Goal: Task Accomplishment & Management: Use online tool/utility

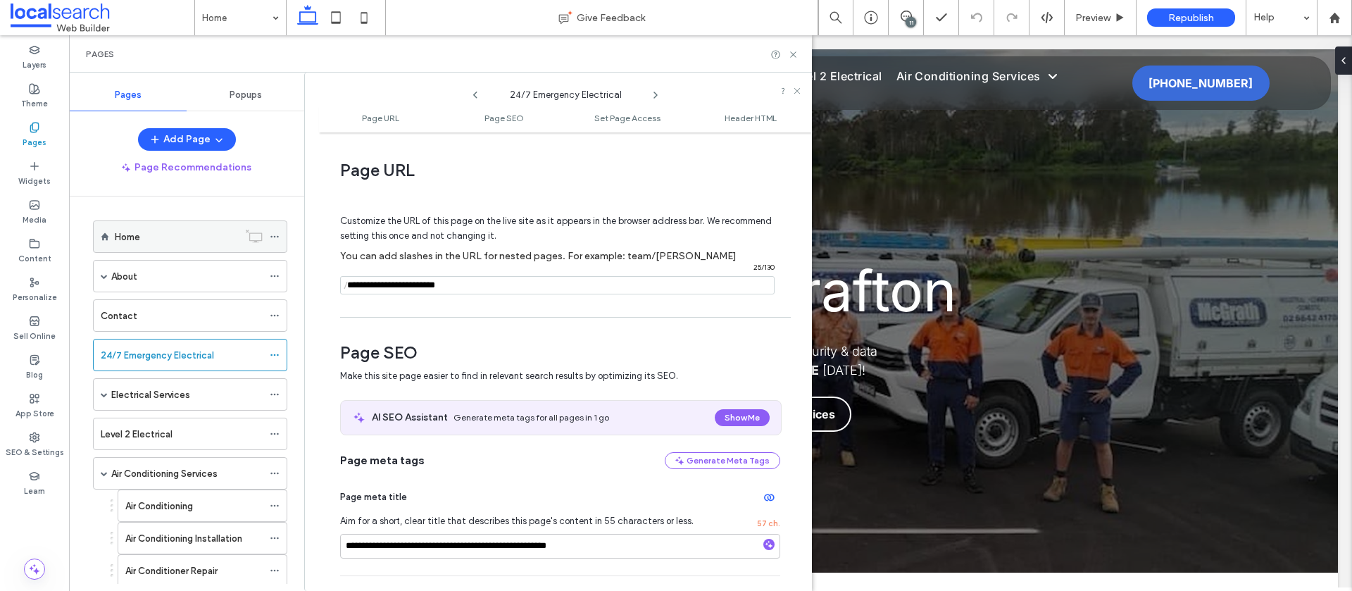
click at [274, 237] on icon at bounding box center [275, 237] width 10 height 10
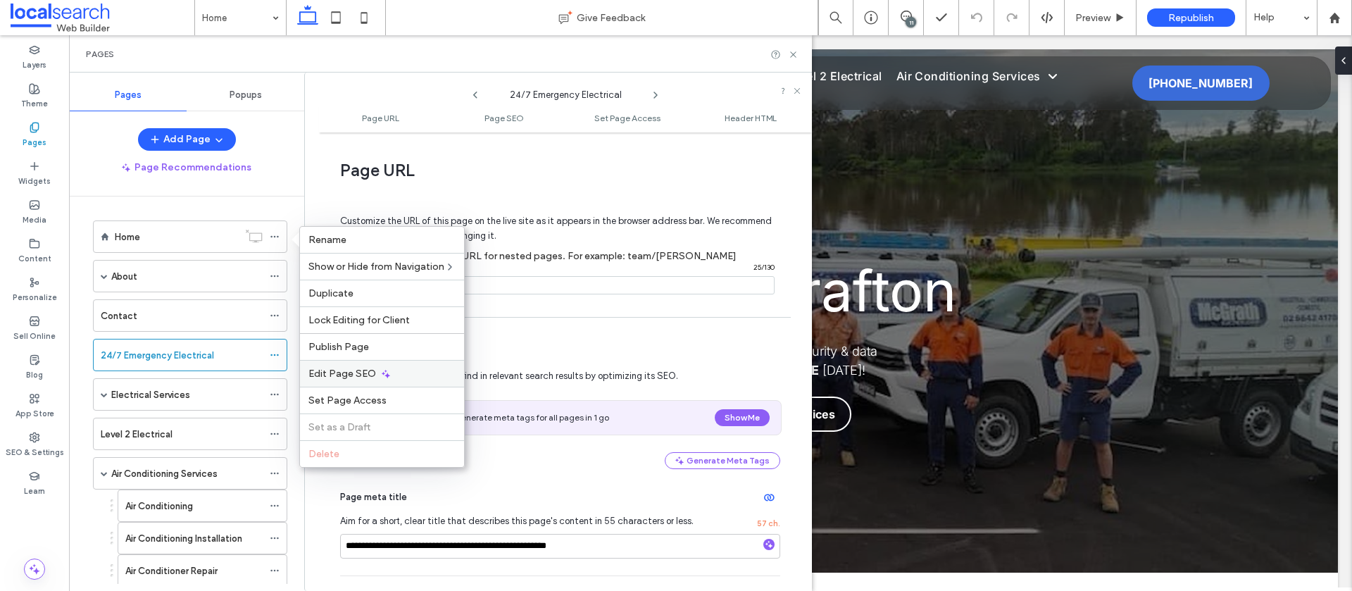
click at [389, 373] on icon at bounding box center [385, 373] width 11 height 11
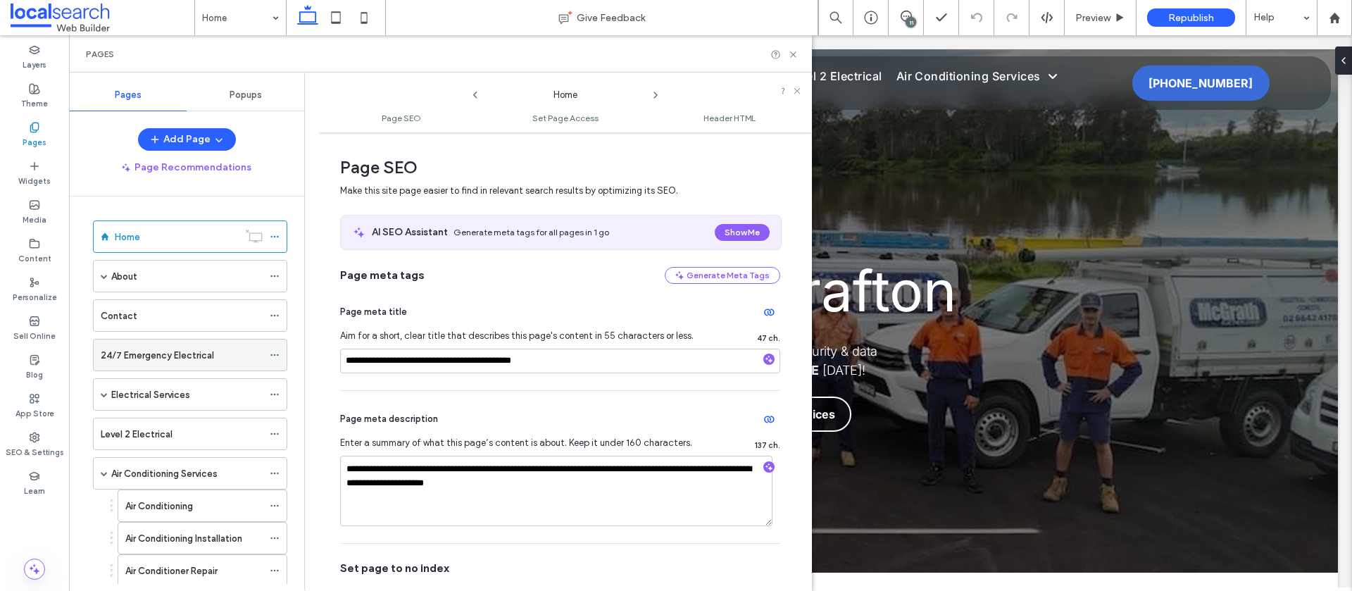
click at [274, 353] on icon at bounding box center [275, 355] width 10 height 10
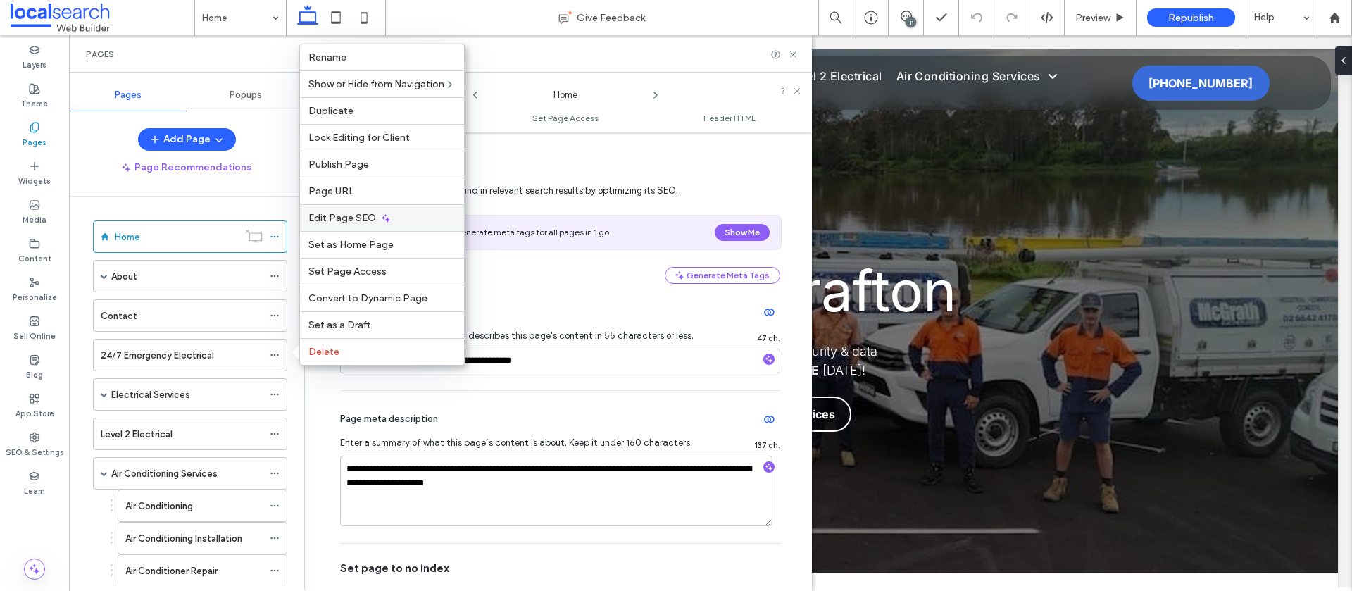
click at [354, 212] on span "Edit Page SEO" at bounding box center [342, 218] width 68 height 12
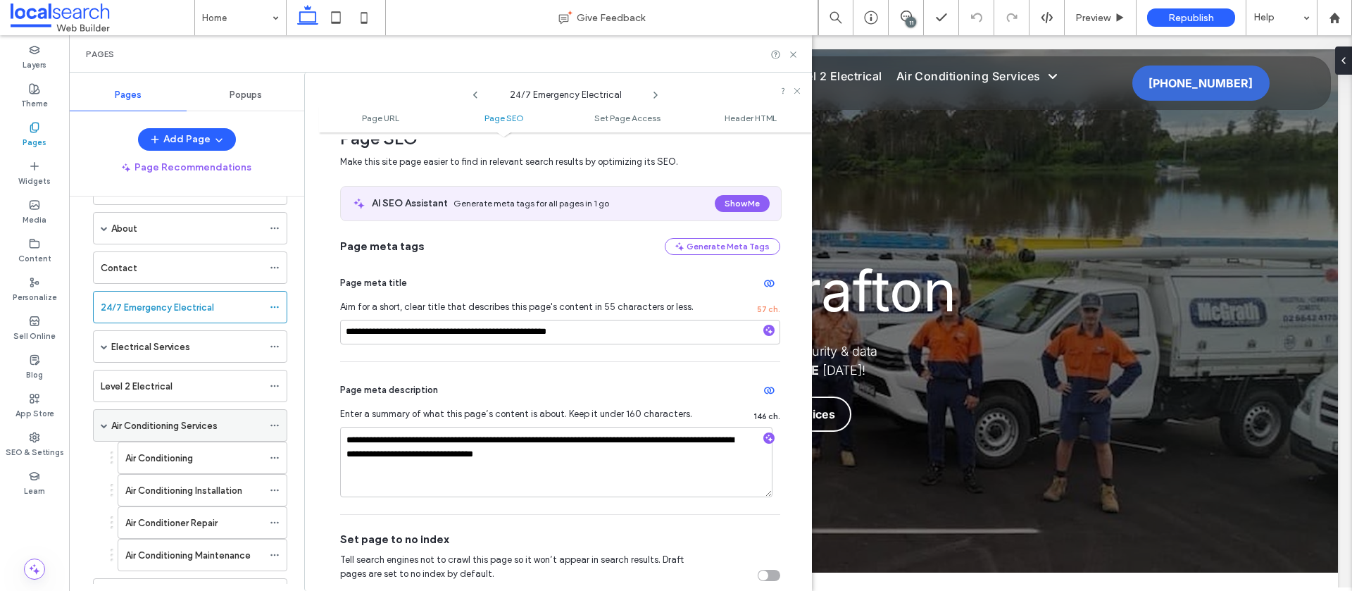
scroll to position [58, 0]
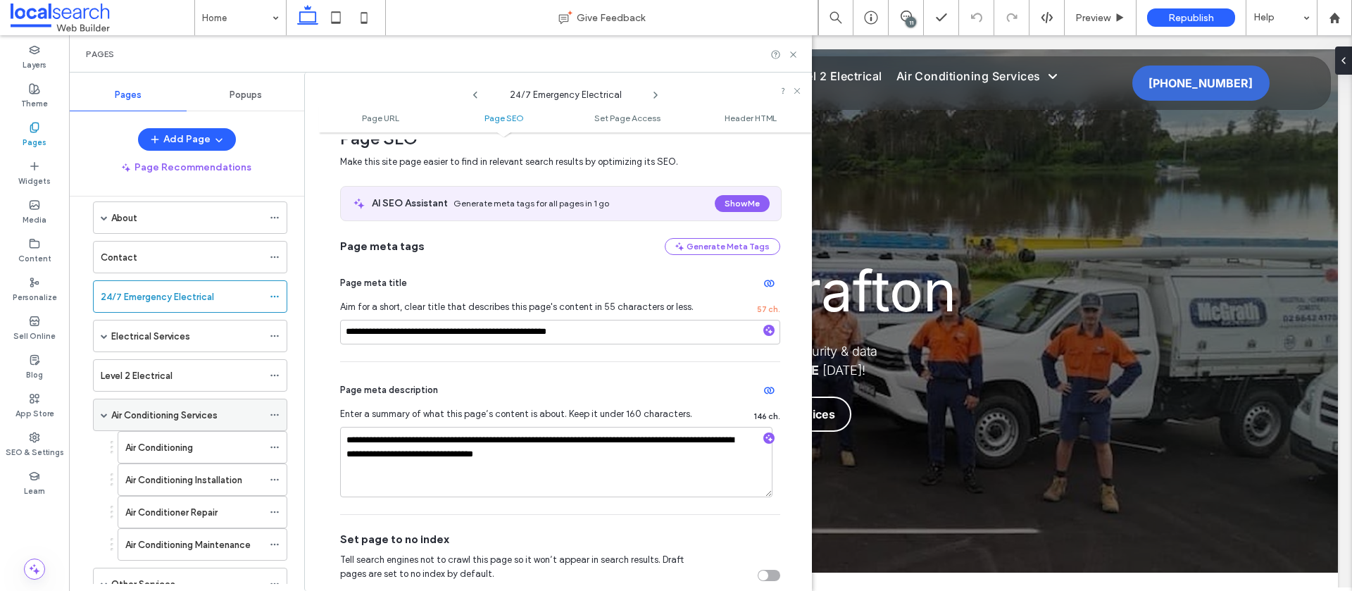
click at [275, 417] on icon at bounding box center [275, 415] width 10 height 10
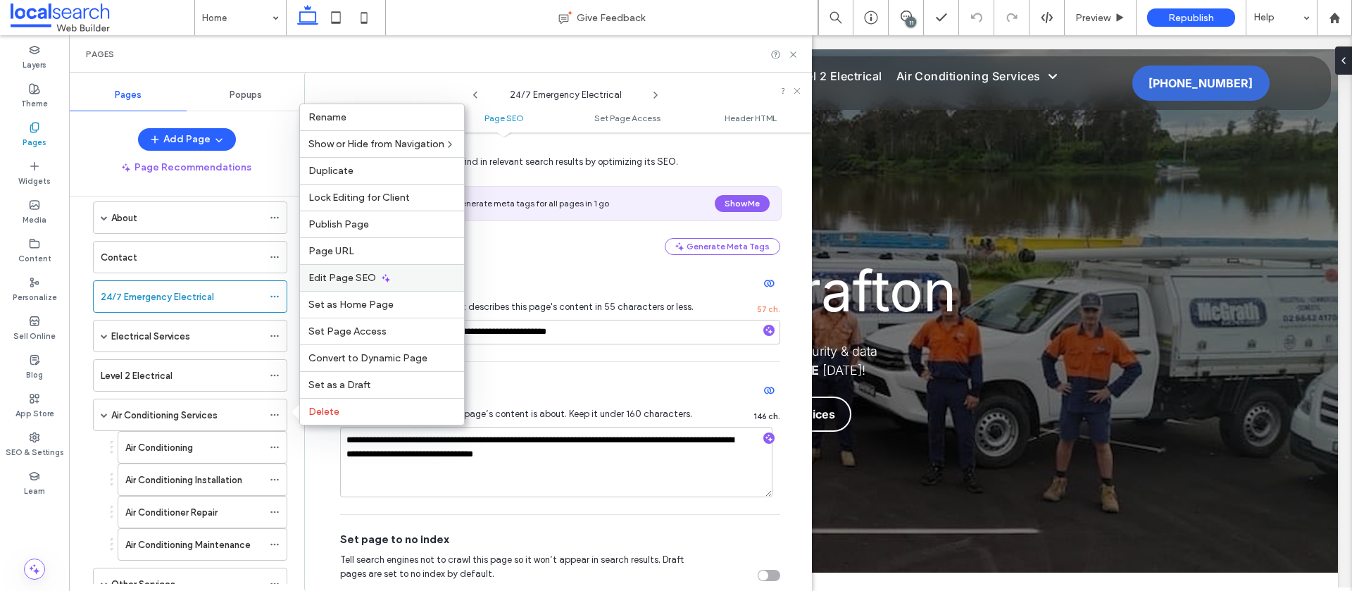
click at [356, 277] on span "Edit Page SEO" at bounding box center [342, 278] width 68 height 12
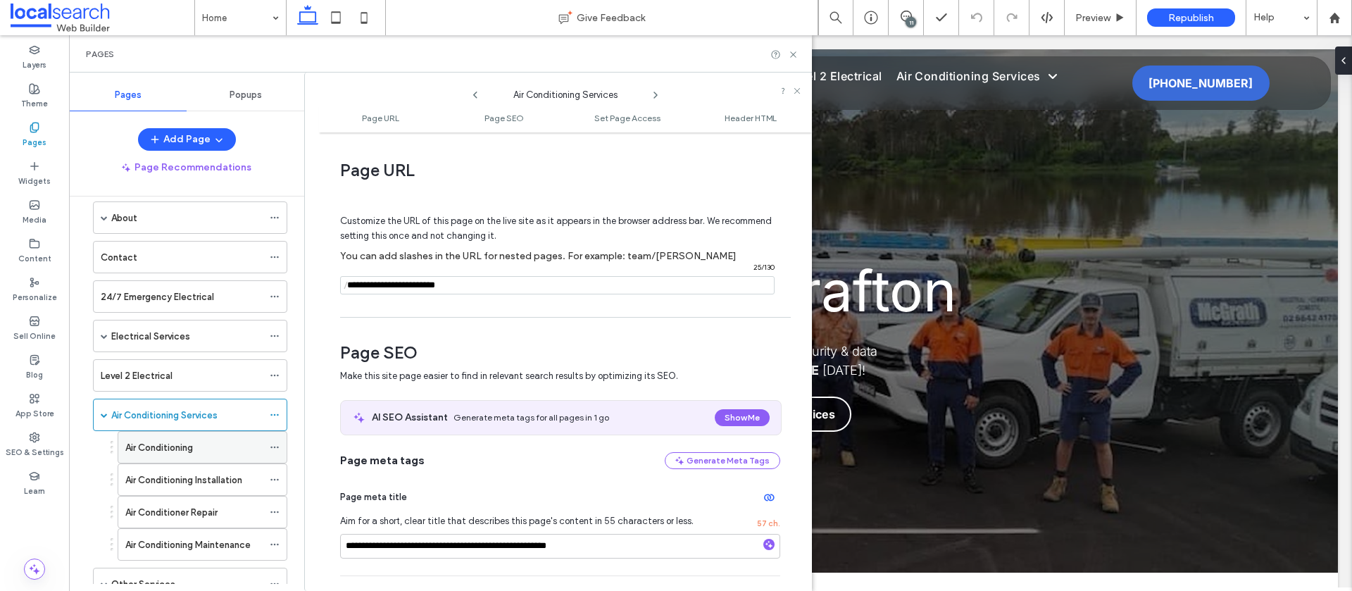
click at [272, 447] on icon at bounding box center [275, 447] width 10 height 10
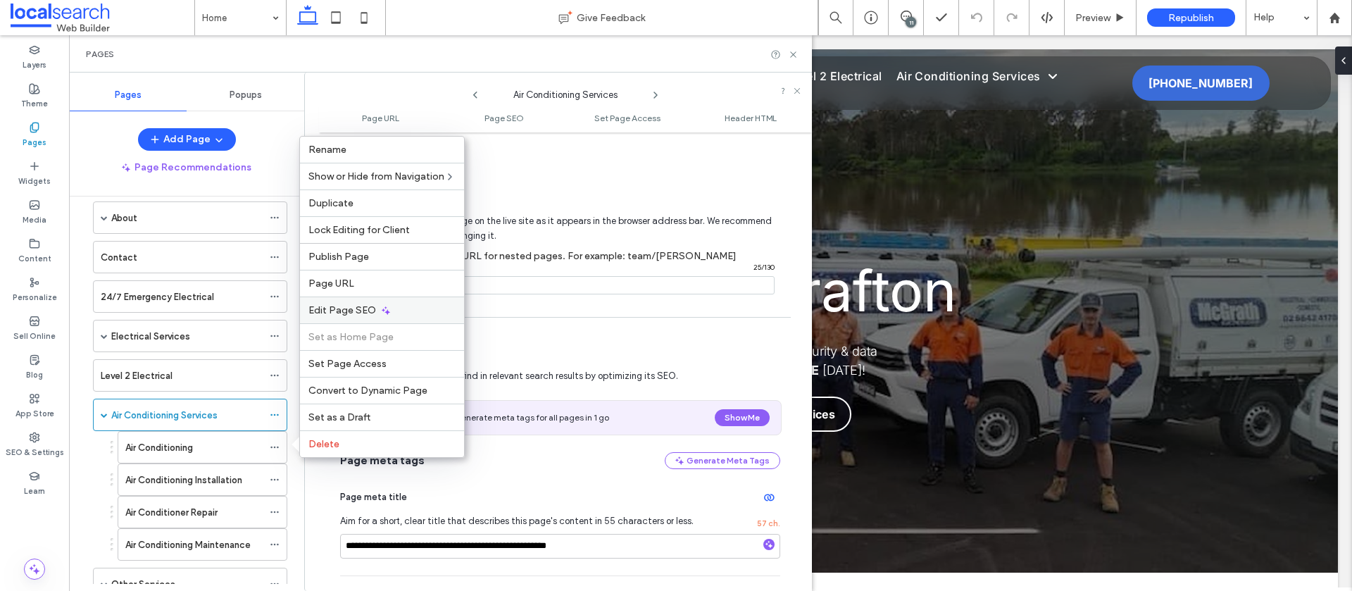
click at [365, 305] on span "Edit Page SEO" at bounding box center [342, 310] width 68 height 12
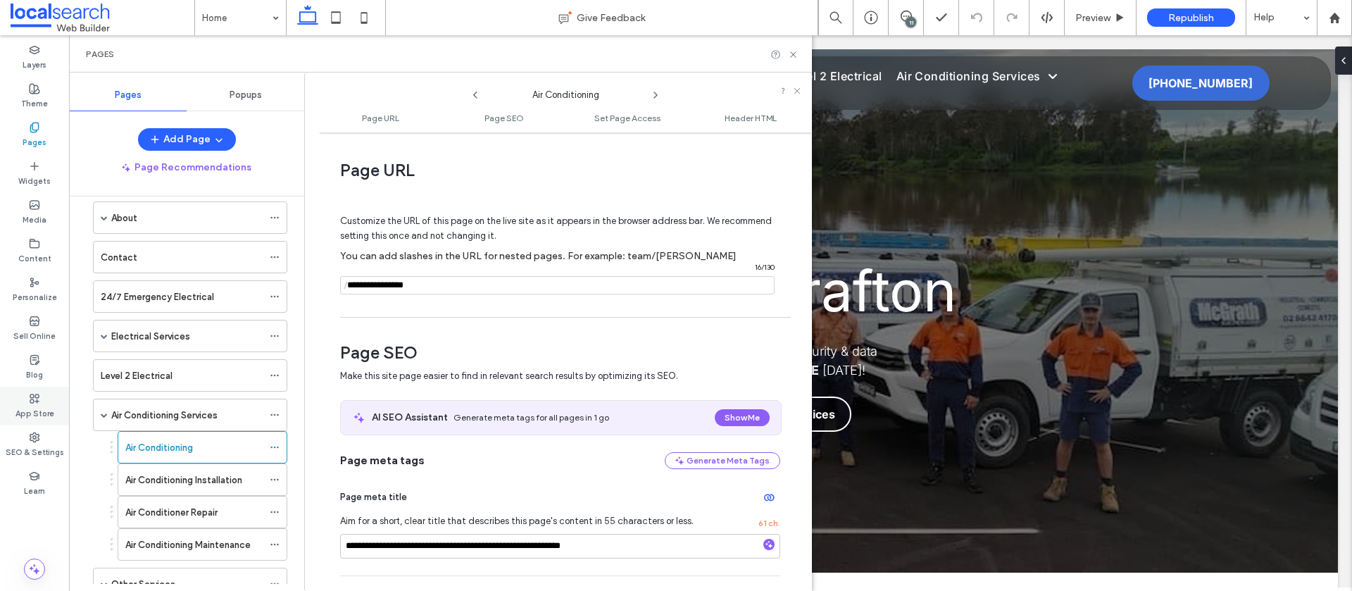
drag, startPoint x: 25, startPoint y: 447, endPoint x: 20, endPoint y: 401, distance: 46.0
click at [25, 447] on label "SEO & Settings" at bounding box center [35, 450] width 58 height 15
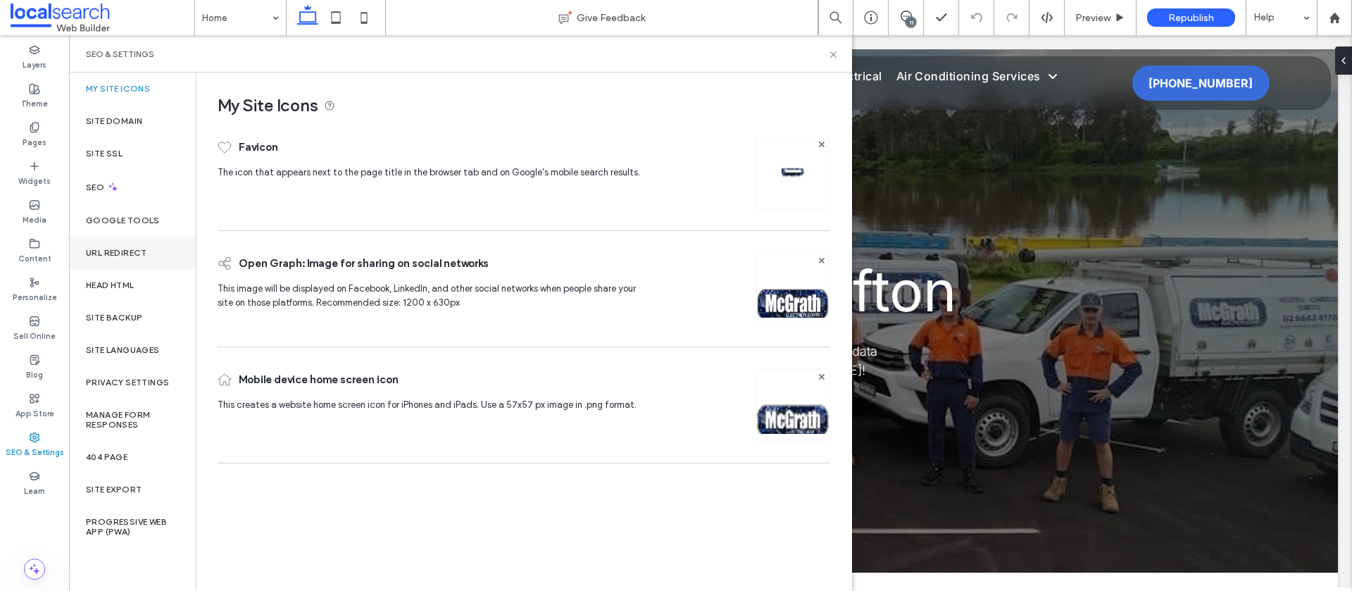
click at [120, 258] on div "URL Redirect" at bounding box center [132, 253] width 127 height 32
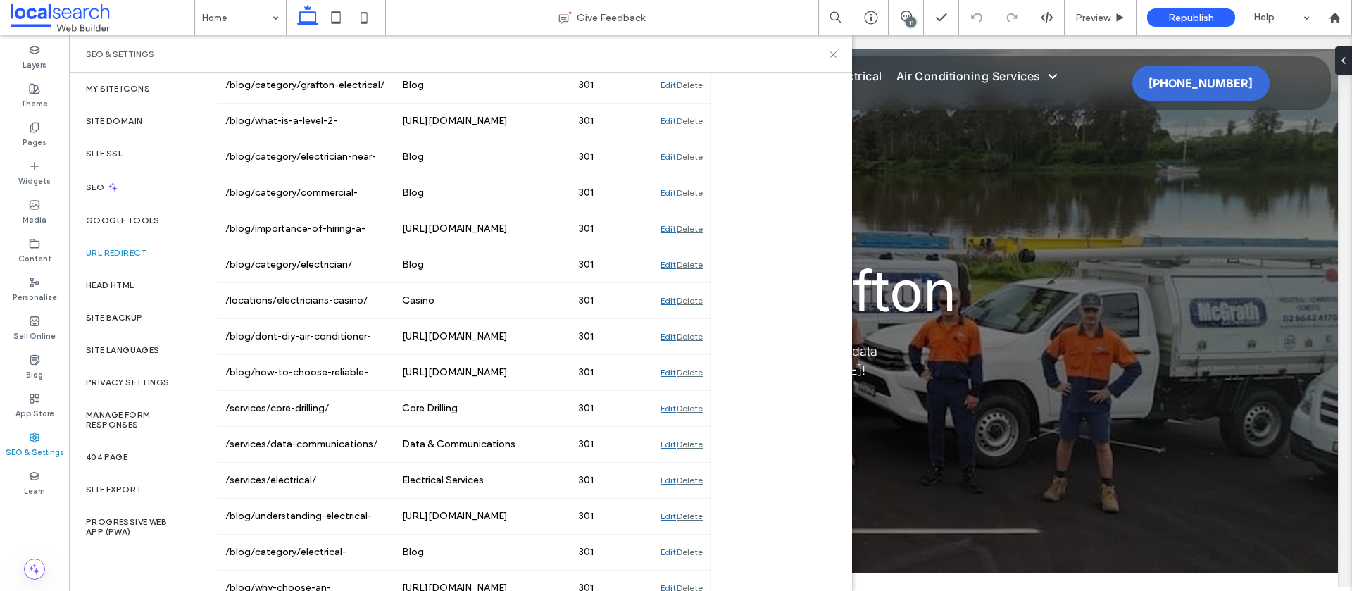
scroll to position [0, 0]
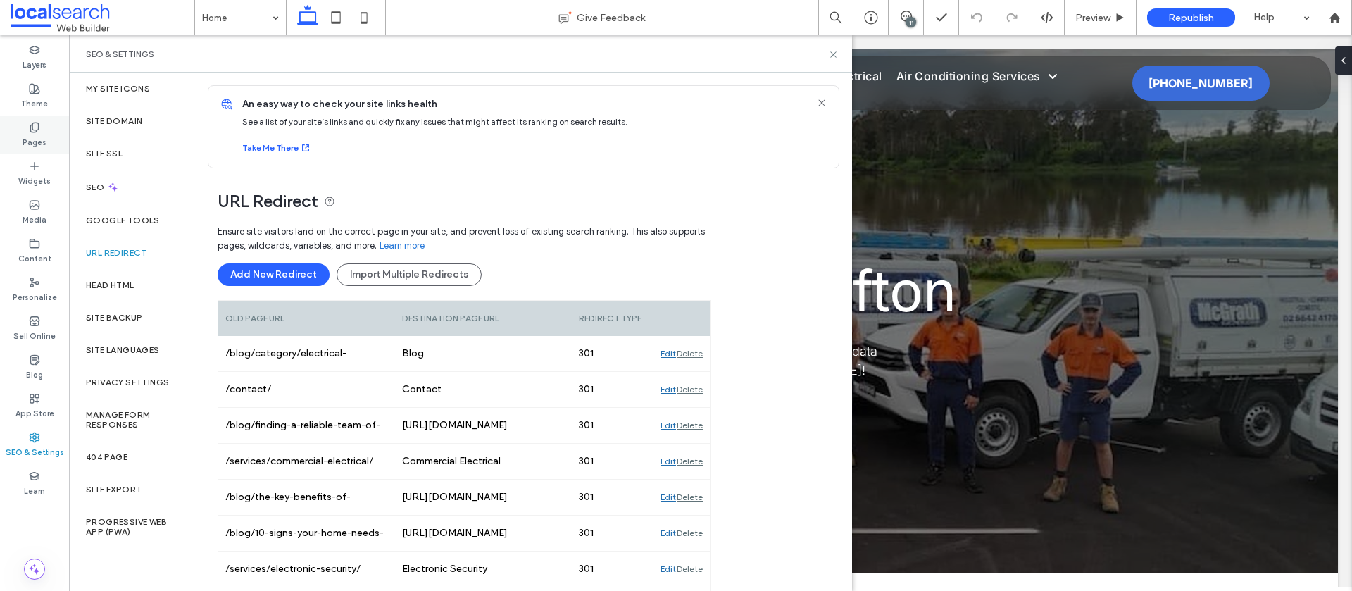
click at [47, 139] on div "Pages" at bounding box center [34, 134] width 69 height 39
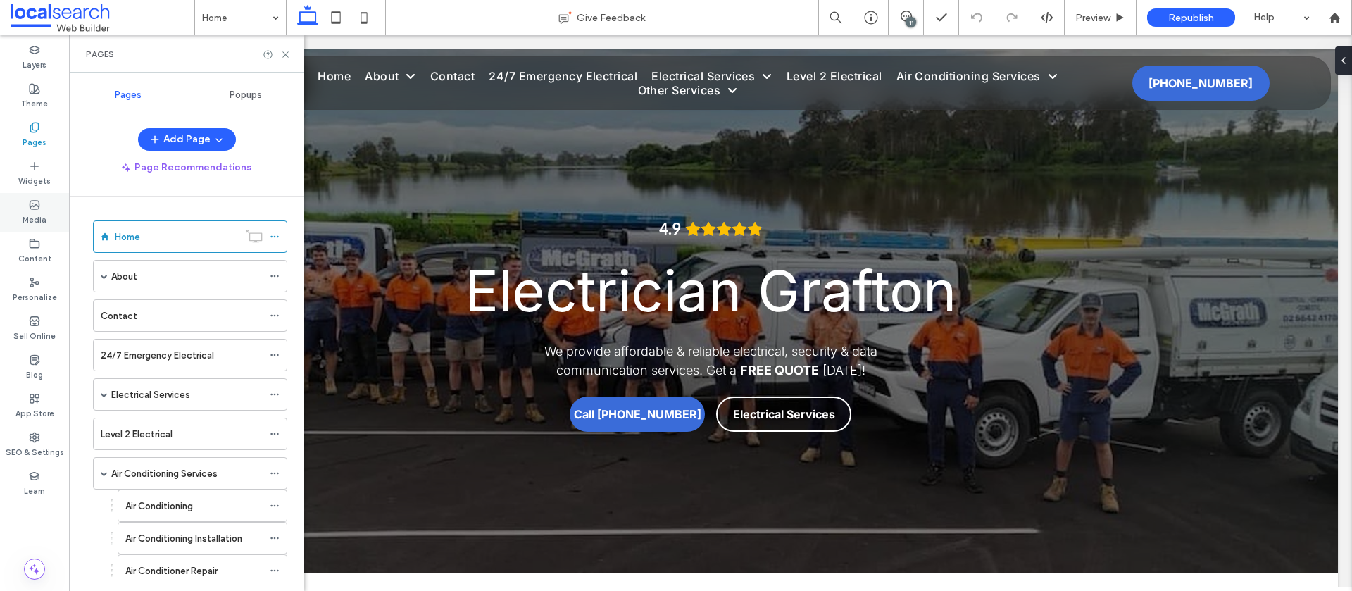
click at [31, 234] on div "Content" at bounding box center [34, 251] width 69 height 39
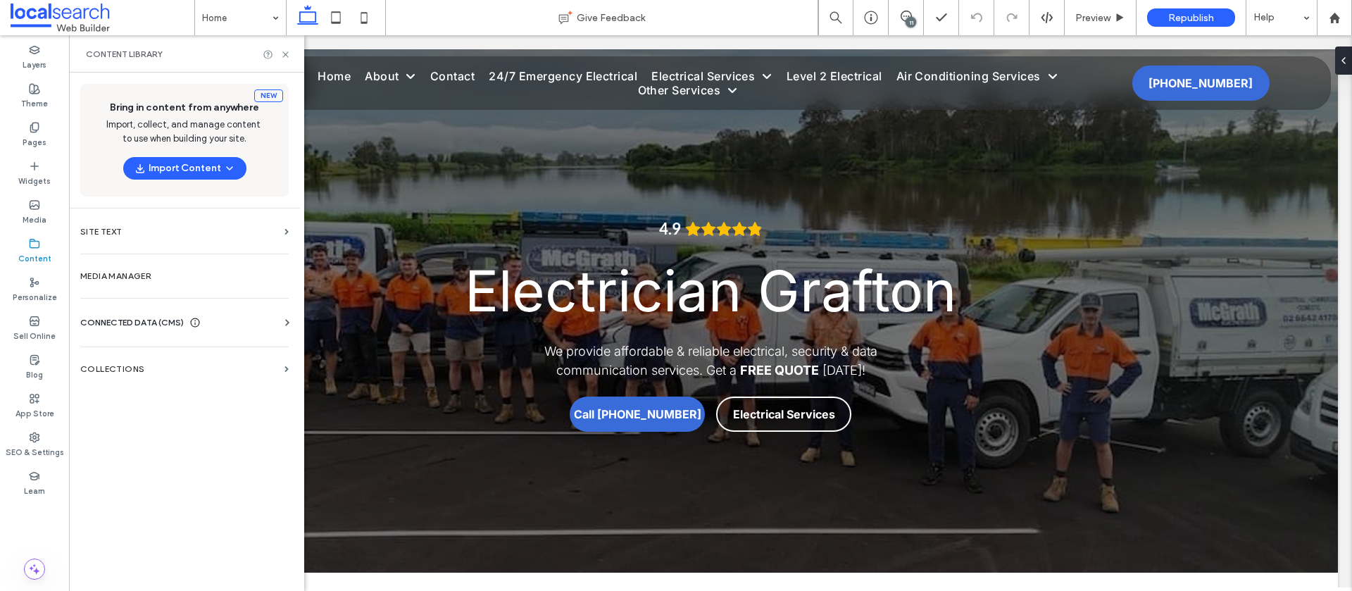
click at [213, 317] on div "CONNECTED DATA (CMS)" at bounding box center [187, 322] width 214 height 14
click at [41, 139] on label "Pages" at bounding box center [35, 140] width 24 height 15
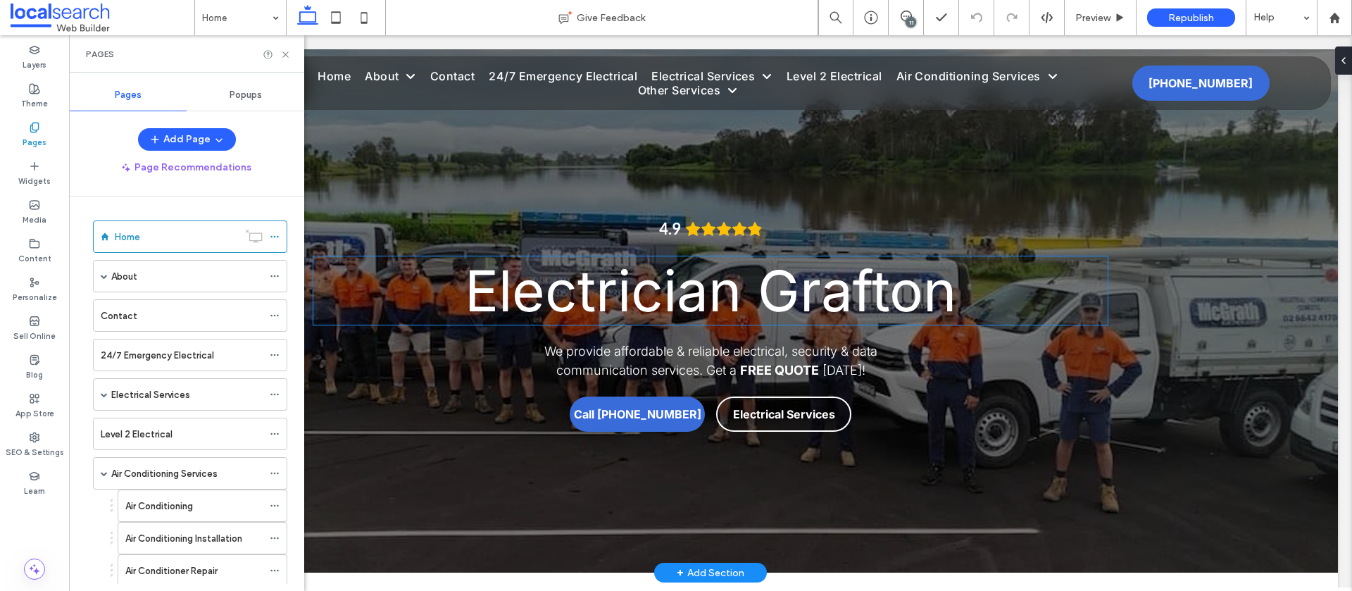
scroll to position [2, 0]
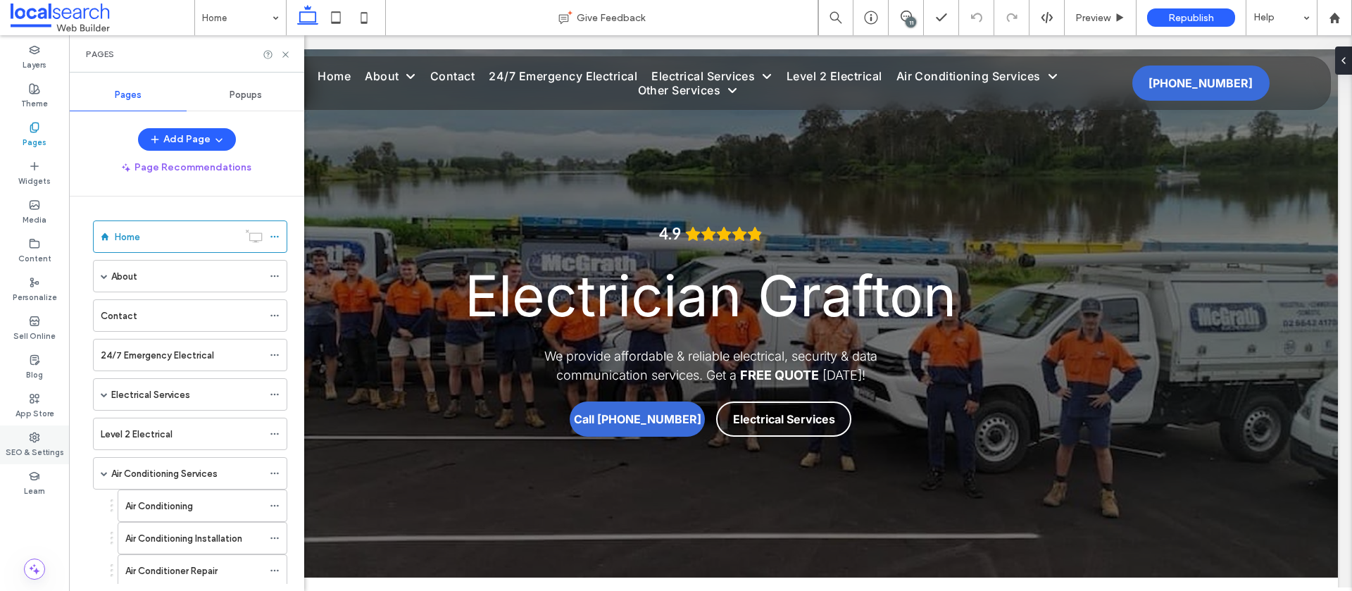
click at [42, 441] on div "SEO & Settings" at bounding box center [34, 444] width 69 height 39
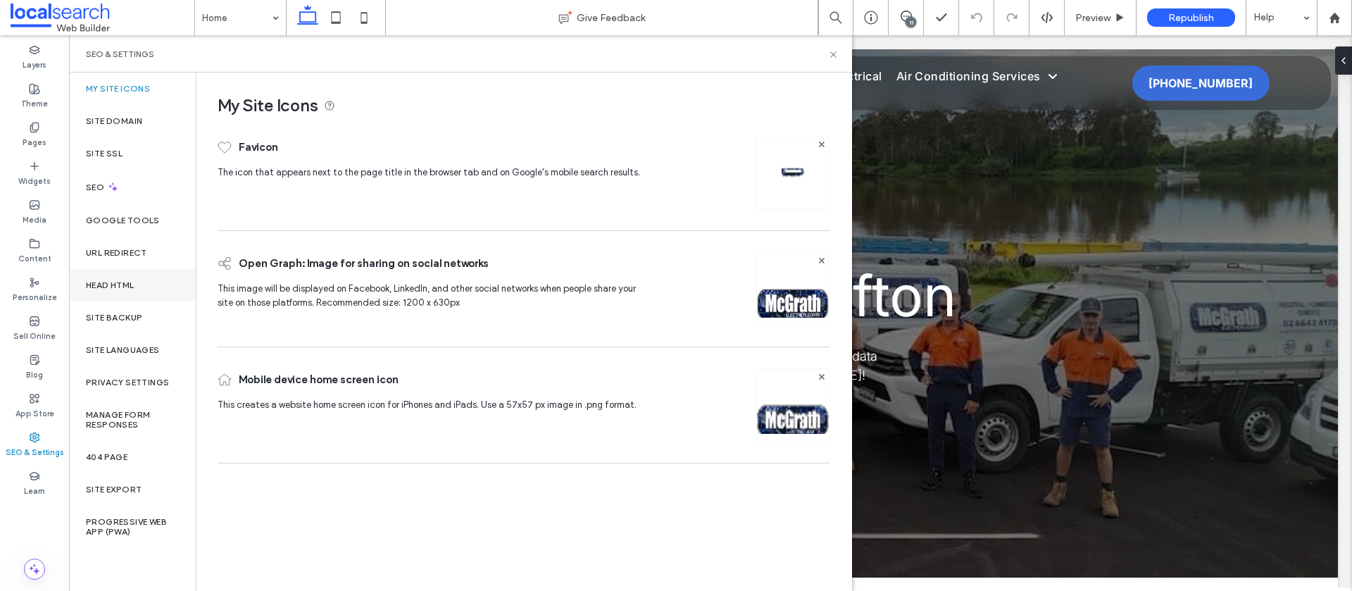
click at [130, 295] on div "Head HTML" at bounding box center [132, 285] width 127 height 32
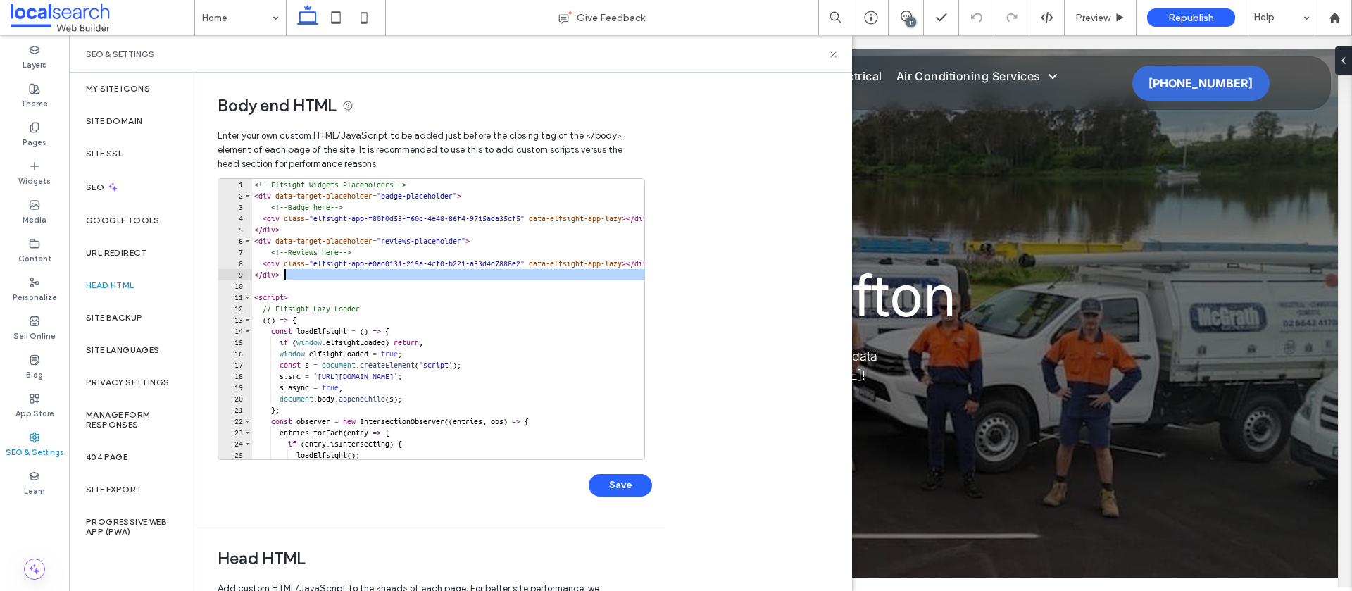
click at [301, 279] on div "<!-- Elfsight Widgets Placeholders --> < div data-target-placeholder = "badge-p…" at bounding box center [661, 330] width 821 height 303
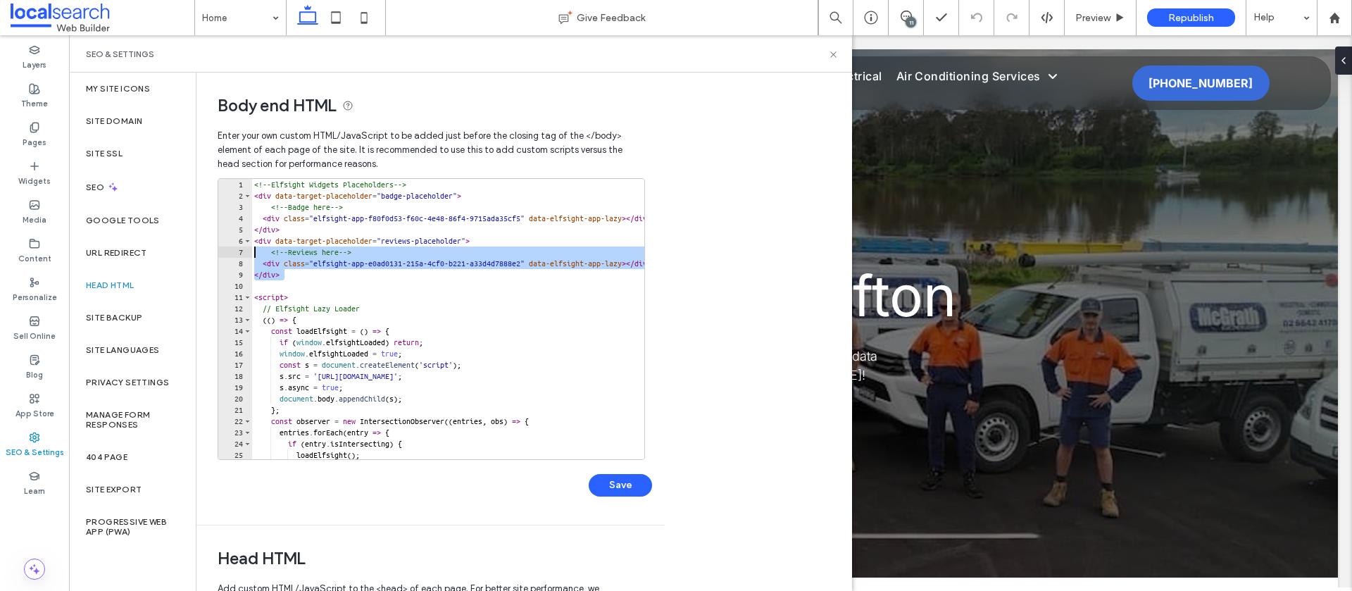
drag, startPoint x: 296, startPoint y: 275, endPoint x: 241, endPoint y: 256, distance: 57.4
click at [241, 256] on div "****** 1 2 3 4 5 6 7 8 9 10 11 12 13 14 15 16 17 18 19 20 21 22 23 24 25 26 <!-…" at bounding box center [431, 319] width 427 height 282
click at [294, 273] on div "<!-- Elfsight Widgets Placeholders --> < div data-target-placeholder = "badge-p…" at bounding box center [661, 330] width 821 height 303
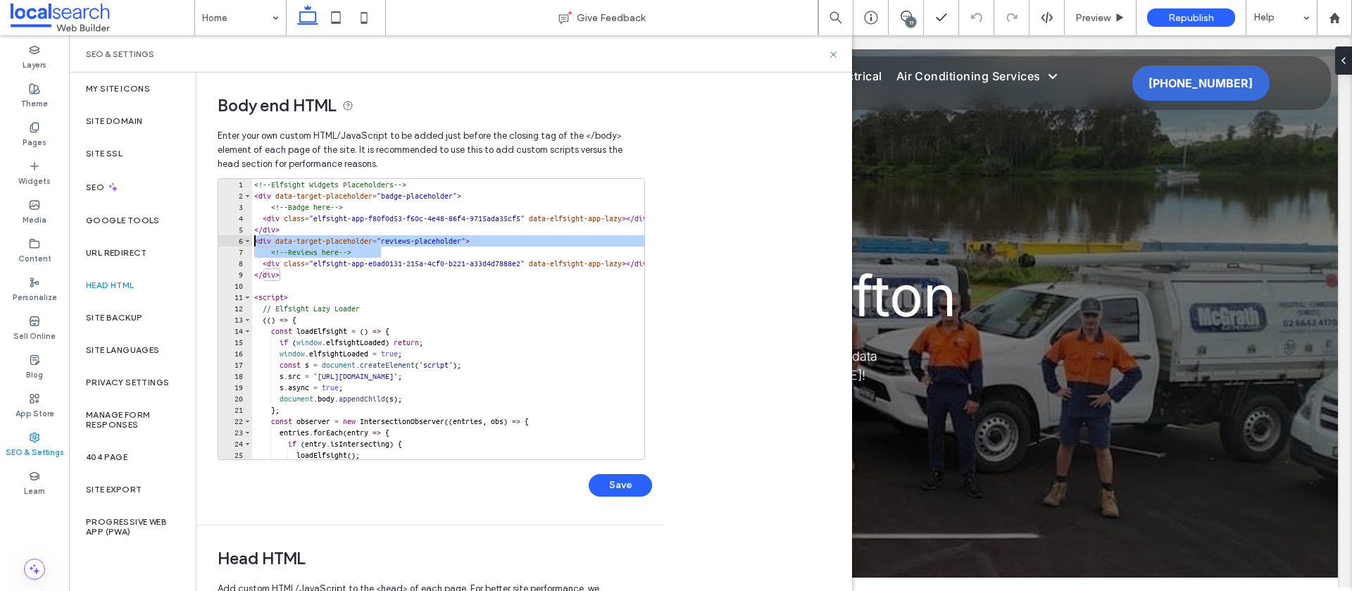
drag, startPoint x: 403, startPoint y: 251, endPoint x: 239, endPoint y: 241, distance: 163.6
click at [240, 241] on div "****** 1 2 3 4 5 6 7 8 9 10 11 12 13 14 15 16 17 18 19 20 21 22 23 24 25 26 <!-…" at bounding box center [431, 319] width 427 height 282
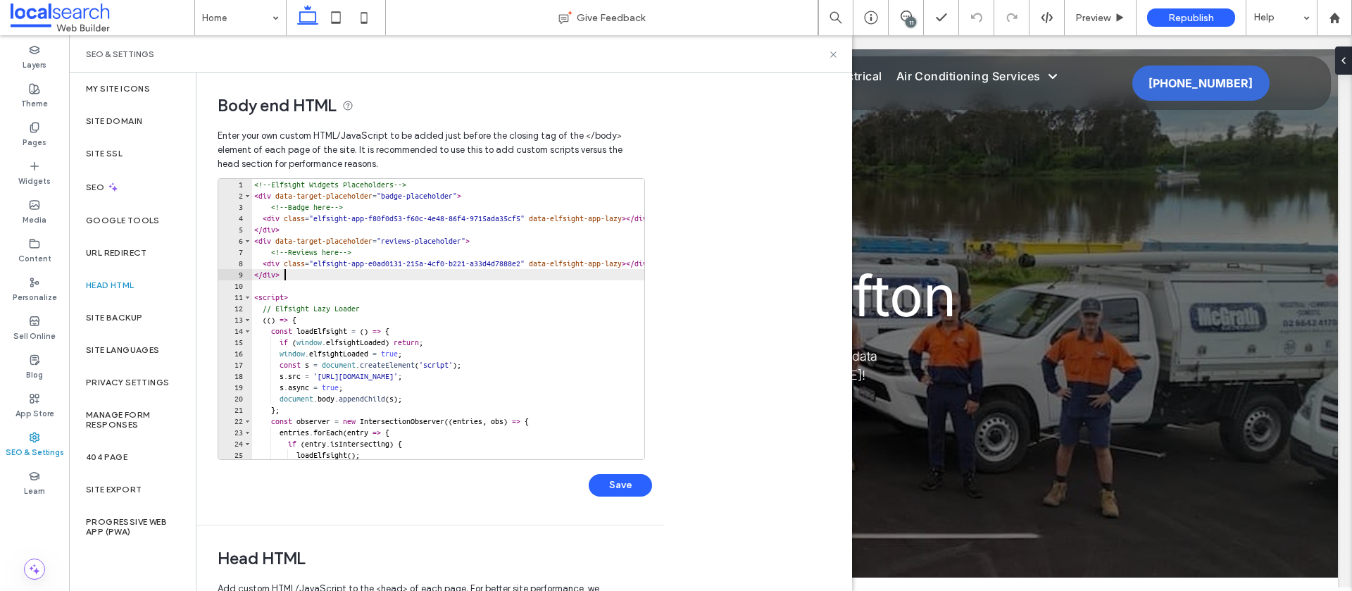
click at [296, 270] on div "<!-- Elfsight Widgets Placeholders --> < div data-target-placeholder = "badge-p…" at bounding box center [661, 330] width 821 height 303
click at [291, 262] on div "<!-- Elfsight Widgets Placeholders --> < div data-target-placeholder = "badge-p…" at bounding box center [661, 330] width 821 height 303
click at [298, 251] on div "<!-- Elfsight Widgets Placeholders --> < div data-target-placeholder = "badge-p…" at bounding box center [661, 330] width 821 height 303
click at [310, 263] on div "<!-- Elfsight Widgets Placeholders --> < div data-target-placeholder = "badge-p…" at bounding box center [661, 330] width 821 height 303
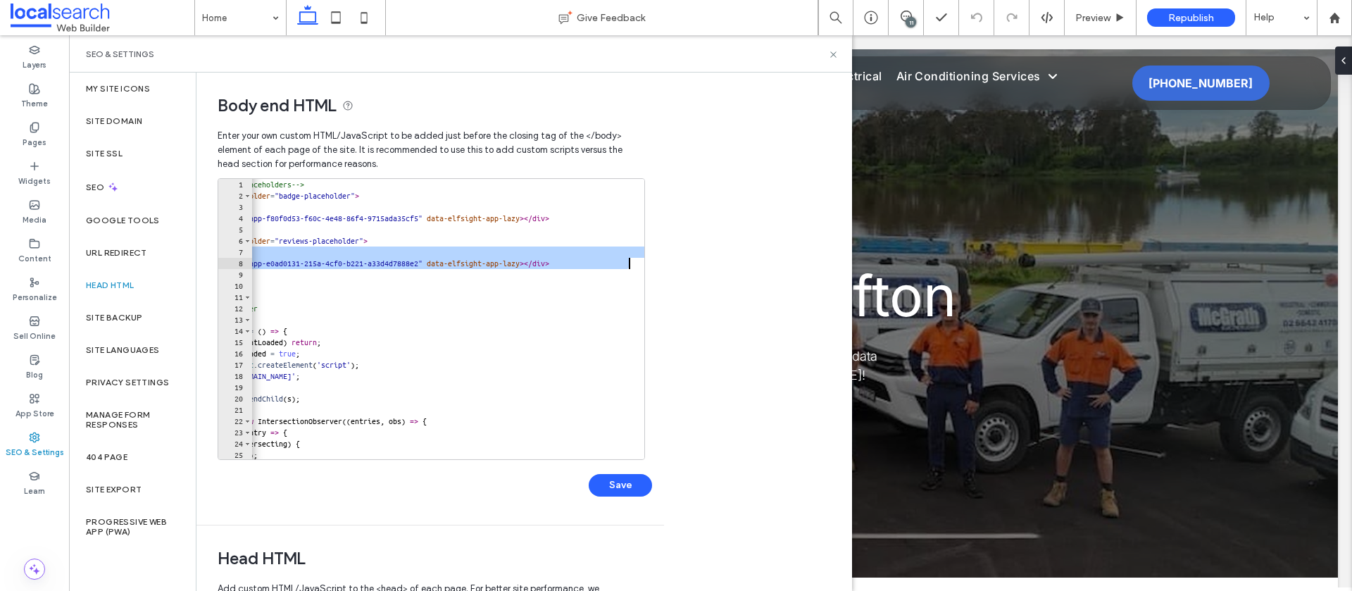
scroll to position [0, 102]
drag, startPoint x: 284, startPoint y: 251, endPoint x: 655, endPoint y: 259, distance: 371.0
click at [655, 259] on div "**********" at bounding box center [429, 299] width 467 height 452
paste textarea "Cursor at row 8"
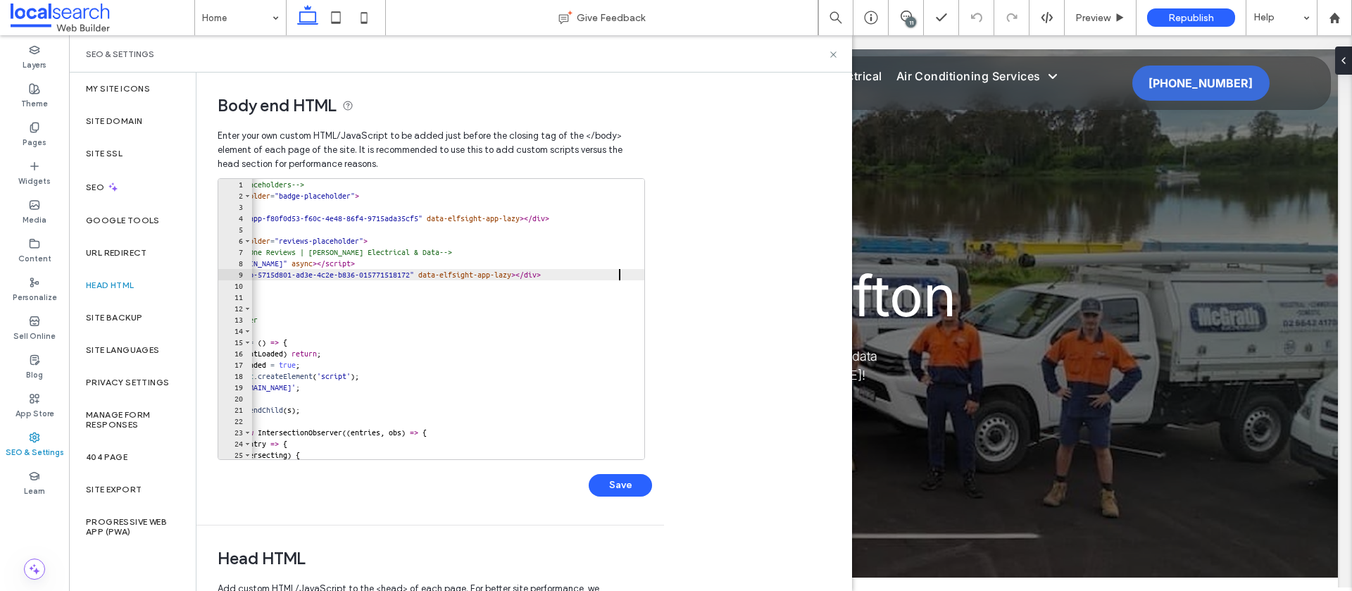
scroll to position [0, 0]
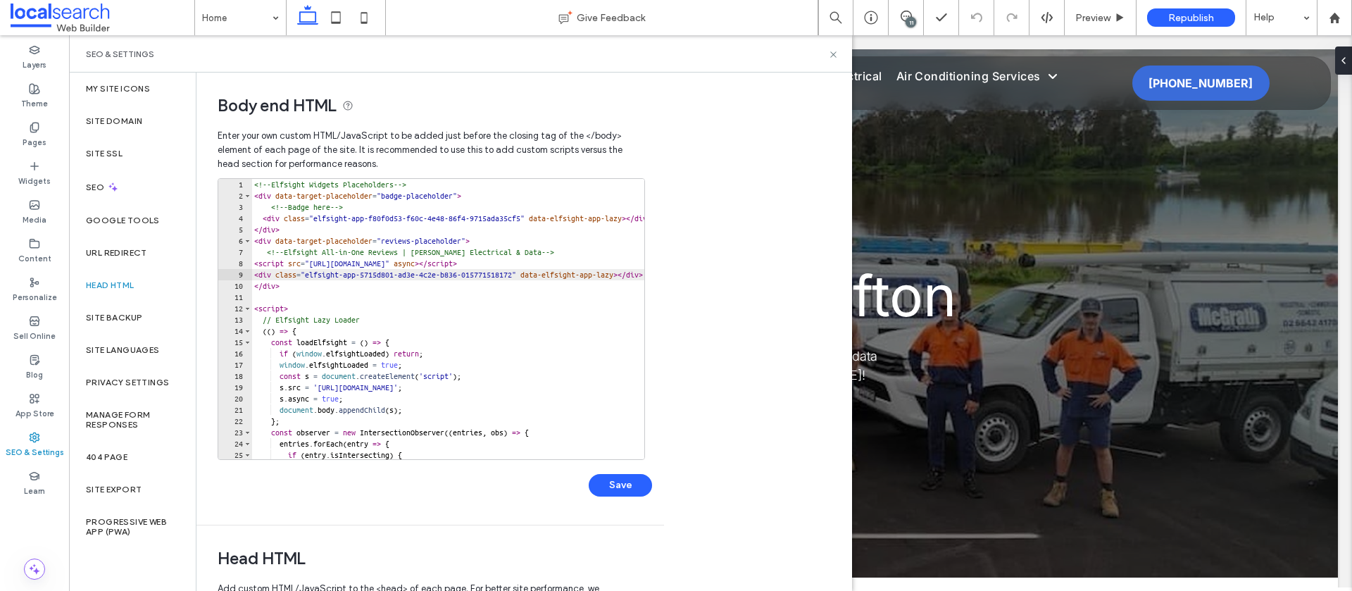
click at [259, 252] on div "<!-- Elfsight Widgets Placeholders --> < div data-target-placeholder = "badge-p…" at bounding box center [661, 330] width 821 height 303
drag, startPoint x: 588, startPoint y: 263, endPoint x: 232, endPoint y: 268, distance: 356.9
click at [232, 268] on div "**********" at bounding box center [431, 319] width 427 height 282
type textarea "**********"
click at [633, 479] on button "Save" at bounding box center [619, 485] width 63 height 23
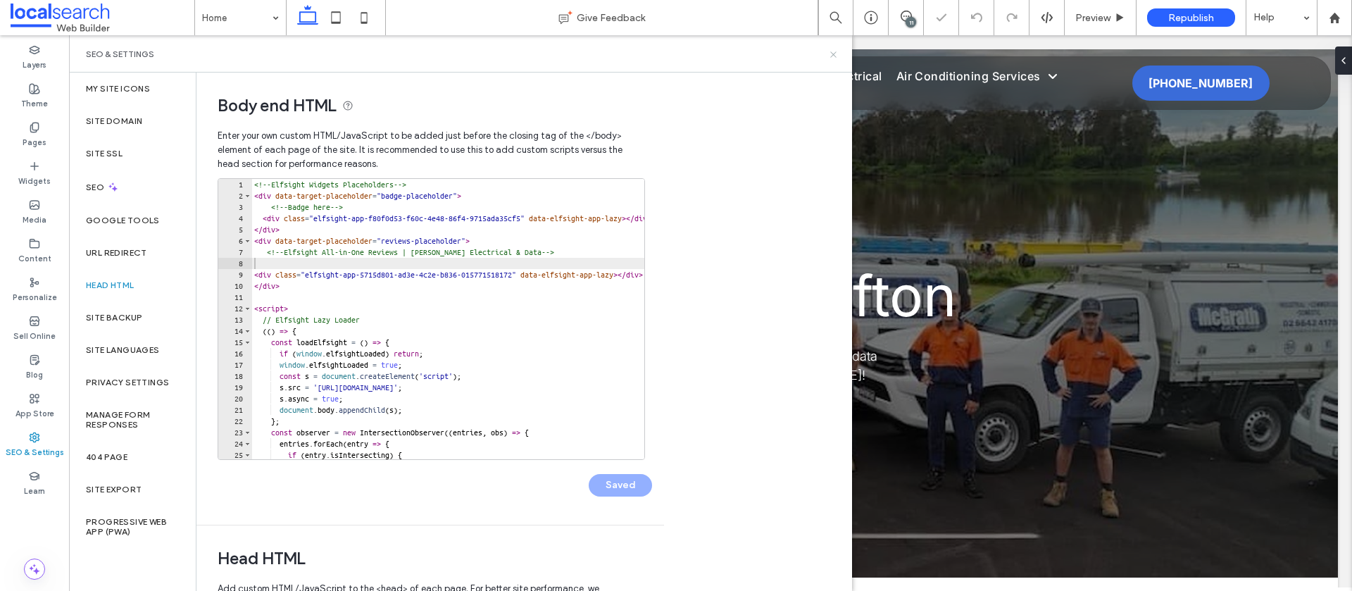
click at [831, 54] on icon at bounding box center [833, 54] width 11 height 11
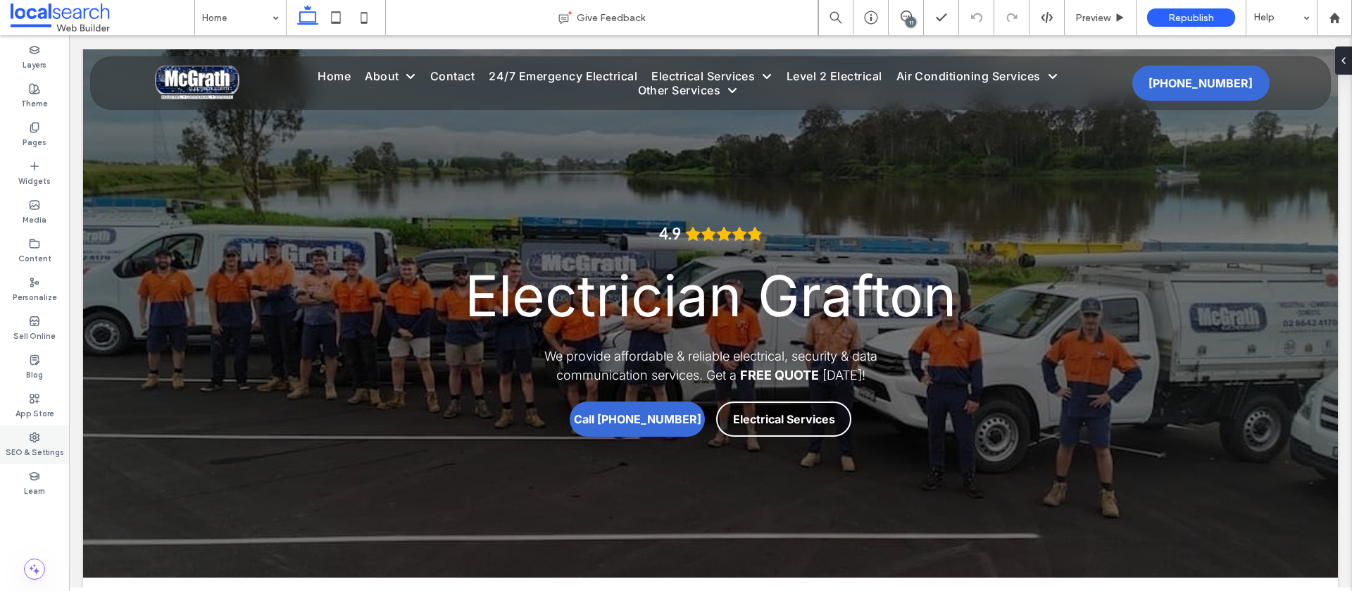
click at [27, 444] on label "SEO & Settings" at bounding box center [35, 450] width 58 height 15
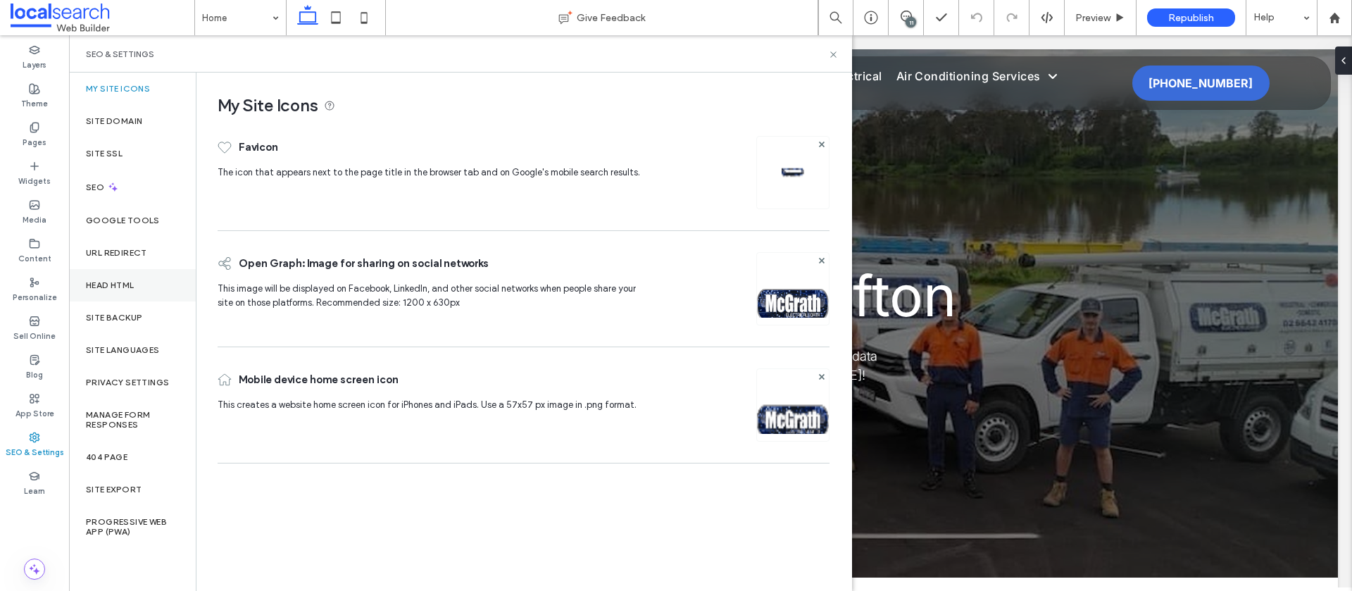
click at [146, 285] on div "Head HTML" at bounding box center [132, 285] width 127 height 32
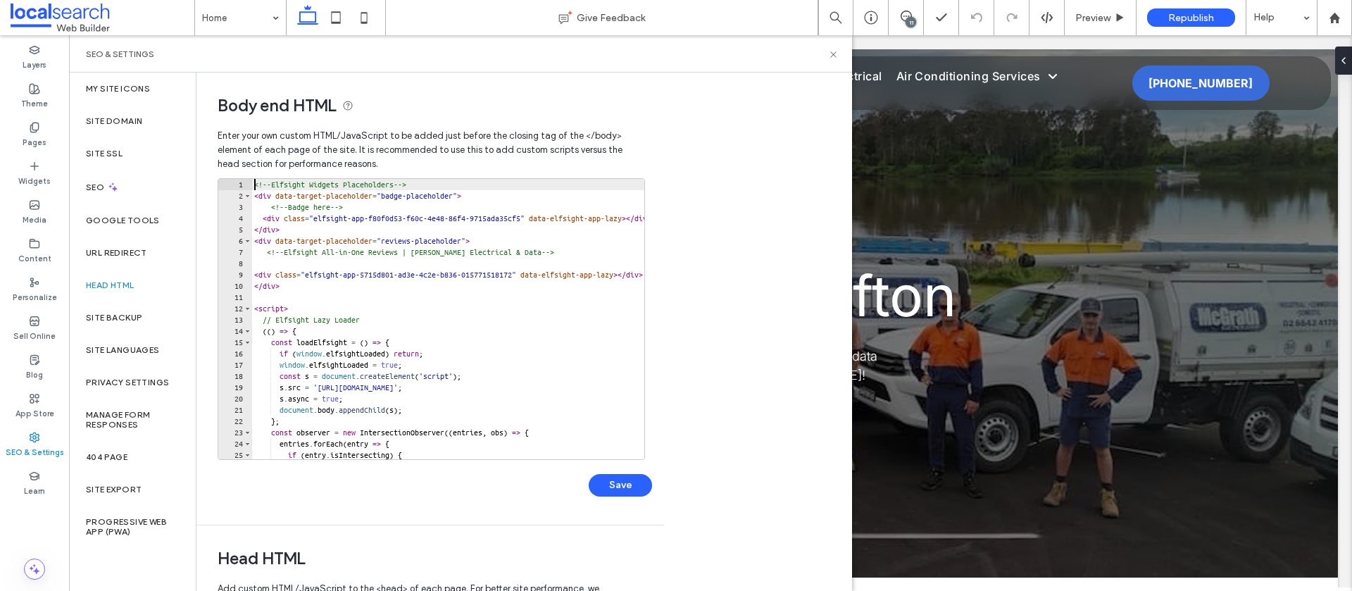
drag, startPoint x: 263, startPoint y: 208, endPoint x: 296, endPoint y: 211, distance: 32.6
click at [397, 216] on div "**********" at bounding box center [431, 319] width 427 height 282
drag, startPoint x: 229, startPoint y: 209, endPoint x: 246, endPoint y: 210, distance: 17.7
click at [229, 209] on div "3" at bounding box center [235, 206] width 34 height 11
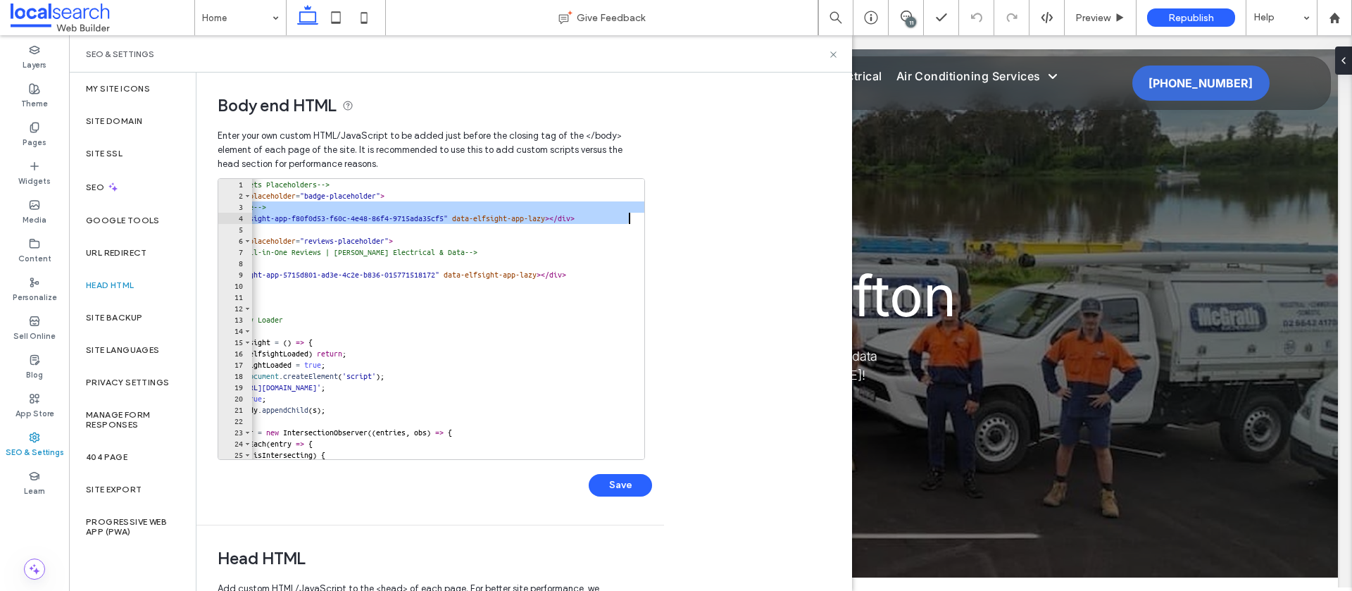
scroll to position [0, 102]
drag, startPoint x: 259, startPoint y: 207, endPoint x: 675, endPoint y: 215, distance: 416.1
click at [675, 215] on div "**********" at bounding box center [523, 332] width 655 height 518
paste textarea "Cursor at row 4"
type textarea "**********"
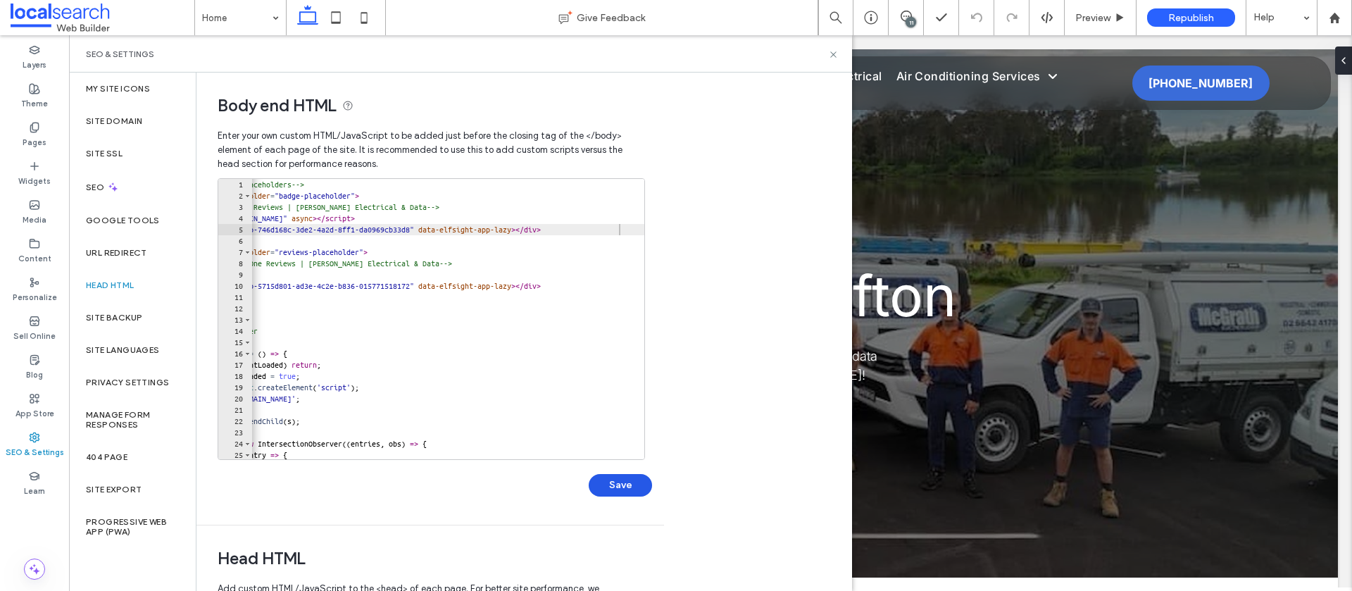
click at [618, 483] on button "Save" at bounding box center [619, 485] width 63 height 23
click at [835, 53] on icon at bounding box center [833, 54] width 11 height 11
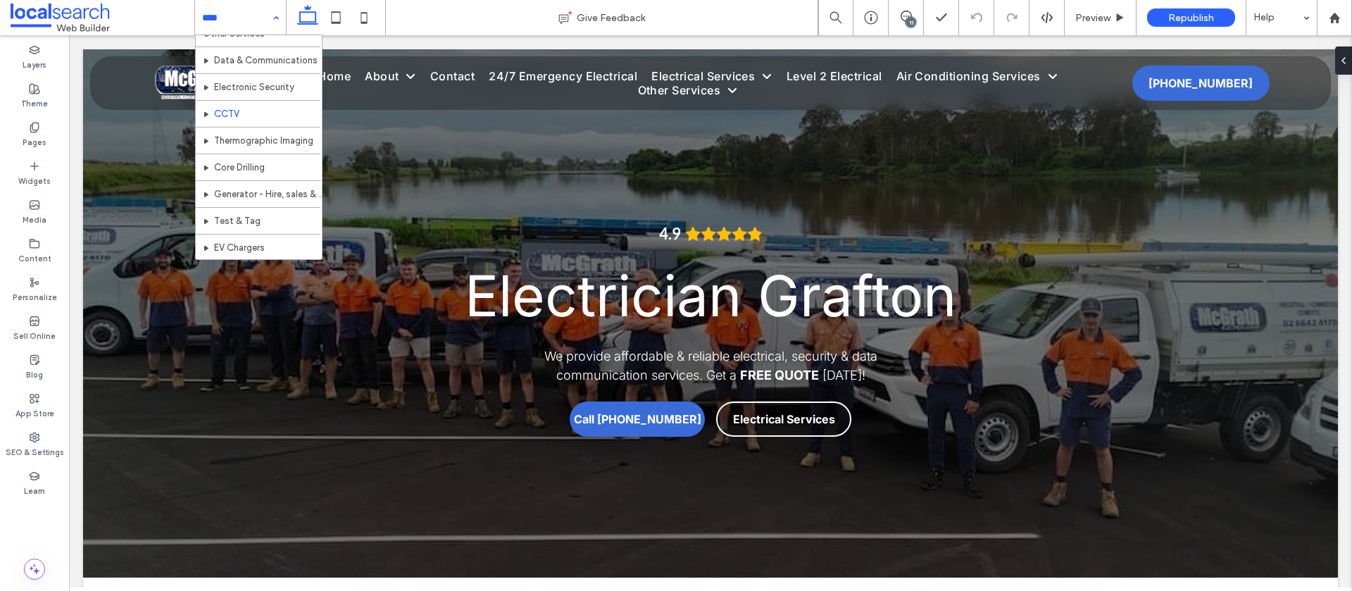
scroll to position [417, 0]
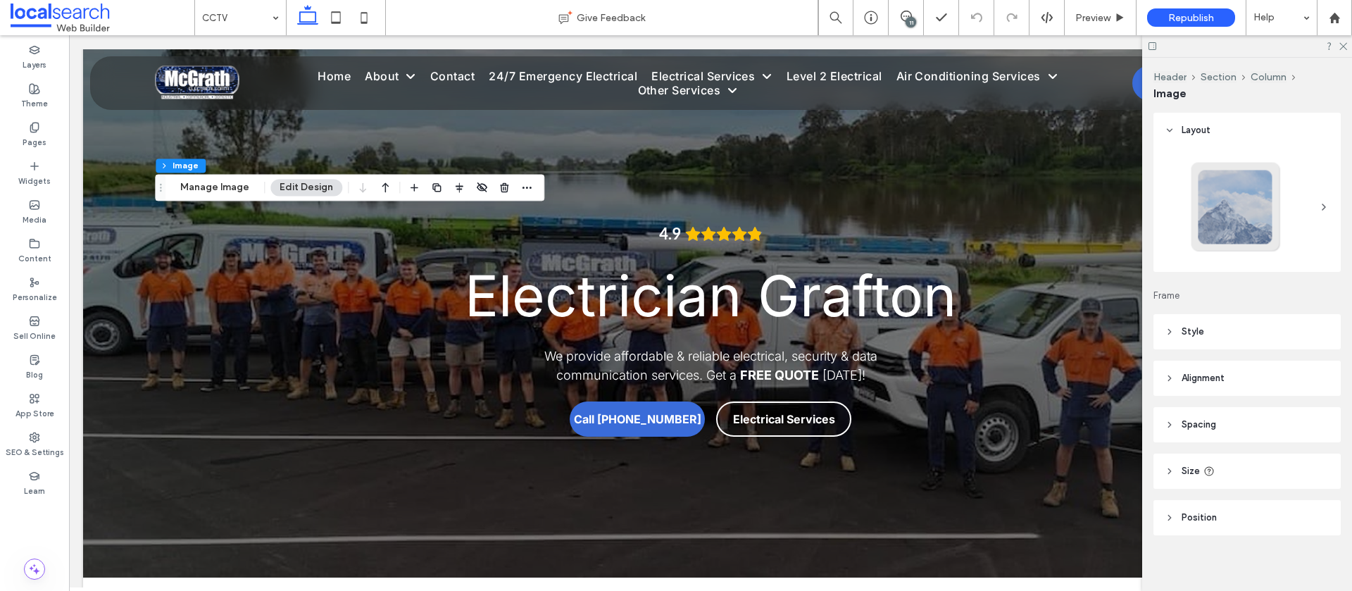
click at [1238, 342] on header "Style" at bounding box center [1246, 331] width 187 height 35
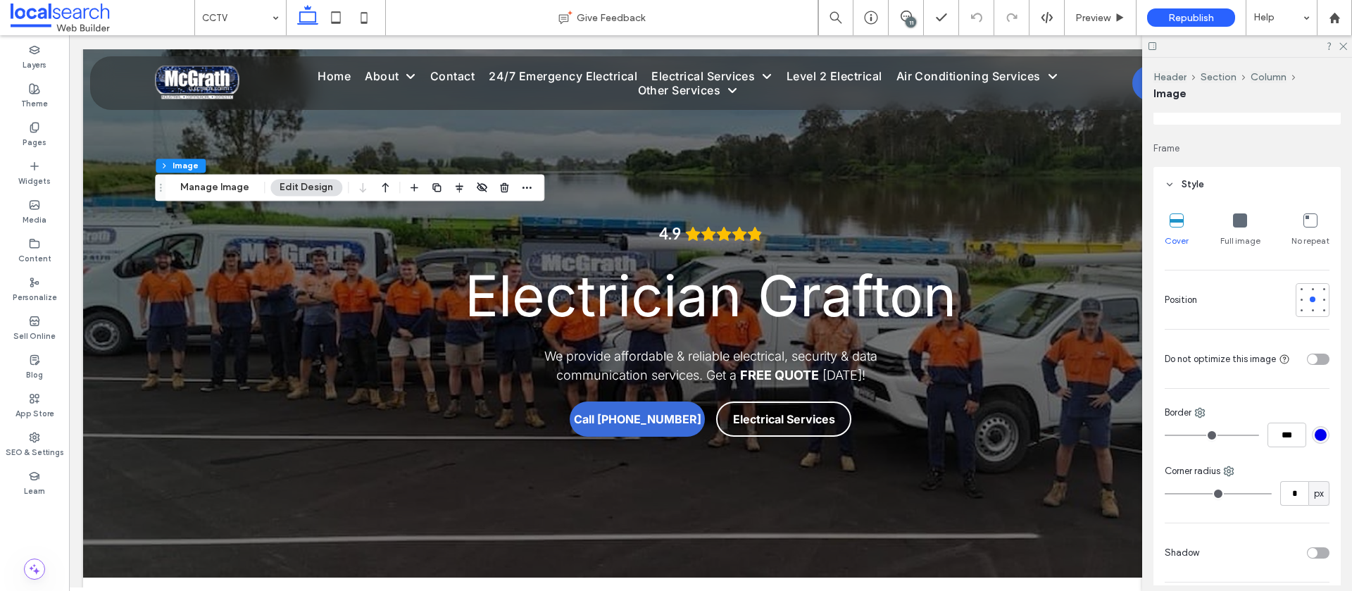
scroll to position [182, 0]
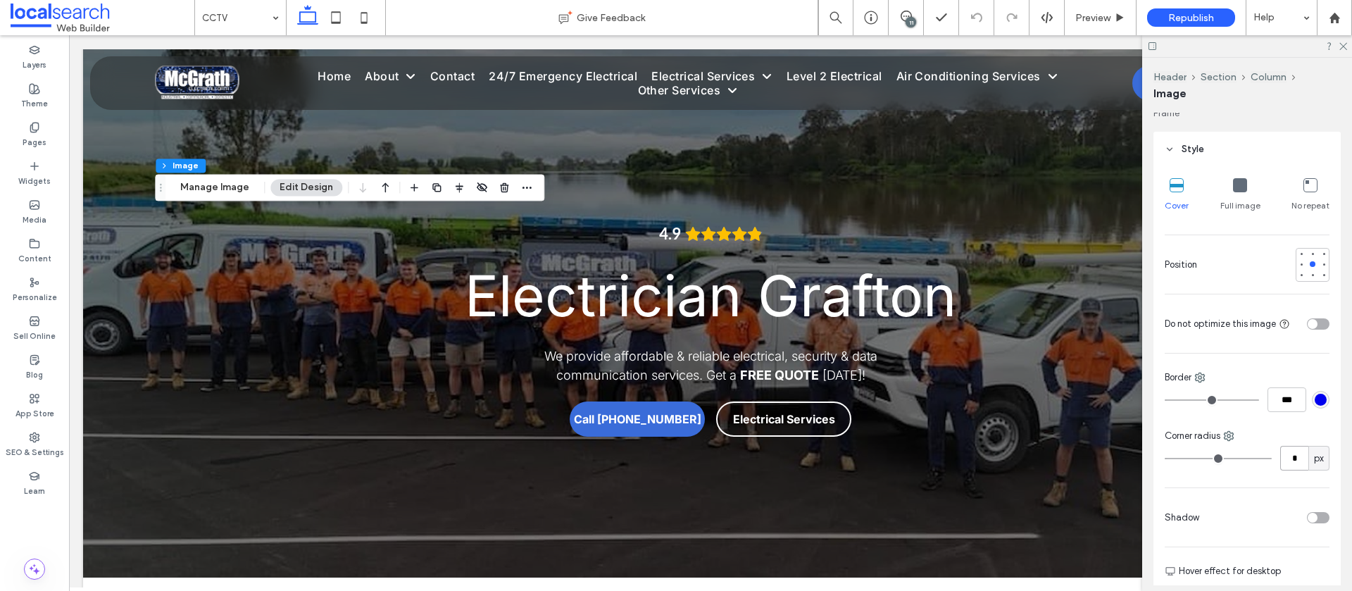
click at [1303, 459] on input "*" at bounding box center [1294, 458] width 28 height 25
type input "**"
click at [1339, 49] on use at bounding box center [1343, 47] width 8 height 8
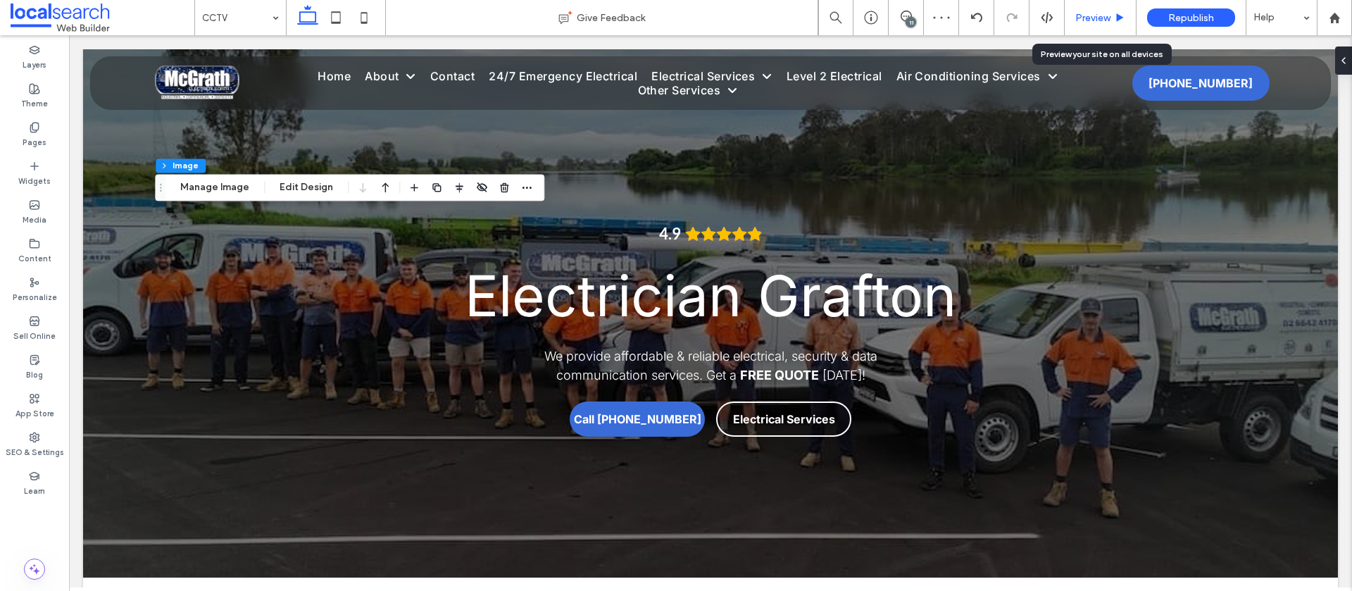
click at [1099, 25] on div "Preview" at bounding box center [1100, 17] width 72 height 35
click at [1094, 20] on span "Preview" at bounding box center [1092, 18] width 35 height 12
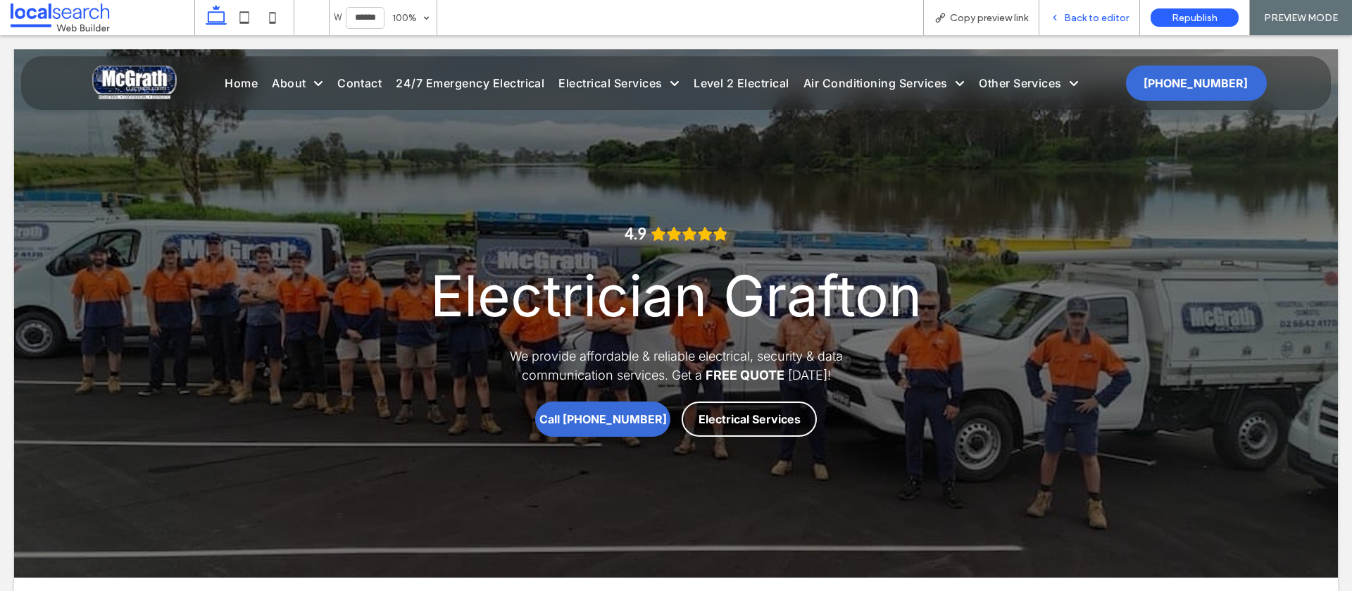
click at [1092, 12] on span "Back to editor" at bounding box center [1096, 18] width 65 height 12
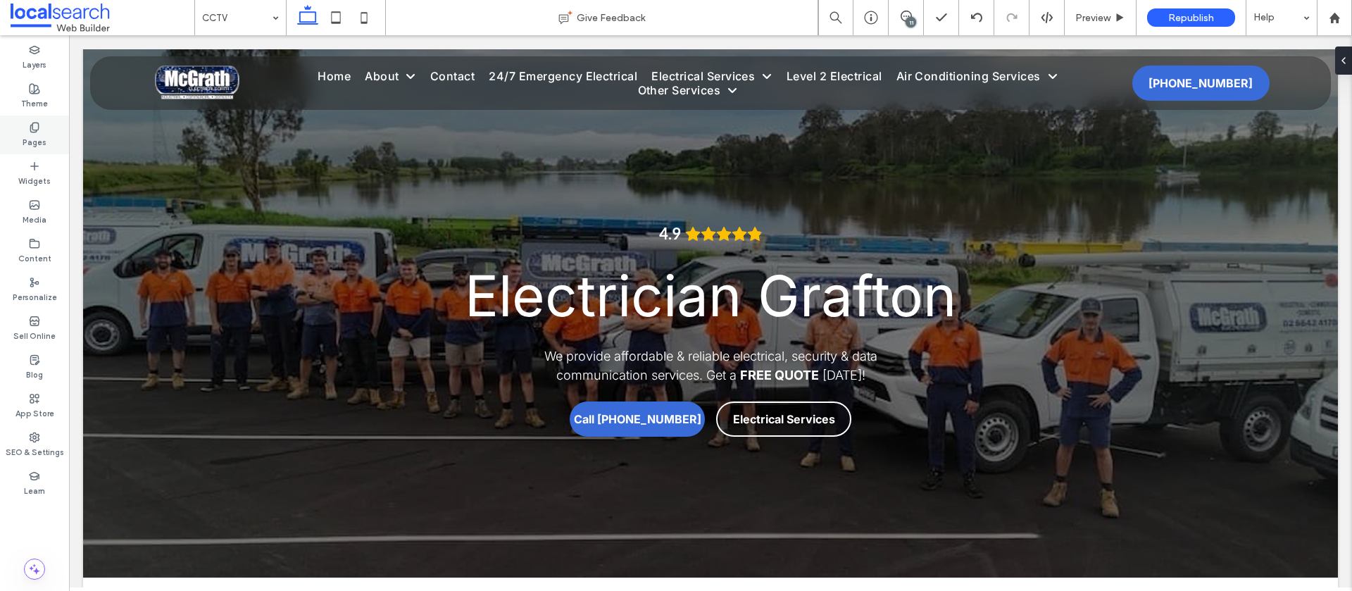
click at [37, 143] on label "Pages" at bounding box center [35, 140] width 24 height 15
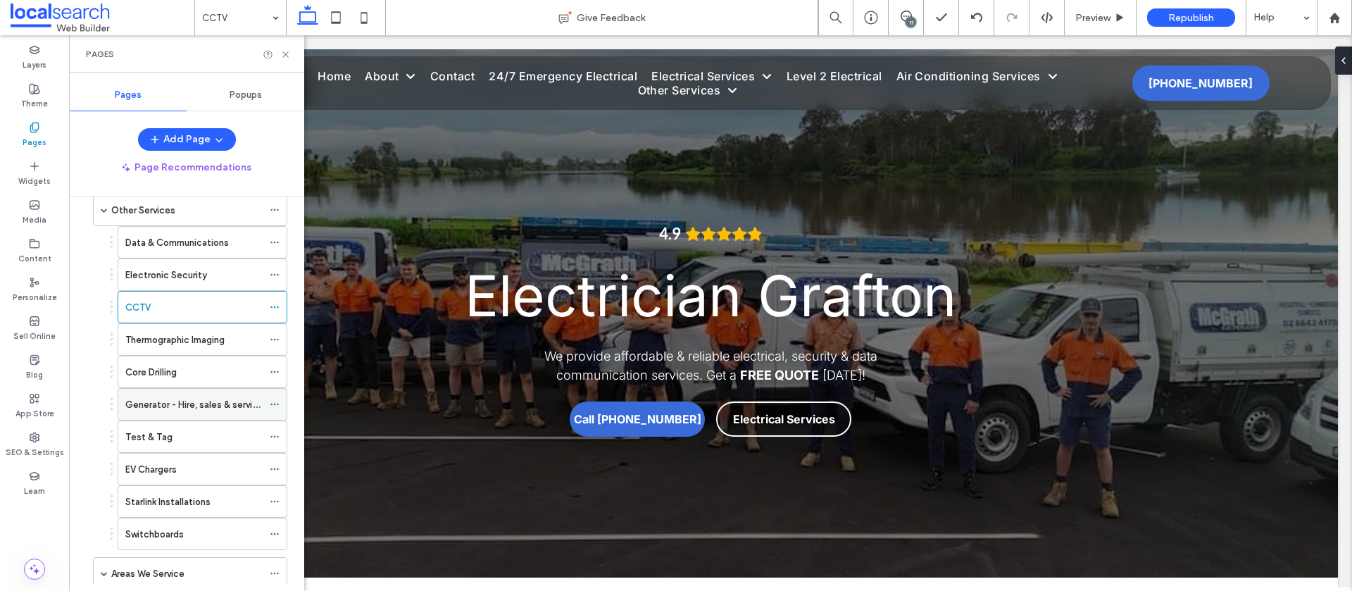
scroll to position [458, 0]
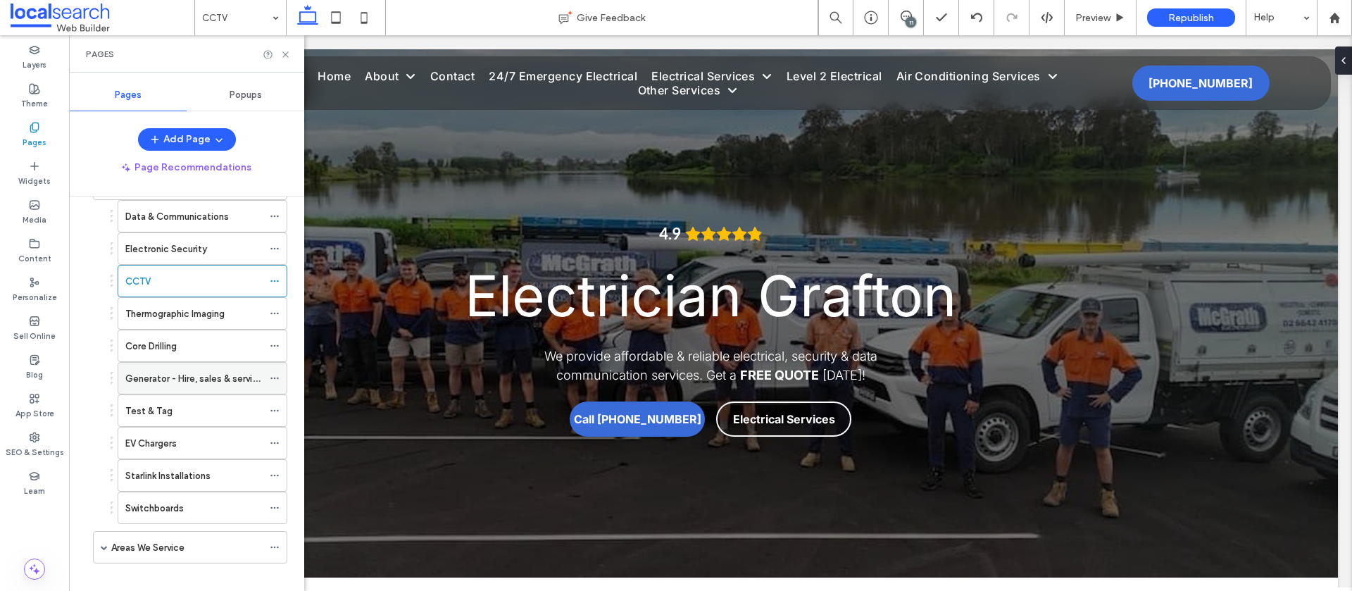
click at [275, 378] on use at bounding box center [274, 378] width 8 height 2
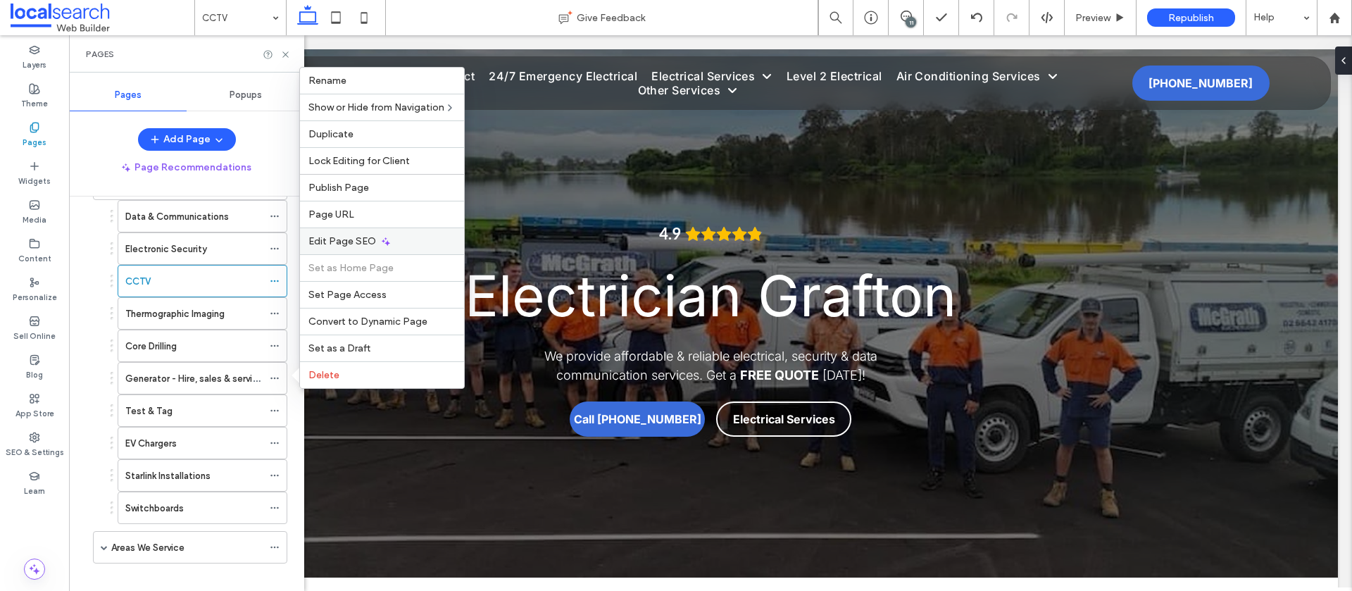
click at [329, 243] on span "Edit Page SEO" at bounding box center [342, 241] width 68 height 12
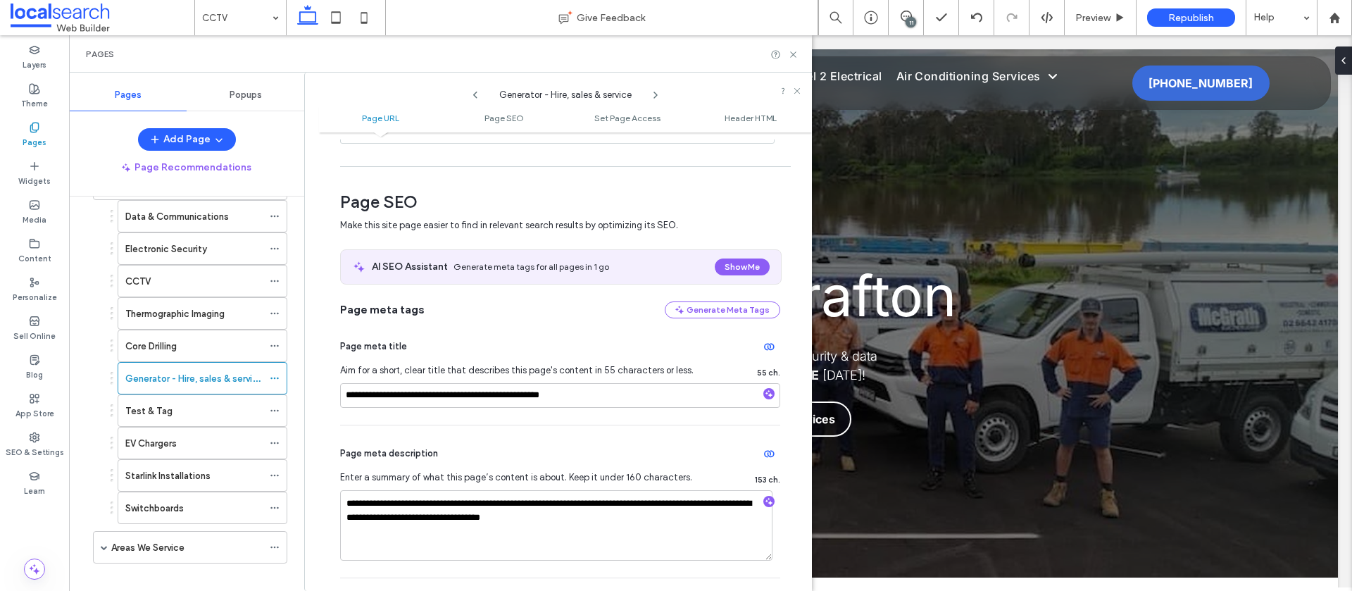
scroll to position [157, 0]
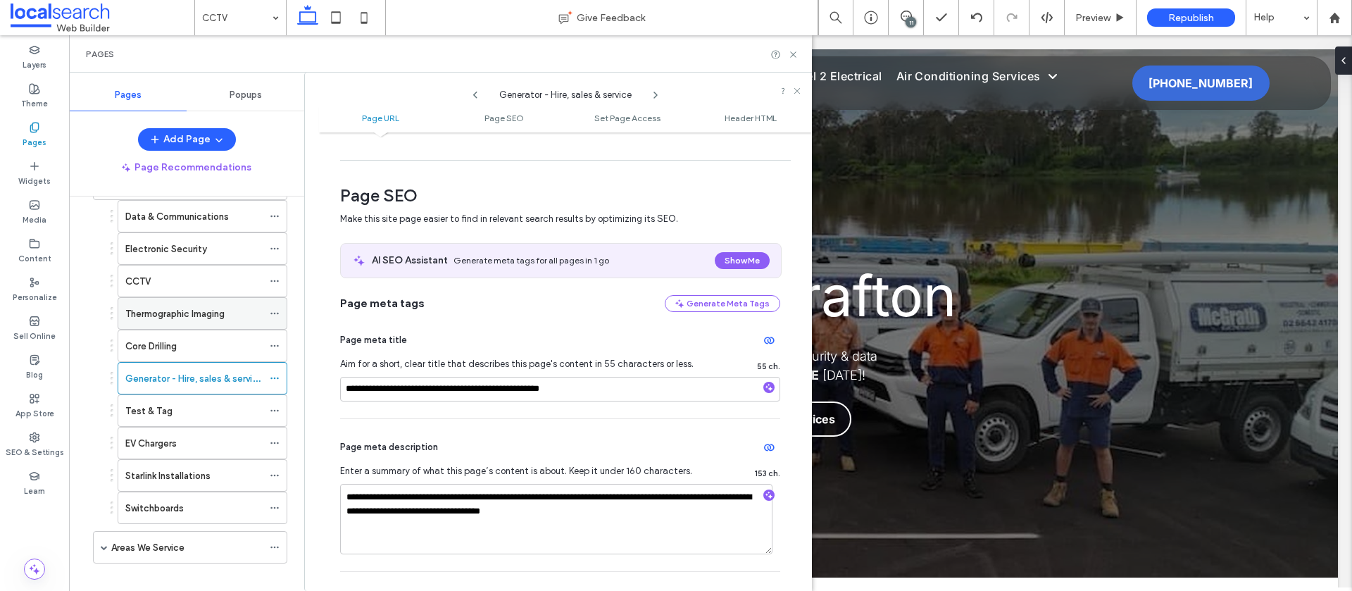
click at [273, 314] on icon at bounding box center [275, 313] width 10 height 10
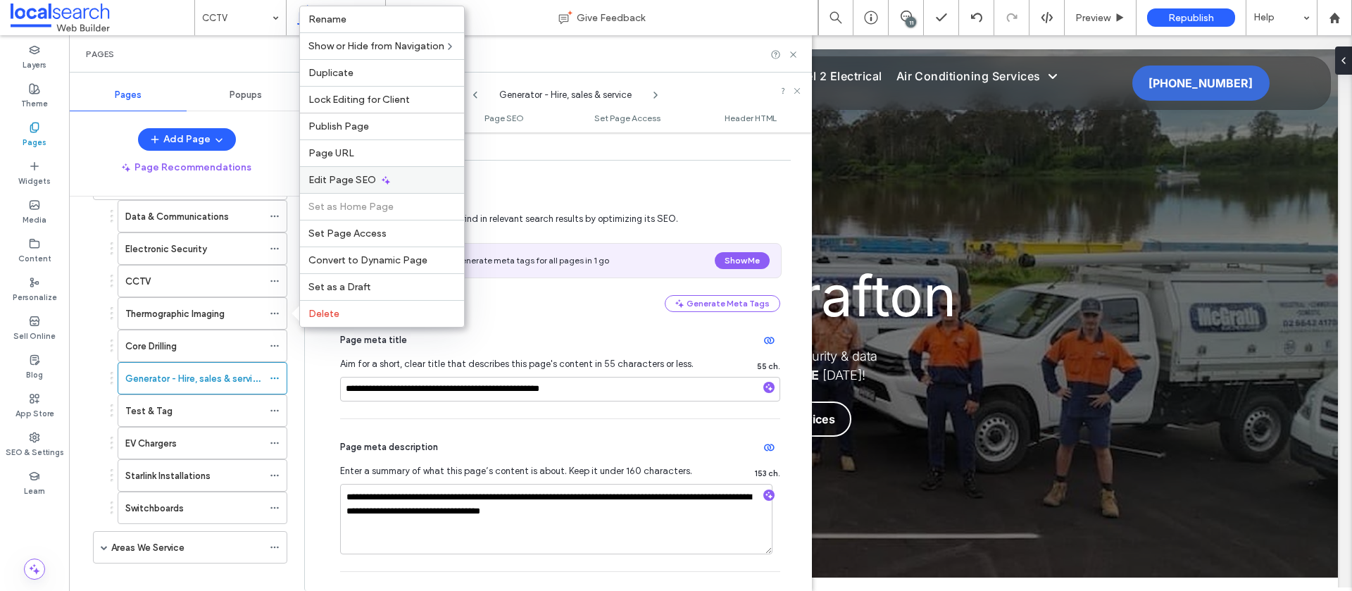
click at [339, 175] on span "Edit Page SEO" at bounding box center [342, 180] width 68 height 12
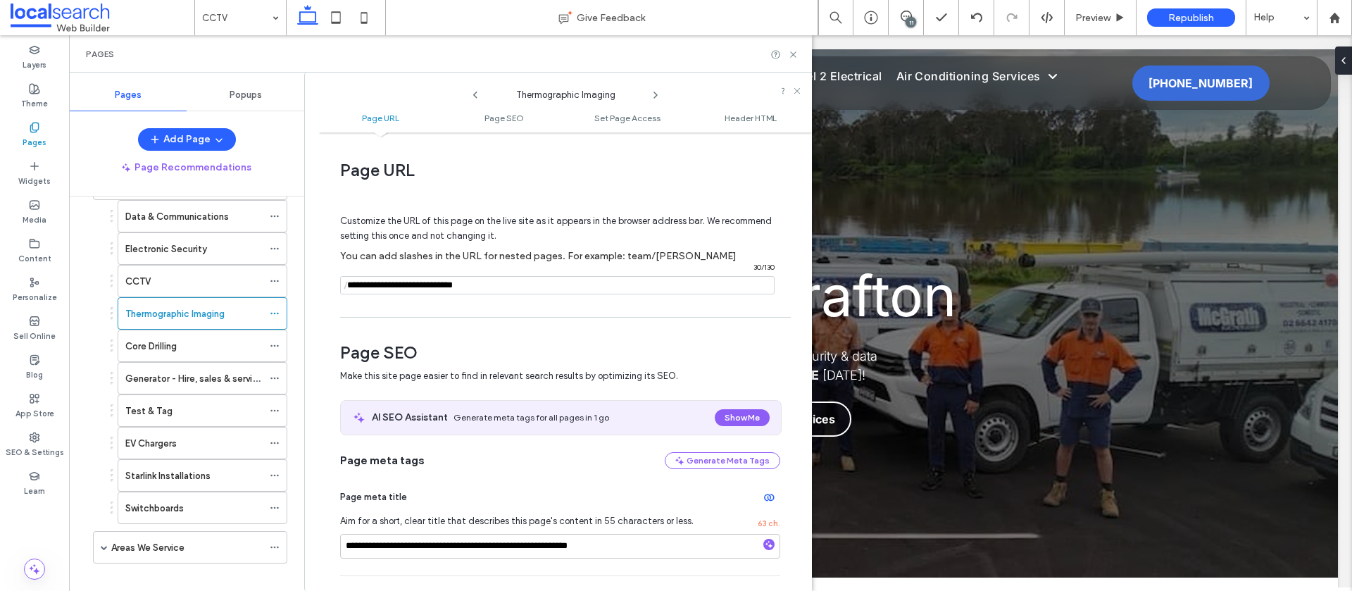
scroll to position [32, 0]
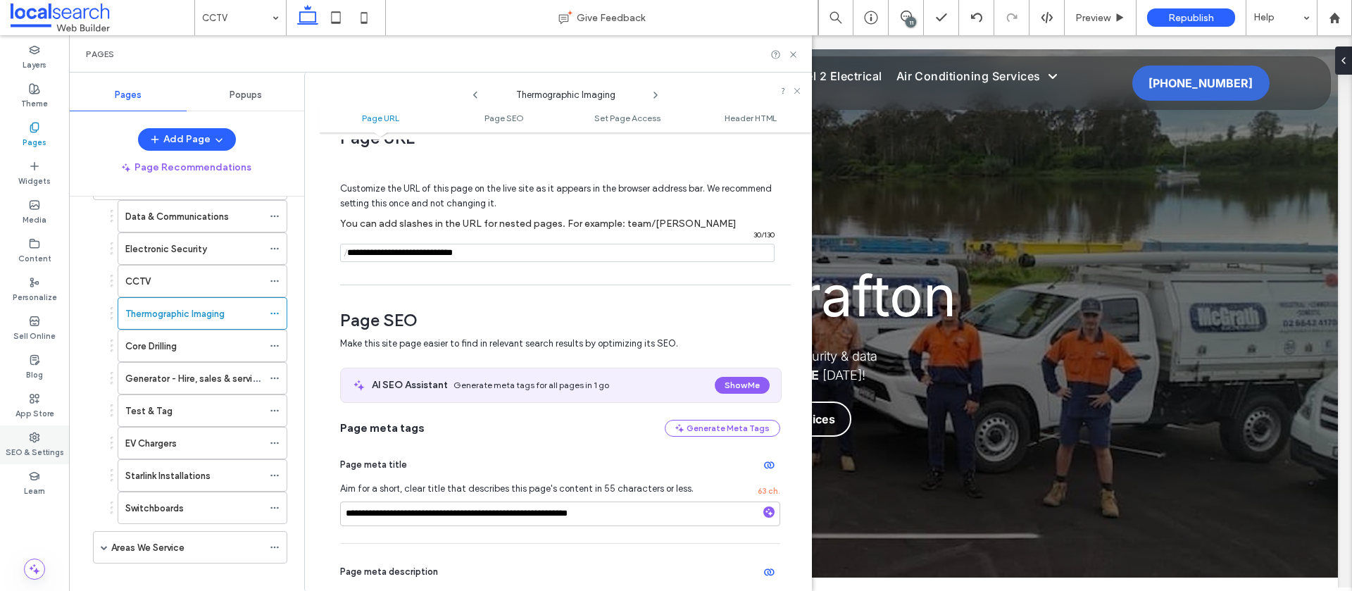
click at [36, 444] on label "SEO & Settings" at bounding box center [35, 450] width 58 height 15
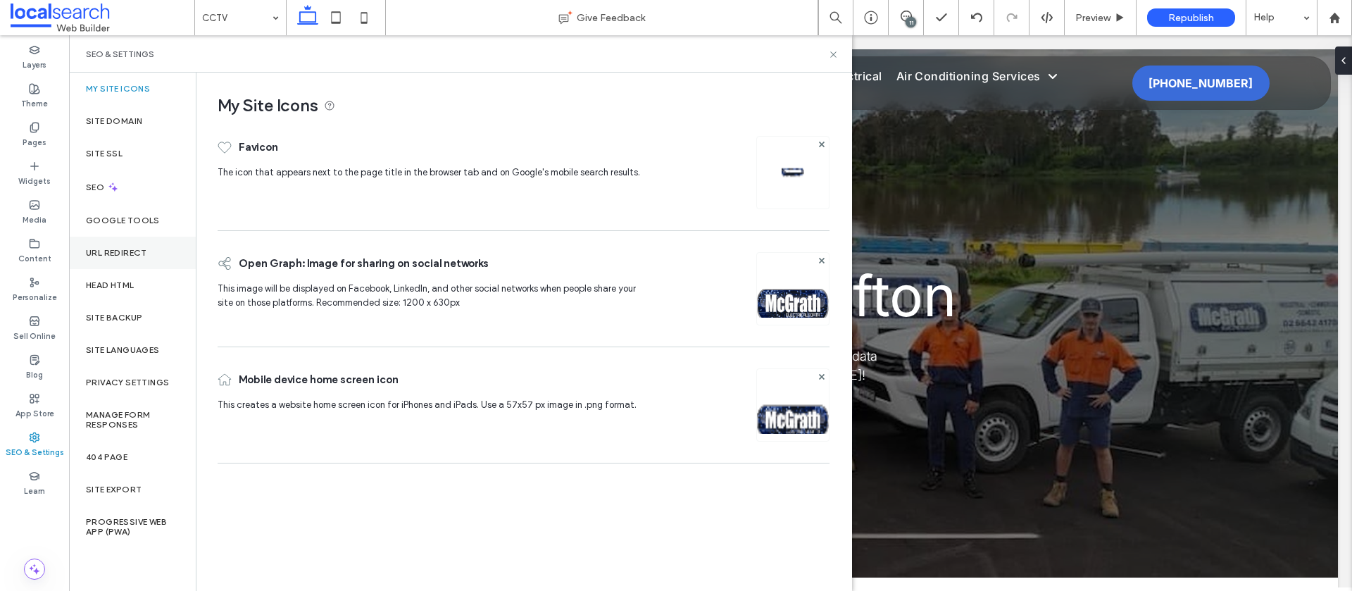
click at [131, 251] on label "URL Redirect" at bounding box center [116, 253] width 61 height 10
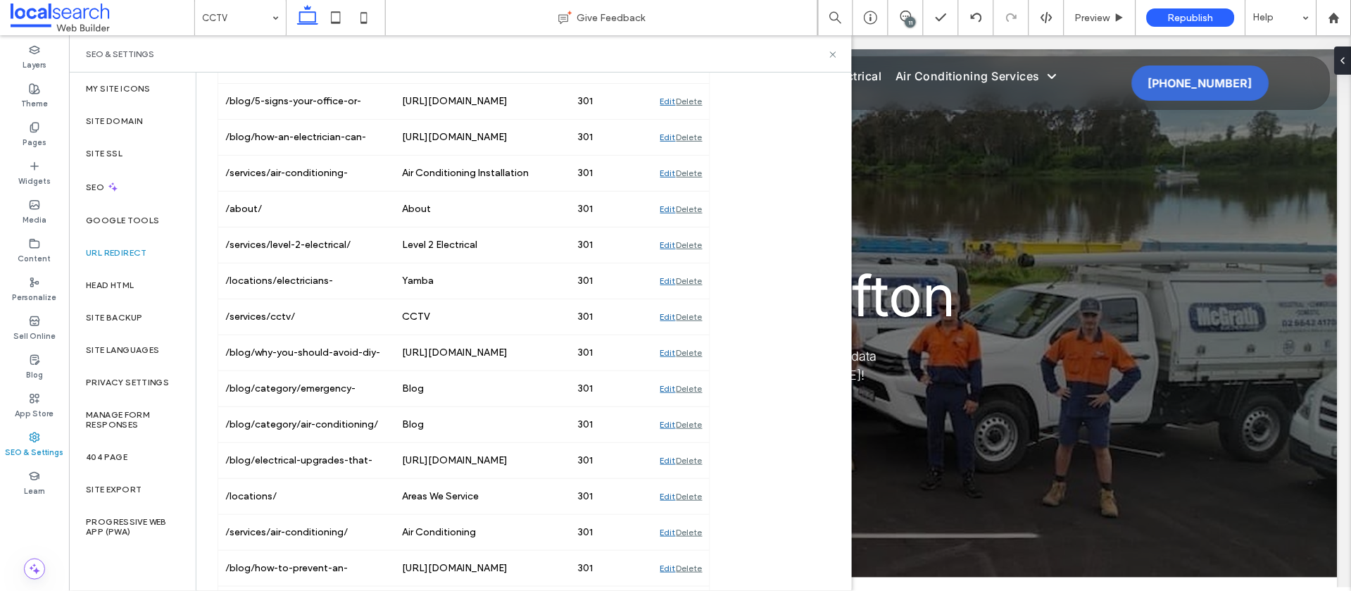
scroll to position [2129, 0]
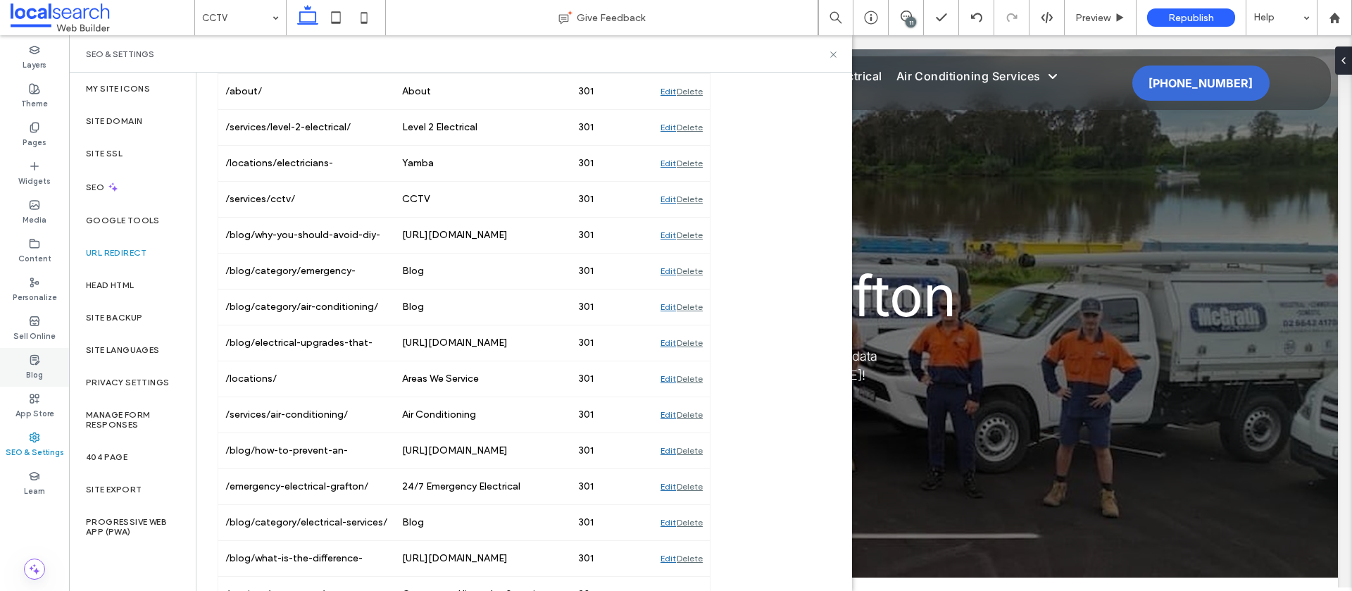
click at [17, 368] on div "Blog" at bounding box center [34, 367] width 69 height 39
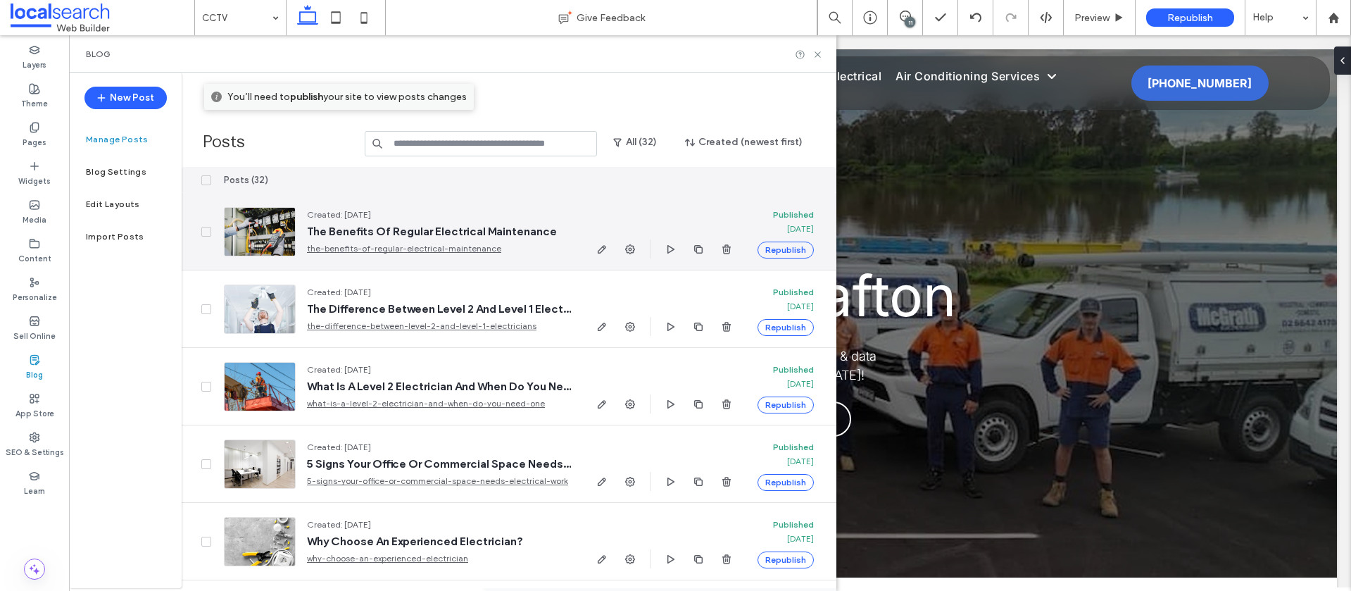
click at [518, 250] on link "the-benefits-of-regular-electrical-maintenance" at bounding box center [439, 248] width 264 height 14
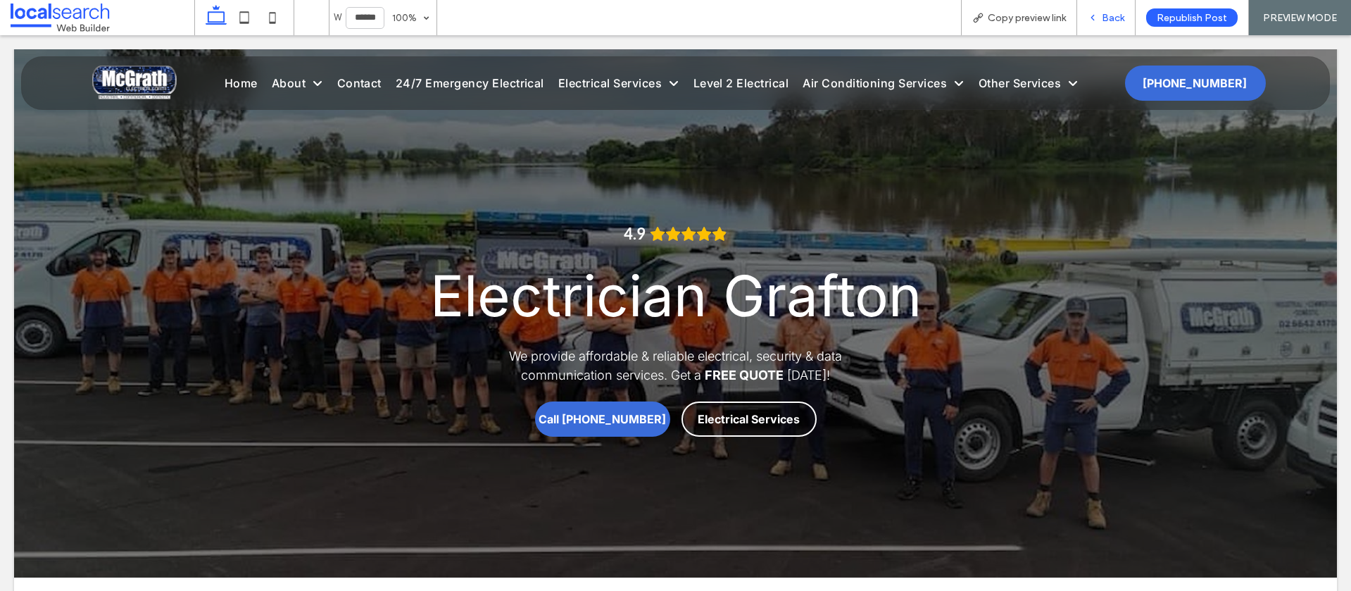
click at [1110, 9] on div "Back" at bounding box center [1106, 17] width 58 height 35
click at [1094, 16] on icon at bounding box center [1093, 18] width 10 height 10
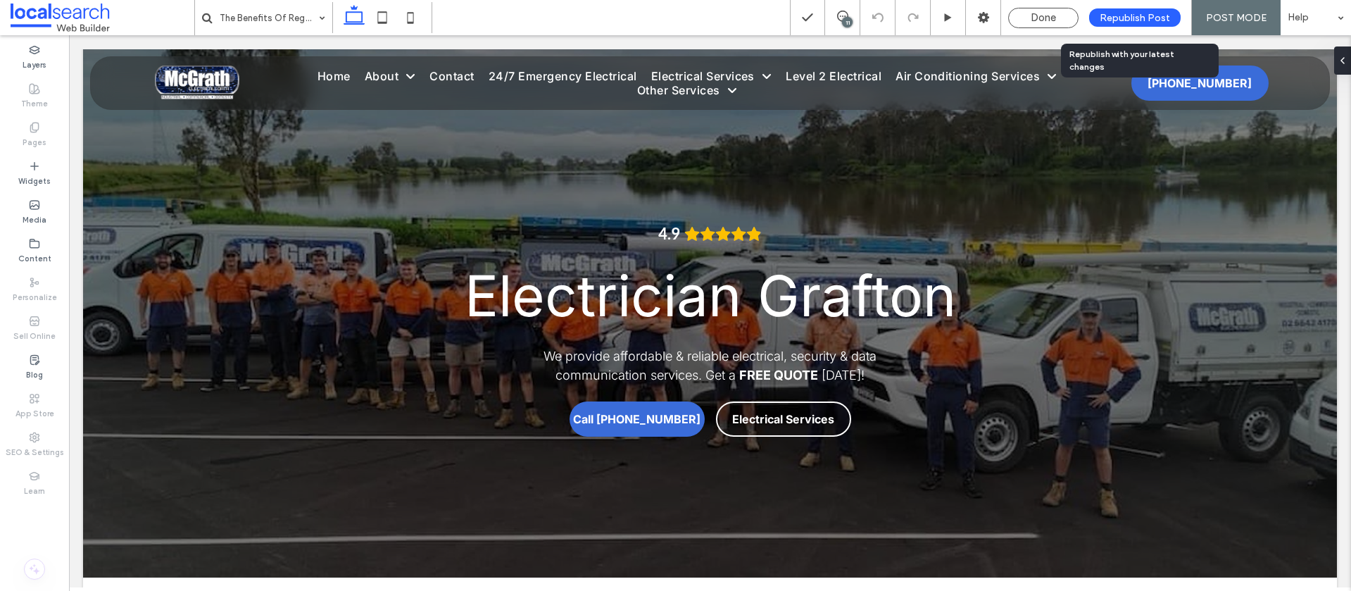
click at [1032, 18] on span "Done" at bounding box center [1043, 17] width 25 height 13
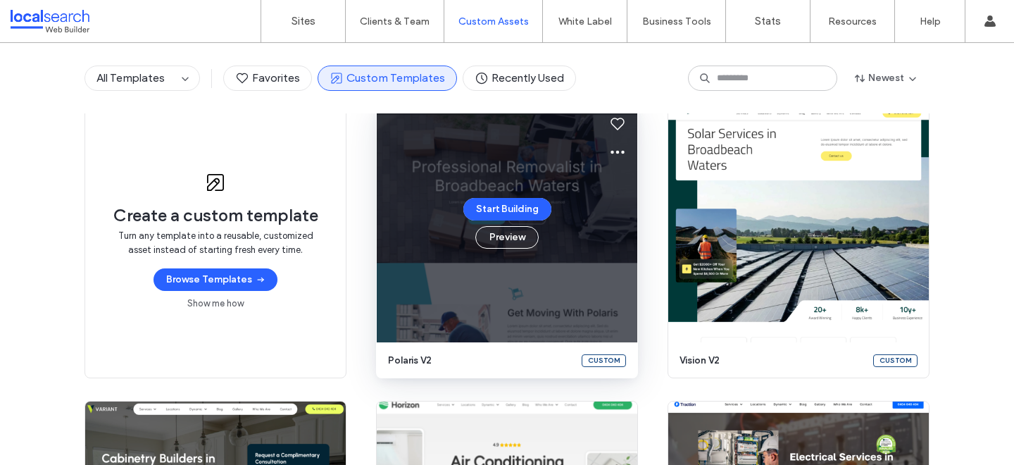
scroll to position [139, 0]
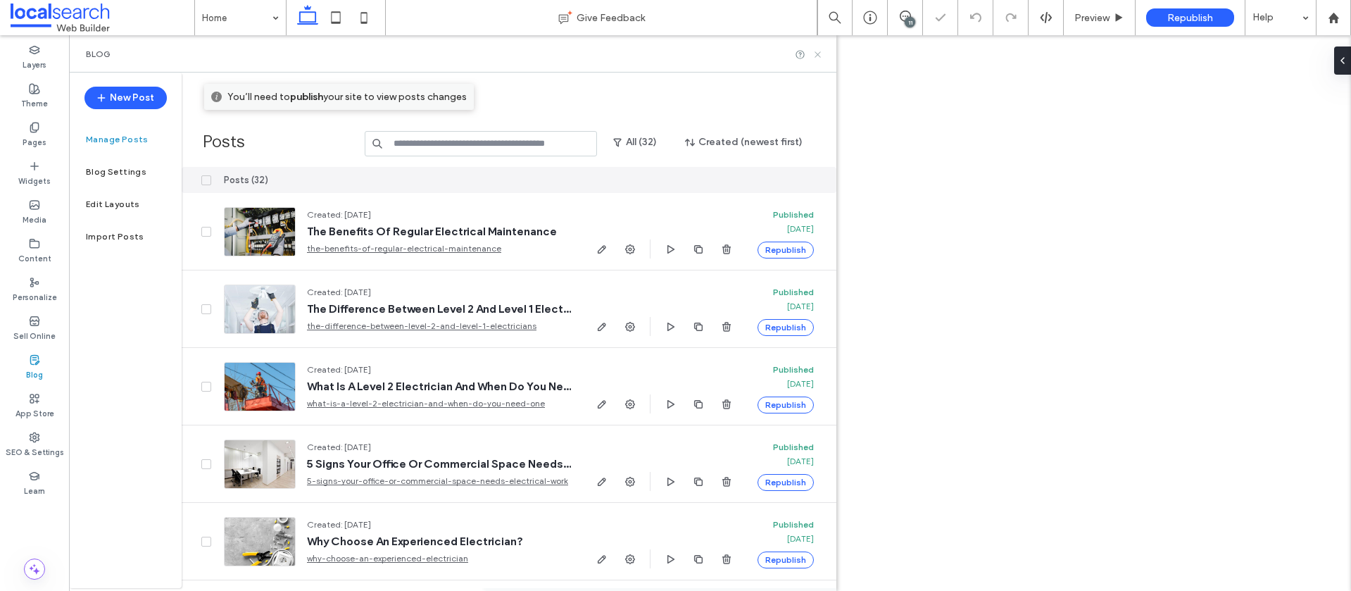
click at [814, 53] on icon at bounding box center [817, 54] width 11 height 11
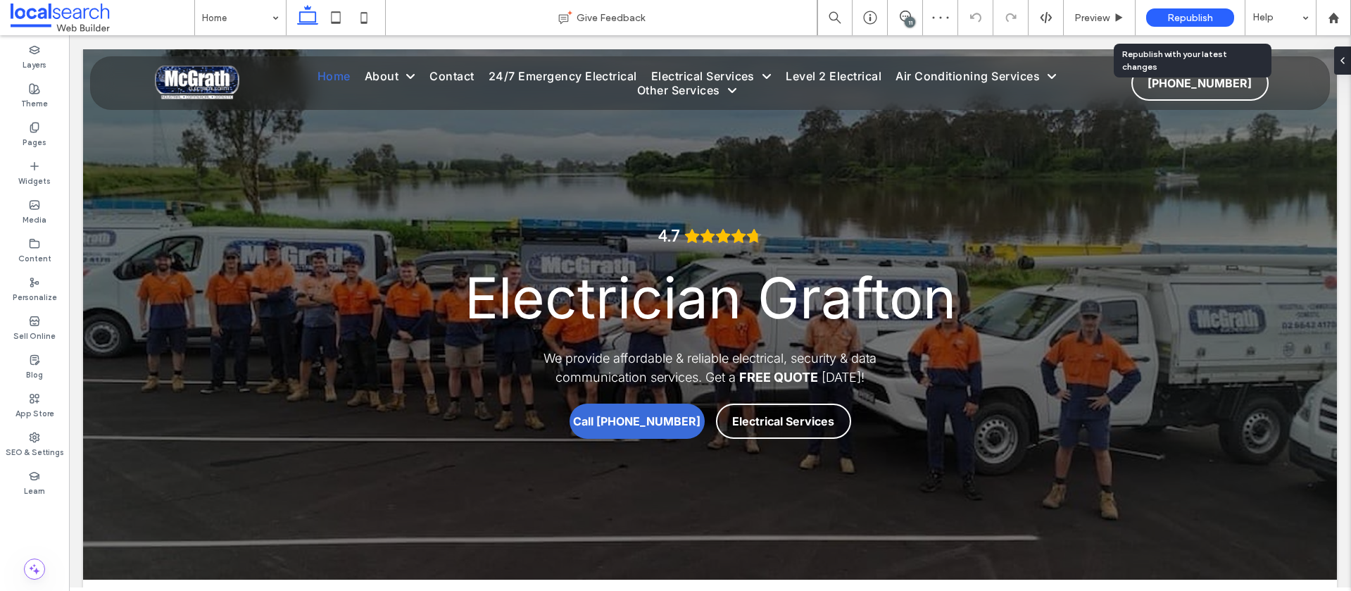
click at [1169, 24] on div "Republish" at bounding box center [1190, 17] width 88 height 18
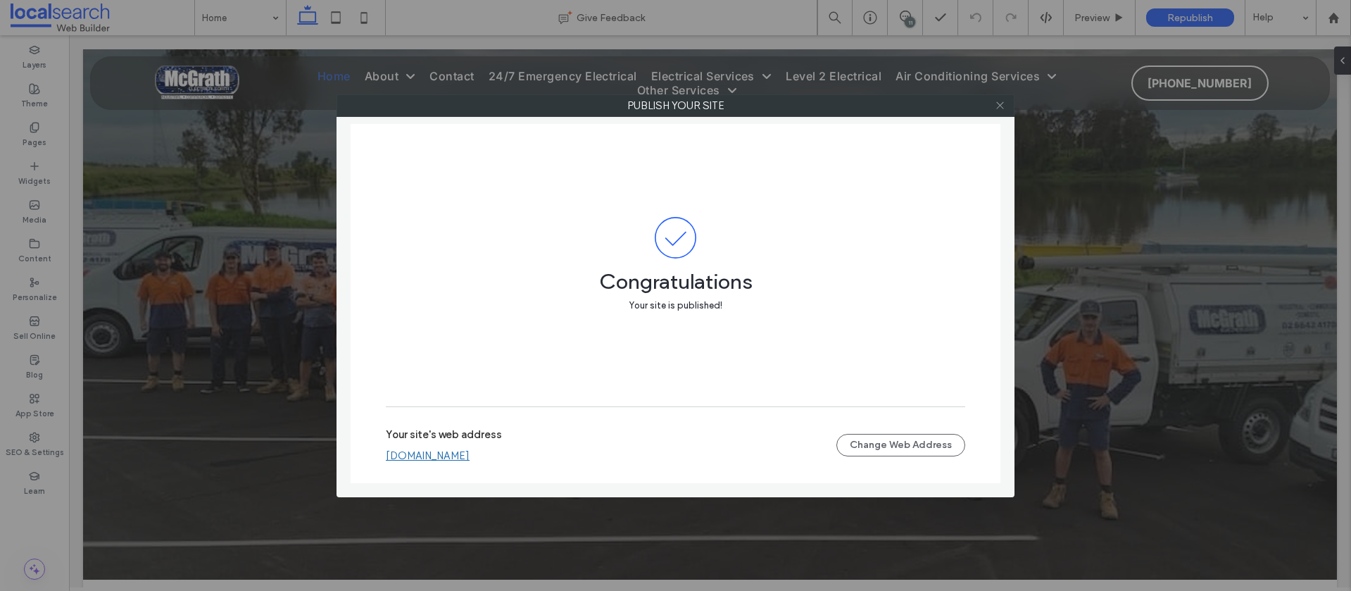
click at [995, 104] on icon at bounding box center [1000, 105] width 11 height 11
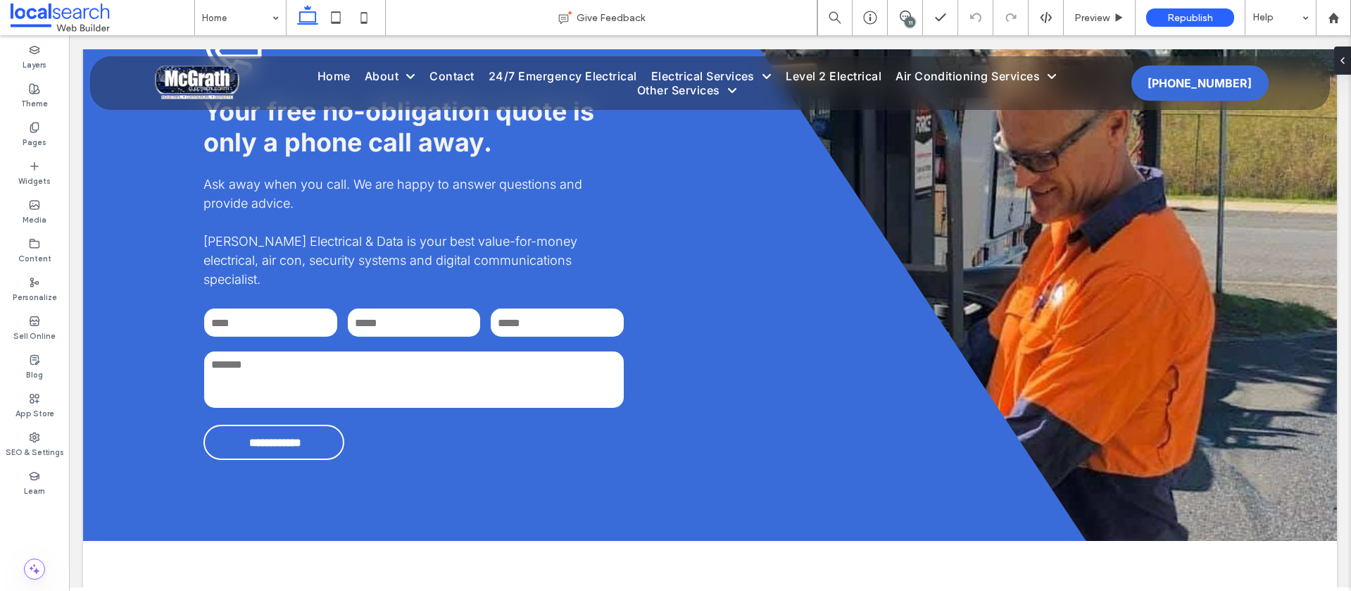
scroll to position [4617, 0]
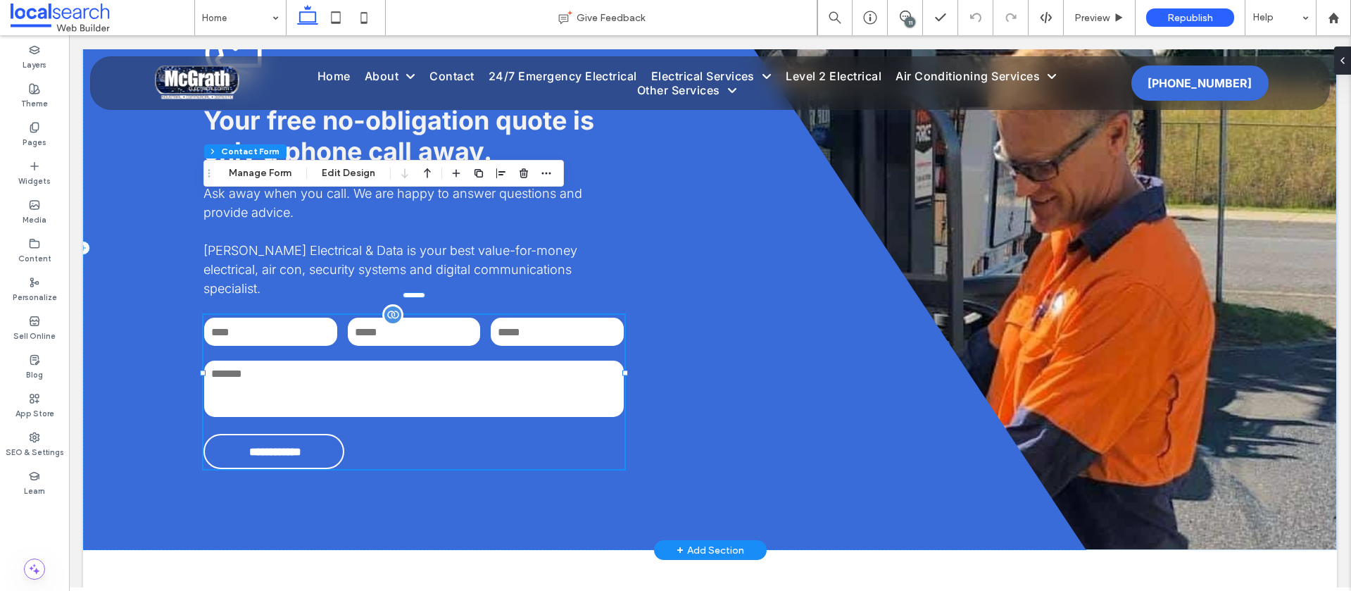
type input "**"
type input "*"
type input "***"
drag, startPoint x: 260, startPoint y: 175, endPoint x: 261, endPoint y: 182, distance: 7.8
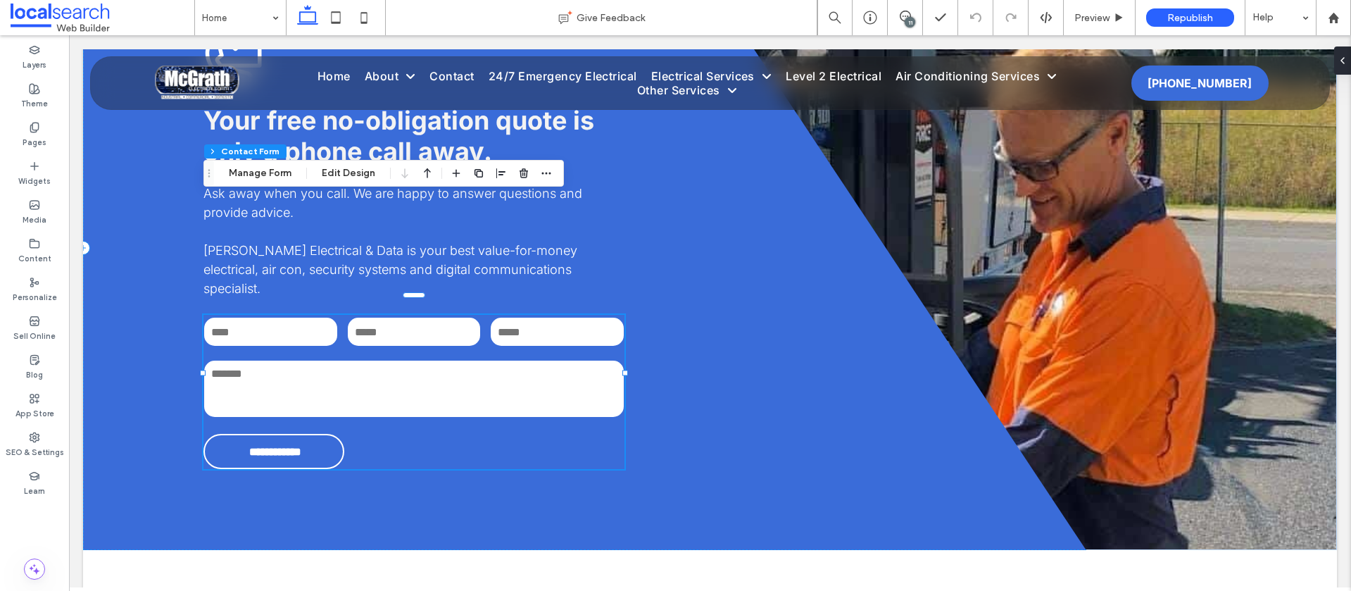
click at [260, 175] on button "Manage Form" at bounding box center [260, 173] width 81 height 17
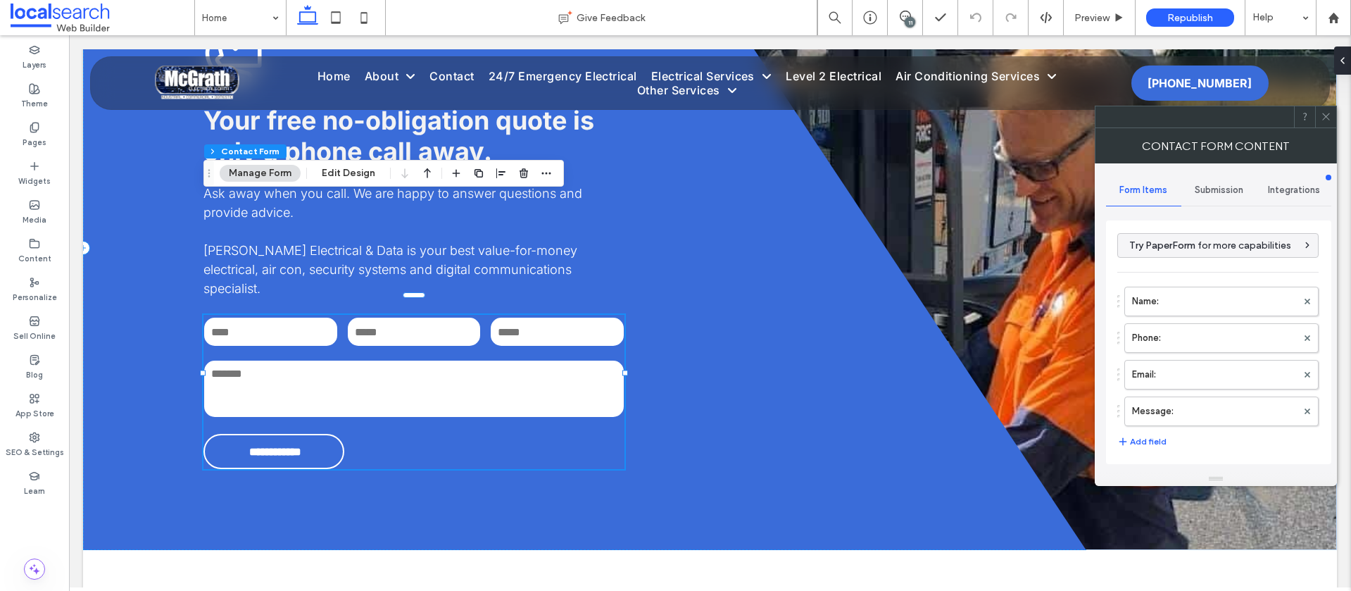
click at [1226, 197] on div "Submission" at bounding box center [1218, 190] width 75 height 31
drag, startPoint x: 1176, startPoint y: 261, endPoint x: 1158, endPoint y: 260, distance: 17.7
click at [1175, 261] on label "New submission notification" at bounding box center [1219, 256] width 188 height 28
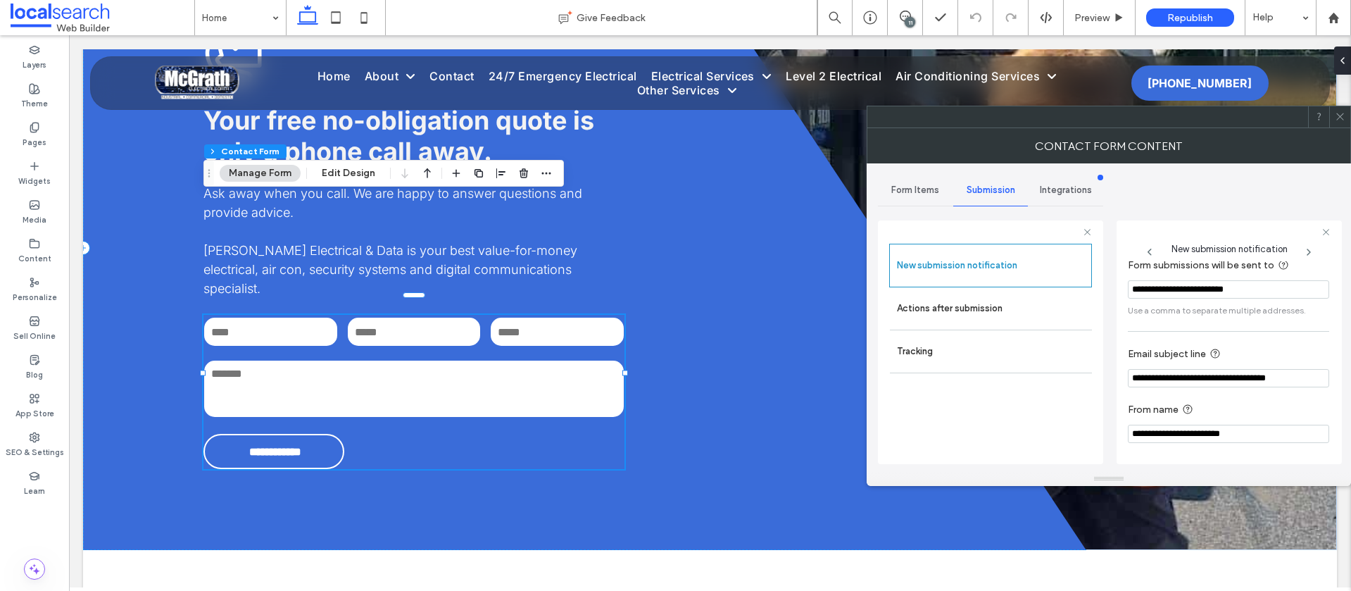
scroll to position [0, 0]
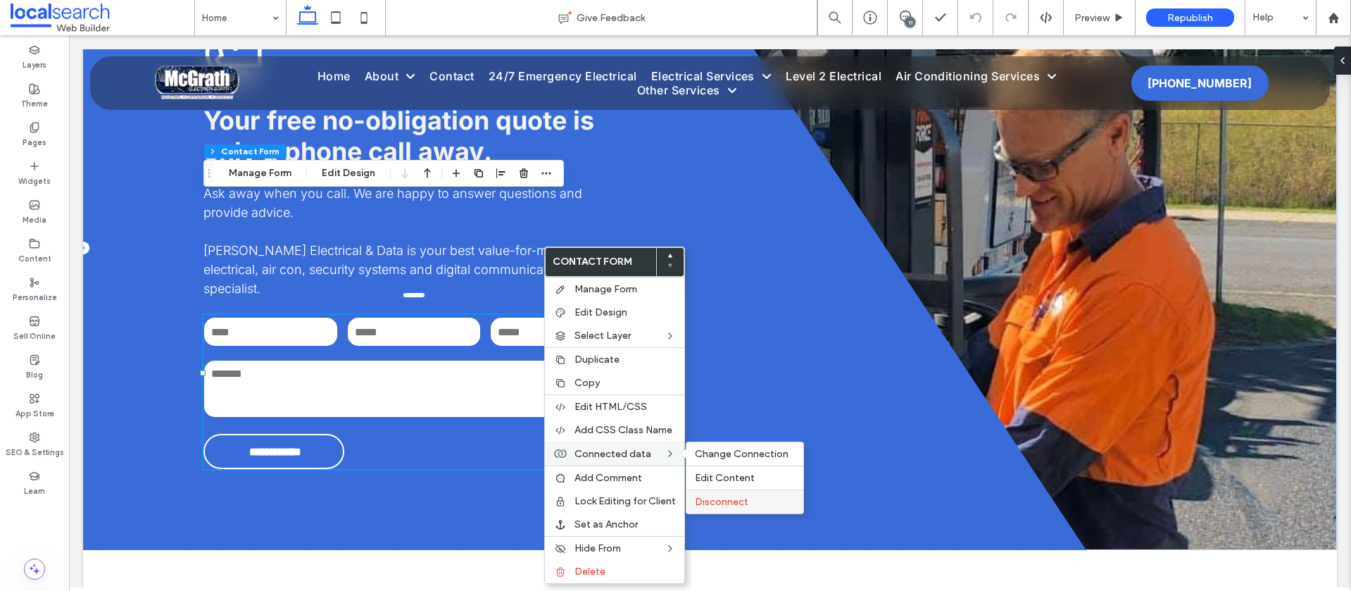
click at [745, 500] on span "Disconnect" at bounding box center [721, 502] width 53 height 12
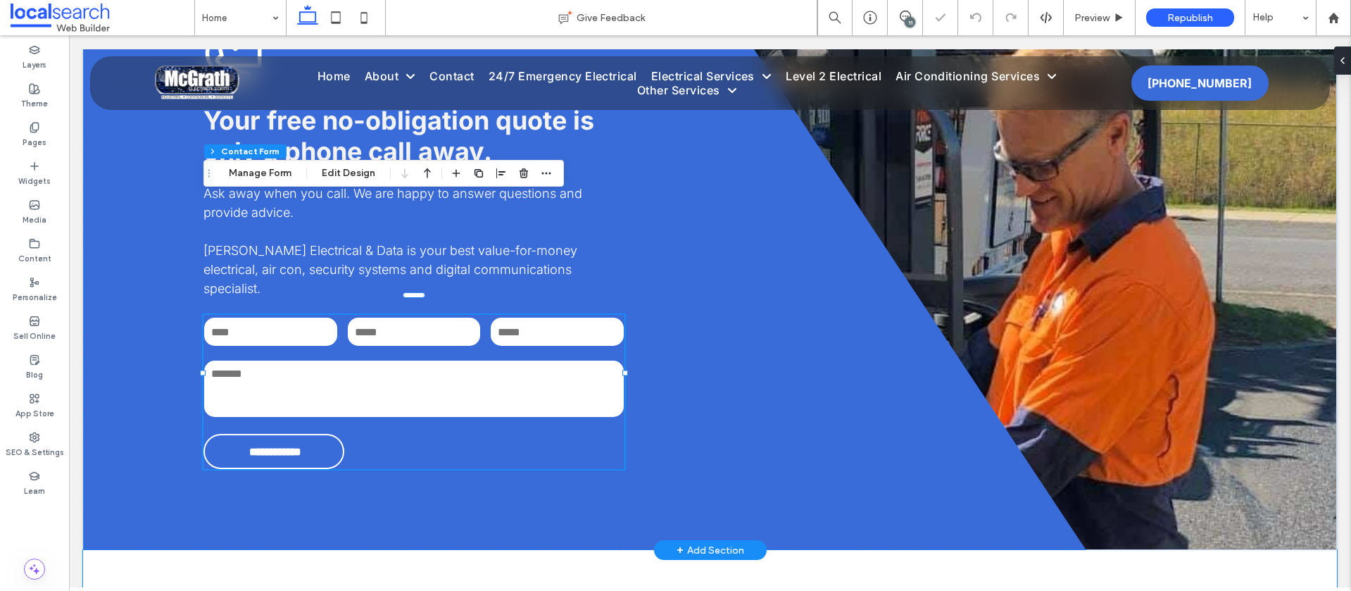
type input "***"
click at [247, 167] on button "Manage Form" at bounding box center [260, 173] width 81 height 17
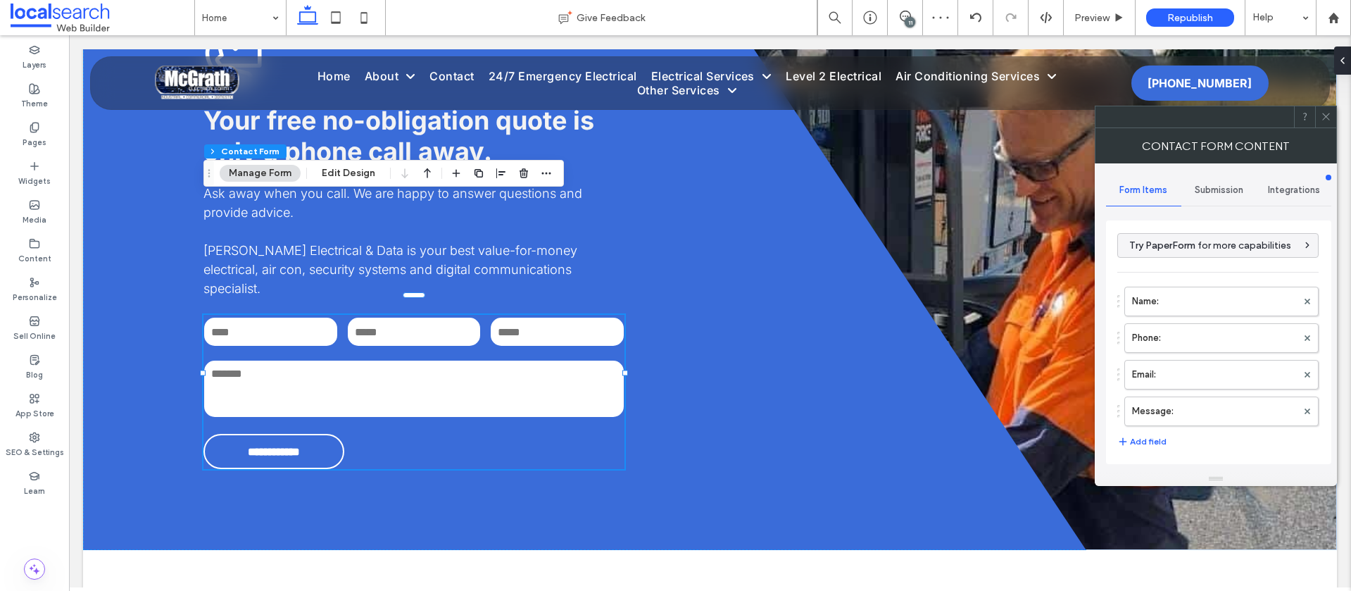
click at [1206, 189] on span "Submission" at bounding box center [1219, 189] width 49 height 11
click at [1152, 251] on label "New submission notification" at bounding box center [1219, 256] width 188 height 28
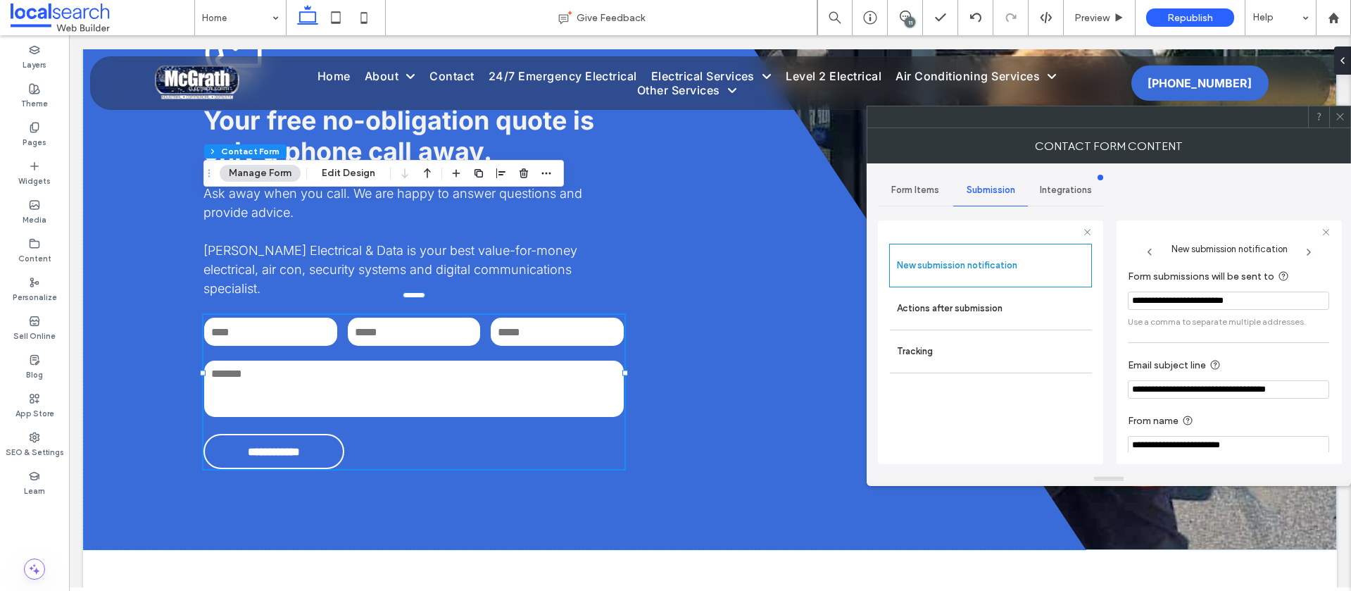
drag, startPoint x: 1269, startPoint y: 300, endPoint x: 1123, endPoint y: 296, distance: 146.5
click at [1123, 296] on div "**********" at bounding box center [1228, 342] width 225 height 244
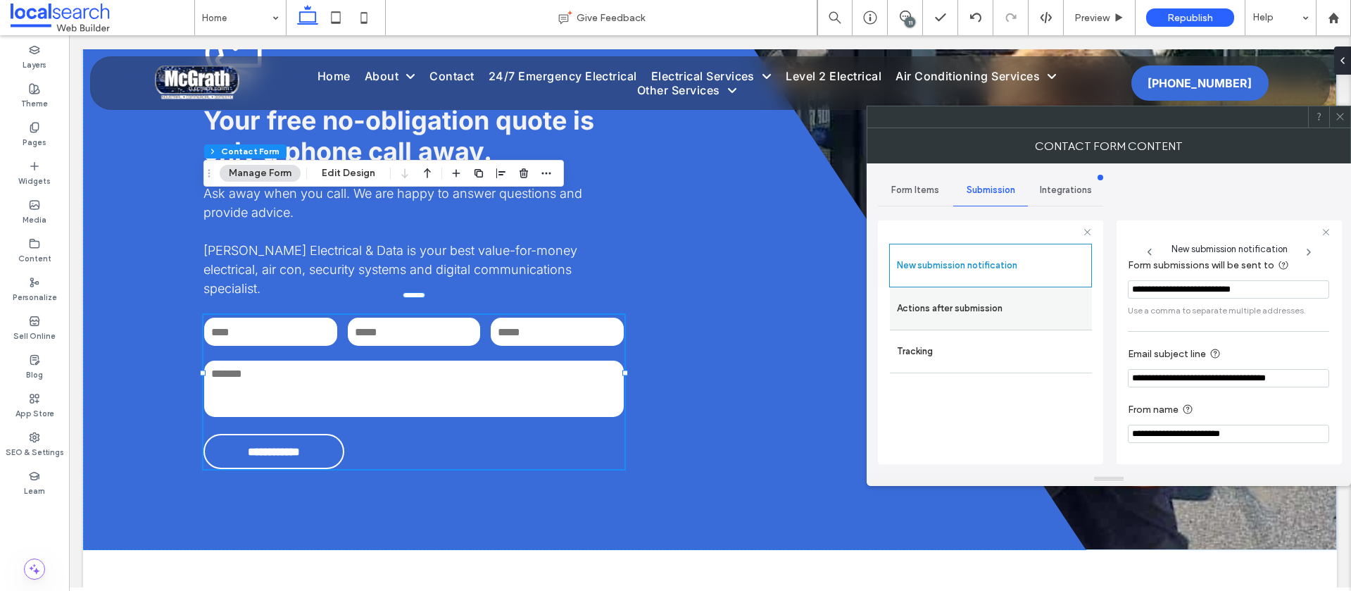
type input "**********"
drag, startPoint x: 910, startPoint y: 302, endPoint x: 944, endPoint y: 303, distance: 33.8
click at [910, 303] on label "Actions after submission" at bounding box center [991, 308] width 188 height 28
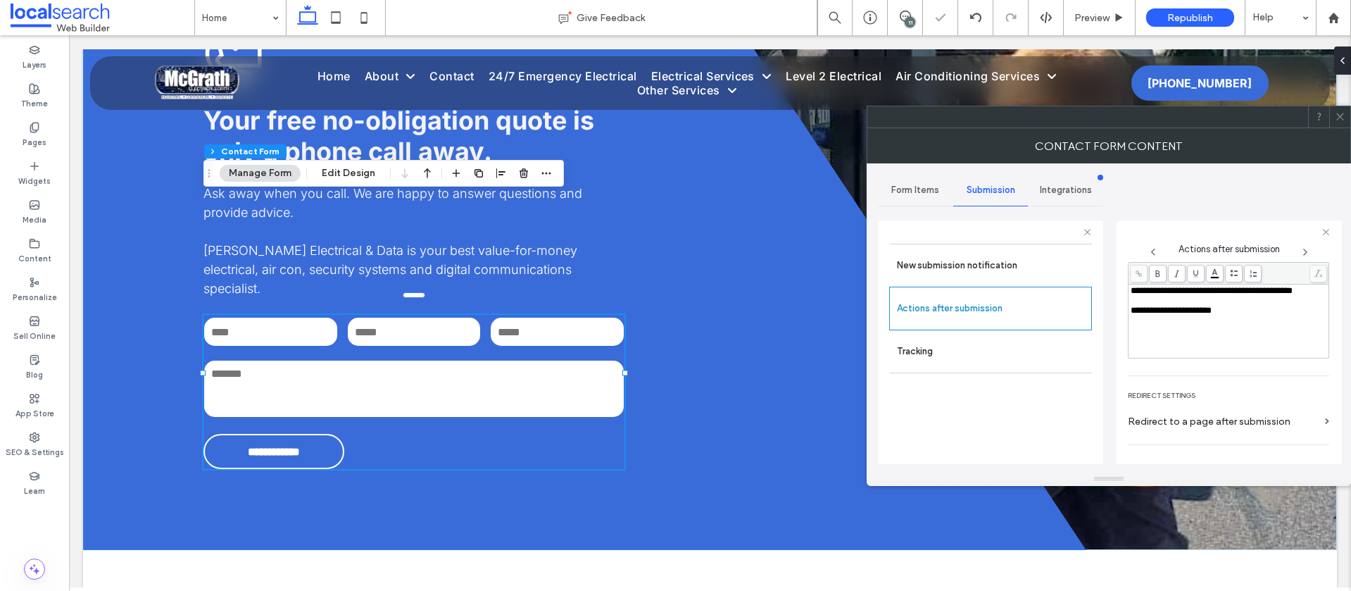
scroll to position [0, 0]
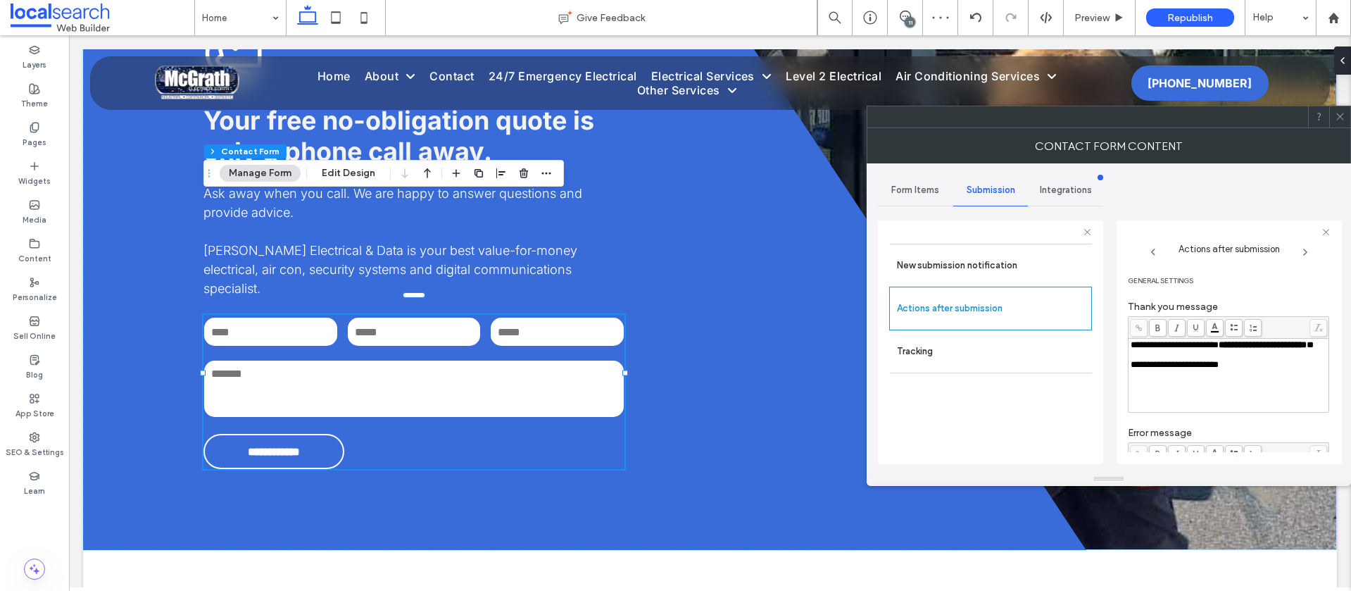
click at [1337, 120] on icon at bounding box center [1340, 116] width 11 height 11
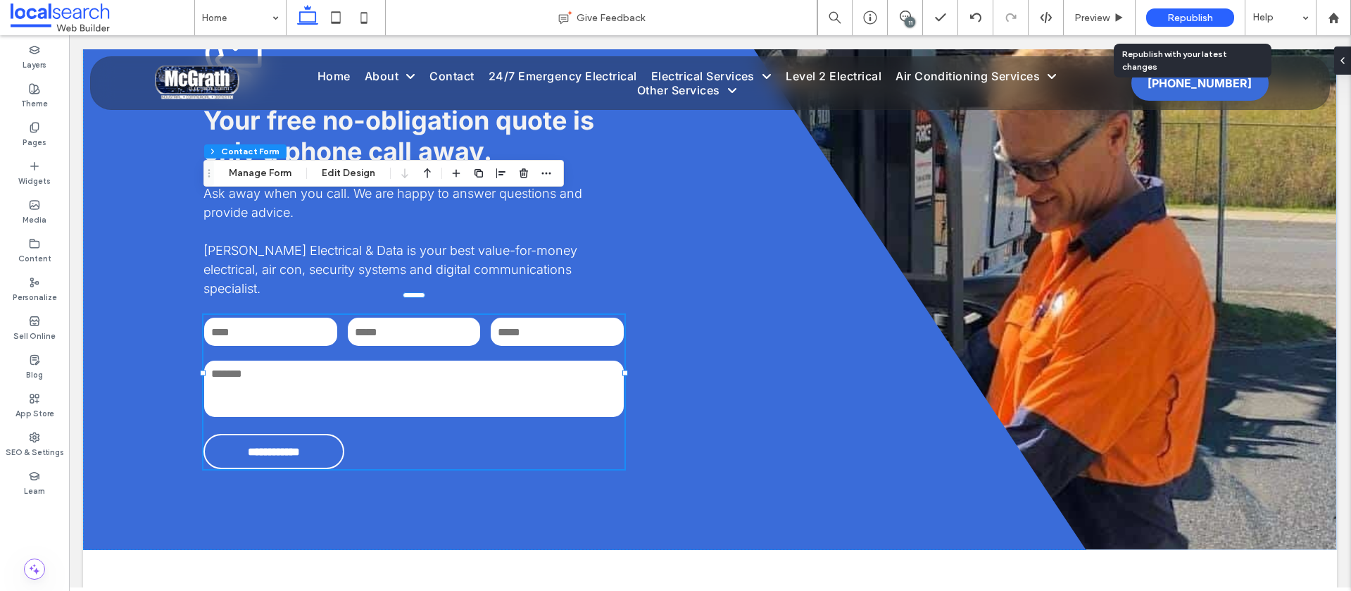
click at [1153, 13] on div "Republish" at bounding box center [1190, 17] width 88 height 18
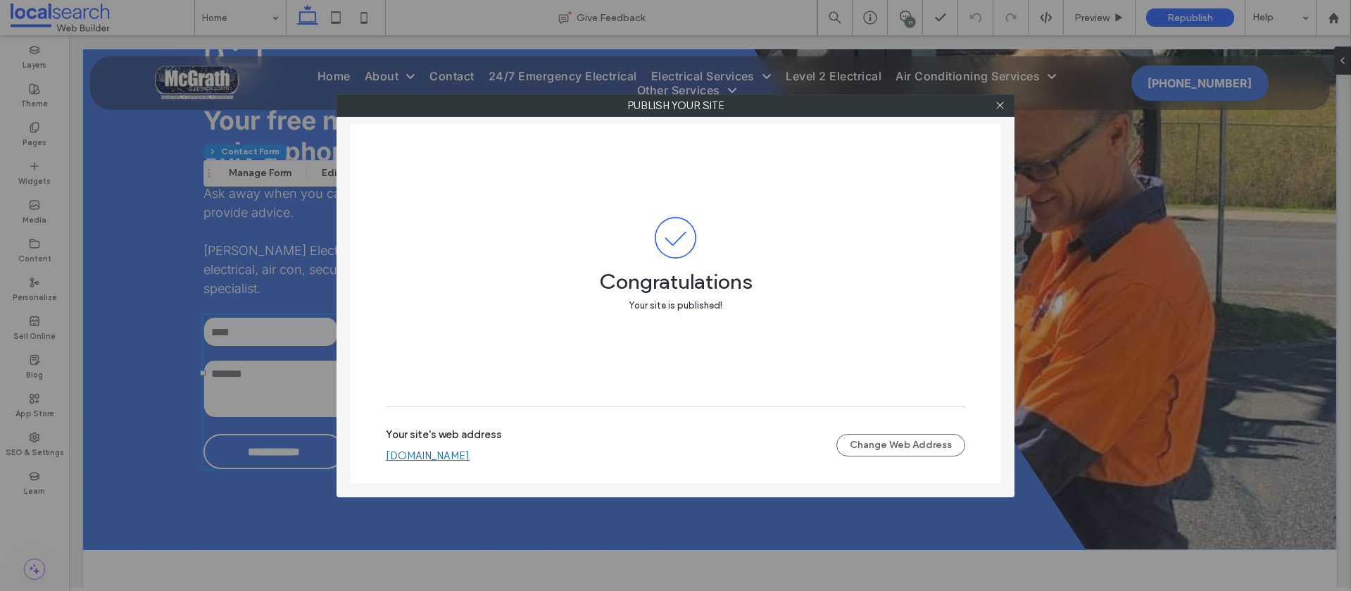
click at [470, 452] on link "mcgrathelectricaldata.webbuilder.localsearch.com.au" at bounding box center [428, 455] width 84 height 13
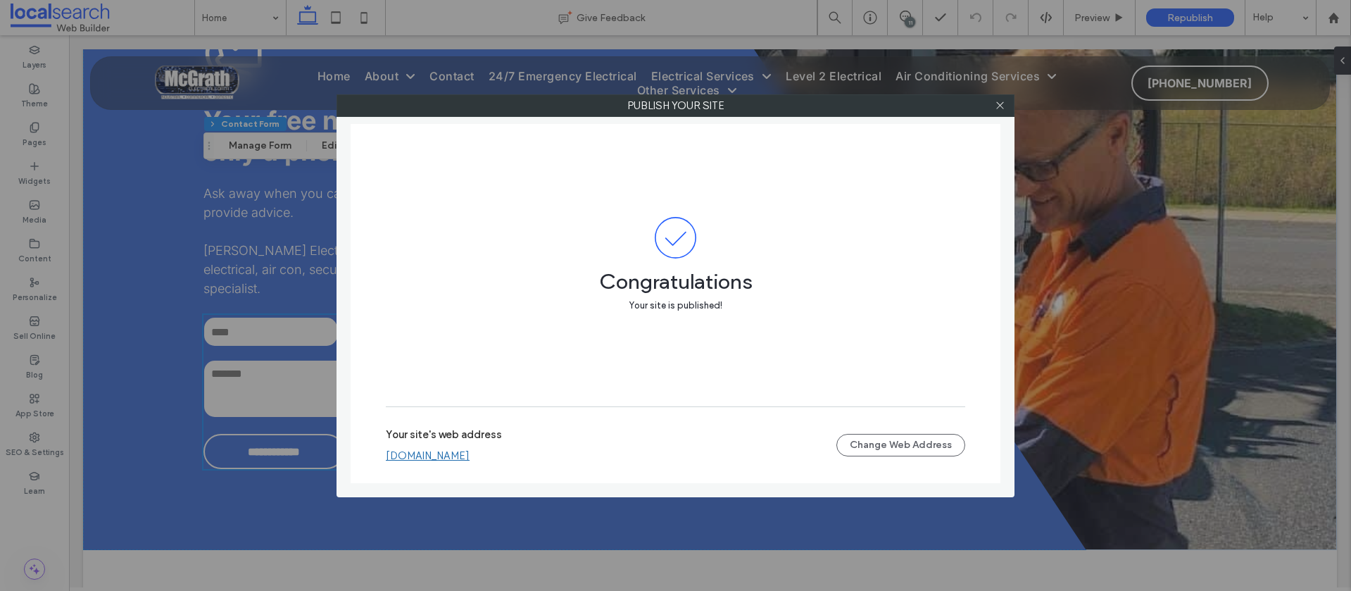
scroll to position [4644, 0]
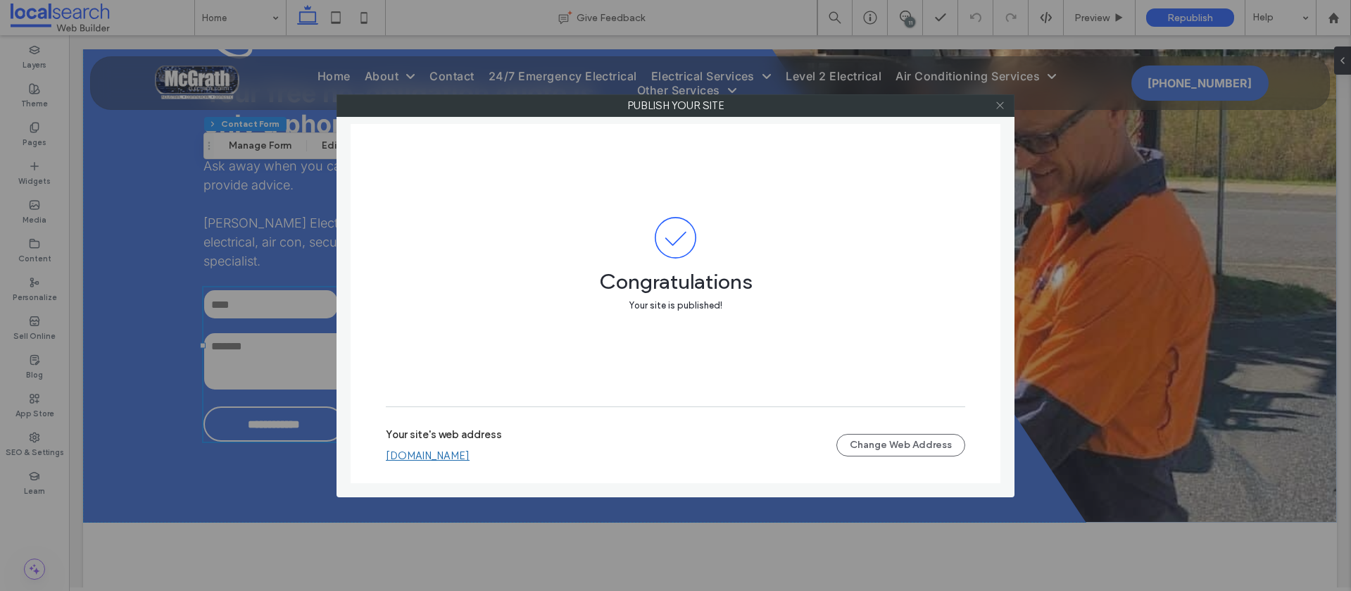
click at [1003, 107] on icon at bounding box center [1000, 105] width 11 height 11
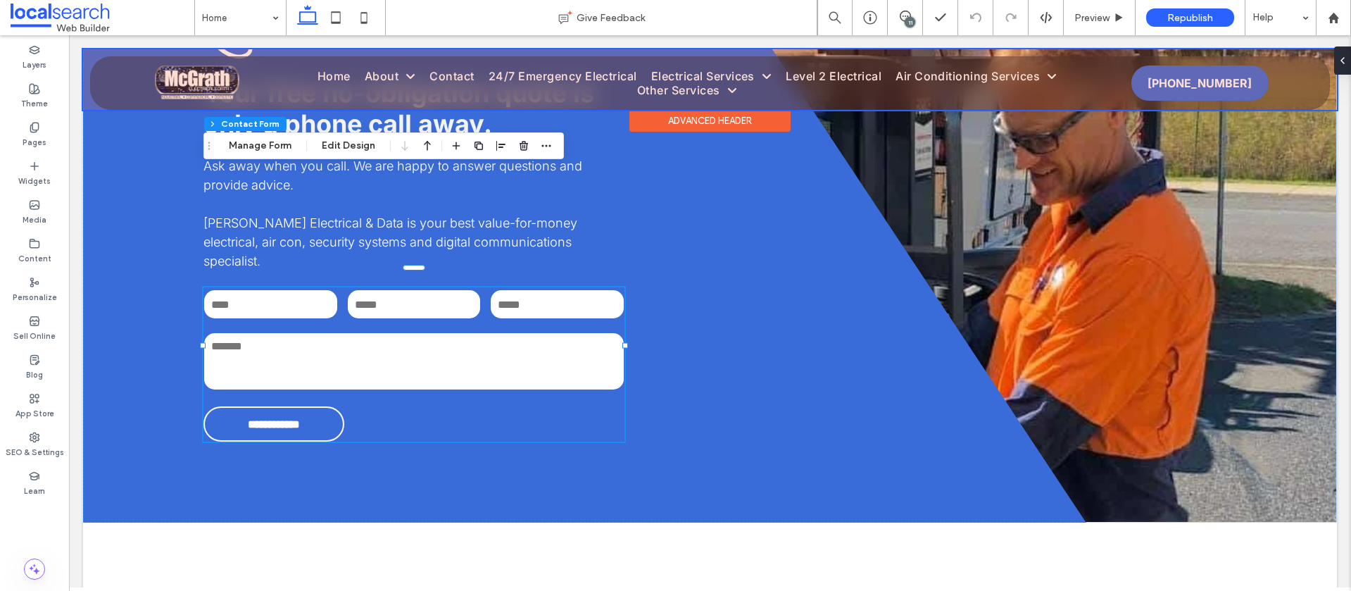
drag, startPoint x: 1069, startPoint y: 142, endPoint x: 1000, endPoint y: 107, distance: 77.4
click at [1000, 107] on div at bounding box center [710, 79] width 1254 height 61
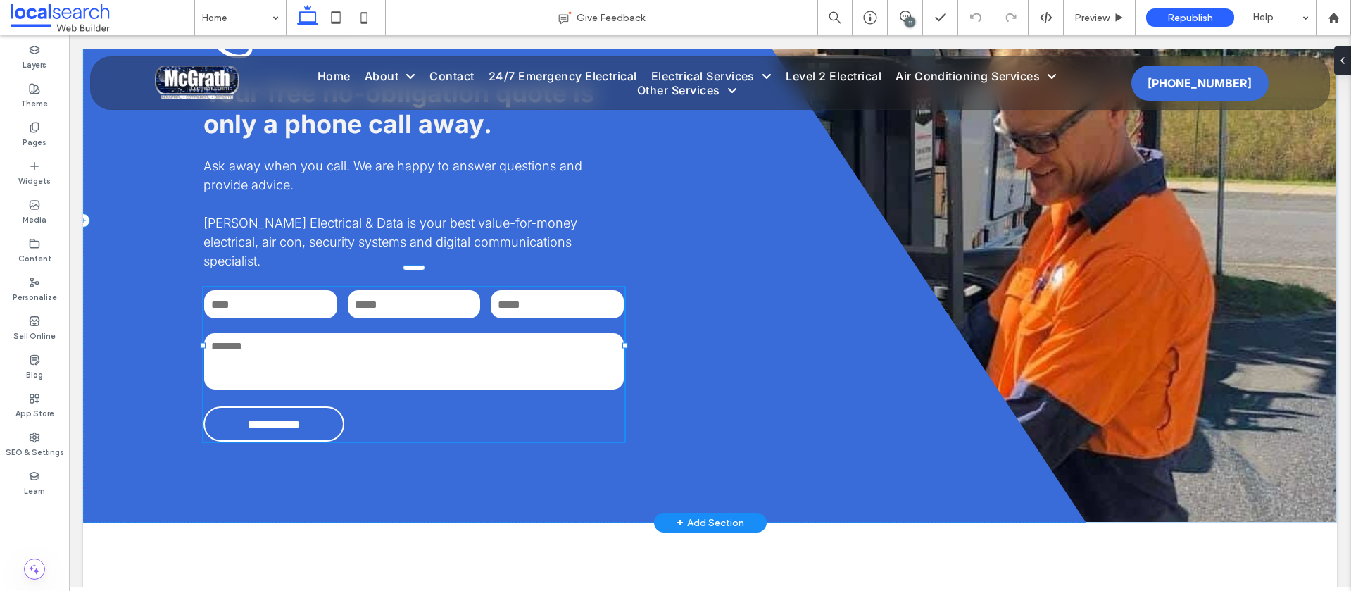
type input "**"
type input "*"
type input "***"
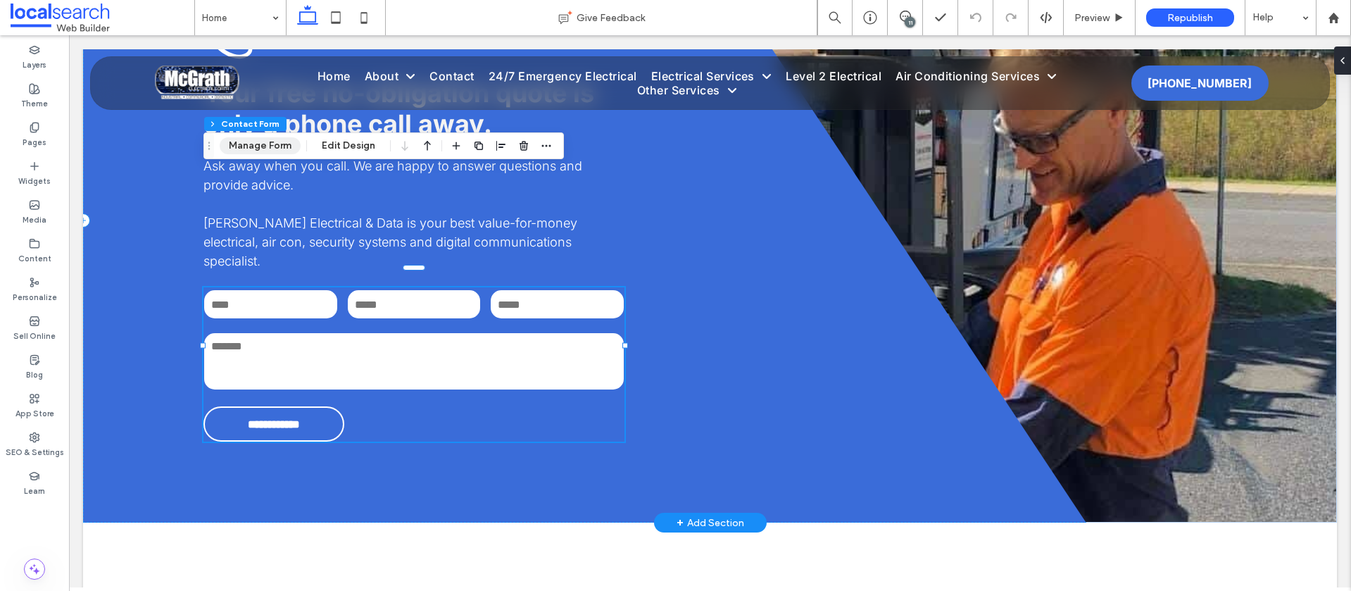
click at [275, 144] on button "Manage Form" at bounding box center [260, 145] width 81 height 17
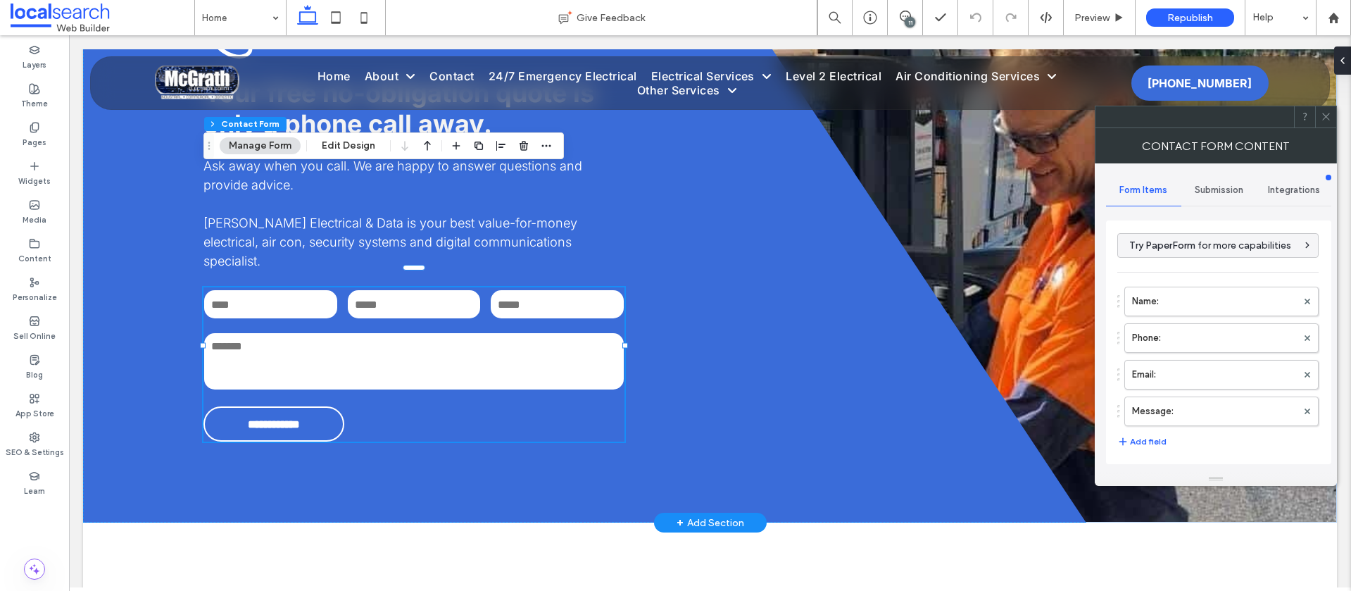
click at [1226, 186] on span "Submission" at bounding box center [1219, 189] width 49 height 11
drag, startPoint x: 1176, startPoint y: 263, endPoint x: 1170, endPoint y: 259, distance: 7.2
click at [1176, 263] on label "New submission notification" at bounding box center [1219, 256] width 188 height 28
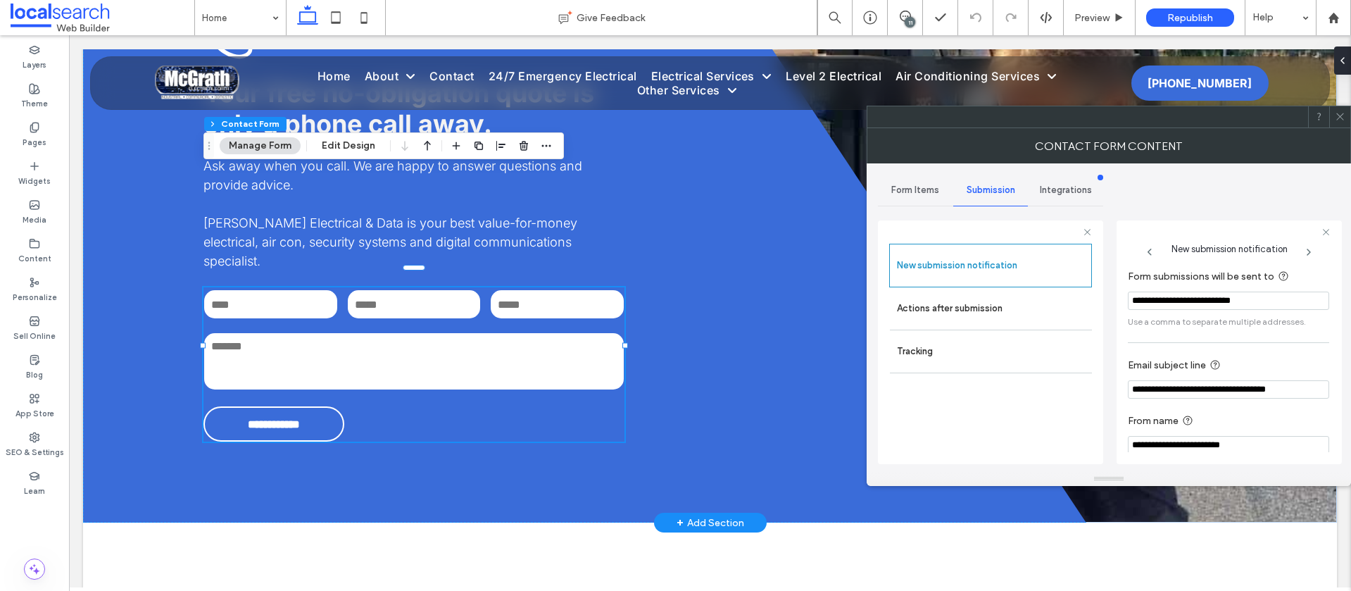
drag, startPoint x: 1161, startPoint y: 301, endPoint x: 1128, endPoint y: 302, distance: 33.1
click at [1128, 302] on input "**********" at bounding box center [1228, 300] width 201 height 18
paste input "Form submissions will be sent to"
type input "**********"
drag, startPoint x: 1336, startPoint y: 121, endPoint x: 1116, endPoint y: 126, distance: 219.7
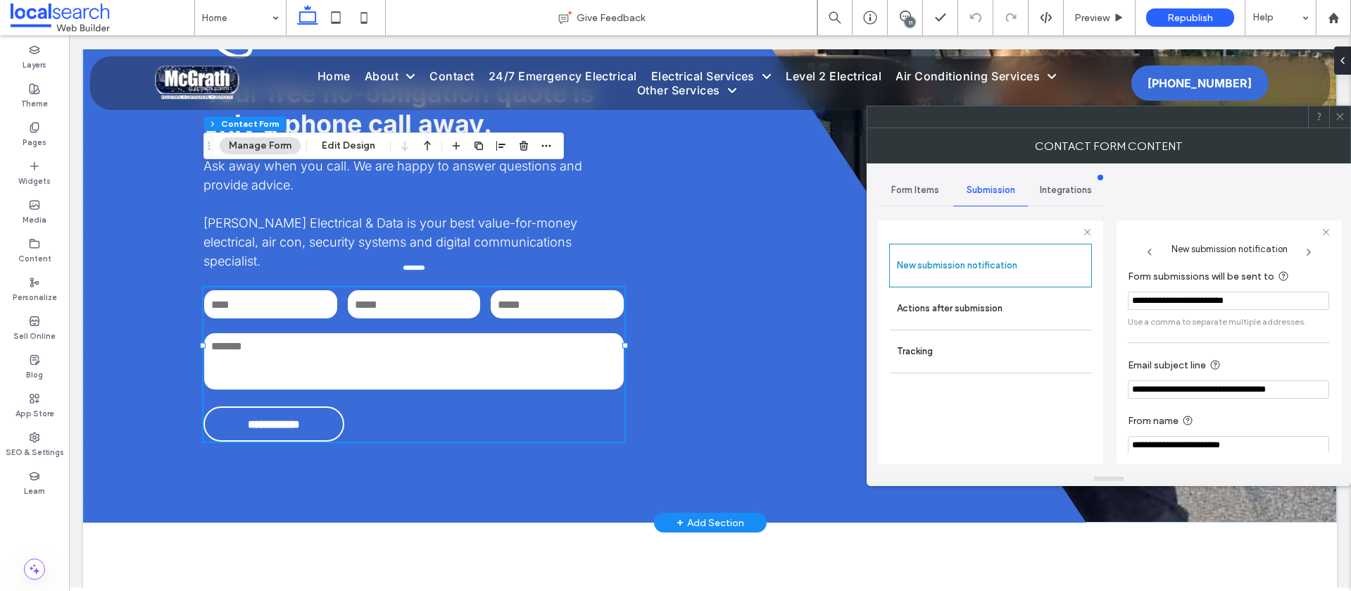
click at [1336, 121] on icon at bounding box center [1340, 116] width 11 height 11
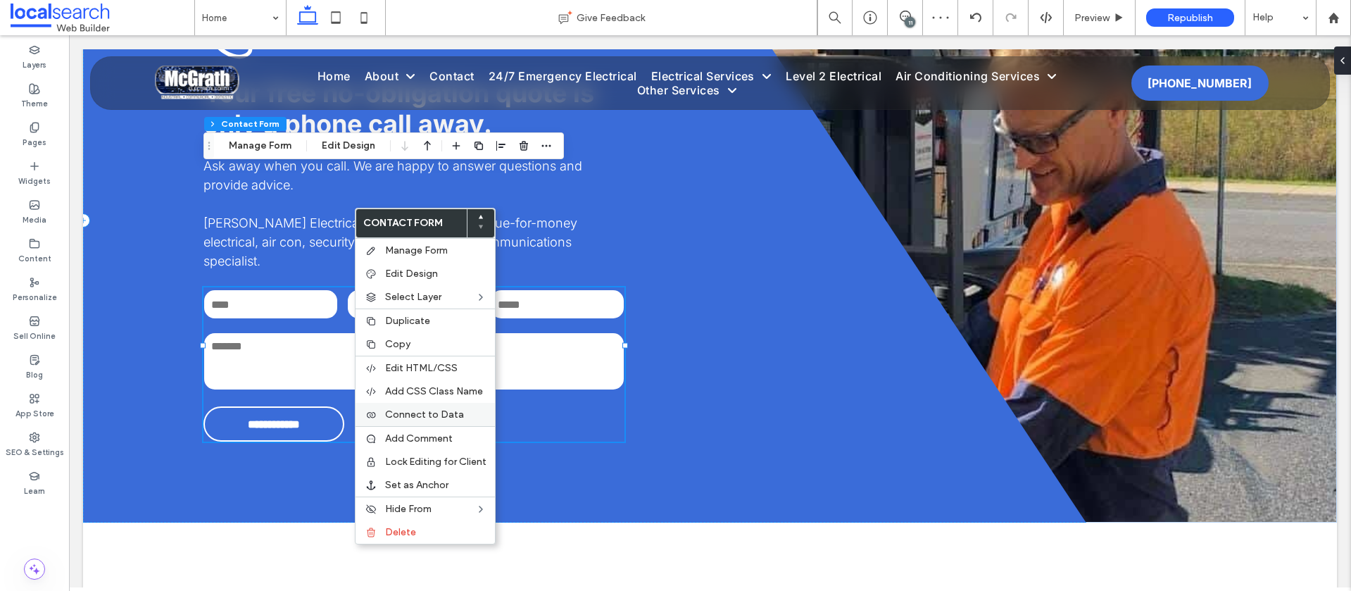
click at [422, 419] on span "Connect to Data" at bounding box center [424, 414] width 79 height 12
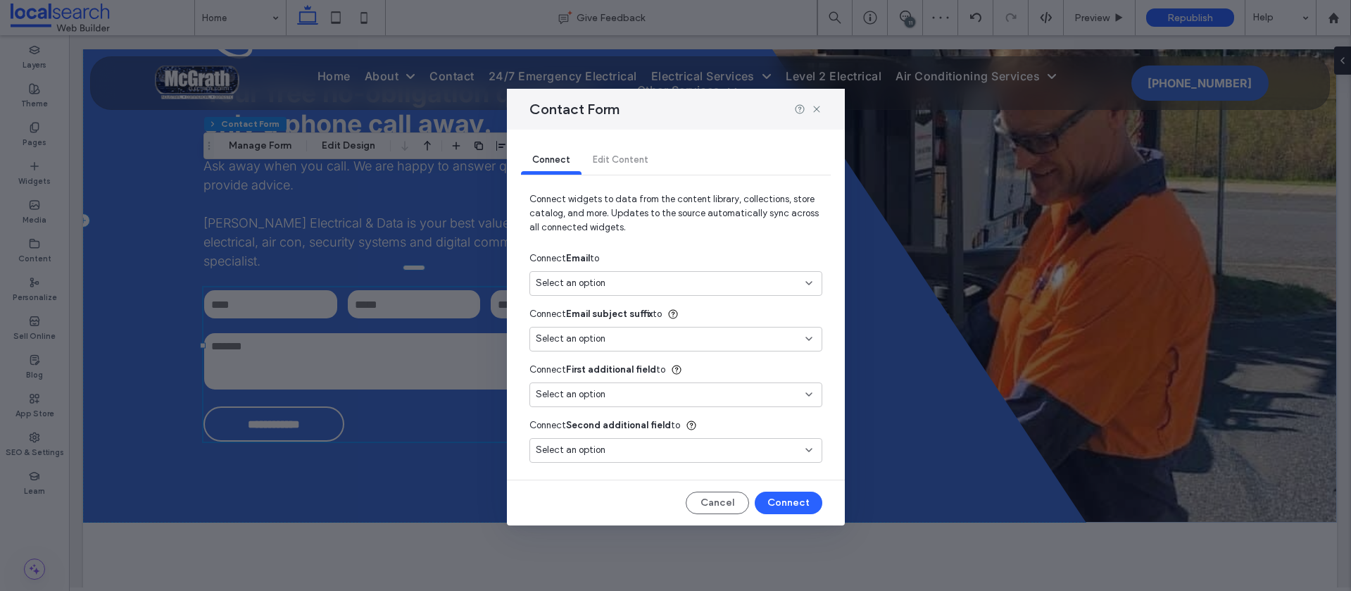
click at [605, 286] on div "Select an option" at bounding box center [667, 283] width 263 height 14
click at [637, 326] on span "orders@mcgrathelect.com.au" at bounding box center [714, 333] width 191 height 14
type input "***"
click at [789, 500] on button "Connect" at bounding box center [789, 502] width 68 height 23
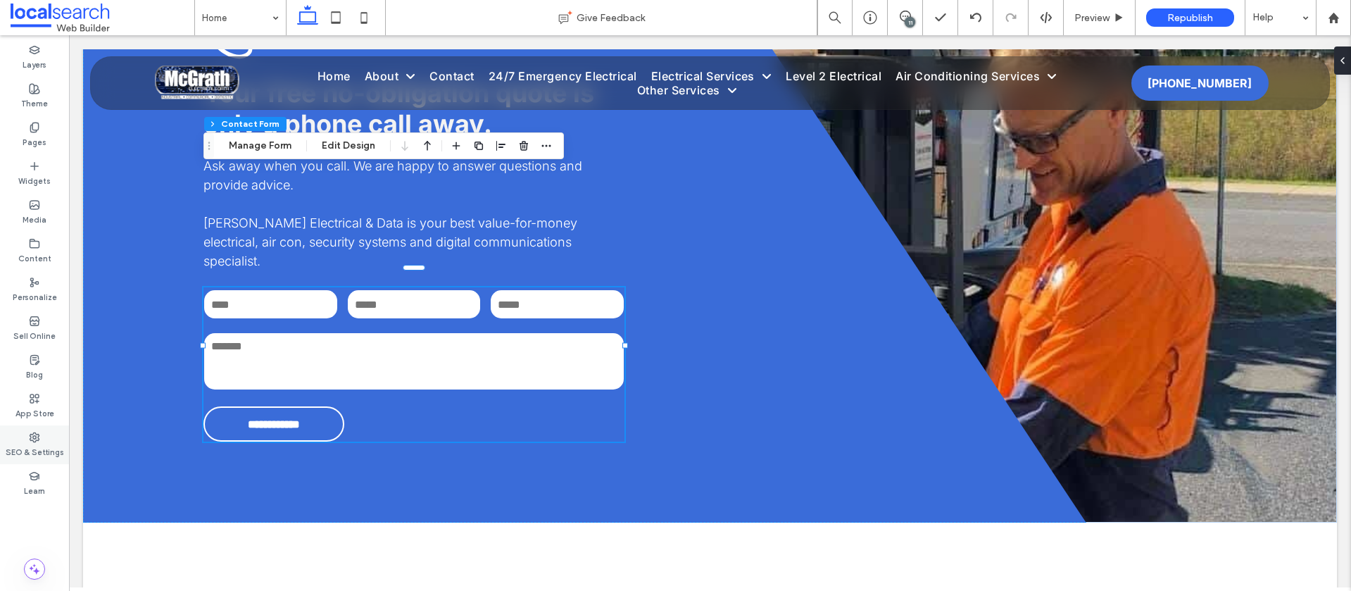
click at [27, 444] on label "SEO & Settings" at bounding box center [35, 450] width 58 height 15
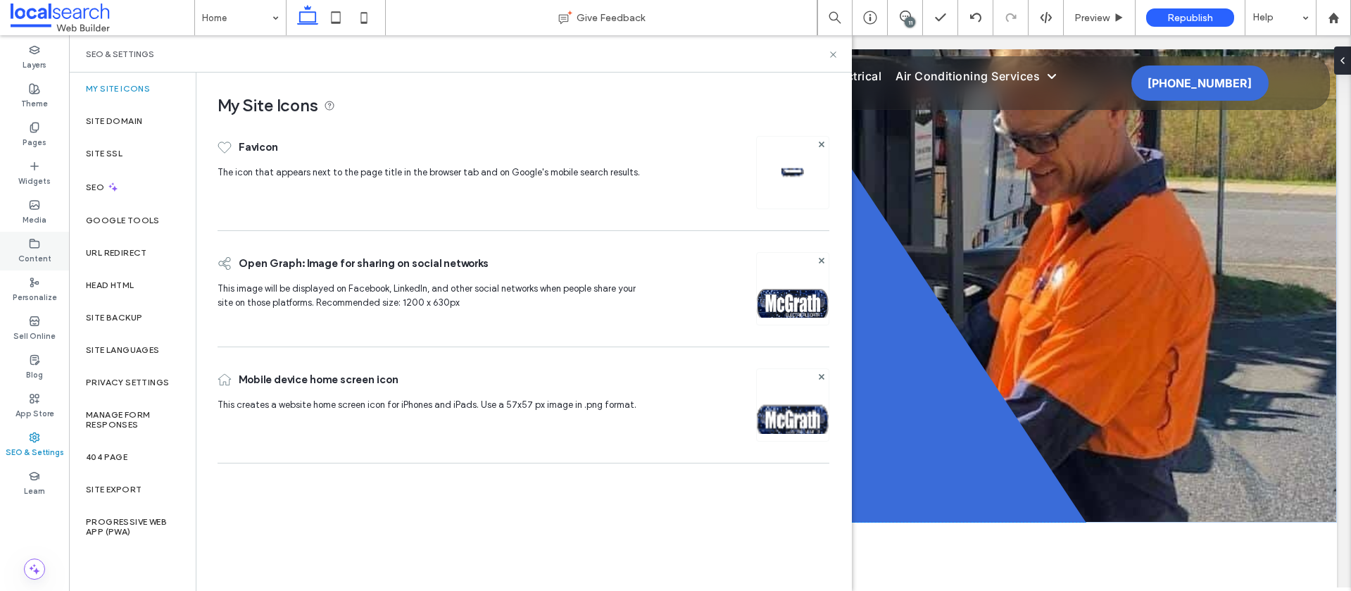
click at [32, 246] on div "Content" at bounding box center [34, 251] width 69 height 39
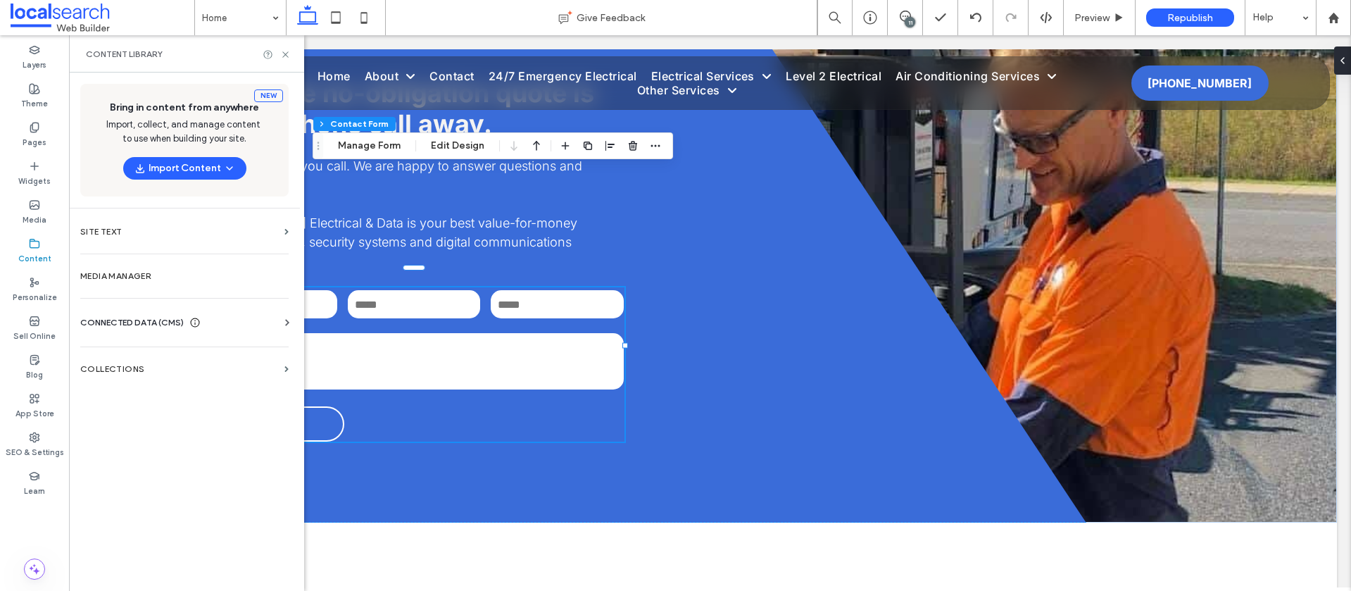
click at [156, 327] on span "CONNECTED DATA (CMS)" at bounding box center [131, 322] width 103 height 14
click at [151, 361] on label "Business Info" at bounding box center [187, 357] width 191 height 10
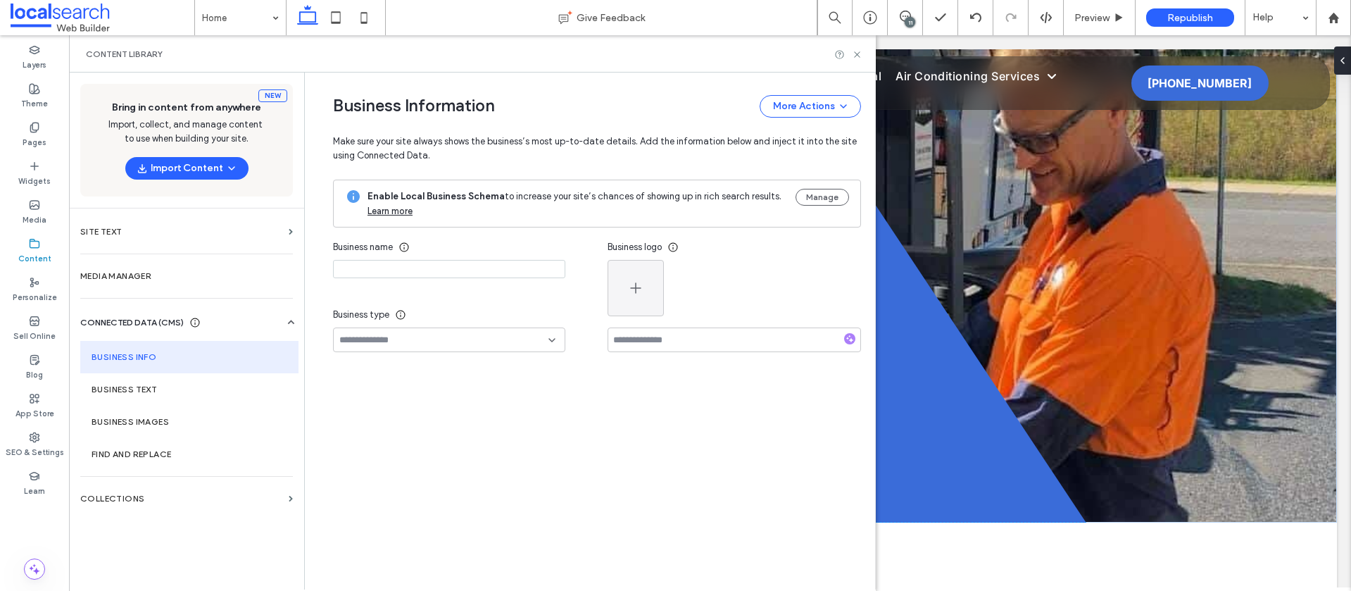
type input "**********"
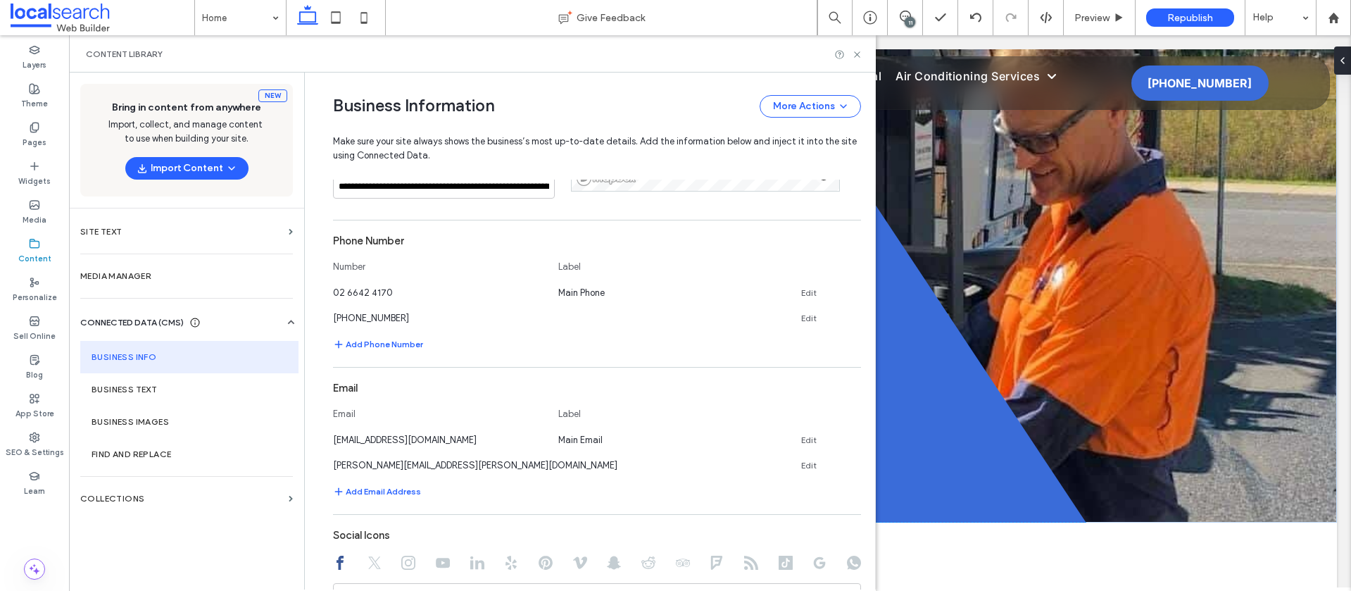
scroll to position [427, 0]
click at [850, 460] on icon at bounding box center [855, 460] width 11 height 11
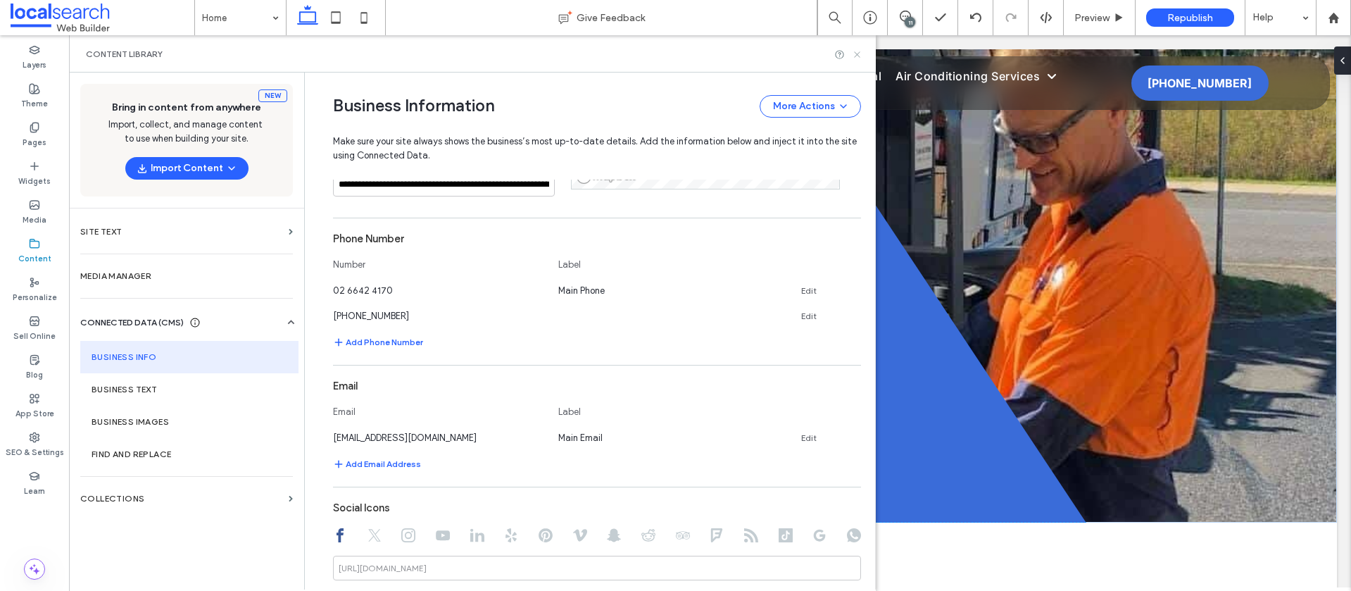
click at [862, 55] on icon at bounding box center [857, 54] width 11 height 11
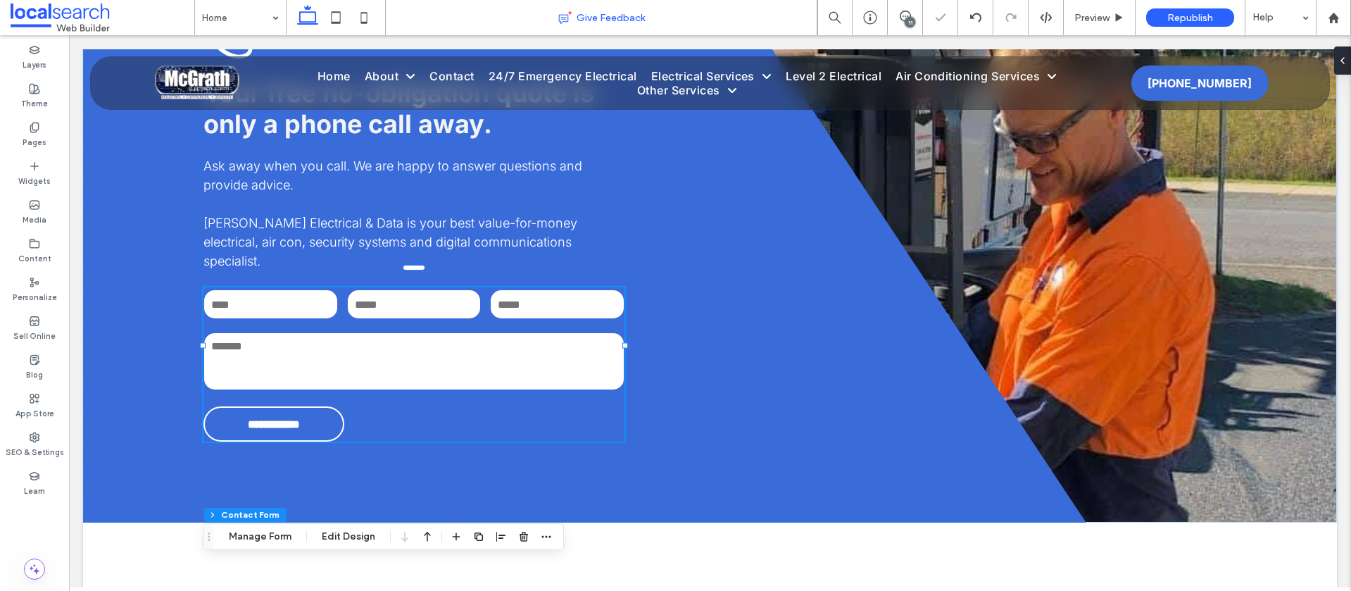
type input "**"
type input "*"
type input "***"
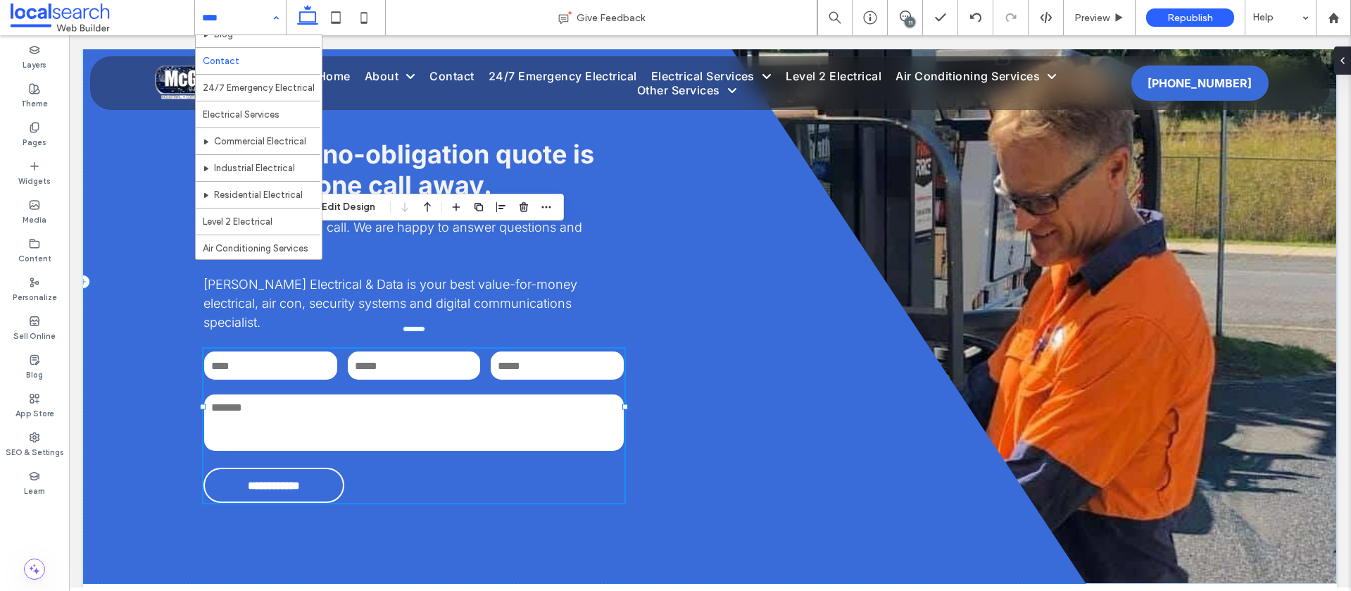
scroll to position [0, 0]
click at [18, 137] on div "Pages" at bounding box center [34, 134] width 69 height 39
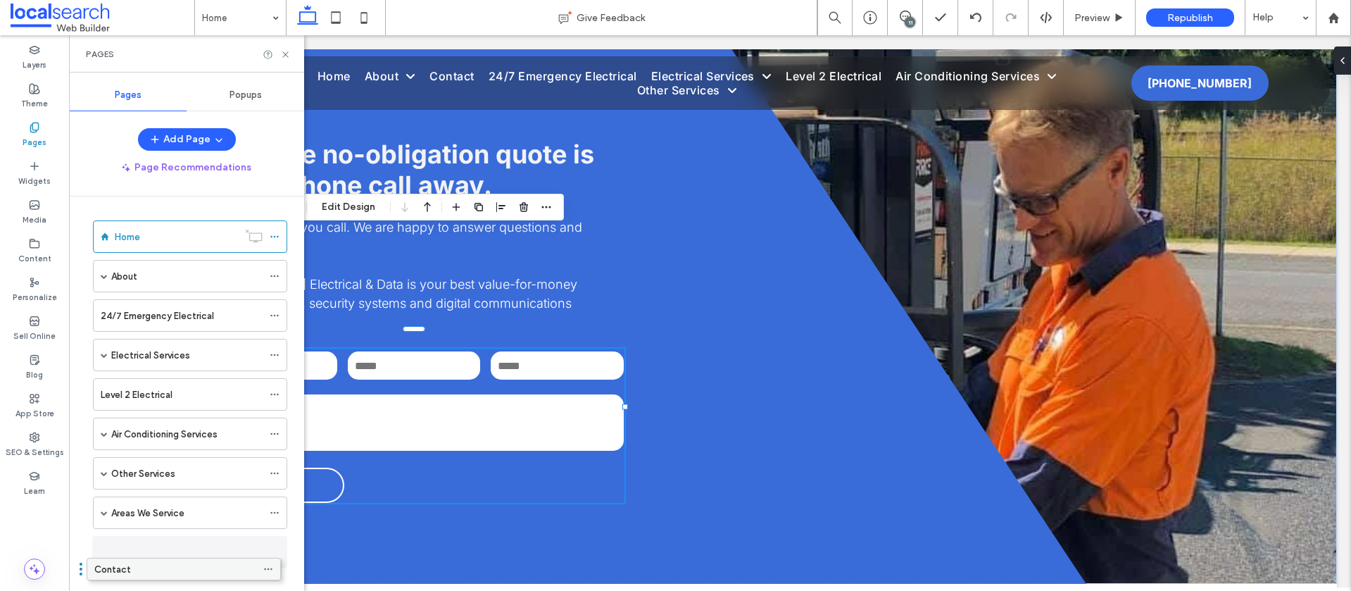
scroll to position [20, 0]
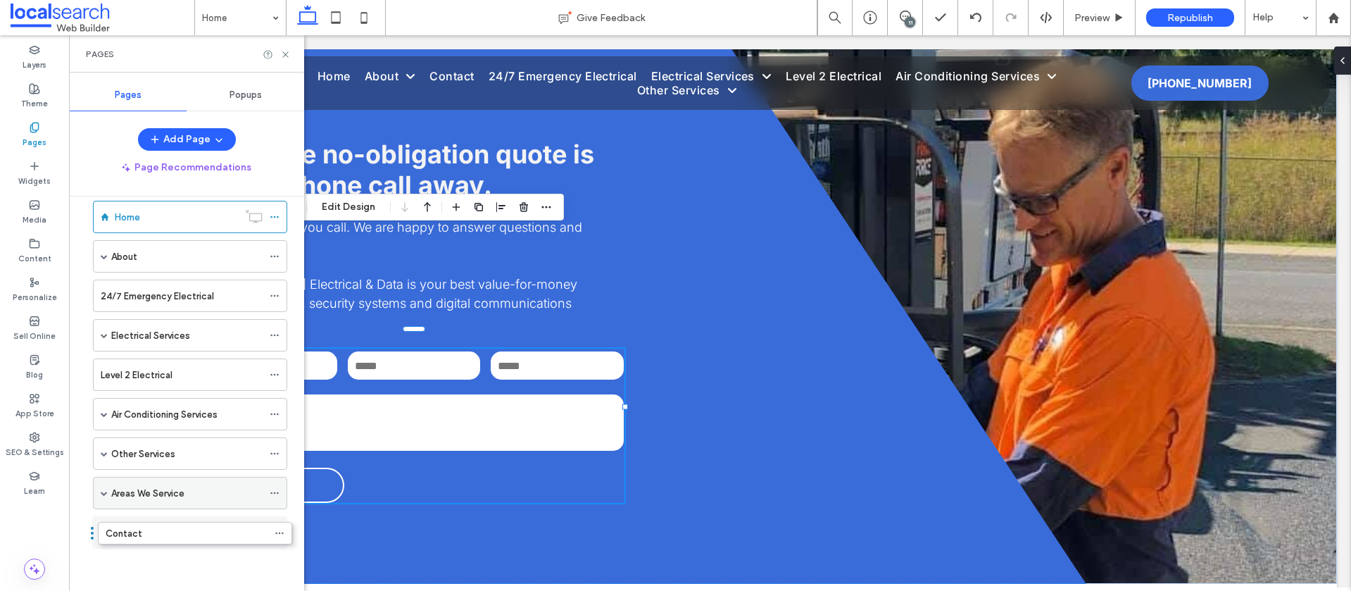
drag, startPoint x: 140, startPoint y: 293, endPoint x: 145, endPoint y: 535, distance: 242.2
click at [282, 54] on icon at bounding box center [285, 54] width 11 height 11
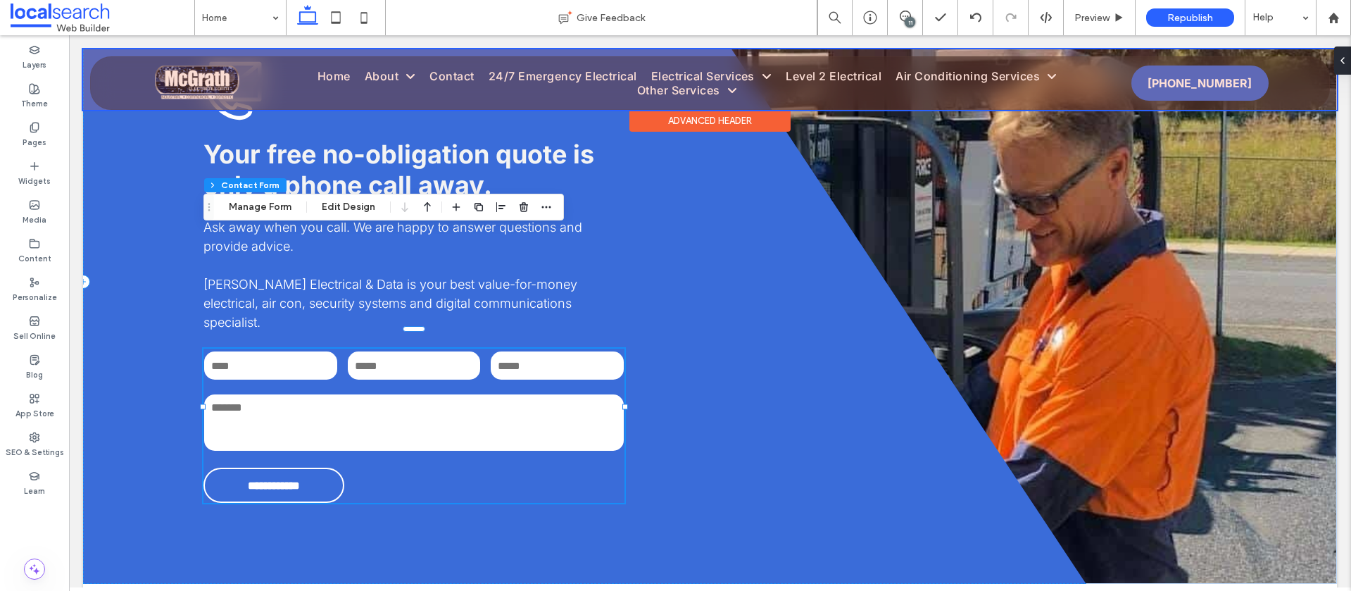
click at [758, 85] on div at bounding box center [710, 79] width 1254 height 61
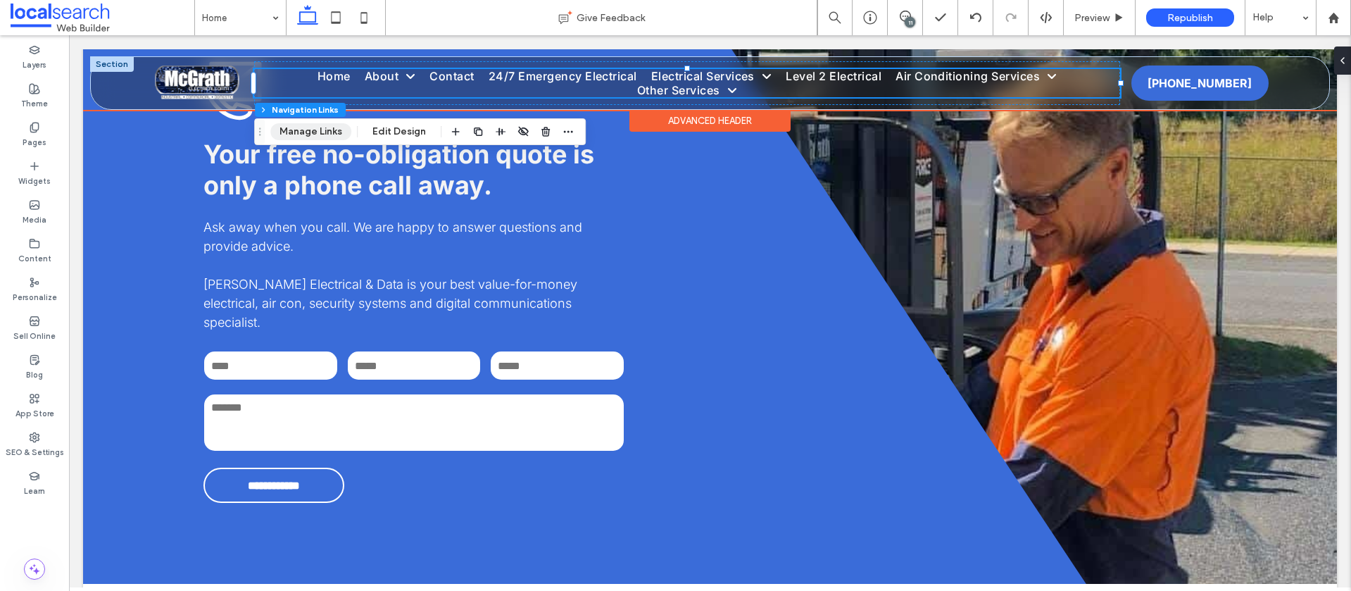
click at [289, 130] on button "Manage Links" at bounding box center [310, 131] width 81 height 17
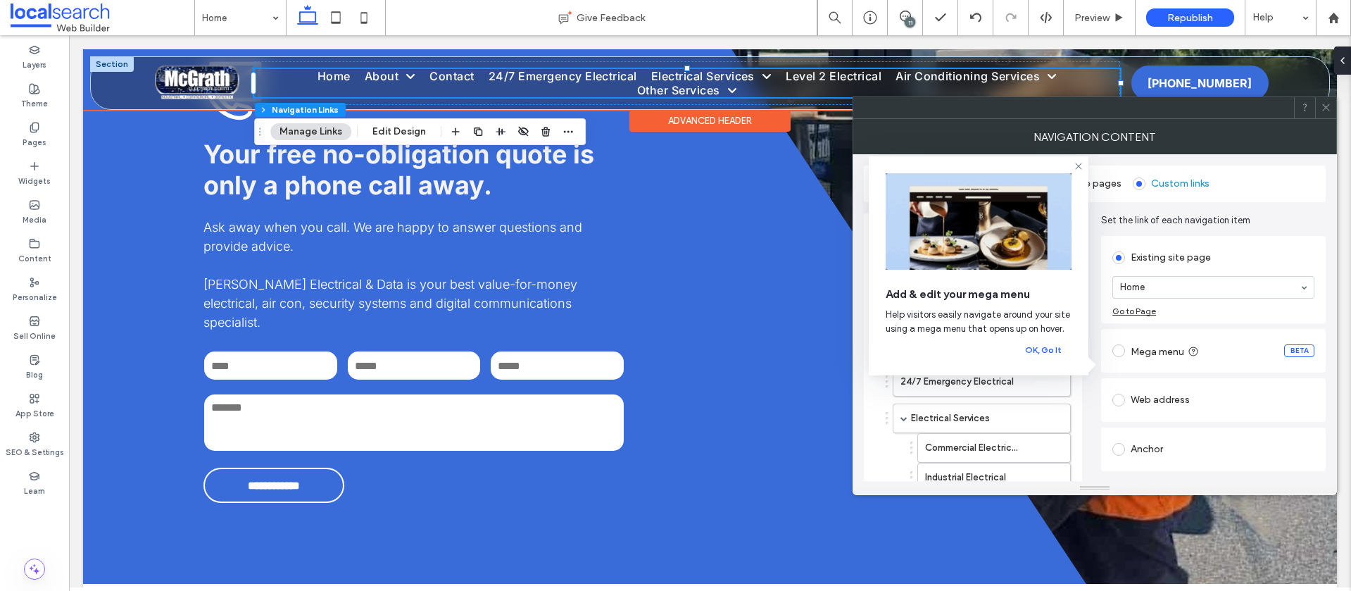
click at [1077, 165] on use at bounding box center [1078, 166] width 6 height 6
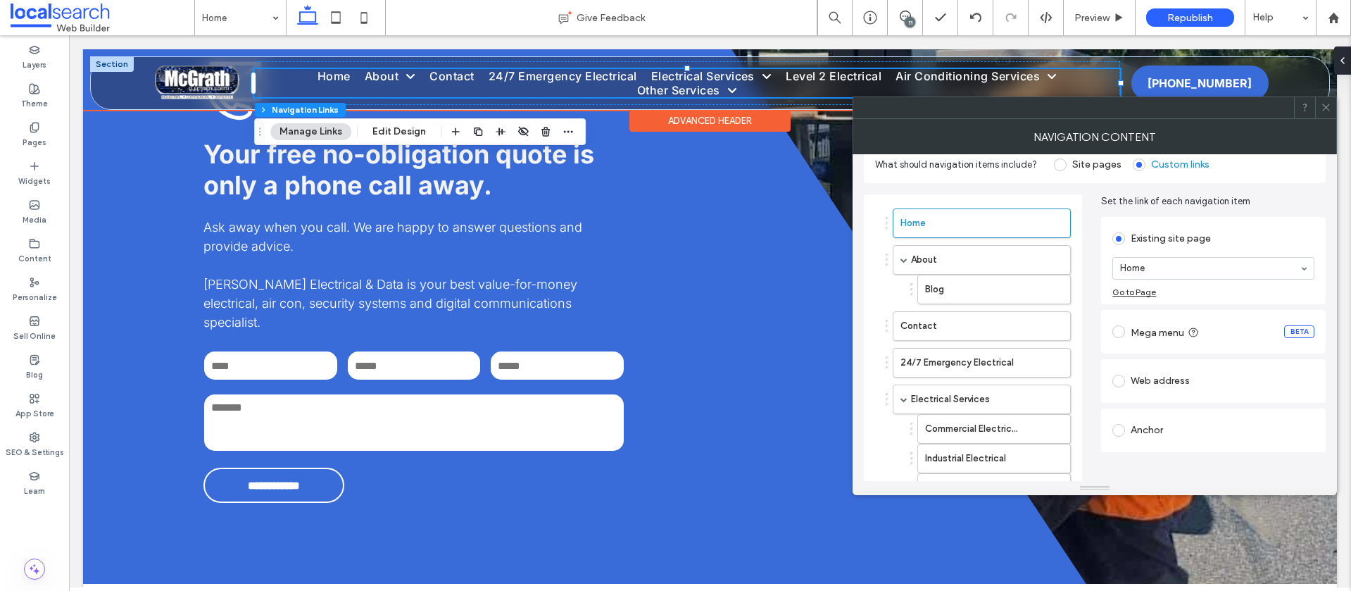
scroll to position [16, 0]
click at [1057, 165] on span at bounding box center [1060, 167] width 13 height 13
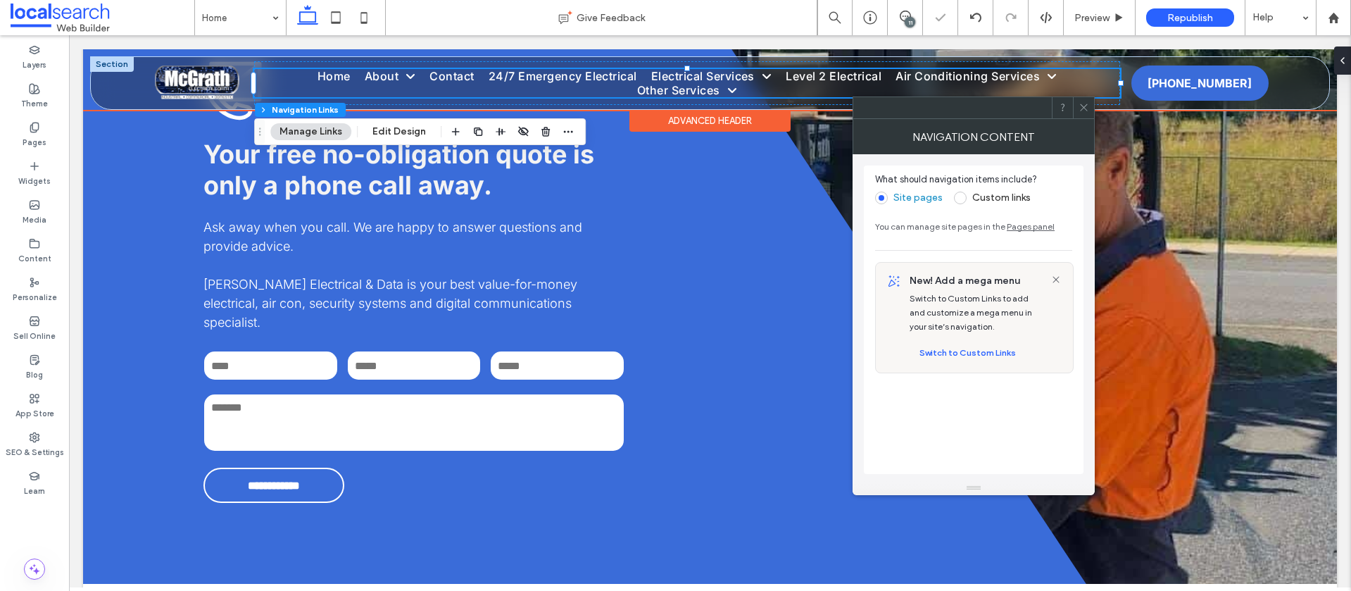
scroll to position [0, 0]
drag, startPoint x: 1081, startPoint y: 110, endPoint x: 1058, endPoint y: 110, distance: 23.2
click at [1080, 111] on icon at bounding box center [1083, 107] width 11 height 11
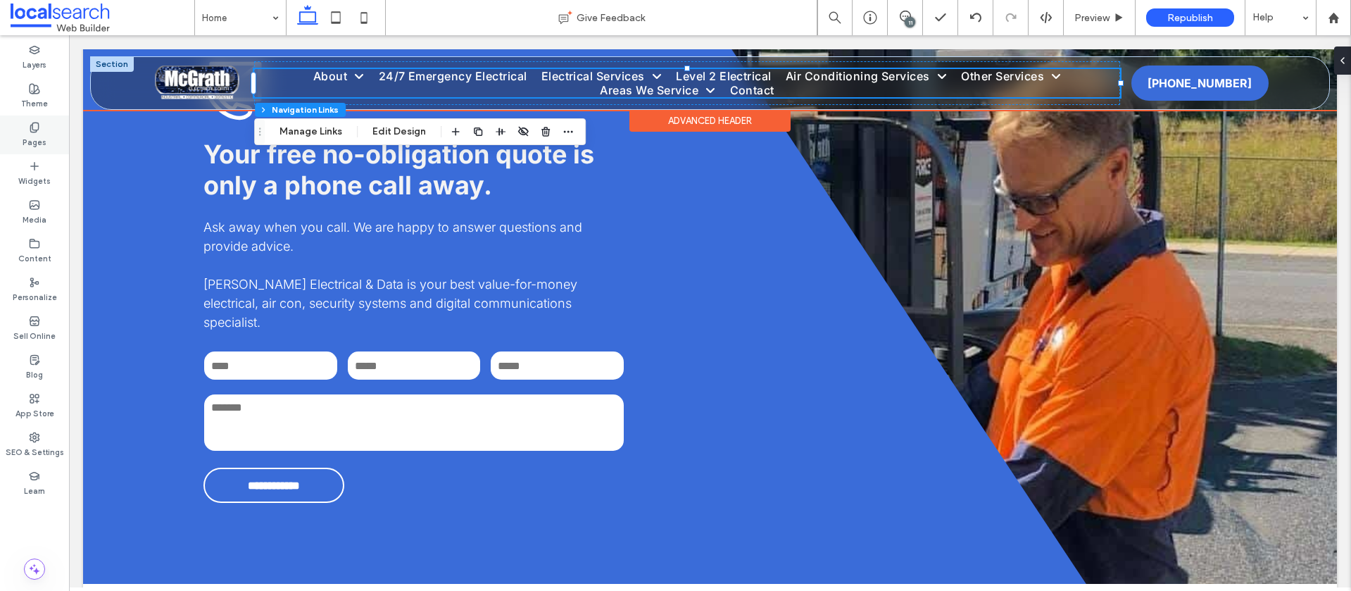
click at [29, 126] on icon at bounding box center [34, 127] width 11 height 11
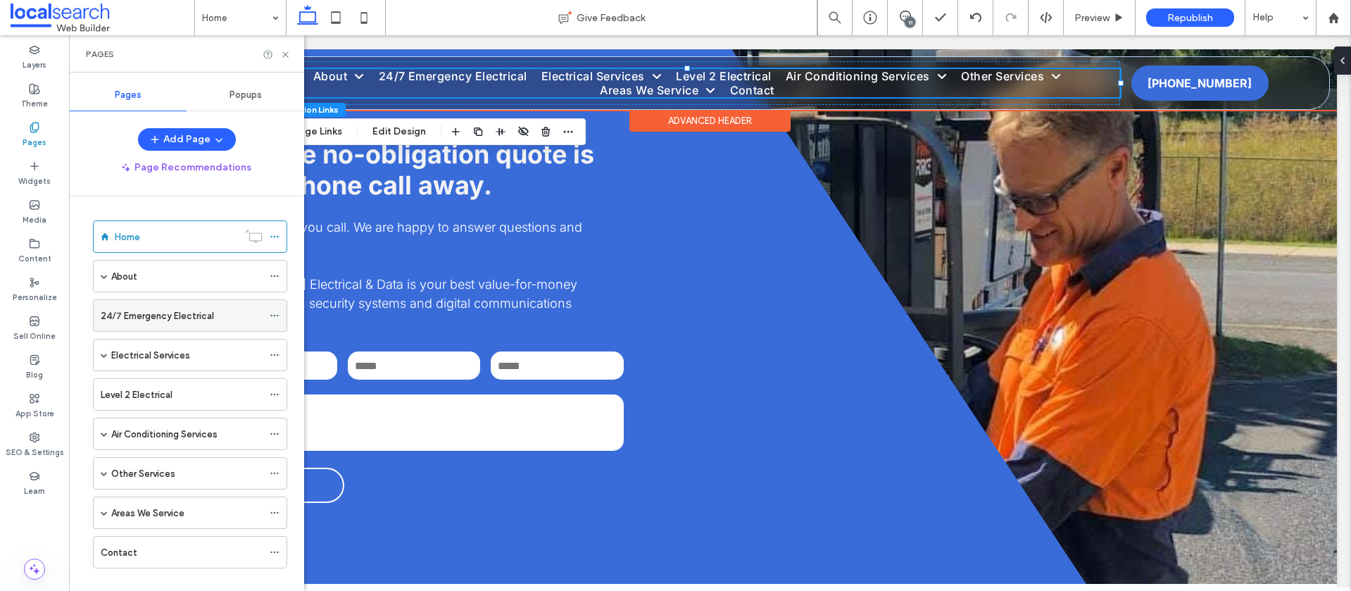
scroll to position [20, 0]
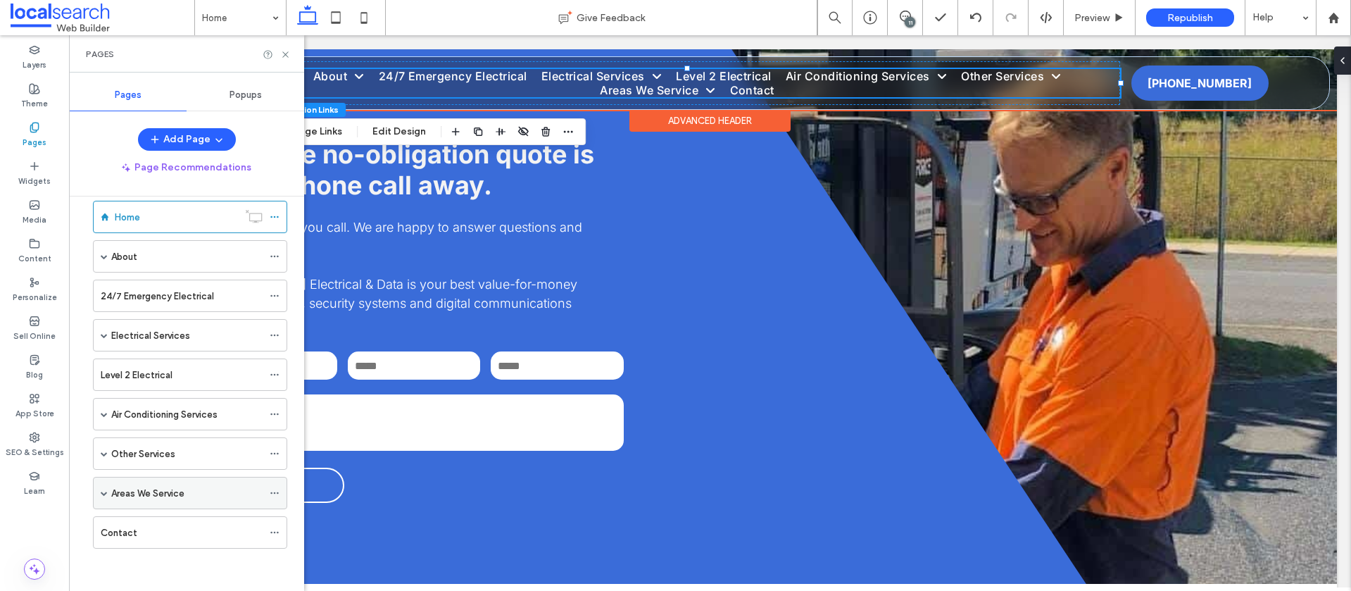
click at [278, 495] on icon at bounding box center [275, 493] width 10 height 10
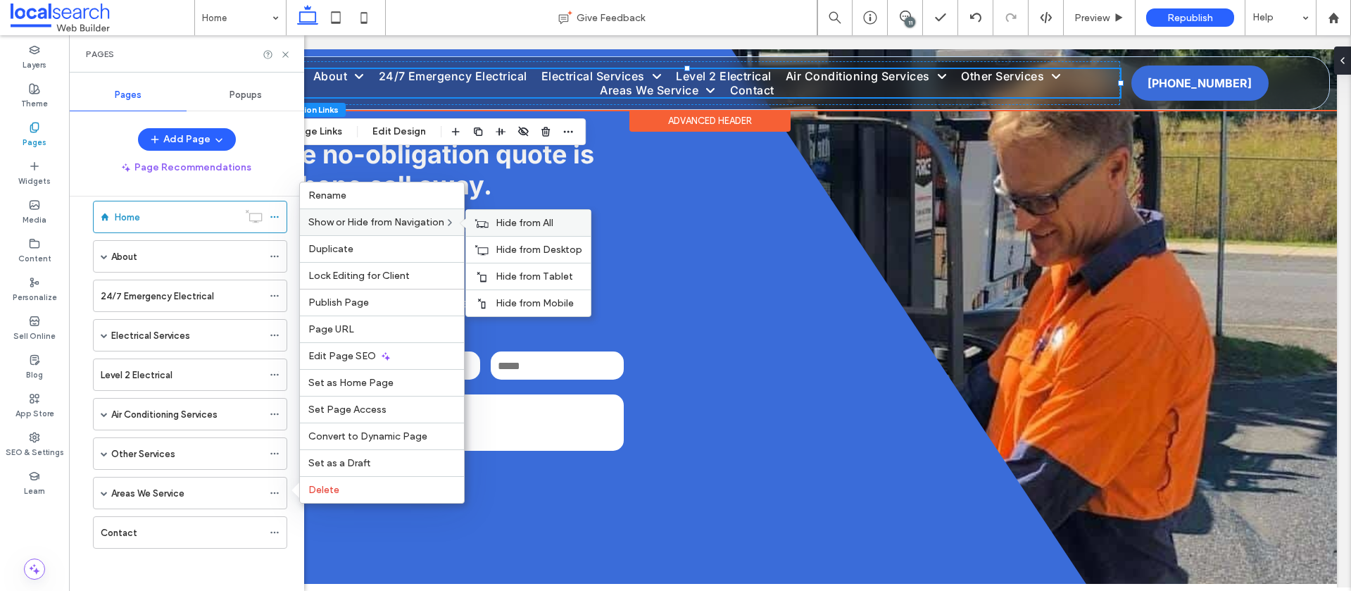
click at [524, 224] on span "Hide from All" at bounding box center [525, 223] width 58 height 12
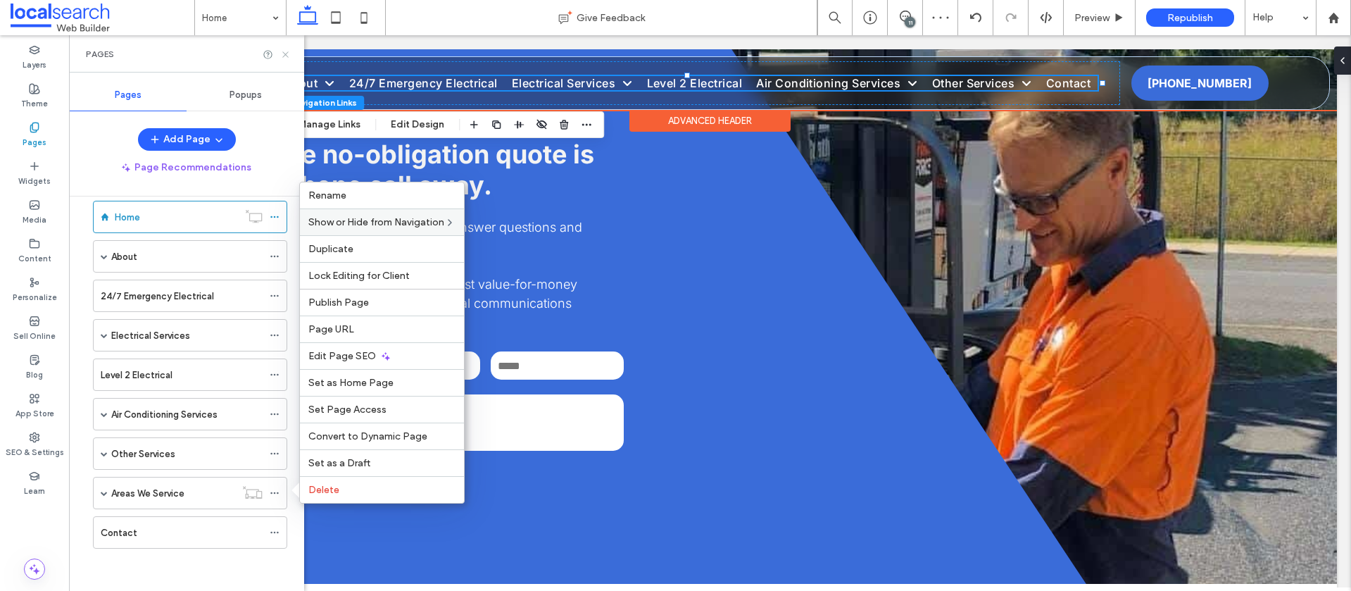
click at [286, 52] on icon at bounding box center [285, 54] width 11 height 11
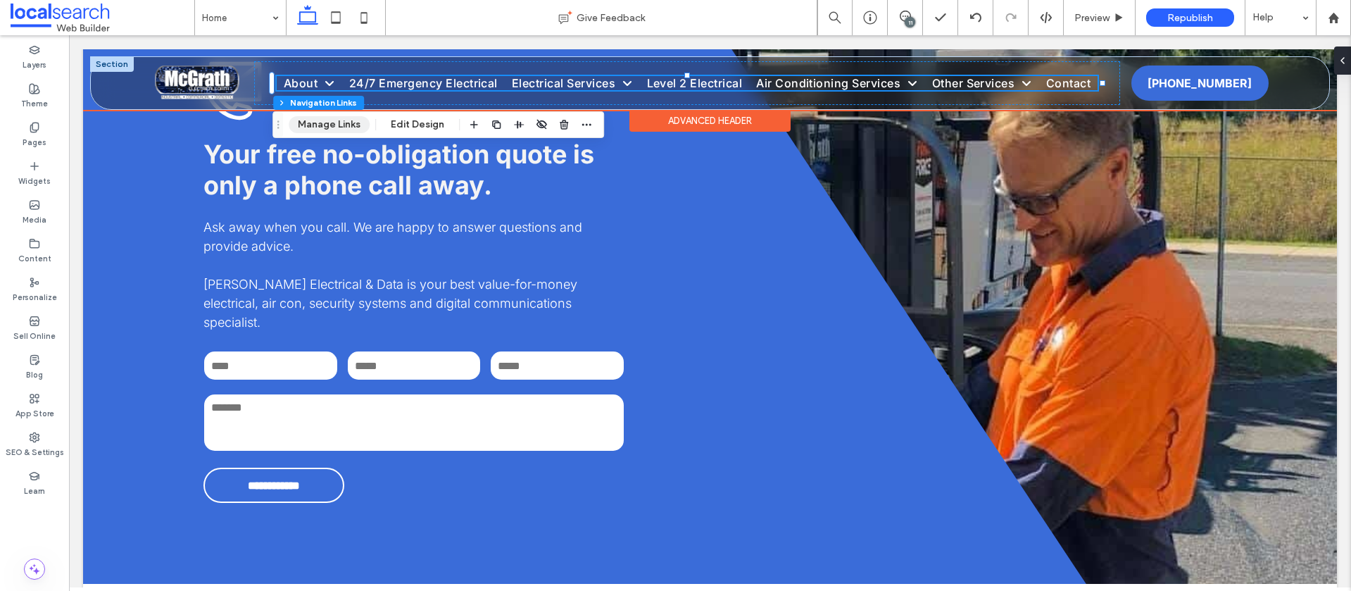
click at [327, 124] on button "Manage Links" at bounding box center [329, 124] width 81 height 17
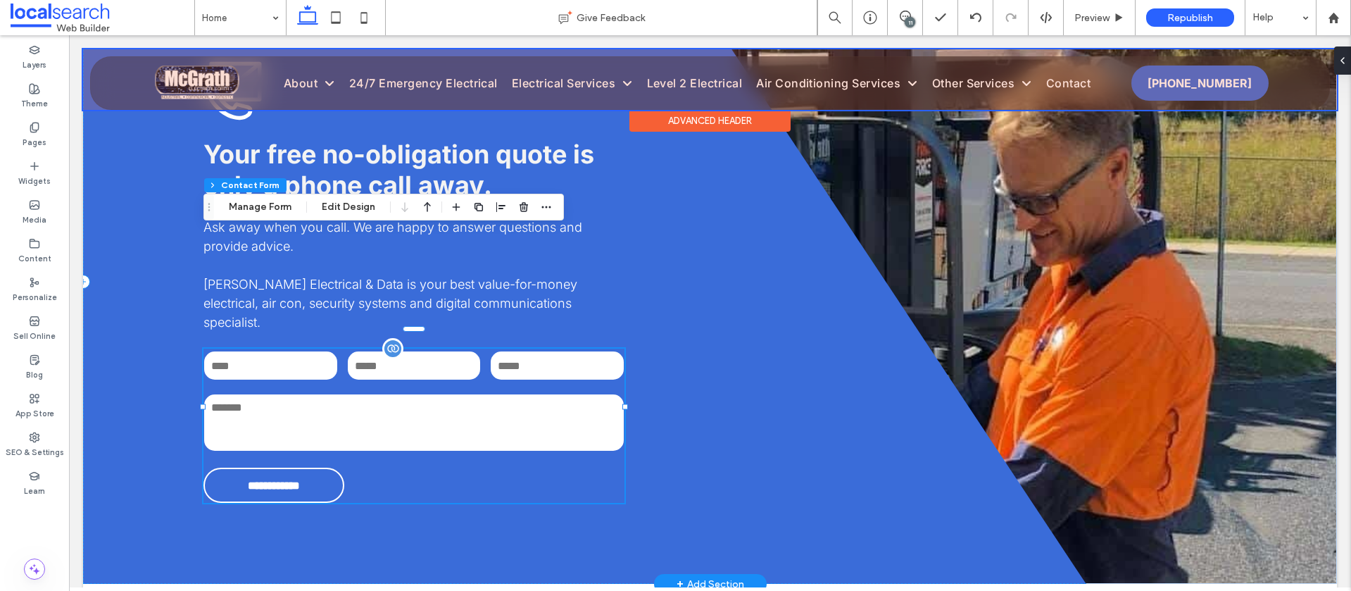
type input "**"
type input "*"
type input "***"
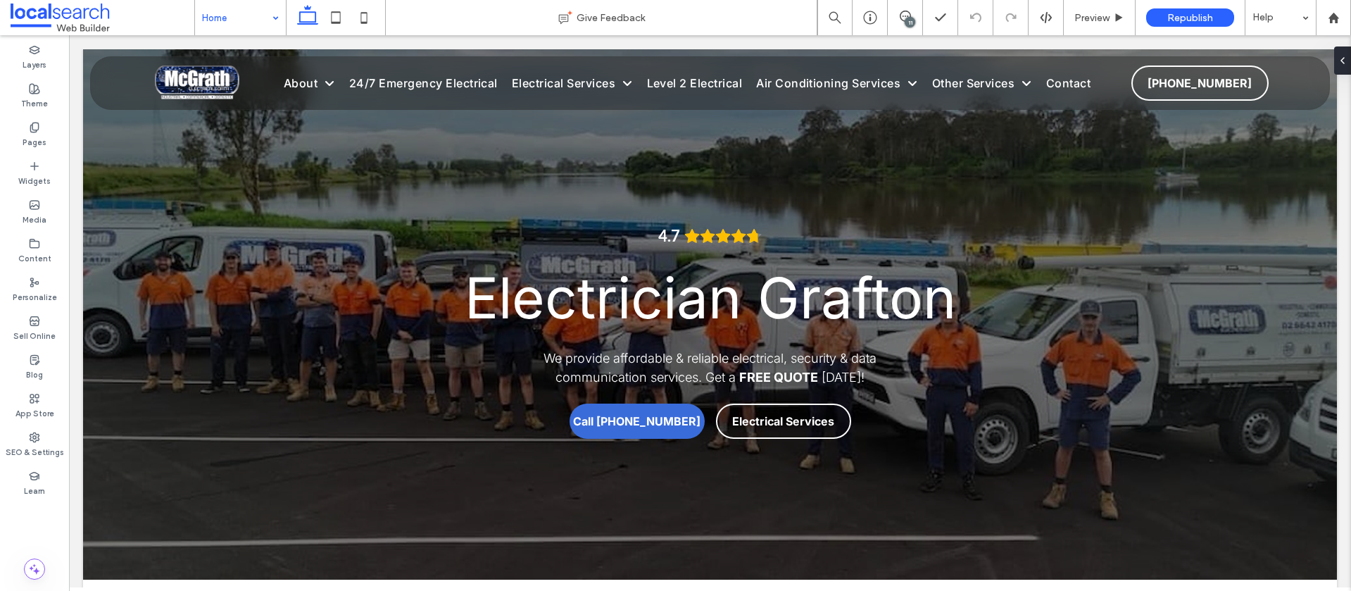
click at [264, 23] on input at bounding box center [237, 17] width 70 height 35
click at [20, 453] on label "SEO & Settings" at bounding box center [35, 450] width 58 height 15
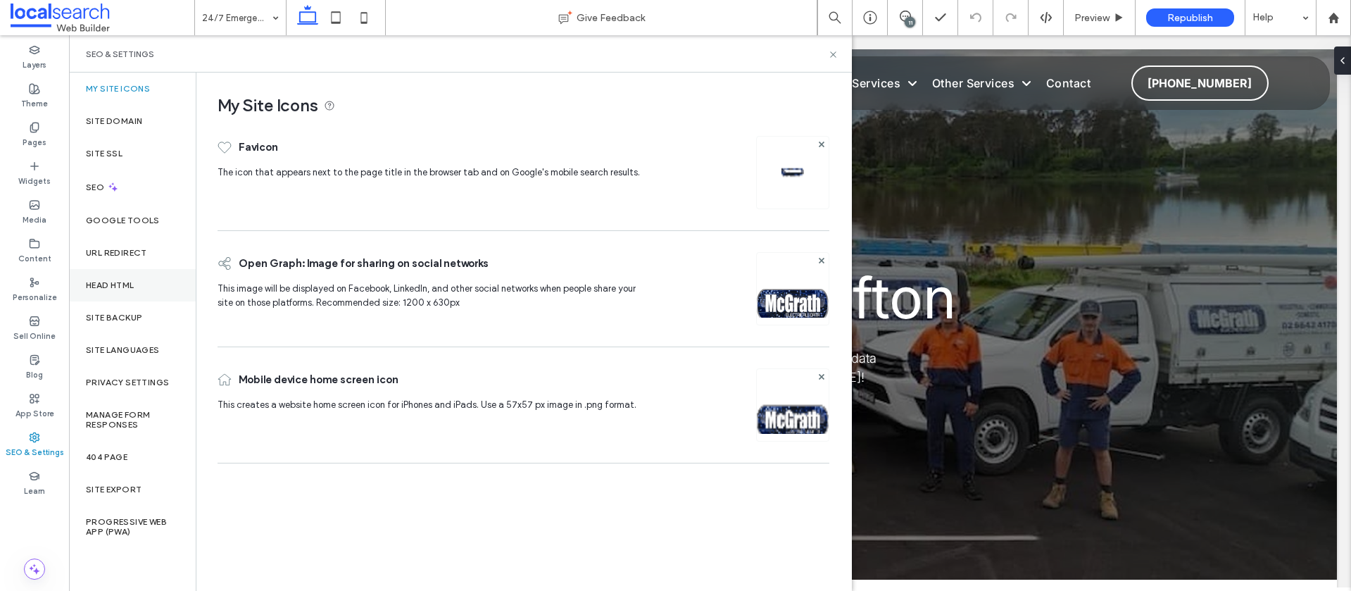
click at [122, 286] on label "Head HTML" at bounding box center [110, 285] width 49 height 10
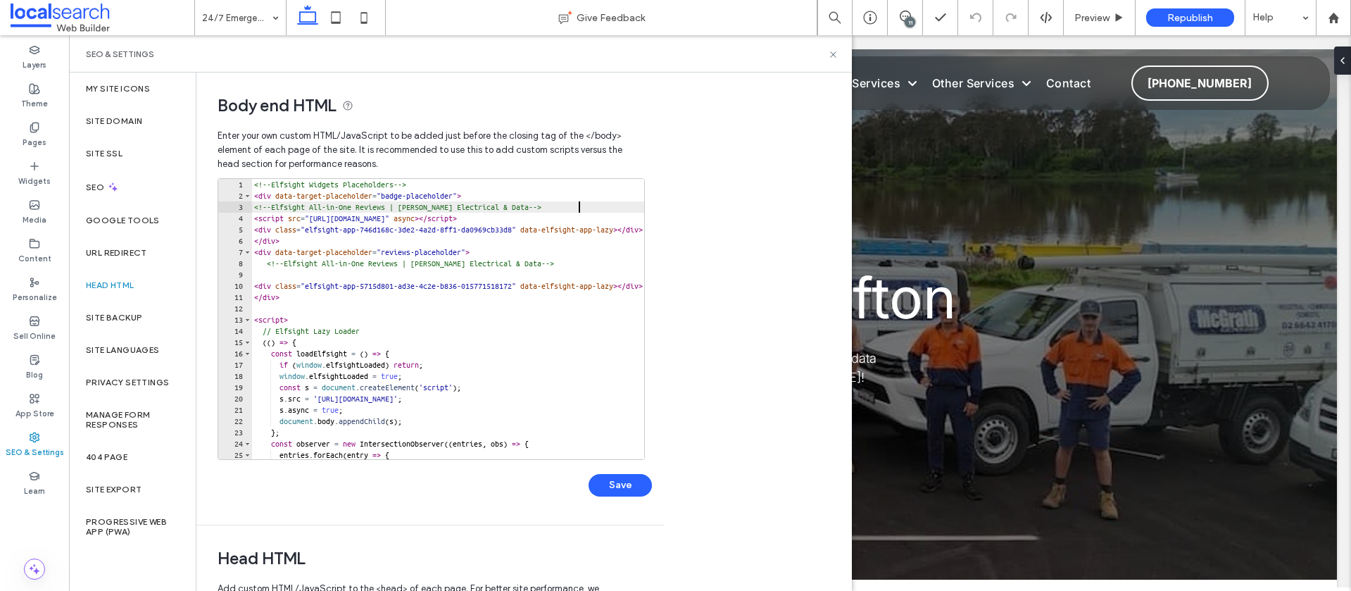
drag, startPoint x: 584, startPoint y: 206, endPoint x: 411, endPoint y: 211, distance: 173.2
click at [579, 206] on div "<!-- Elfsight Widgets Placeholders --> < div data-target-placeholder = "badge-p…" at bounding box center [661, 330] width 821 height 303
drag, startPoint x: 293, startPoint y: 217, endPoint x: 232, endPoint y: 215, distance: 61.3
click at [232, 215] on div "**********" at bounding box center [431, 319] width 427 height 282
type textarea "**********"
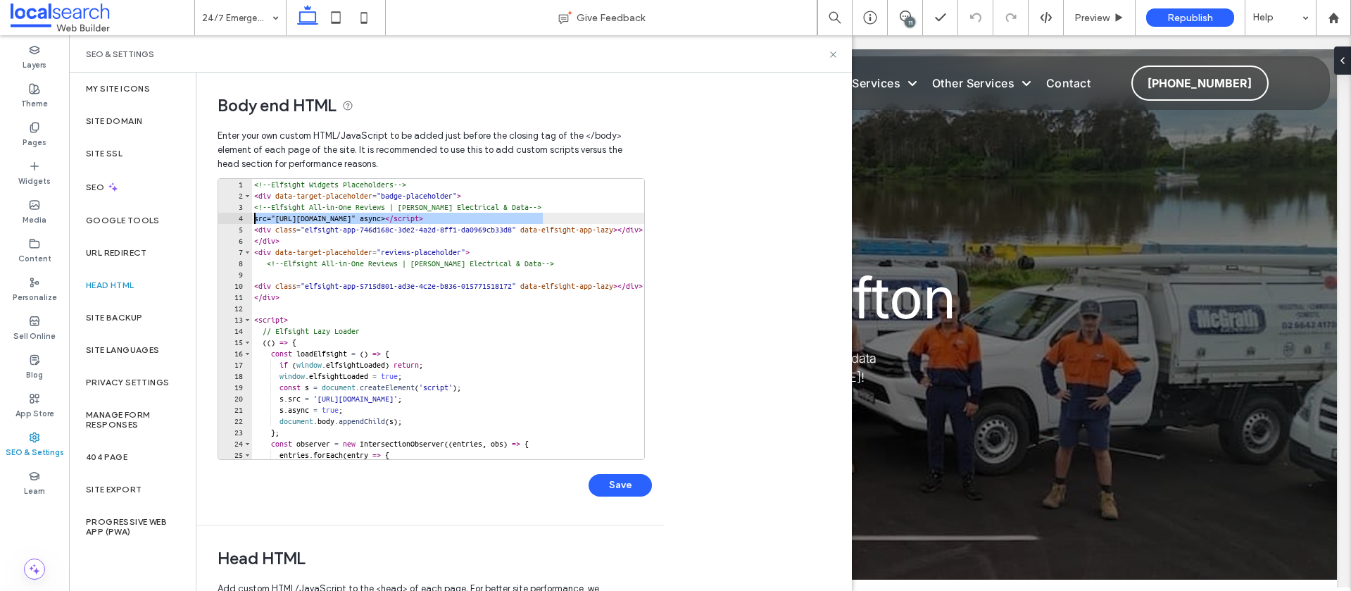
drag, startPoint x: 571, startPoint y: 219, endPoint x: 225, endPoint y: 216, distance: 346.3
click at [225, 216] on div "**********" at bounding box center [431, 319] width 427 height 282
click at [626, 485] on button "Save" at bounding box center [619, 485] width 63 height 23
click at [833, 49] on icon at bounding box center [833, 54] width 11 height 11
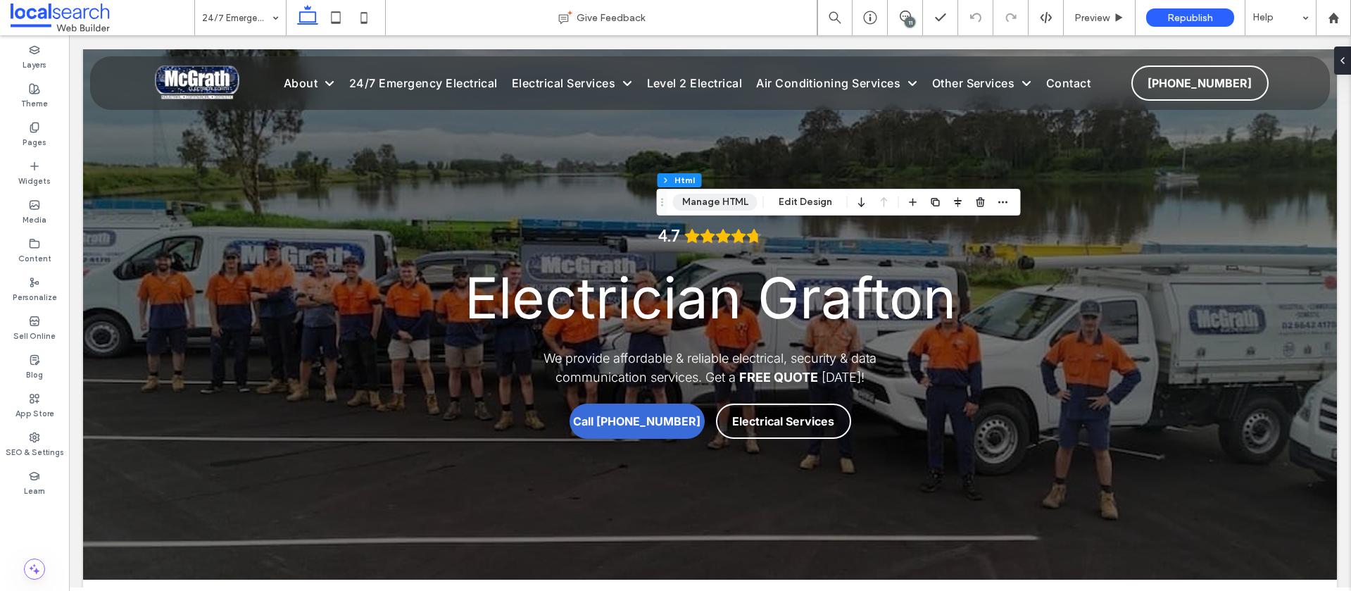
click at [724, 206] on button "Manage HTML" at bounding box center [715, 202] width 84 height 17
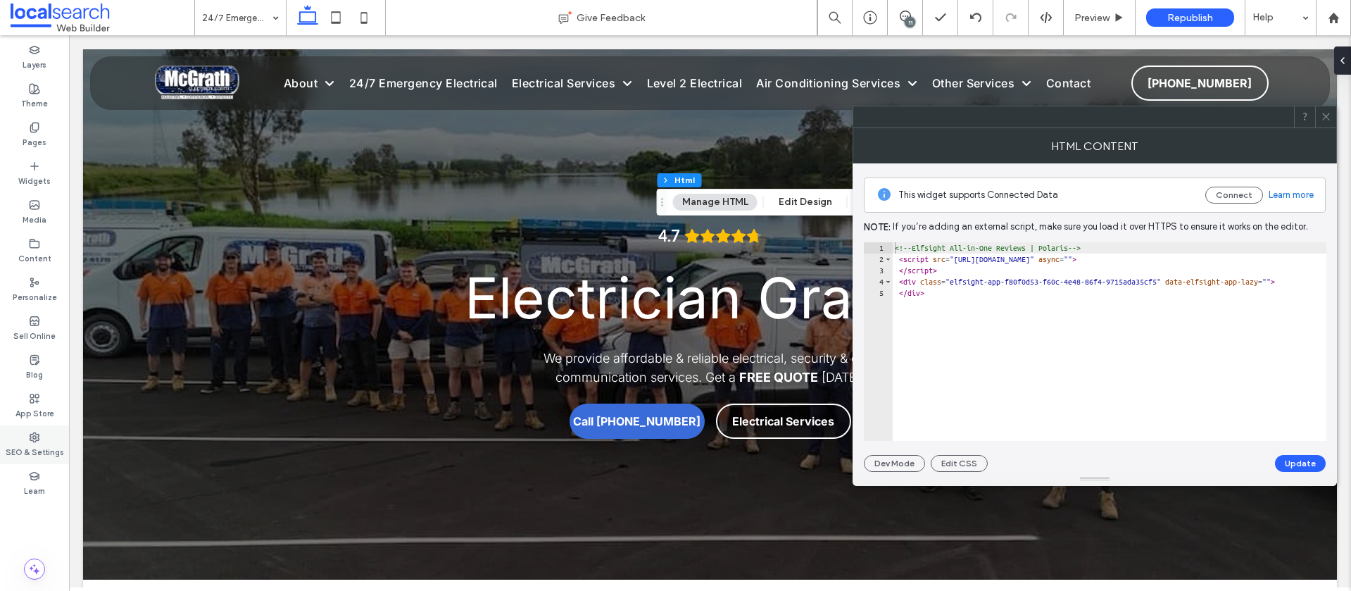
click at [11, 435] on div "SEO & Settings" at bounding box center [34, 444] width 69 height 39
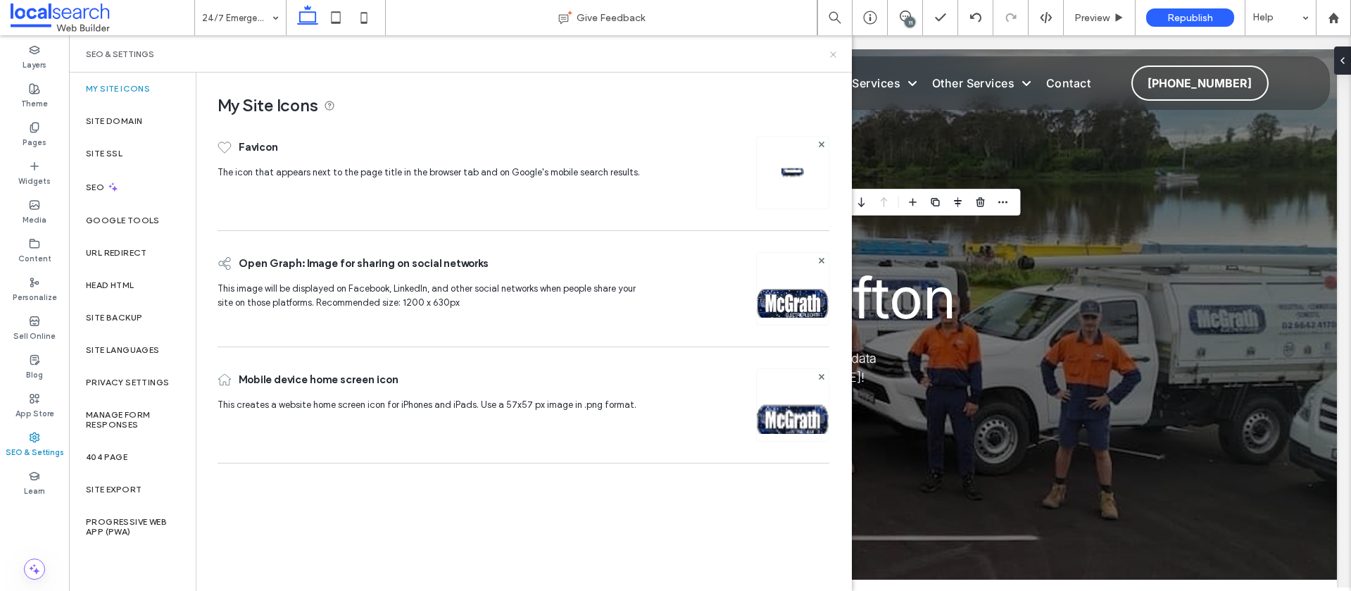
click at [831, 52] on use at bounding box center [833, 54] width 6 height 6
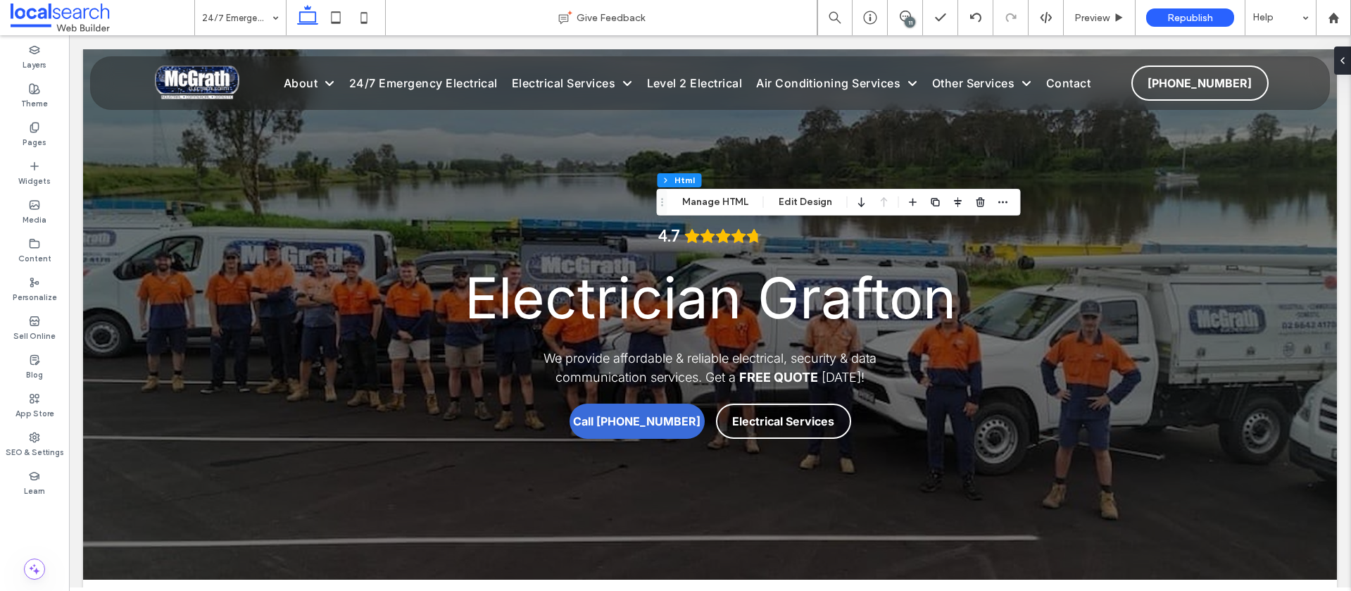
click at [908, 17] on div "11" at bounding box center [910, 22] width 11 height 11
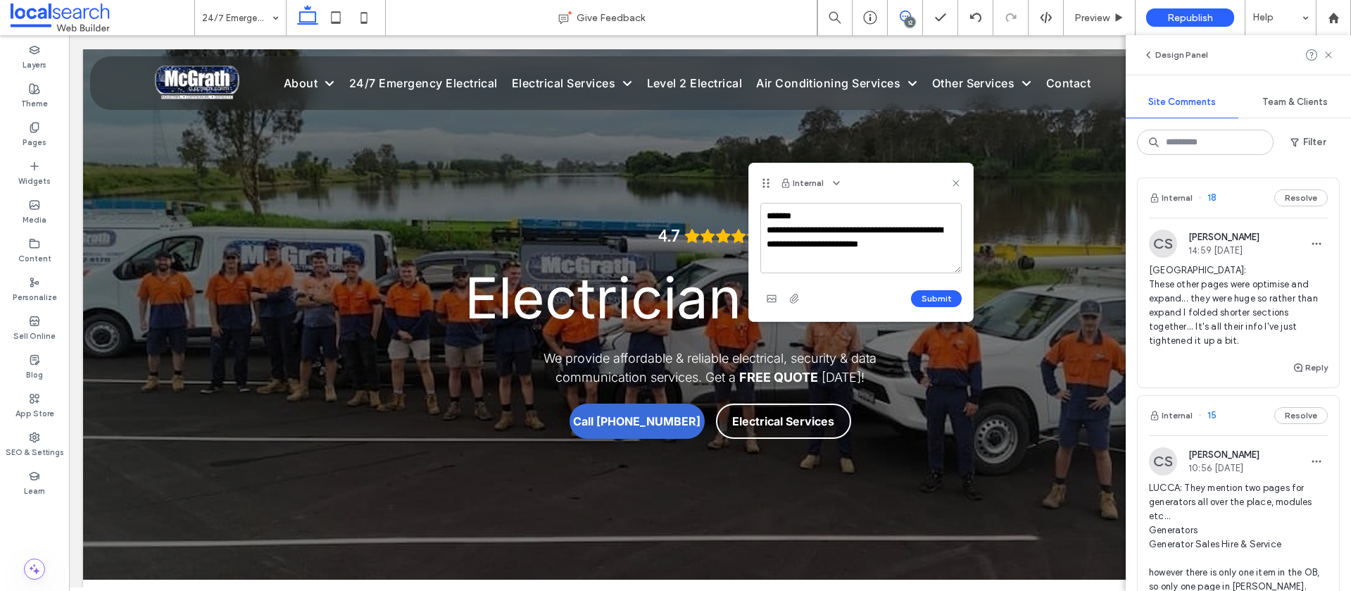
type textarea "**********"
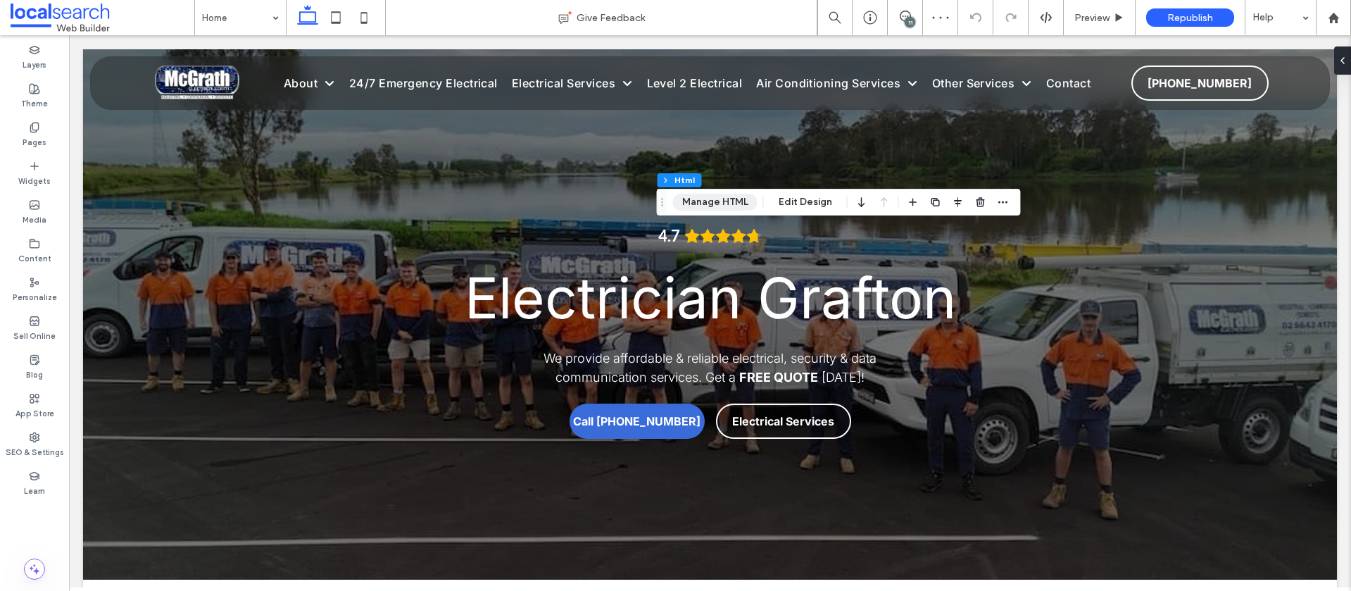
click at [710, 204] on button "Manage HTML" at bounding box center [715, 202] width 84 height 17
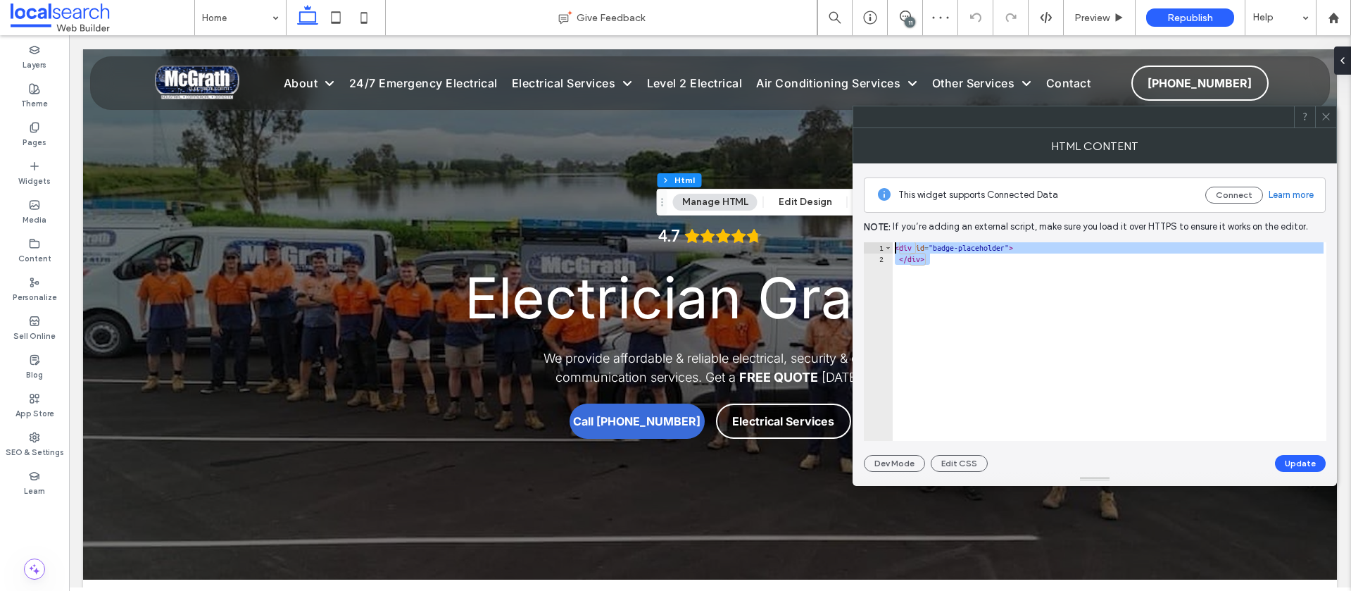
drag, startPoint x: 957, startPoint y: 263, endPoint x: 900, endPoint y: 248, distance: 59.6
click at [889, 246] on div "****** 1 2 < div id = "badge-placeholder" > </ div > XXXXXXXXXXXXXXXXXXXXXXXXXX…" at bounding box center [1095, 341] width 462 height 199
type textarea "**********"
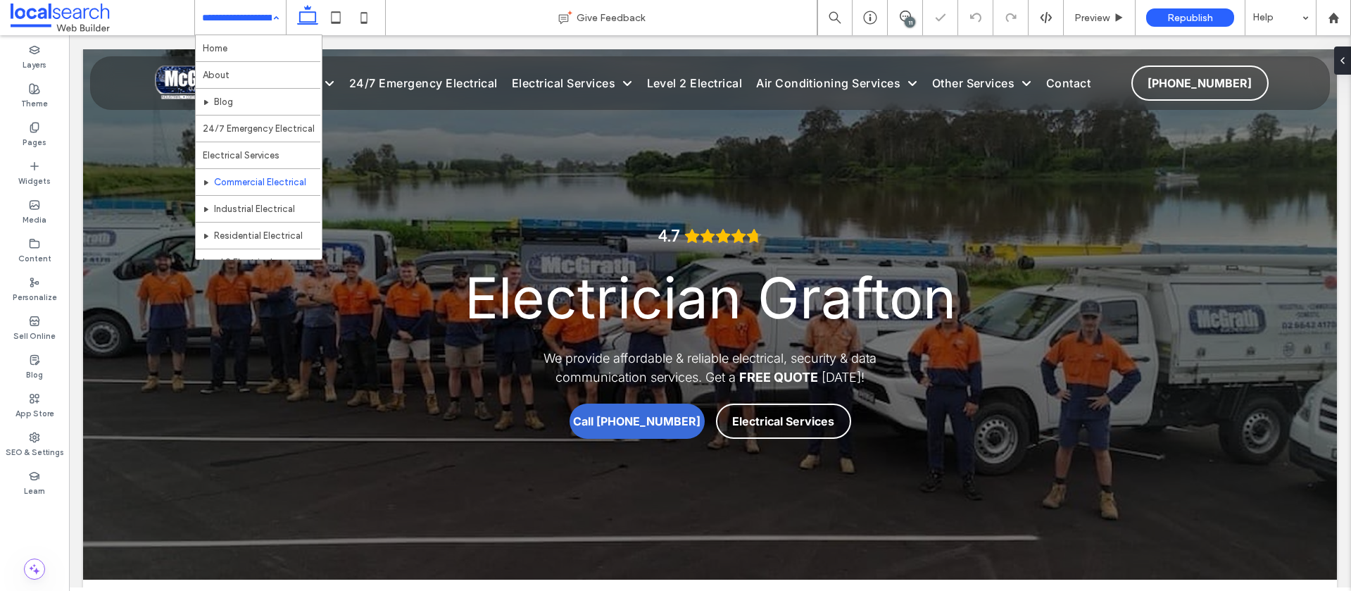
click at [238, 13] on input at bounding box center [237, 17] width 70 height 35
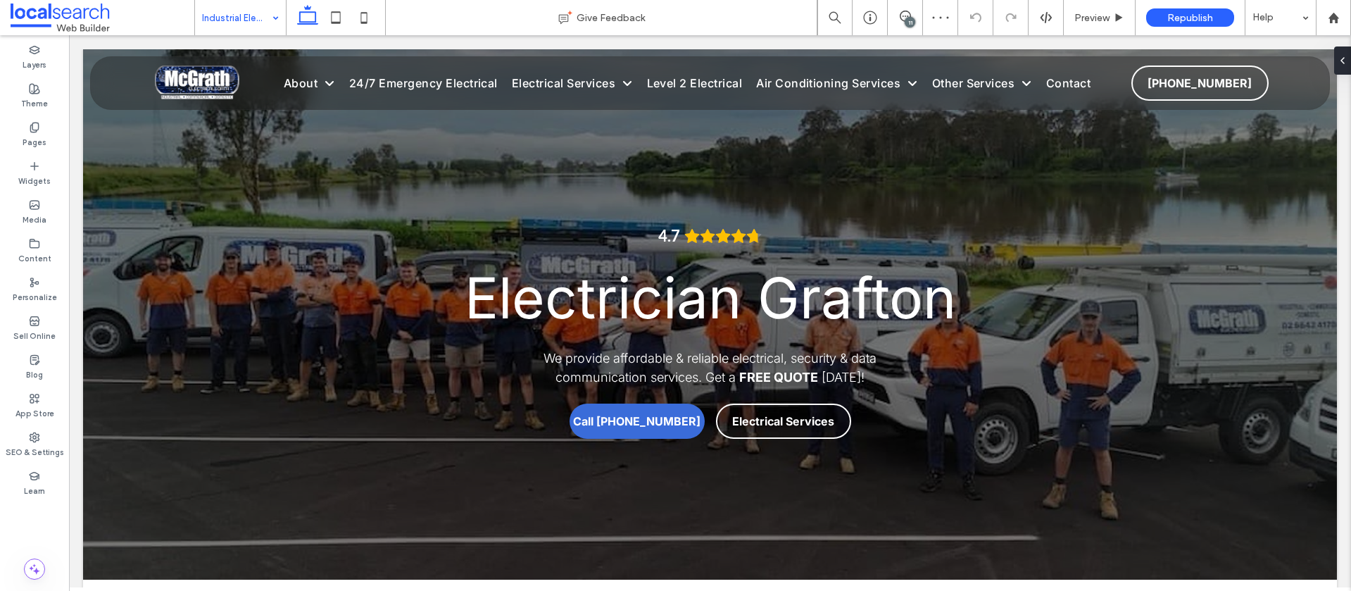
click at [226, 15] on input at bounding box center [237, 17] width 70 height 35
click at [909, 20] on div "11" at bounding box center [910, 22] width 11 height 11
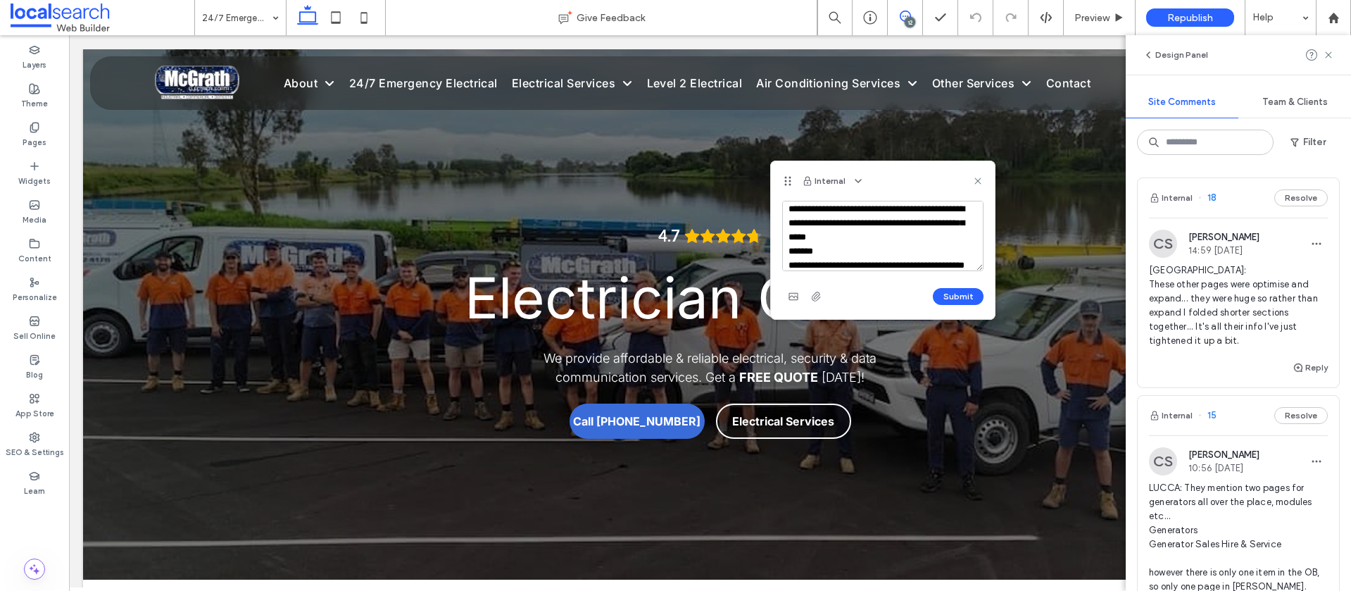
scroll to position [33, 0]
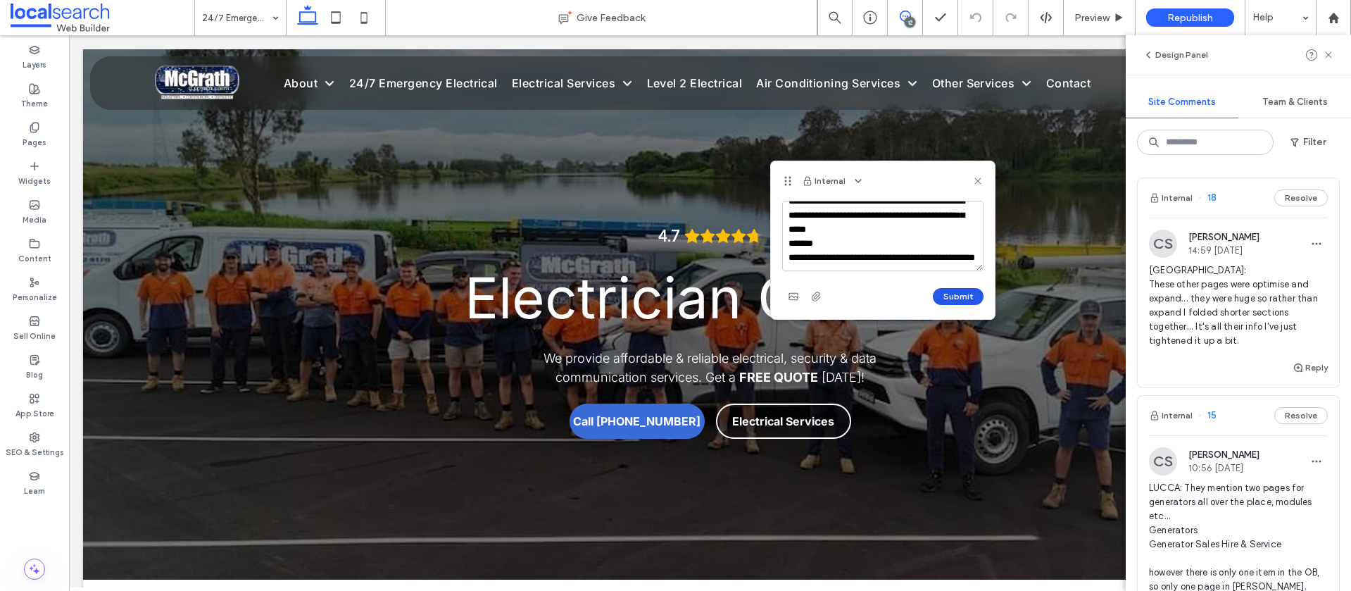
type textarea "**********"
click at [968, 294] on button "Submit" at bounding box center [958, 296] width 51 height 17
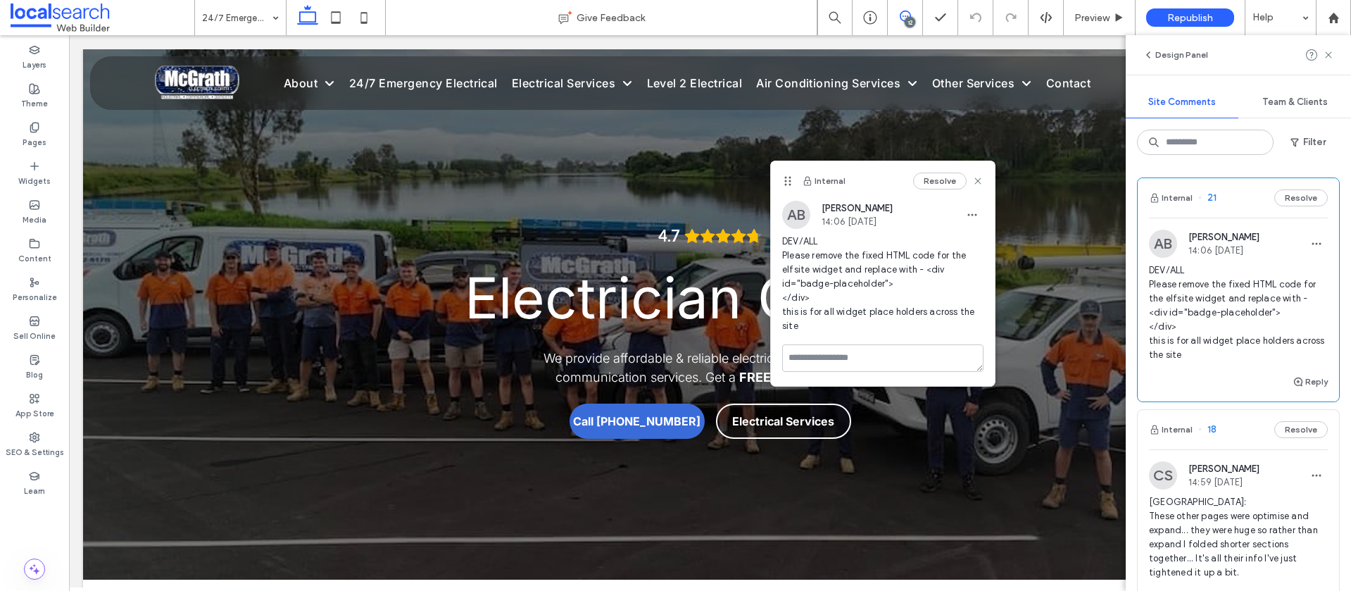
scroll to position [0, 0]
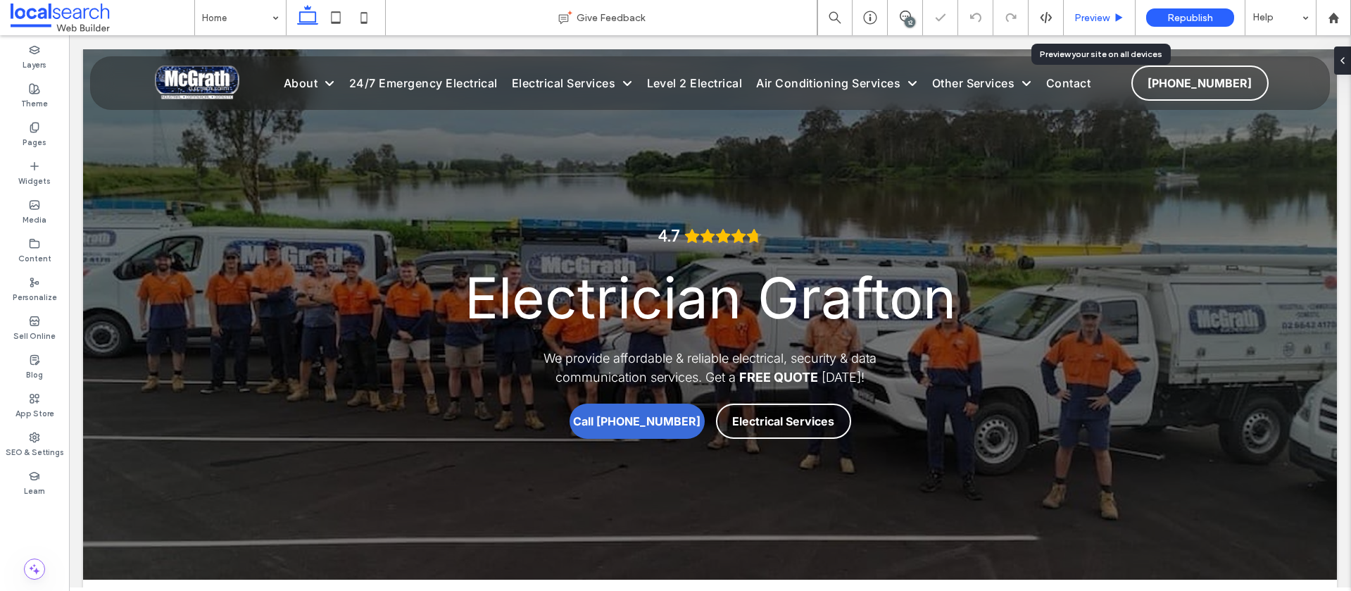
click at [1100, 20] on span "Preview" at bounding box center [1091, 18] width 35 height 12
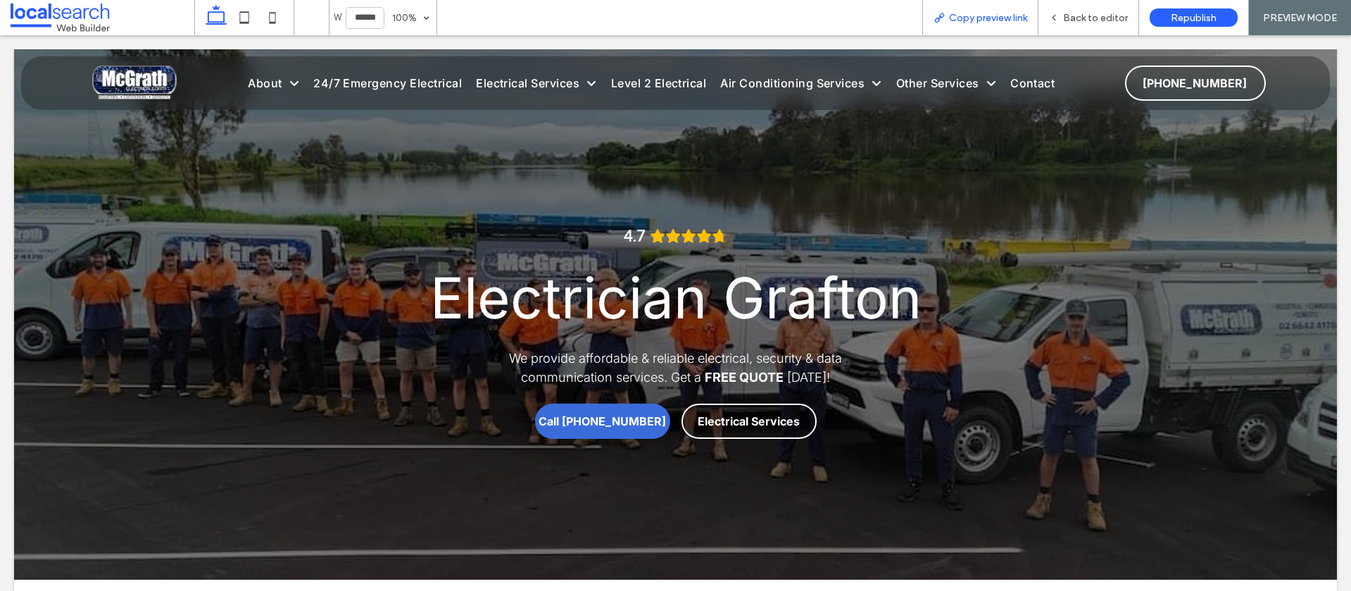
click at [1002, 16] on span "Copy preview link" at bounding box center [988, 18] width 78 height 12
click at [1113, 18] on span "Back to editor" at bounding box center [1095, 18] width 65 height 12
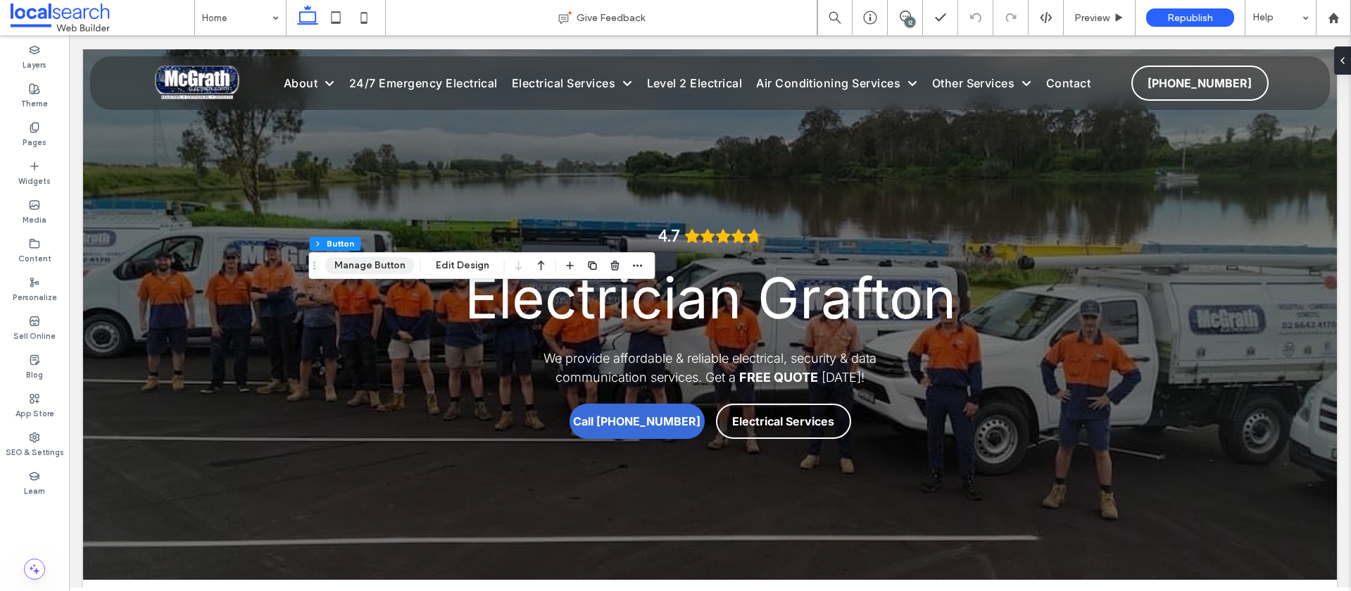
click at [370, 267] on button "Manage Button" at bounding box center [369, 265] width 89 height 17
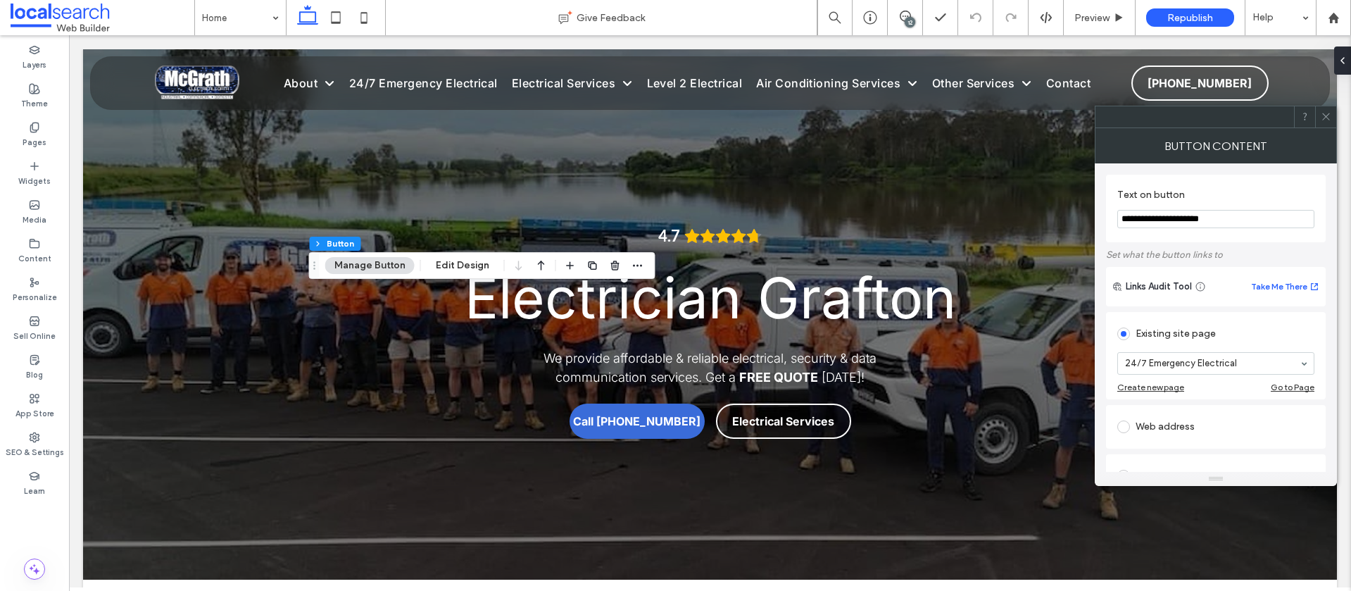
click at [1169, 222] on input "**********" at bounding box center [1215, 219] width 197 height 18
drag, startPoint x: 1167, startPoint y: 223, endPoint x: 1178, endPoint y: 220, distance: 10.9
click at [1167, 223] on input "**********" at bounding box center [1215, 219] width 197 height 18
type input "**********"
click at [1325, 112] on icon at bounding box center [1326, 116] width 11 height 11
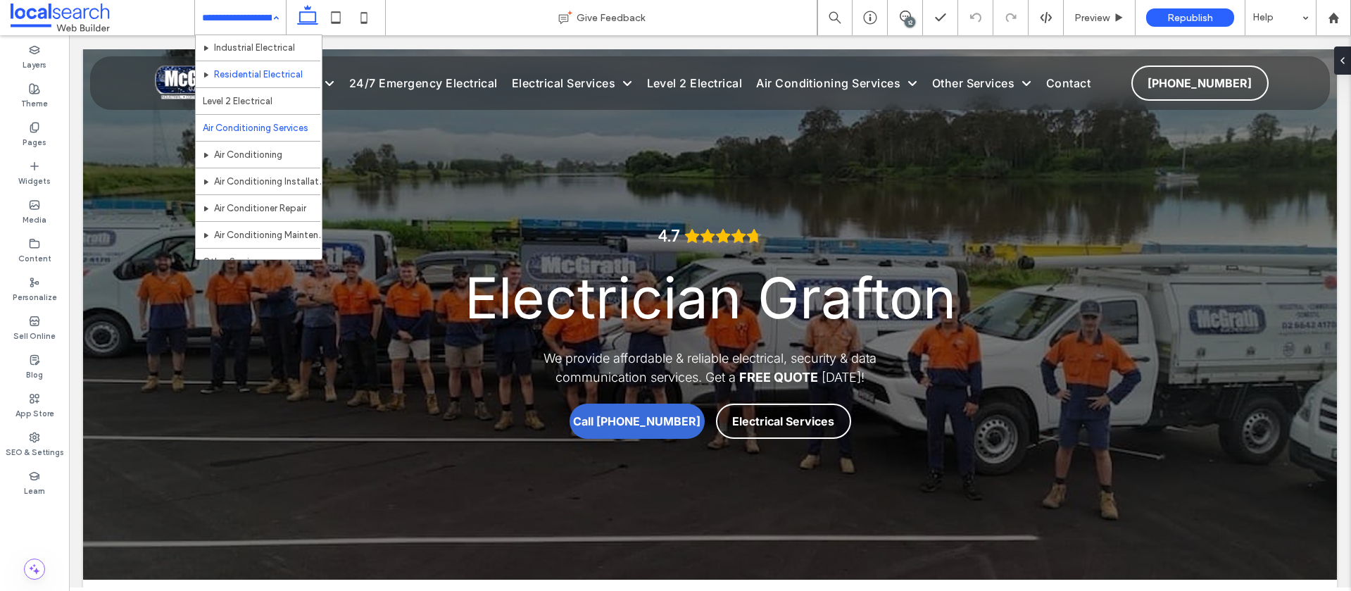
scroll to position [170, 0]
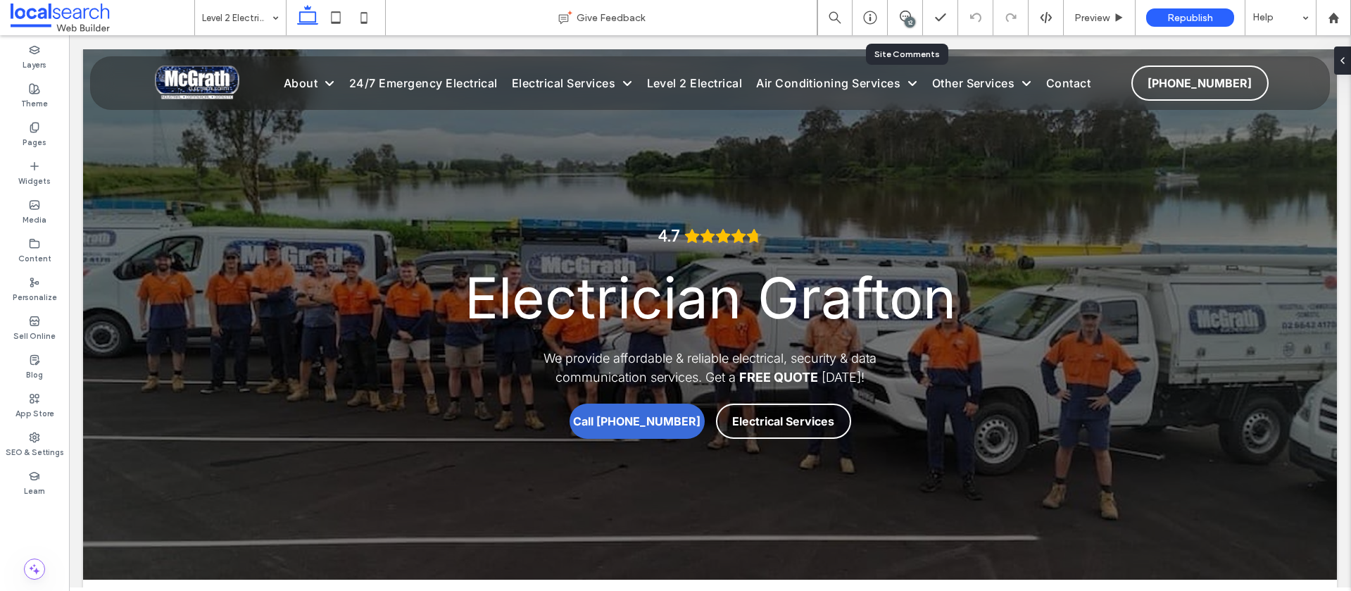
click at [901, 23] on div "12" at bounding box center [905, 18] width 34 height 14
drag, startPoint x: 906, startPoint y: 23, endPoint x: 907, endPoint y: 34, distance: 11.3
click at [906, 23] on div "12" at bounding box center [910, 22] width 11 height 11
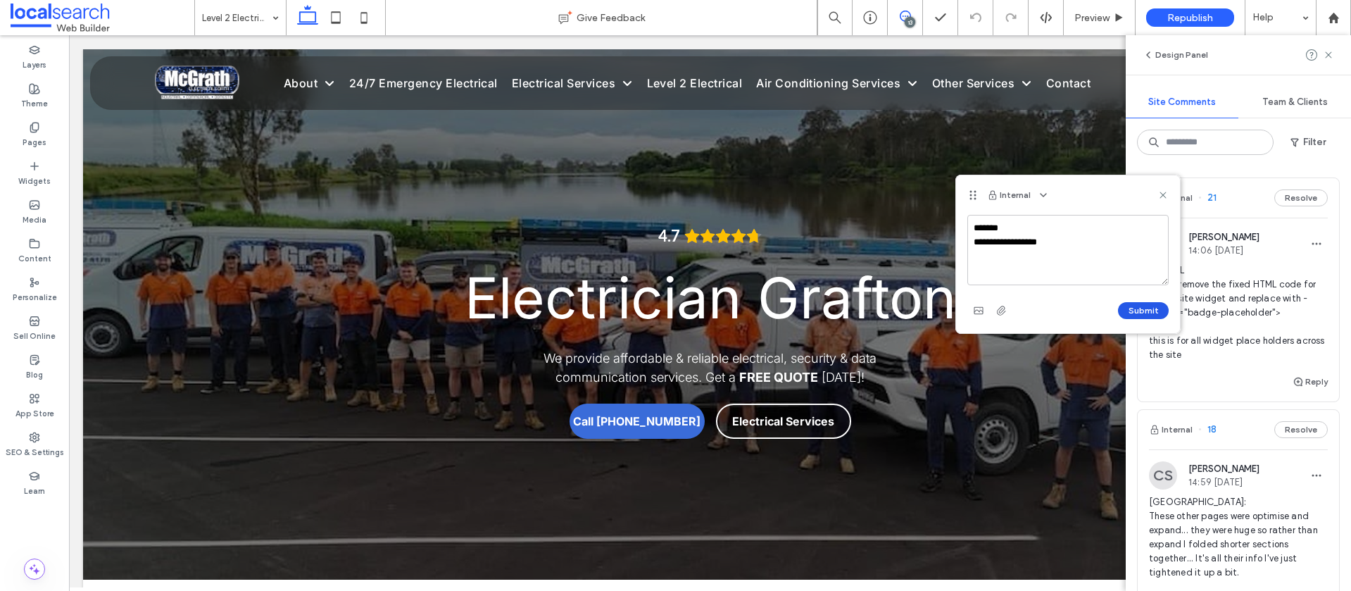
type textarea "**********"
click at [1140, 311] on button "Submit" at bounding box center [1143, 310] width 51 height 17
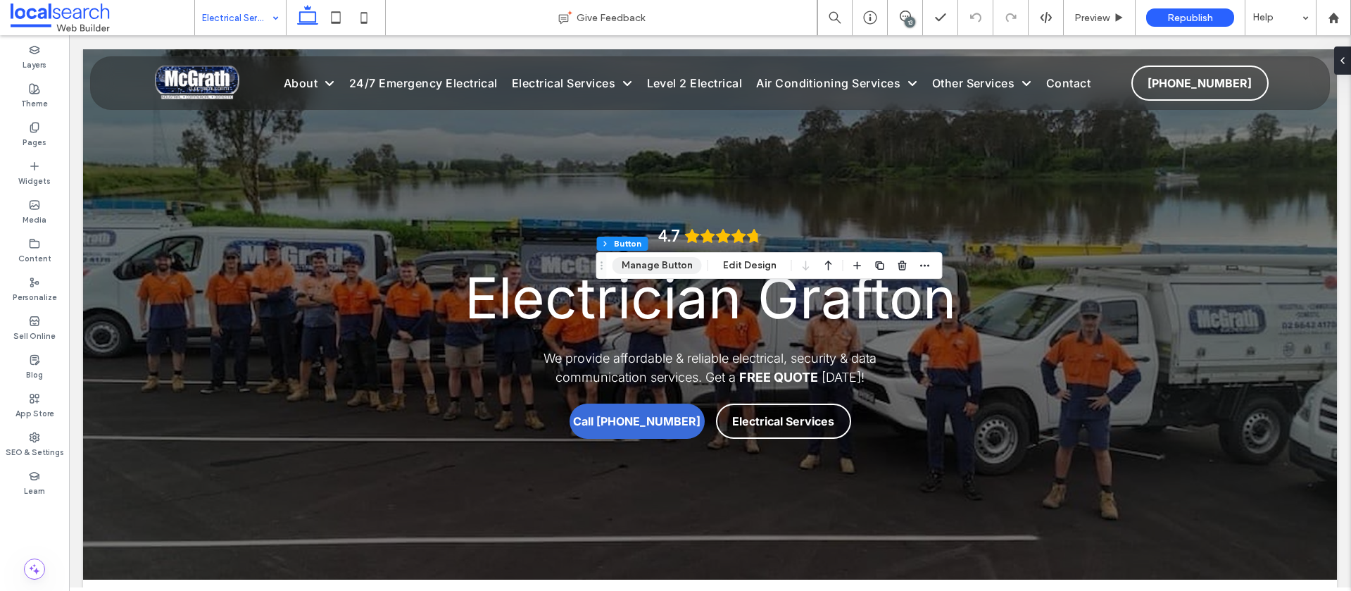
click at [639, 266] on button "Manage Button" at bounding box center [656, 265] width 89 height 17
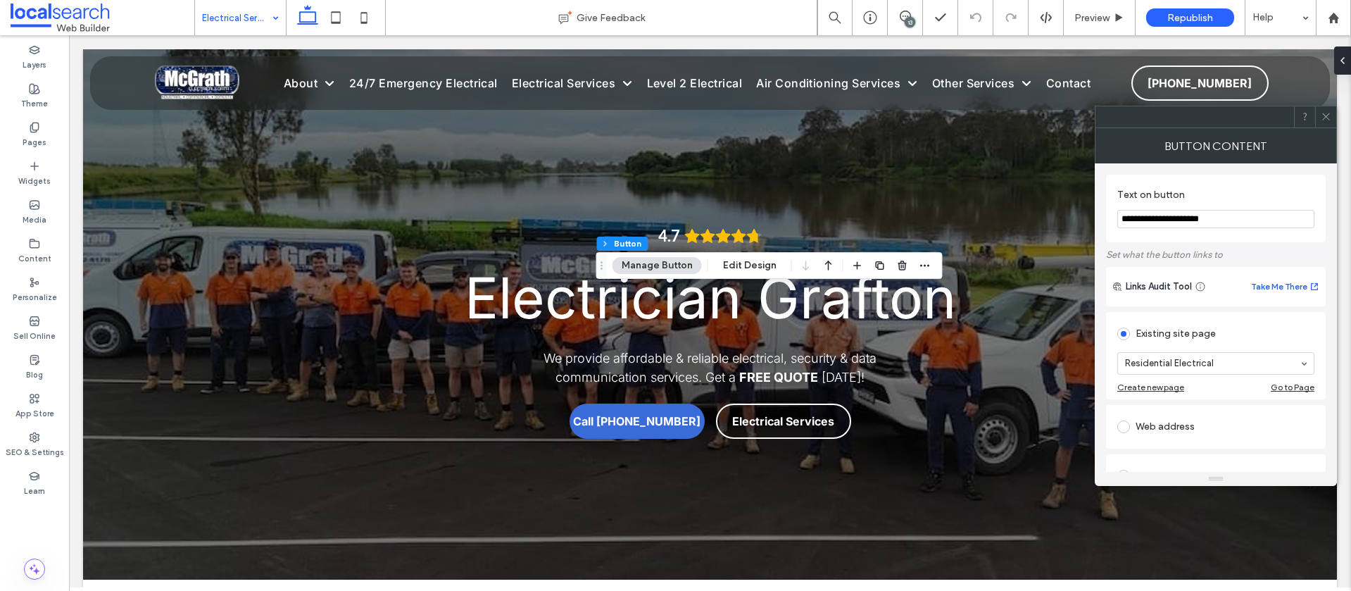
click at [1167, 220] on input "**********" at bounding box center [1215, 219] width 197 height 18
type input "**********"
drag, startPoint x: 1330, startPoint y: 120, endPoint x: 1311, endPoint y: 113, distance: 20.7
click at [1330, 120] on icon at bounding box center [1326, 116] width 11 height 11
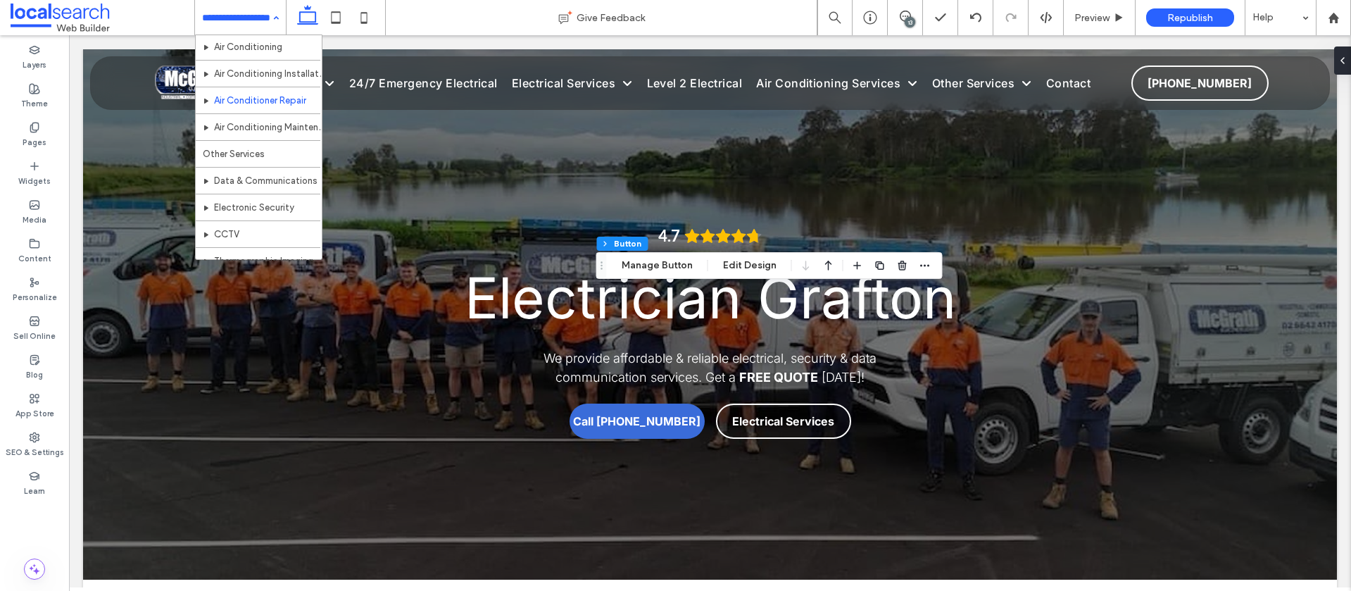
scroll to position [308, 0]
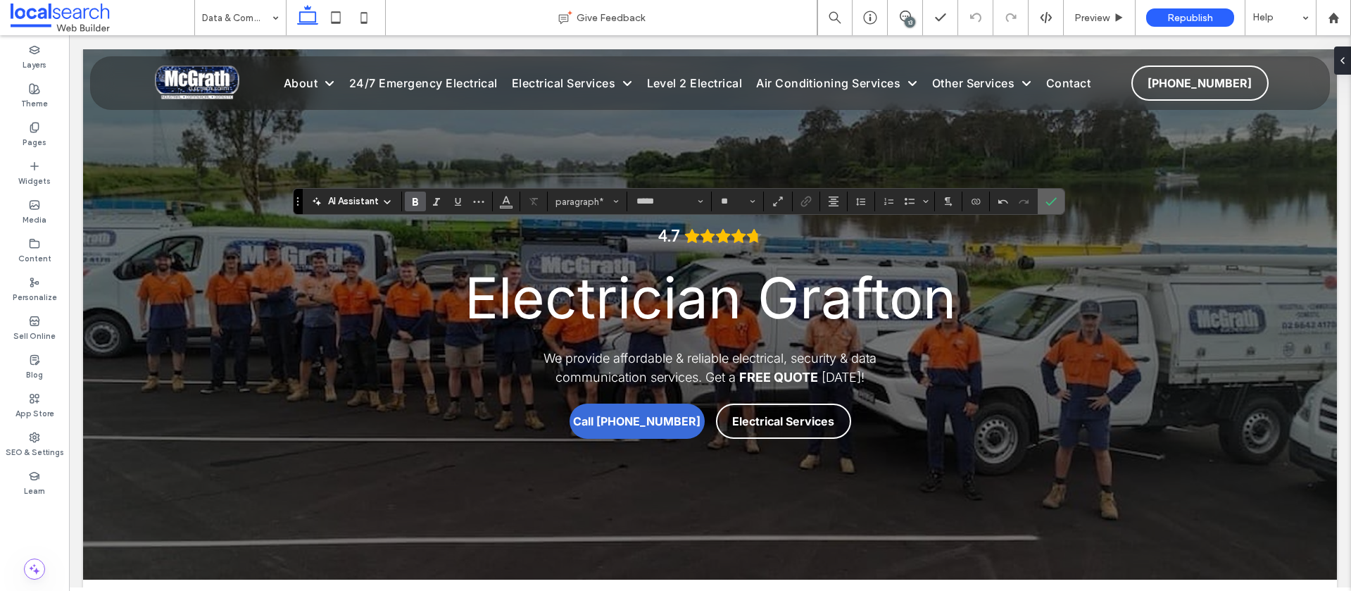
click at [1054, 202] on icon "Confirm" at bounding box center [1050, 201] width 11 height 11
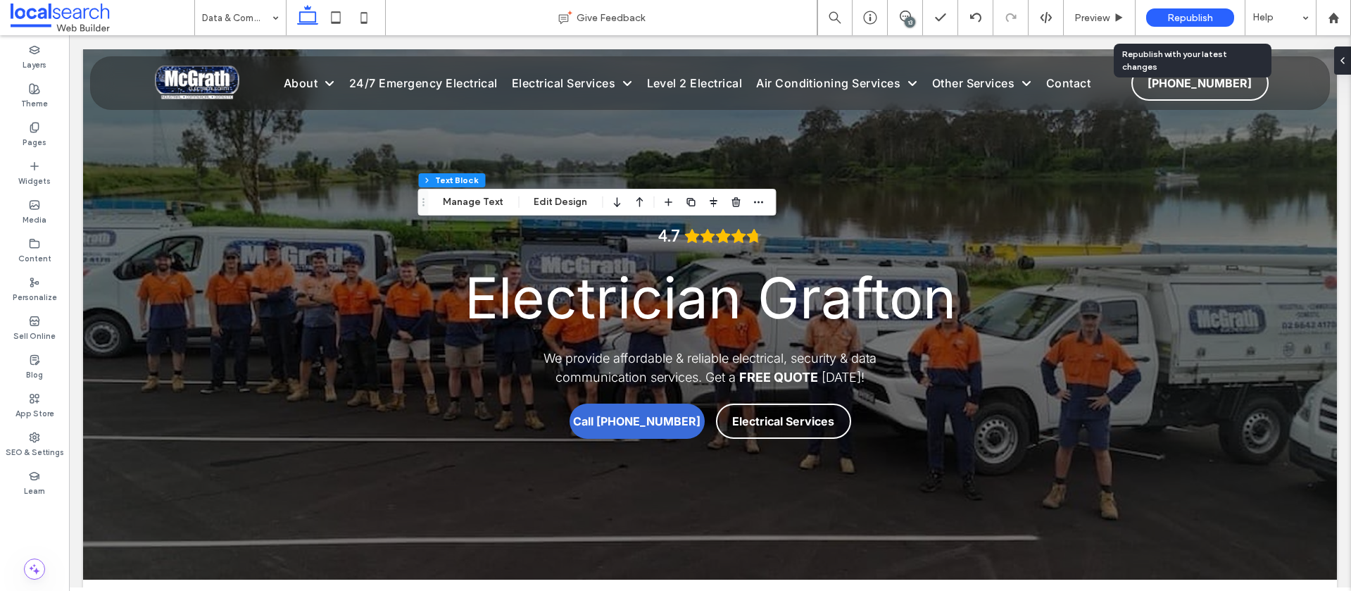
click at [1183, 17] on span "Republish" at bounding box center [1190, 18] width 46 height 12
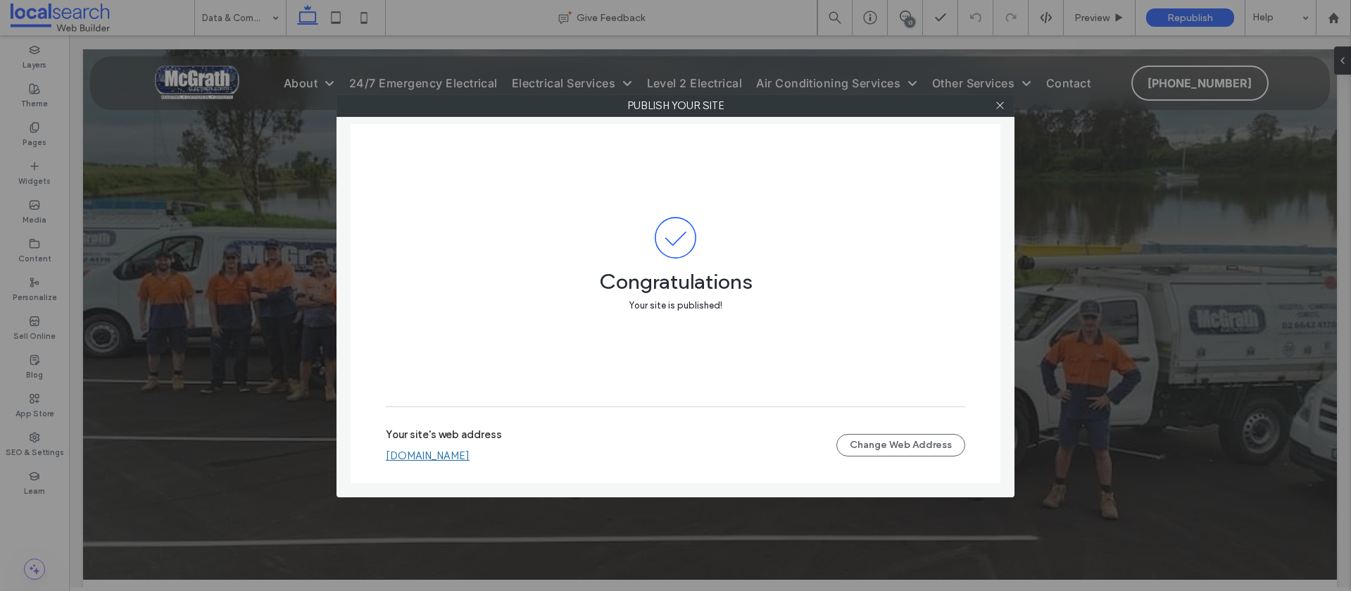
drag, startPoint x: 1002, startPoint y: 107, endPoint x: 974, endPoint y: 69, distance: 47.3
click at [1001, 107] on use at bounding box center [999, 105] width 7 height 7
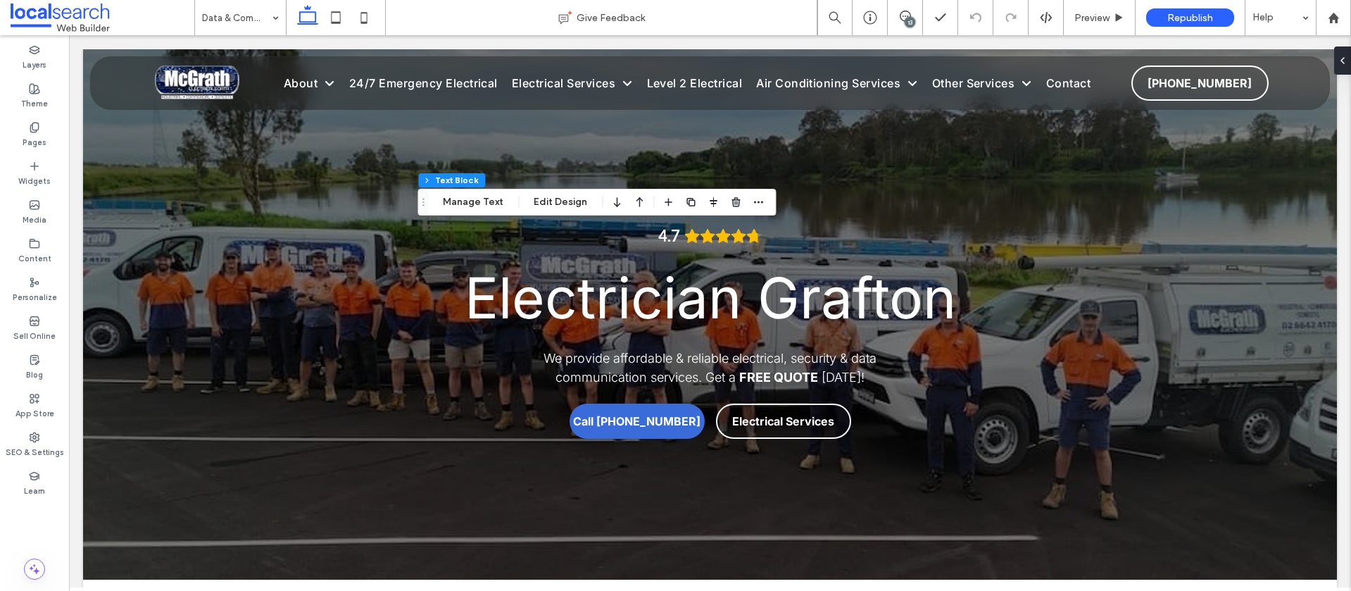
click at [913, 21] on div "13" at bounding box center [910, 22] width 11 height 11
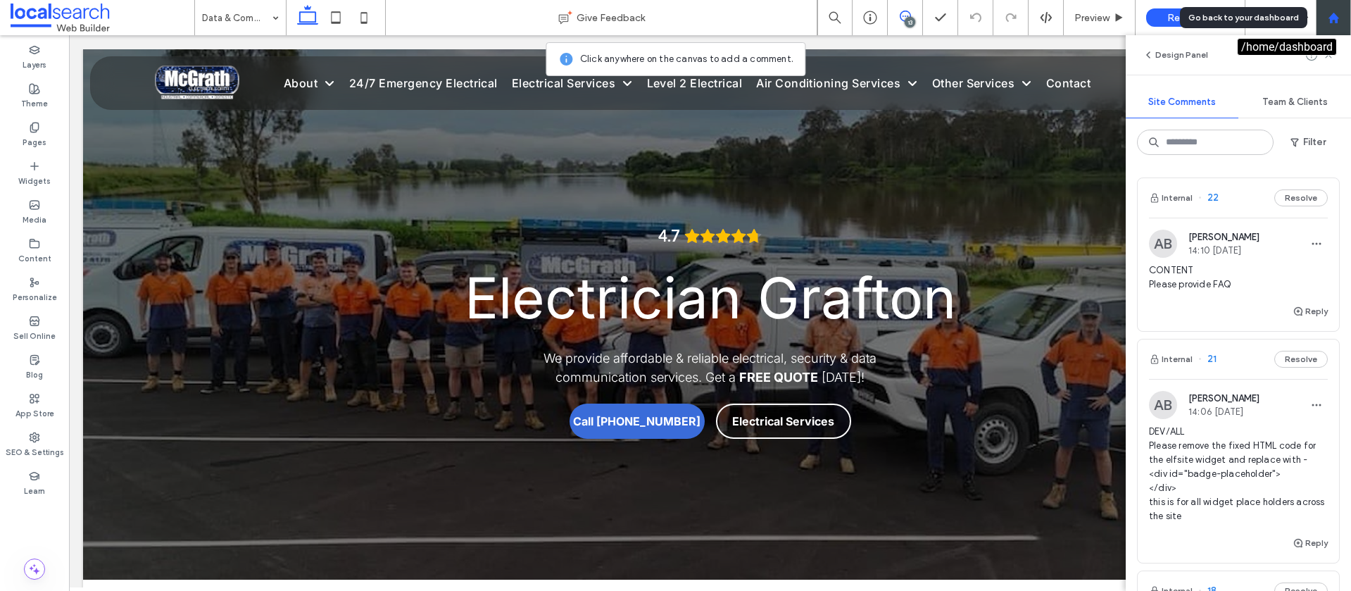
click at [1333, 21] on icon at bounding box center [1334, 18] width 12 height 12
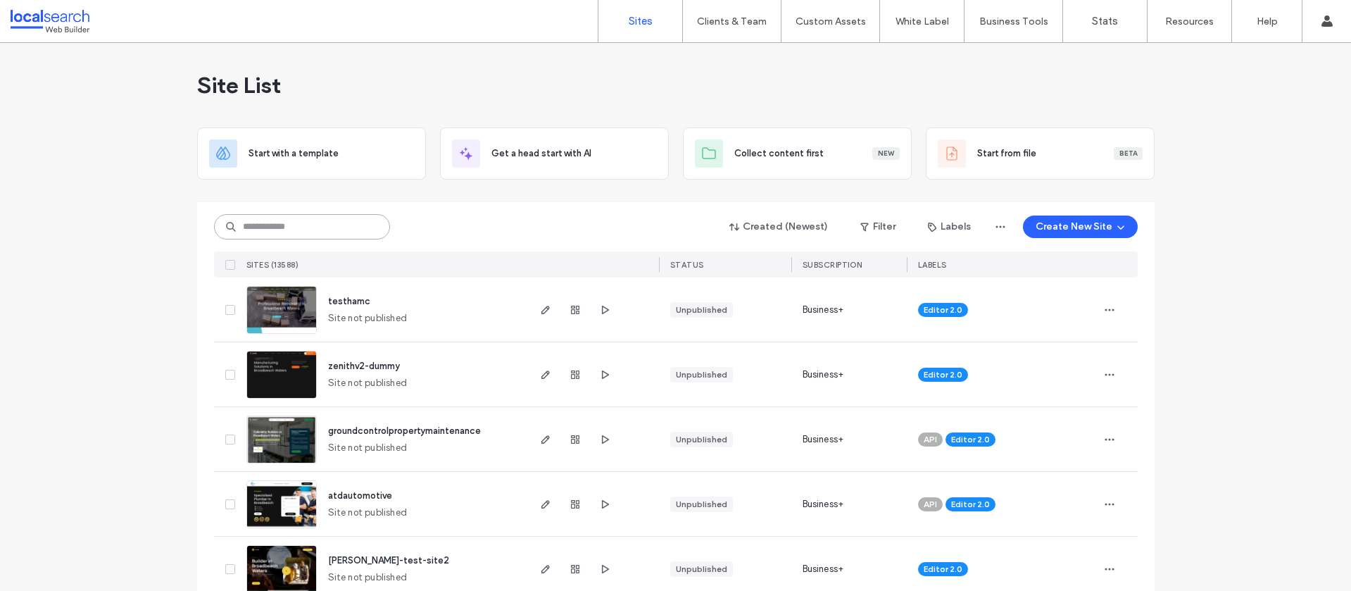
click at [254, 227] on input at bounding box center [302, 226] width 176 height 25
paste input "********"
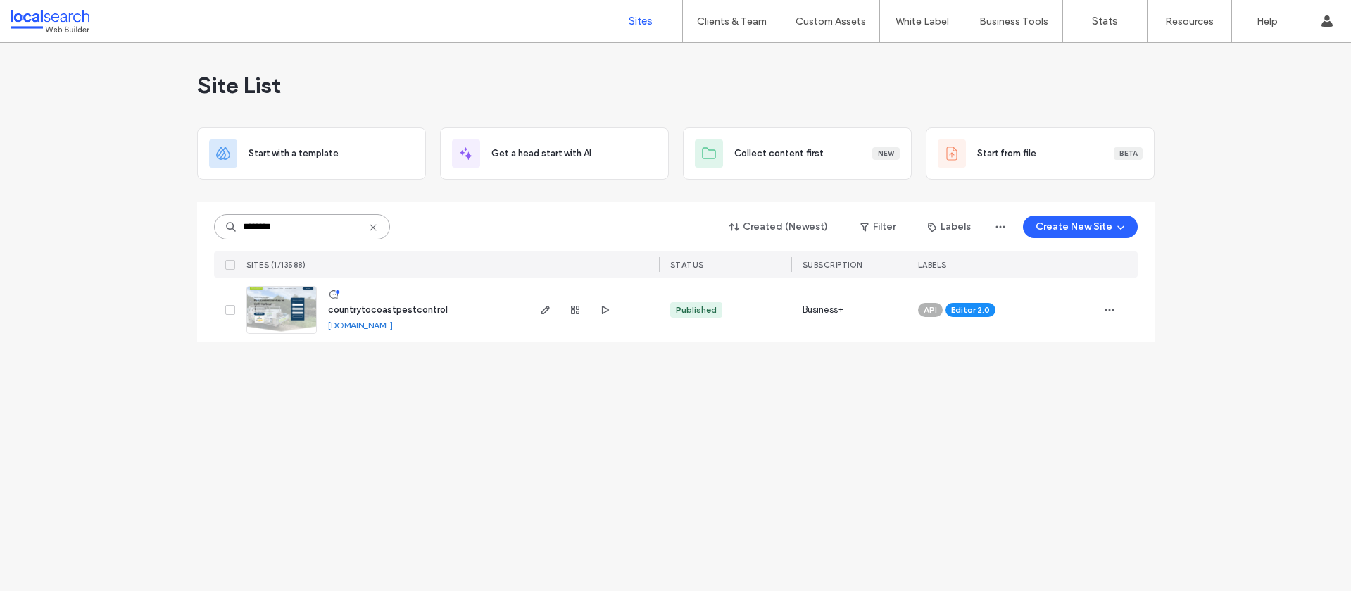
type input "********"
click at [414, 313] on span "countrytocoastpestcontrol" at bounding box center [388, 309] width 120 height 11
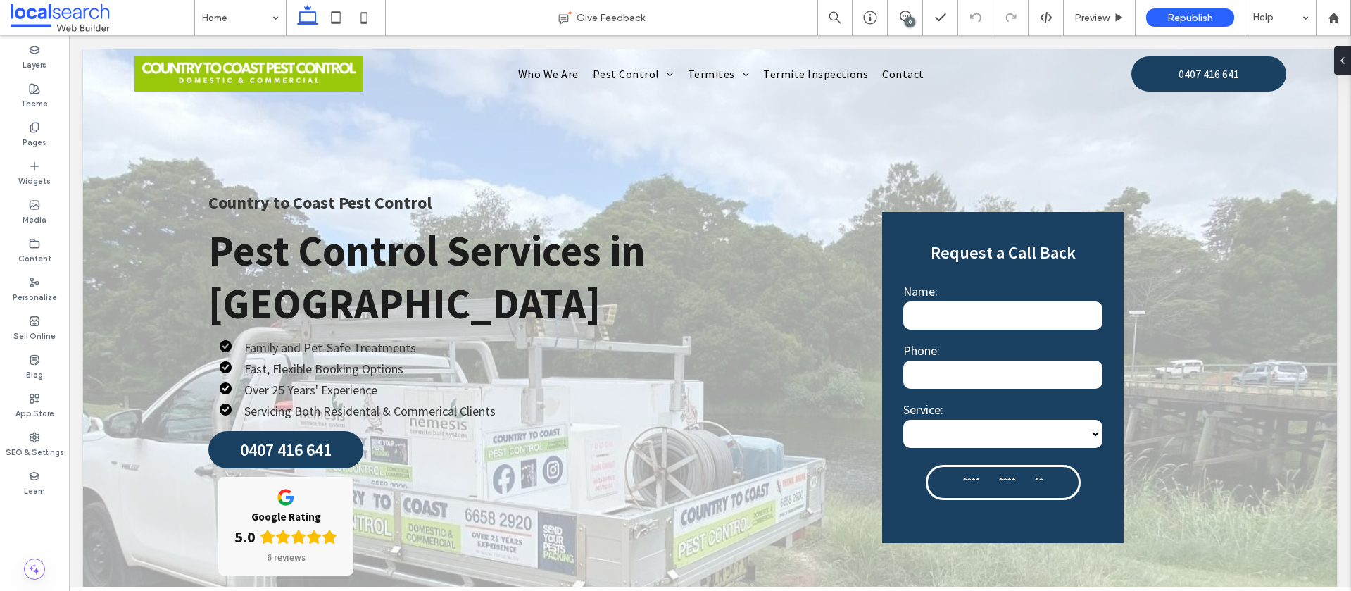
click at [907, 17] on div "9" at bounding box center [910, 22] width 11 height 11
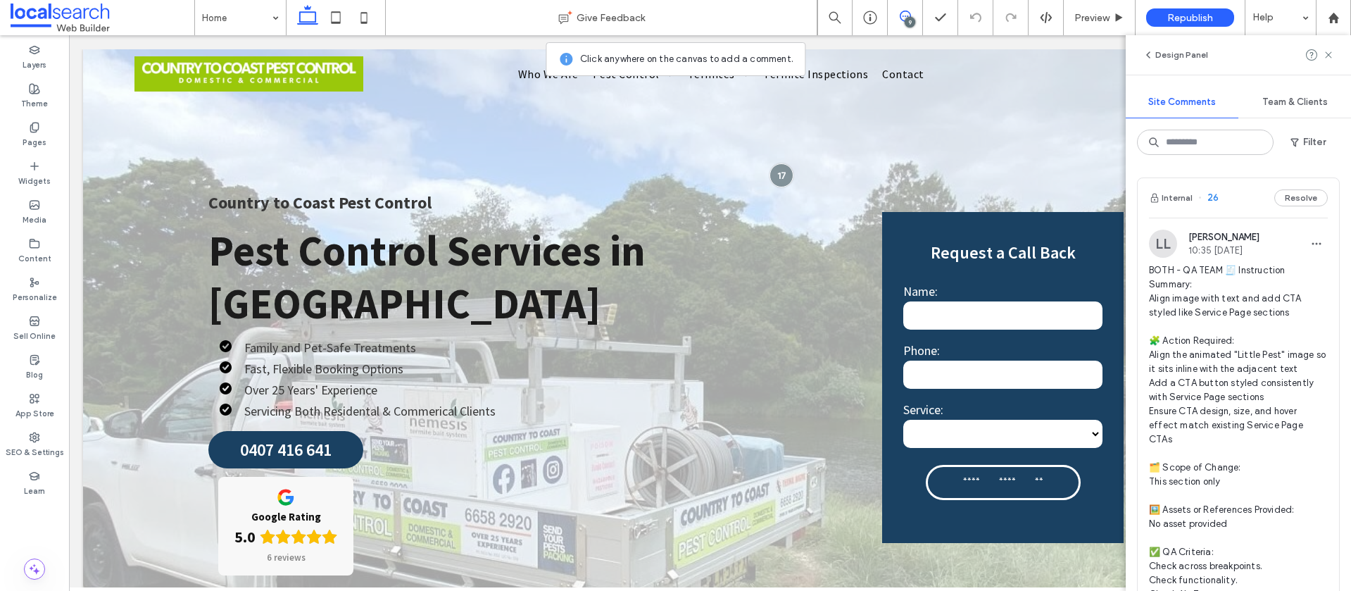
click at [1297, 267] on span "BOTH - QA TEAM 🧾 Instruction Summary: Align image with text and add CTA styled …" at bounding box center [1238, 432] width 179 height 338
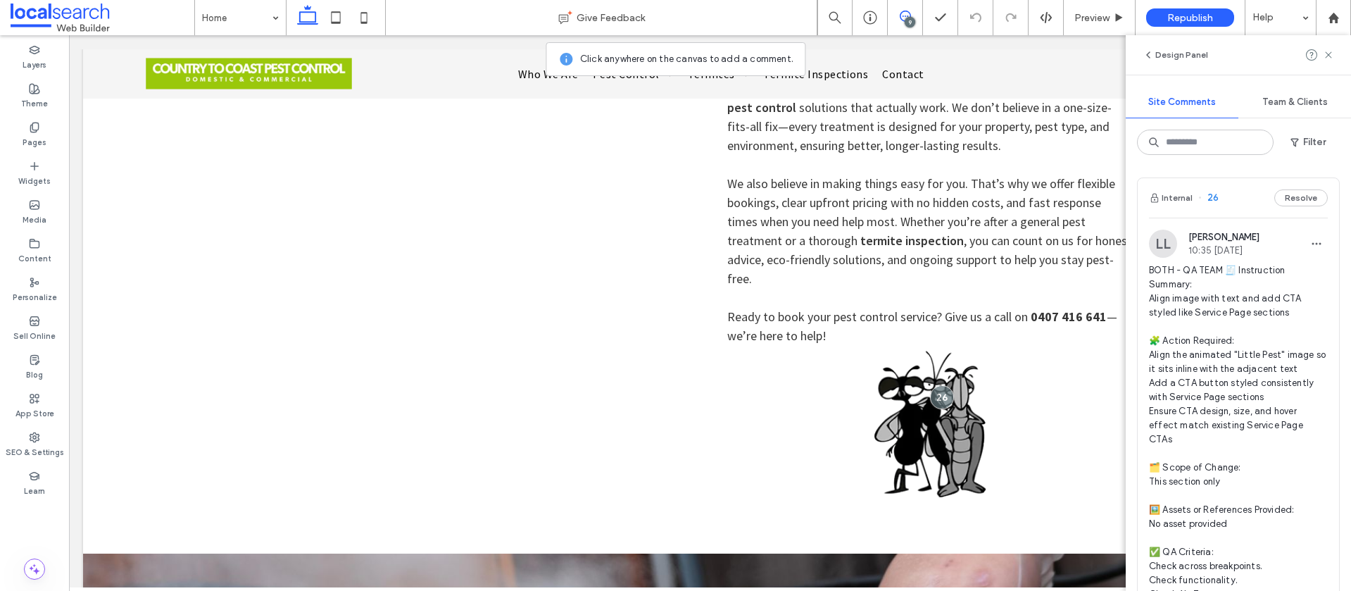
scroll to position [1297, 0]
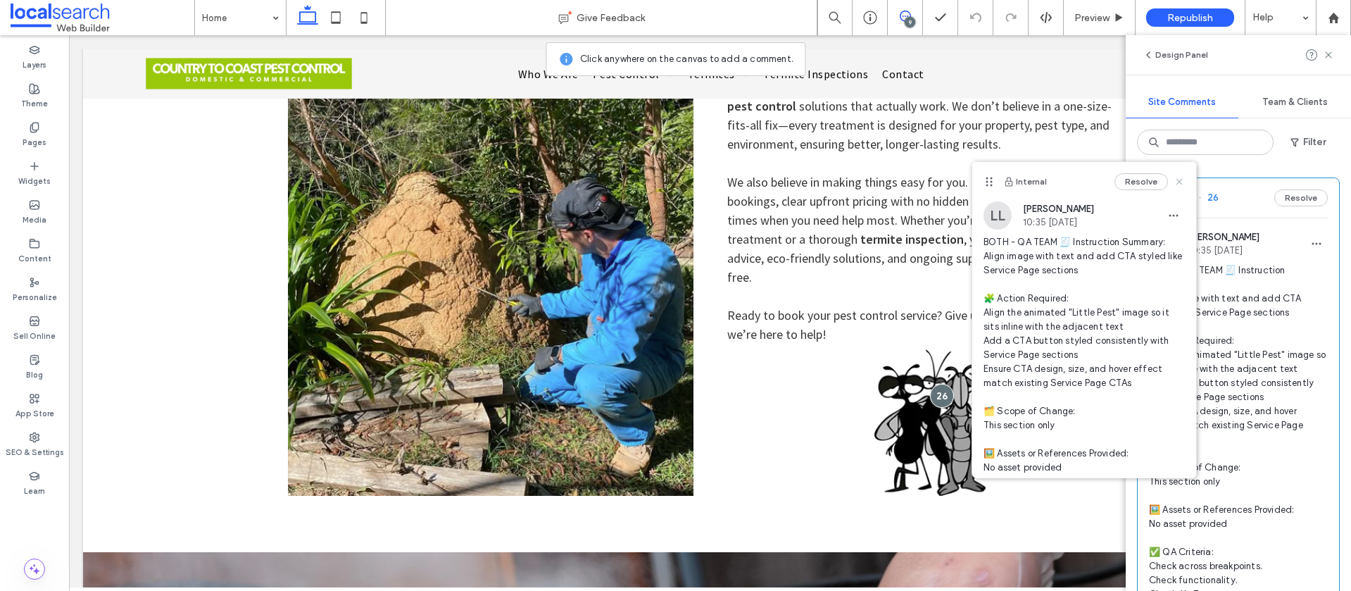
click at [1179, 180] on use at bounding box center [1179, 182] width 6 height 6
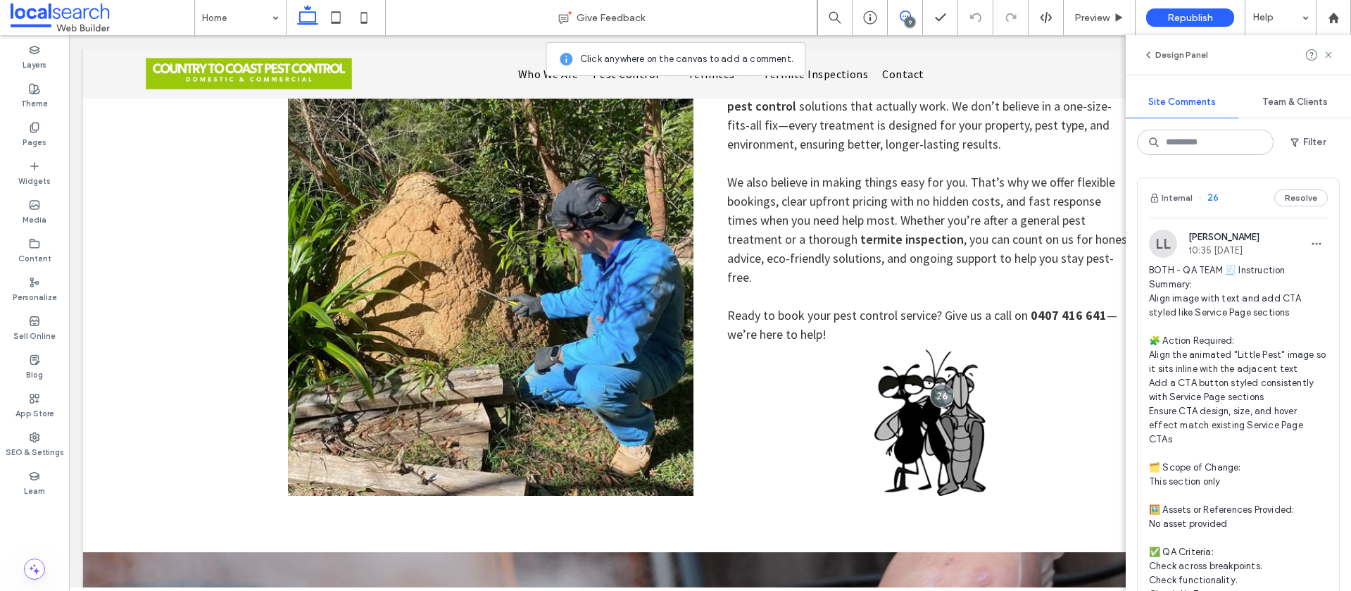
drag, startPoint x: 1324, startPoint y: 54, endPoint x: 1271, endPoint y: 116, distance: 81.4
click at [1324, 54] on icon at bounding box center [1328, 54] width 11 height 11
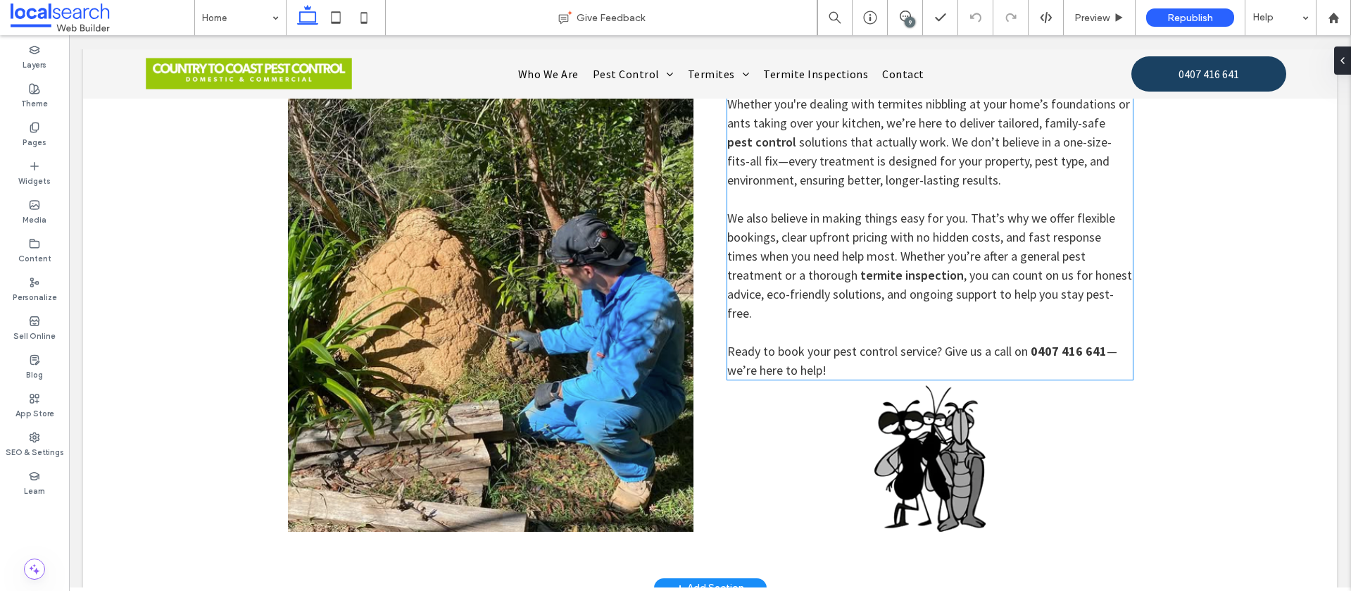
scroll to position [1249, 0]
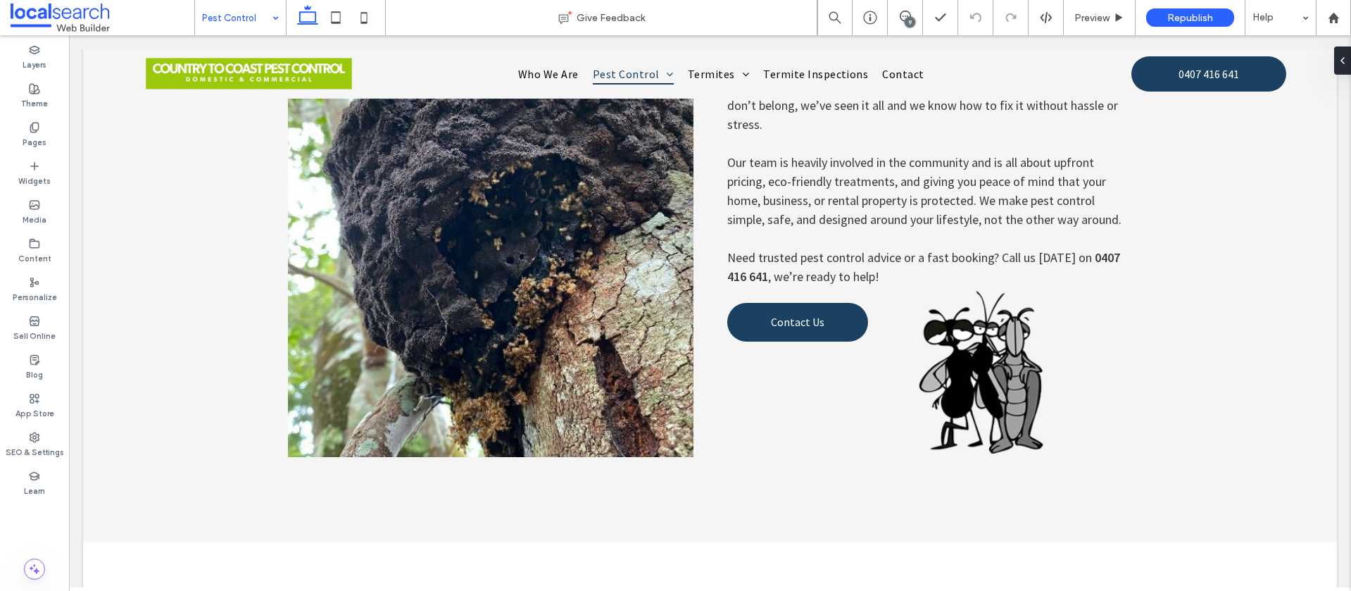
click at [246, 14] on input at bounding box center [237, 17] width 70 height 35
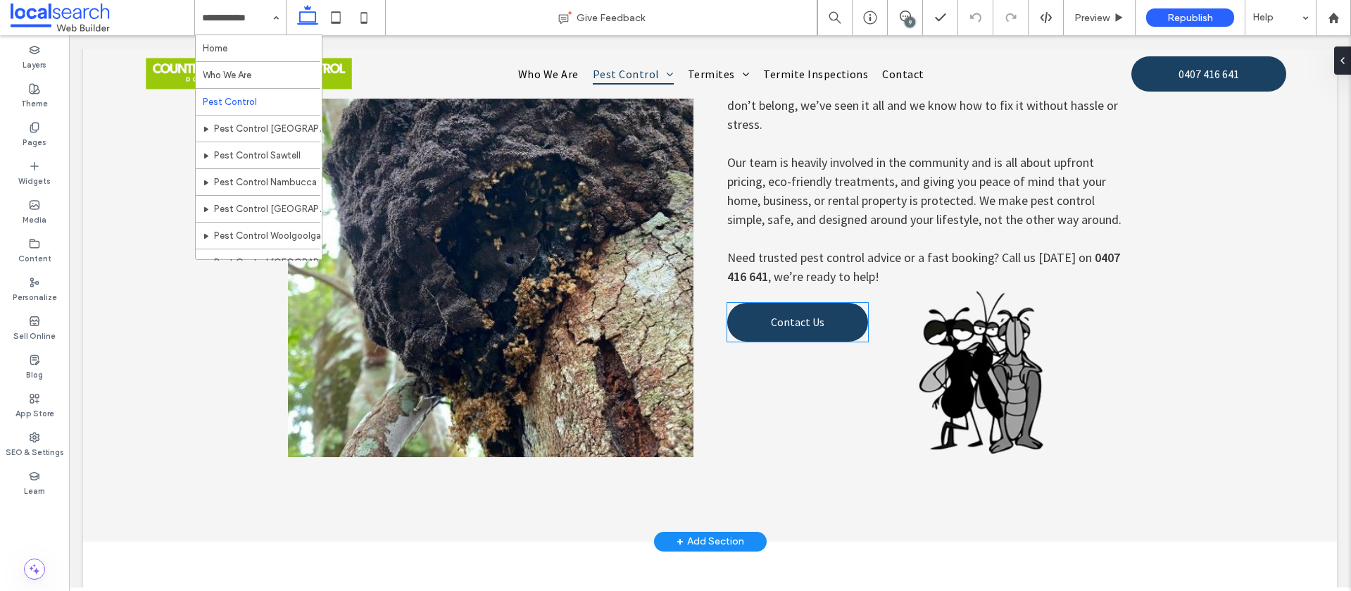
click at [800, 313] on link "Contact Us" at bounding box center [797, 322] width 141 height 39
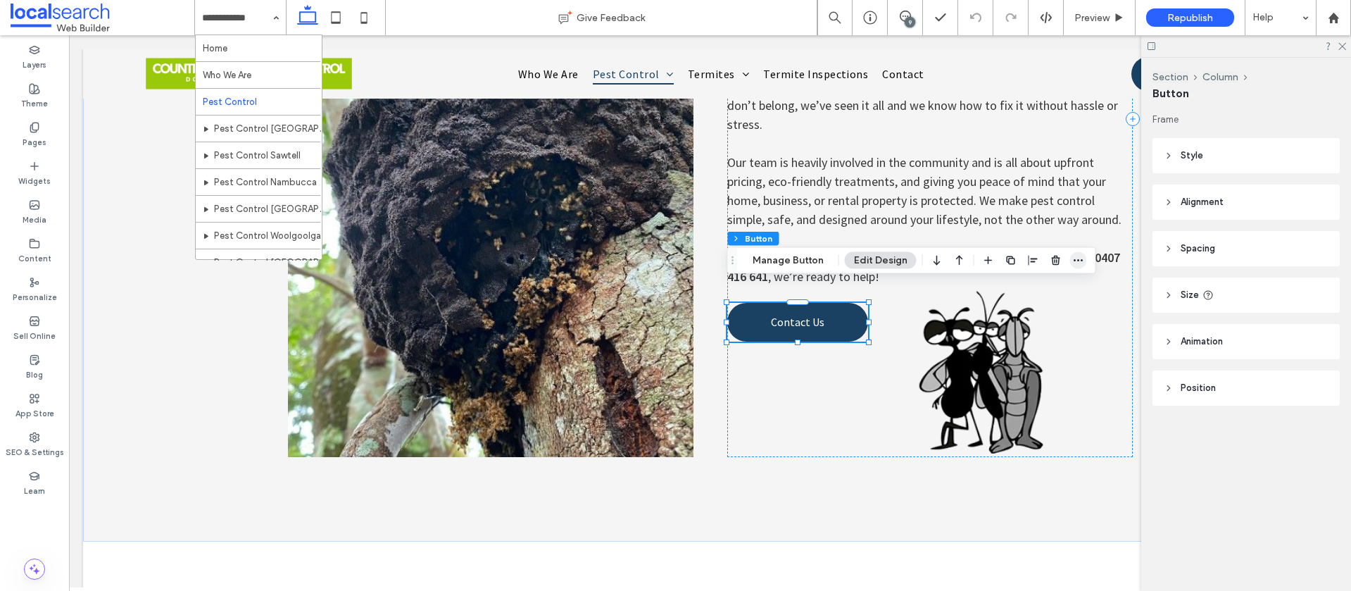
click at [1077, 264] on icon "button" at bounding box center [1078, 260] width 11 height 11
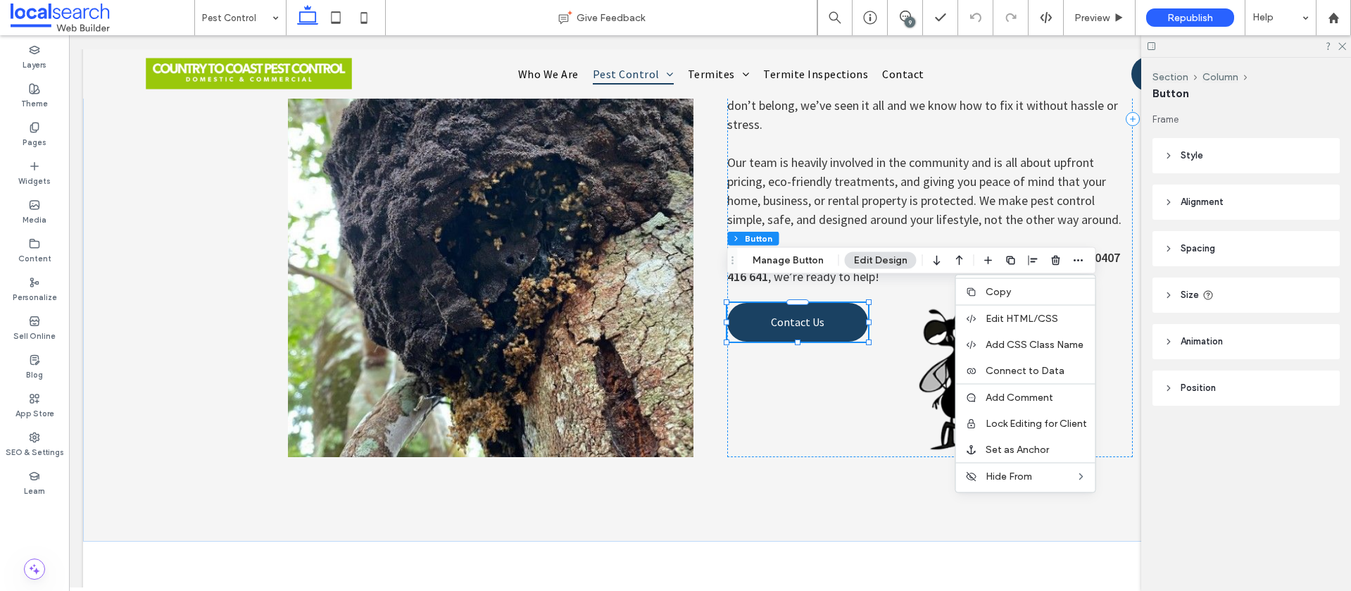
drag, startPoint x: 1023, startPoint y: 286, endPoint x: 988, endPoint y: 279, distance: 35.4
click at [1022, 286] on label "Copy" at bounding box center [1035, 292] width 101 height 12
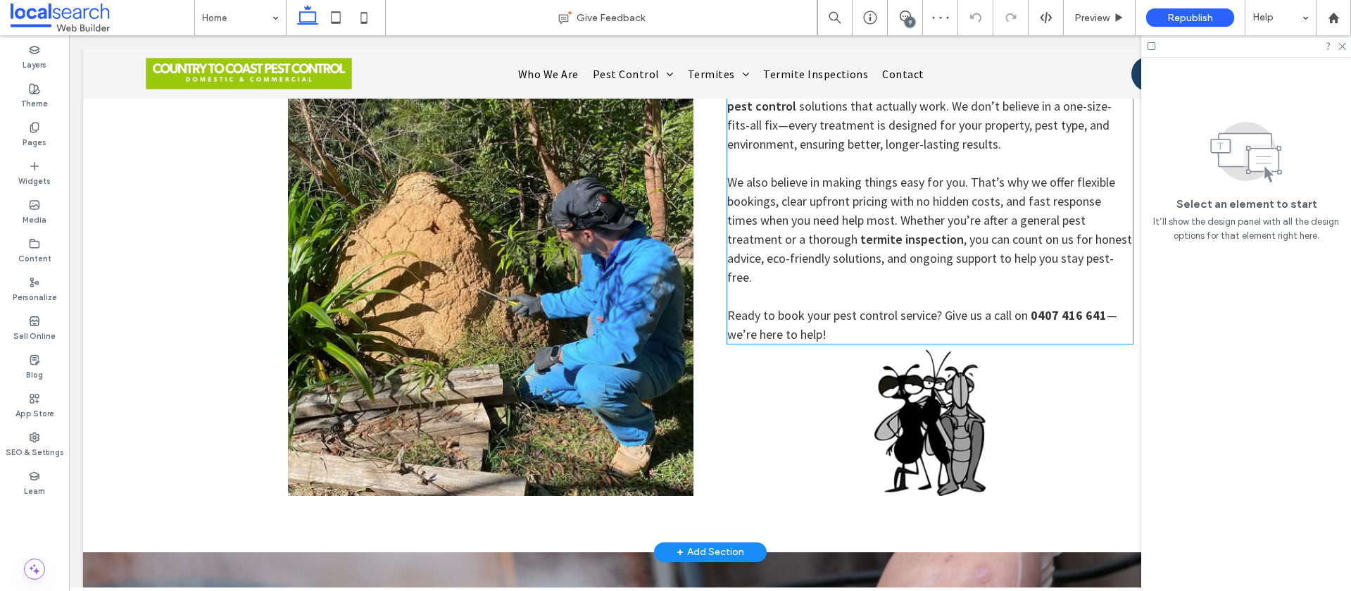
scroll to position [1307, 0]
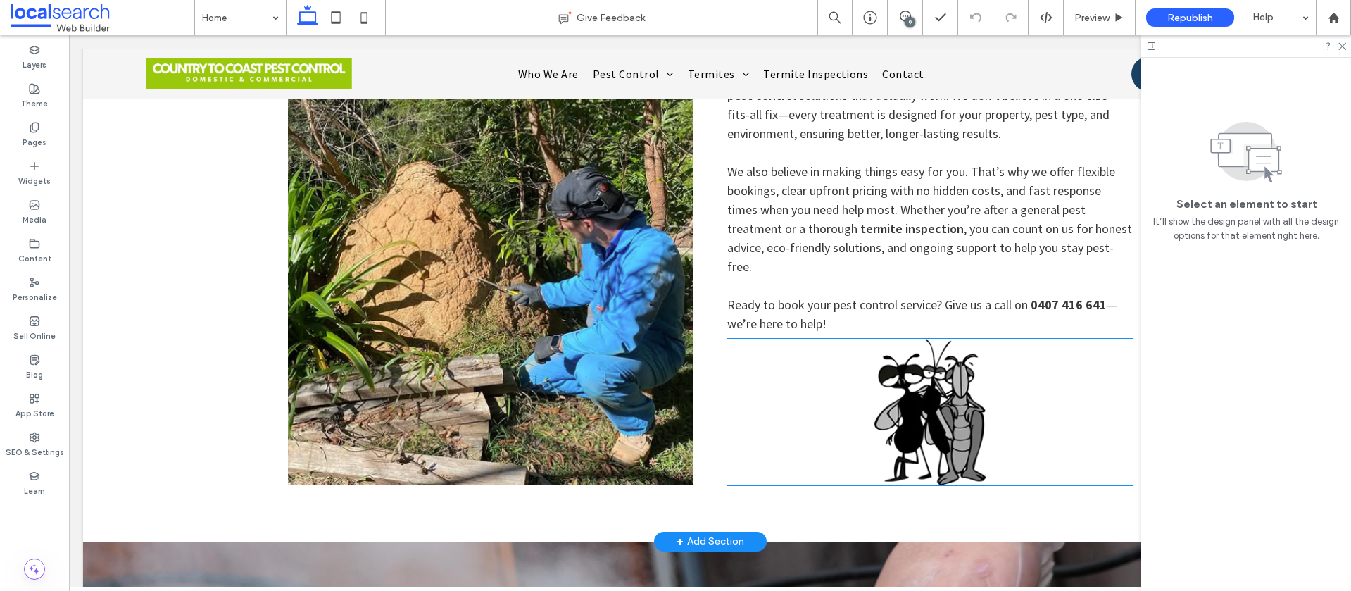
click at [796, 339] on img at bounding box center [929, 412] width 405 height 146
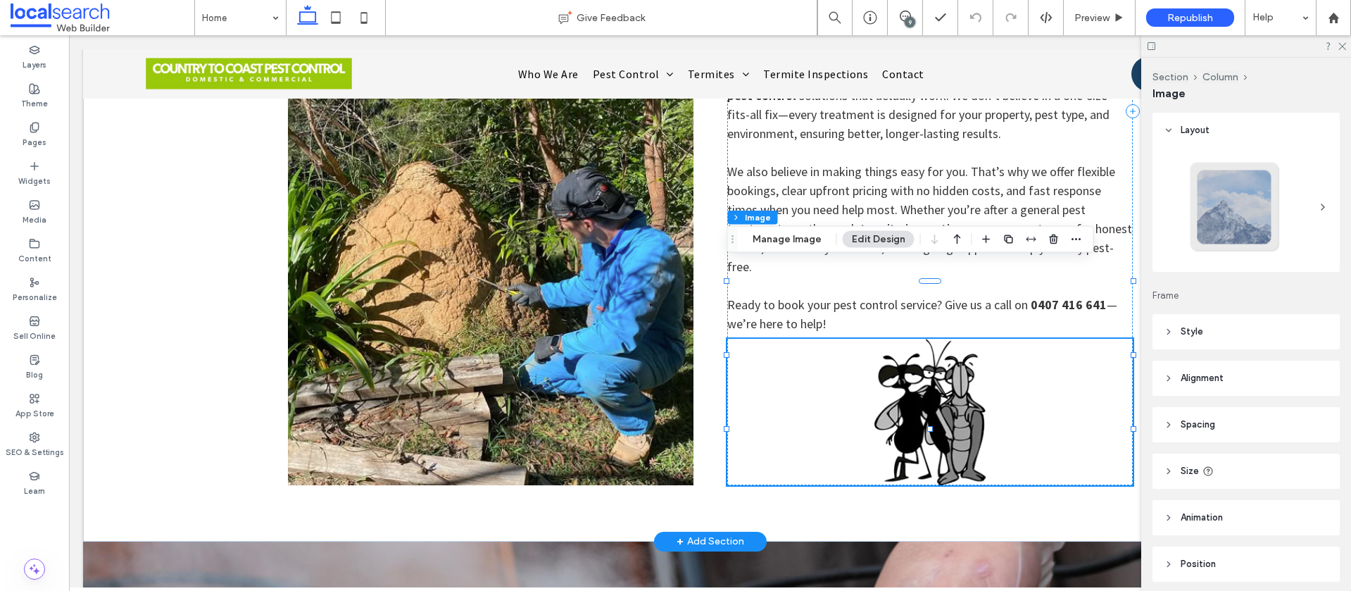
click at [777, 339] on img at bounding box center [929, 412] width 405 height 146
click at [1072, 242] on icon "button" at bounding box center [1076, 239] width 11 height 11
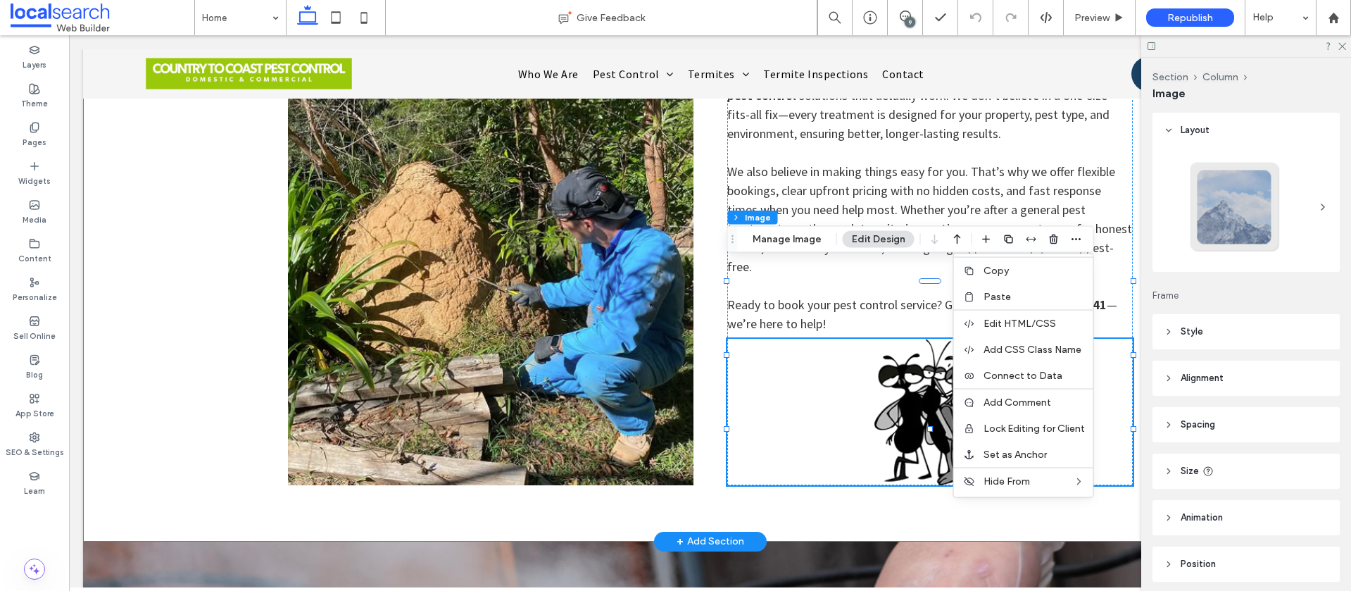
click at [710, 364] on div "Coffs Harbour Pest Control Services Contact Us Country to Coast Pest Control is…" at bounding box center [710, 111] width 845 height 859
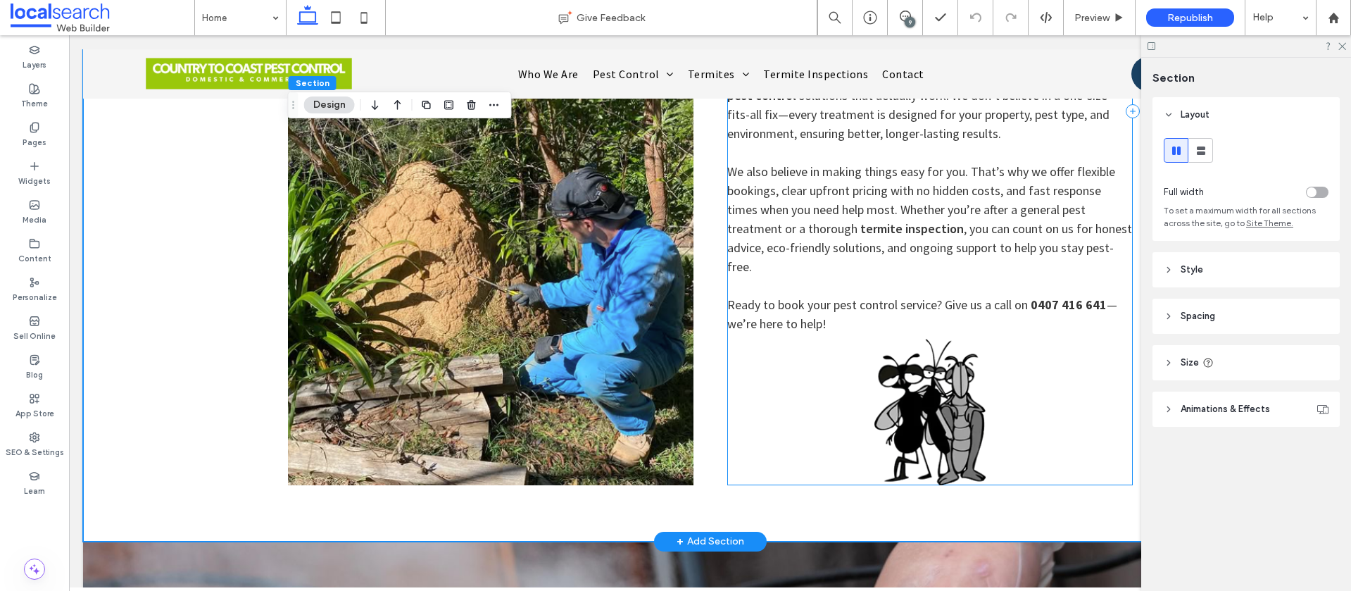
click at [730, 260] on div "Coffs Harbour Pest Control Services Contact Us Country to Coast Pest Control is…" at bounding box center [929, 111] width 405 height 747
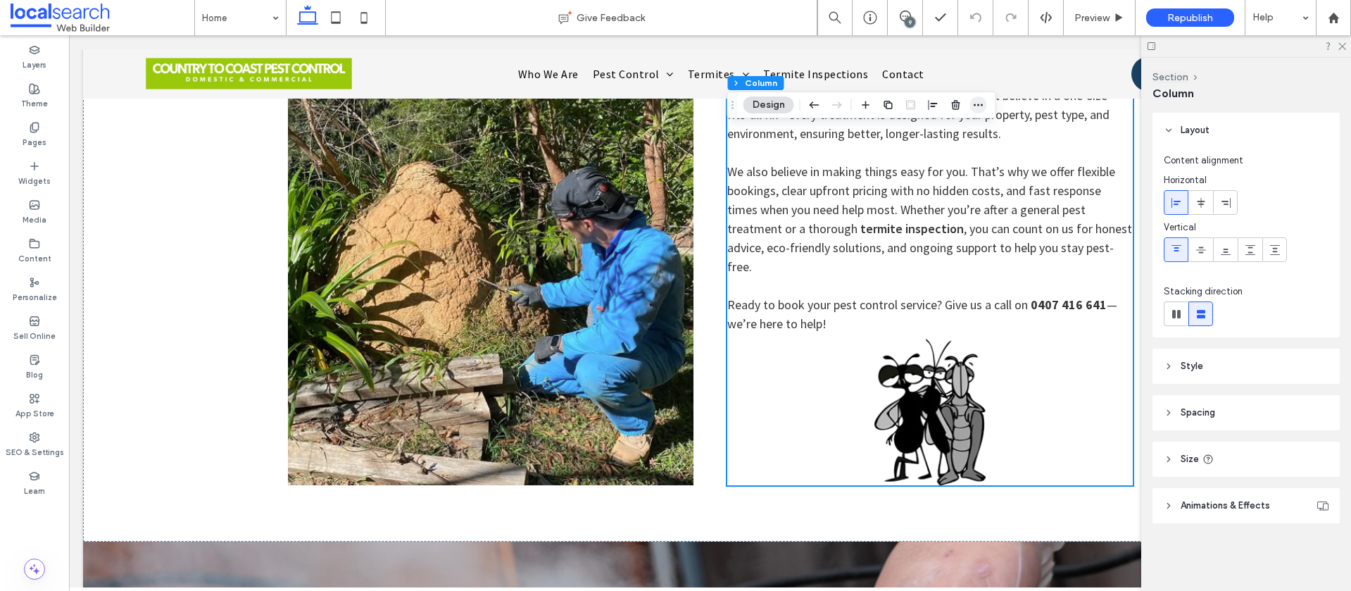
click at [981, 100] on icon "button" at bounding box center [978, 104] width 11 height 11
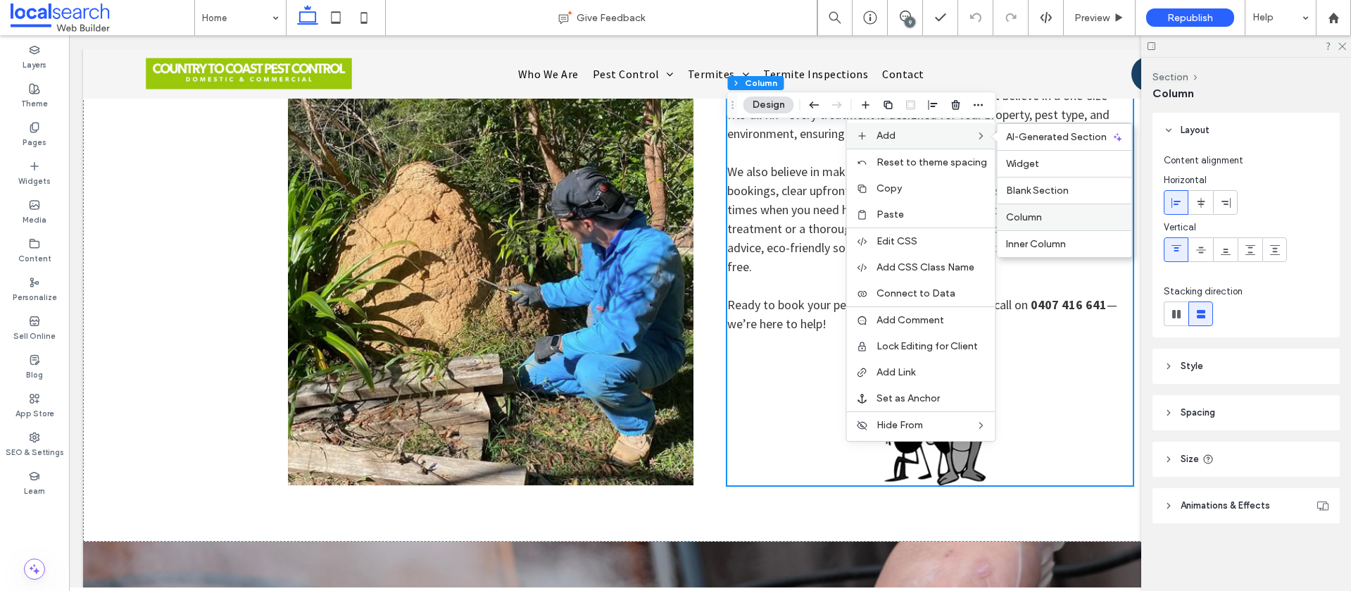
click at [1052, 211] on label "Column" at bounding box center [1065, 217] width 118 height 12
type input "**"
type input "*****"
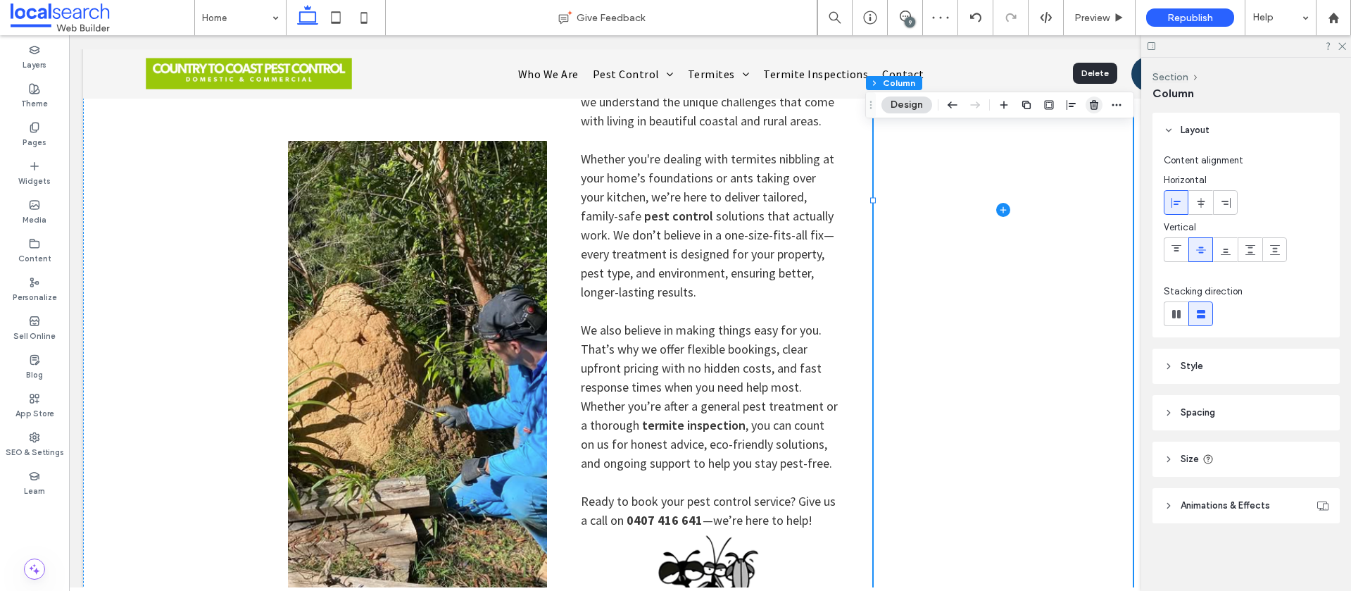
click at [1095, 106] on icon "button" at bounding box center [1093, 104] width 11 height 11
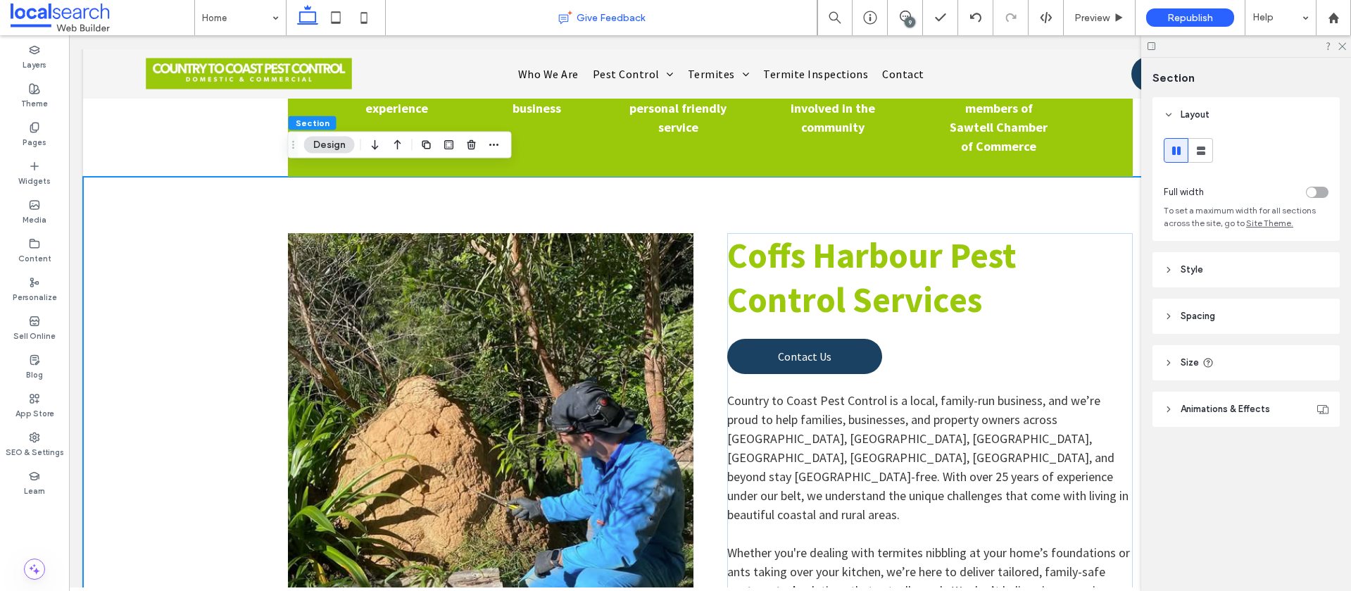
scroll to position [801, 0]
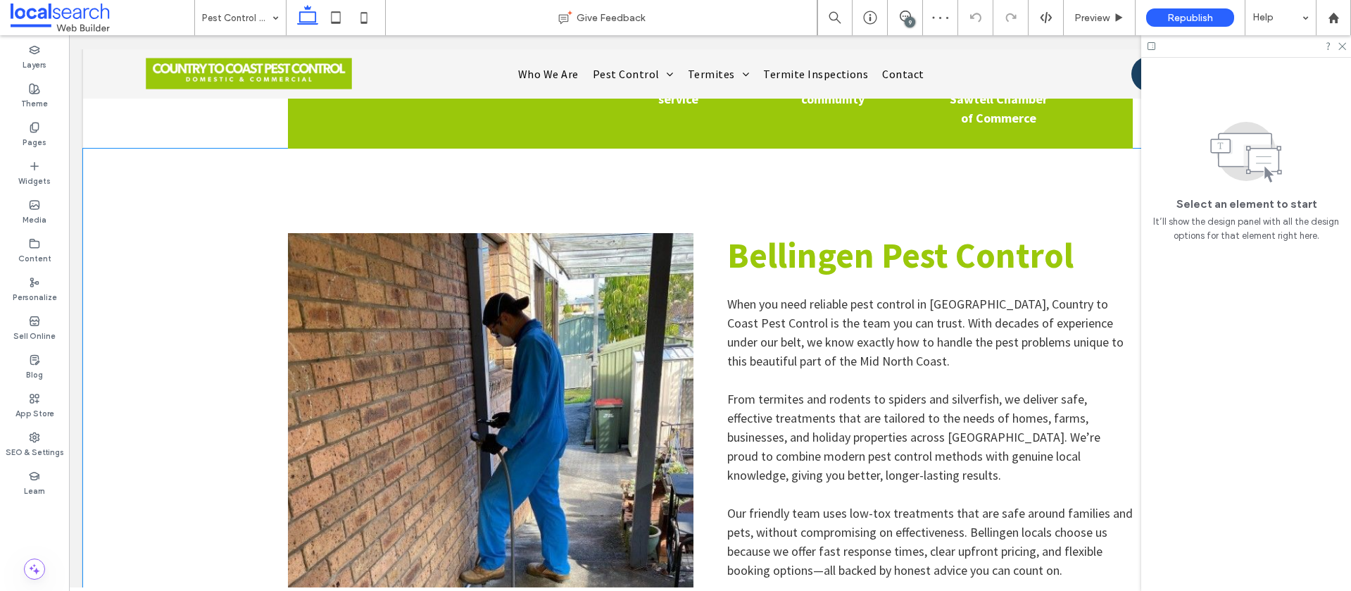
scroll to position [695, 0]
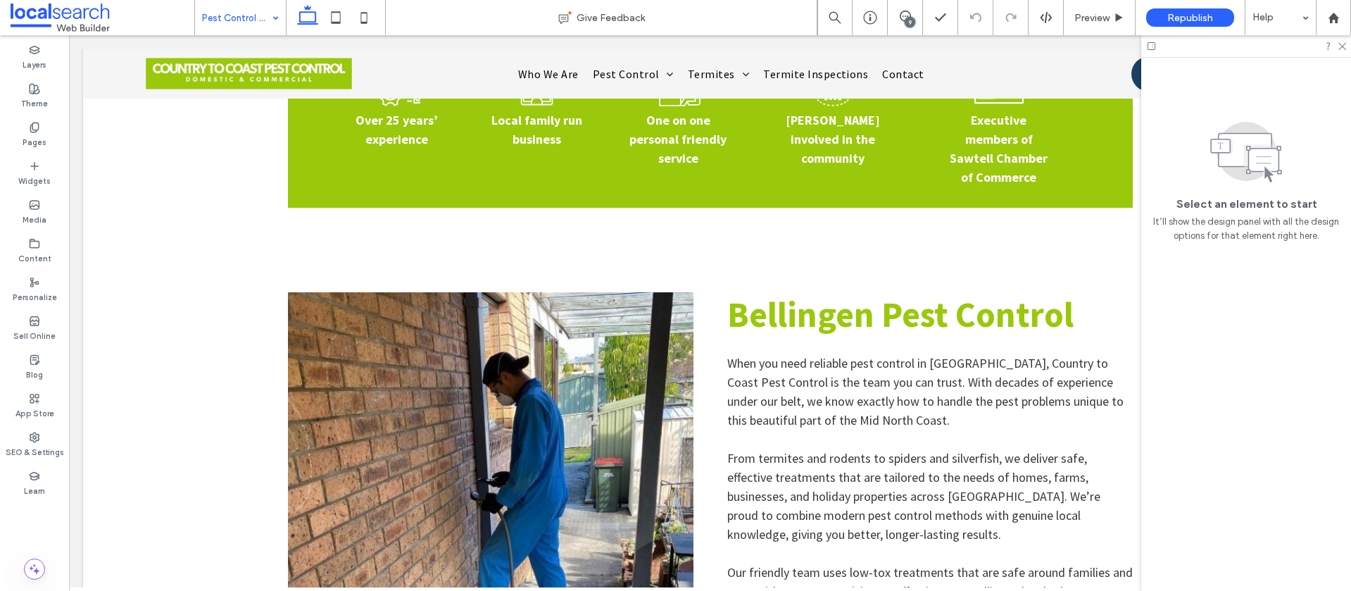
click at [220, 23] on input at bounding box center [237, 17] width 70 height 35
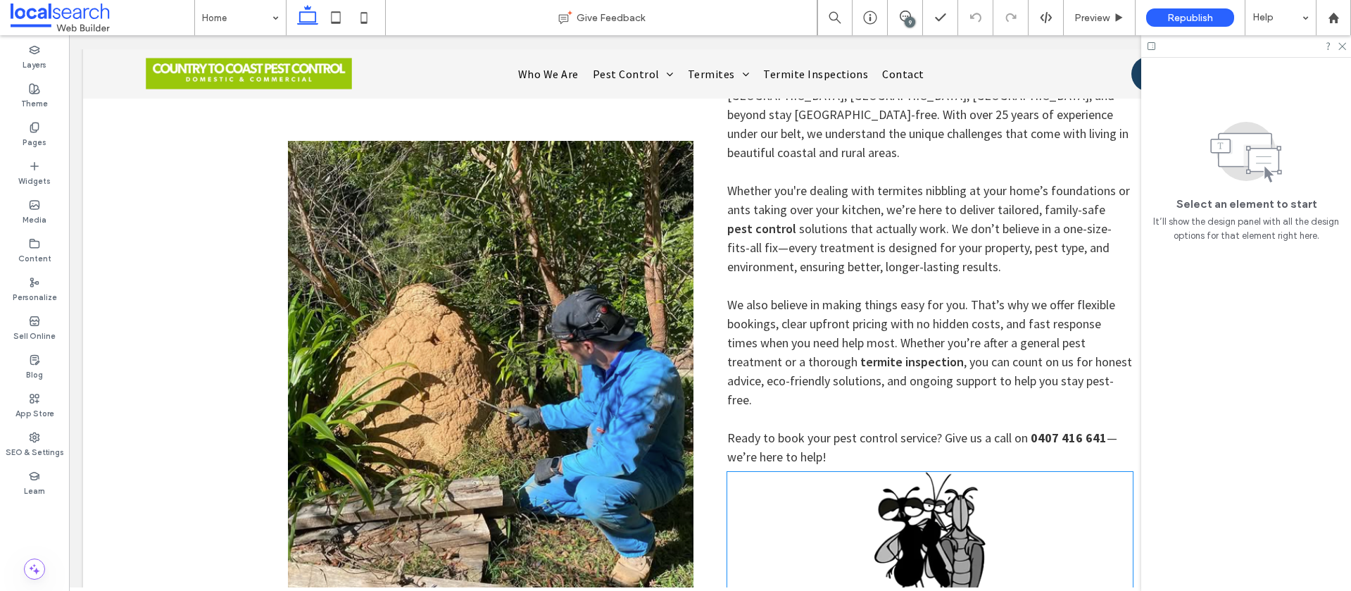
scroll to position [1178, 0]
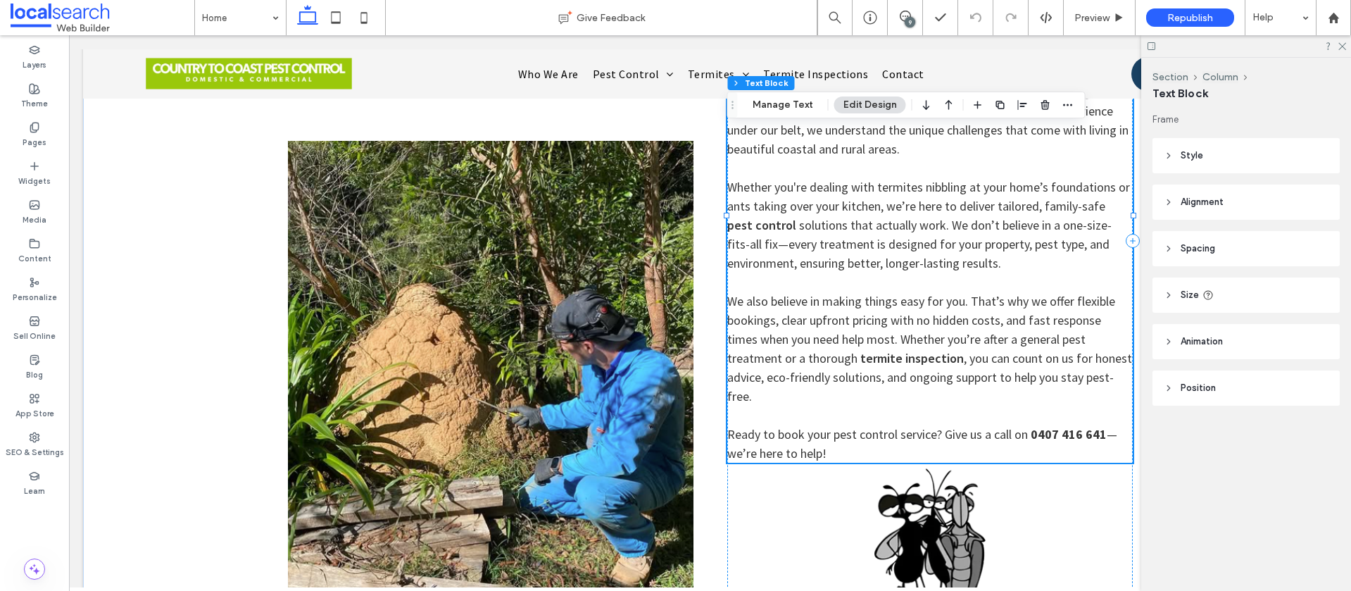
click at [849, 424] on p "Ready to book your pest control service? Give us a call on [PHONE_NUMBER] —we’r…" at bounding box center [929, 443] width 405 height 38
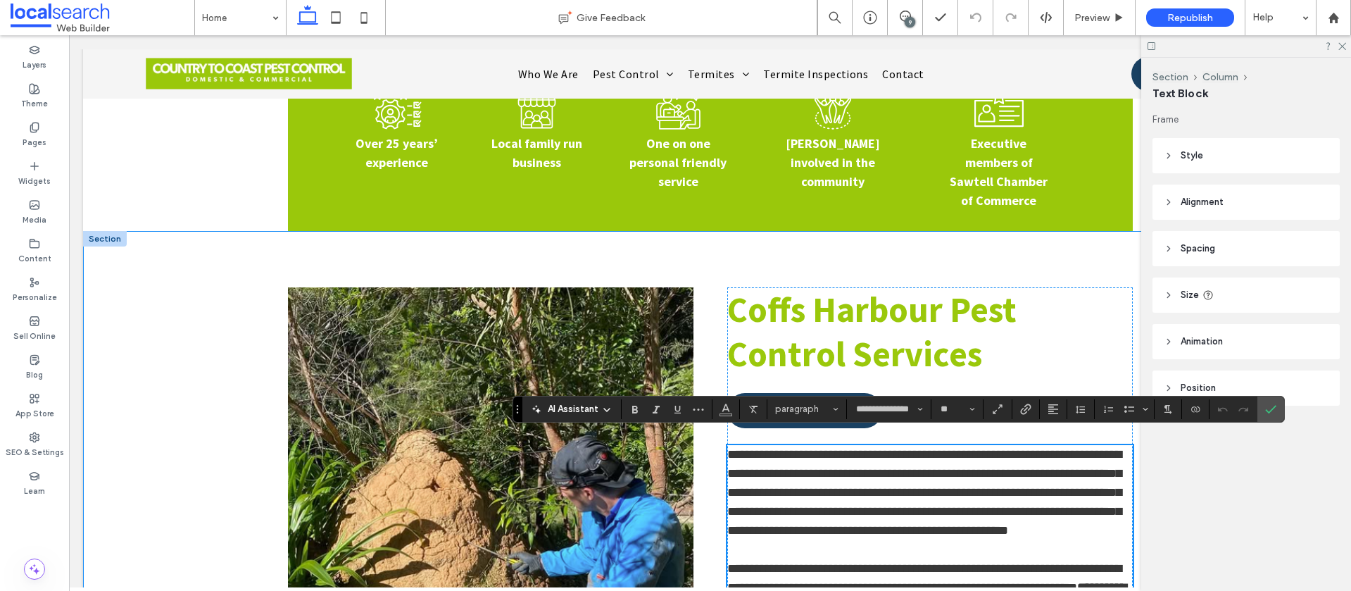
scroll to position [765, 0]
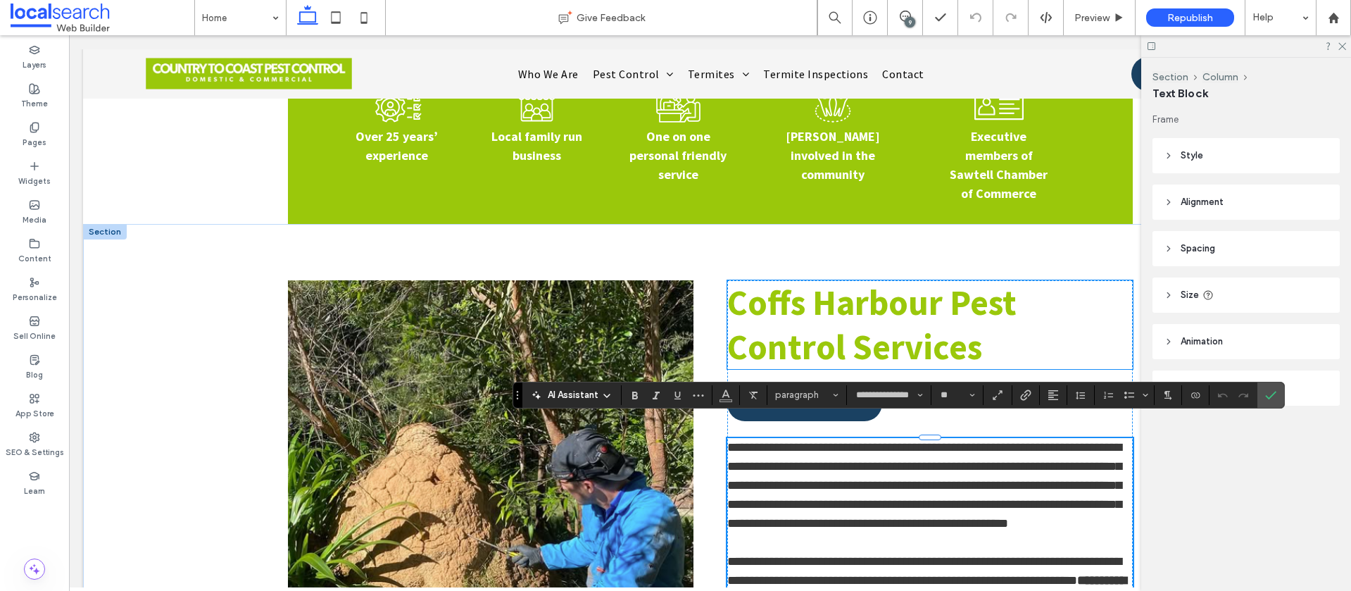
click at [1003, 322] on h2 "Coffs Harbour Pest Control Services" at bounding box center [929, 324] width 405 height 89
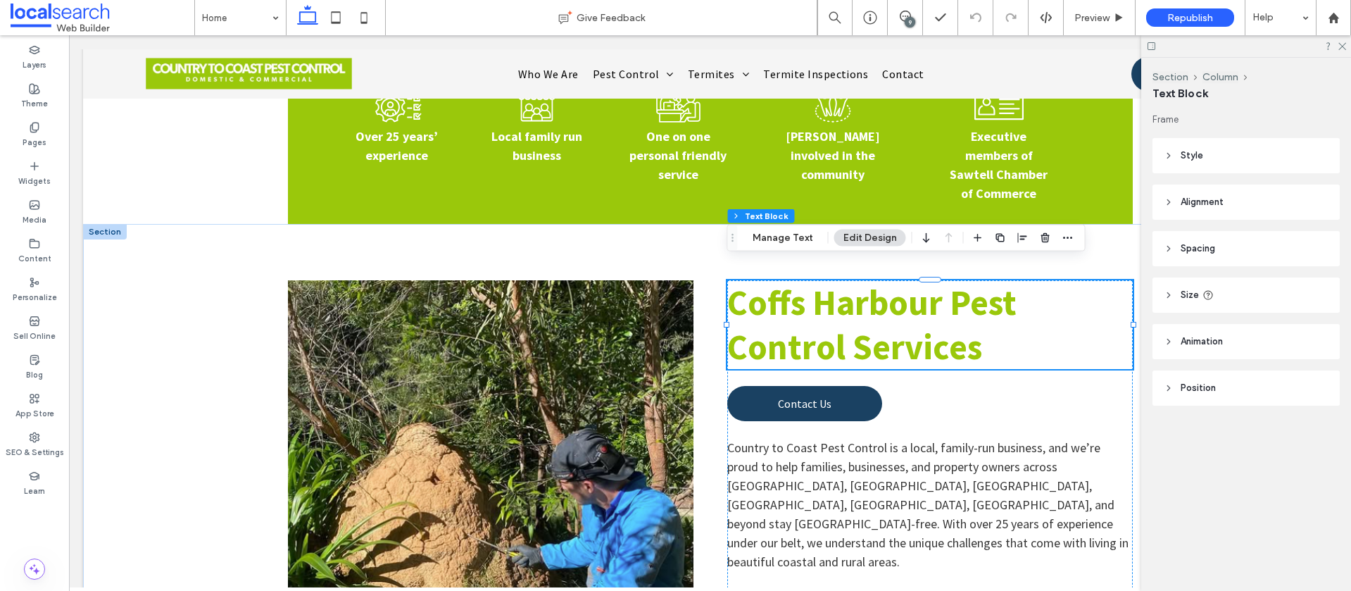
click at [1003, 322] on h2 "Coffs Harbour Pest Control Services" at bounding box center [929, 324] width 405 height 89
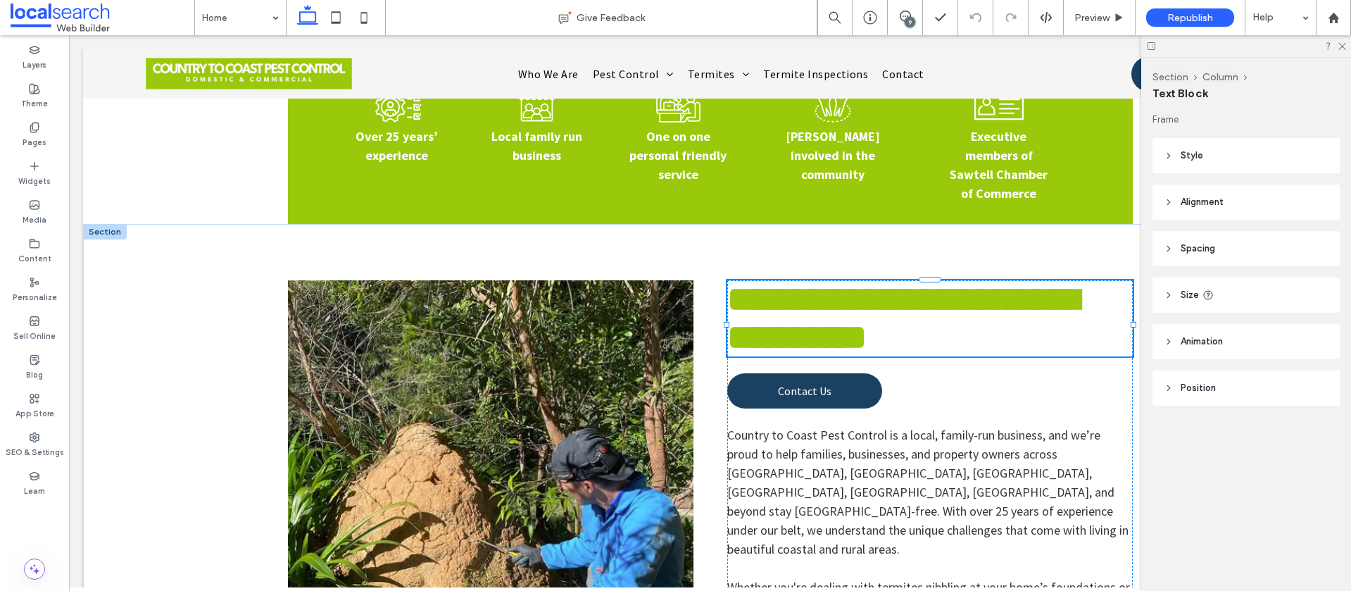
type input "**********"
type input "**"
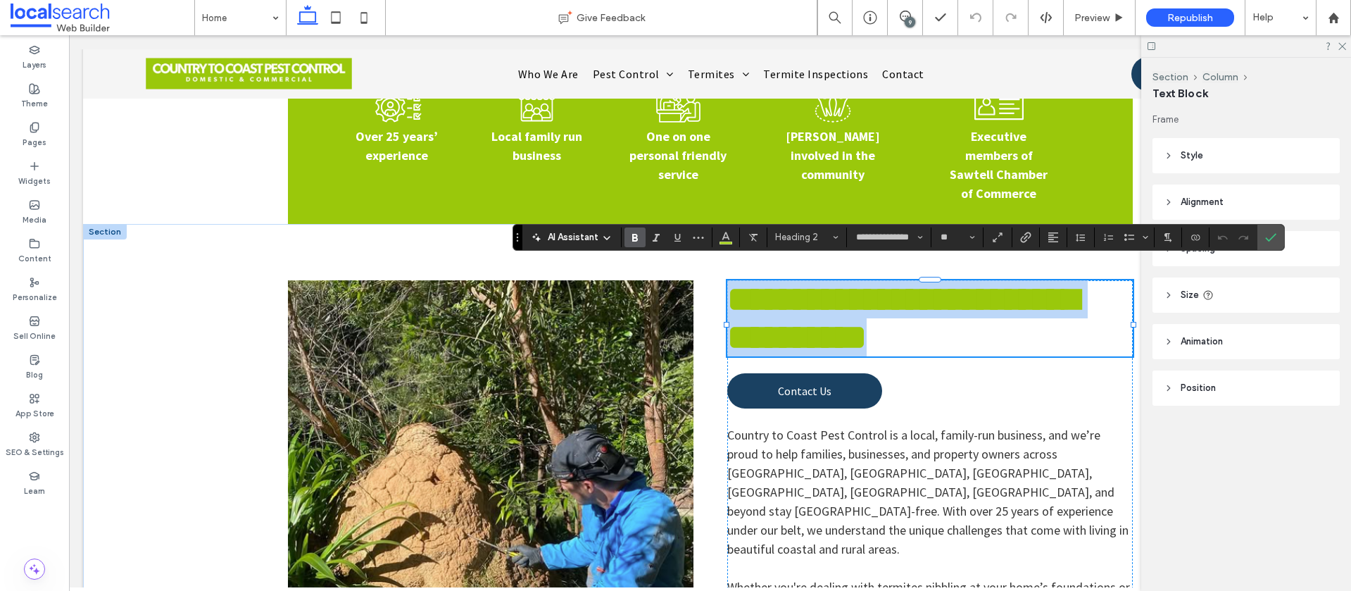
copy span "**********"
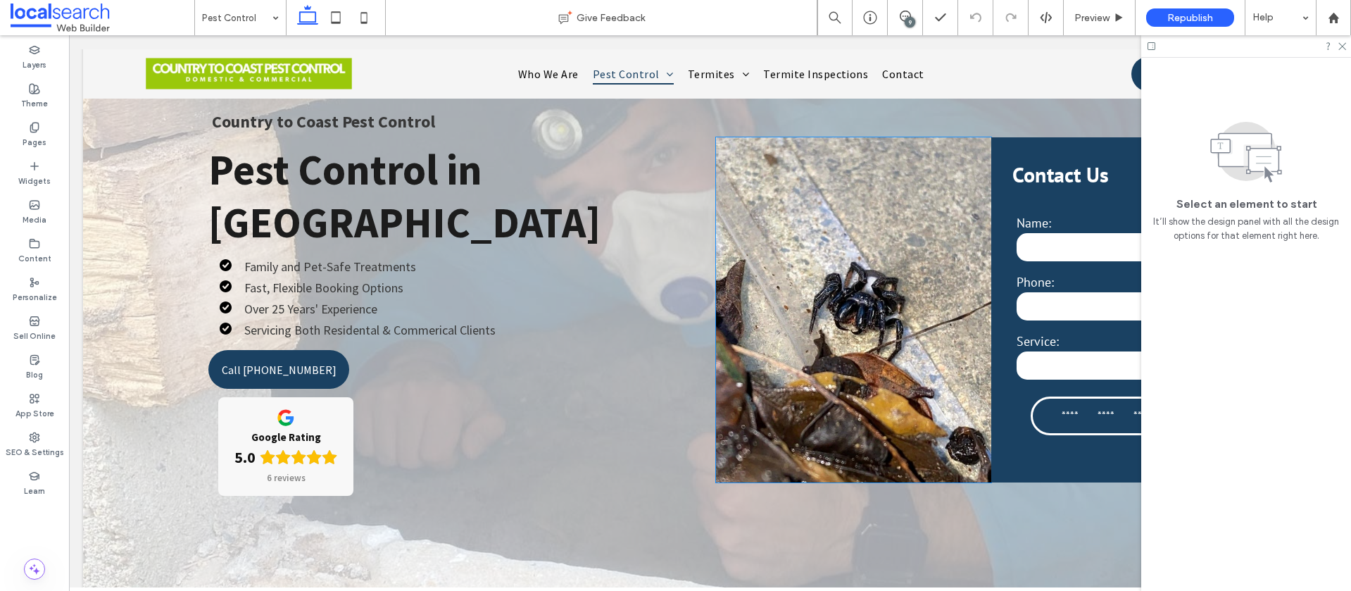
scroll to position [39, 0]
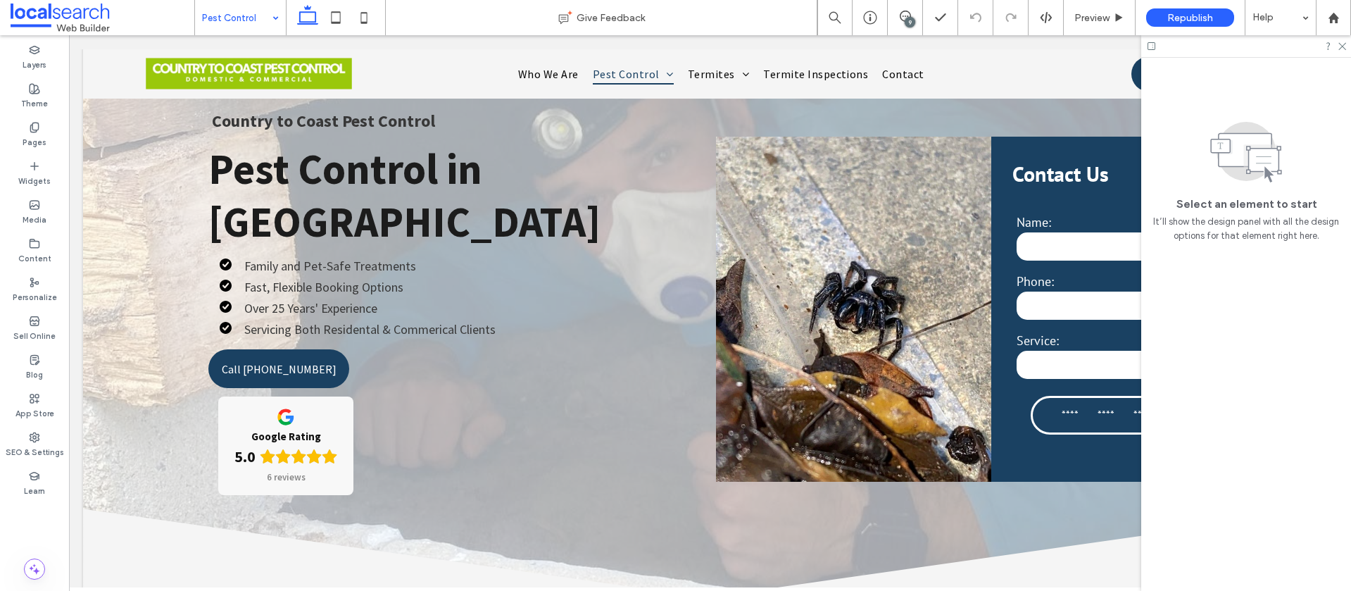
click at [228, 23] on input at bounding box center [237, 17] width 70 height 35
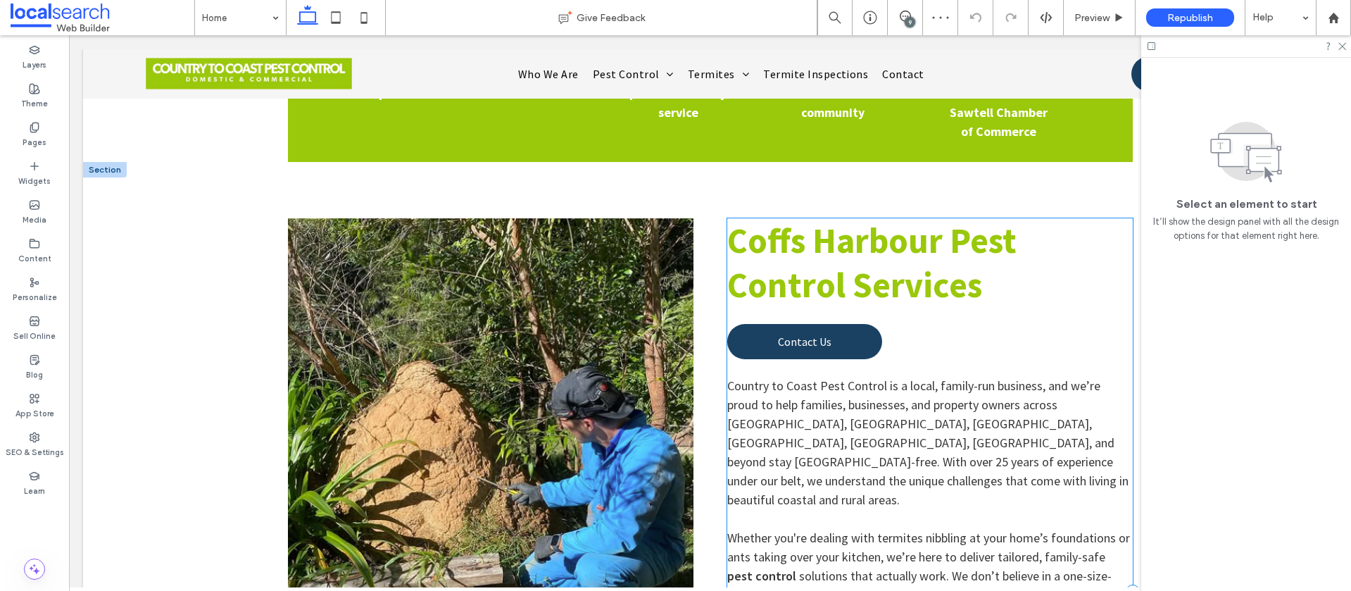
scroll to position [828, 0]
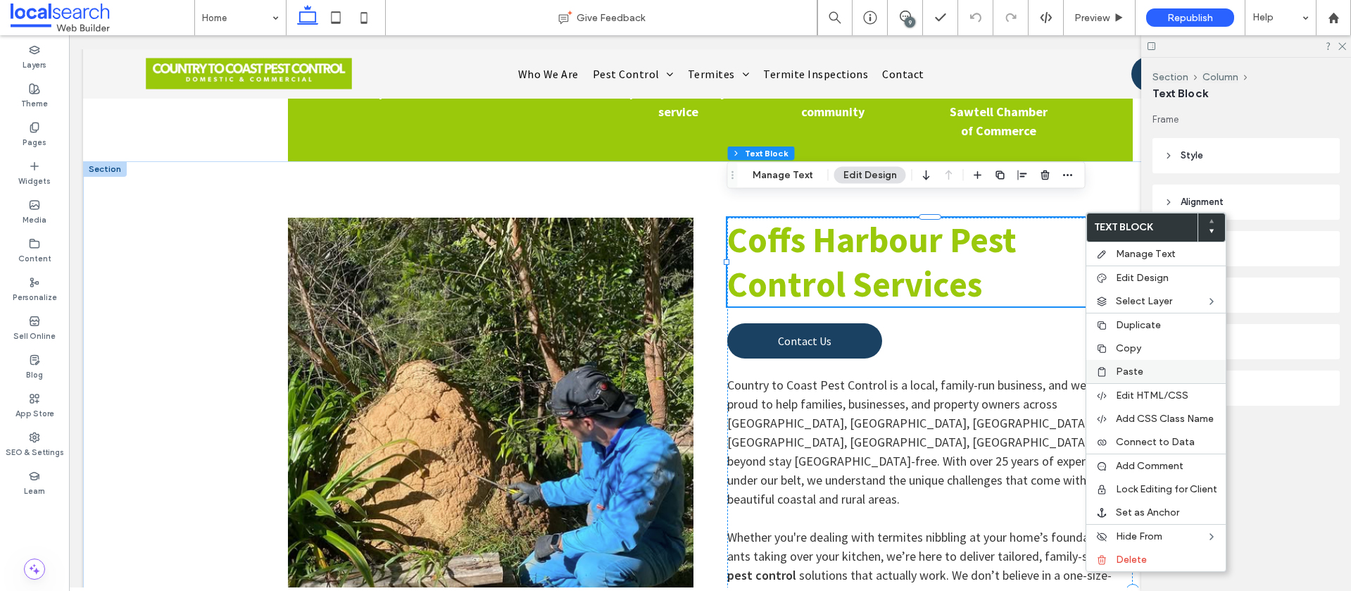
click at [1142, 367] on label "Paste" at bounding box center [1166, 371] width 101 height 12
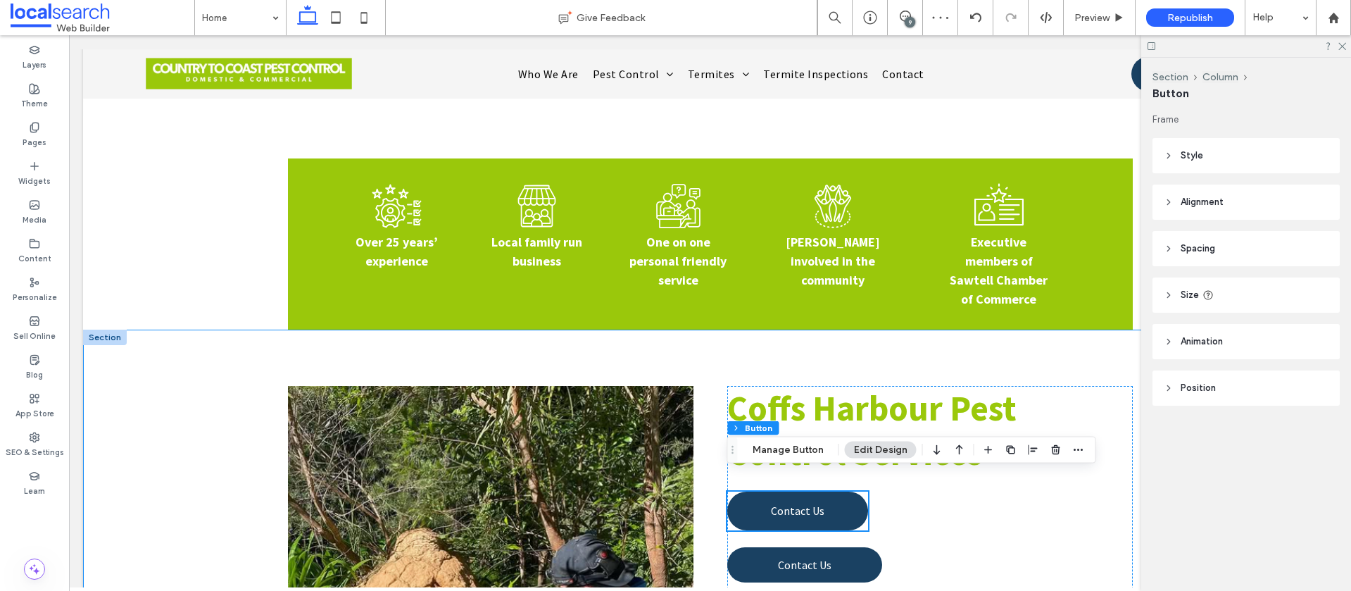
scroll to position [660, 0]
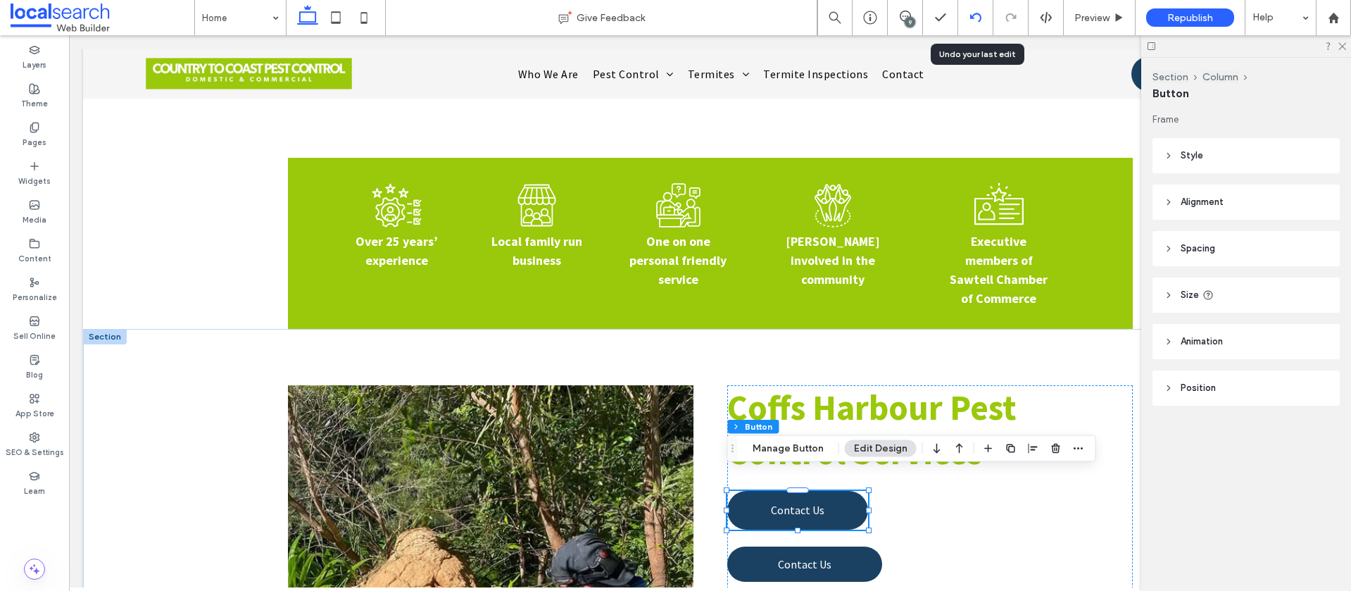
click at [963, 13] on div at bounding box center [975, 17] width 34 height 11
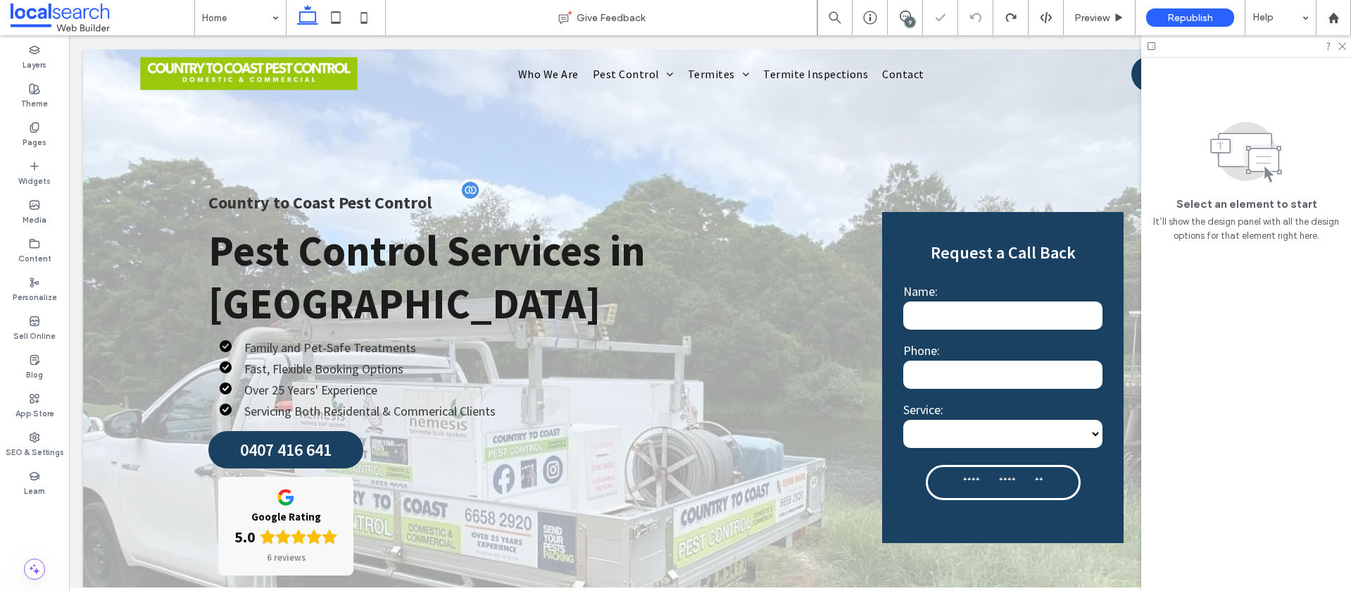
scroll to position [0, 0]
click at [23, 443] on label "SEO & Settings" at bounding box center [35, 450] width 58 height 15
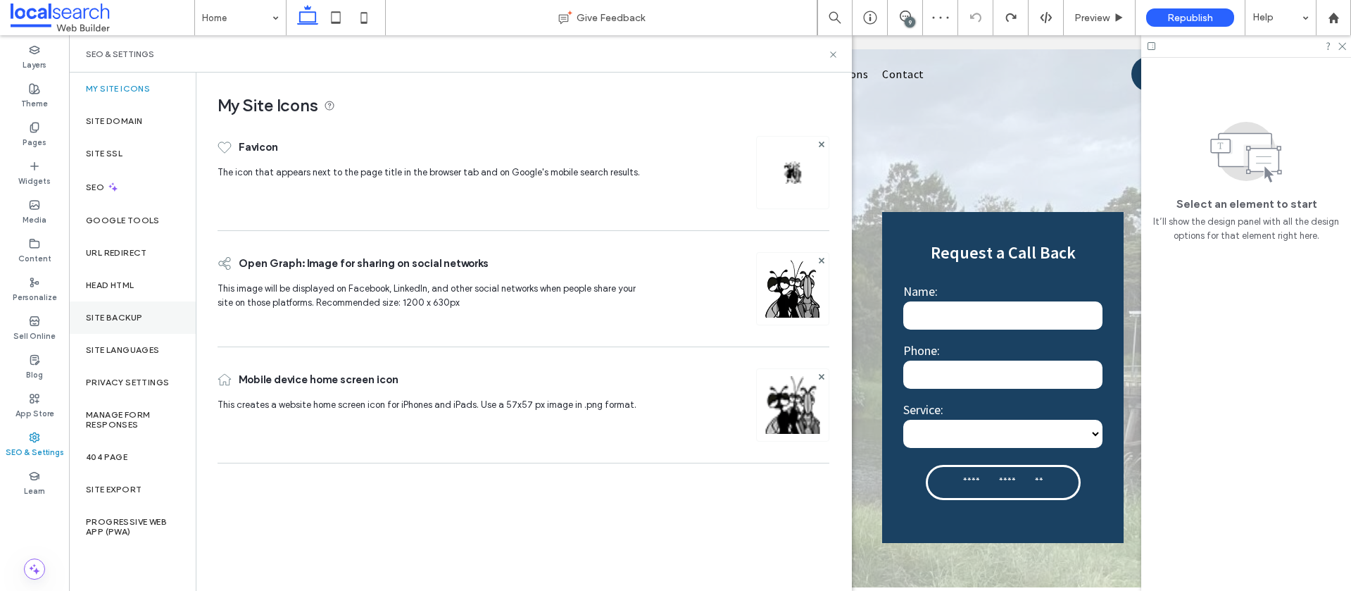
click at [96, 323] on div "Site Backup" at bounding box center [132, 317] width 127 height 32
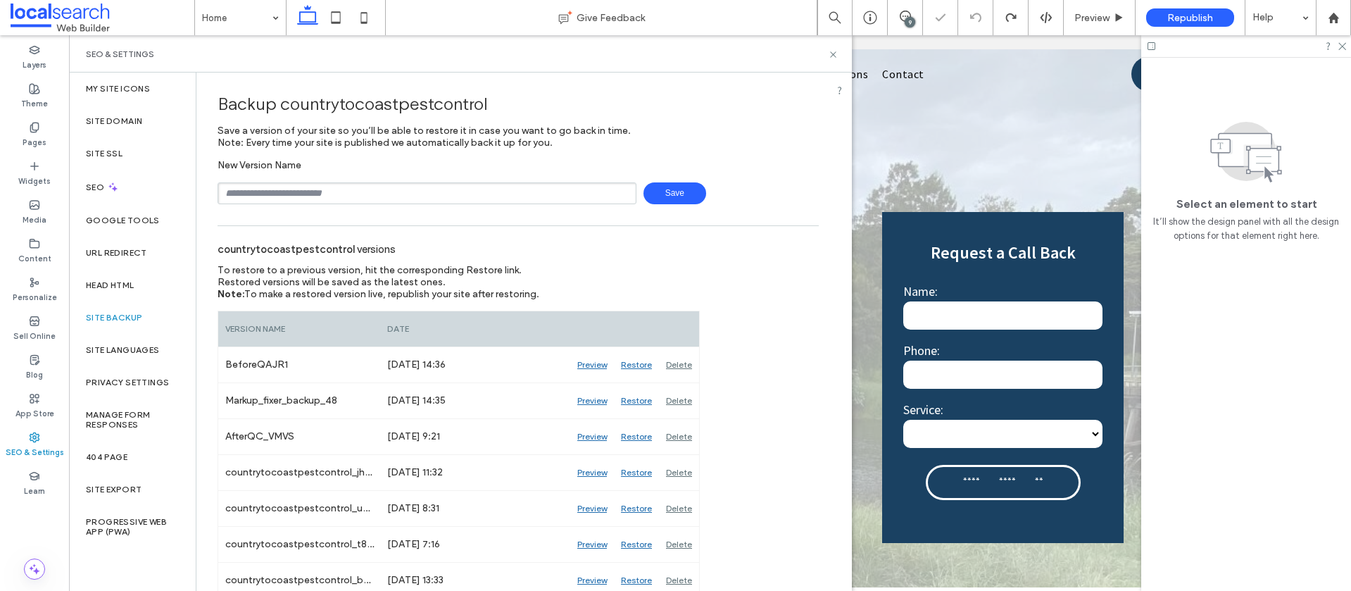
click at [285, 191] on input "text" at bounding box center [427, 193] width 419 height 22
type input "**********"
click at [653, 191] on span "Save" at bounding box center [674, 193] width 63 height 22
click at [833, 58] on icon at bounding box center [833, 54] width 11 height 11
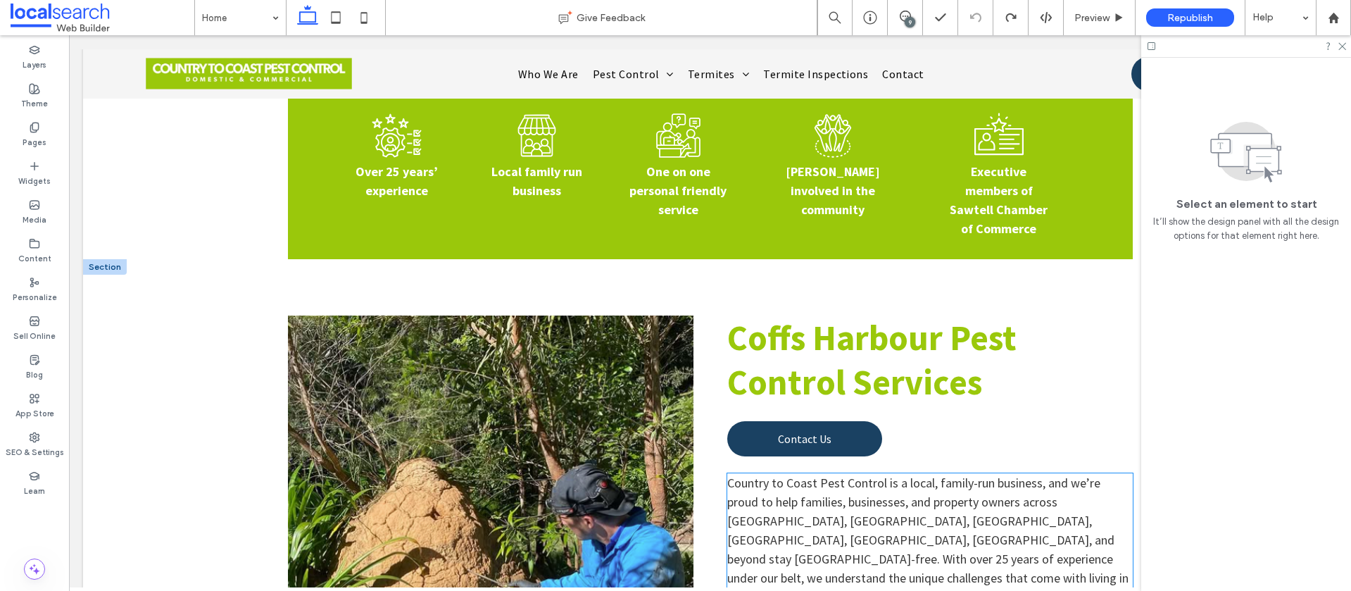
scroll to position [738, 0]
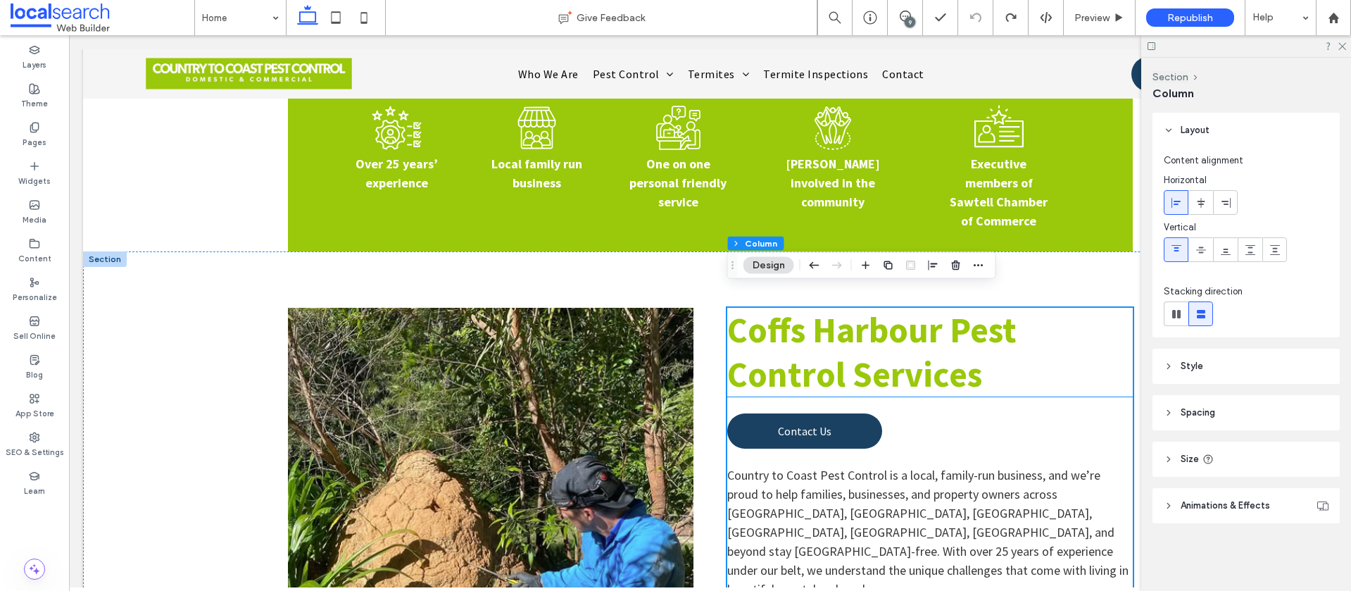
click at [1047, 368] on h2 "Coffs Harbour Pest Control Services" at bounding box center [929, 352] width 405 height 89
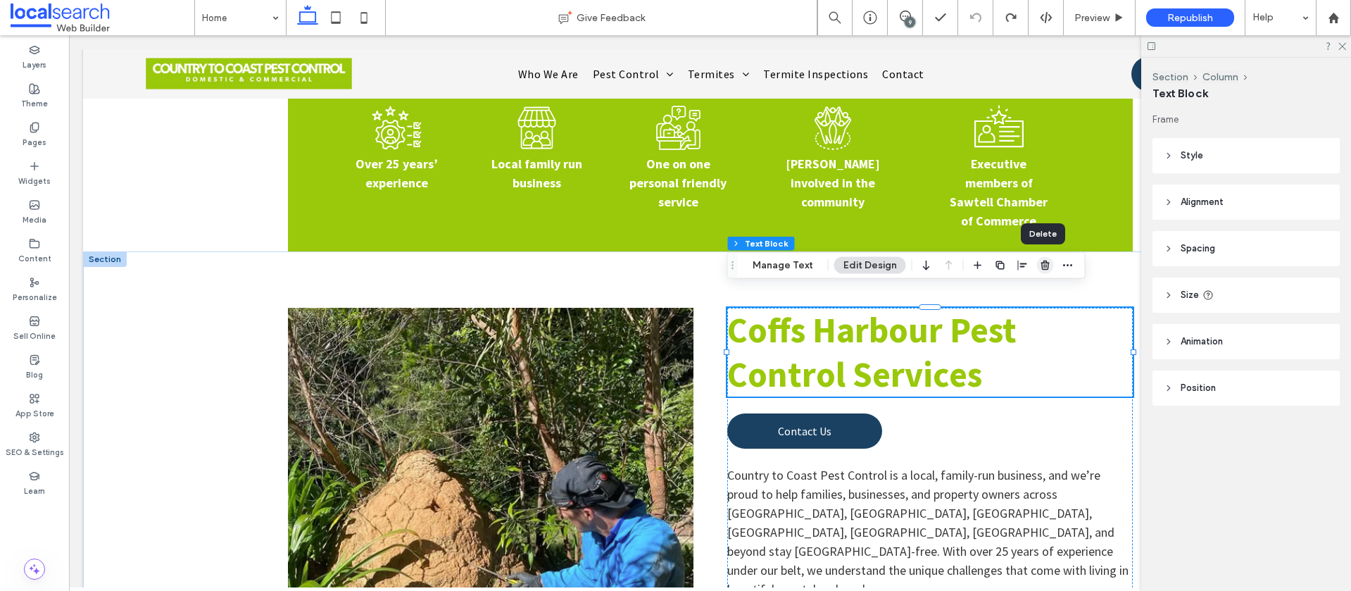
click at [1040, 267] on icon "button" at bounding box center [1045, 265] width 11 height 11
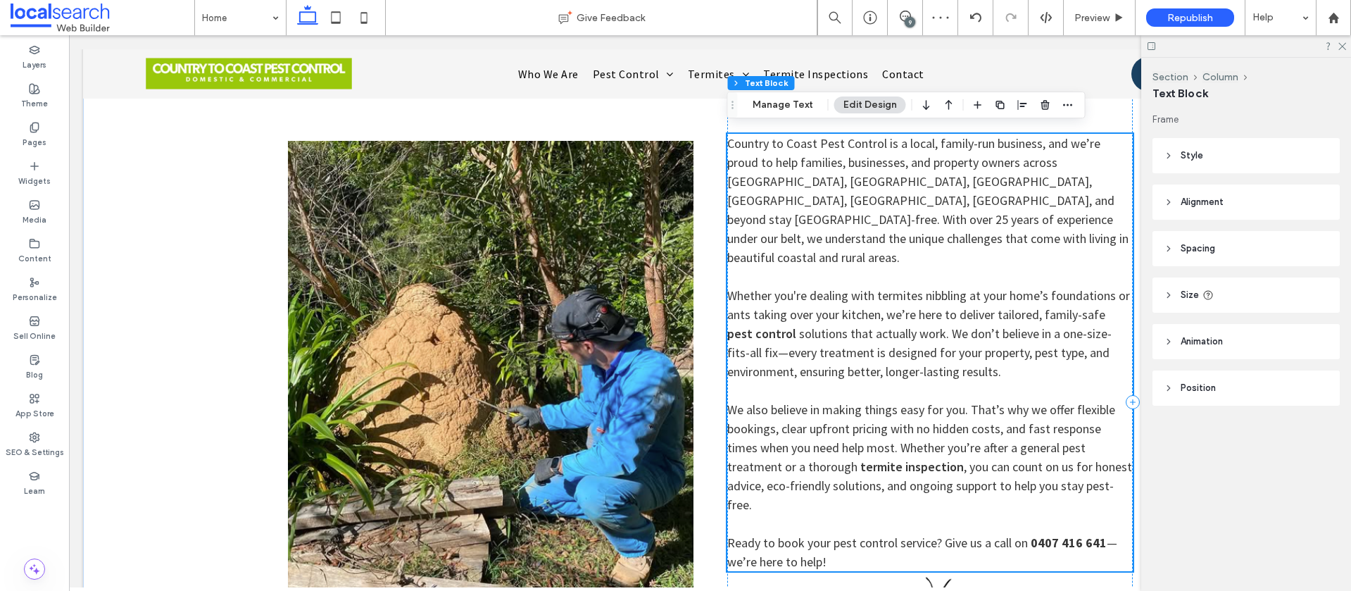
scroll to position [866, 0]
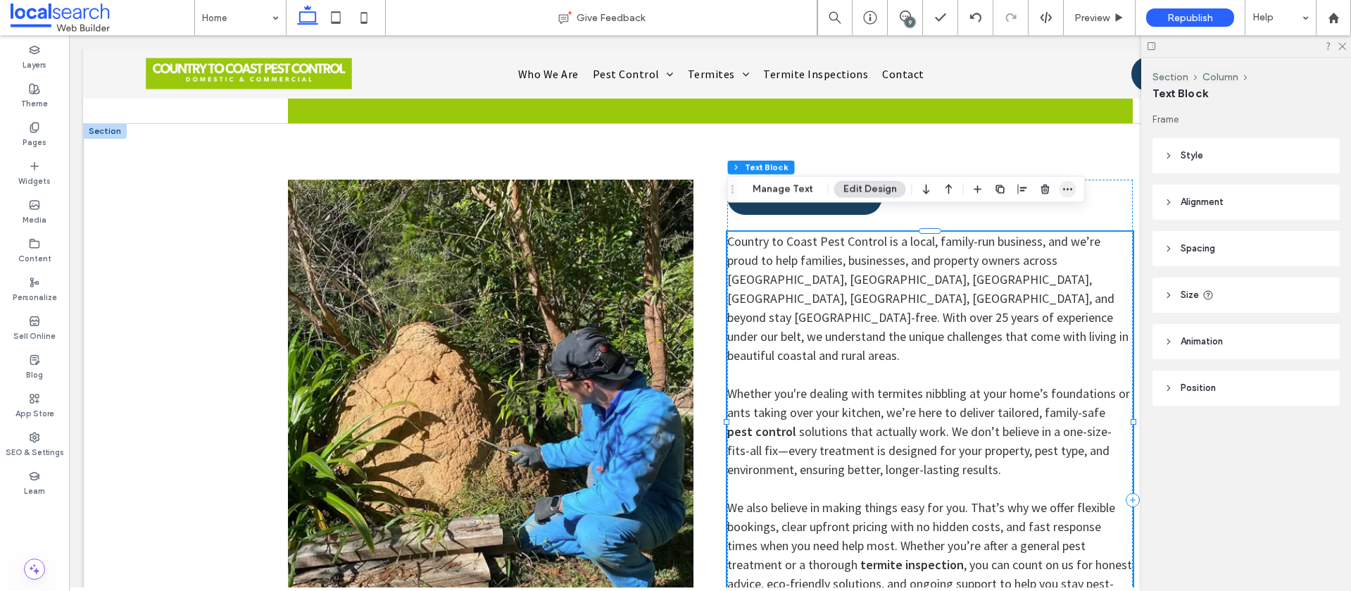
click at [1062, 191] on icon "button" at bounding box center [1067, 189] width 11 height 11
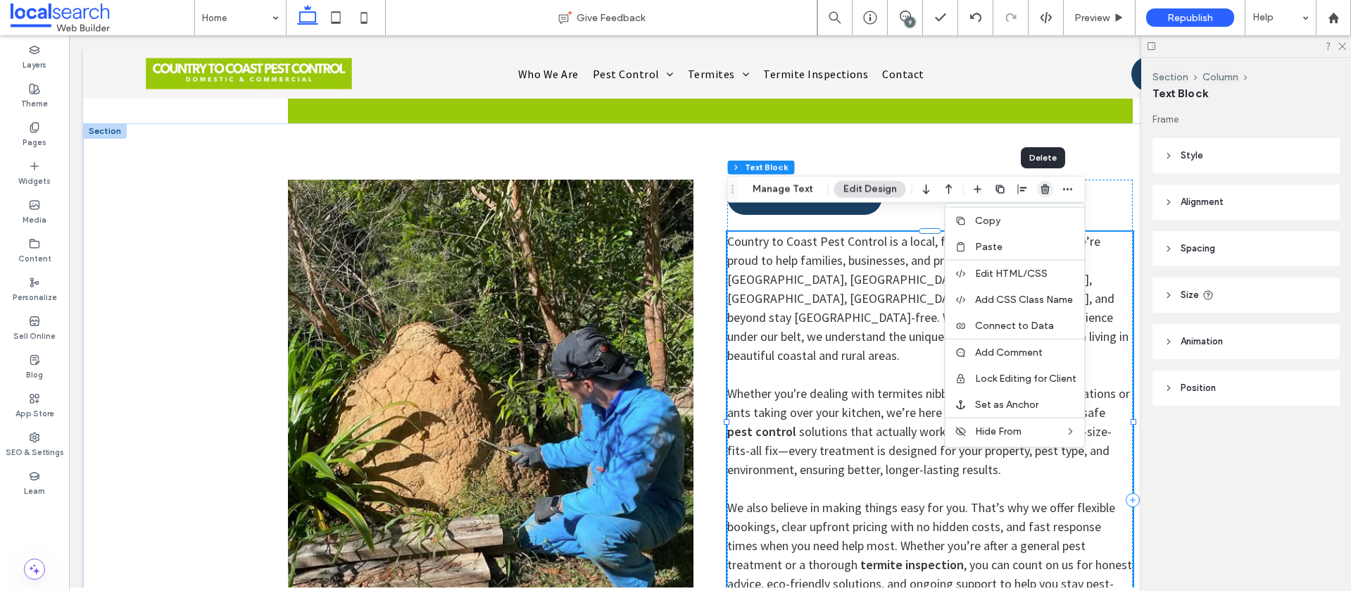
click at [1040, 188] on icon "button" at bounding box center [1045, 189] width 11 height 11
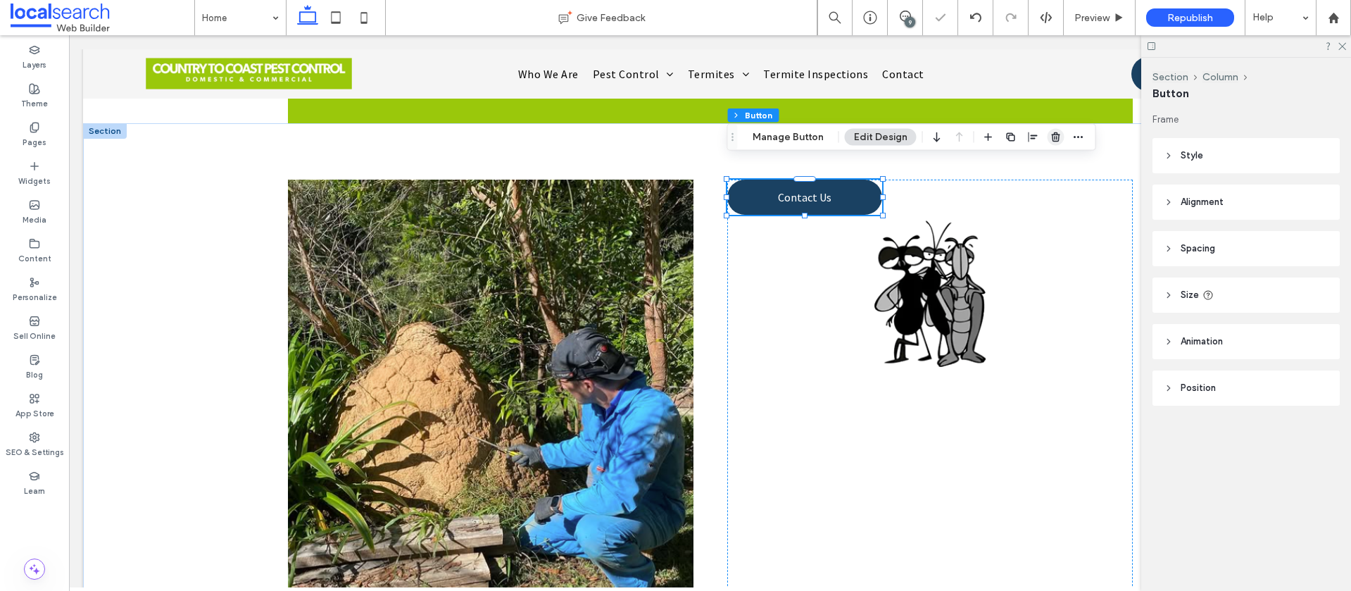
click at [1052, 141] on use "button" at bounding box center [1055, 136] width 8 height 9
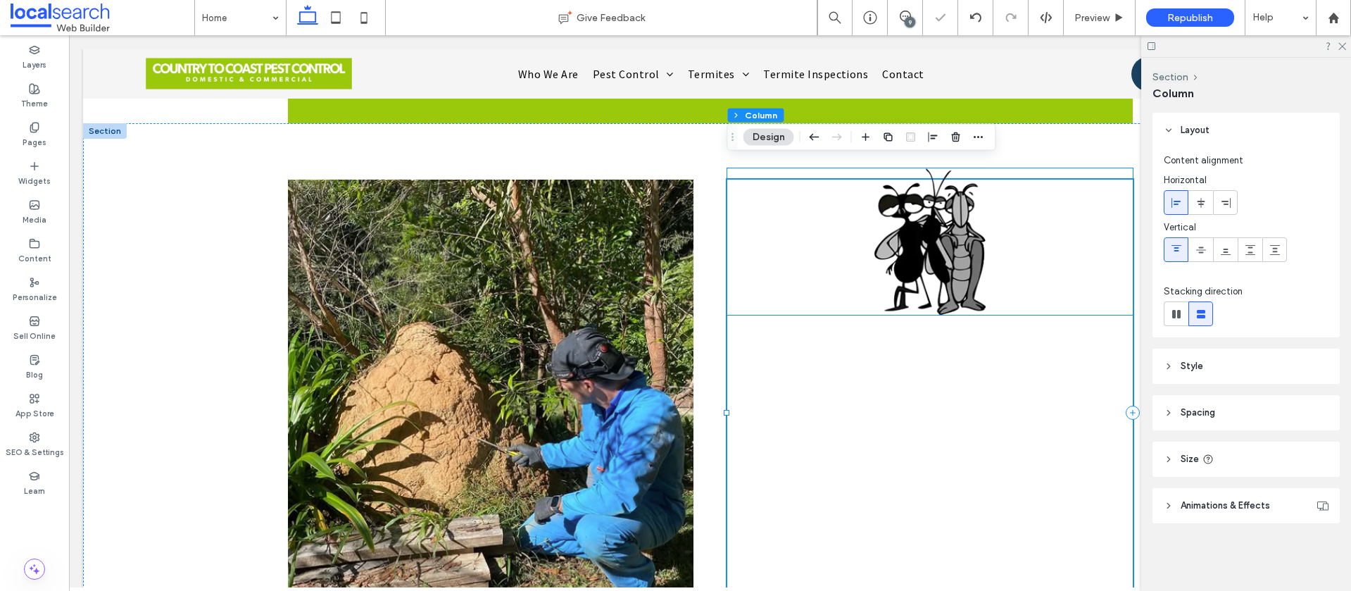
click at [935, 227] on img at bounding box center [929, 241] width 405 height 146
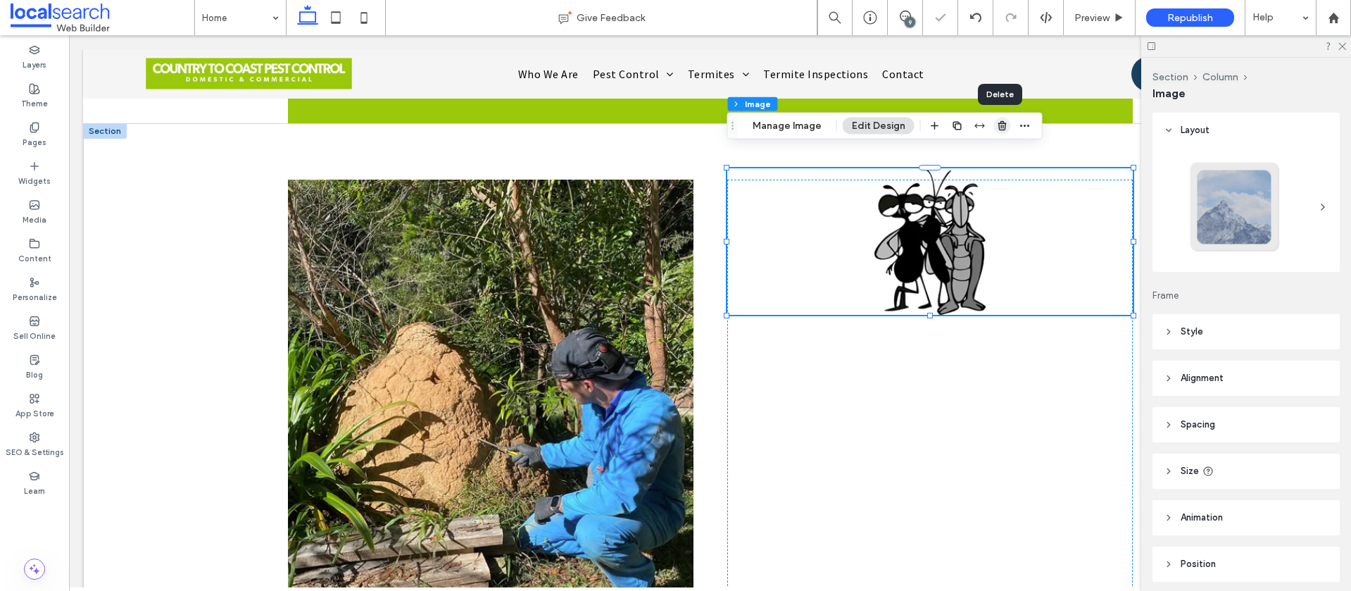
click at [998, 122] on icon "button" at bounding box center [1002, 125] width 11 height 11
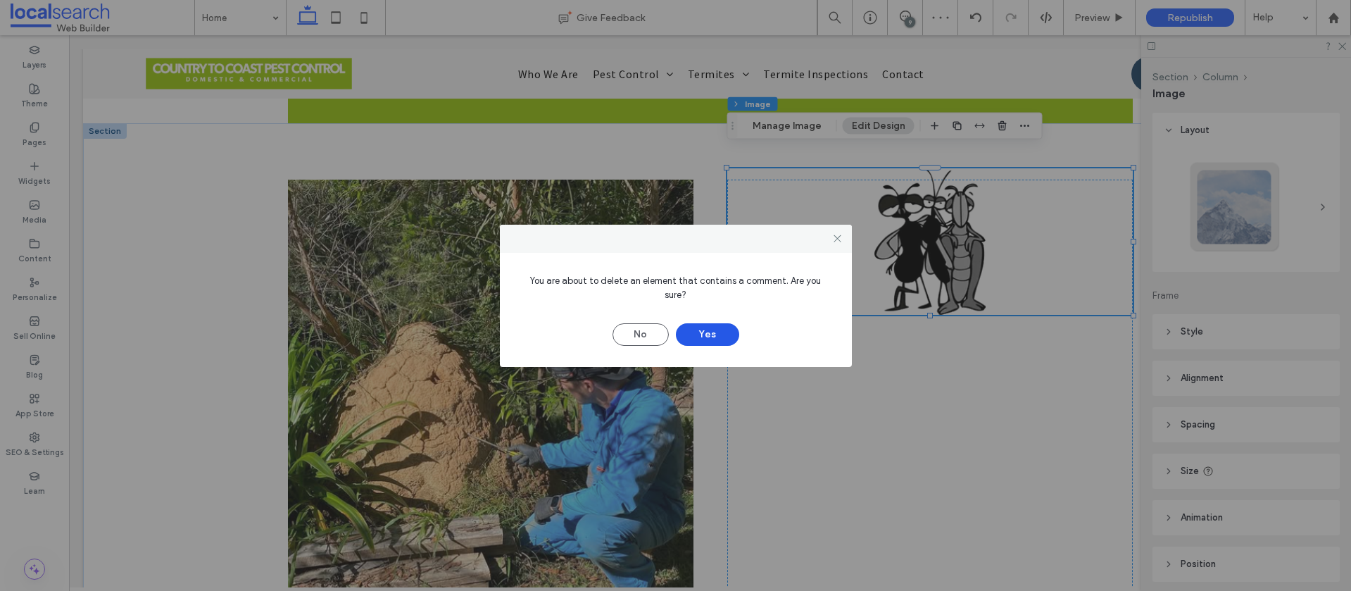
click at [730, 328] on button "Yes" at bounding box center [707, 334] width 63 height 23
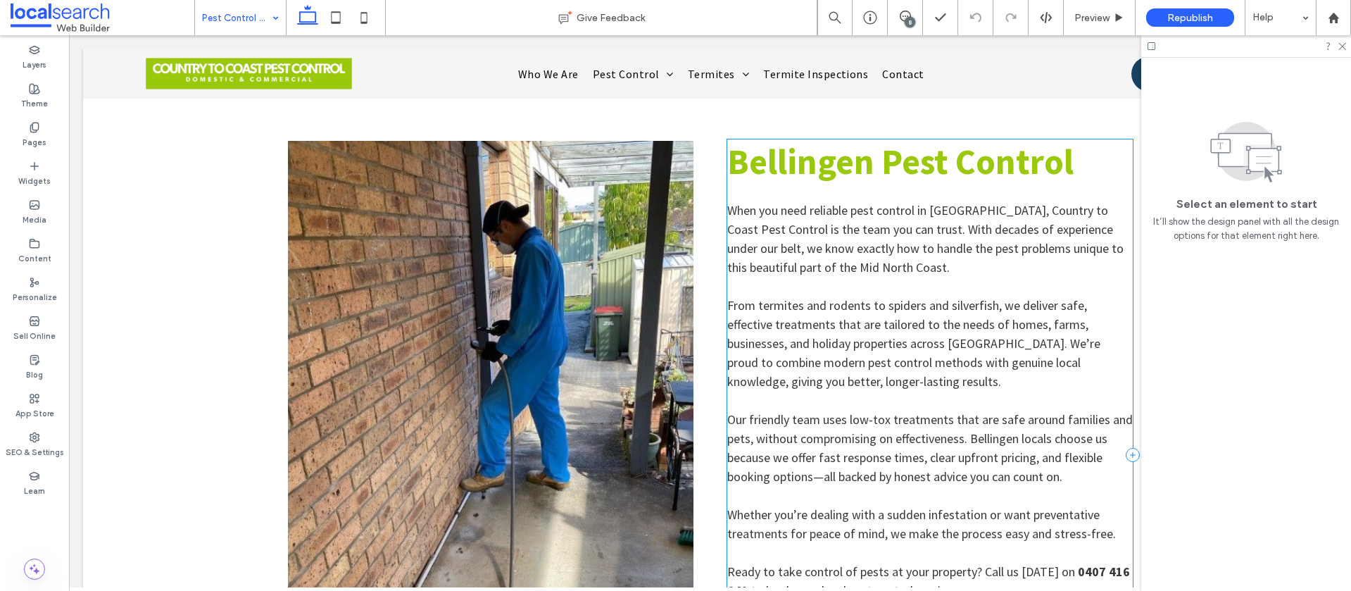
click at [729, 172] on div "Bellingen Pest Control When you need reliable pest control in Bellingen, Countr…" at bounding box center [929, 454] width 405 height 631
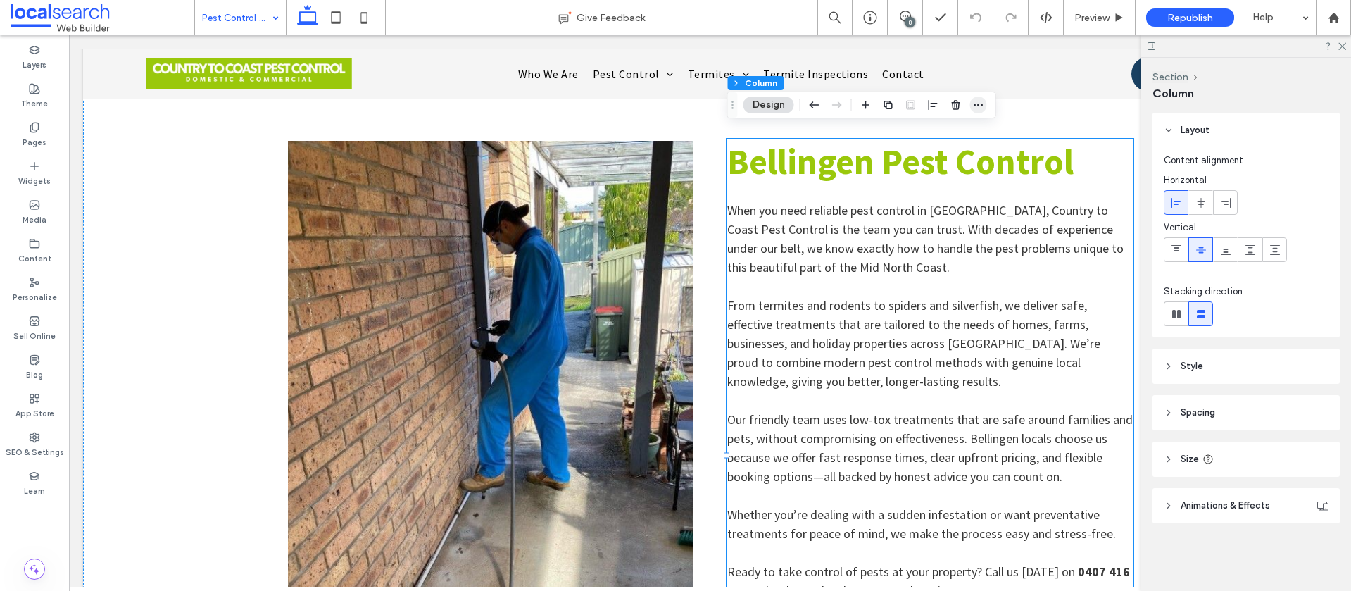
click at [980, 106] on icon "button" at bounding box center [978, 104] width 11 height 11
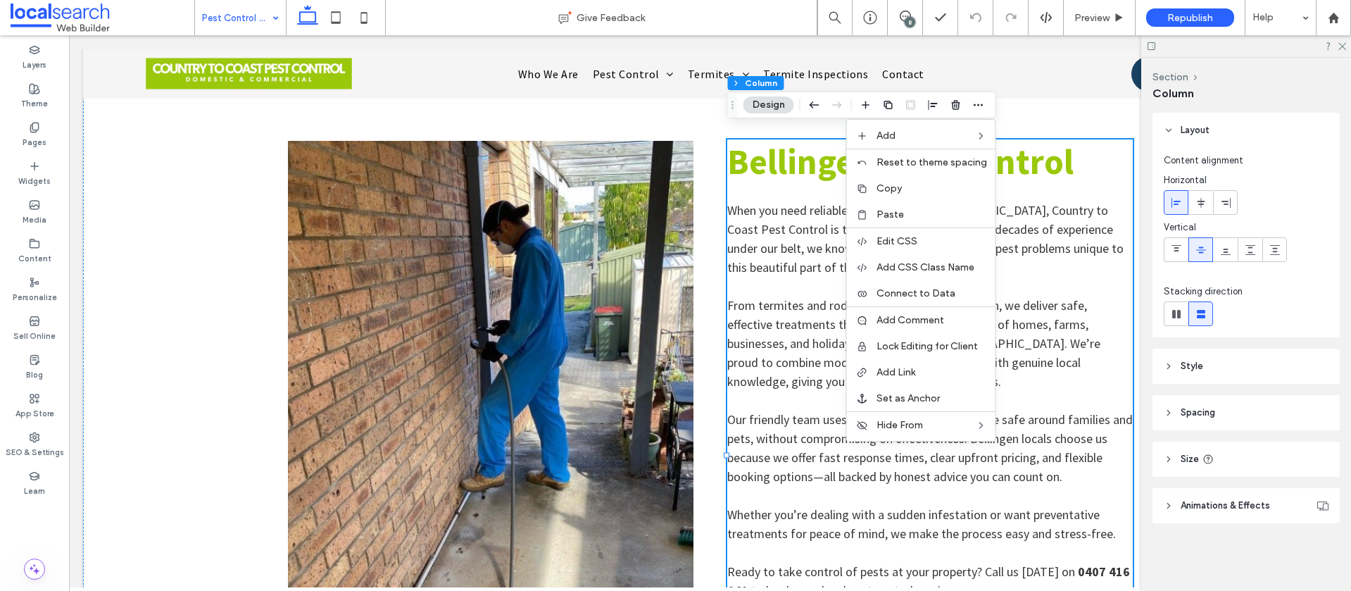
drag, startPoint x: 920, startPoint y: 189, endPoint x: 929, endPoint y: 191, distance: 9.4
click at [920, 189] on label "Copy" at bounding box center [931, 188] width 111 height 12
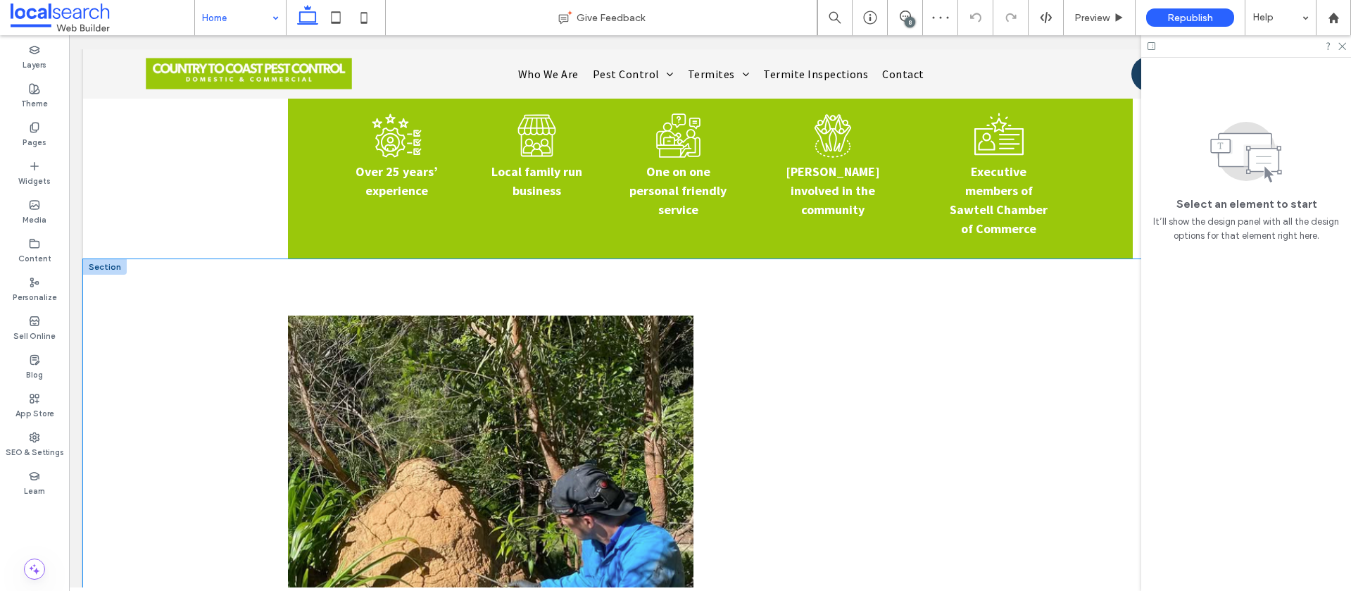
scroll to position [730, 0]
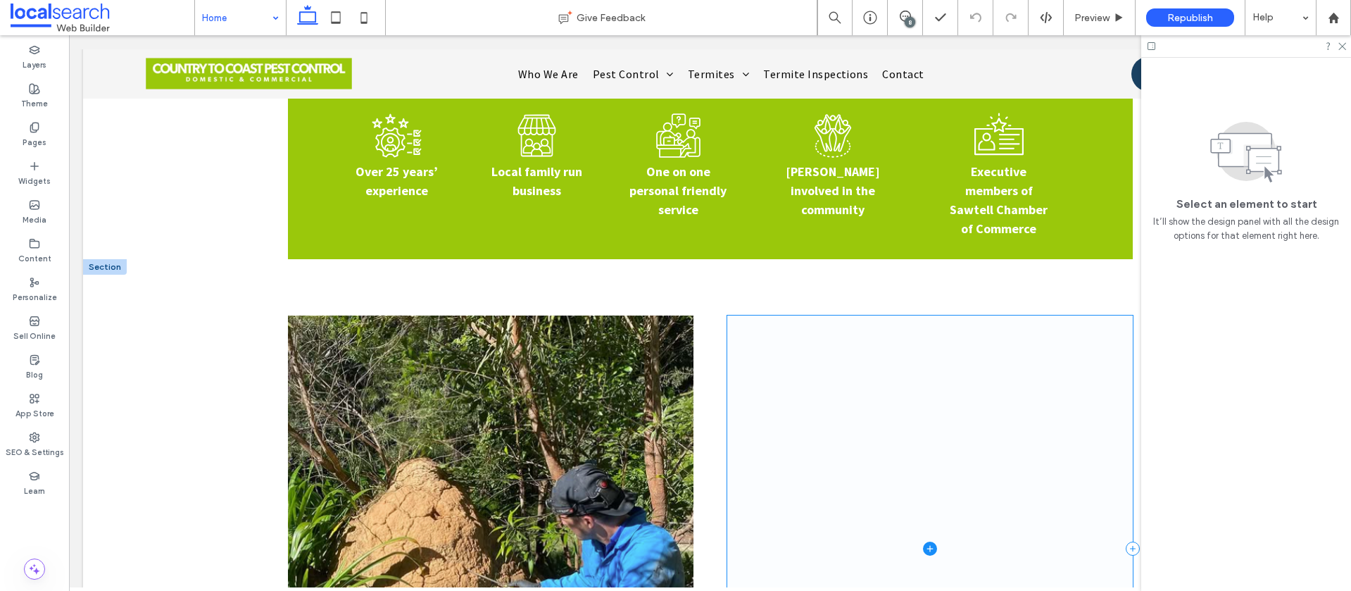
click at [736, 316] on span at bounding box center [929, 548] width 405 height 466
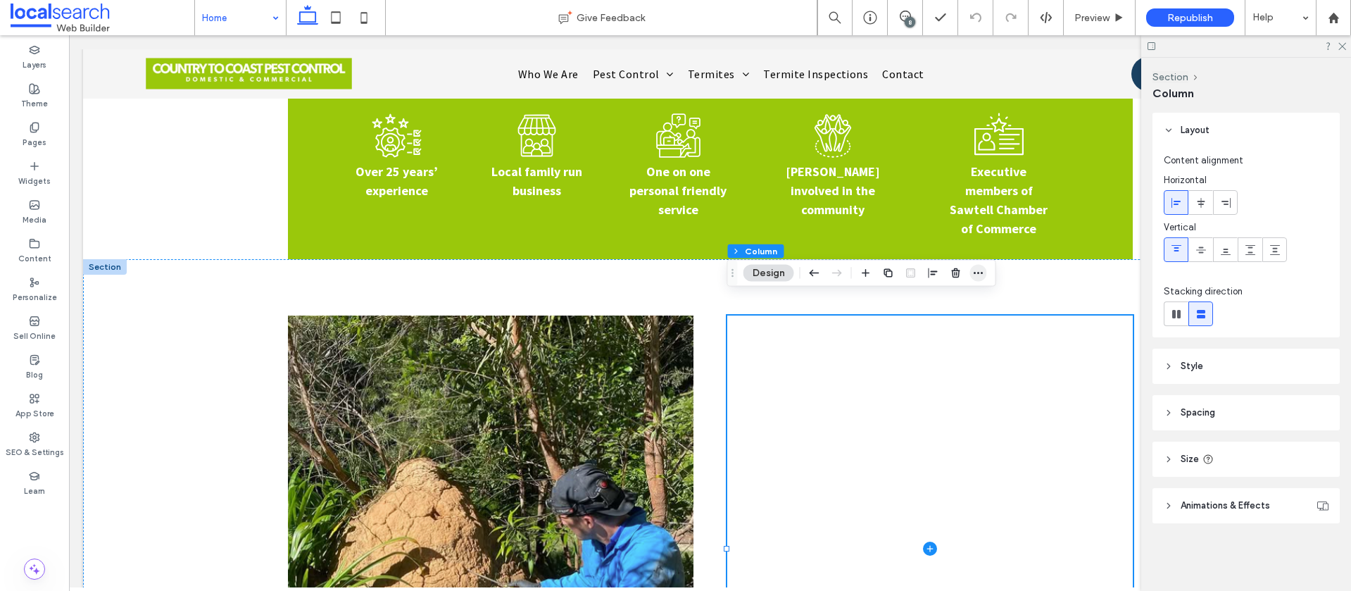
click at [982, 274] on icon "button" at bounding box center [978, 272] width 11 height 11
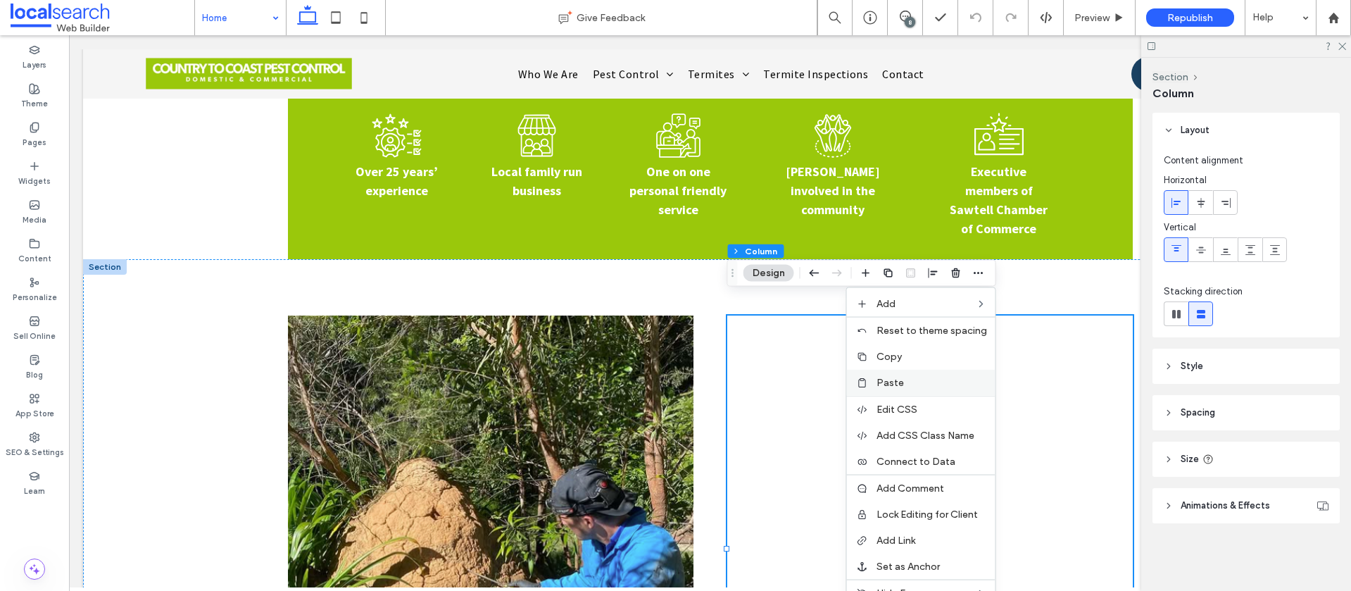
click at [916, 381] on label "Paste" at bounding box center [931, 383] width 111 height 12
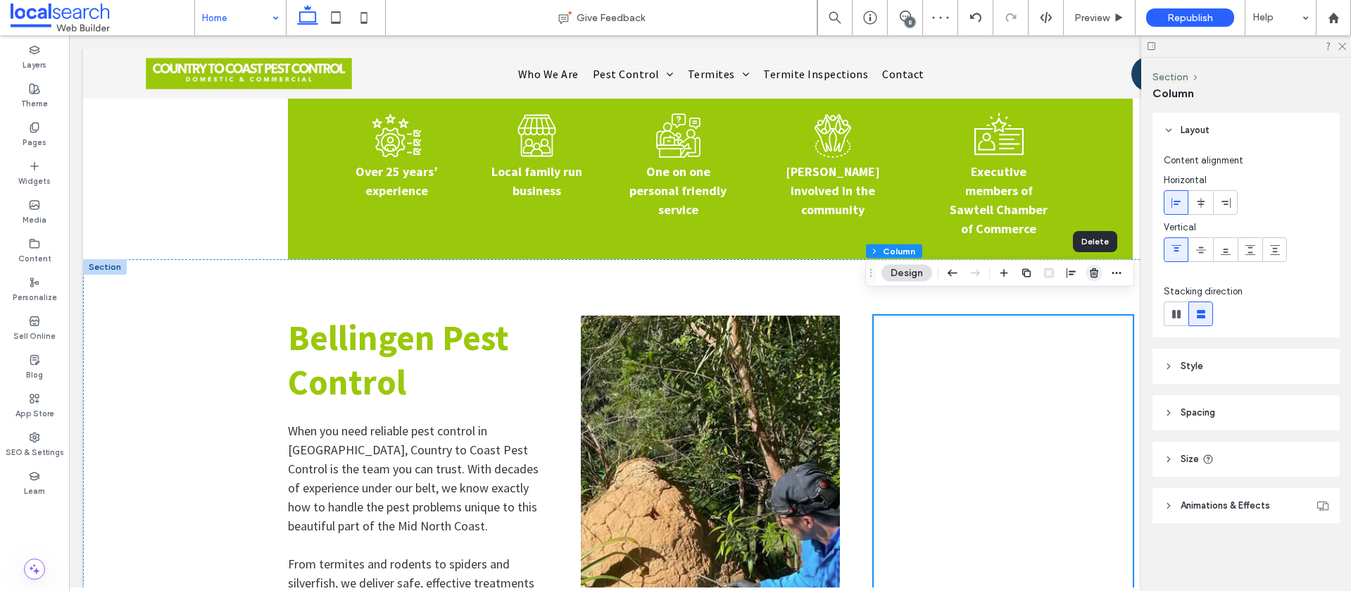
click at [1092, 275] on use "button" at bounding box center [1094, 272] width 8 height 9
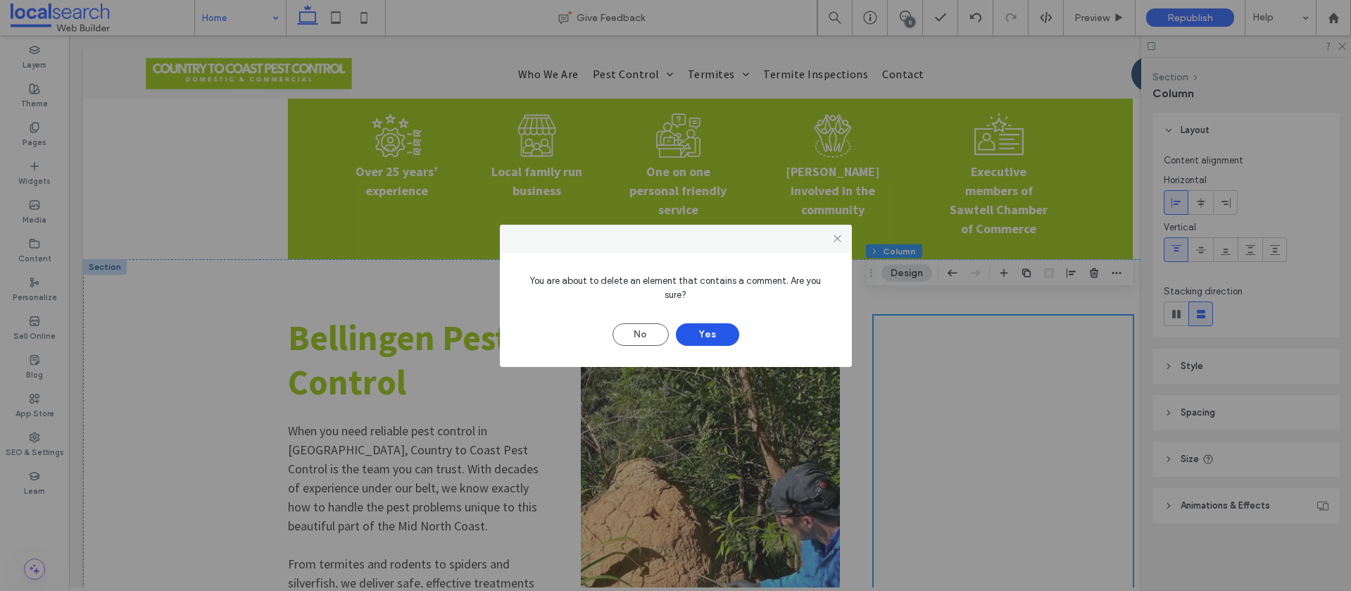
click at [724, 327] on button "Yes" at bounding box center [707, 334] width 63 height 23
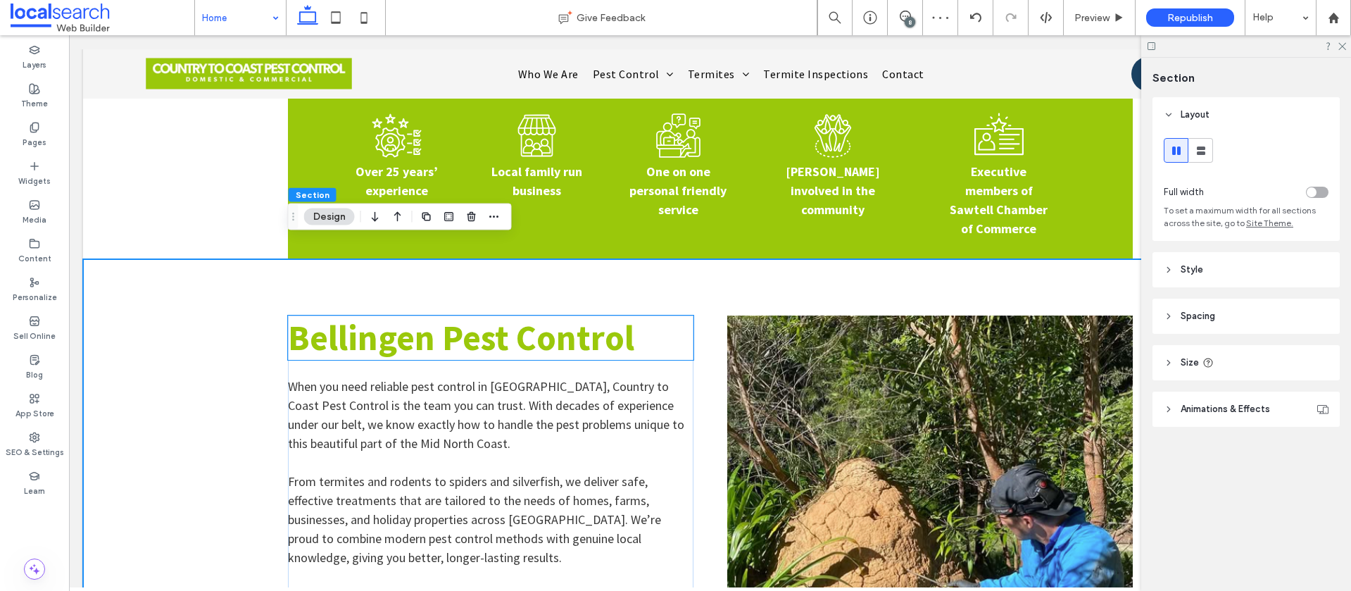
click at [669, 320] on h2 "Bellingen Pest Control" at bounding box center [490, 337] width 405 height 44
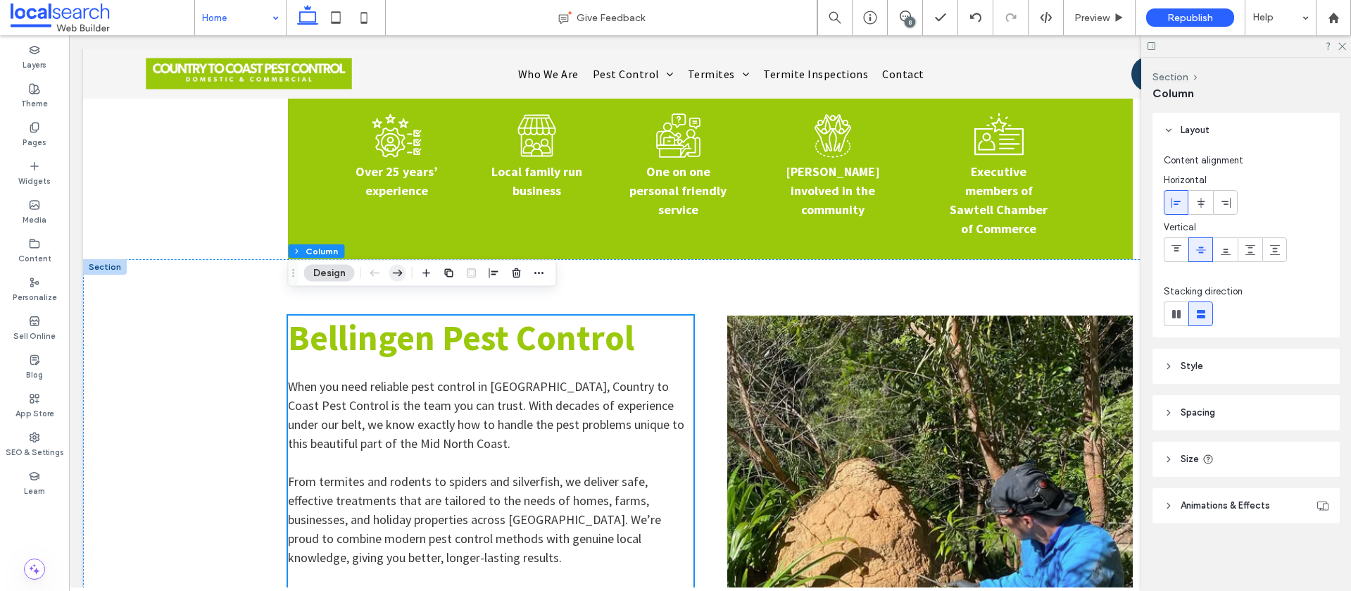
click at [400, 274] on use "button" at bounding box center [398, 273] width 10 height 7
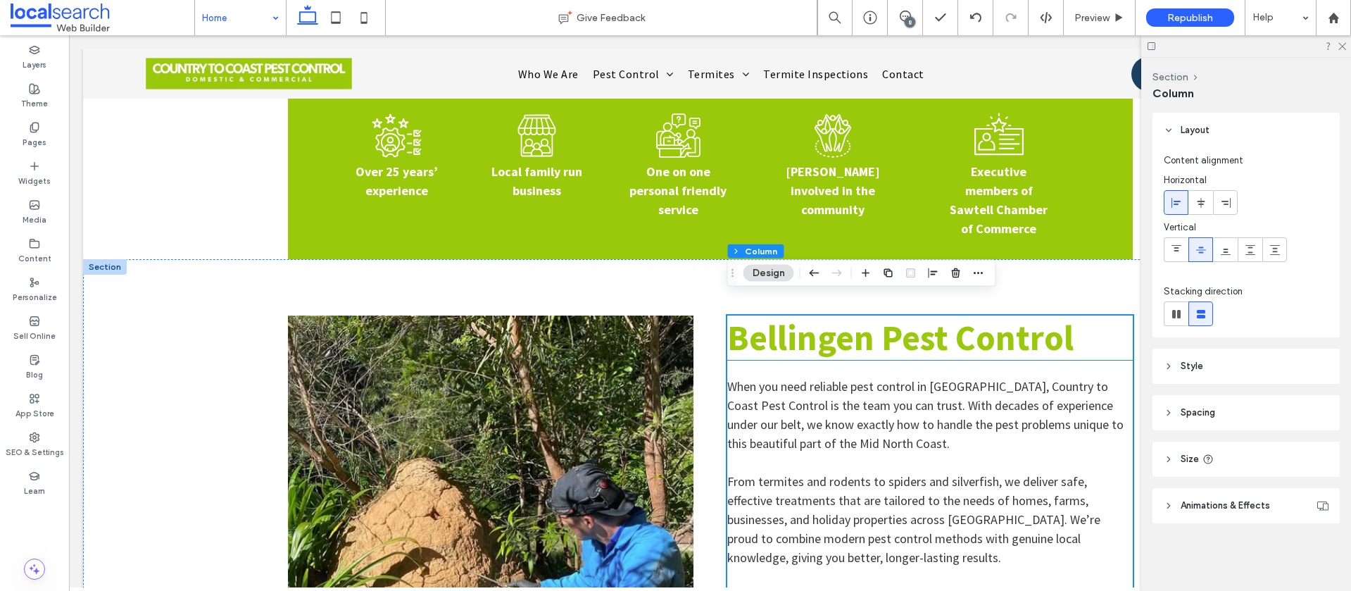
click at [1057, 329] on span "Bellingen Pest Control" at bounding box center [900, 337] width 346 height 44
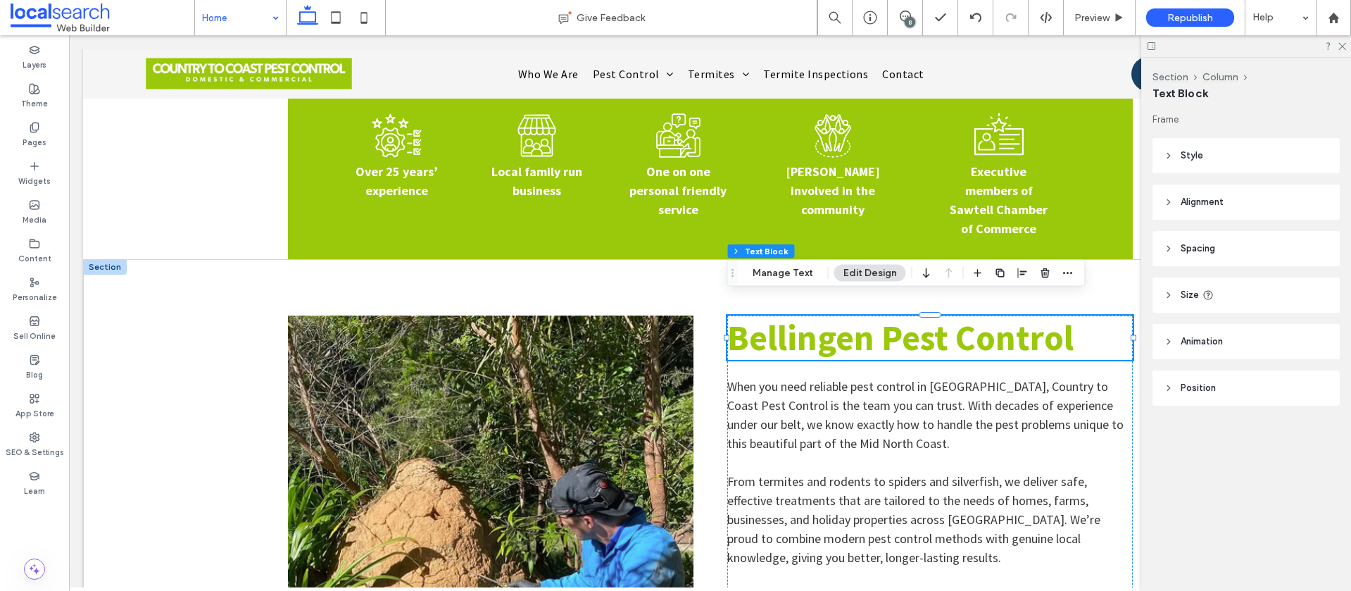
click at [1081, 325] on h2 "Bellingen Pest Control" at bounding box center [929, 337] width 405 height 44
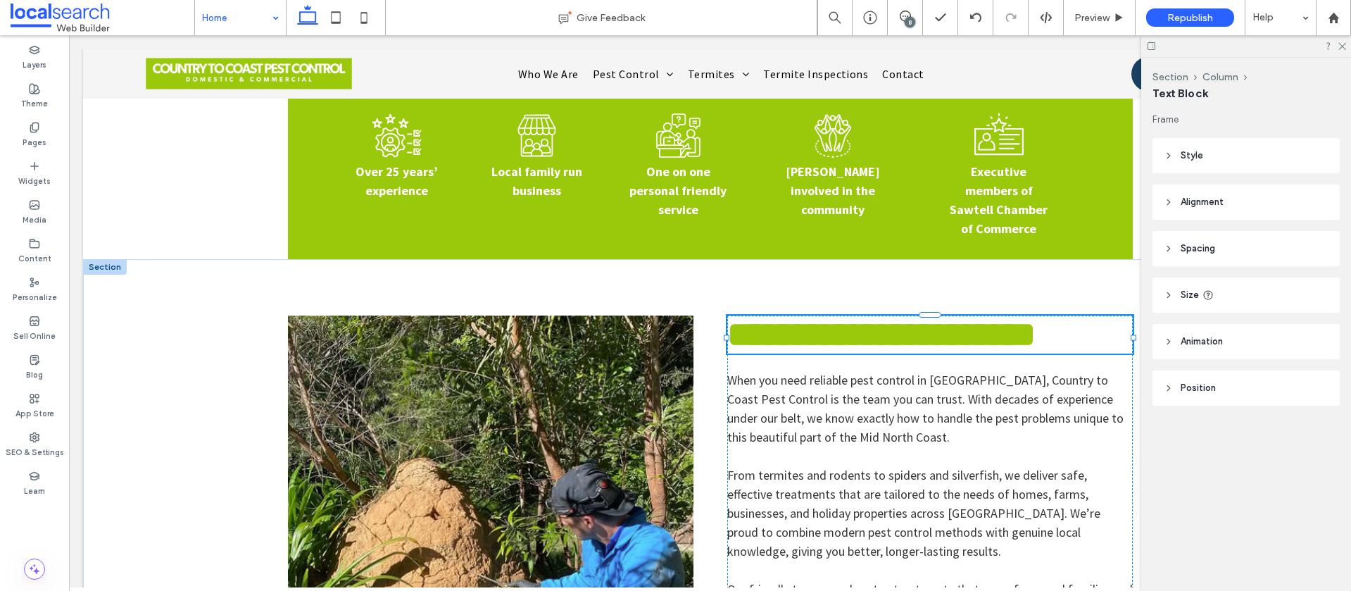
type input "**********"
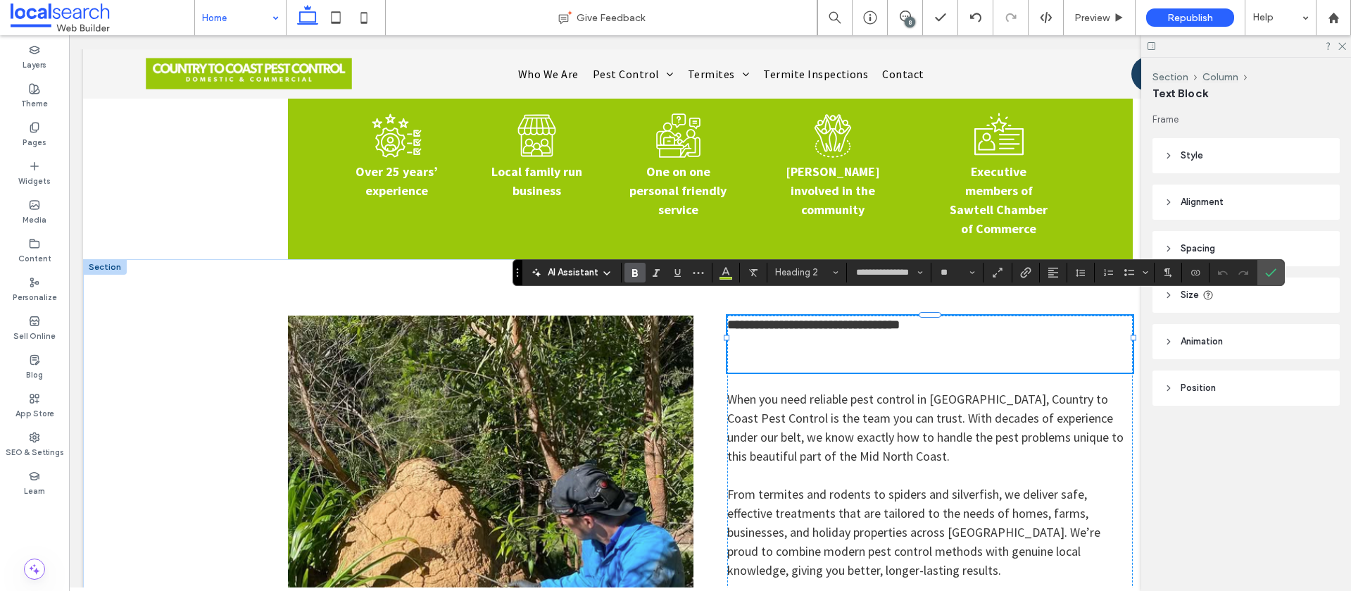
scroll to position [0, 0]
drag, startPoint x: 919, startPoint y: 303, endPoint x: 820, endPoint y: 287, distance: 99.9
click at [824, 277] on span "paragraph*" at bounding box center [802, 272] width 55 height 11
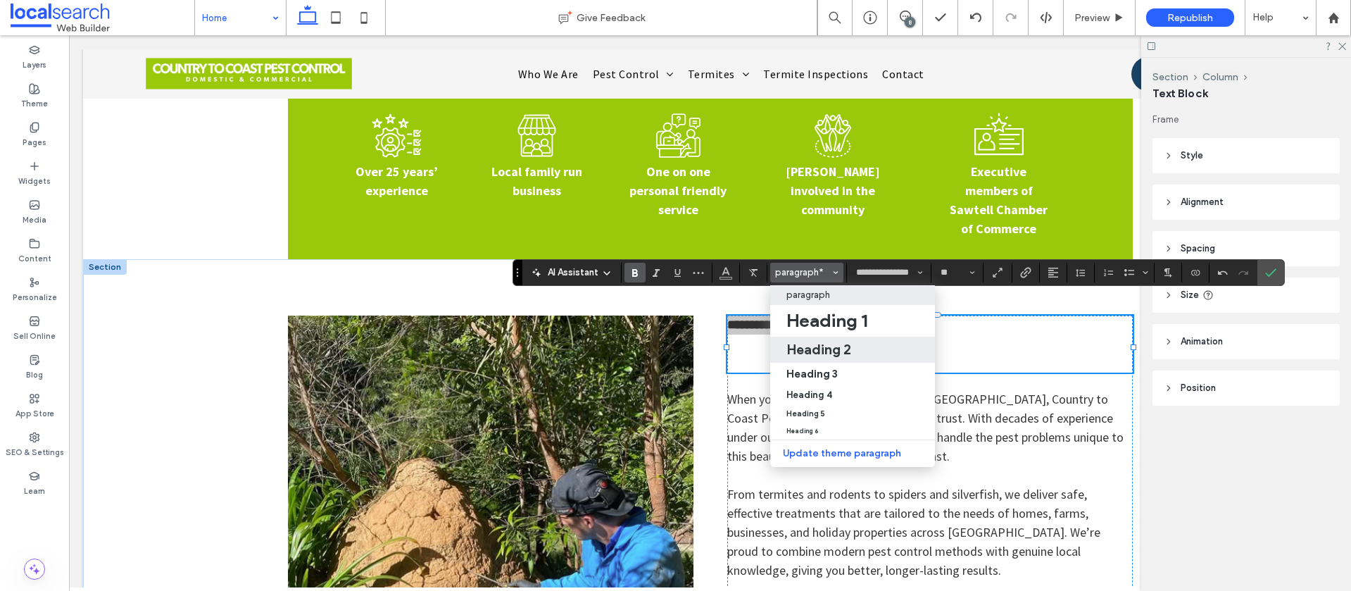
click at [835, 349] on h2 "Heading 2" at bounding box center [818, 349] width 65 height 17
type input "**"
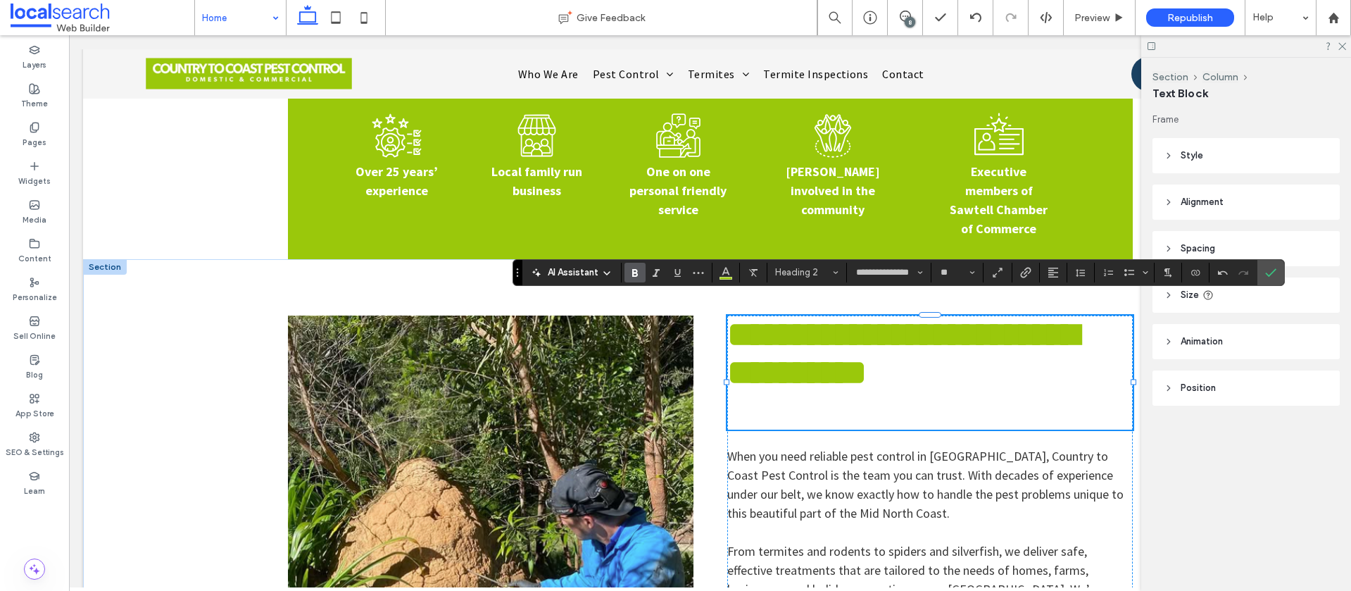
click at [1104, 410] on h2 at bounding box center [929, 410] width 405 height 38
drag, startPoint x: 818, startPoint y: 407, endPoint x: 983, endPoint y: 390, distance: 165.6
click at [818, 407] on h2 "﻿" at bounding box center [929, 410] width 405 height 38
click at [1021, 371] on h2 "**********" at bounding box center [929, 353] width 405 height 76
click at [822, 410] on h2 at bounding box center [929, 410] width 405 height 38
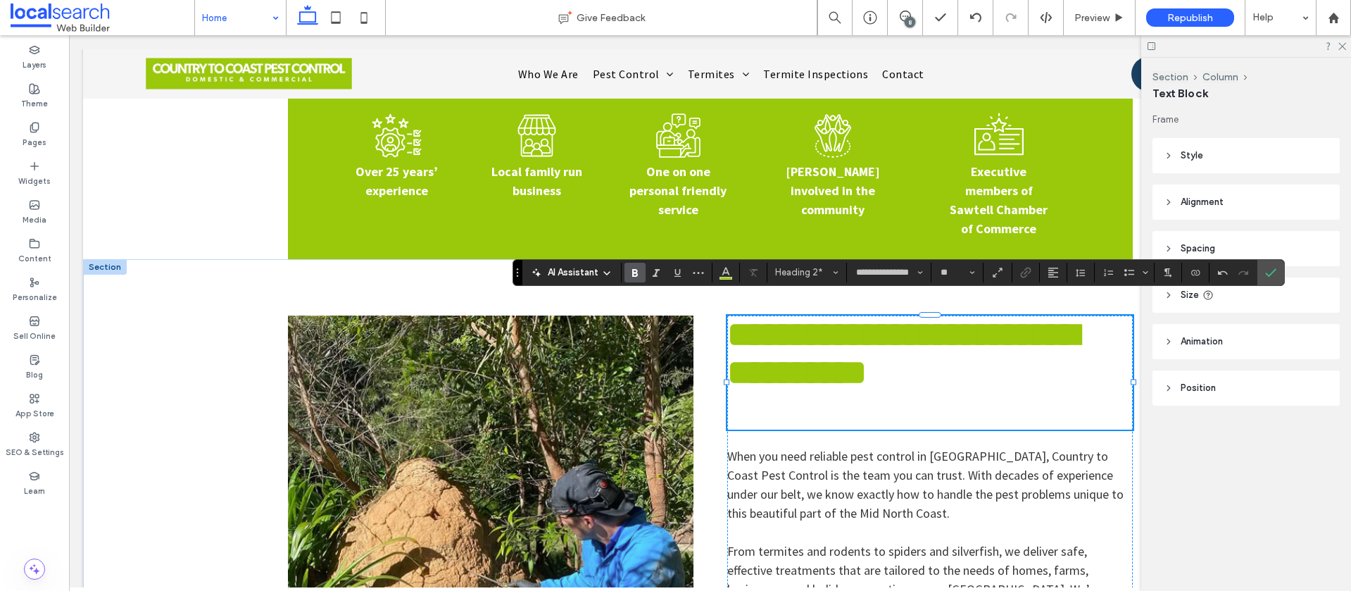
click at [750, 415] on h2 "﻿" at bounding box center [929, 410] width 405 height 38
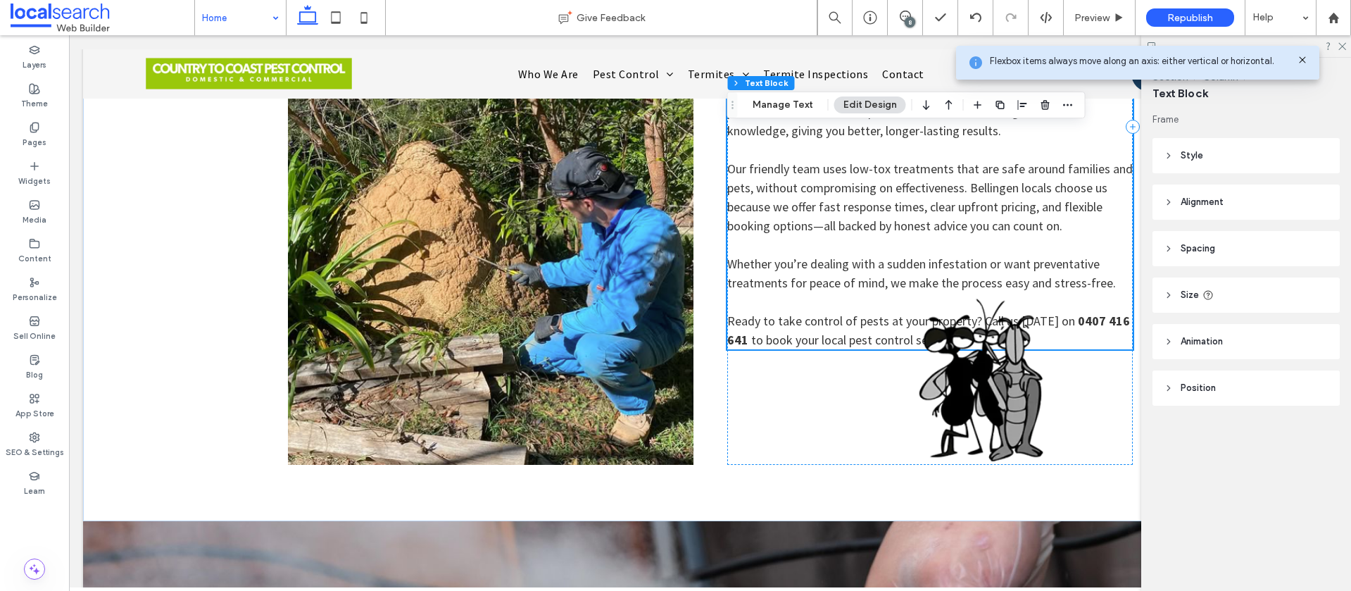
scroll to position [1263, 0]
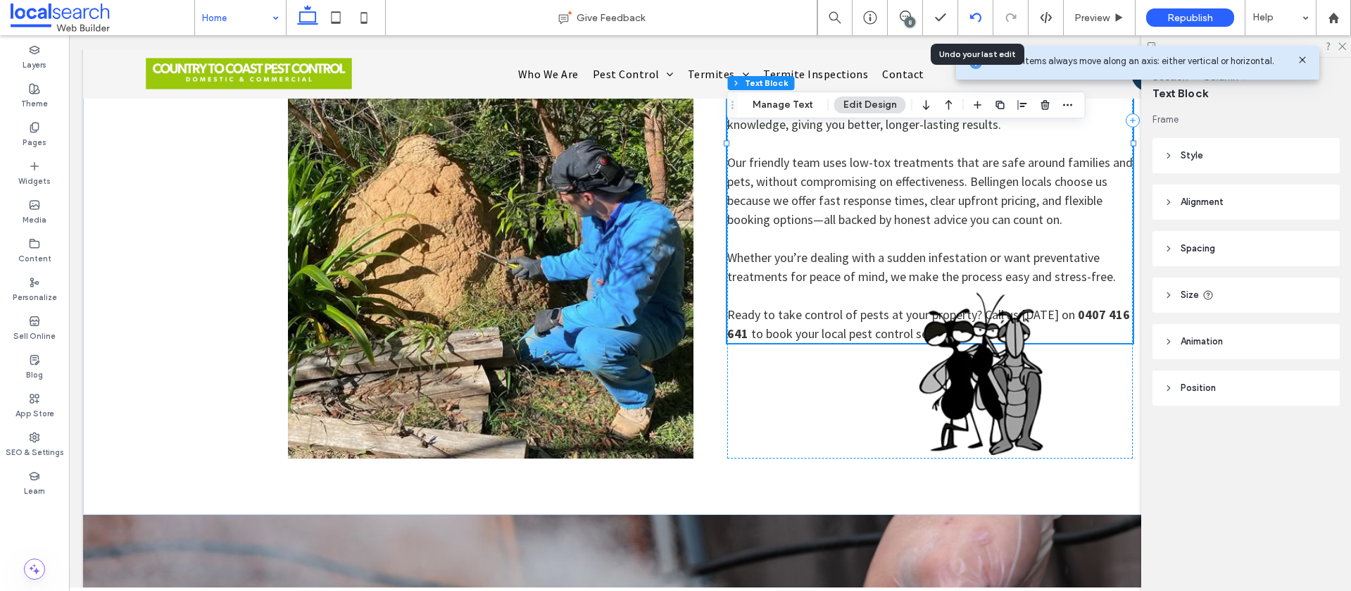
click at [979, 16] on use at bounding box center [974, 17] width 11 height 9
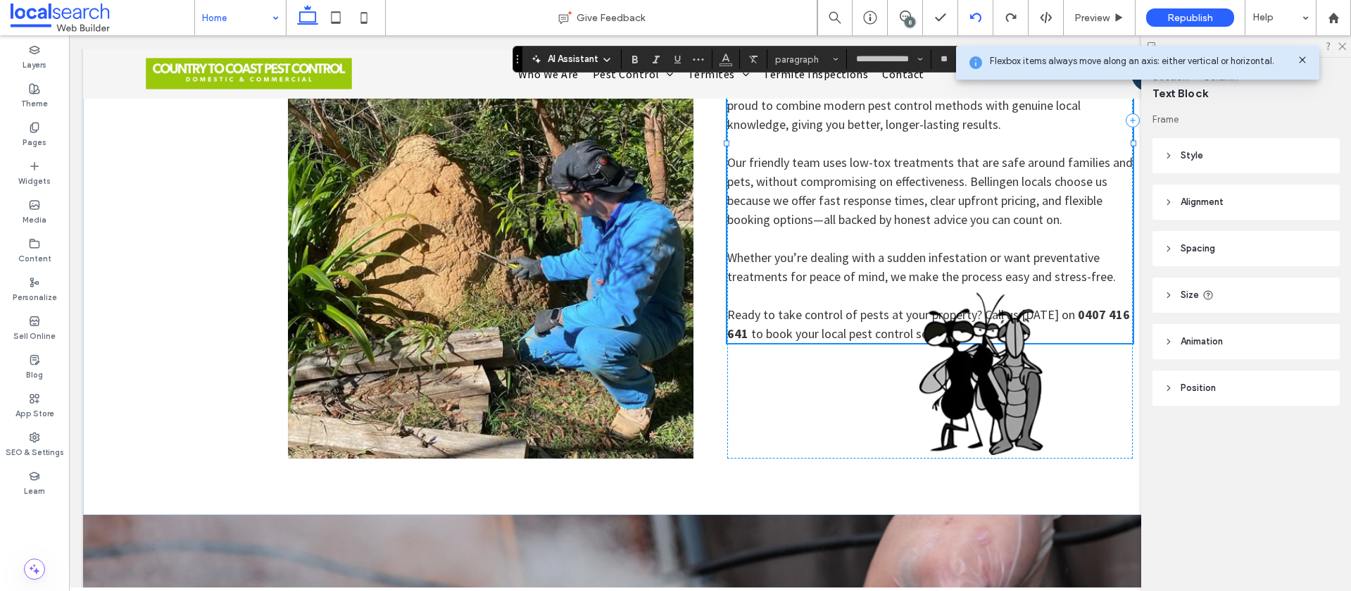
type input "*"
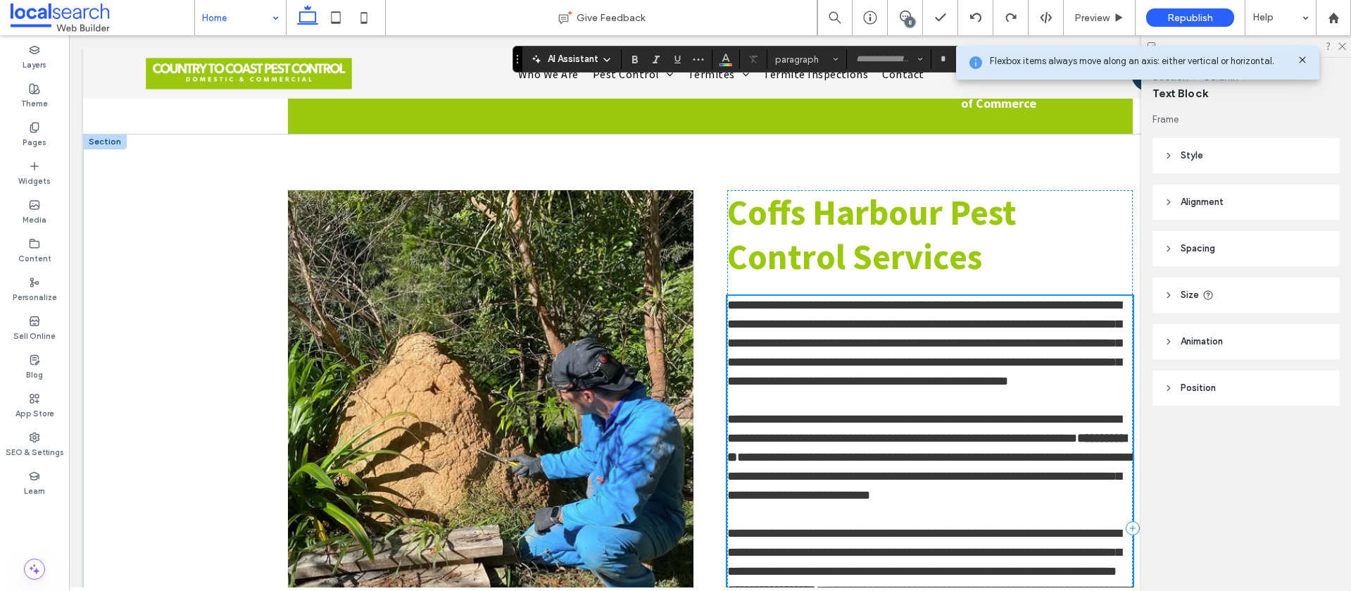
scroll to position [844, 0]
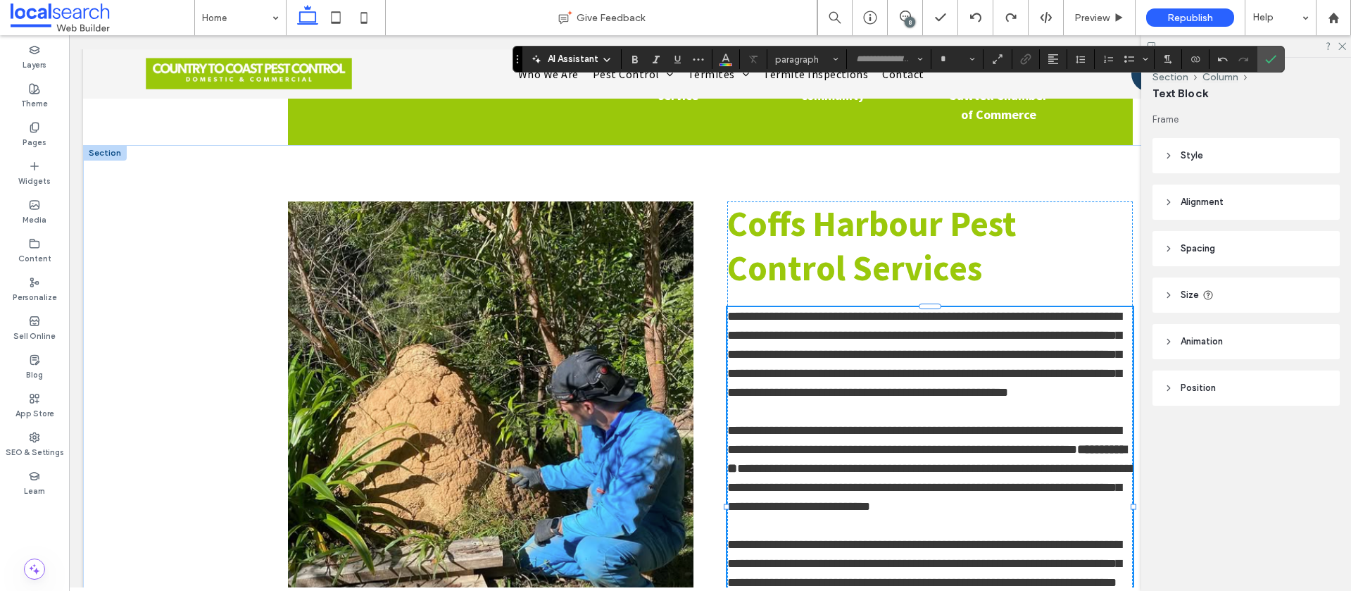
click at [1268, 62] on icon "Confirm" at bounding box center [1270, 58] width 11 height 11
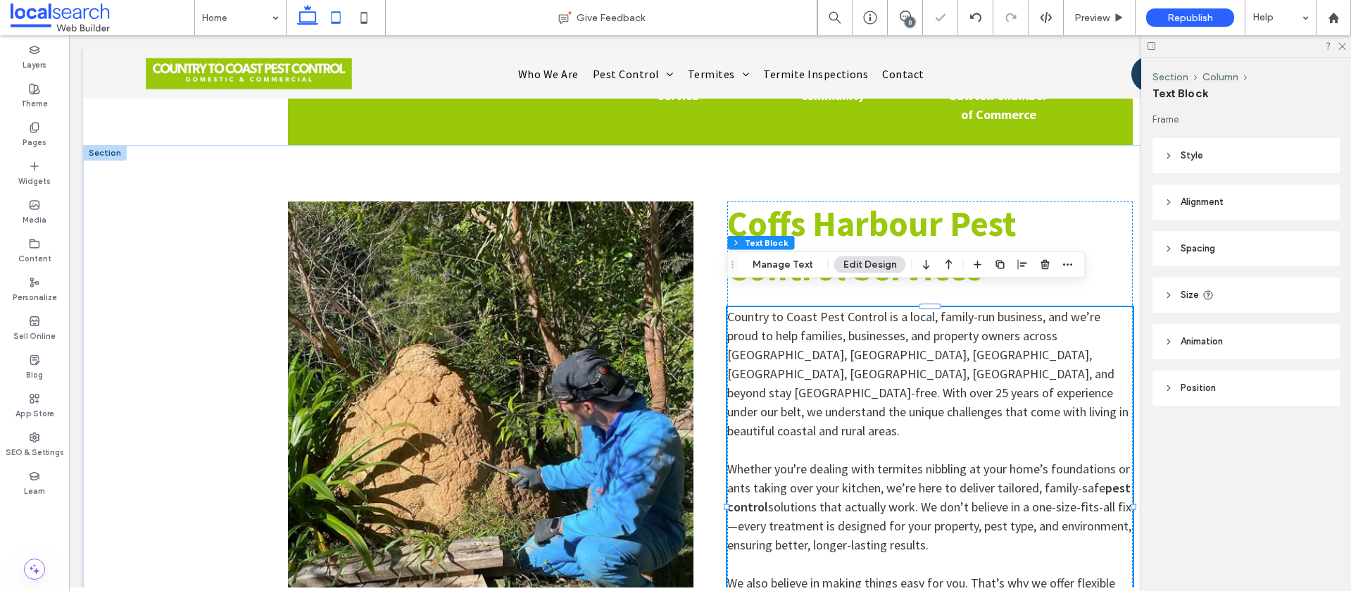
click at [334, 24] on icon at bounding box center [336, 18] width 28 height 28
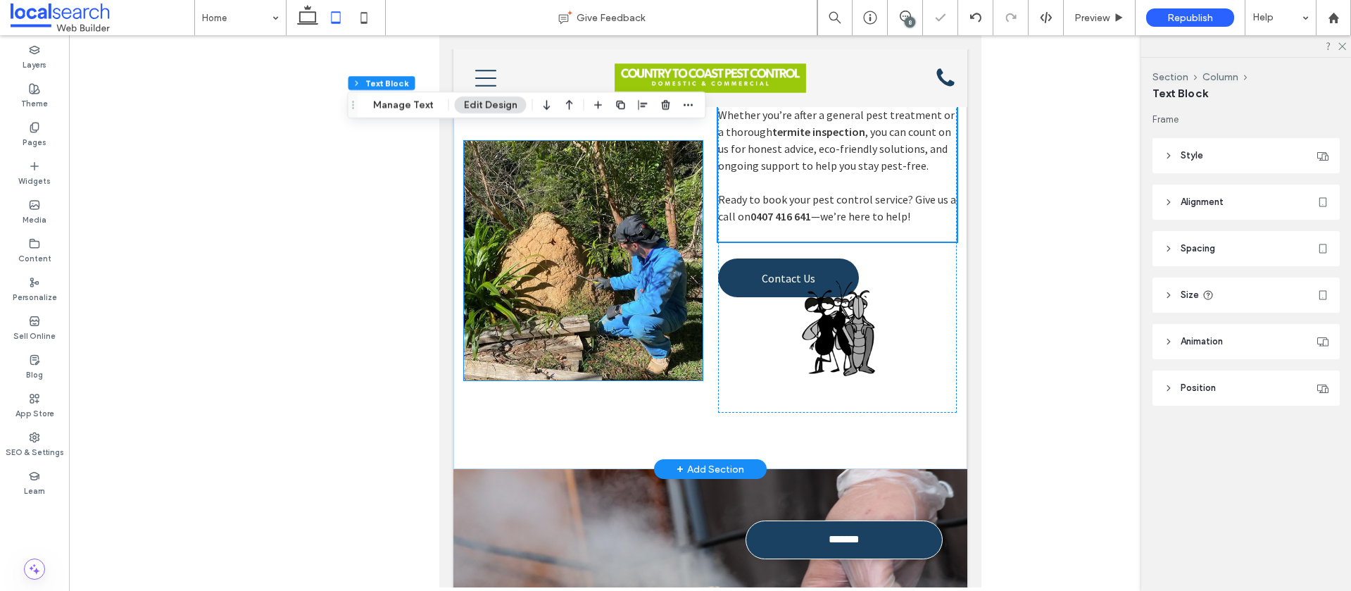
scroll to position [1379, 0]
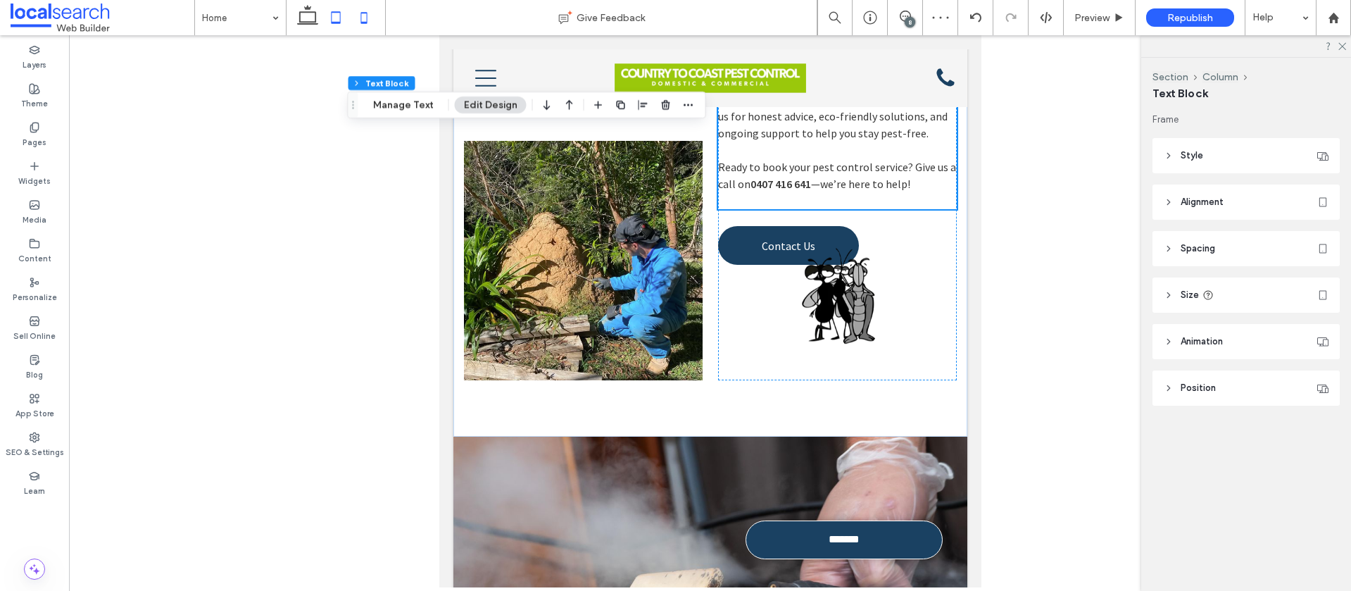
click at [365, 22] on use at bounding box center [364, 17] width 6 height 11
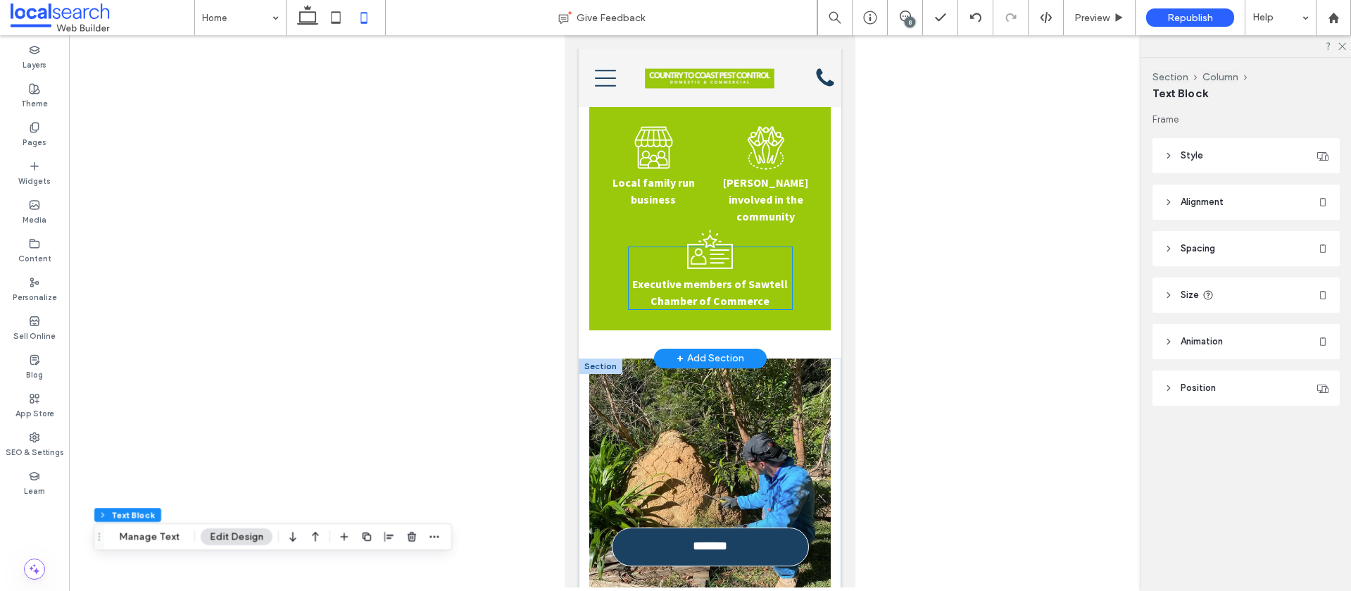
scroll to position [612, 0]
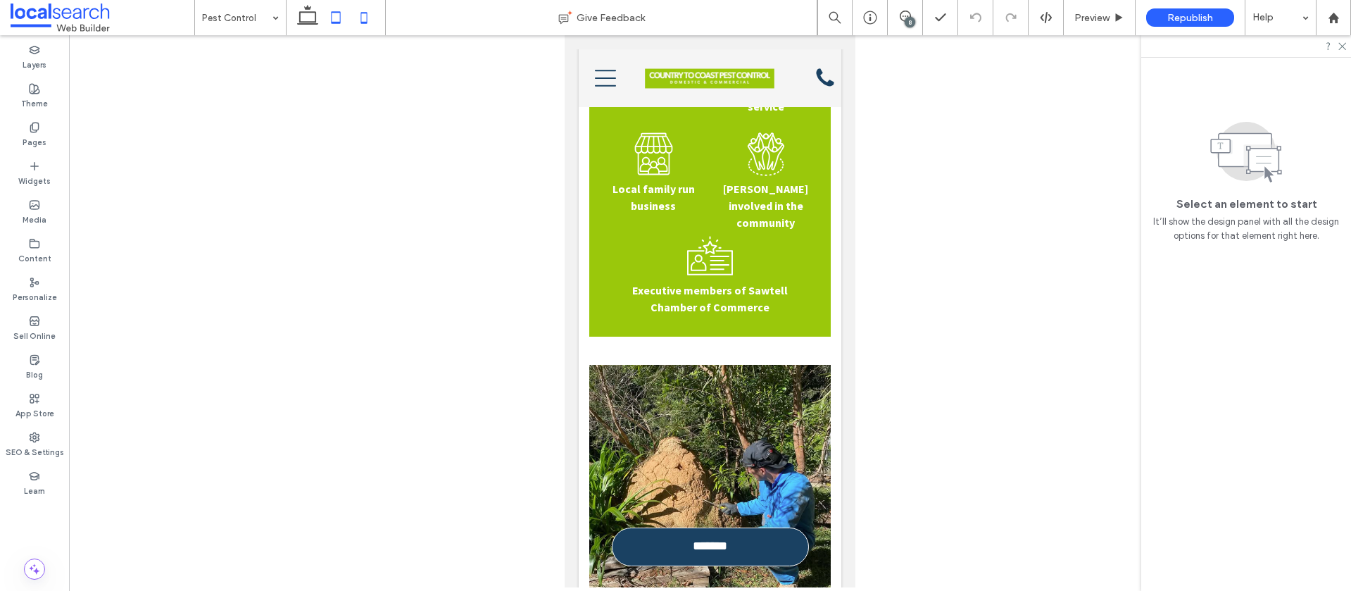
click at [335, 20] on icon at bounding box center [336, 18] width 28 height 28
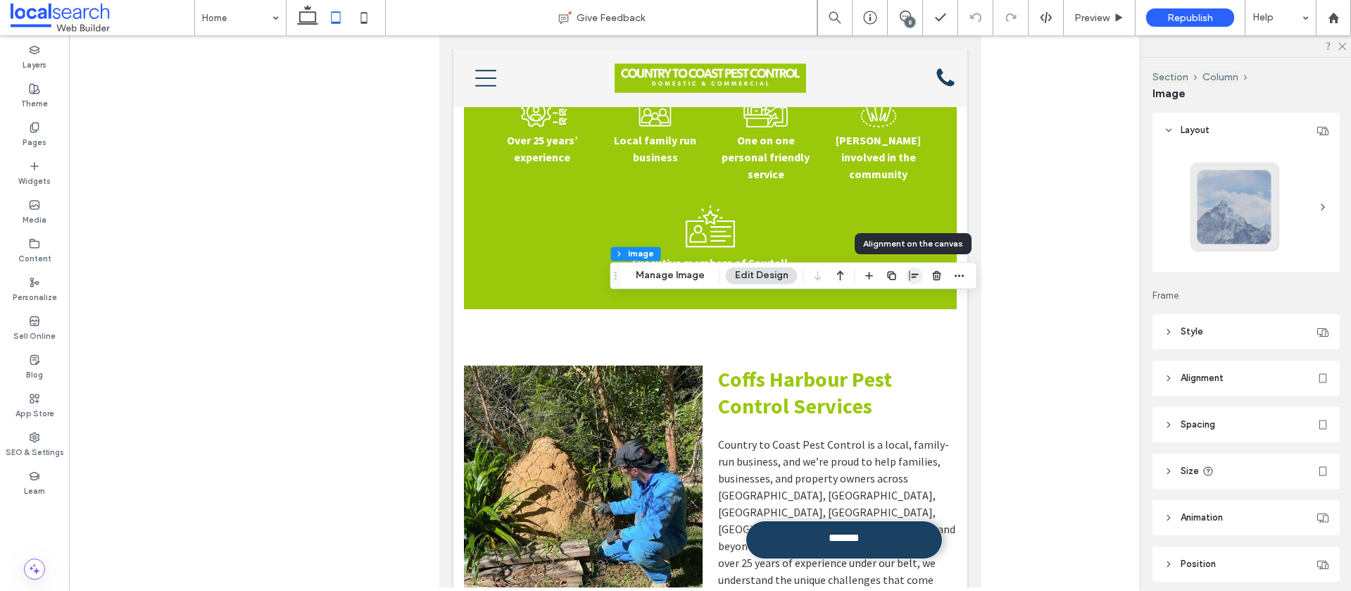
click at [909, 277] on use "button" at bounding box center [913, 275] width 9 height 10
click at [916, 301] on icon "flex-end" at bounding box center [921, 302] width 11 height 11
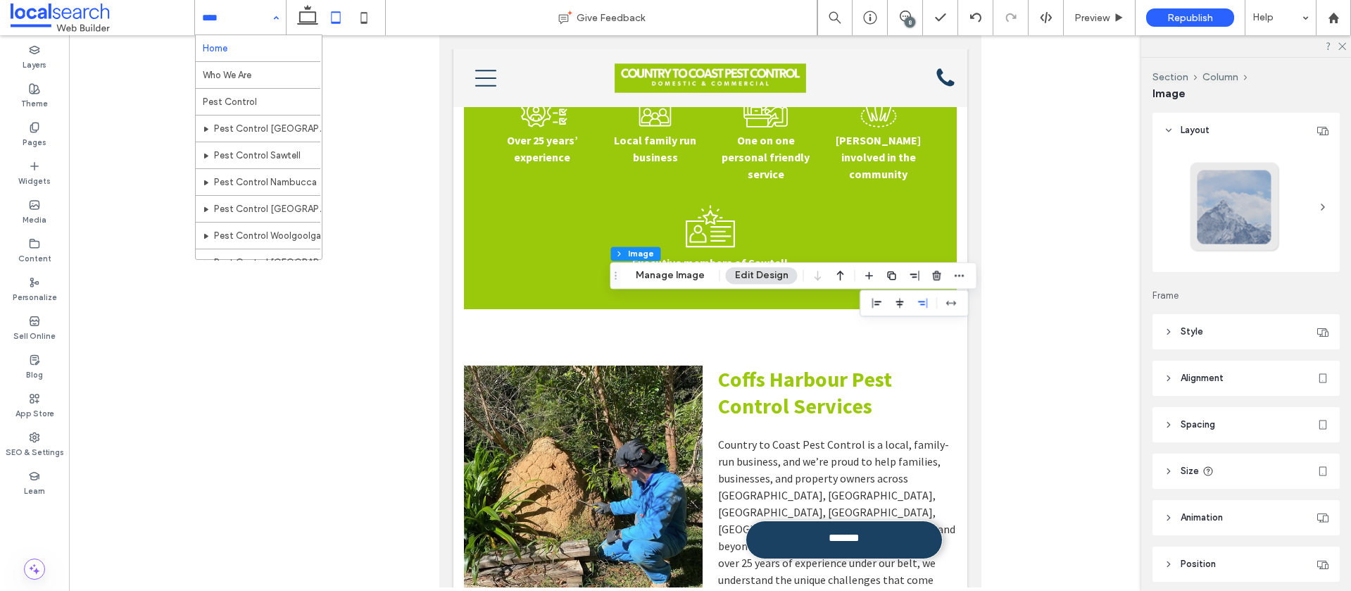
drag, startPoint x: 253, startPoint y: 19, endPoint x: 255, endPoint y: 30, distance: 11.5
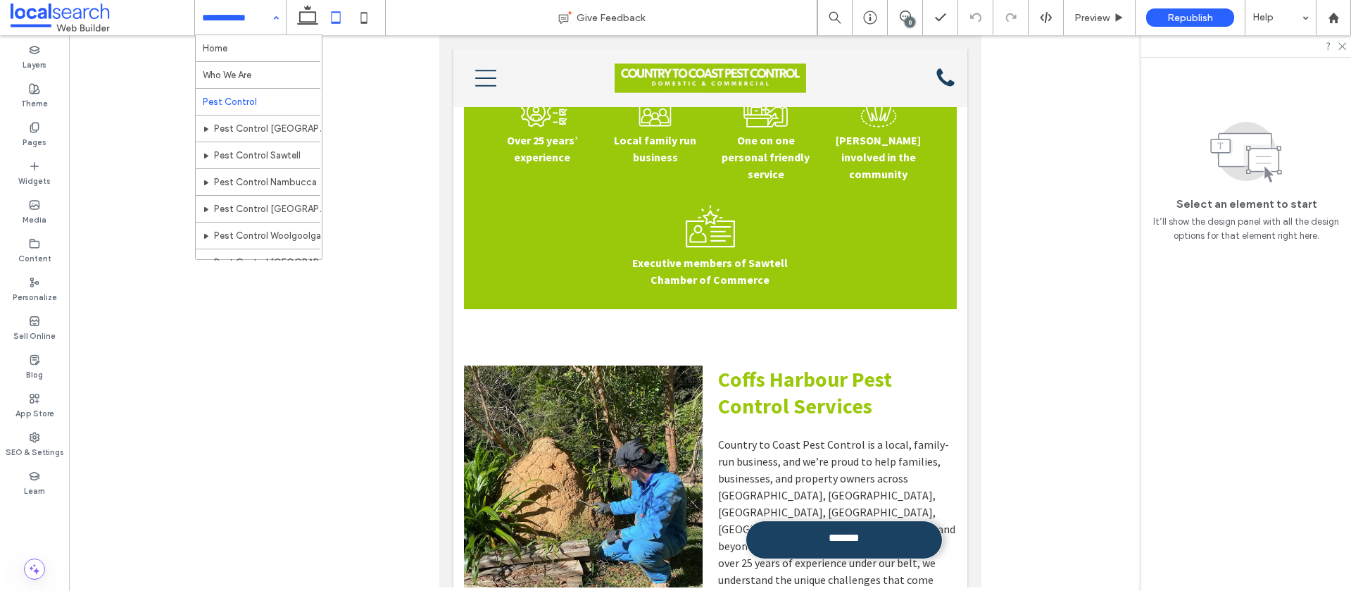
click at [248, 20] on input at bounding box center [237, 17] width 70 height 35
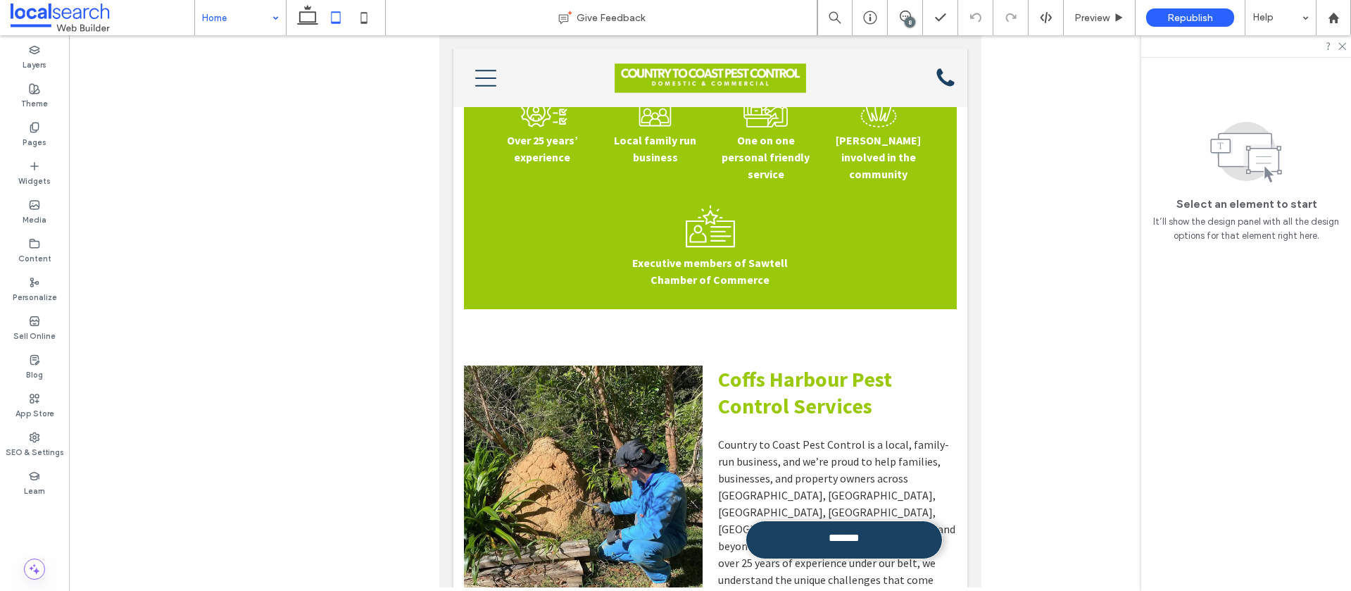
click at [240, 13] on input at bounding box center [237, 17] width 70 height 35
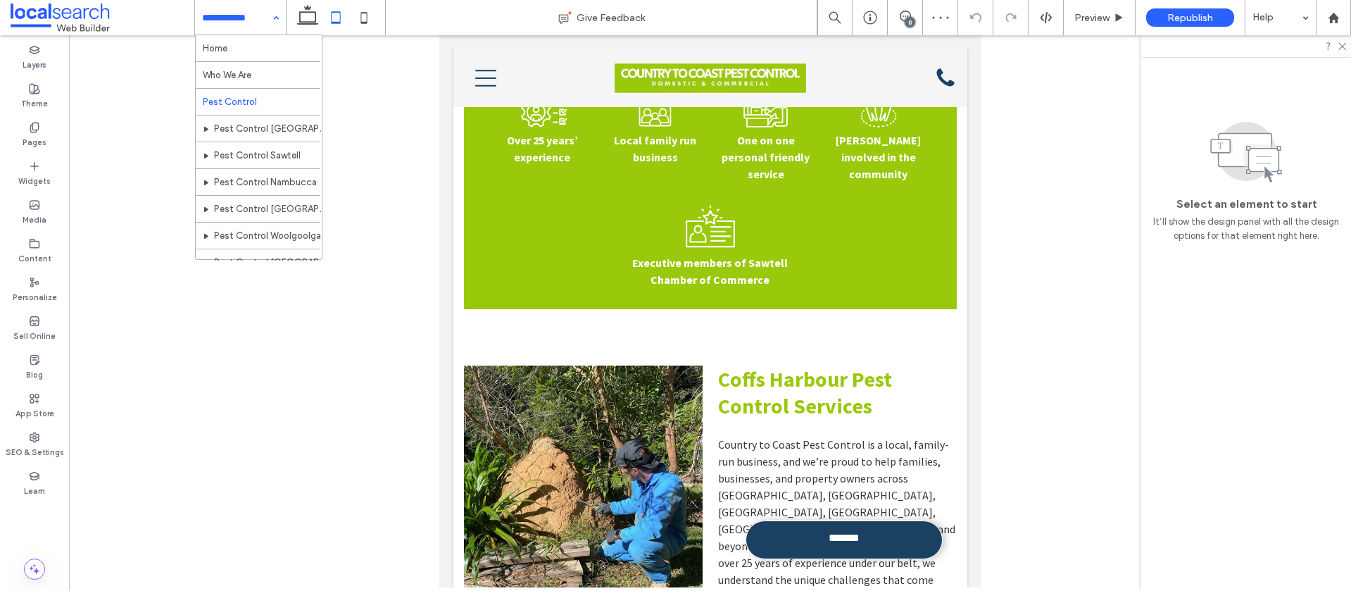
click at [243, 15] on input at bounding box center [237, 17] width 70 height 35
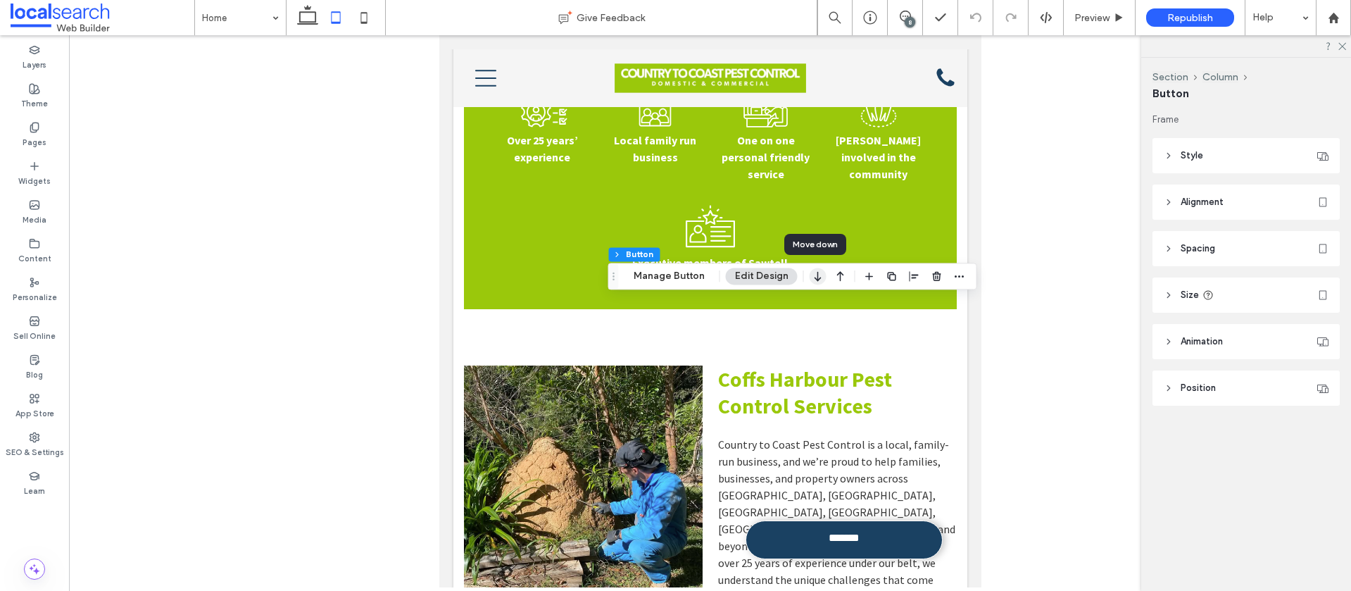
click at [815, 281] on icon "button" at bounding box center [817, 275] width 17 height 25
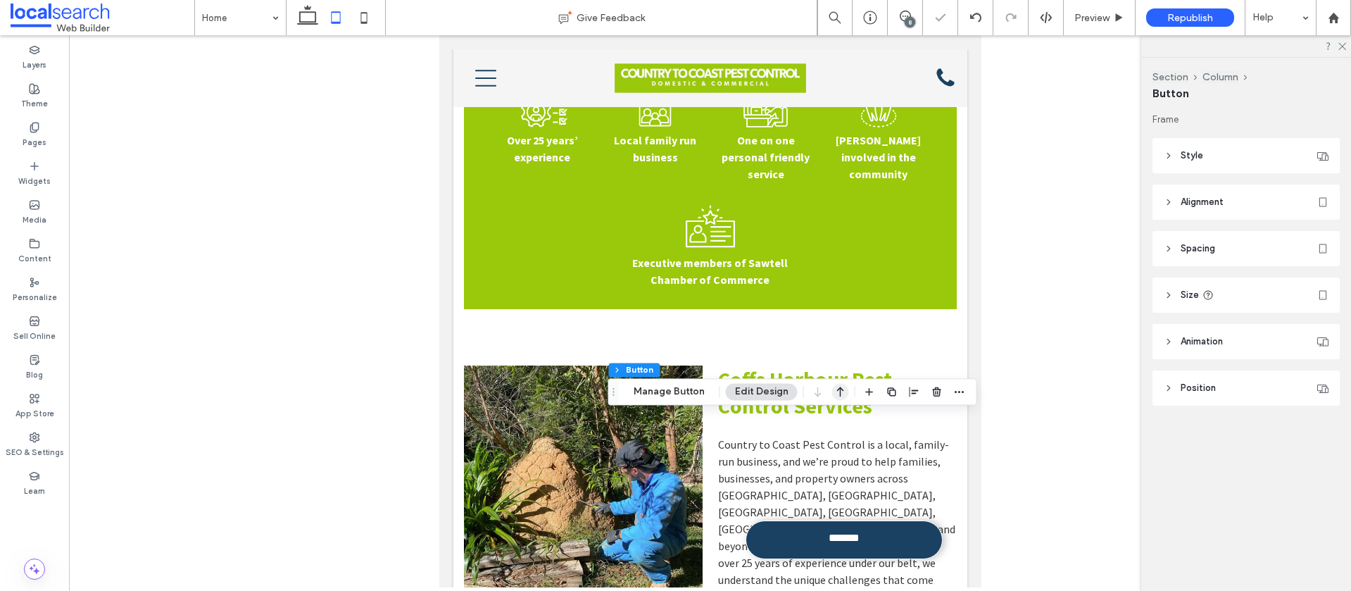
click at [833, 393] on icon "button" at bounding box center [840, 391] width 17 height 25
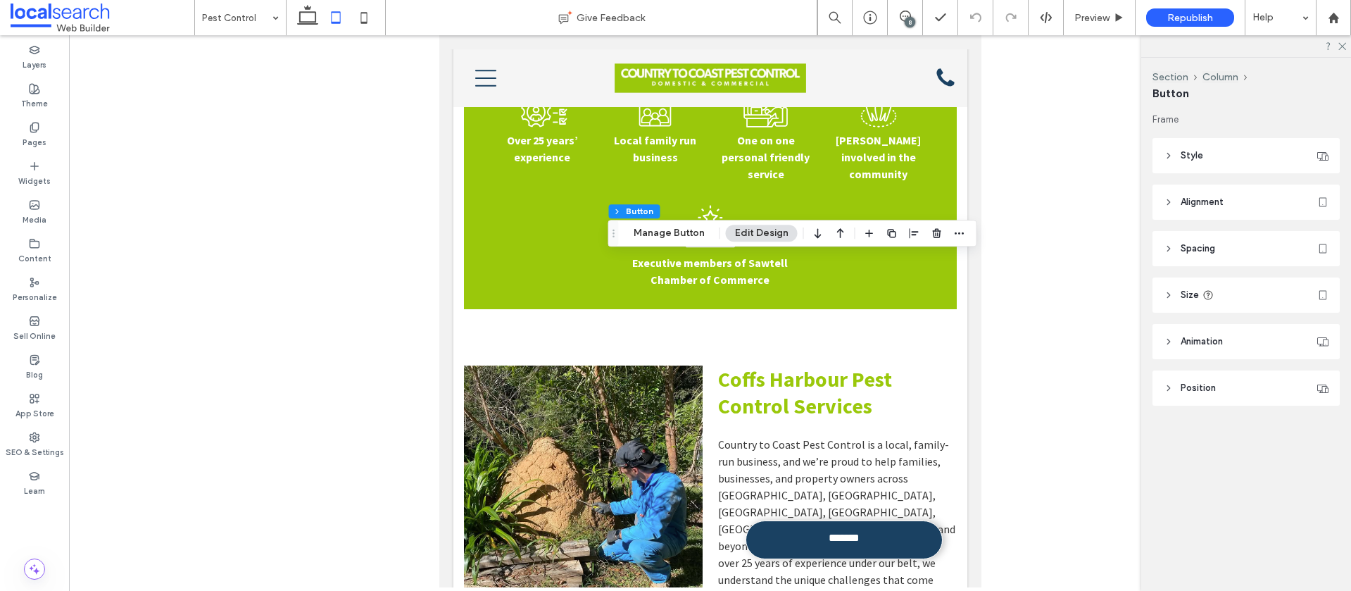
click at [1202, 151] on span "Style" at bounding box center [1191, 156] width 23 height 14
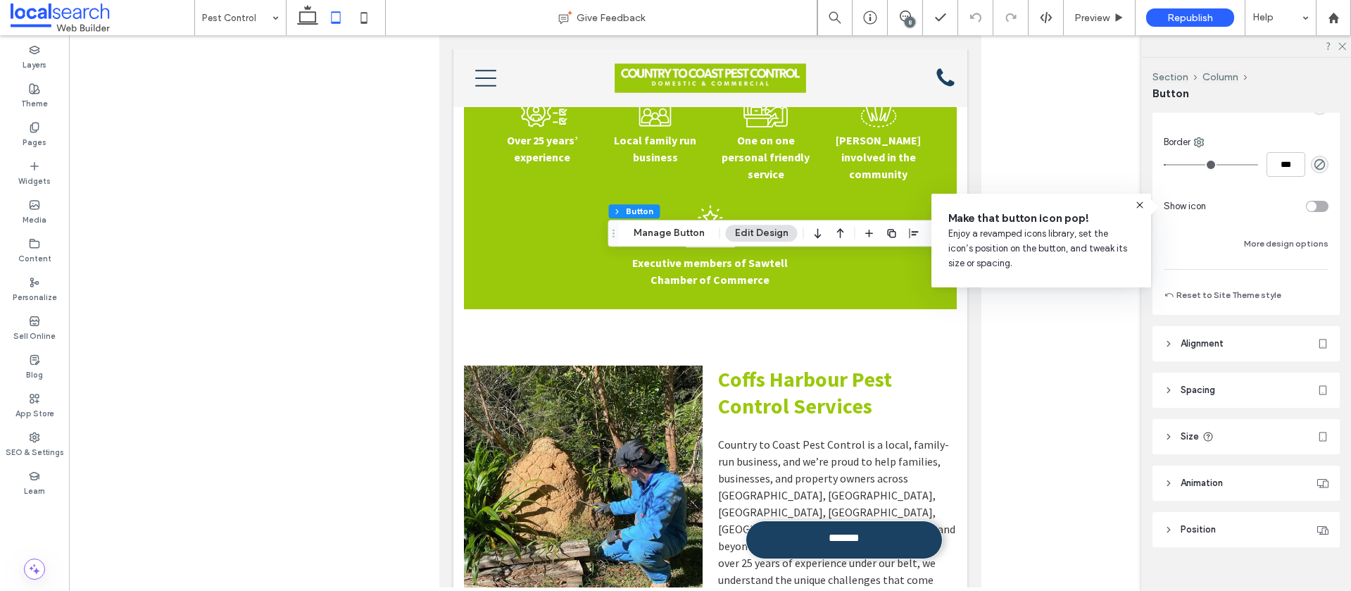
scroll to position [326, 0]
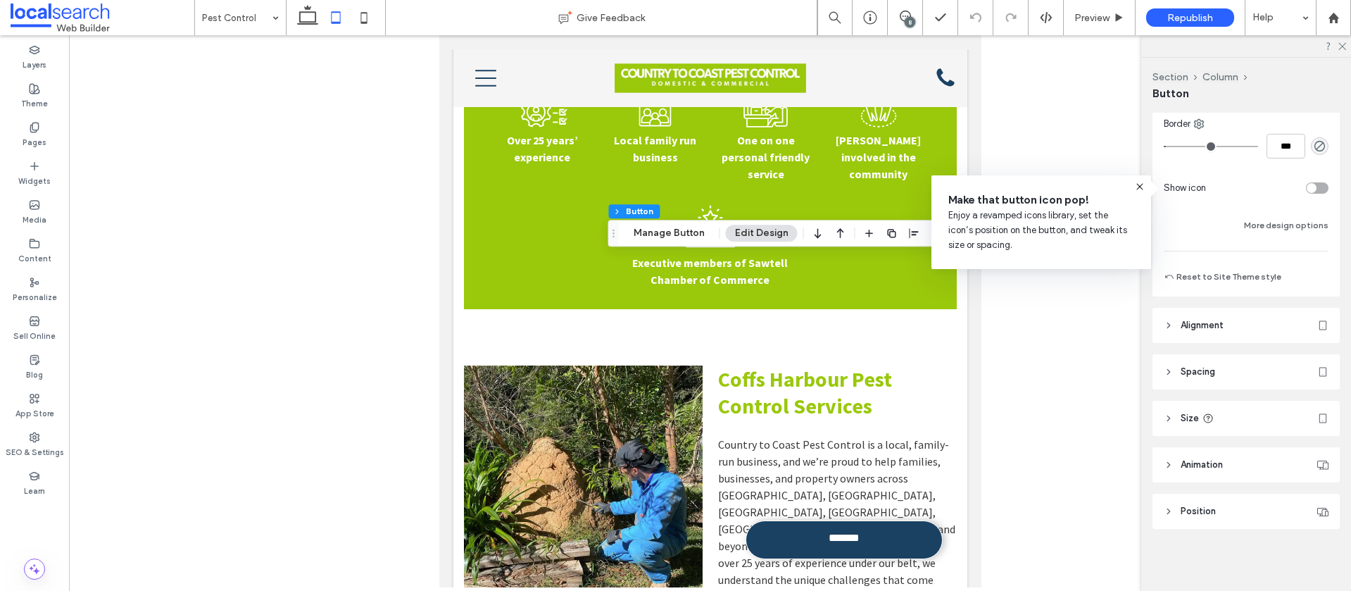
click at [1194, 320] on span "Alignment" at bounding box center [1201, 325] width 43 height 14
click at [1205, 416] on span "Spacing" at bounding box center [1197, 413] width 34 height 14
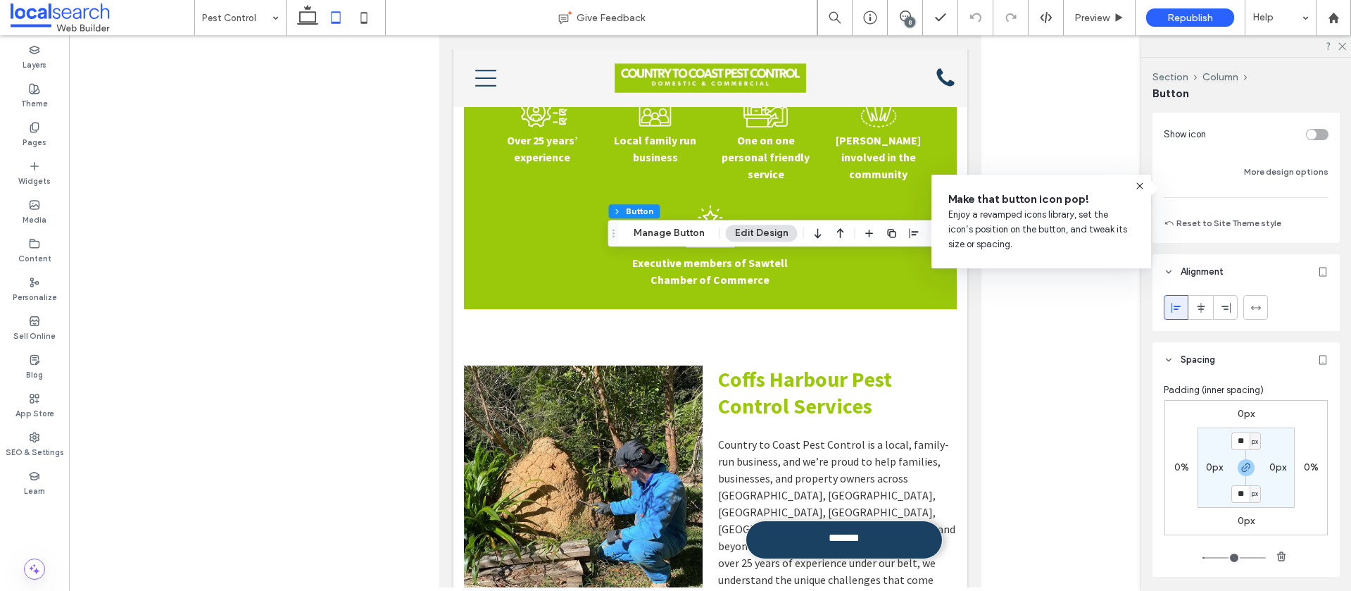
scroll to position [396, 0]
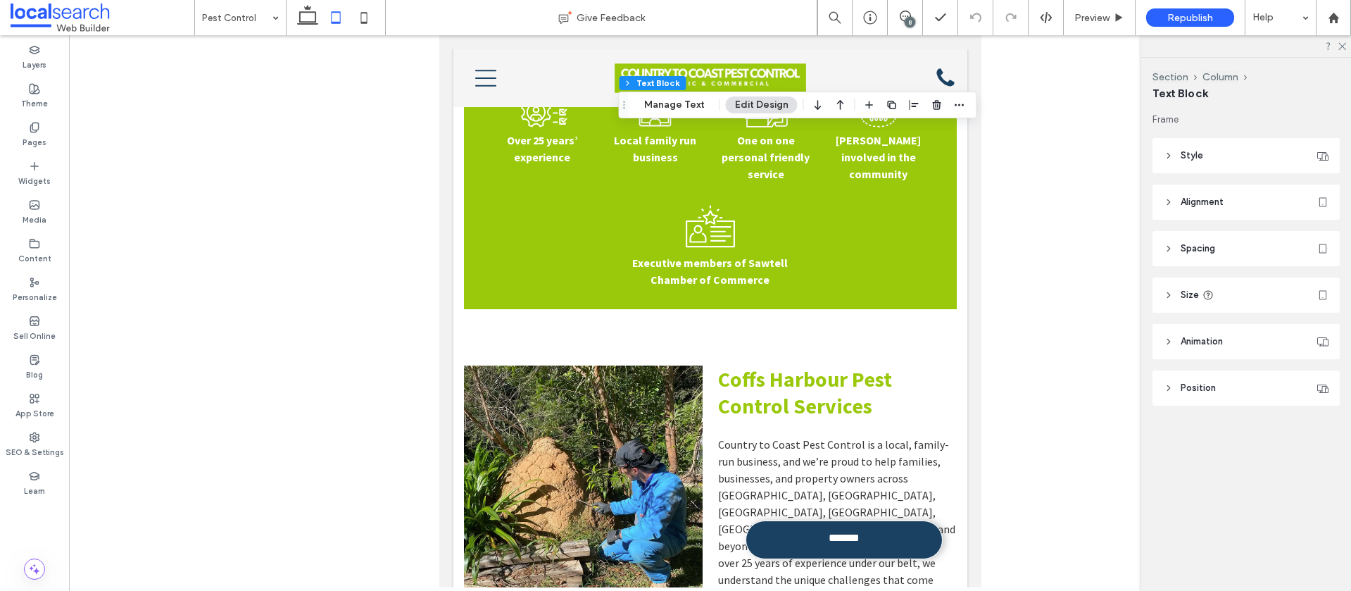
click at [1181, 203] on span "Alignment" at bounding box center [1201, 202] width 43 height 14
click at [1190, 294] on span "Spacing" at bounding box center [1197, 290] width 34 height 14
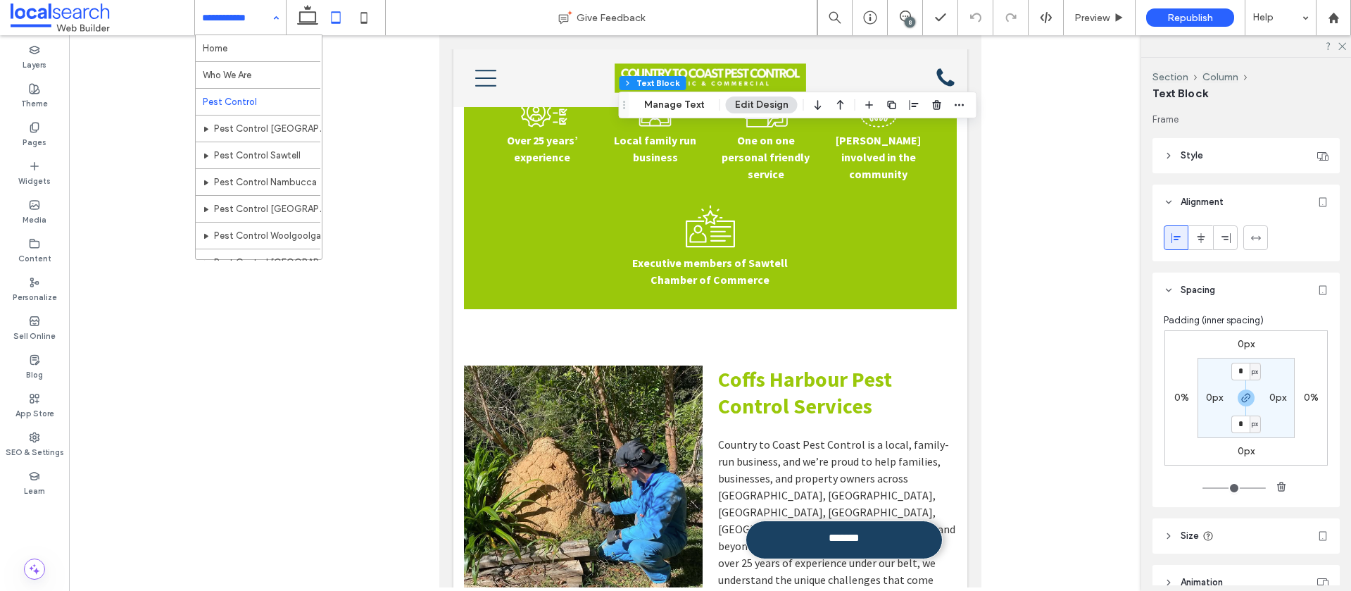
drag, startPoint x: 244, startPoint y: 19, endPoint x: 237, endPoint y: 50, distance: 31.6
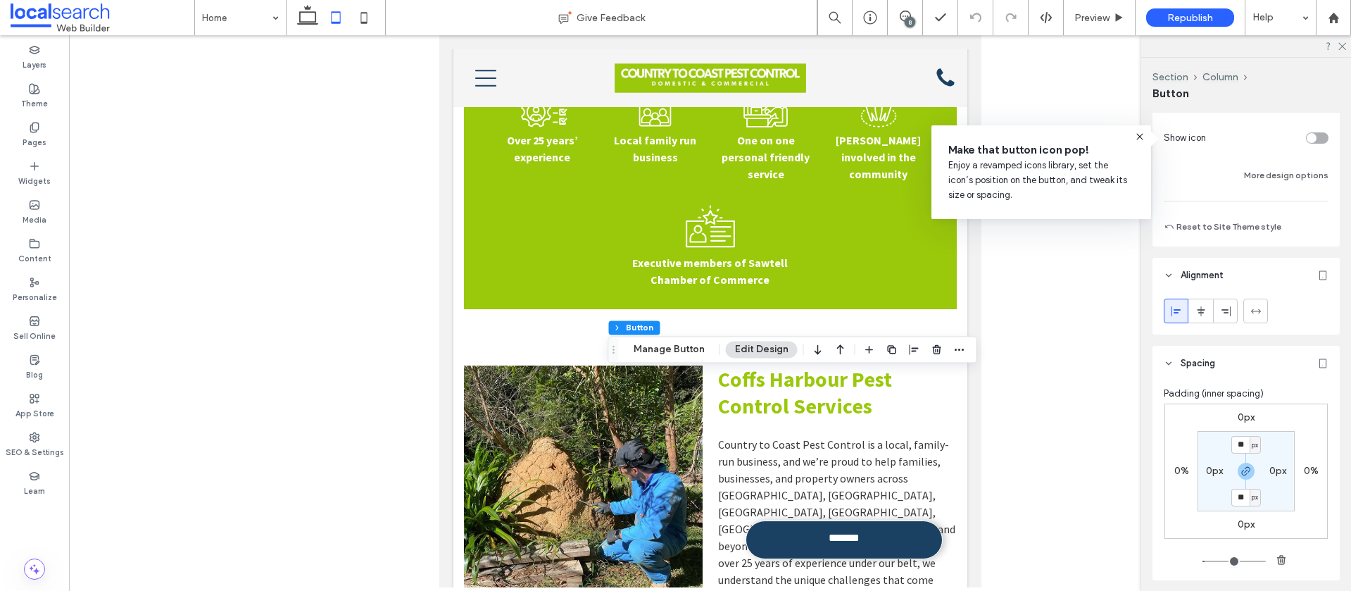
scroll to position [377, 0]
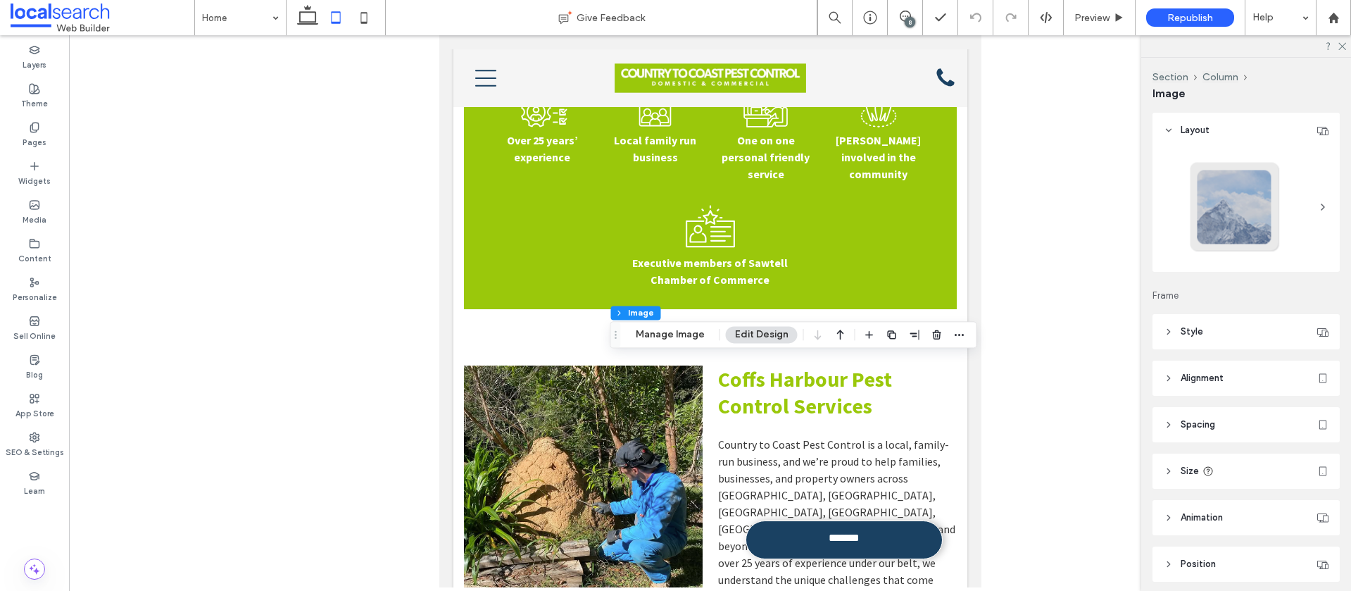
click at [1204, 424] on span "Spacing" at bounding box center [1197, 424] width 34 height 14
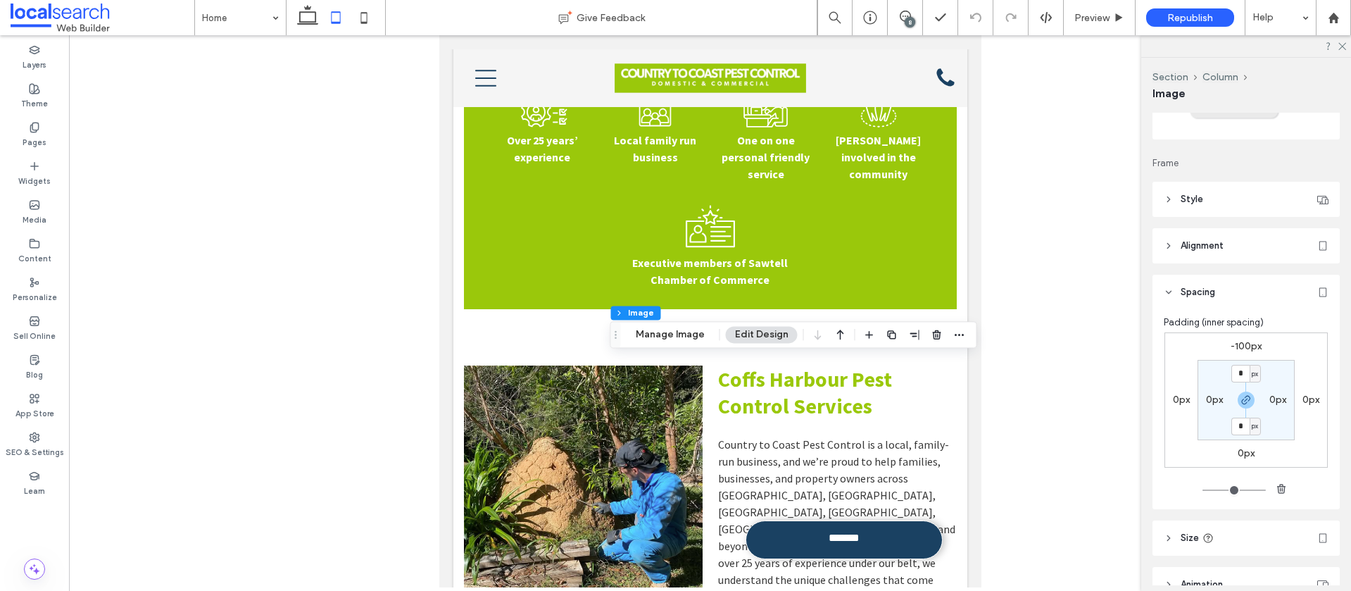
scroll to position [134, 0]
click at [1240, 344] on label "-100px" at bounding box center [1245, 345] width 31 height 12
type input "*"
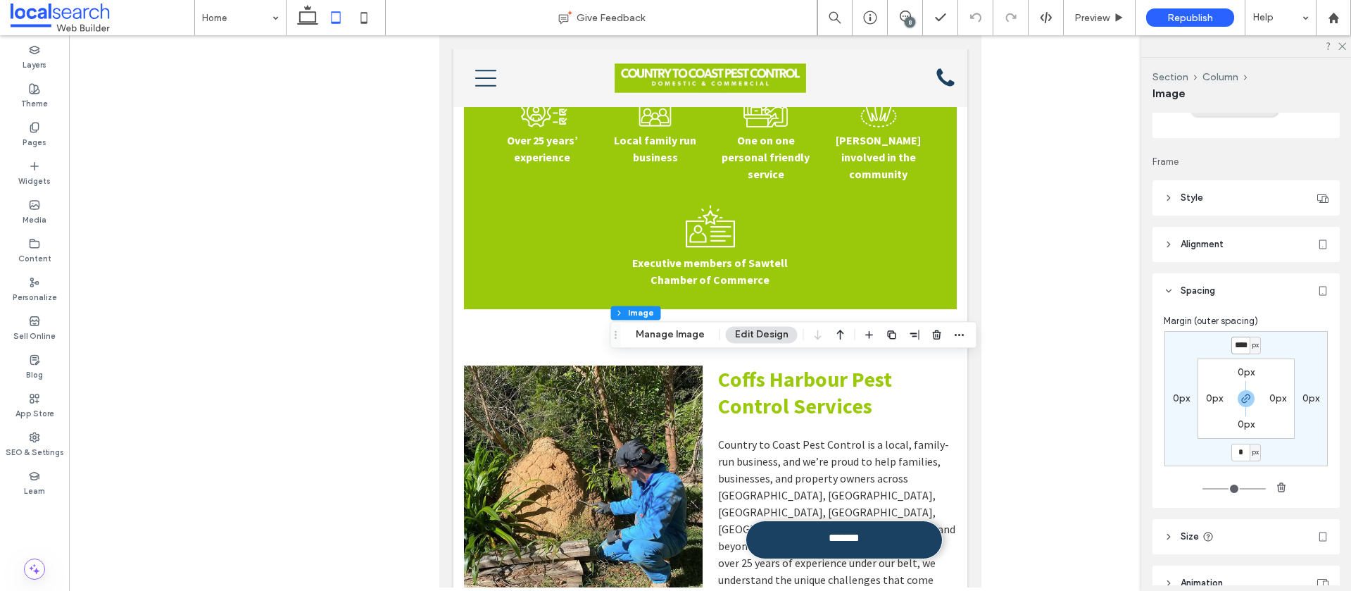
drag, startPoint x: 1248, startPoint y: 346, endPoint x: 1214, endPoint y: 347, distance: 33.8
click at [1214, 347] on div "**** px 0px * px 0px 0px 0px 0px 0px" at bounding box center [1245, 398] width 163 height 135
type input "*"
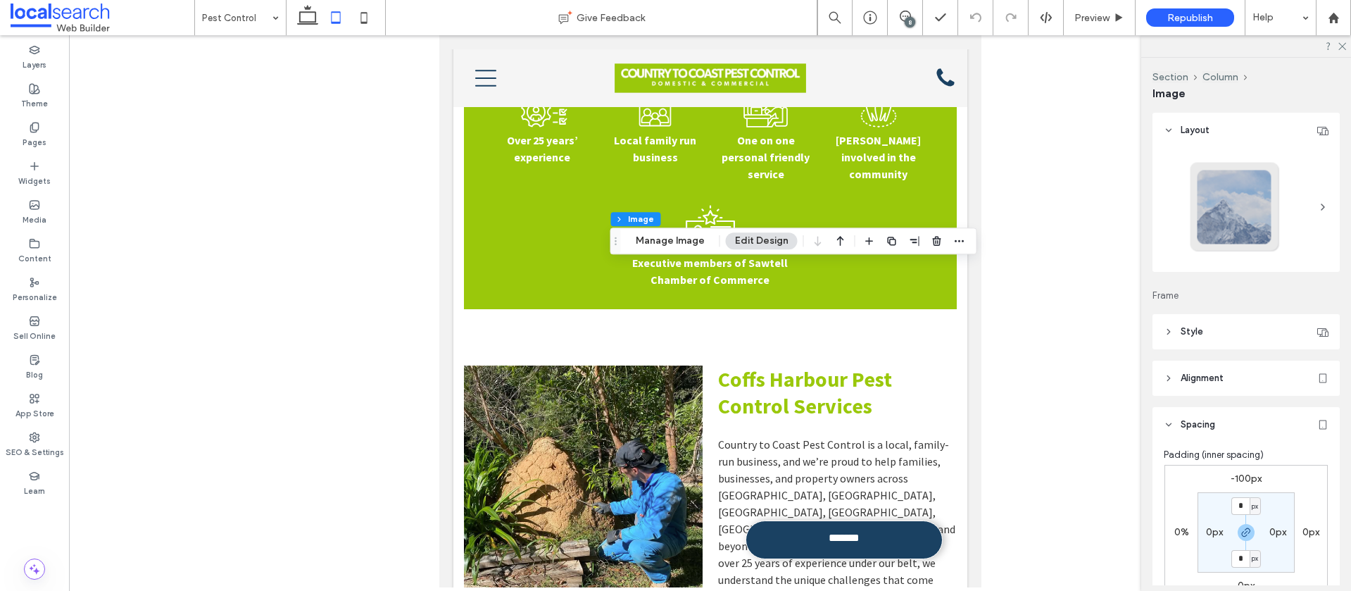
scroll to position [69, 0]
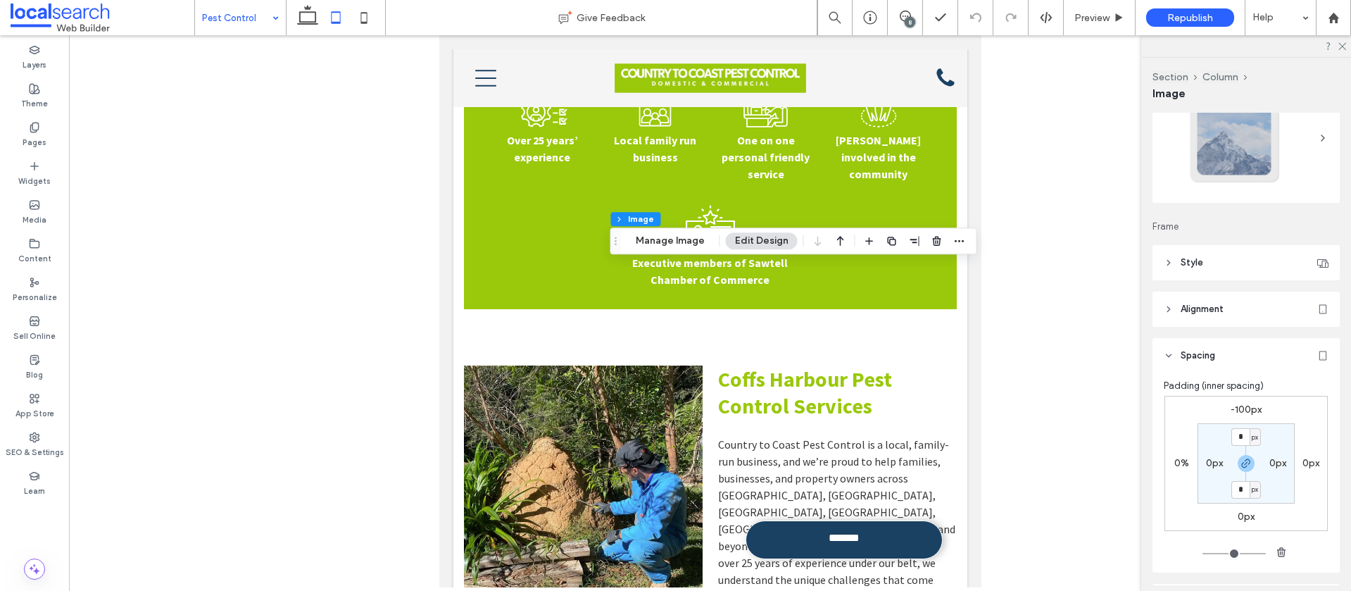
click at [232, 23] on input at bounding box center [237, 17] width 70 height 35
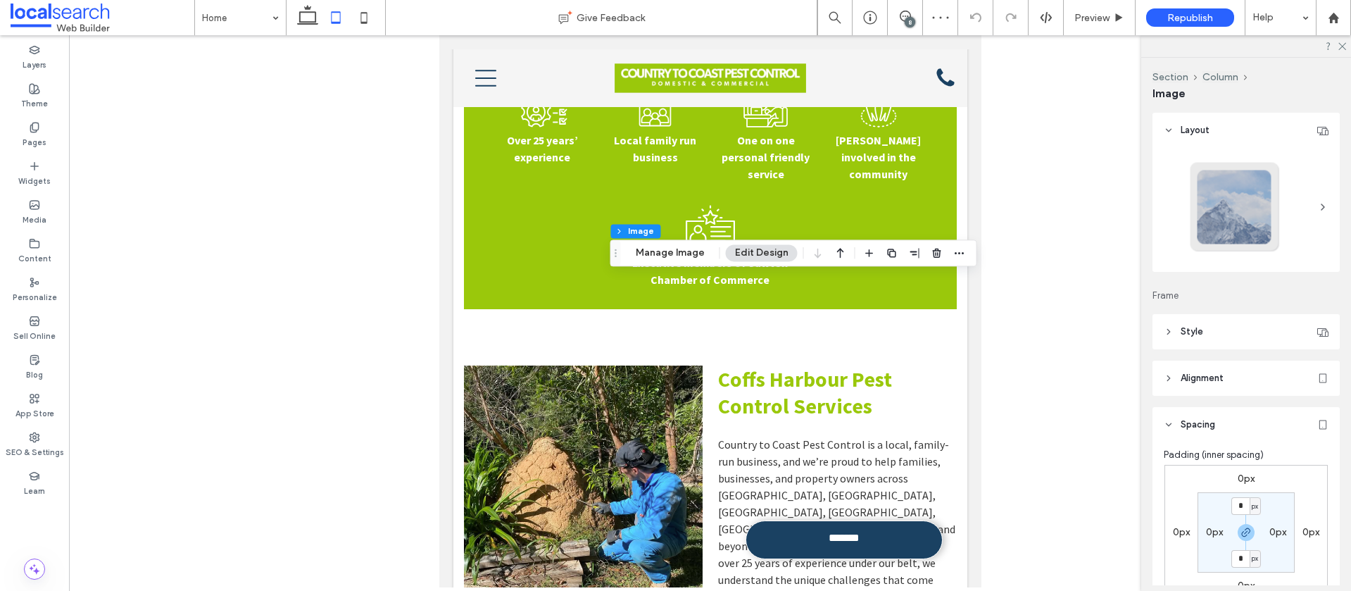
click at [1245, 478] on label "0px" at bounding box center [1245, 478] width 17 height 12
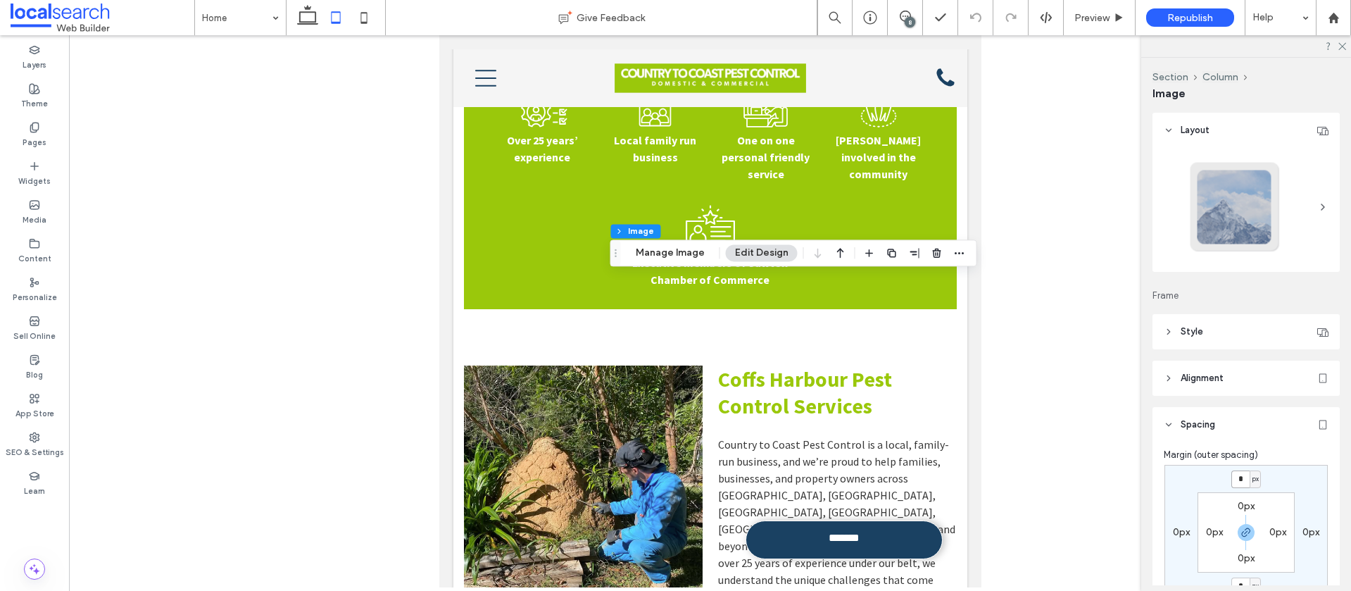
click at [1246, 480] on input "*" at bounding box center [1240, 479] width 18 height 18
type input "****"
type input "*"
type input "****"
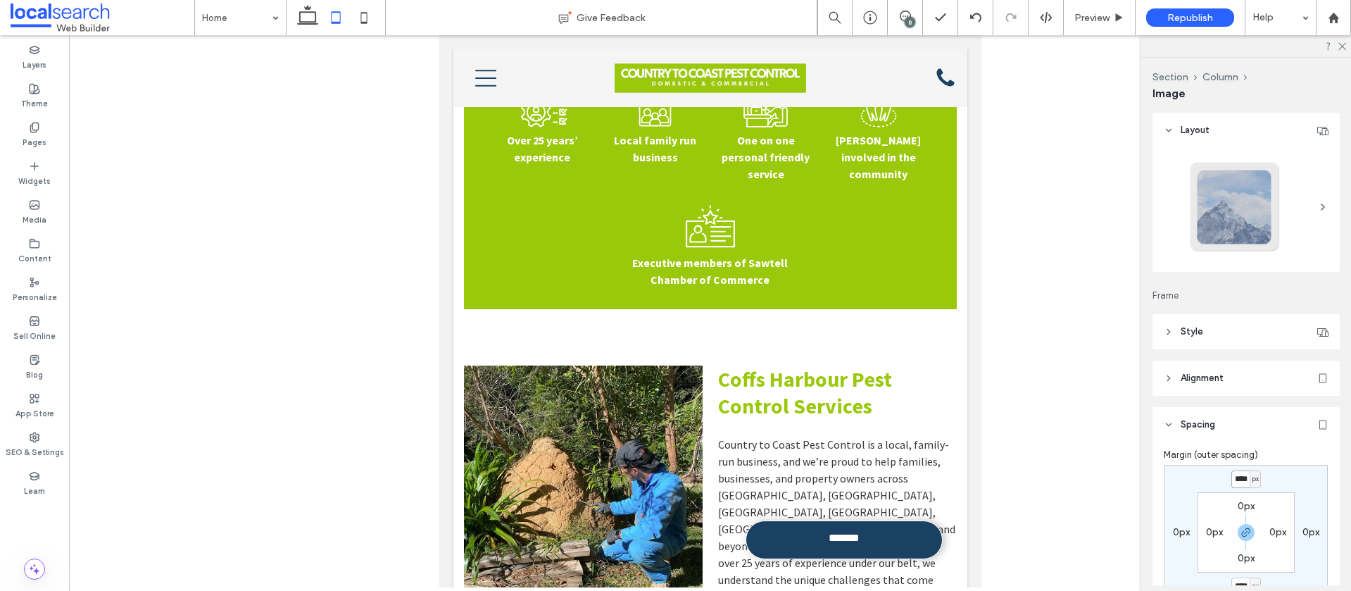
type input "*"
type input "**"
type input "****"
type input "***"
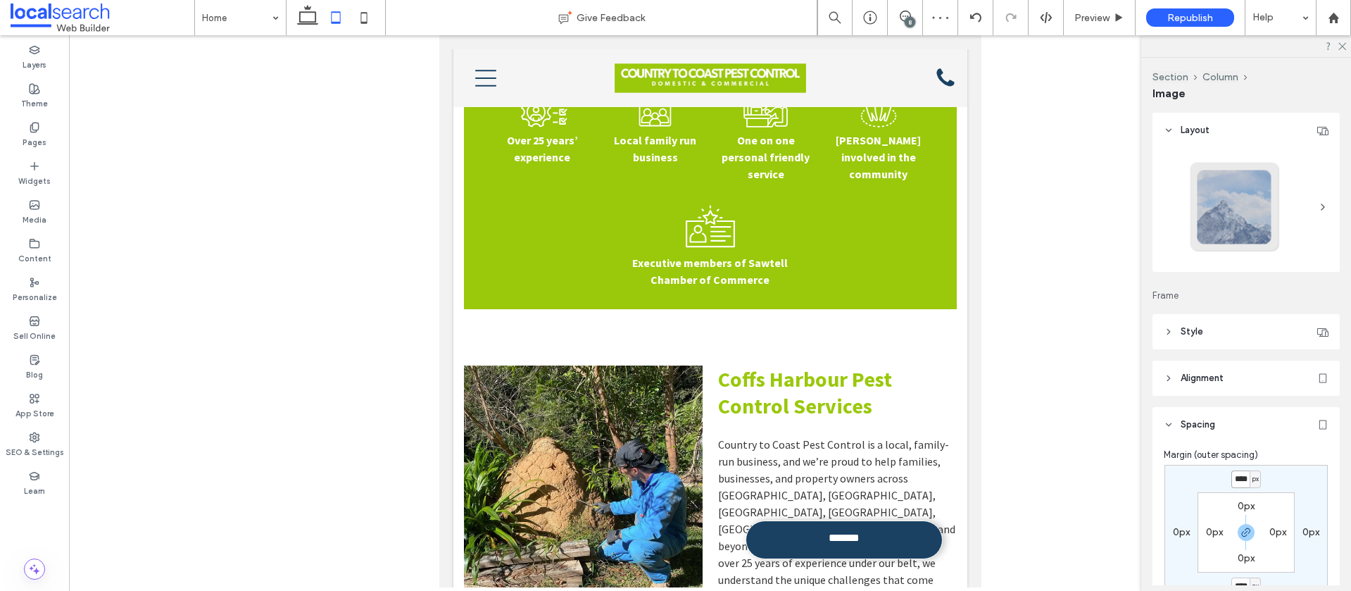
type input "*"
type input "**"
type input "****"
type input "***"
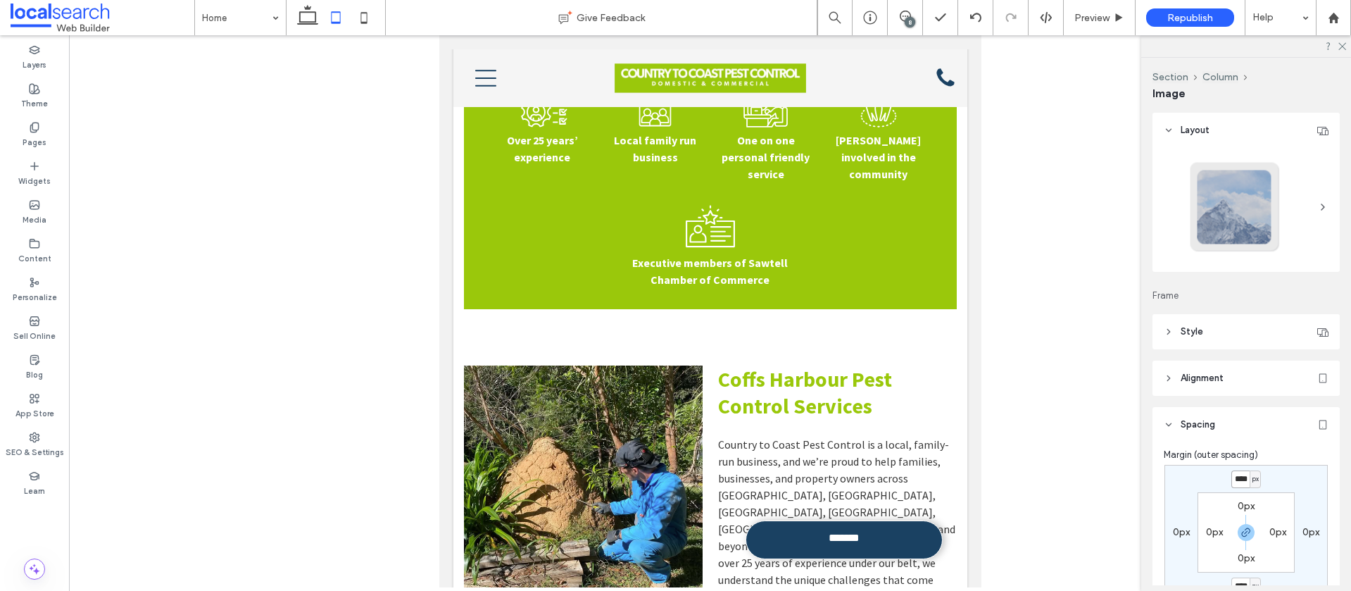
type input "*"
type input "****"
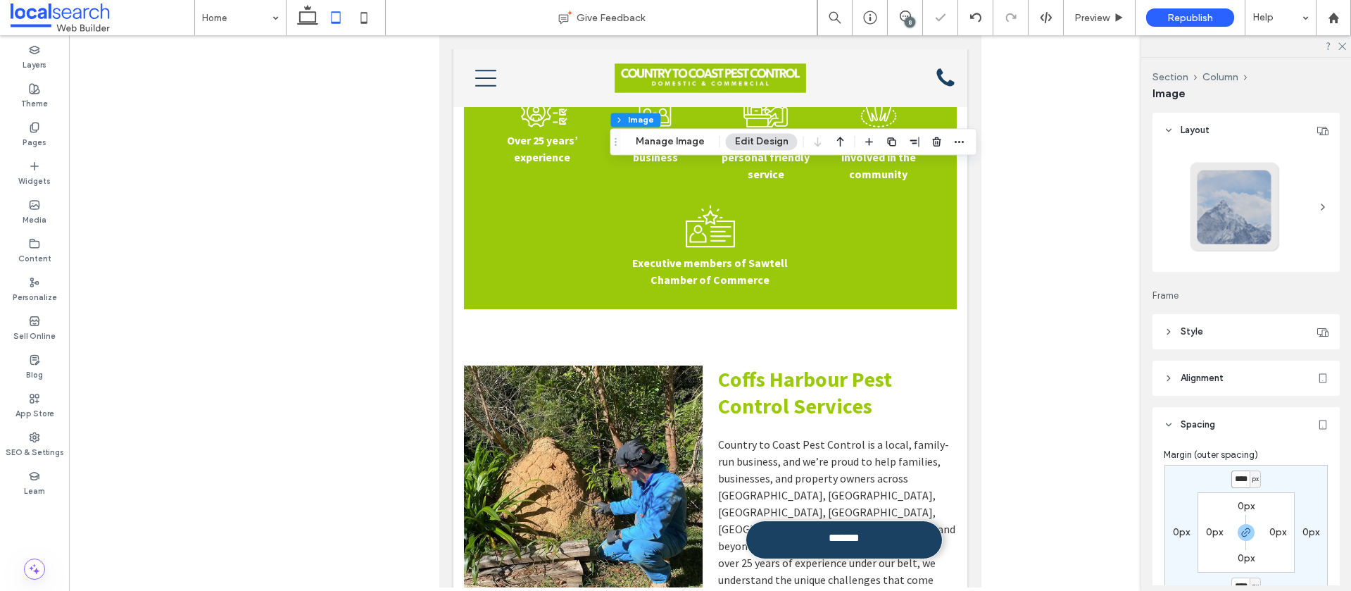
scroll to position [0, 0]
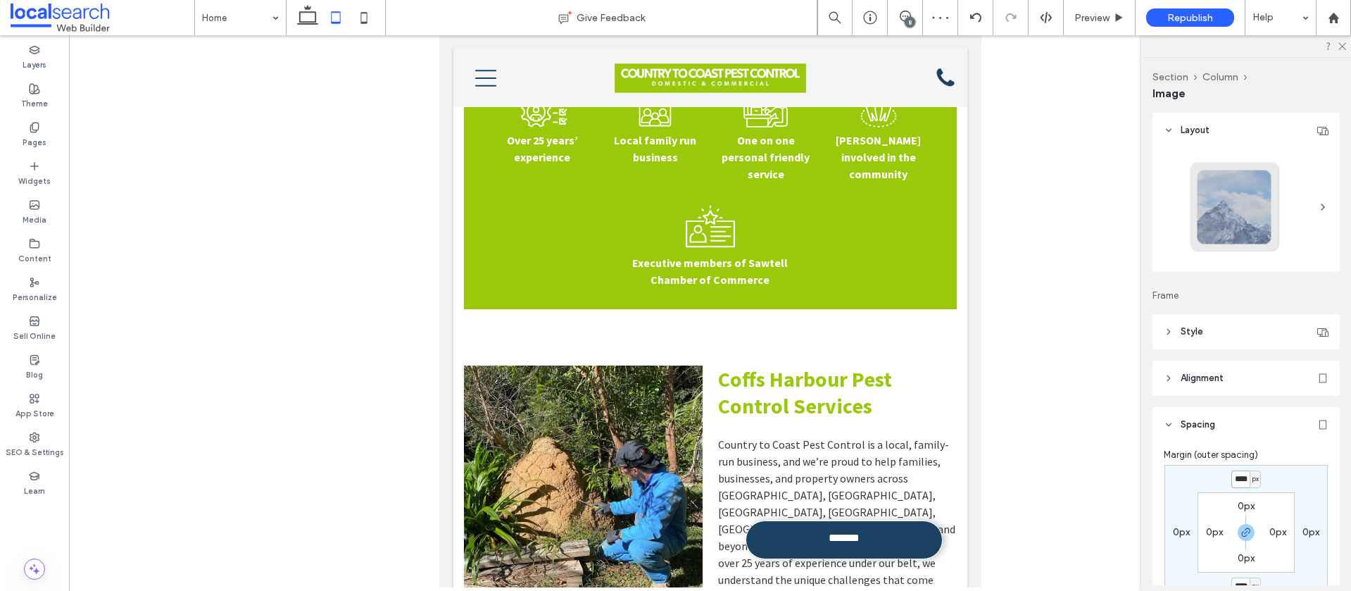
type input "*"
type input "****"
type input "*"
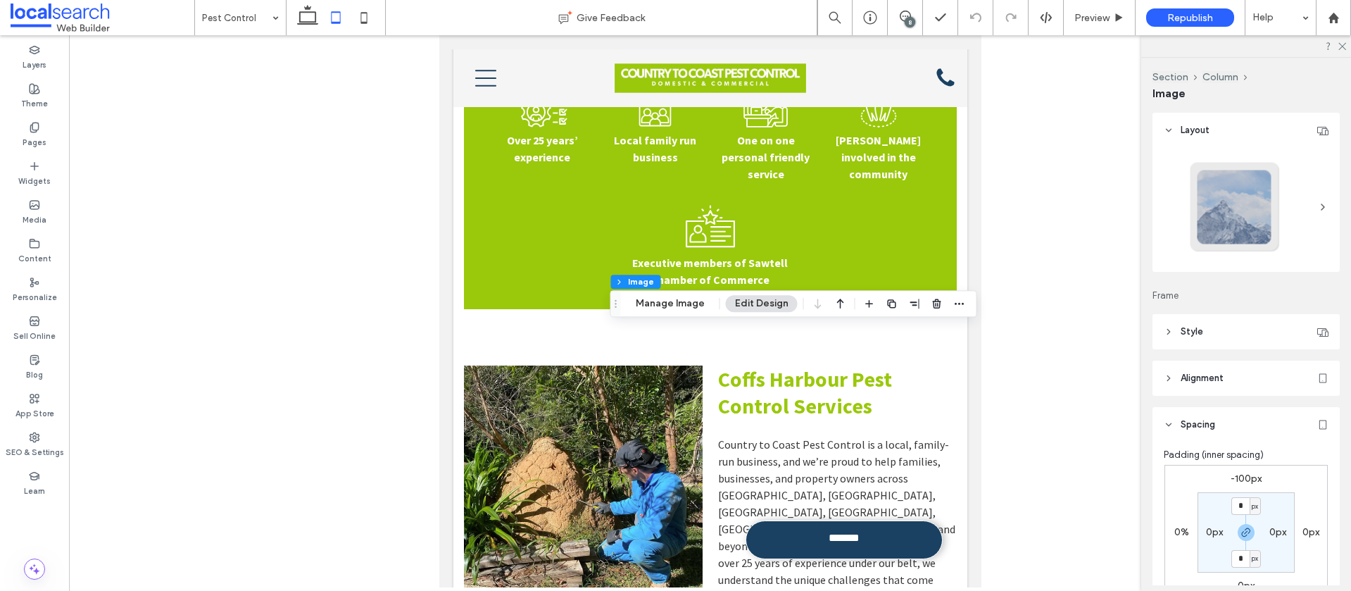
scroll to position [252, 0]
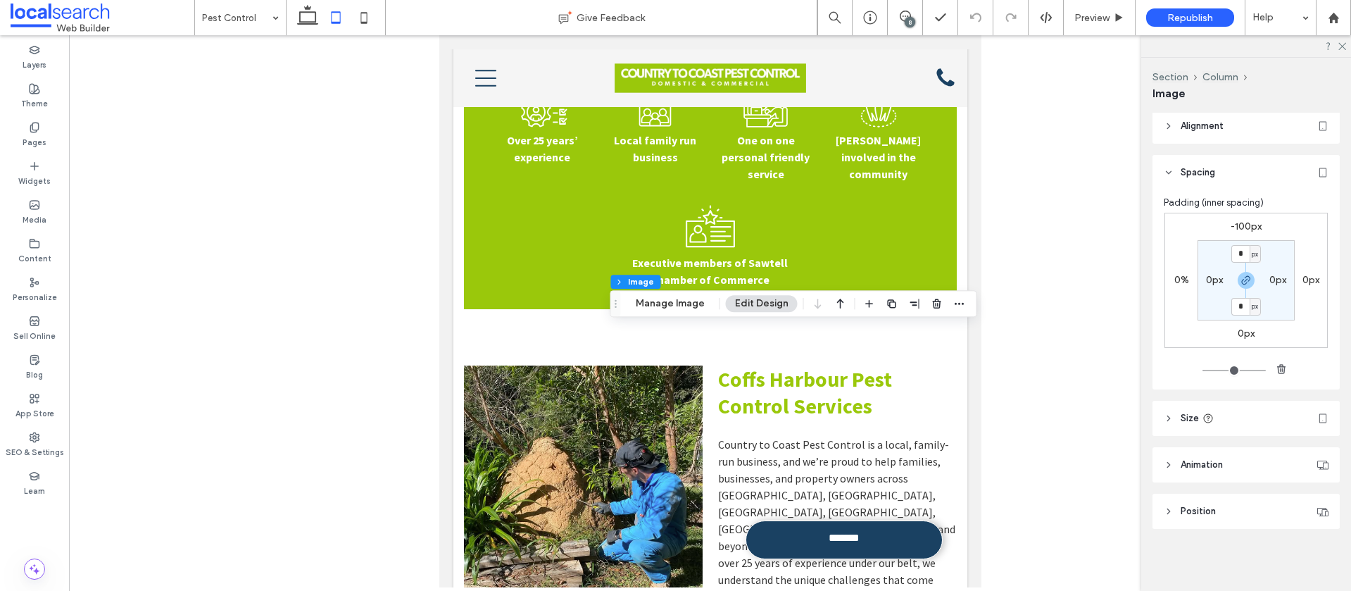
click at [1166, 426] on header "Size" at bounding box center [1245, 418] width 187 height 35
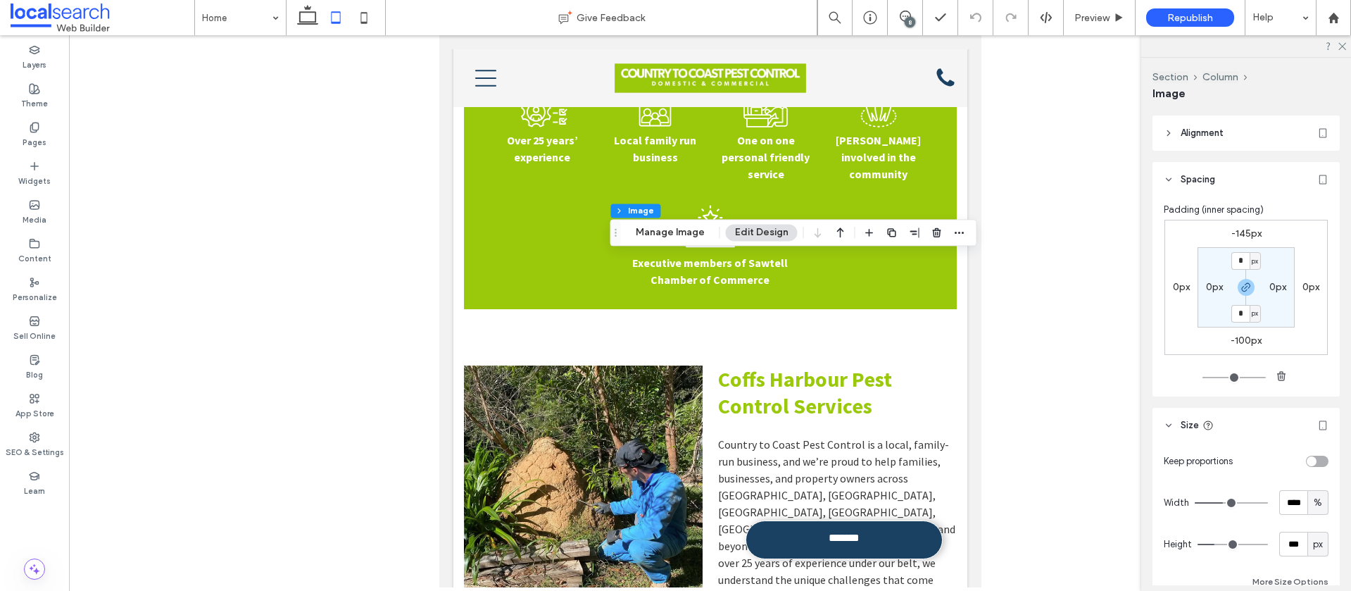
scroll to position [327, 0]
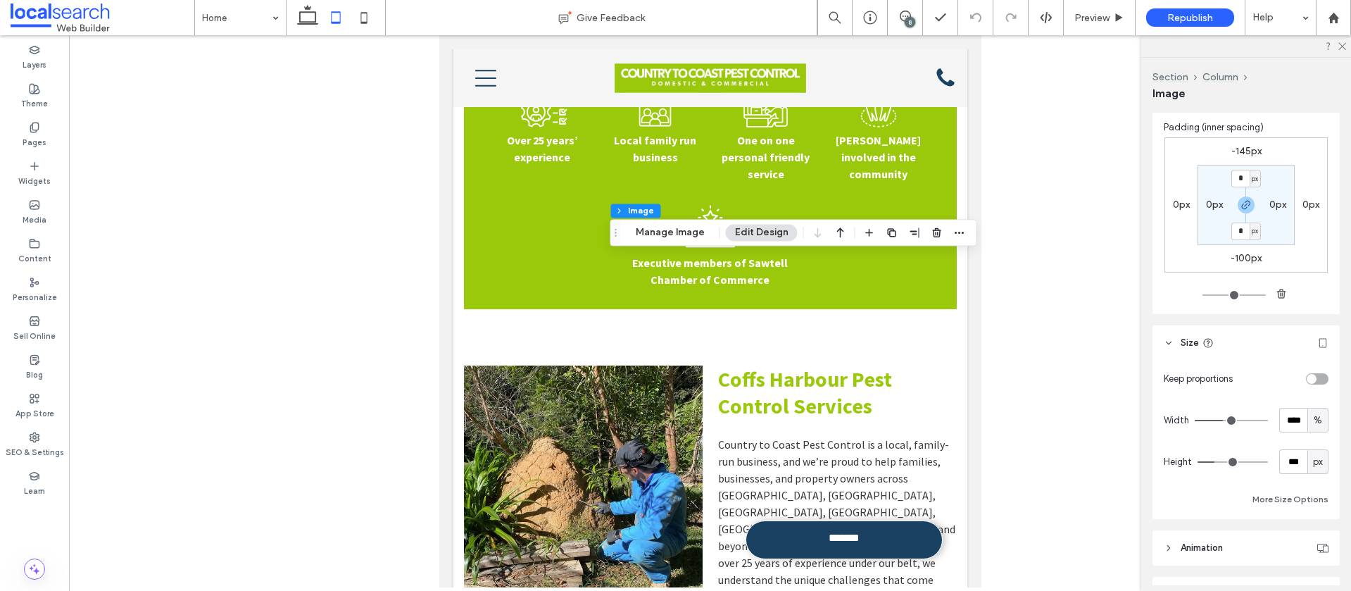
click at [1315, 422] on span "%" at bounding box center [1317, 420] width 8 height 14
click at [1318, 442] on span "px" at bounding box center [1318, 445] width 10 height 14
type input "***"
drag, startPoint x: 1306, startPoint y: 420, endPoint x: 1257, endPoint y: 420, distance: 48.6
click at [1257, 419] on div "Width ***** px" at bounding box center [1246, 420] width 165 height 25
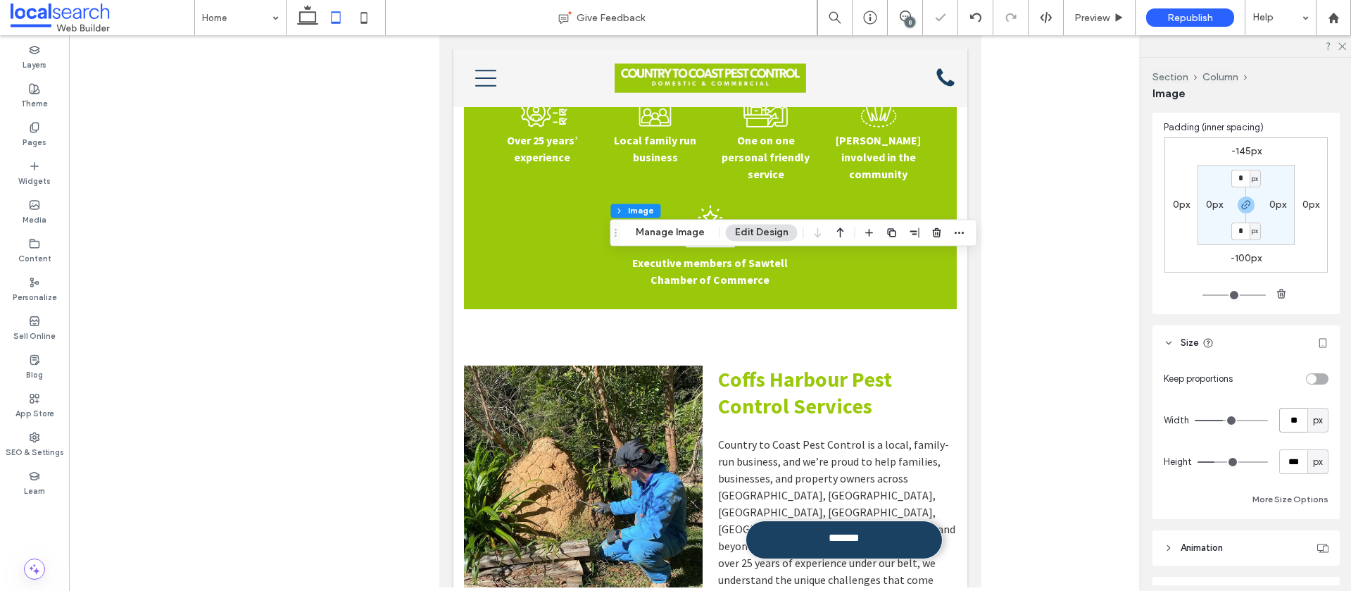
type input "**"
click at [1313, 460] on span "px" at bounding box center [1318, 462] width 10 height 14
click at [1315, 337] on span "px" at bounding box center [1318, 339] width 10 height 14
drag, startPoint x: 1300, startPoint y: 464, endPoint x: 1273, endPoint y: 464, distance: 27.5
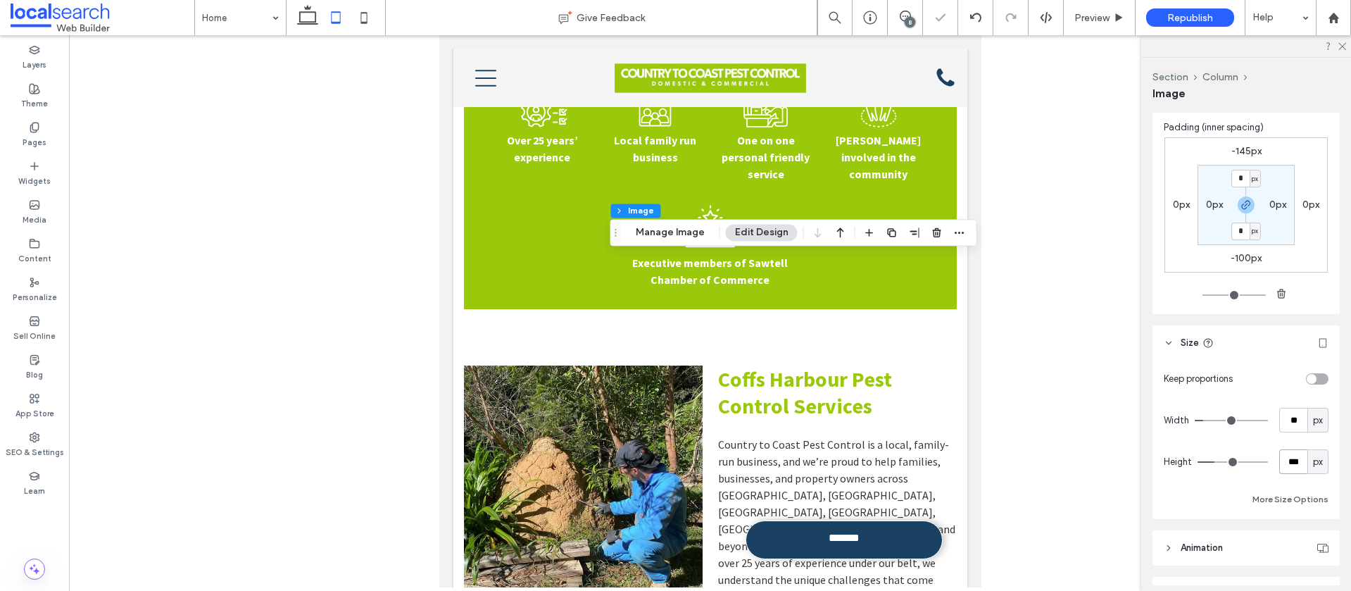
click at [1273, 464] on div "Height *** px" at bounding box center [1246, 461] width 165 height 25
type input "***"
click at [1245, 152] on label "-145px" at bounding box center [1246, 151] width 30 height 12
type input "*"
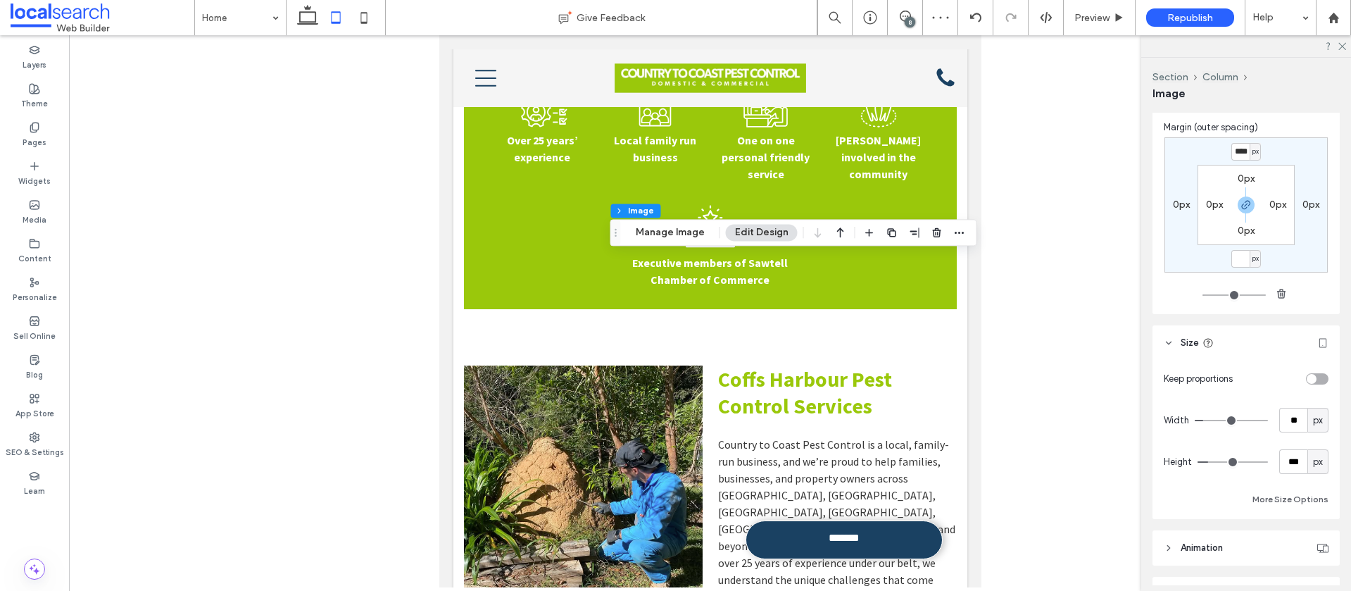
type input "*"
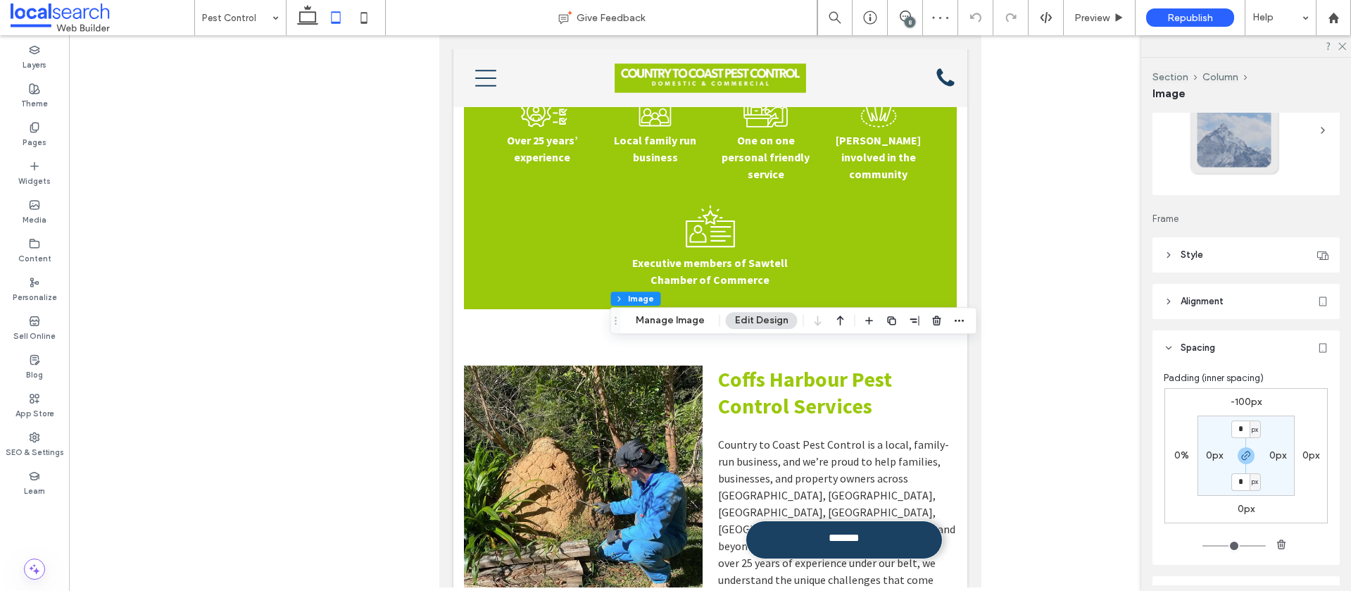
scroll to position [78, 0]
click at [234, 18] on input at bounding box center [237, 17] width 70 height 35
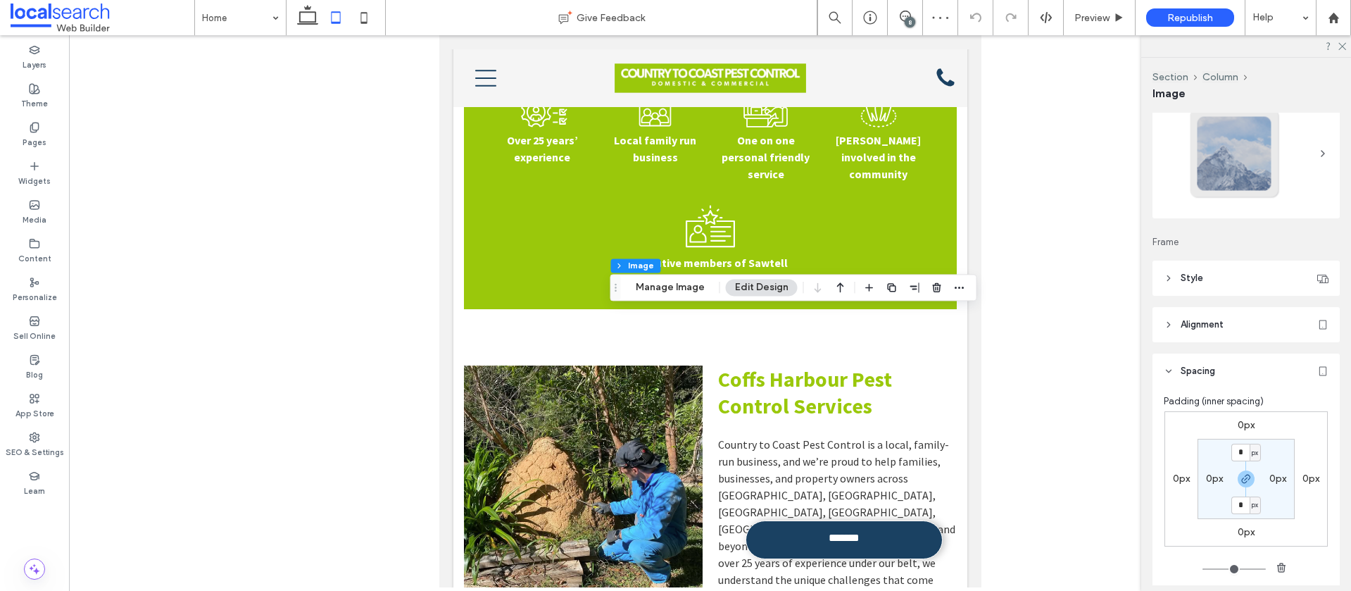
scroll to position [71, 0]
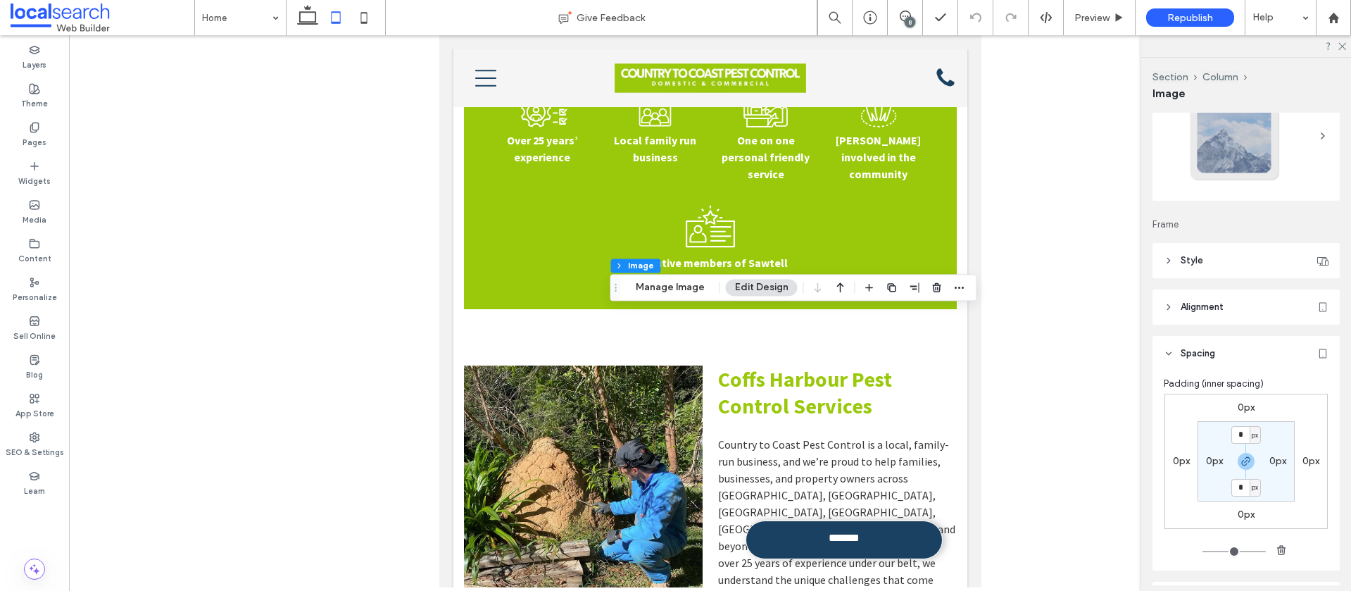
click at [1243, 407] on label "0px" at bounding box center [1245, 407] width 17 height 12
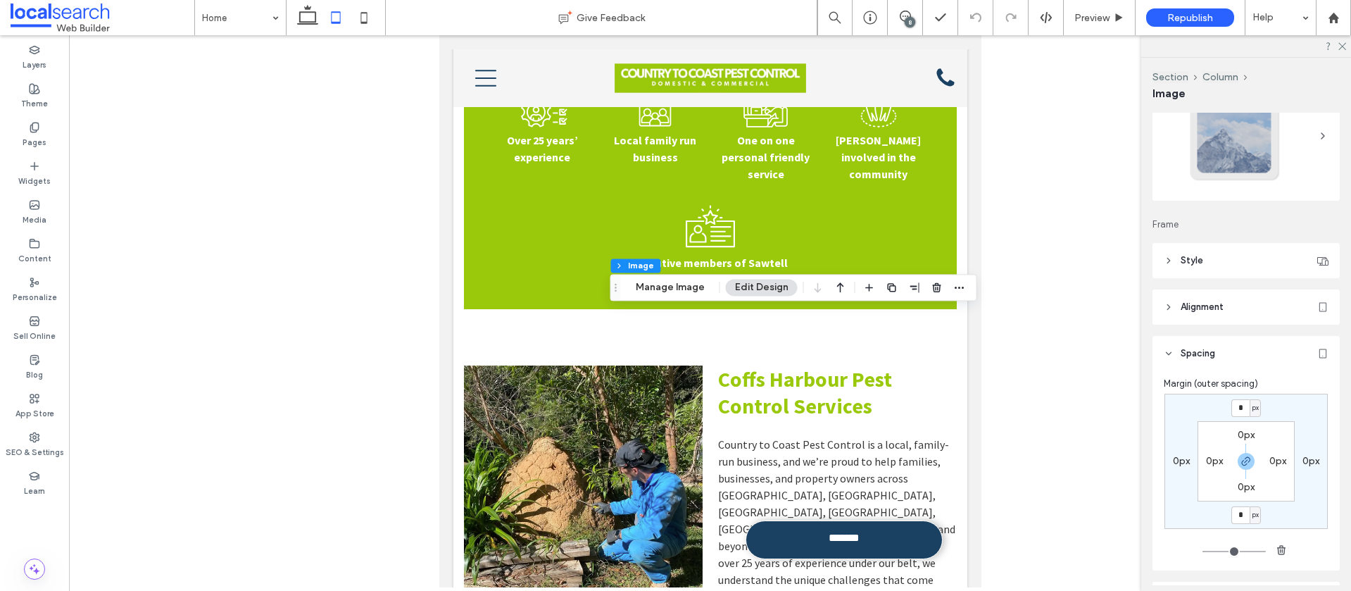
drag, startPoint x: 1249, startPoint y: 465, endPoint x: 1245, endPoint y: 446, distance: 19.0
click at [1249, 465] on icon "button" at bounding box center [1245, 460] width 11 height 11
click at [1245, 404] on input "*" at bounding box center [1240, 408] width 18 height 18
type input "****"
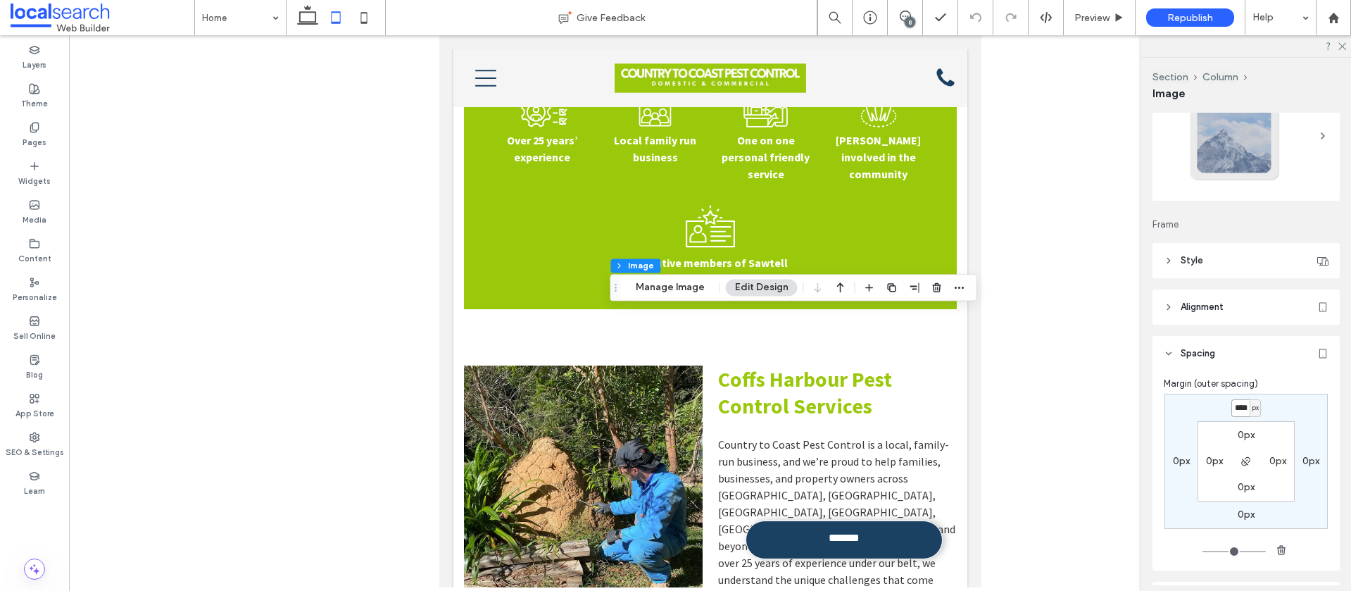
type input "*"
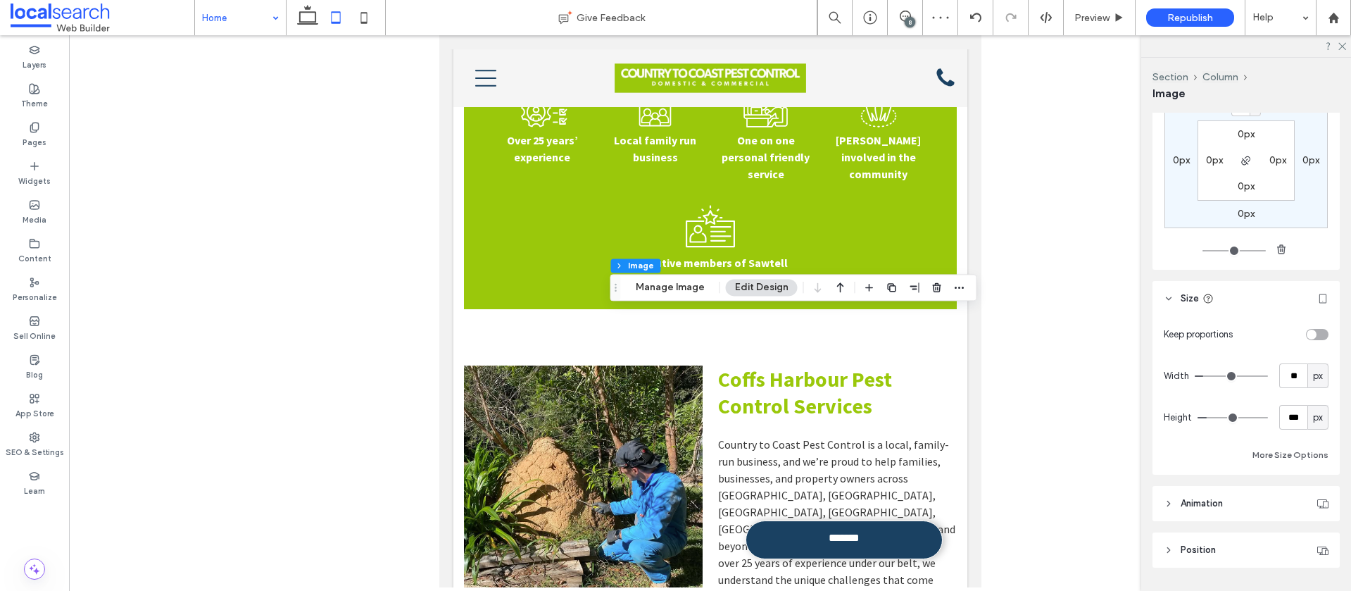
scroll to position [0, 0]
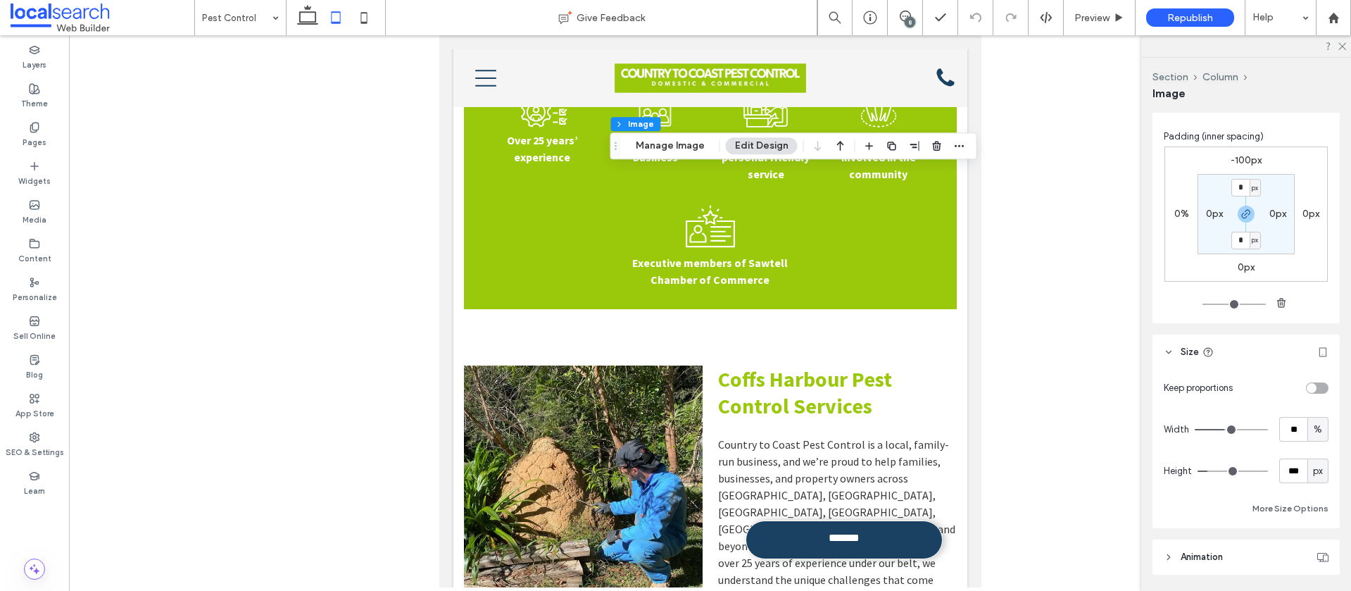
scroll to position [404, 0]
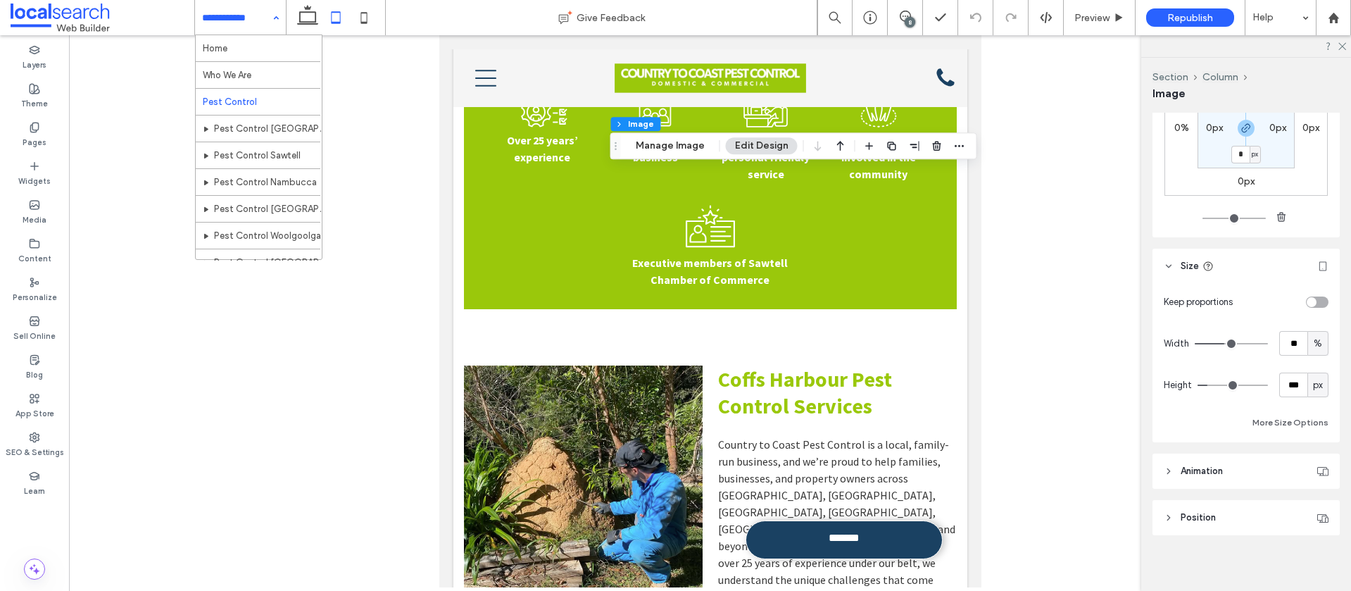
click at [208, 21] on input at bounding box center [237, 17] width 70 height 35
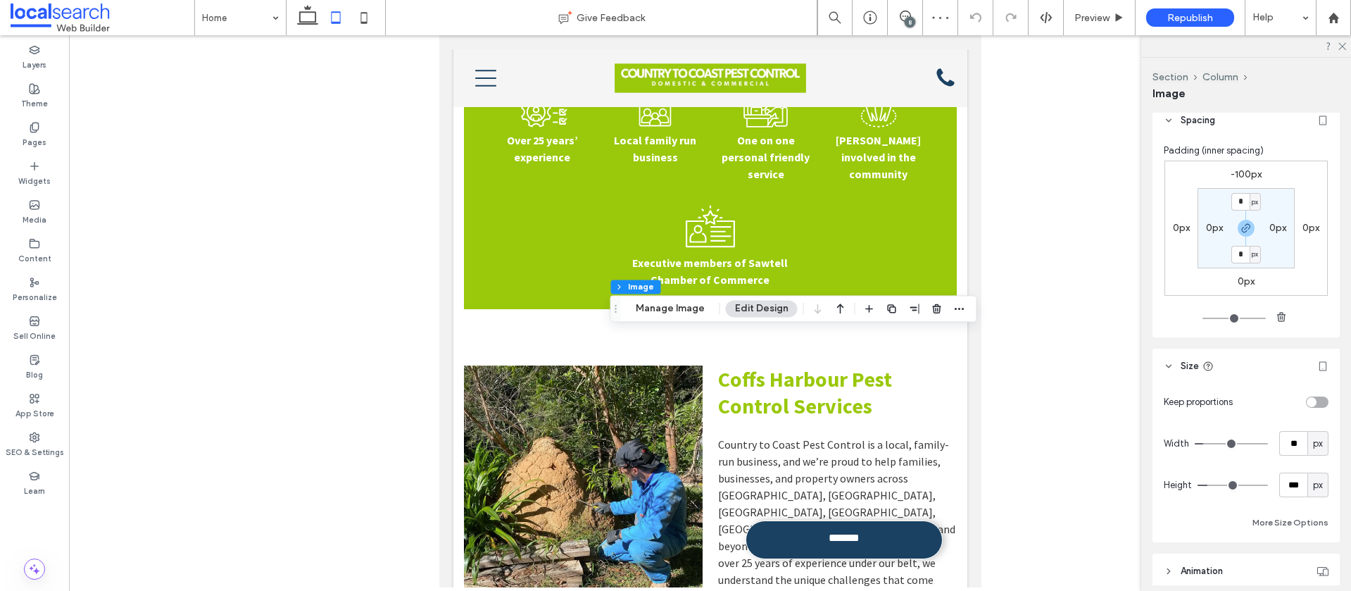
scroll to position [410, 0]
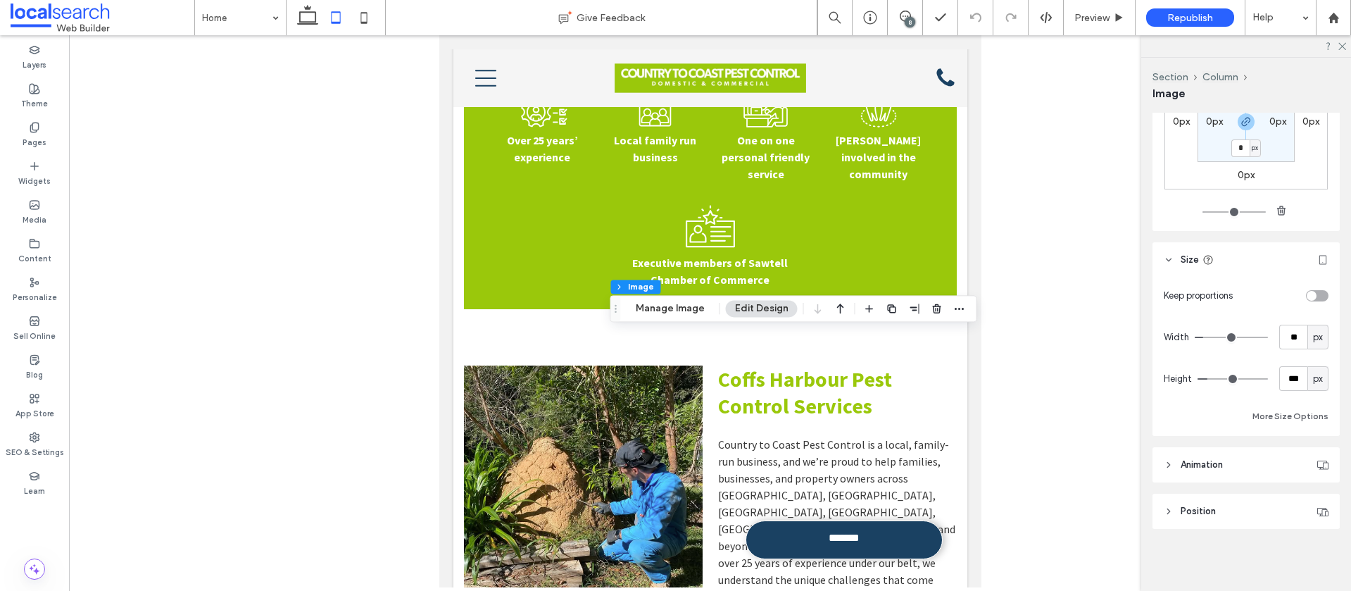
click at [1323, 340] on div "px" at bounding box center [1318, 337] width 14 height 14
click at [1318, 379] on span "%" at bounding box center [1317, 386] width 8 height 14
type input "**"
drag, startPoint x: 1300, startPoint y: 334, endPoint x: 1256, endPoint y: 335, distance: 44.4
click at [1256, 335] on div "Width **** %" at bounding box center [1246, 337] width 165 height 25
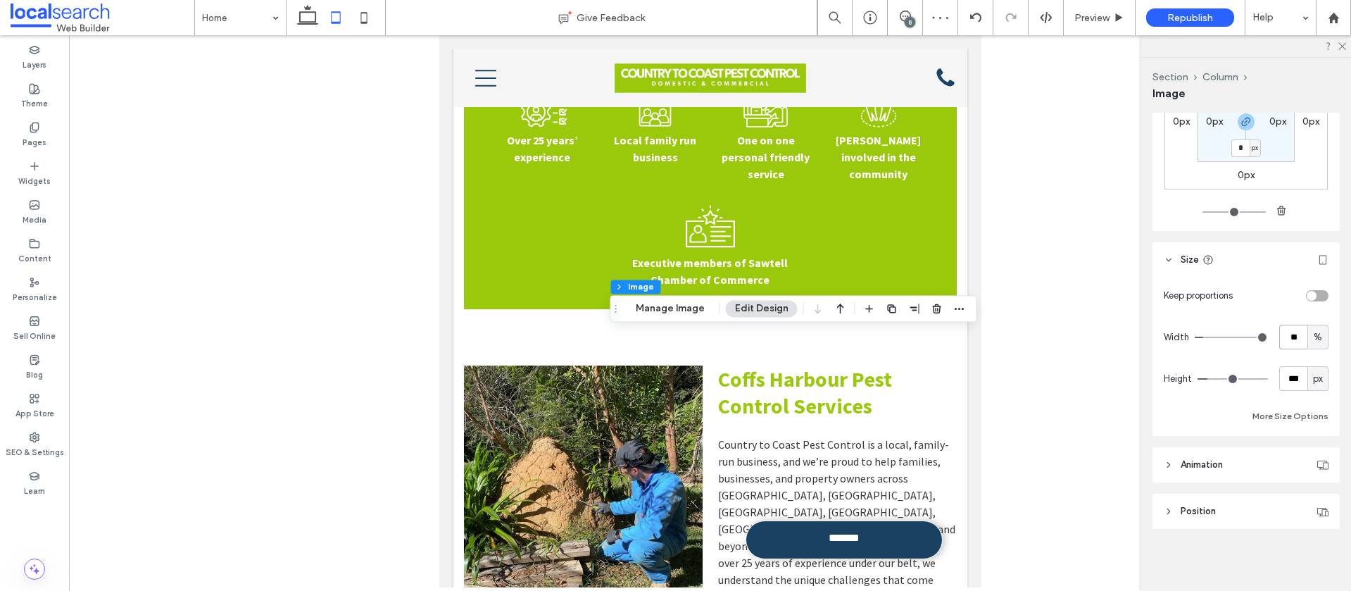
type input "**"
click at [1108, 18] on span "Preview" at bounding box center [1091, 18] width 35 height 12
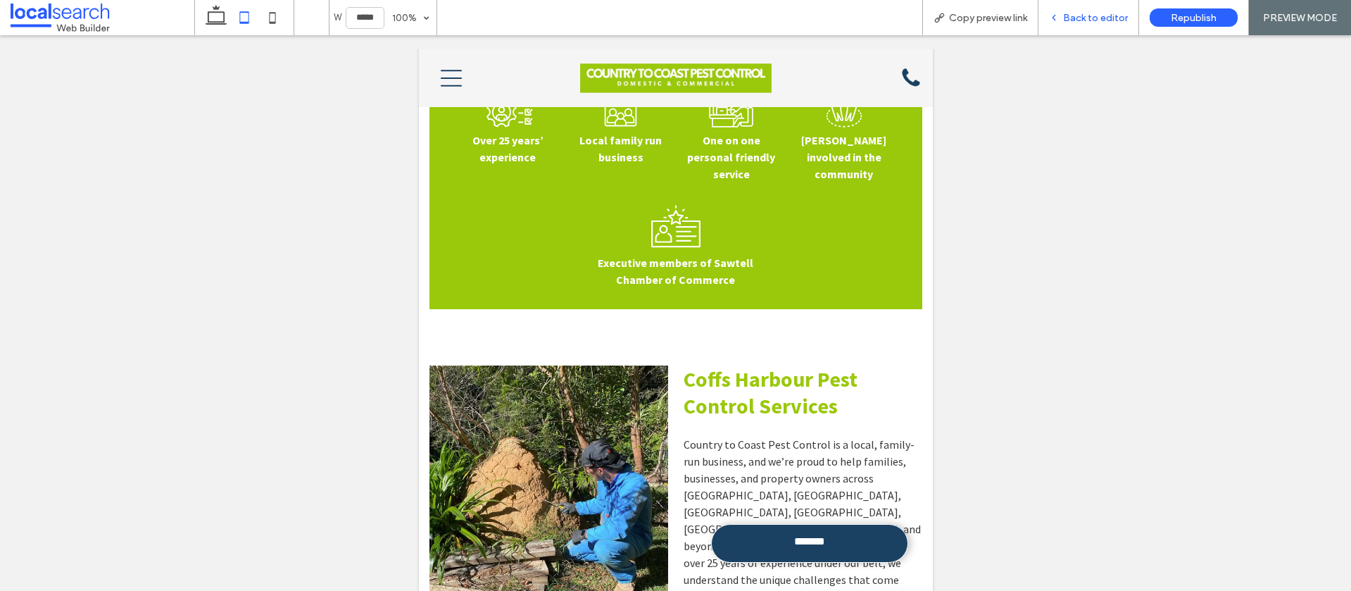
click at [1098, 18] on span "Back to editor" at bounding box center [1095, 18] width 65 height 12
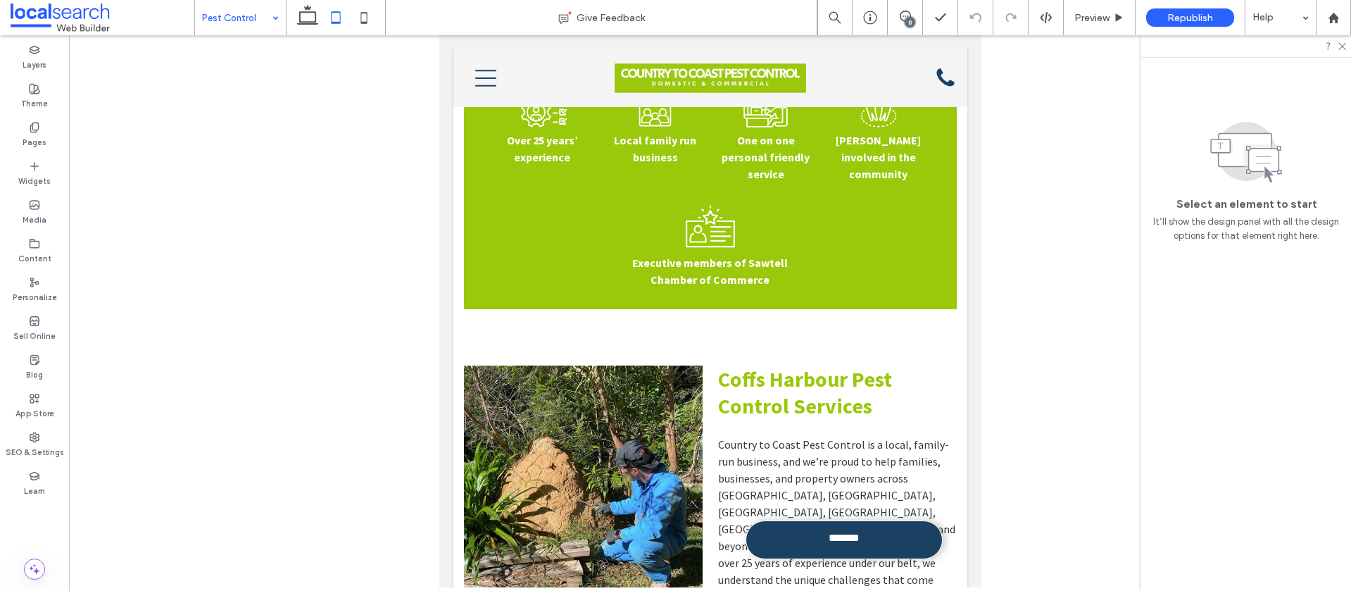
click at [246, 23] on input at bounding box center [237, 17] width 70 height 35
click at [313, 21] on use at bounding box center [307, 15] width 21 height 20
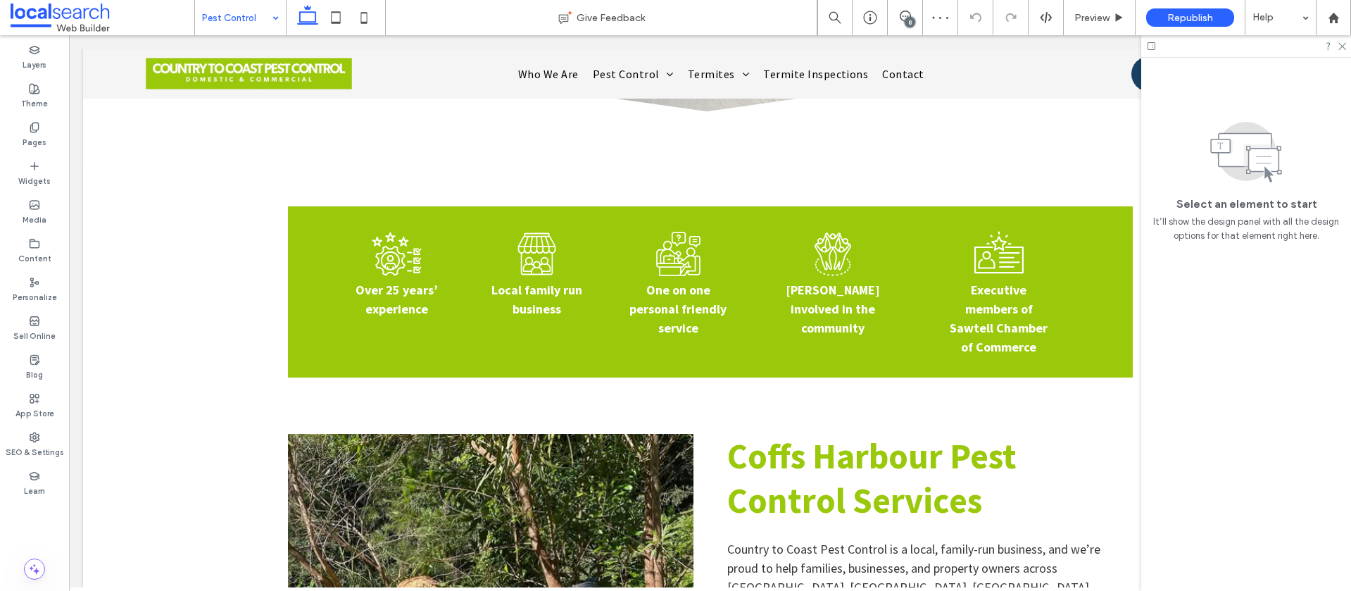
click at [239, 13] on input at bounding box center [237, 17] width 70 height 35
drag, startPoint x: 228, startPoint y: 48, endPoint x: 244, endPoint y: 46, distance: 16.3
click at [912, 18] on div "8" at bounding box center [910, 22] width 11 height 11
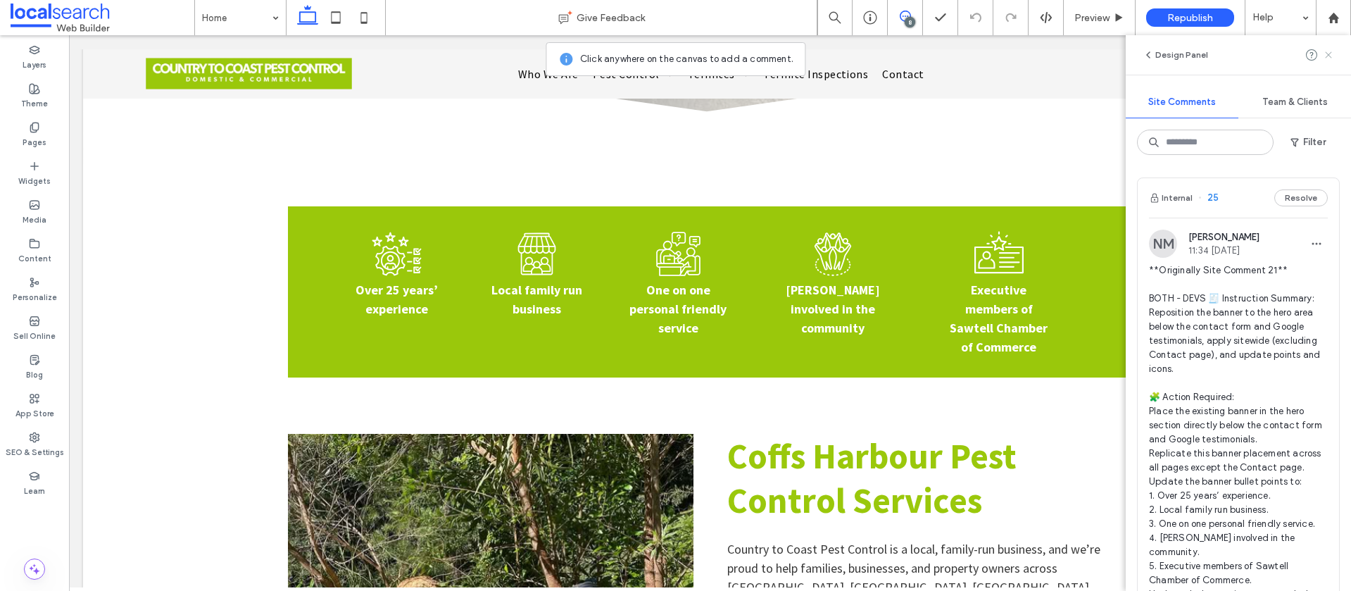
click at [1333, 56] on icon at bounding box center [1328, 54] width 11 height 11
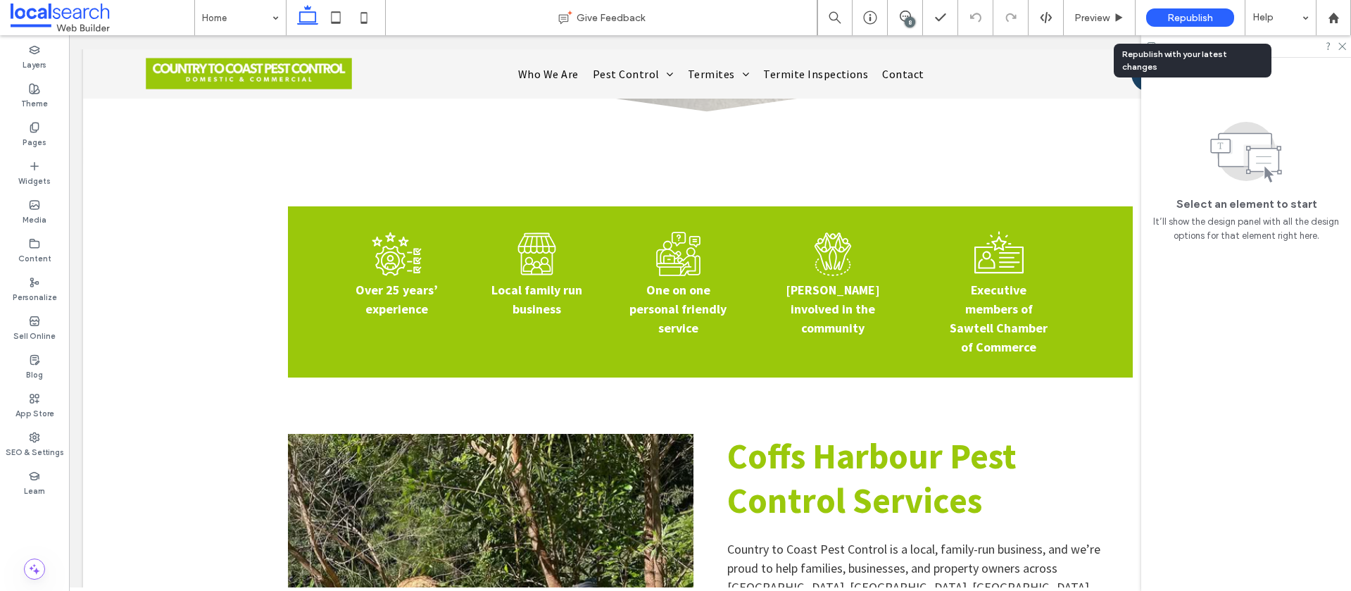
click at [1185, 13] on span "Republish" at bounding box center [1190, 18] width 46 height 12
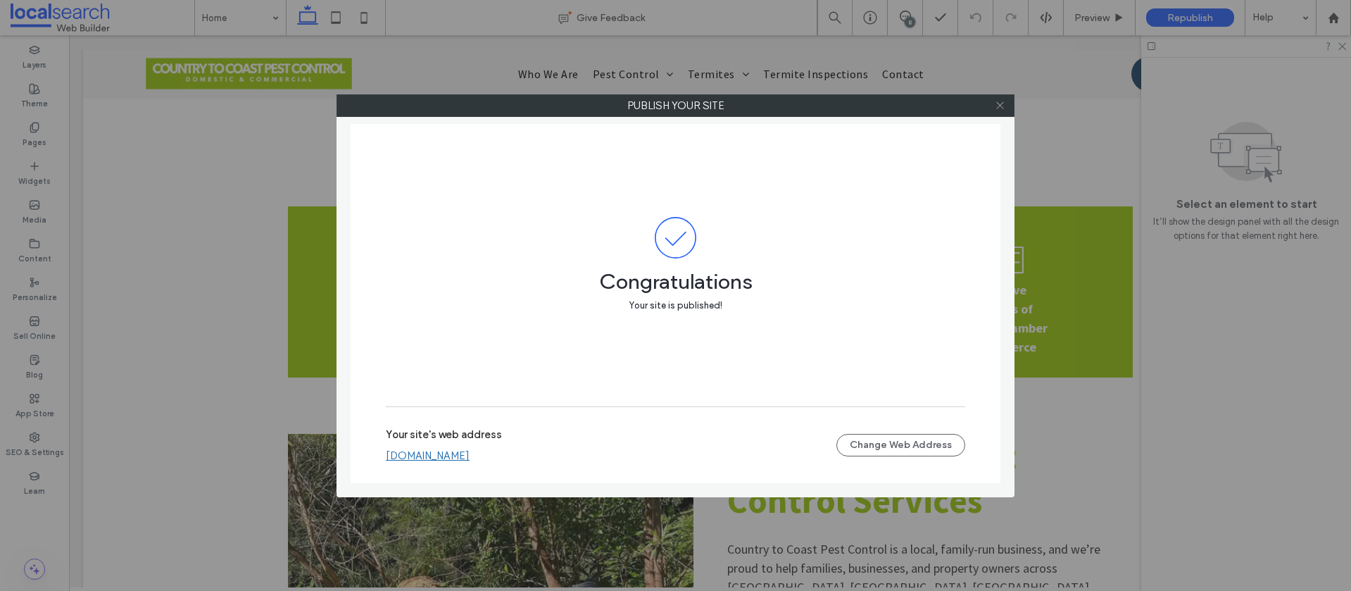
click at [1003, 106] on icon at bounding box center [1000, 105] width 11 height 11
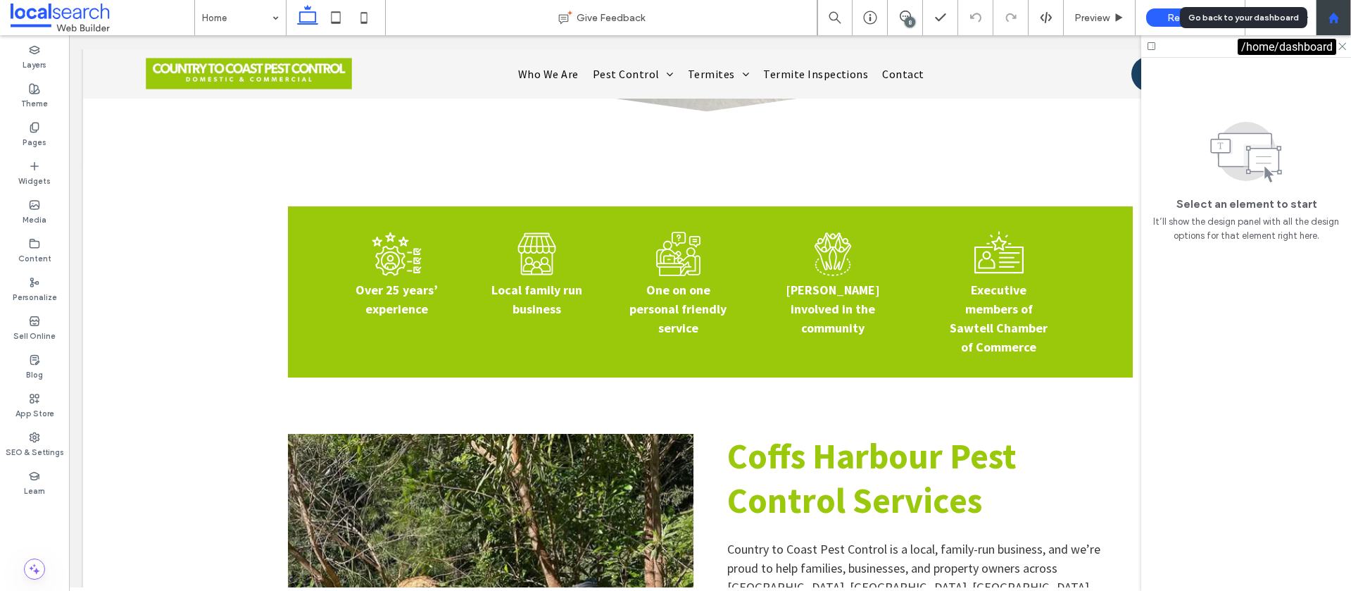
click at [1325, 18] on div at bounding box center [1333, 18] width 34 height 12
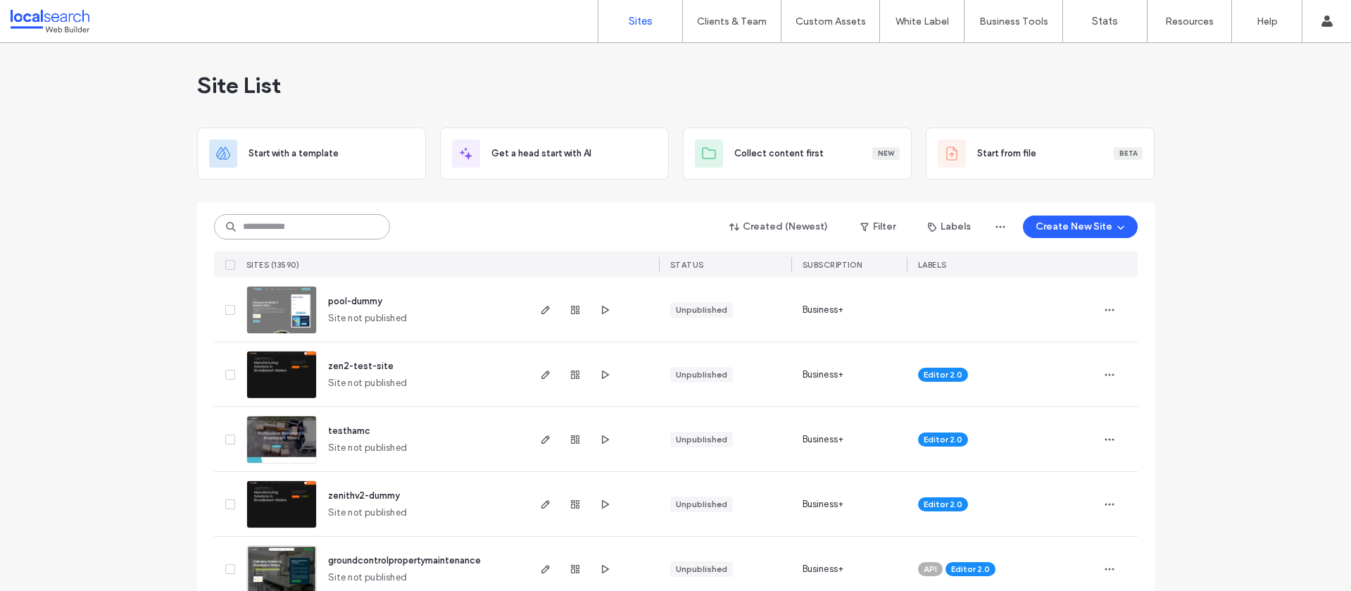
click at [333, 227] on input at bounding box center [302, 226] width 176 height 25
paste input "********"
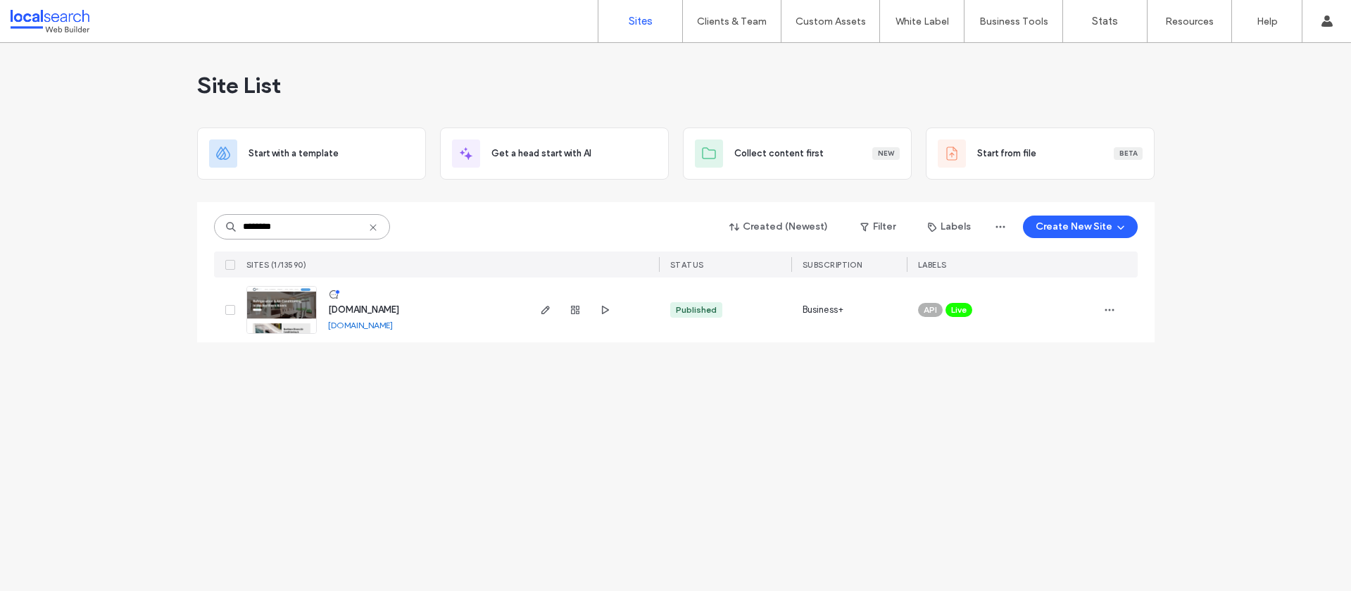
type input "********"
click at [399, 306] on span "[DOMAIN_NAME]" at bounding box center [363, 309] width 71 height 11
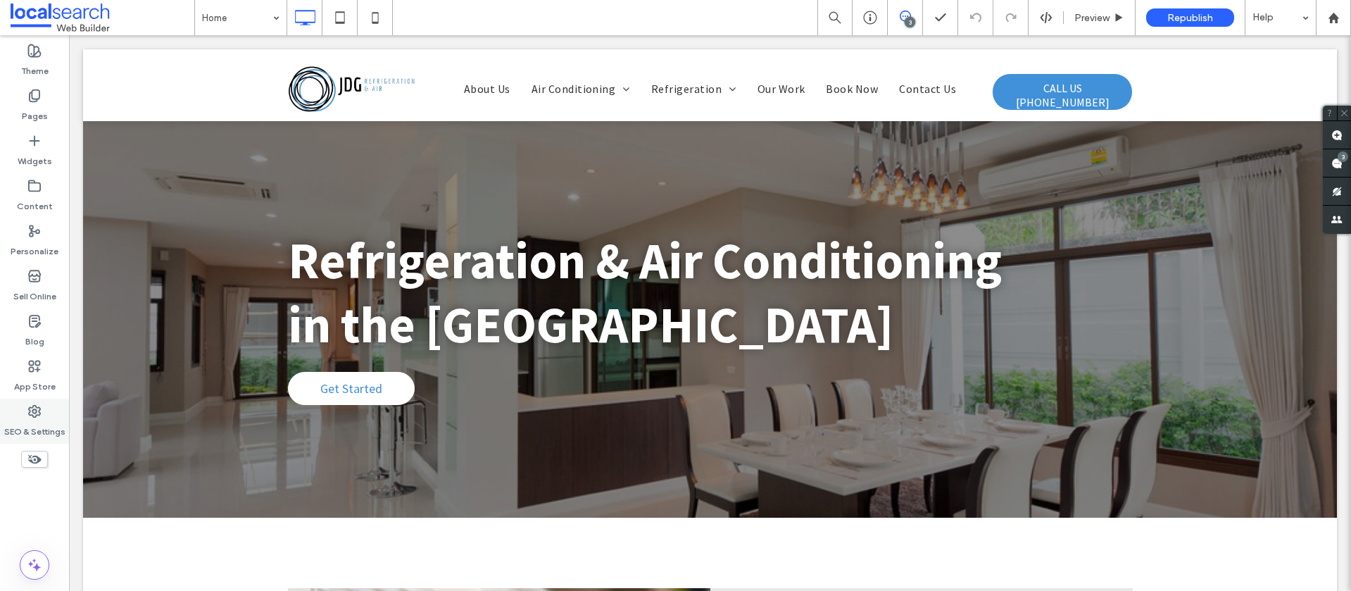
click at [32, 414] on icon at bounding box center [34, 411] width 14 height 14
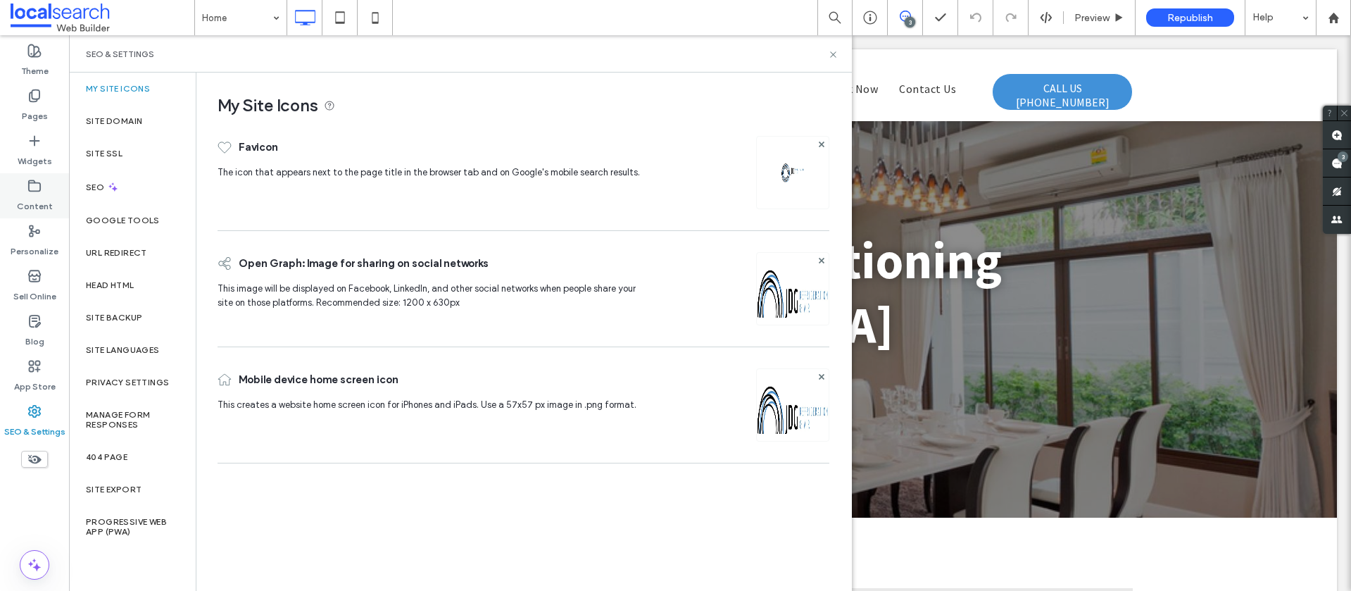
click at [41, 192] on icon at bounding box center [34, 186] width 14 height 14
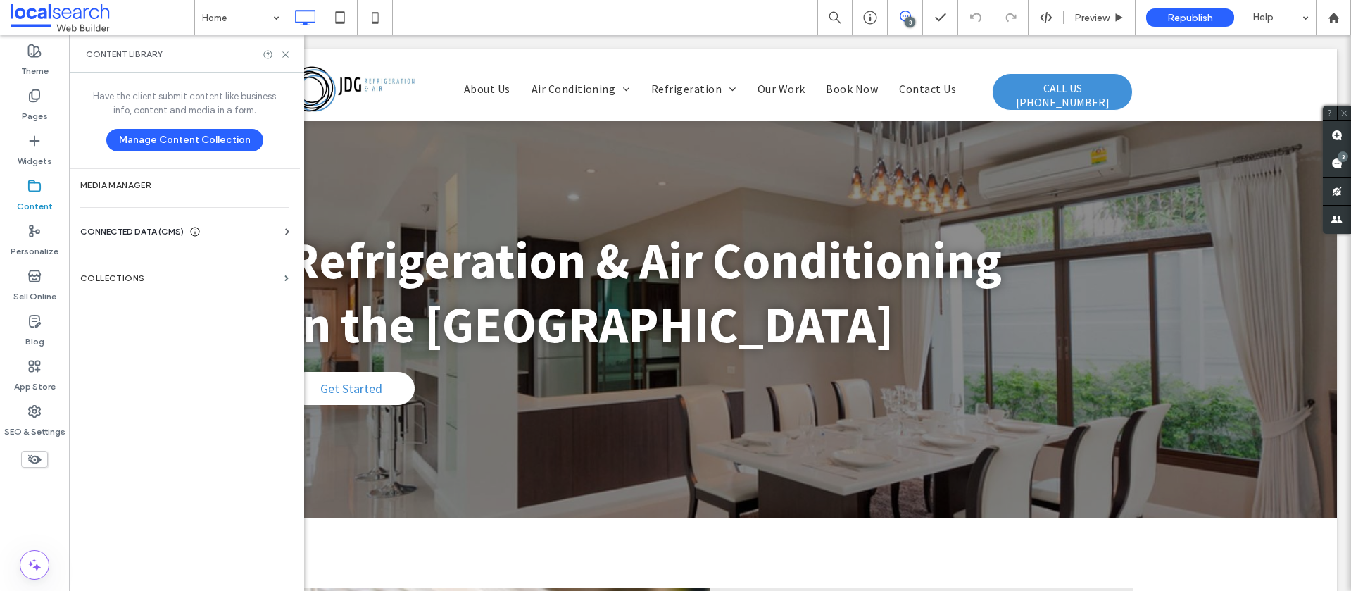
click at [212, 244] on div "Business Info Business Text Business Images Find and Replace" at bounding box center [187, 244] width 214 height 11
click at [212, 232] on div "CONNECTED DATA (CMS)" at bounding box center [187, 232] width 214 height 14
click at [145, 262] on label "Business Info" at bounding box center [187, 266] width 191 height 10
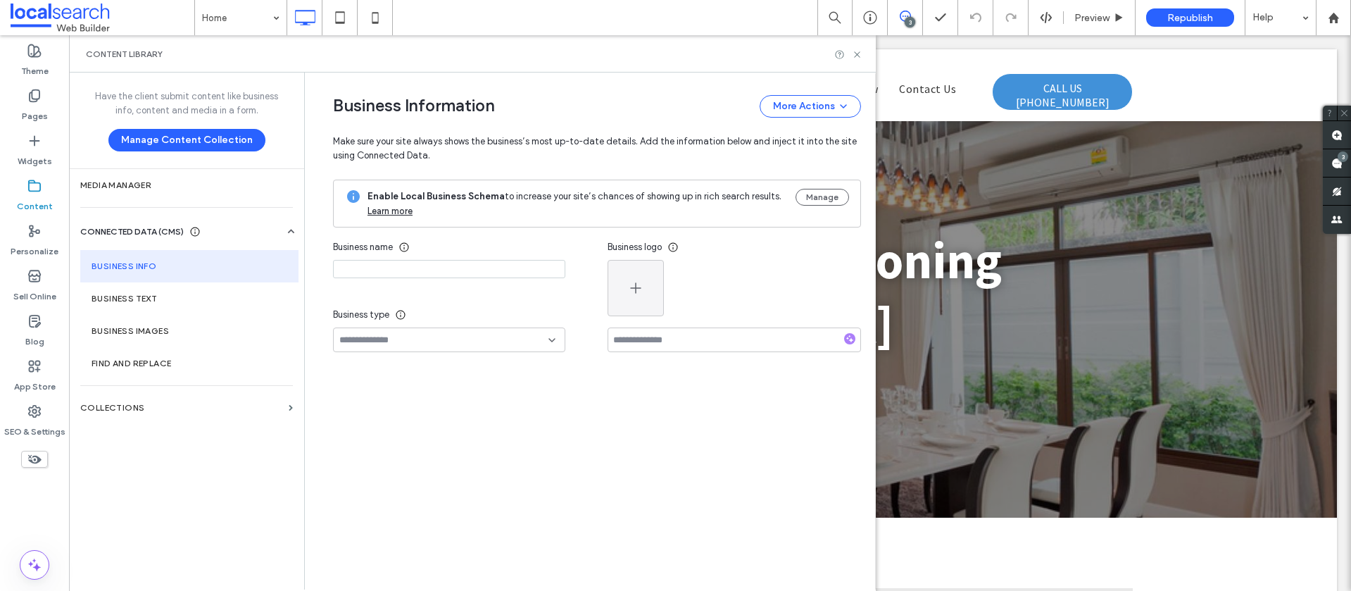
type input "**********"
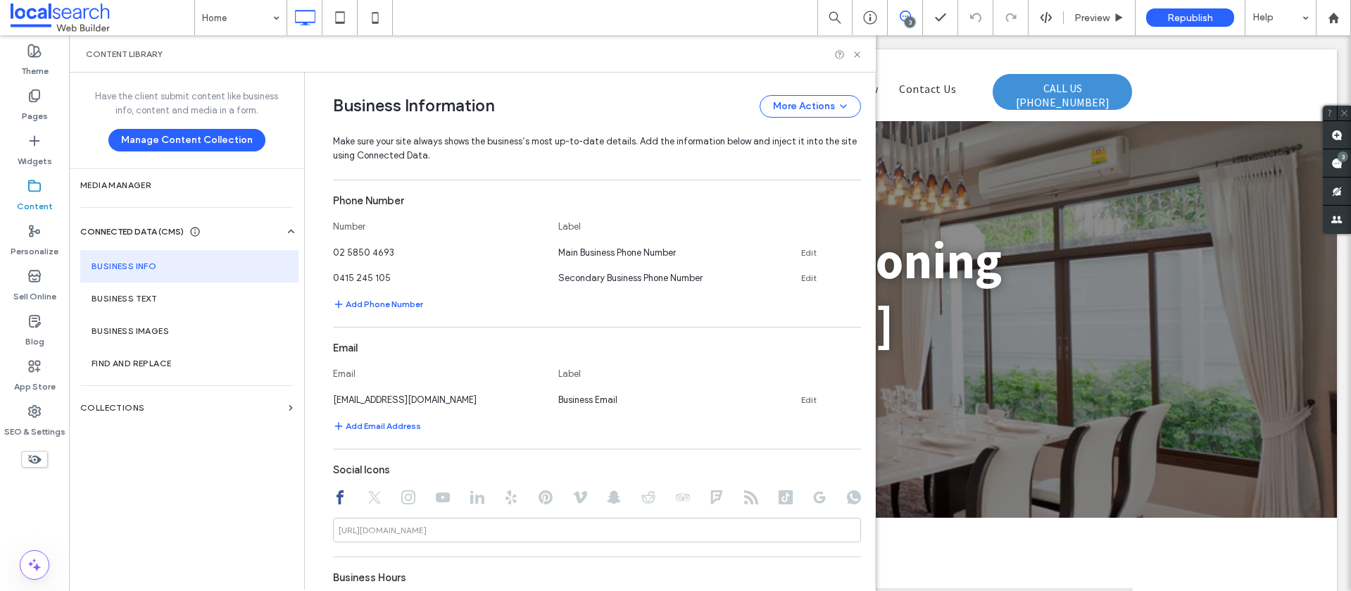
scroll to position [434, 0]
click at [802, 401] on link "Edit" at bounding box center [808, 398] width 15 height 11
drag, startPoint x: 433, startPoint y: 397, endPoint x: 327, endPoint y: 396, distance: 105.6
click at [333, 396] on input "**********" at bounding box center [438, 397] width 211 height 25
type input "**********"
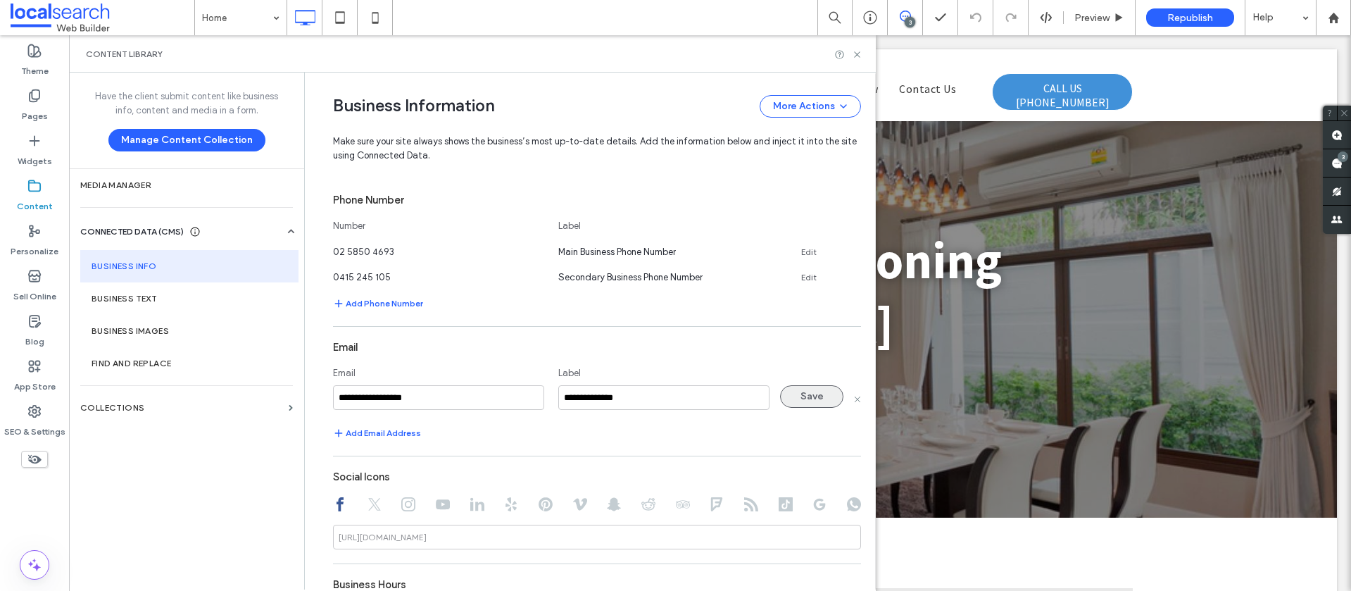
click at [790, 394] on button "Save" at bounding box center [811, 396] width 63 height 23
click at [857, 53] on use at bounding box center [857, 54] width 6 height 6
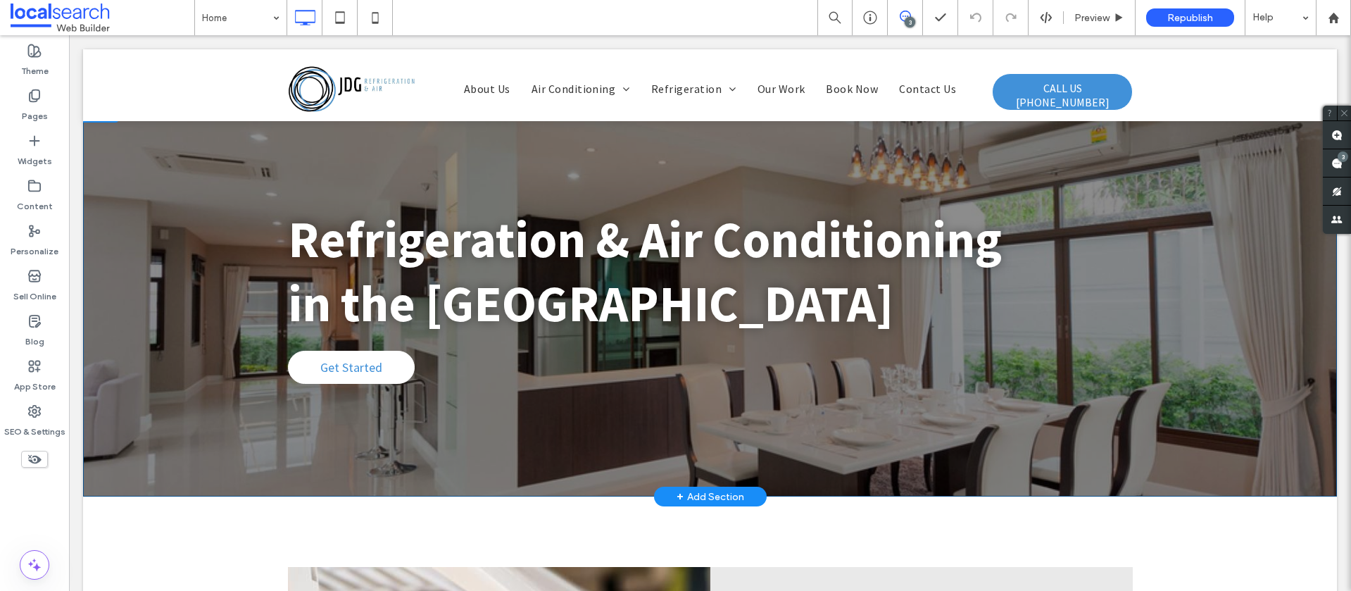
scroll to position [0, 0]
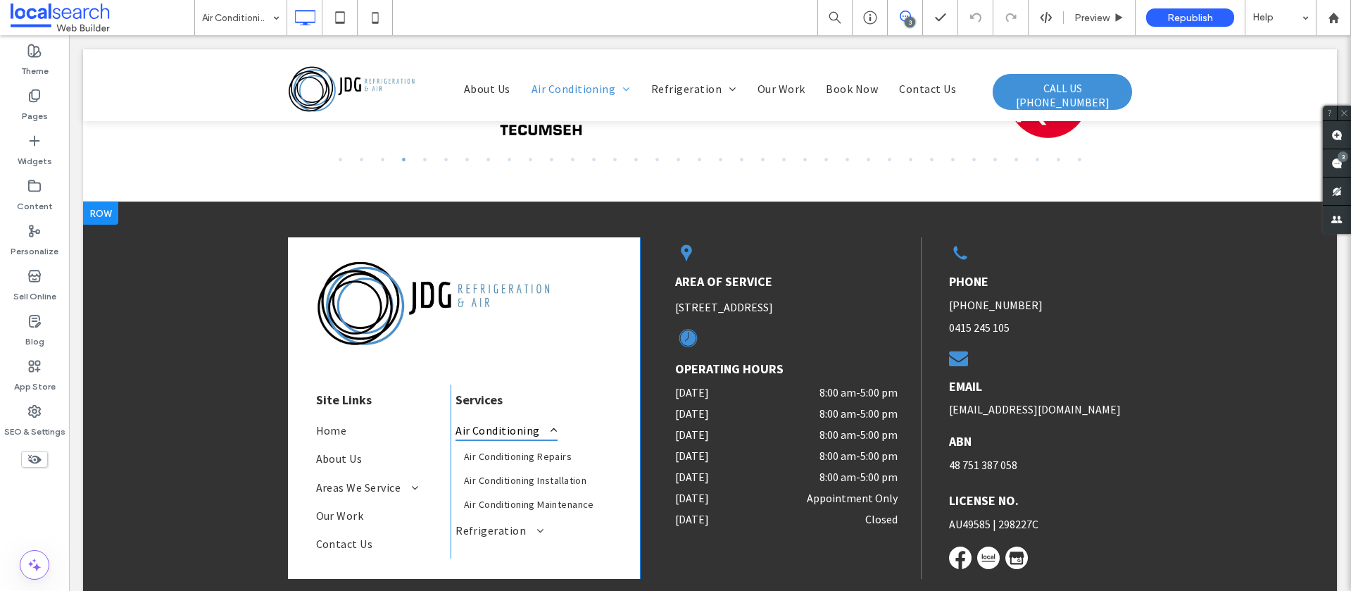
scroll to position [1797, 0]
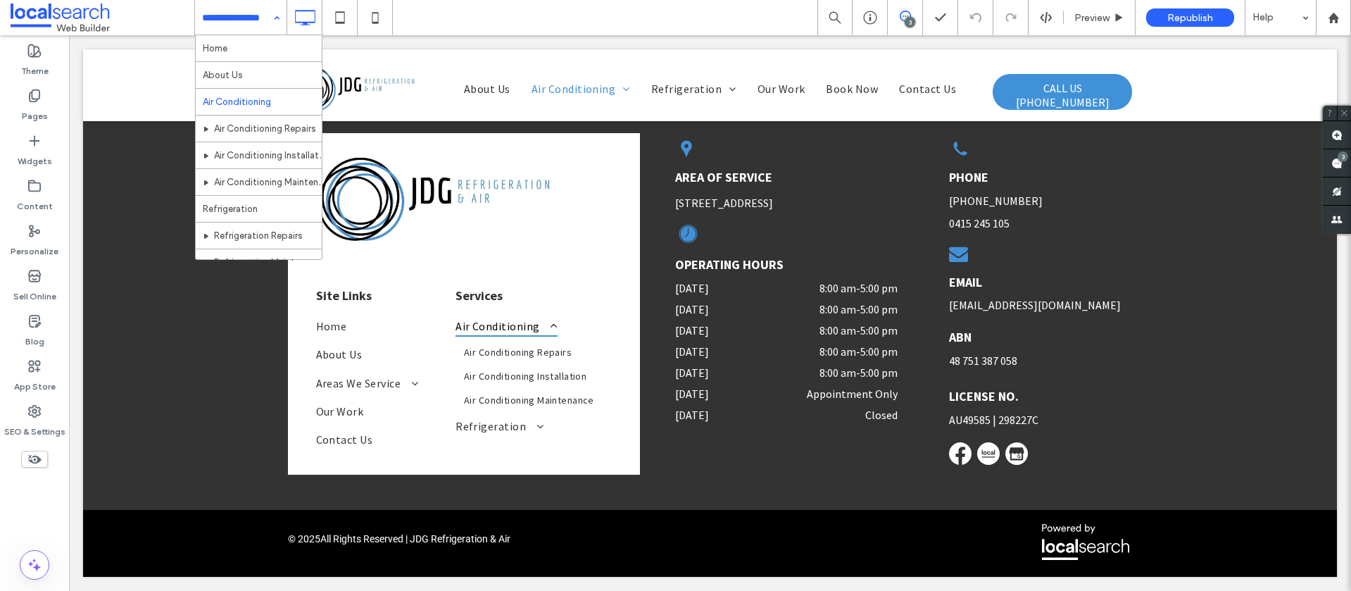
click at [256, 14] on input at bounding box center [237, 17] width 70 height 35
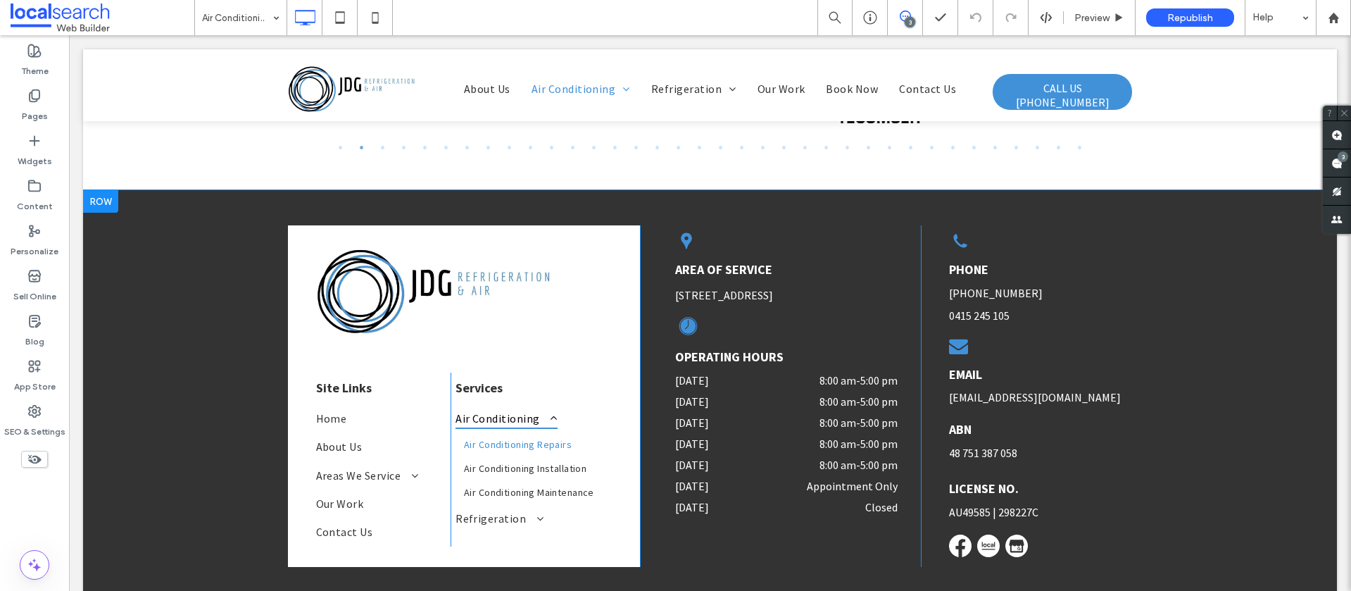
scroll to position [2734, 0]
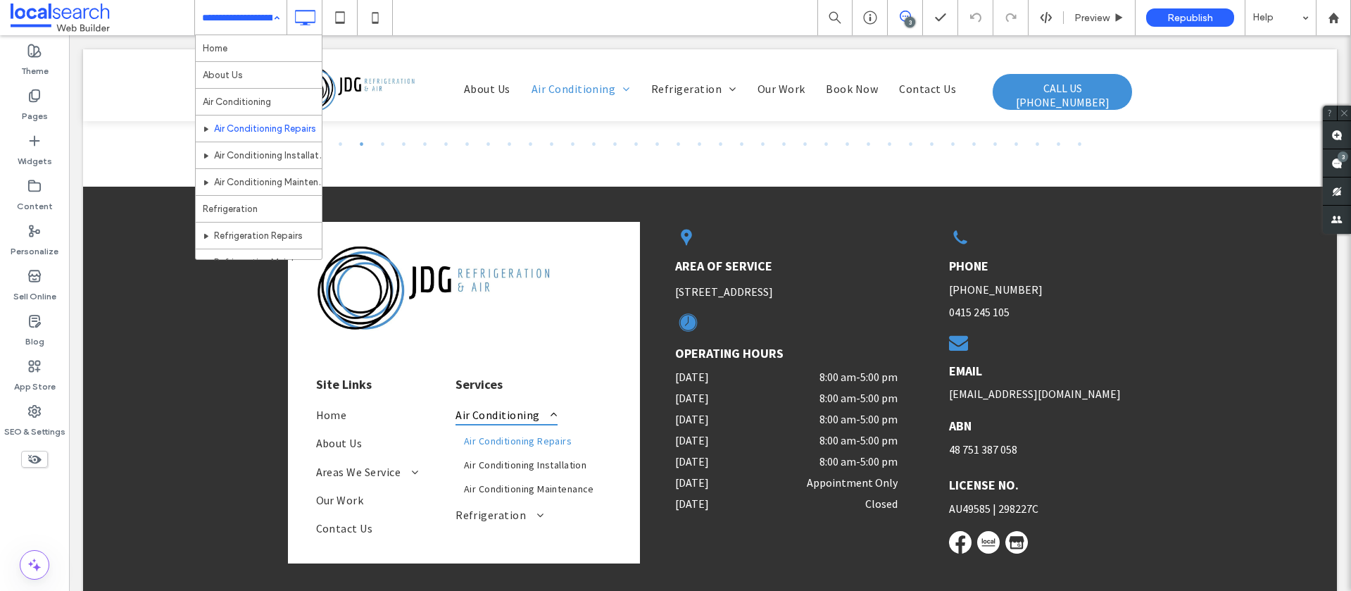
click at [253, 13] on input at bounding box center [237, 17] width 70 height 35
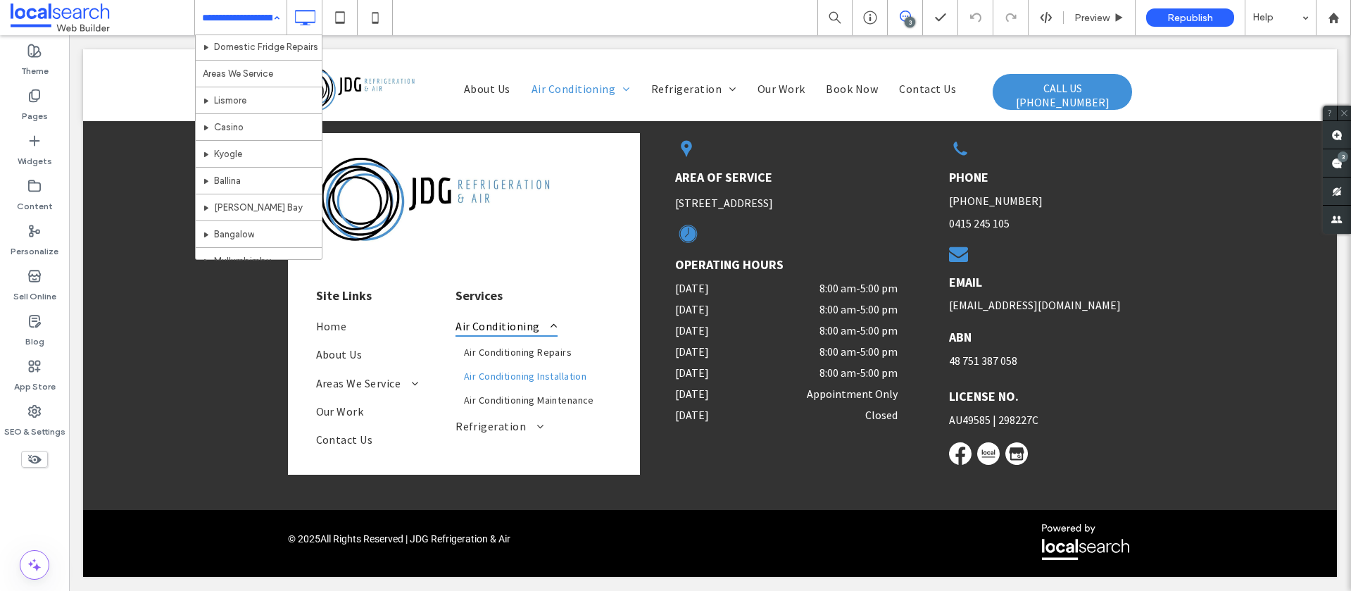
scroll to position [273, 0]
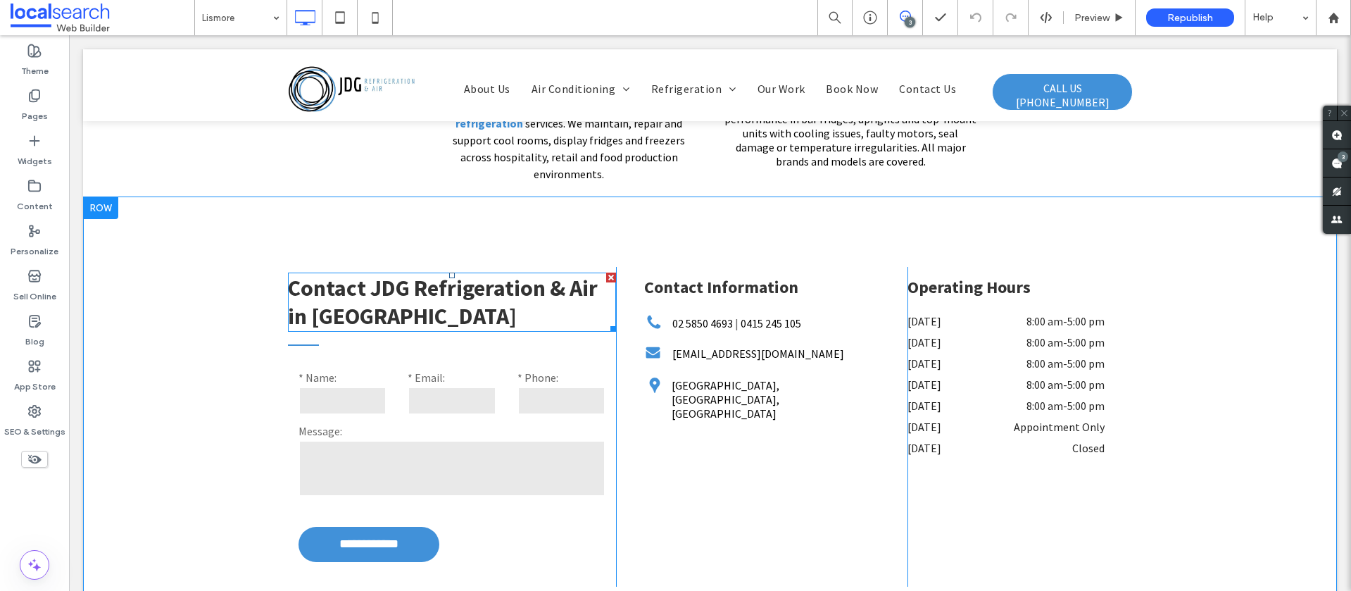
scroll to position [2845, 0]
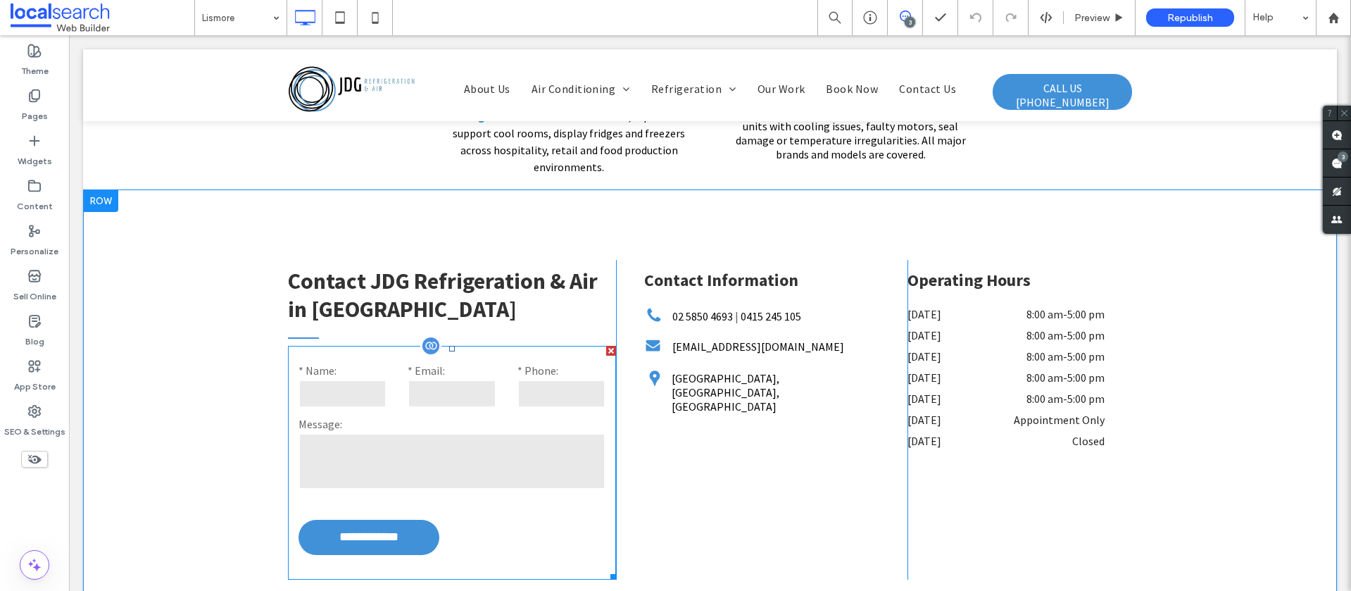
click at [427, 346] on form "**********" at bounding box center [452, 463] width 329 height 234
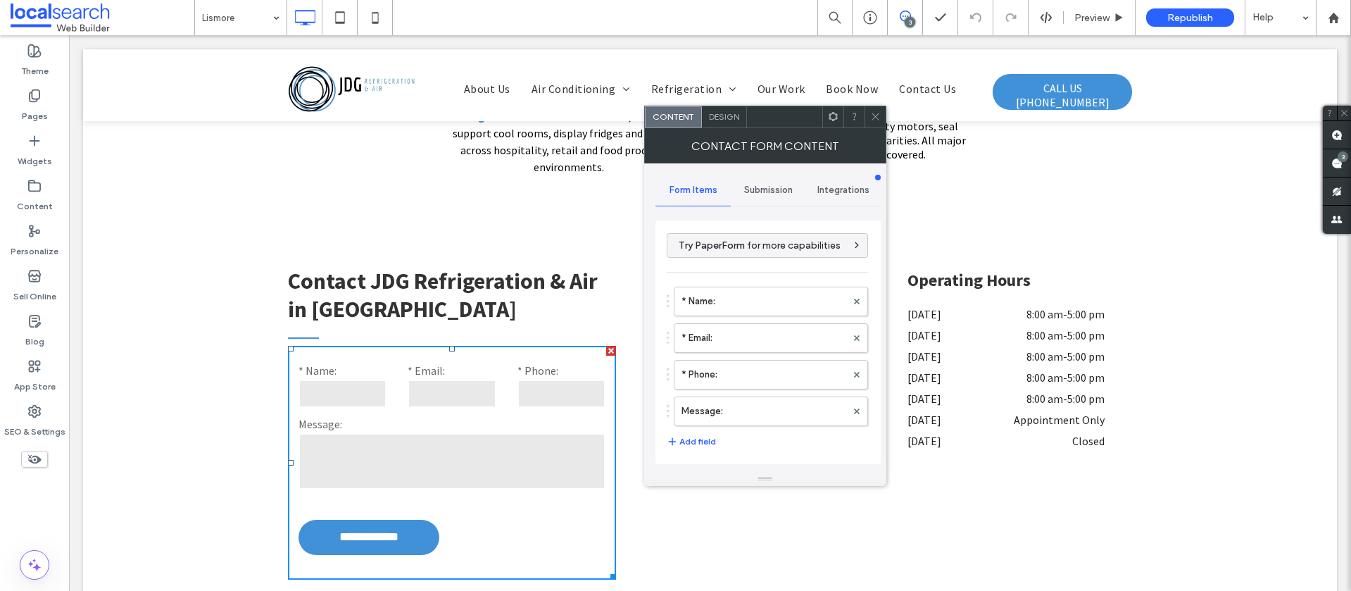
drag, startPoint x: 776, startPoint y: 187, endPoint x: 753, endPoint y: 208, distance: 30.9
click at [776, 187] on span "Submission" at bounding box center [768, 189] width 49 height 11
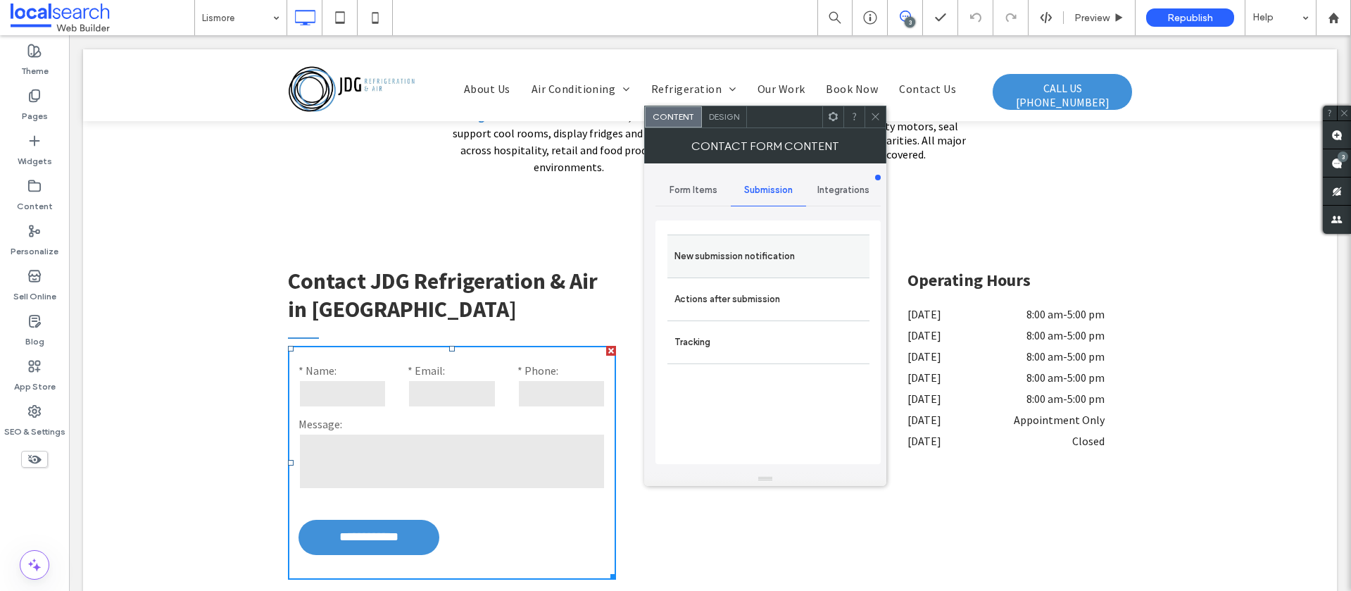
click at [729, 249] on label "New submission notification" at bounding box center [768, 256] width 188 height 28
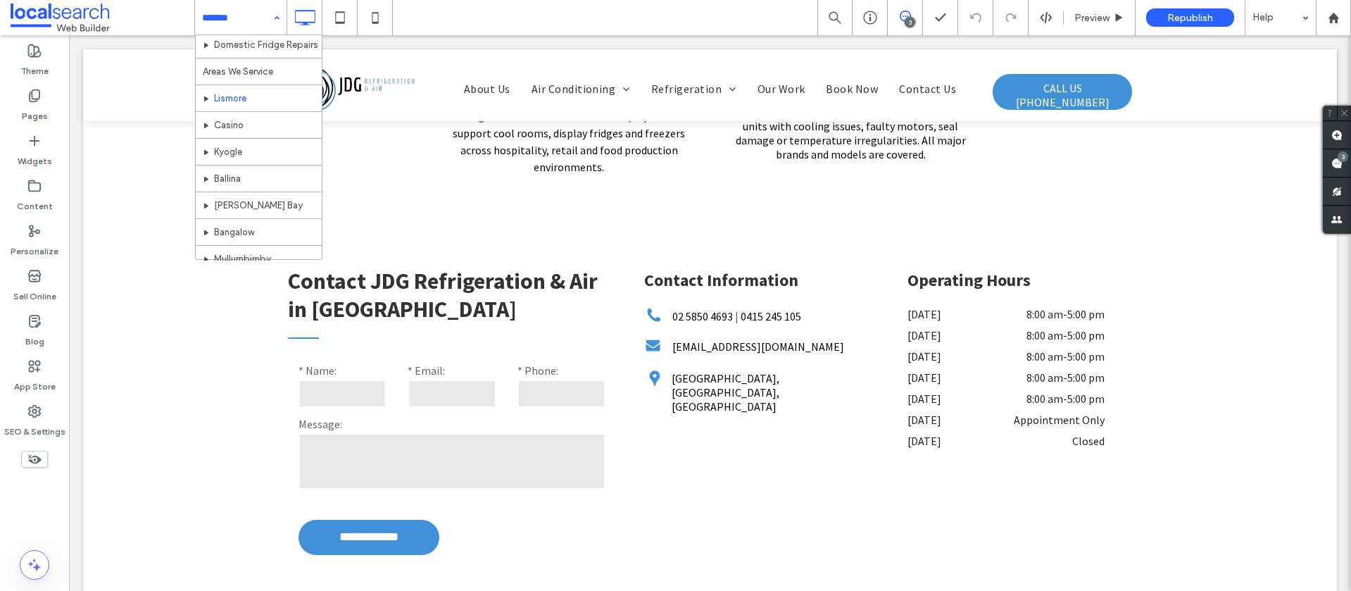
scroll to position [274, 0]
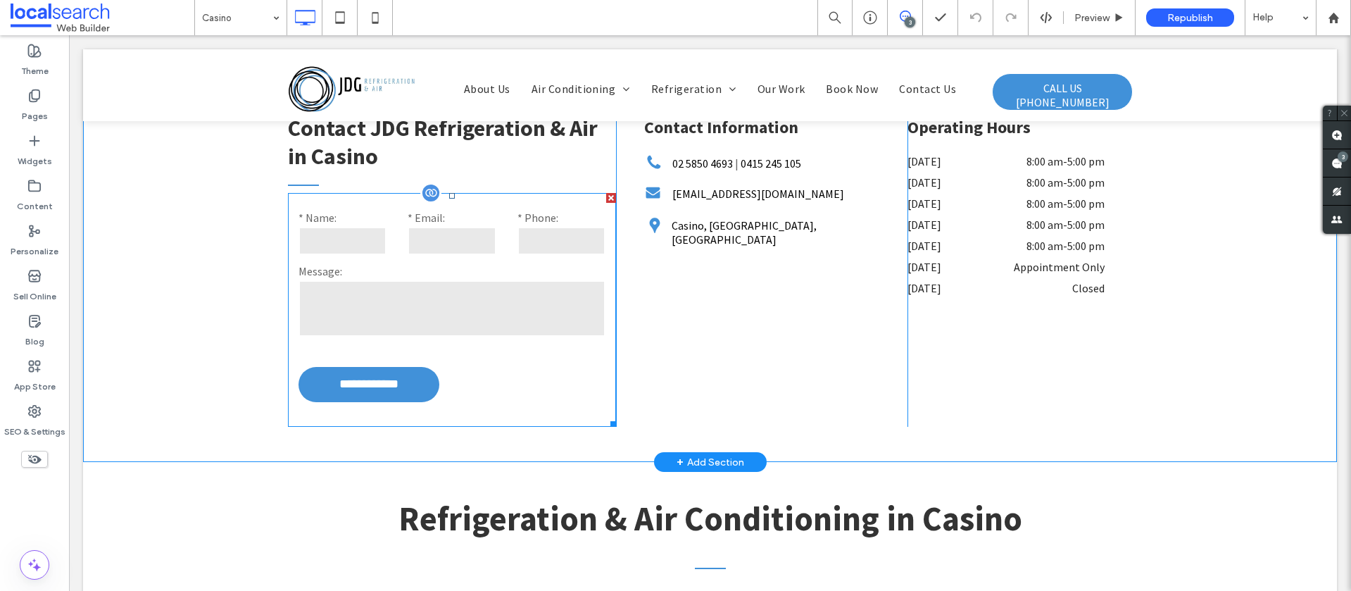
scroll to position [2880, 0]
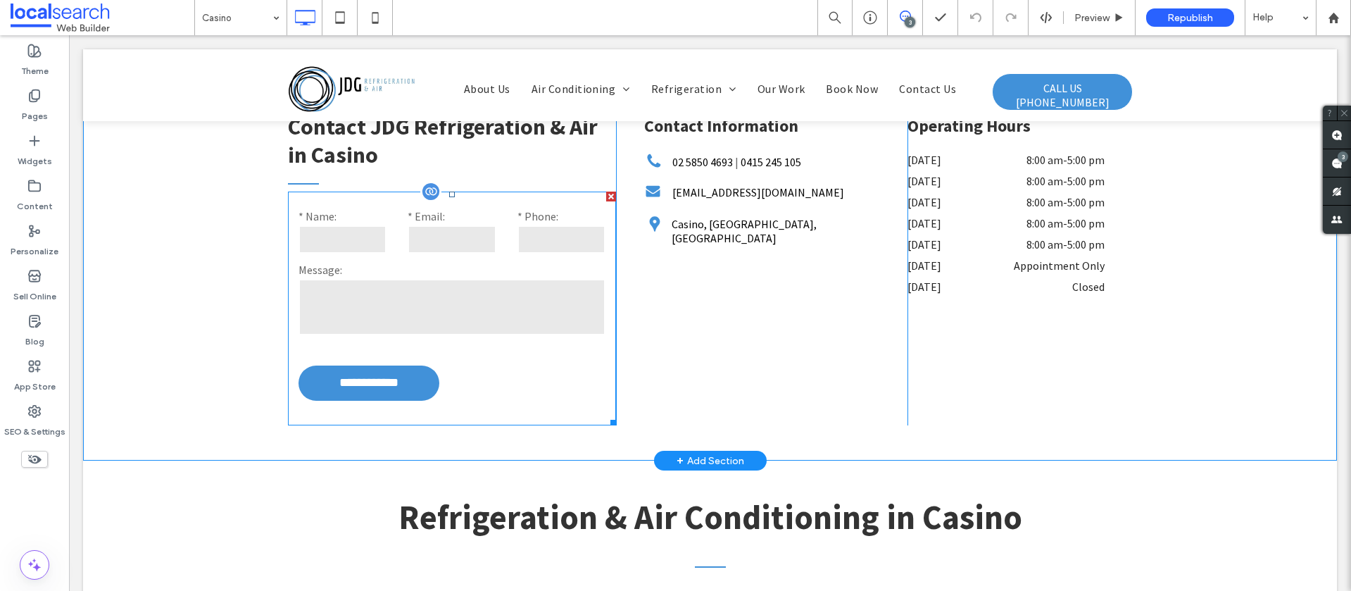
click at [525, 279] on textarea at bounding box center [452, 307] width 308 height 56
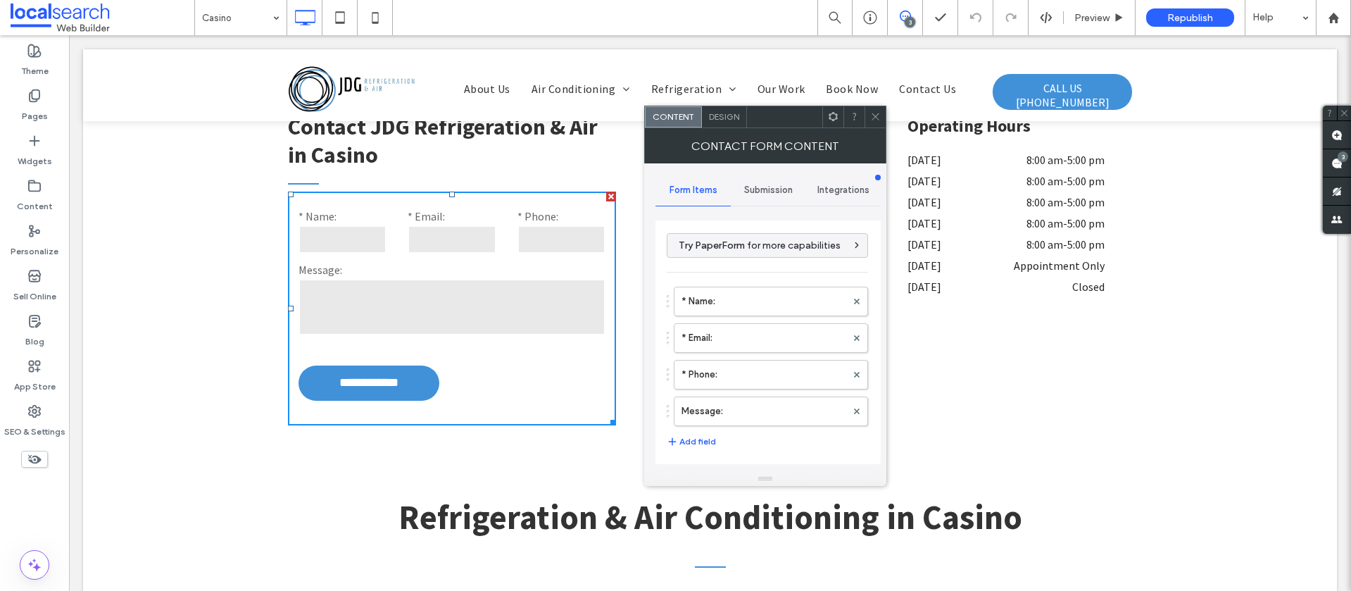
drag, startPoint x: 783, startPoint y: 189, endPoint x: 752, endPoint y: 199, distance: 32.7
click at [783, 189] on span "Submission" at bounding box center [768, 189] width 49 height 11
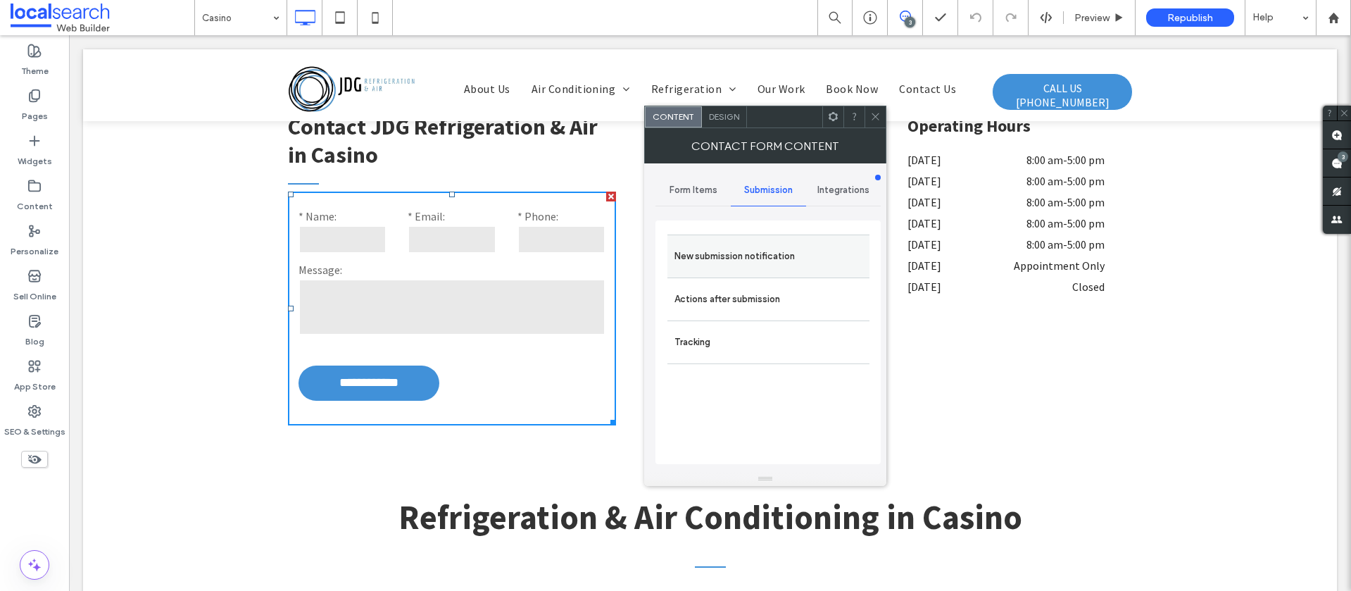
click at [703, 253] on label "New submission notification" at bounding box center [768, 256] width 188 height 28
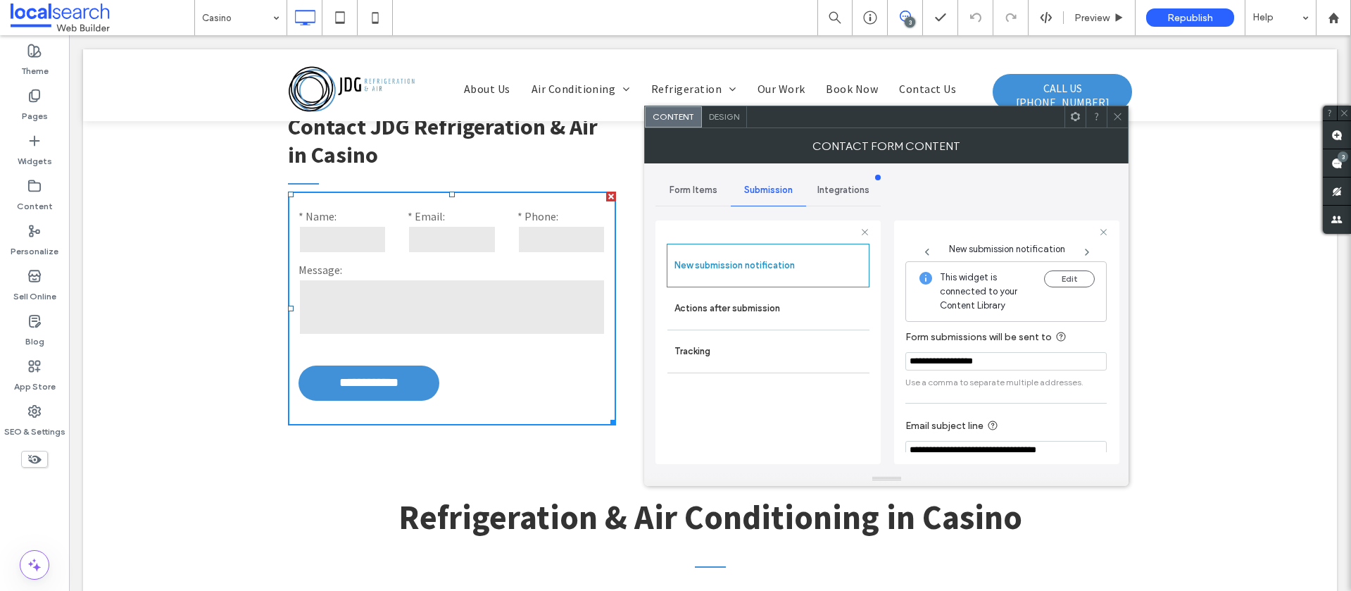
drag, startPoint x: 1119, startPoint y: 121, endPoint x: 1048, endPoint y: 109, distance: 72.1
click at [1119, 121] on icon at bounding box center [1117, 116] width 11 height 11
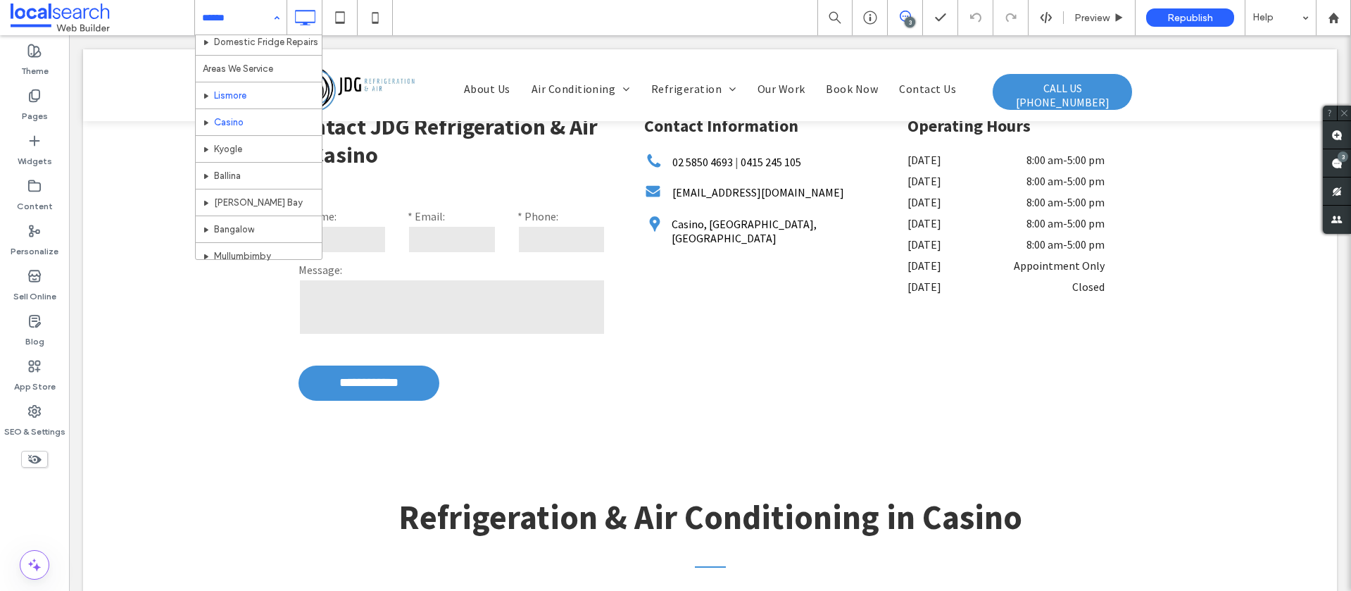
scroll to position [295, 0]
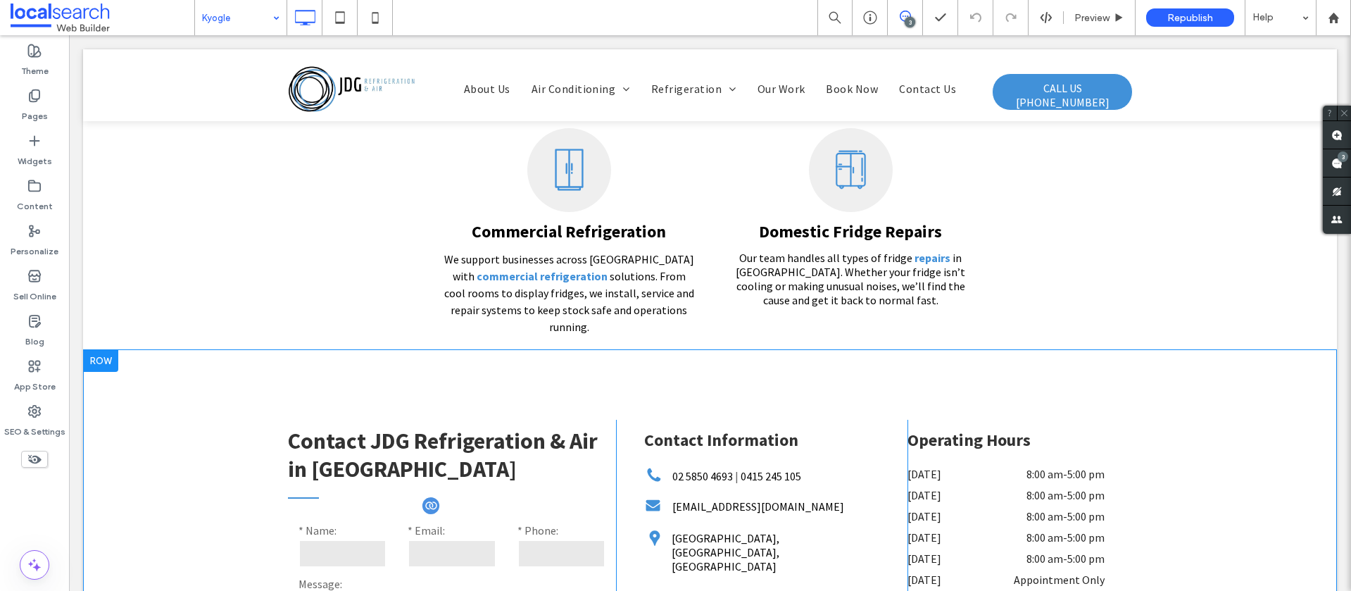
scroll to position [2724, 0]
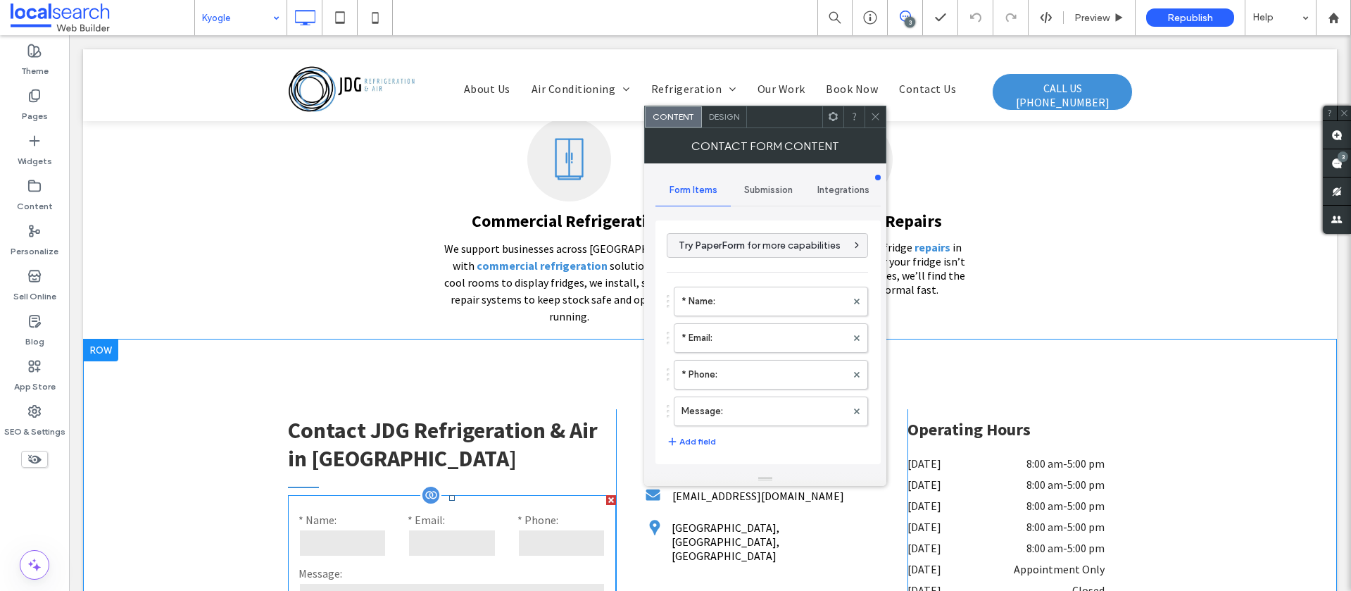
type input "**********"
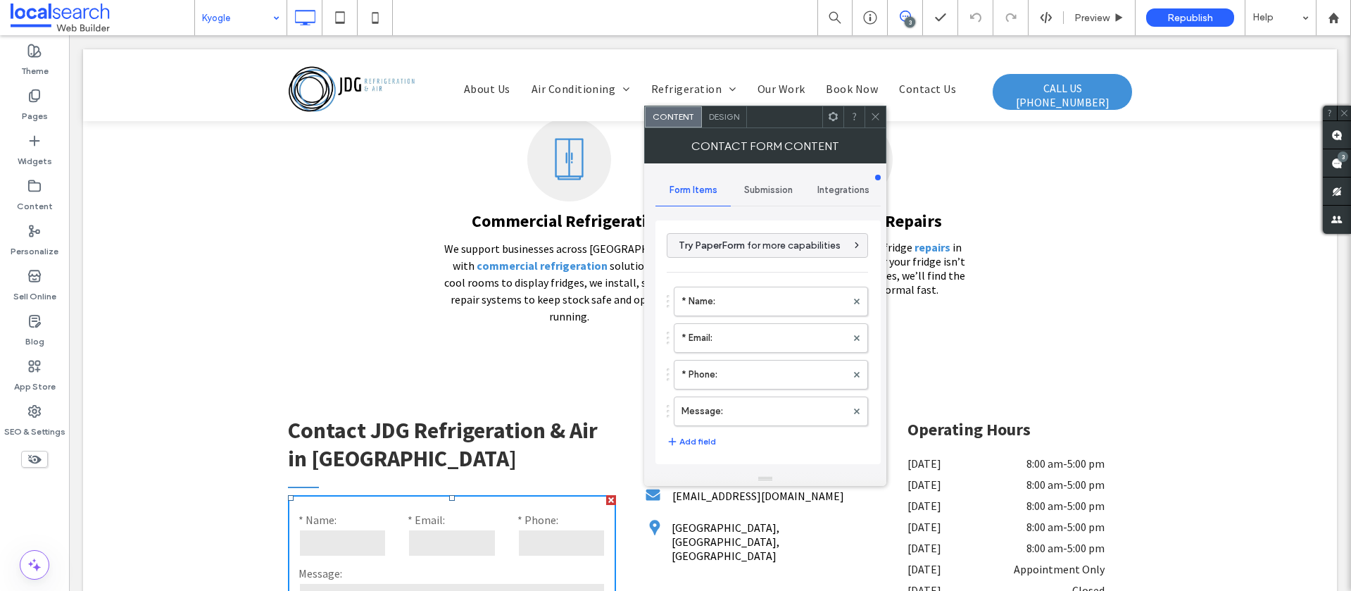
click at [774, 179] on div "Submission" at bounding box center [768, 190] width 75 height 31
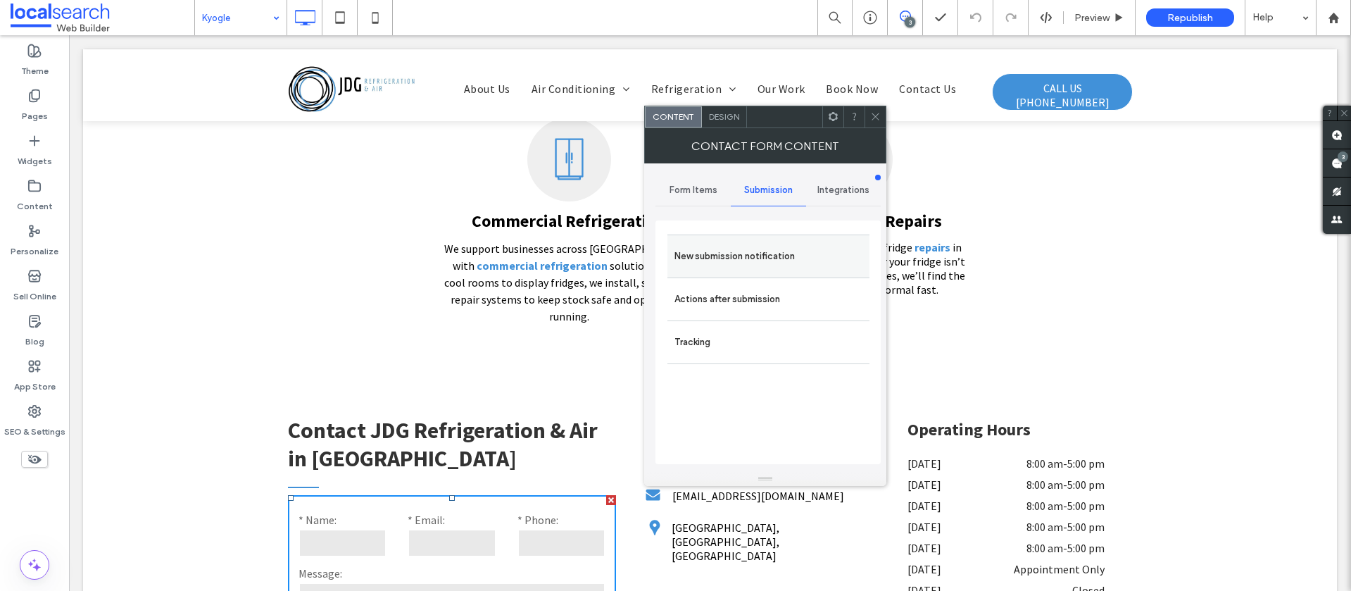
click at [754, 244] on label "New submission notification" at bounding box center [768, 256] width 188 height 28
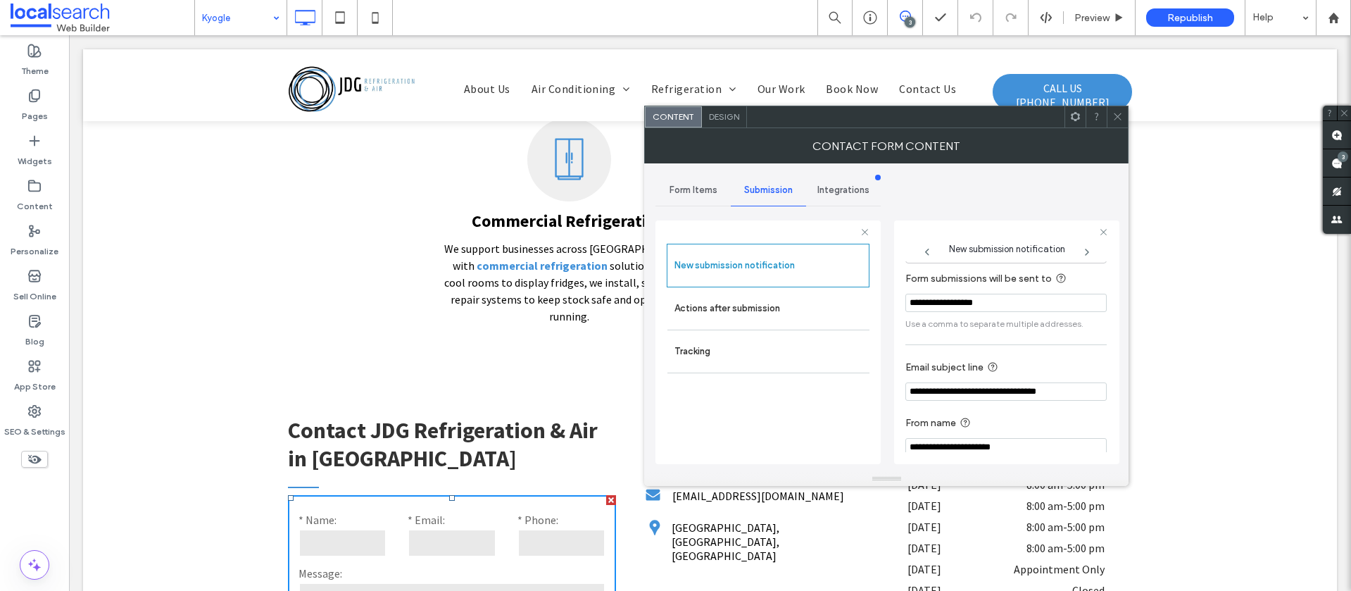
scroll to position [73, 0]
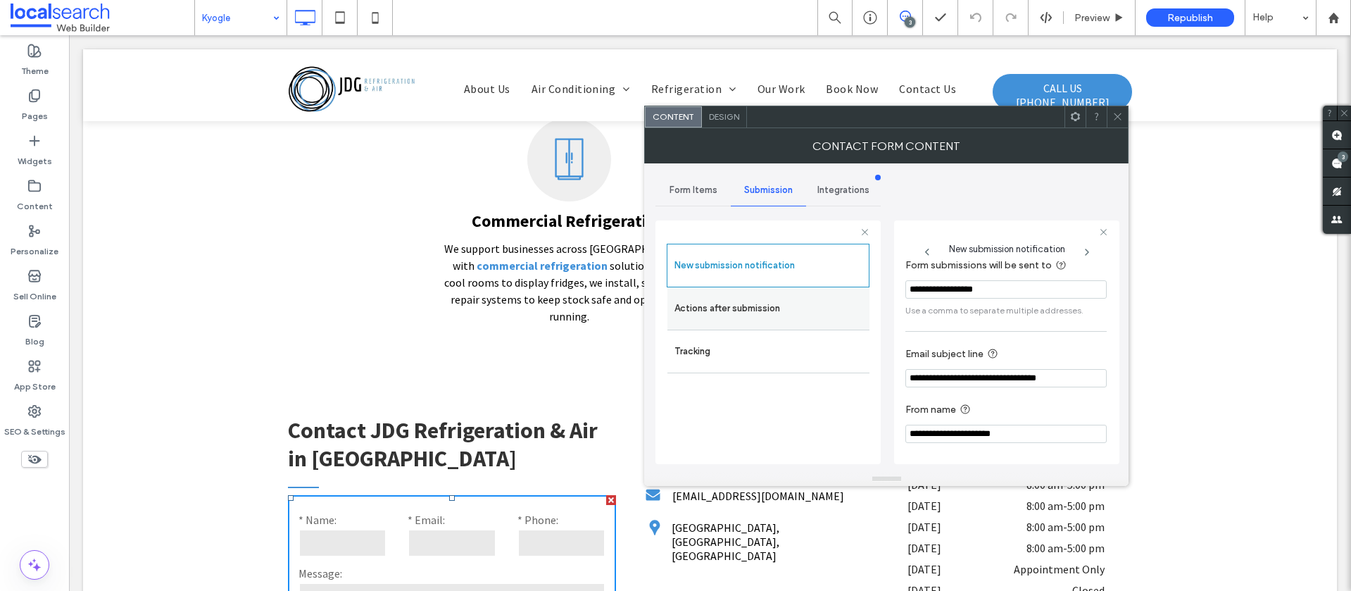
click at [768, 303] on label "Actions after submission" at bounding box center [768, 308] width 188 height 28
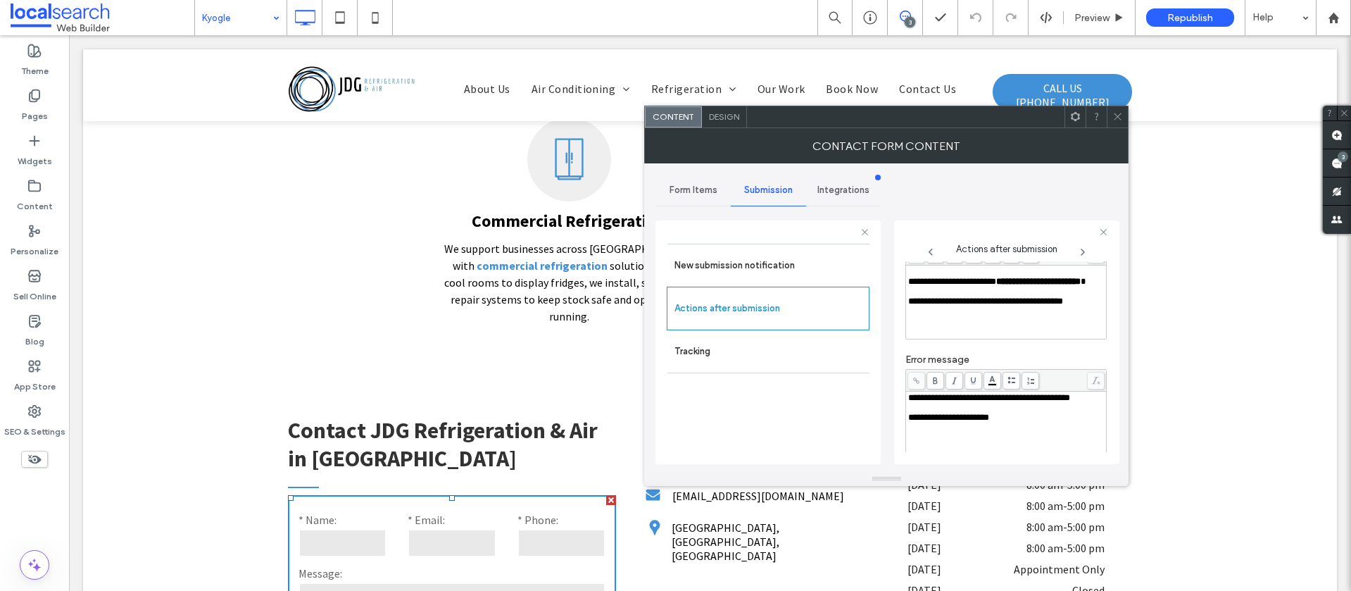
scroll to position [0, 0]
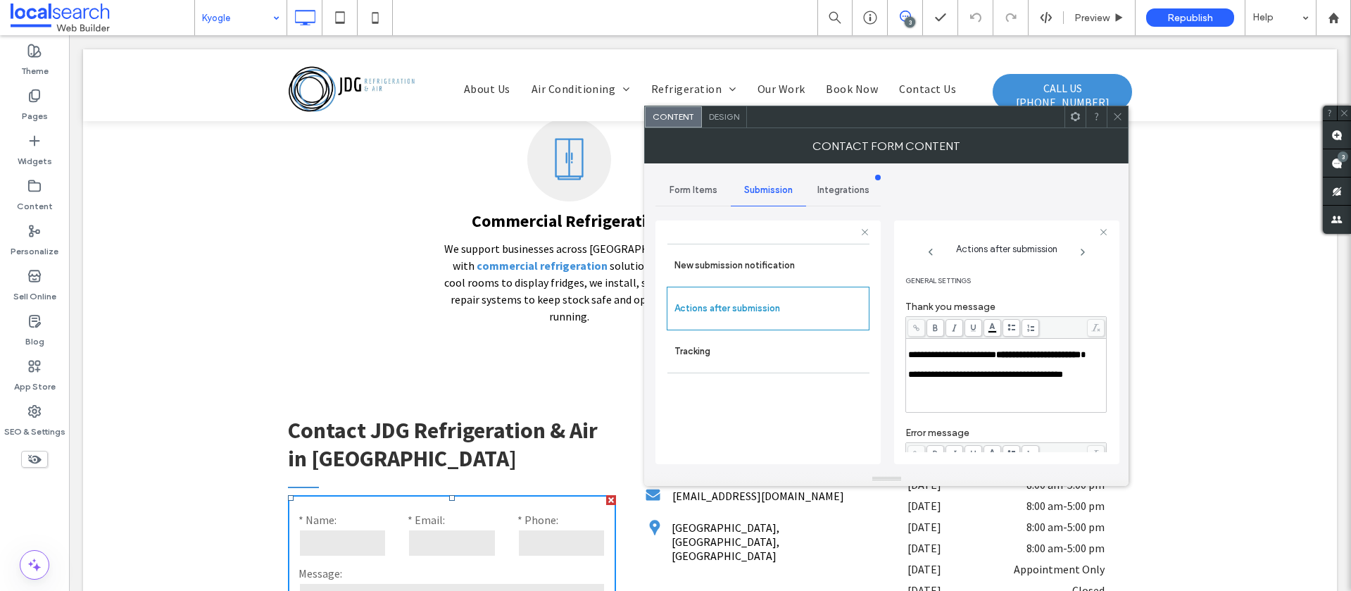
click at [1117, 122] on span at bounding box center [1117, 116] width 11 height 21
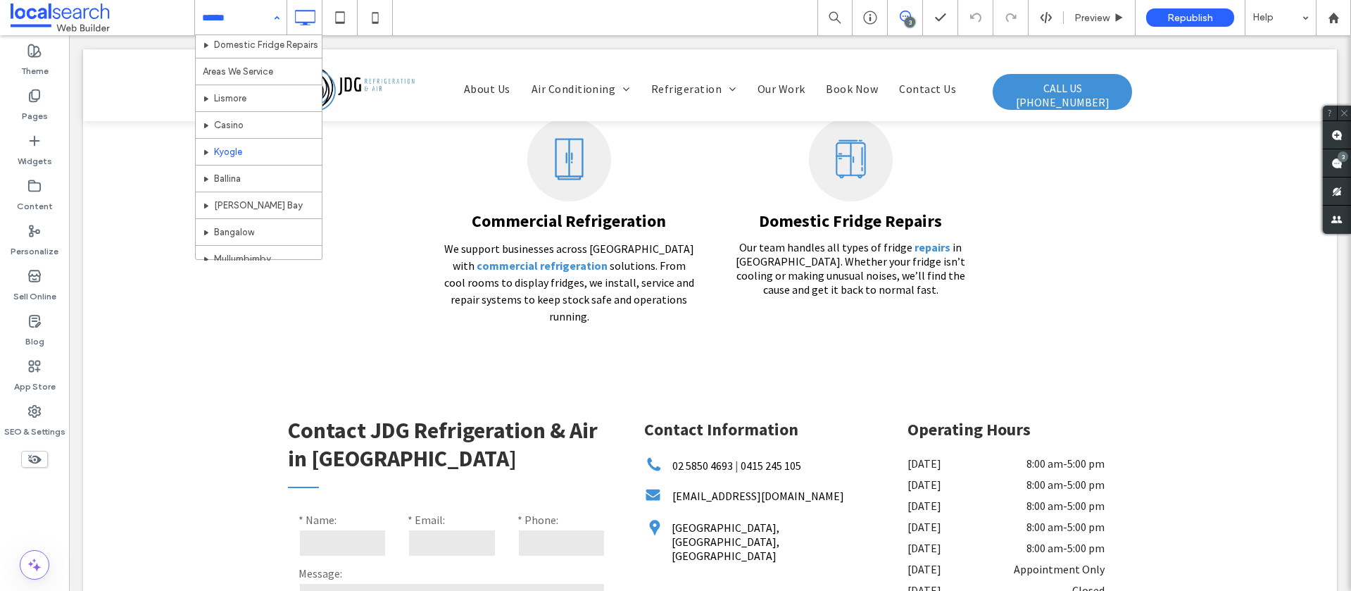
scroll to position [275, 0]
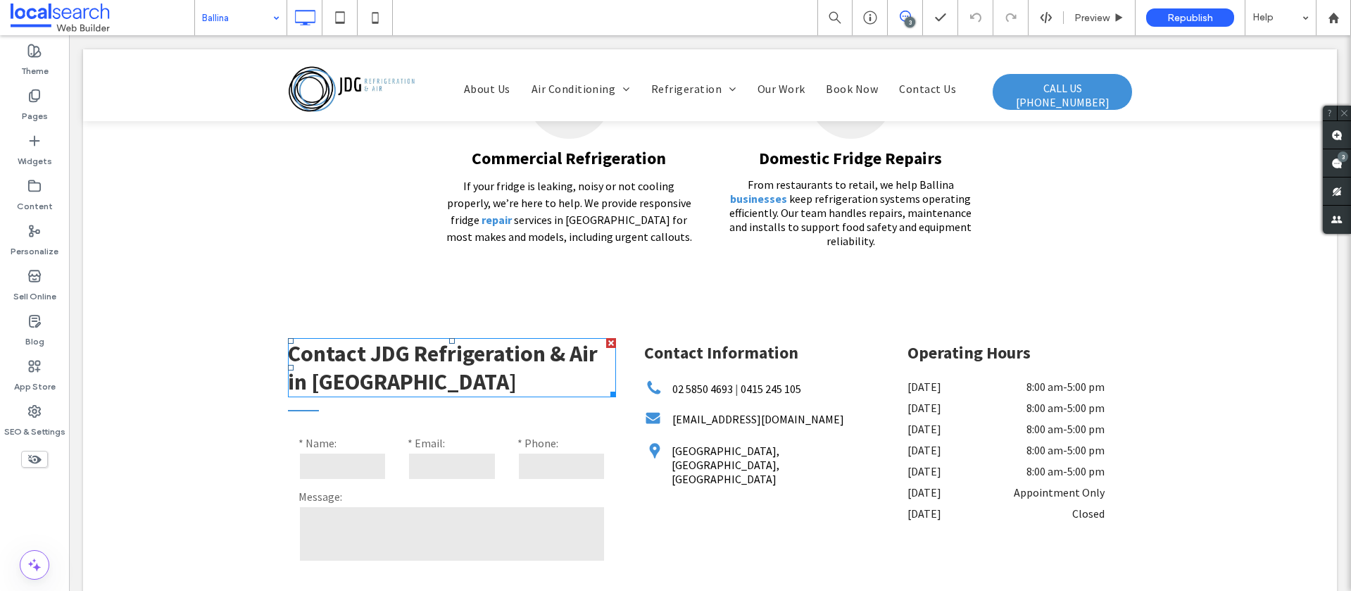
scroll to position [2692, 0]
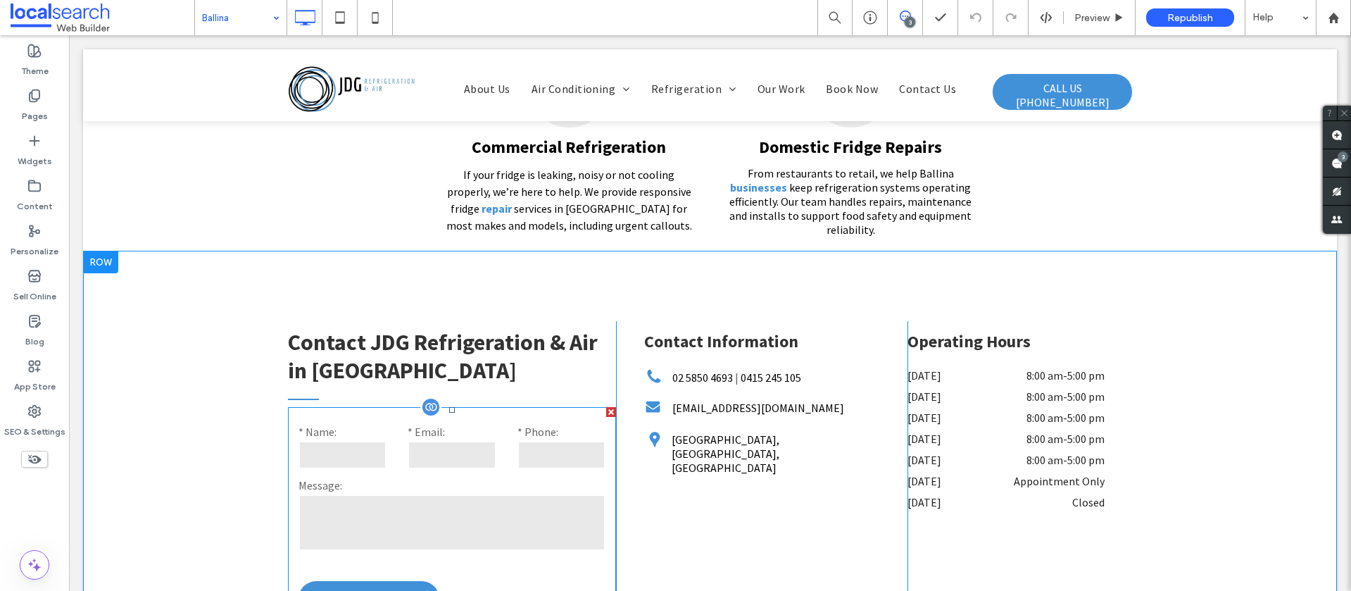
click at [417, 478] on label "Message:" at bounding box center [452, 485] width 308 height 14
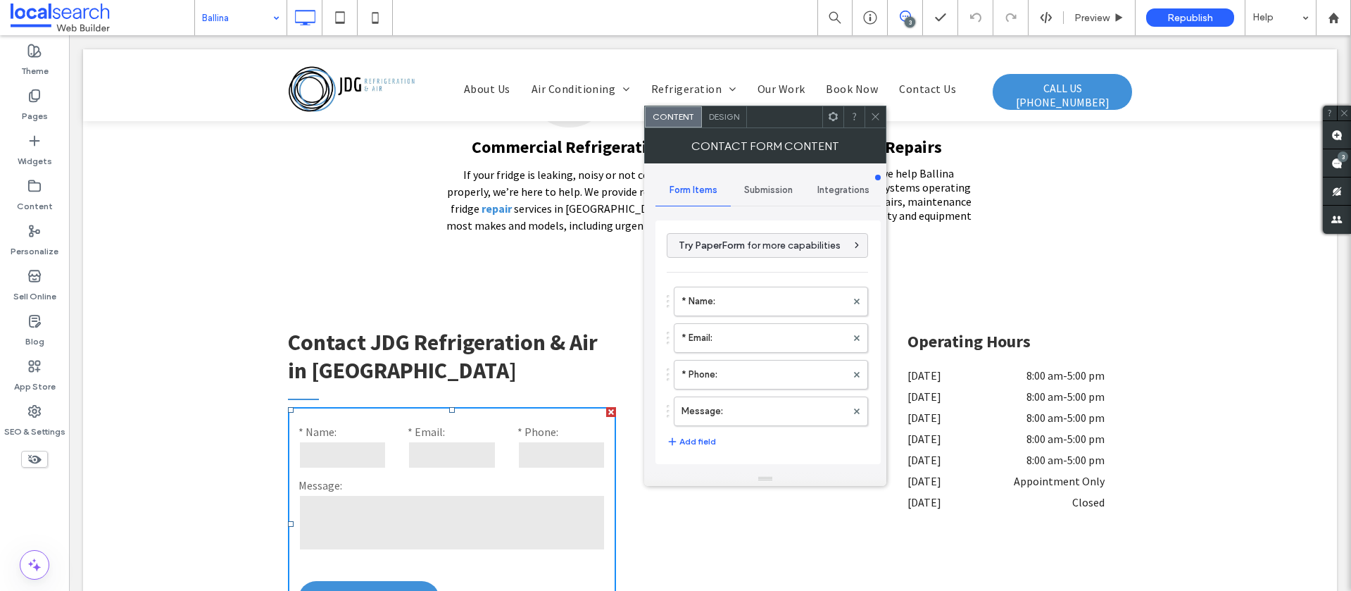
click at [757, 190] on span "Submission" at bounding box center [768, 189] width 49 height 11
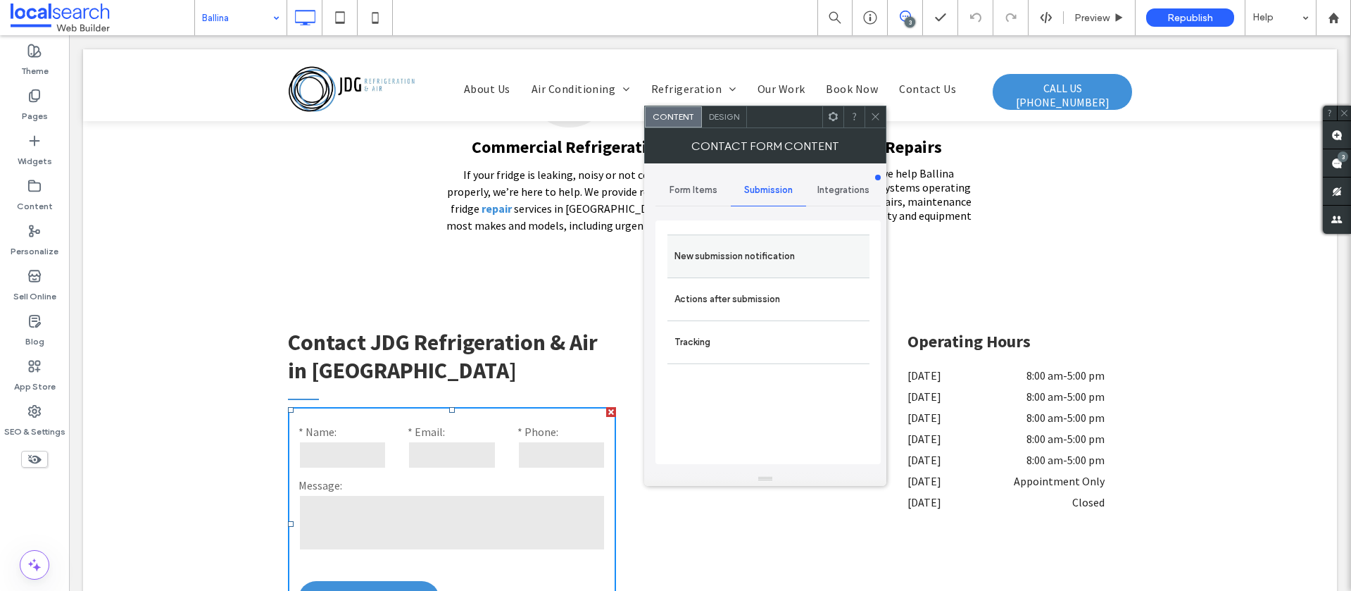
click at [727, 260] on label "New submission notification" at bounding box center [768, 256] width 188 height 28
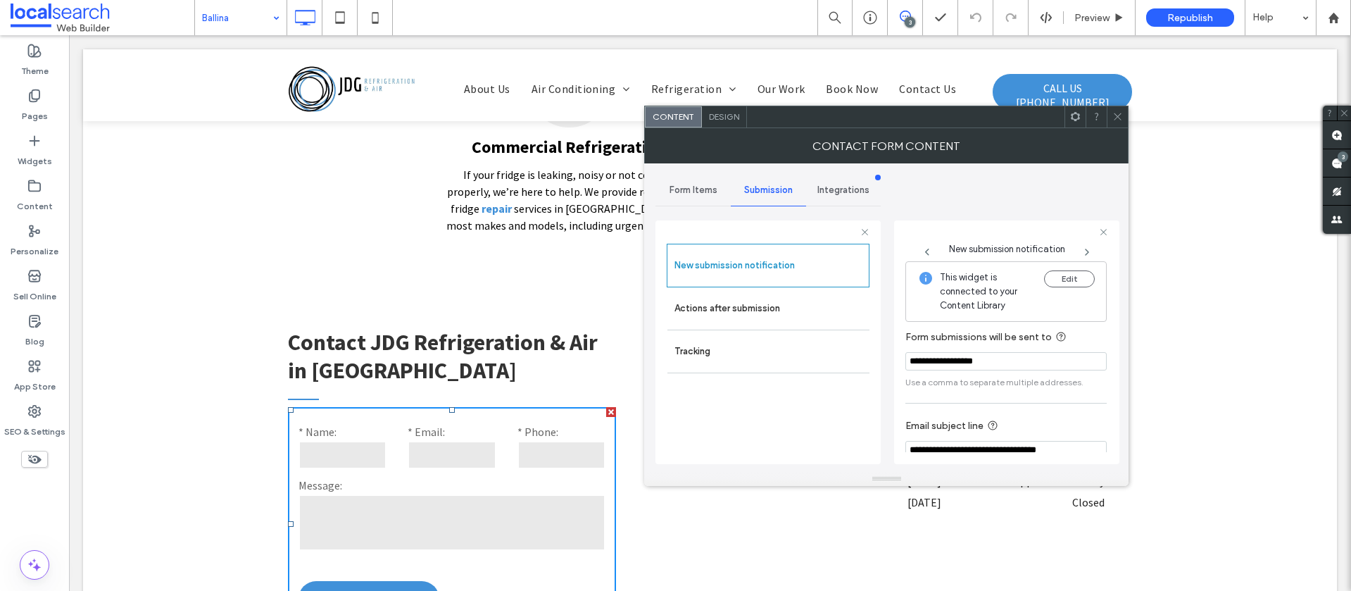
scroll to position [73, 0]
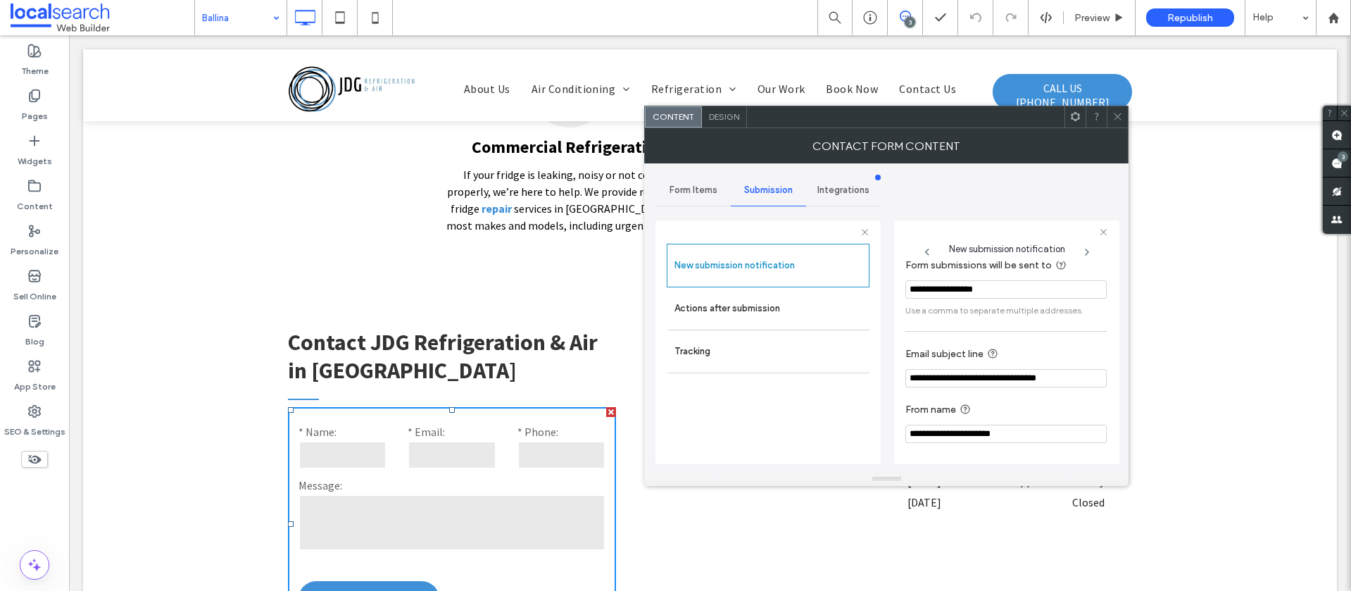
click at [1112, 114] on icon at bounding box center [1117, 116] width 11 height 11
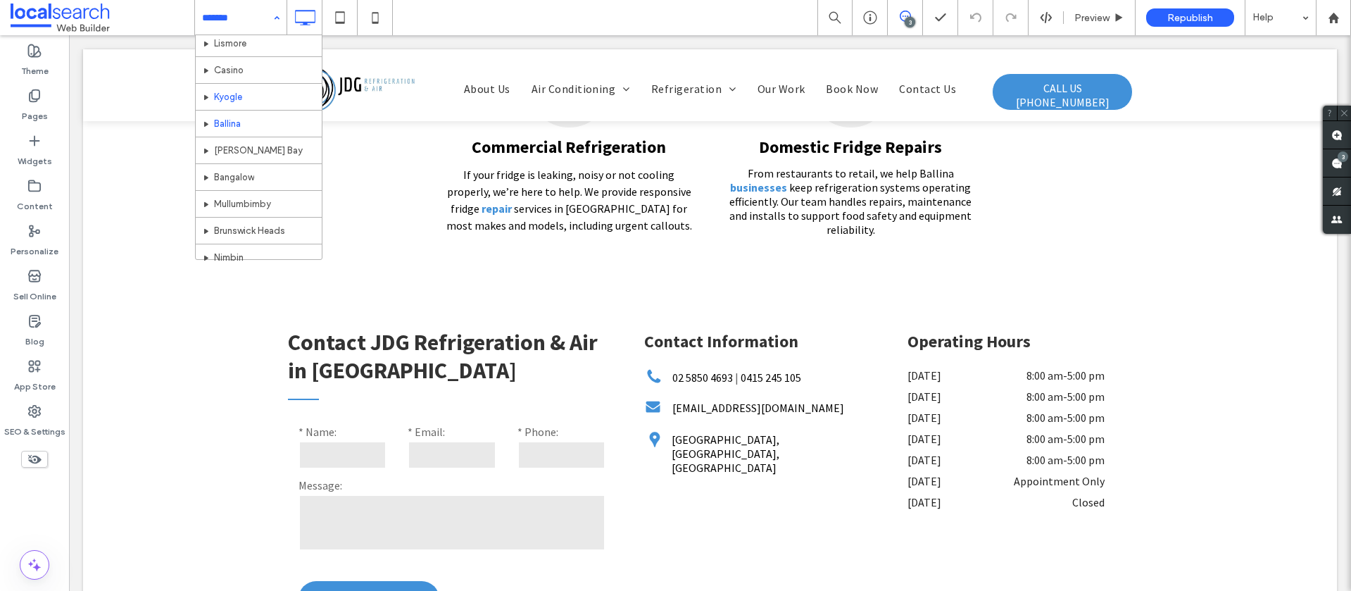
scroll to position [309, 0]
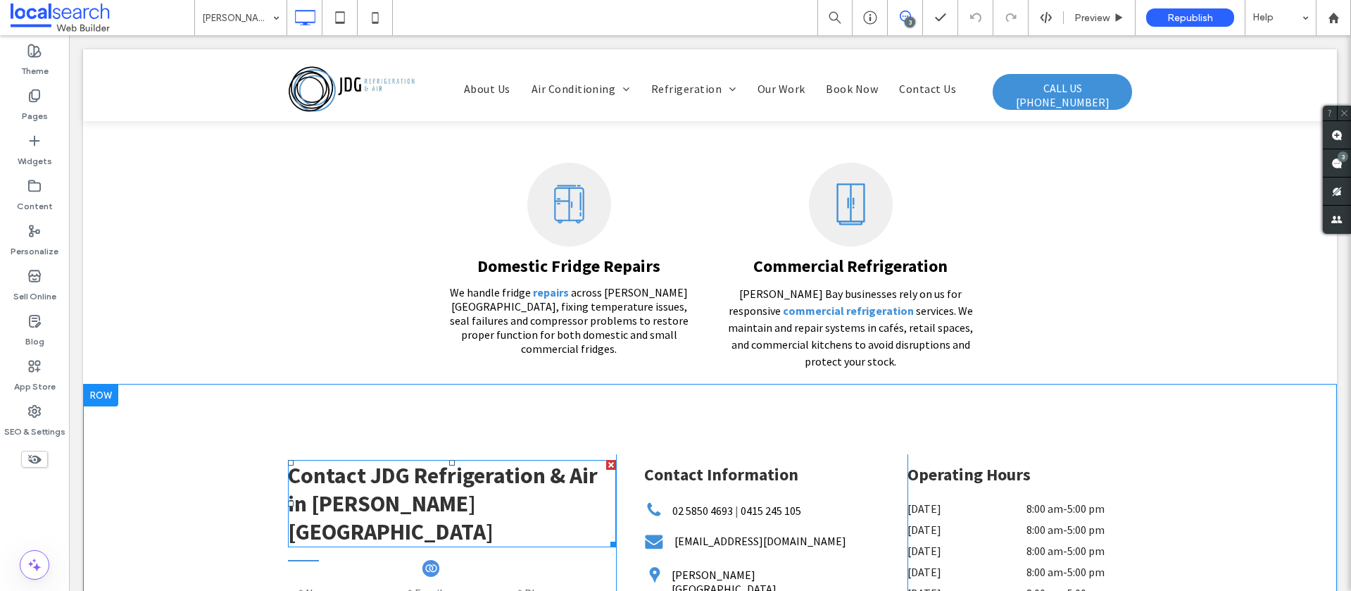
scroll to position [2750, 0]
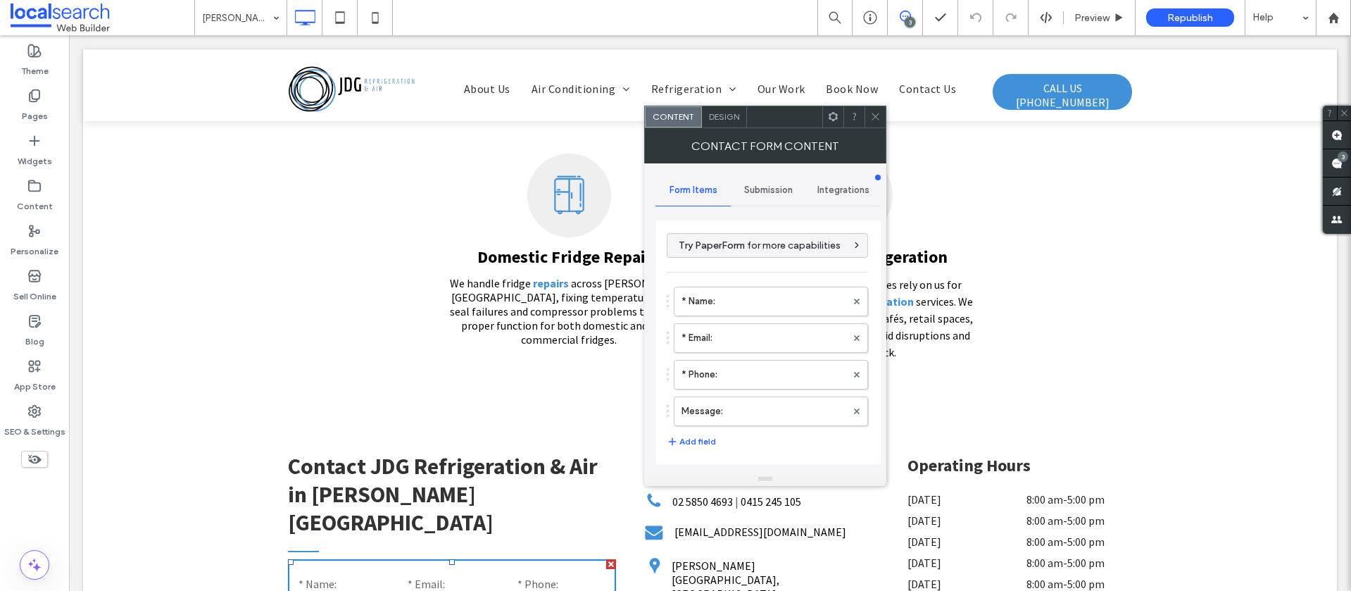
click at [751, 194] on span "Submission" at bounding box center [768, 189] width 49 height 11
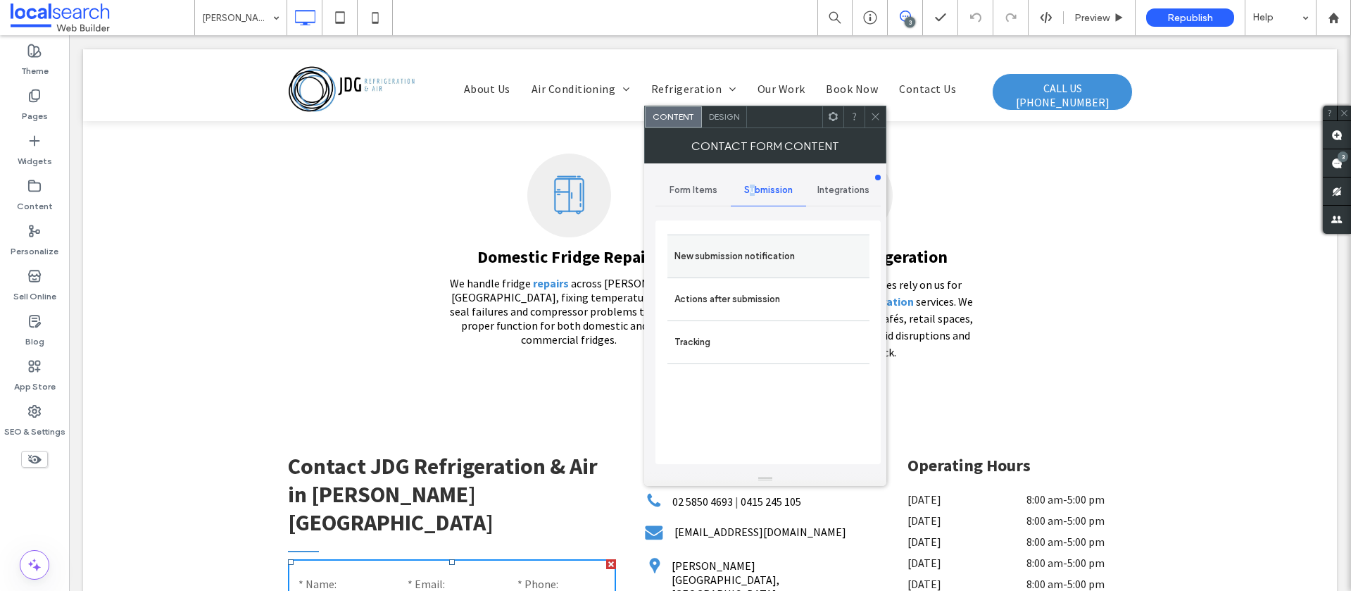
click at [691, 249] on label "New submission notification" at bounding box center [768, 256] width 188 height 28
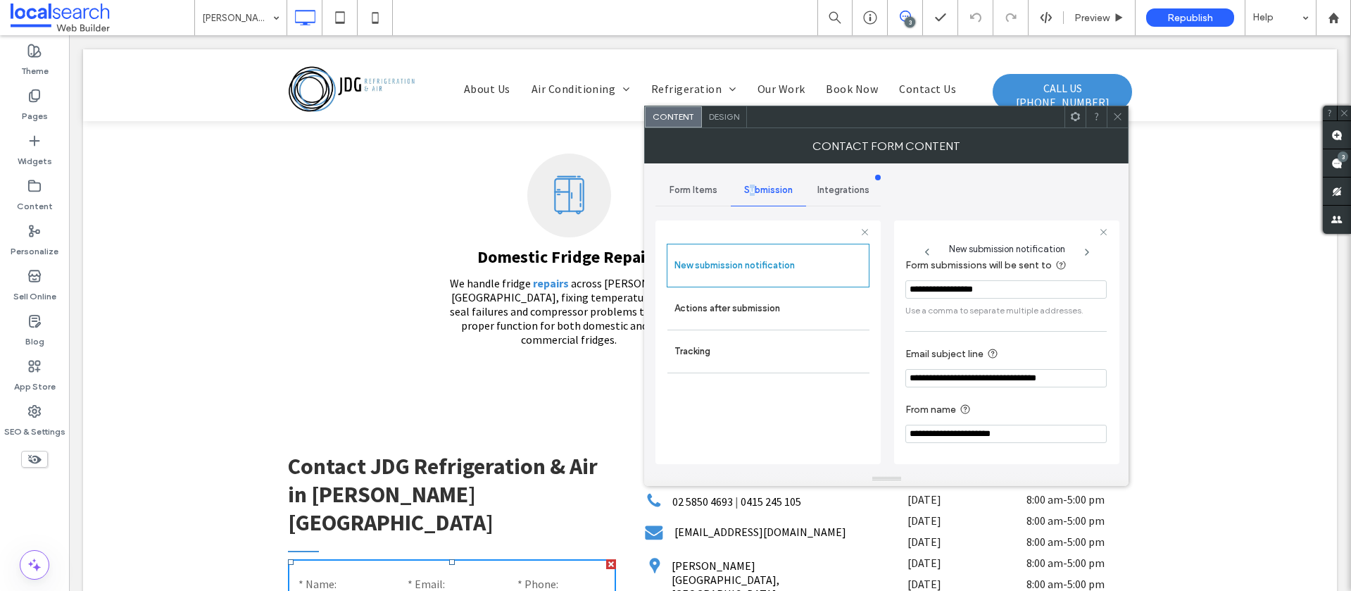
scroll to position [0, 0]
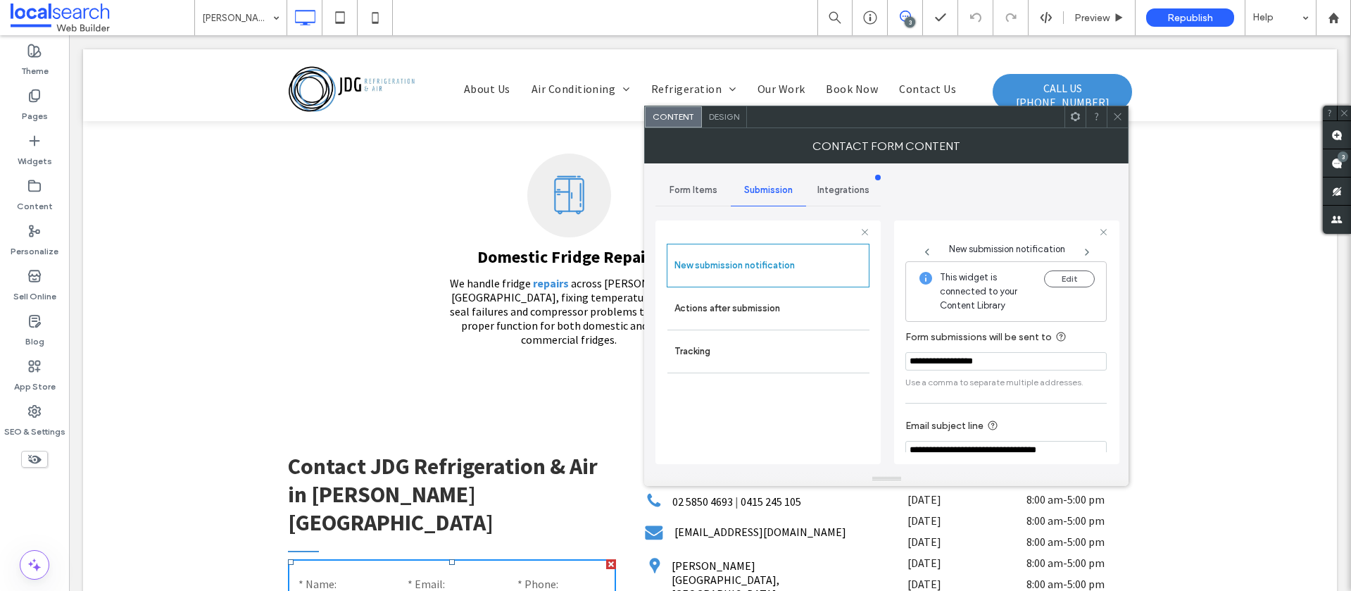
drag, startPoint x: 1115, startPoint y: 118, endPoint x: 971, endPoint y: 104, distance: 144.2
click at [1110, 117] on div at bounding box center [1117, 116] width 21 height 21
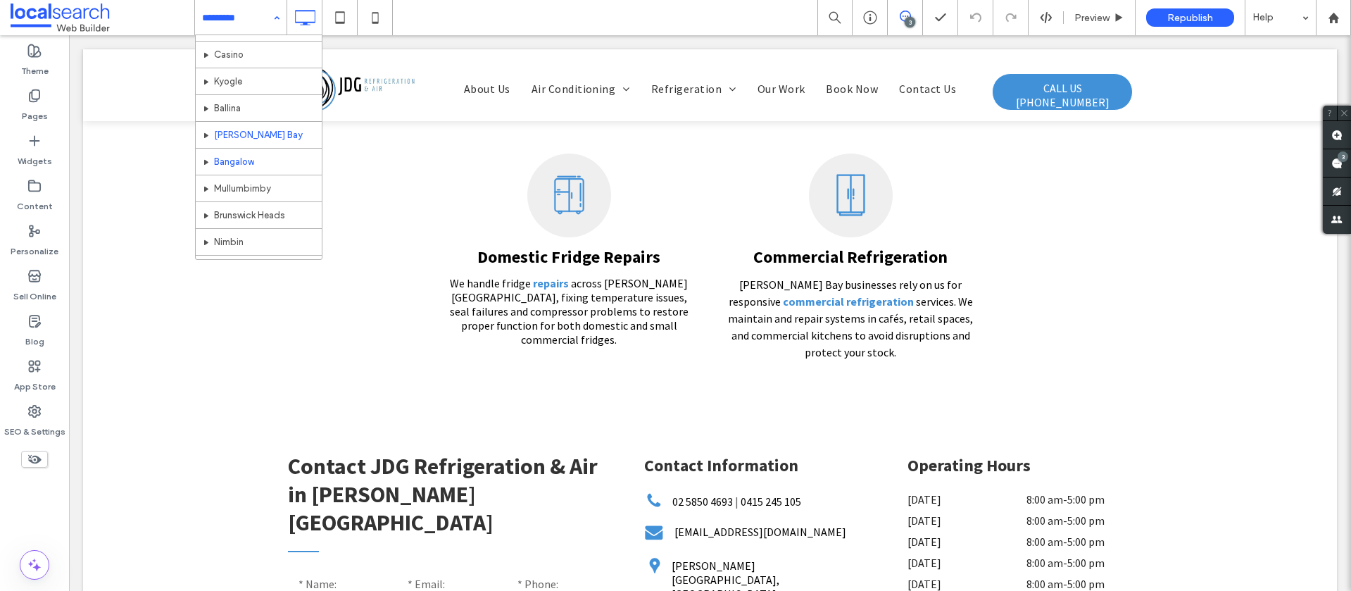
scroll to position [343, 0]
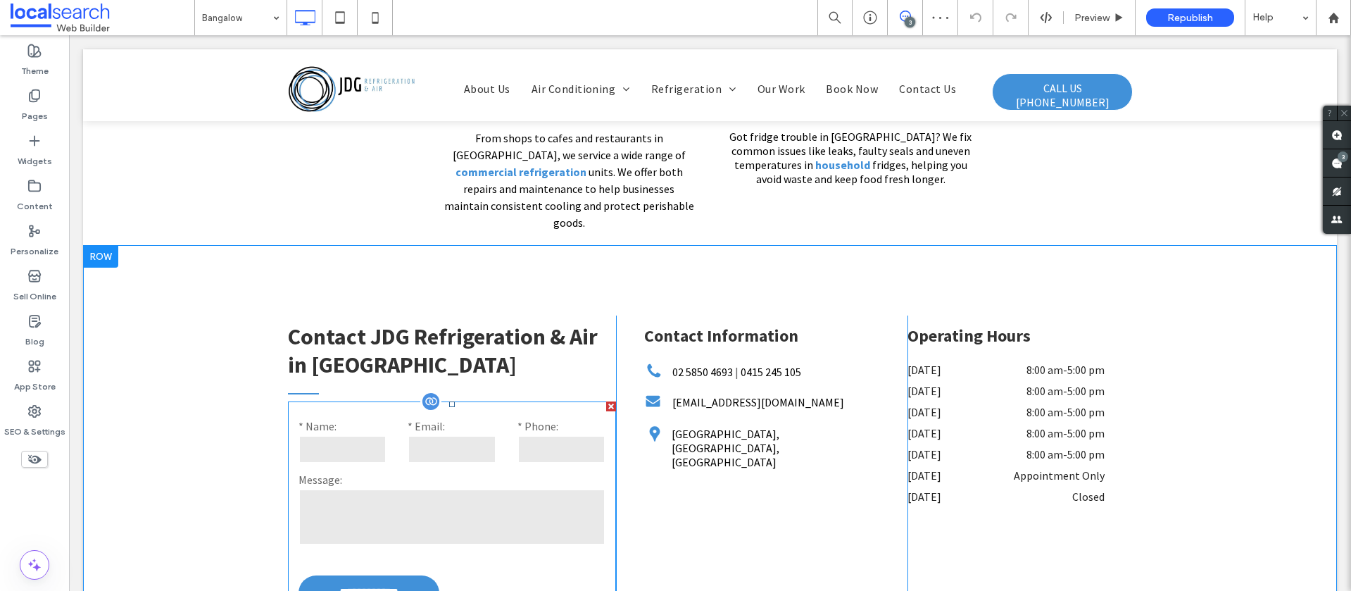
scroll to position [2958, 0]
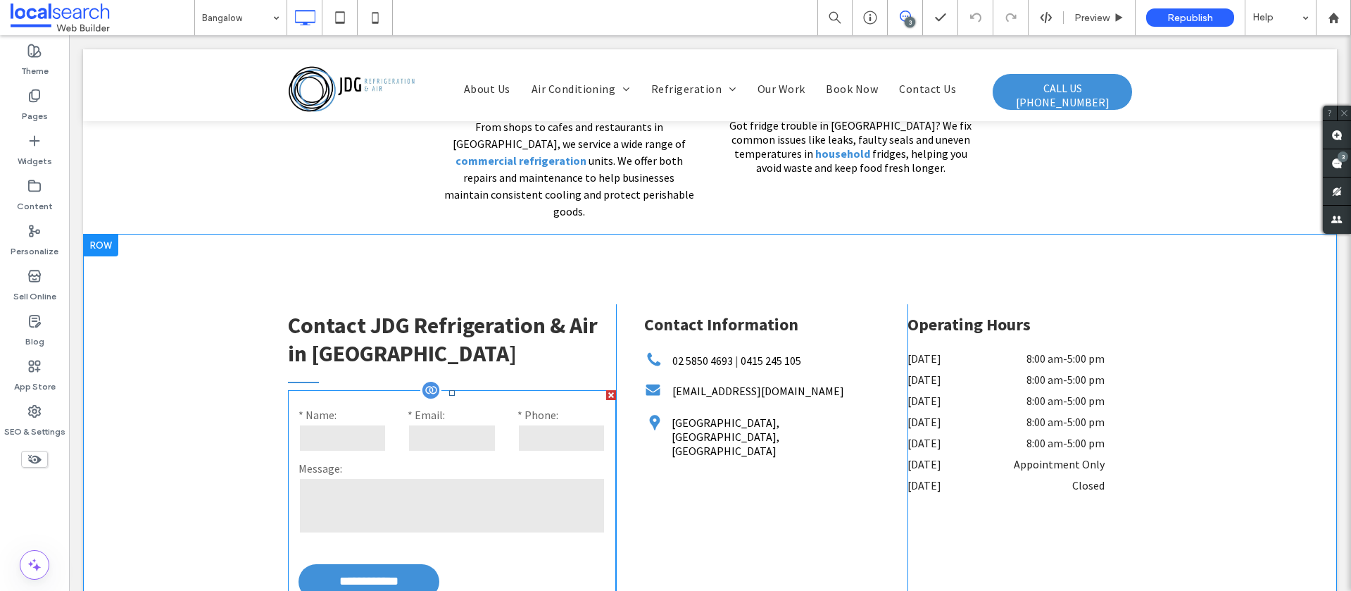
click at [508, 477] on textarea at bounding box center [452, 505] width 308 height 56
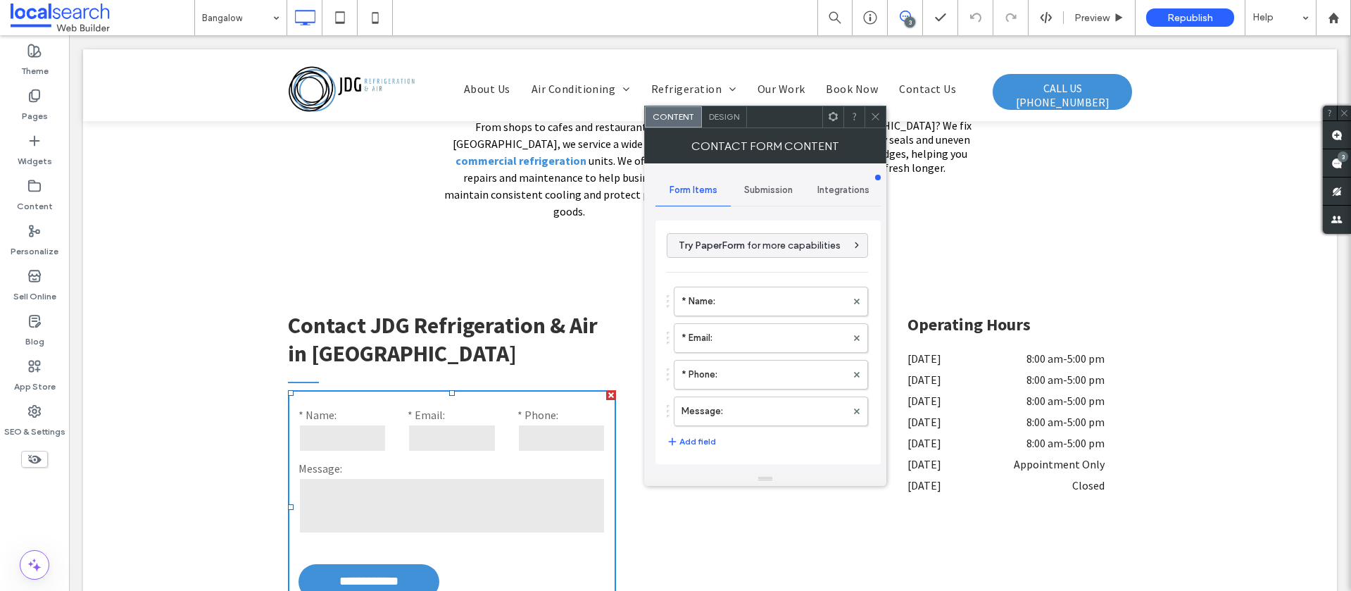
click at [771, 189] on span "Submission" at bounding box center [768, 189] width 49 height 11
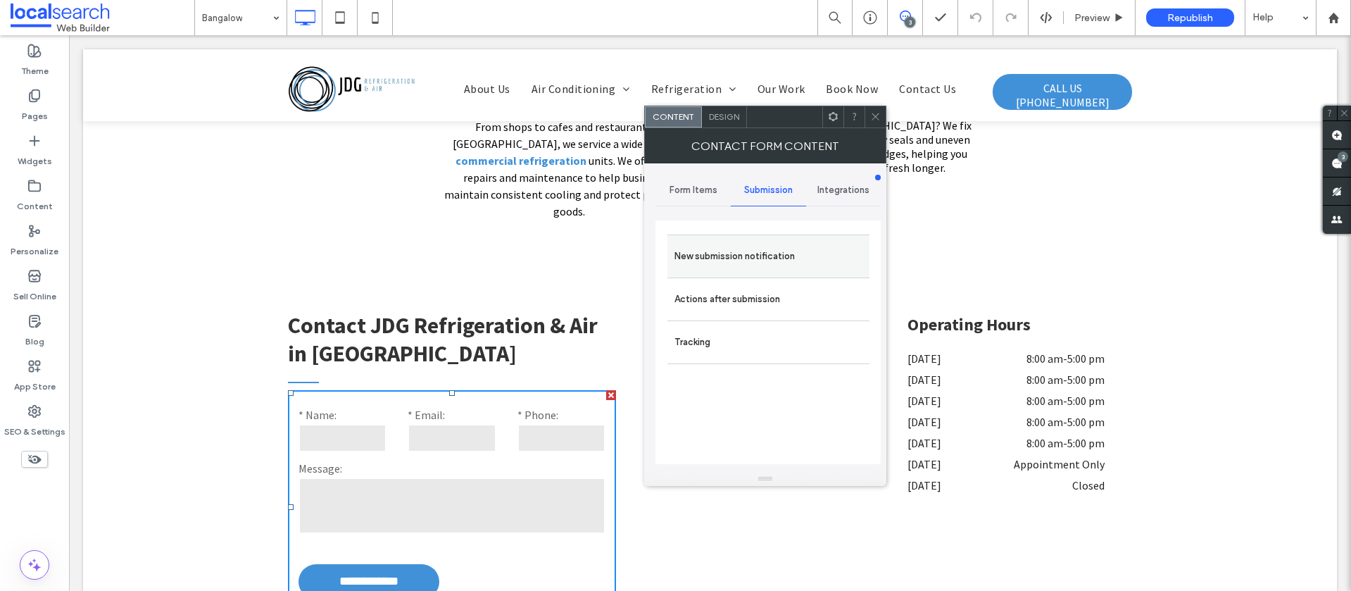
click at [687, 255] on label "New submission notification" at bounding box center [768, 256] width 188 height 28
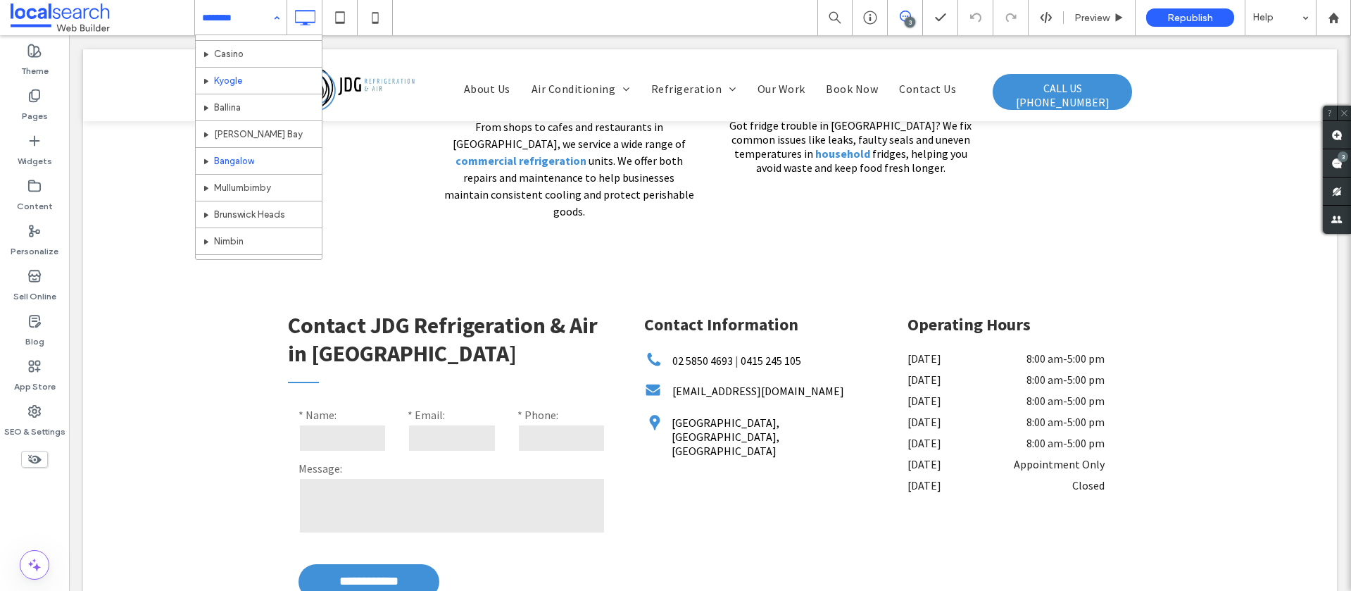
scroll to position [343, 0]
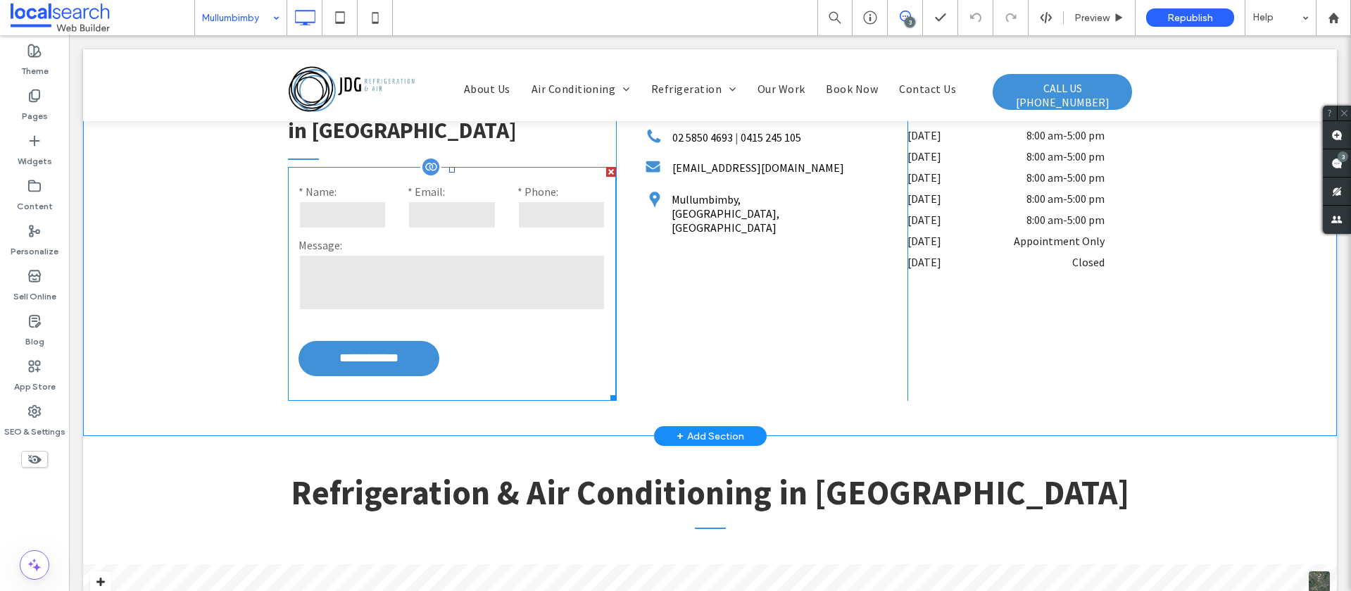
scroll to position [2969, 0]
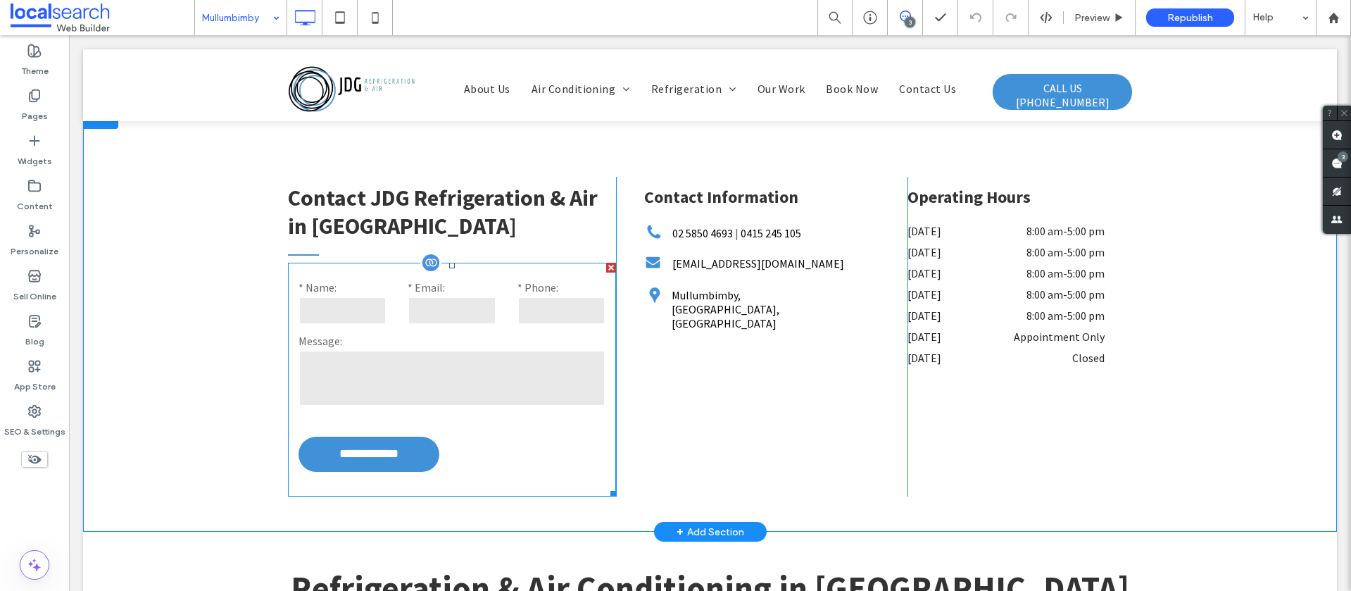
click at [371, 334] on label "Message:" at bounding box center [452, 341] width 308 height 14
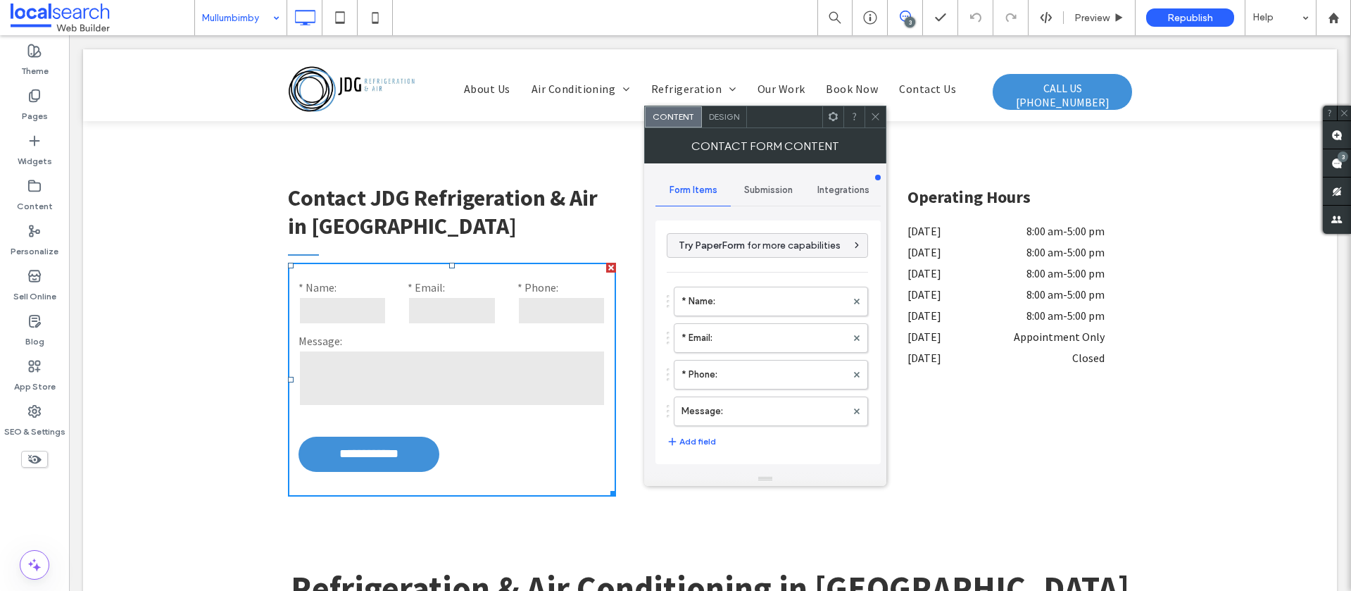
click at [782, 186] on span "Submission" at bounding box center [768, 189] width 49 height 11
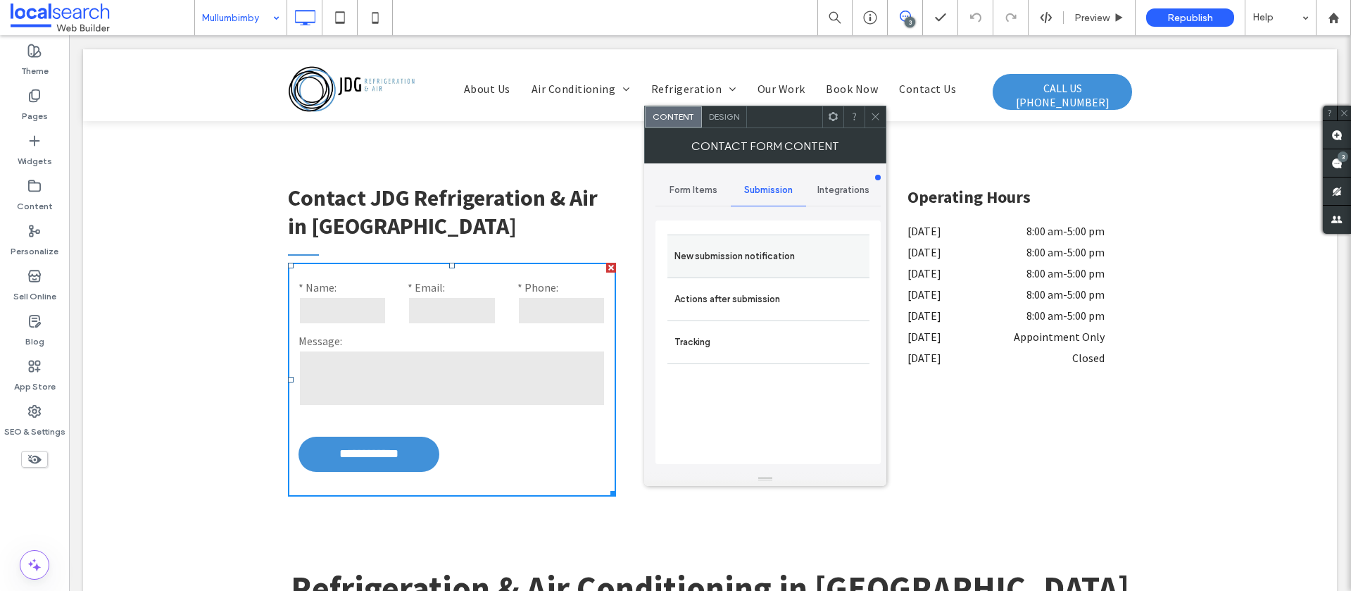
click at [713, 254] on label "New submission notification" at bounding box center [768, 256] width 188 height 28
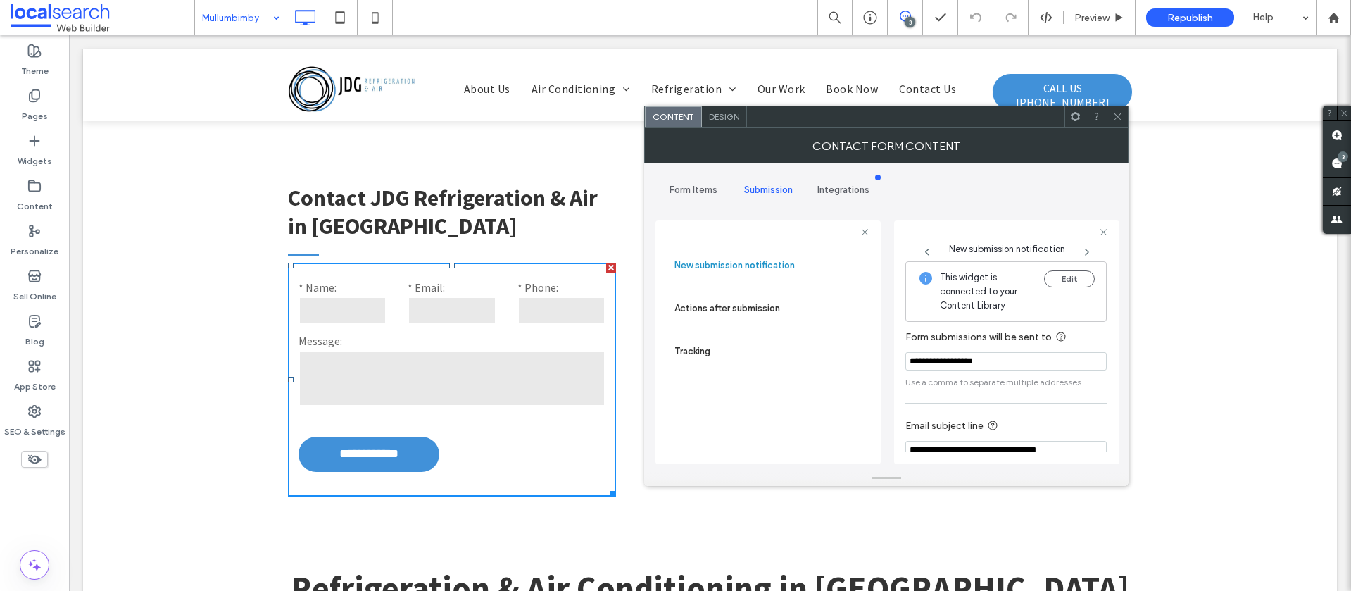
scroll to position [73, 0]
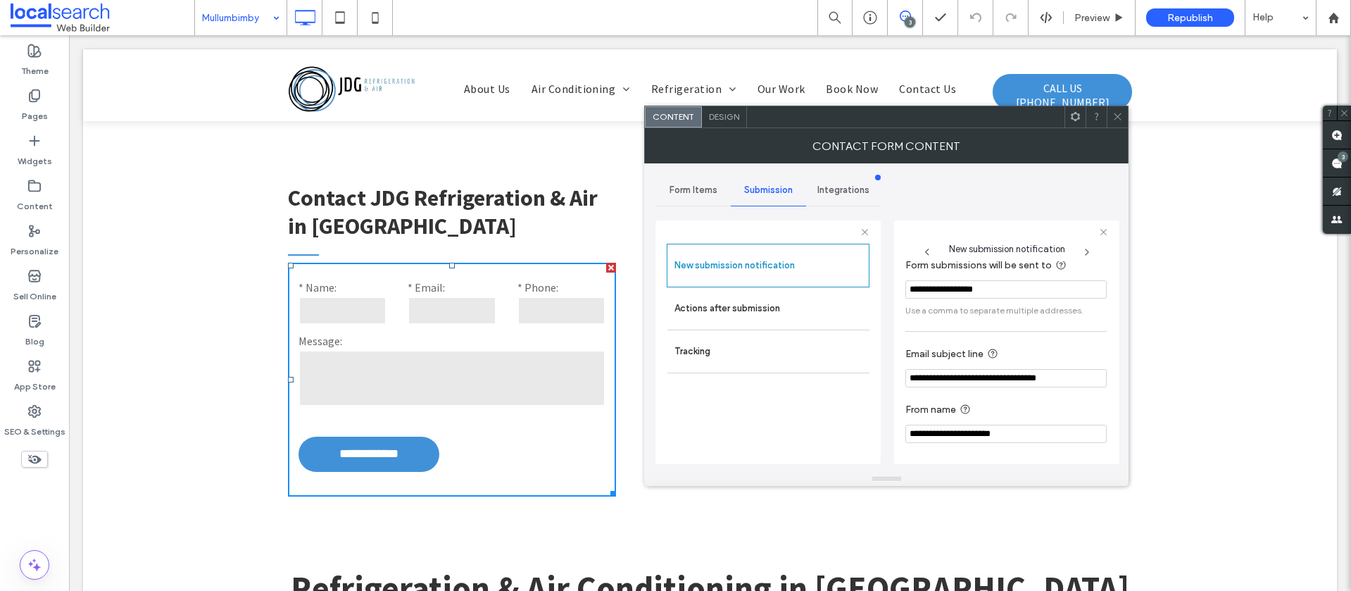
drag, startPoint x: 250, startPoint y: 20, endPoint x: 251, endPoint y: 33, distance: 13.4
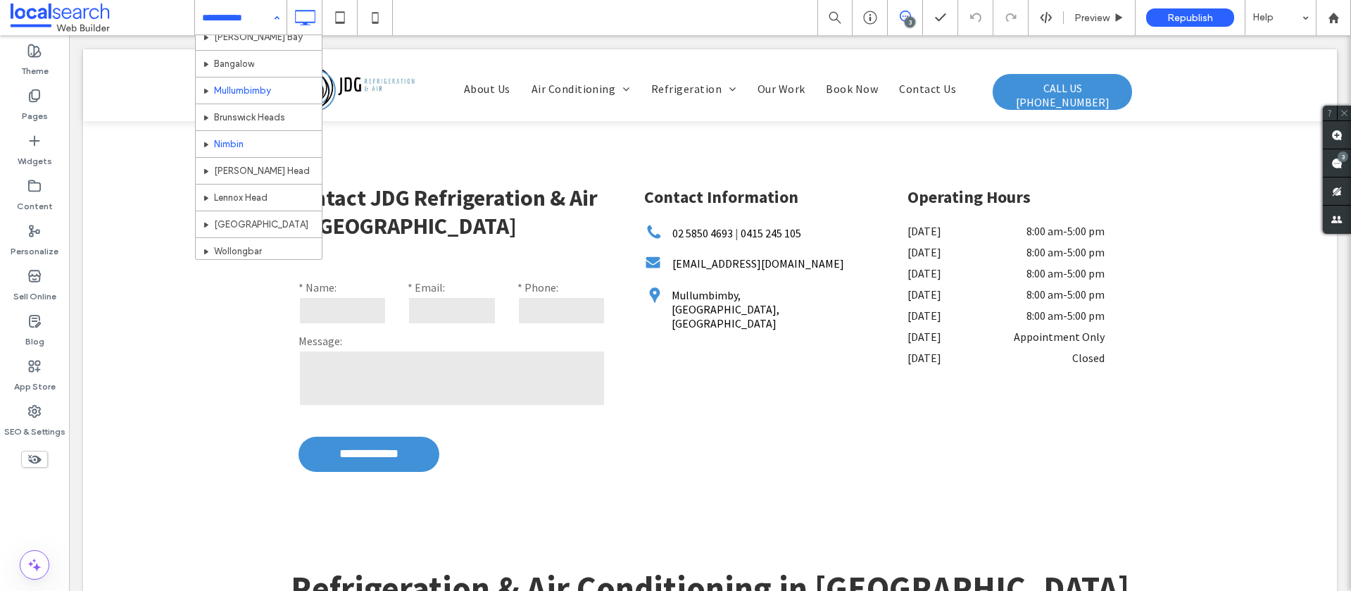
scroll to position [440, 0]
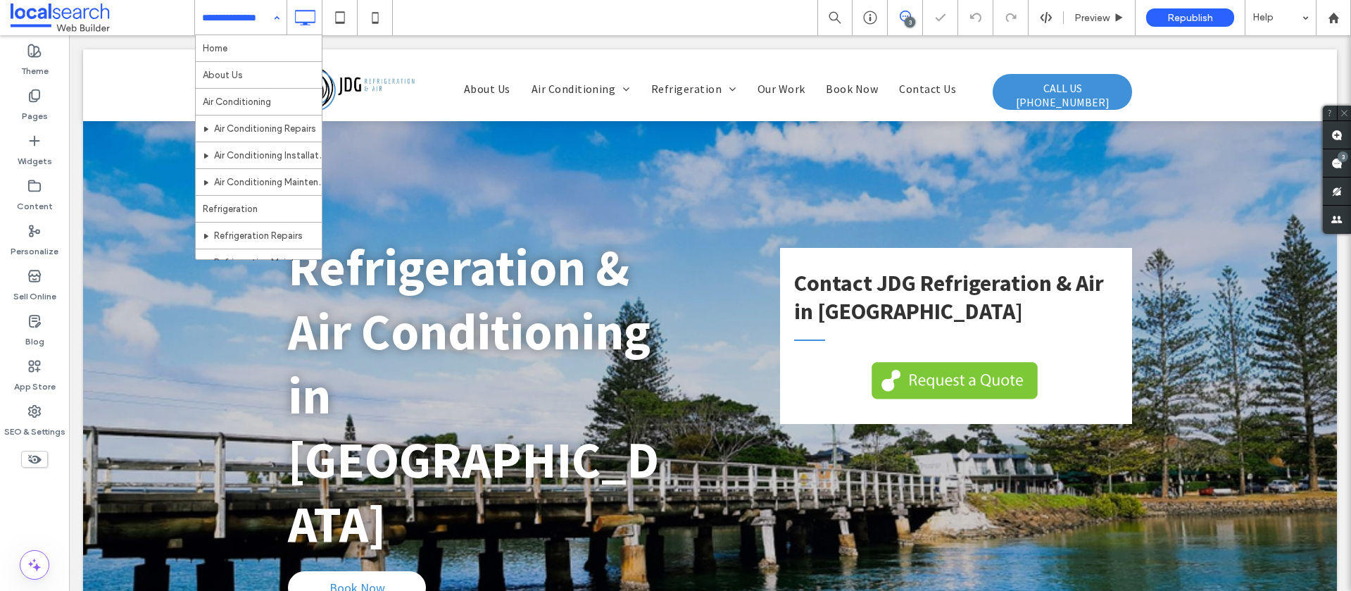
click at [223, 23] on input at bounding box center [237, 17] width 70 height 35
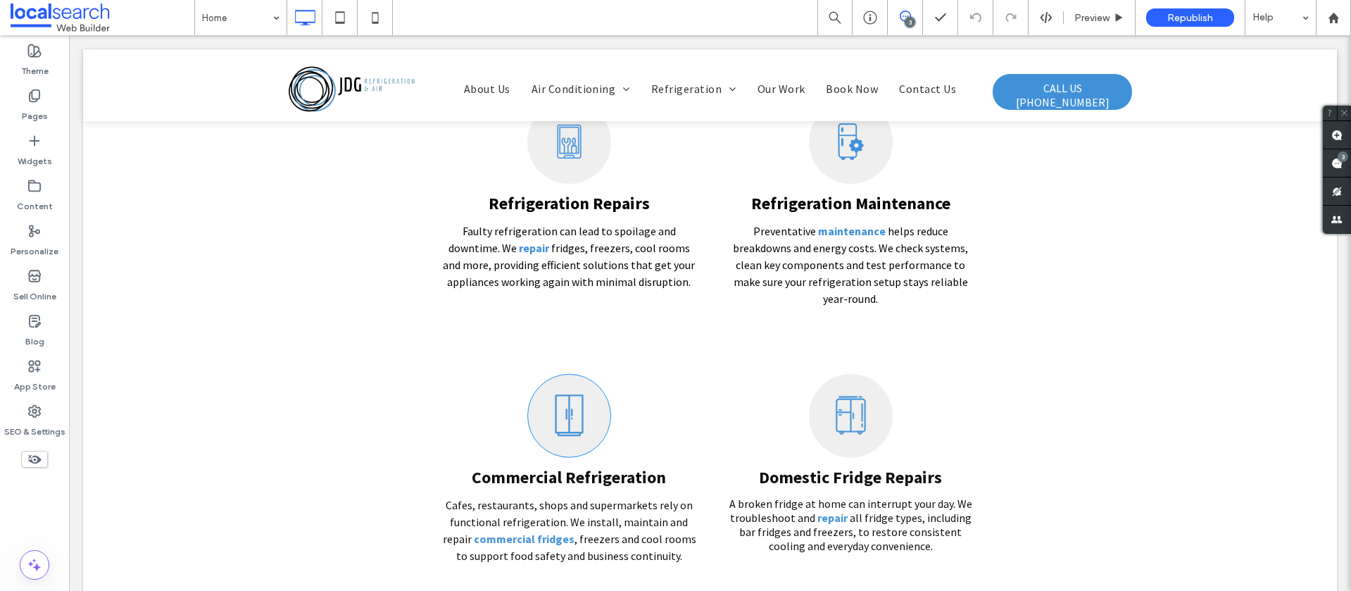
scroll to position [2513, 0]
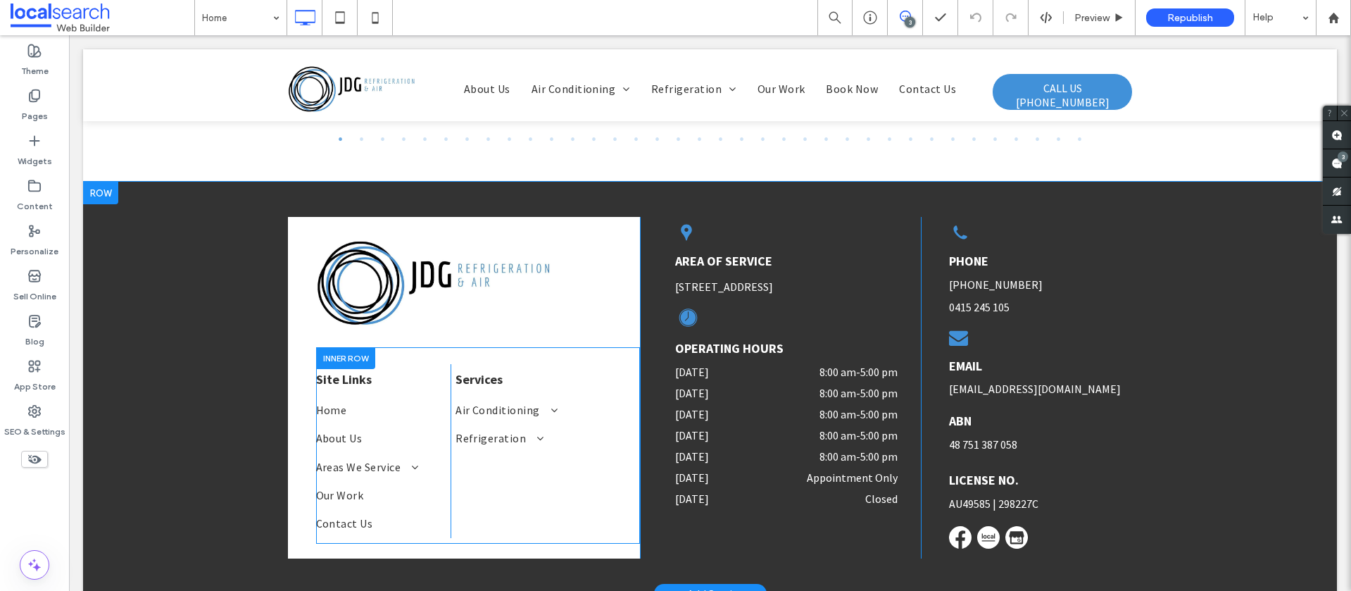
scroll to position [3643, 0]
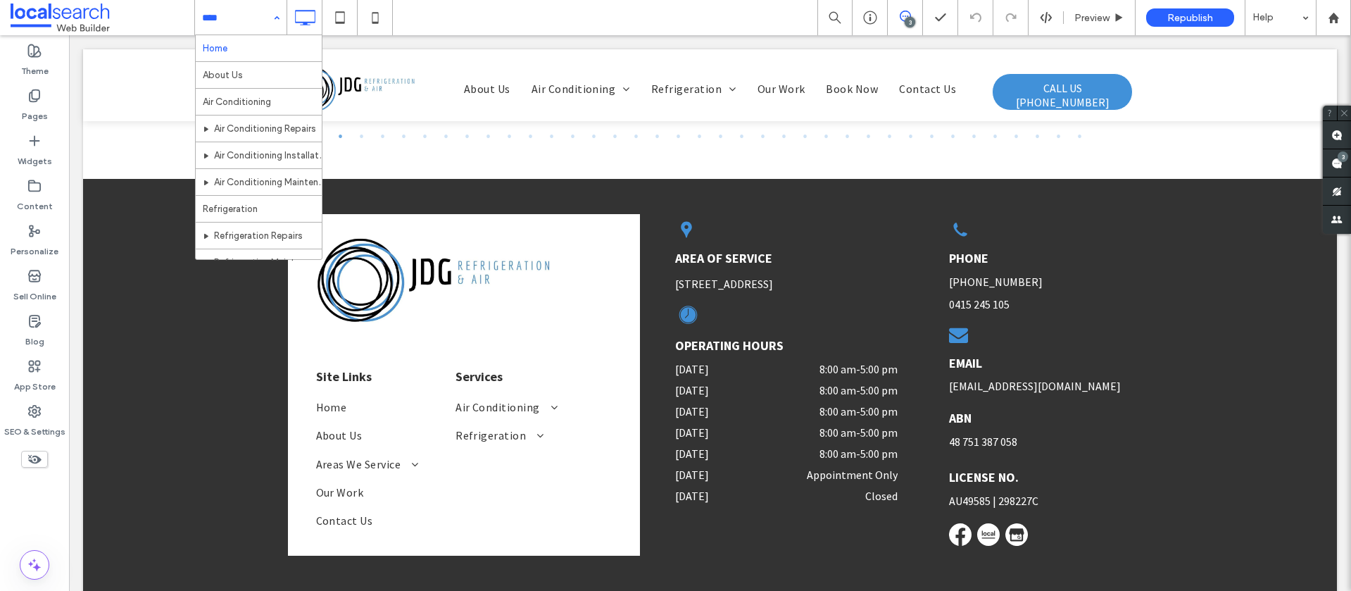
click at [216, 31] on input at bounding box center [237, 17] width 70 height 35
click at [227, 23] on input at bounding box center [237, 17] width 70 height 35
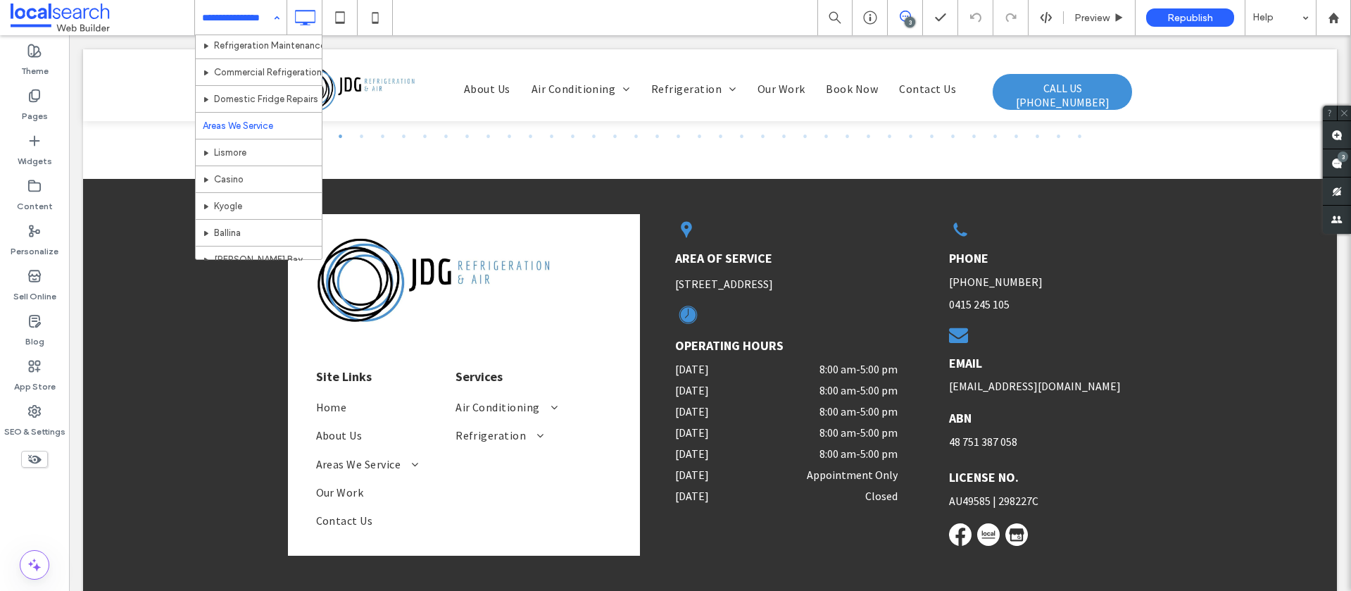
scroll to position [234, 0]
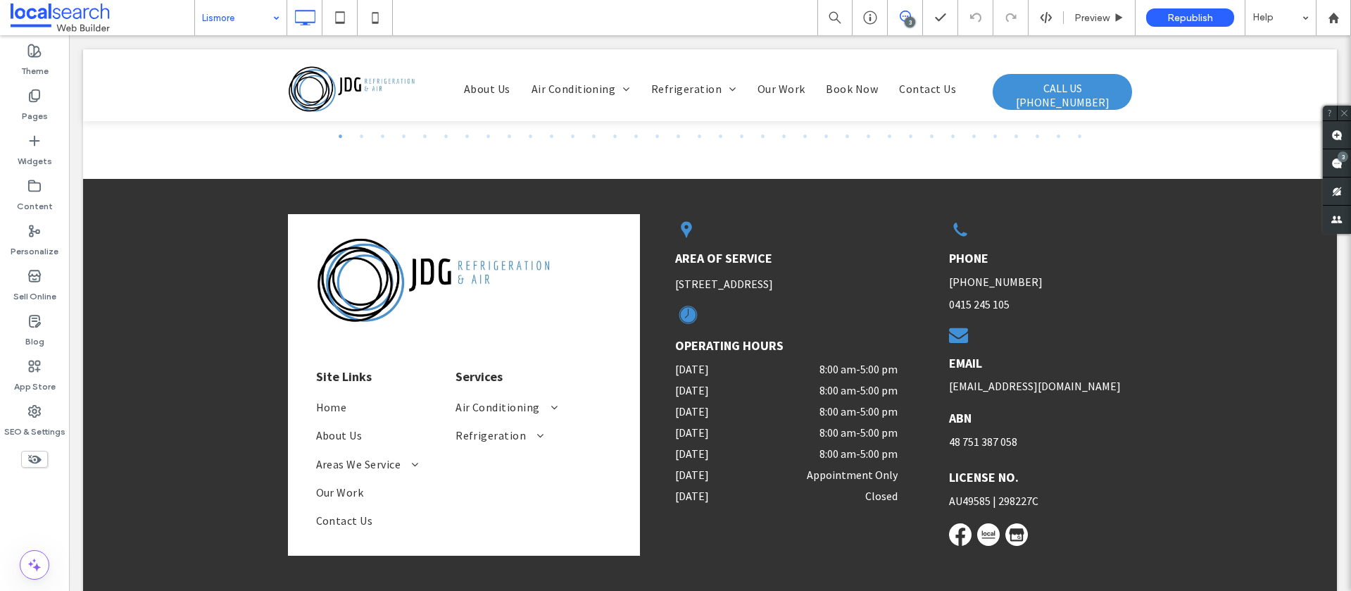
type input "**********"
type input "**"
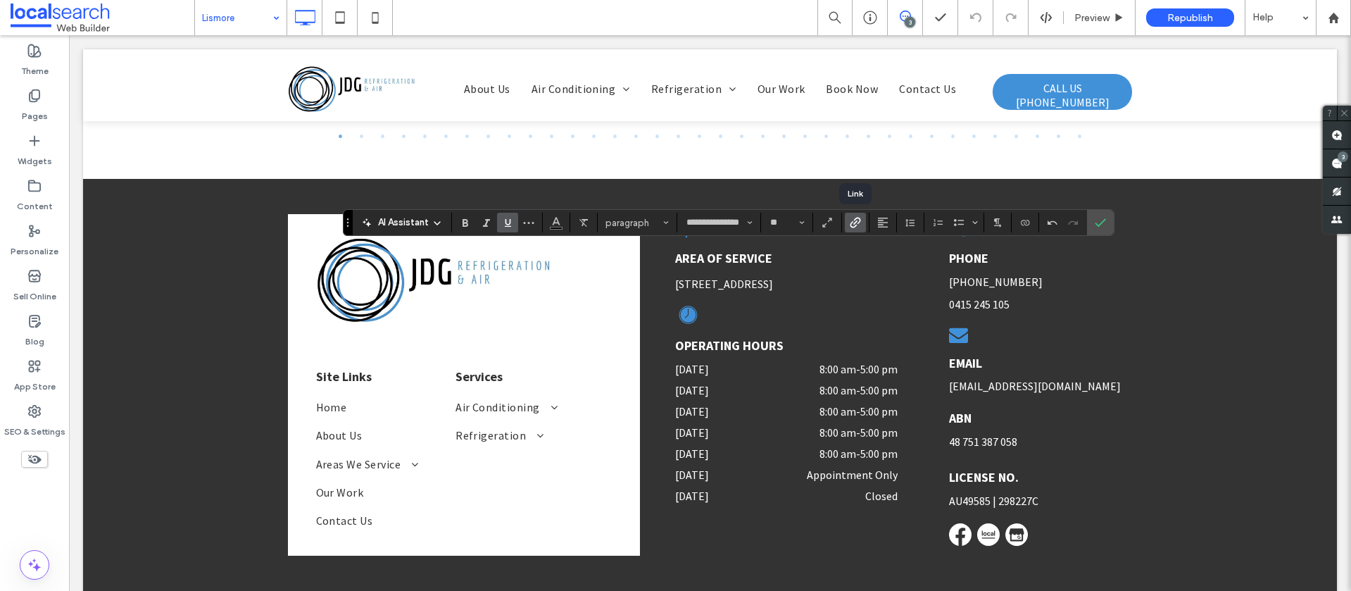
click at [850, 222] on icon "Link" at bounding box center [855, 222] width 11 height 11
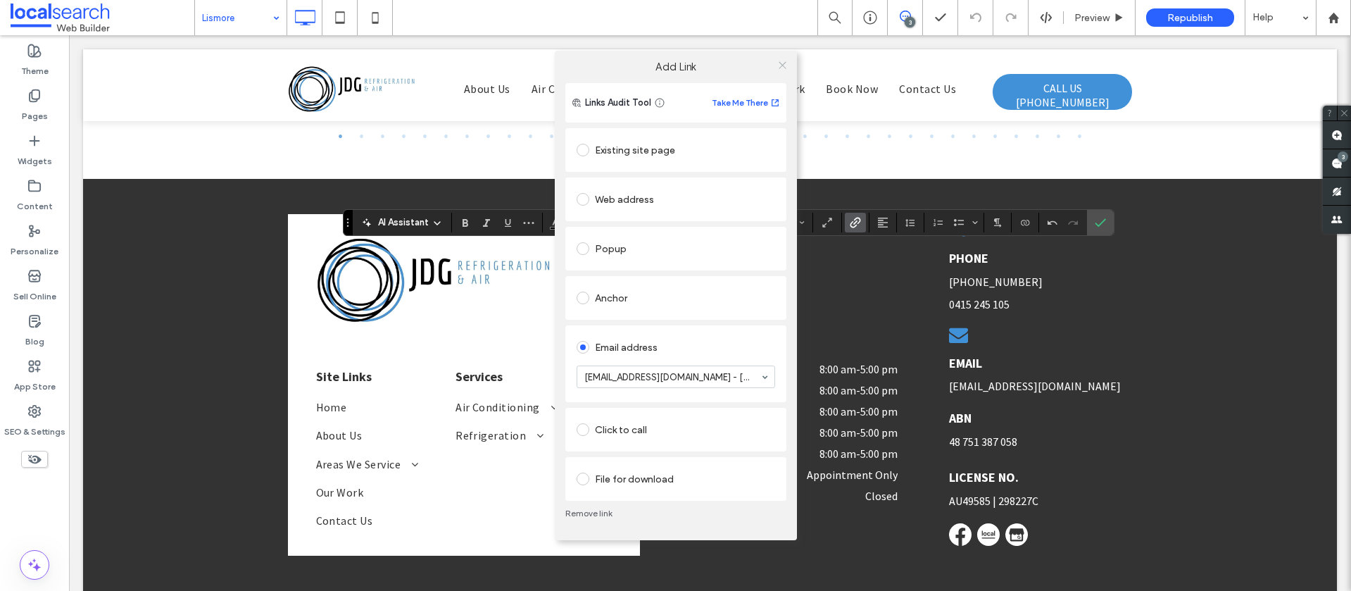
click at [779, 65] on icon at bounding box center [782, 65] width 11 height 11
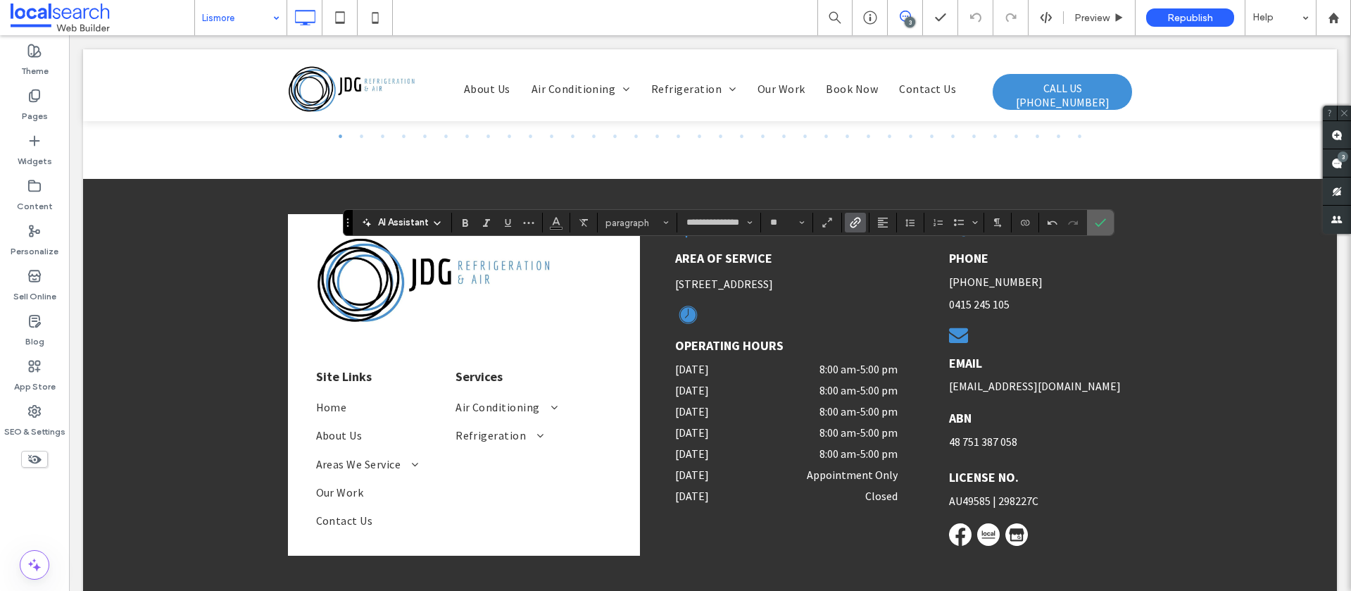
click at [1097, 225] on use "Confirm" at bounding box center [1100, 222] width 11 height 8
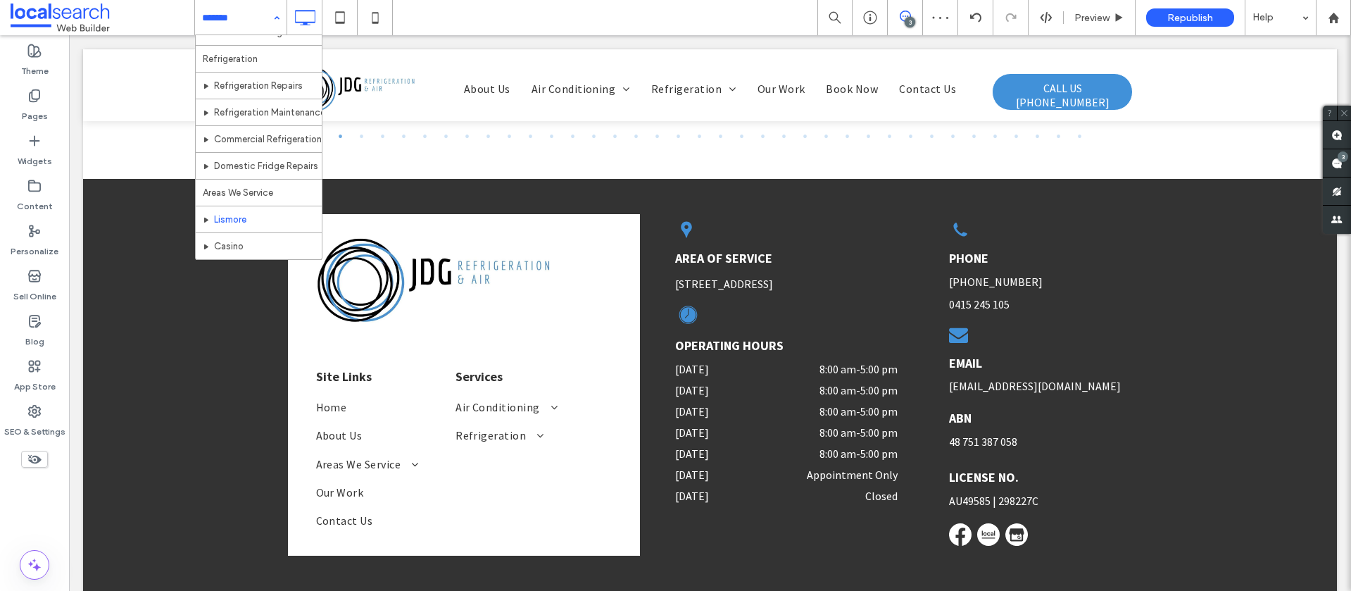
scroll to position [225, 0]
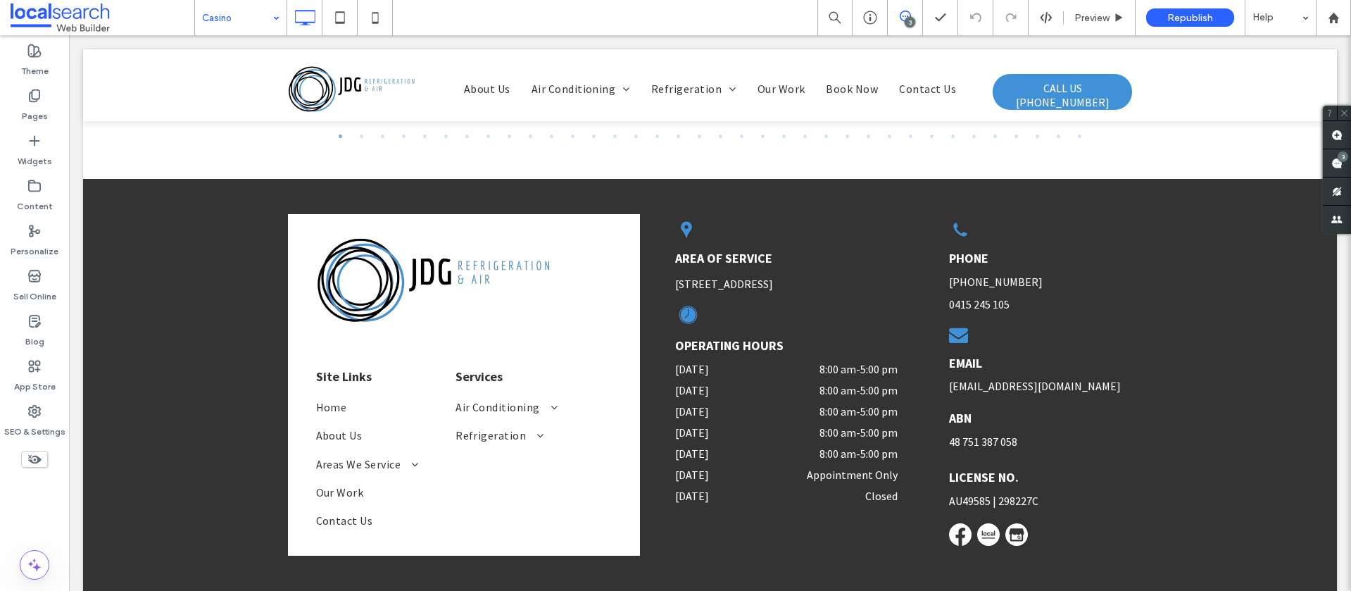
type input "**********"
type input "**"
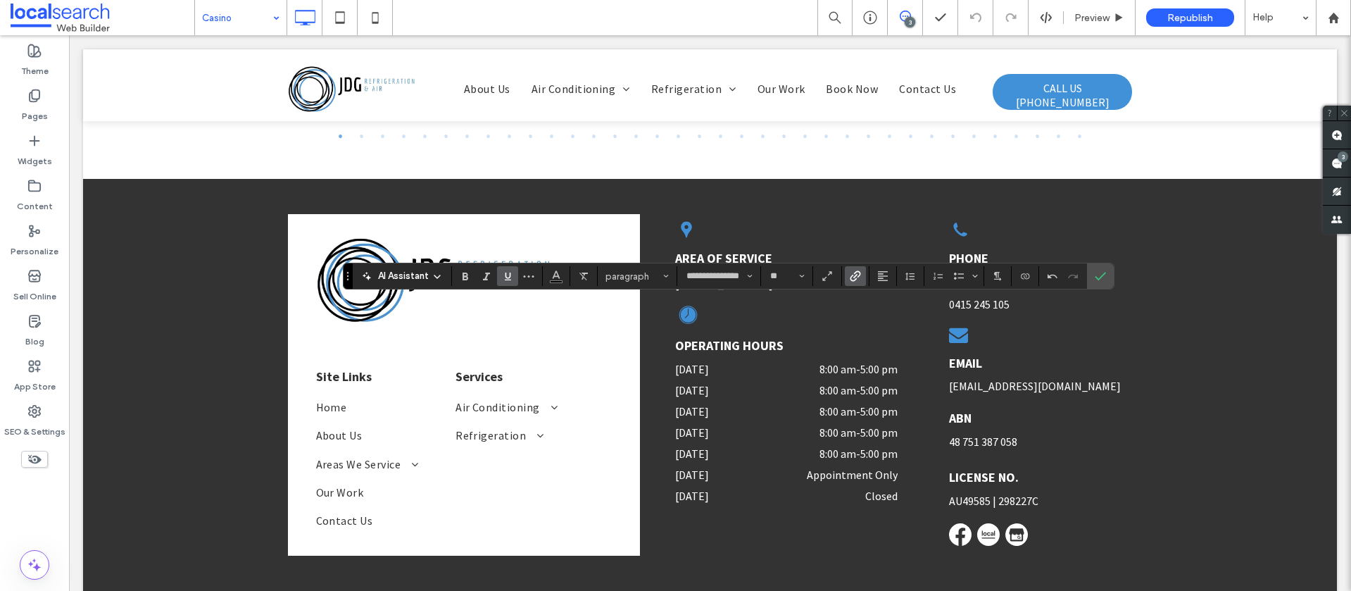
click at [855, 279] on use "Link" at bounding box center [855, 275] width 11 height 11
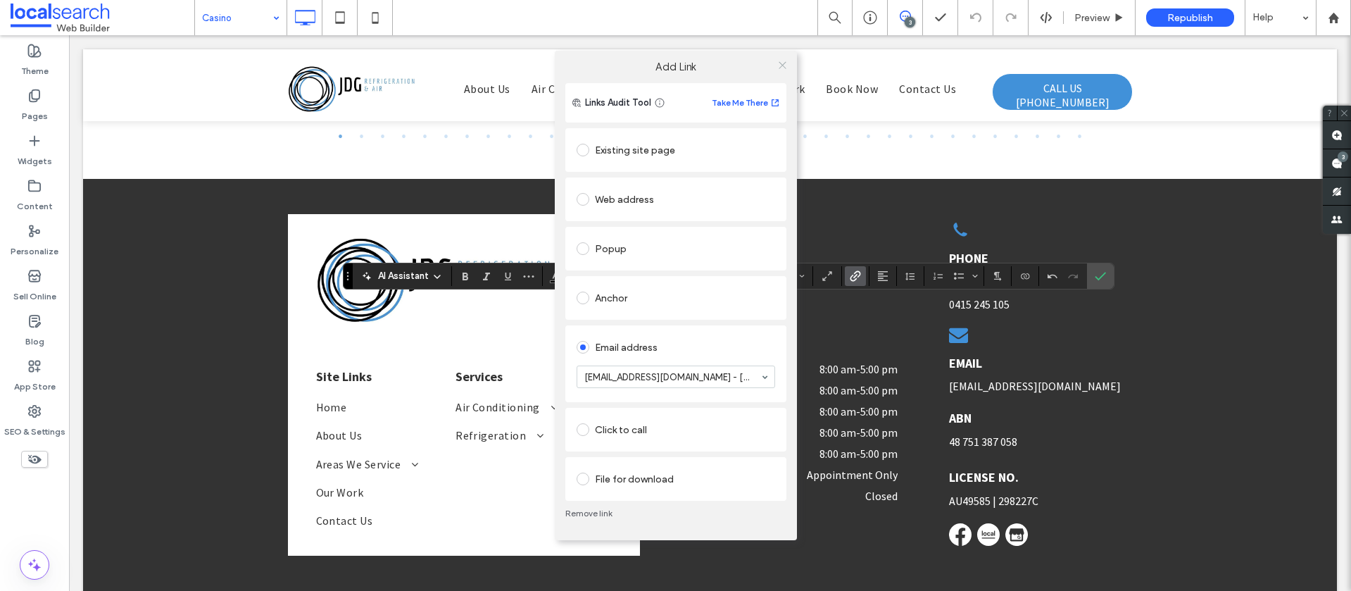
click at [785, 67] on icon at bounding box center [782, 65] width 11 height 11
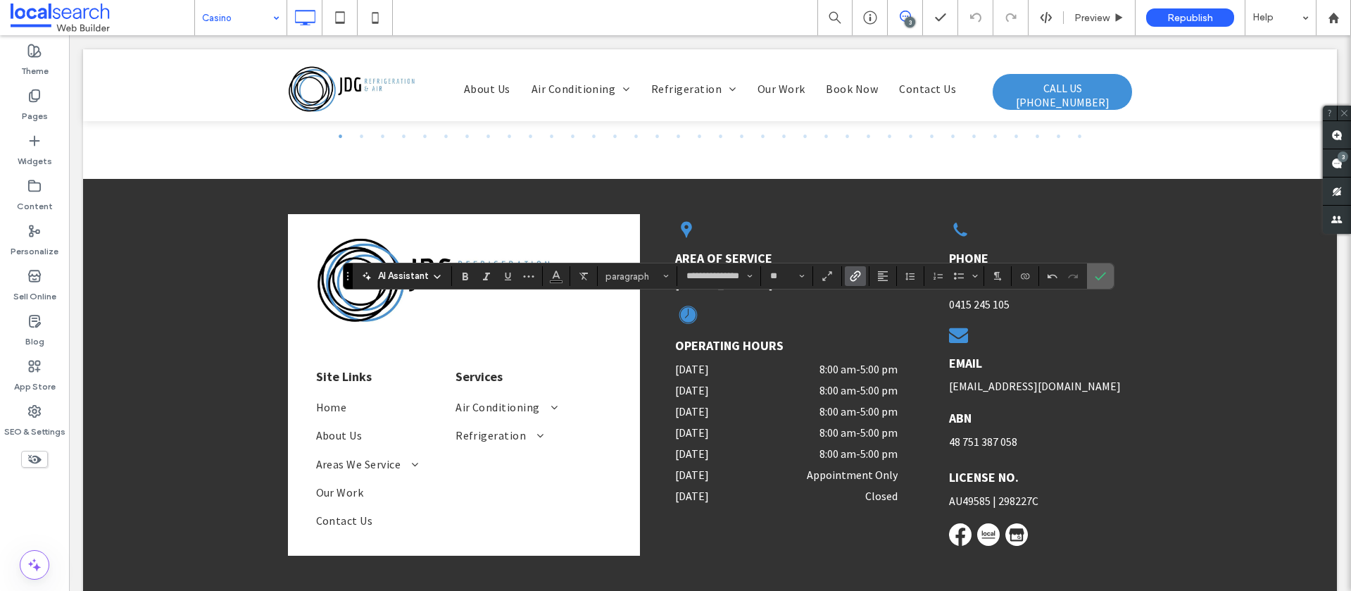
click at [1098, 272] on icon "Confirm" at bounding box center [1100, 275] width 11 height 11
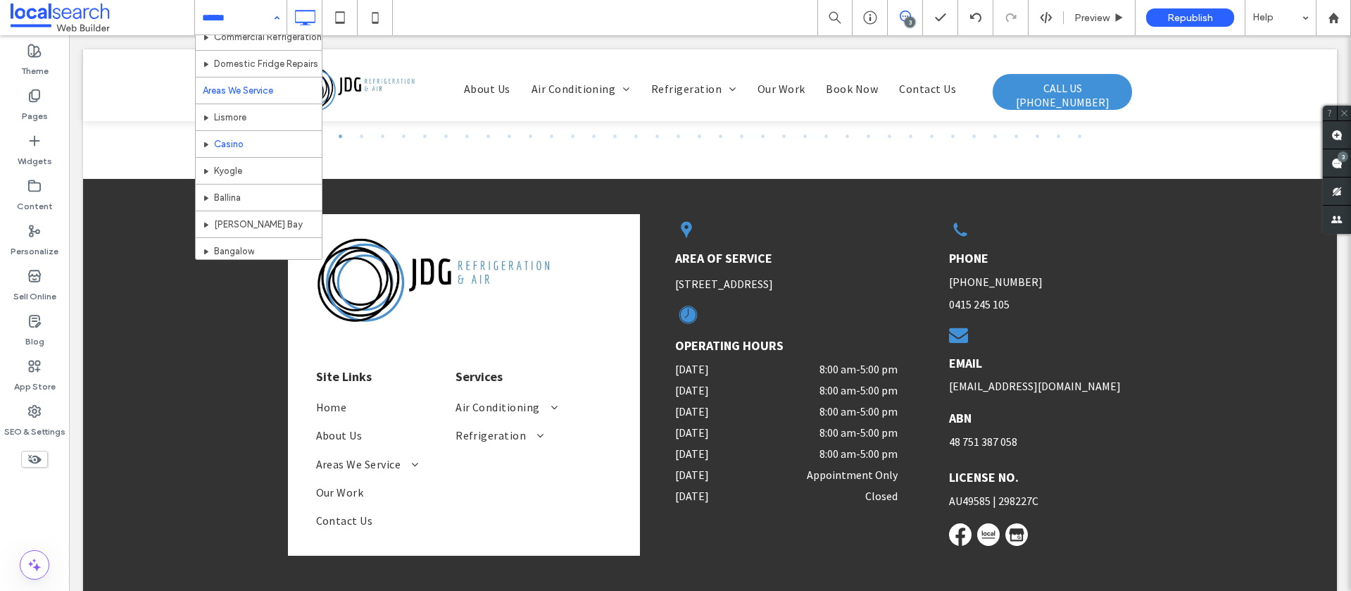
scroll to position [292, 0]
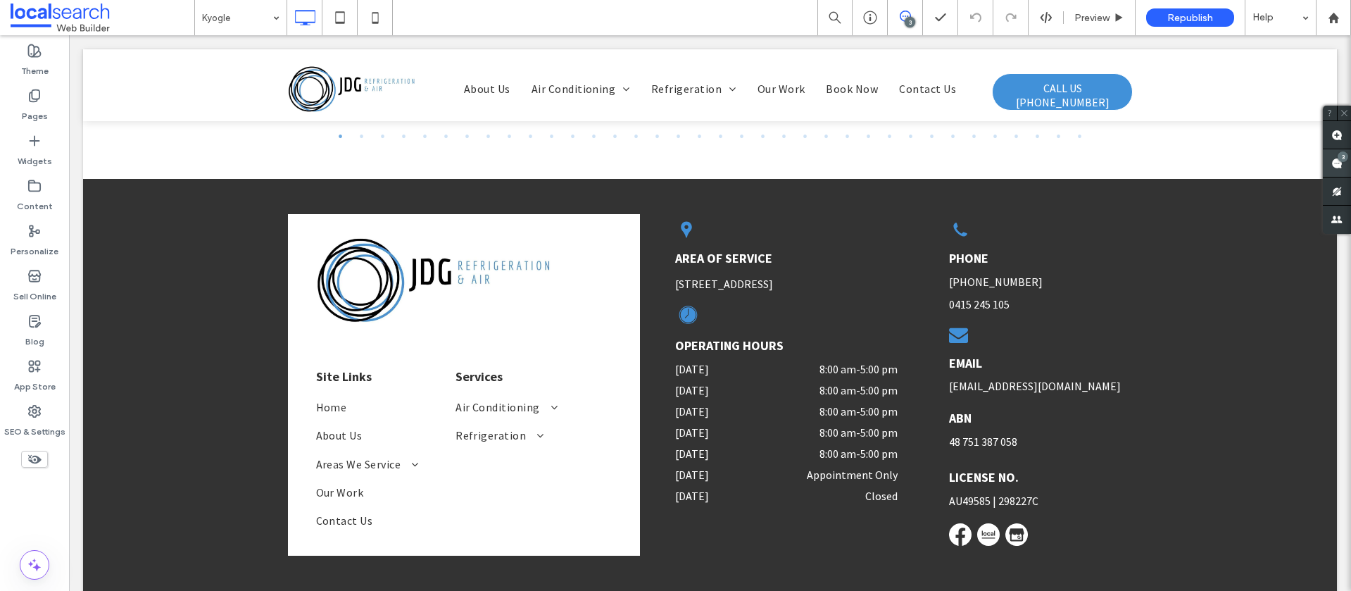
type input "**********"
type input "**"
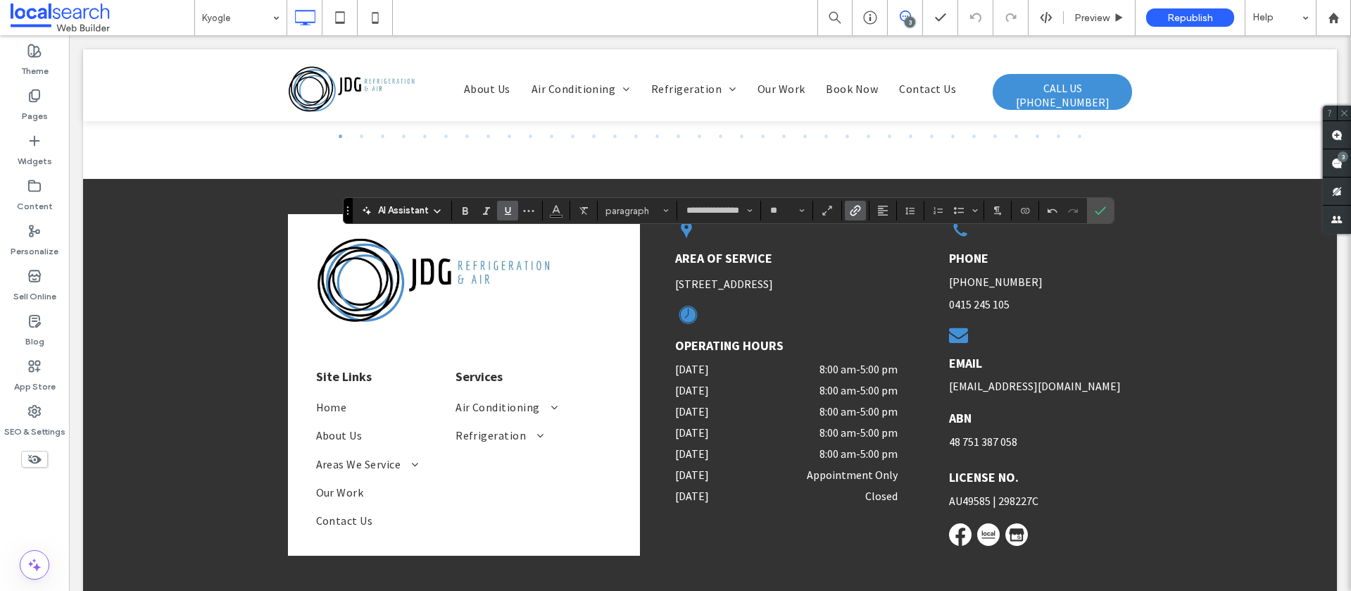
click at [855, 213] on use "Link" at bounding box center [855, 210] width 11 height 11
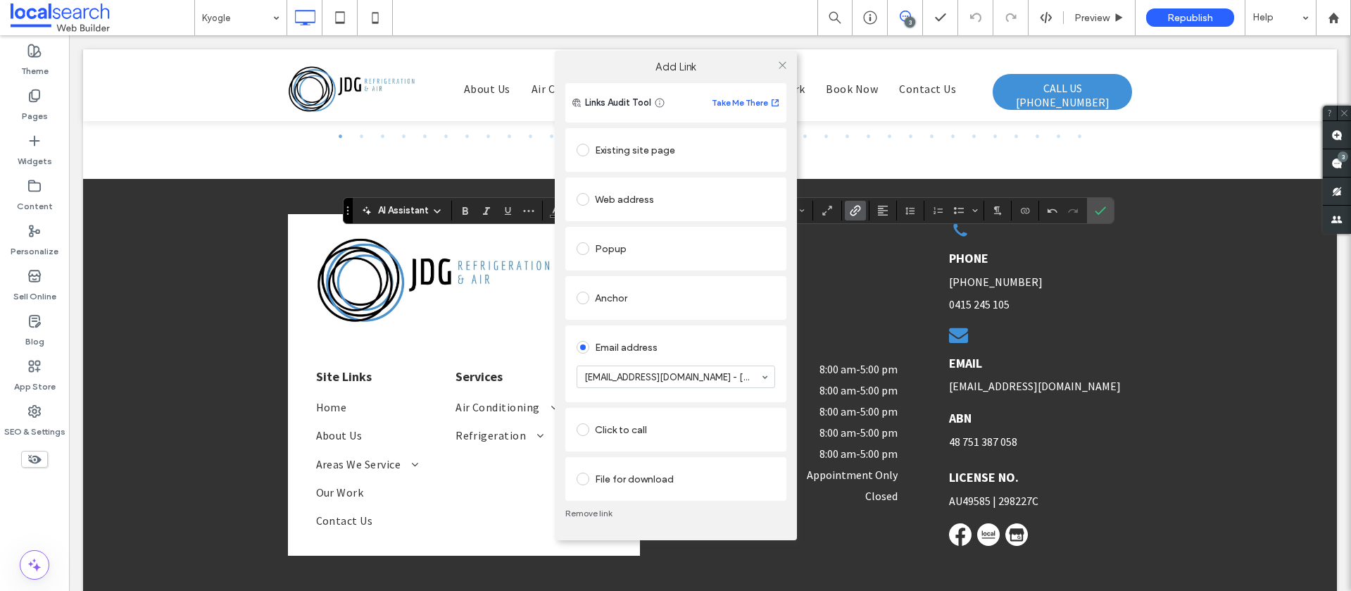
click at [775, 65] on div at bounding box center [782, 64] width 21 height 21
drag, startPoint x: 783, startPoint y: 62, endPoint x: 771, endPoint y: 63, distance: 11.3
click at [783, 62] on icon at bounding box center [782, 65] width 11 height 11
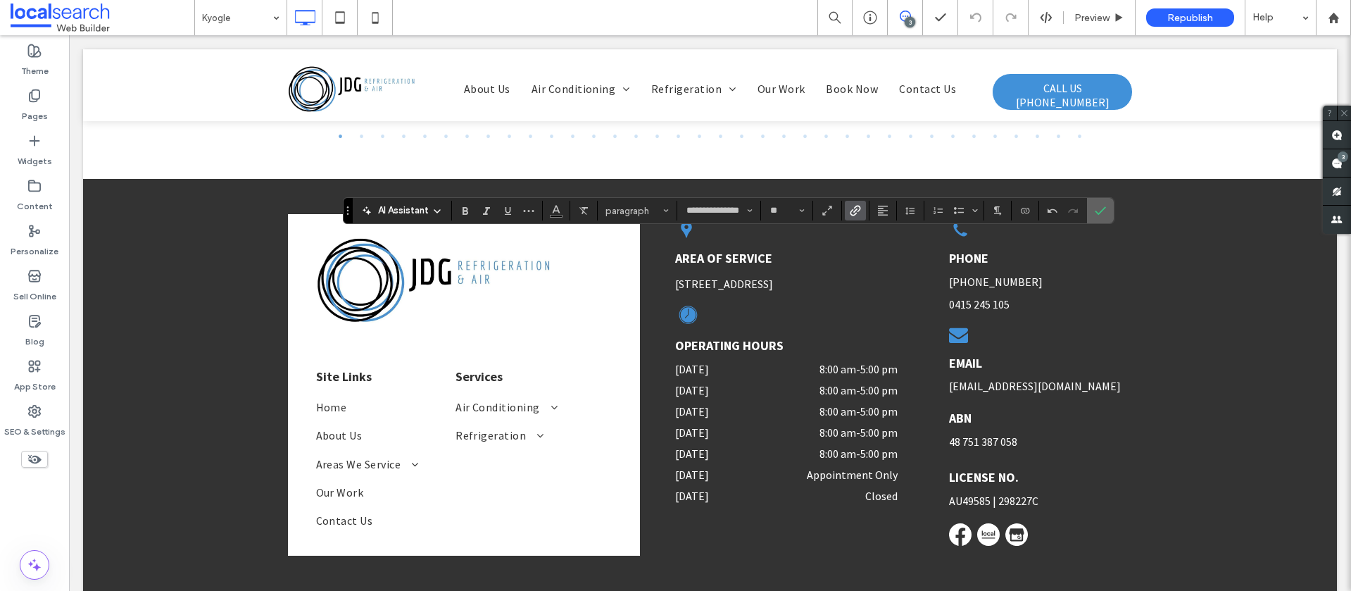
click at [1104, 208] on use "Confirm" at bounding box center [1100, 210] width 11 height 8
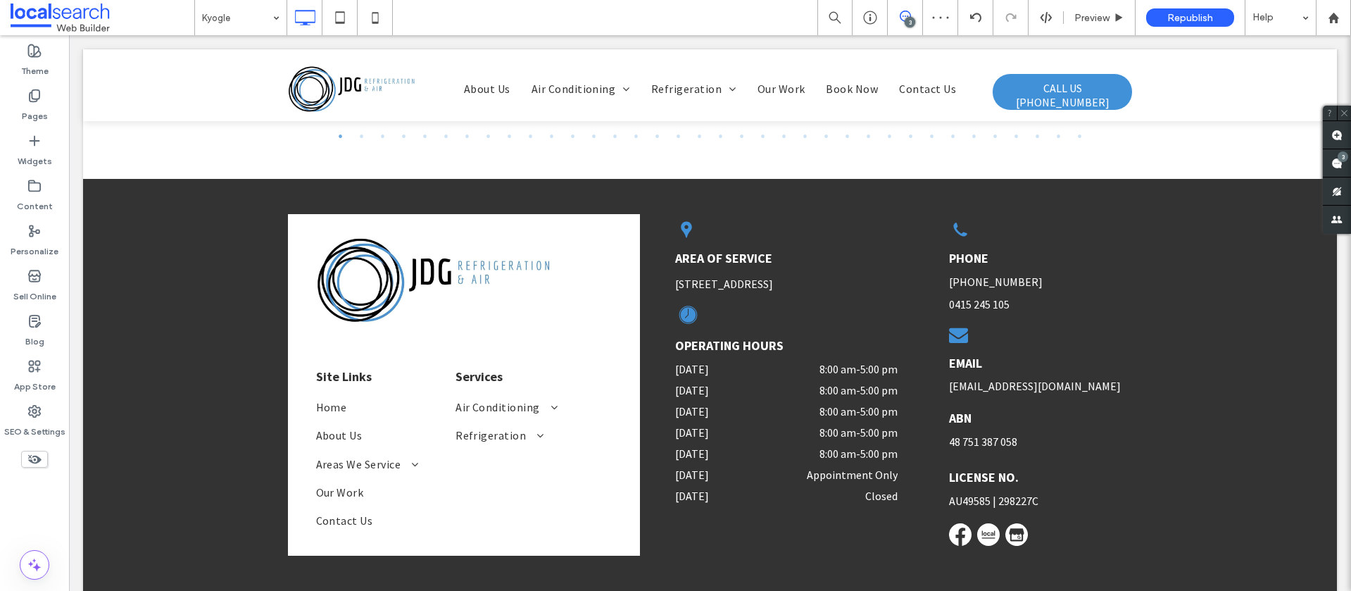
type input "**********"
type input "**"
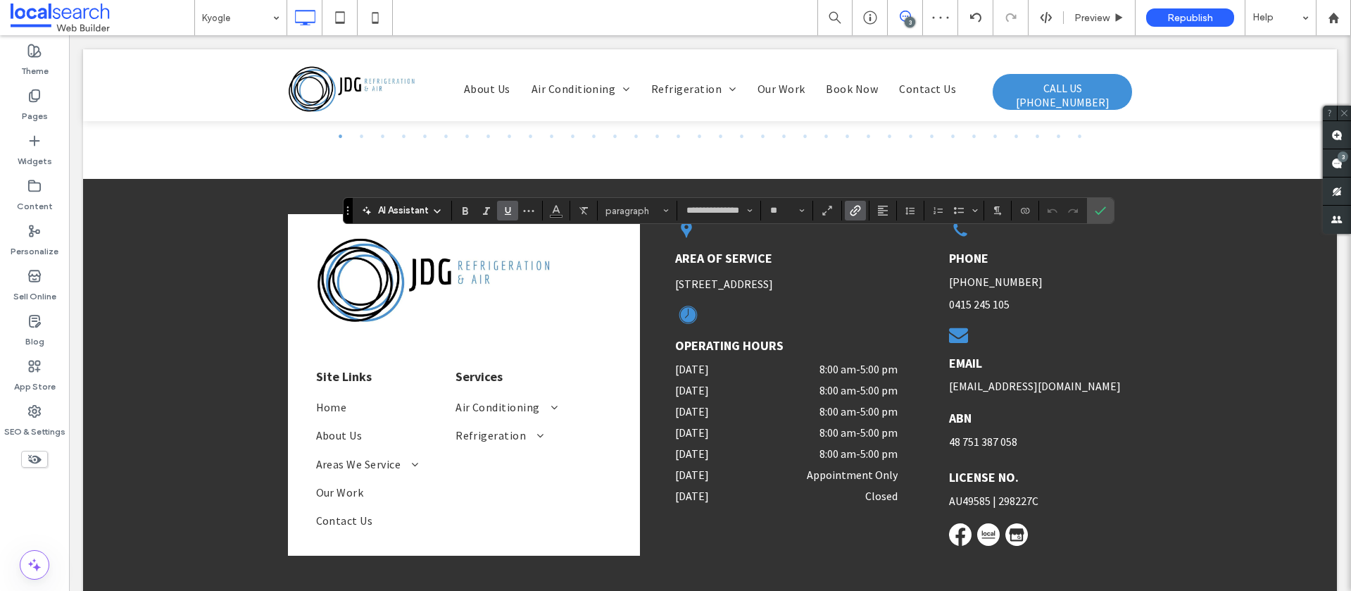
click at [853, 213] on icon "Link" at bounding box center [855, 210] width 11 height 11
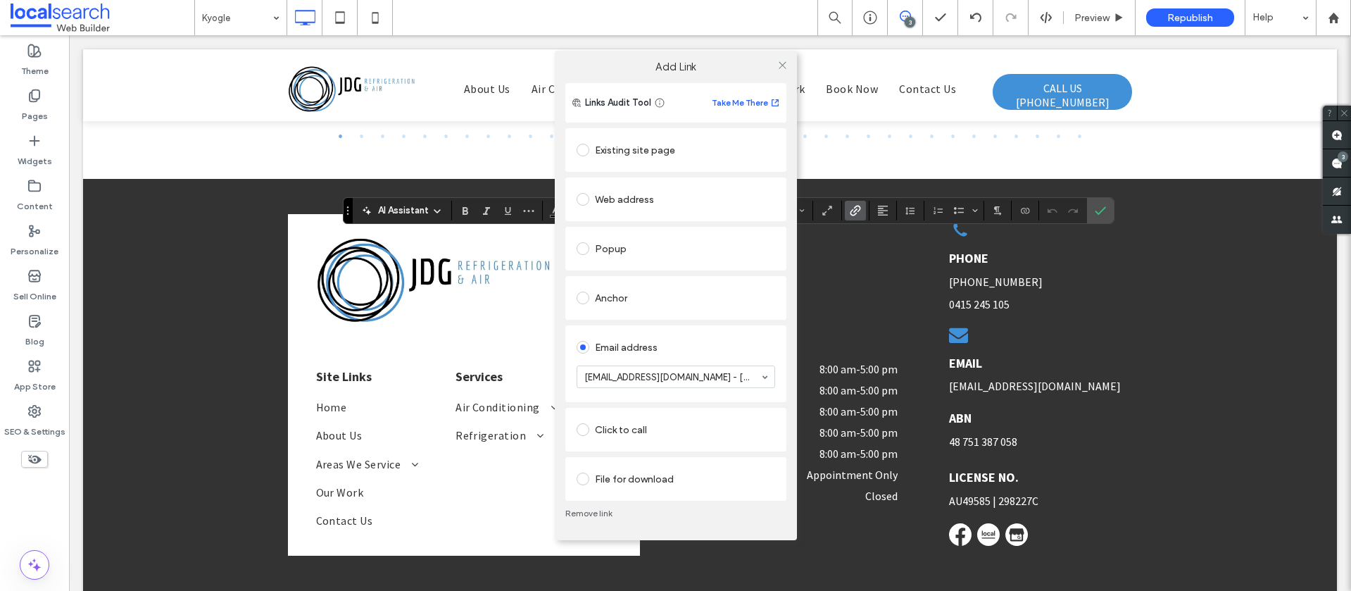
click at [592, 516] on link "Remove link" at bounding box center [675, 513] width 221 height 11
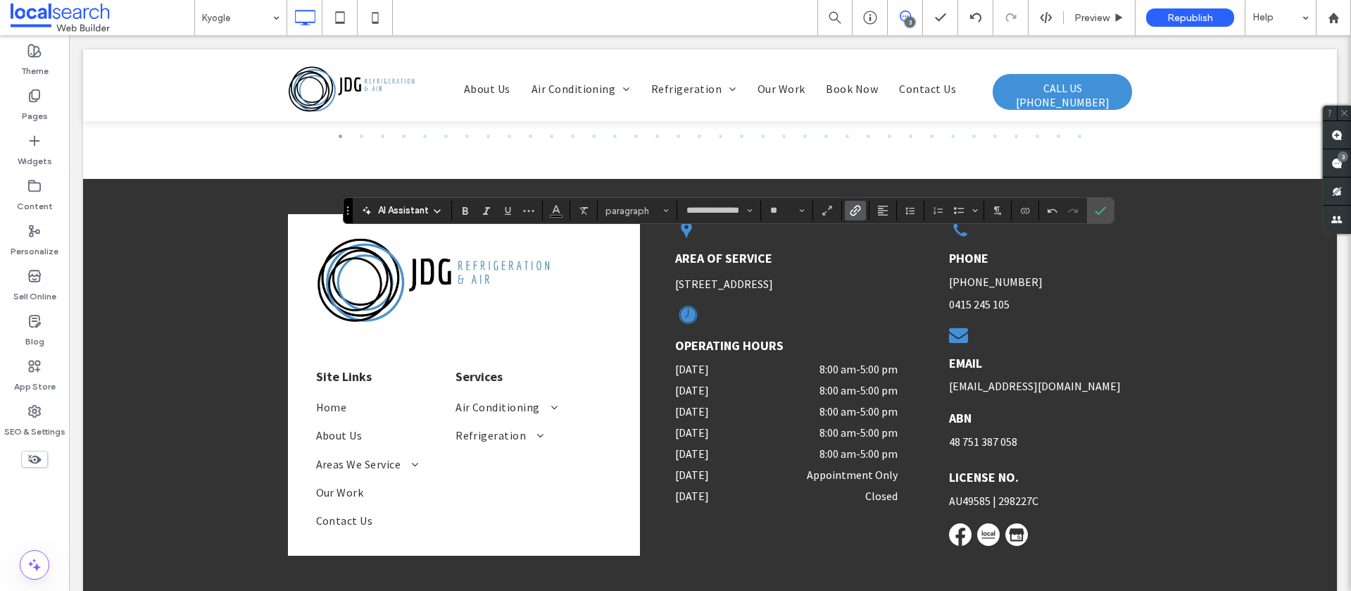
click at [858, 211] on icon "Link" at bounding box center [855, 210] width 11 height 11
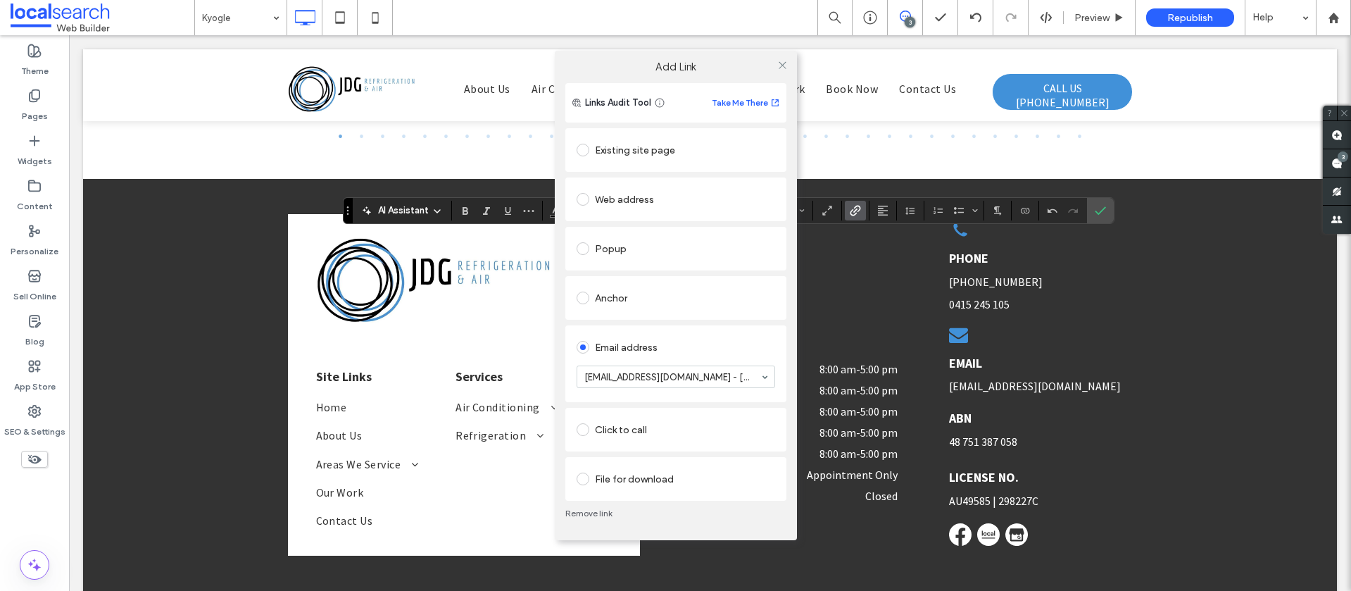
click at [789, 67] on div at bounding box center [782, 64] width 21 height 21
click at [784, 66] on icon at bounding box center [782, 65] width 11 height 11
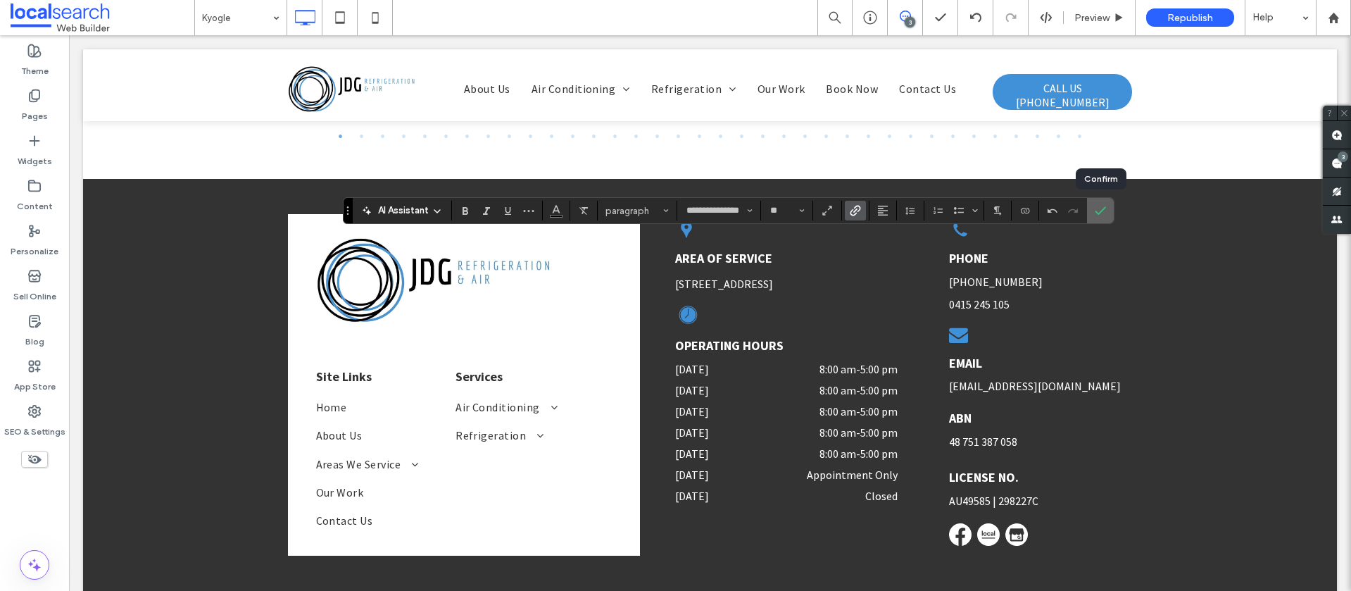
click at [1107, 208] on label "Confirm" at bounding box center [1100, 210] width 21 height 25
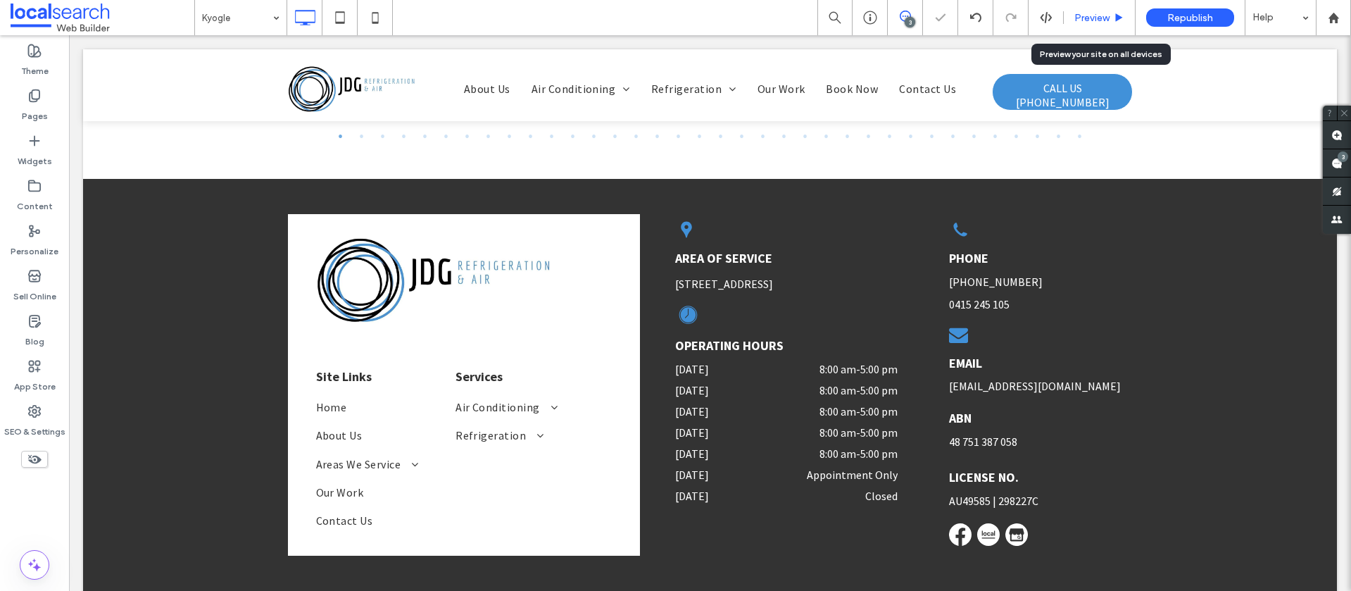
click at [1100, 20] on span "Preview" at bounding box center [1091, 18] width 35 height 12
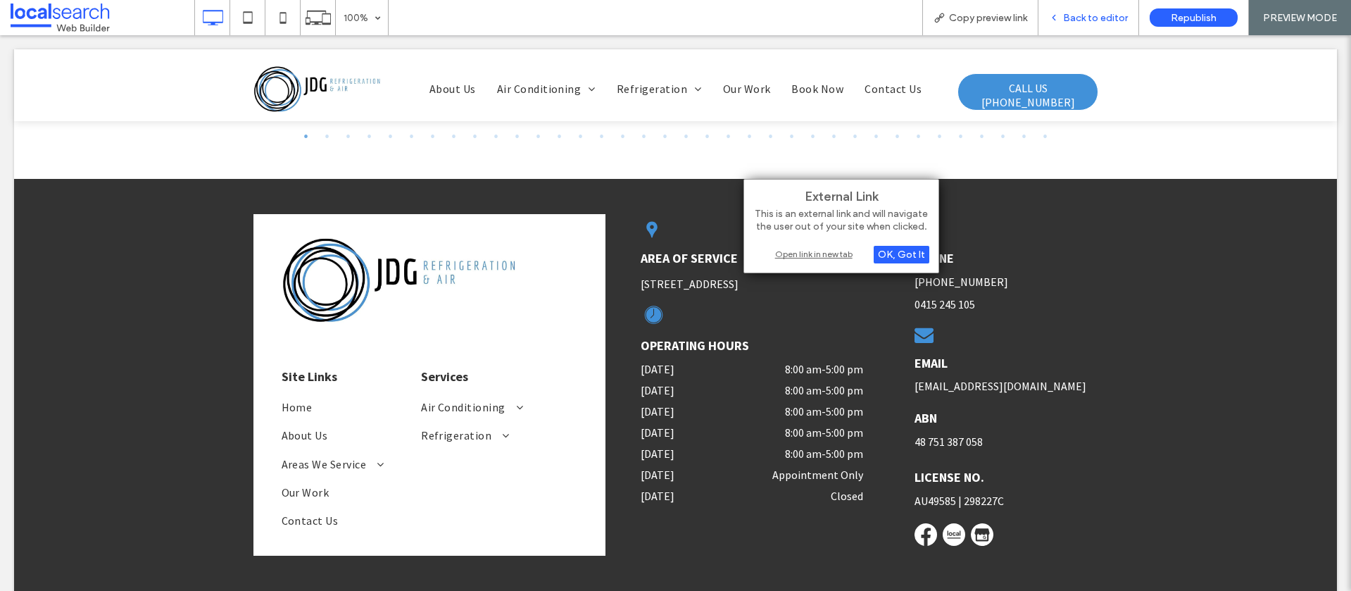
click at [1119, 17] on span "Back to editor" at bounding box center [1095, 18] width 65 height 12
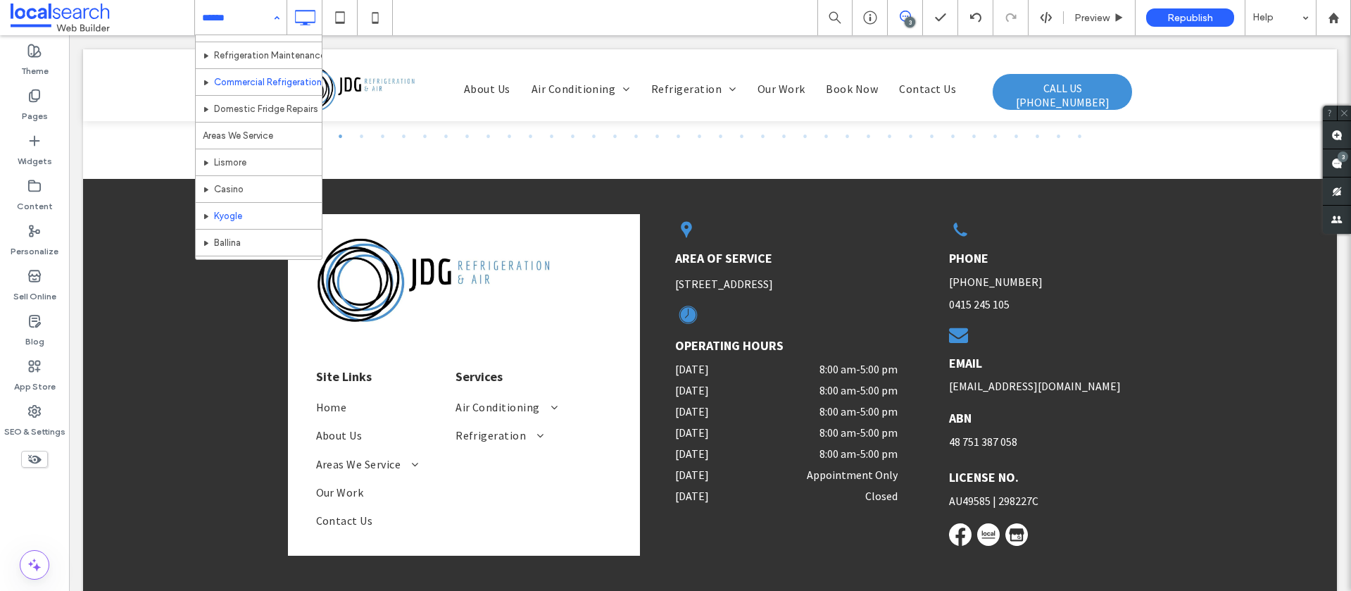
scroll to position [218, 0]
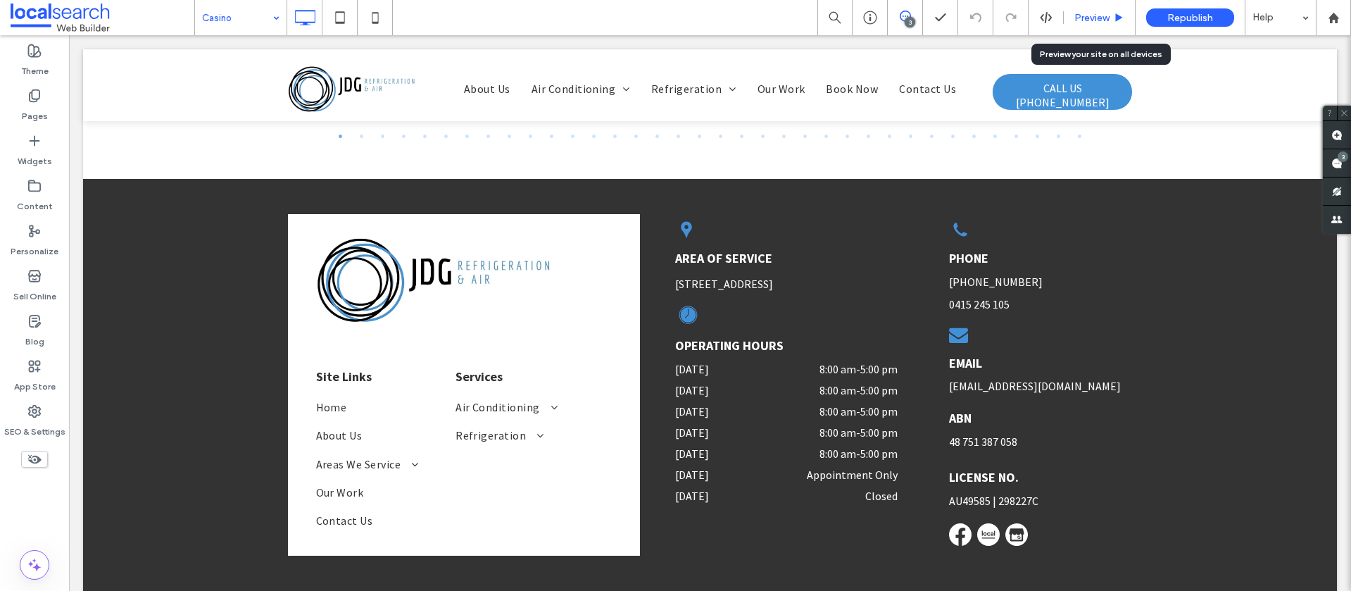
click at [1101, 21] on span "Preview" at bounding box center [1091, 18] width 35 height 12
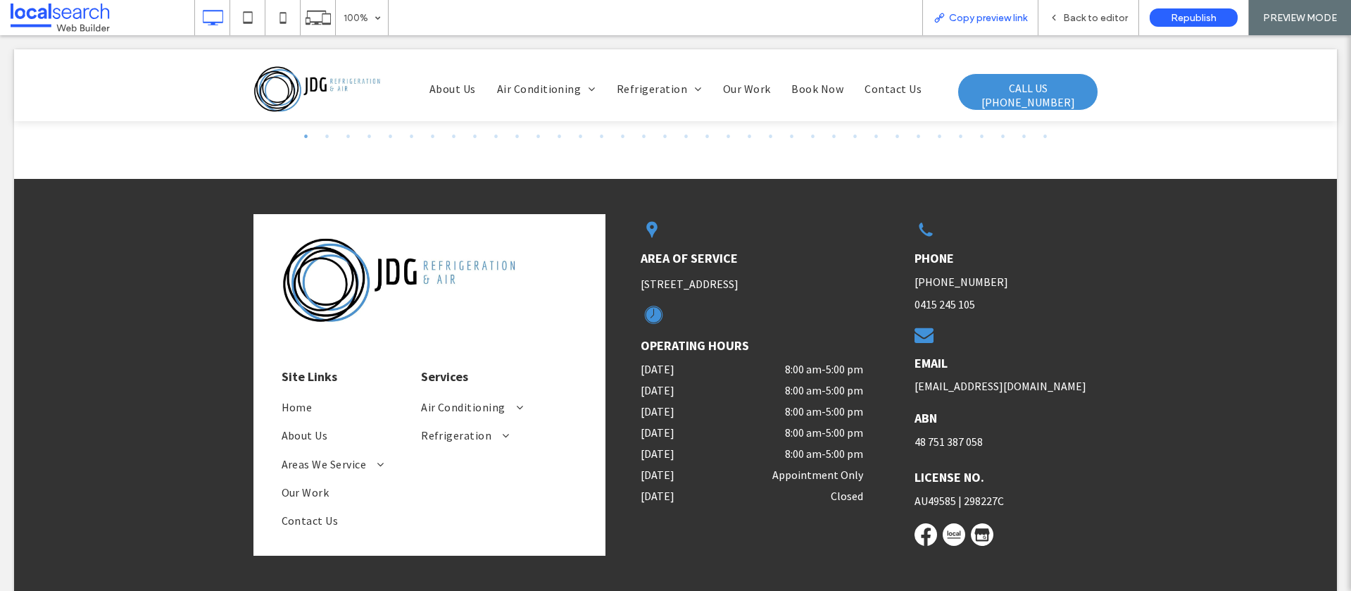
drag, startPoint x: 1103, startPoint y: 23, endPoint x: 938, endPoint y: 23, distance: 165.4
click at [1100, 23] on div "Back to editor" at bounding box center [1088, 17] width 101 height 35
click at [1085, 20] on span "Back to editor" at bounding box center [1095, 18] width 65 height 12
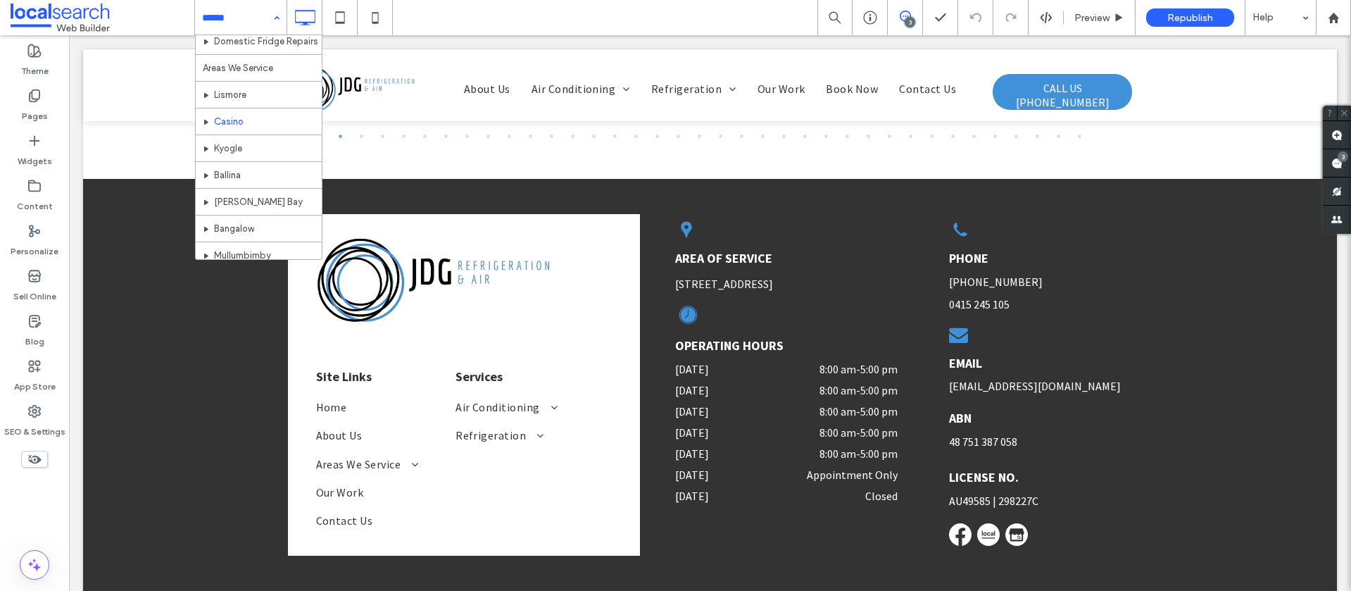
scroll to position [279, 0]
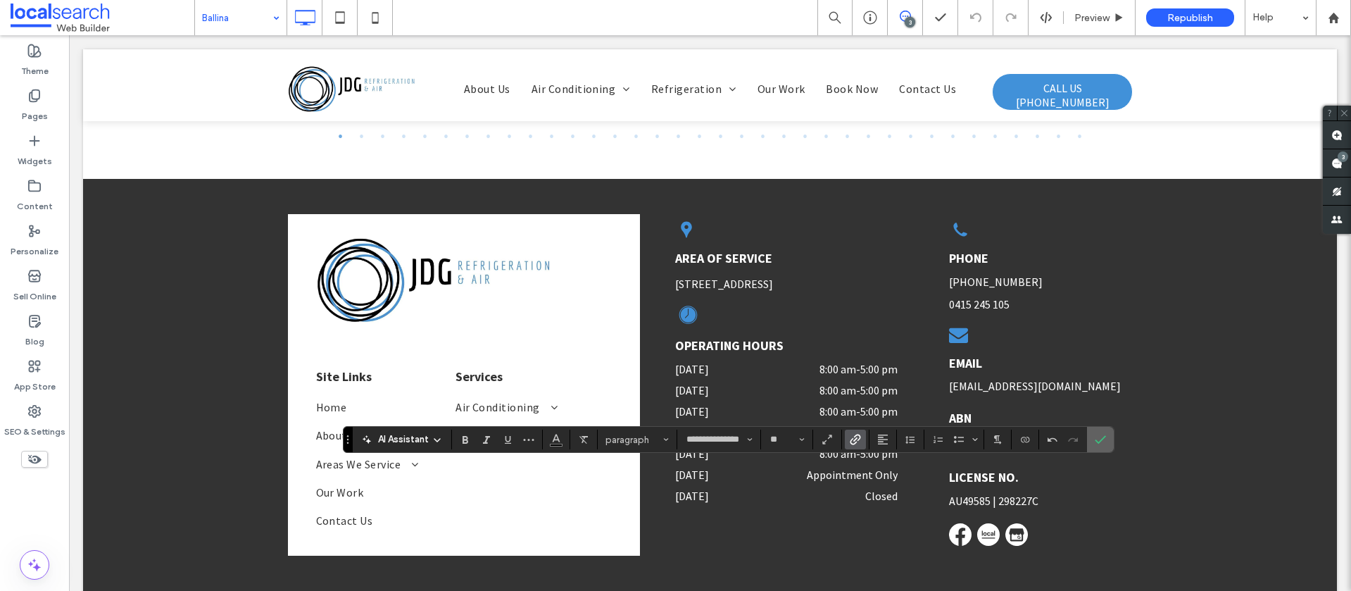
click at [1099, 443] on icon "Confirm" at bounding box center [1100, 439] width 11 height 11
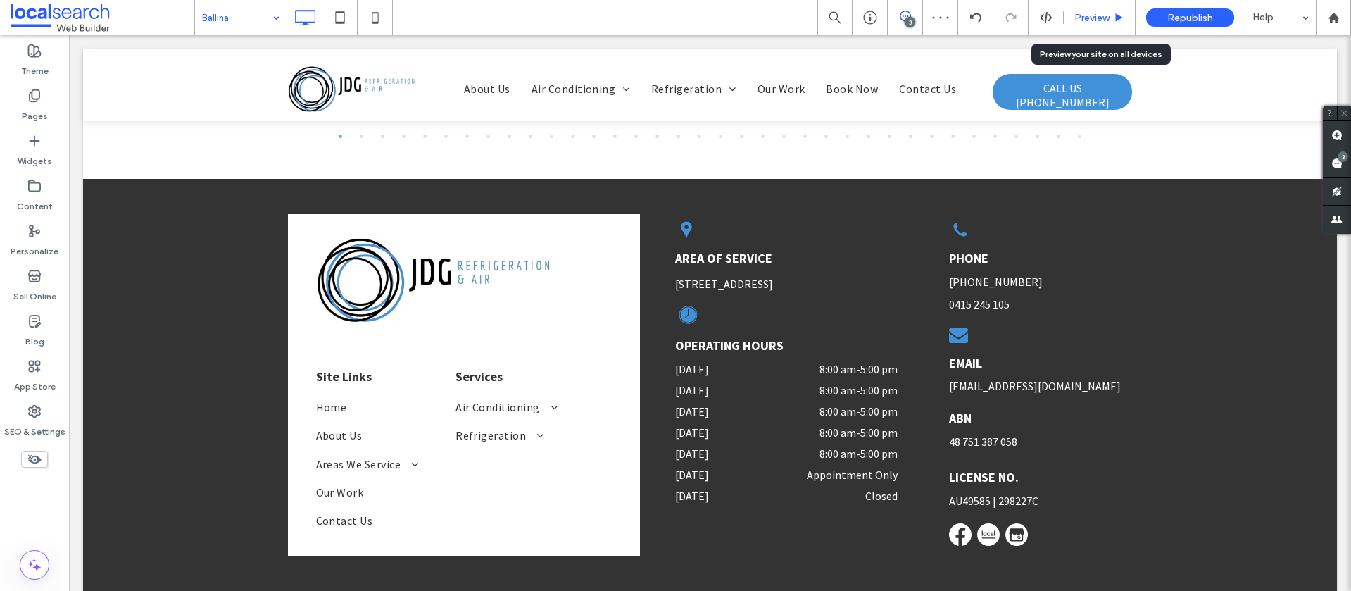
click at [1108, 0] on div "Preview" at bounding box center [1100, 17] width 72 height 35
click at [1104, 12] on span "Preview" at bounding box center [1091, 18] width 35 height 12
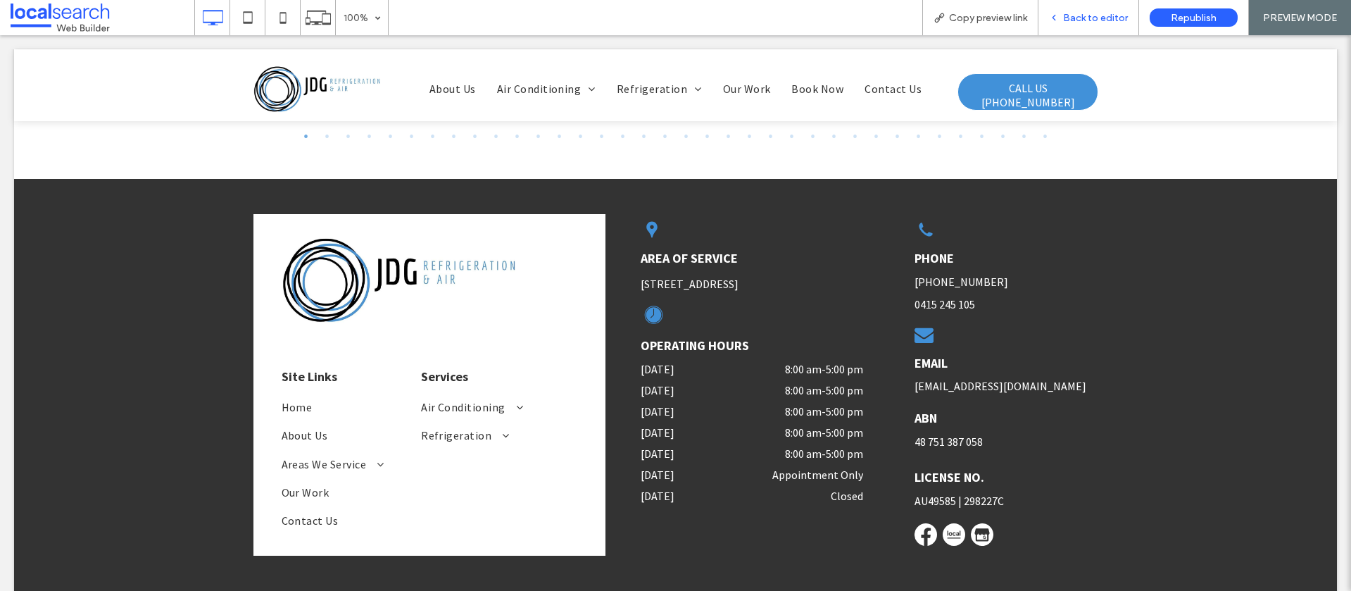
click at [1104, 19] on span "Back to editor" at bounding box center [1095, 18] width 65 height 12
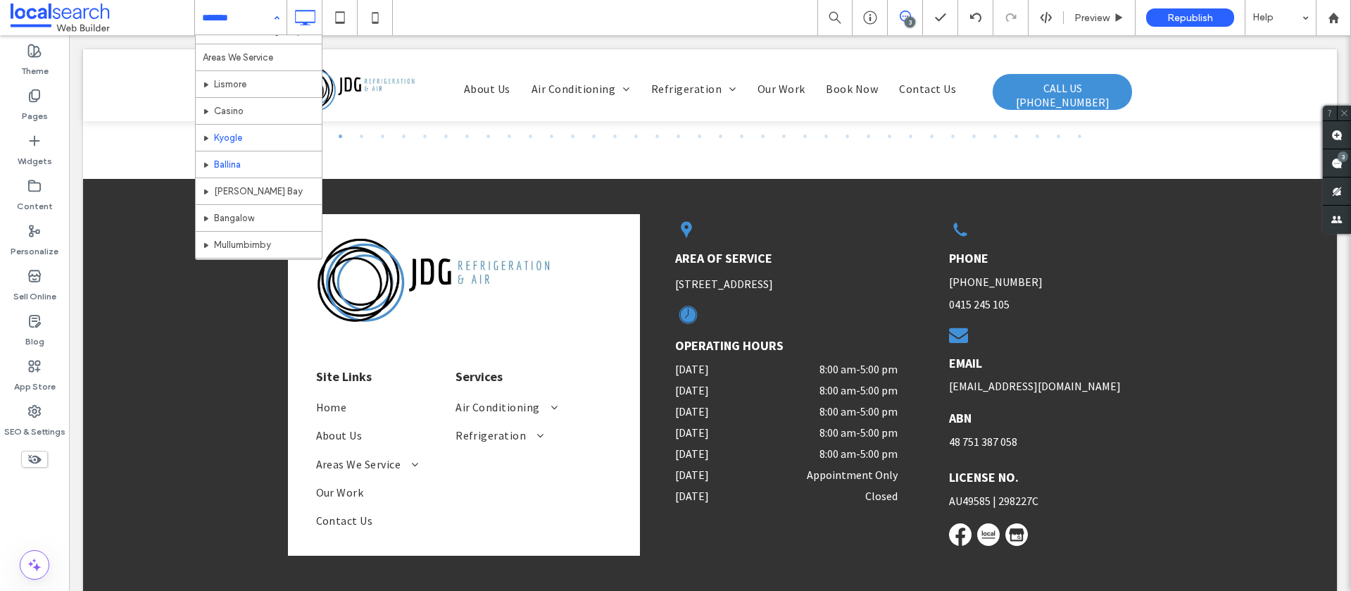
scroll to position [288, 0]
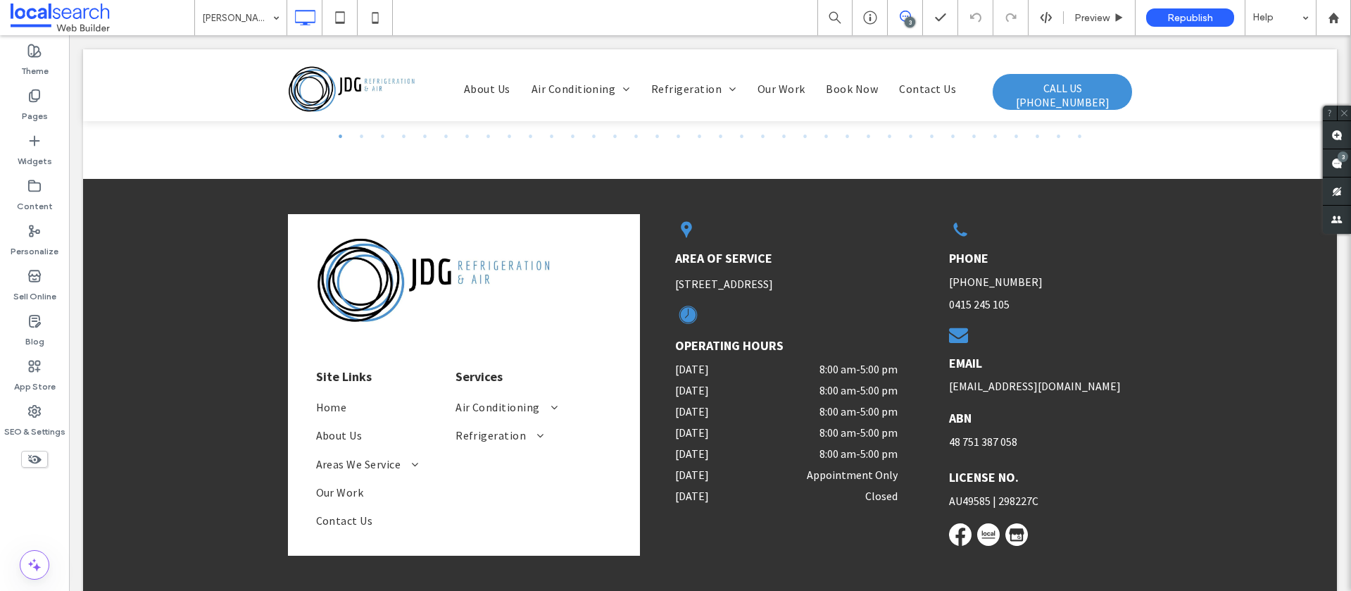
type input "**********"
type input "**"
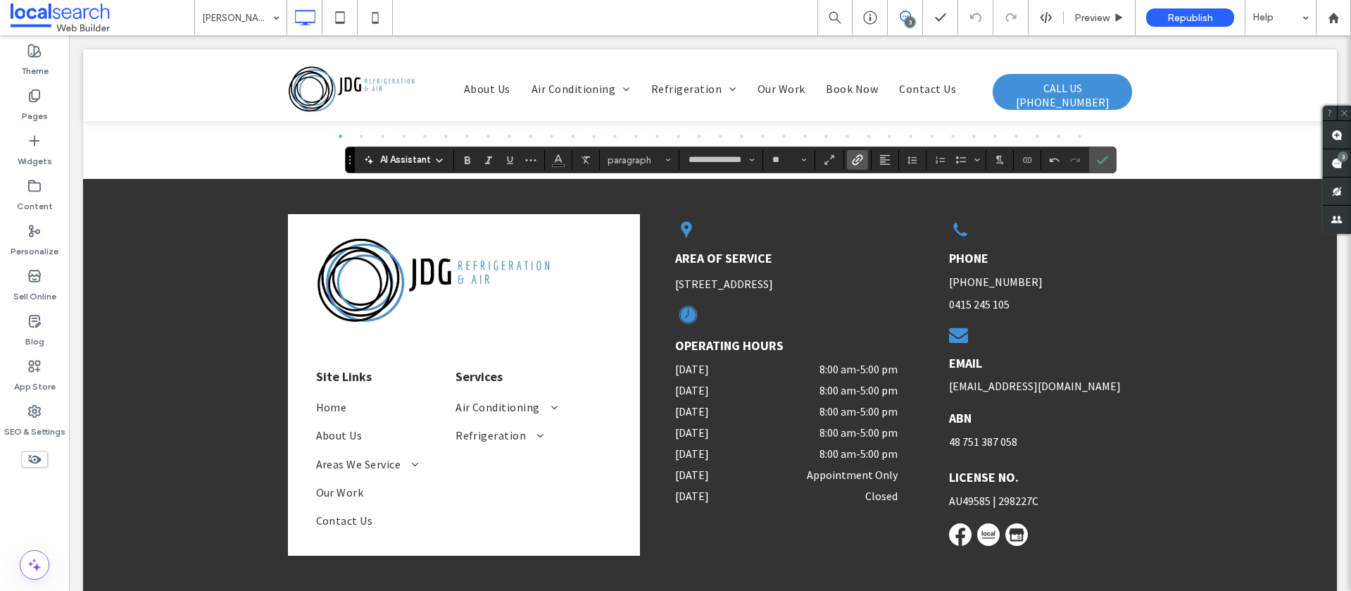
click at [852, 166] on span "Link" at bounding box center [855, 160] width 6 height 20
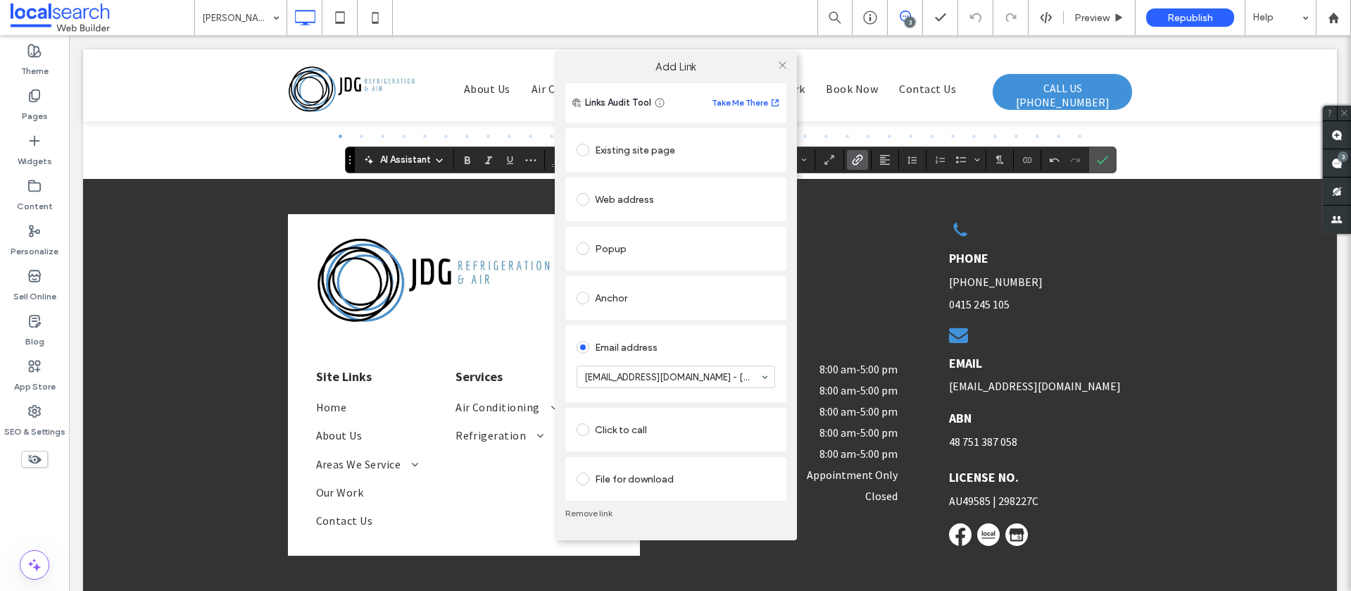
drag, startPoint x: 780, startPoint y: 63, endPoint x: 907, endPoint y: 101, distance: 132.1
click at [787, 65] on icon at bounding box center [782, 65] width 11 height 11
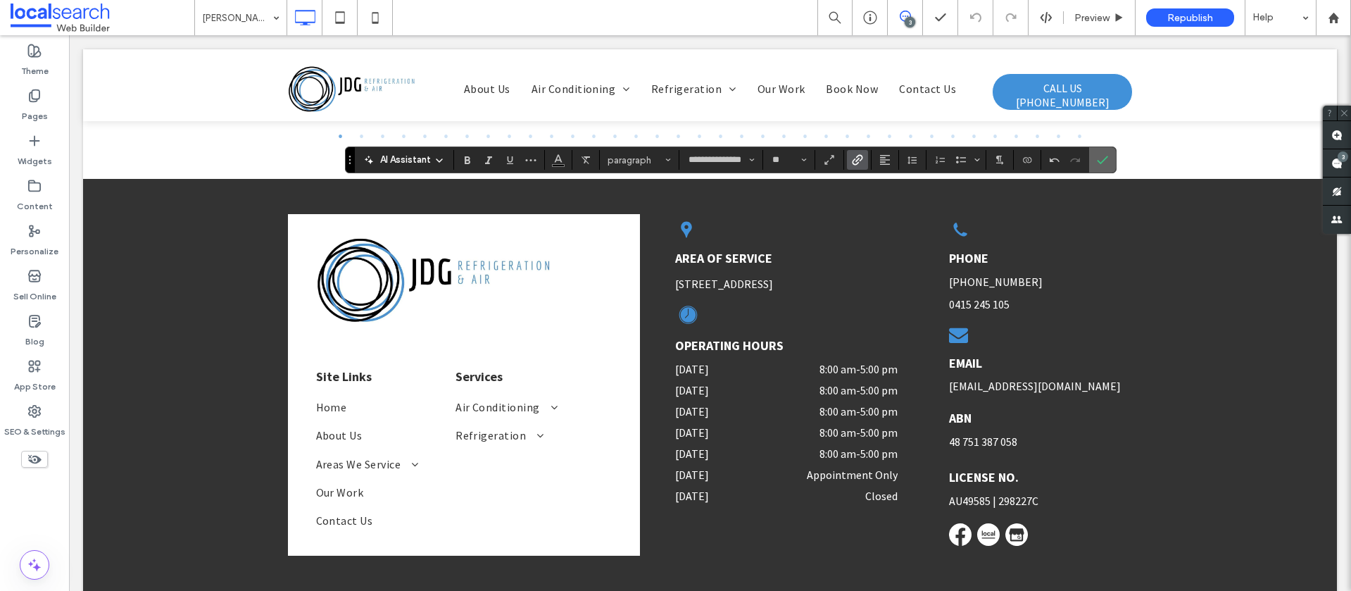
click at [1100, 158] on icon "Confirm" at bounding box center [1102, 159] width 11 height 11
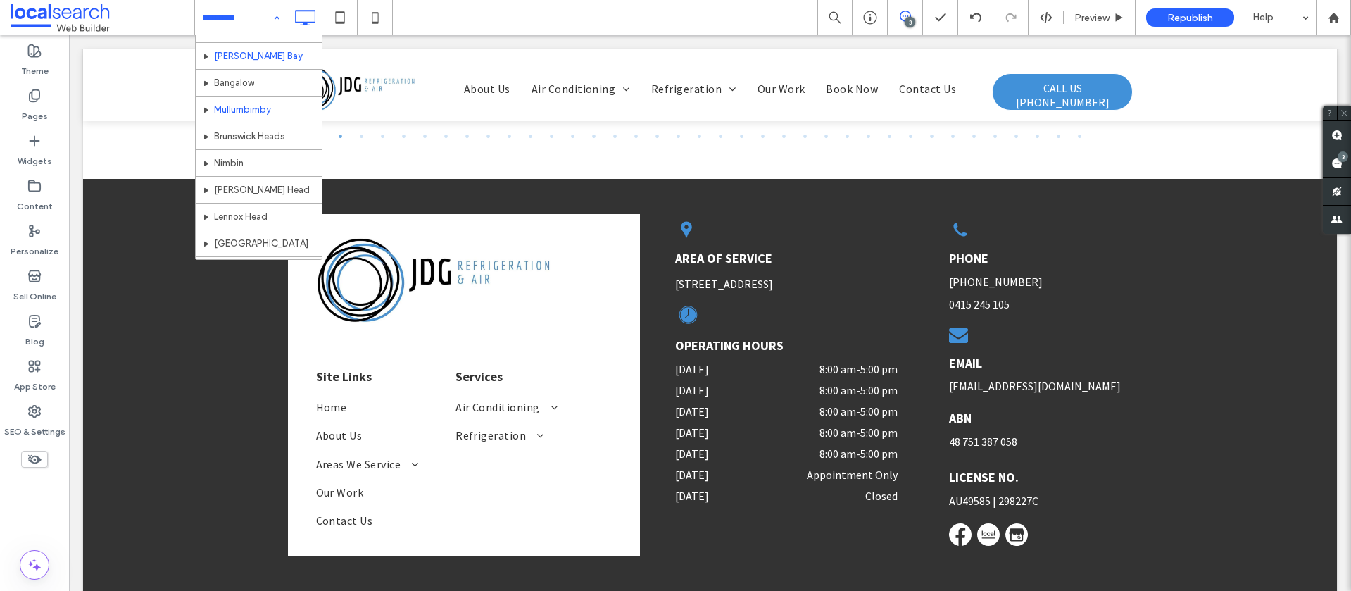
scroll to position [429, 0]
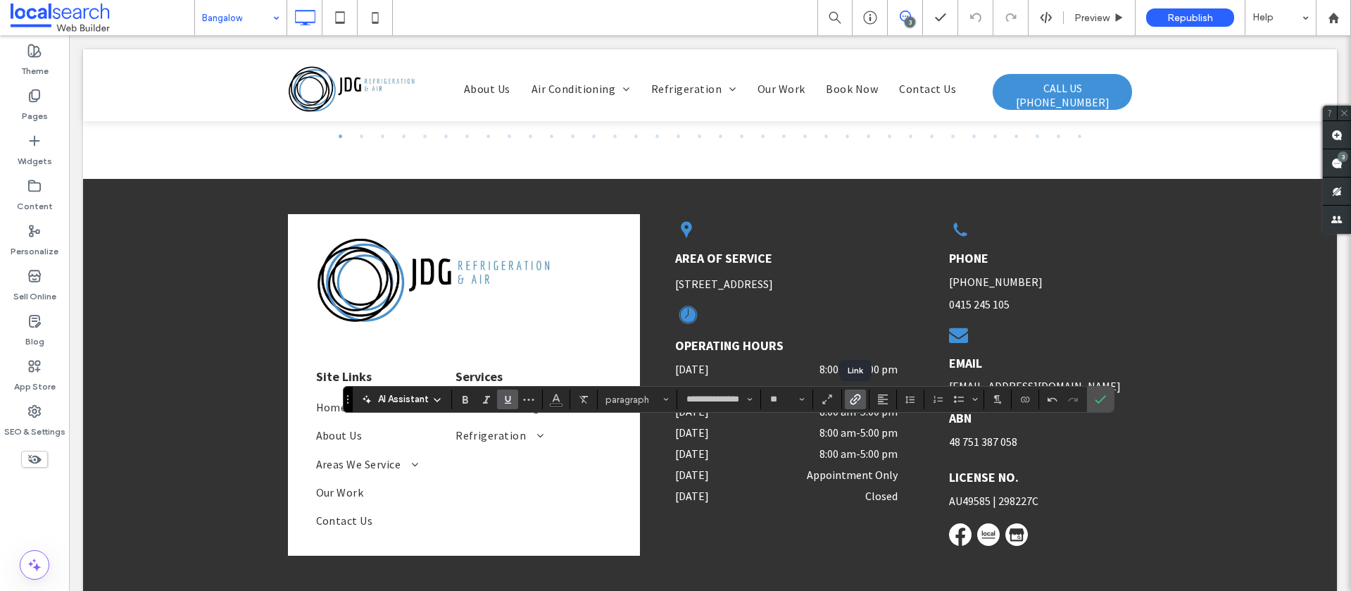
click at [853, 395] on icon "Link" at bounding box center [855, 398] width 11 height 11
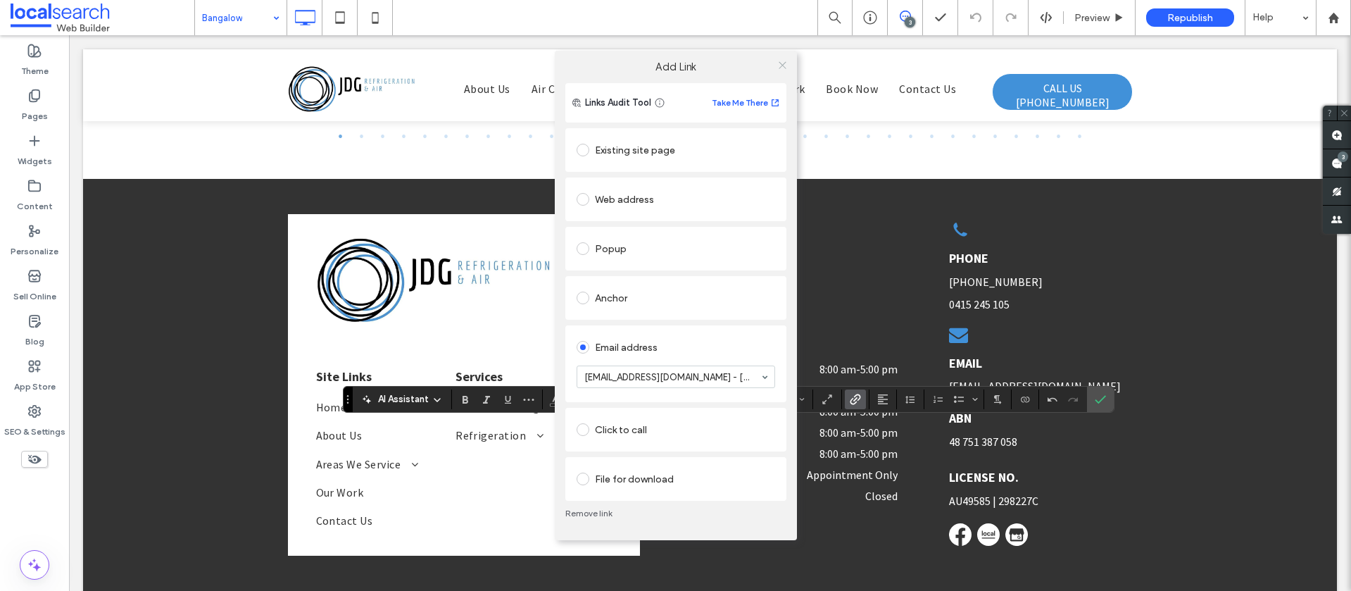
click at [783, 65] on use at bounding box center [782, 64] width 7 height 7
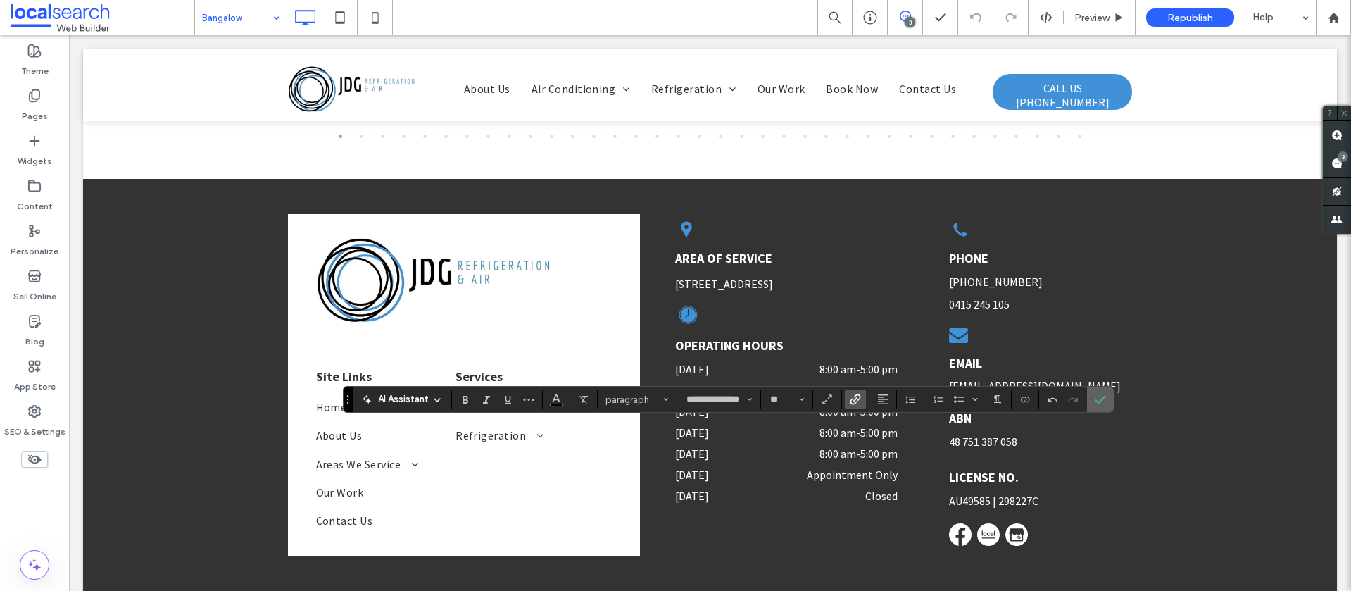
click at [1106, 400] on label "Confirm" at bounding box center [1100, 398] width 21 height 25
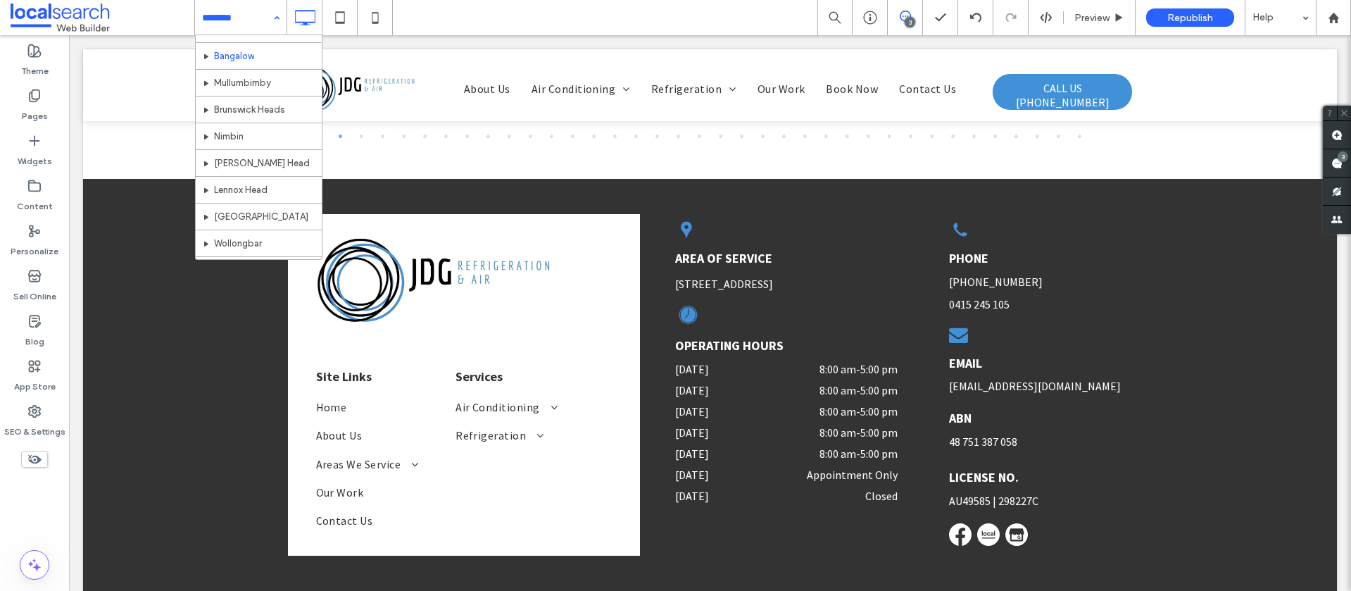
scroll to position [449, 0]
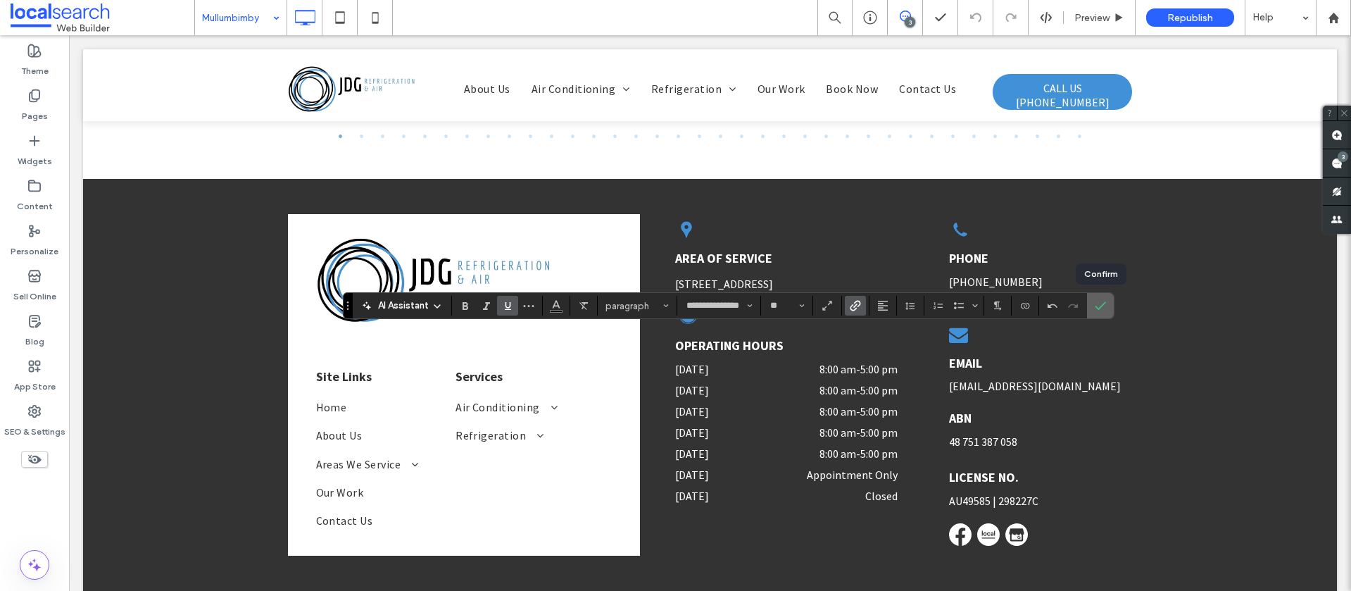
click at [1099, 307] on icon "Confirm" at bounding box center [1100, 305] width 11 height 11
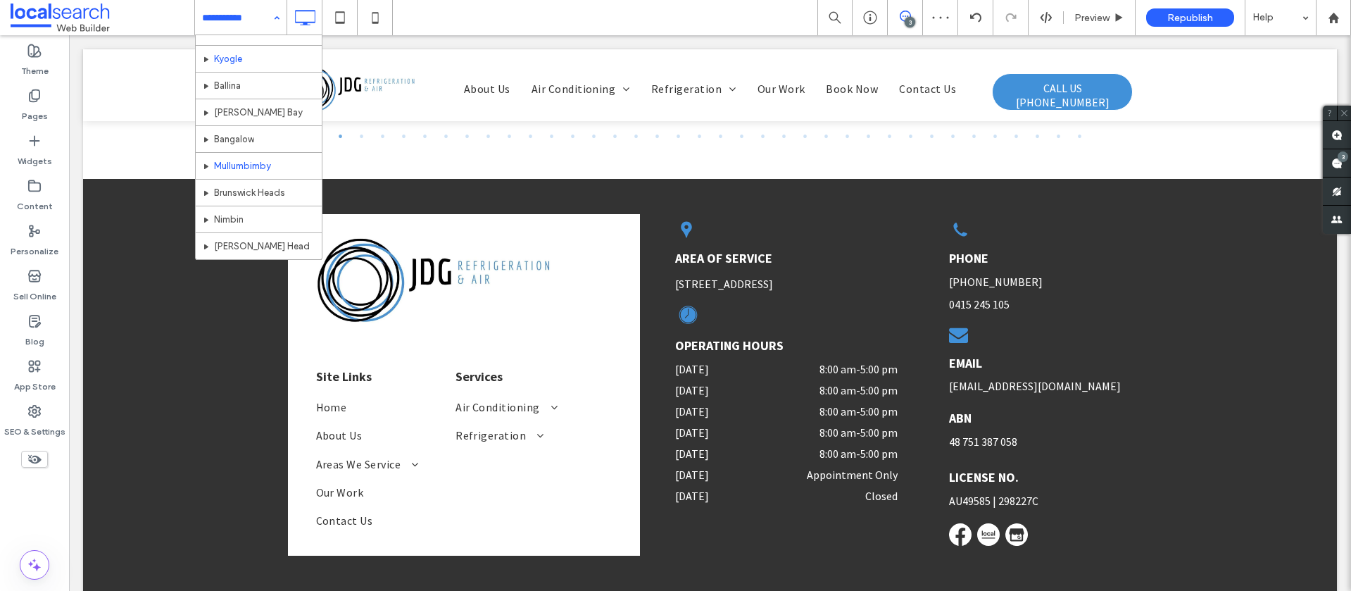
scroll to position [422, 0]
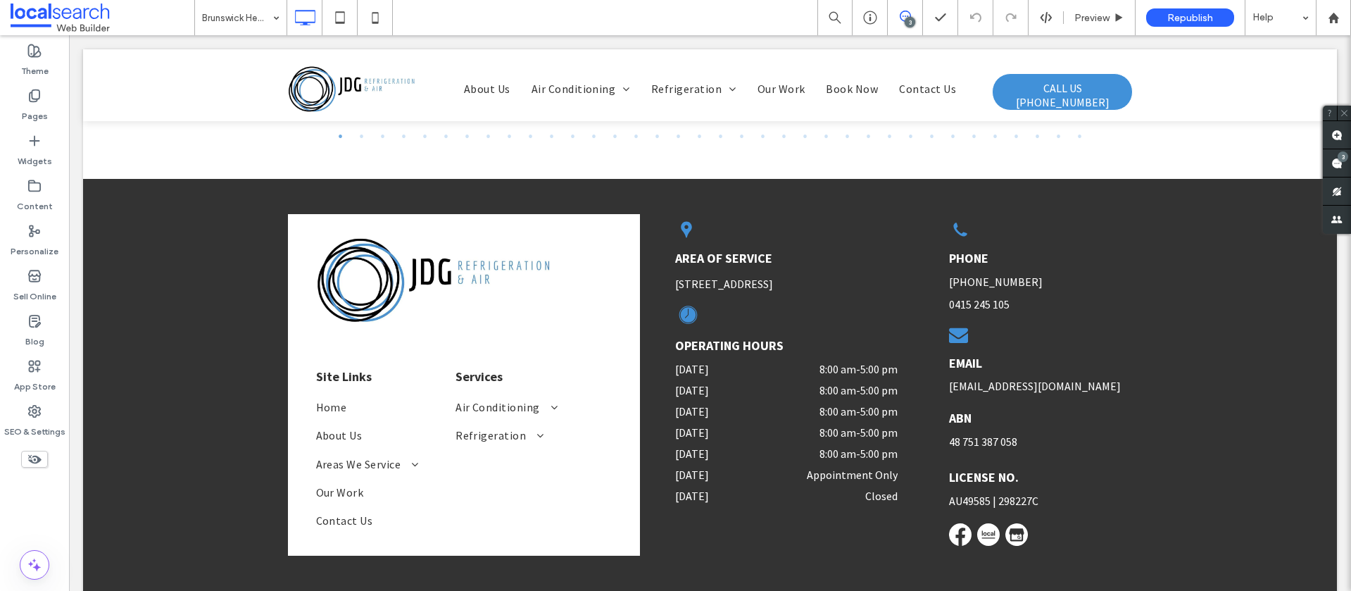
type input "**********"
type input "**"
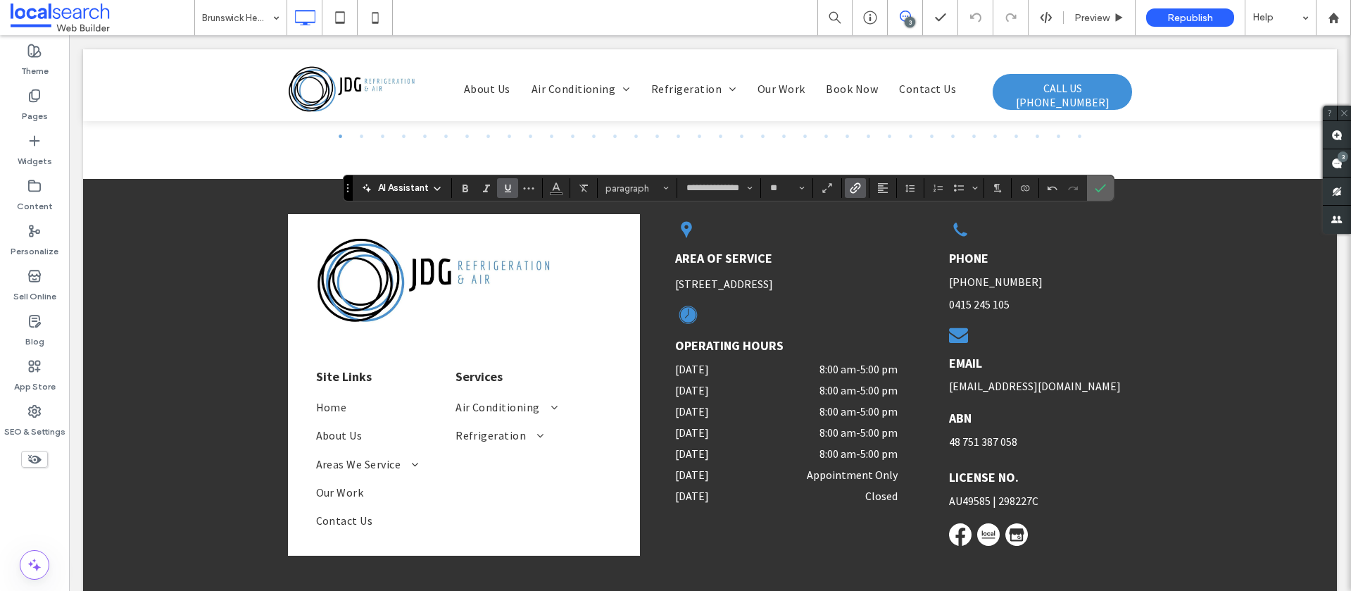
click at [1091, 185] on label "Confirm" at bounding box center [1100, 187] width 21 height 25
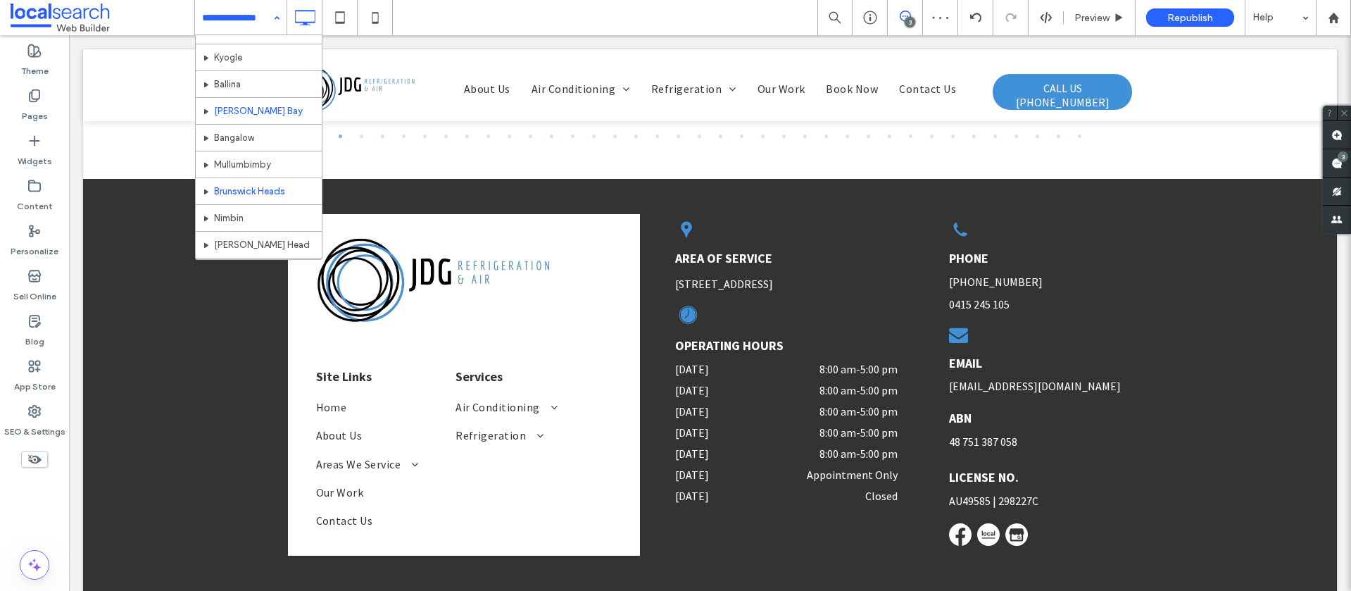
scroll to position [403, 0]
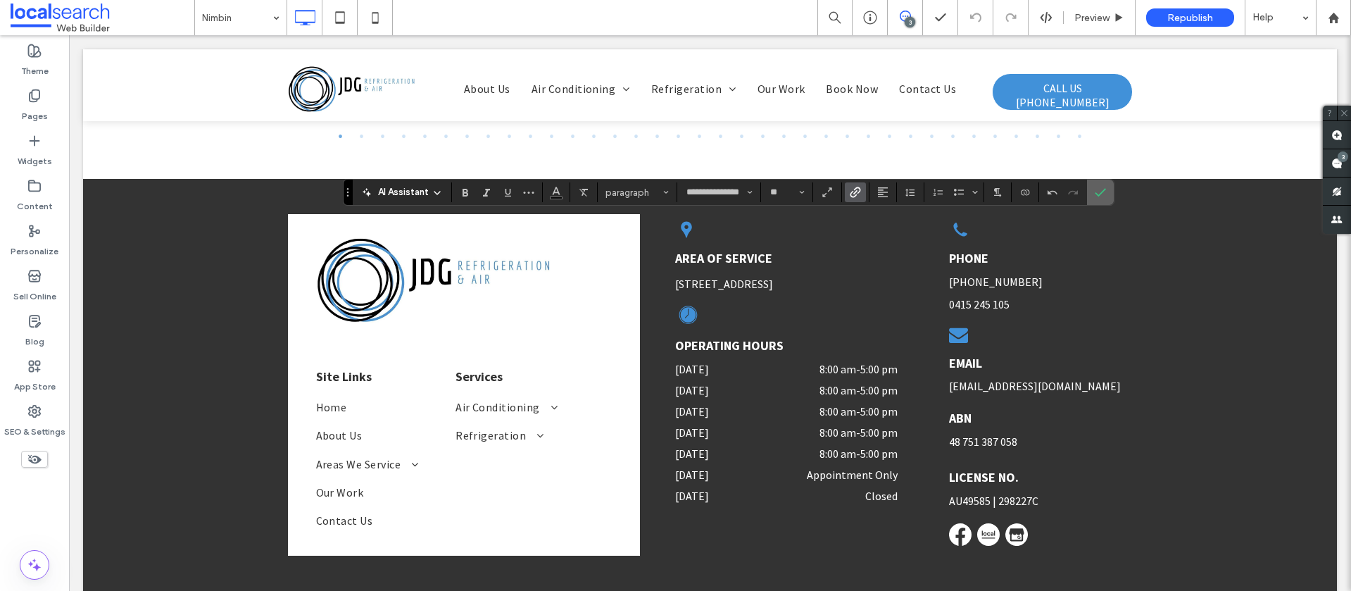
click at [1099, 194] on use "Confirm" at bounding box center [1100, 192] width 11 height 8
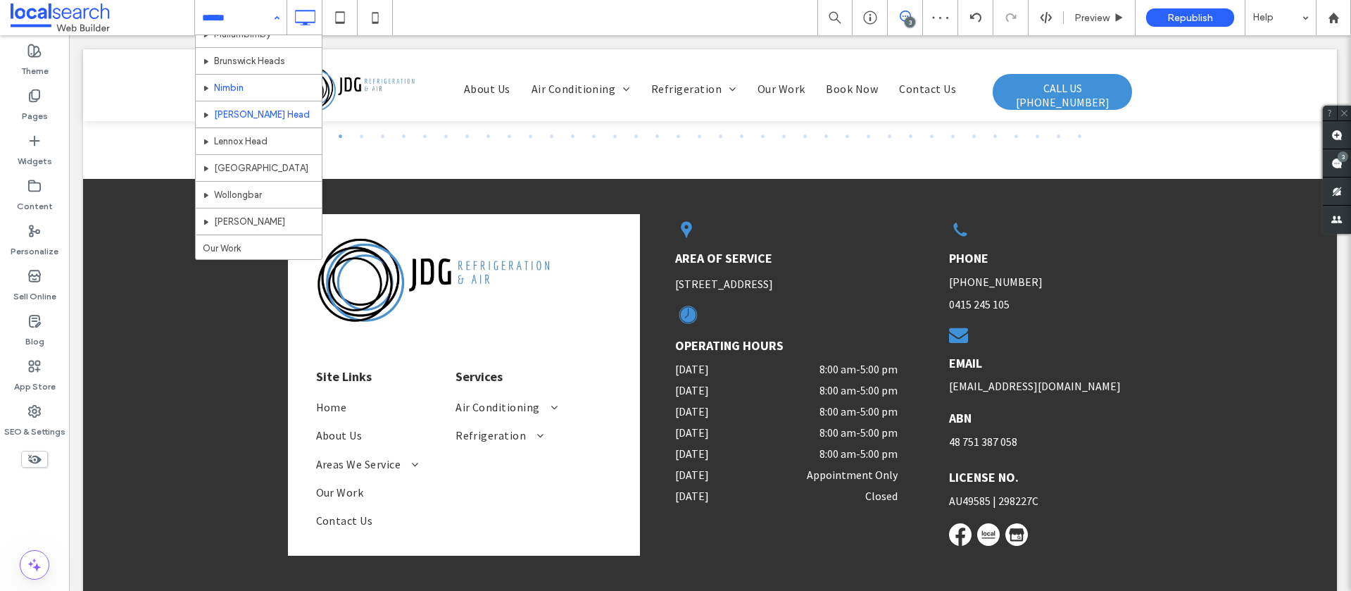
scroll to position [501, 0]
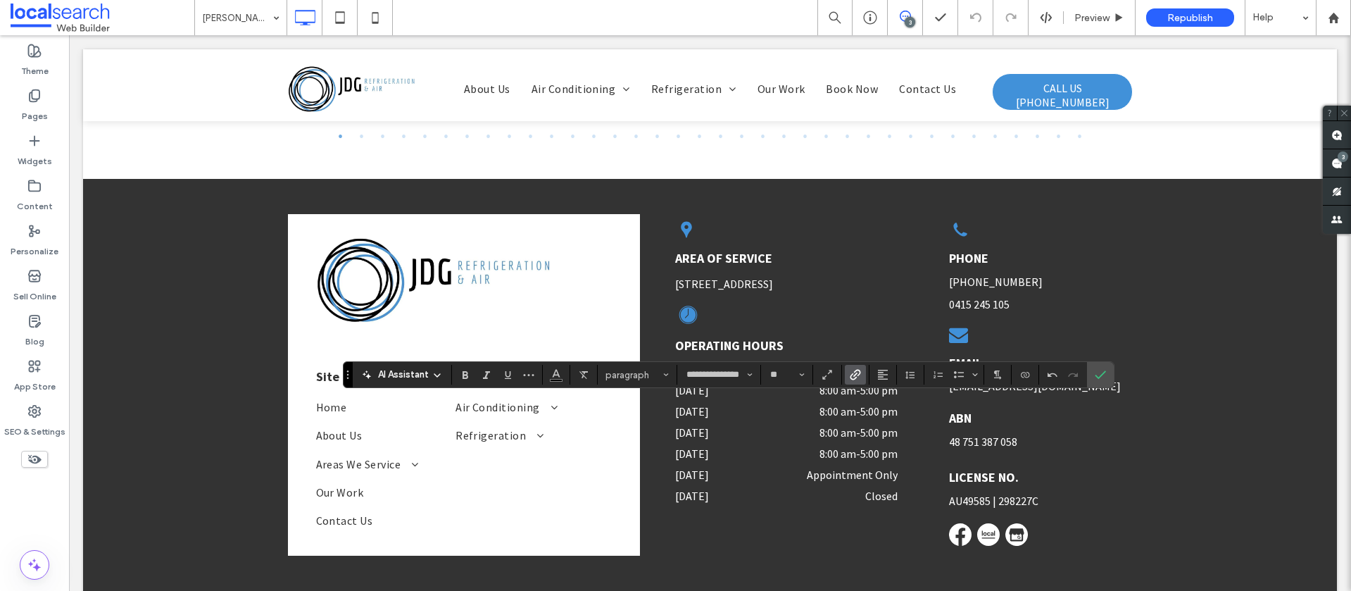
click at [852, 375] on icon "Link" at bounding box center [855, 374] width 11 height 11
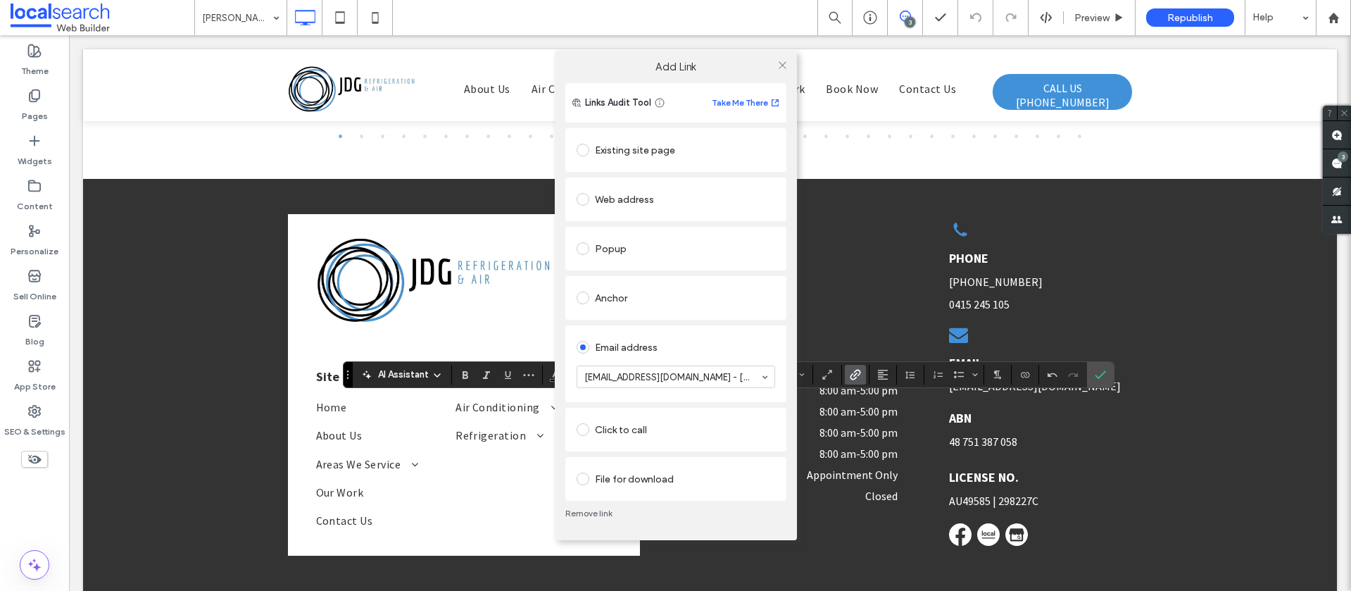
drag, startPoint x: 779, startPoint y: 64, endPoint x: 802, endPoint y: 84, distance: 30.5
click at [779, 64] on icon at bounding box center [782, 65] width 11 height 11
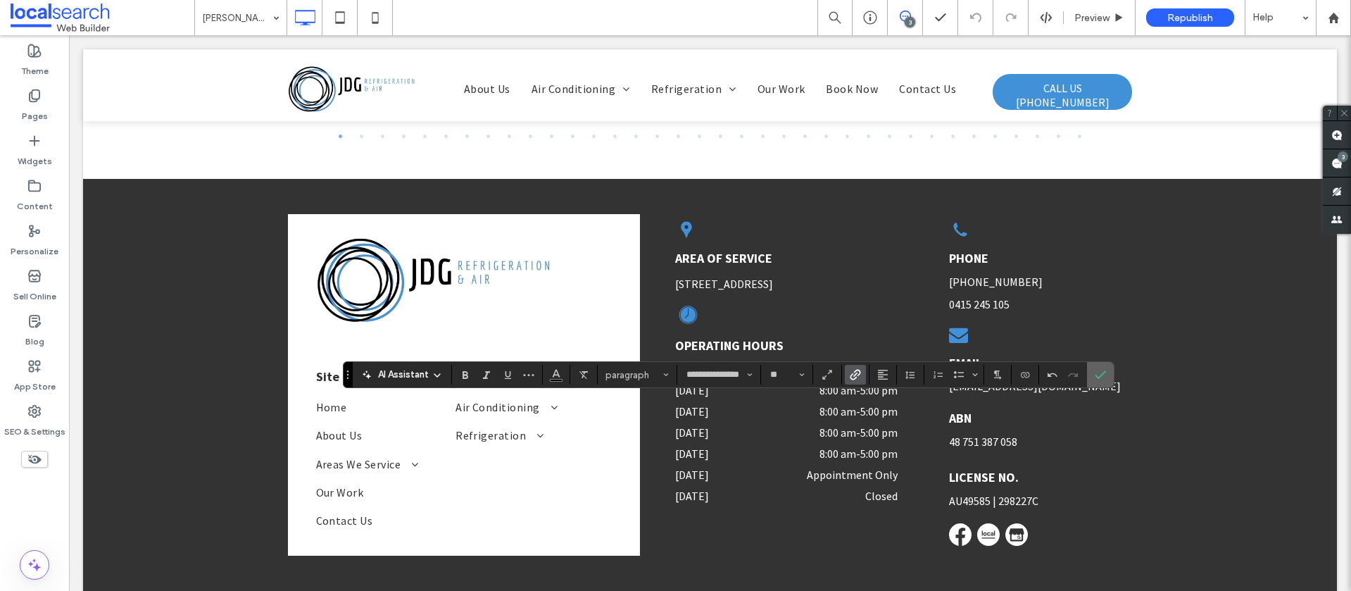
click at [1100, 374] on icon "Confirm" at bounding box center [1100, 374] width 11 height 11
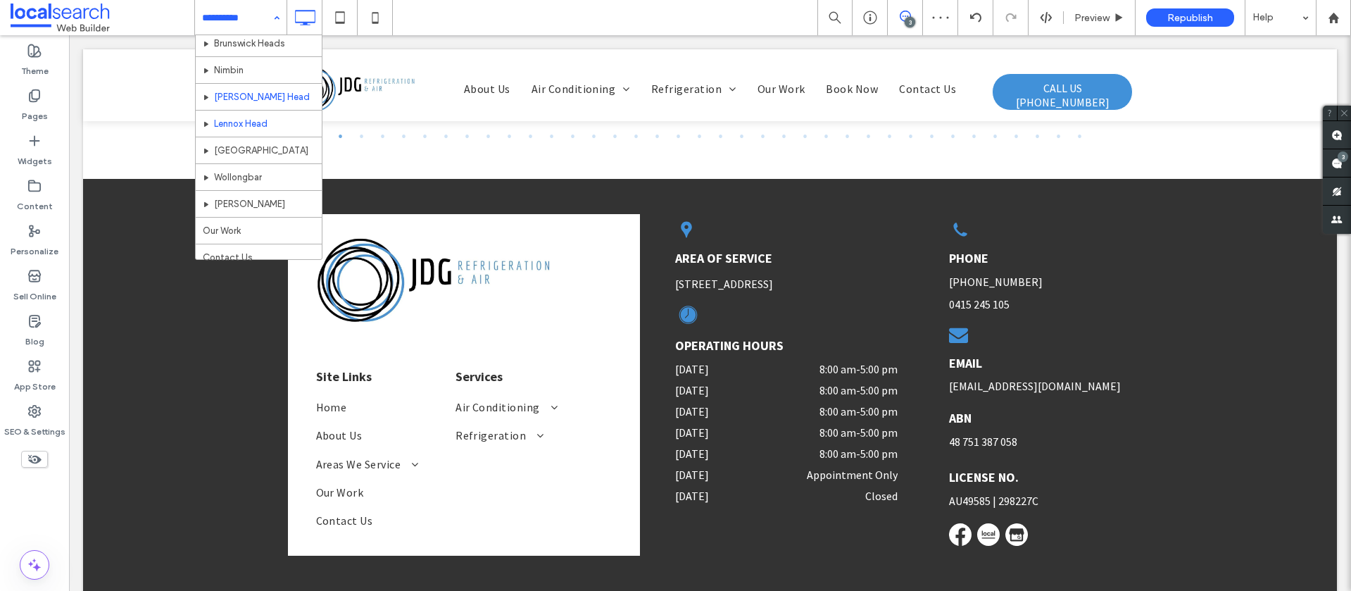
scroll to position [515, 0]
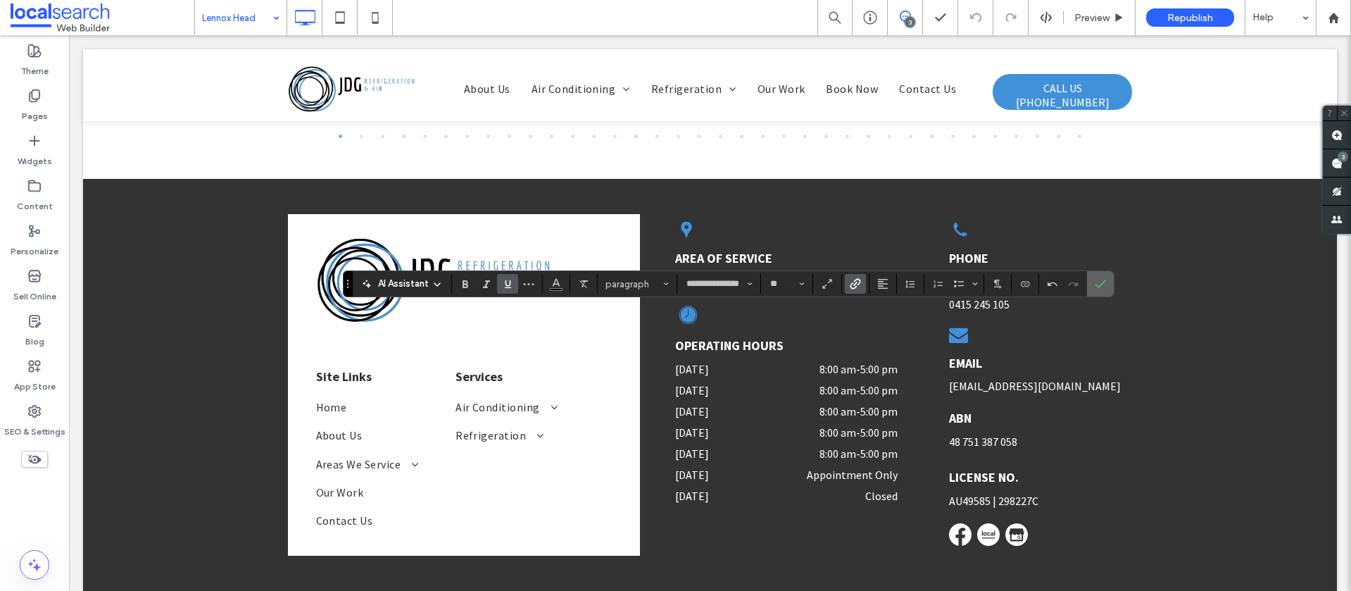
click at [1102, 282] on use "Confirm" at bounding box center [1100, 283] width 11 height 8
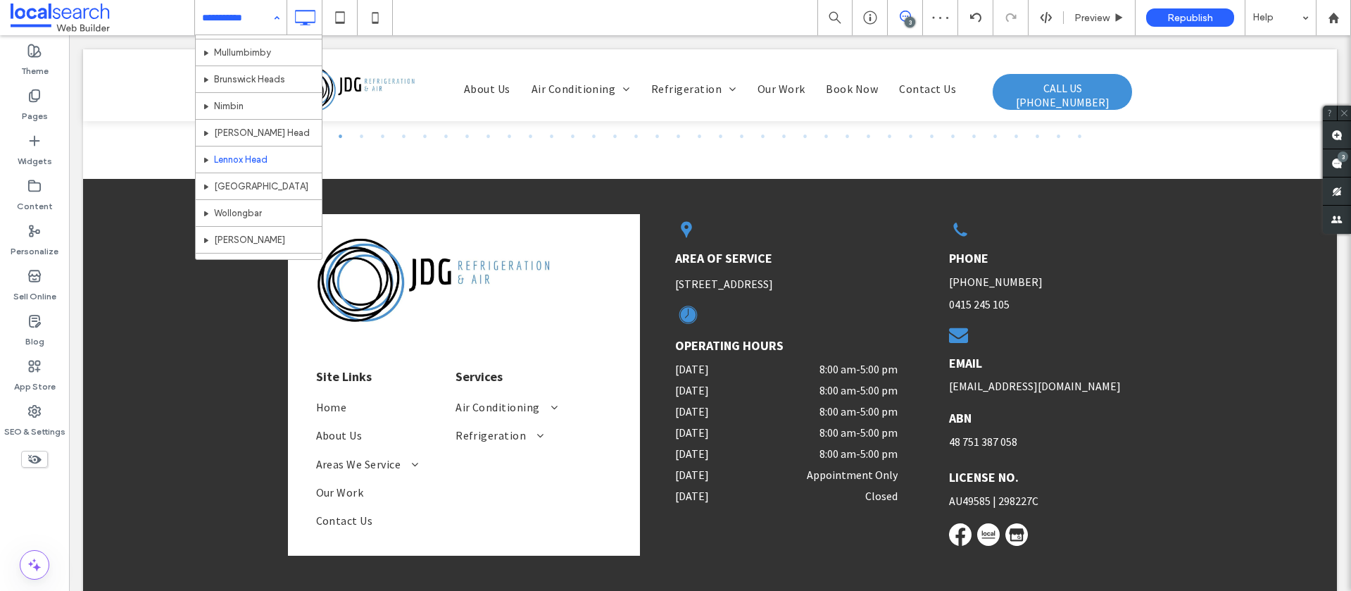
scroll to position [523, 0]
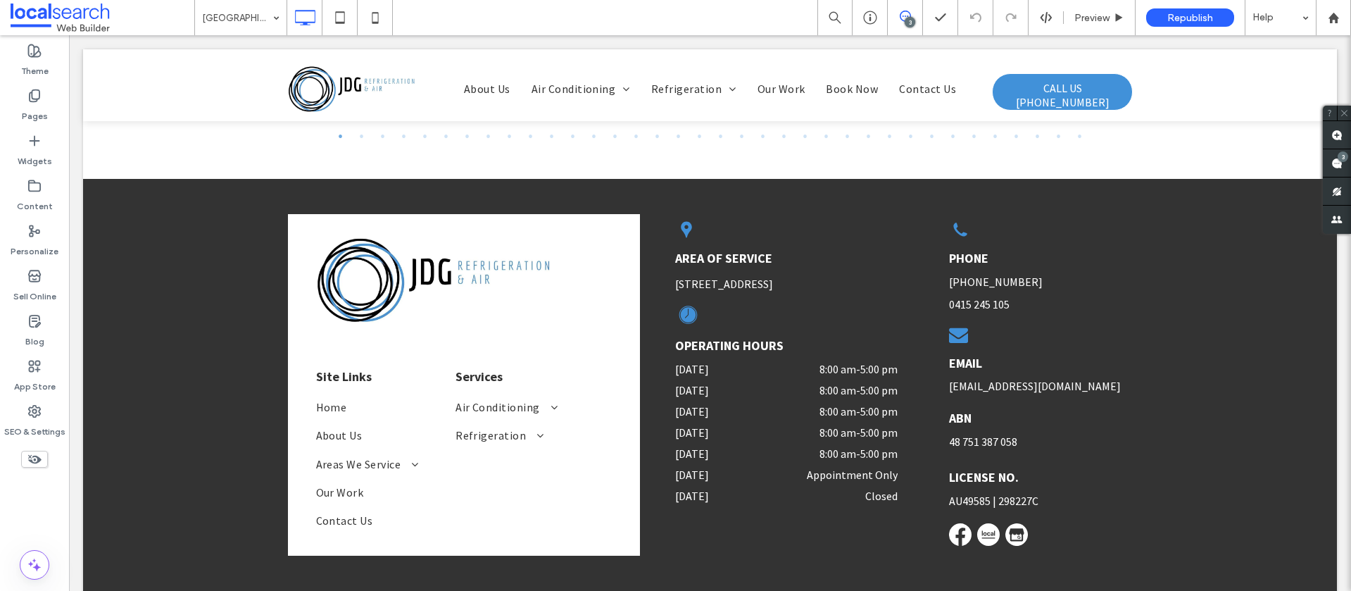
type input "**********"
type input "**"
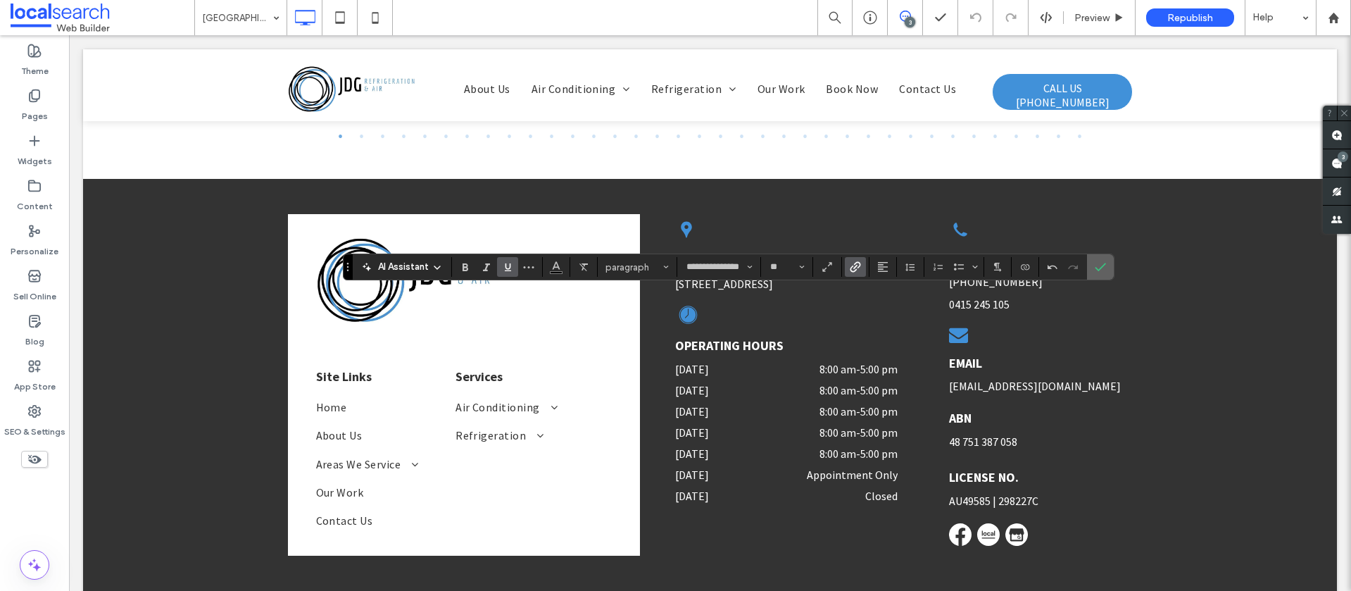
click at [1095, 272] on span "Confirm" at bounding box center [1098, 266] width 6 height 25
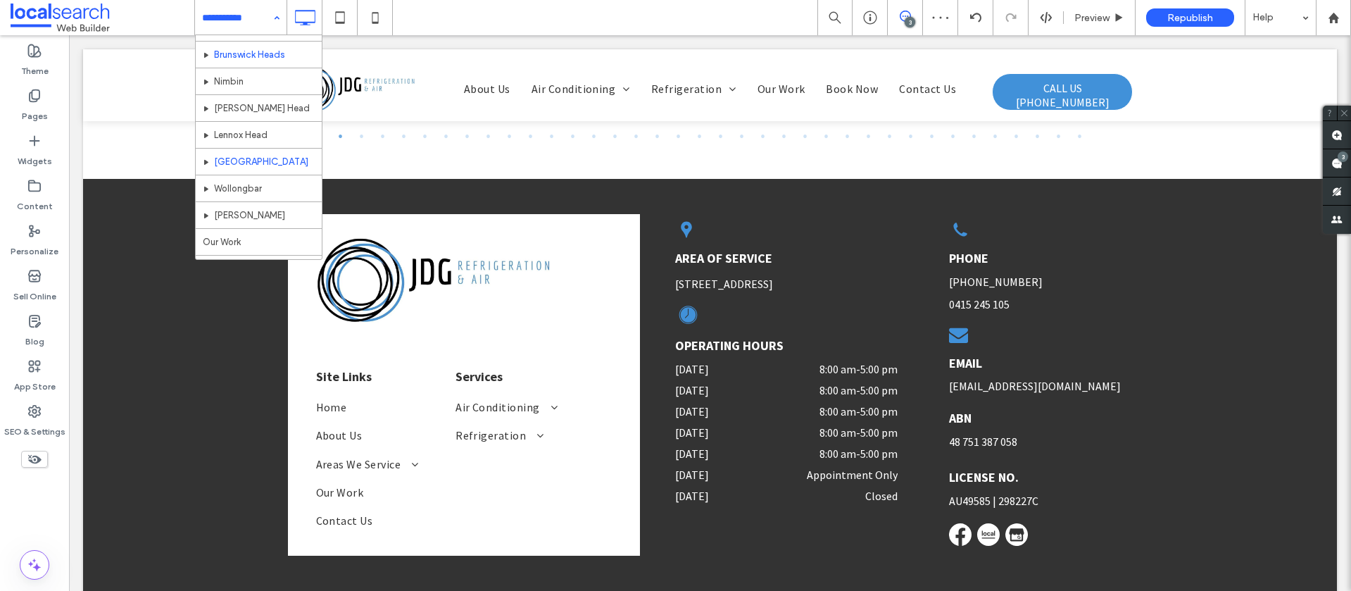
scroll to position [523, 0]
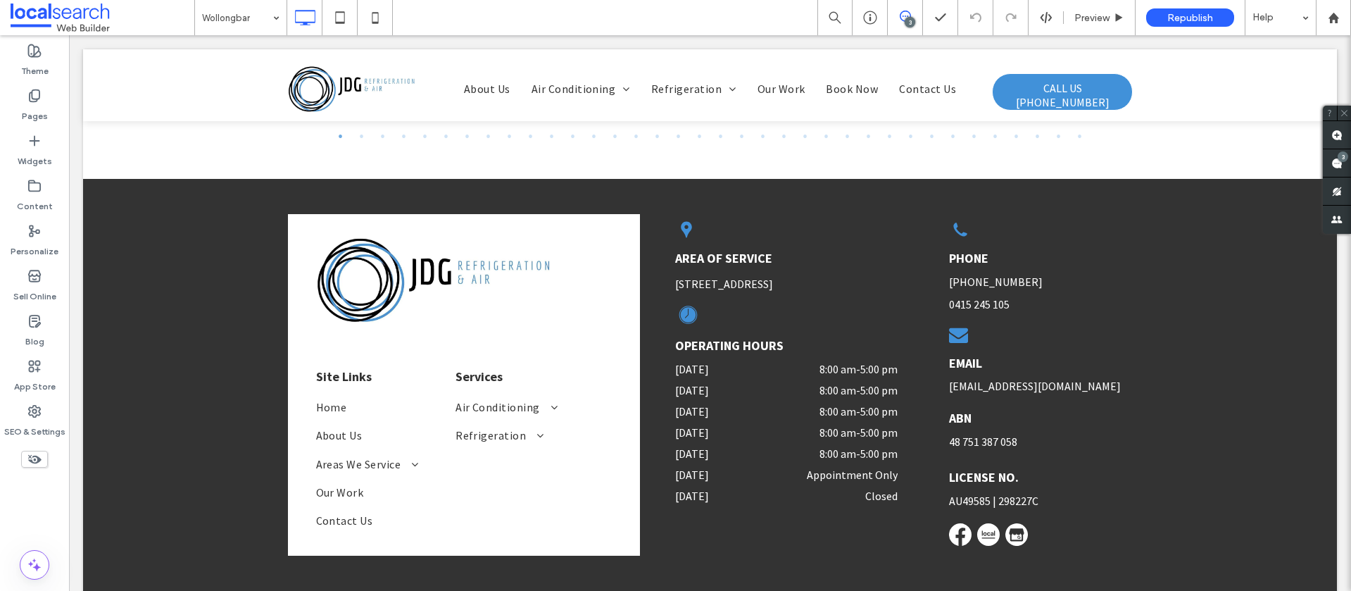
type input "**********"
type input "**"
click at [1092, 196] on label "Confirm" at bounding box center [1100, 196] width 21 height 25
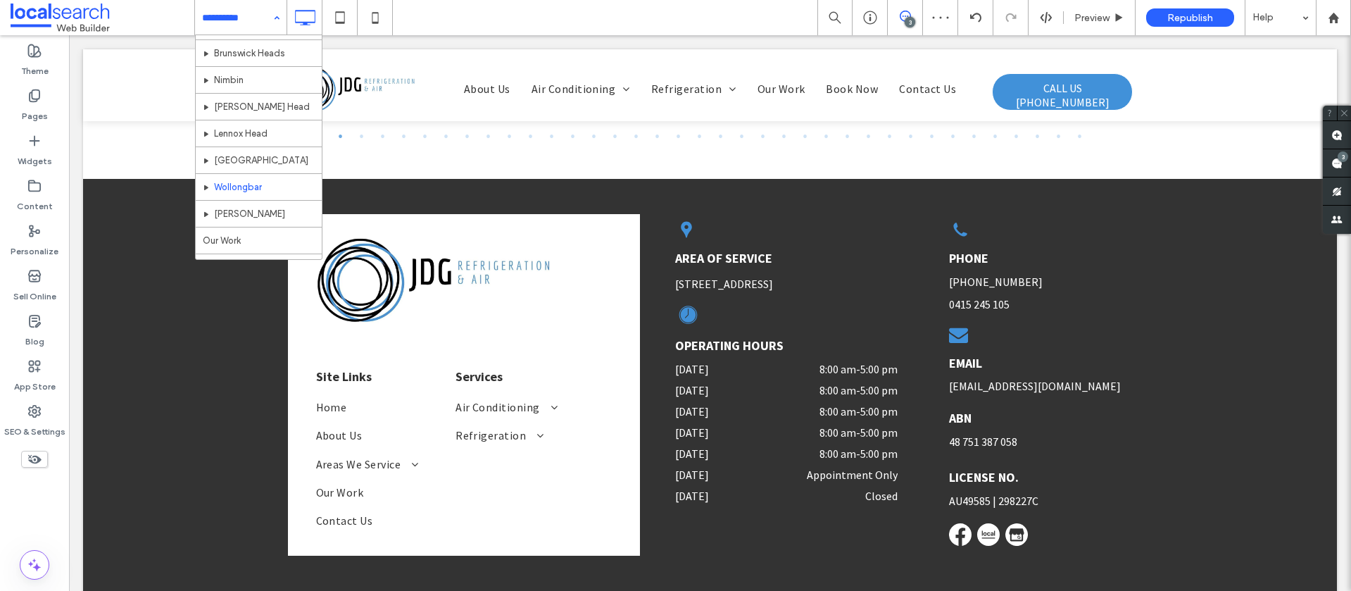
scroll to position [523, 0]
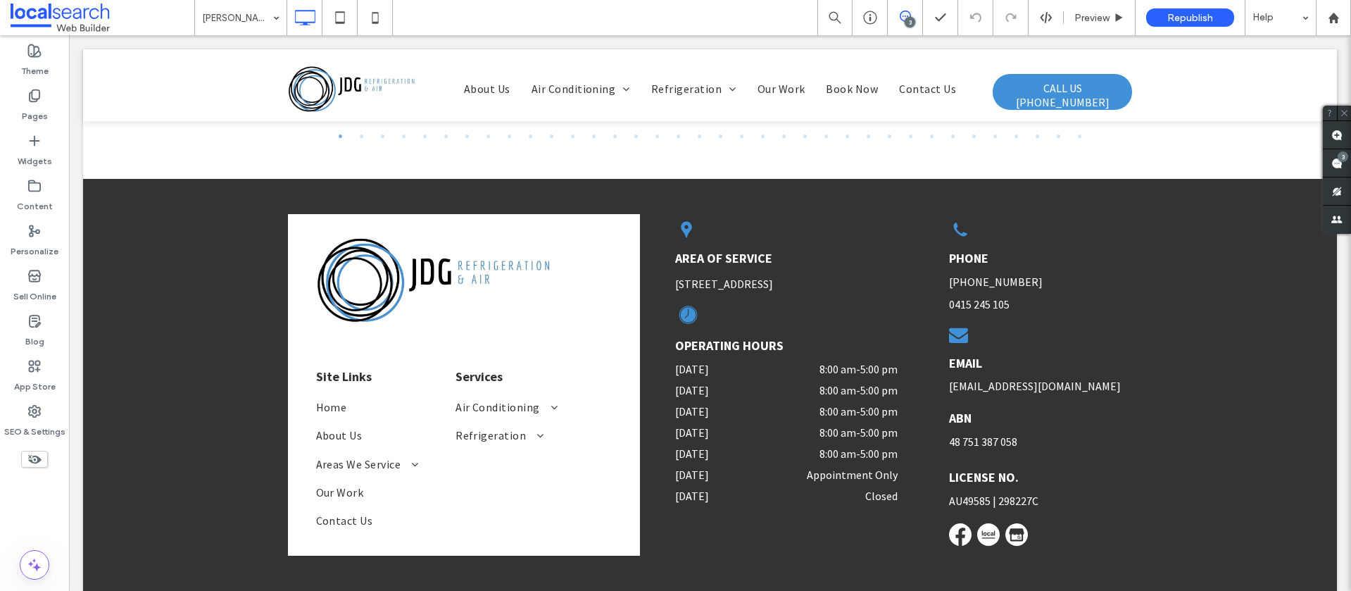
type input "**********"
type input "**"
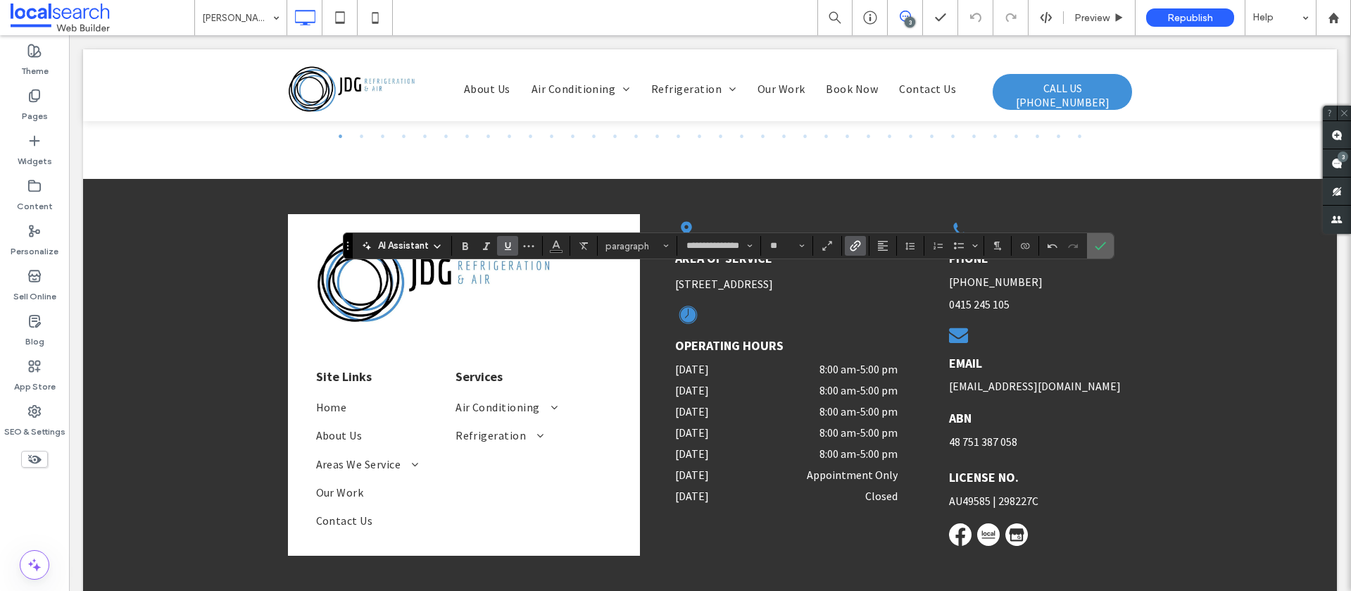
click at [1095, 242] on icon "Confirm" at bounding box center [1100, 245] width 11 height 11
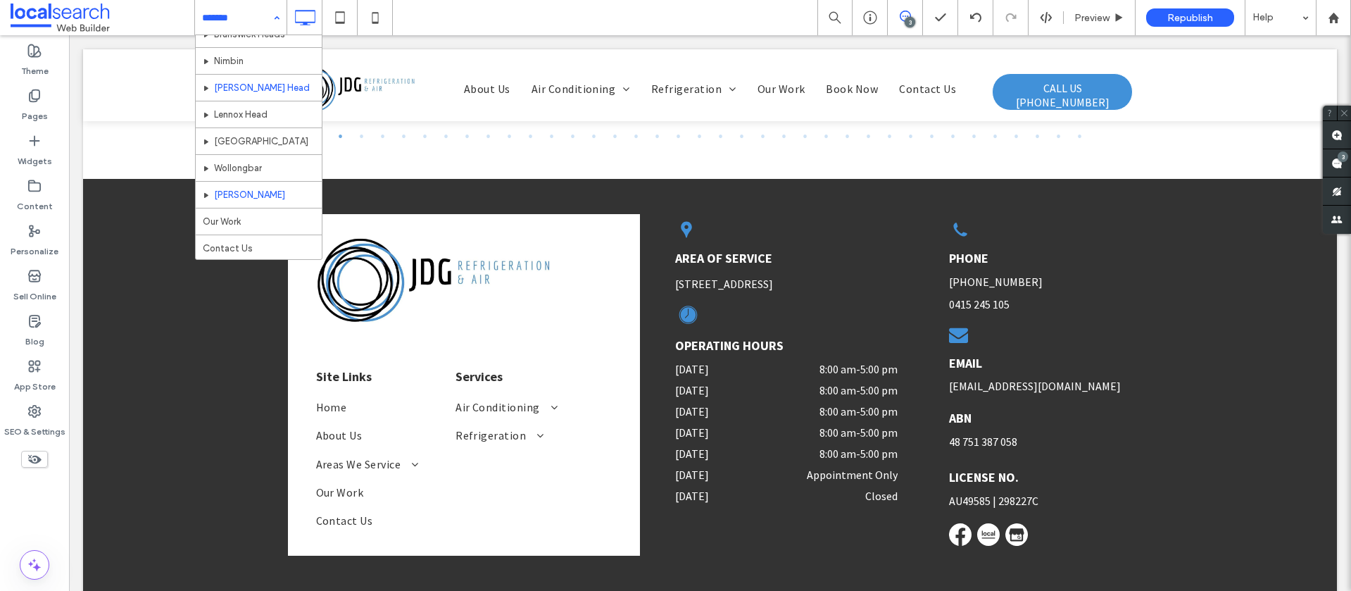
scroll to position [523, 0]
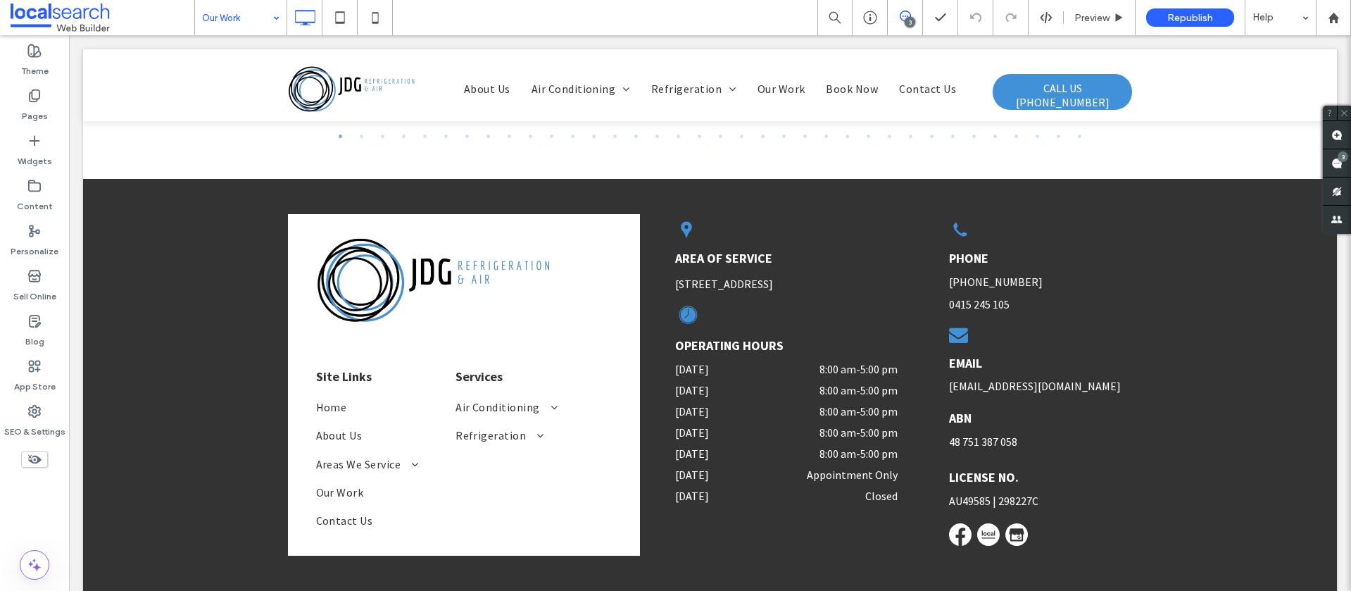
click at [244, 16] on input at bounding box center [237, 17] width 70 height 35
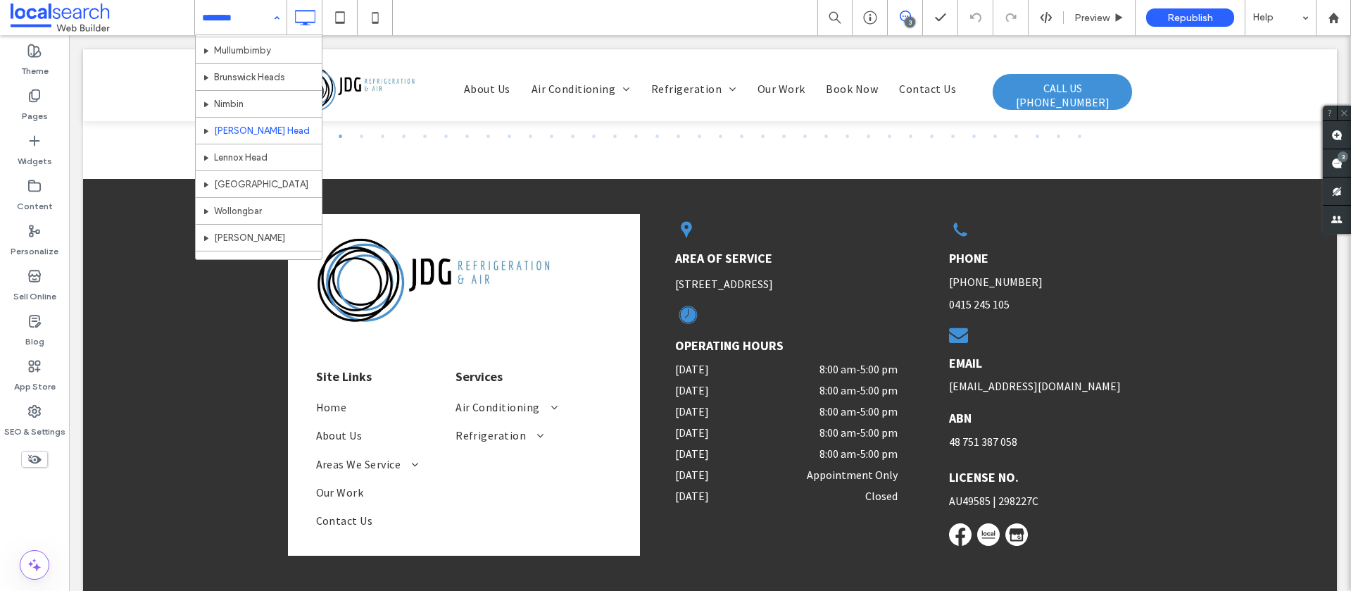
scroll to position [523, 0]
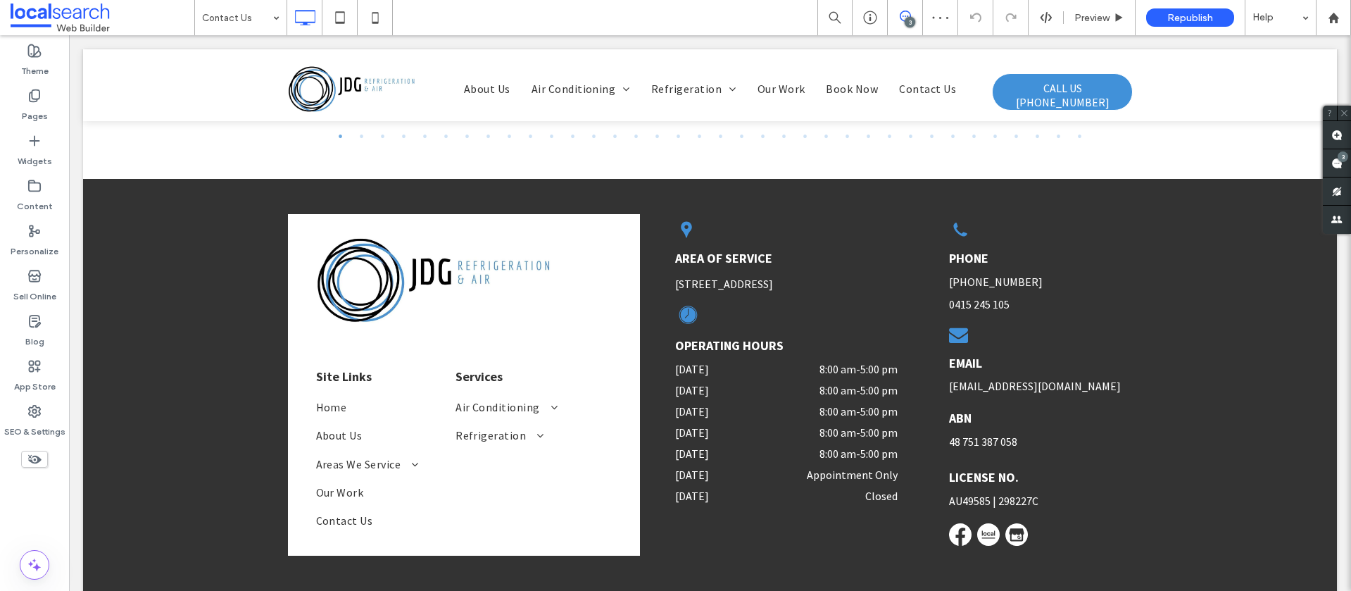
type input "**********"
type input "**"
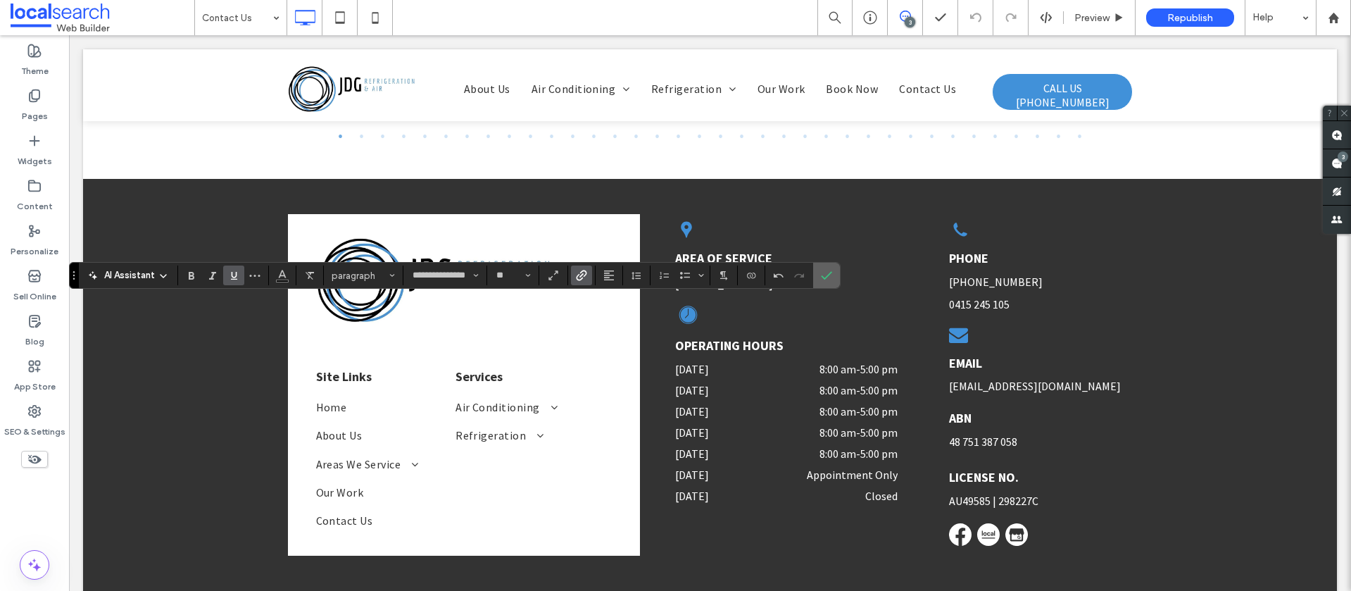
click at [833, 272] on label "Confirm" at bounding box center [826, 275] width 21 height 25
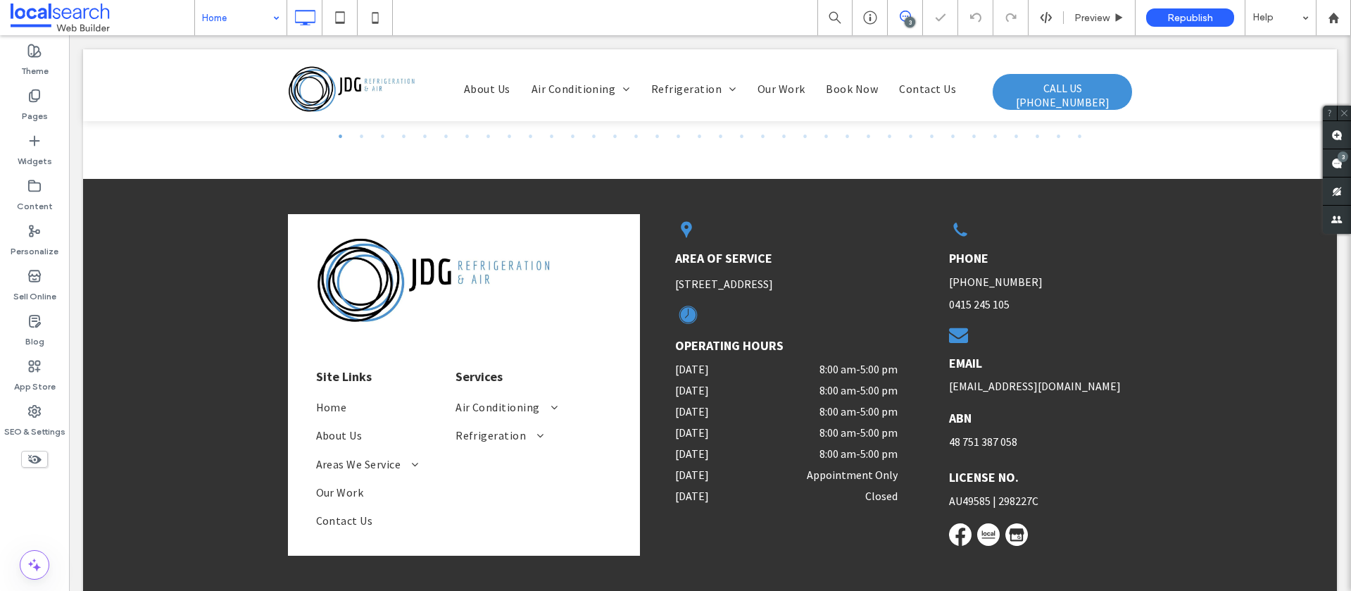
click at [222, 17] on input at bounding box center [237, 17] width 70 height 35
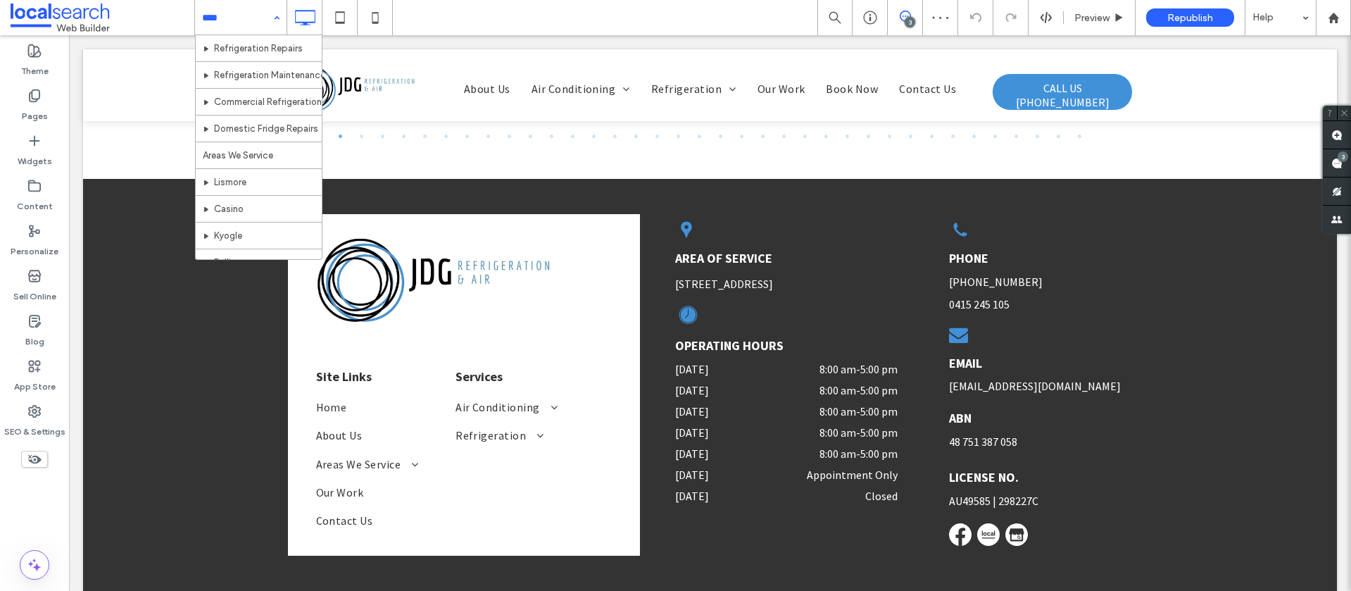
scroll to position [202, 0]
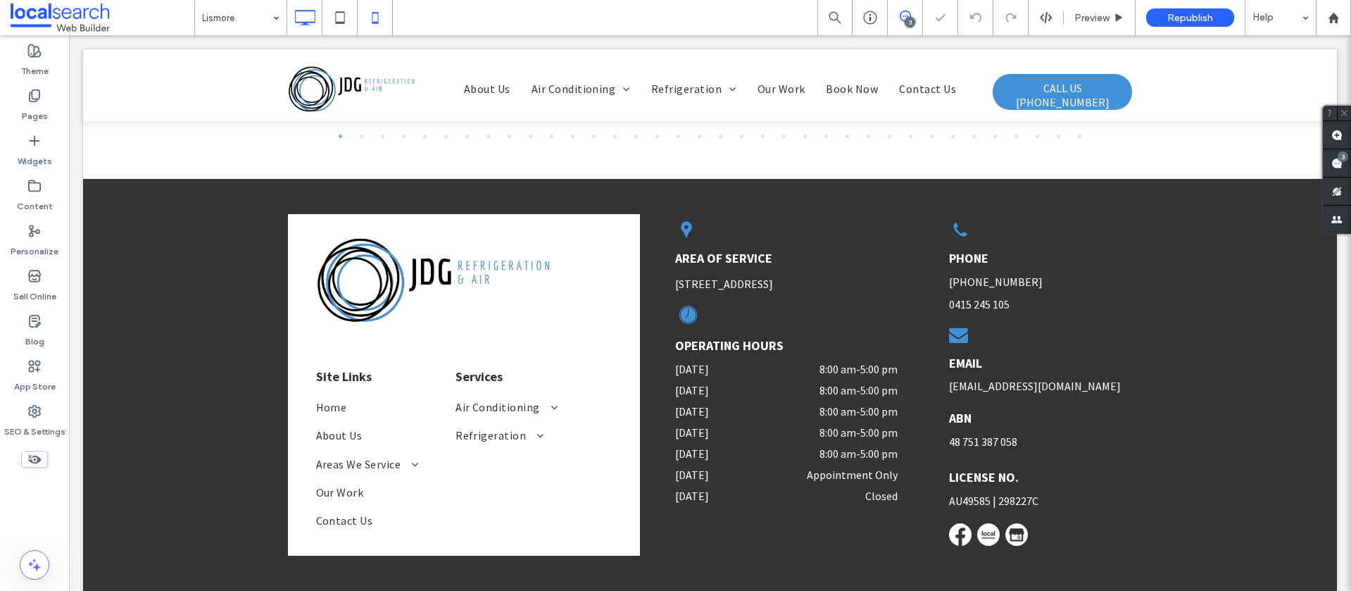
click at [374, 23] on icon at bounding box center [375, 18] width 28 height 28
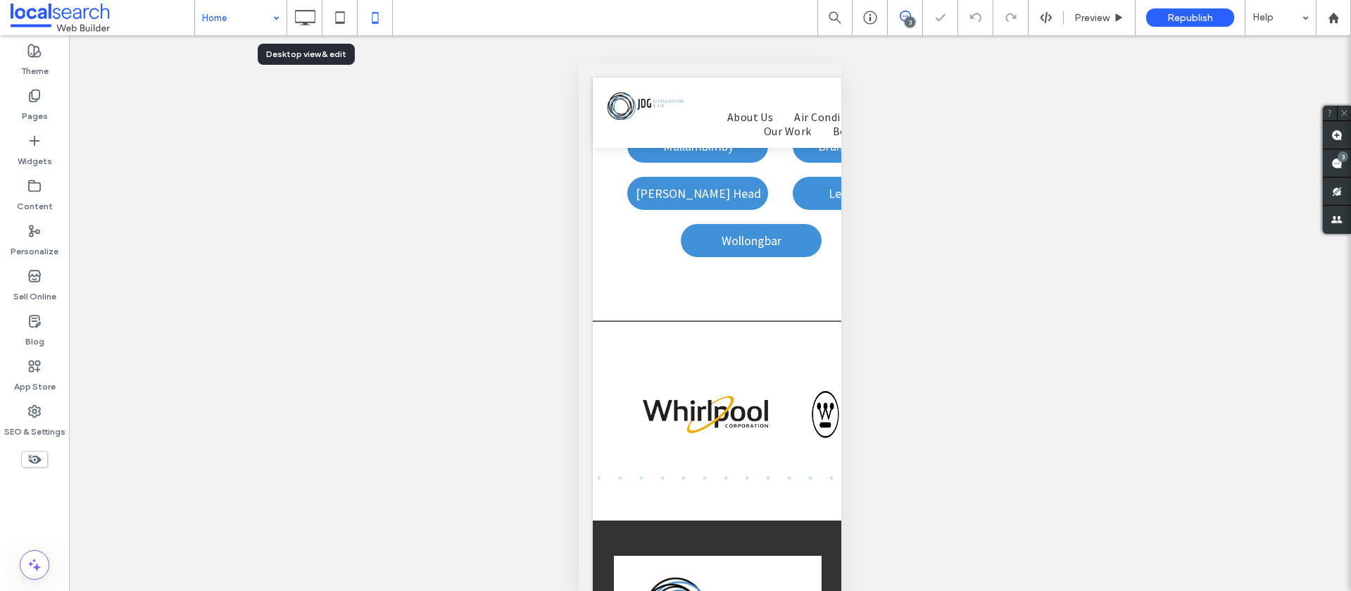
drag, startPoint x: 298, startPoint y: 14, endPoint x: 359, endPoint y: 13, distance: 60.6
click at [299, 14] on icon at bounding box center [305, 18] width 28 height 28
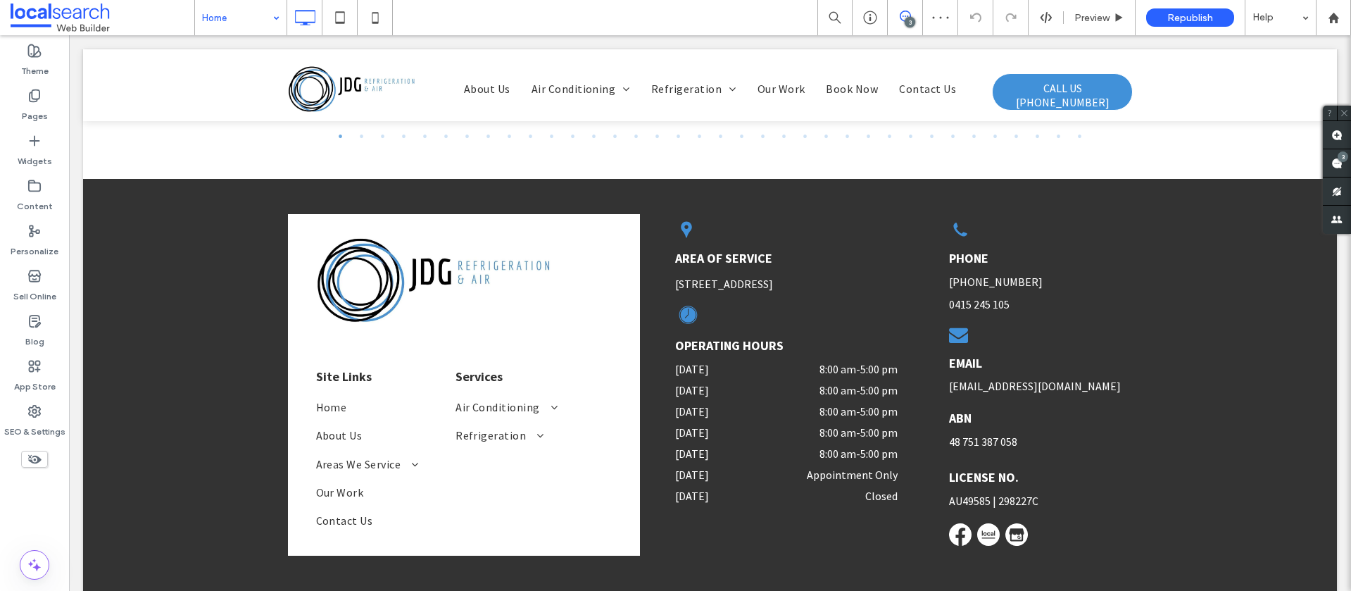
click at [905, 24] on div "3" at bounding box center [910, 22] width 11 height 11
drag, startPoint x: 905, startPoint y: 24, endPoint x: 919, endPoint y: 30, distance: 15.4
click at [905, 24] on div "3" at bounding box center [910, 22] width 11 height 11
click at [1333, 159] on use at bounding box center [1336, 163] width 11 height 11
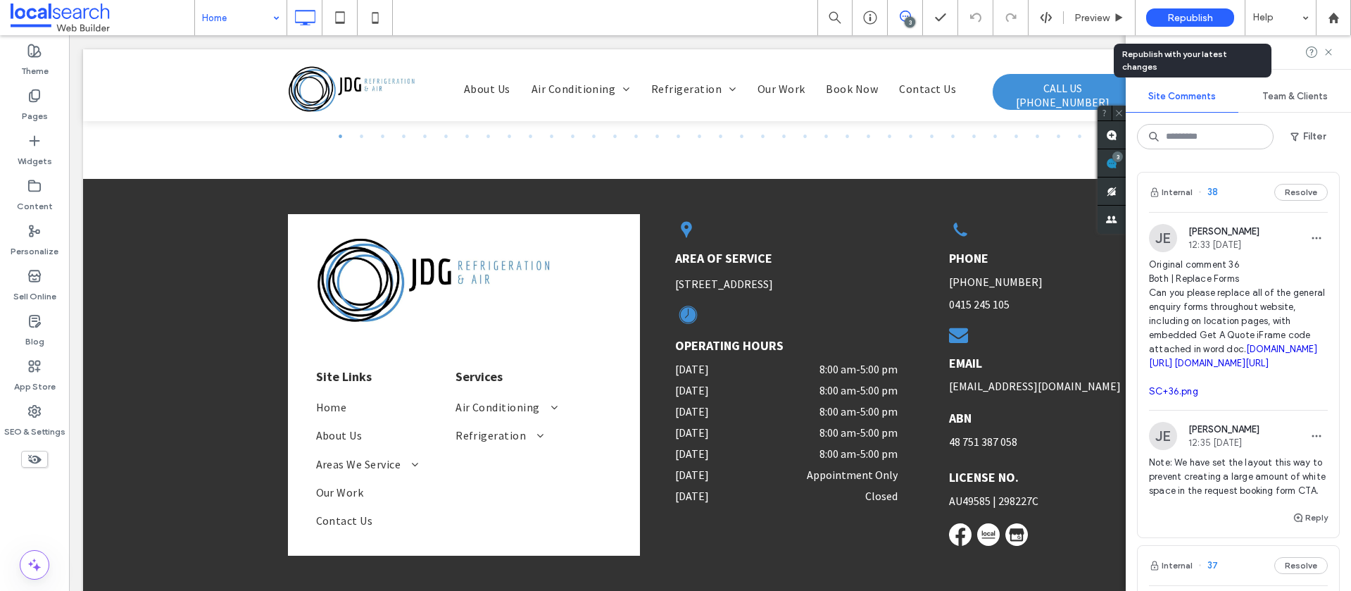
click at [1164, 20] on div "Republish" at bounding box center [1190, 17] width 88 height 18
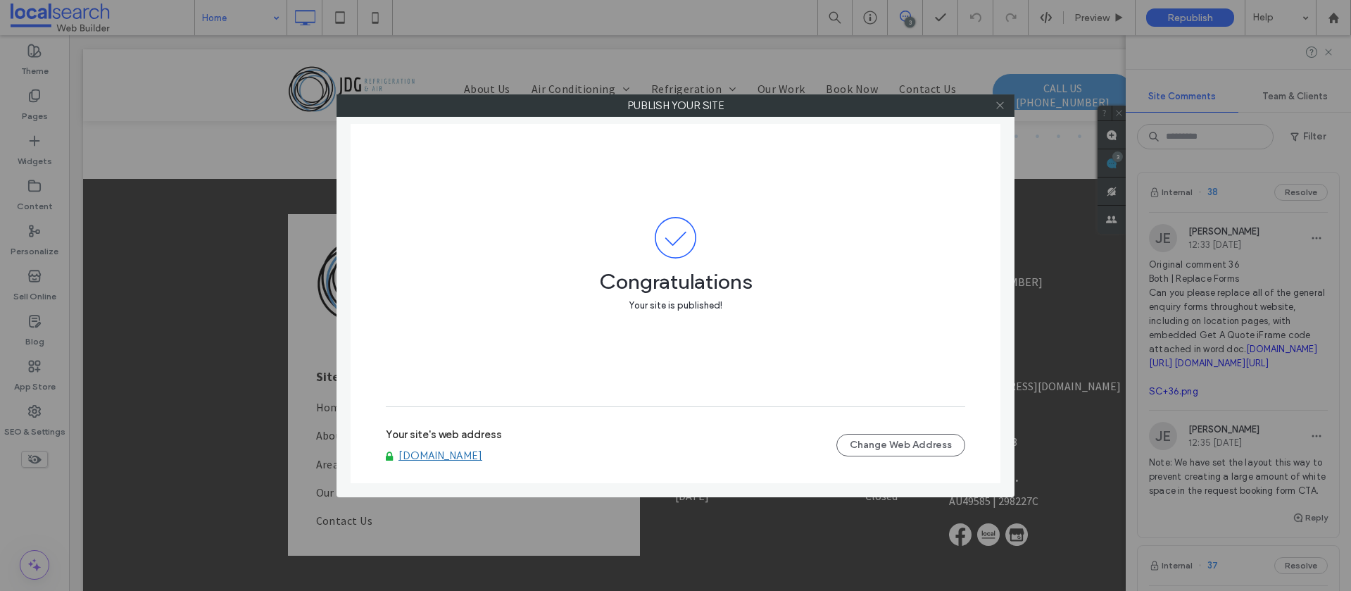
click at [998, 108] on icon at bounding box center [1000, 105] width 11 height 11
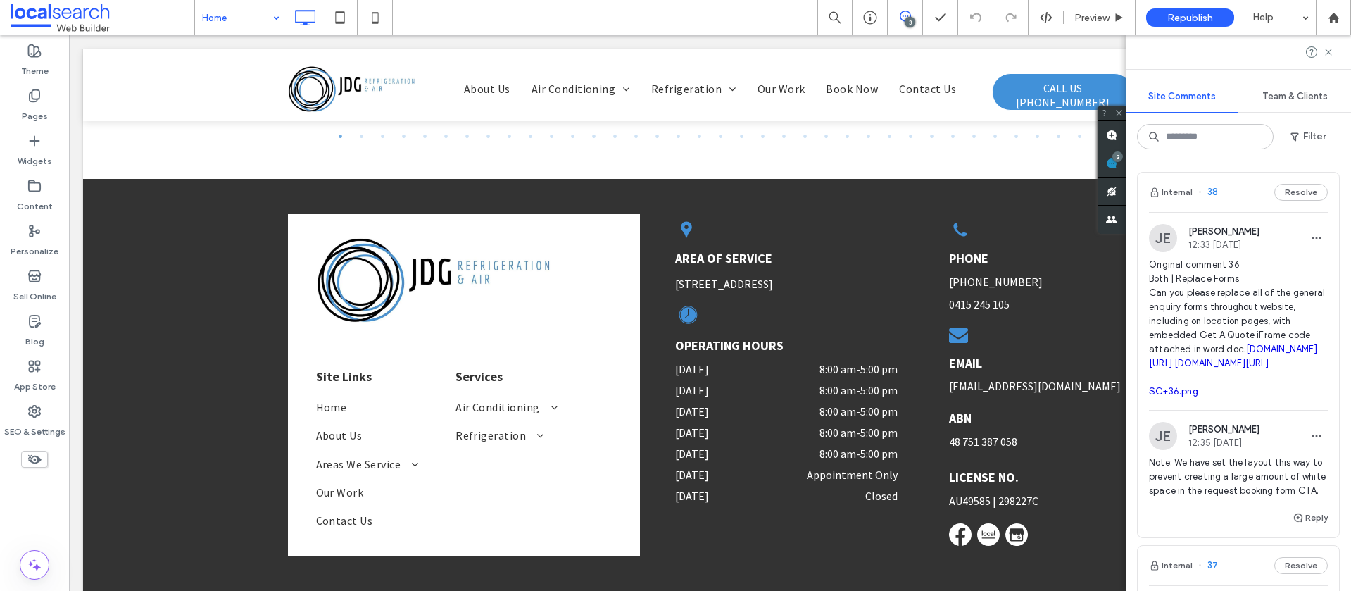
click at [998, 108] on icon at bounding box center [1000, 105] width 11 height 11
click at [1337, 15] on icon at bounding box center [1334, 18] width 12 height 12
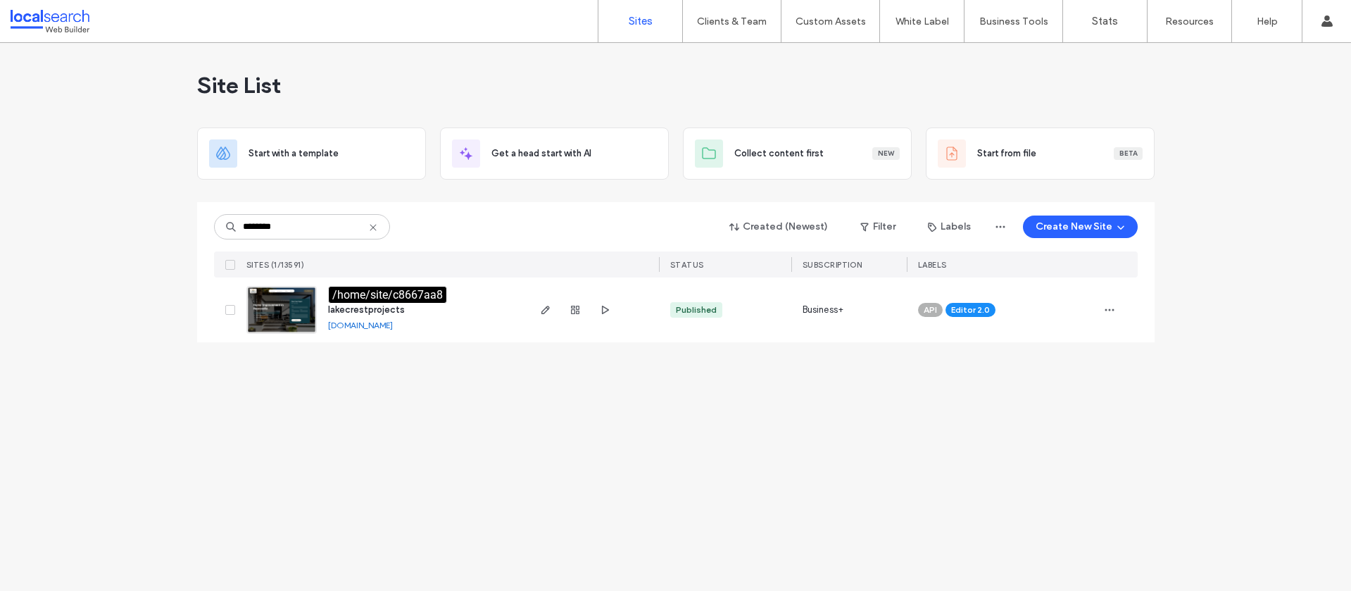
type input "********"
click at [382, 309] on span "lakecrestprojects" at bounding box center [366, 309] width 77 height 11
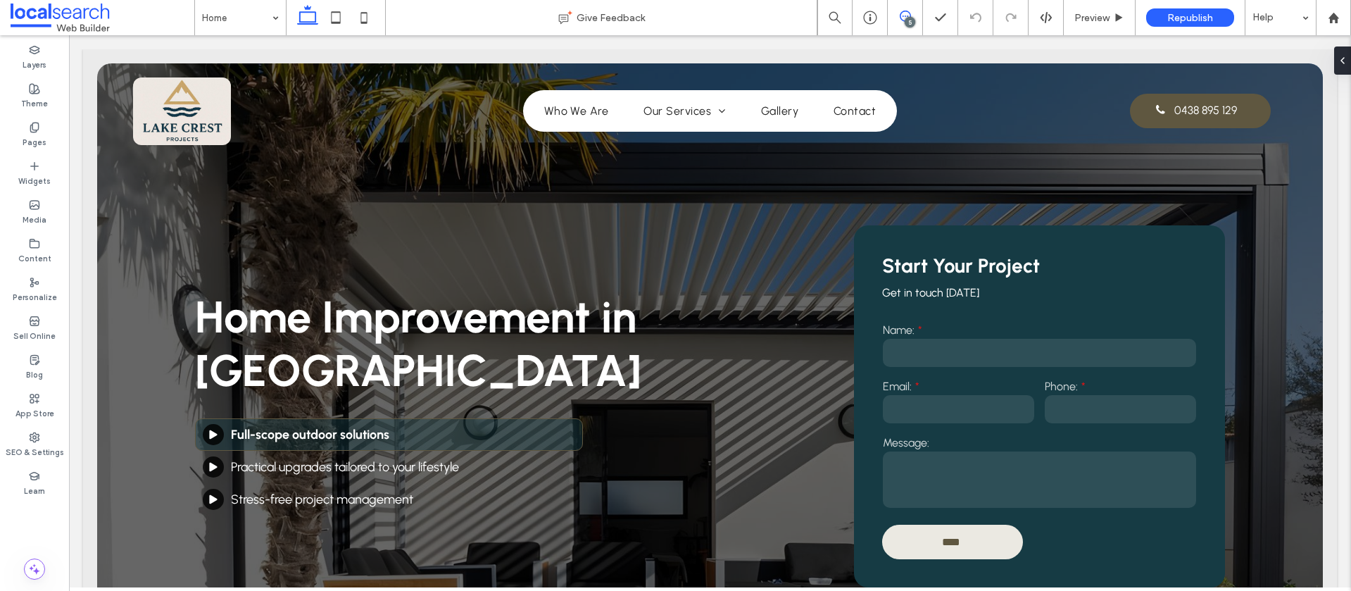
click at [900, 13] on use at bounding box center [905, 16] width 11 height 11
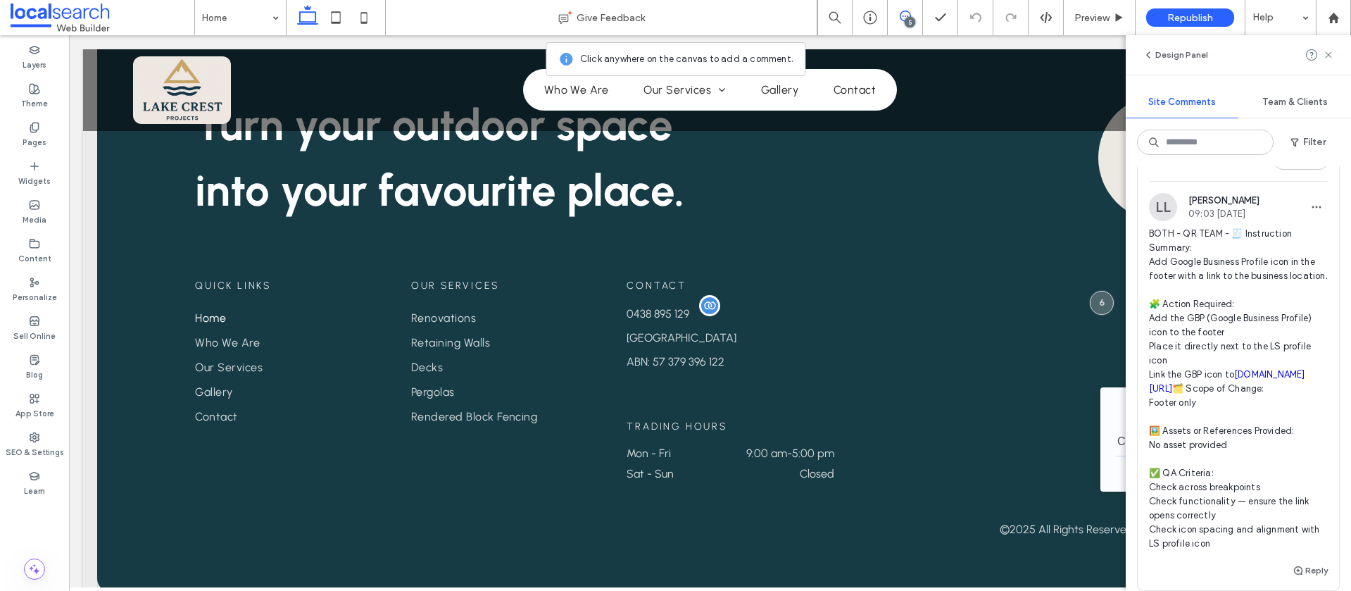
scroll to position [2707, 0]
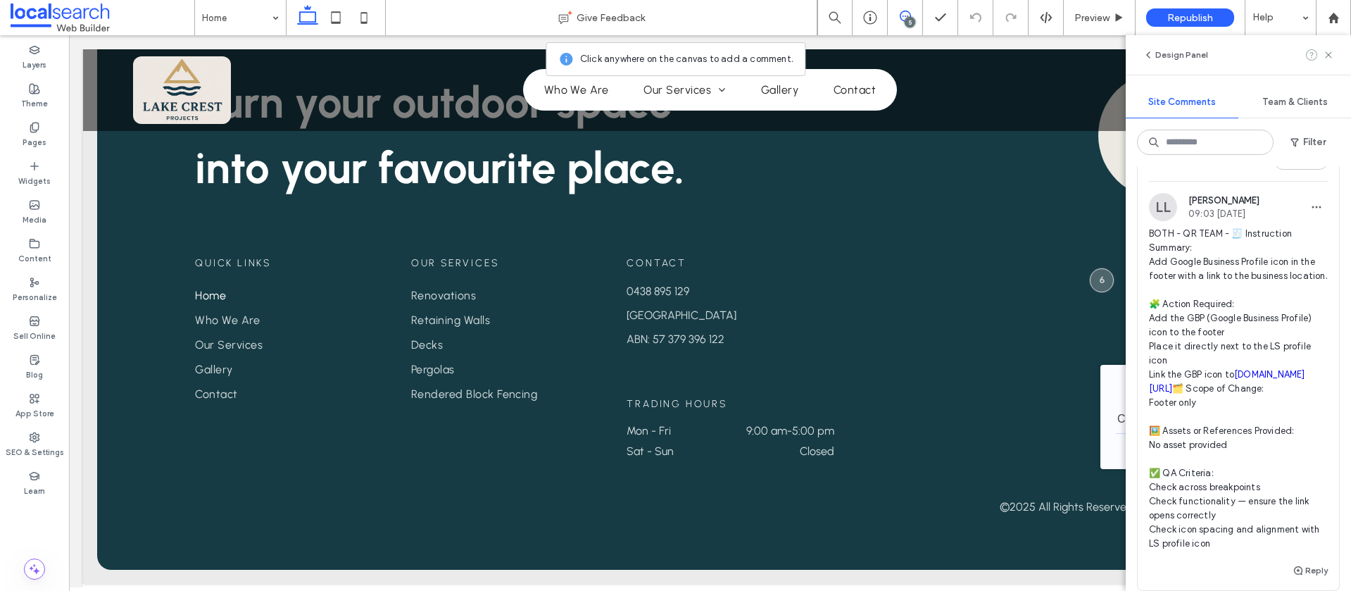
click at [1329, 53] on use at bounding box center [1328, 54] width 6 height 6
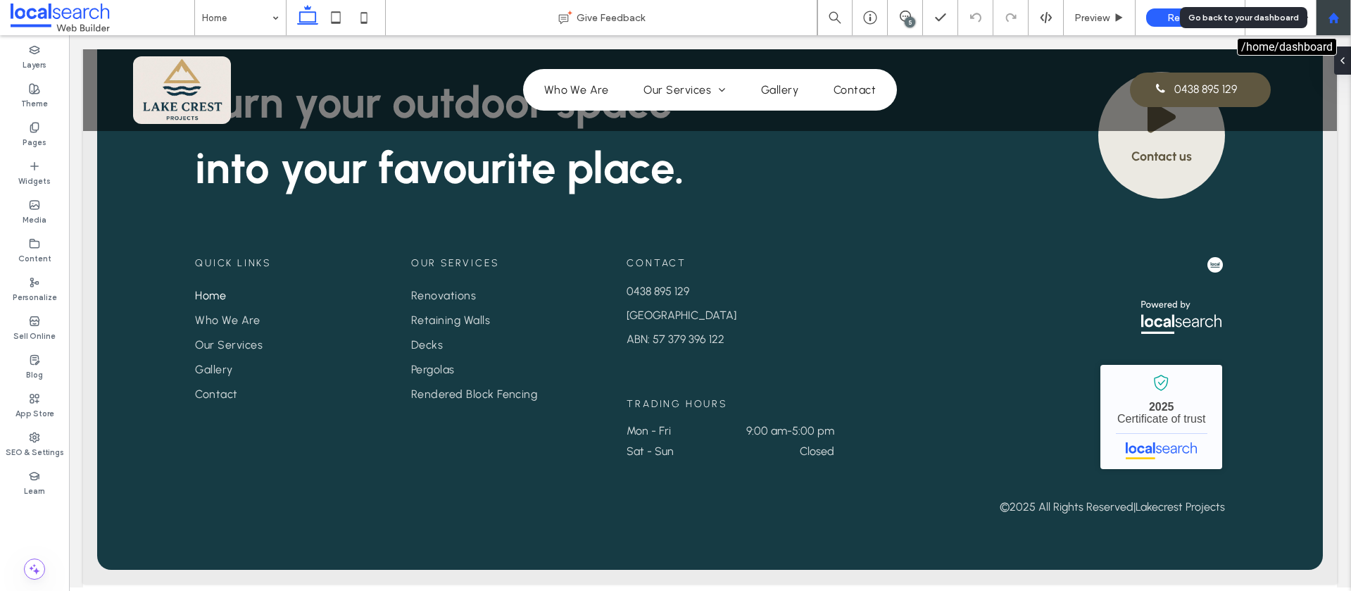
click at [1337, 22] on use at bounding box center [1333, 17] width 11 height 11
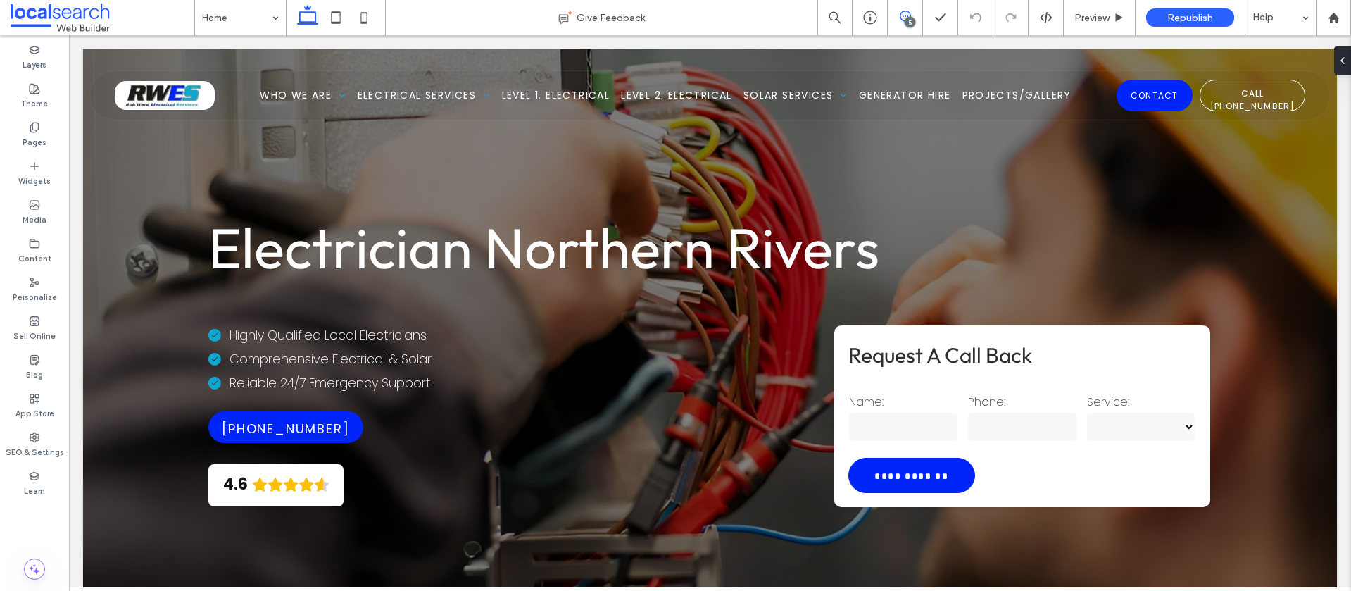
click at [903, 19] on icon at bounding box center [905, 16] width 11 height 11
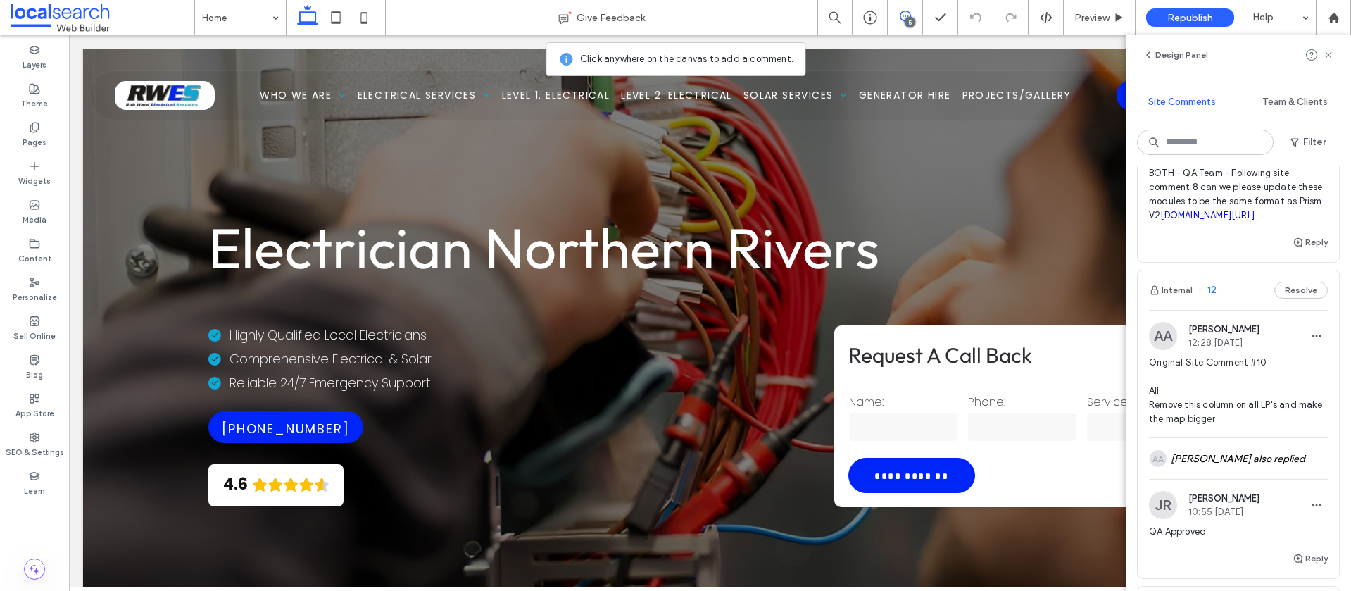
scroll to position [98, 0]
click at [1296, 175] on span "BOTH - QA Team - Following site comment 8 can we please update these modules to…" at bounding box center [1238, 193] width 179 height 56
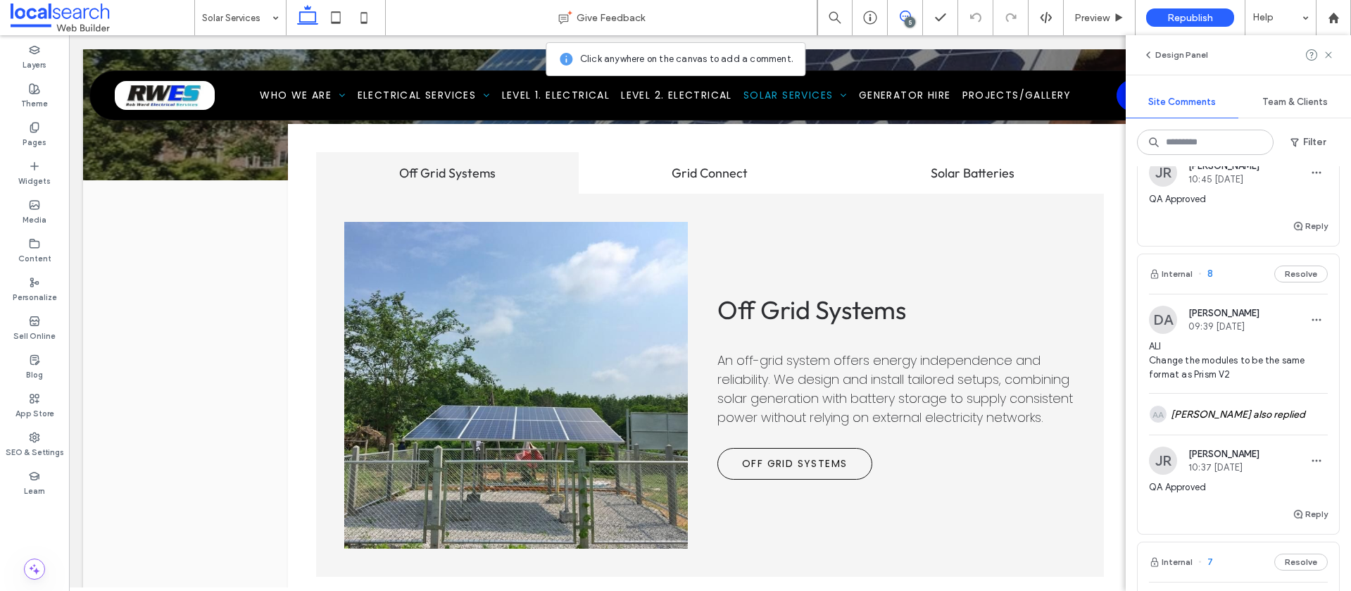
scroll to position [734, 0]
click at [1280, 331] on div "DA Dawn Akenhead 09:39 Sep 8 2025" at bounding box center [1238, 317] width 179 height 28
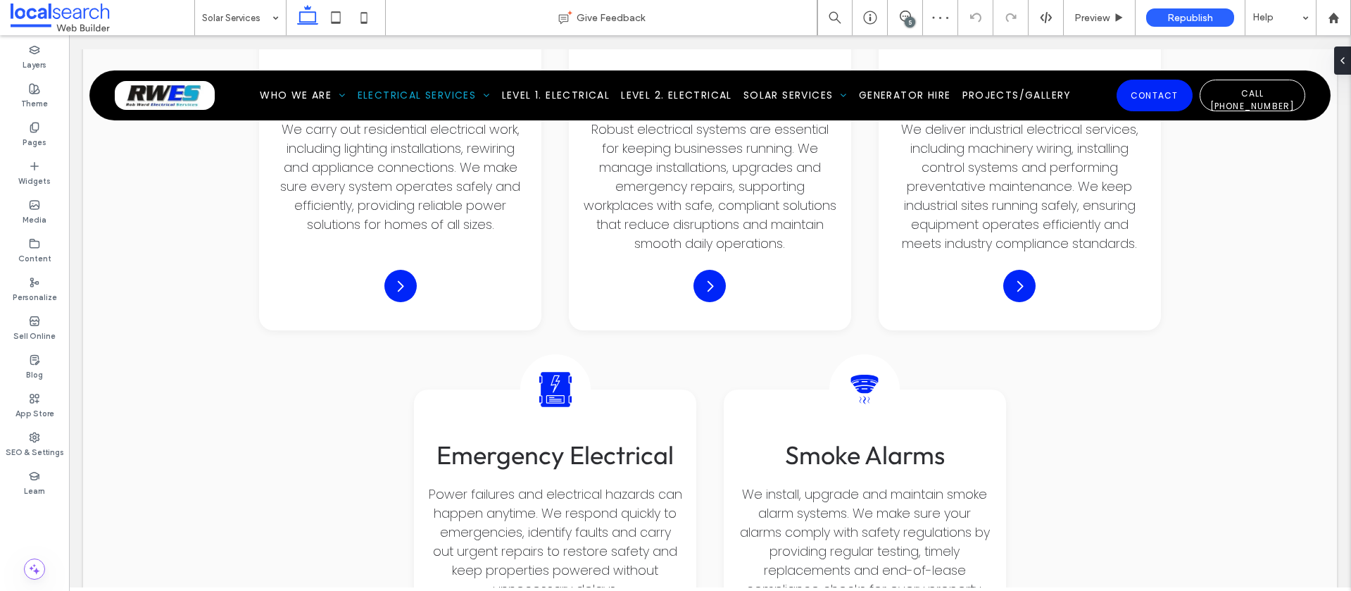
scroll to position [1269, 0]
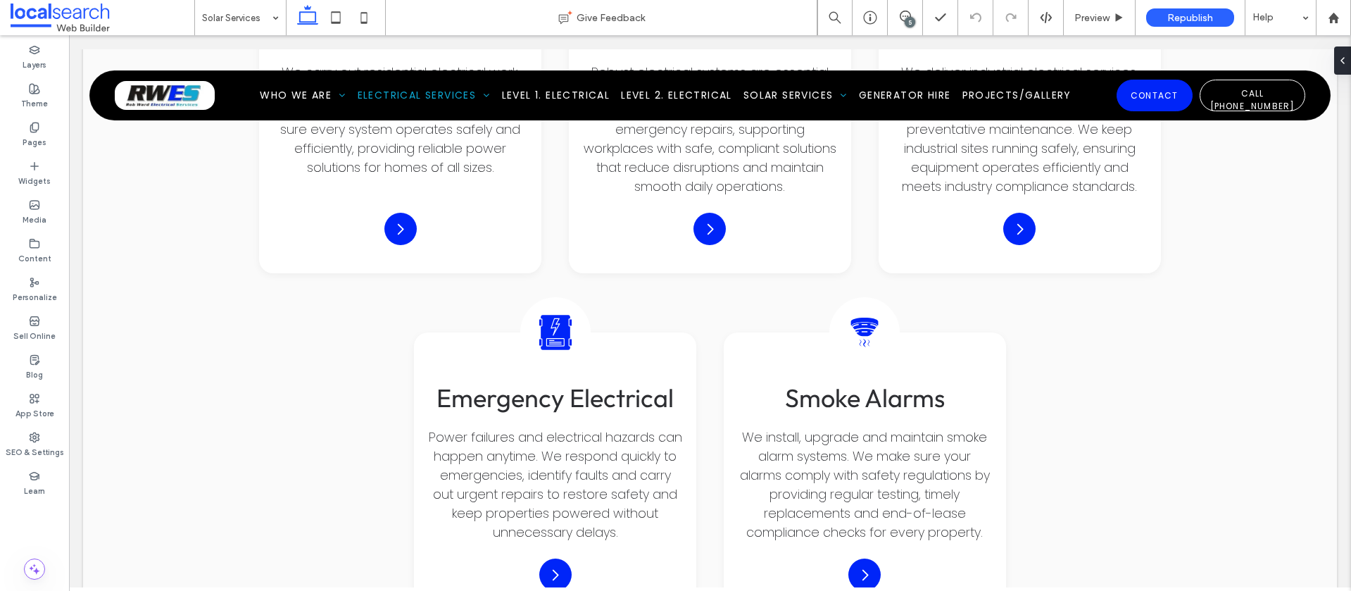
click at [905, 22] on div "5" at bounding box center [910, 22] width 11 height 11
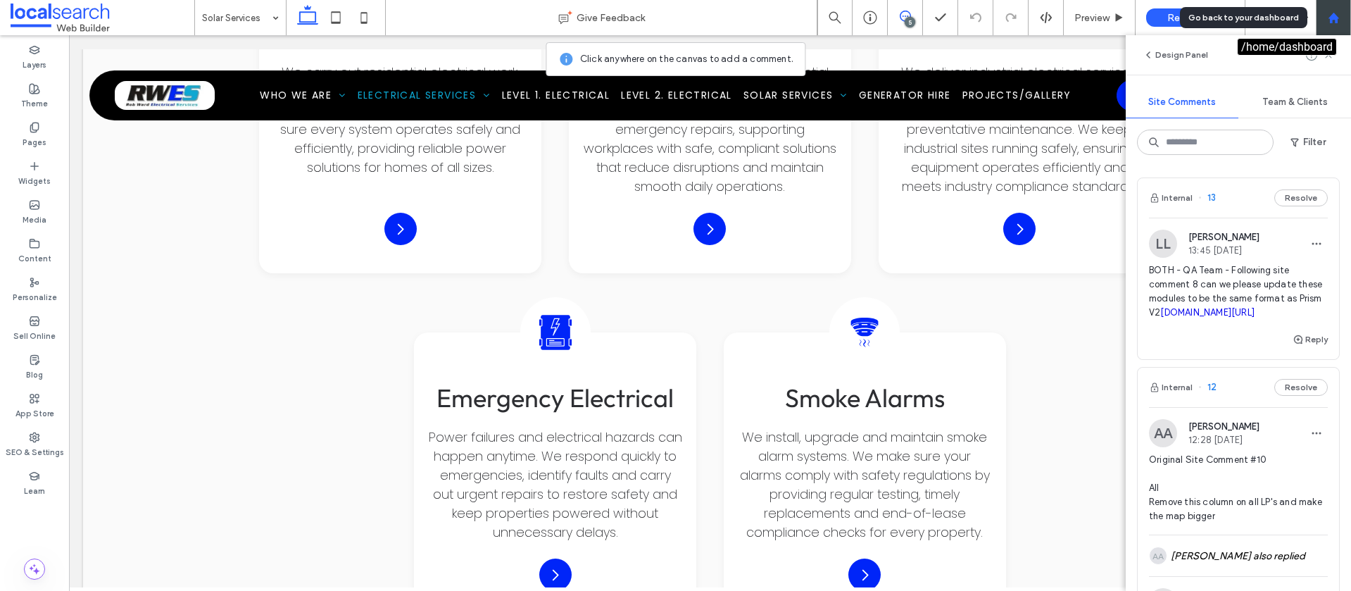
click at [1337, 25] on div at bounding box center [1333, 17] width 35 height 35
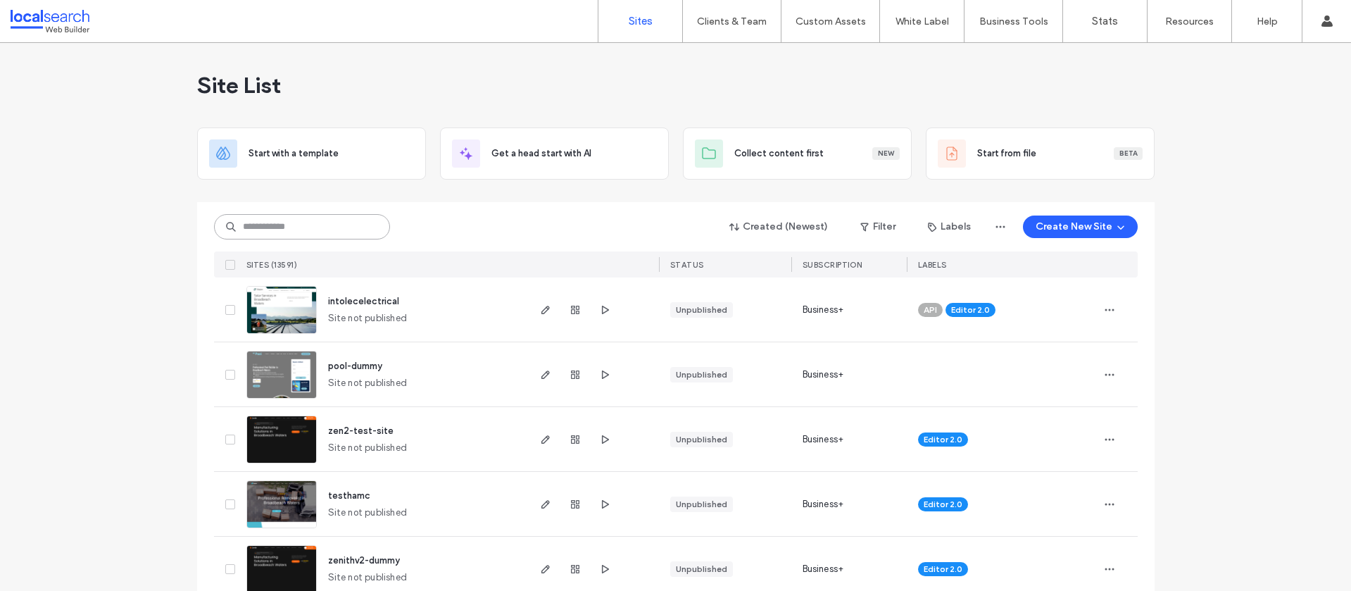
click at [279, 222] on input at bounding box center [302, 226] width 176 height 25
paste input "********"
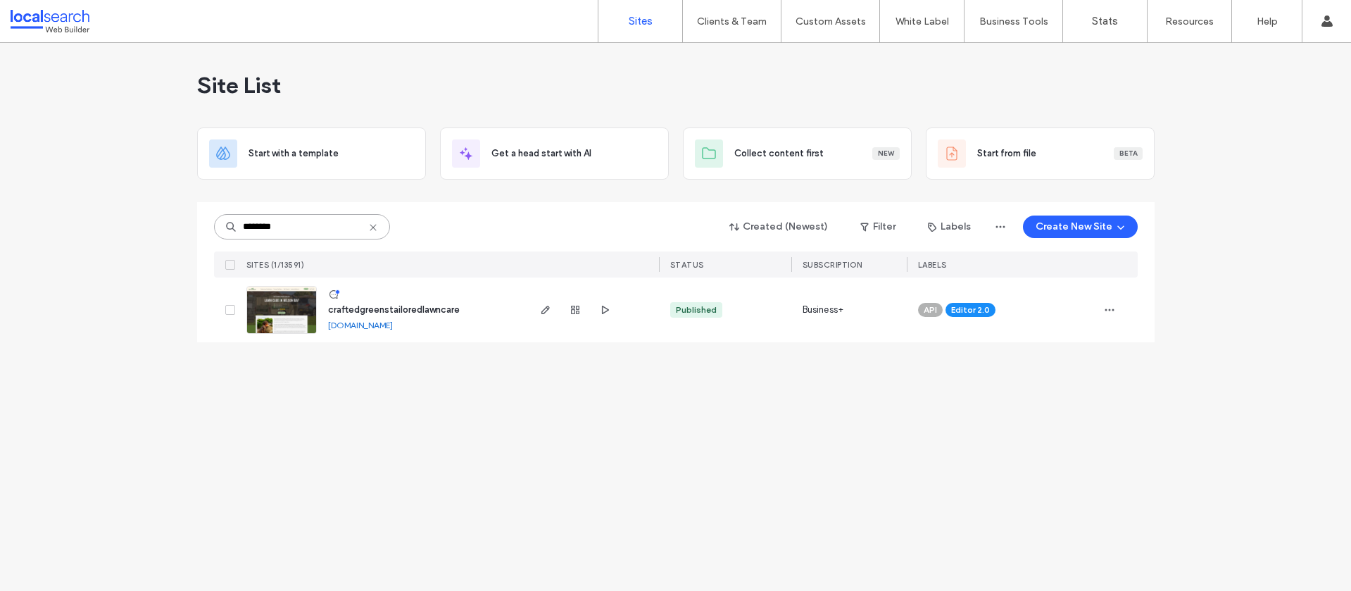
type input "********"
click at [421, 308] on span "craftedgreenstailoredlawncare" at bounding box center [394, 309] width 132 height 11
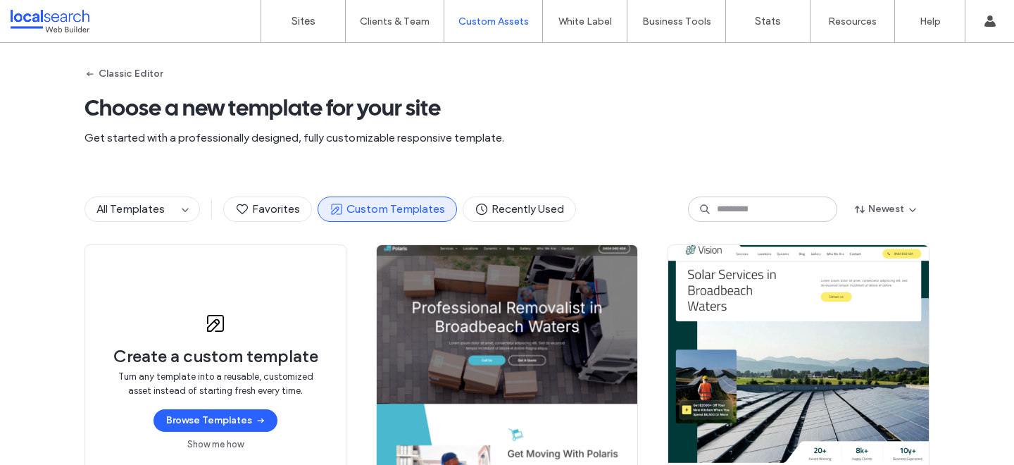
scroll to position [139, 0]
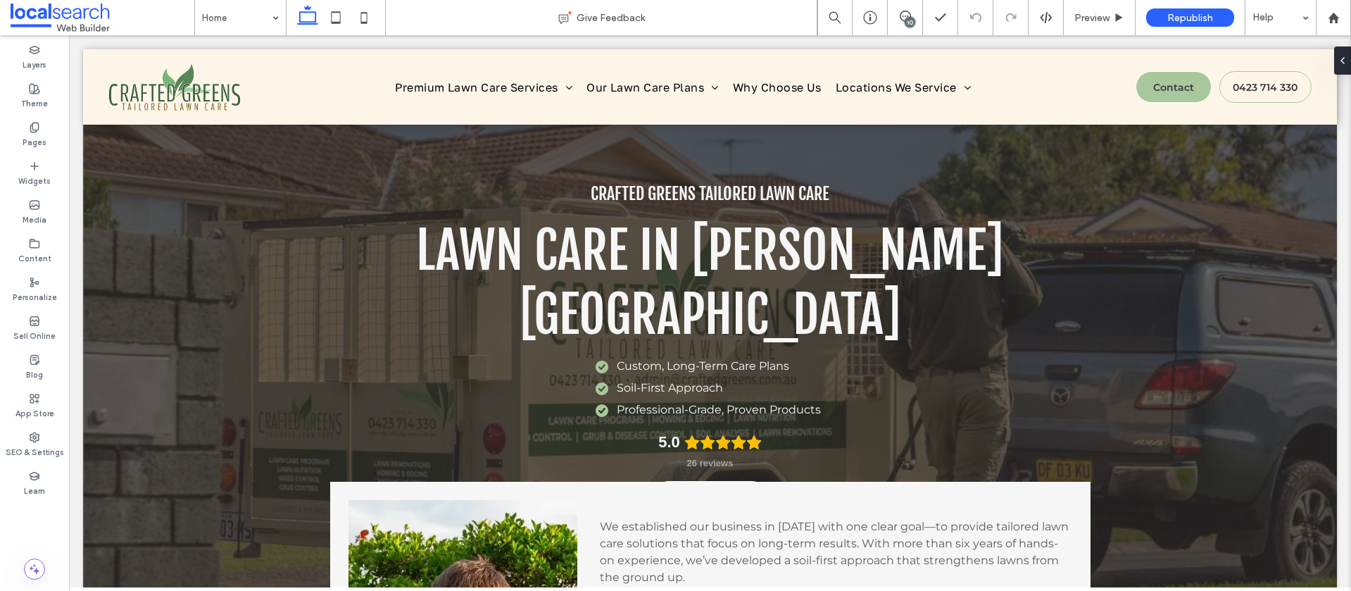
click at [911, 23] on div "10" at bounding box center [910, 22] width 11 height 11
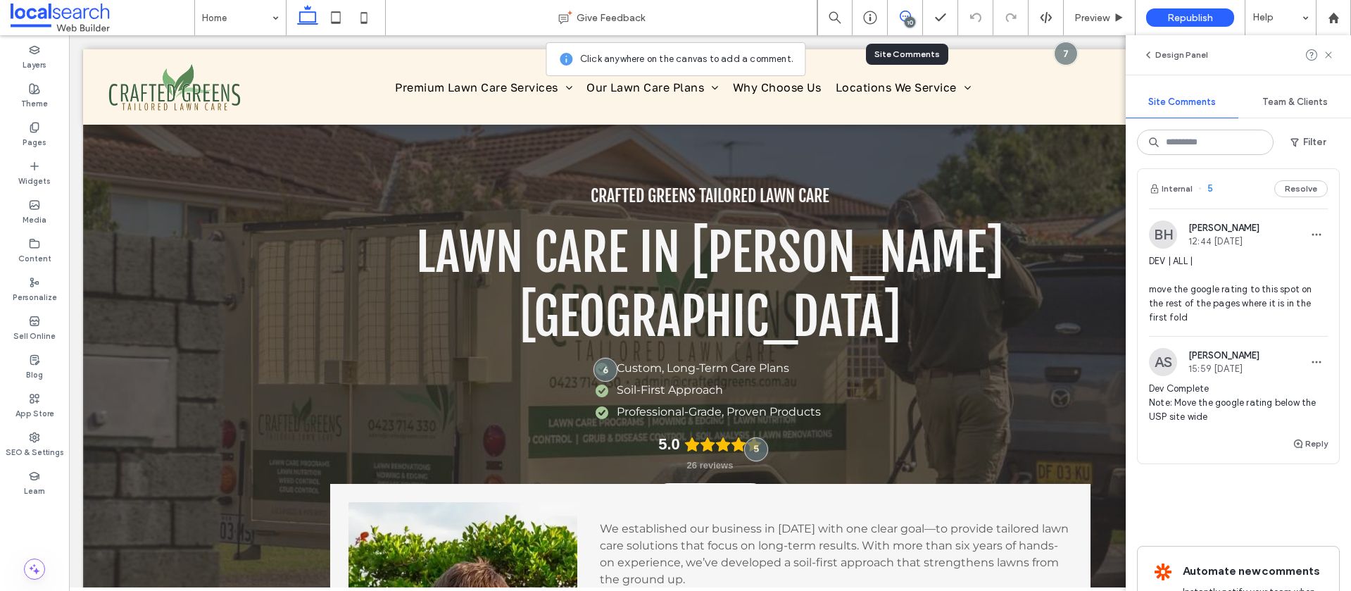
scroll to position [3857, 0]
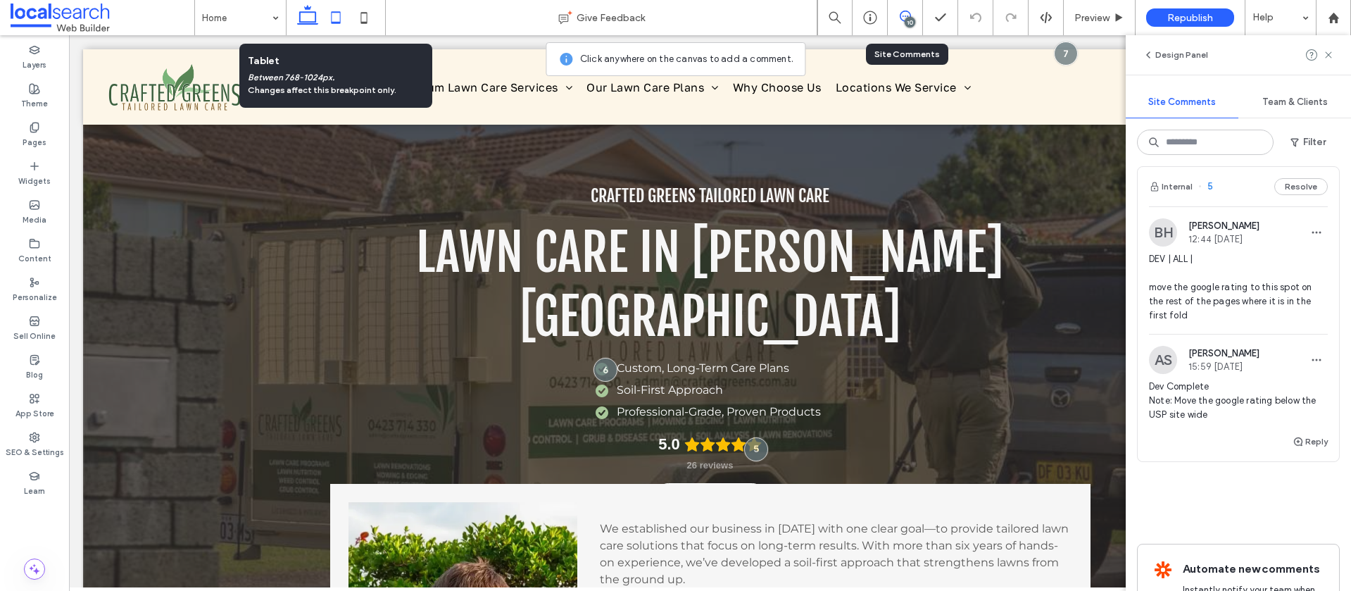
click at [339, 22] on use at bounding box center [336, 17] width 9 height 12
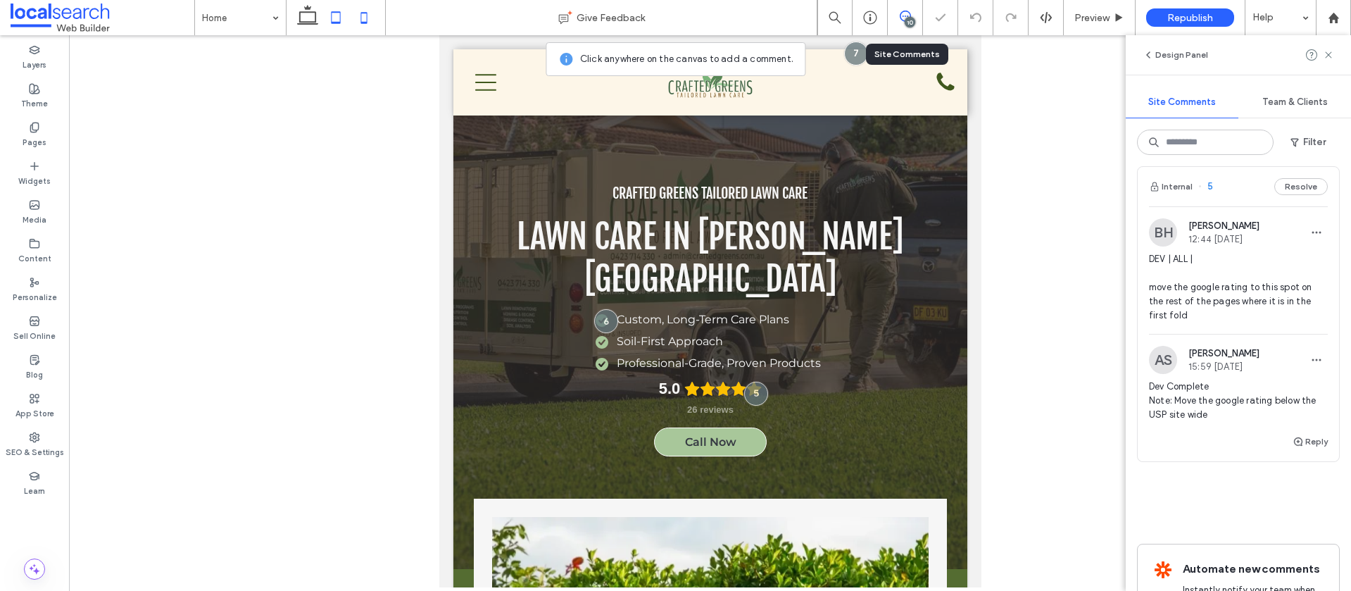
click at [358, 18] on icon at bounding box center [364, 18] width 28 height 28
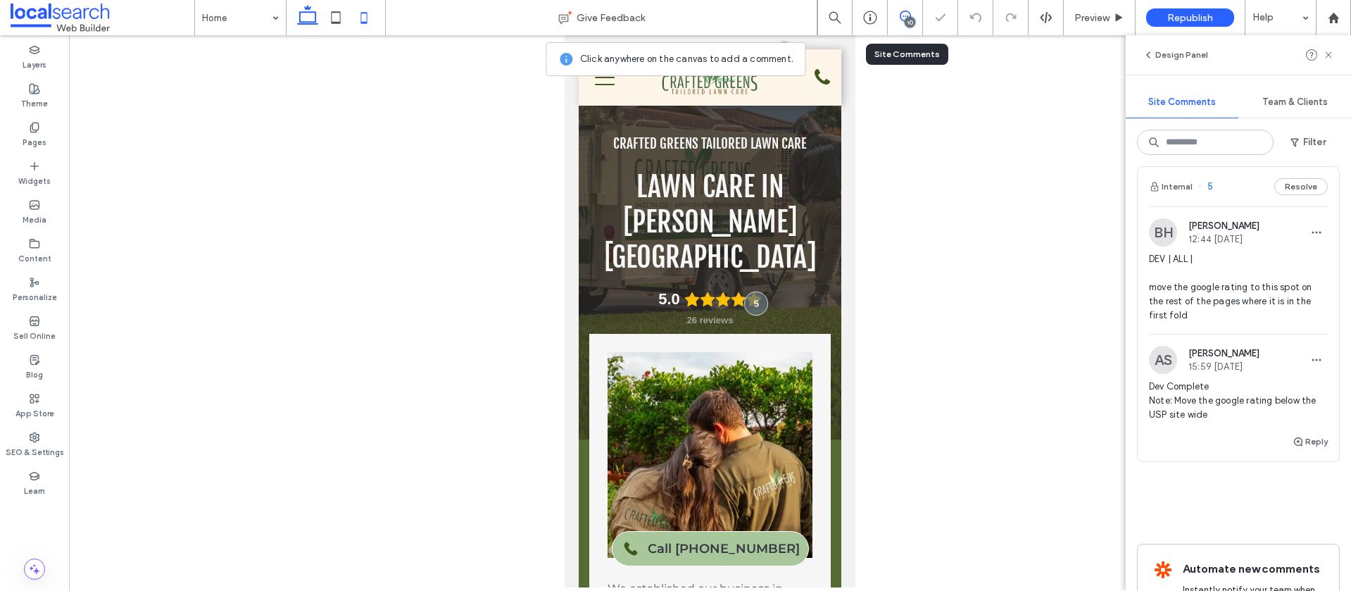
click at [317, 16] on icon at bounding box center [308, 18] width 28 height 28
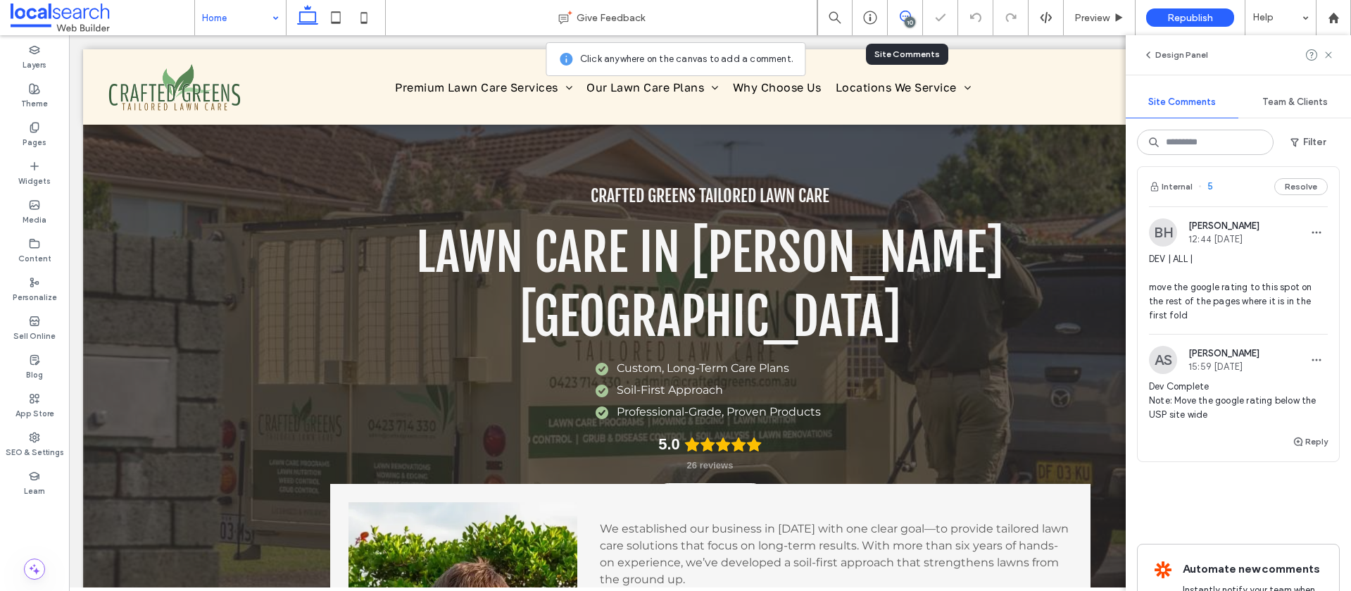
scroll to position [0, 0]
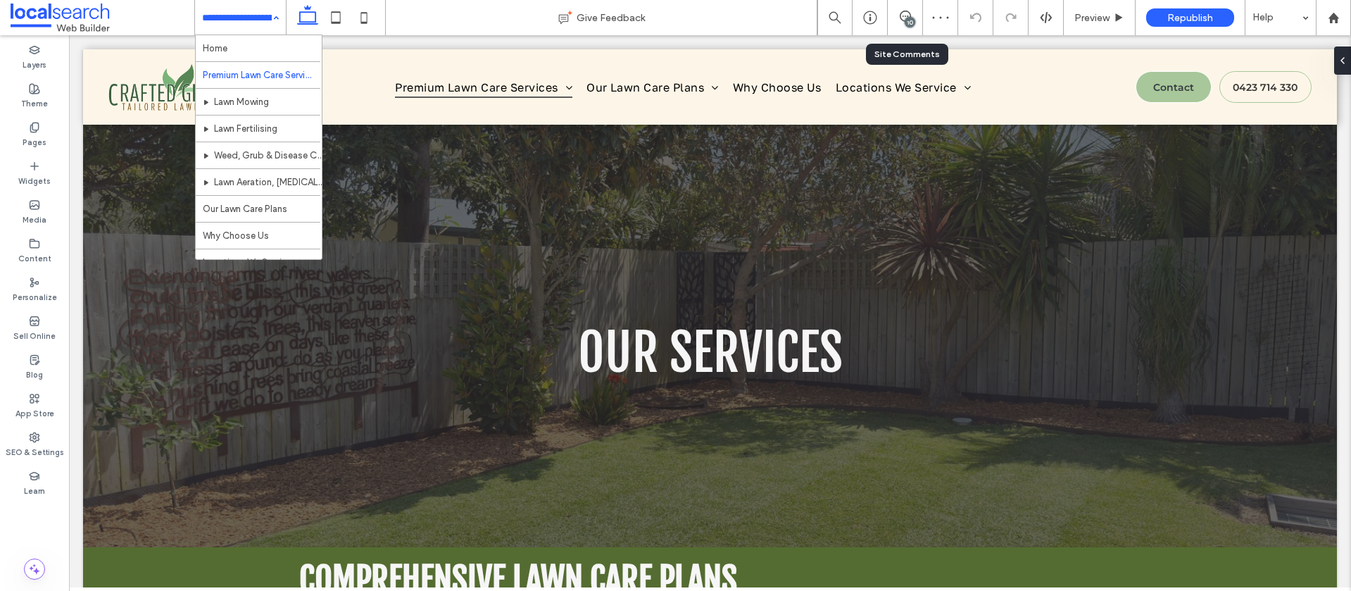
click at [215, 25] on input at bounding box center [237, 17] width 70 height 35
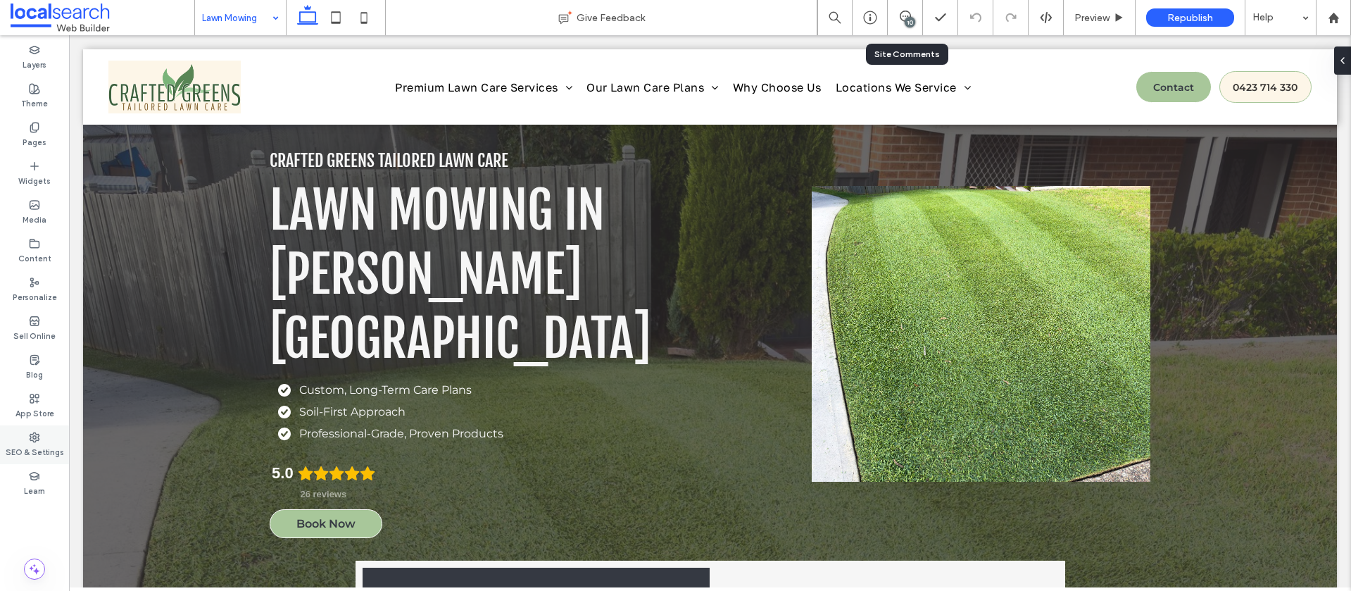
click at [42, 443] on label "SEO & Settings" at bounding box center [35, 450] width 58 height 15
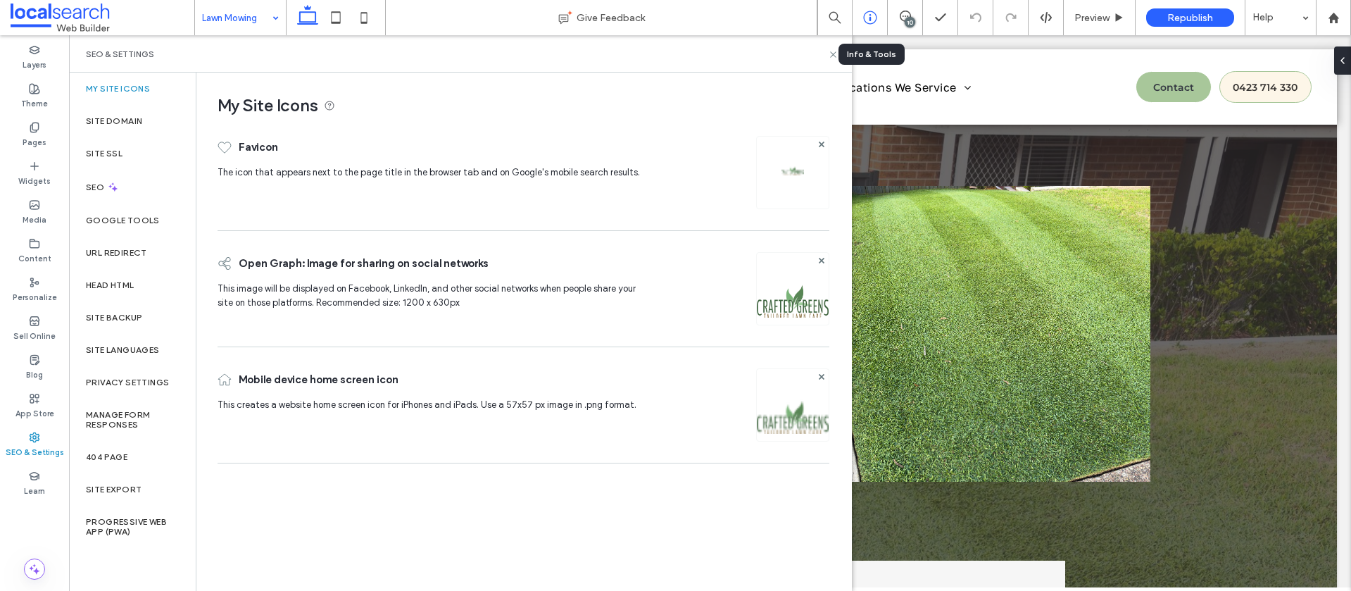
click at [870, 9] on div at bounding box center [869, 17] width 35 height 35
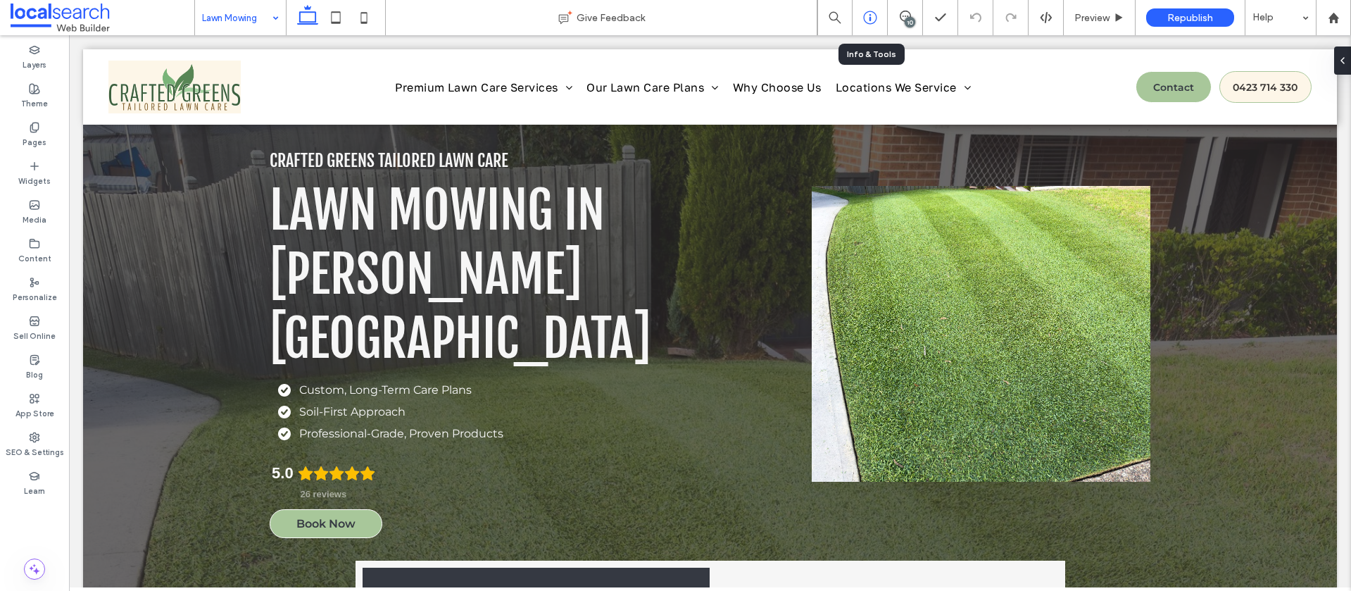
click at [867, 13] on icon at bounding box center [870, 18] width 14 height 14
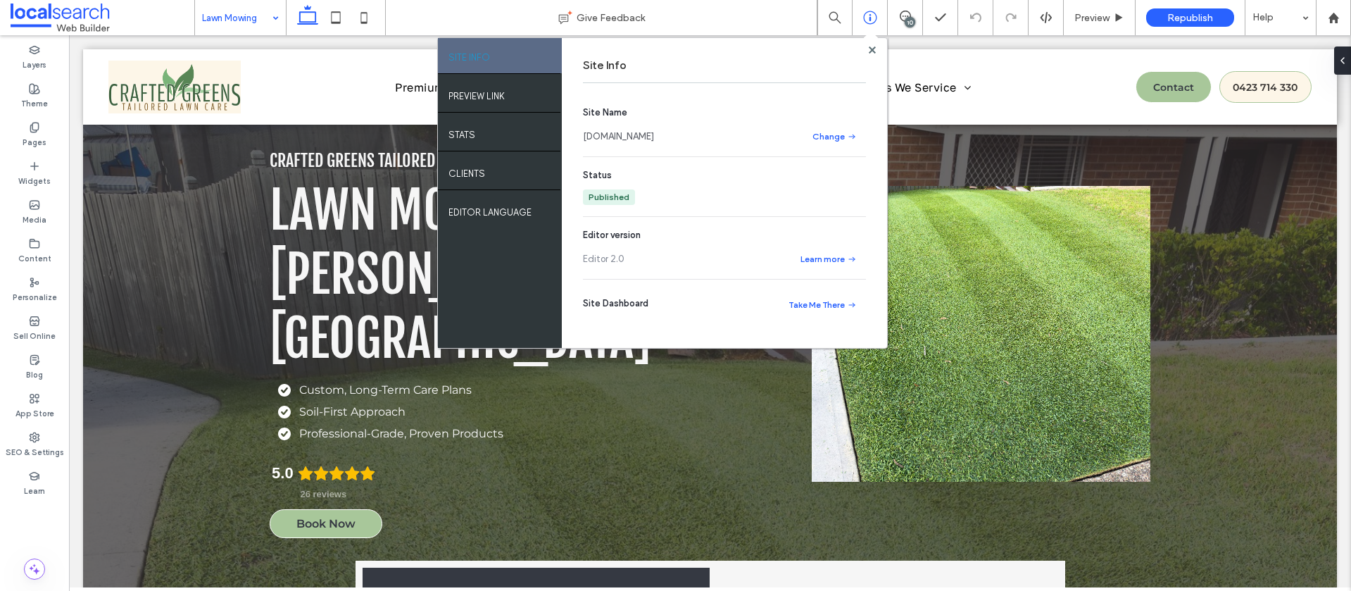
click at [654, 134] on link "[DOMAIN_NAME]" at bounding box center [618, 137] width 71 height 14
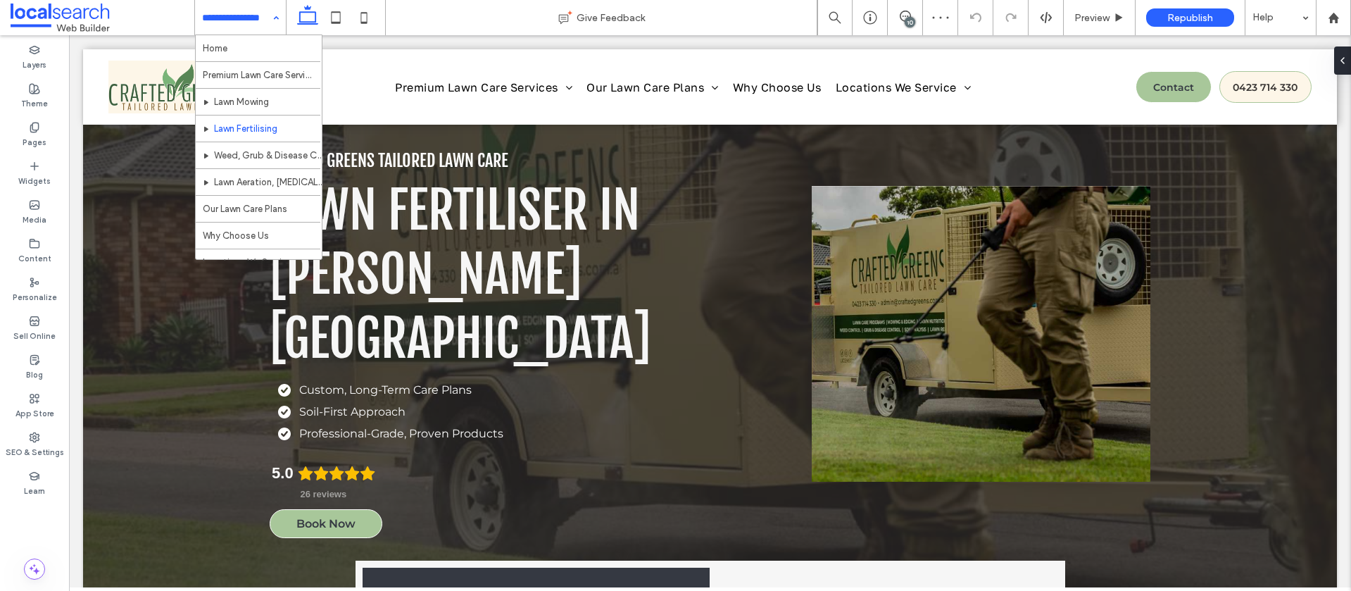
click at [258, 18] on input at bounding box center [237, 17] width 70 height 35
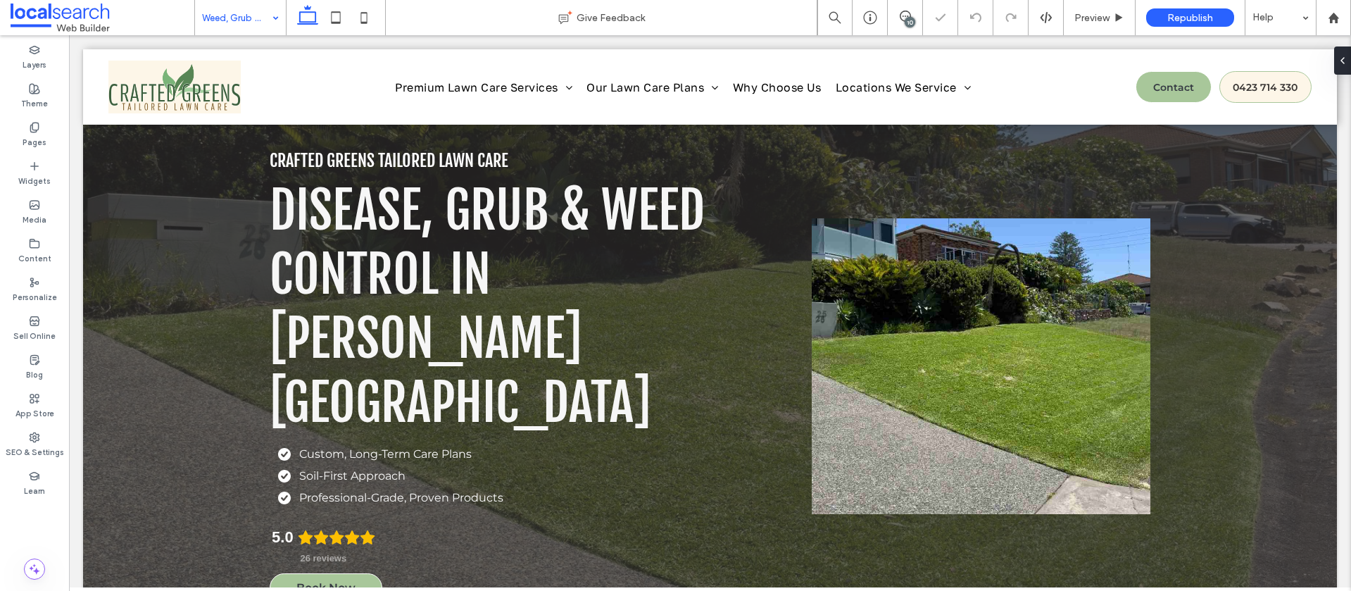
click at [245, 18] on input at bounding box center [237, 17] width 70 height 35
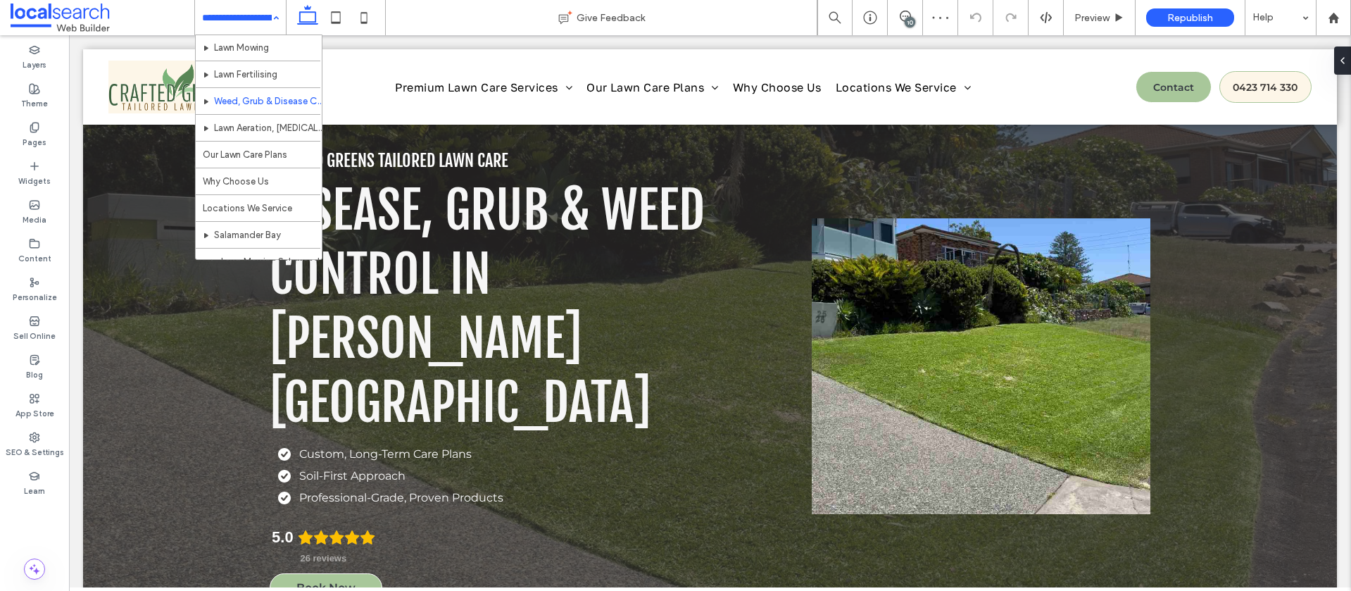
scroll to position [59, 0]
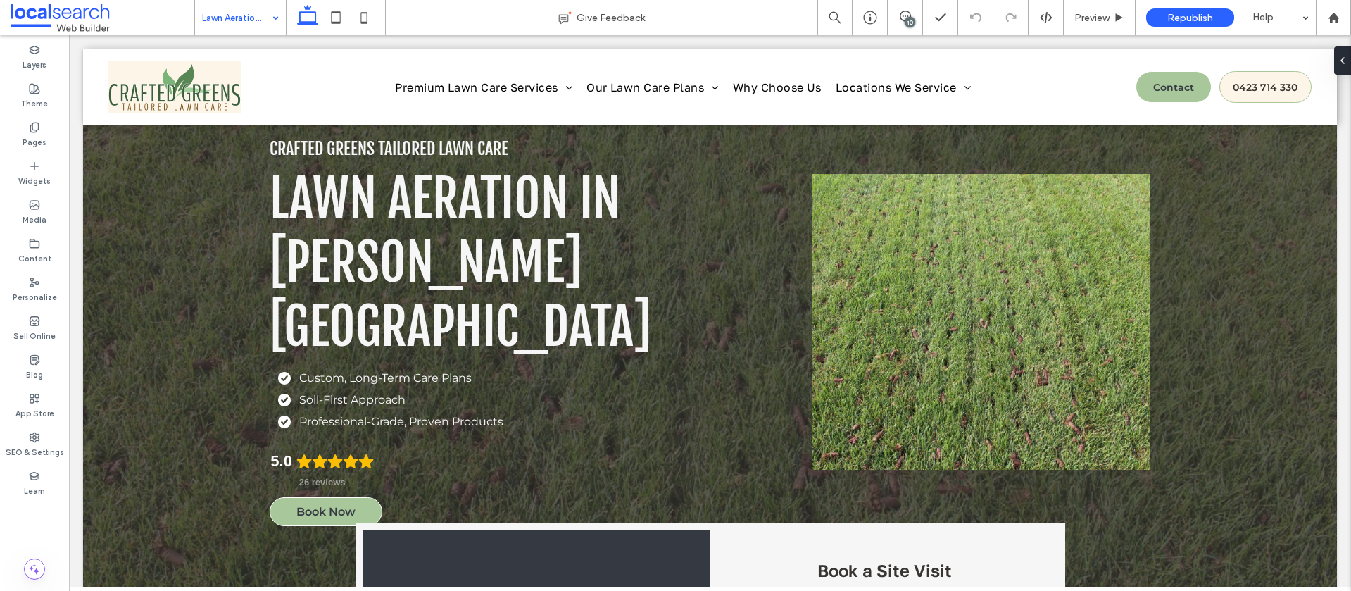
click at [253, 10] on input at bounding box center [237, 17] width 70 height 35
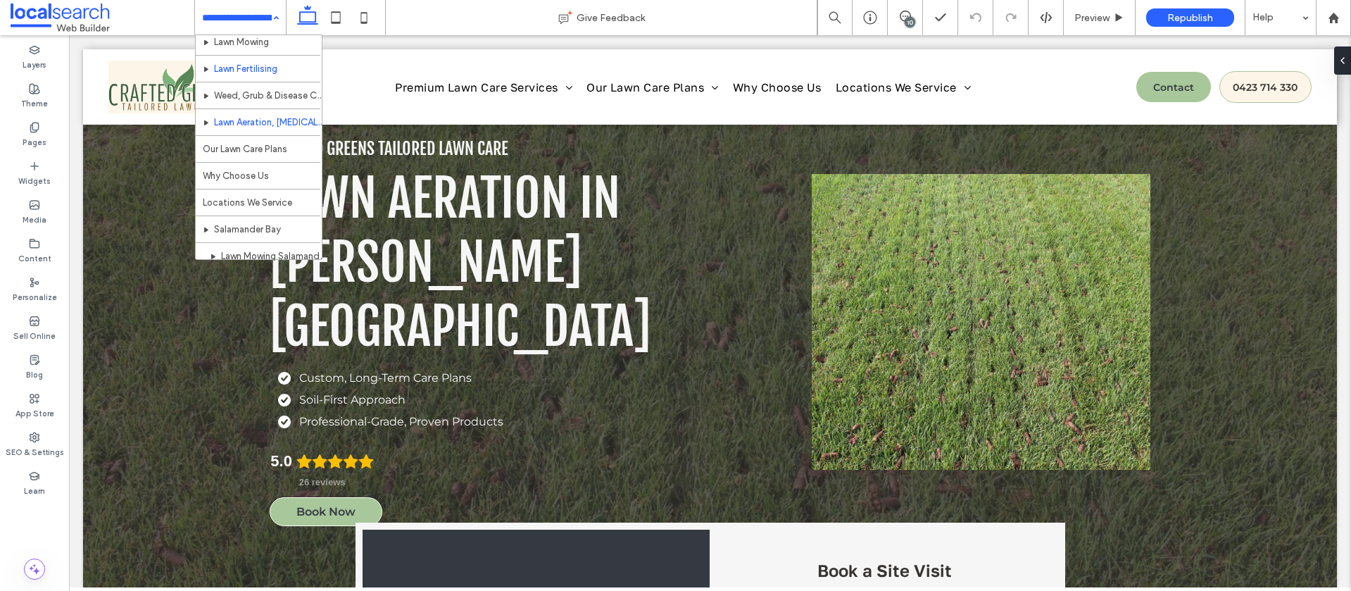
scroll to position [74, 0]
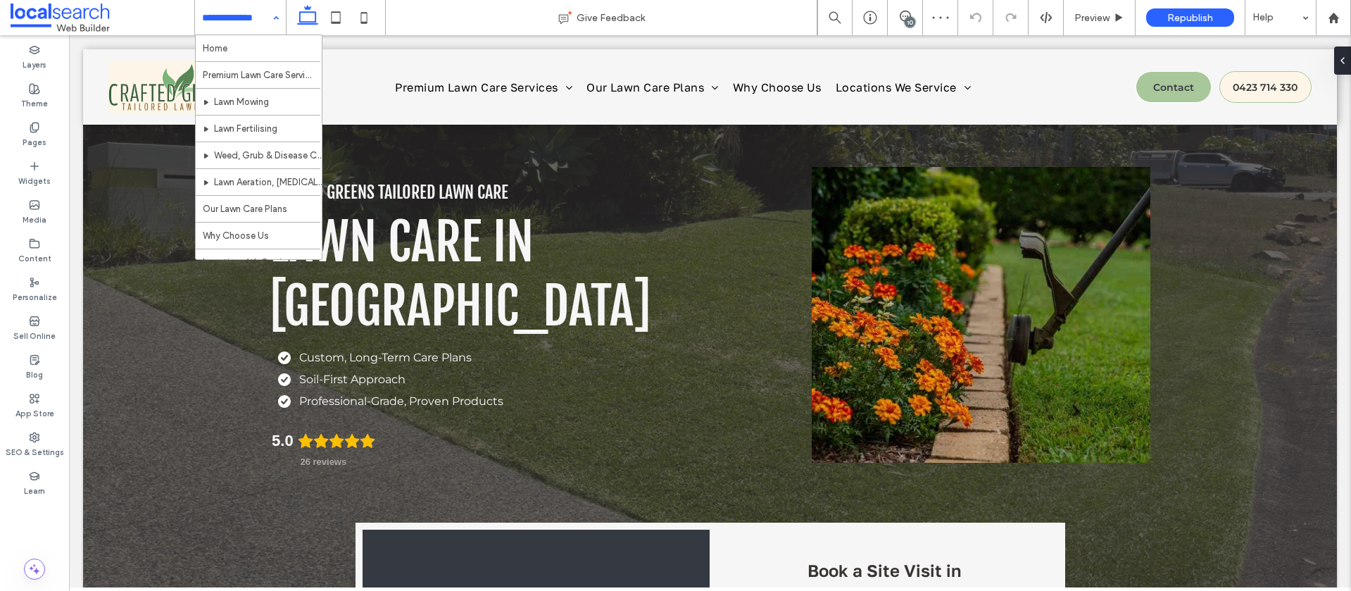
click at [238, 13] on input at bounding box center [237, 17] width 70 height 35
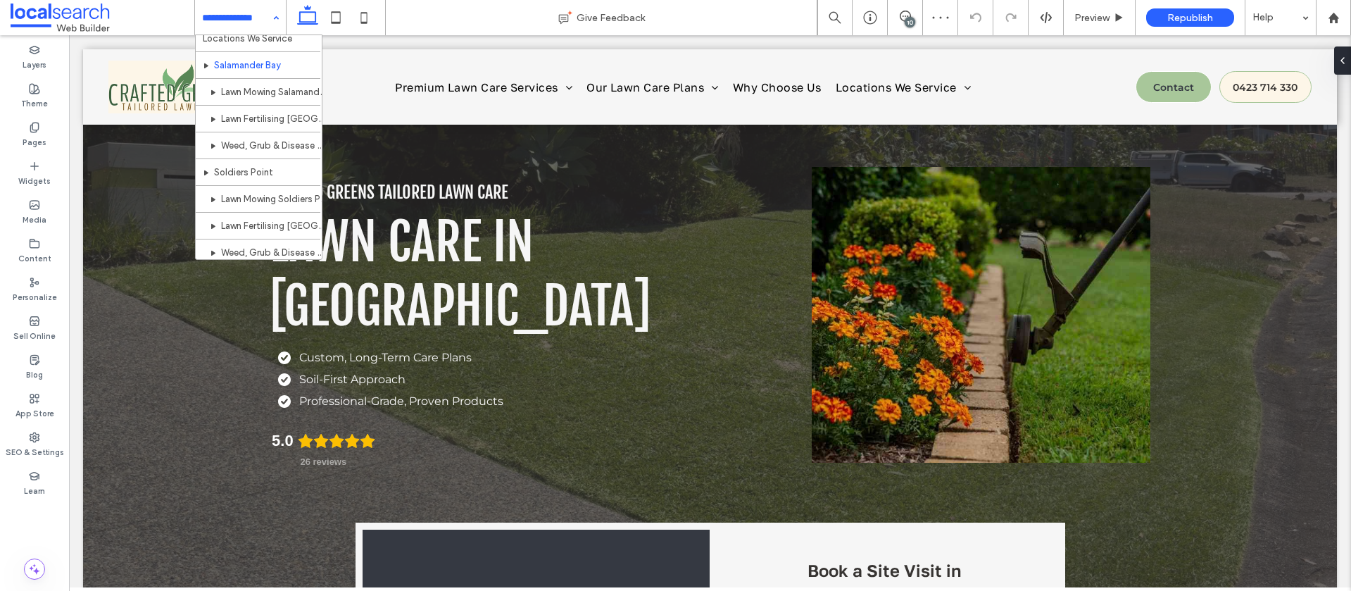
scroll to position [225, 0]
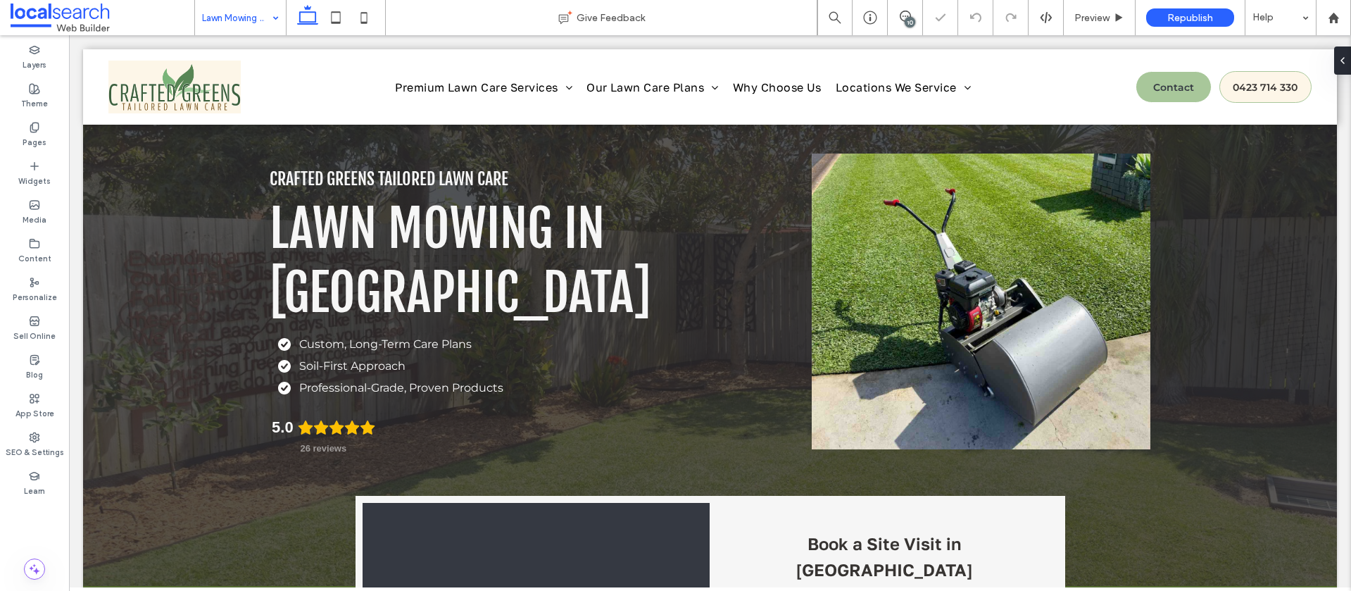
click at [257, 24] on input at bounding box center [237, 17] width 70 height 35
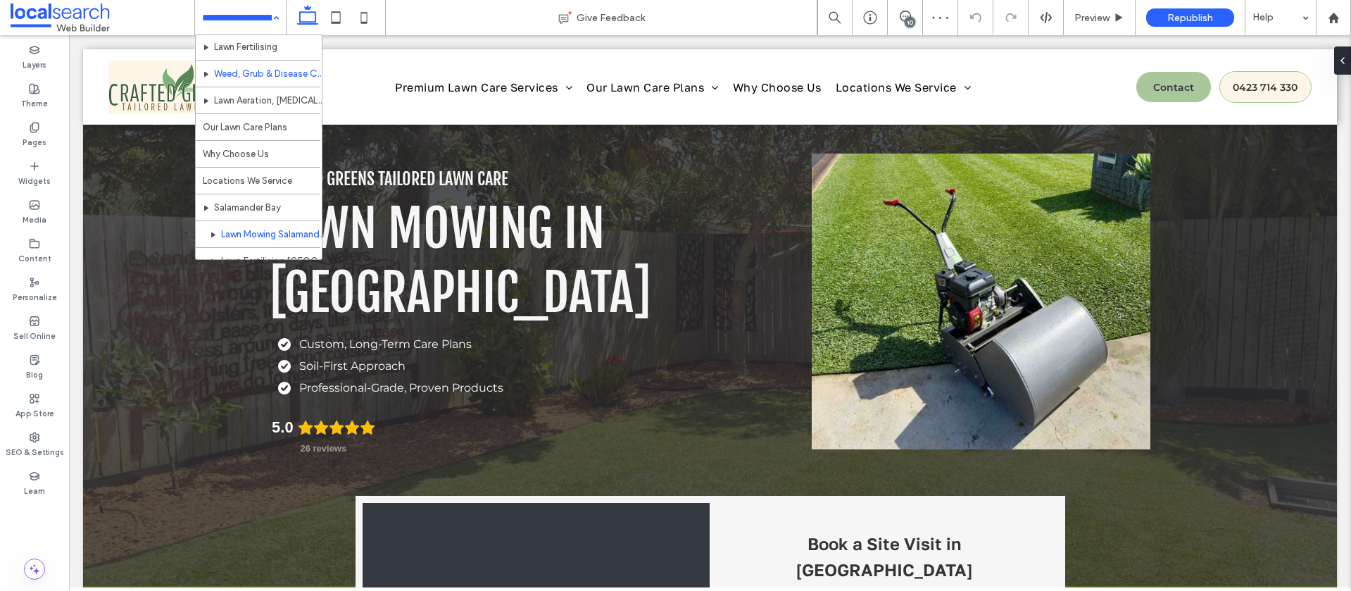
scroll to position [172, 0]
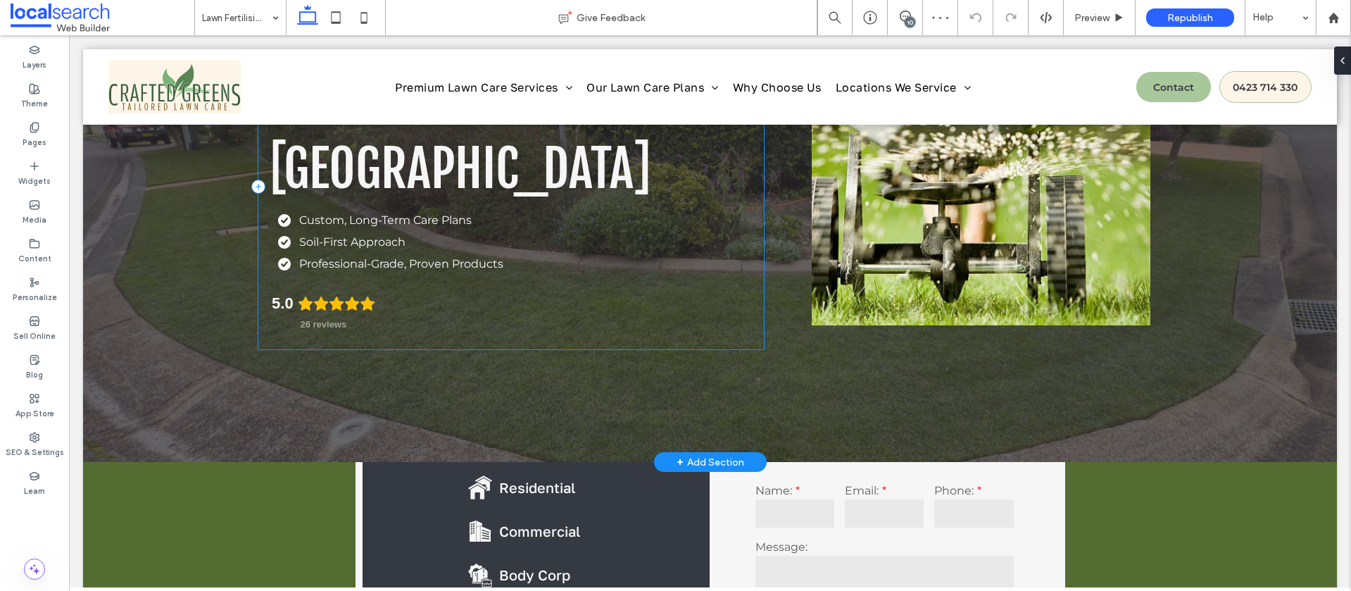
scroll to position [125, 0]
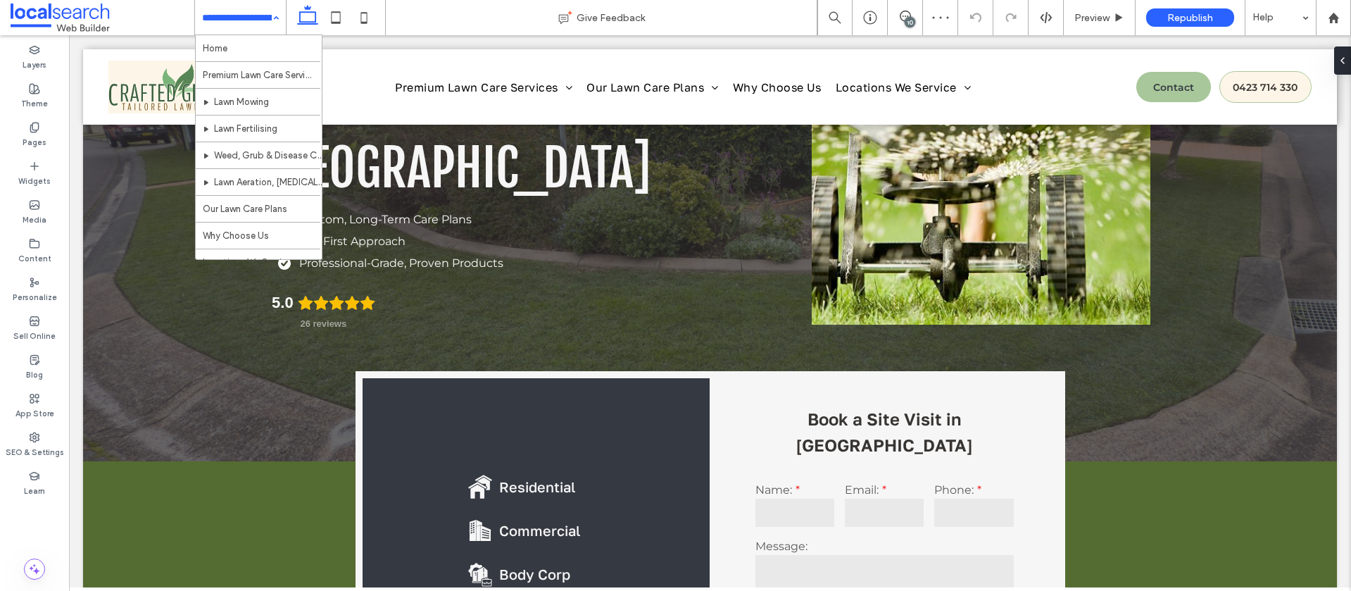
drag, startPoint x: 256, startPoint y: 19, endPoint x: 256, endPoint y: 33, distance: 14.1
click at [256, 19] on input at bounding box center [237, 17] width 70 height 35
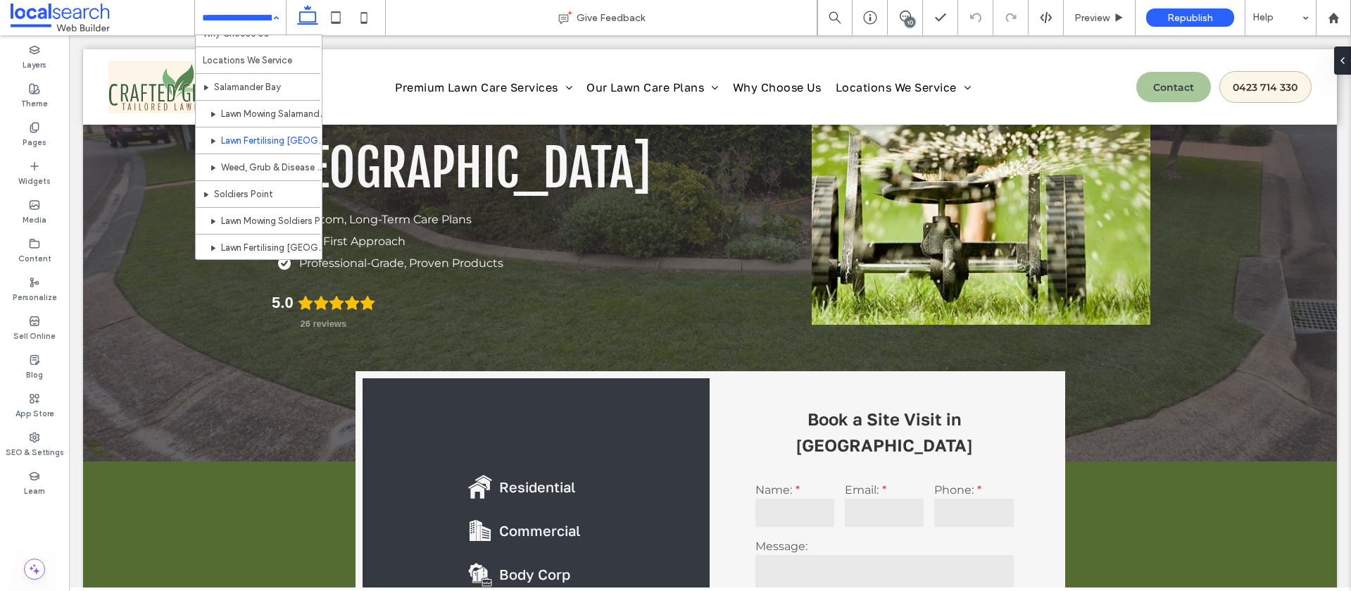
scroll to position [206, 0]
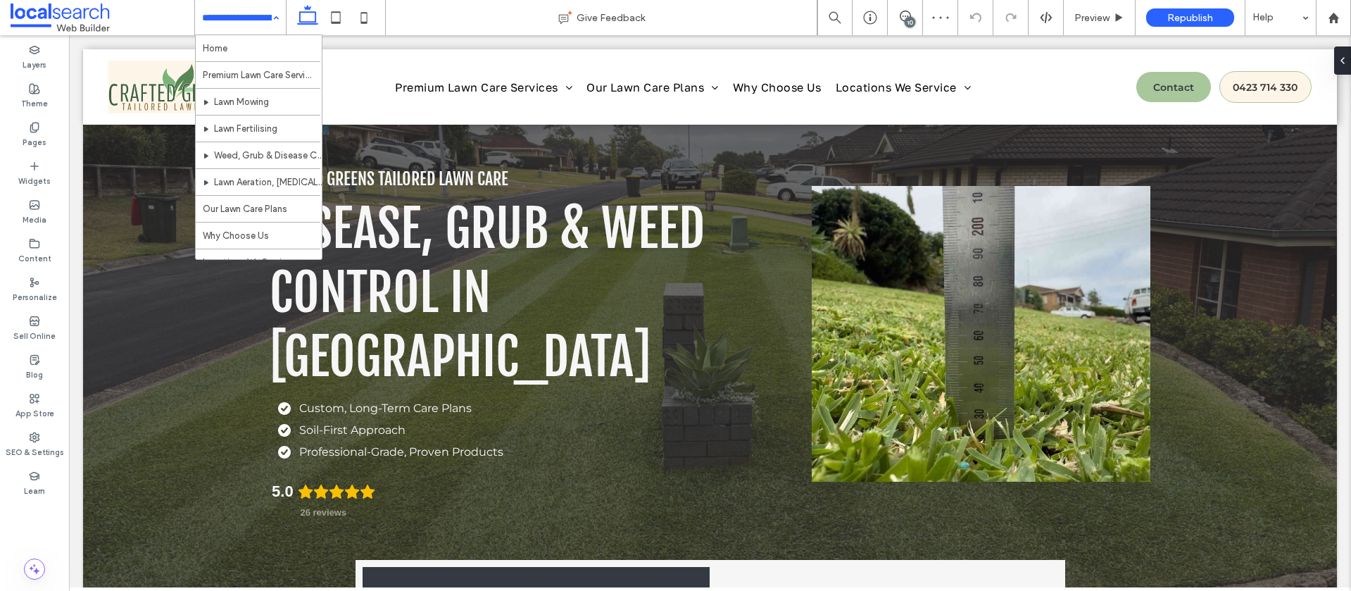
drag, startPoint x: 250, startPoint y: 22, endPoint x: 248, endPoint y: 32, distance: 10.1
click at [250, 22] on input at bounding box center [237, 17] width 70 height 35
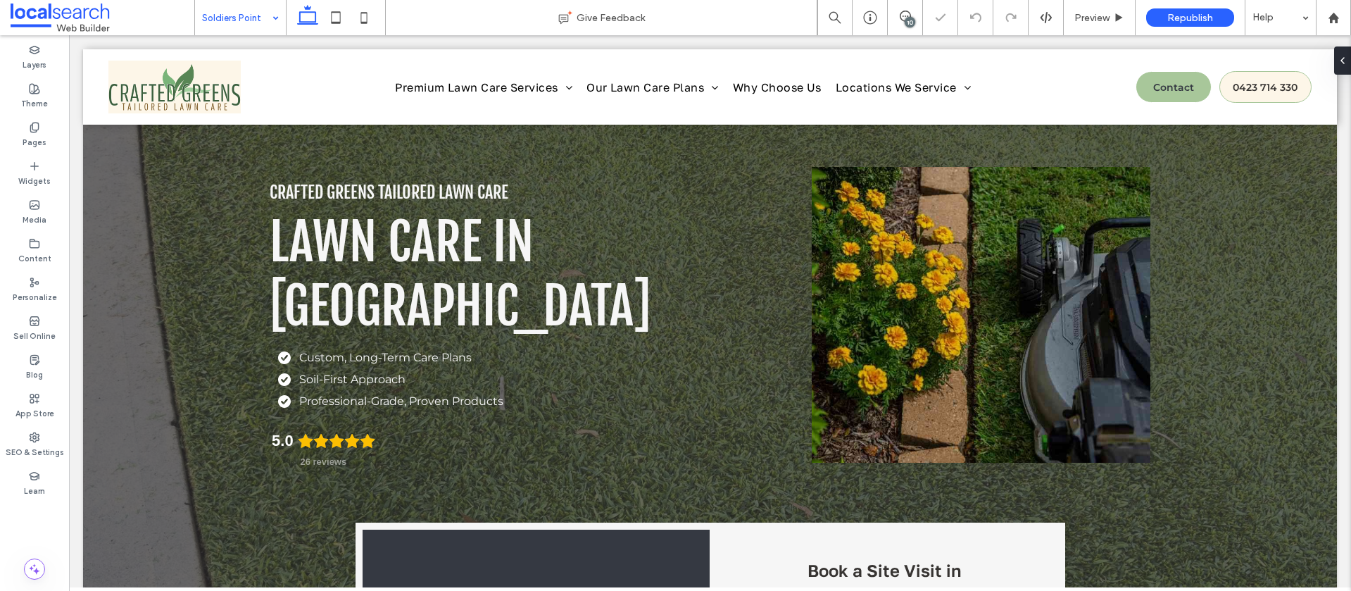
click at [236, 18] on input at bounding box center [237, 17] width 70 height 35
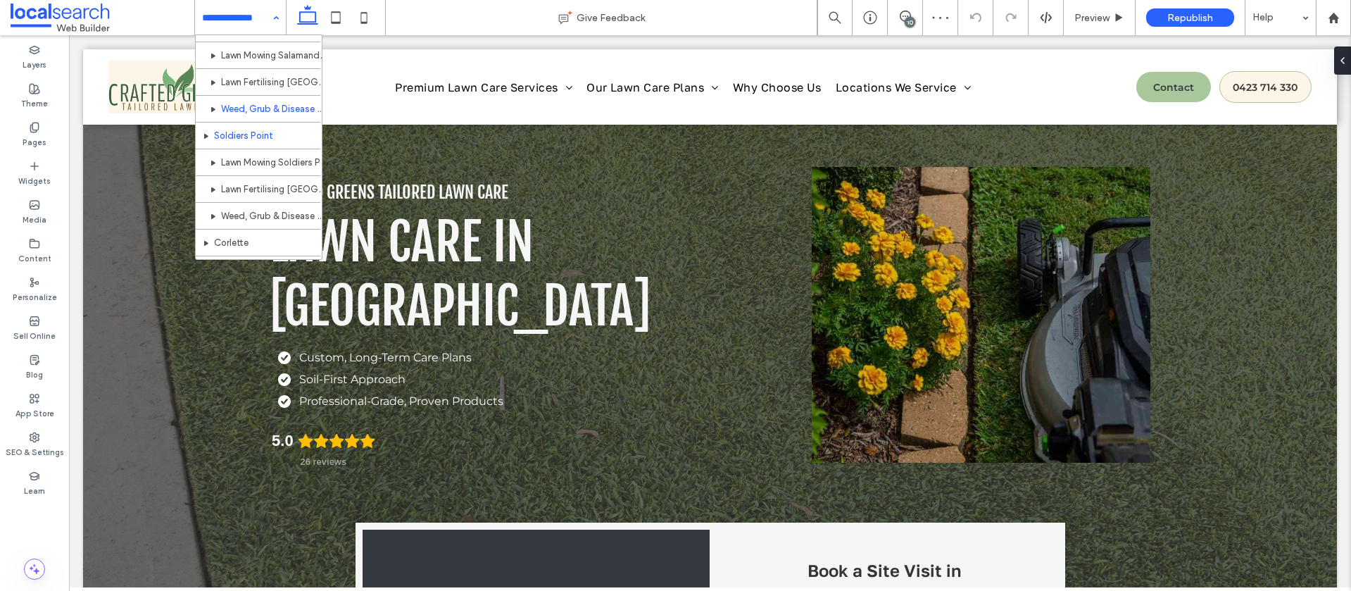
scroll to position [272, 0]
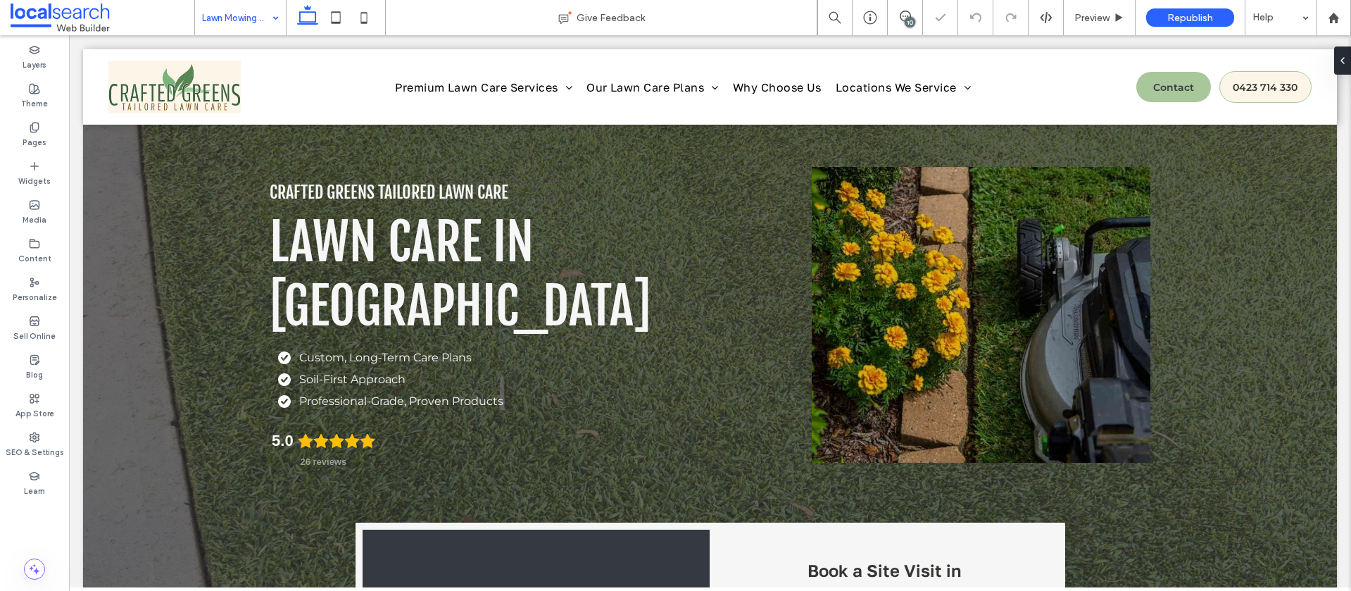
click at [227, 19] on input at bounding box center [237, 17] width 70 height 35
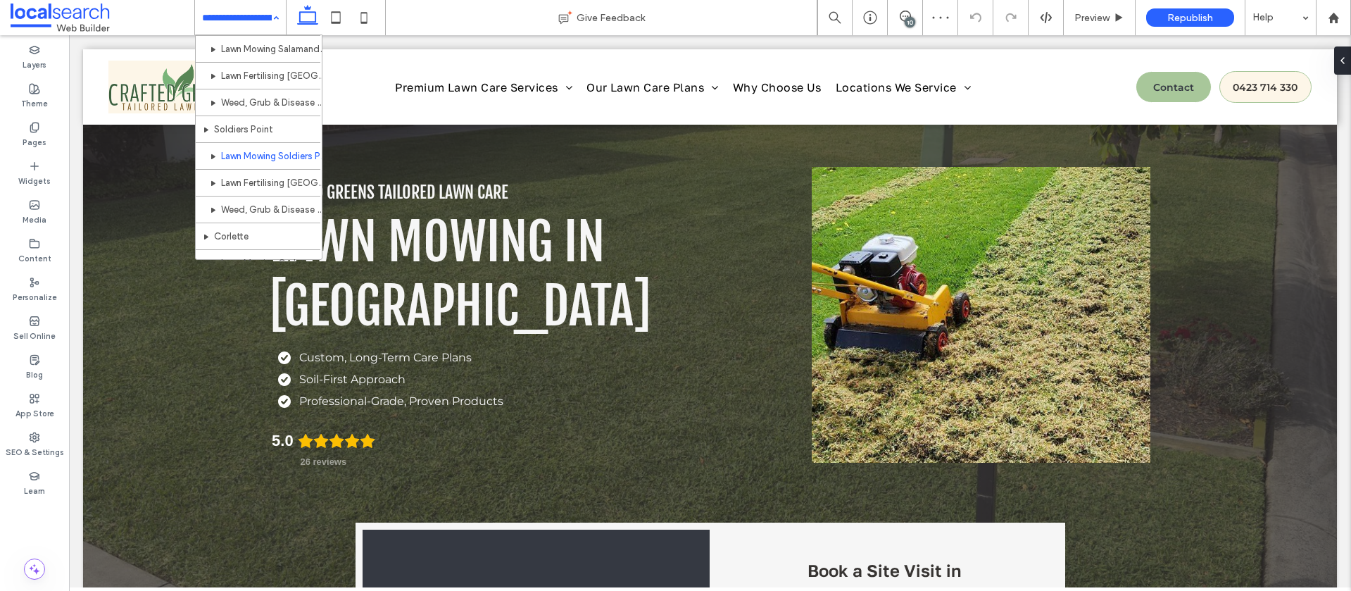
scroll to position [325, 0]
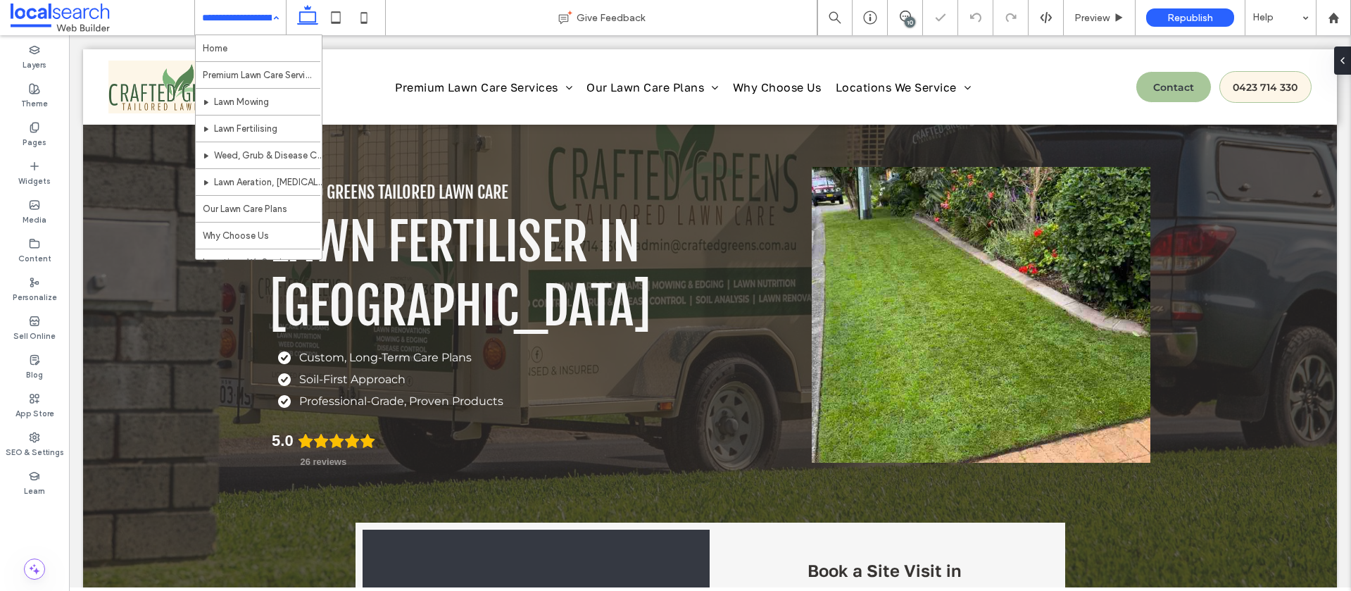
click at [237, 19] on input at bounding box center [237, 17] width 70 height 35
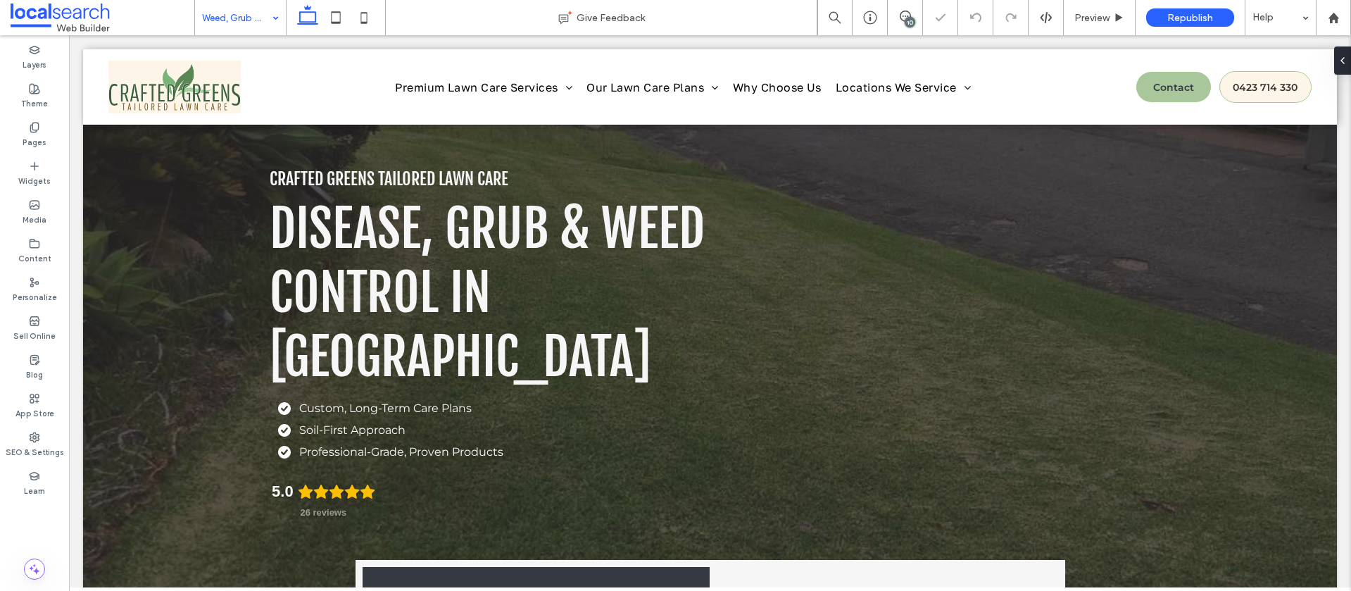
click at [240, 20] on input at bounding box center [237, 17] width 70 height 35
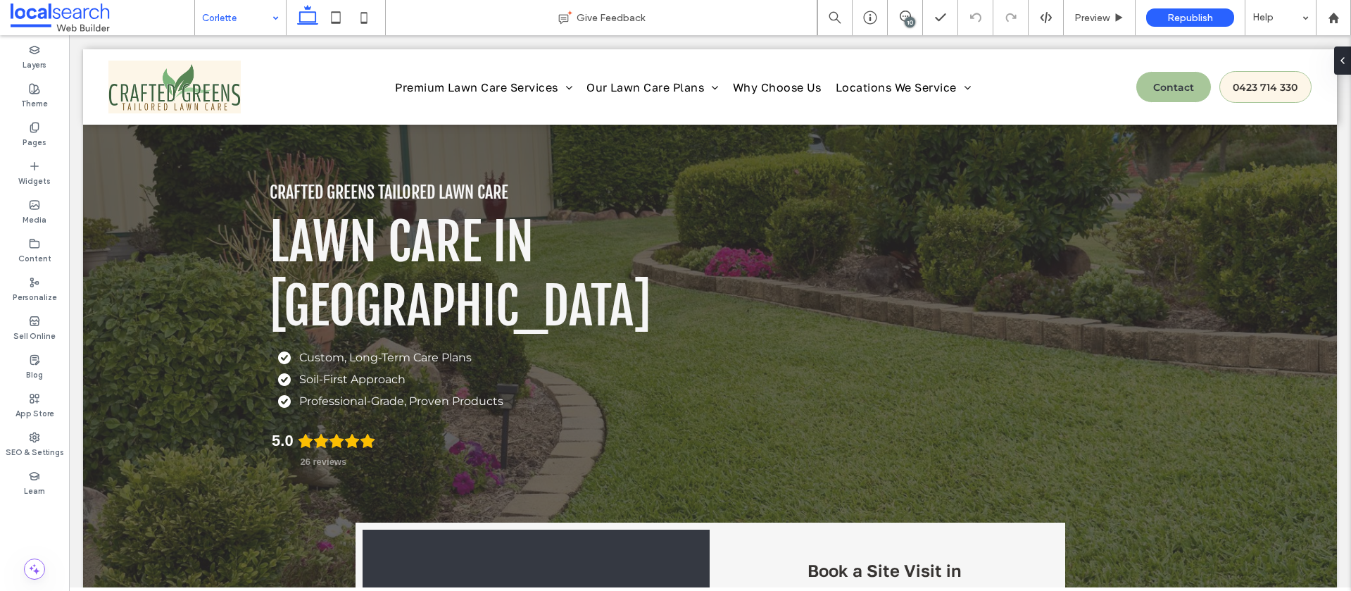
click at [243, 25] on input at bounding box center [237, 17] width 70 height 35
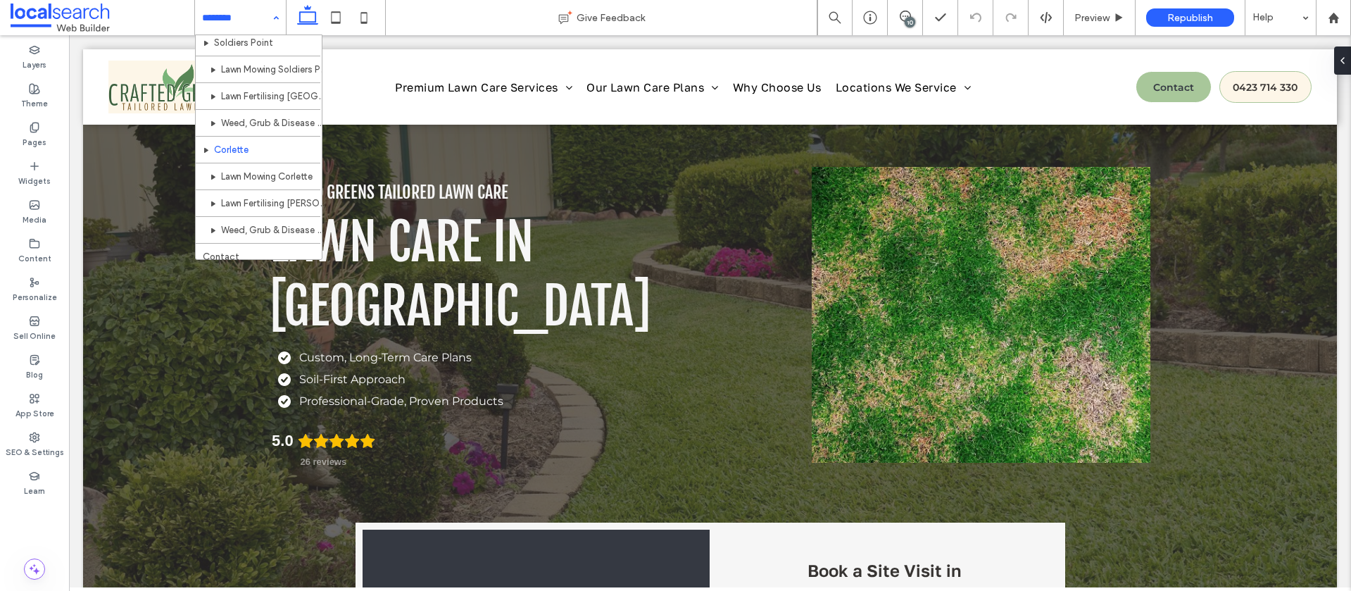
scroll to position [363, 0]
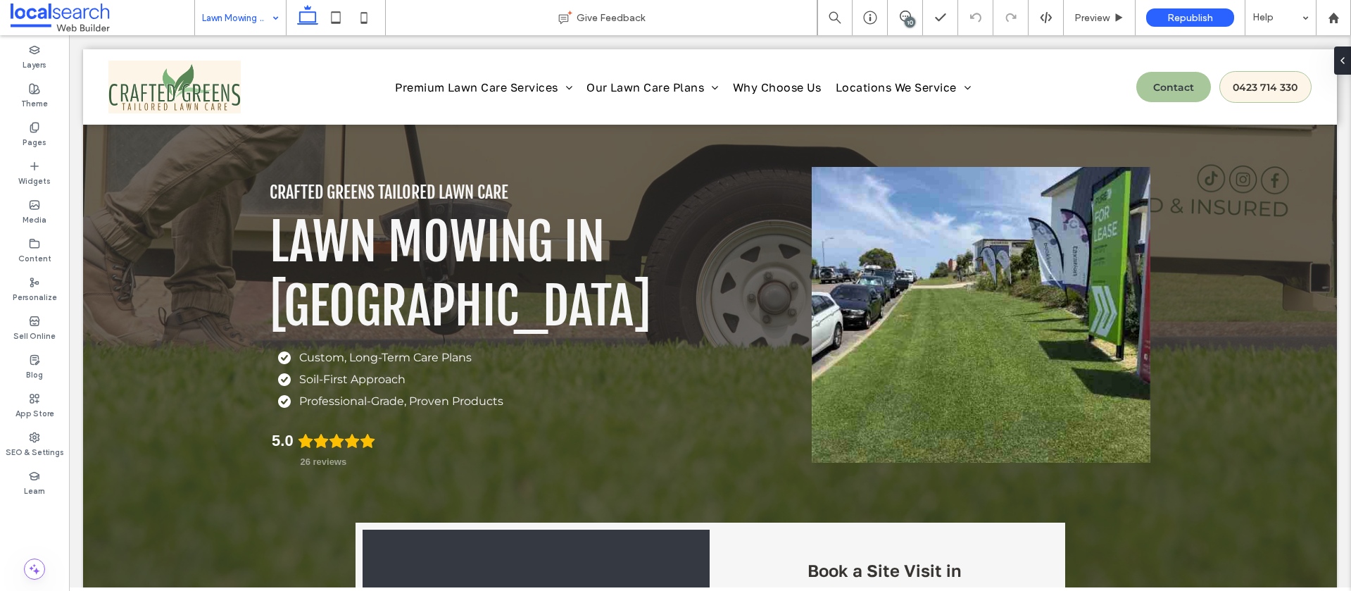
click at [259, 23] on input at bounding box center [237, 17] width 70 height 35
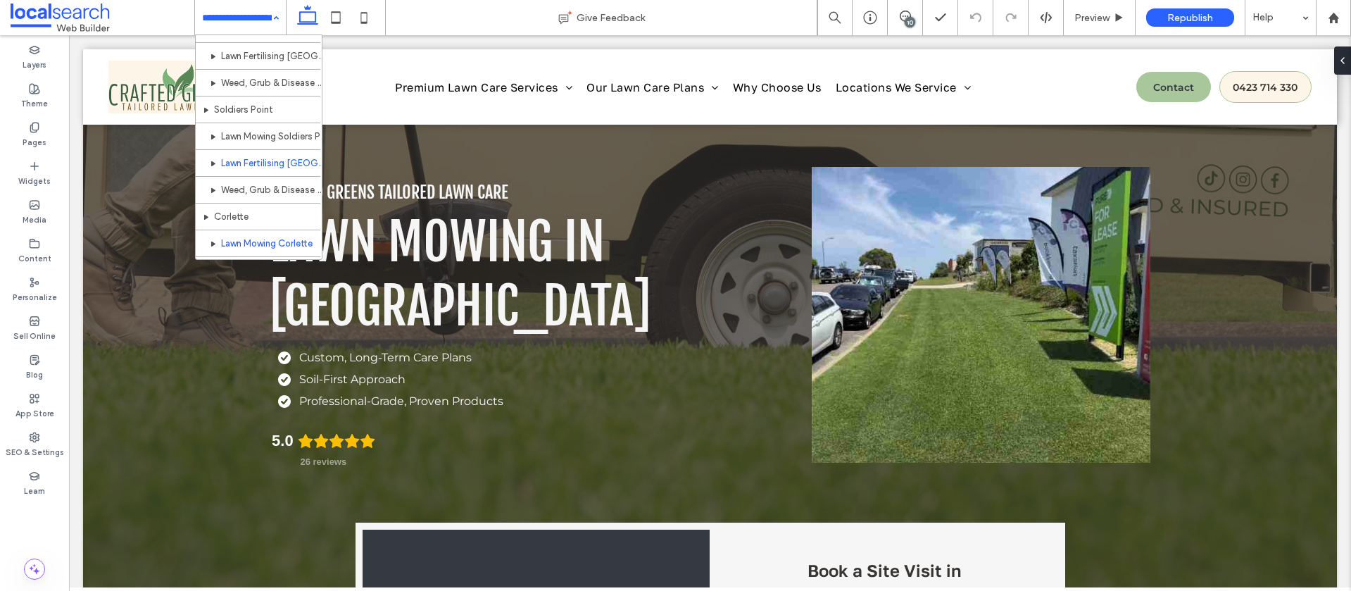
scroll to position [363, 0]
drag, startPoint x: 229, startPoint y: 25, endPoint x: 223, endPoint y: 32, distance: 8.5
click at [228, 25] on input at bounding box center [237, 17] width 70 height 35
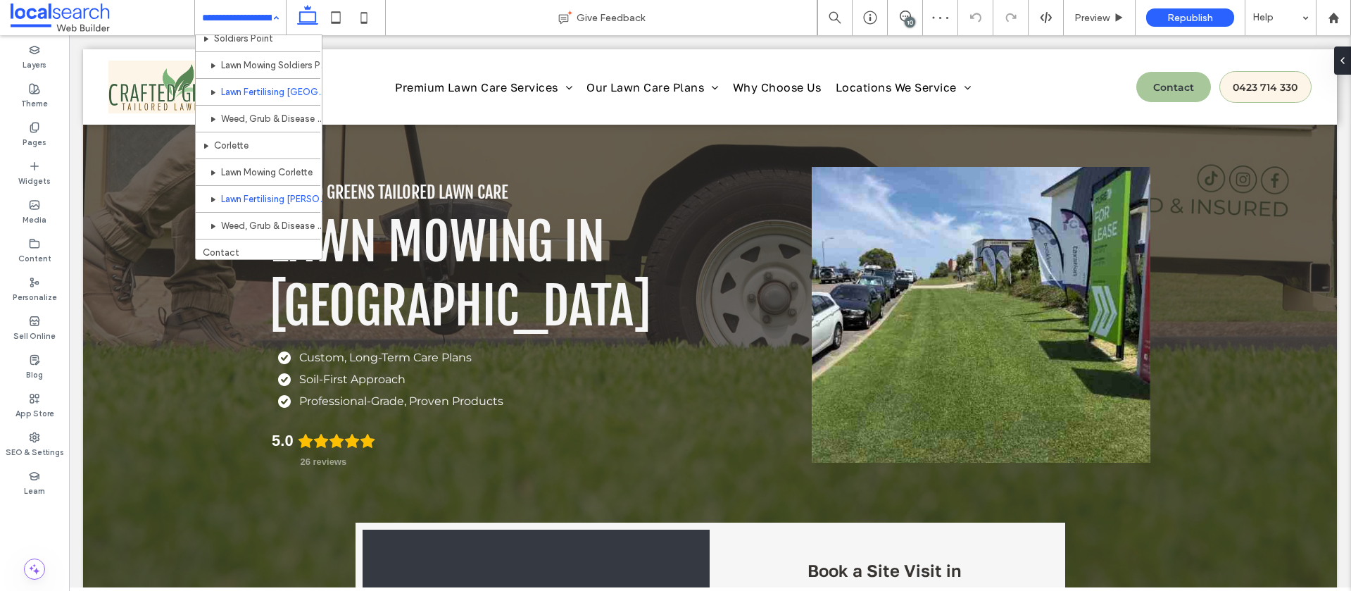
scroll to position [363, 0]
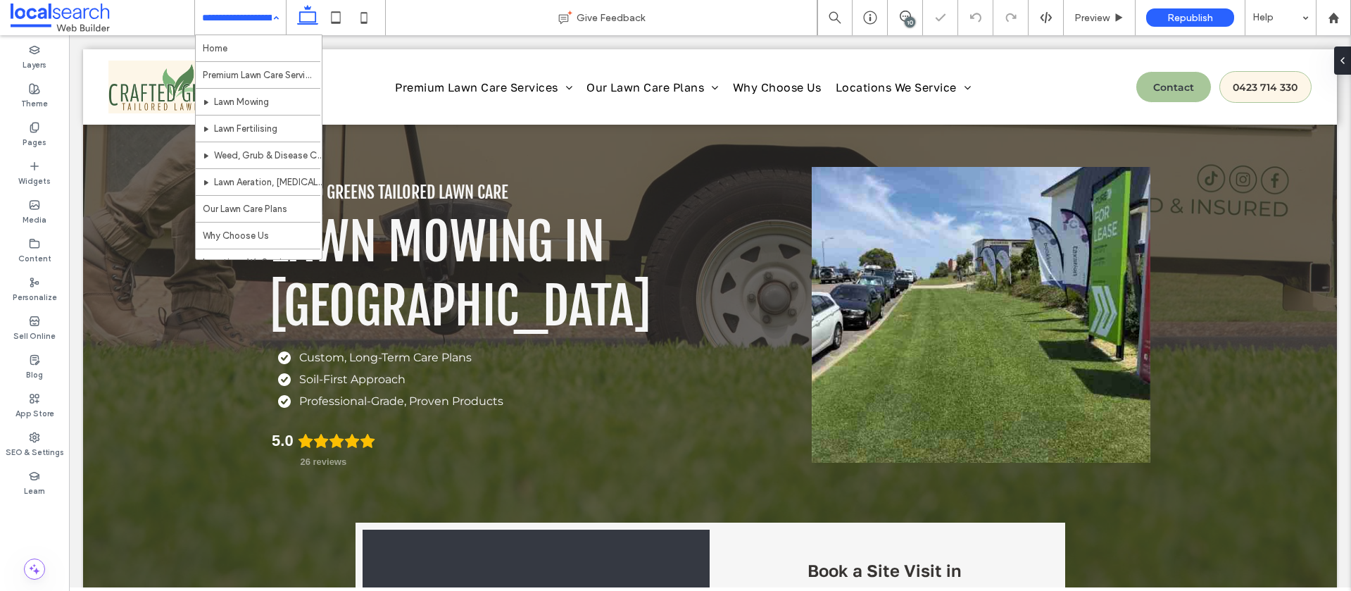
click at [231, 30] on input at bounding box center [237, 17] width 70 height 35
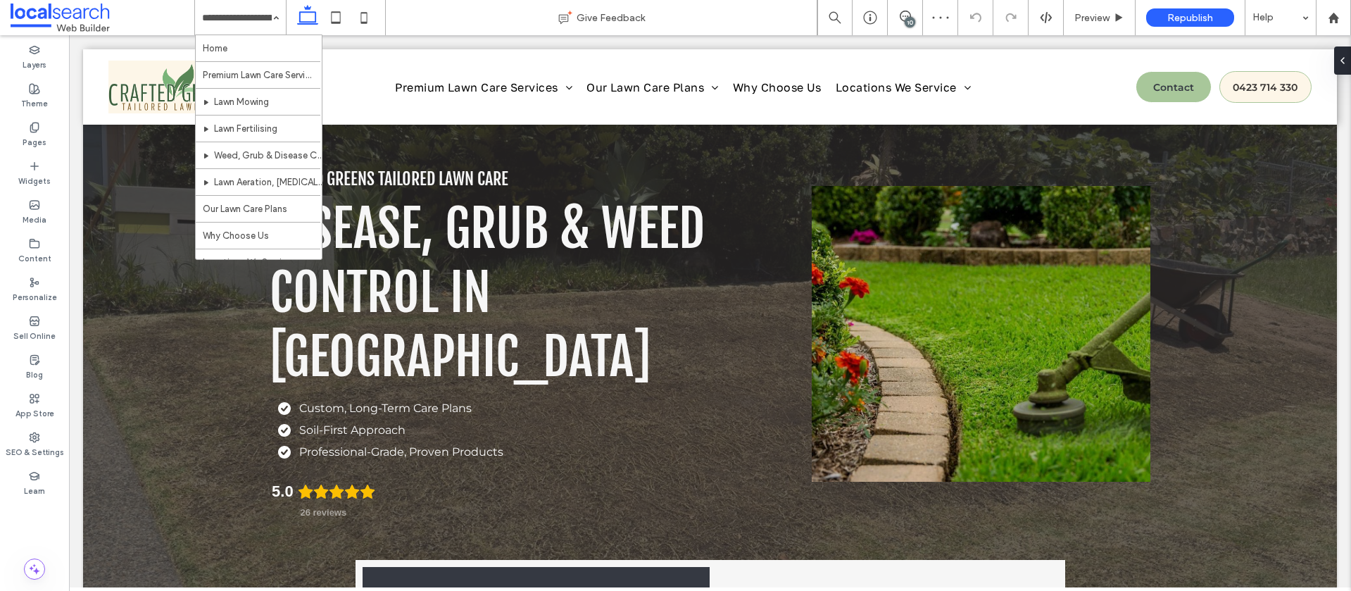
click at [910, 20] on div "10" at bounding box center [910, 22] width 11 height 11
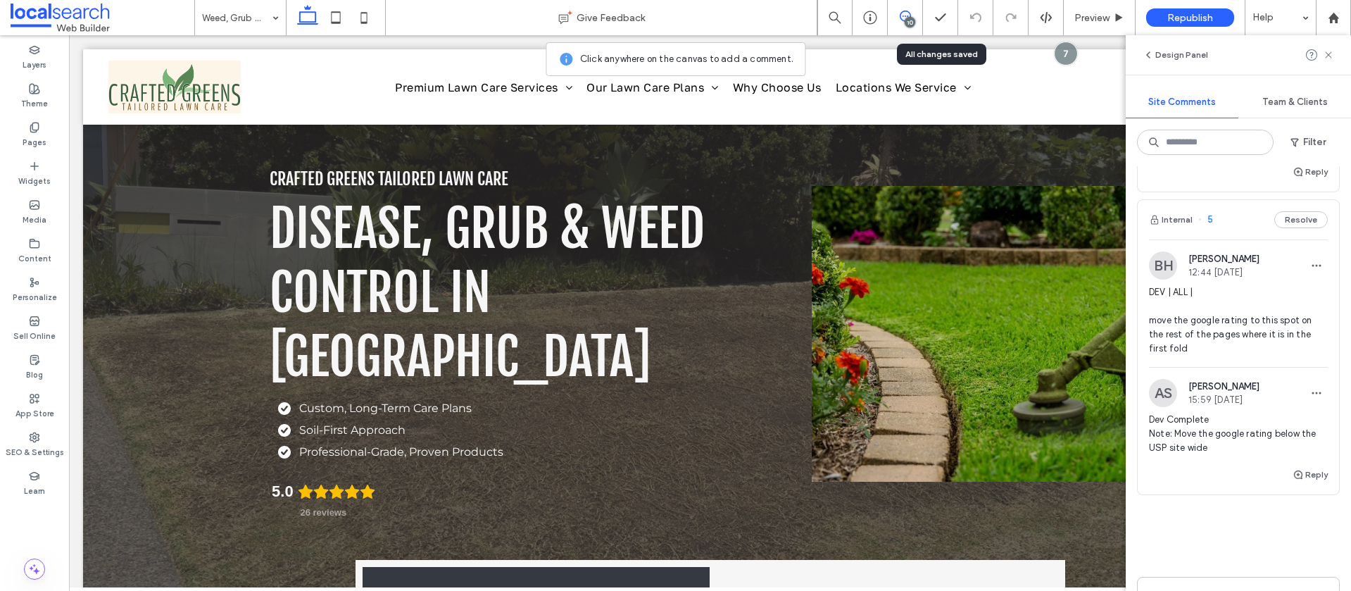
scroll to position [3825, 0]
click at [1316, 482] on button "Reply" at bounding box center [1309, 473] width 35 height 17
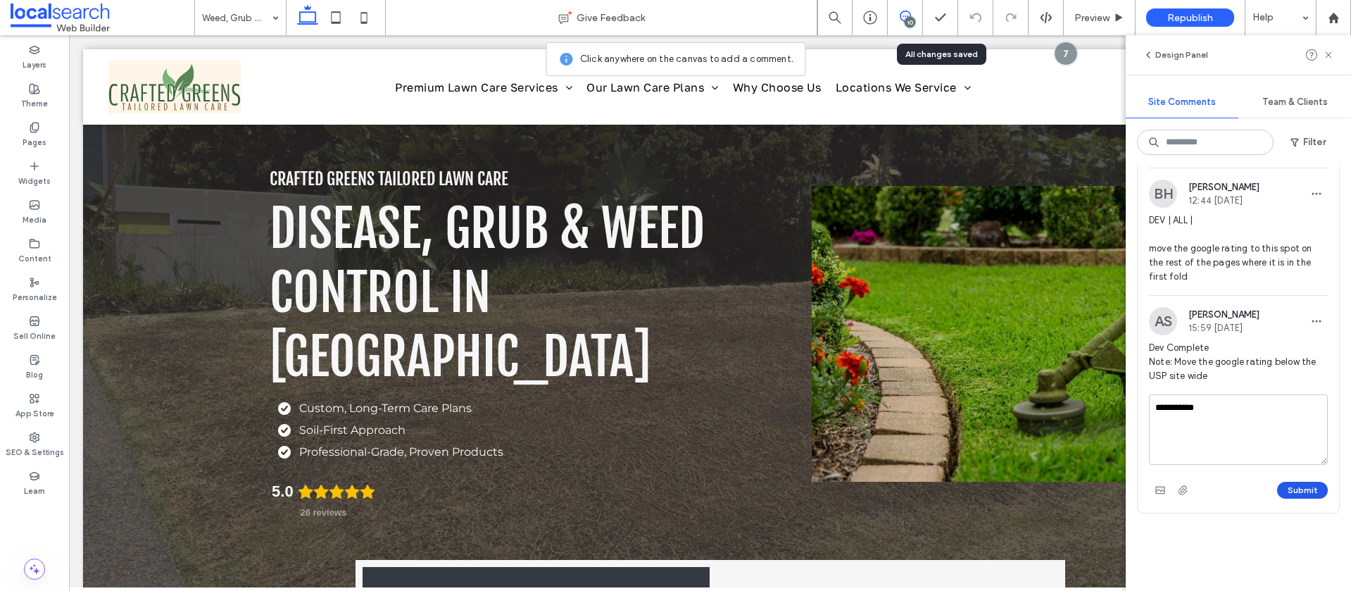
type textarea "**********"
click at [1297, 498] on button "Submit" at bounding box center [1302, 489] width 51 height 17
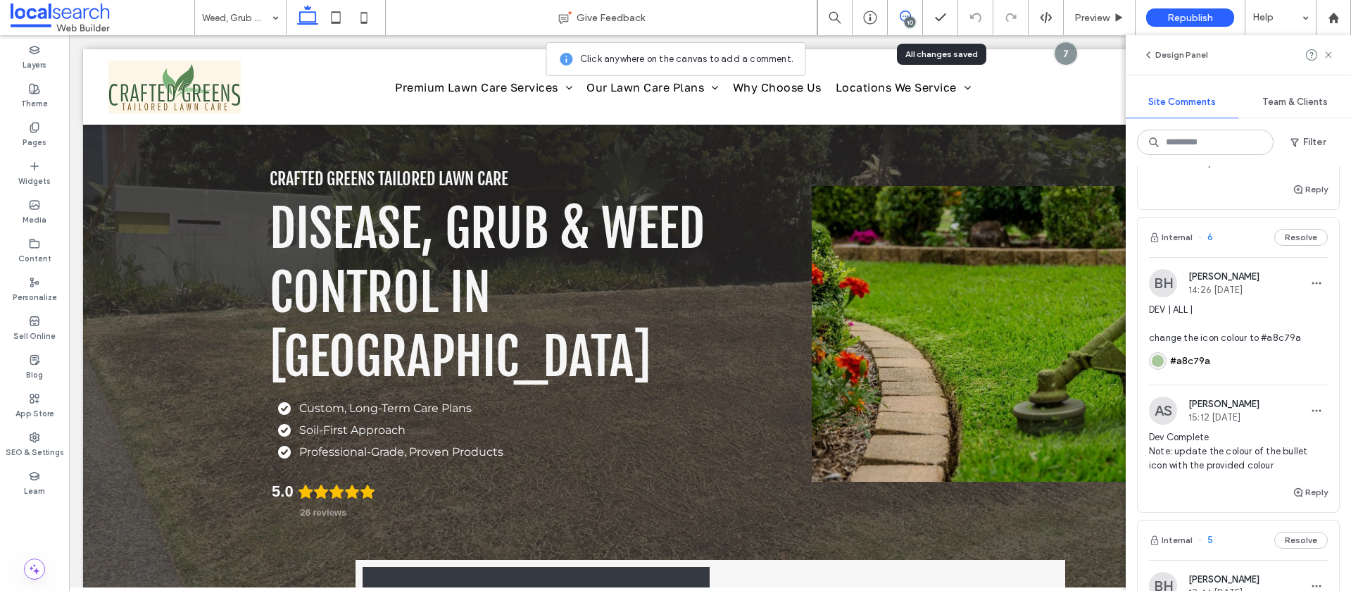
scroll to position [3508, 0]
click at [1256, 340] on span "DEV | ALL | change the icon colour to #a8c79a" at bounding box center [1238, 320] width 179 height 42
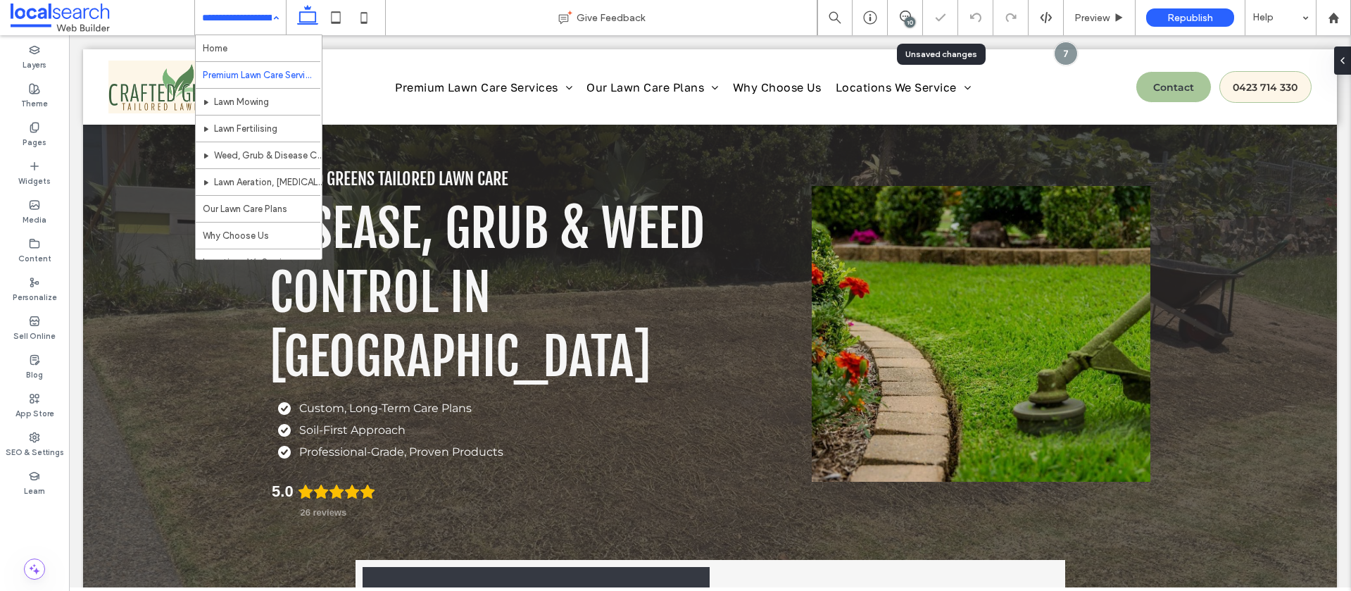
click at [225, 18] on input at bounding box center [237, 17] width 70 height 35
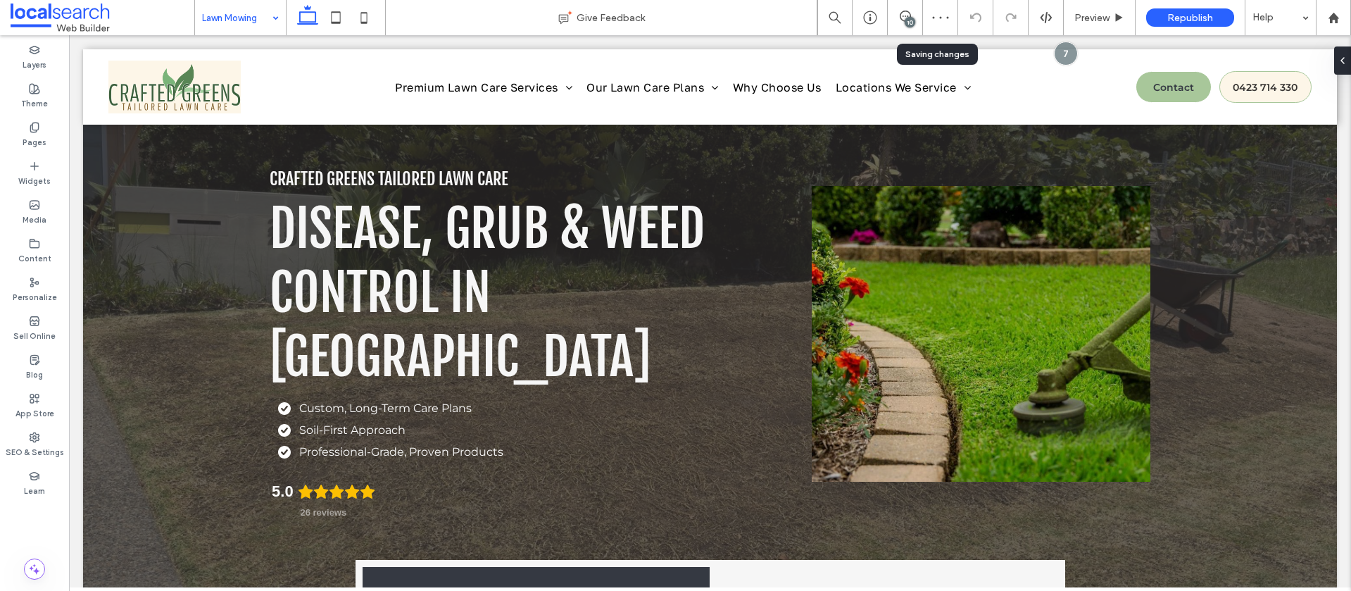
click at [227, 14] on input at bounding box center [237, 17] width 70 height 35
drag, startPoint x: 227, startPoint y: 39, endPoint x: 260, endPoint y: 65, distance: 41.6
drag, startPoint x: 909, startPoint y: 13, endPoint x: 915, endPoint y: 33, distance: 20.7
click at [909, 13] on use at bounding box center [905, 16] width 11 height 11
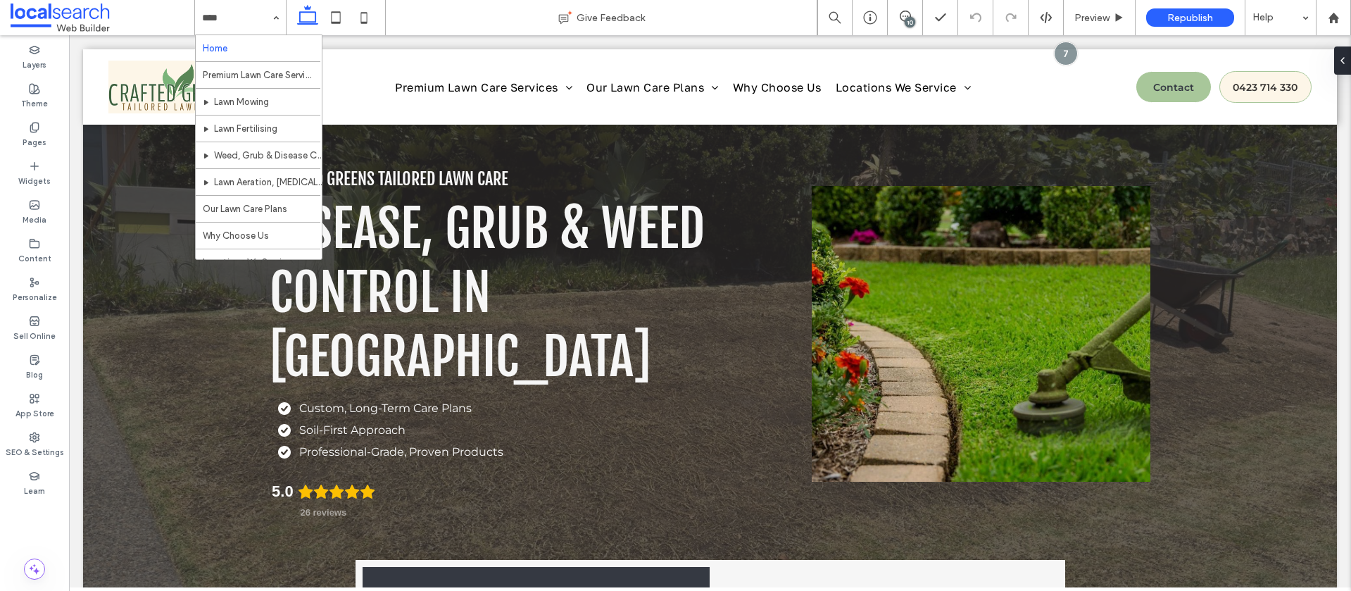
drag, startPoint x: 243, startPoint y: 100, endPoint x: 234, endPoint y: 103, distance: 9.8
drag, startPoint x: 253, startPoint y: 14, endPoint x: 252, endPoint y: 21, distance: 7.1
click at [253, 14] on input at bounding box center [237, 17] width 70 height 35
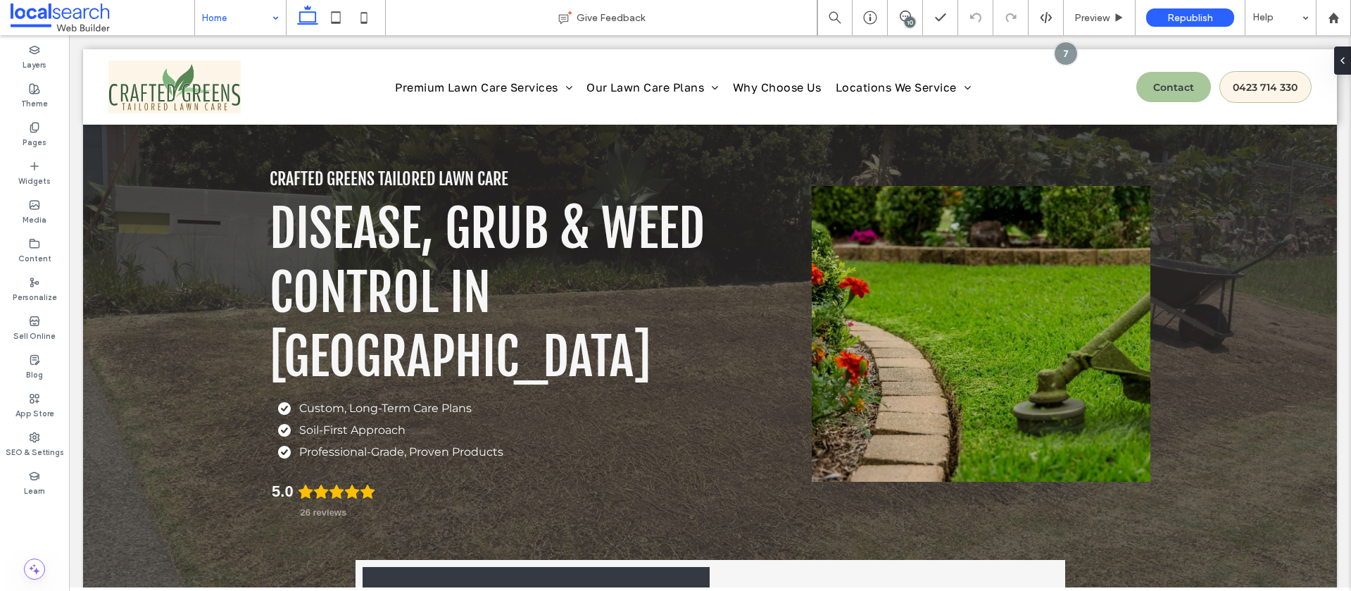
click at [227, 22] on input at bounding box center [237, 17] width 70 height 35
click at [232, 11] on input at bounding box center [237, 17] width 70 height 35
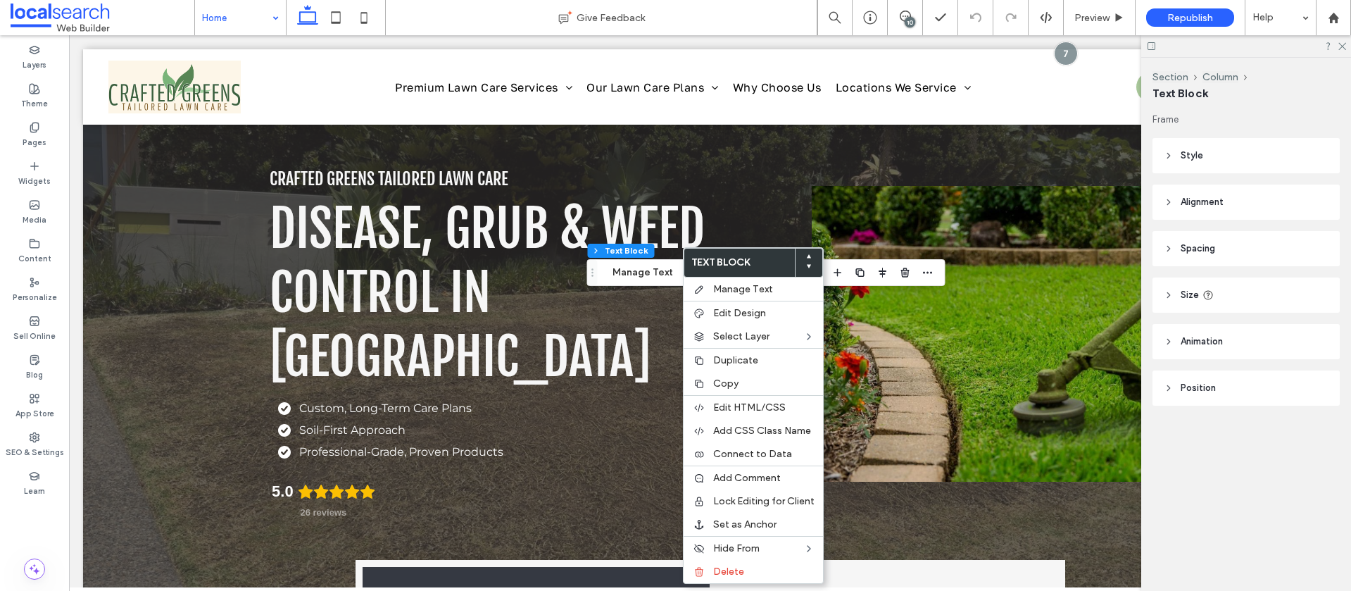
drag, startPoint x: 741, startPoint y: 384, endPoint x: 517, endPoint y: 82, distance: 375.3
click at [741, 383] on label "Copy" at bounding box center [763, 383] width 101 height 12
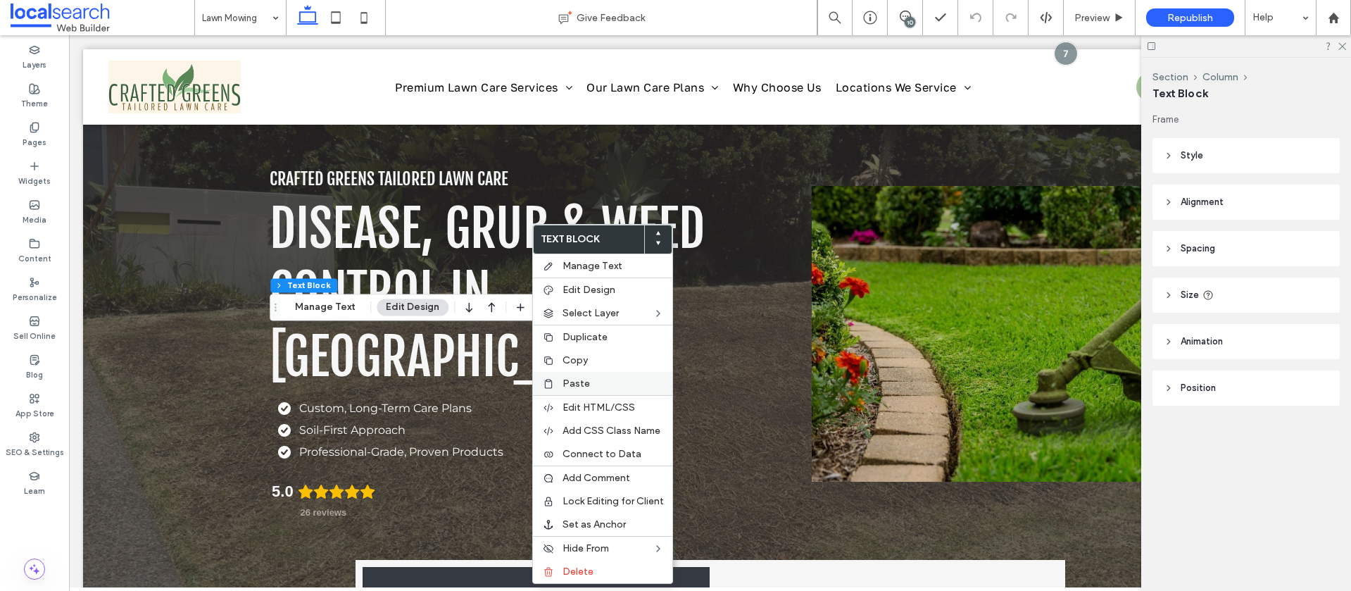
click at [574, 388] on span "Paste" at bounding box center [575, 383] width 27 height 12
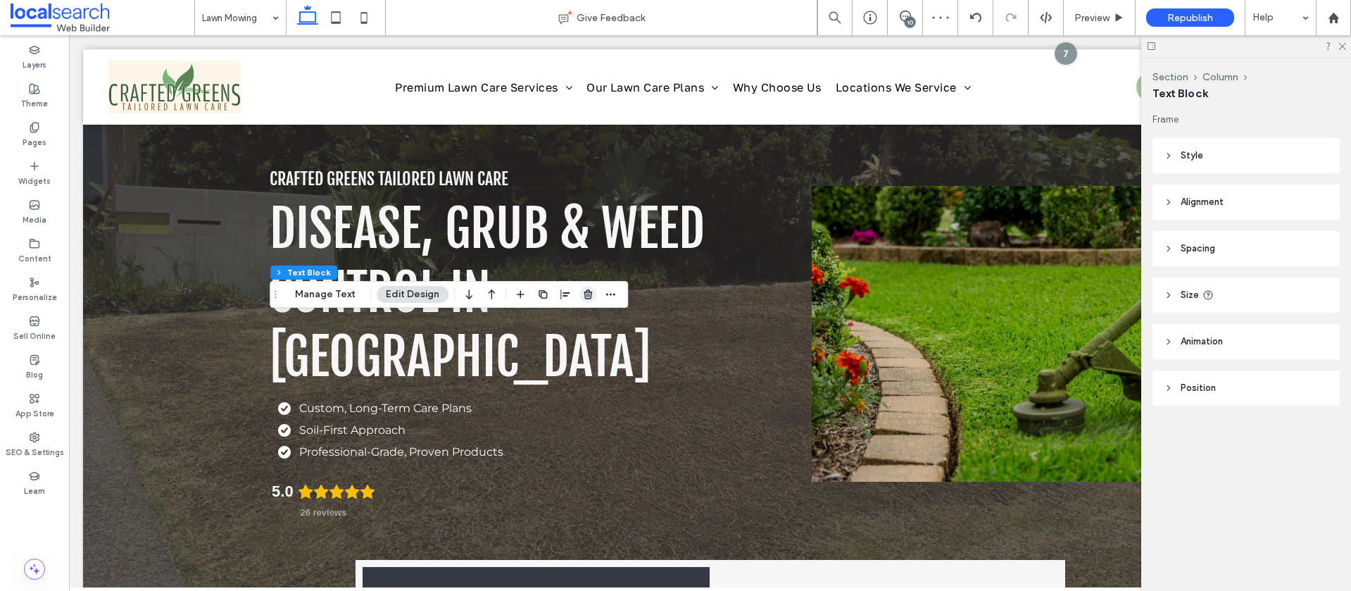
click at [588, 291] on use "button" at bounding box center [588, 293] width 8 height 9
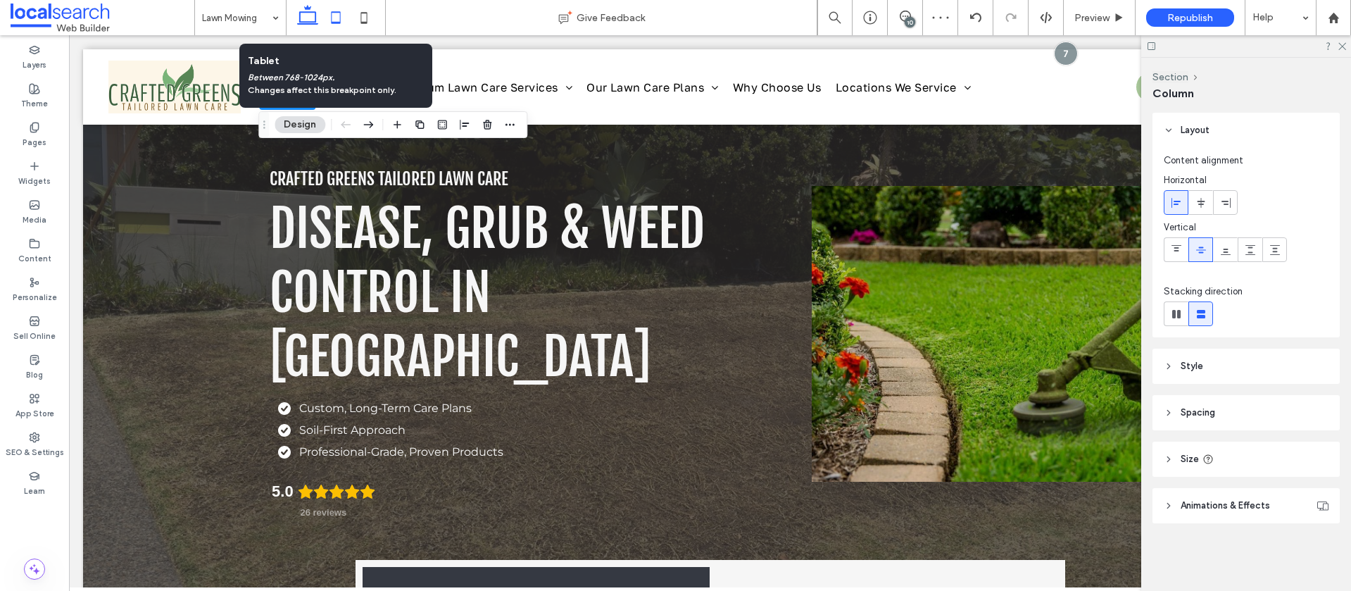
click at [340, 18] on icon at bounding box center [336, 18] width 28 height 28
type input "**"
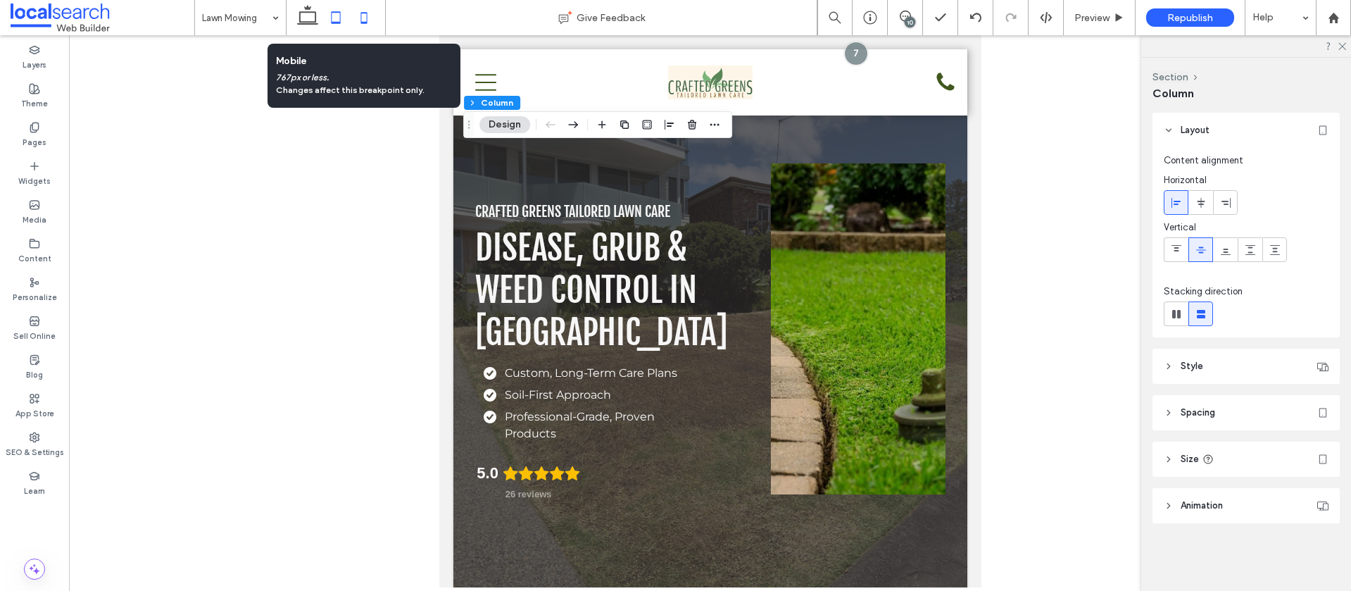
click at [358, 16] on icon at bounding box center [364, 18] width 28 height 28
type input "**"
type input "****"
type input "*"
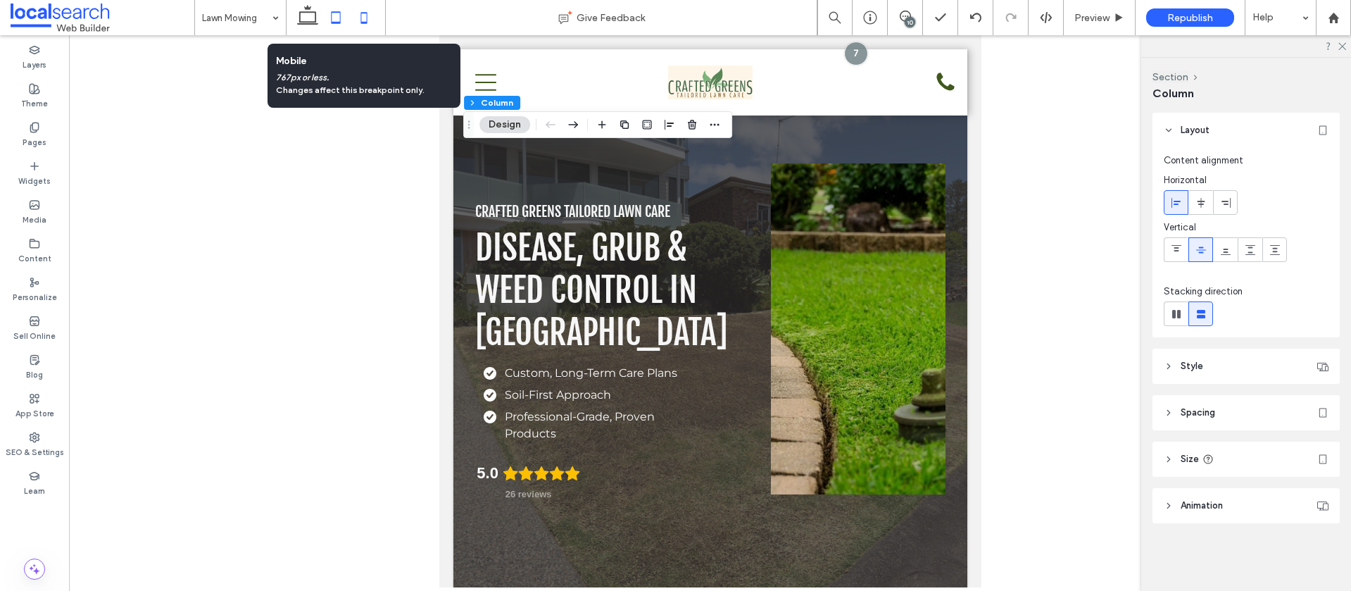
type input "**"
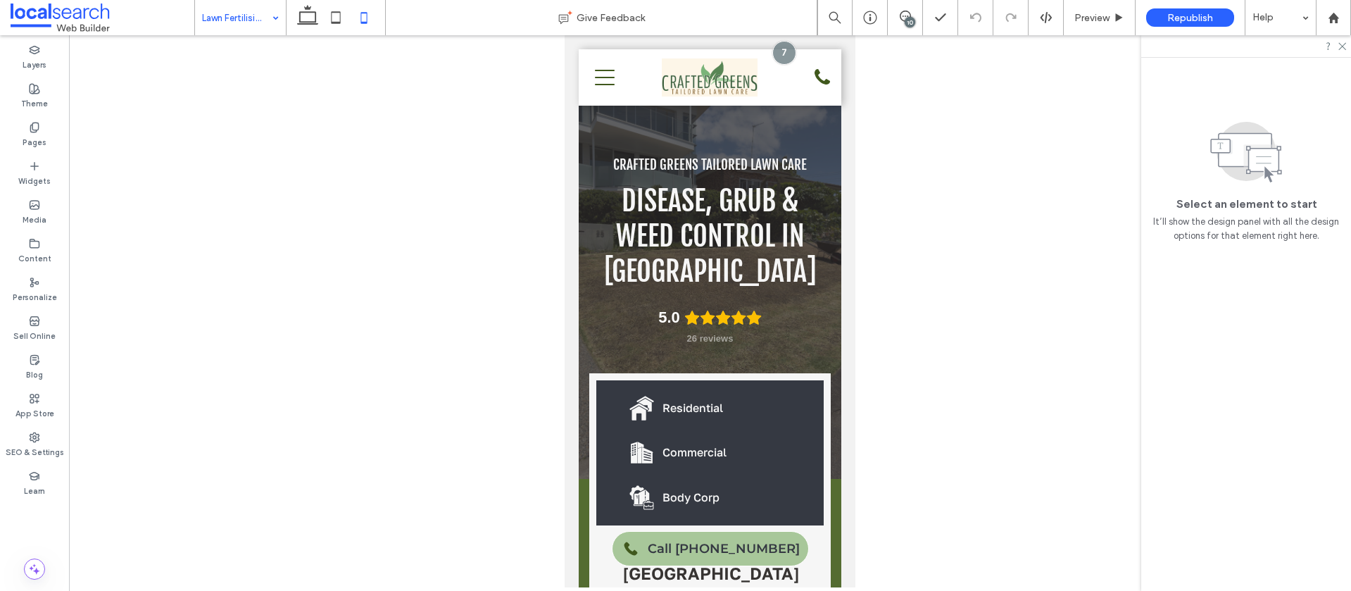
click at [251, 18] on input at bounding box center [237, 17] width 70 height 35
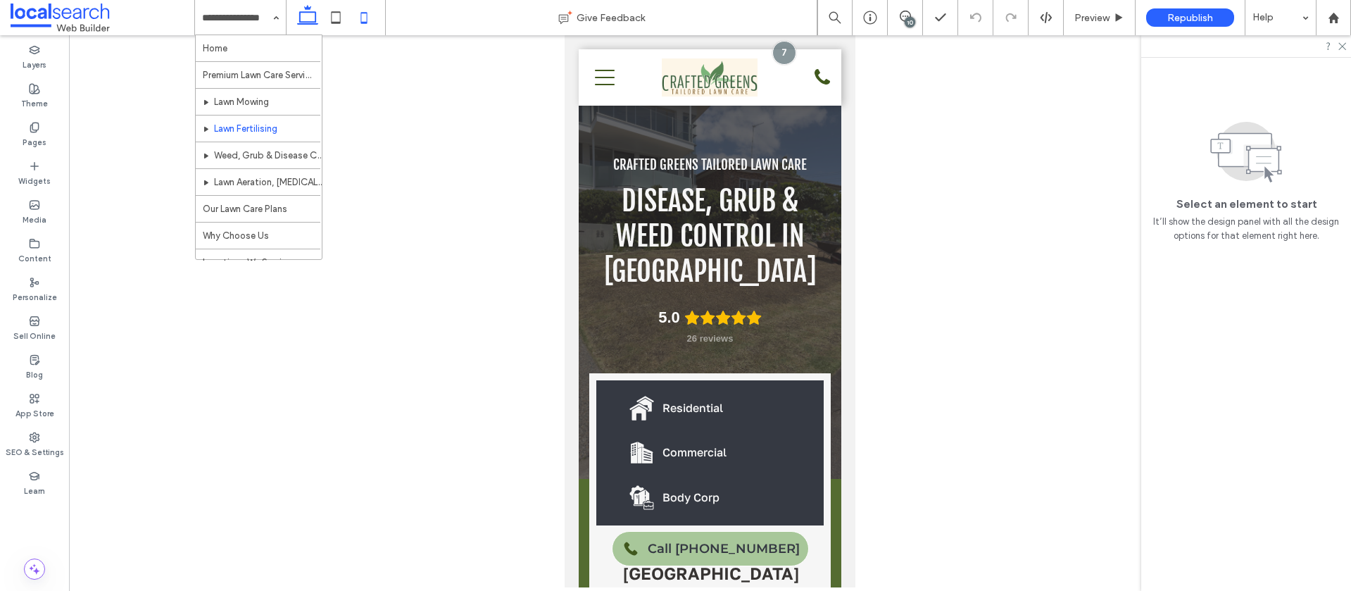
click at [305, 20] on icon at bounding box center [308, 18] width 28 height 28
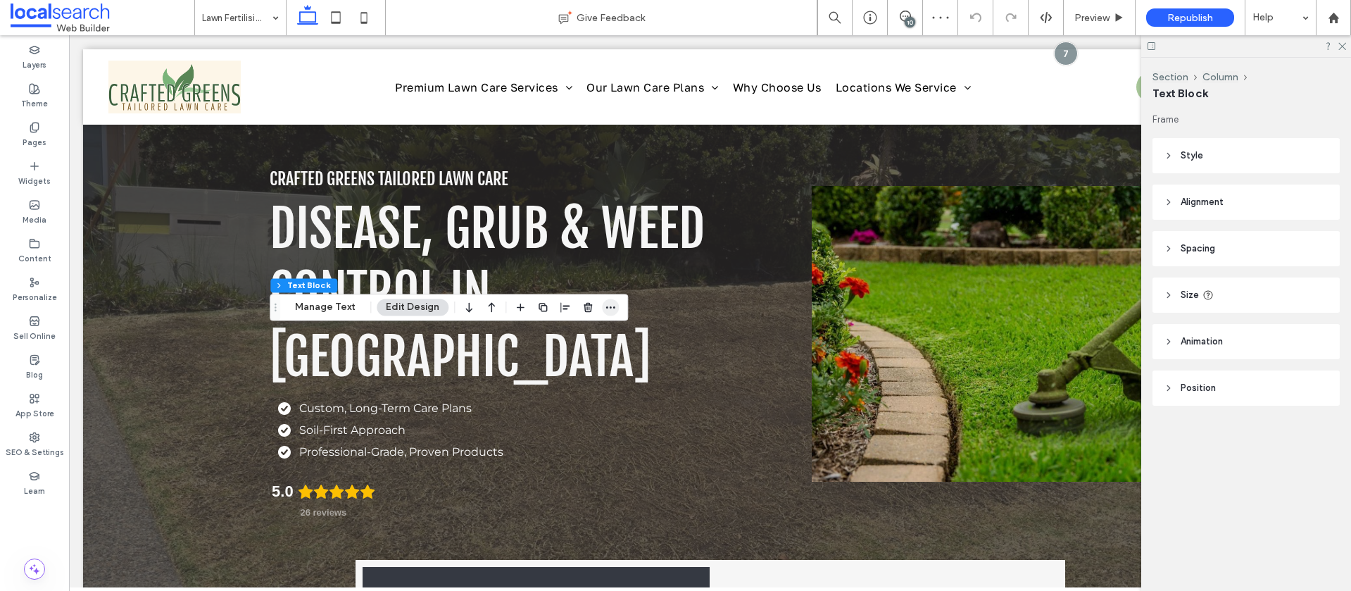
click at [605, 310] on icon "button" at bounding box center [610, 306] width 11 height 11
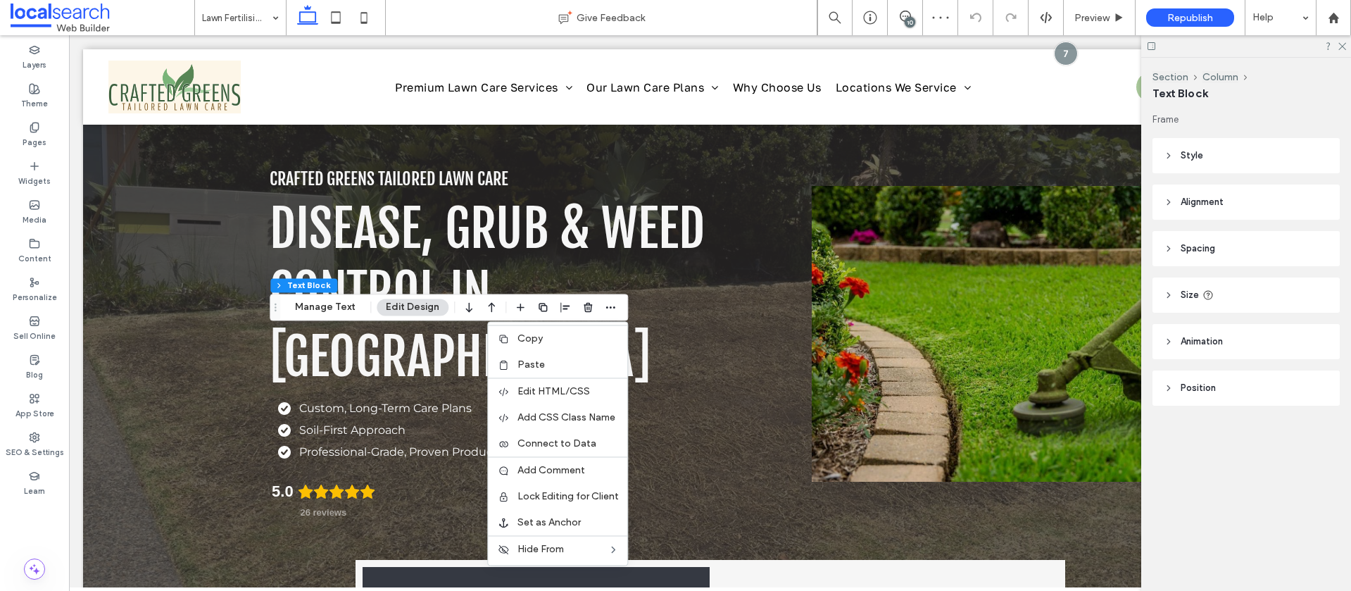
click at [560, 365] on label "Paste" at bounding box center [567, 364] width 101 height 12
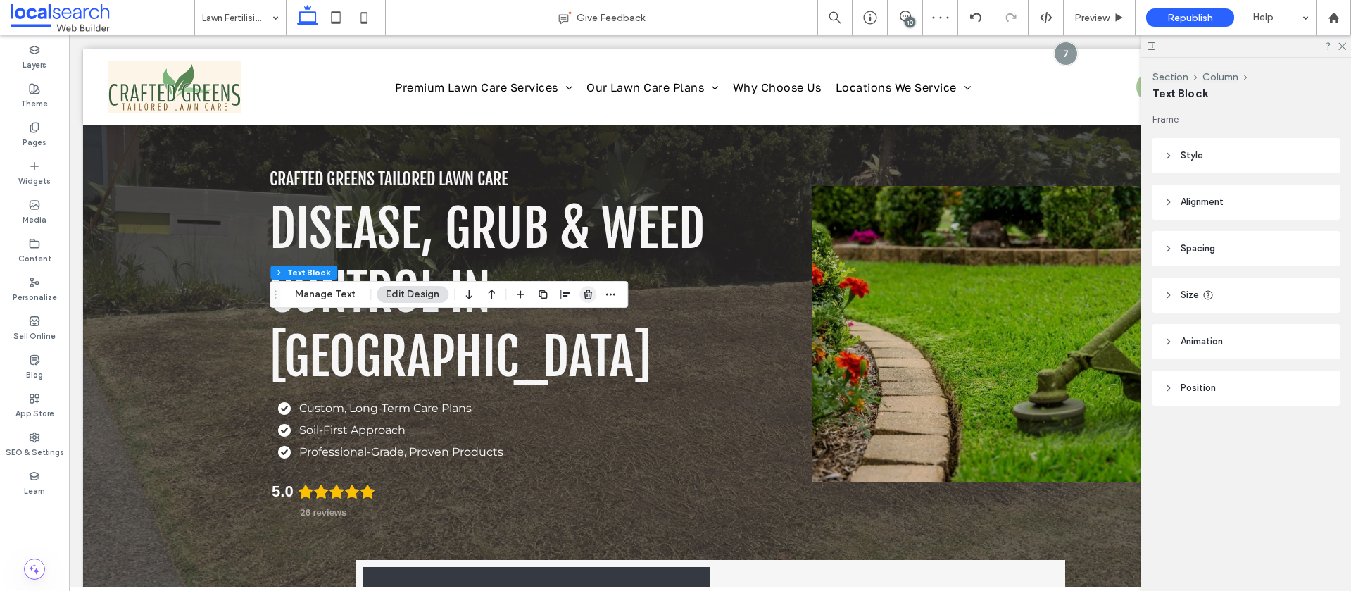
click at [587, 298] on use "button" at bounding box center [588, 293] width 8 height 9
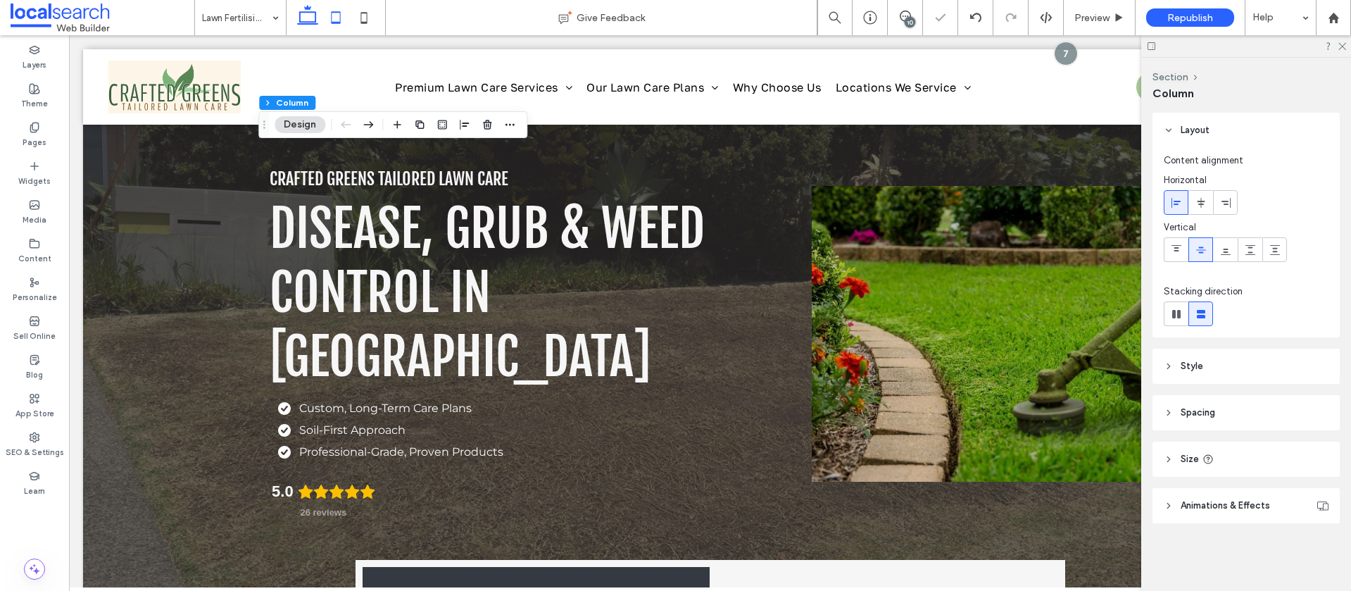
click at [341, 20] on icon at bounding box center [336, 18] width 28 height 28
type input "**"
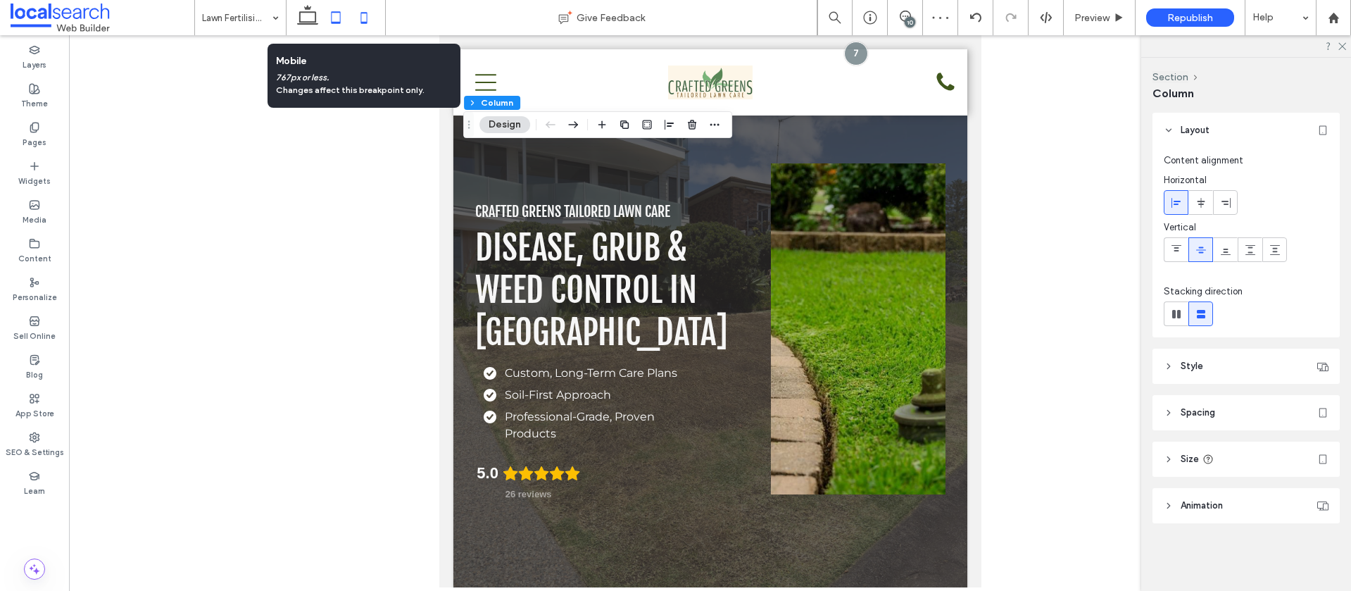
click at [372, 16] on icon at bounding box center [364, 18] width 28 height 28
type input "**"
type input "****"
type input "*"
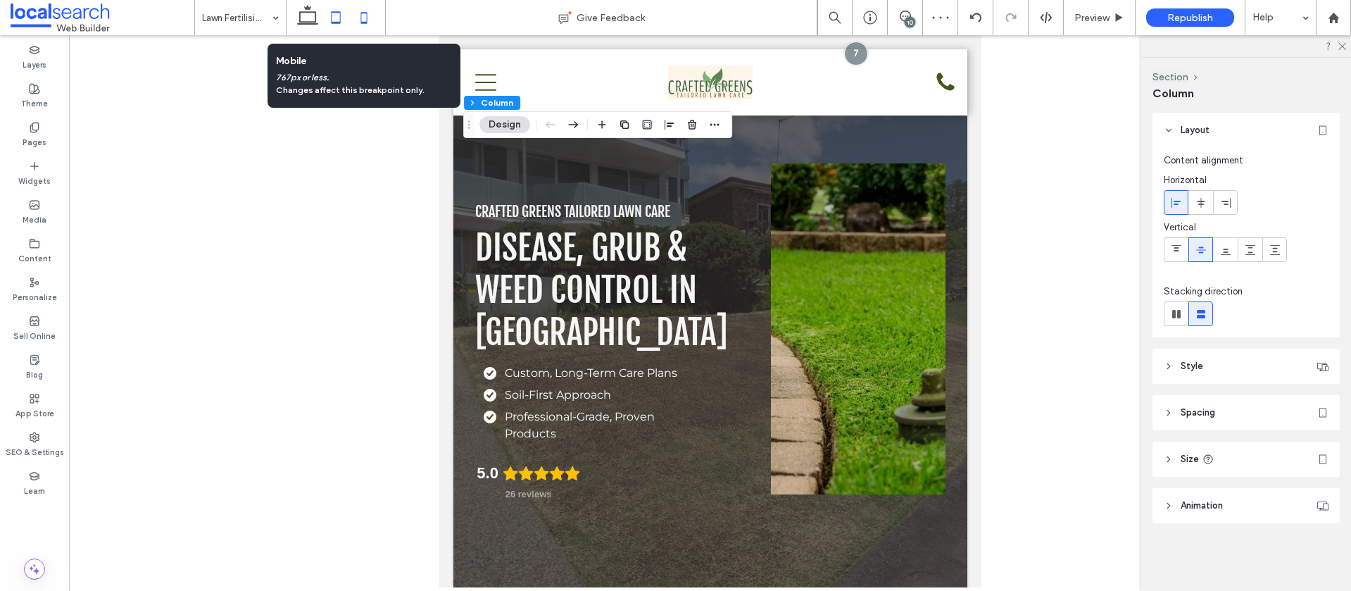
type input "**"
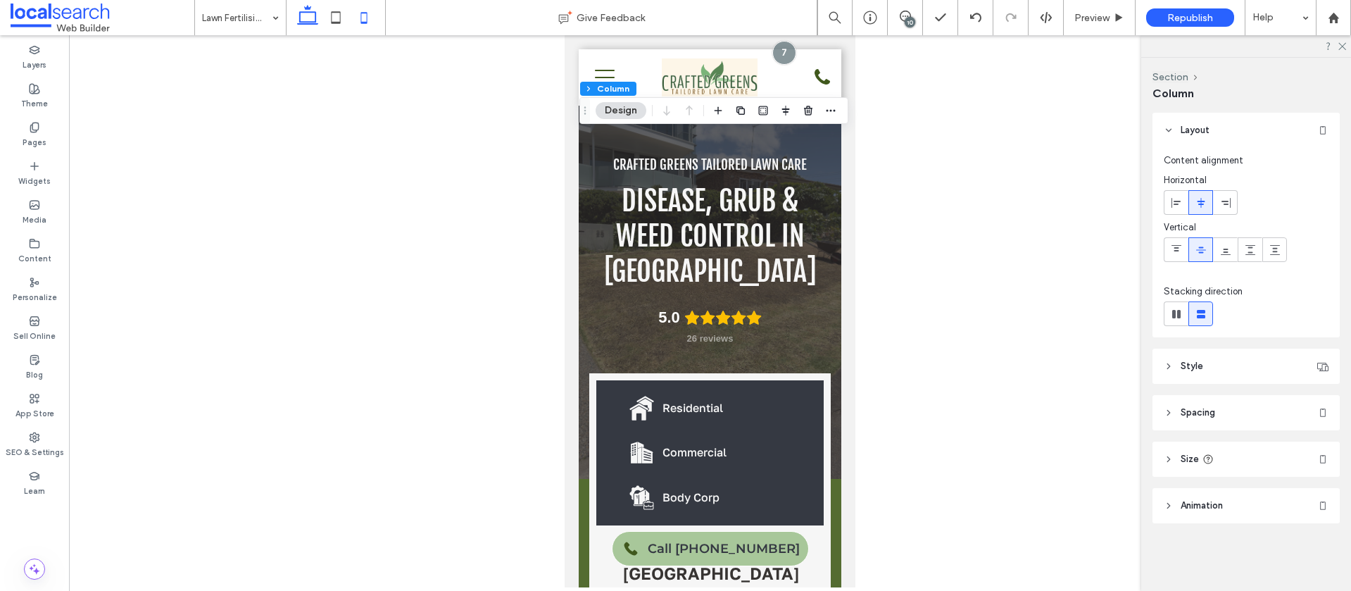
click at [314, 14] on icon at bounding box center [308, 18] width 28 height 28
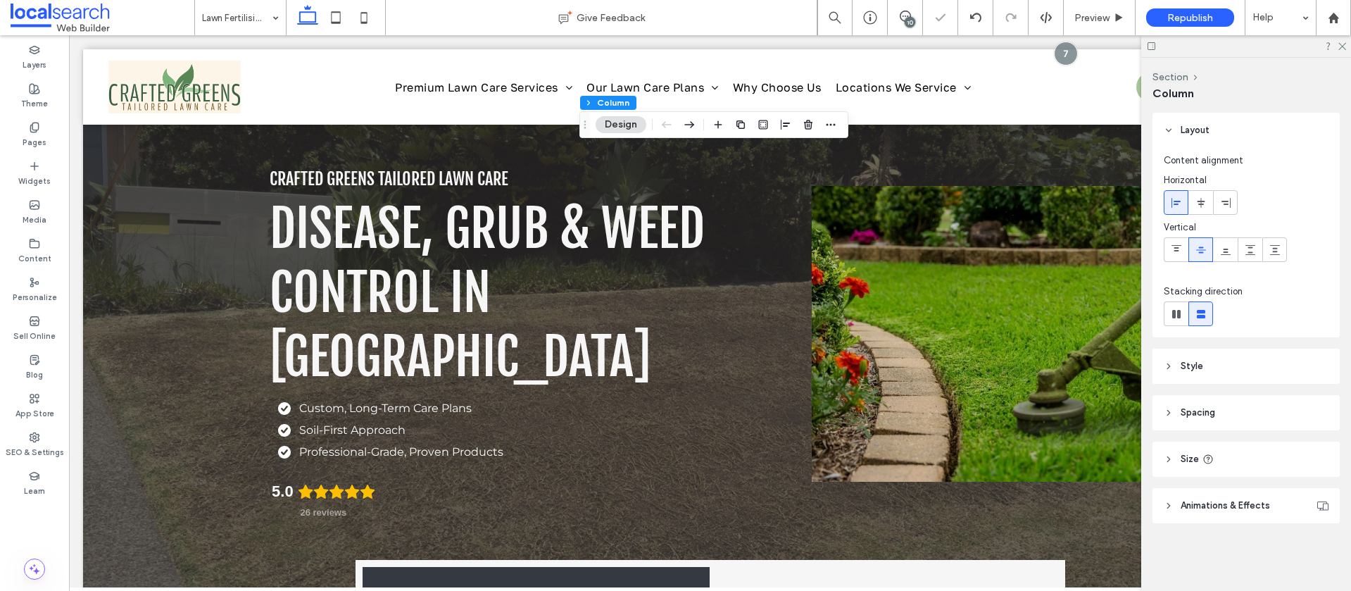
type input "**"
type input "****"
type input "**"
type input "***"
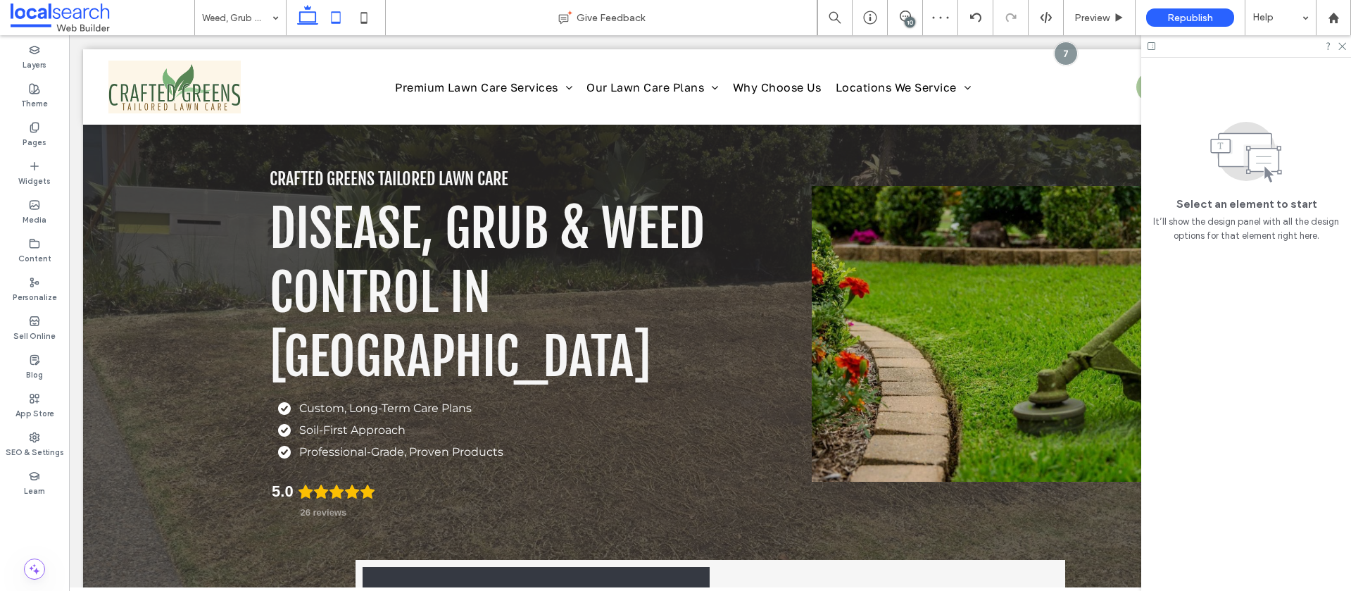
click at [332, 11] on icon at bounding box center [336, 18] width 28 height 28
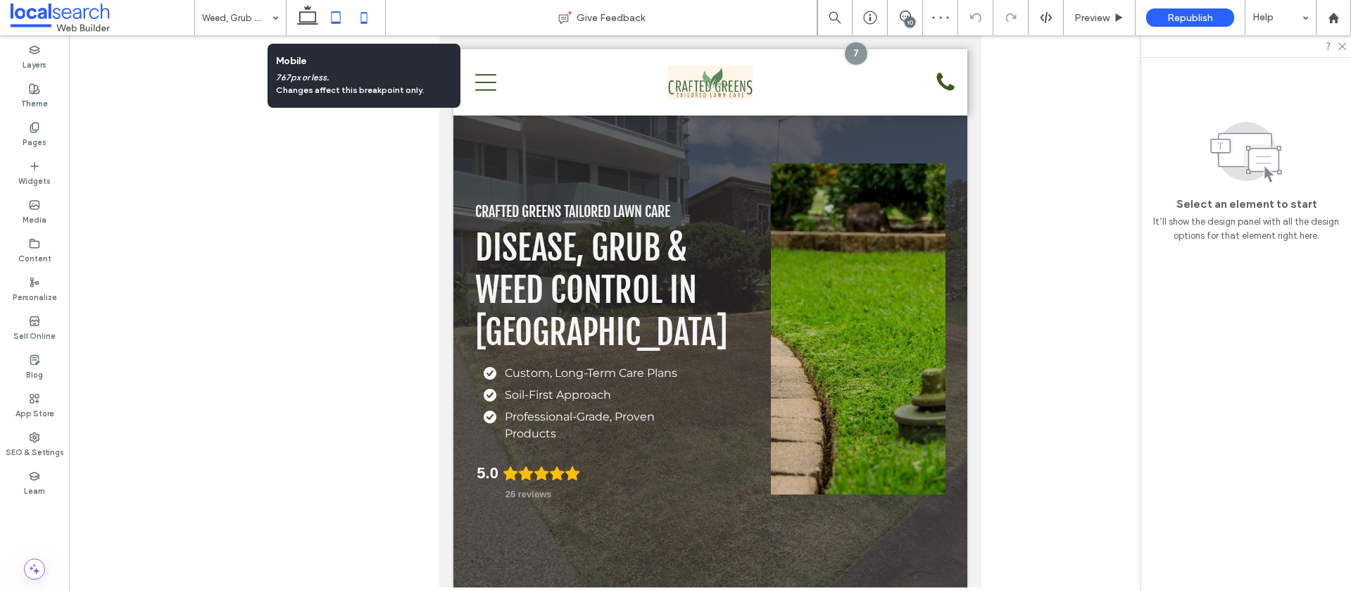
click at [359, 19] on icon at bounding box center [364, 18] width 28 height 28
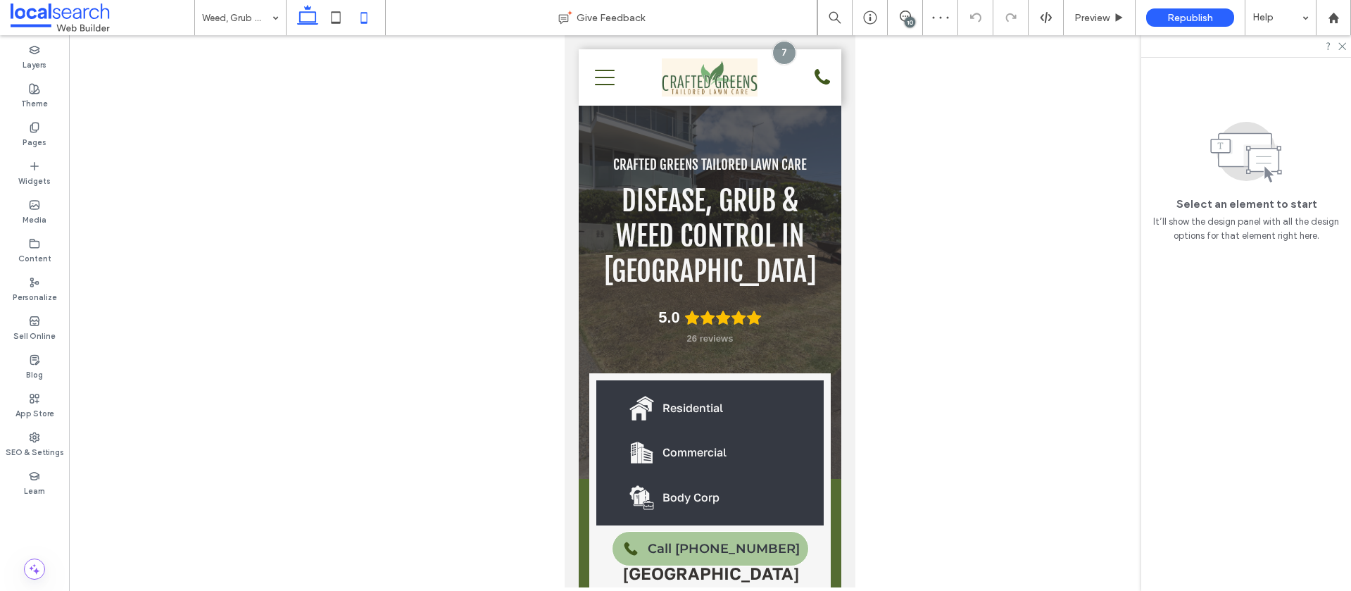
click at [294, 15] on icon at bounding box center [308, 18] width 28 height 28
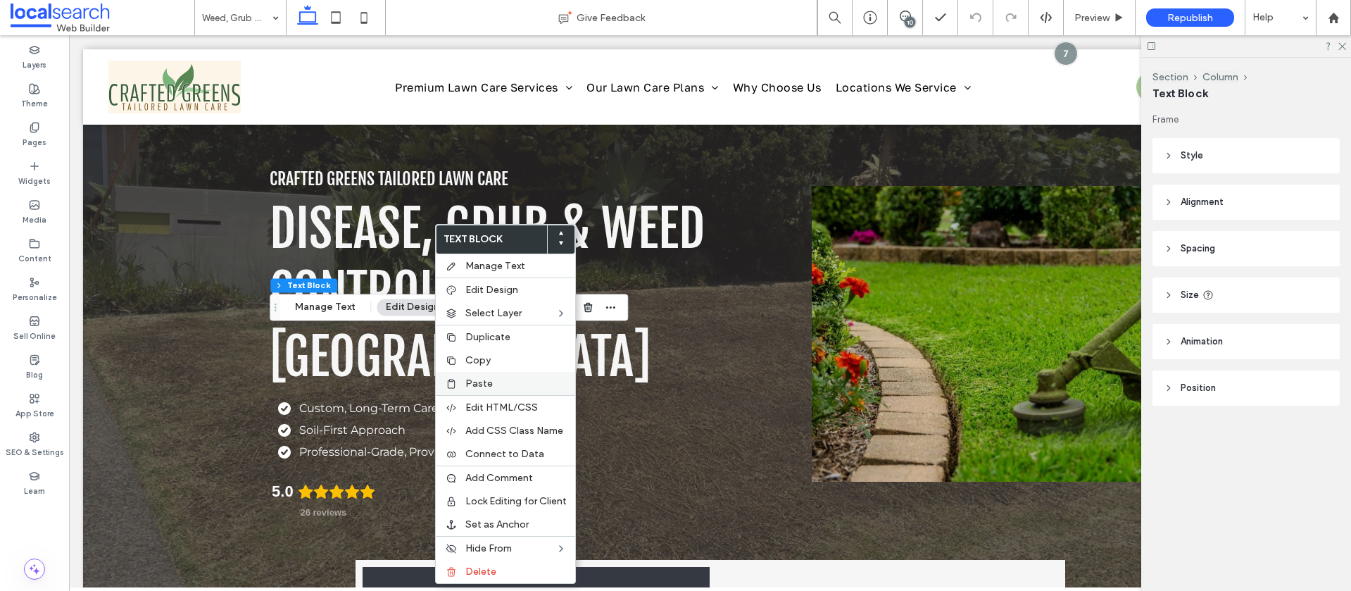
click at [489, 381] on span "Paste" at bounding box center [478, 383] width 27 height 12
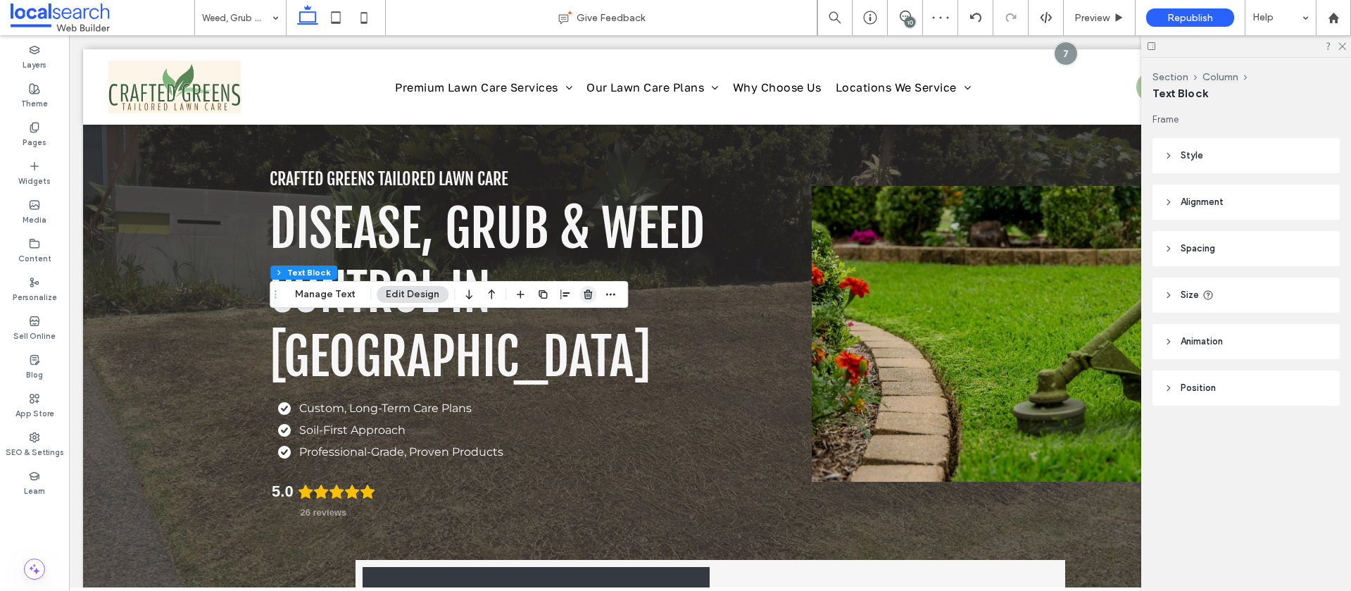
click at [584, 293] on icon "button" at bounding box center [587, 294] width 11 height 11
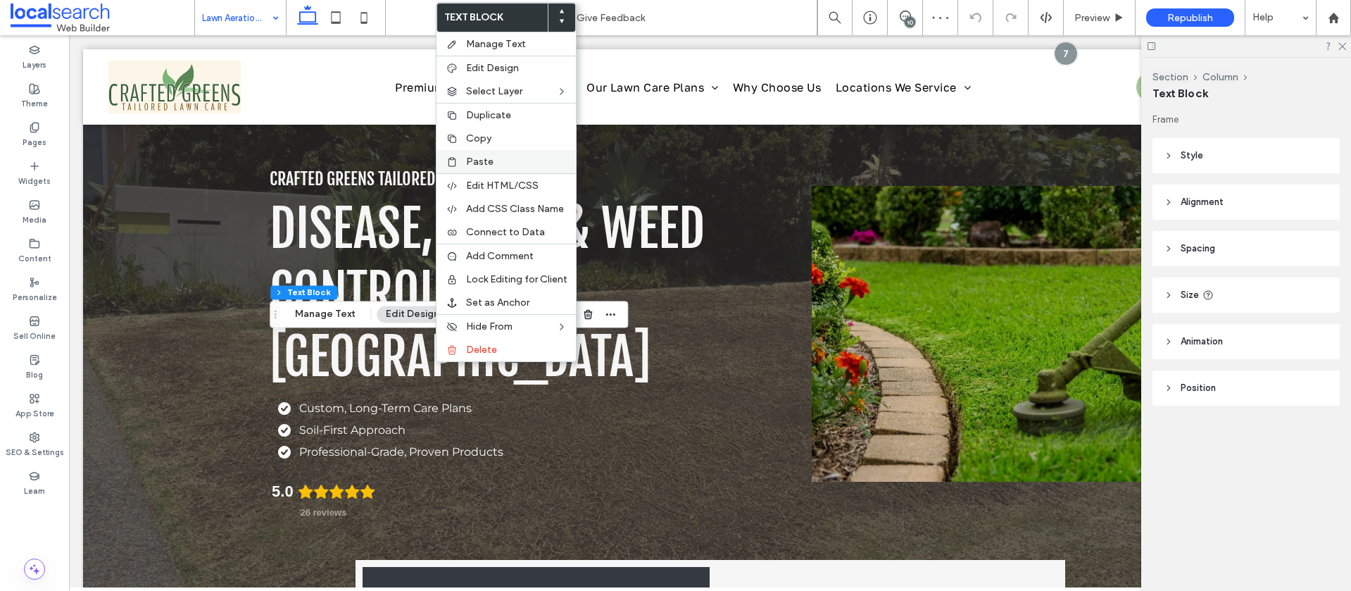
click at [486, 156] on span "Paste" at bounding box center [479, 162] width 27 height 12
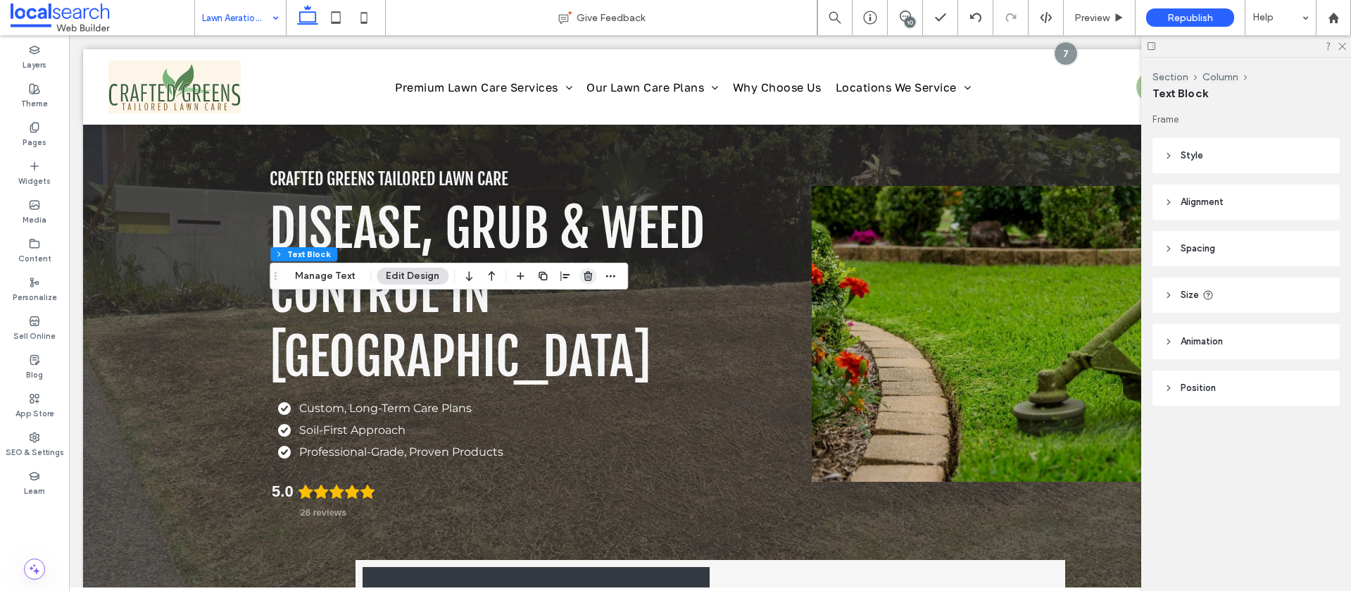
click at [588, 275] on use "button" at bounding box center [588, 275] width 8 height 9
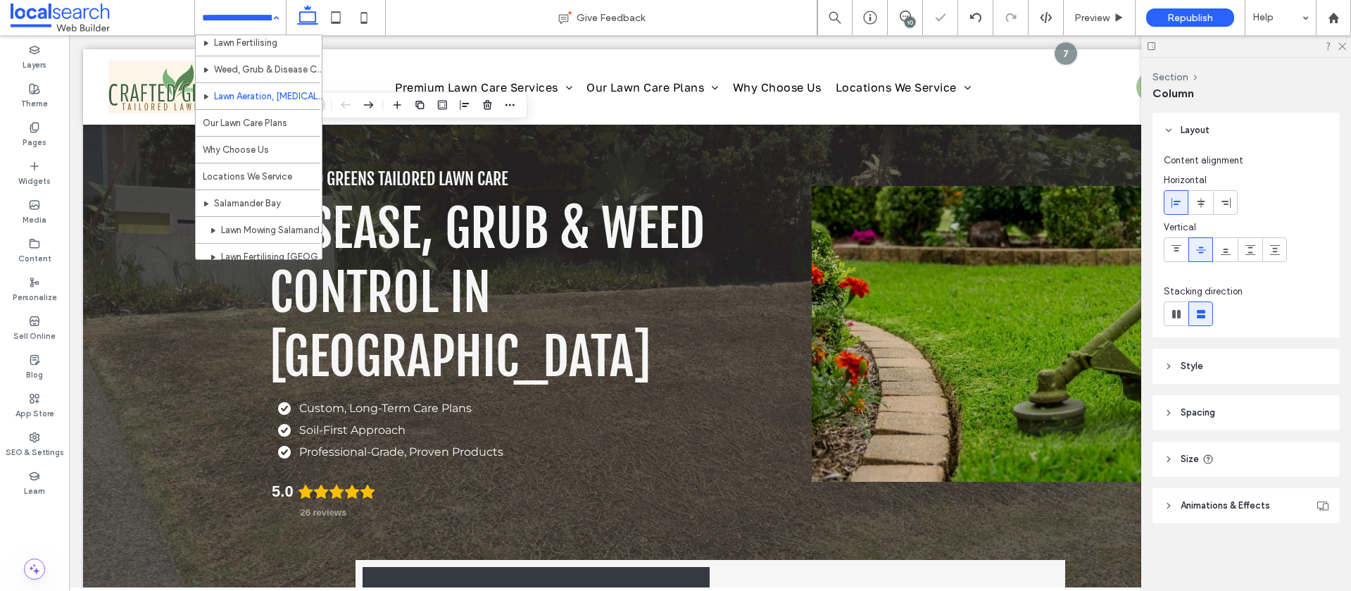
scroll to position [94, 0]
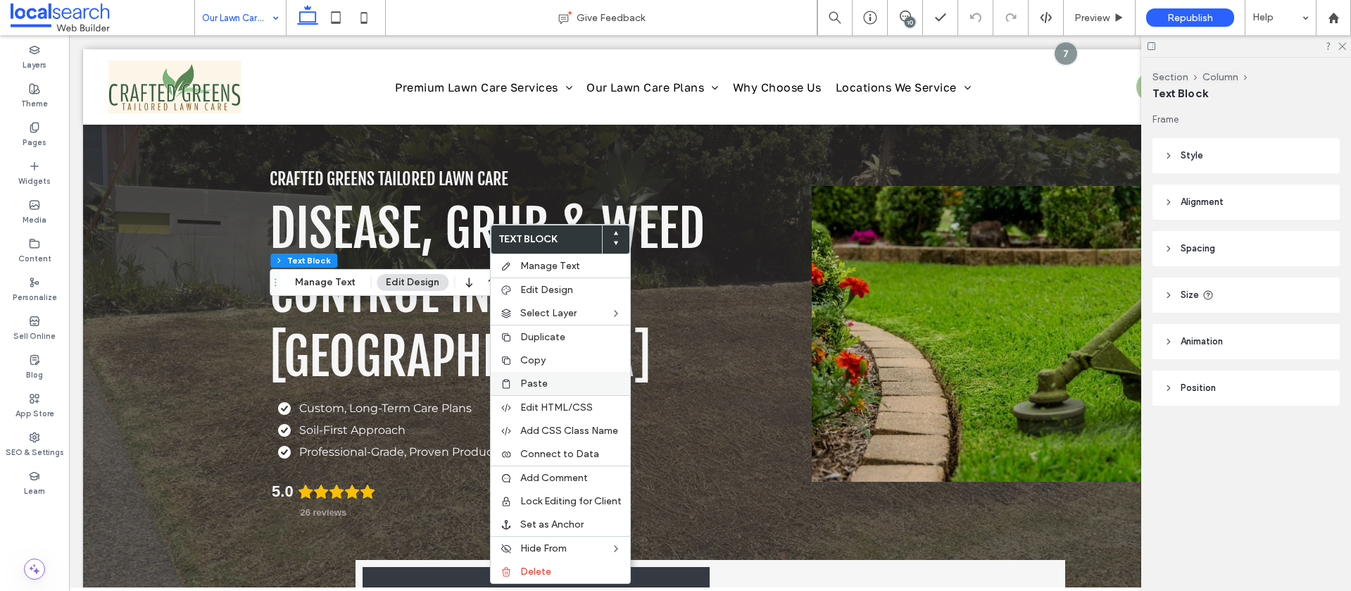
click at [546, 382] on label "Paste" at bounding box center [570, 383] width 101 height 12
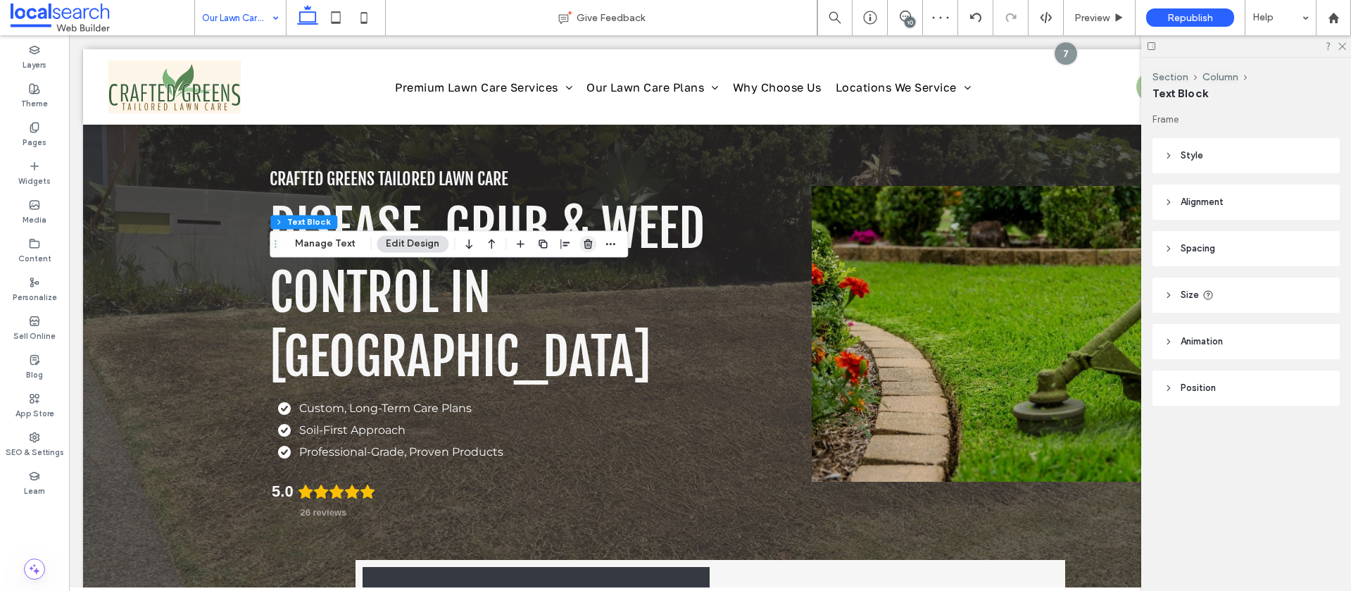
click at [584, 245] on icon "button" at bounding box center [587, 243] width 11 height 11
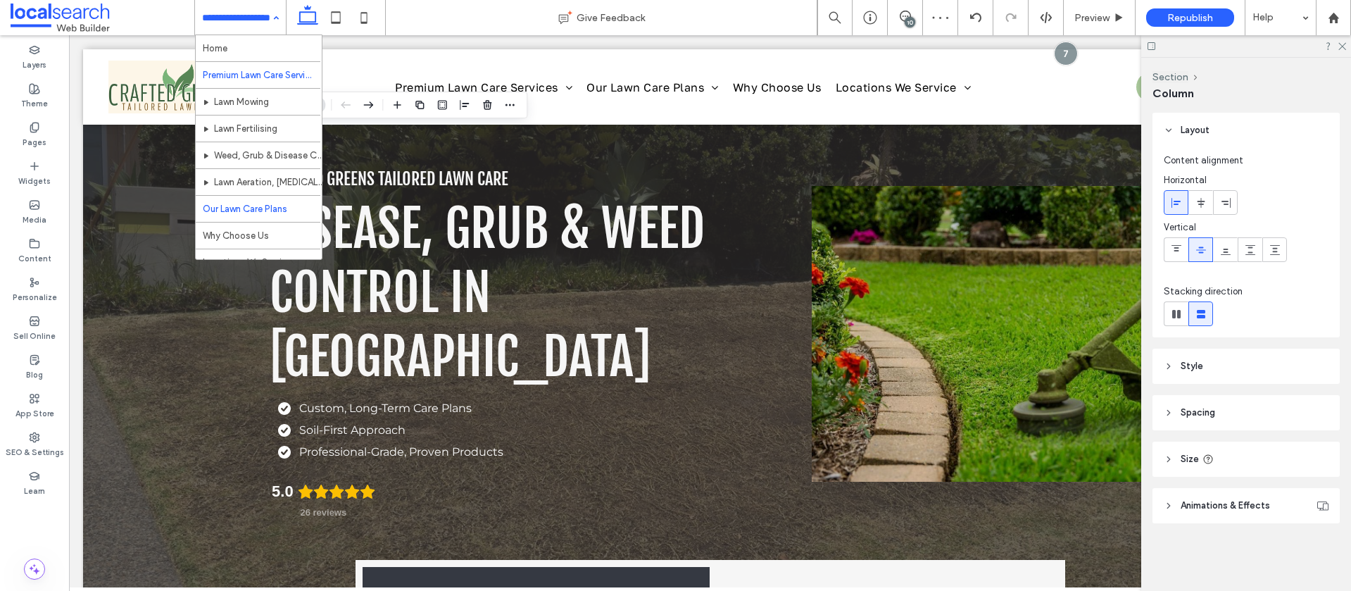
scroll to position [107, 0]
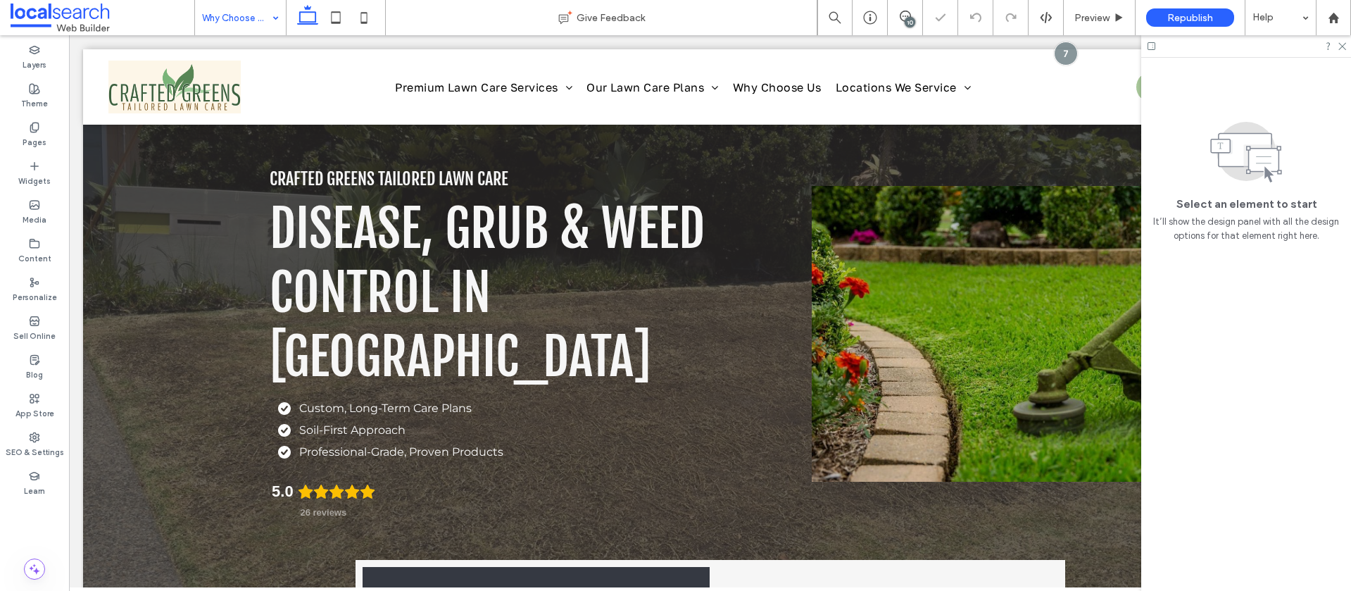
drag, startPoint x: 216, startPoint y: 17, endPoint x: 217, endPoint y: 24, distance: 7.1
click at [215, 17] on input at bounding box center [237, 17] width 70 height 35
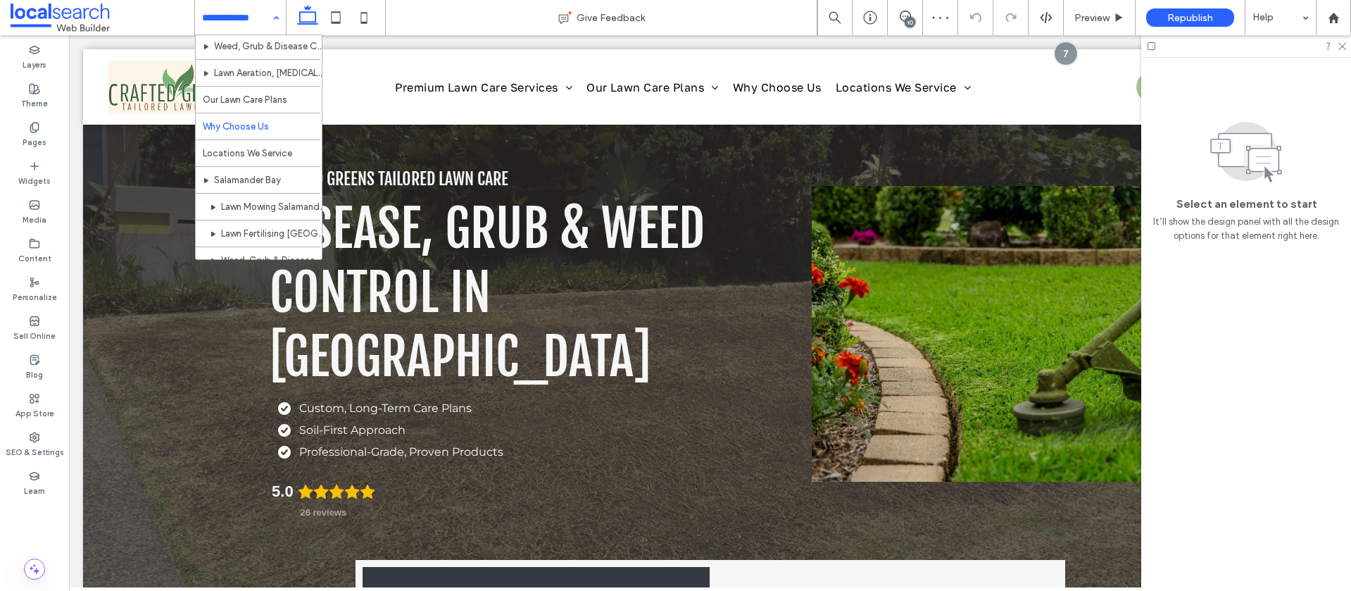
scroll to position [141, 0]
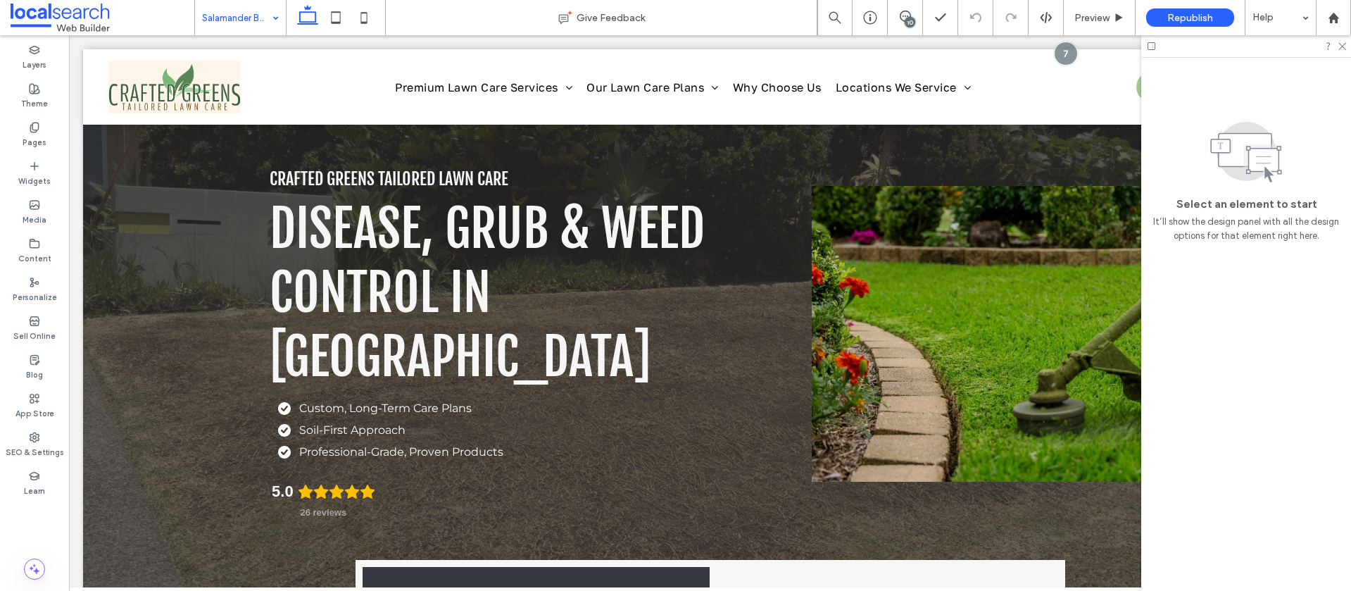
drag, startPoint x: 253, startPoint y: 147, endPoint x: 241, endPoint y: 147, distance: 12.0
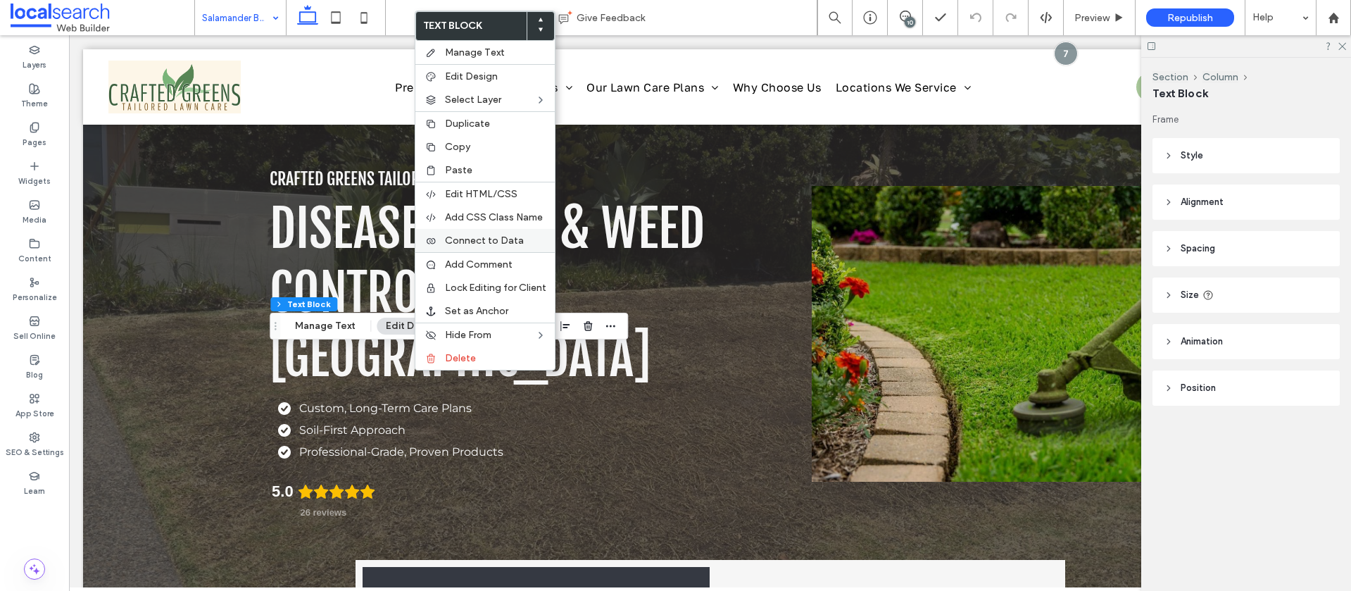
click at [458, 243] on span "Connect to Data" at bounding box center [484, 240] width 79 height 12
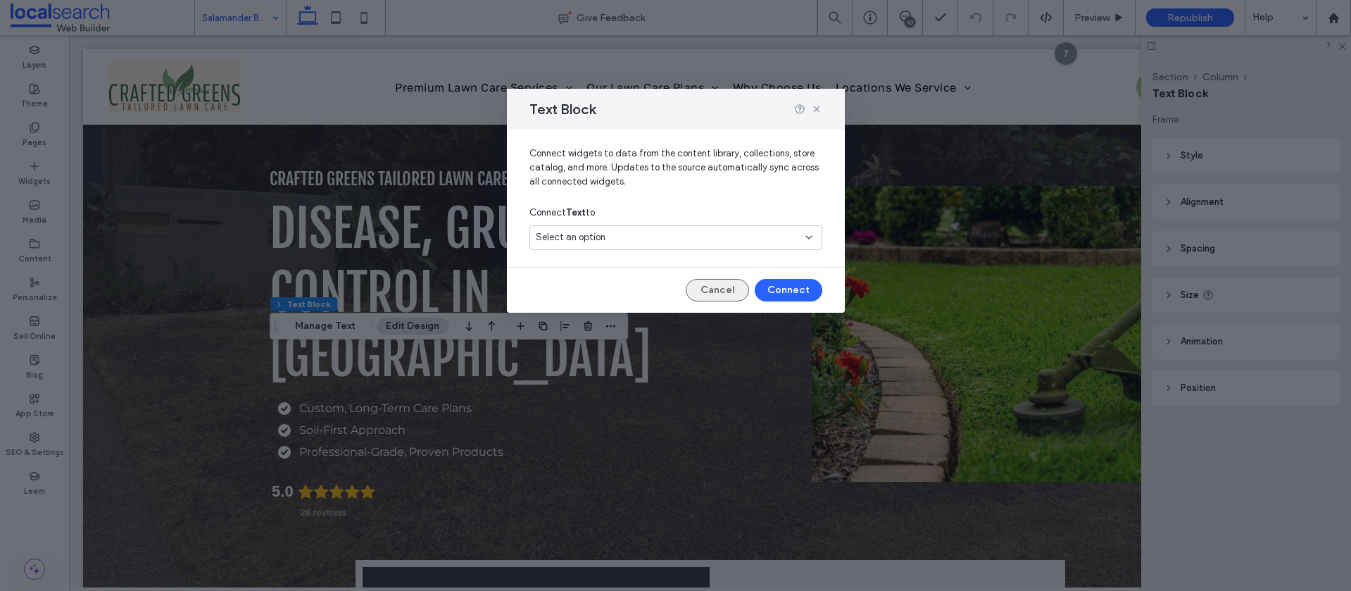
click at [717, 294] on button "Cancel" at bounding box center [717, 290] width 63 height 23
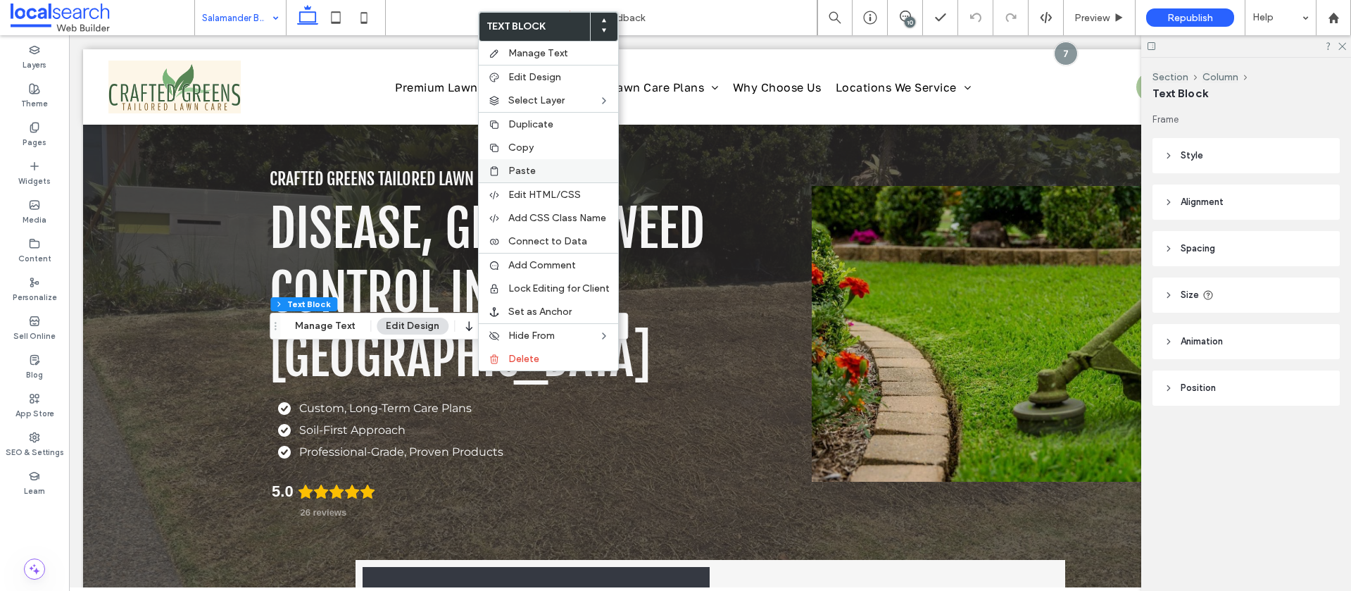
click at [556, 165] on label "Paste" at bounding box center [558, 171] width 101 height 12
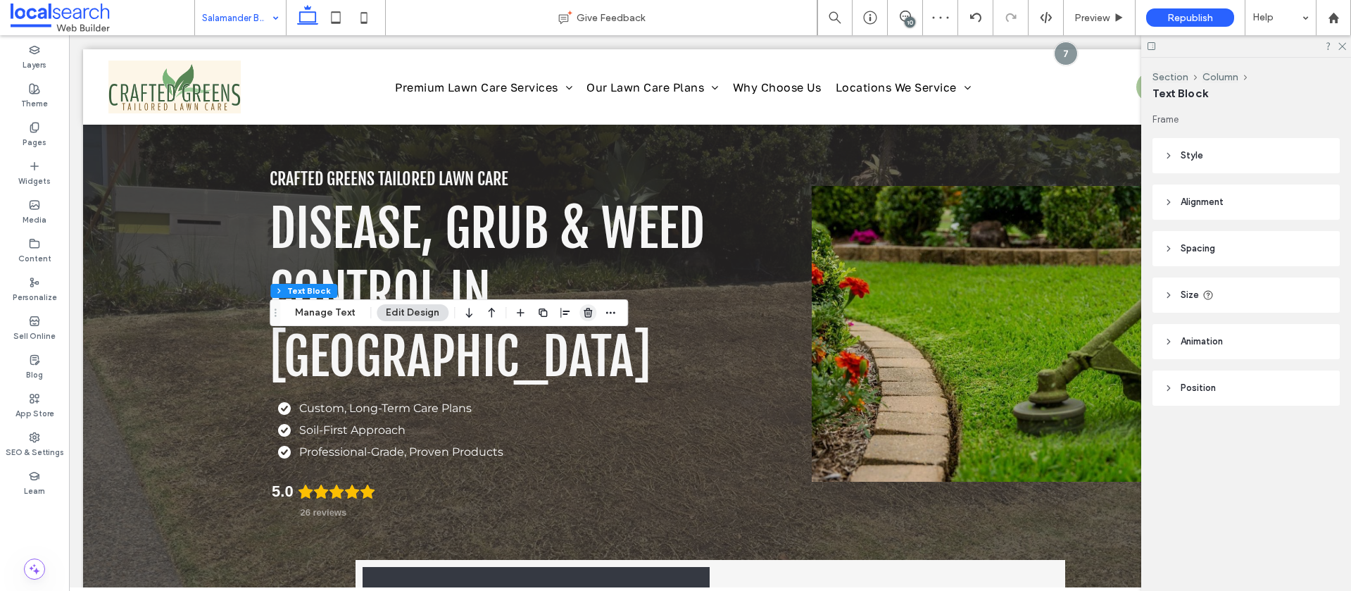
click at [588, 312] on icon "button" at bounding box center [587, 312] width 11 height 11
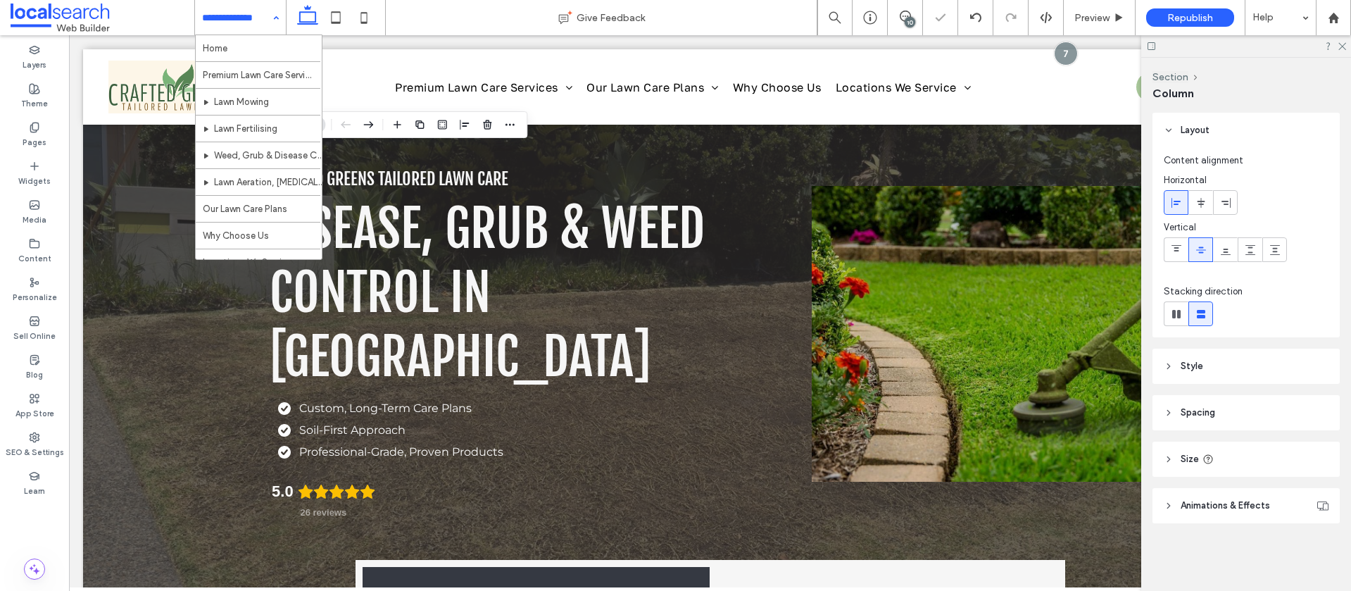
drag, startPoint x: 237, startPoint y: 17, endPoint x: 239, endPoint y: 27, distance: 10.8
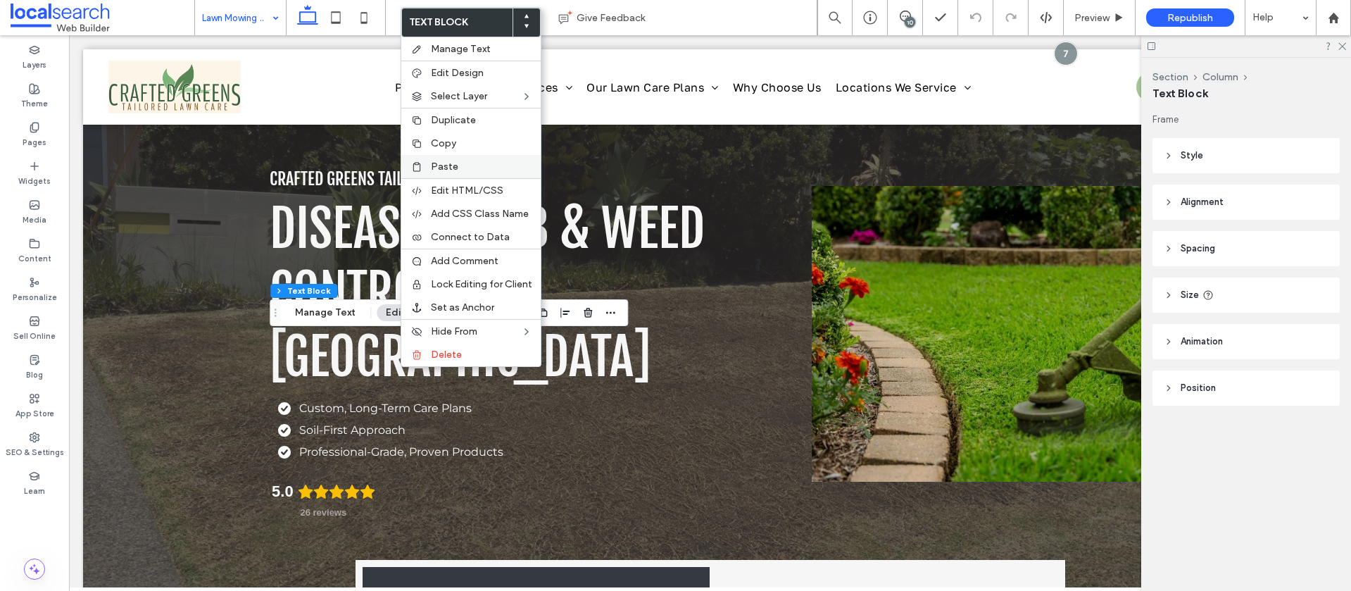
click at [446, 166] on span "Paste" at bounding box center [444, 166] width 27 height 12
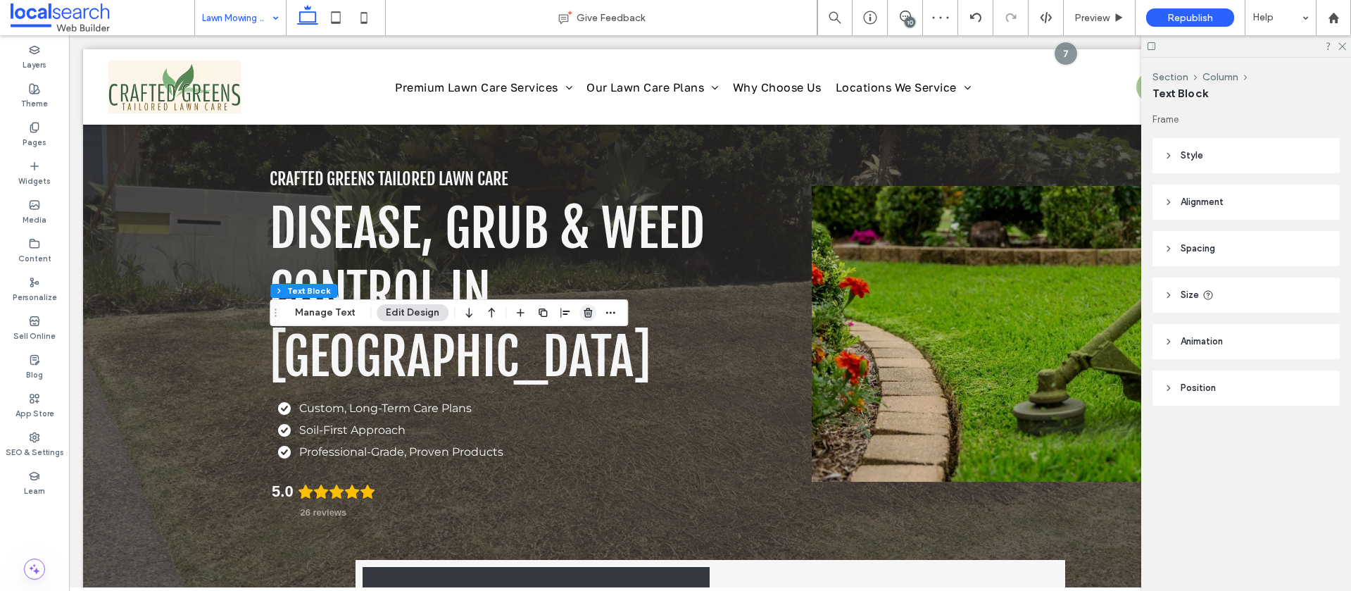
click at [584, 309] on use "button" at bounding box center [588, 312] width 8 height 9
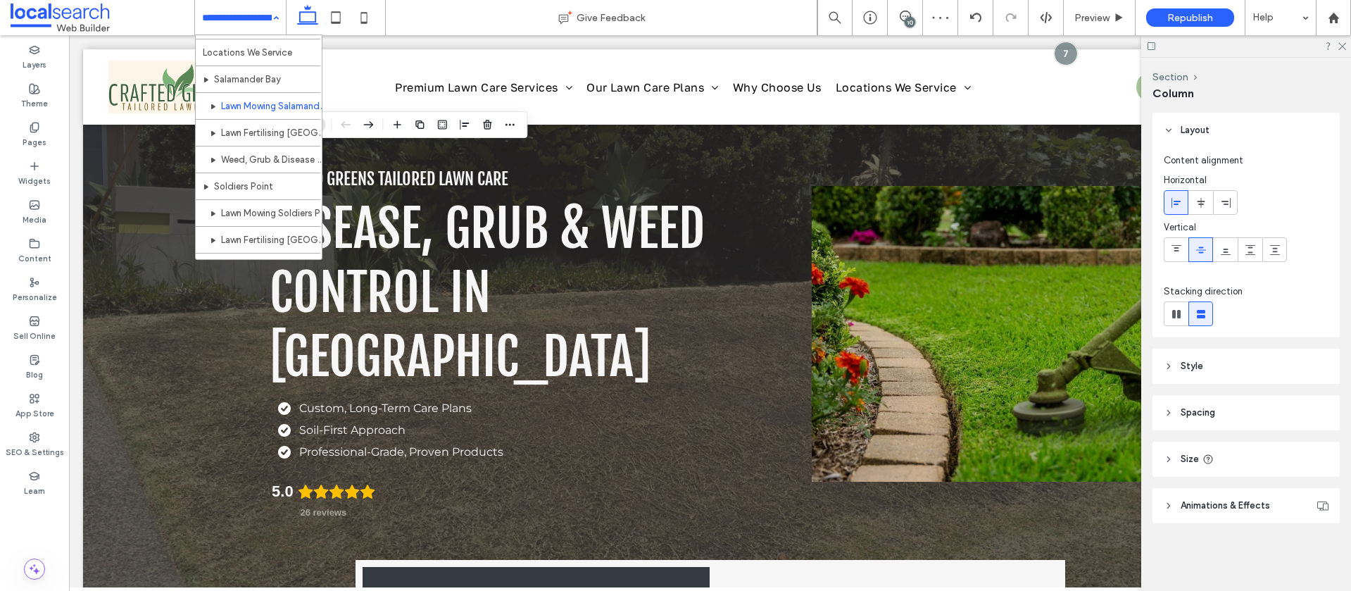
scroll to position [229, 0]
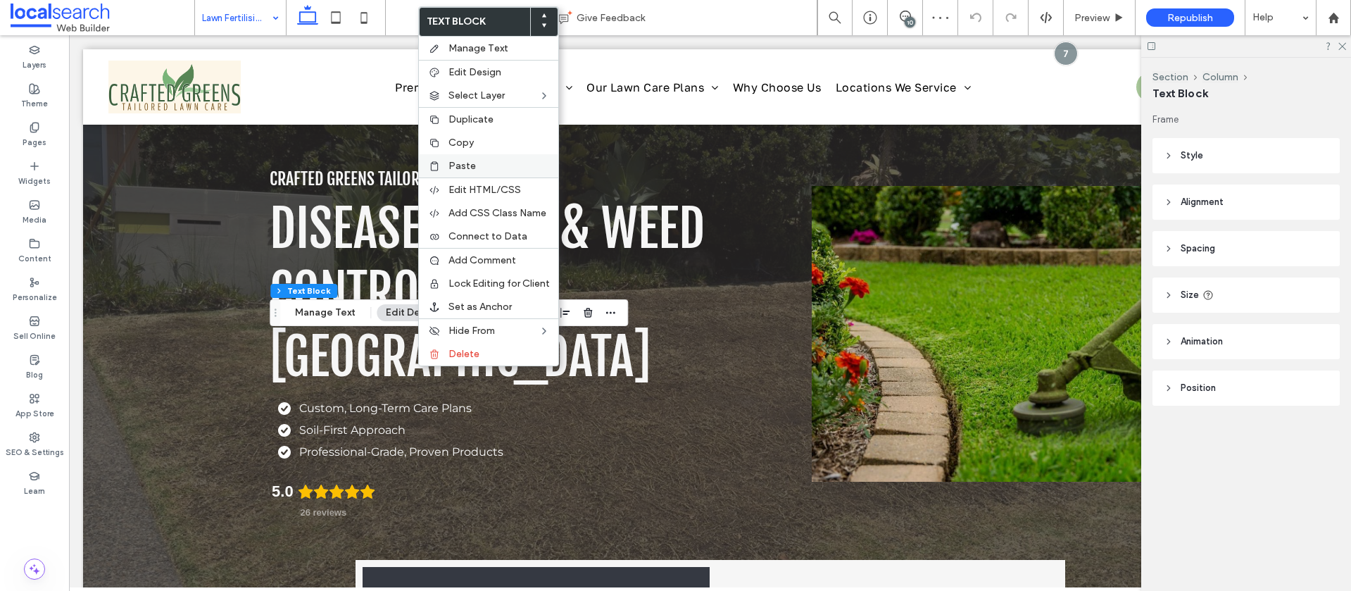
click at [456, 171] on span "Paste" at bounding box center [461, 166] width 27 height 12
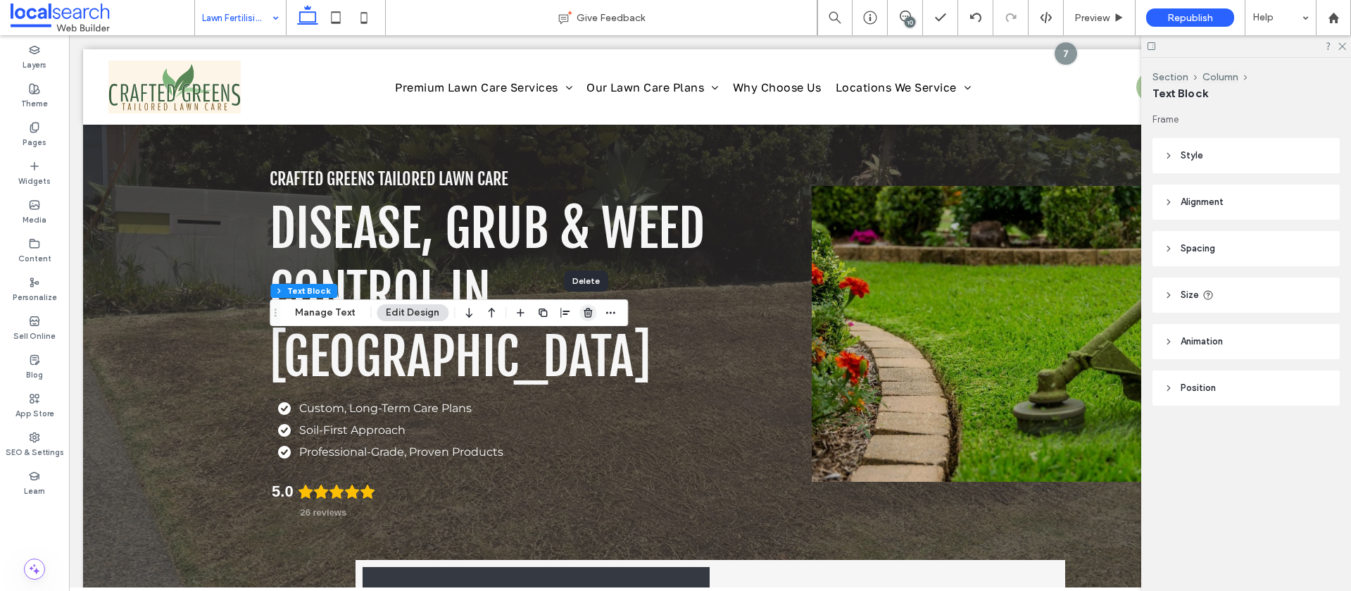
click at [582, 313] on icon "button" at bounding box center [587, 312] width 11 height 11
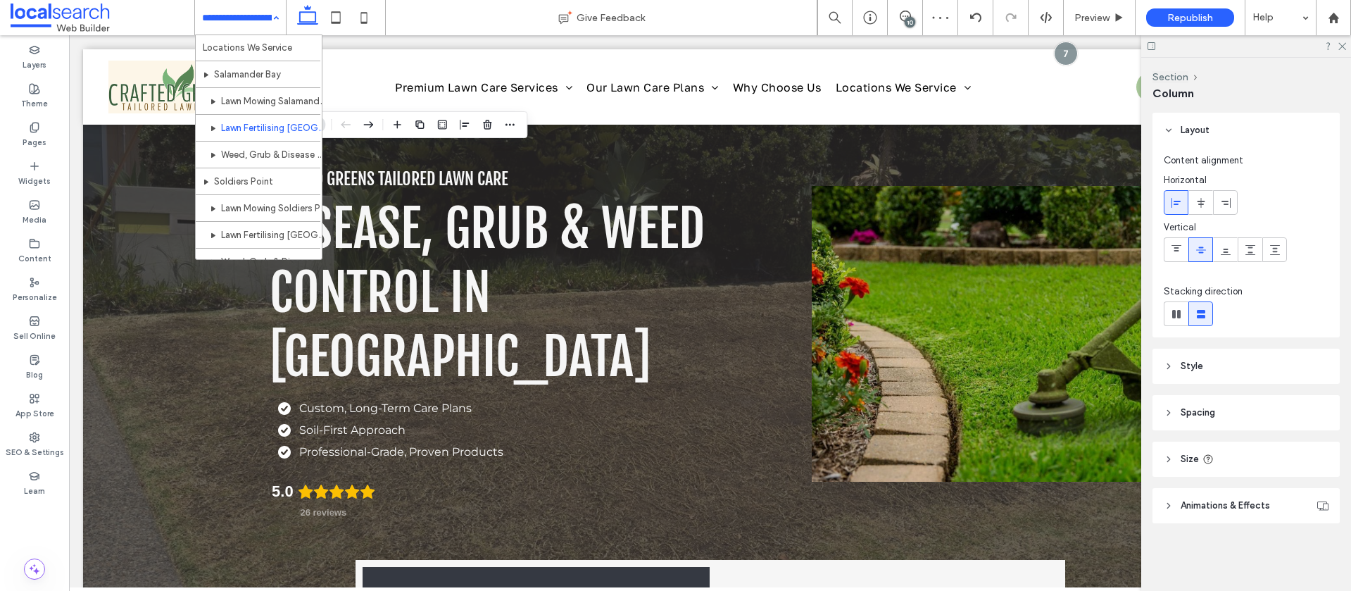
scroll to position [221, 0]
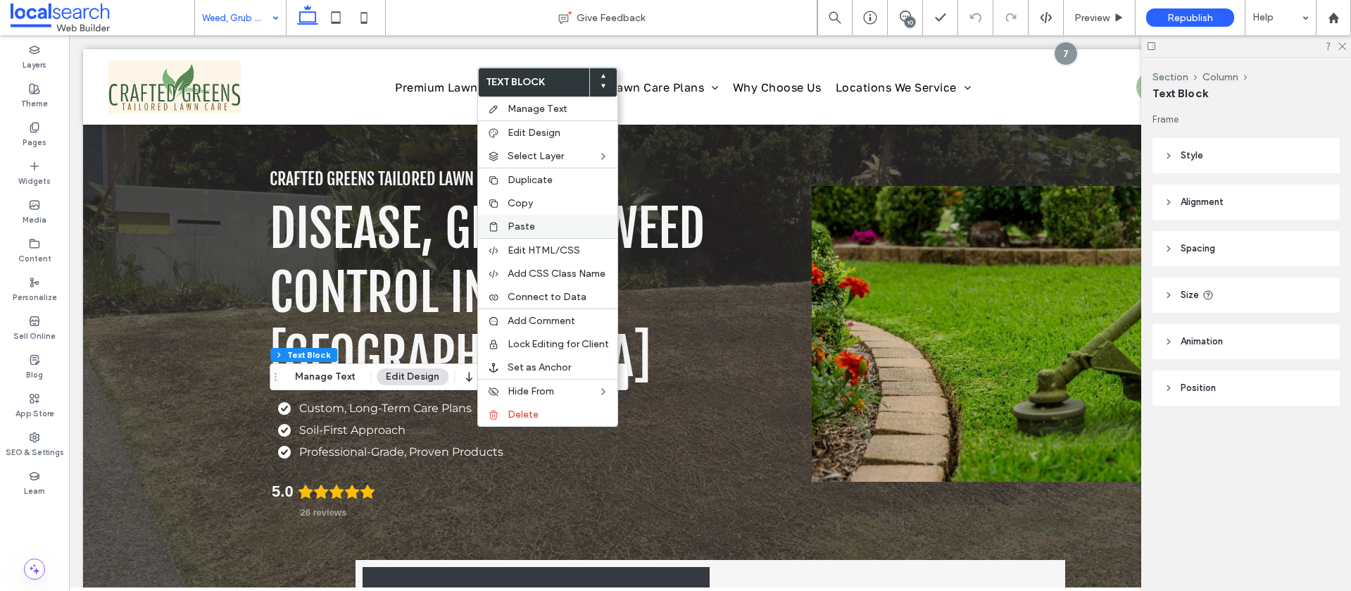
click at [537, 224] on label "Paste" at bounding box center [558, 226] width 101 height 12
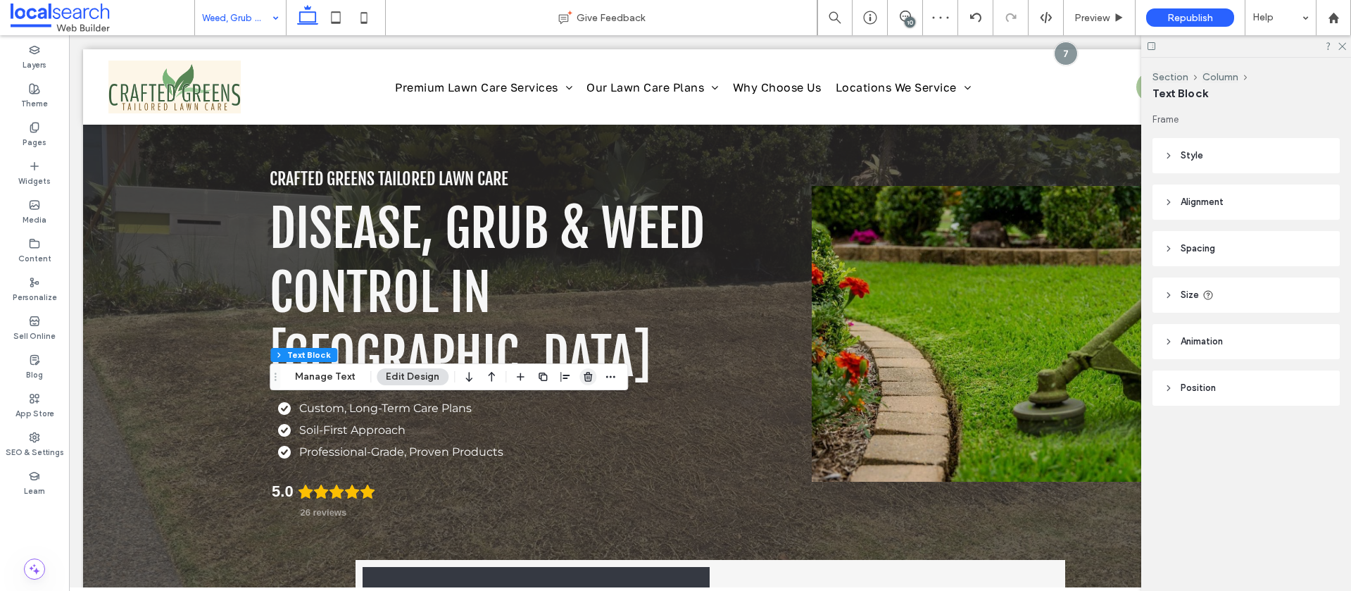
click at [584, 372] on icon "button" at bounding box center [587, 376] width 11 height 11
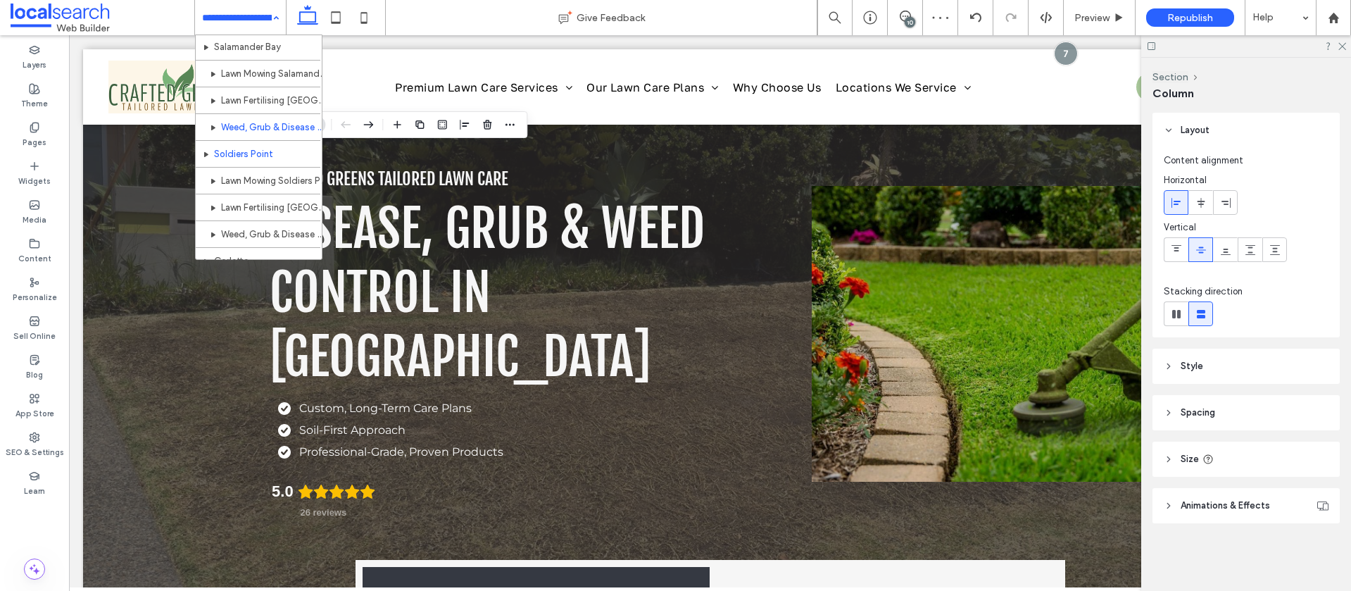
scroll to position [243, 0]
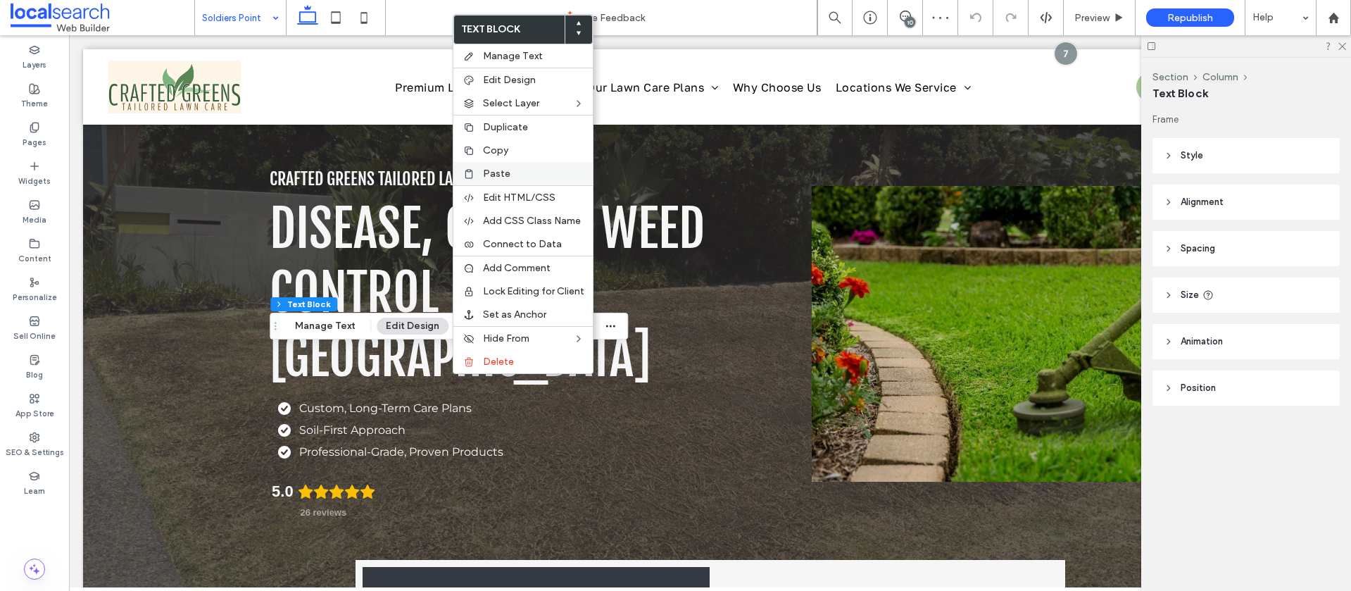
click at [502, 165] on div "Paste" at bounding box center [522, 173] width 139 height 23
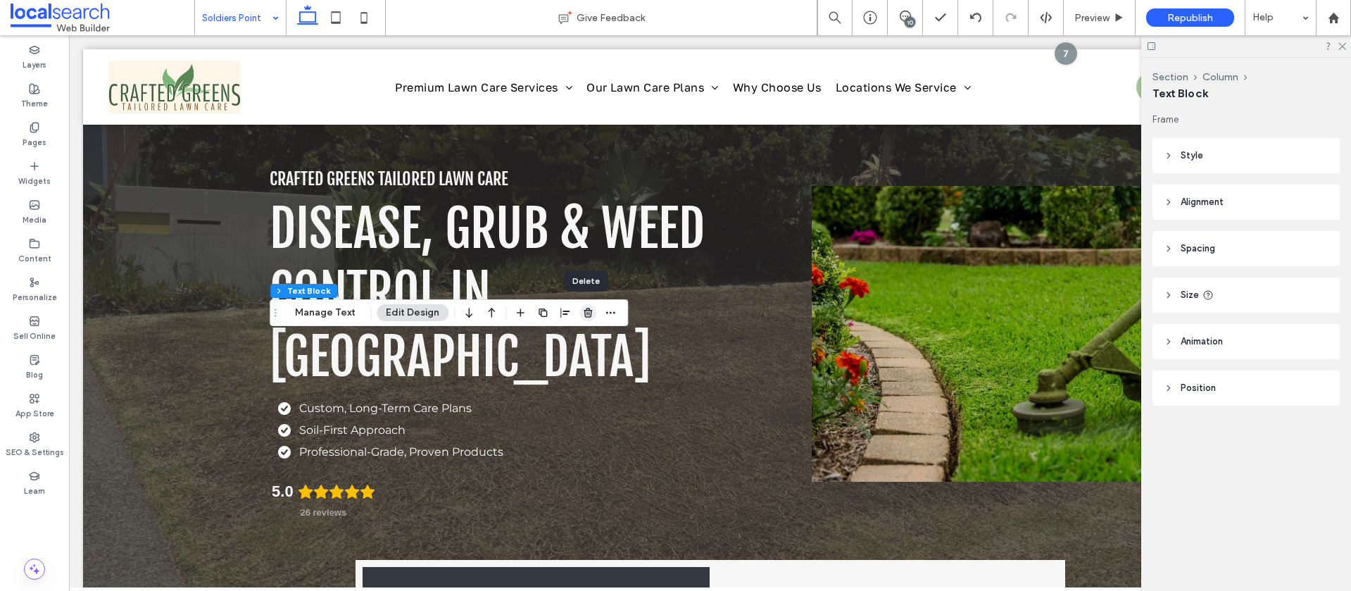
click at [584, 312] on use "button" at bounding box center [588, 312] width 8 height 9
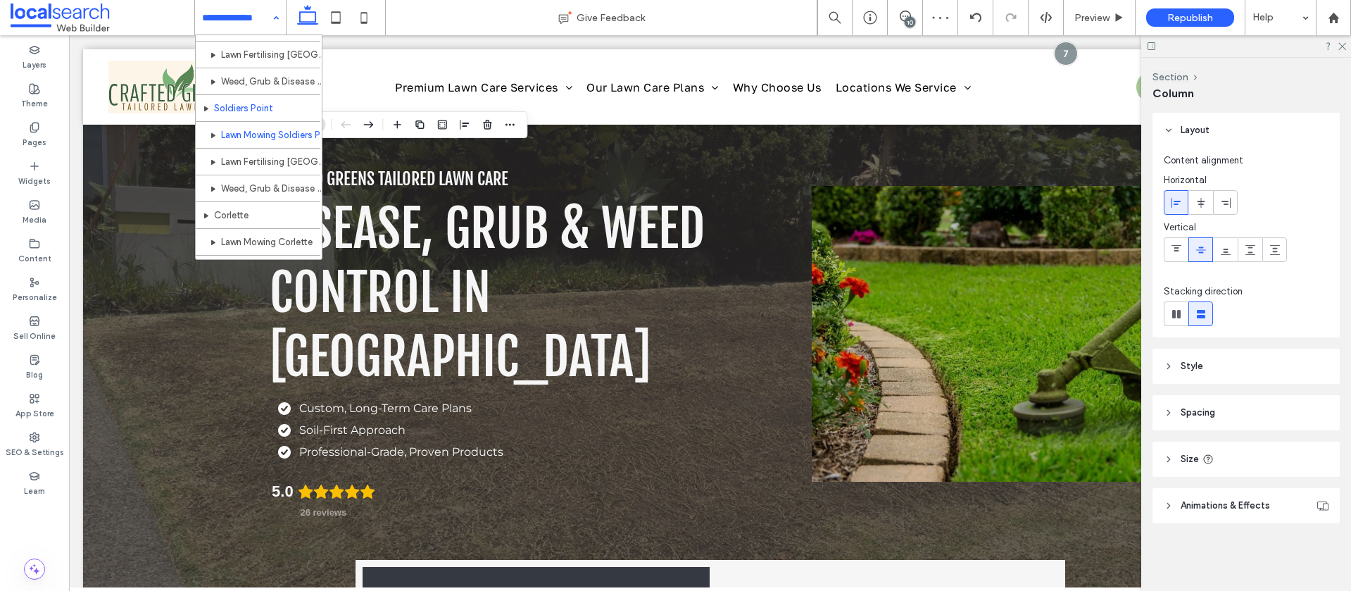
scroll to position [289, 0]
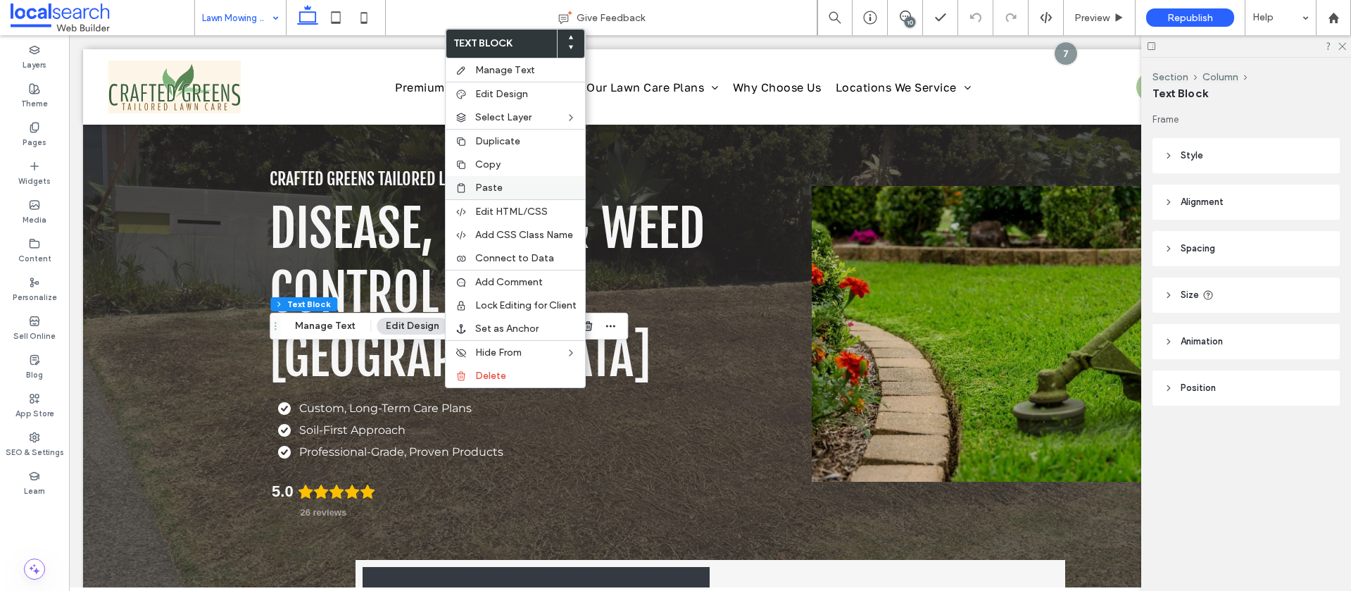
click at [481, 186] on span "Paste" at bounding box center [488, 188] width 27 height 12
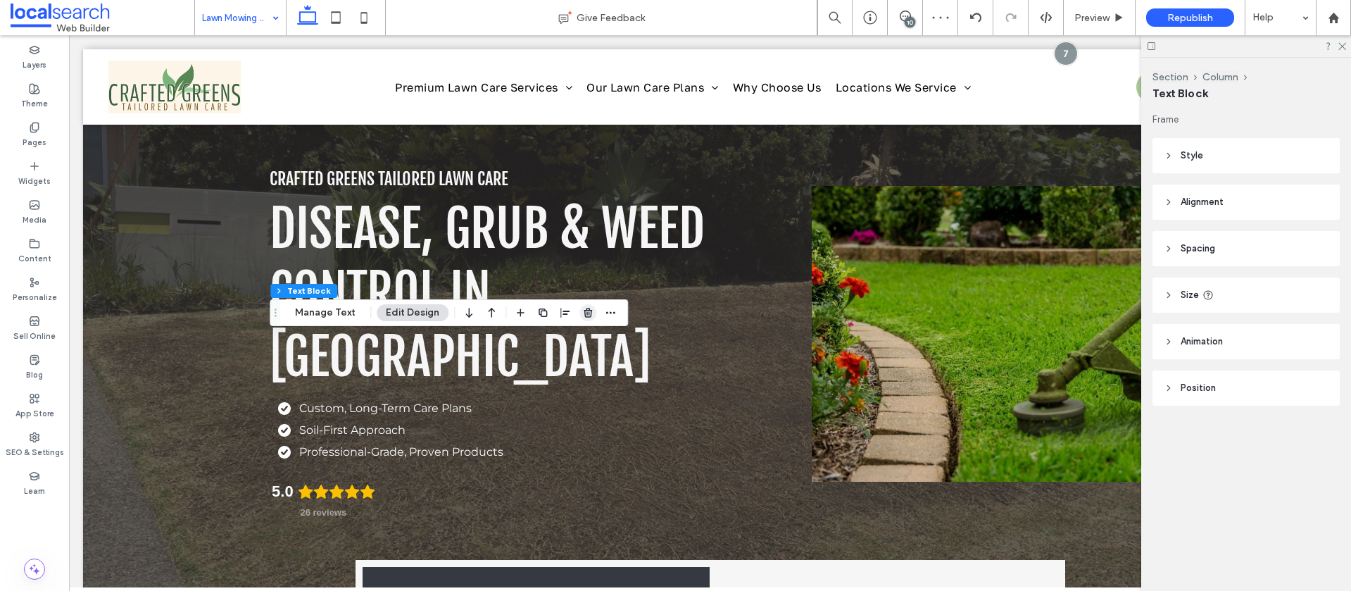
click at [584, 317] on use "button" at bounding box center [588, 312] width 8 height 9
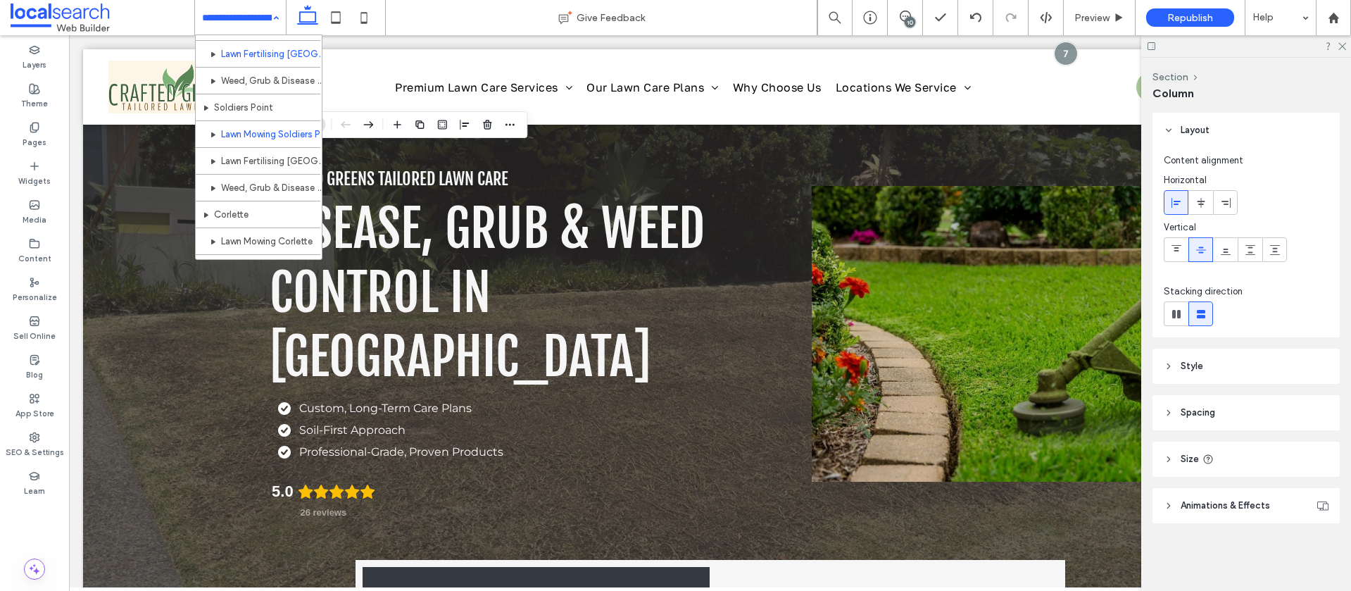
scroll to position [300, 0]
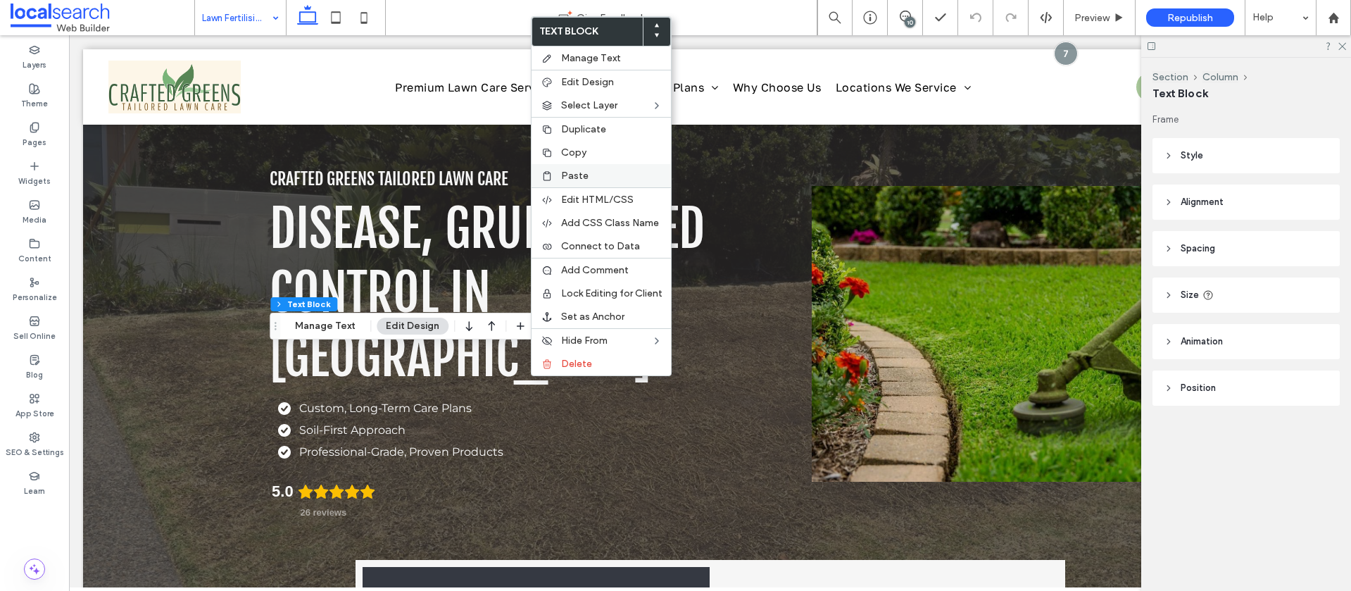
click at [566, 175] on span "Paste" at bounding box center [574, 176] width 27 height 12
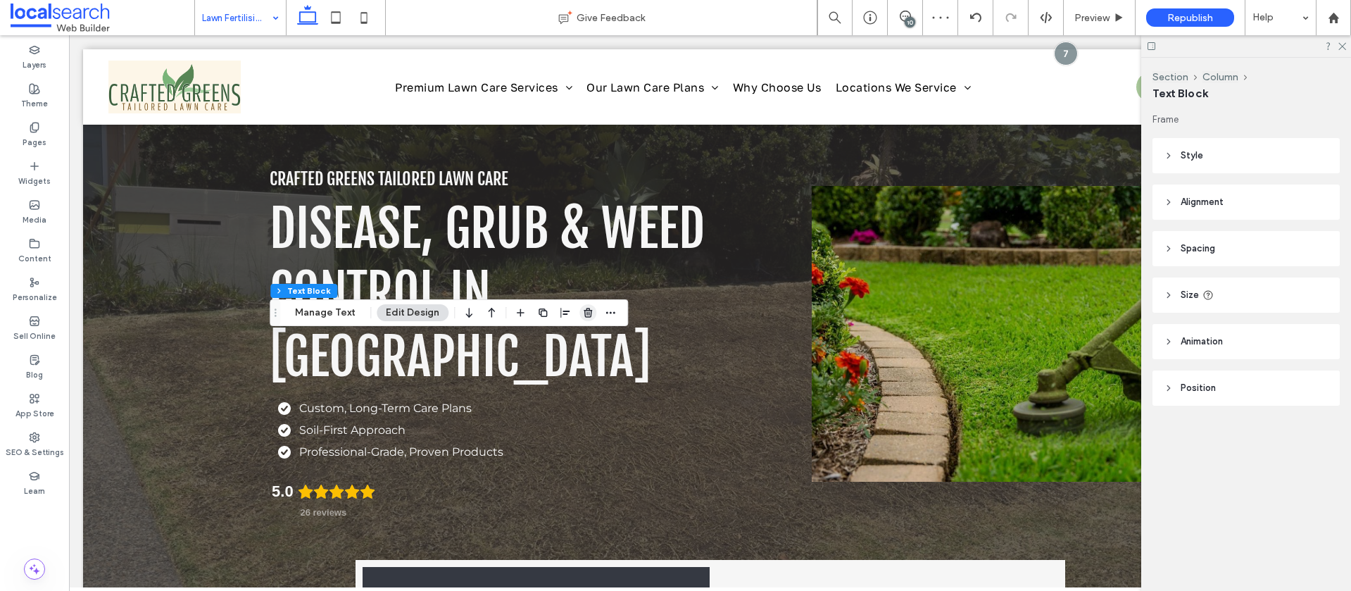
click at [585, 310] on use "button" at bounding box center [588, 312] width 8 height 9
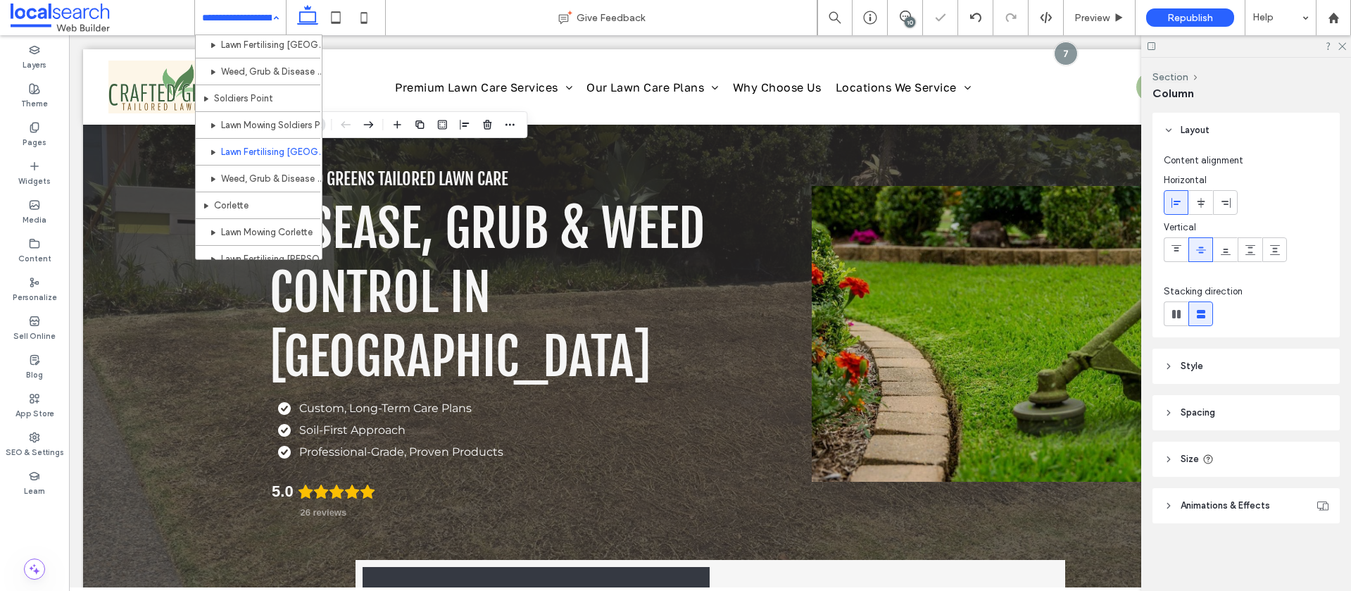
scroll to position [308, 0]
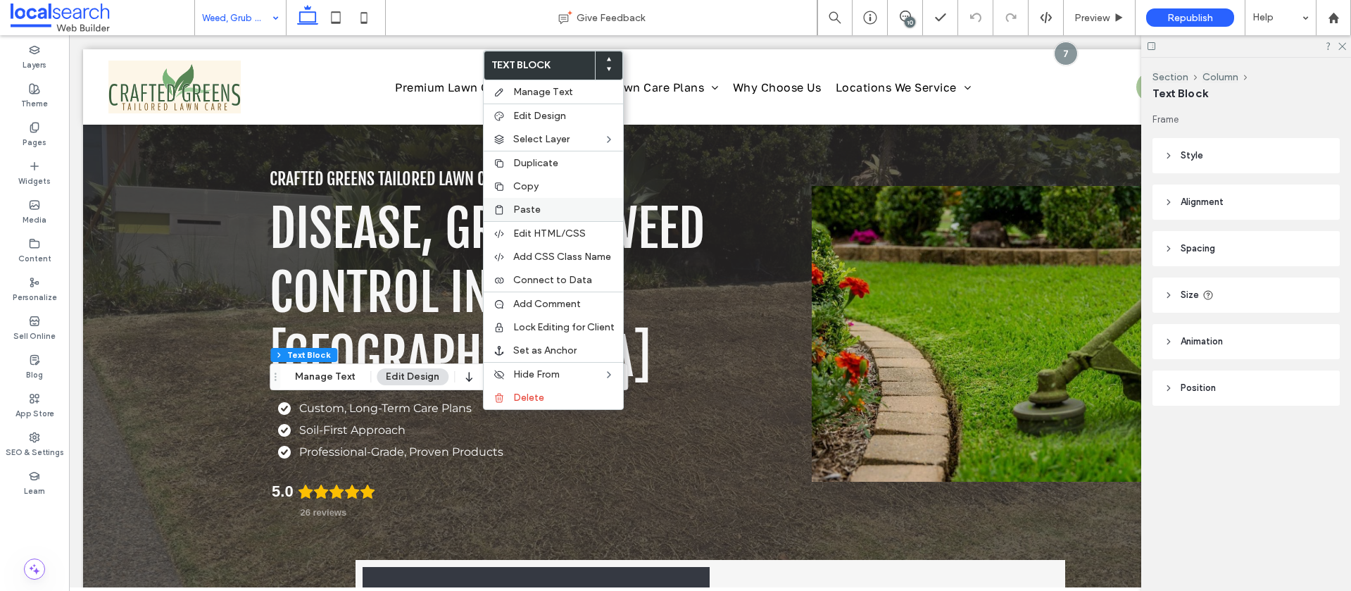
click at [522, 209] on span "Paste" at bounding box center [526, 209] width 27 height 12
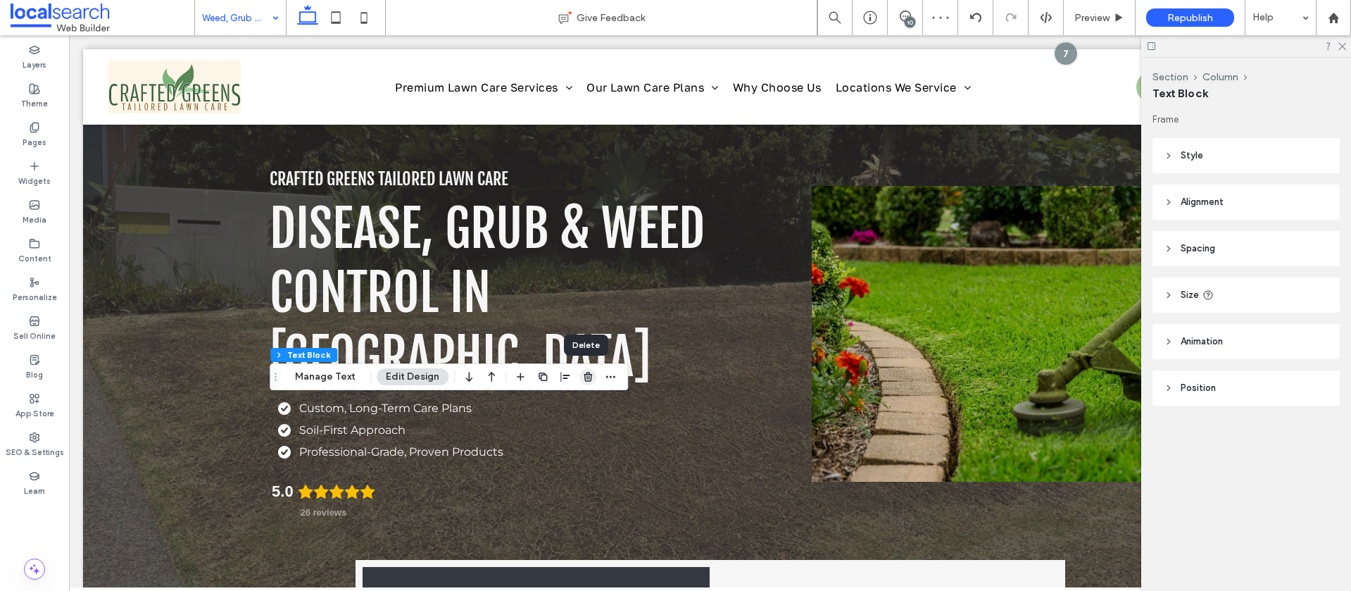
click at [590, 375] on icon "button" at bounding box center [587, 376] width 11 height 11
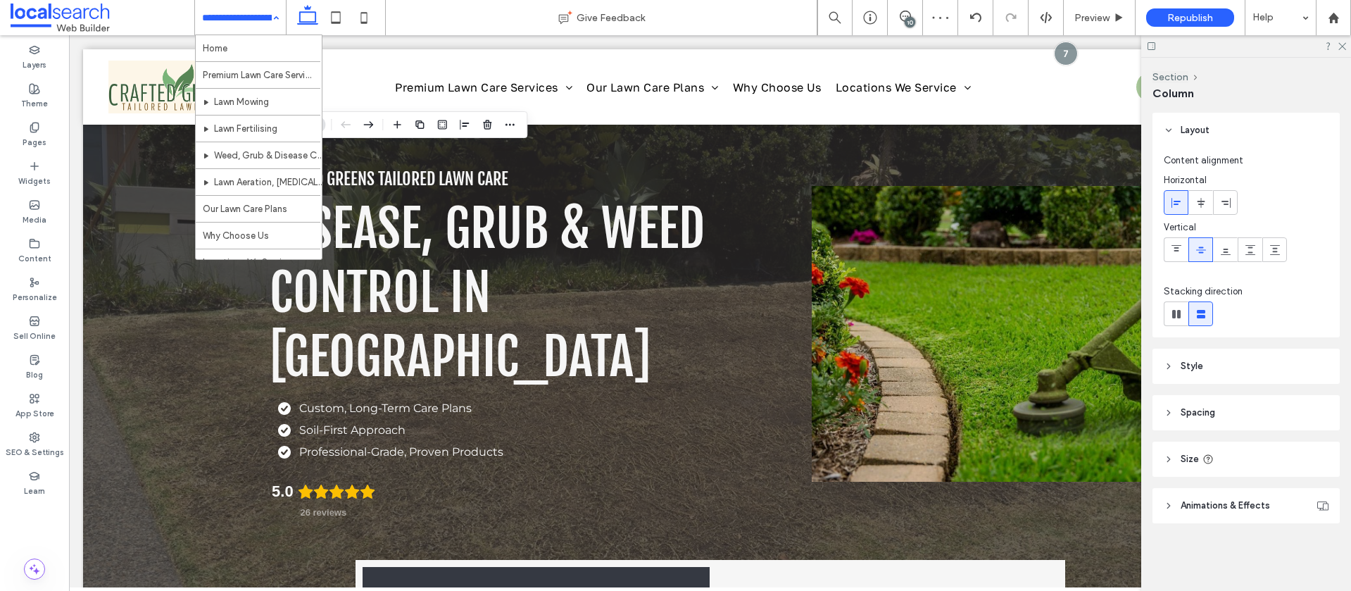
drag, startPoint x: 239, startPoint y: 7, endPoint x: 236, endPoint y: 15, distance: 8.2
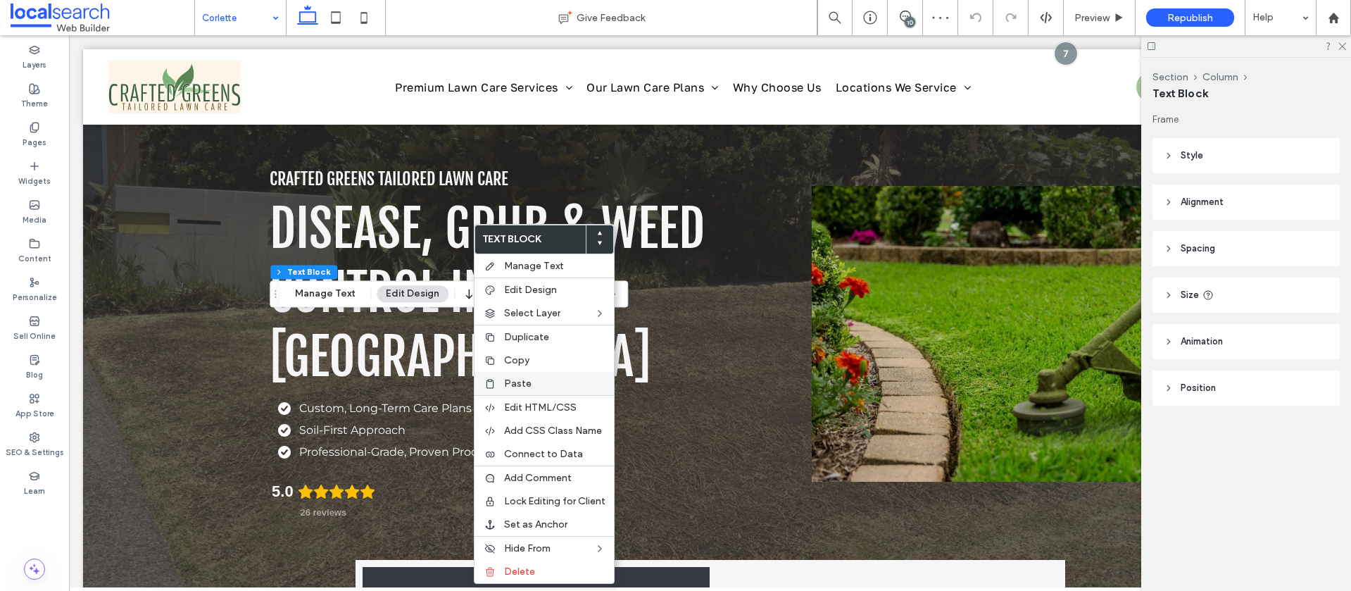
click at [529, 380] on span "Paste" at bounding box center [517, 383] width 27 height 12
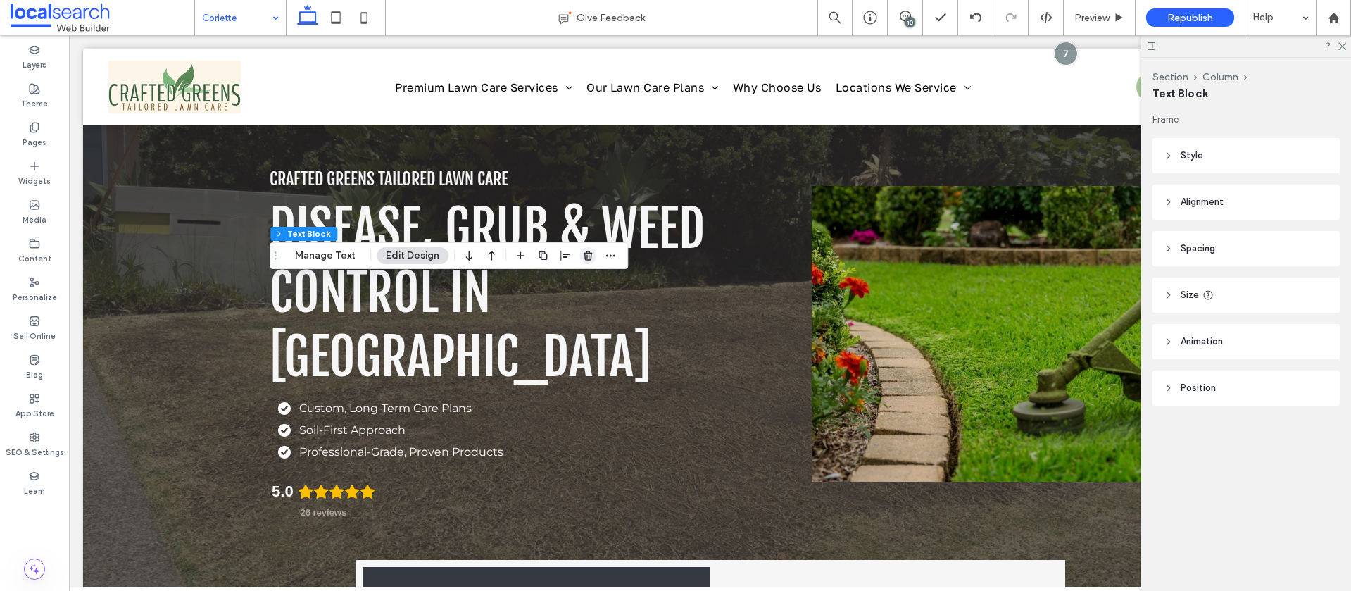
click at [584, 258] on use "button" at bounding box center [588, 255] width 8 height 9
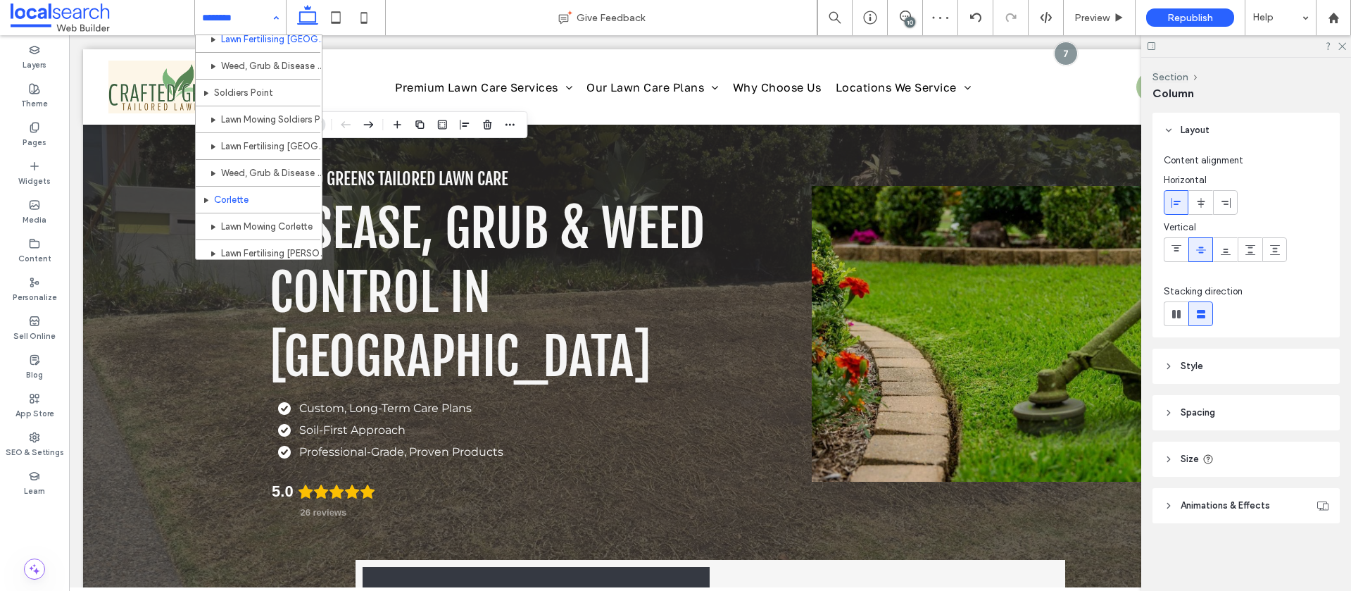
scroll to position [363, 0]
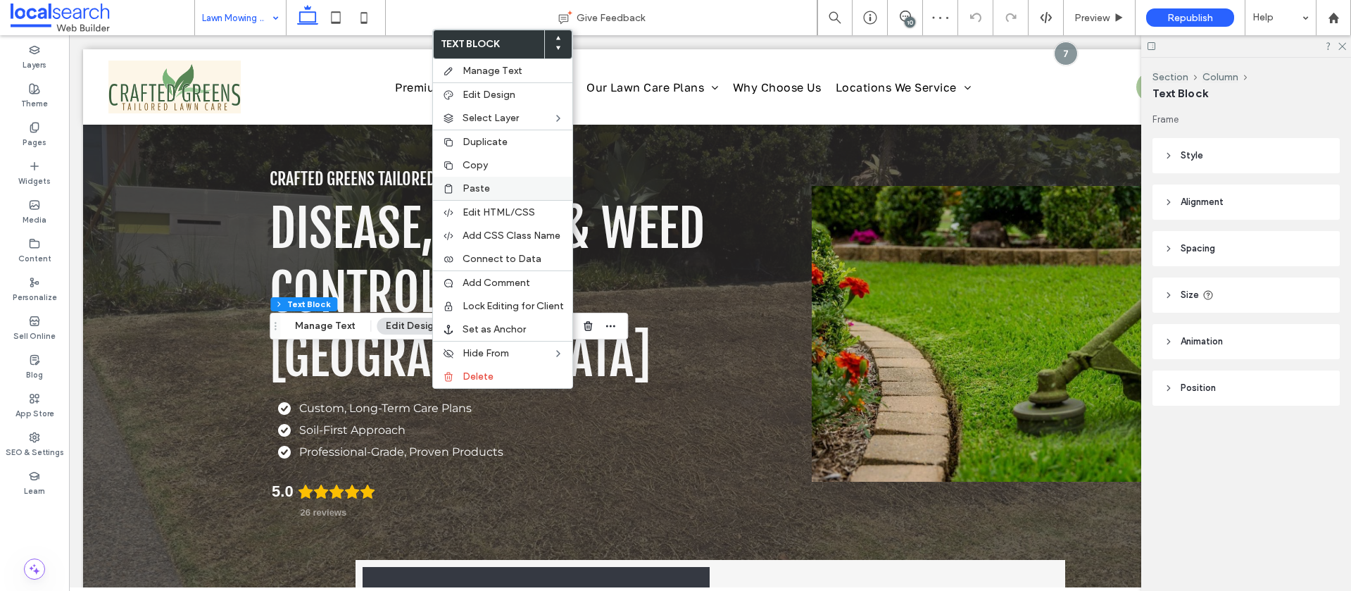
click at [486, 194] on div "Paste" at bounding box center [502, 188] width 139 height 23
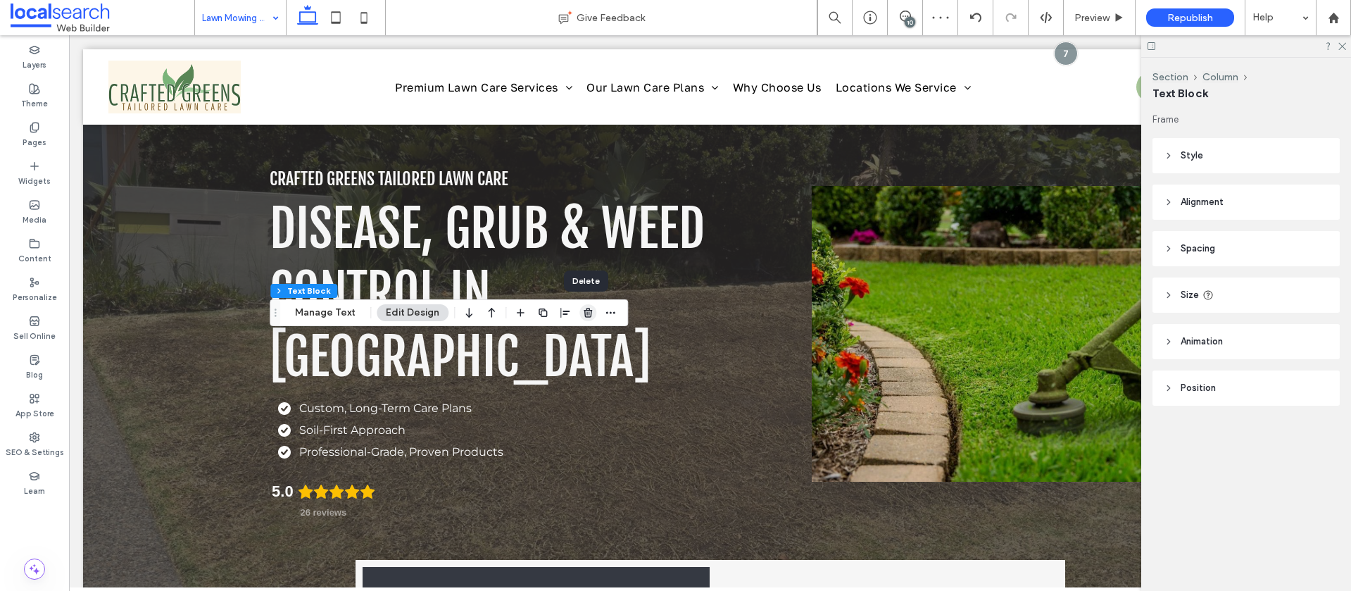
click at [584, 315] on use "button" at bounding box center [588, 312] width 8 height 9
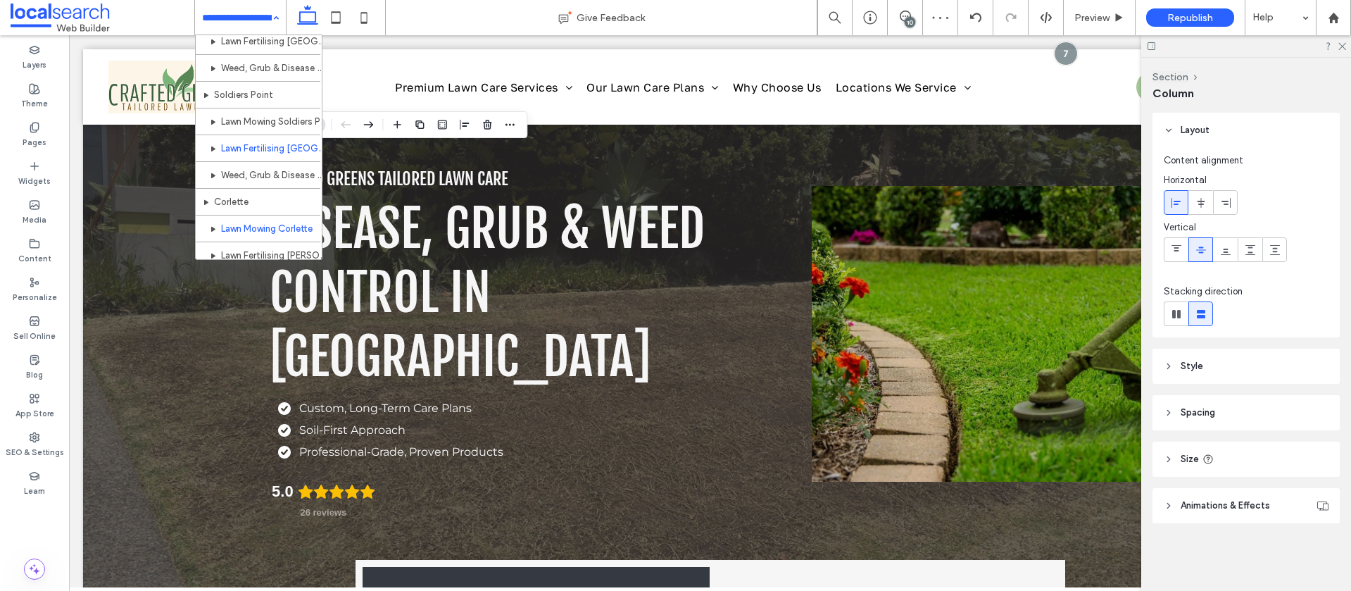
scroll to position [363, 0]
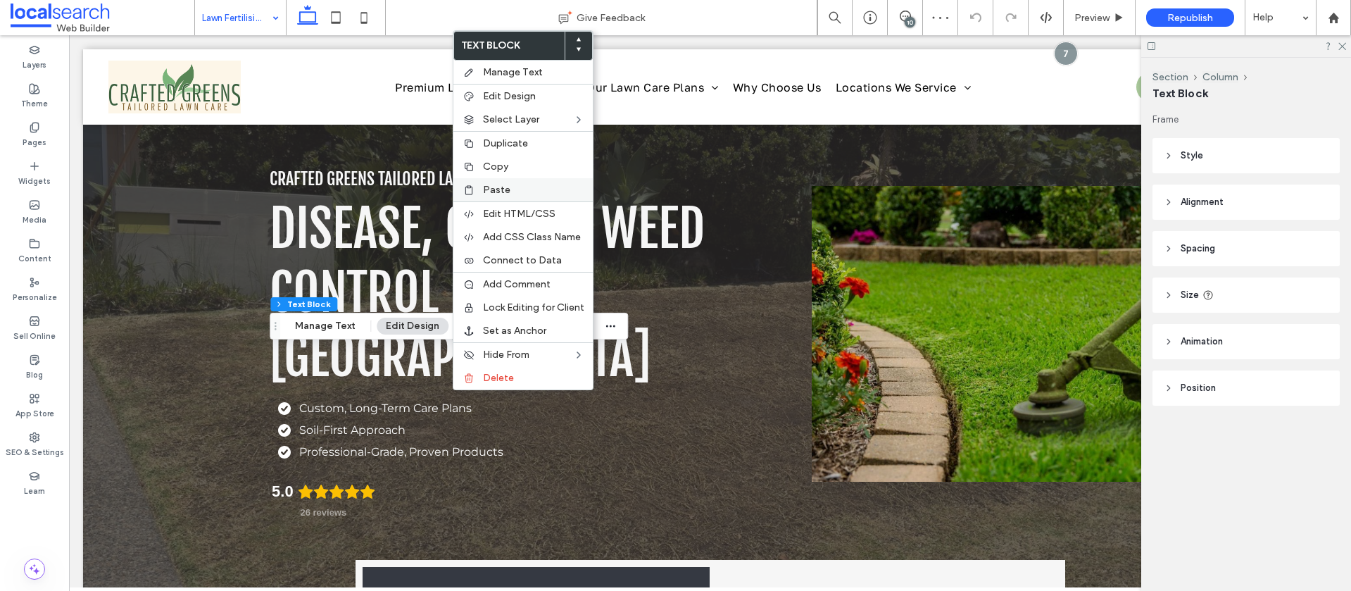
click at [519, 191] on label "Paste" at bounding box center [533, 190] width 101 height 12
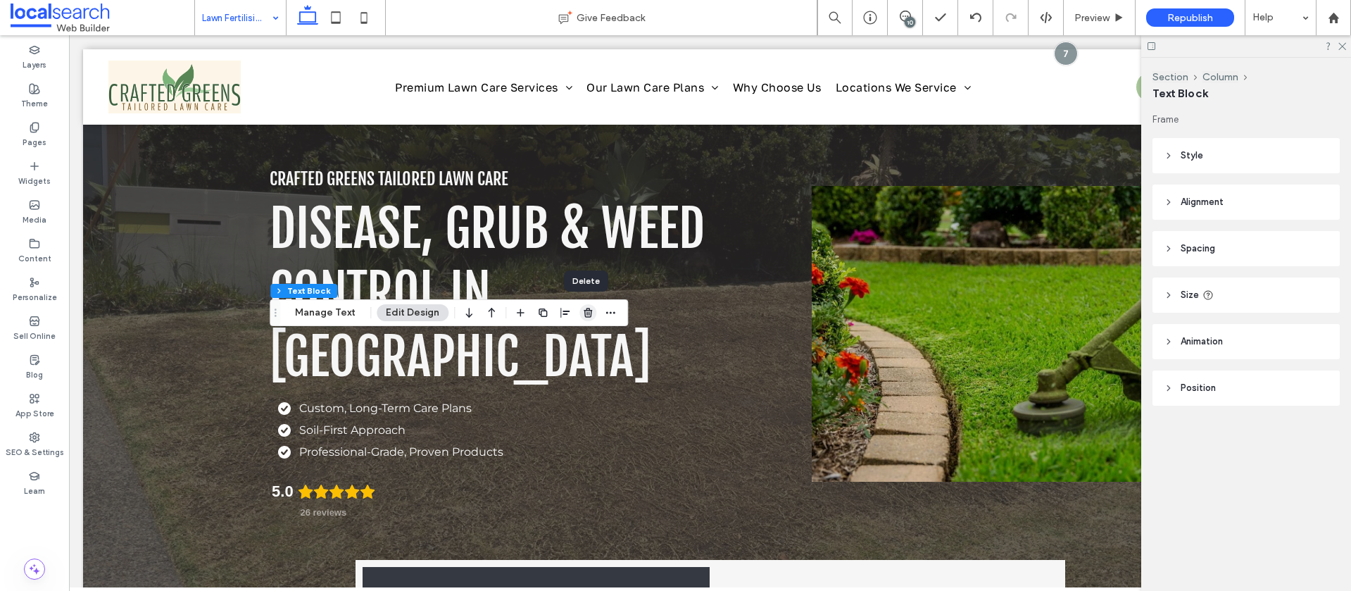
click at [586, 313] on use "button" at bounding box center [588, 312] width 8 height 9
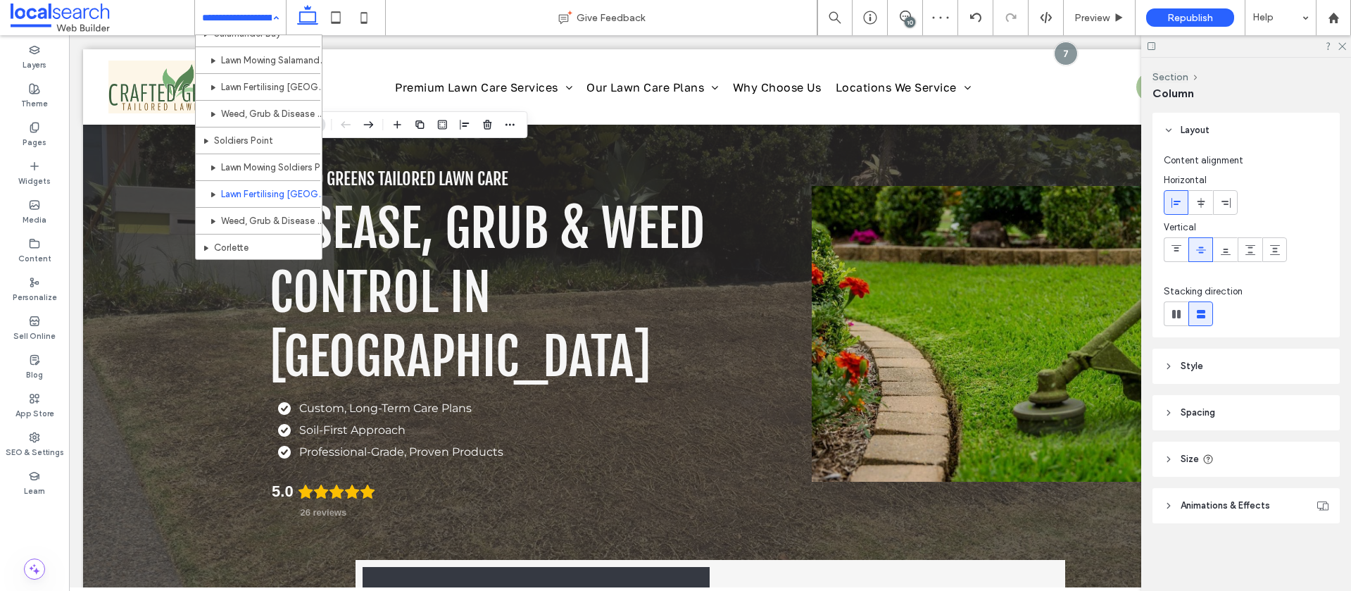
scroll to position [363, 0]
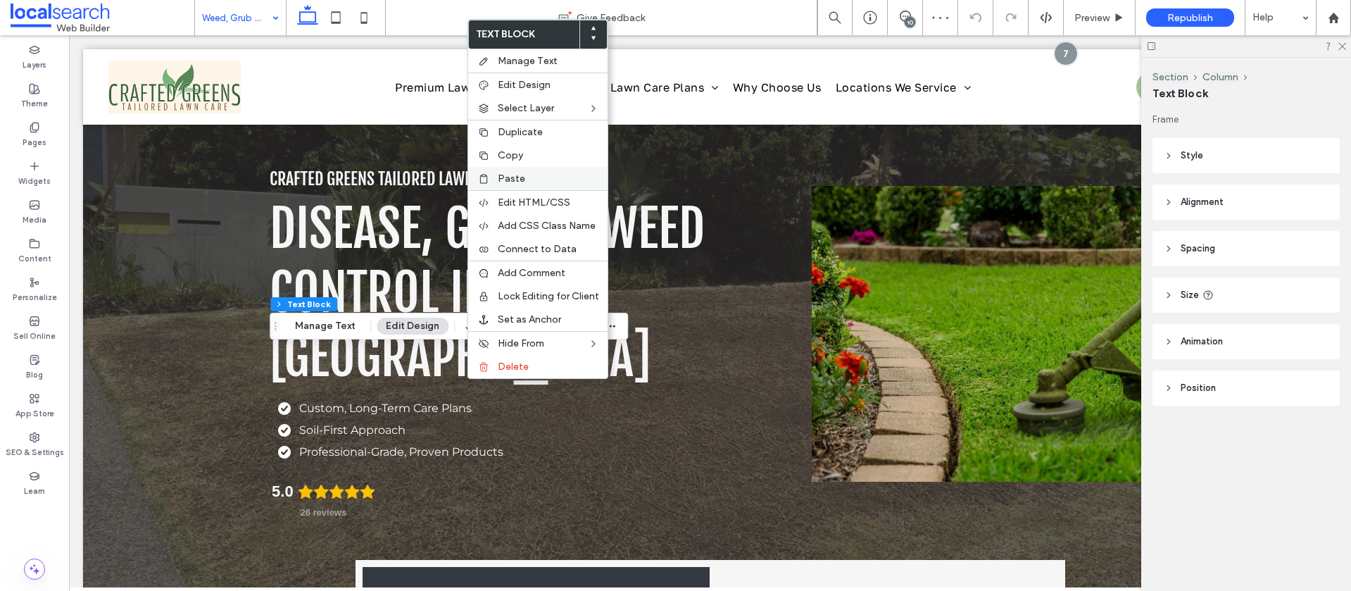
click at [537, 175] on label "Paste" at bounding box center [548, 178] width 101 height 12
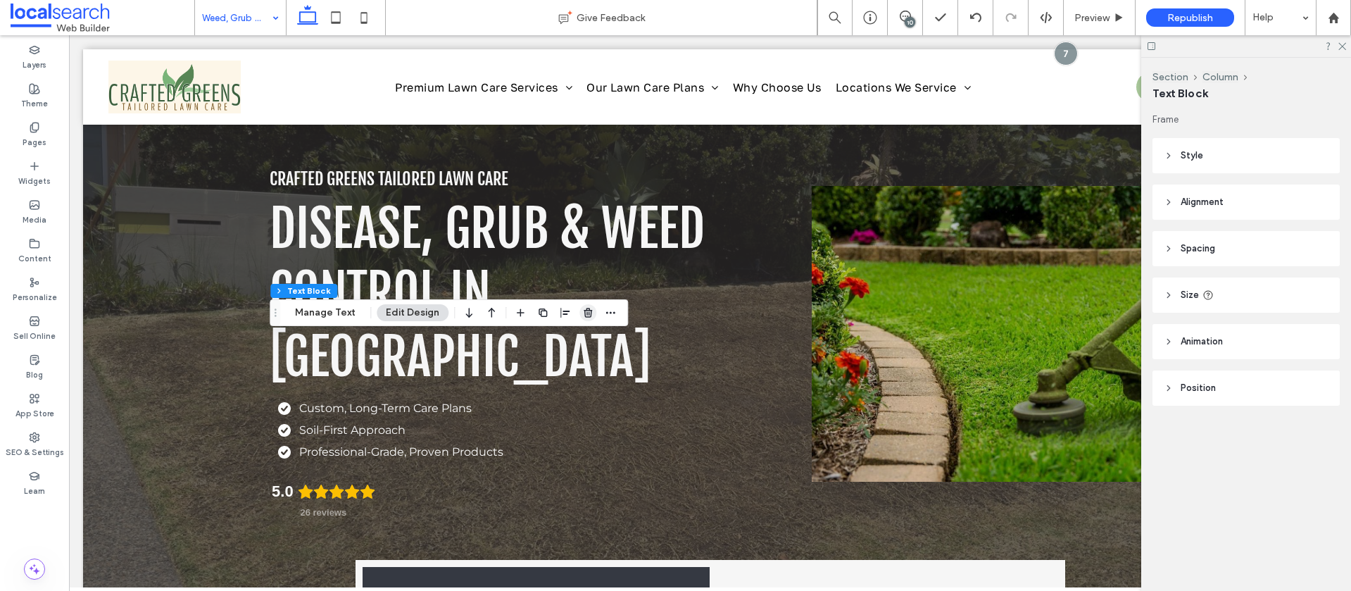
click at [582, 312] on icon "button" at bounding box center [587, 312] width 11 height 11
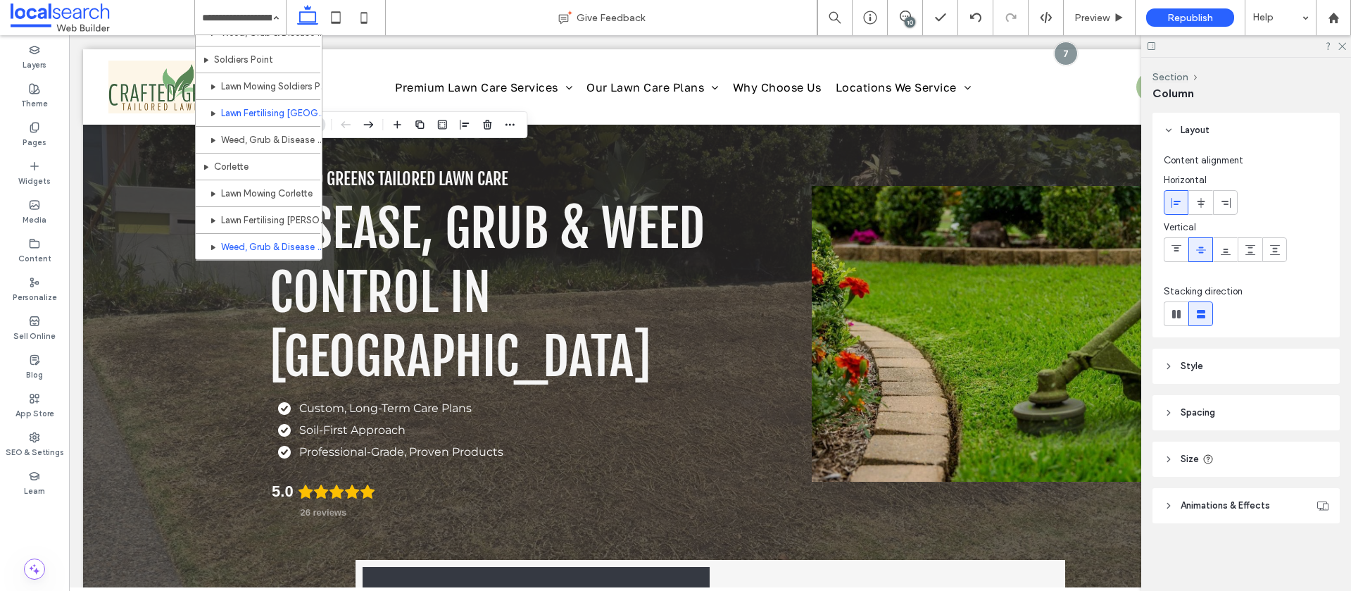
scroll to position [363, 0]
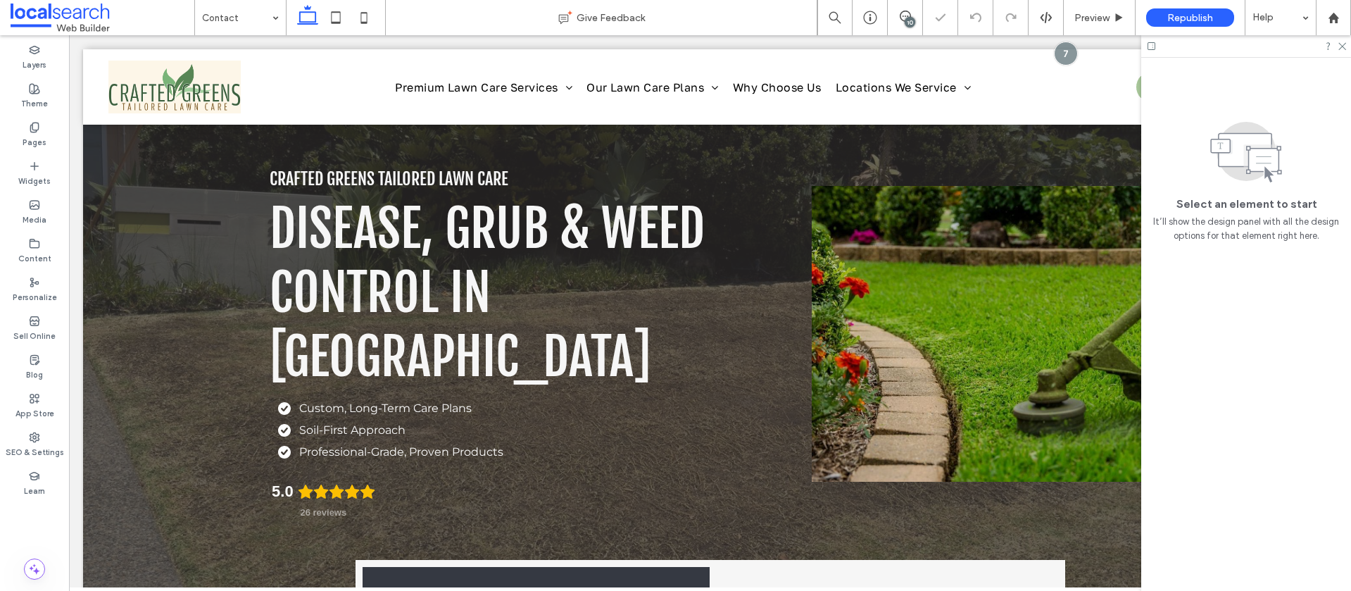
click at [227, 20] on input at bounding box center [237, 17] width 70 height 35
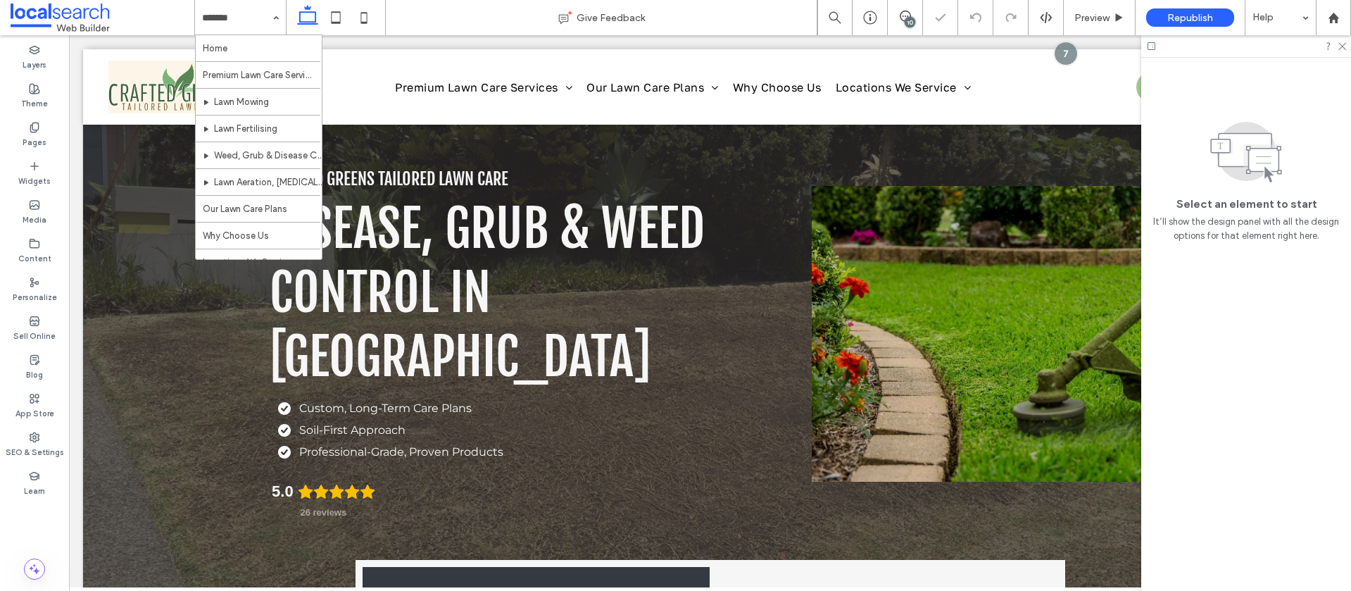
scroll to position [363, 0]
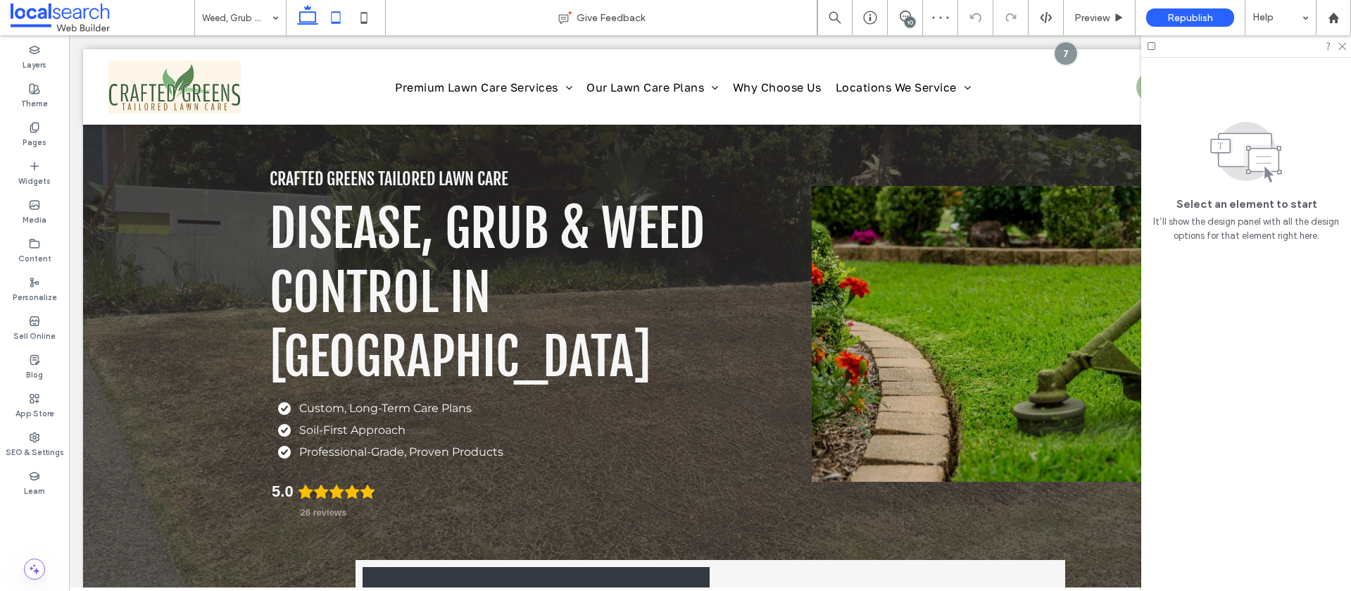
click at [329, 20] on icon at bounding box center [336, 18] width 28 height 28
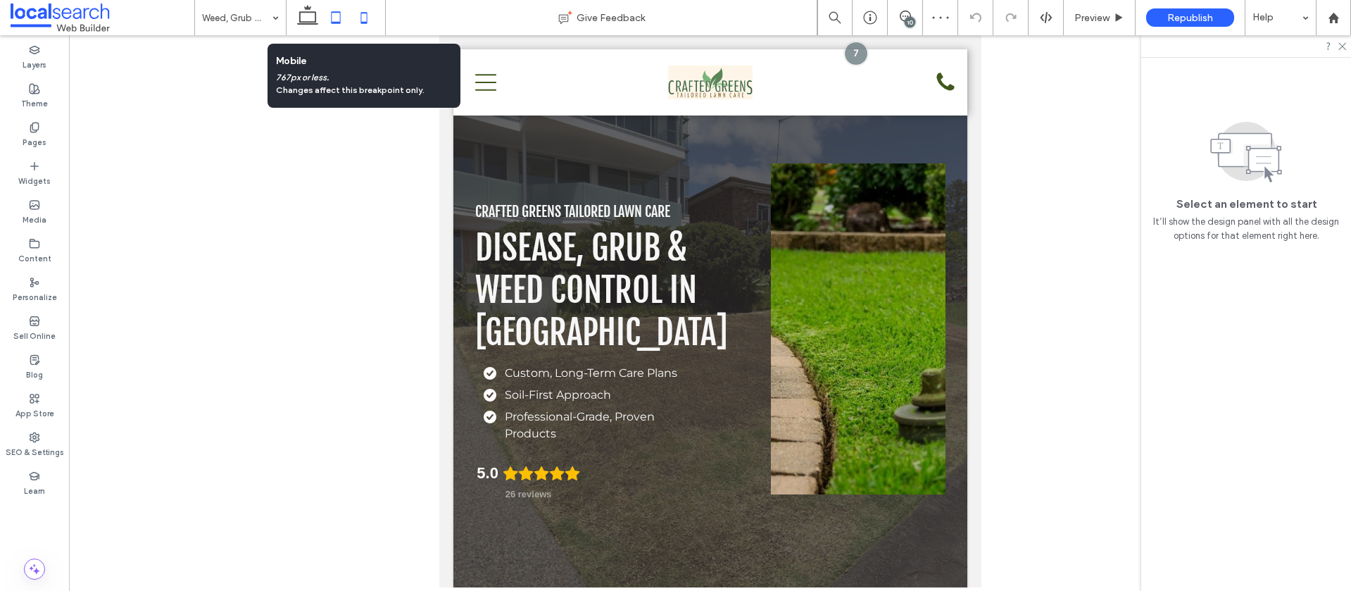
click at [359, 15] on icon at bounding box center [364, 18] width 28 height 28
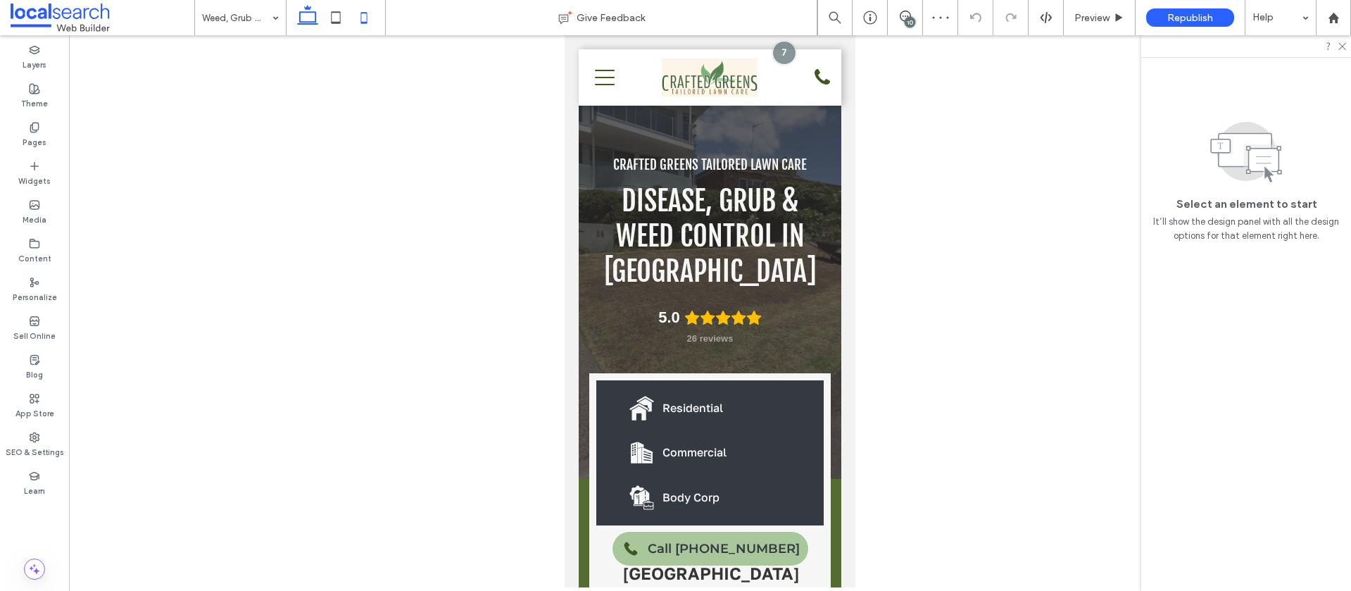
click at [303, 15] on icon at bounding box center [308, 18] width 28 height 28
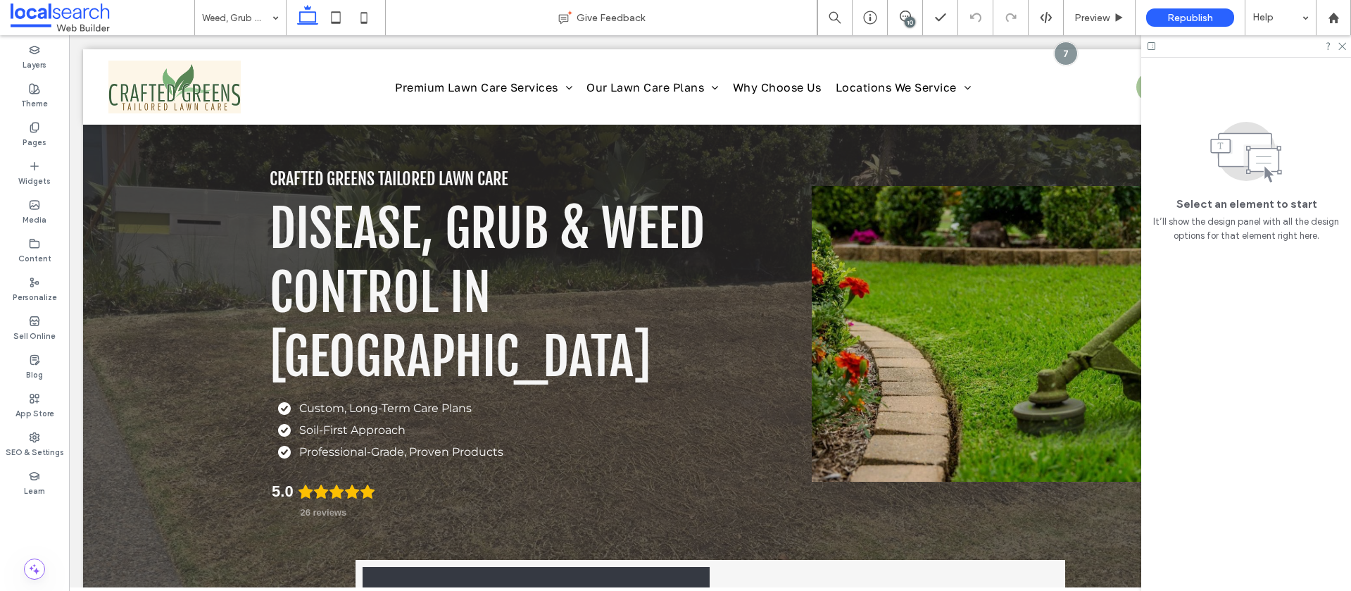
drag, startPoint x: 1341, startPoint y: 45, endPoint x: 1317, endPoint y: 42, distance: 24.2
click at [1339, 44] on icon at bounding box center [1341, 45] width 9 height 9
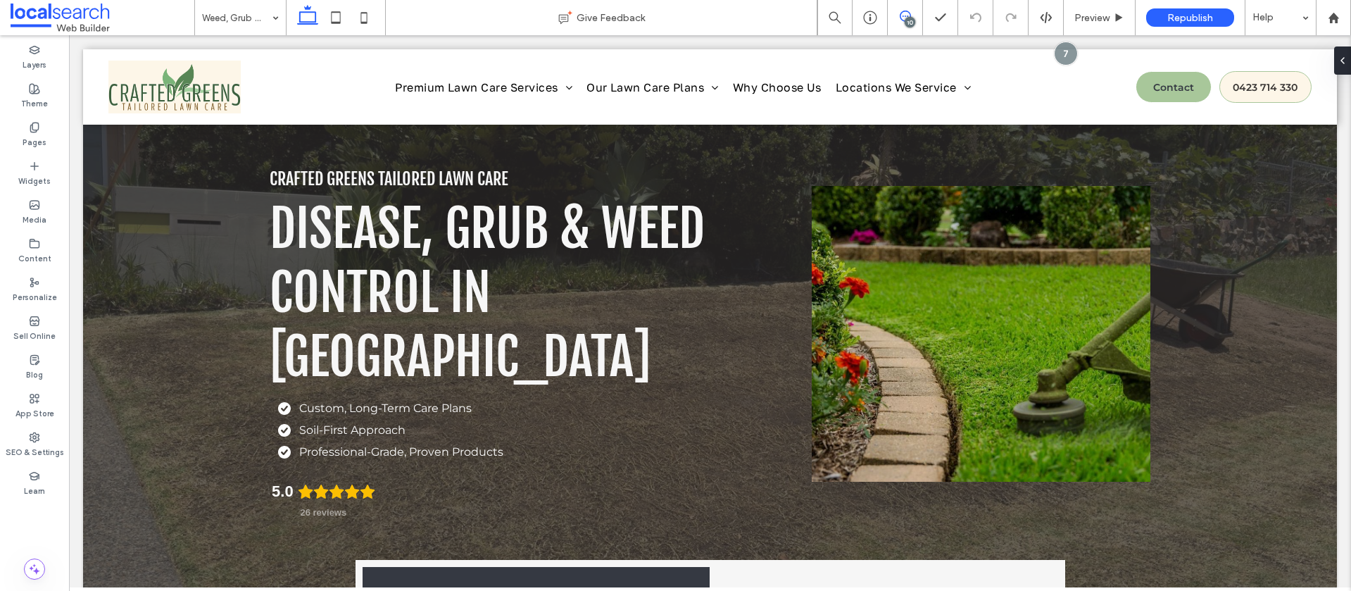
click at [905, 14] on icon at bounding box center [905, 16] width 11 height 11
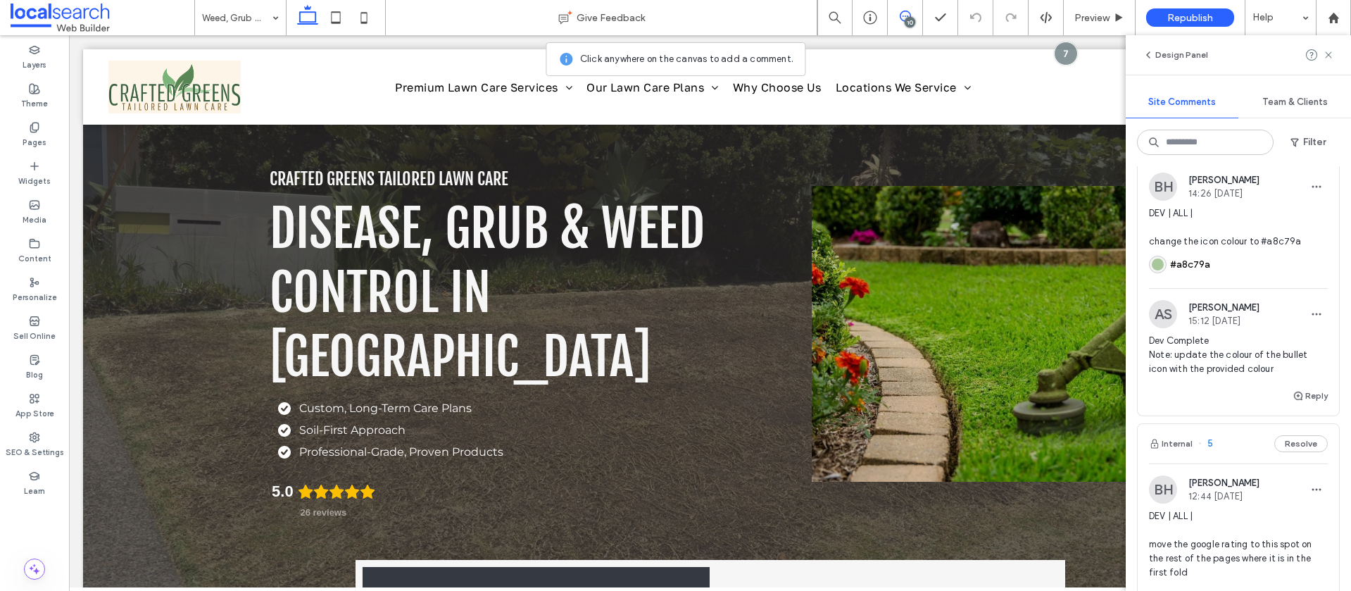
scroll to position [3599, 0]
click at [1309, 405] on button "Reply" at bounding box center [1309, 397] width 35 height 17
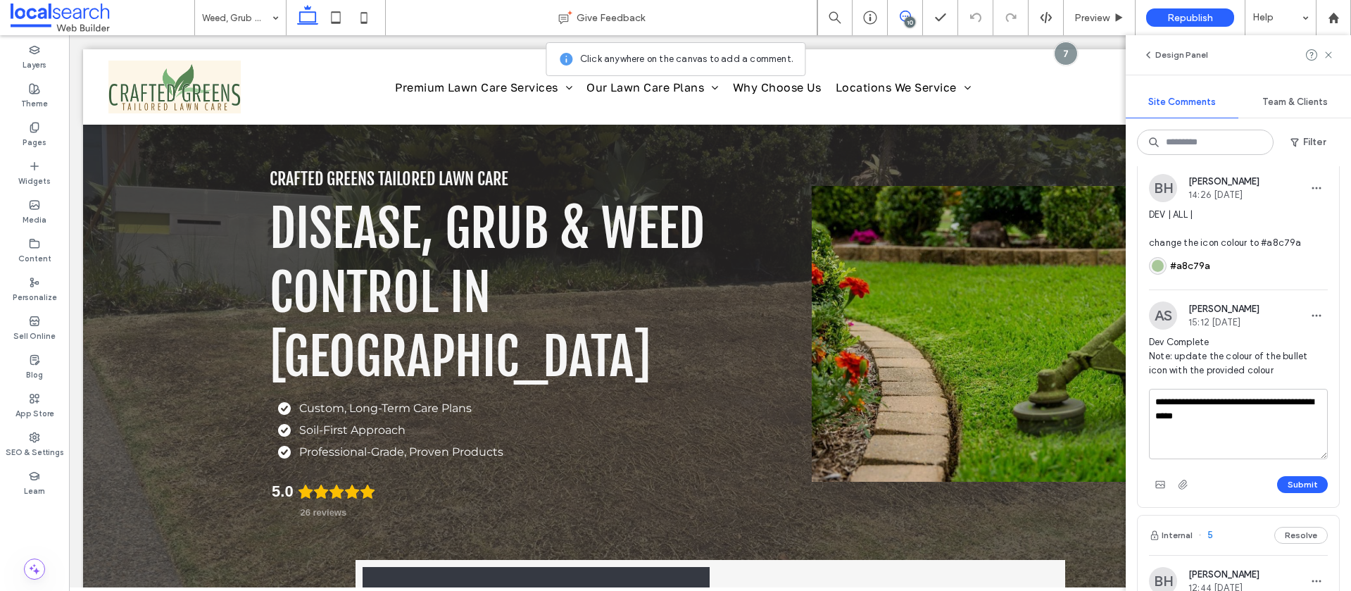
click at [1288, 430] on textarea "**********" at bounding box center [1238, 424] width 179 height 70
drag, startPoint x: 1291, startPoint y: 433, endPoint x: 1307, endPoint y: 432, distance: 16.2
click at [1291, 433] on textarea "**********" at bounding box center [1238, 424] width 179 height 70
type textarea "**********"
click at [1281, 493] on button "Submit" at bounding box center [1302, 484] width 51 height 17
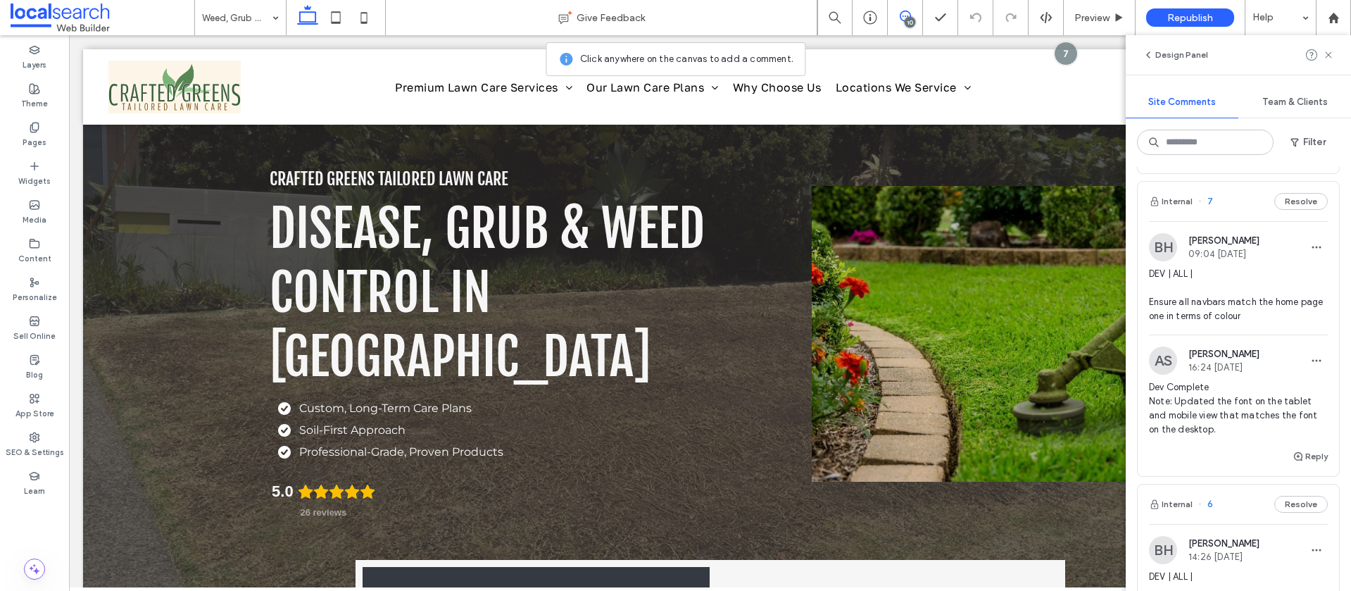
scroll to position [0, 0]
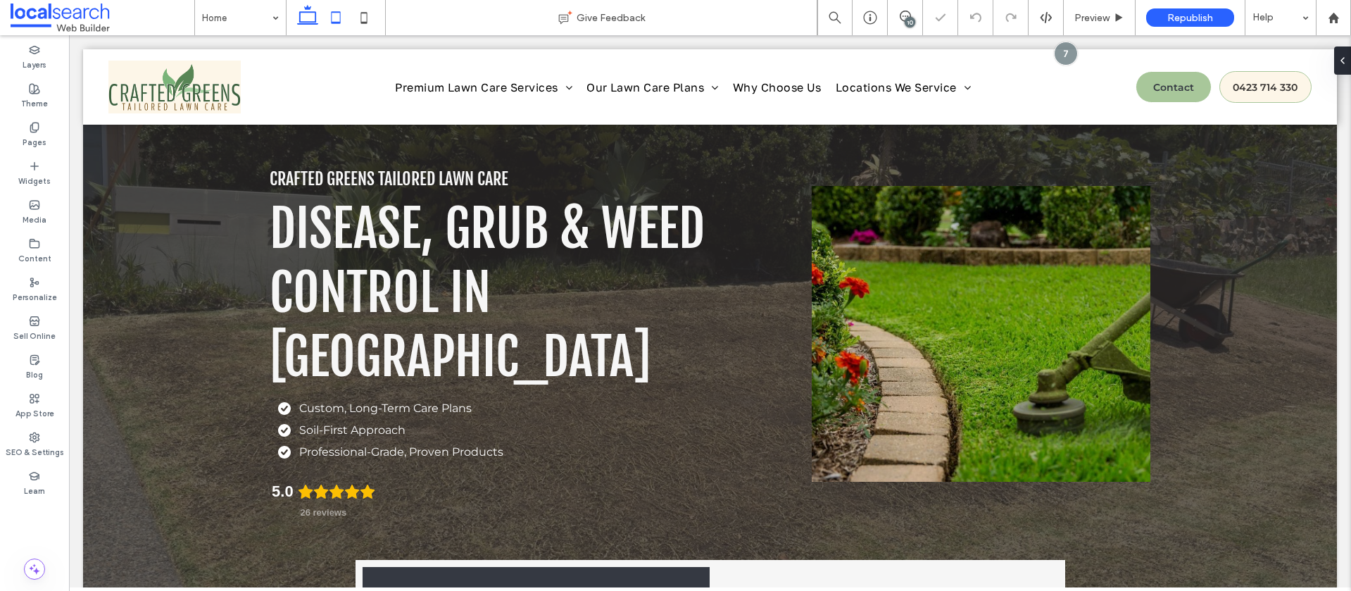
click at [334, 23] on use at bounding box center [336, 17] width 9 height 12
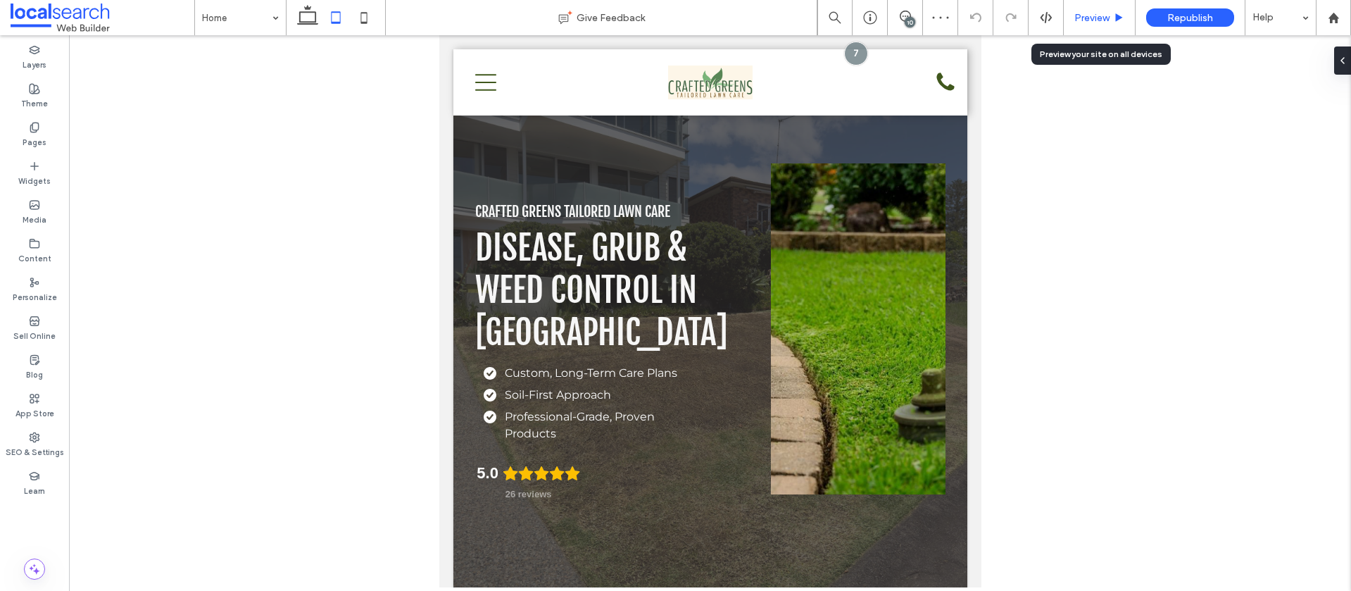
click at [1099, 23] on span "Preview" at bounding box center [1091, 18] width 35 height 12
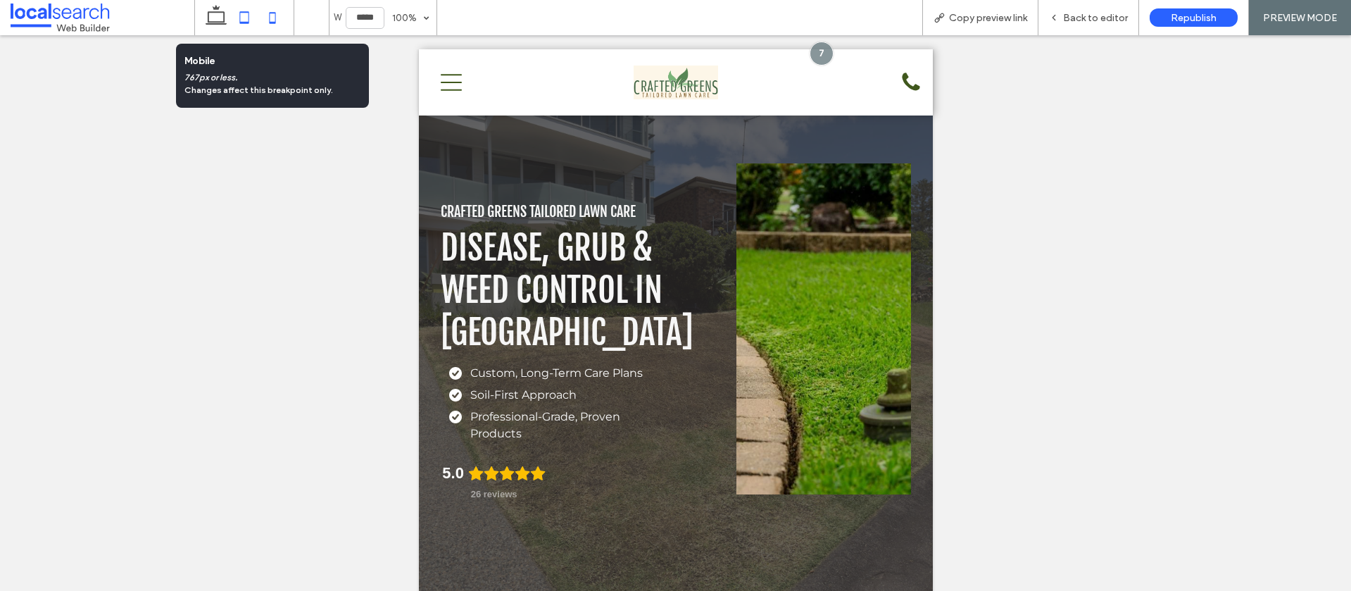
click at [270, 20] on use at bounding box center [273, 17] width 6 height 11
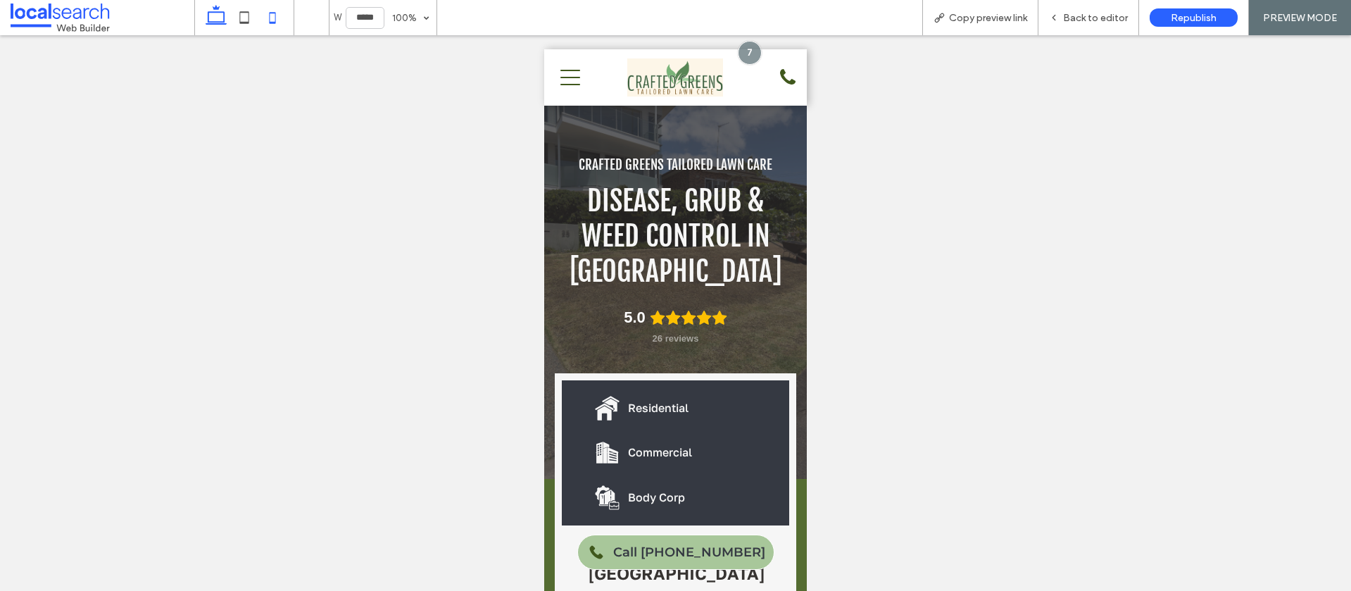
click at [225, 20] on use at bounding box center [216, 15] width 21 height 20
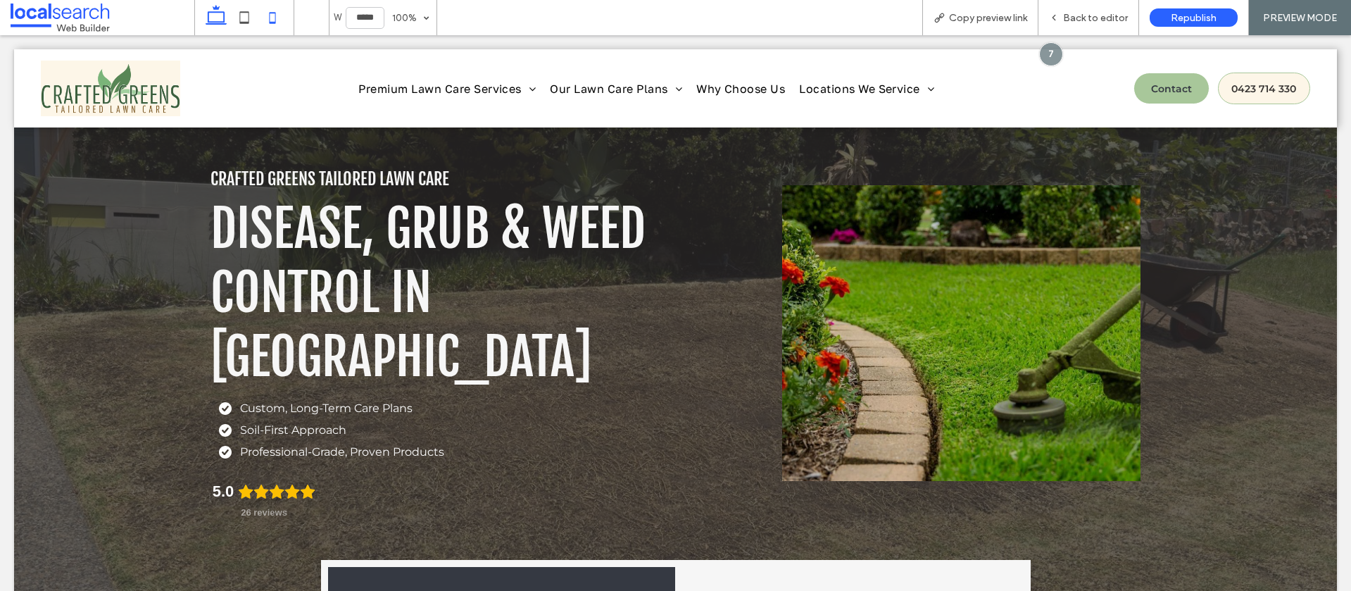
type input "******"
click at [1092, 9] on div "Back to editor" at bounding box center [1088, 17] width 101 height 35
click at [1067, 26] on div "Back to editor" at bounding box center [1088, 17] width 101 height 35
click at [1079, 17] on span "Back to editor" at bounding box center [1095, 18] width 65 height 12
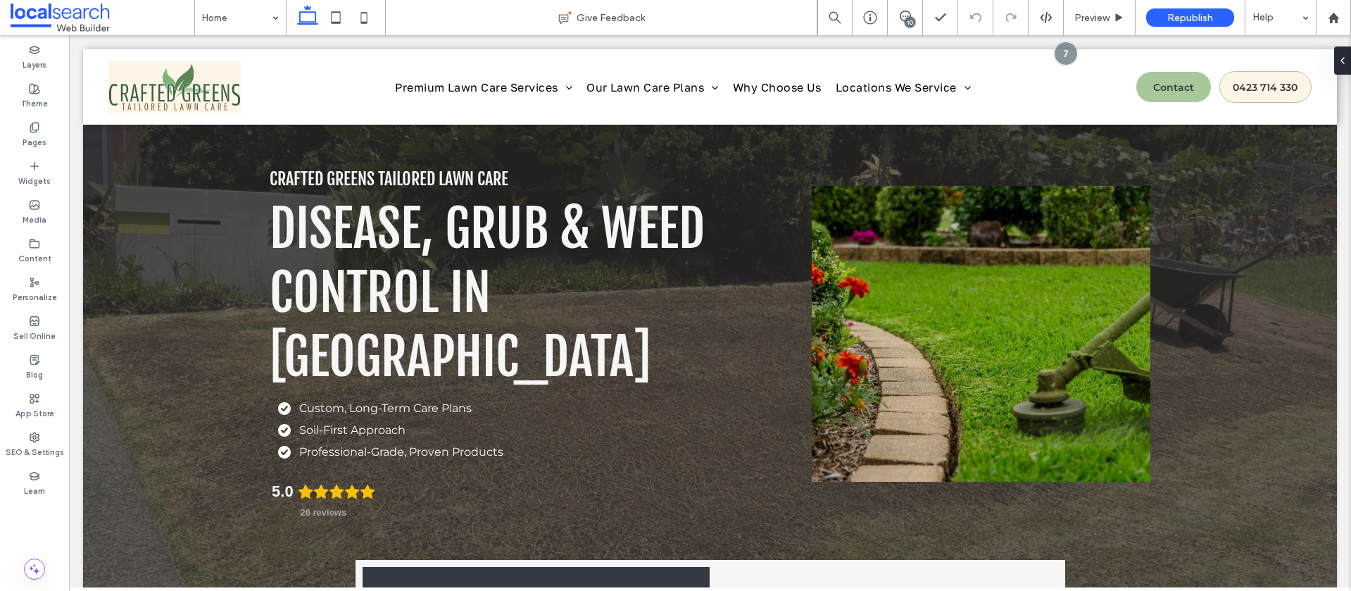
click at [907, 20] on div "10" at bounding box center [910, 22] width 11 height 11
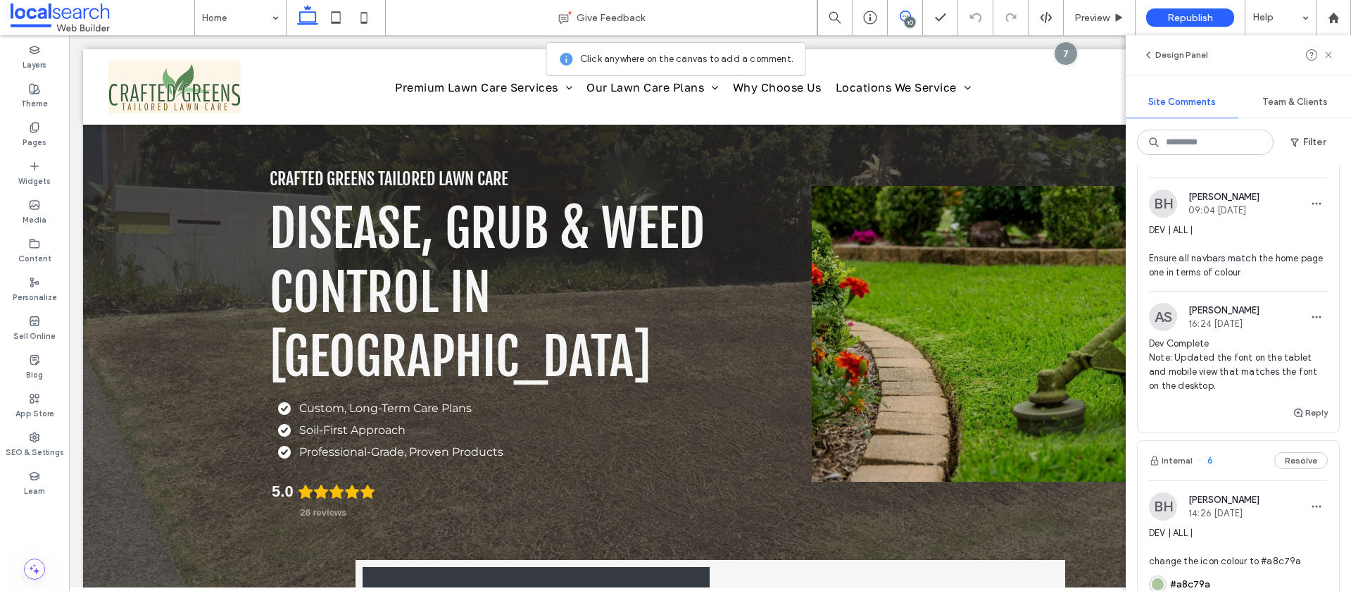
scroll to position [3284, 0]
click at [1109, 13] on div "Preview" at bounding box center [1099, 18] width 71 height 12
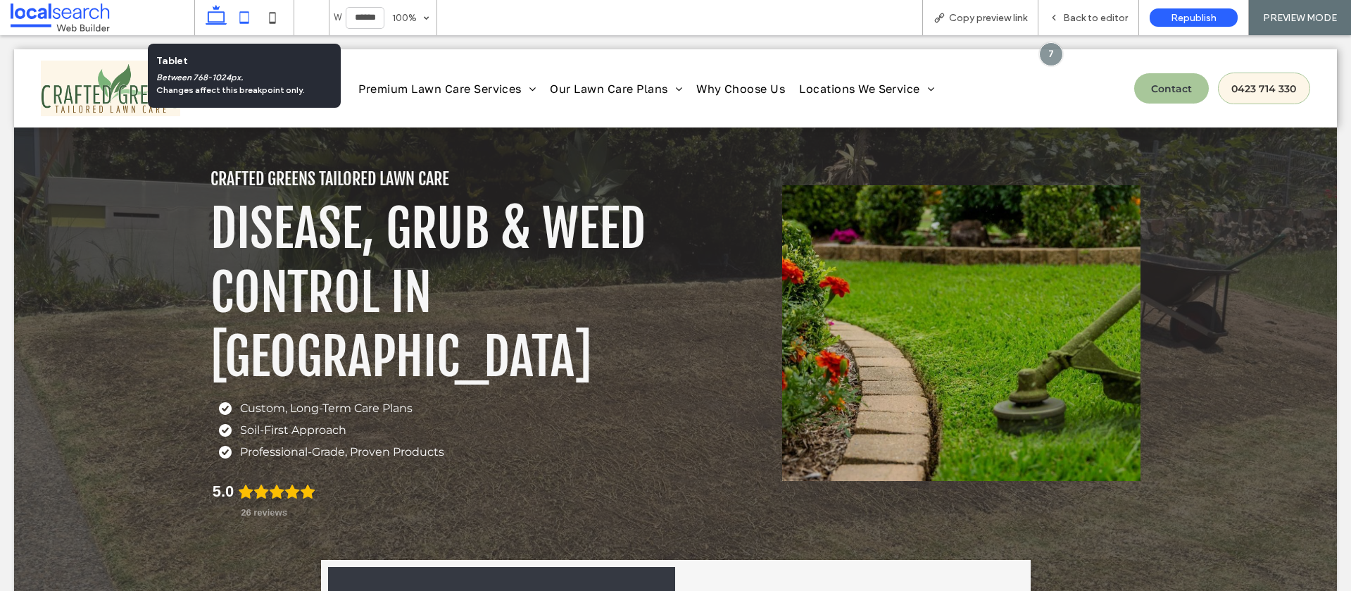
click at [245, 18] on icon at bounding box center [244, 18] width 28 height 28
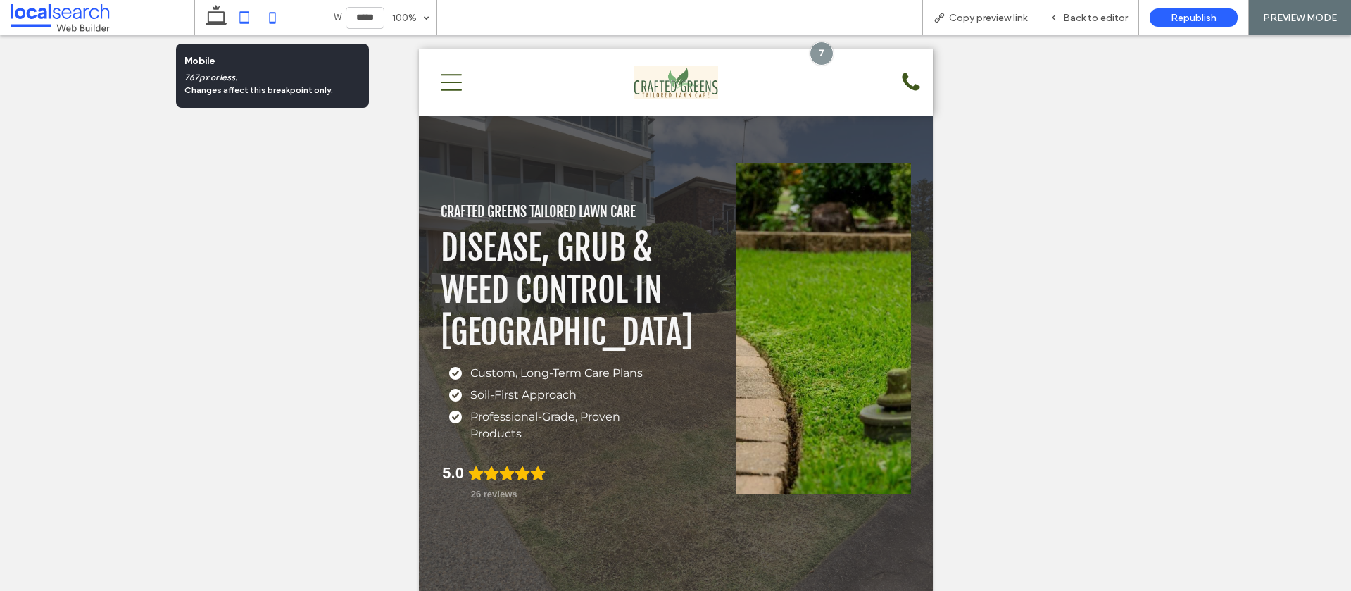
click at [277, 12] on icon at bounding box center [272, 18] width 28 height 28
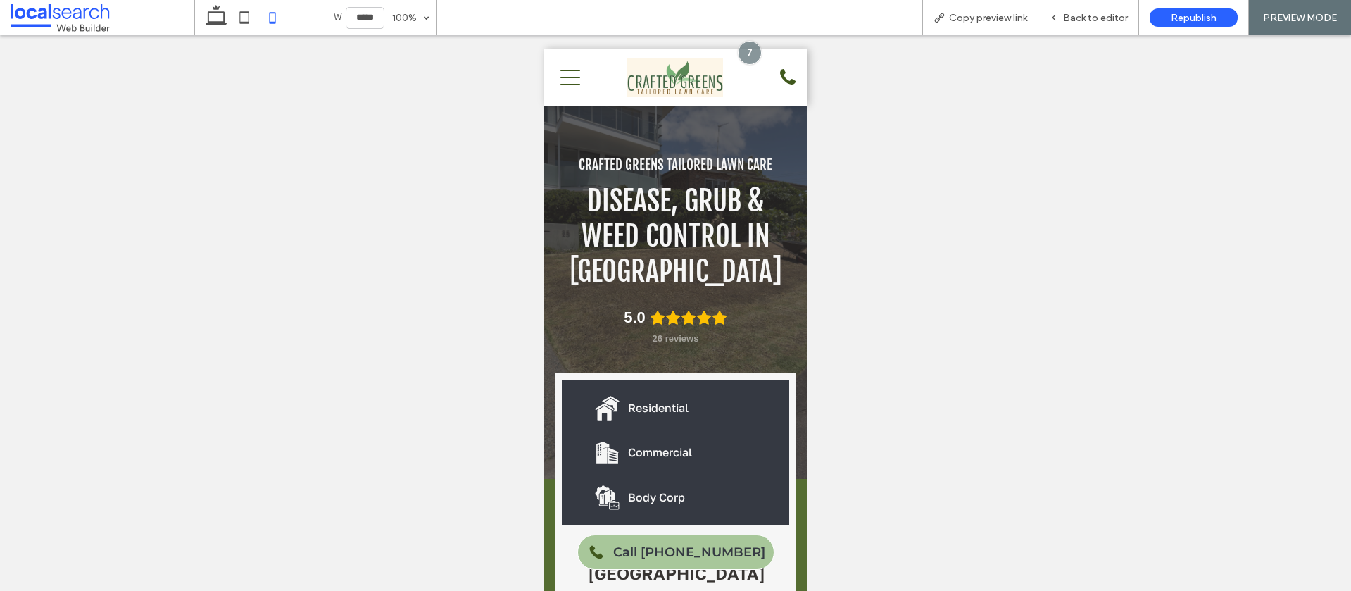
drag, startPoint x: 204, startPoint y: 15, endPoint x: 581, endPoint y: 22, distance: 377.3
click at [204, 15] on icon at bounding box center [216, 18] width 28 height 28
type input "******"
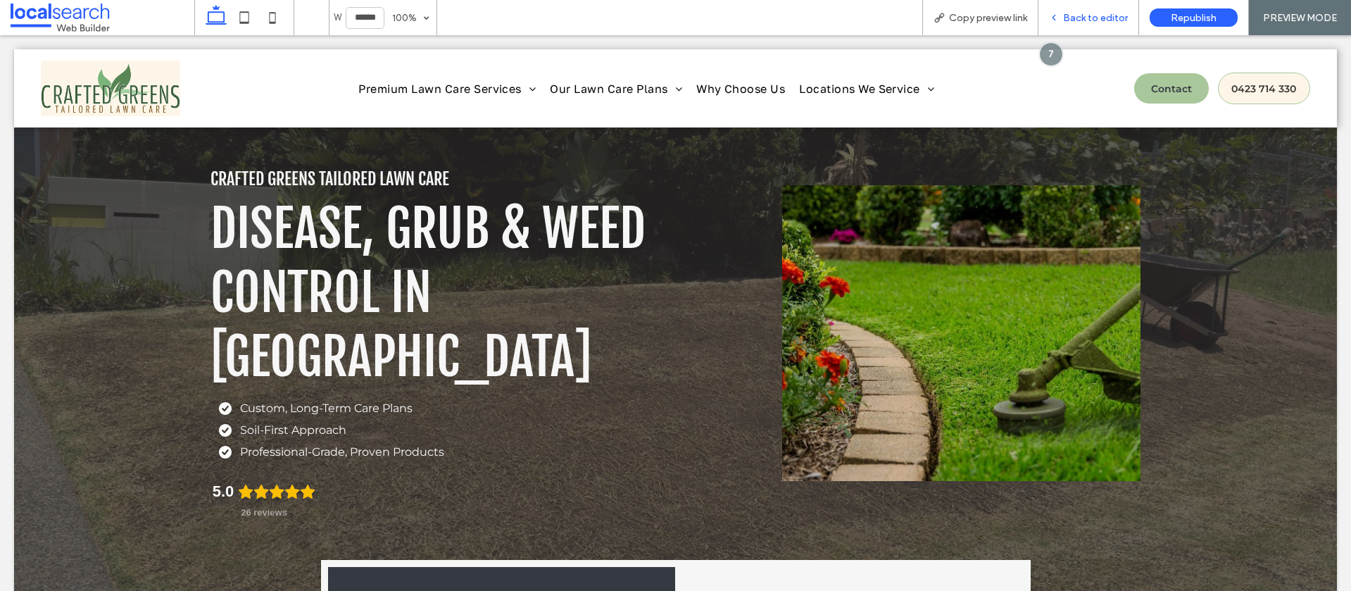
click at [1087, 21] on span "Back to editor" at bounding box center [1095, 18] width 65 height 12
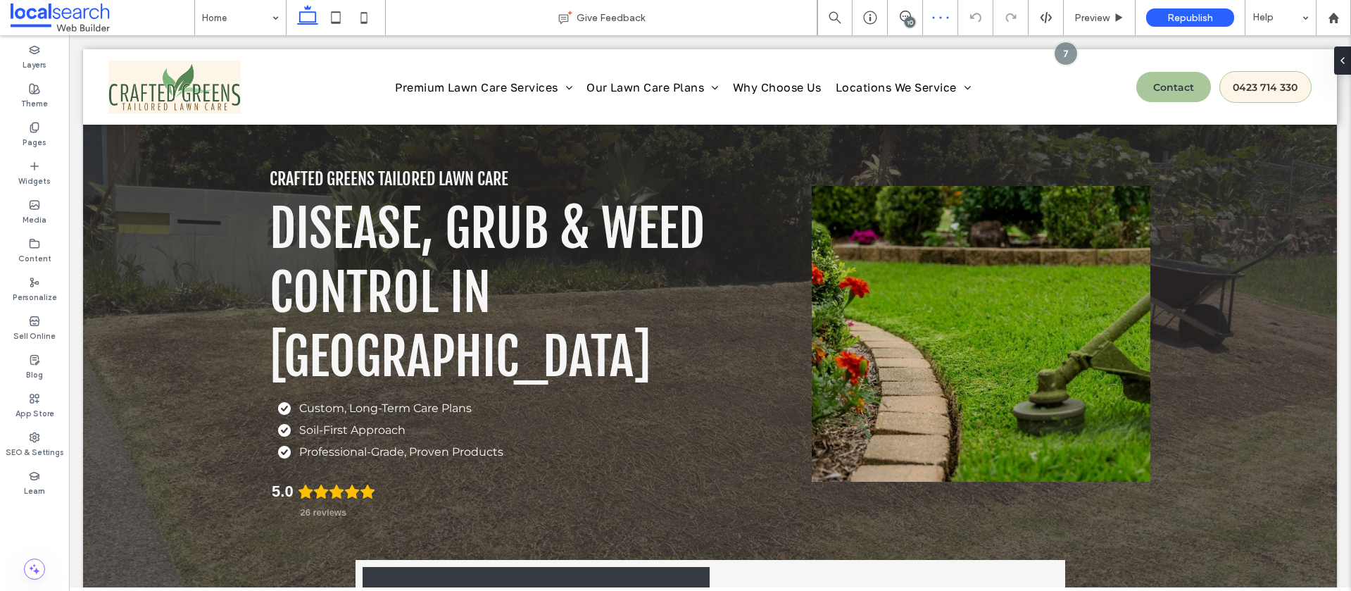
drag, startPoint x: 906, startPoint y: 23, endPoint x: 926, endPoint y: 25, distance: 19.8
click at [906, 23] on div "10" at bounding box center [910, 22] width 11 height 11
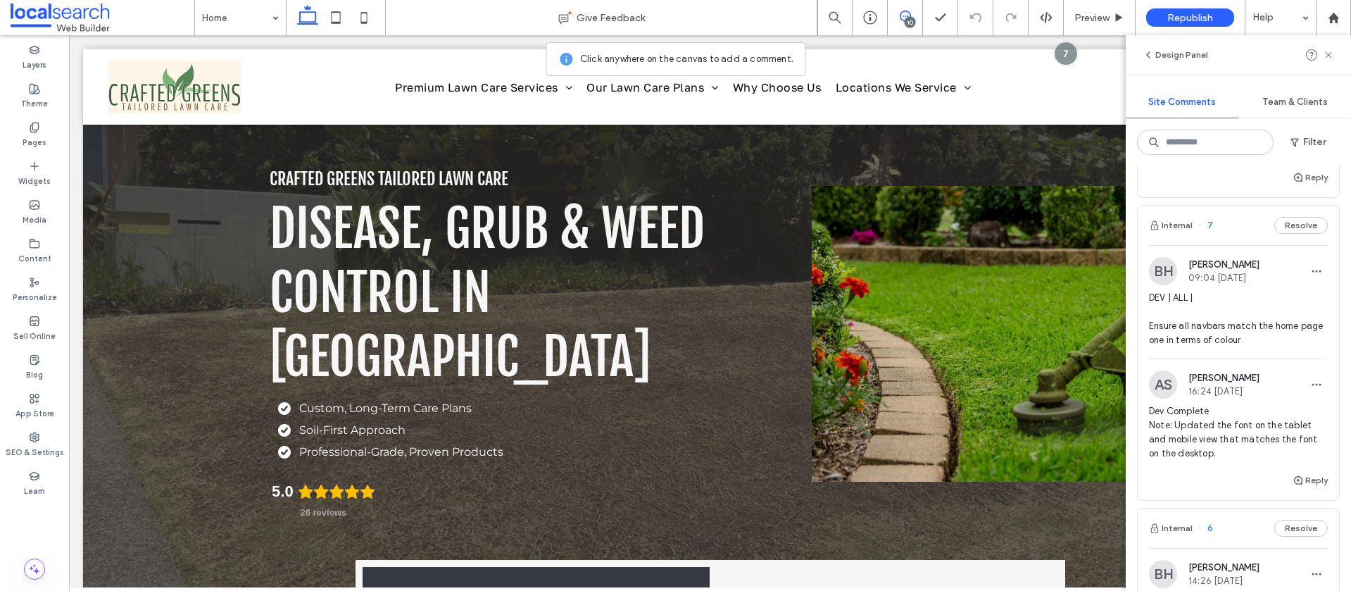
scroll to position [3318, 0]
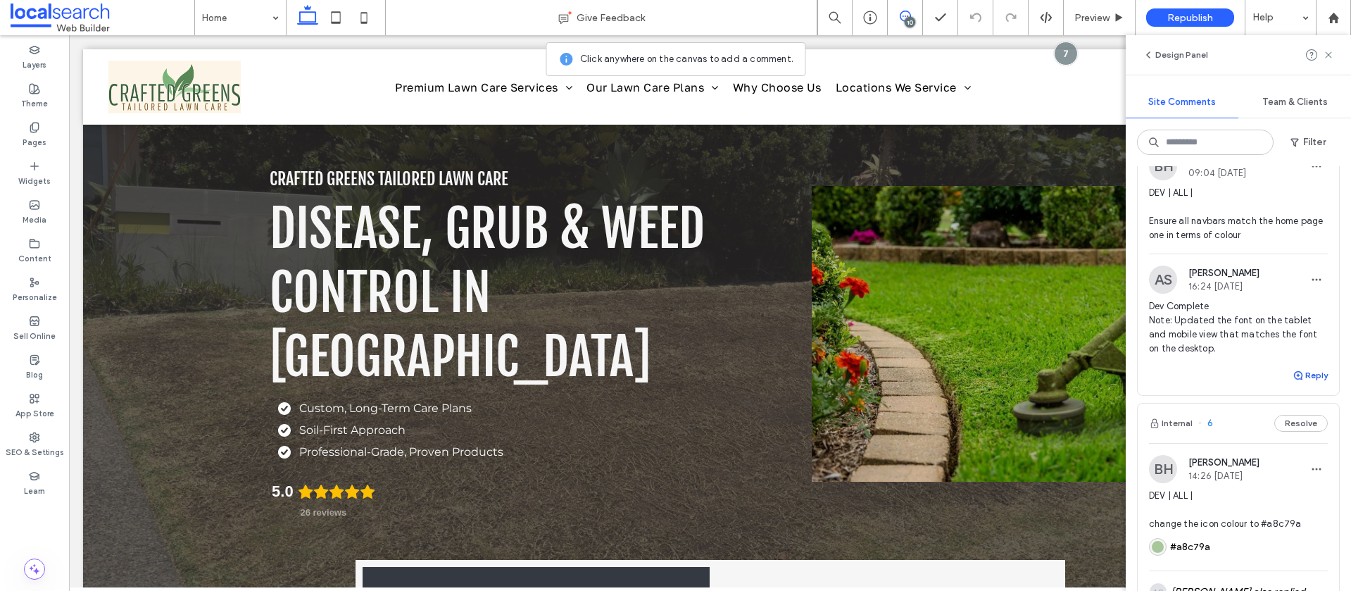
click at [1316, 384] on button "Reply" at bounding box center [1309, 375] width 35 height 17
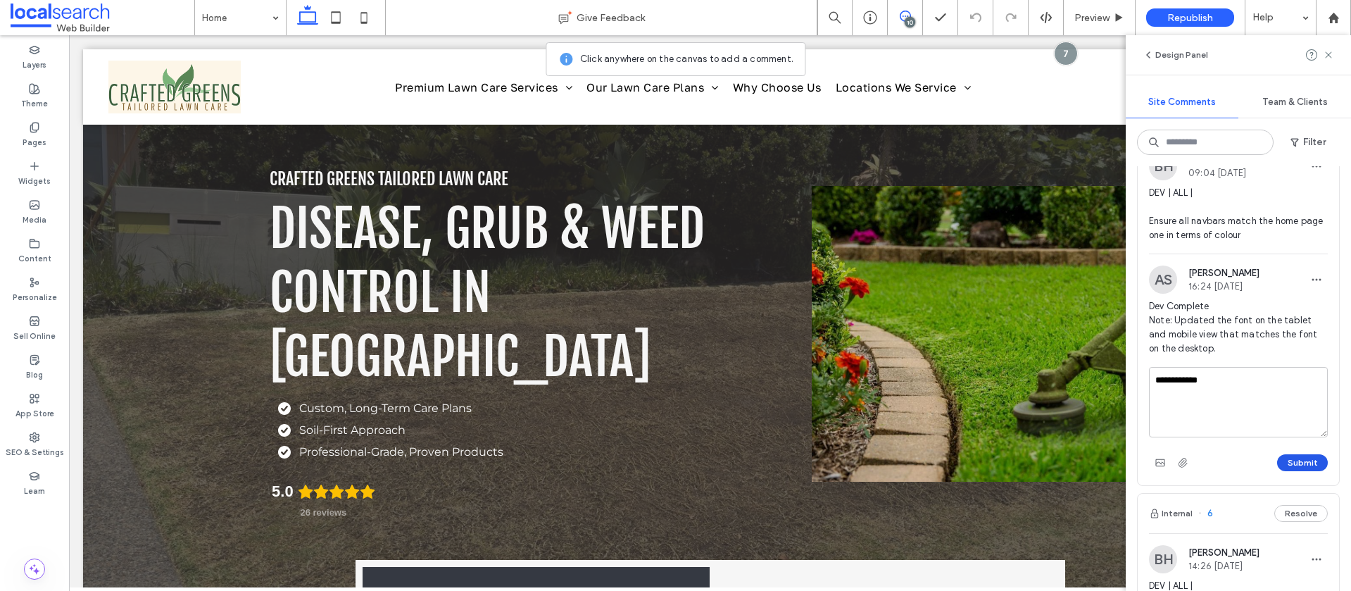
type textarea "**********"
click at [1309, 471] on button "Submit" at bounding box center [1302, 462] width 51 height 17
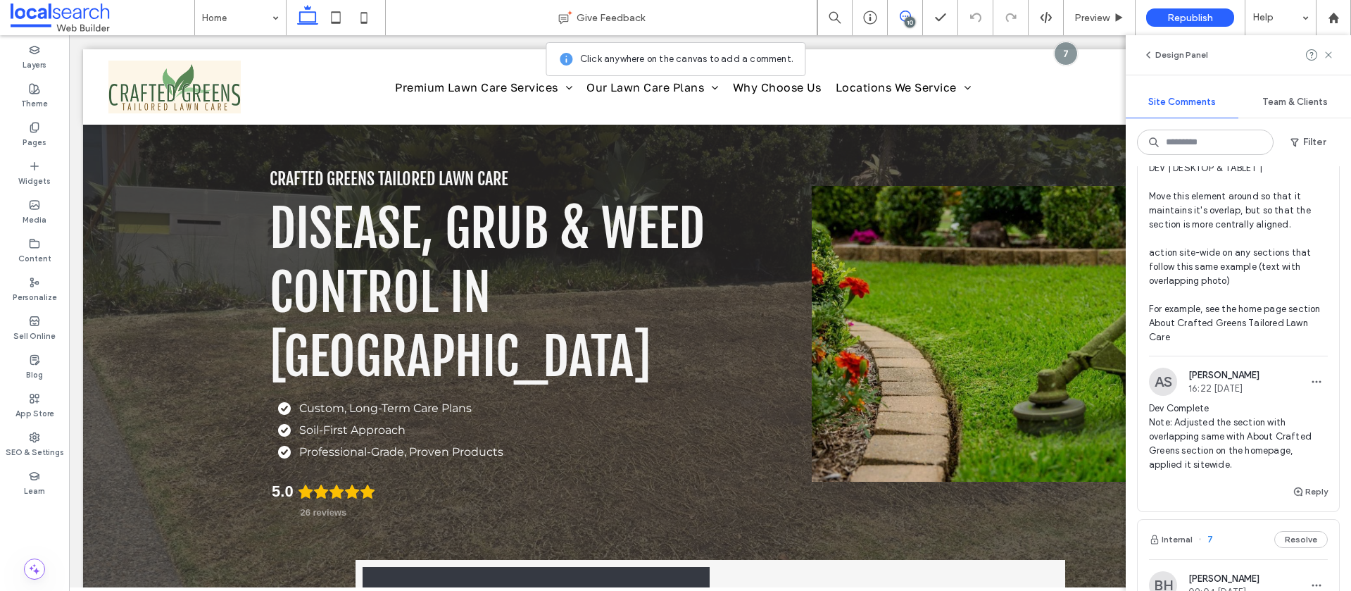
scroll to position [2894, 0]
click at [1297, 223] on span "DEV | DESKTOP & TABLET | Move this element around so that it maintains it's ove…" at bounding box center [1238, 257] width 179 height 183
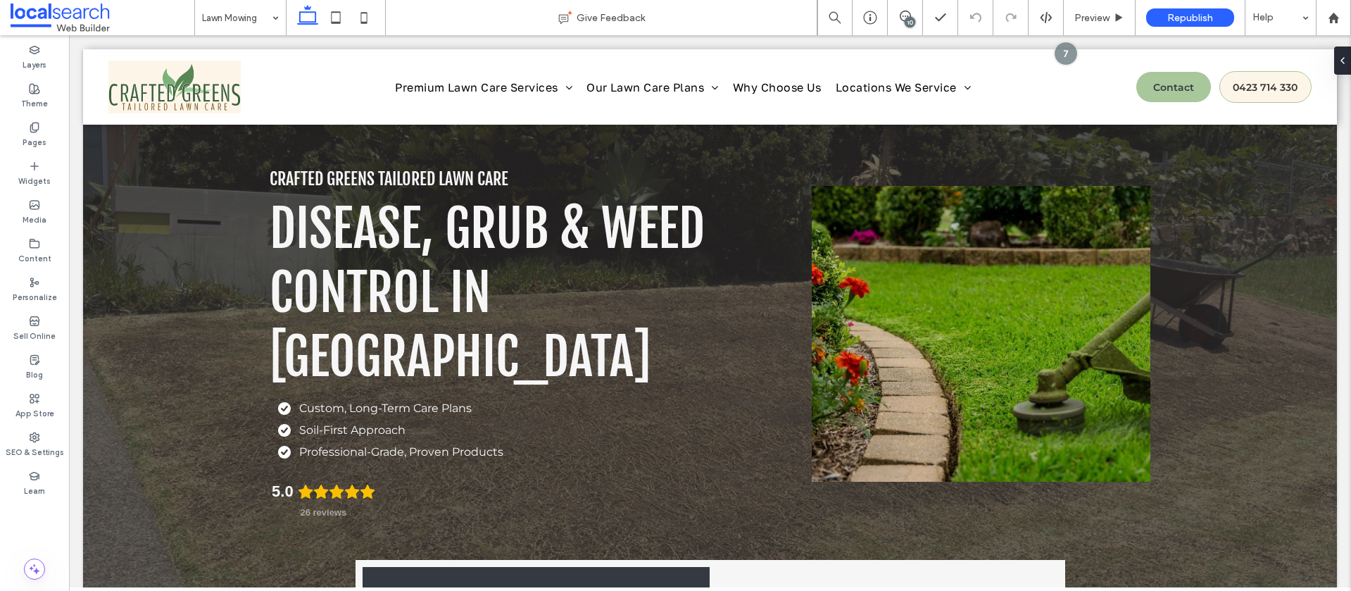
click at [912, 18] on div "10" at bounding box center [910, 22] width 11 height 11
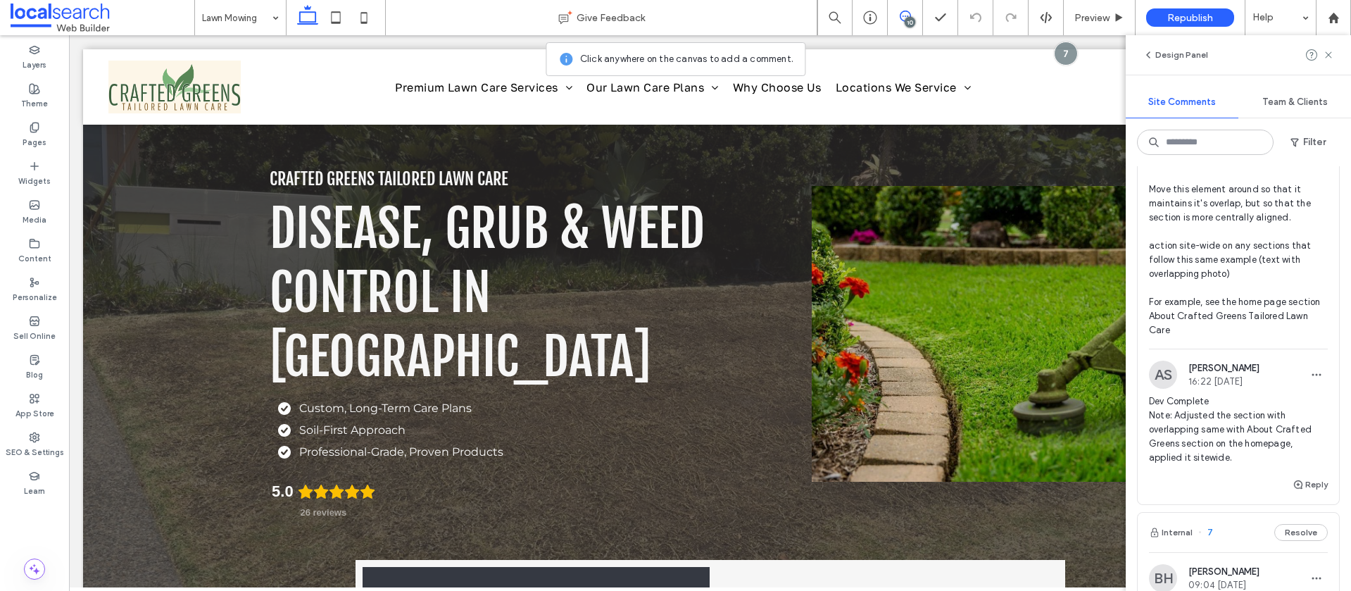
scroll to position [2902, 0]
click at [870, 14] on icon at bounding box center [870, 18] width 14 height 14
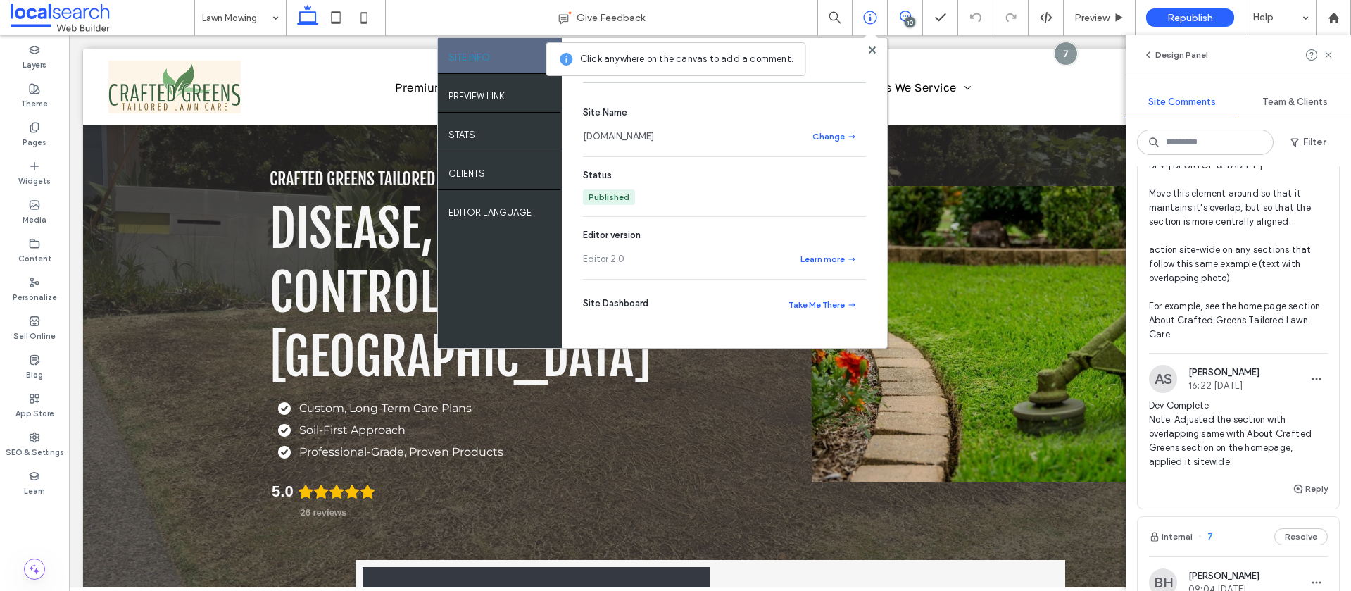
click at [654, 134] on link "craftedgreenstailoredlawncare.webbuilder.localsearch.com.au" at bounding box center [618, 137] width 71 height 14
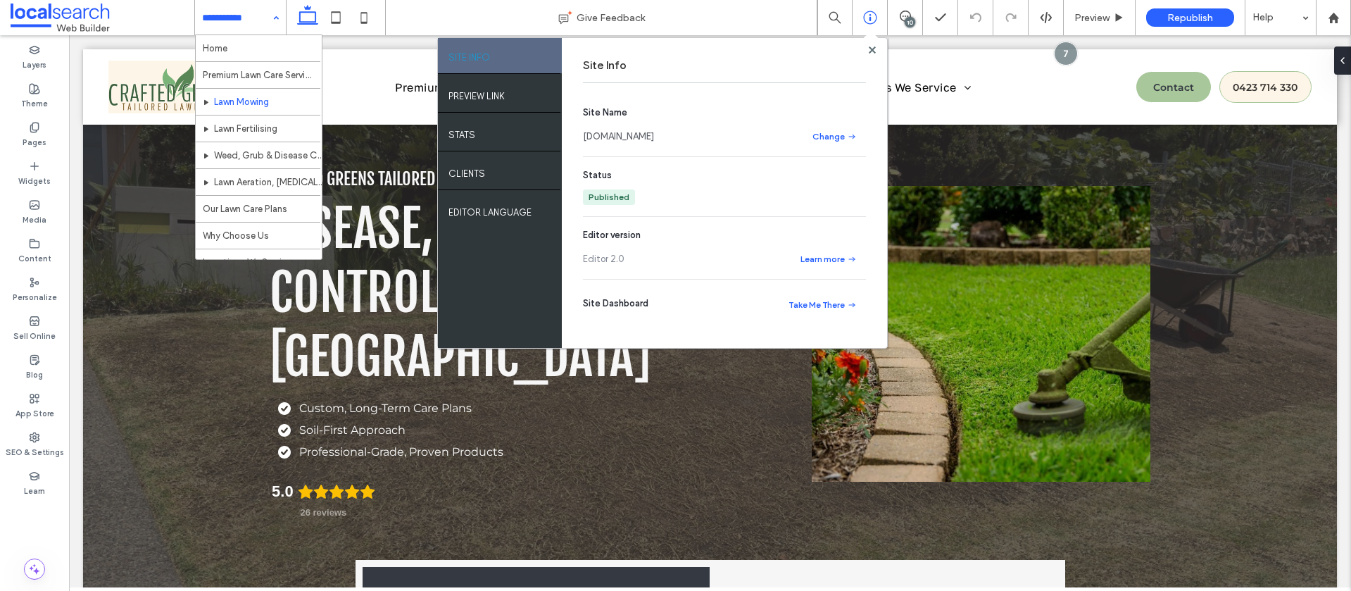
scroll to position [0, 0]
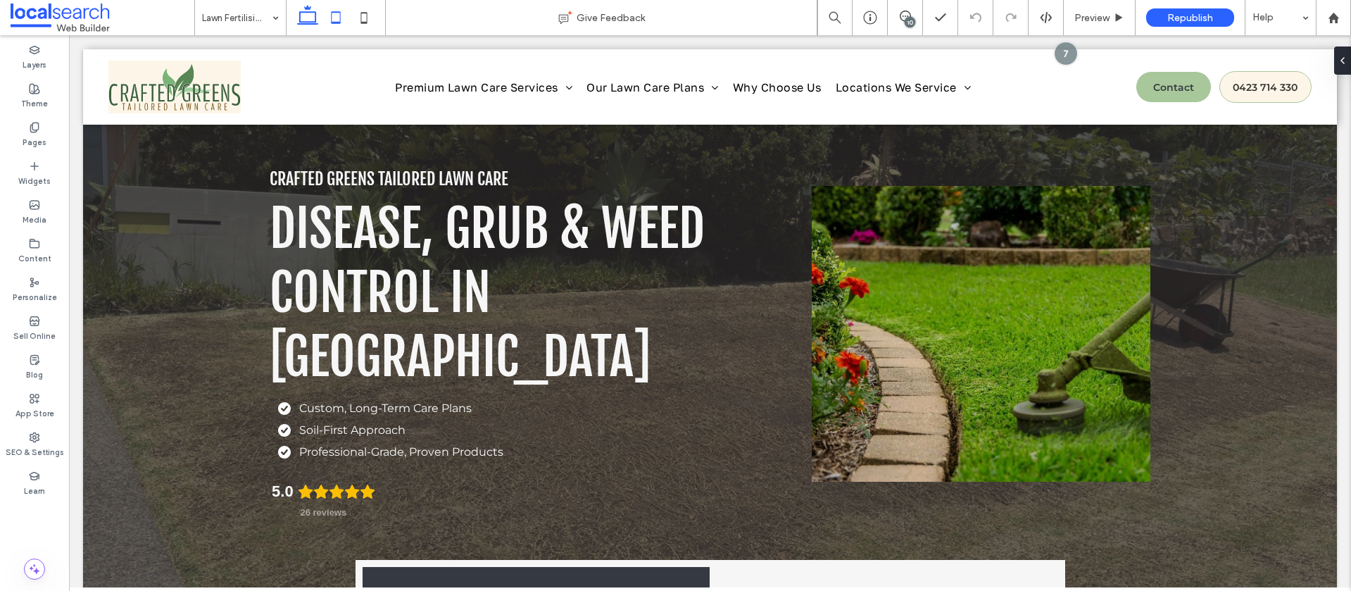
click at [336, 19] on icon at bounding box center [336, 18] width 28 height 28
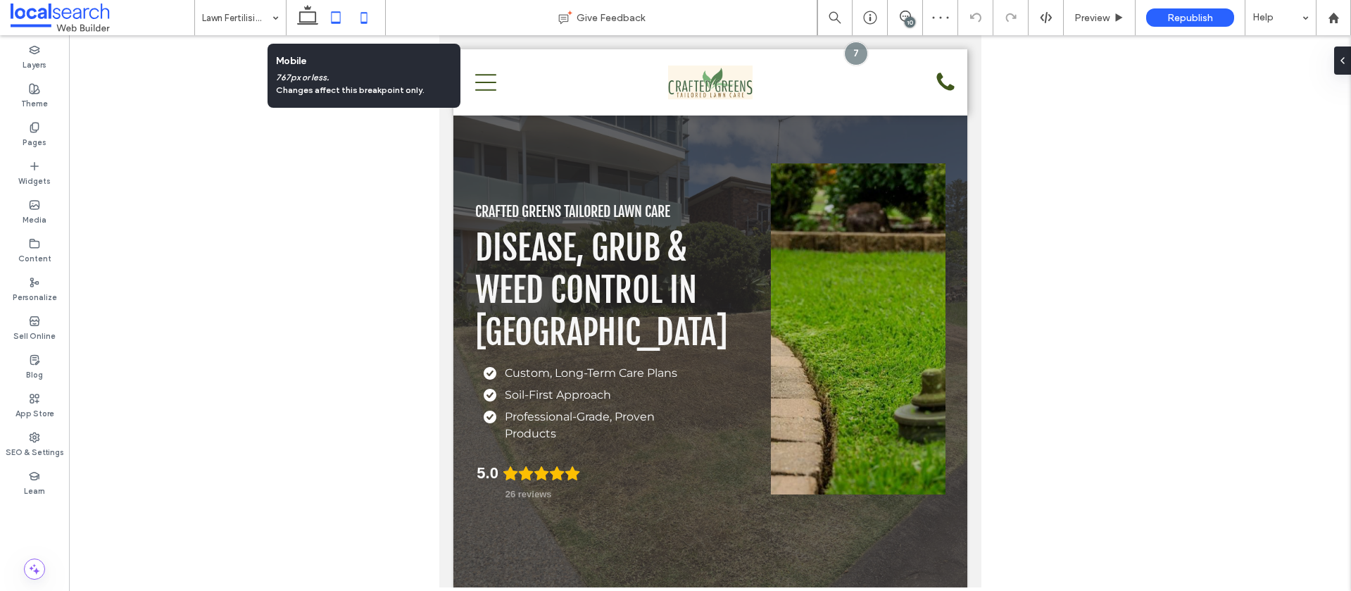
click at [365, 13] on use at bounding box center [364, 17] width 6 height 11
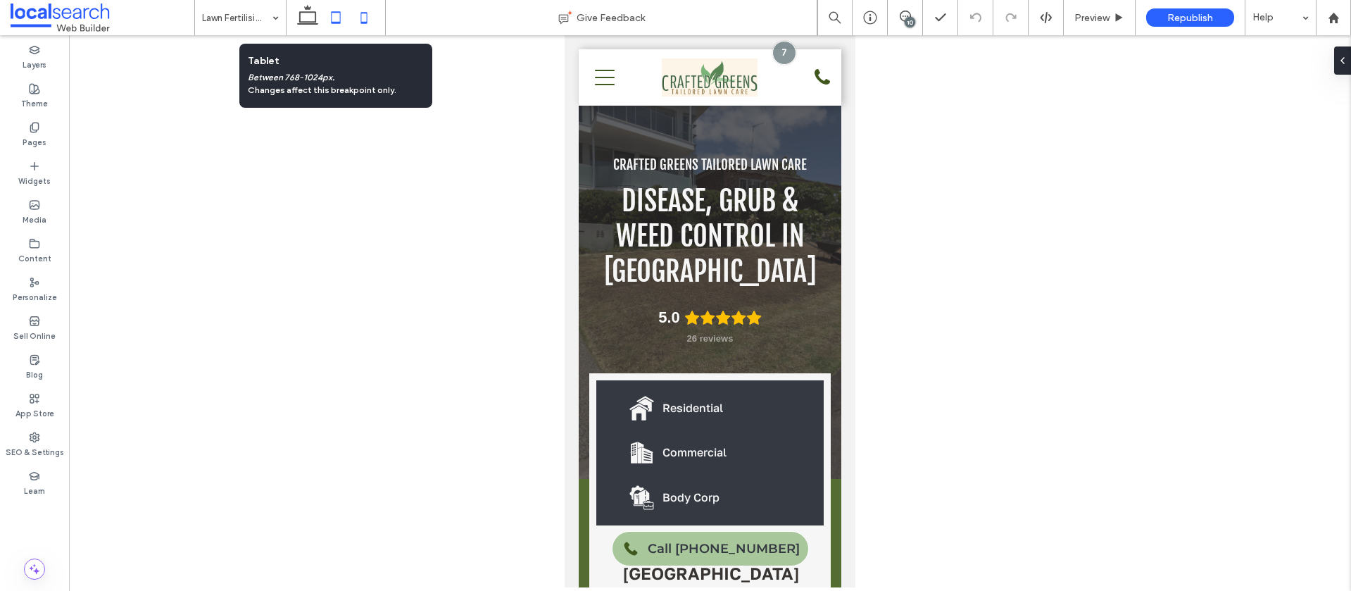
click at [335, 13] on icon at bounding box center [336, 18] width 28 height 28
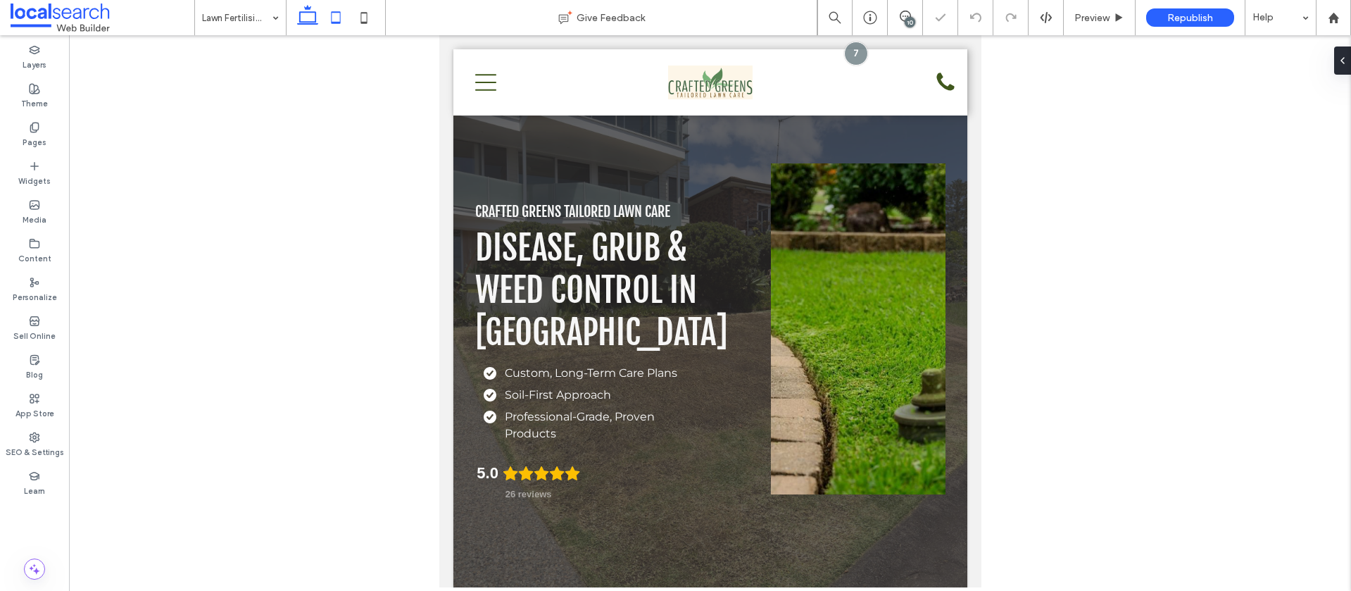
click at [307, 20] on icon at bounding box center [308, 18] width 28 height 28
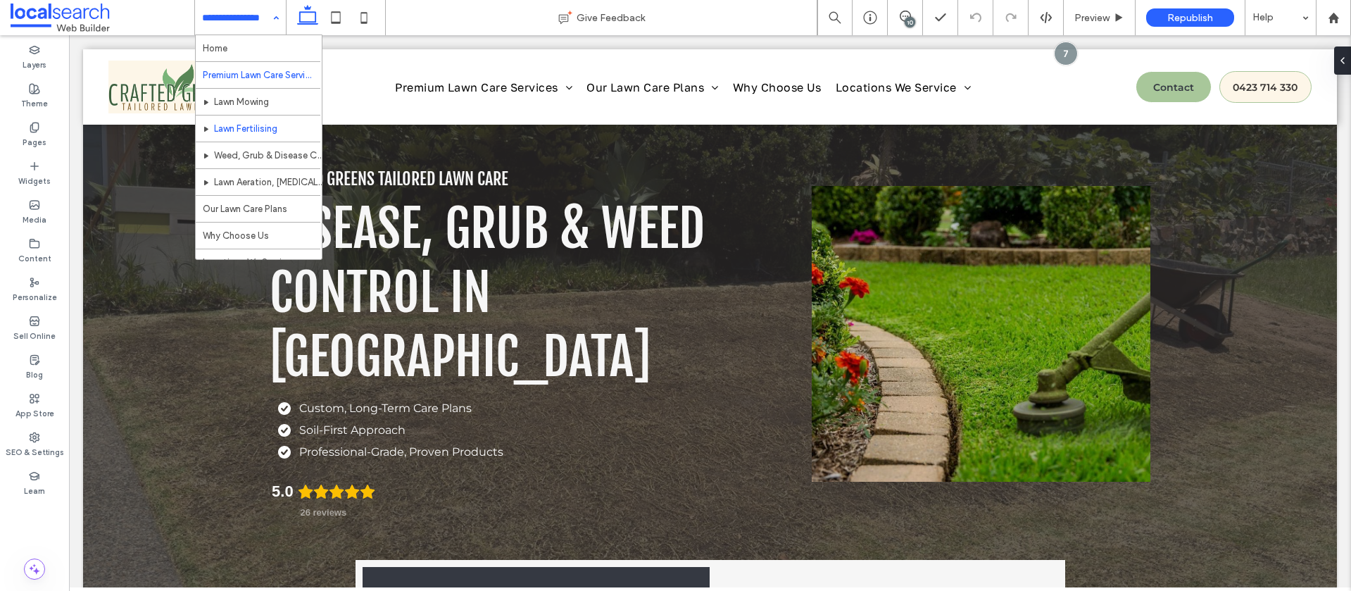
scroll to position [56, 0]
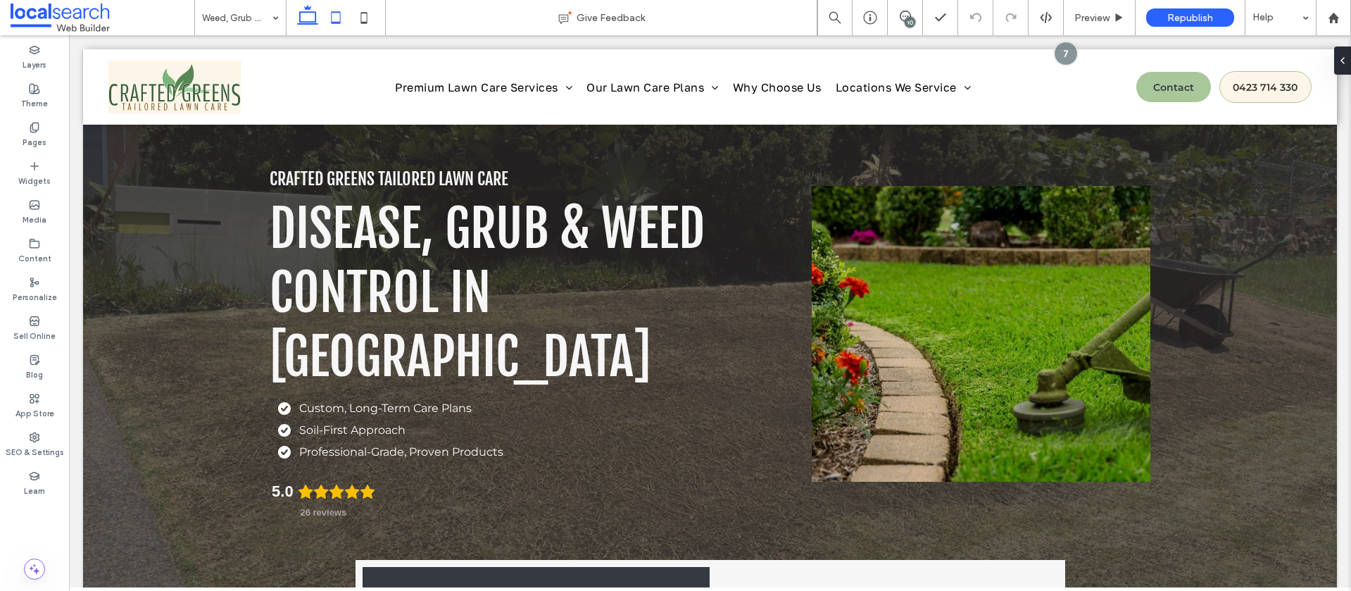
click at [337, 18] on icon at bounding box center [336, 18] width 28 height 28
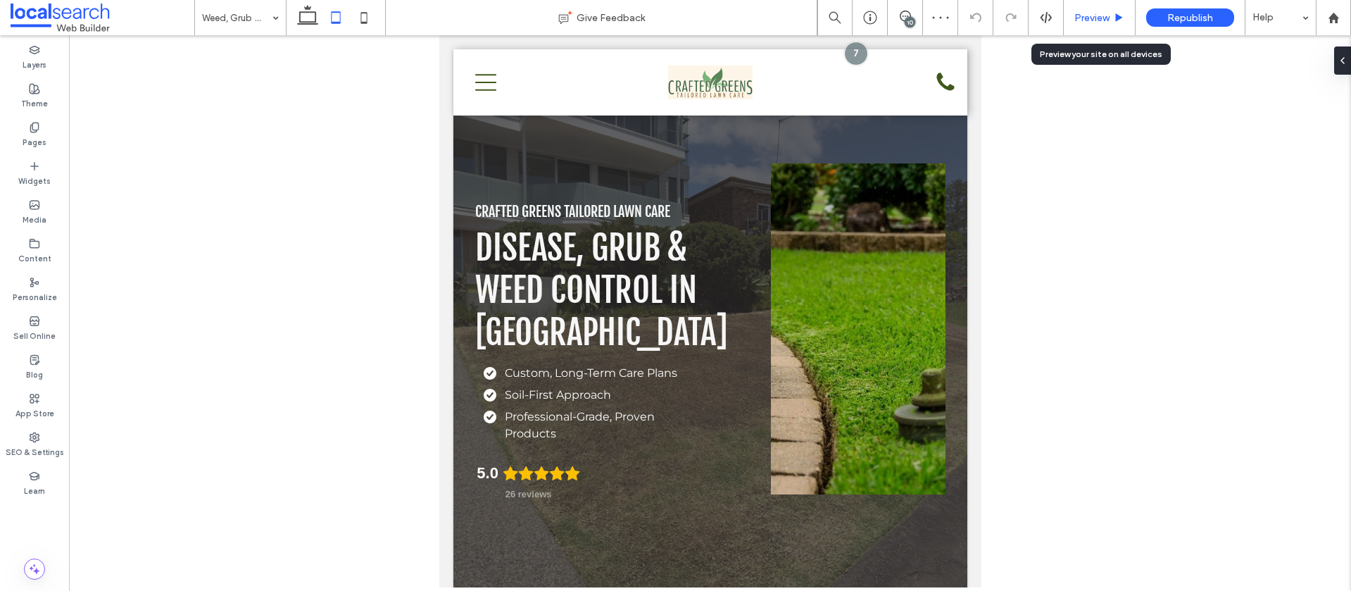
click at [1083, 18] on span "Preview" at bounding box center [1091, 18] width 35 height 12
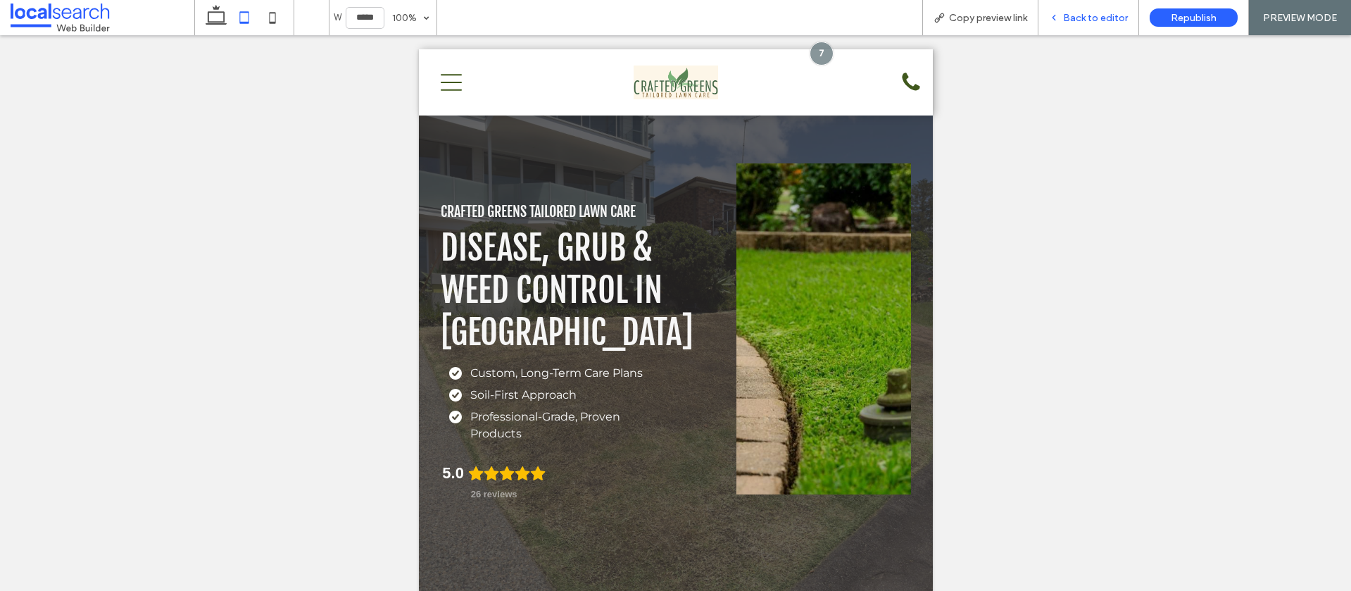
click at [1094, 13] on span "Back to editor" at bounding box center [1095, 18] width 65 height 12
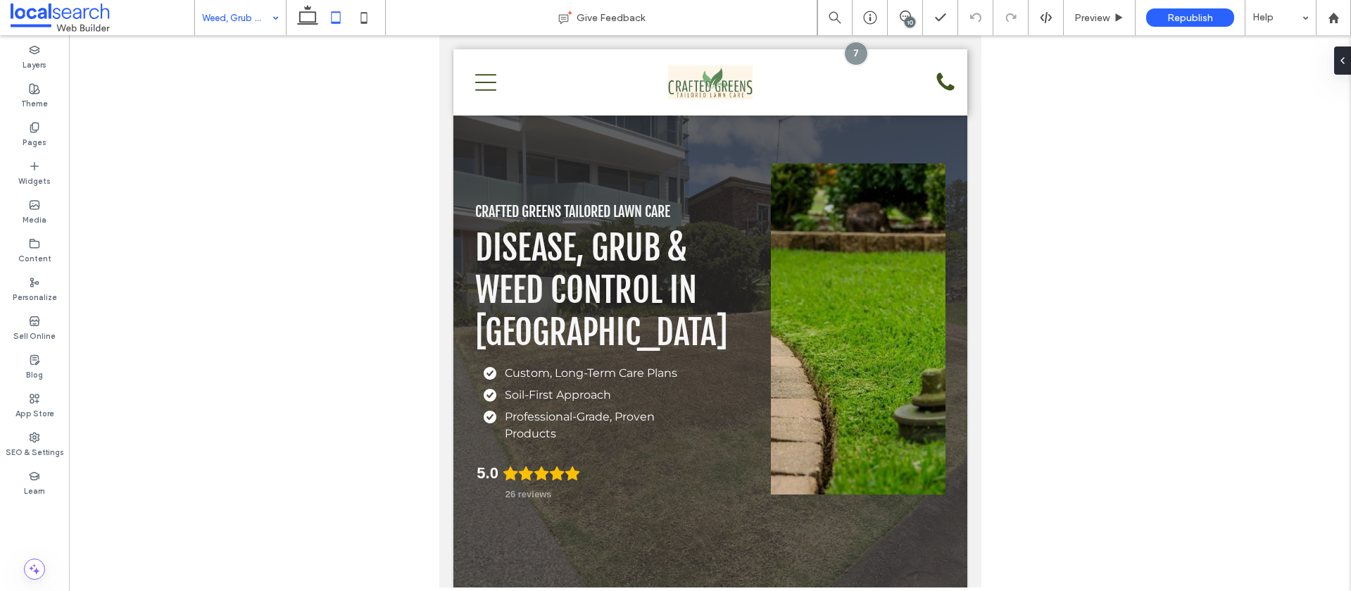
drag, startPoint x: 307, startPoint y: 18, endPoint x: 253, endPoint y: 18, distance: 53.5
click at [306, 18] on icon at bounding box center [308, 18] width 28 height 28
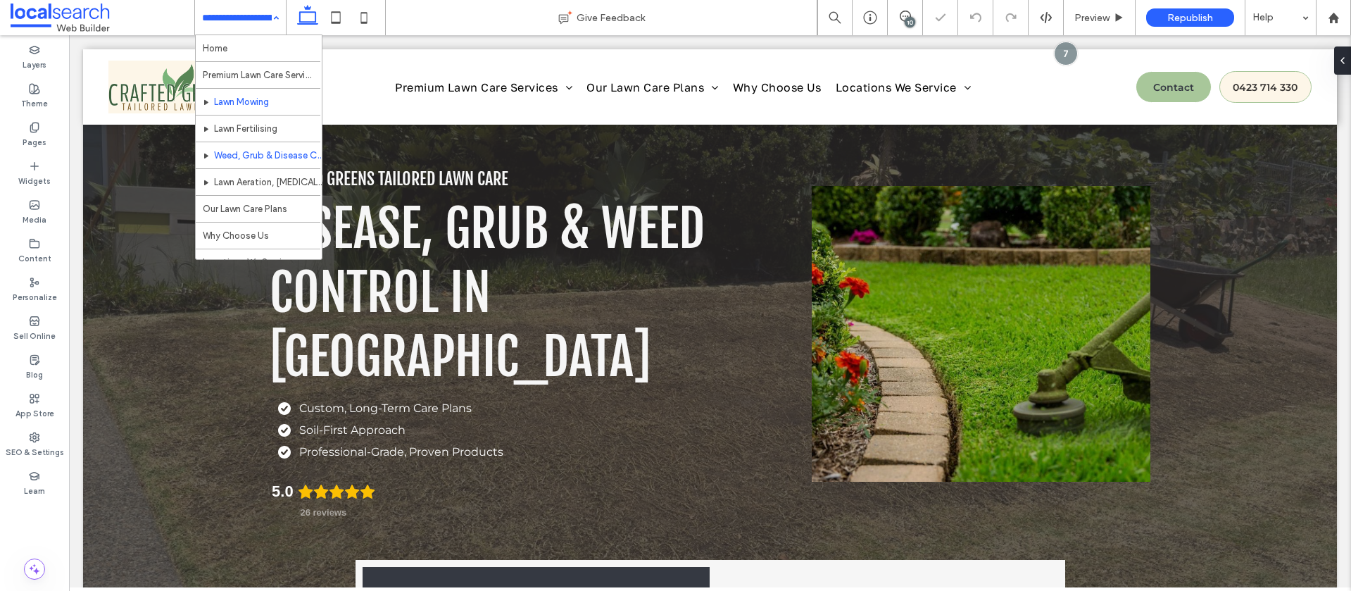
scroll to position [42, 0]
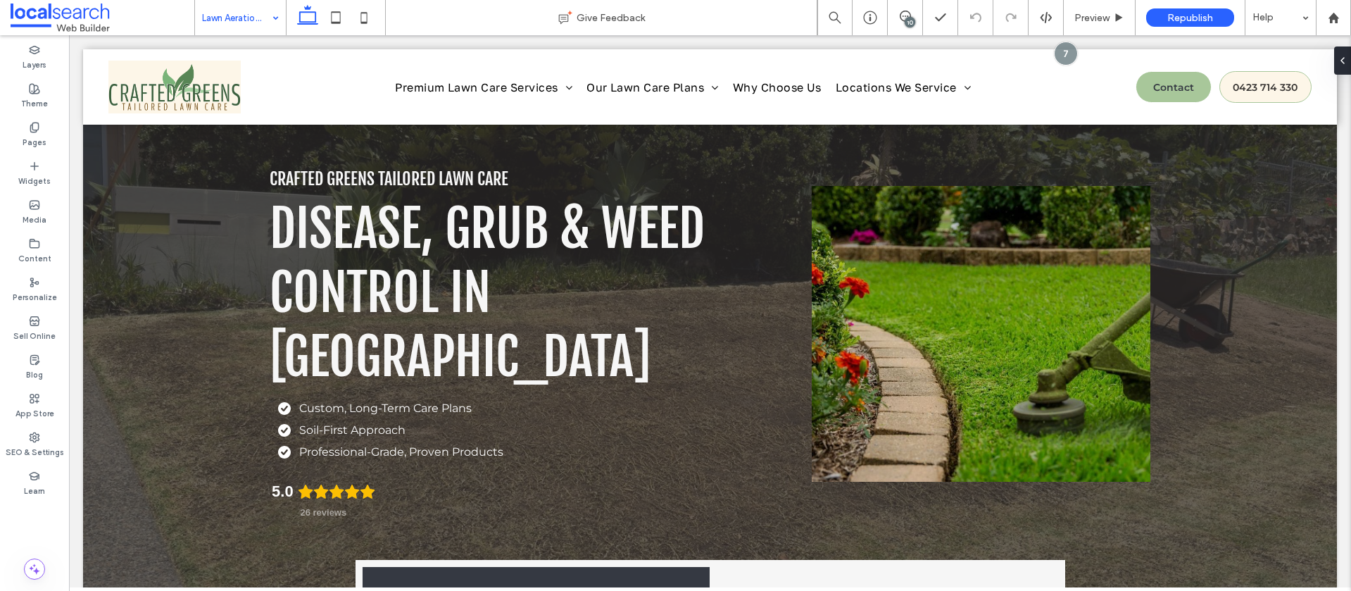
click at [254, 25] on input at bounding box center [237, 17] width 70 height 35
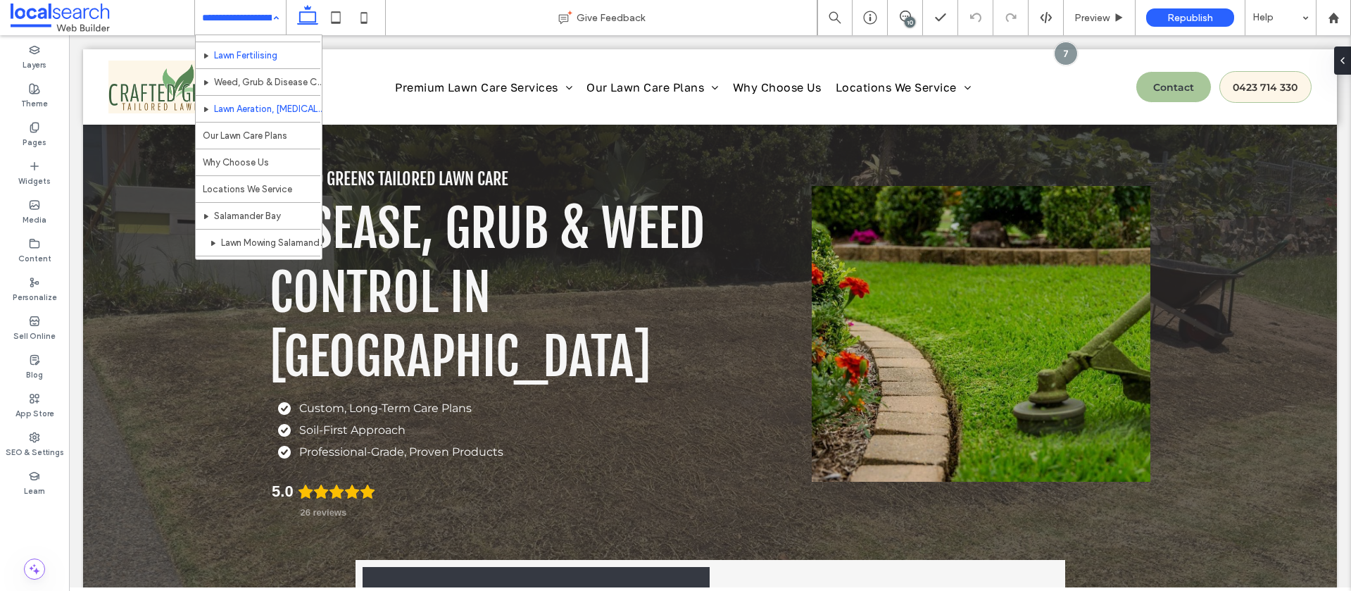
scroll to position [79, 0]
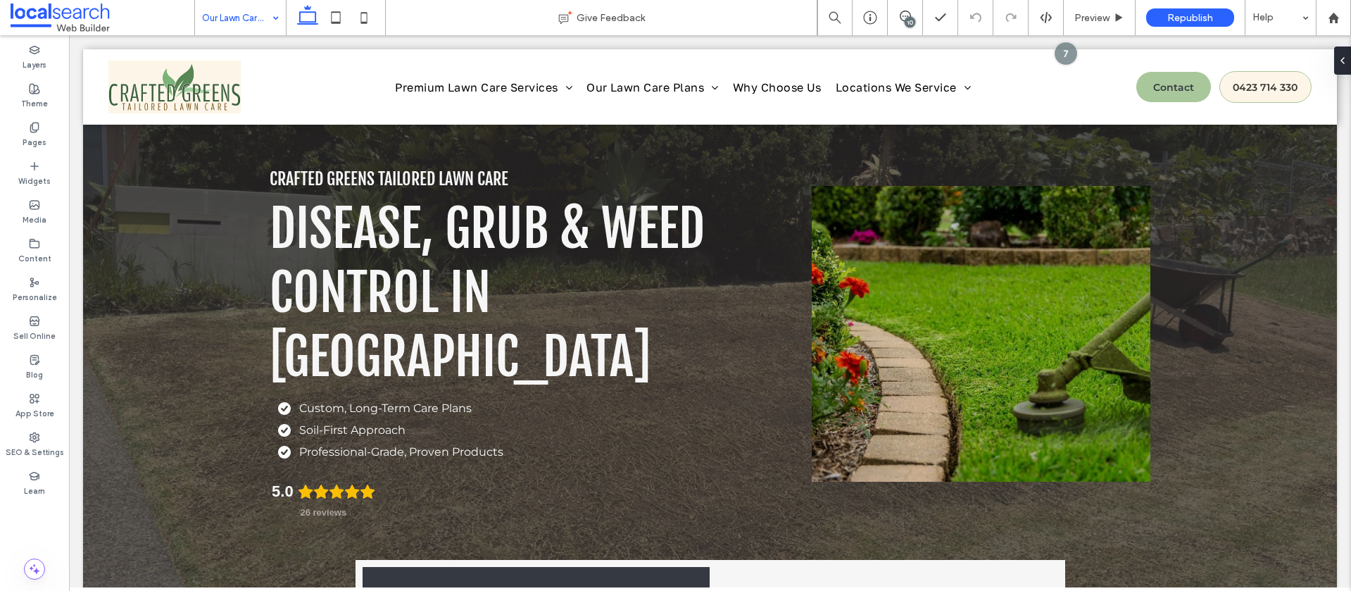
click at [238, 26] on input at bounding box center [237, 17] width 70 height 35
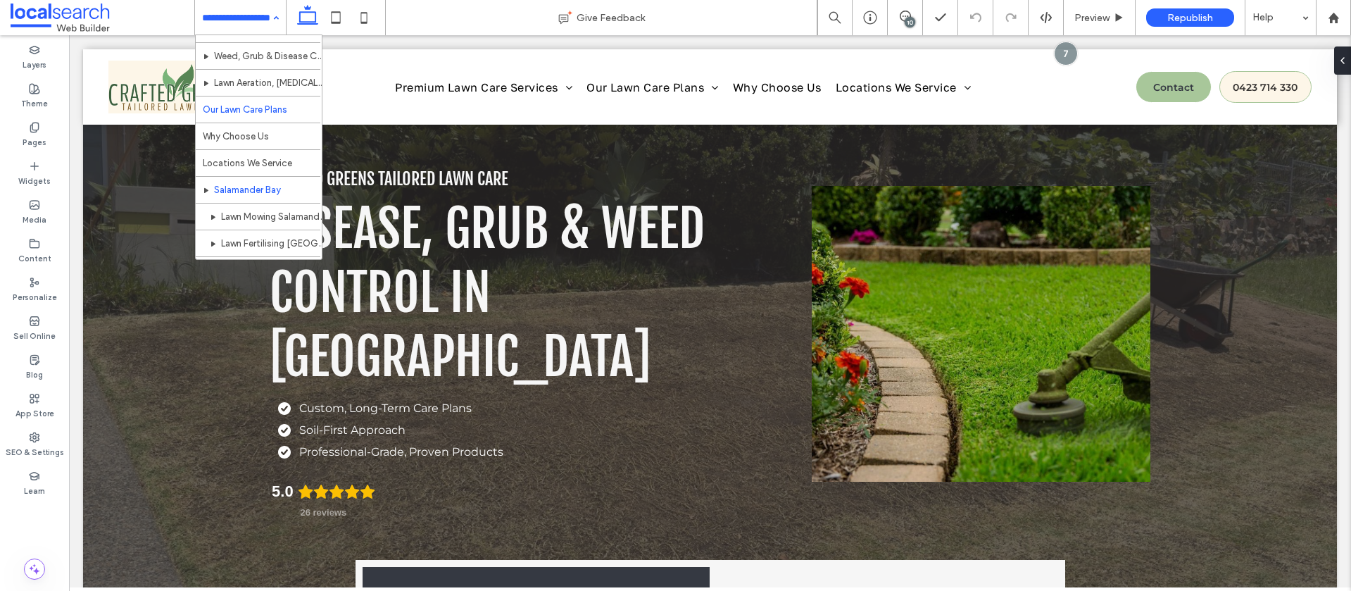
scroll to position [104, 0]
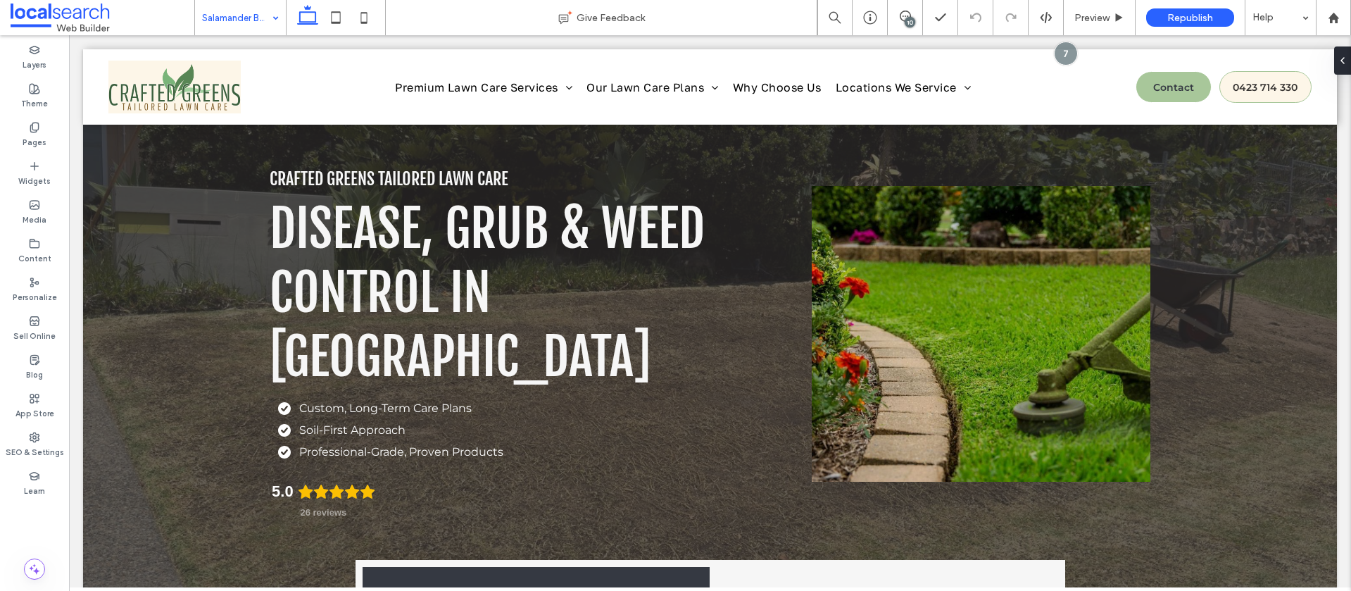
click at [251, 30] on input at bounding box center [237, 17] width 70 height 35
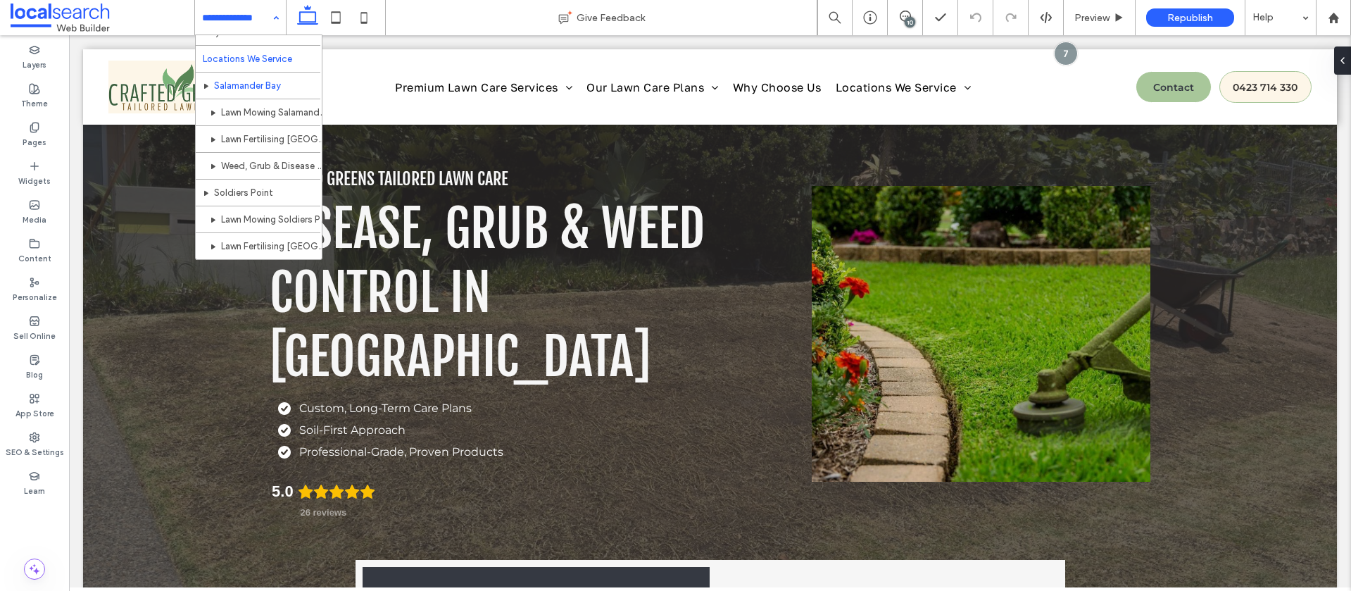
scroll to position [206, 0]
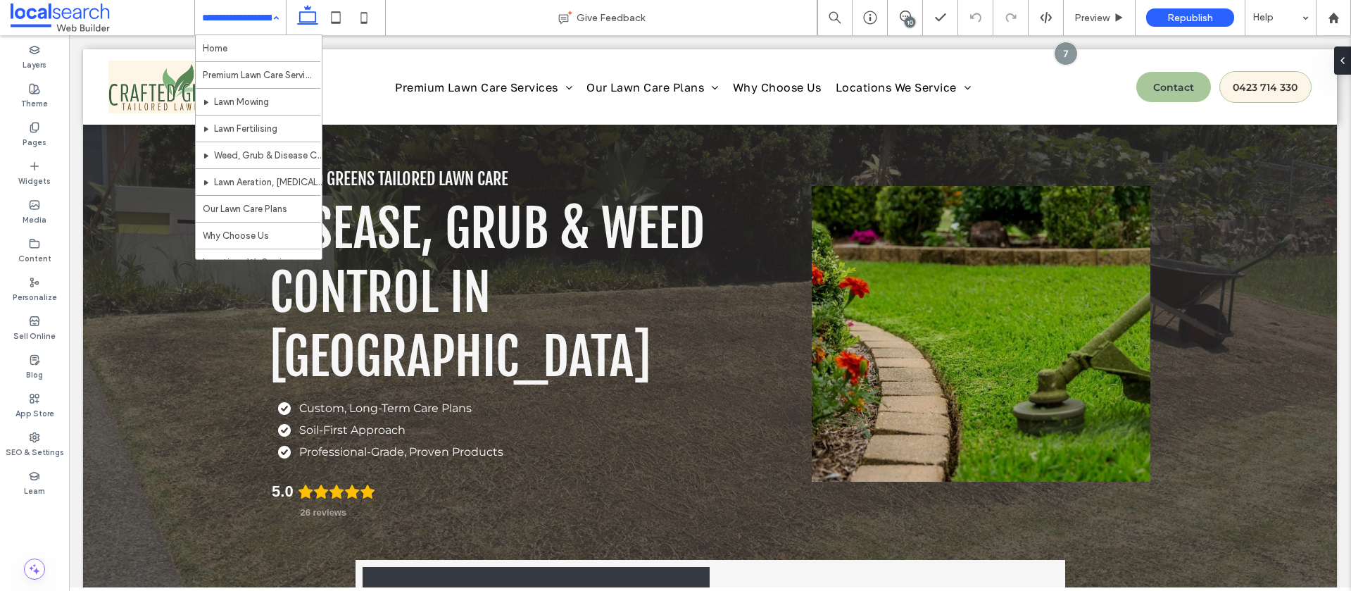
click at [258, 13] on input at bounding box center [237, 17] width 70 height 35
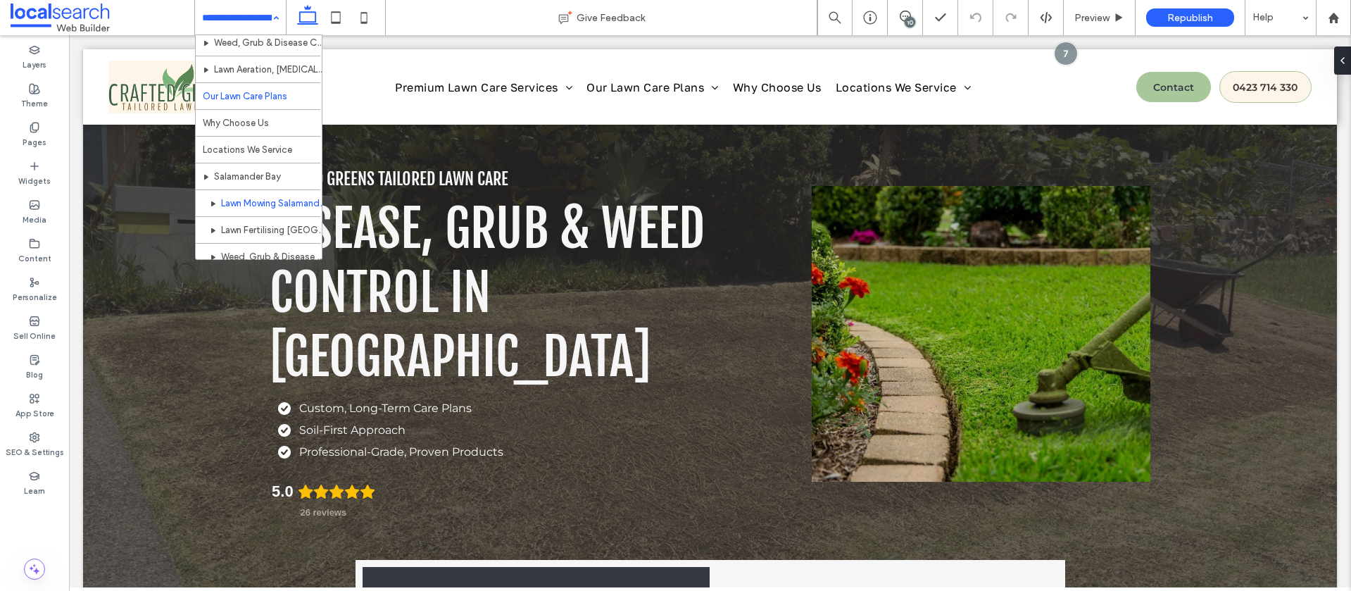
scroll to position [138, 0]
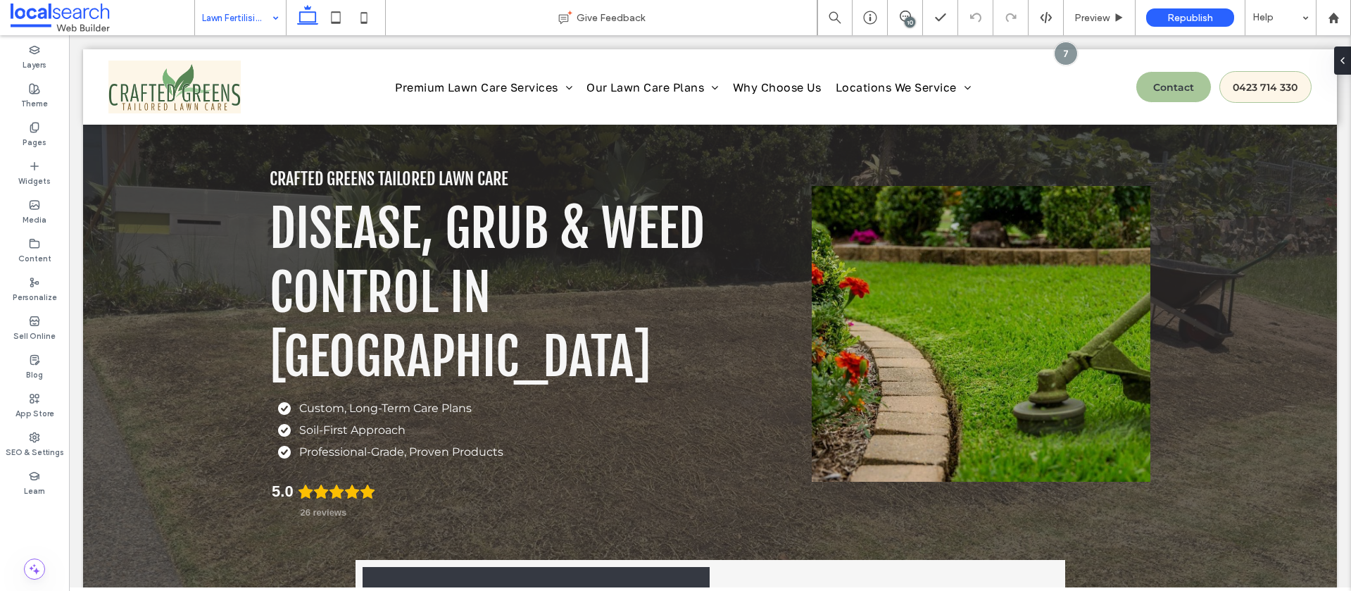
click at [225, 27] on input at bounding box center [237, 17] width 70 height 35
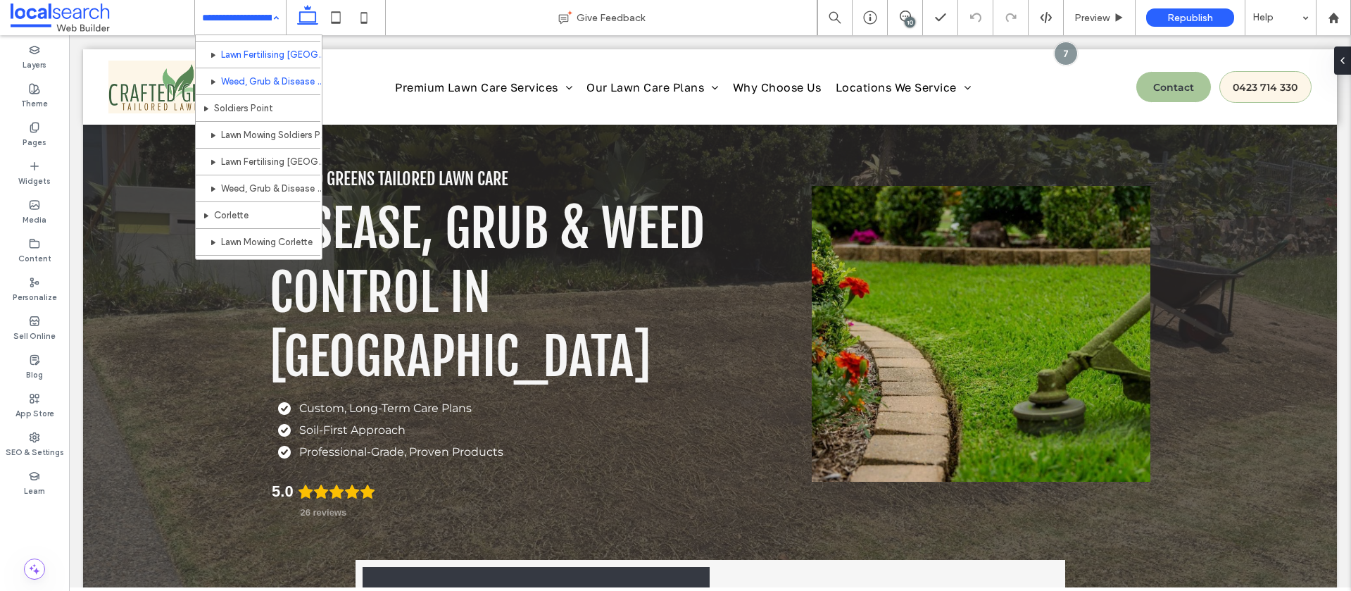
scroll to position [291, 0]
click at [227, 15] on input at bounding box center [237, 17] width 70 height 35
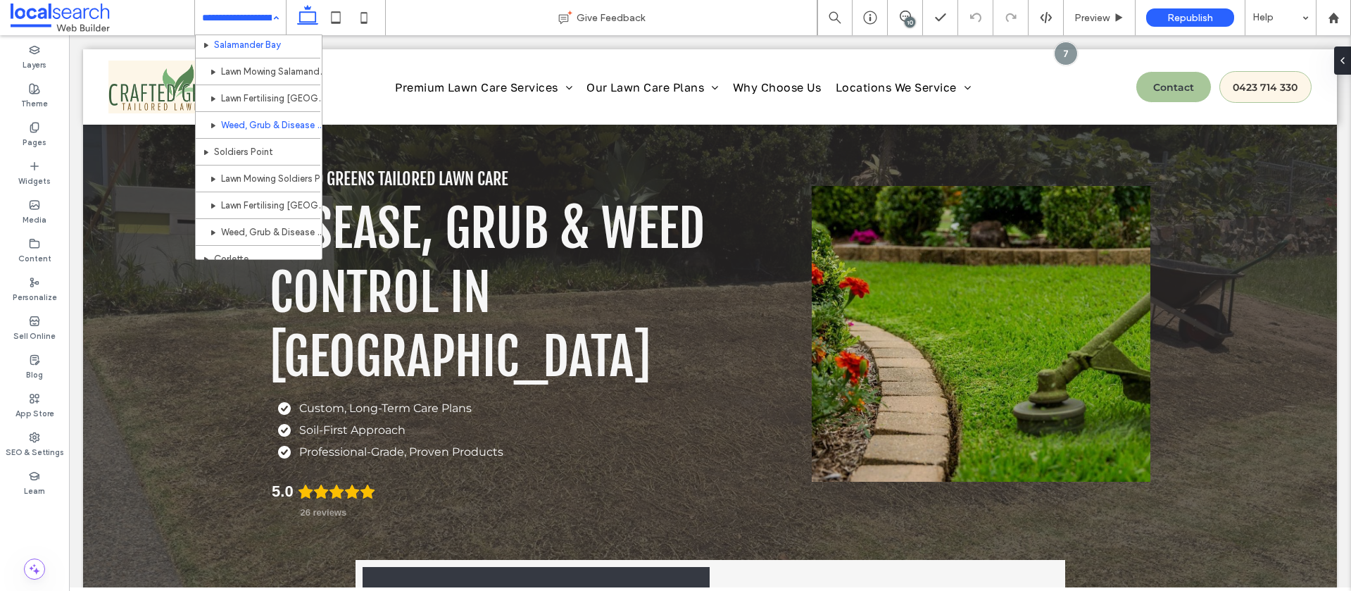
scroll to position [258, 0]
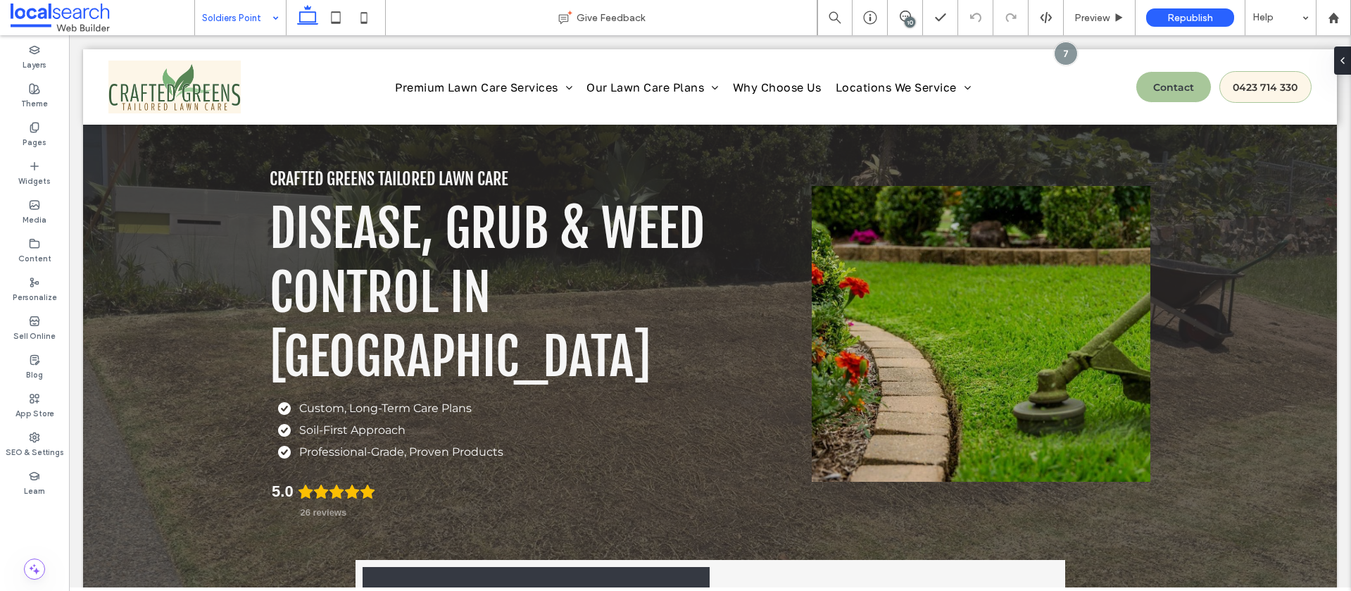
drag, startPoint x: 239, startPoint y: 15, endPoint x: 231, endPoint y: 30, distance: 16.7
click at [239, 15] on input at bounding box center [237, 17] width 70 height 35
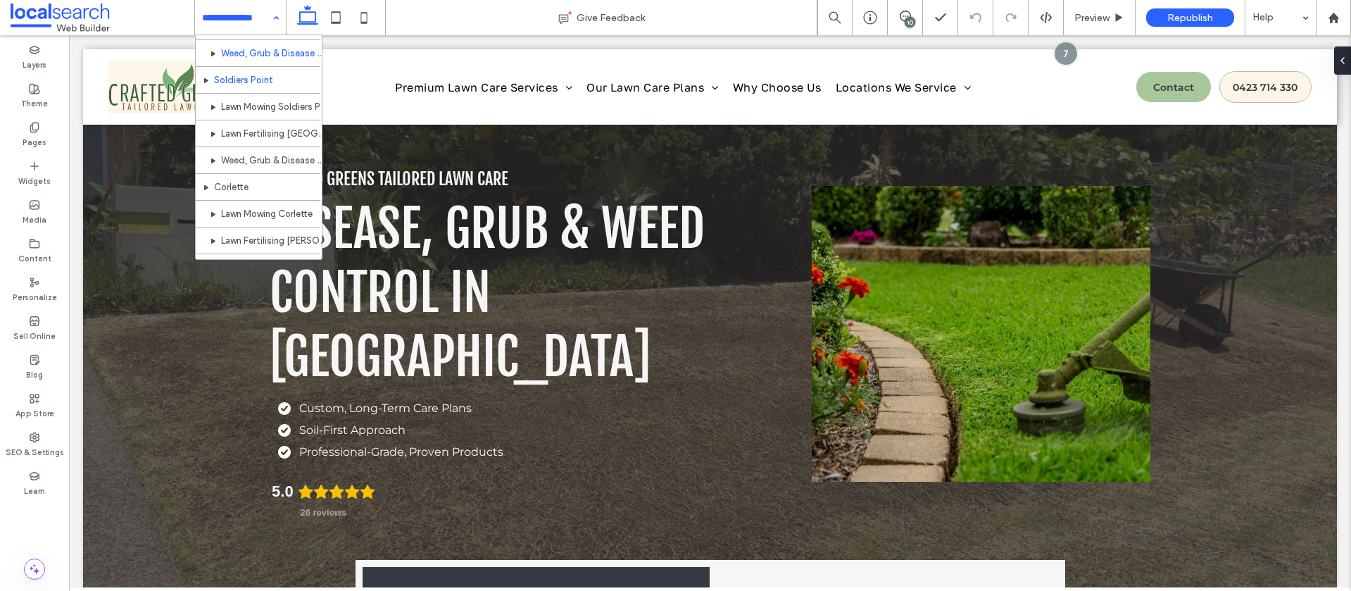
scroll to position [363, 0]
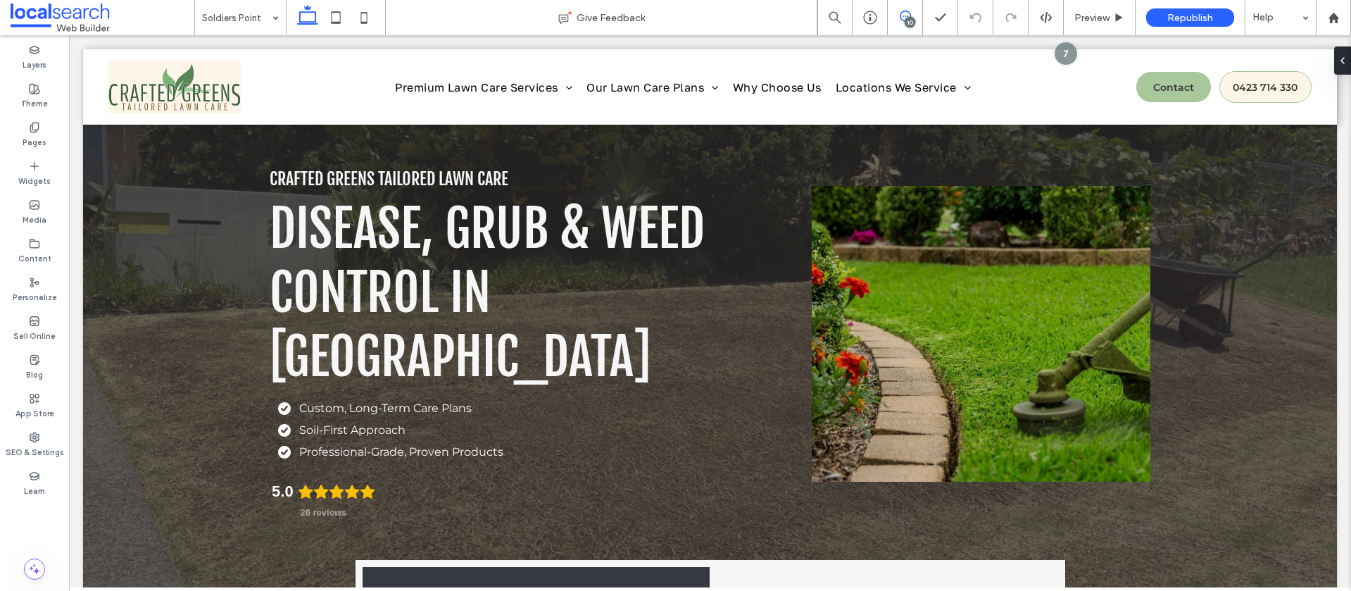
click at [900, 19] on icon at bounding box center [905, 16] width 11 height 11
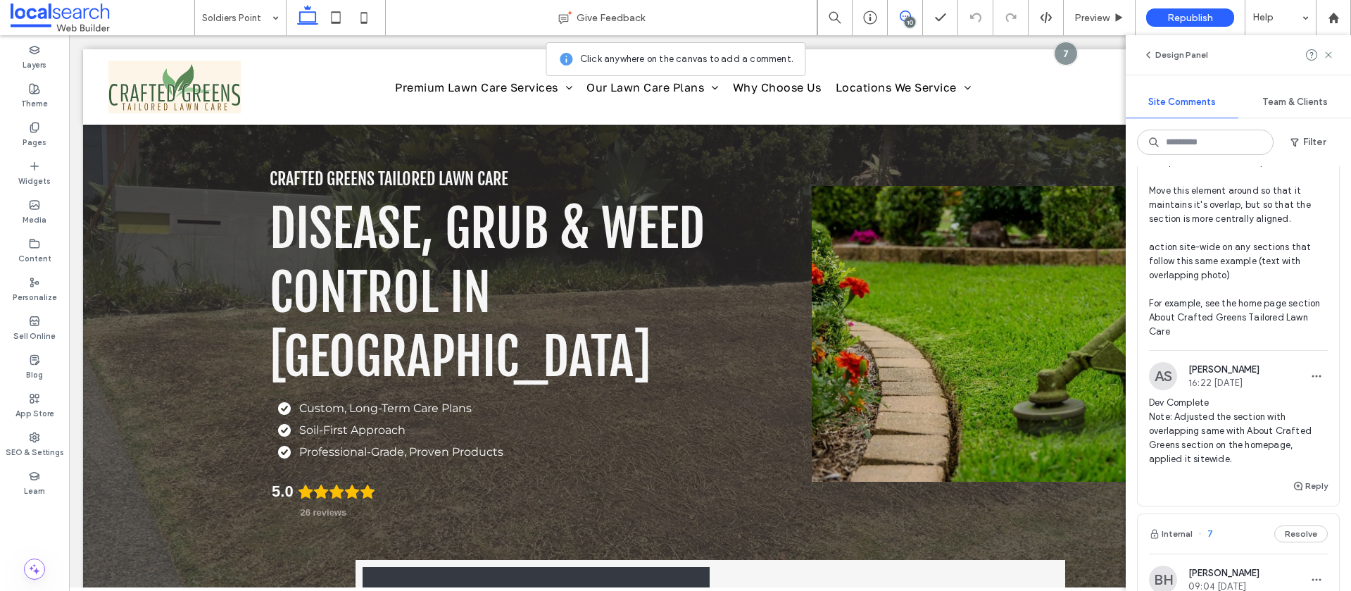
scroll to position [2904, 0]
click at [1325, 495] on button "Reply" at bounding box center [1309, 486] width 35 height 17
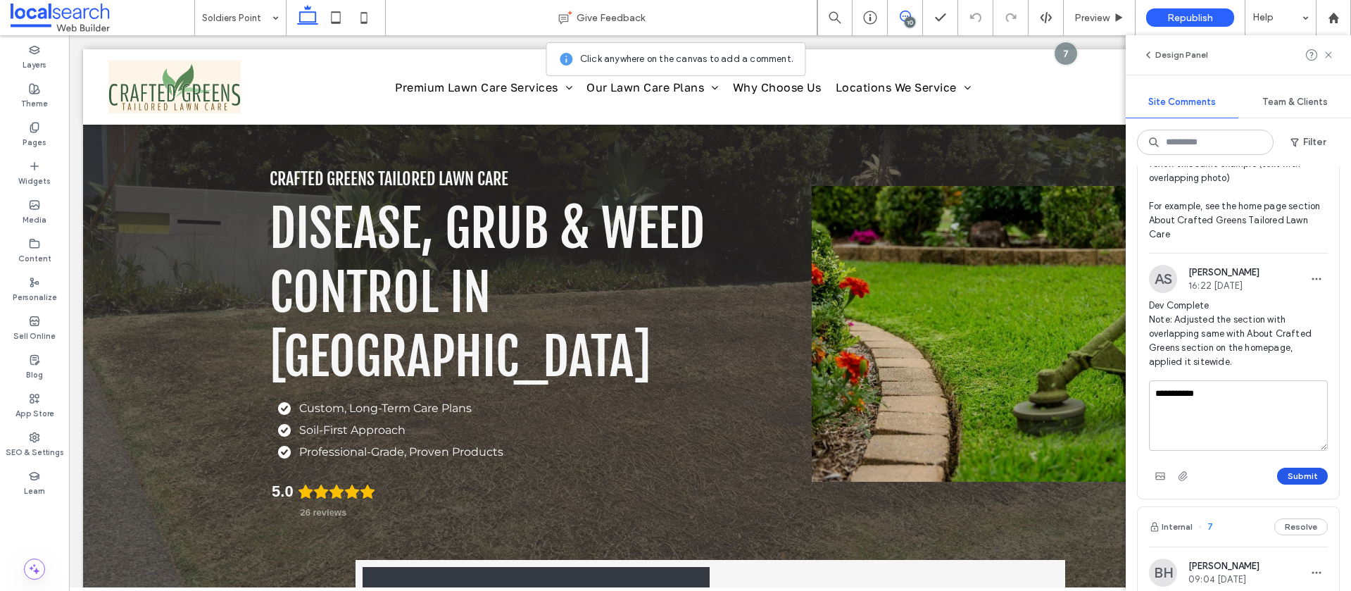
type textarea "**********"
click at [1302, 484] on button "Submit" at bounding box center [1302, 475] width 51 height 17
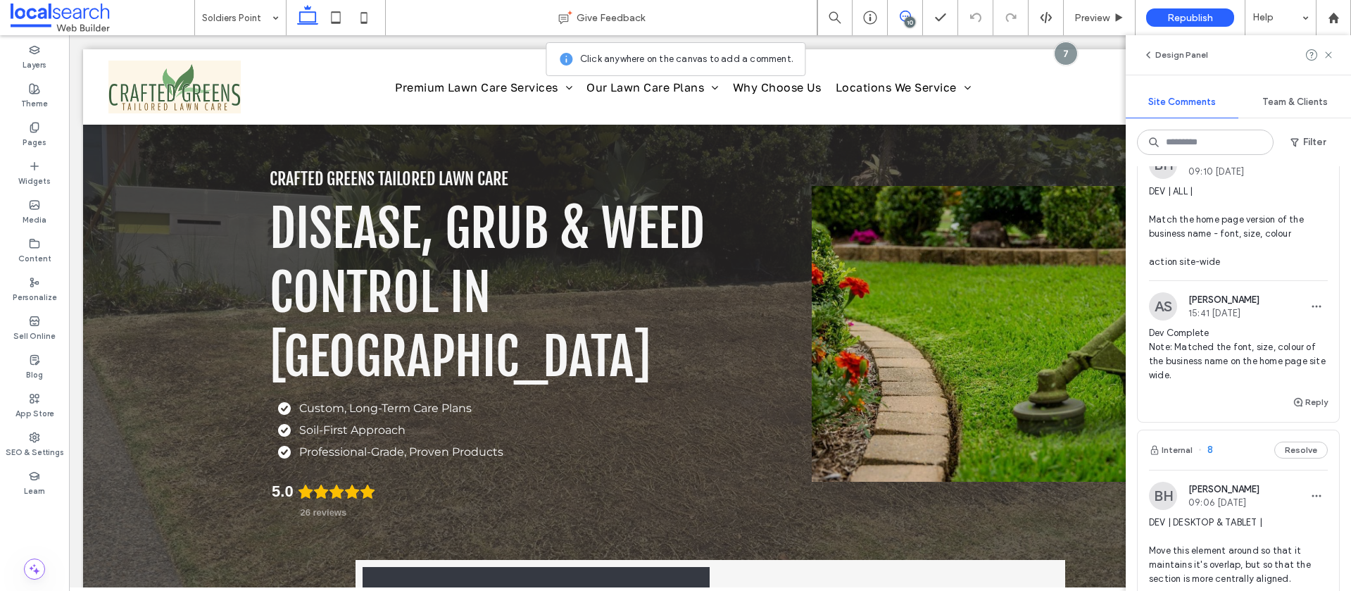
scroll to position [2544, 0]
click at [1263, 234] on span "DEV | ALL | Match the home page version of the business name - font, size, colo…" at bounding box center [1238, 228] width 179 height 84
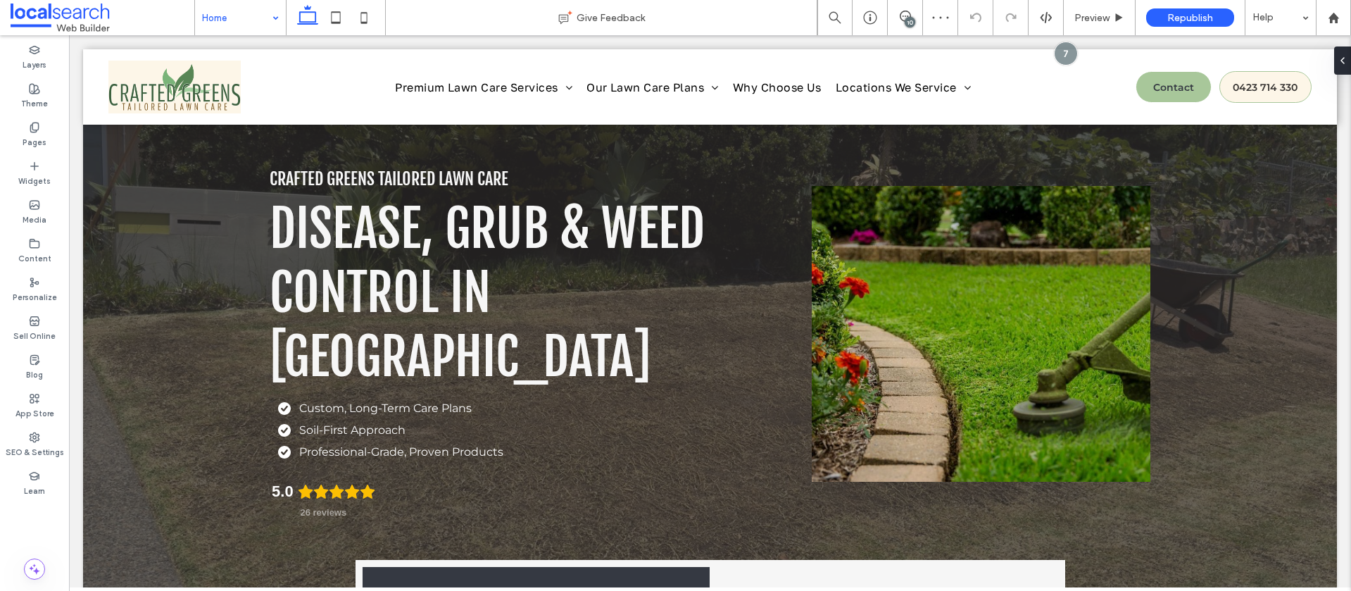
click at [242, 23] on input at bounding box center [237, 17] width 70 height 35
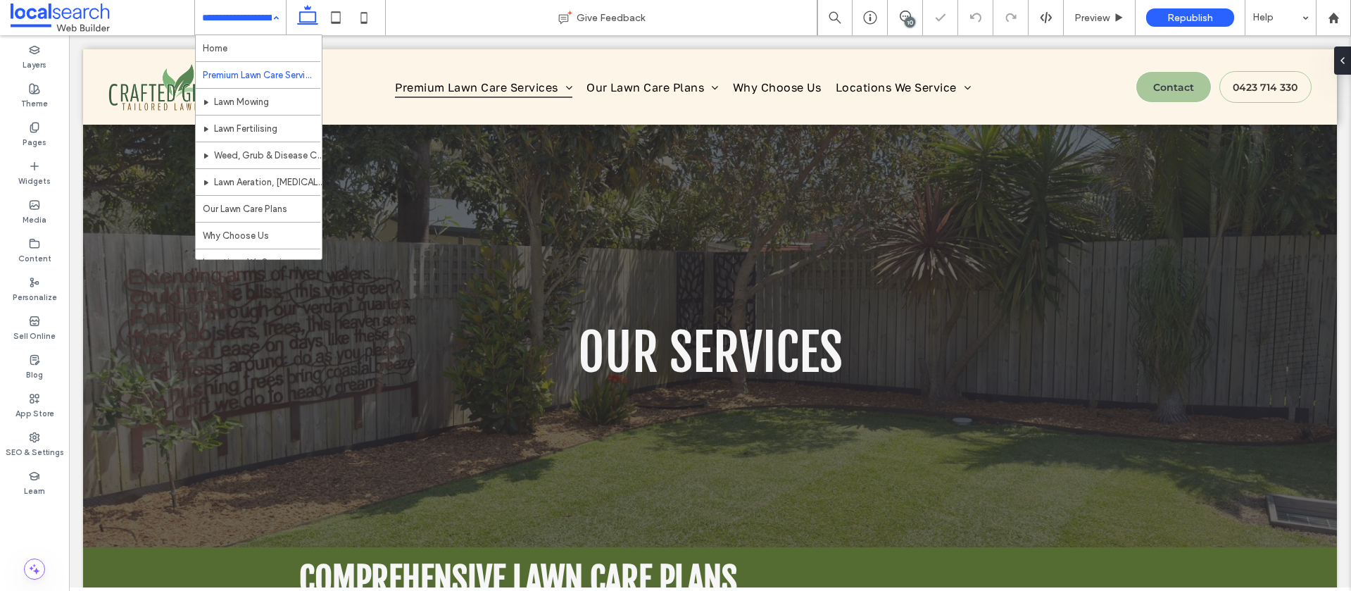
click at [247, 23] on input at bounding box center [237, 17] width 70 height 35
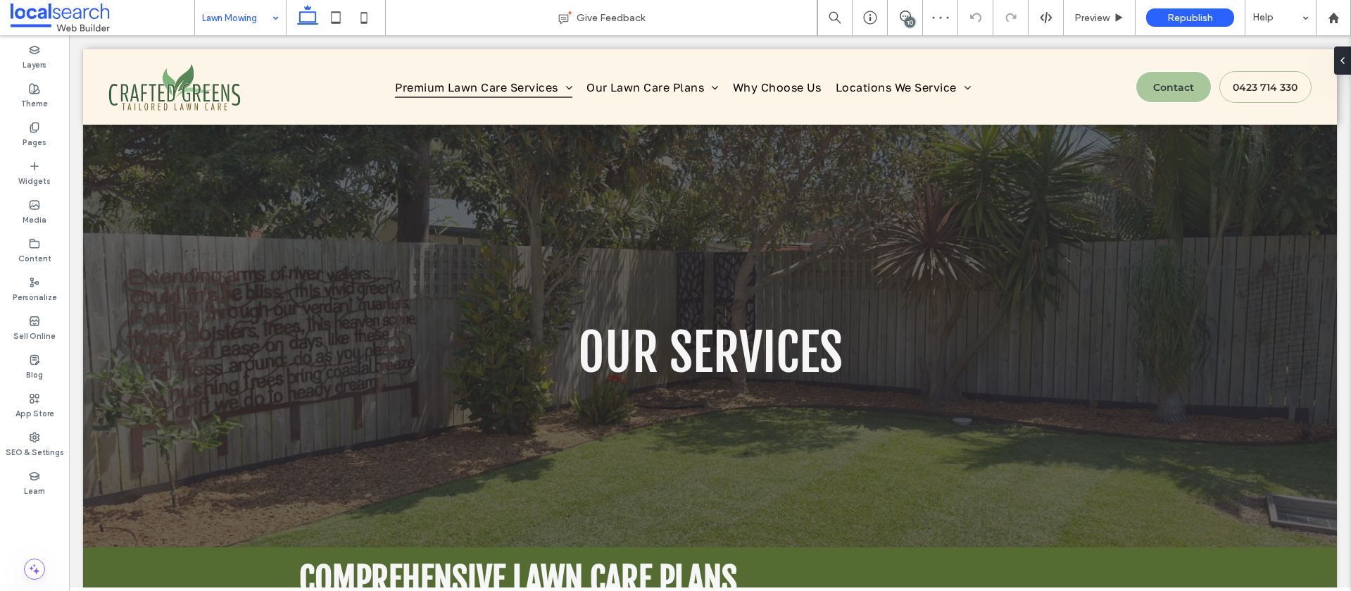
click at [251, 20] on input at bounding box center [237, 17] width 70 height 35
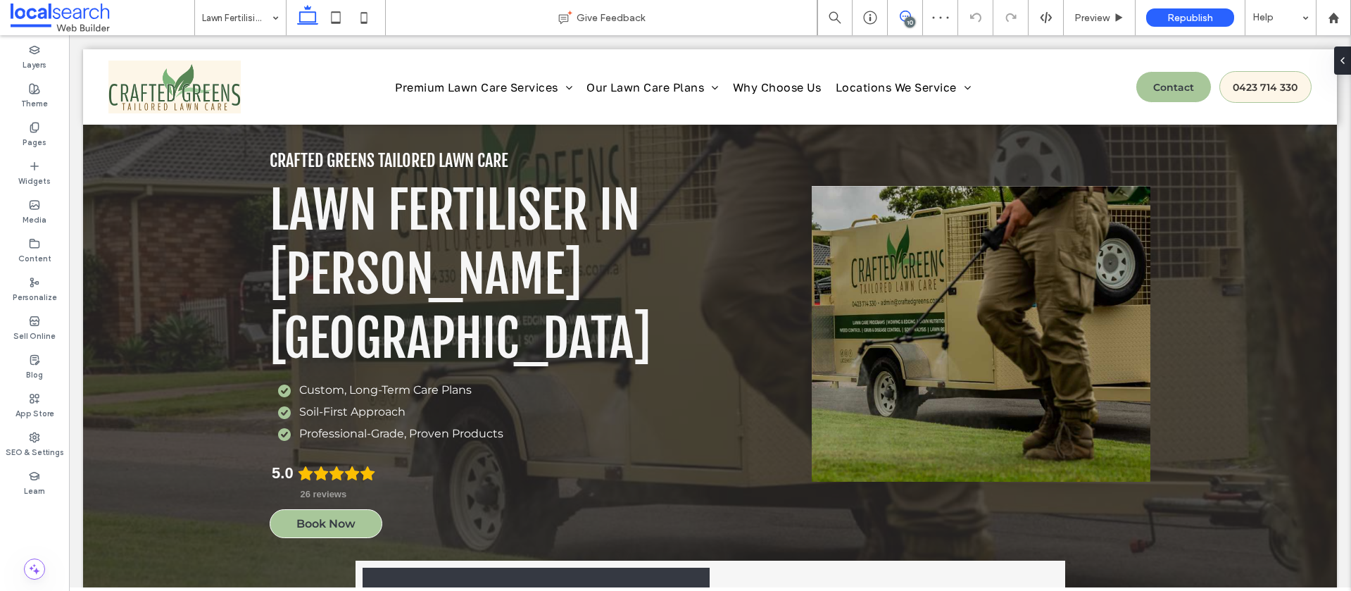
click at [914, 18] on span at bounding box center [905, 16] width 34 height 11
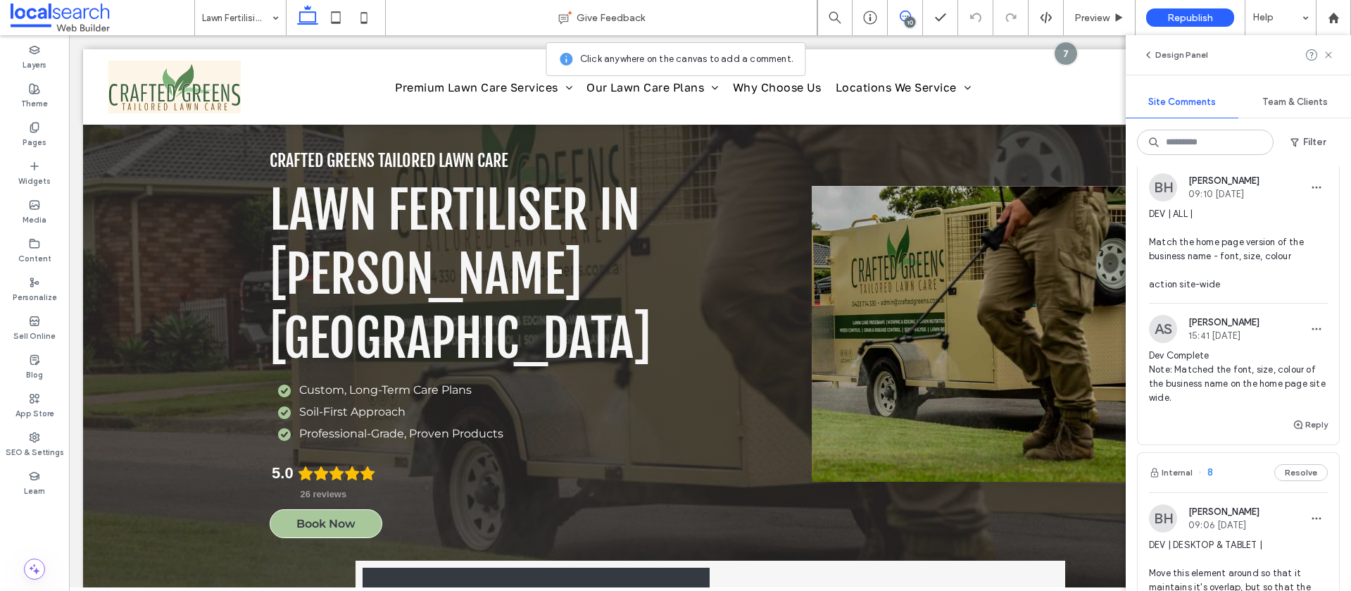
scroll to position [2524, 0]
drag, startPoint x: 1327, startPoint y: 51, endPoint x: 1214, endPoint y: 60, distance: 113.0
click at [1321, 51] on div at bounding box center [1320, 54] width 28 height 17
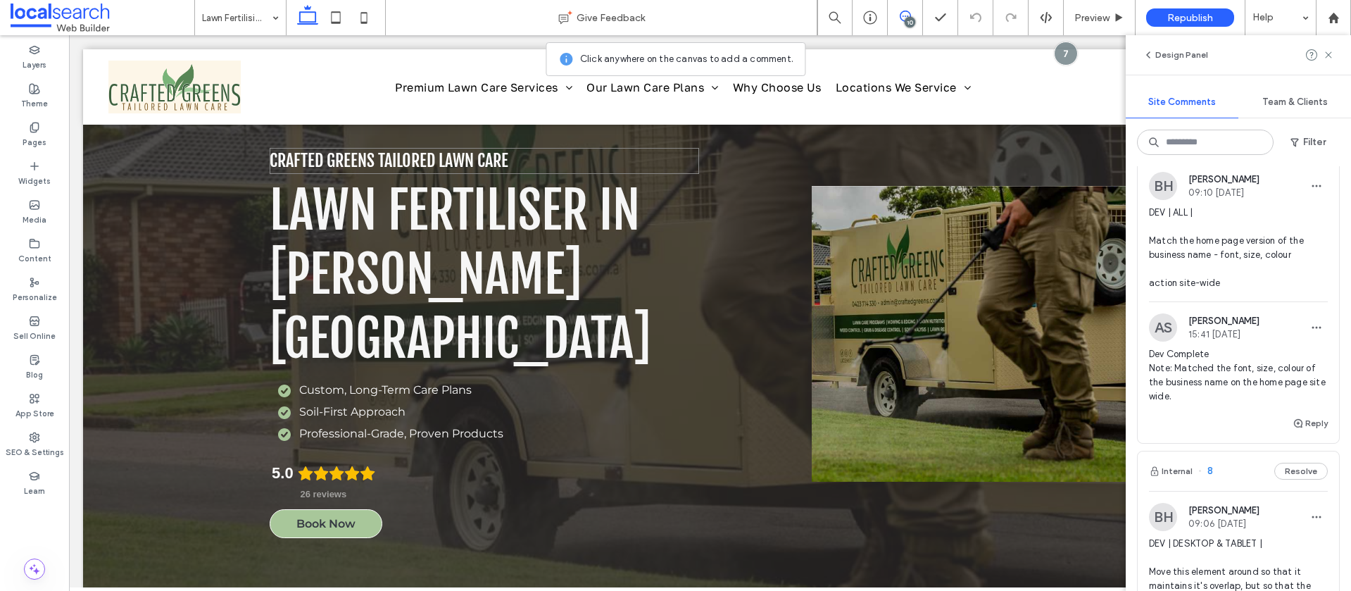
scroll to position [3, 0]
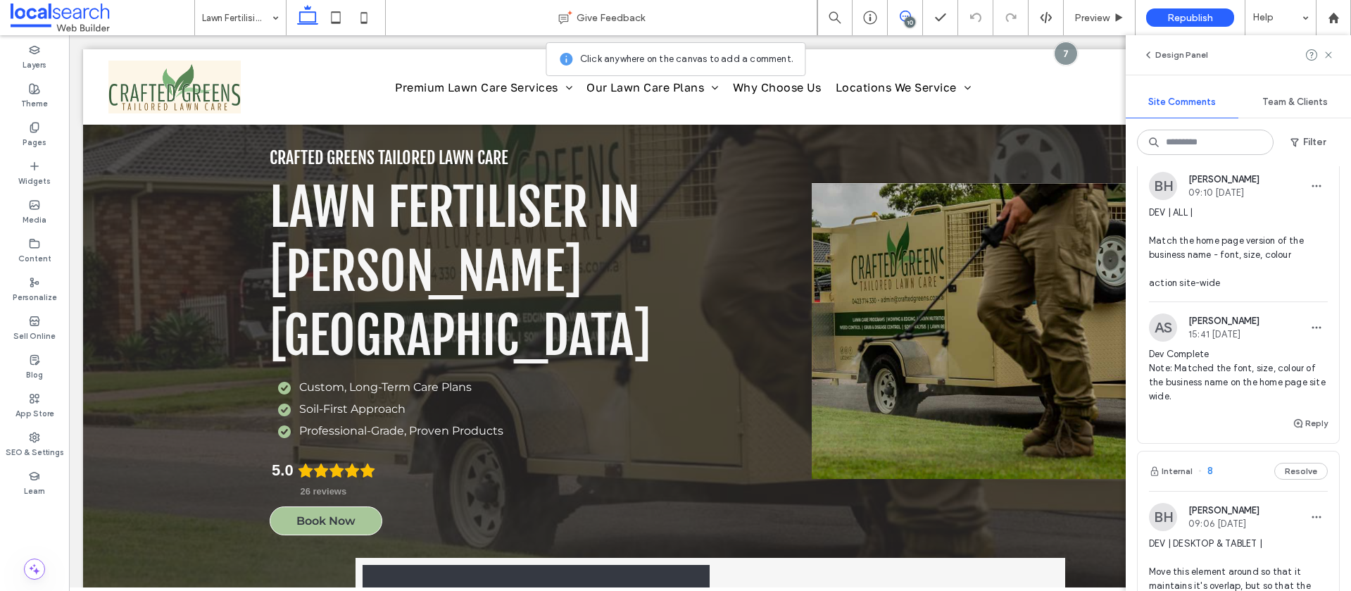
drag, startPoint x: 1329, startPoint y: 53, endPoint x: 1150, endPoint y: 94, distance: 183.6
click at [1329, 53] on use at bounding box center [1328, 54] width 6 height 6
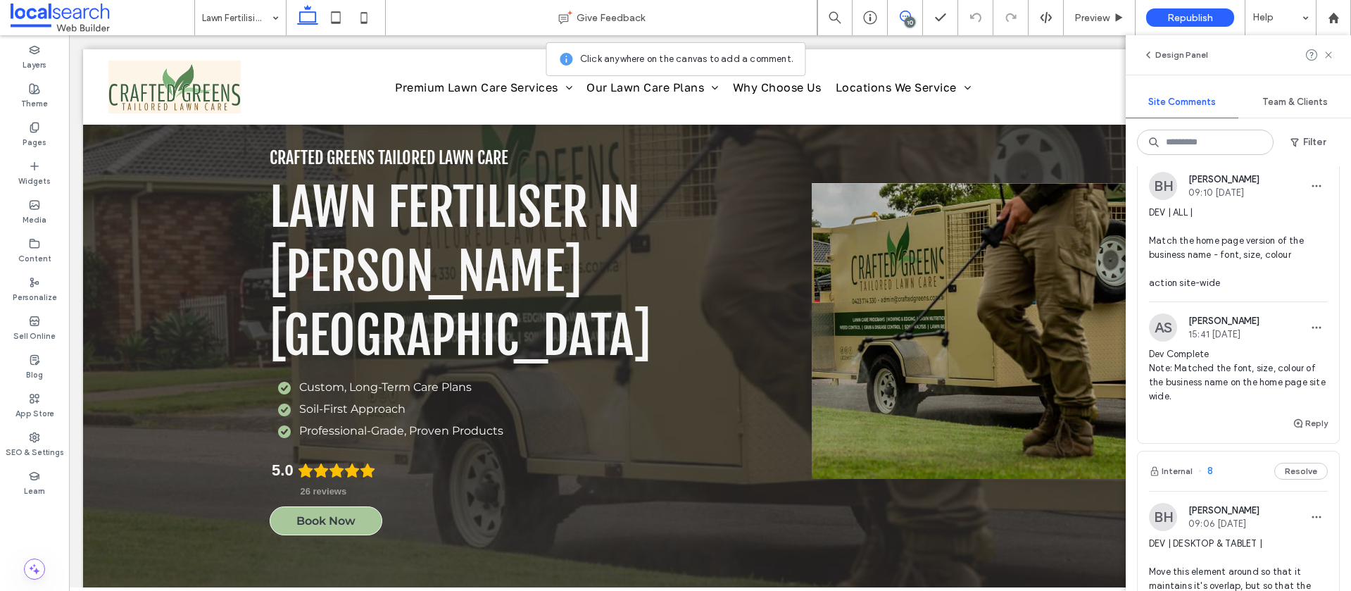
scroll to position [0, 0]
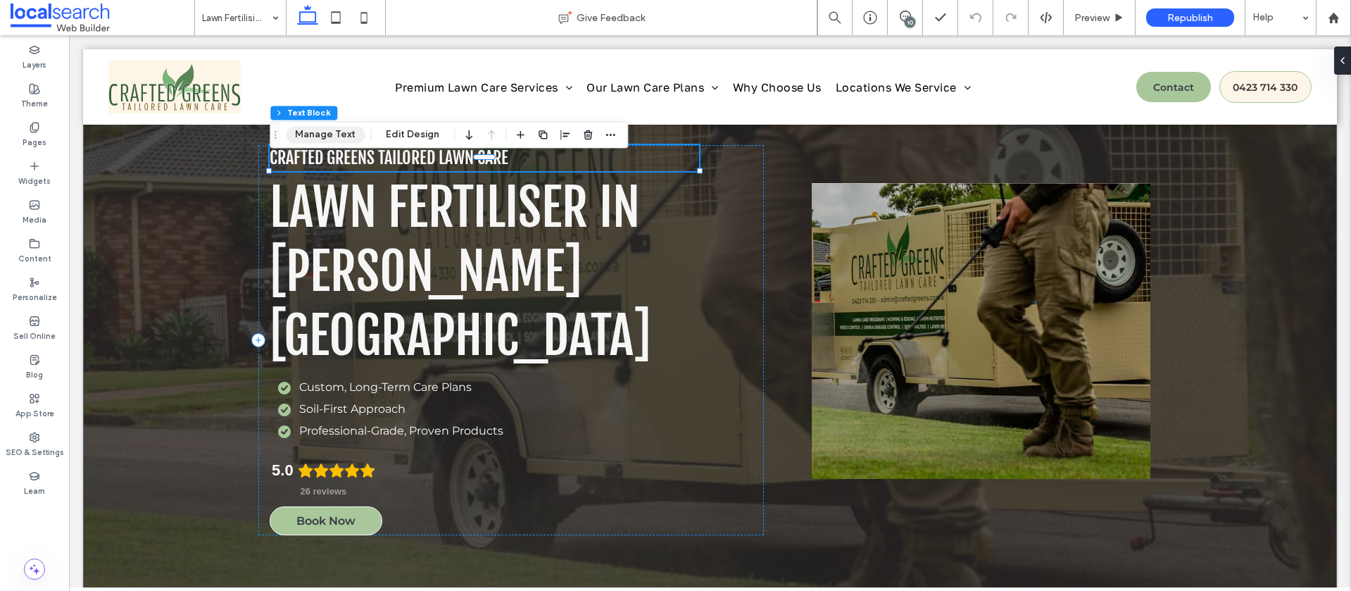
click at [337, 138] on button "Manage Text" at bounding box center [325, 134] width 79 height 17
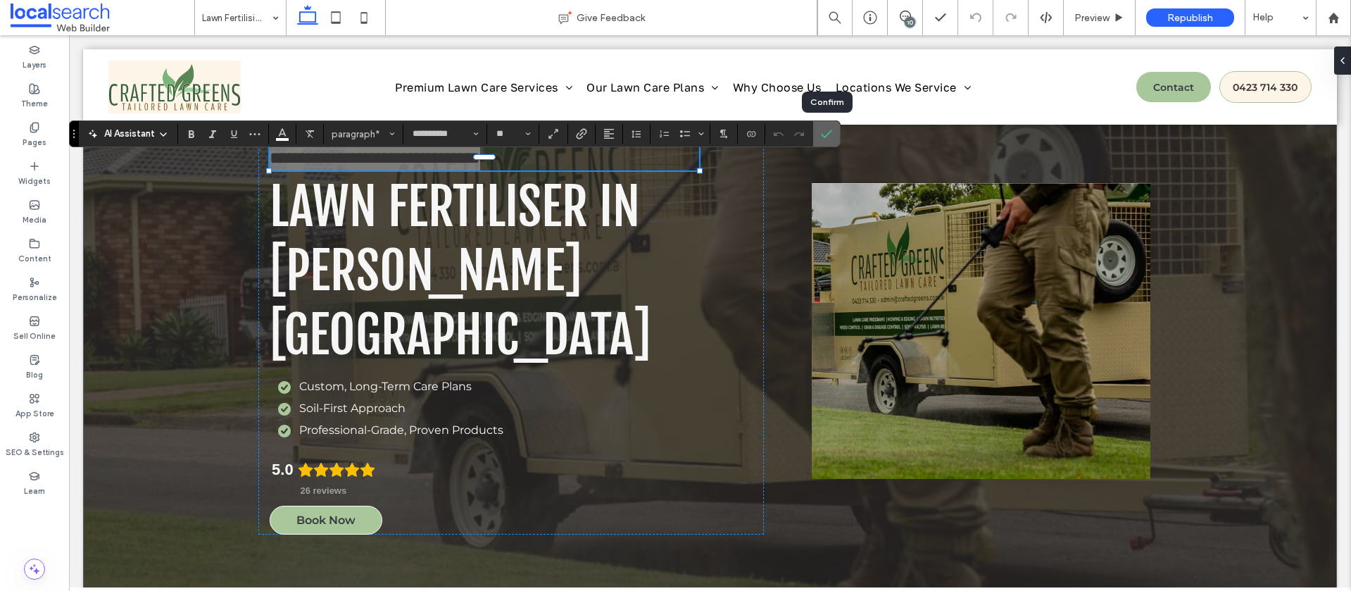
click at [831, 133] on icon "Confirm" at bounding box center [826, 133] width 11 height 11
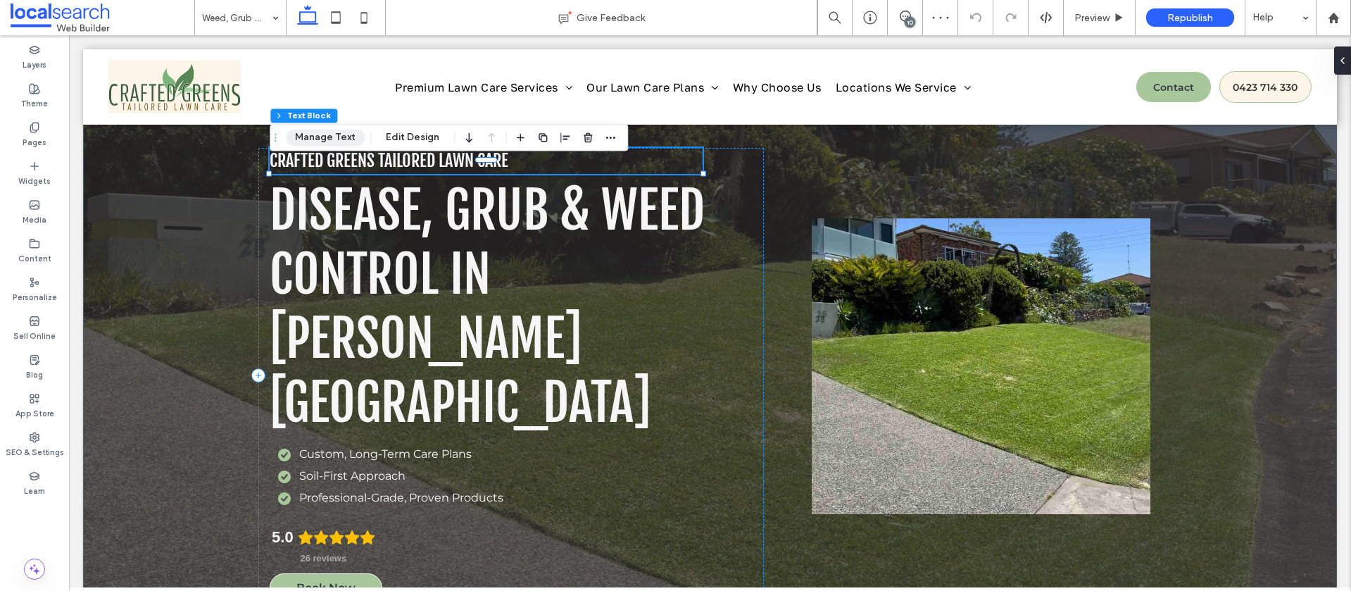
click at [317, 141] on button "Manage Text" at bounding box center [325, 137] width 79 height 17
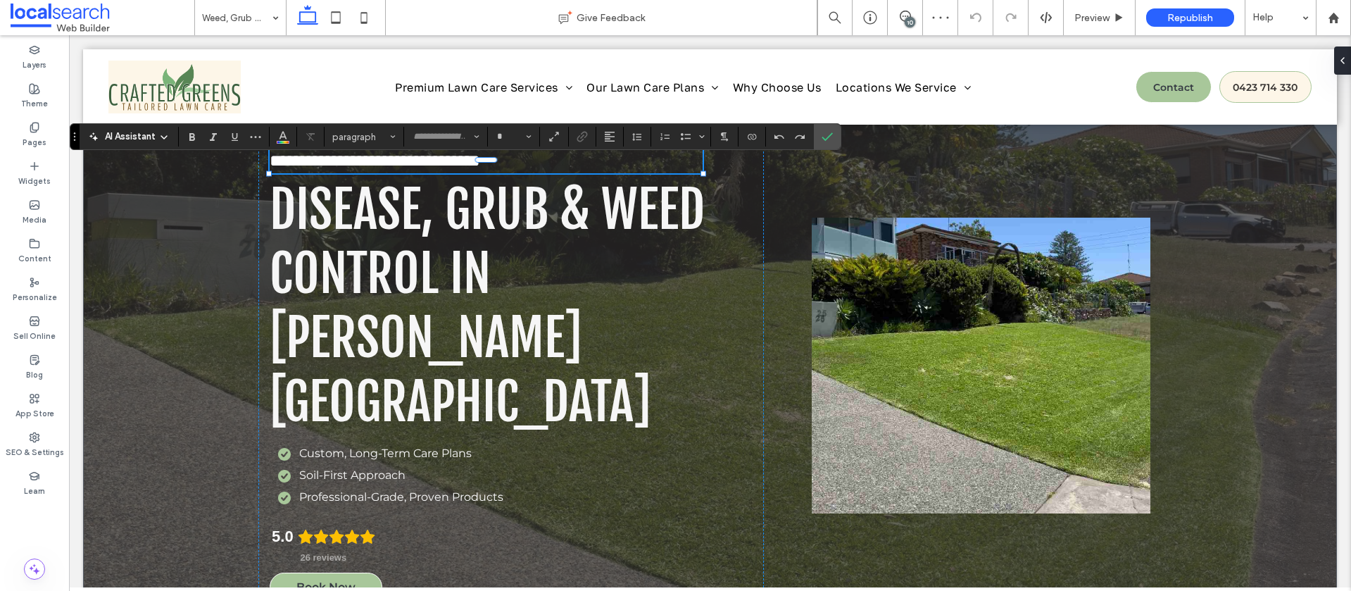
type input "**********"
type input "**"
click at [829, 138] on icon "Confirm" at bounding box center [826, 136] width 11 height 11
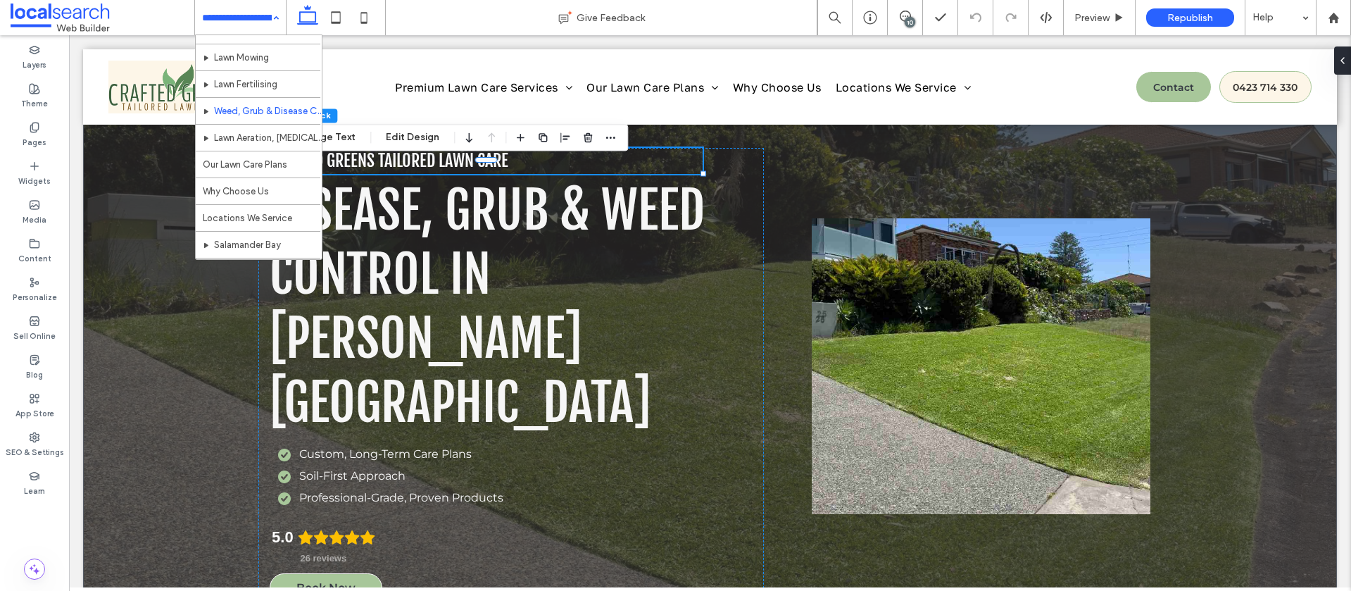
scroll to position [57, 0]
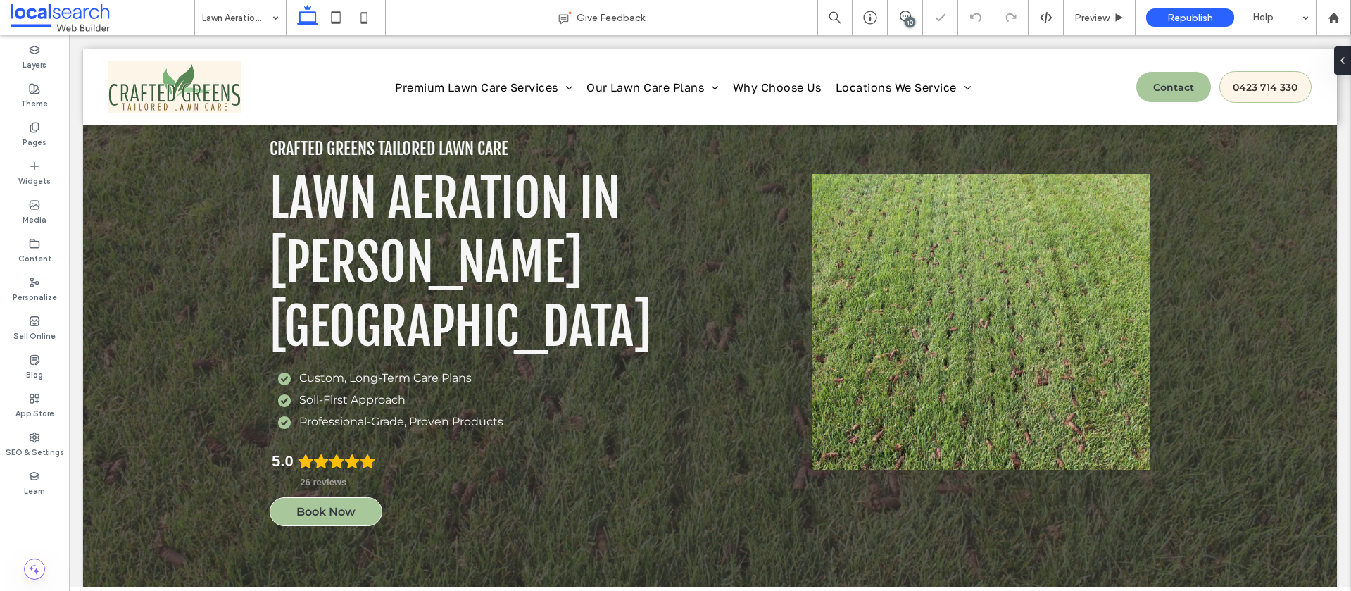
click at [402, 159] on span "Crafted Greens Tailored Lawn Care" at bounding box center [389, 148] width 239 height 21
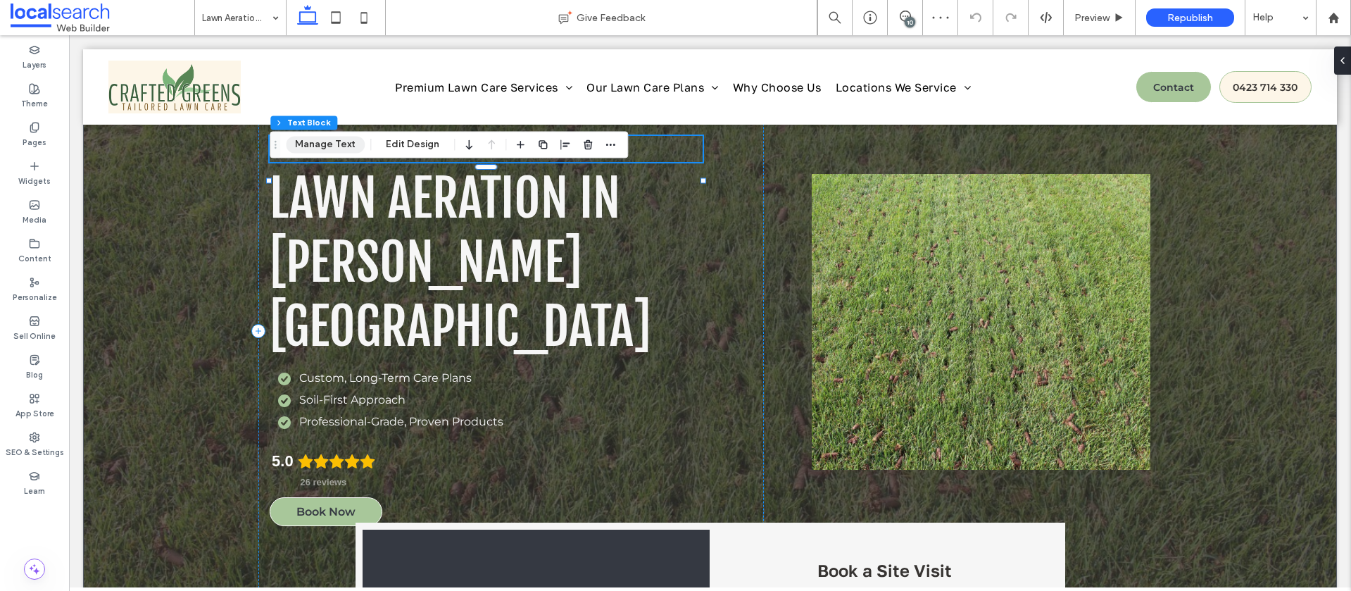
click at [305, 136] on button "Manage Text" at bounding box center [325, 144] width 79 height 17
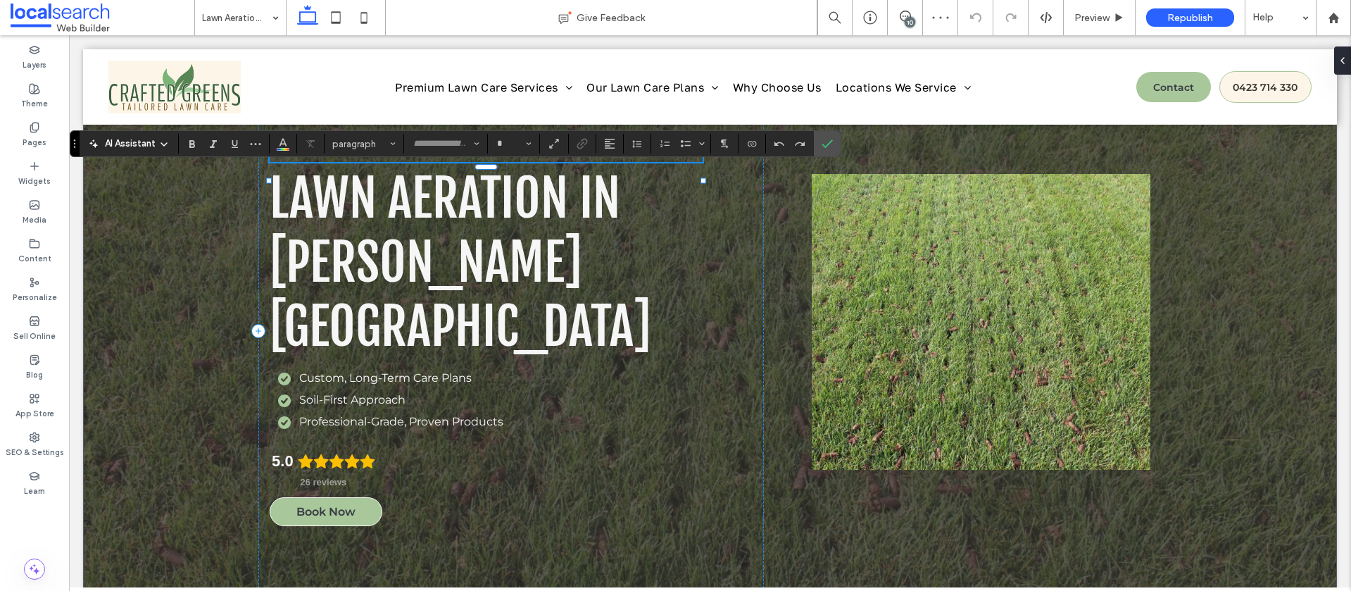
type input "**********"
type input "**"
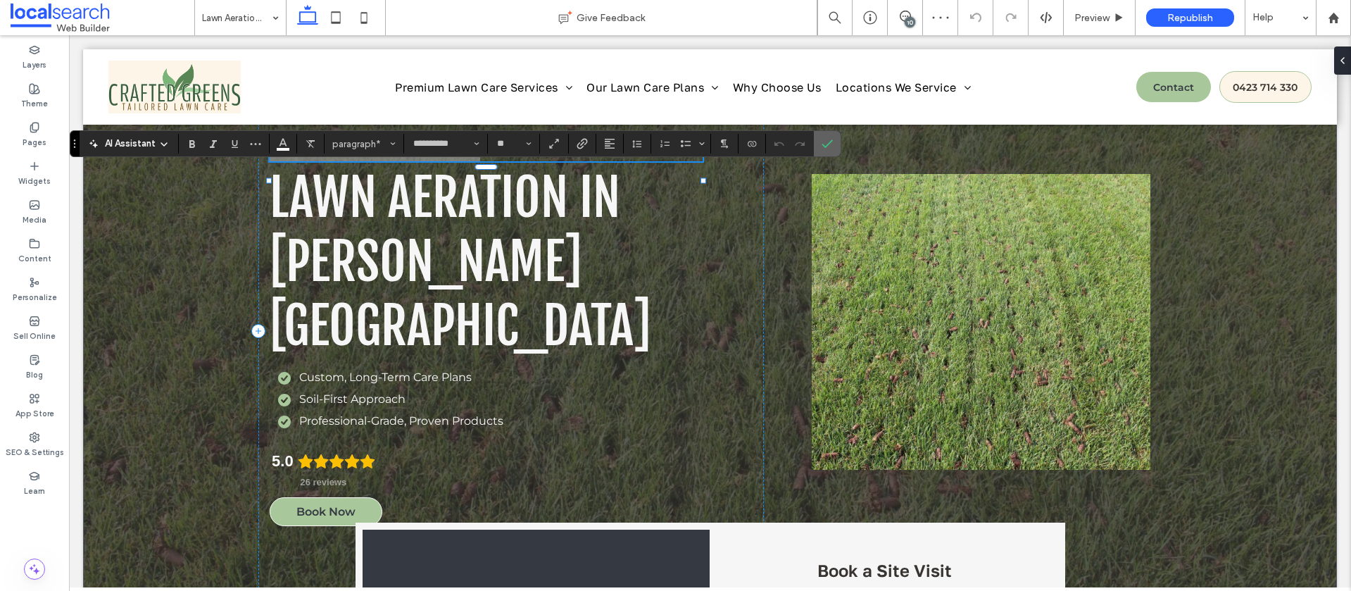
click at [826, 144] on icon "Confirm" at bounding box center [826, 143] width 11 height 11
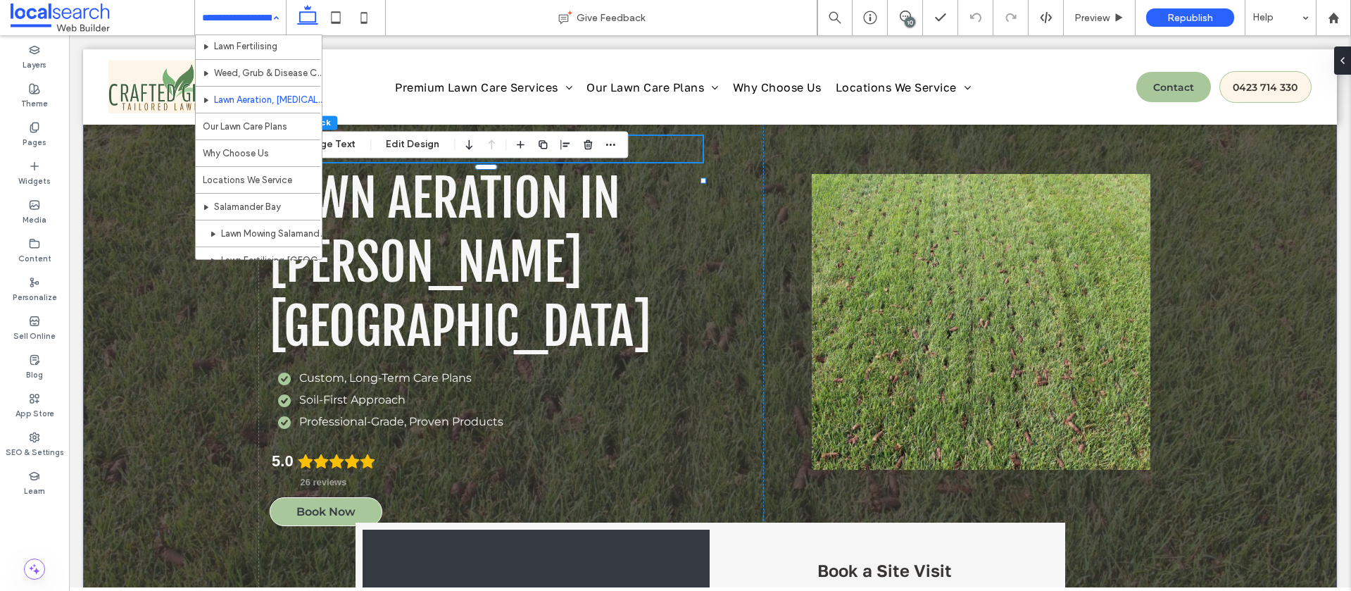
scroll to position [99, 0]
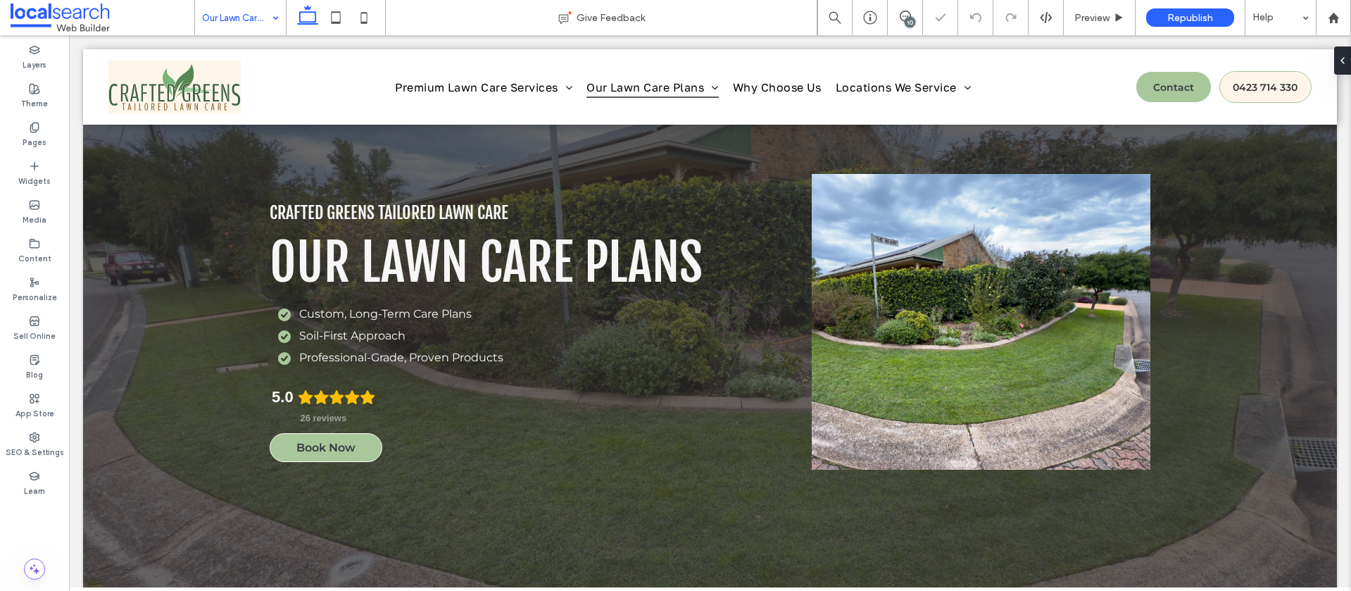
click at [423, 208] on span "Crafted Greens Tailored Lawn Care" at bounding box center [389, 212] width 239 height 21
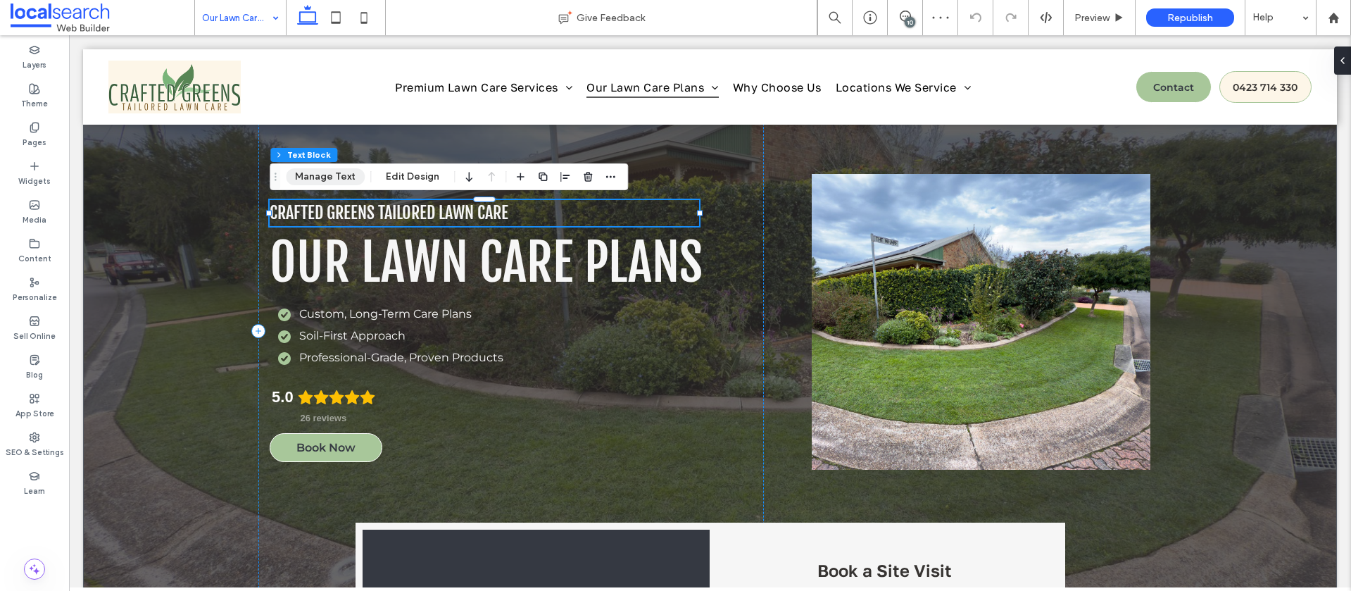
click at [320, 176] on button "Manage Text" at bounding box center [325, 176] width 79 height 17
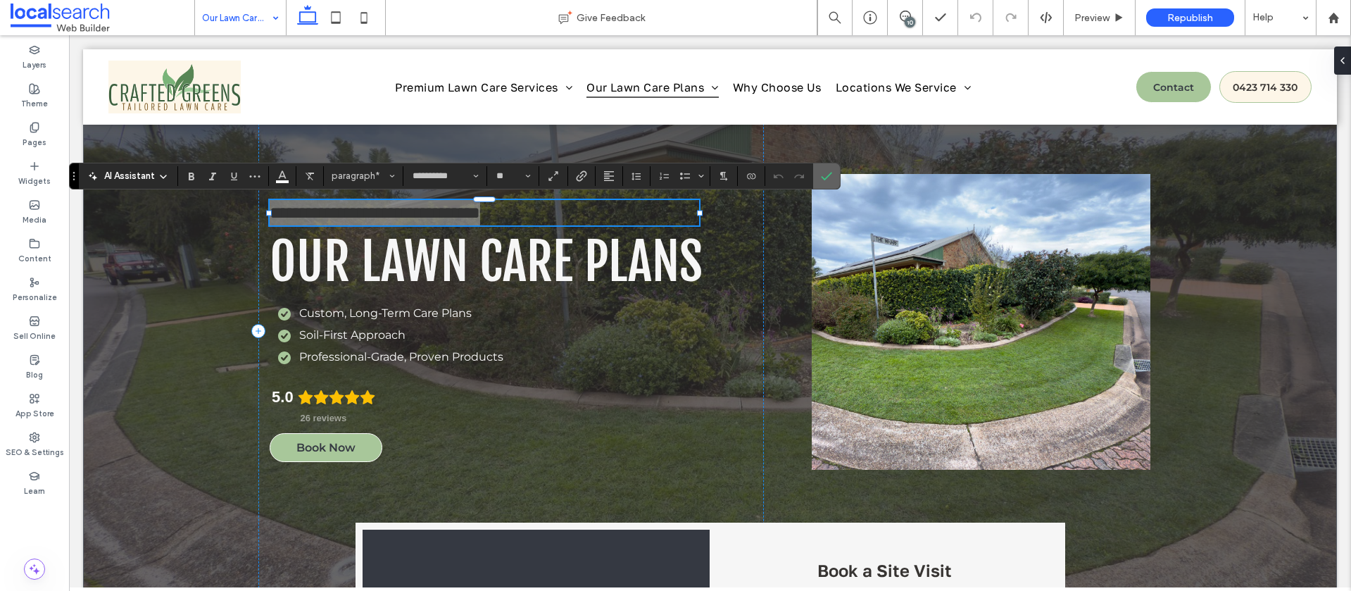
click at [833, 178] on label "Confirm" at bounding box center [826, 175] width 21 height 25
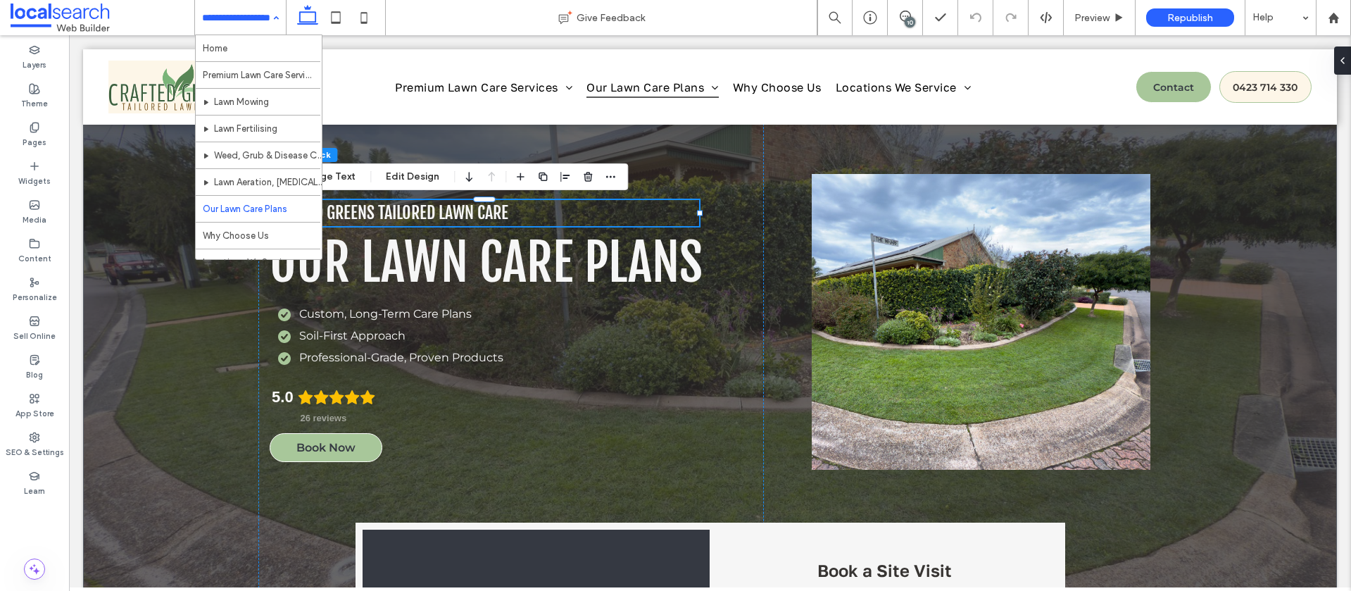
drag, startPoint x: 234, startPoint y: 23, endPoint x: 233, endPoint y: 30, distance: 7.2
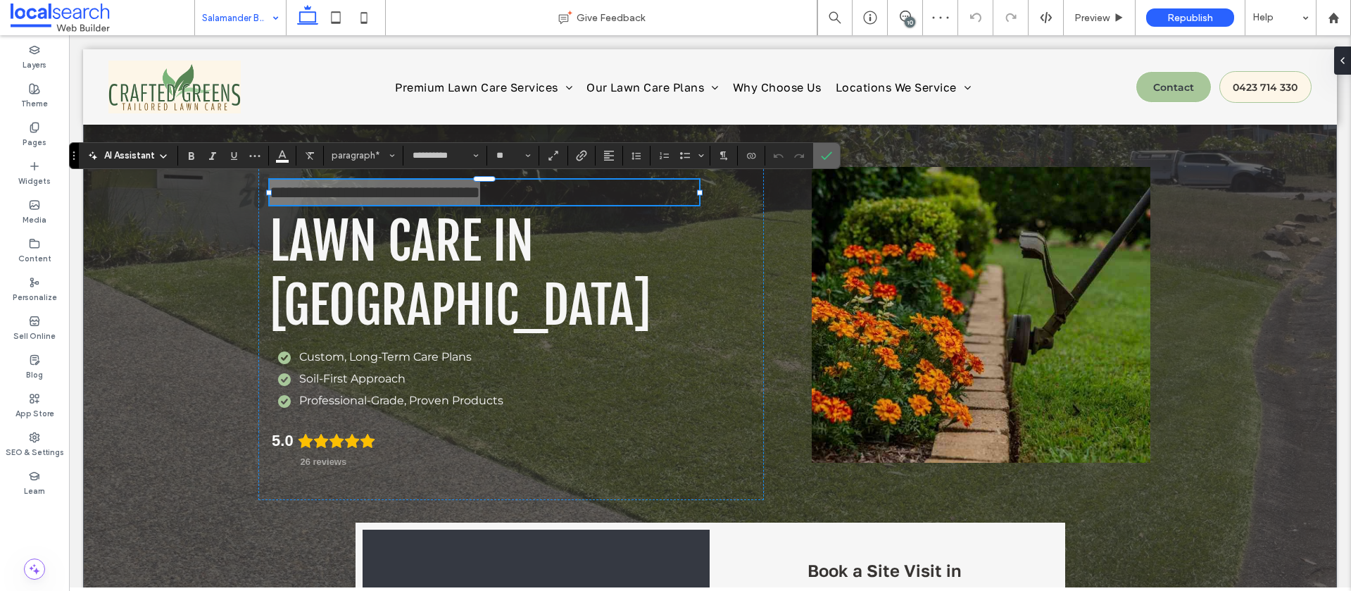
click at [825, 155] on icon "Confirm" at bounding box center [826, 155] width 11 height 11
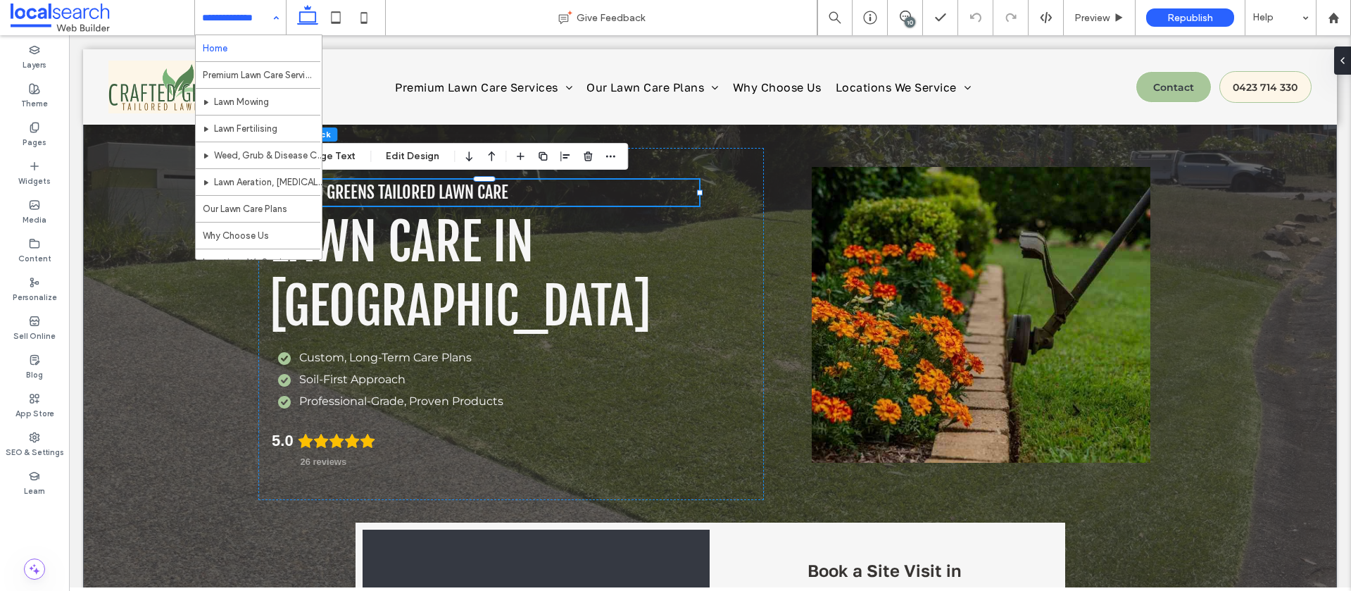
drag, startPoint x: 245, startPoint y: 20, endPoint x: 248, endPoint y: 35, distance: 15.7
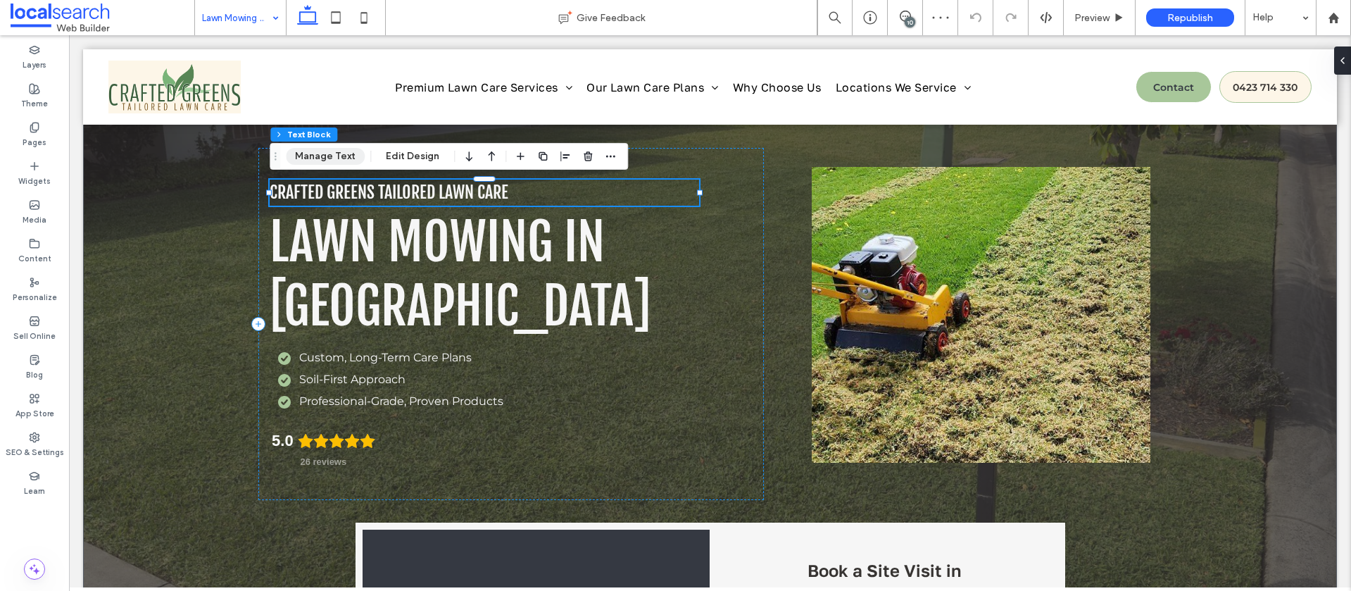
click at [324, 151] on button "Manage Text" at bounding box center [325, 156] width 79 height 17
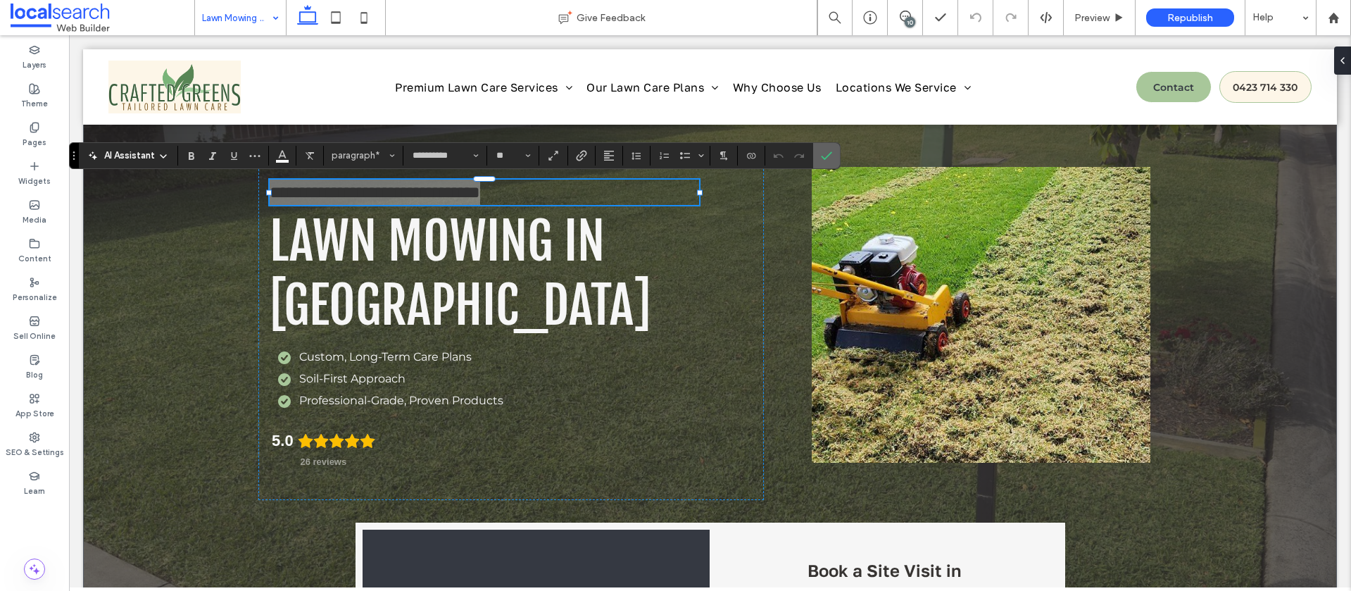
click at [827, 158] on icon "Confirm" at bounding box center [826, 155] width 11 height 11
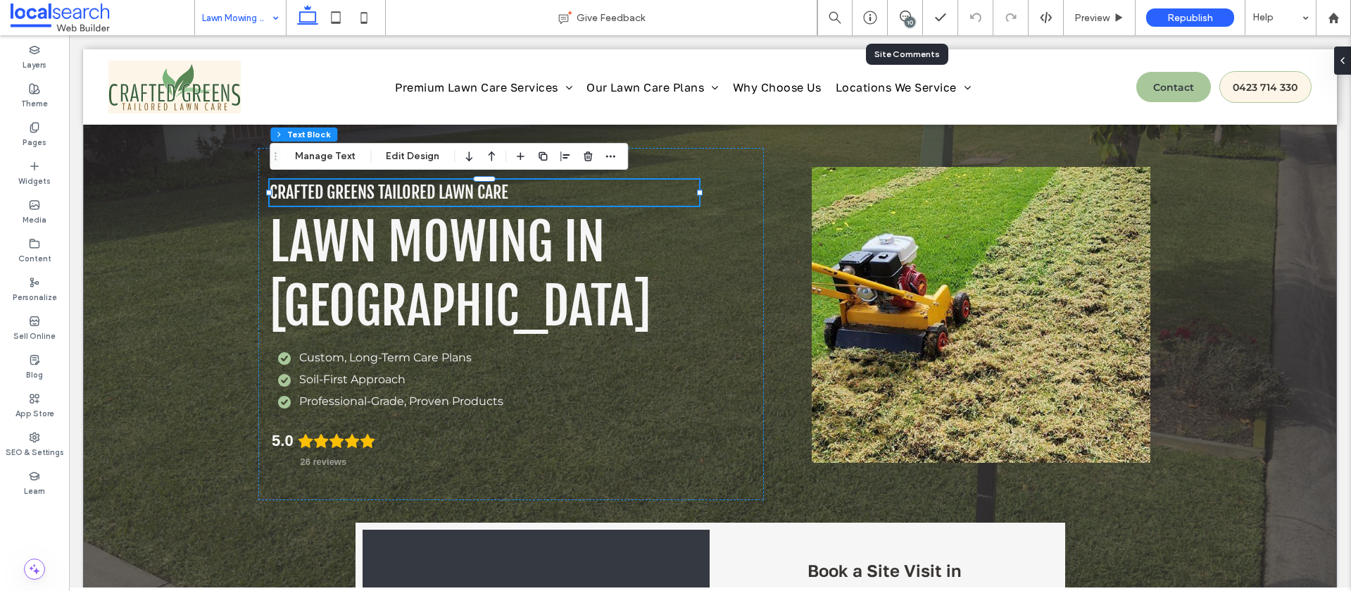
click at [903, 25] on div "10" at bounding box center [905, 17] width 35 height 35
drag, startPoint x: 909, startPoint y: 24, endPoint x: 918, endPoint y: 33, distance: 12.5
click at [909, 24] on div "10" at bounding box center [910, 22] width 11 height 11
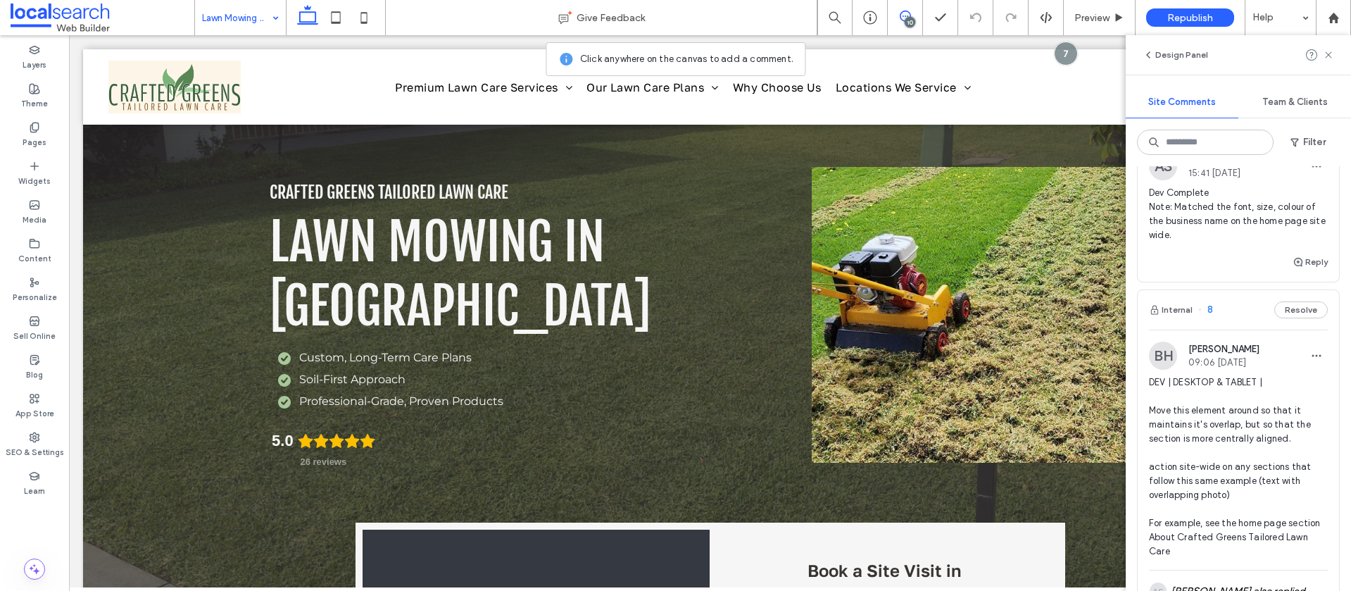
scroll to position [2686, 0]
click at [1310, 270] on button "Reply" at bounding box center [1309, 261] width 35 height 17
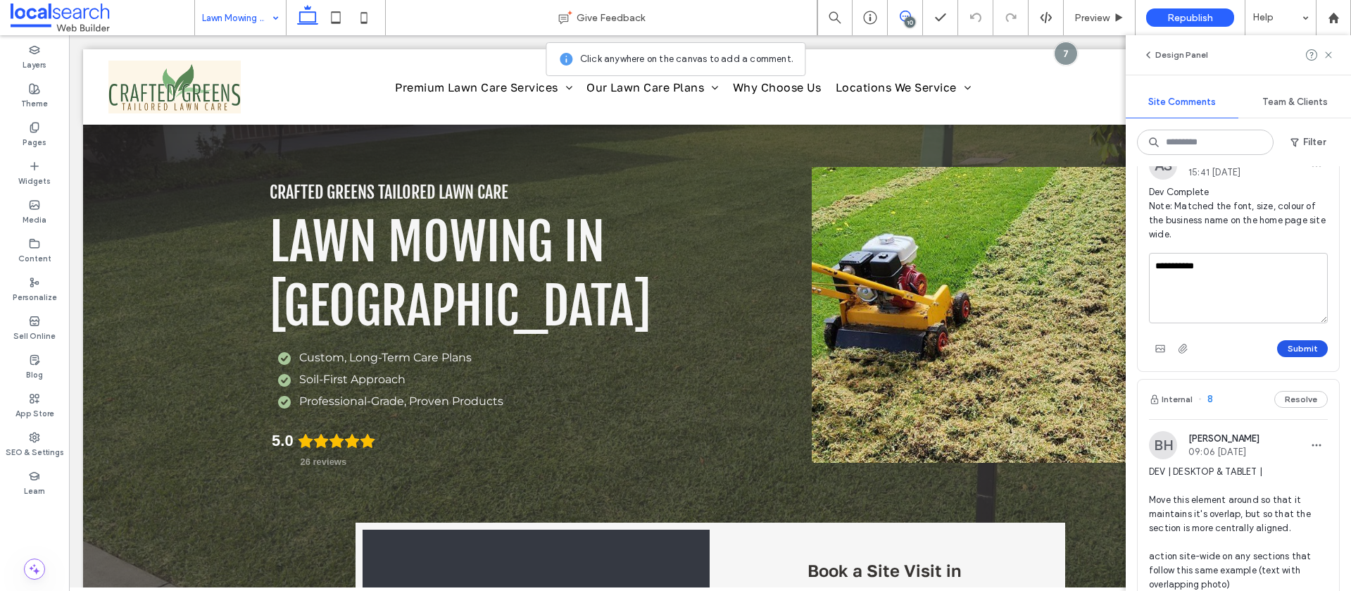
type textarea "**********"
drag, startPoint x: 1300, startPoint y: 391, endPoint x: 1287, endPoint y: 374, distance: 21.1
click at [1300, 357] on button "Submit" at bounding box center [1302, 348] width 51 height 17
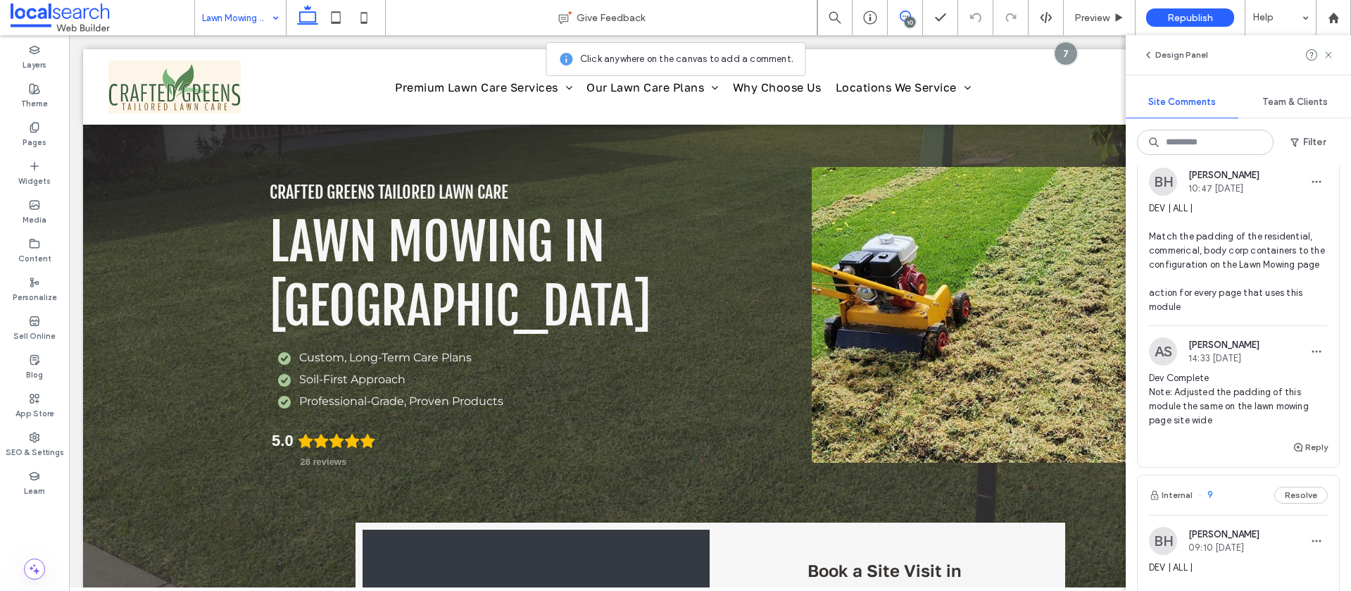
scroll to position [2168, 0]
click at [1254, 255] on span "DEV | ALL | Match the padding of the residential, commerical, body corp contain…" at bounding box center [1238, 259] width 179 height 113
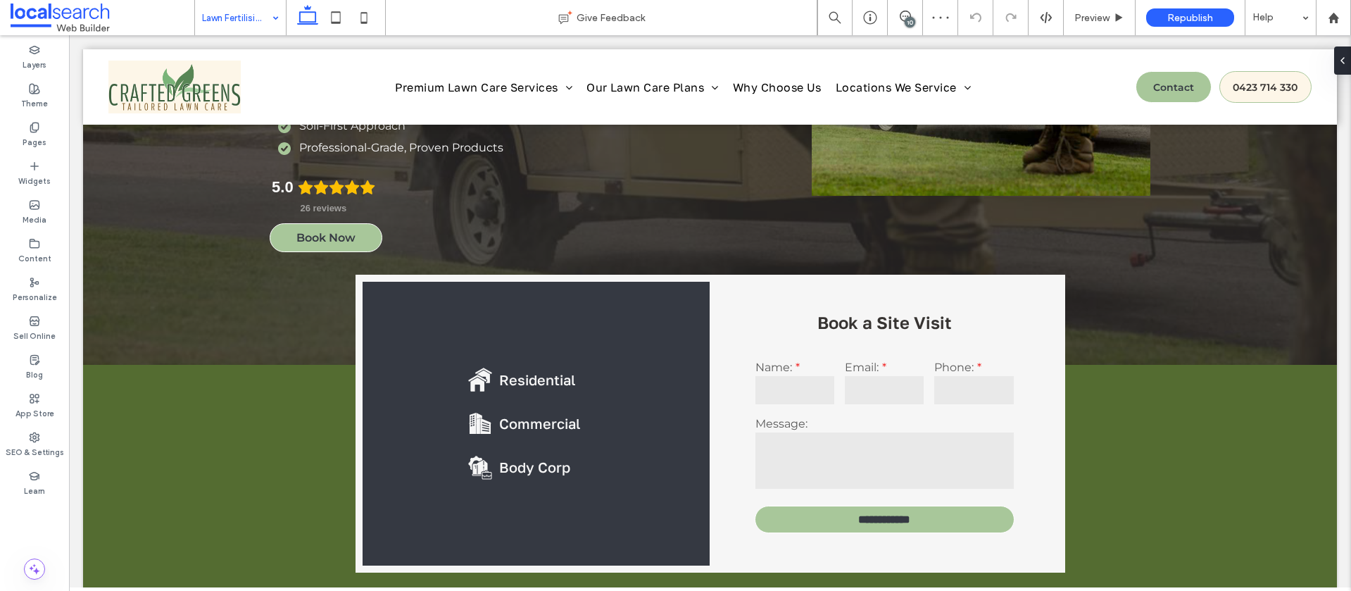
drag, startPoint x: 900, startPoint y: 21, endPoint x: 914, endPoint y: 24, distance: 15.0
click at [900, 21] on icon at bounding box center [905, 16] width 11 height 11
click at [242, 21] on input at bounding box center [237, 17] width 70 height 35
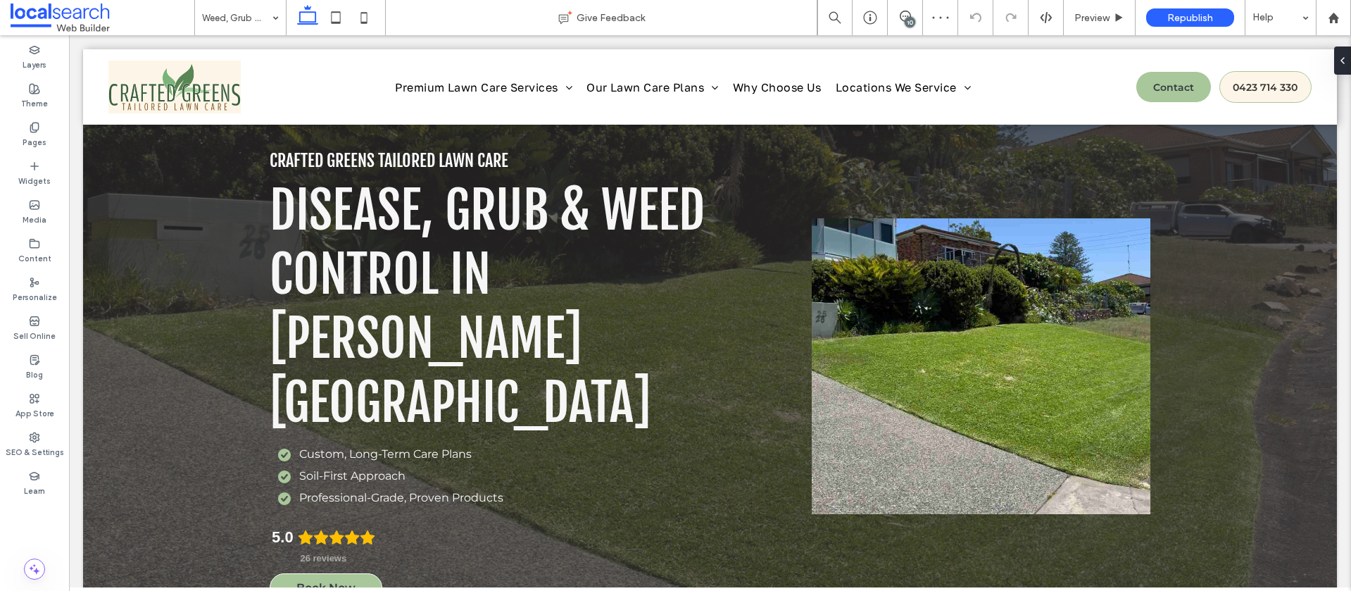
scroll to position [388, 0]
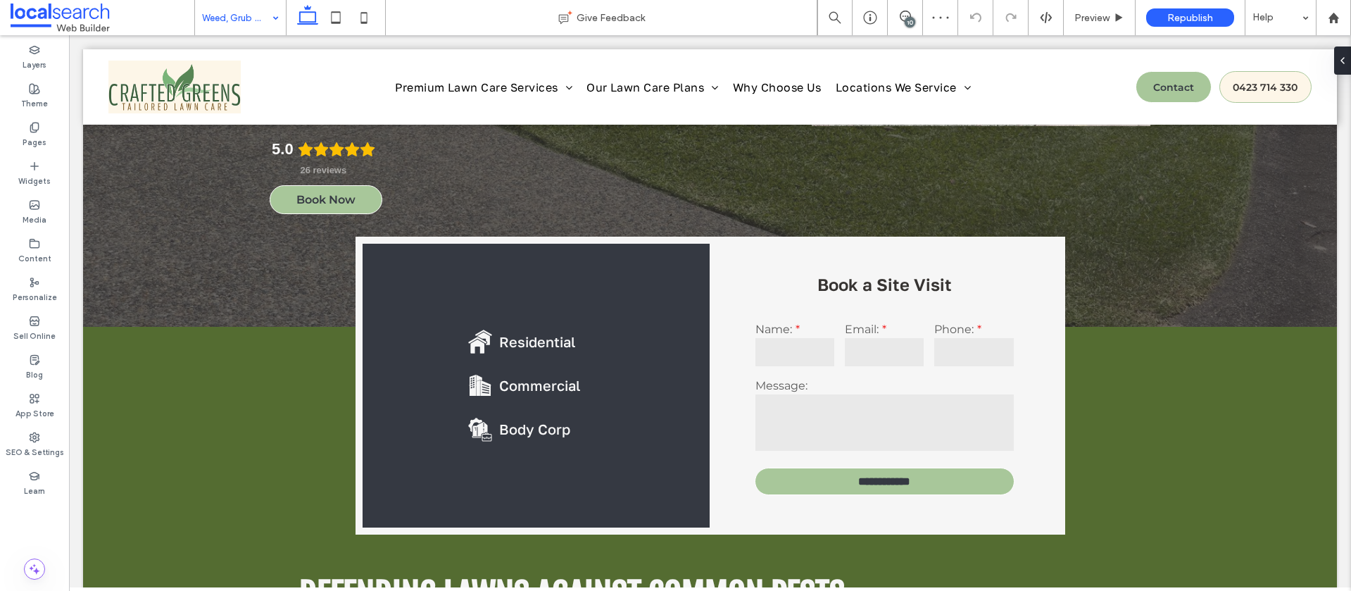
click at [220, 8] on input at bounding box center [237, 17] width 70 height 35
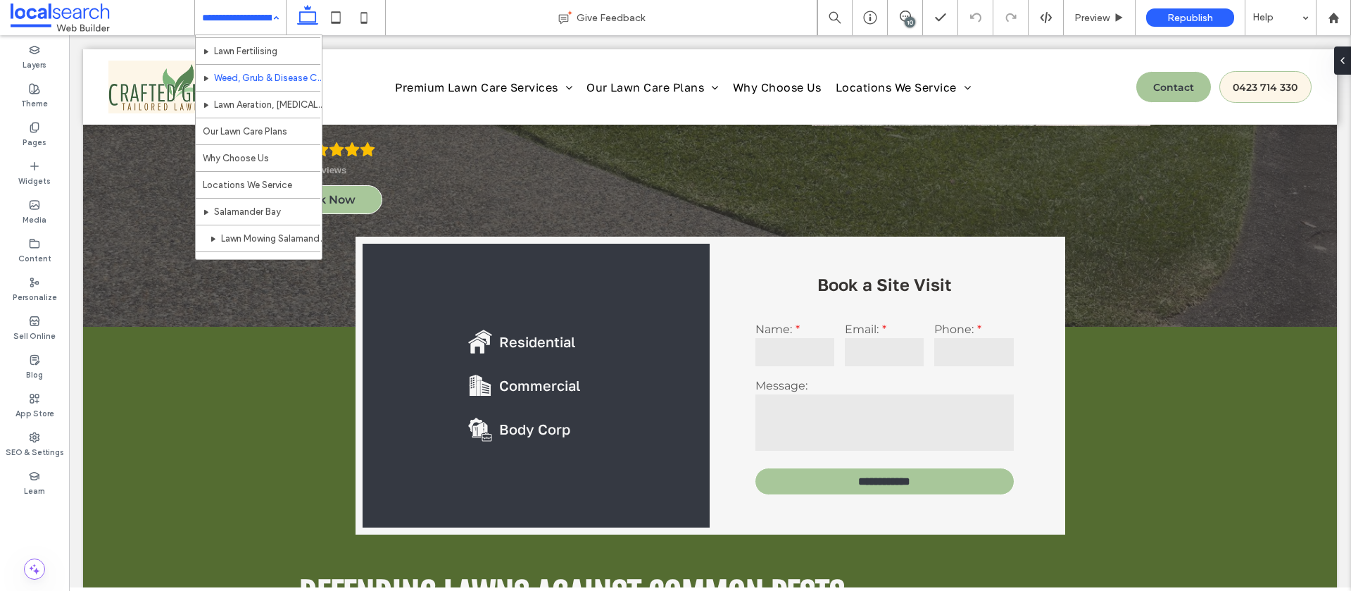
scroll to position [82, 0]
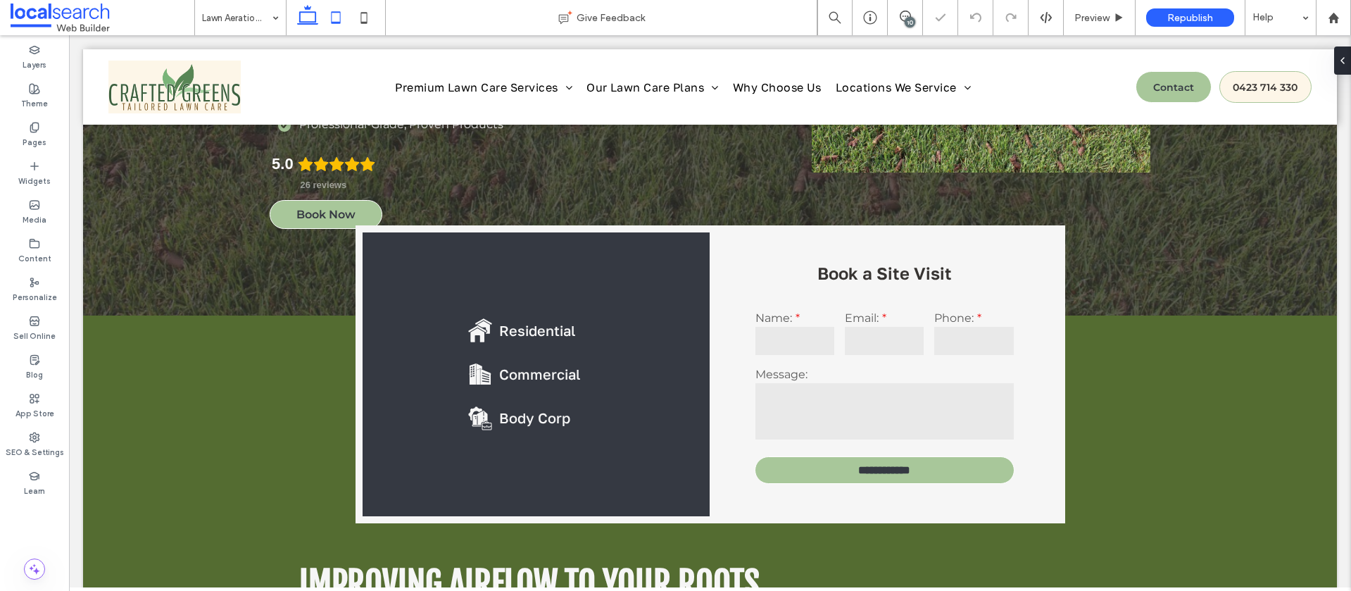
click at [343, 16] on icon at bounding box center [336, 18] width 28 height 28
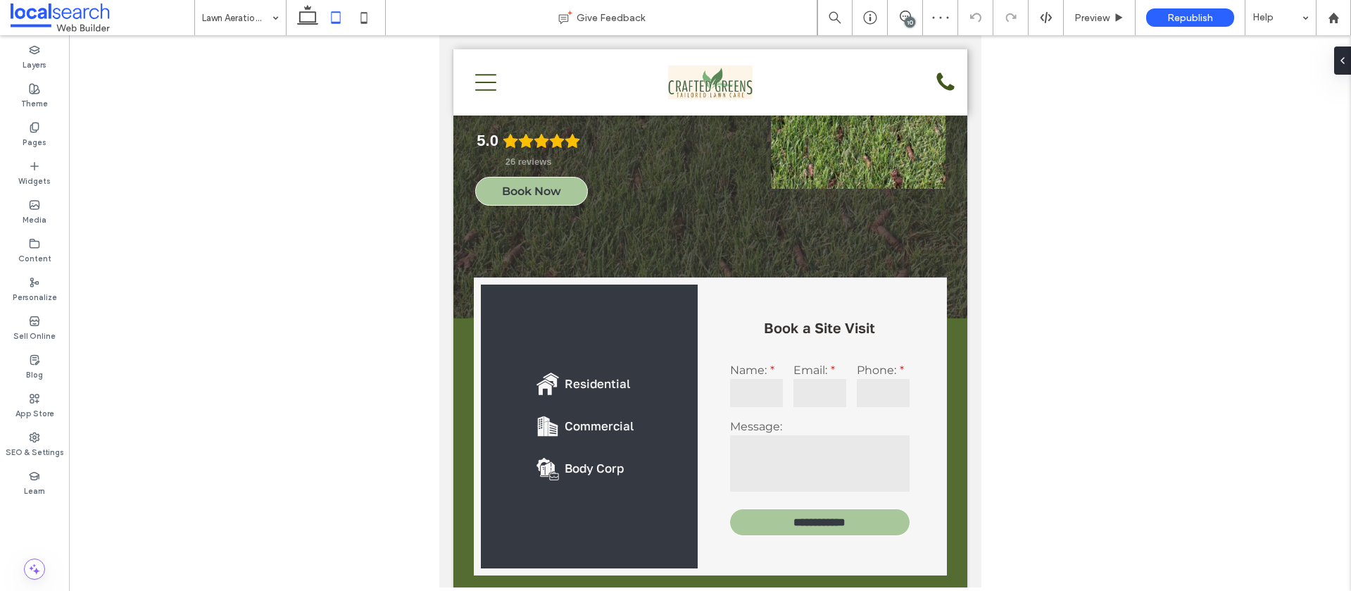
scroll to position [486, 0]
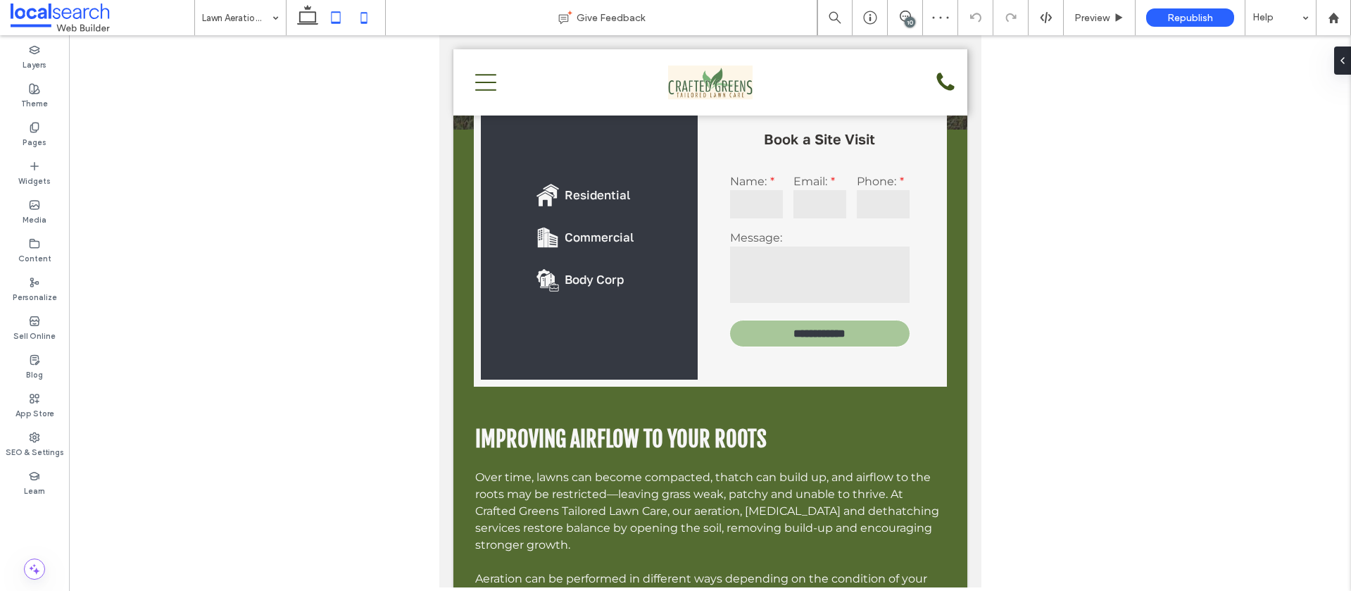
click at [373, 17] on icon at bounding box center [364, 18] width 28 height 28
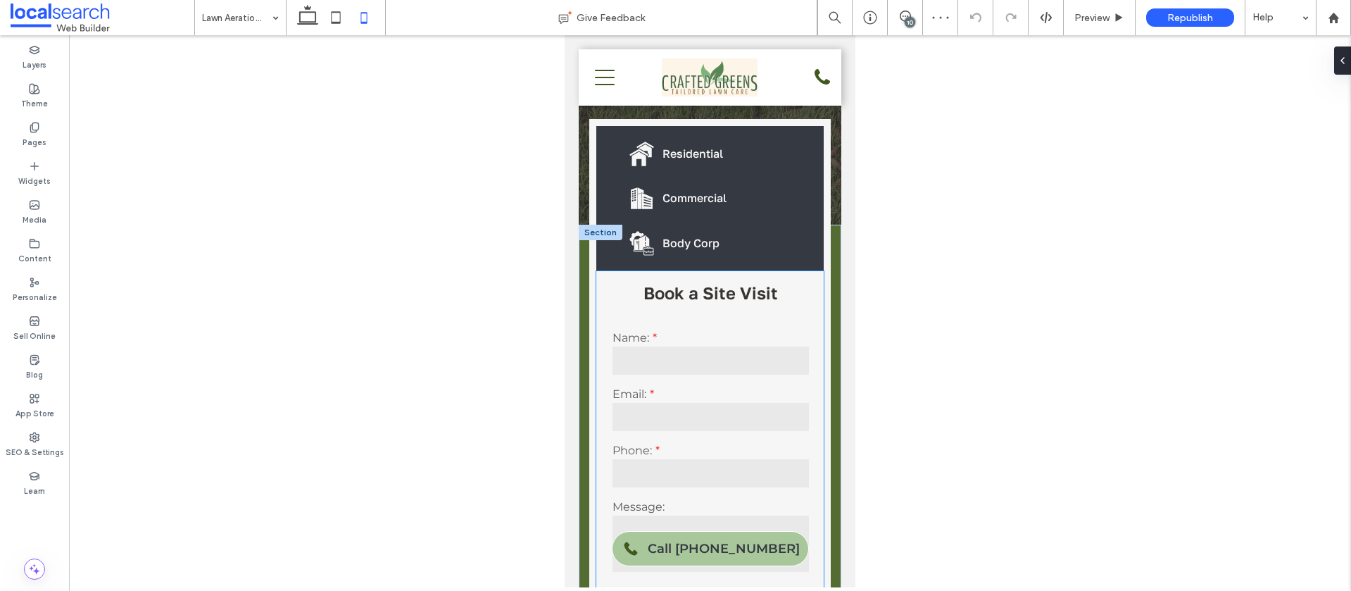
scroll to position [217, 0]
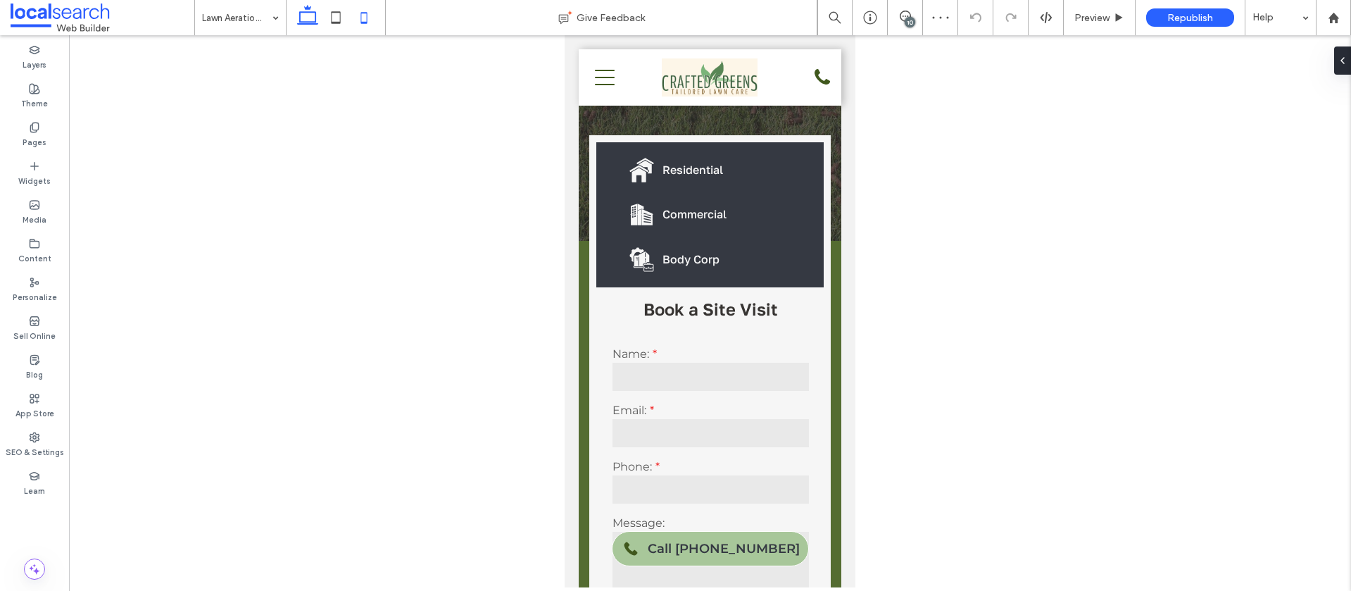
click at [305, 20] on icon at bounding box center [308, 18] width 28 height 28
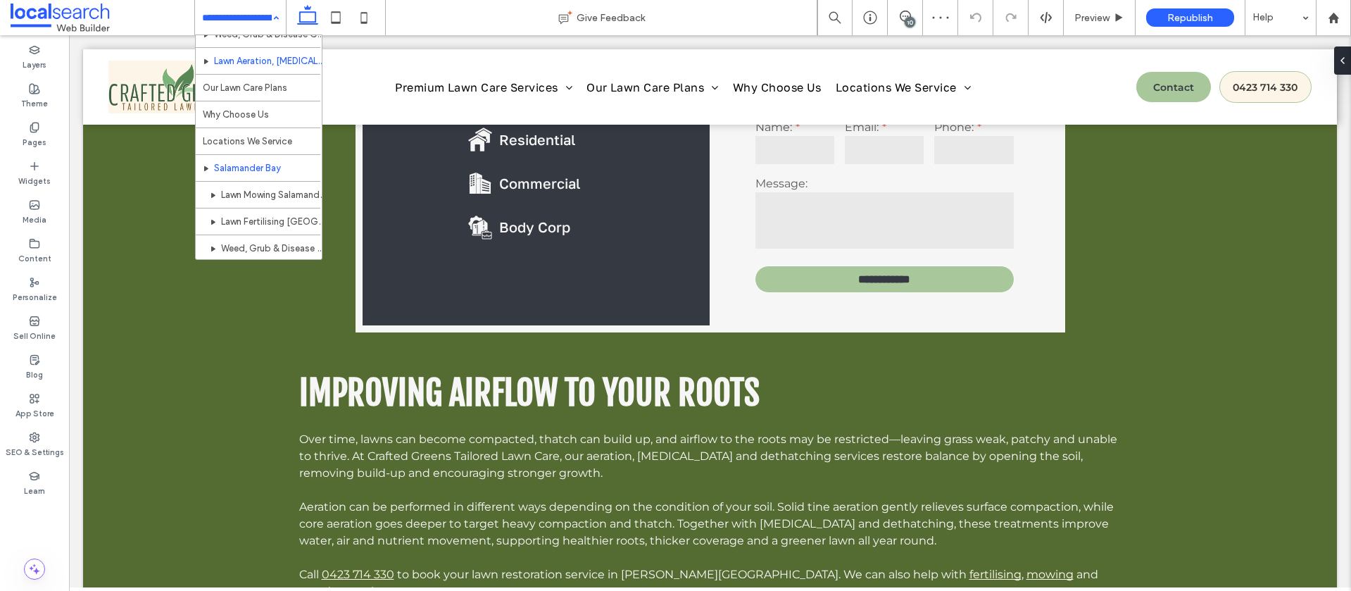
scroll to position [122, 0]
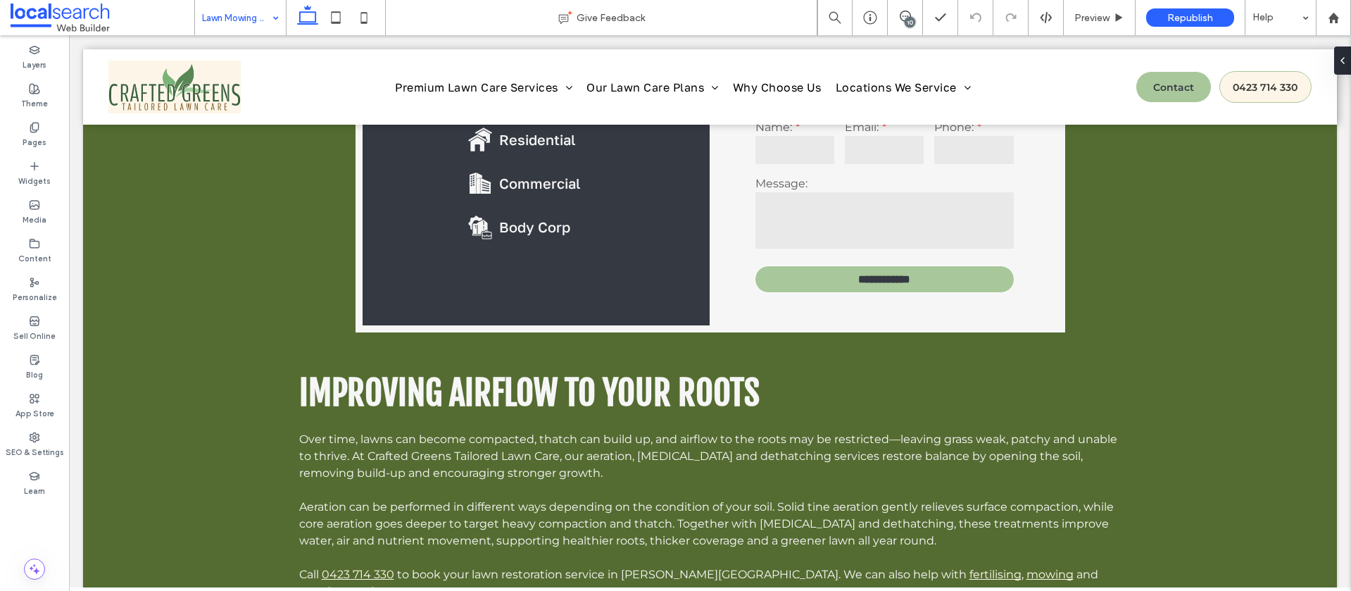
drag, startPoint x: 246, startPoint y: 186, endPoint x: 235, endPoint y: 182, distance: 11.4
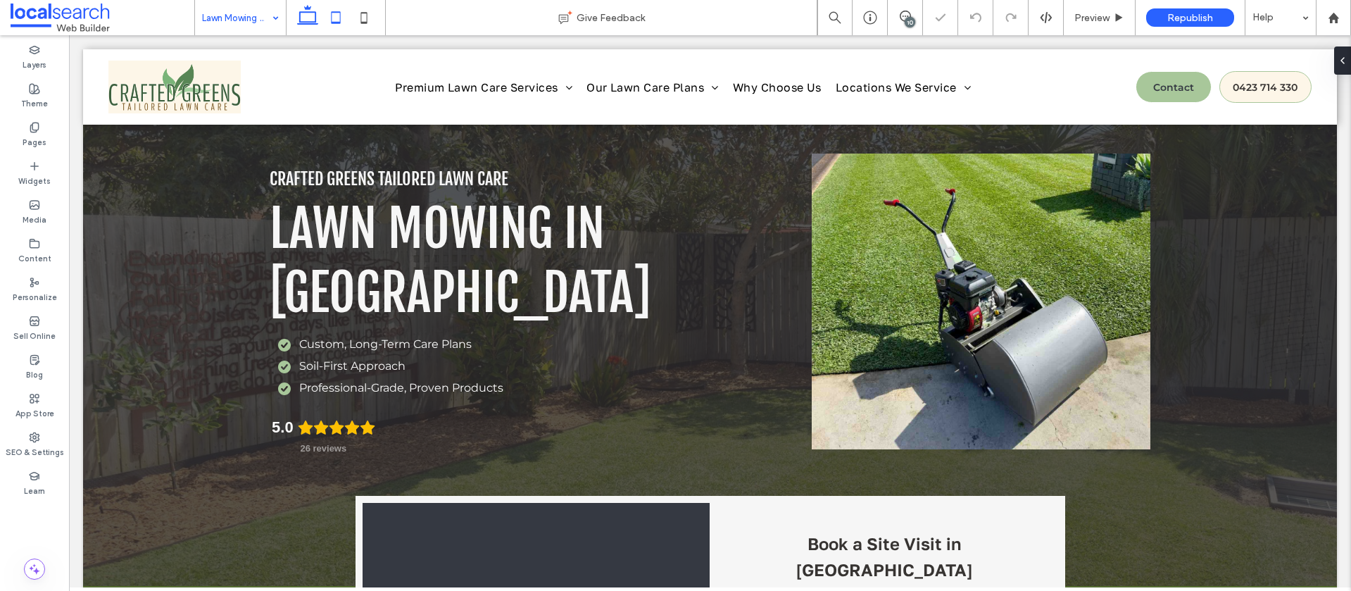
drag, startPoint x: 342, startPoint y: 23, endPoint x: 358, endPoint y: 20, distance: 15.7
click at [342, 23] on icon at bounding box center [336, 18] width 28 height 28
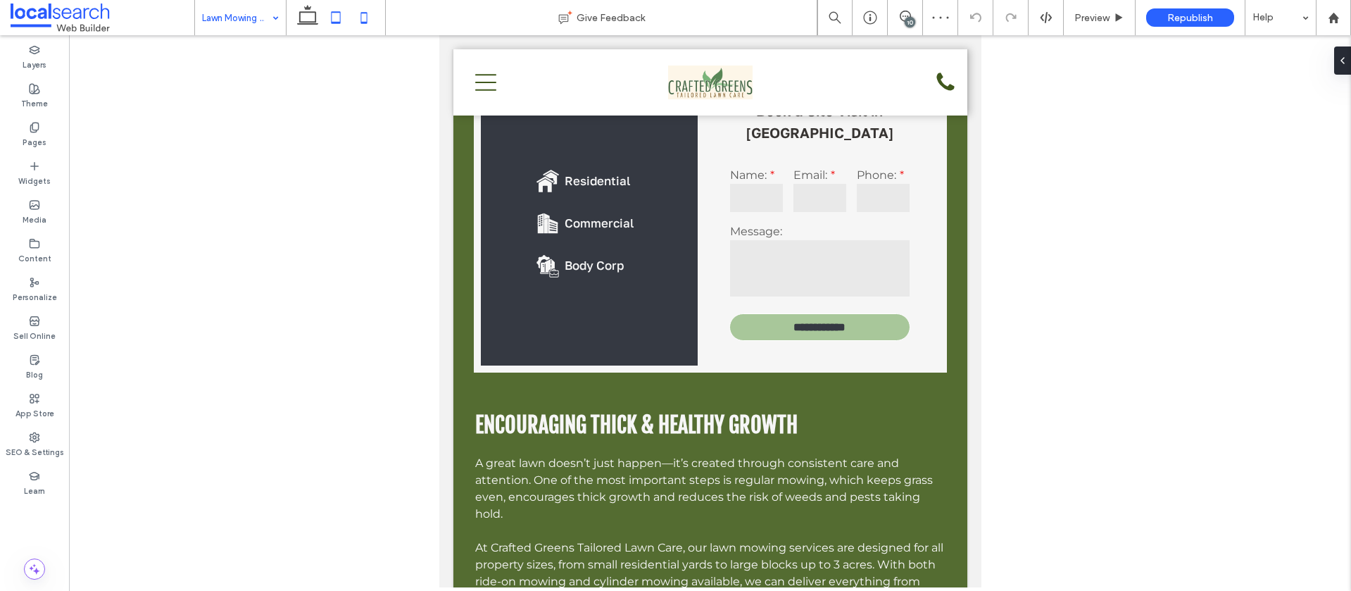
click at [372, 21] on icon at bounding box center [364, 18] width 28 height 28
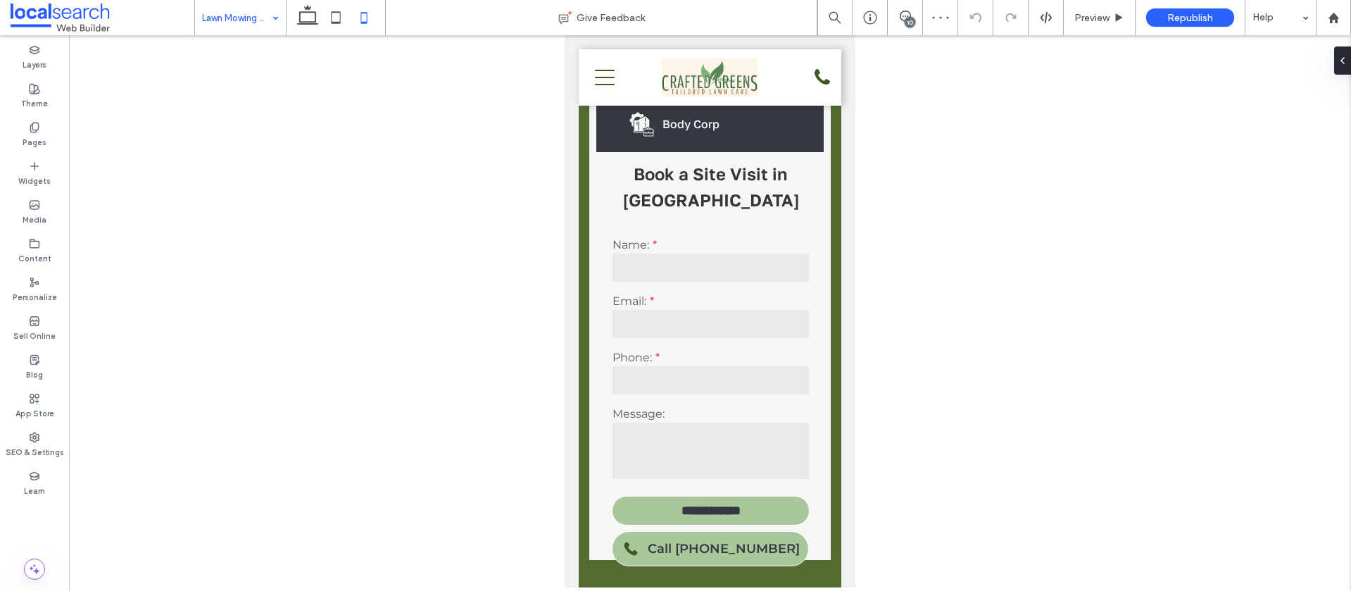
drag, startPoint x: 311, startPoint y: 21, endPoint x: 234, endPoint y: 23, distance: 76.8
click at [311, 21] on use at bounding box center [307, 15] width 21 height 20
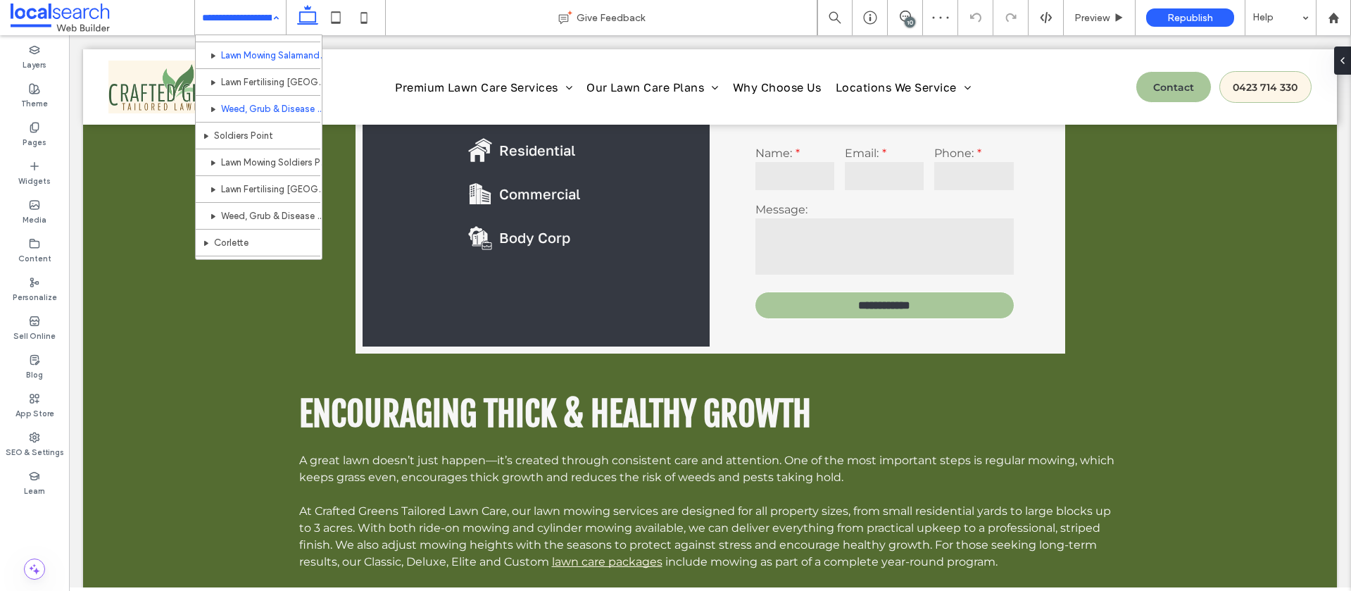
scroll to position [258, 0]
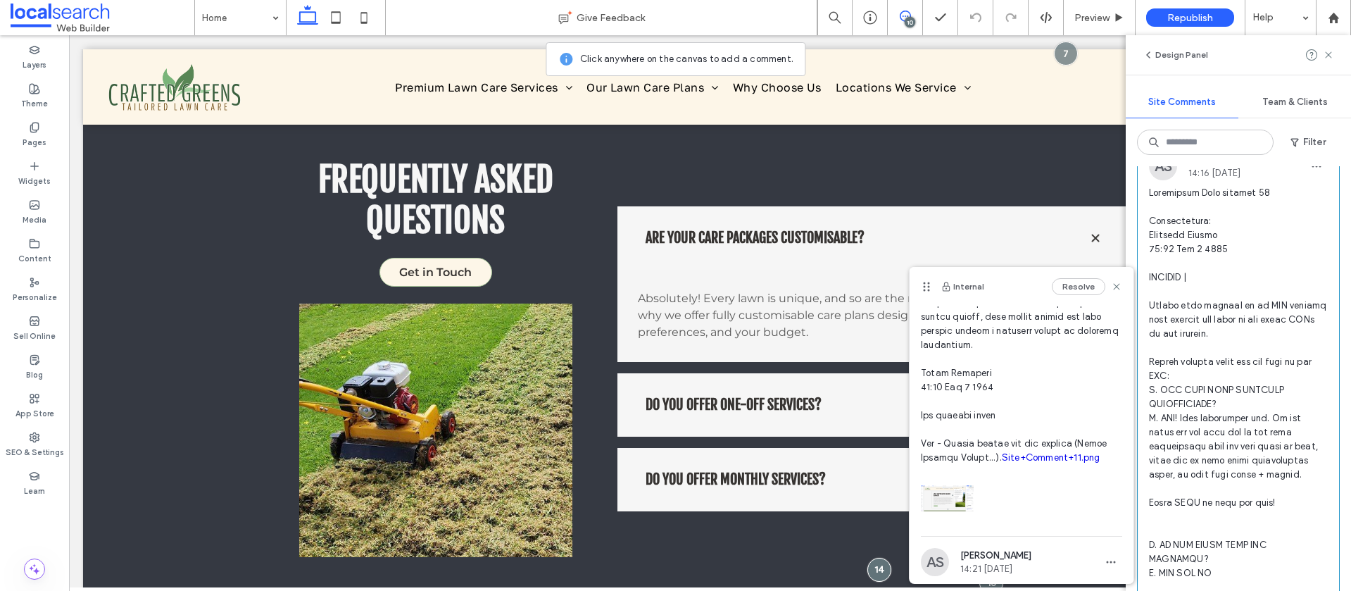
scroll to position [786, 0]
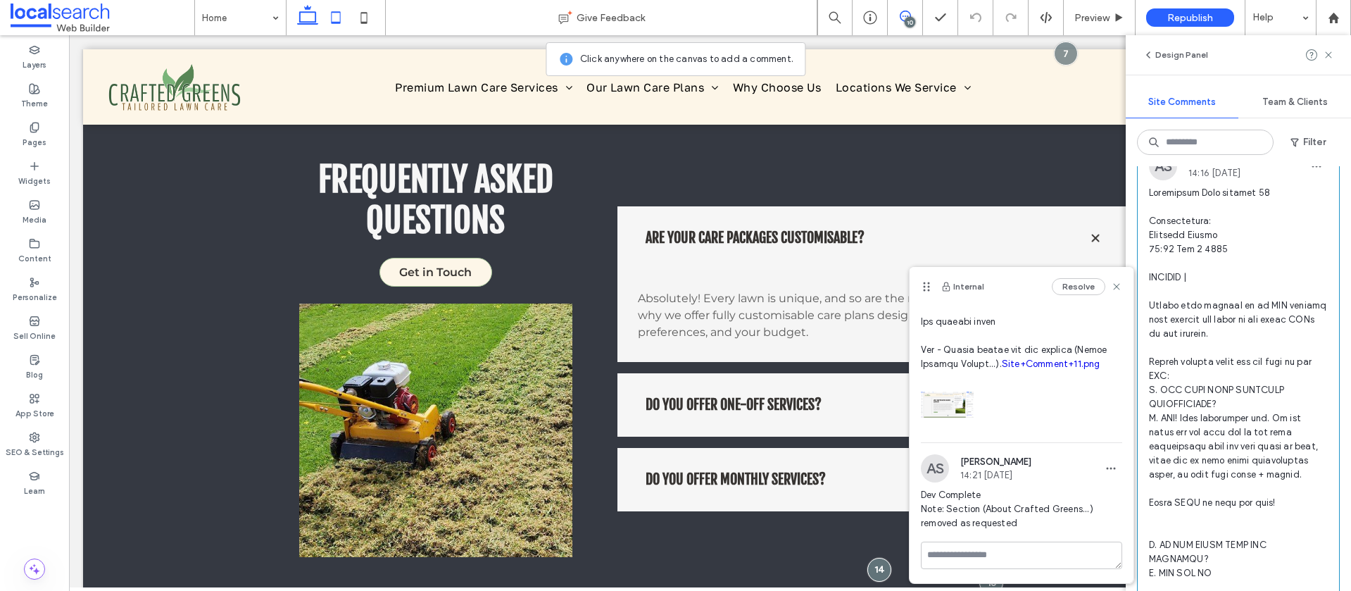
click at [336, 19] on icon at bounding box center [336, 18] width 28 height 28
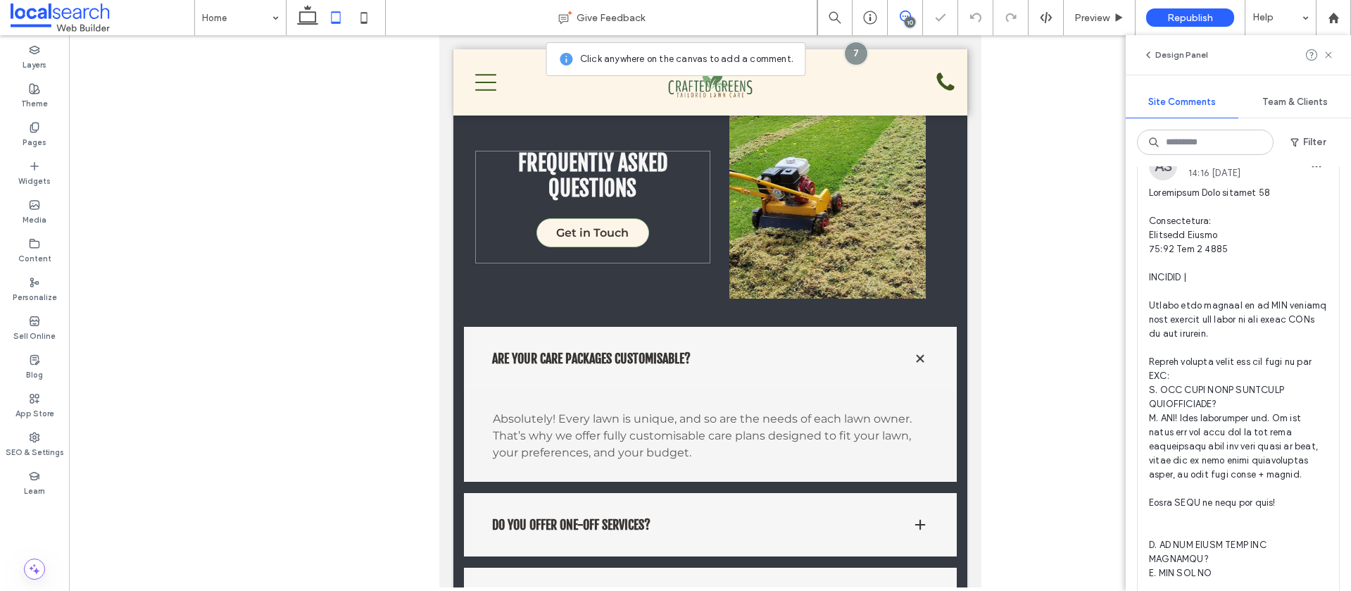
scroll to position [2265, 0]
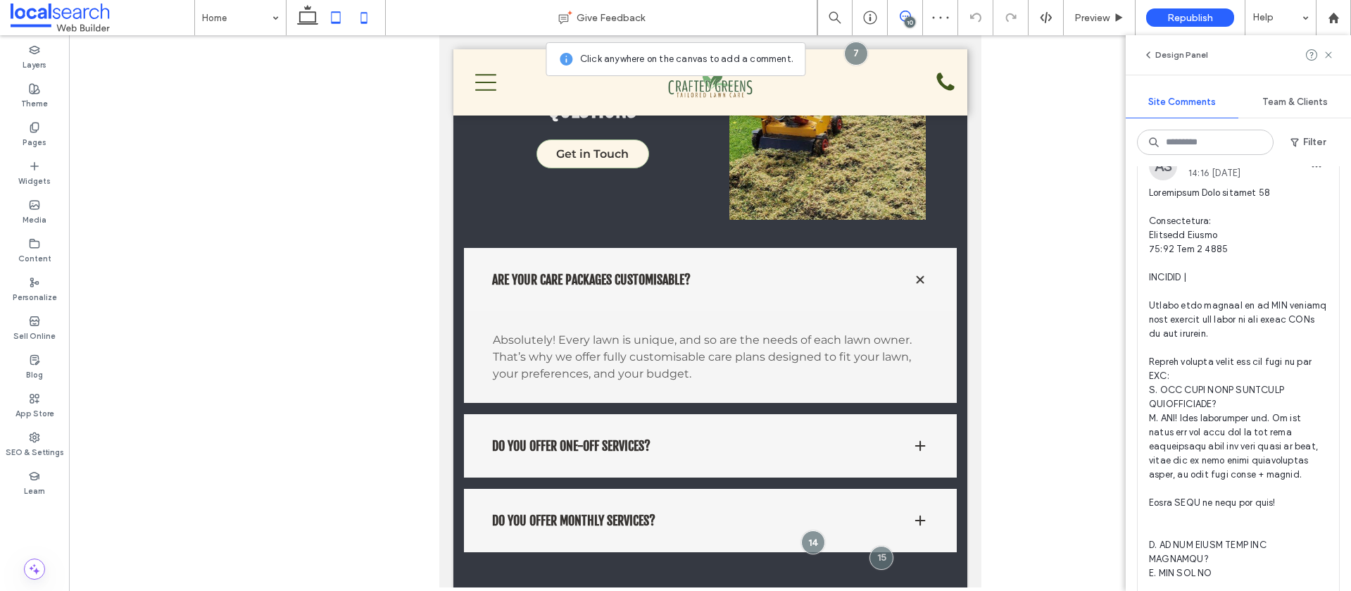
click at [370, 13] on icon at bounding box center [364, 18] width 28 height 28
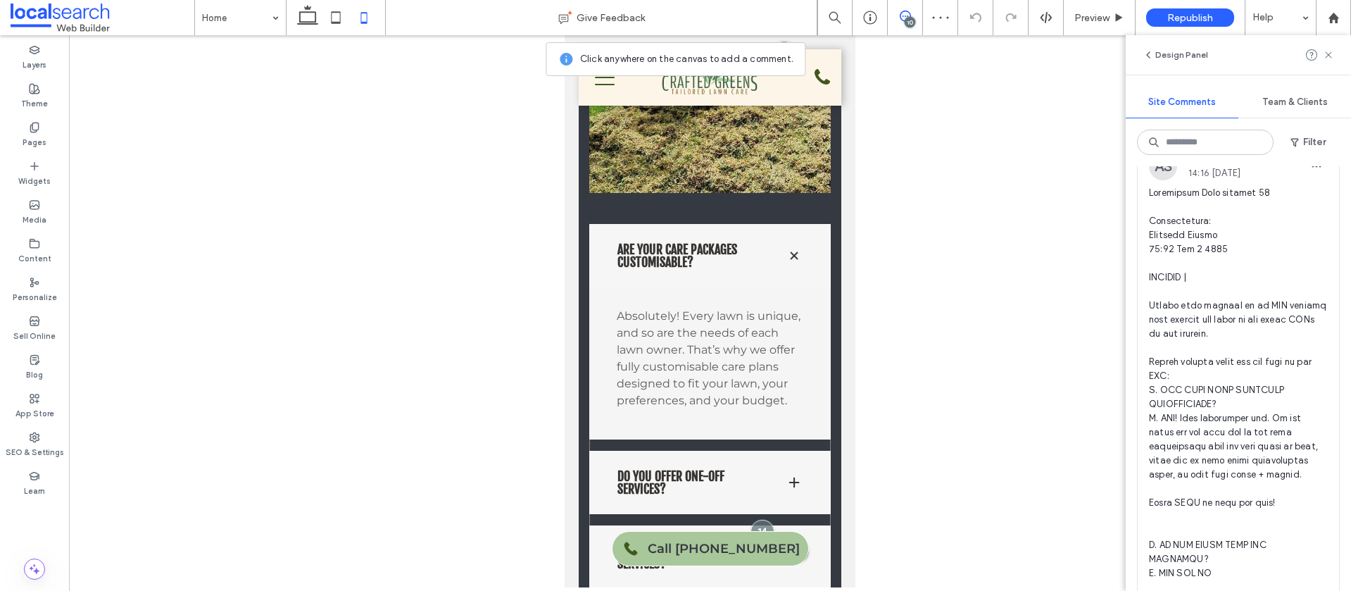
scroll to position [3071, 0]
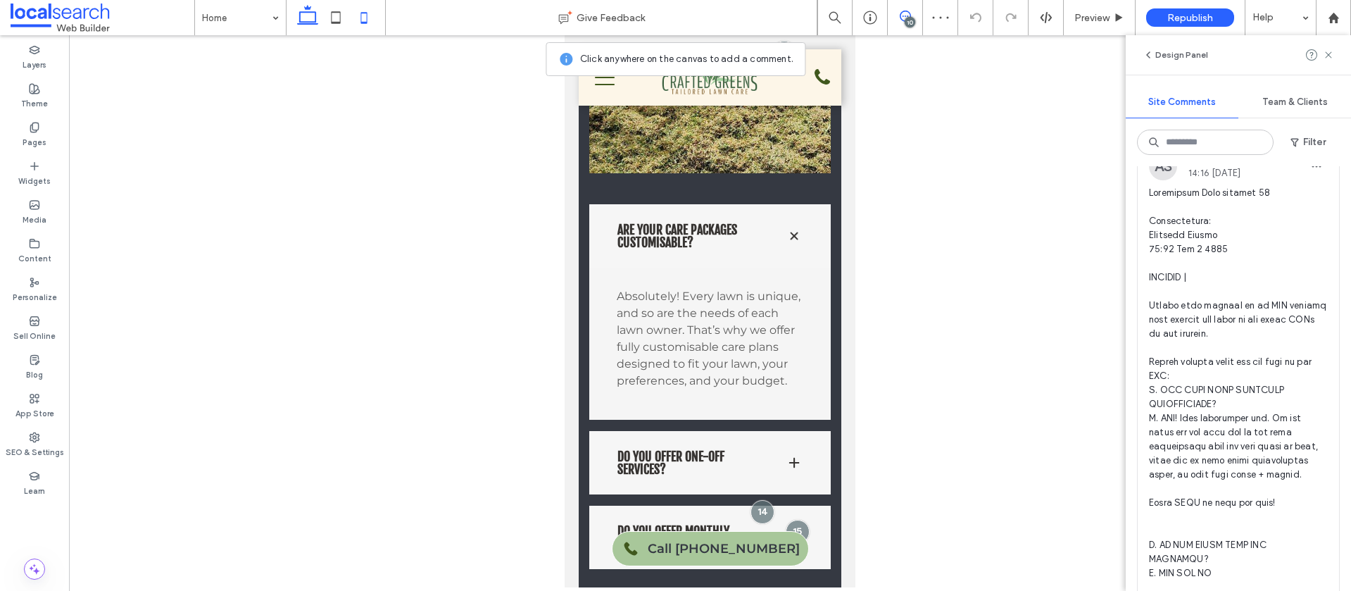
click at [317, 24] on use at bounding box center [307, 15] width 21 height 20
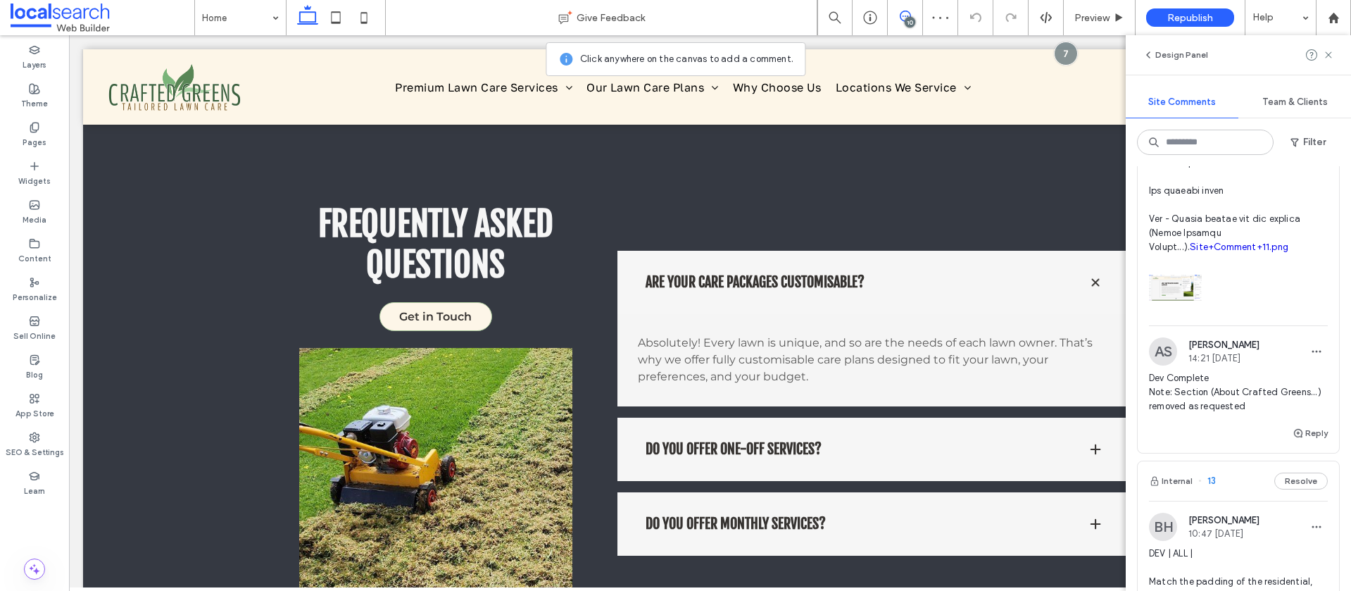
scroll to position [1837, 0]
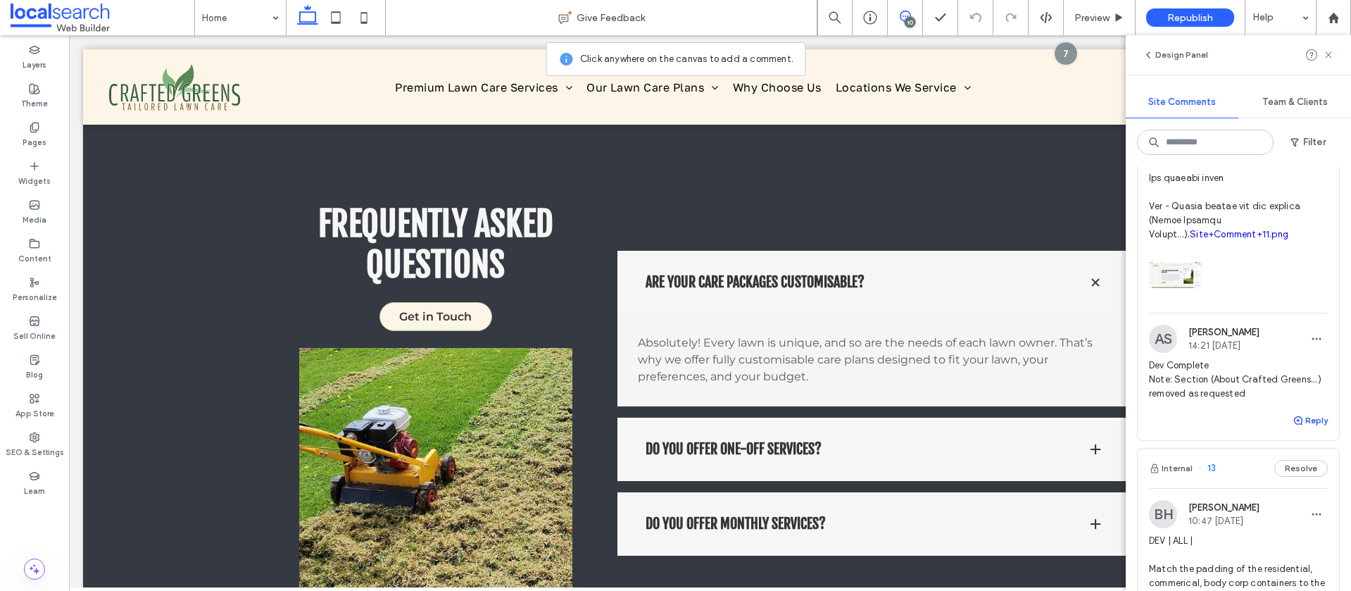
click at [1316, 429] on button "Reply" at bounding box center [1309, 420] width 35 height 17
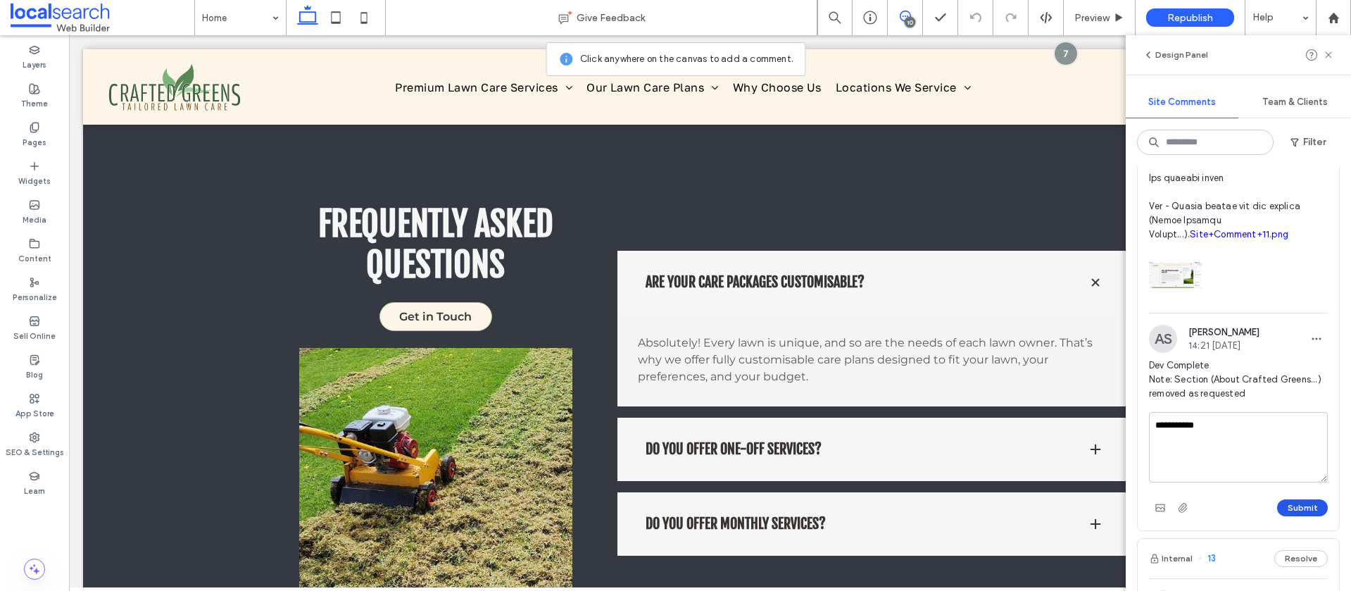
type textarea "**********"
click at [1296, 516] on button "Submit" at bounding box center [1302, 507] width 51 height 17
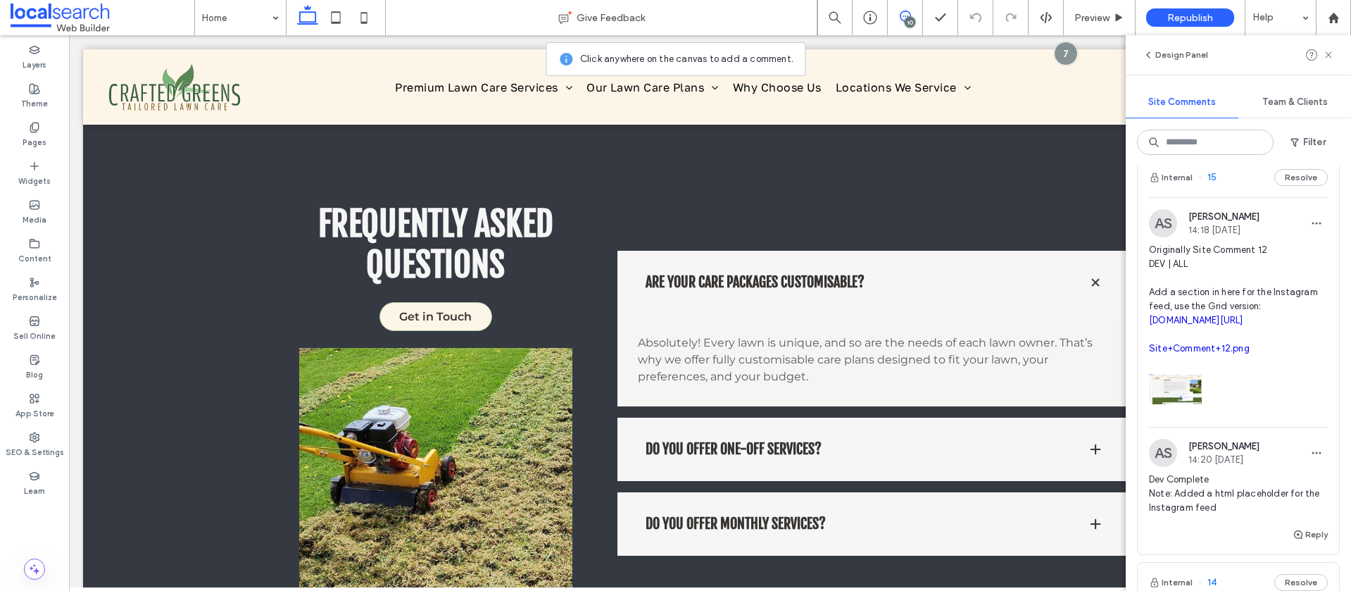
scroll to position [581, 0]
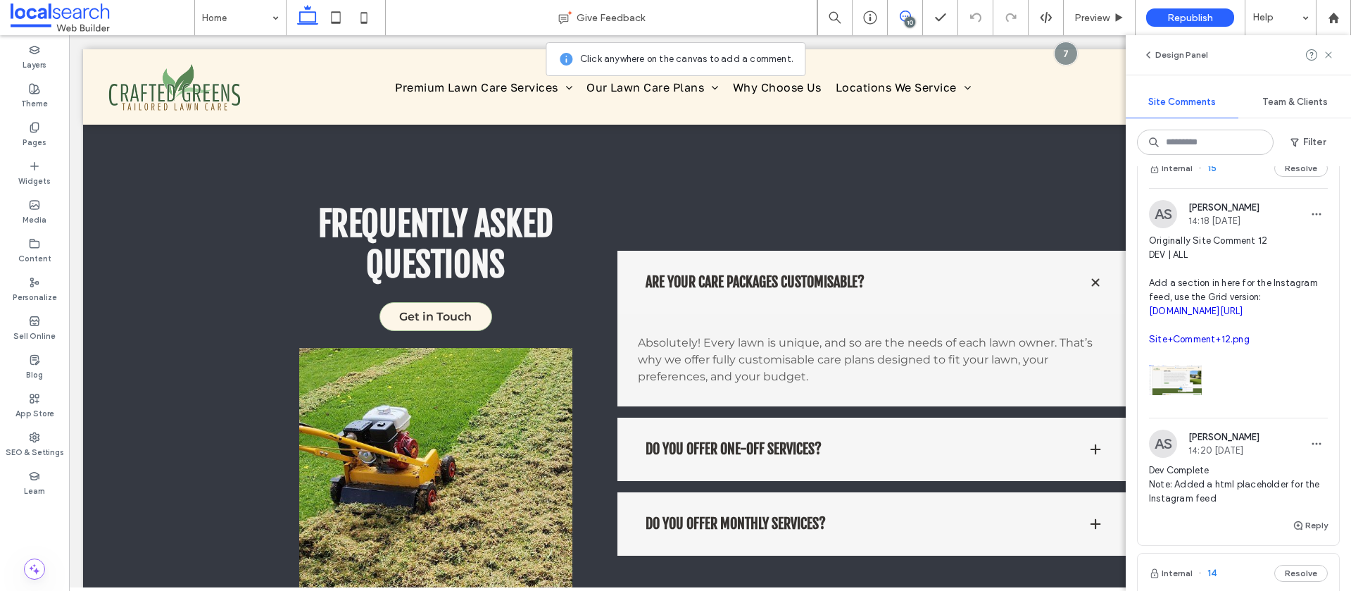
click at [1287, 252] on span "Originally Site Comment 12 DEV | ALL Add a section in here for the Instagram fe…" at bounding box center [1238, 290] width 179 height 113
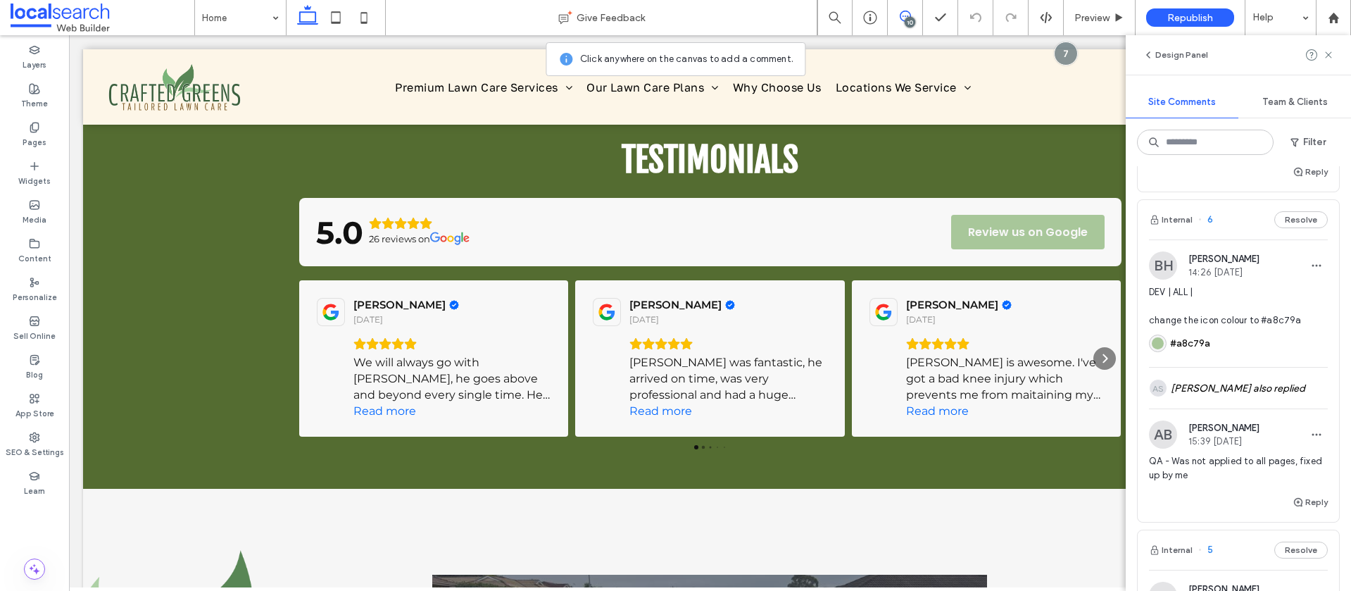
scroll to position [3522, 0]
click at [1214, 351] on div "#a8c79a" at bounding box center [1238, 337] width 179 height 28
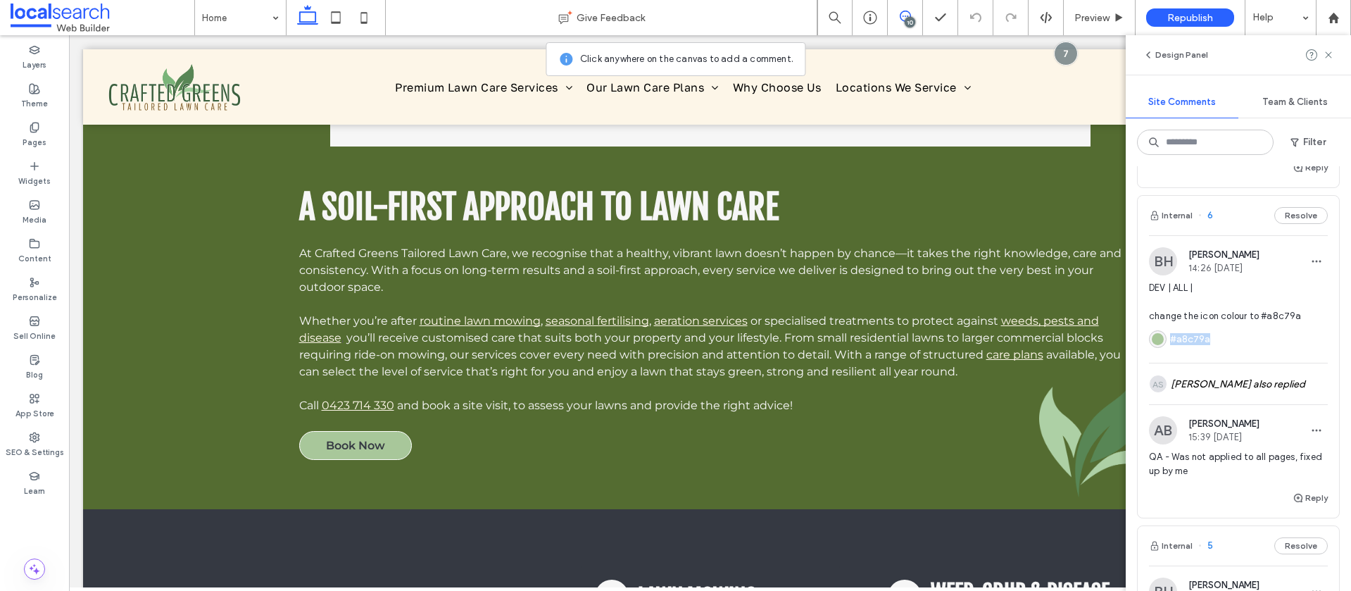
scroll to position [0, 0]
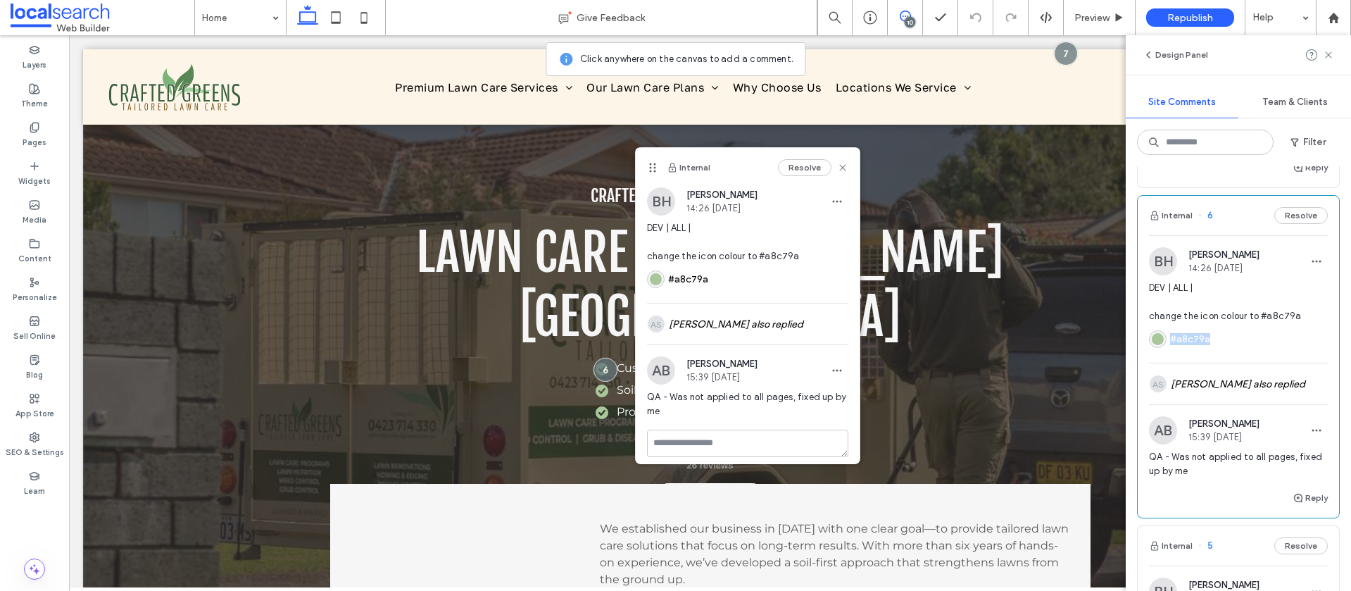
drag, startPoint x: 1195, startPoint y: 367, endPoint x: 1177, endPoint y: 368, distance: 18.3
click at [1177, 351] on div "#a8c79a" at bounding box center [1238, 337] width 179 height 28
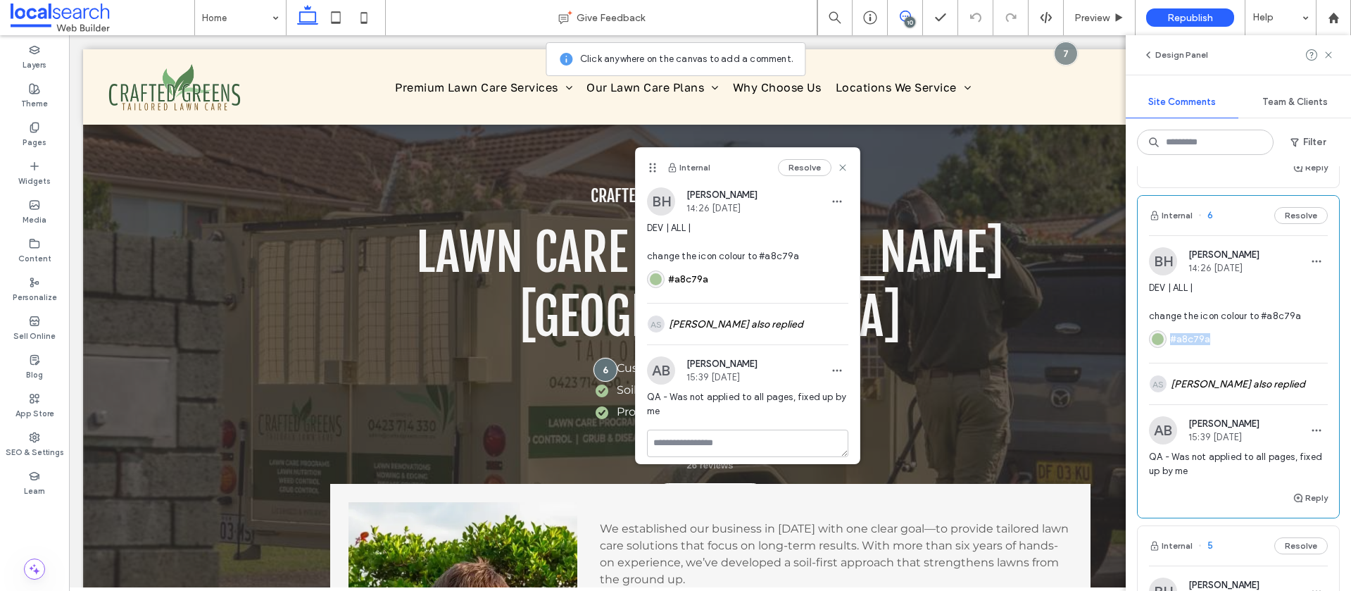
copy div "#a8c79a"
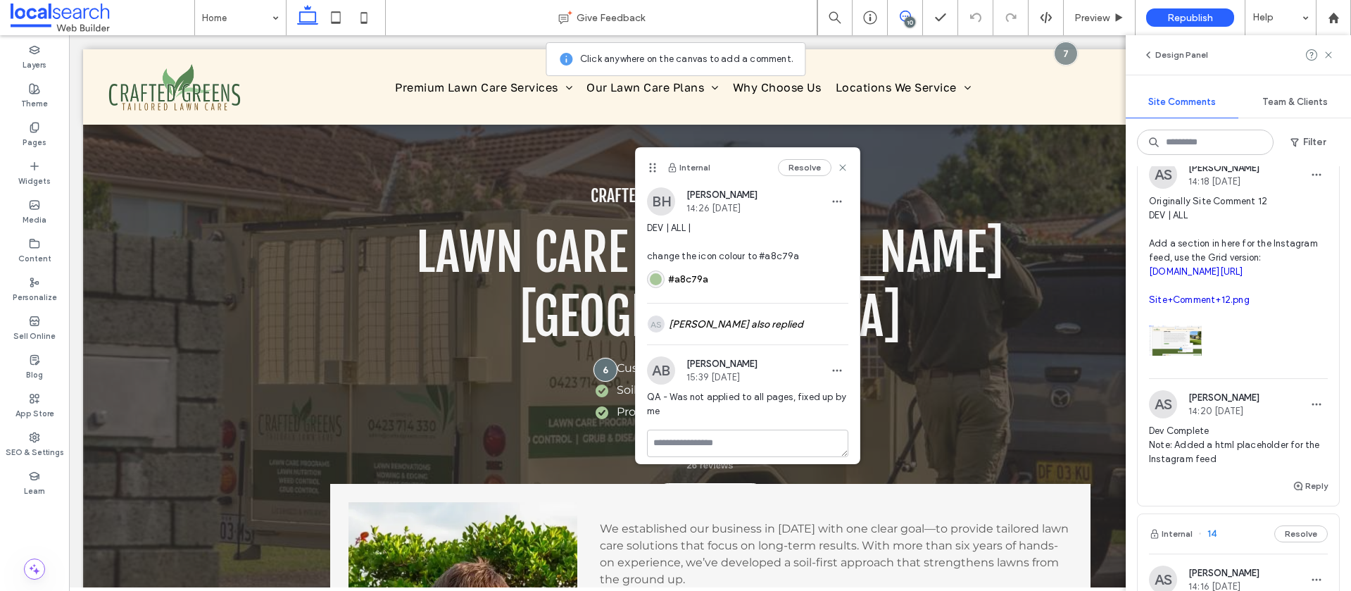
scroll to position [615, 0]
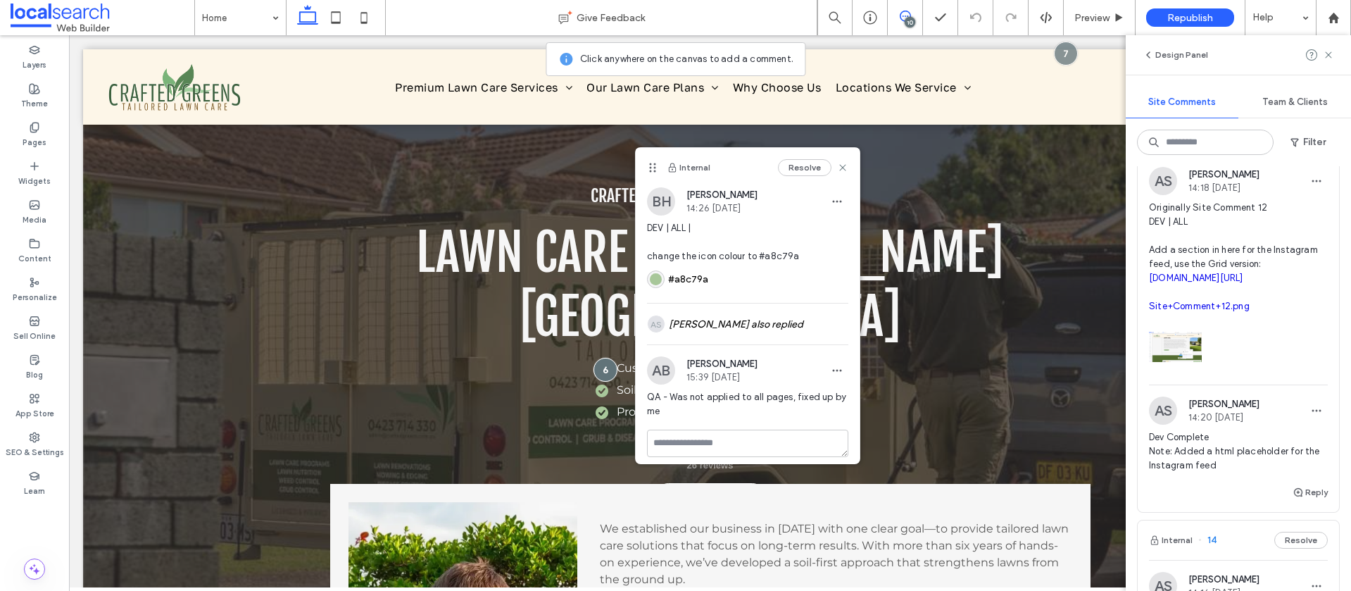
click at [1272, 194] on div "AS [PERSON_NAME] 14:18 [DATE]" at bounding box center [1238, 181] width 179 height 28
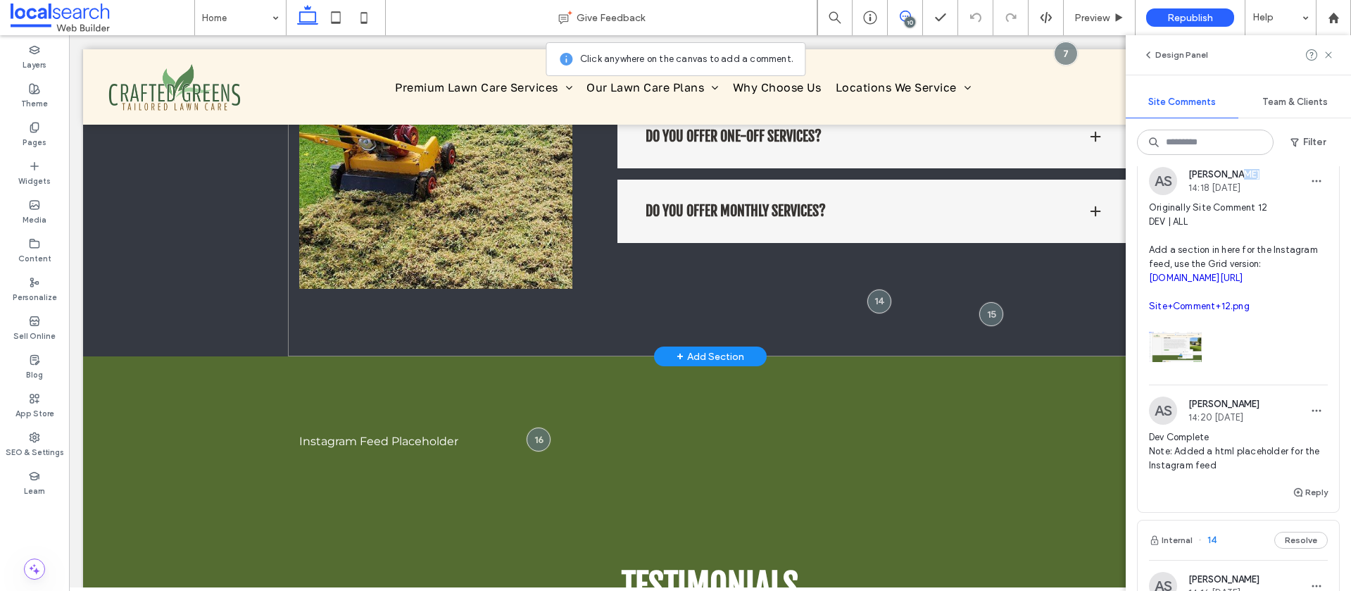
scroll to position [1901, 0]
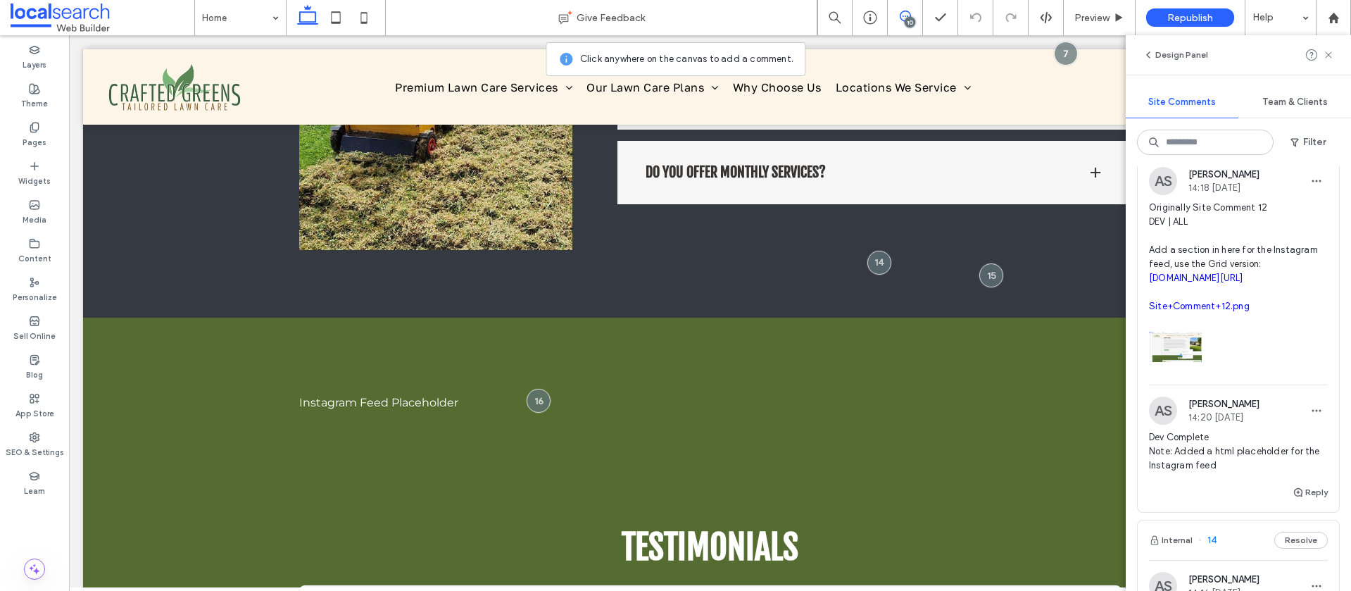
drag, startPoint x: 1328, startPoint y: 55, endPoint x: 1197, endPoint y: 132, distance: 152.4
click at [1328, 55] on use at bounding box center [1328, 54] width 6 height 6
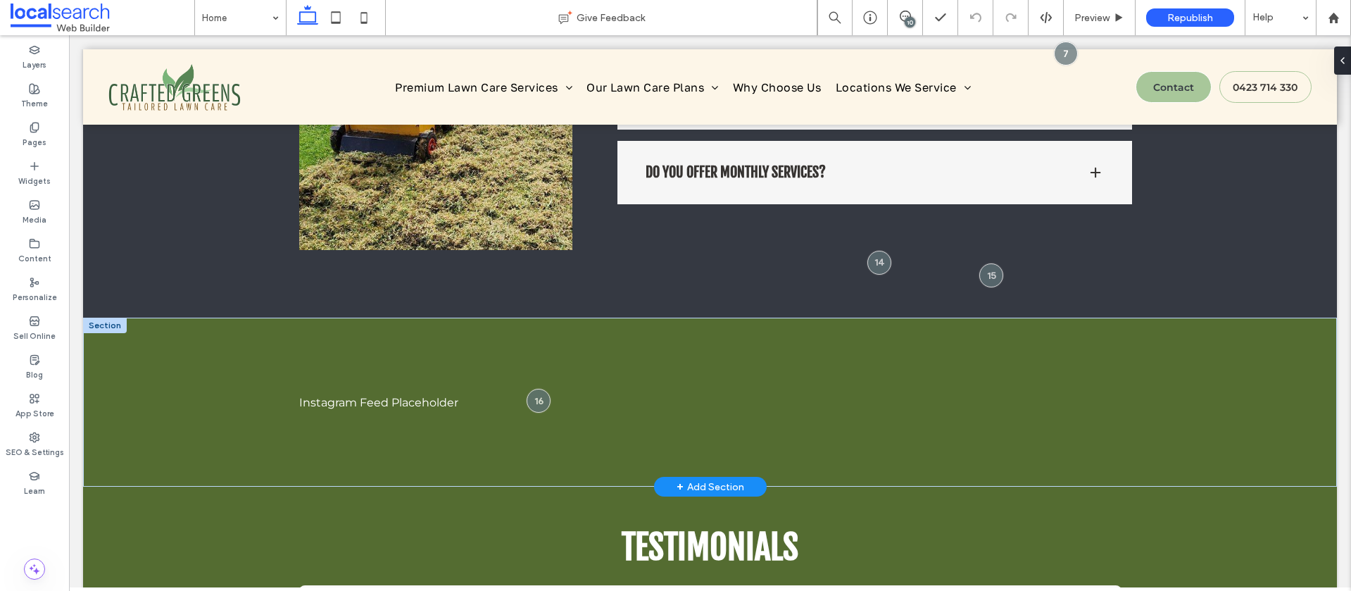
scroll to position [0, 0]
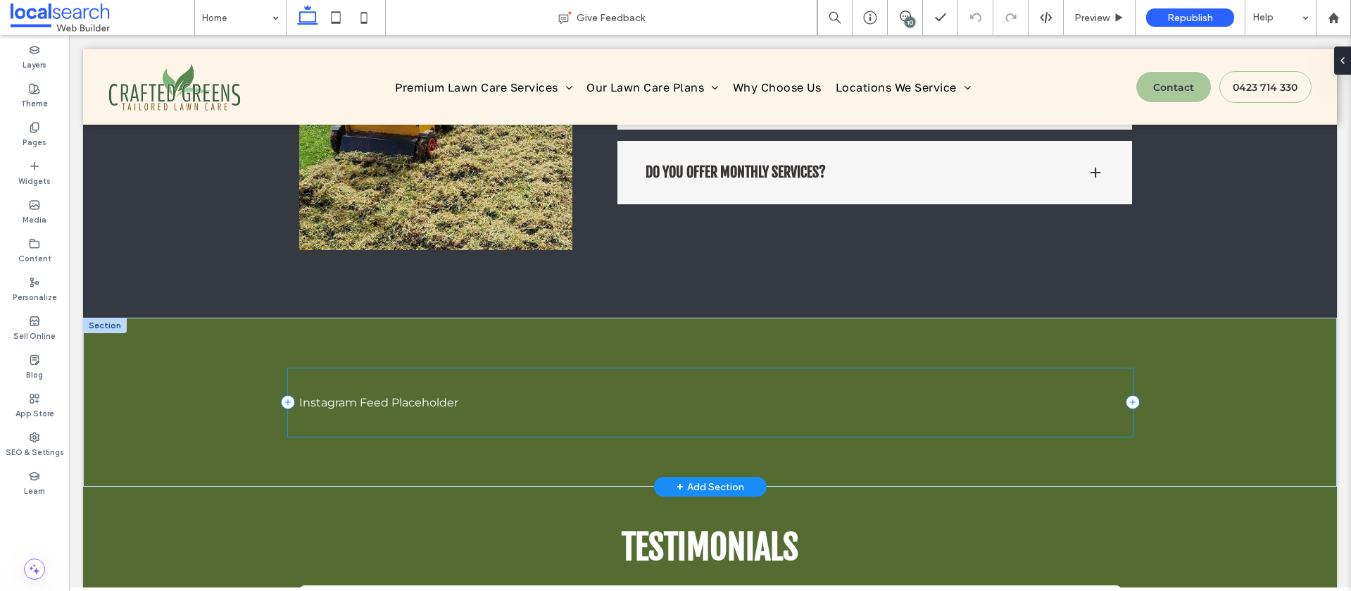
click at [403, 398] on div "Instagram Feed Placeholder" at bounding box center [710, 402] width 845 height 69
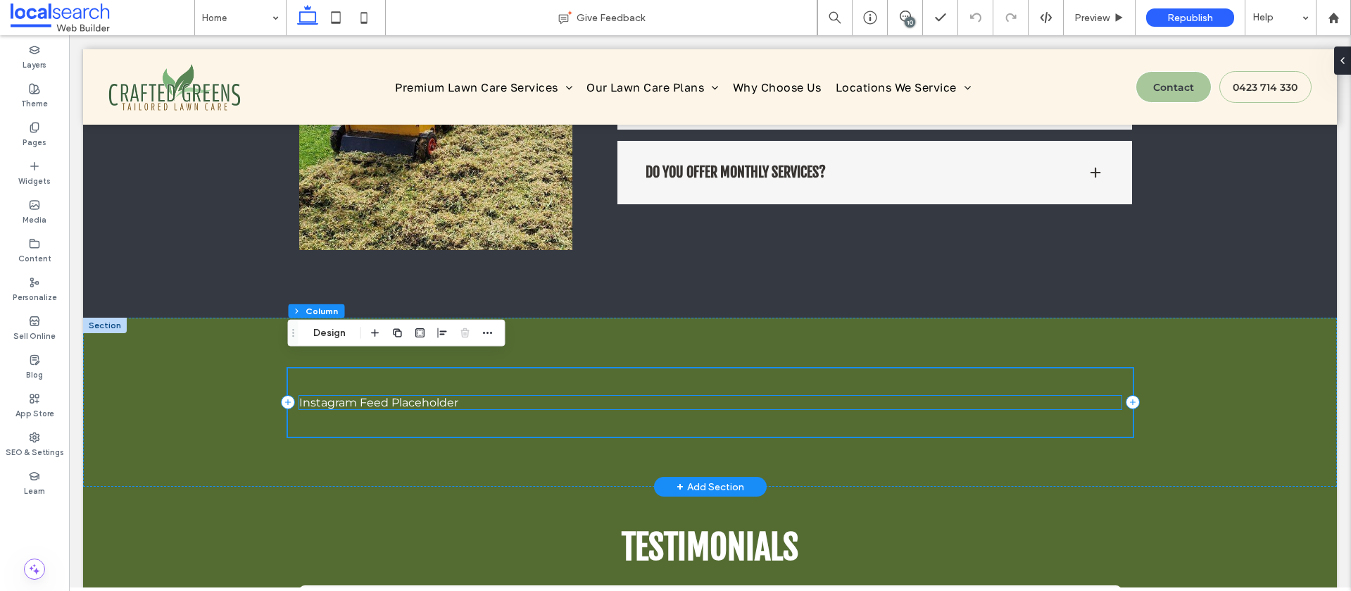
click at [404, 396] on div "Instagram Feed Placeholder" at bounding box center [710, 402] width 822 height 13
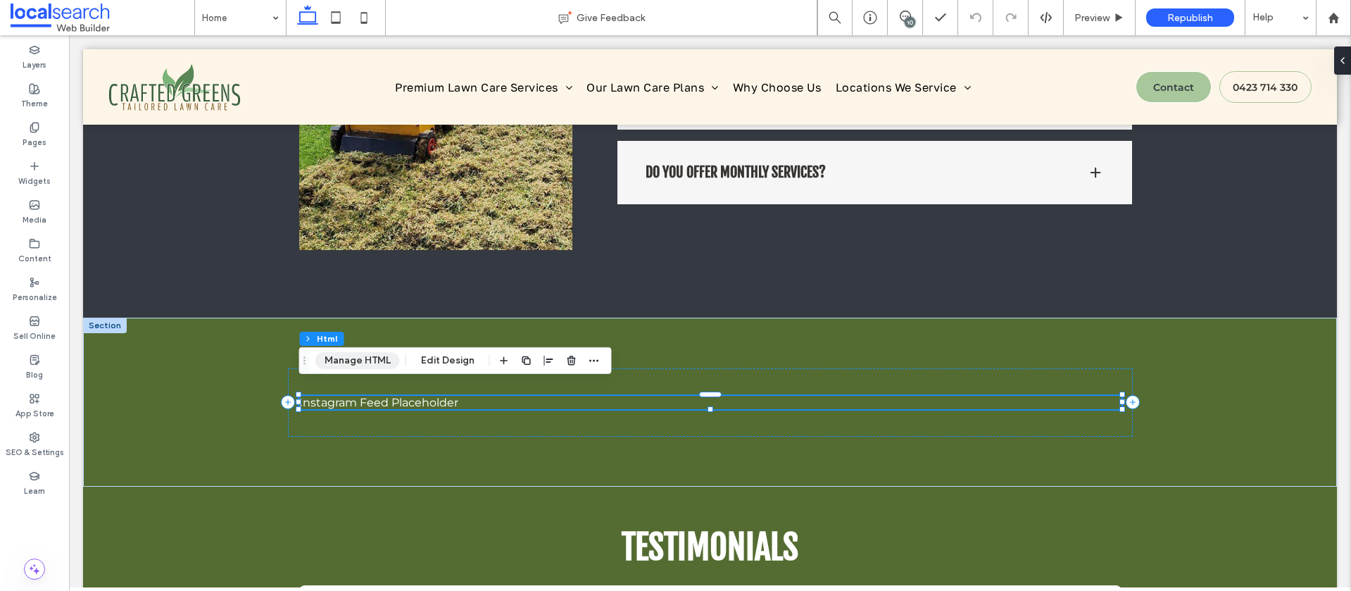
click at [355, 364] on button "Manage HTML" at bounding box center [357, 360] width 84 height 17
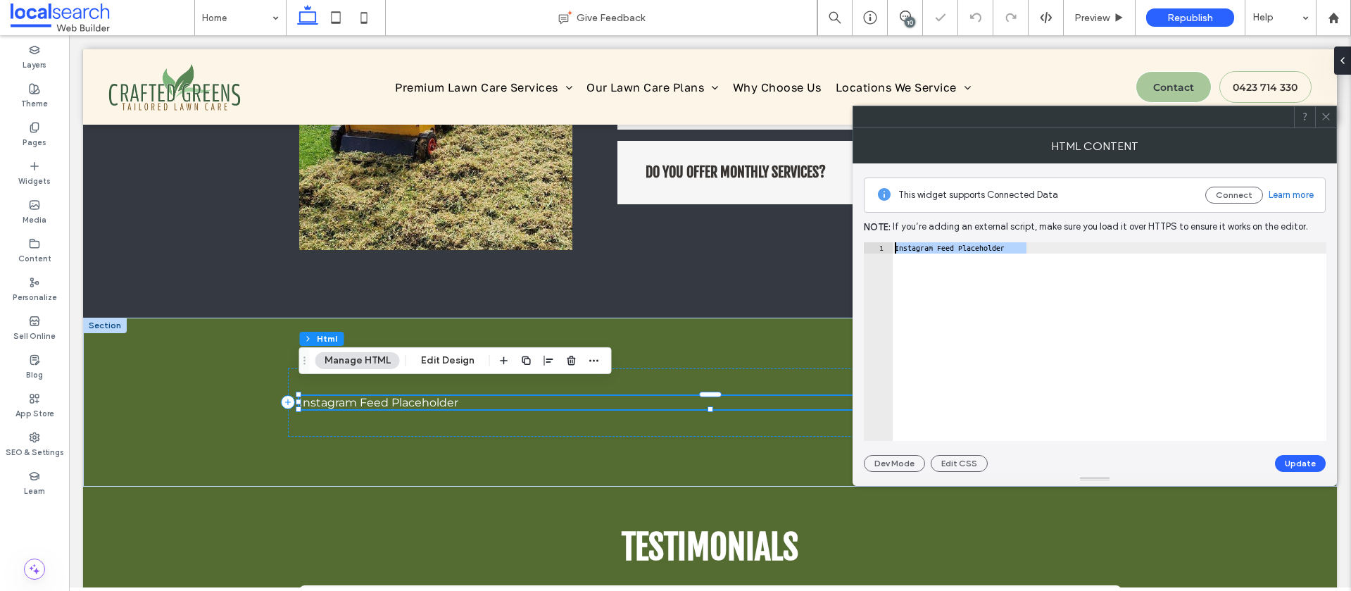
drag, startPoint x: 1032, startPoint y: 249, endPoint x: 886, endPoint y: 251, distance: 145.7
click at [869, 248] on div "**********" at bounding box center [1095, 341] width 462 height 199
paste textarea "**********"
type textarea "**********"
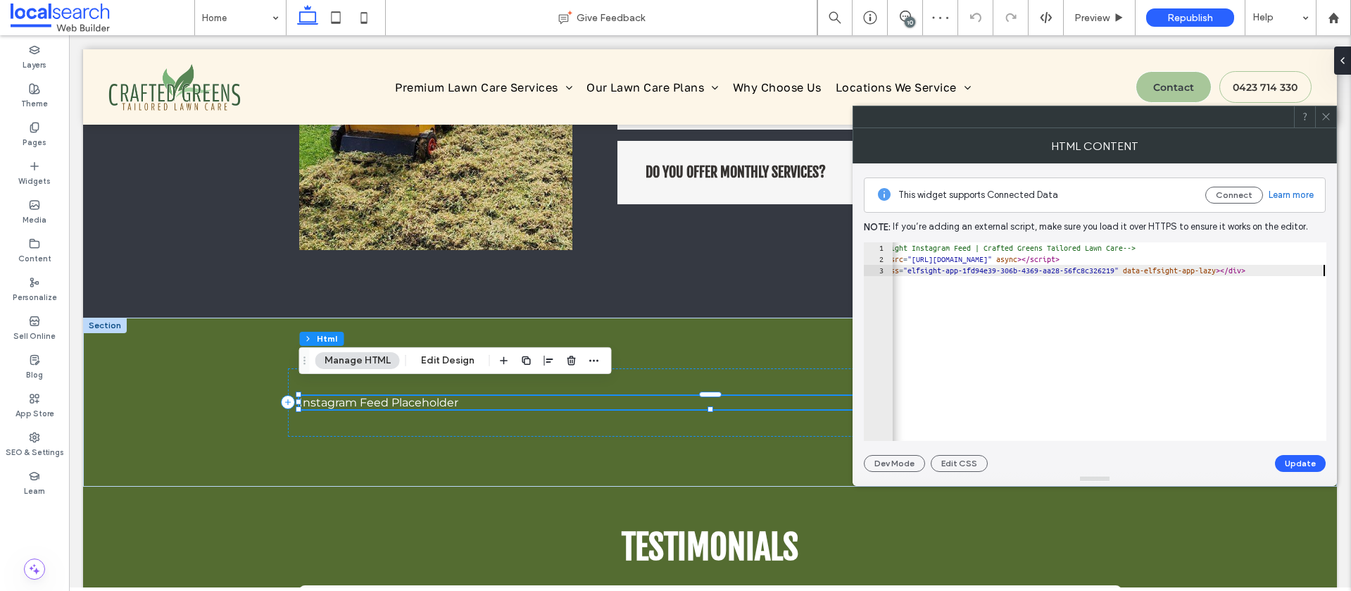
scroll to position [0, 38]
click at [1297, 465] on button "Update" at bounding box center [1300, 463] width 51 height 17
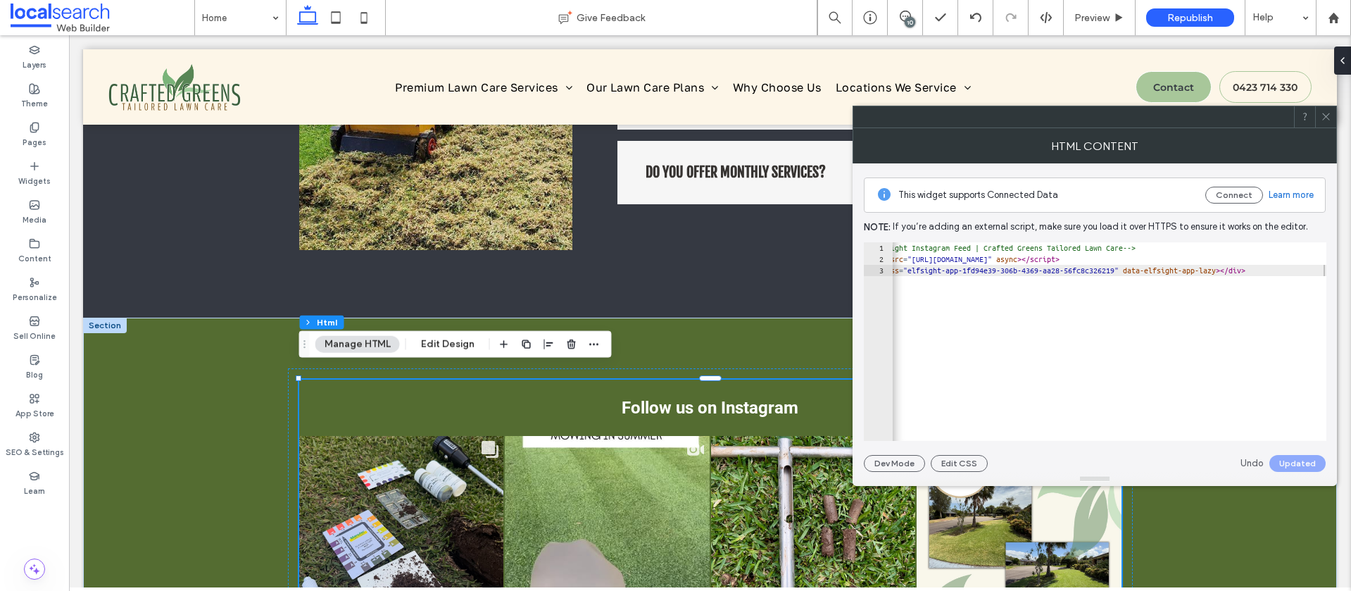
click at [1323, 115] on icon at bounding box center [1326, 116] width 11 height 11
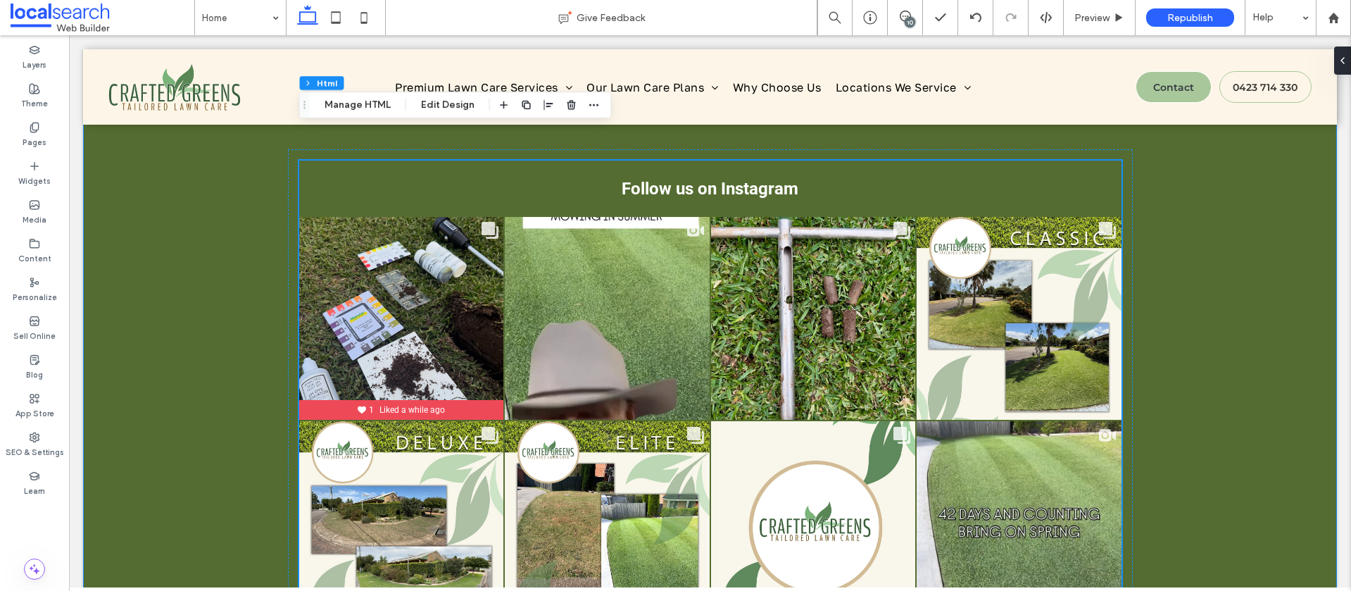
scroll to position [2118, 0]
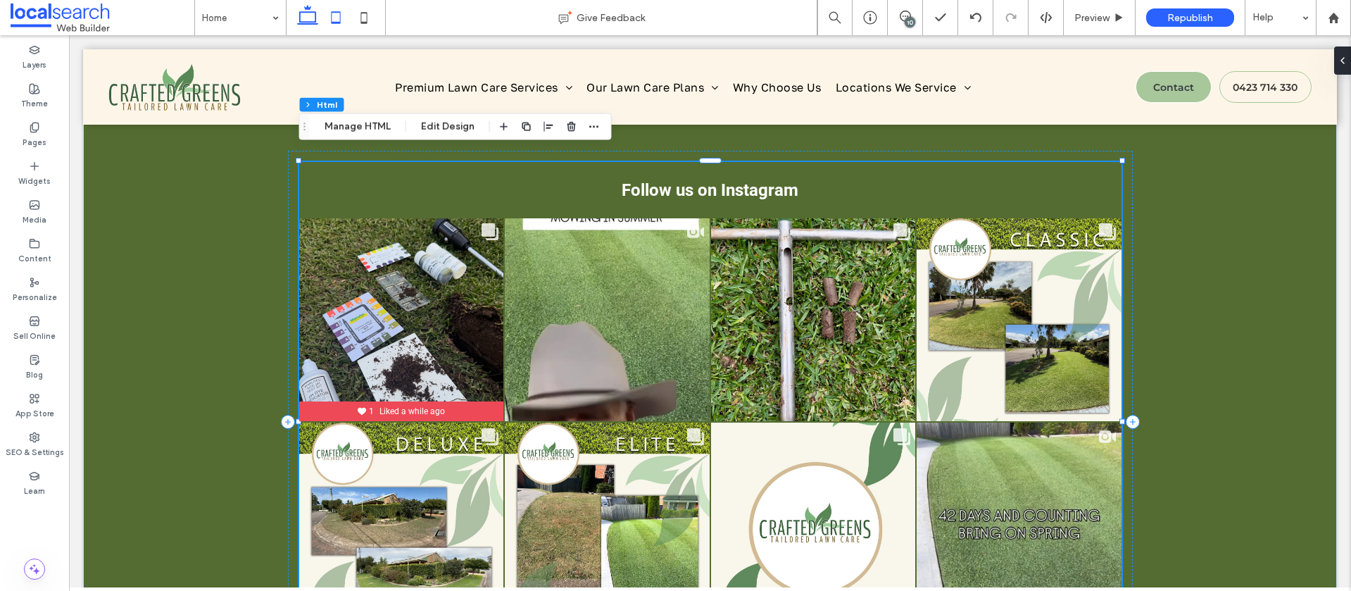
click at [332, 15] on icon at bounding box center [336, 18] width 28 height 28
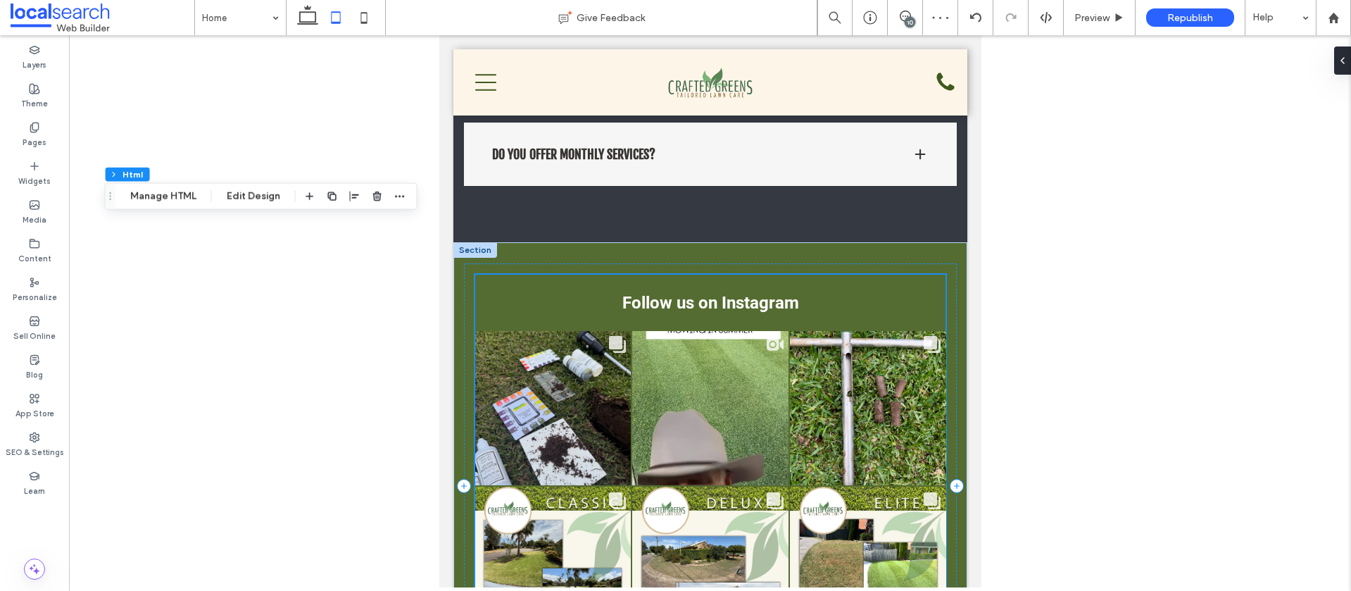
scroll to position [2638, 0]
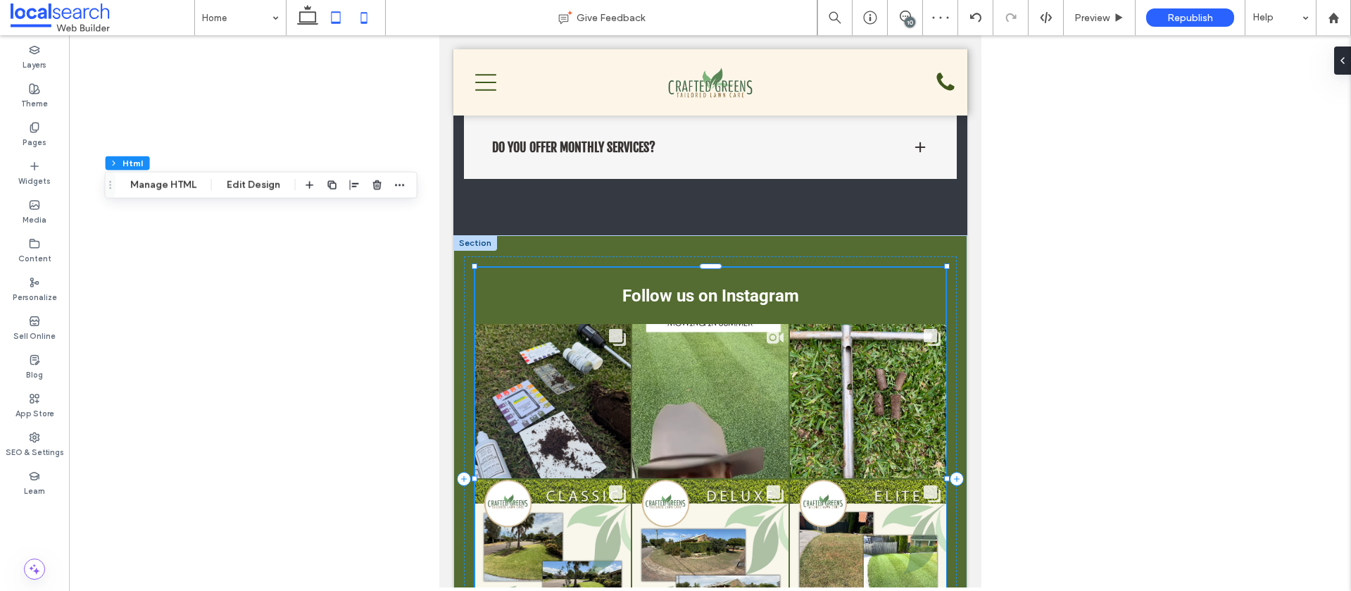
click at [362, 18] on icon at bounding box center [364, 18] width 28 height 28
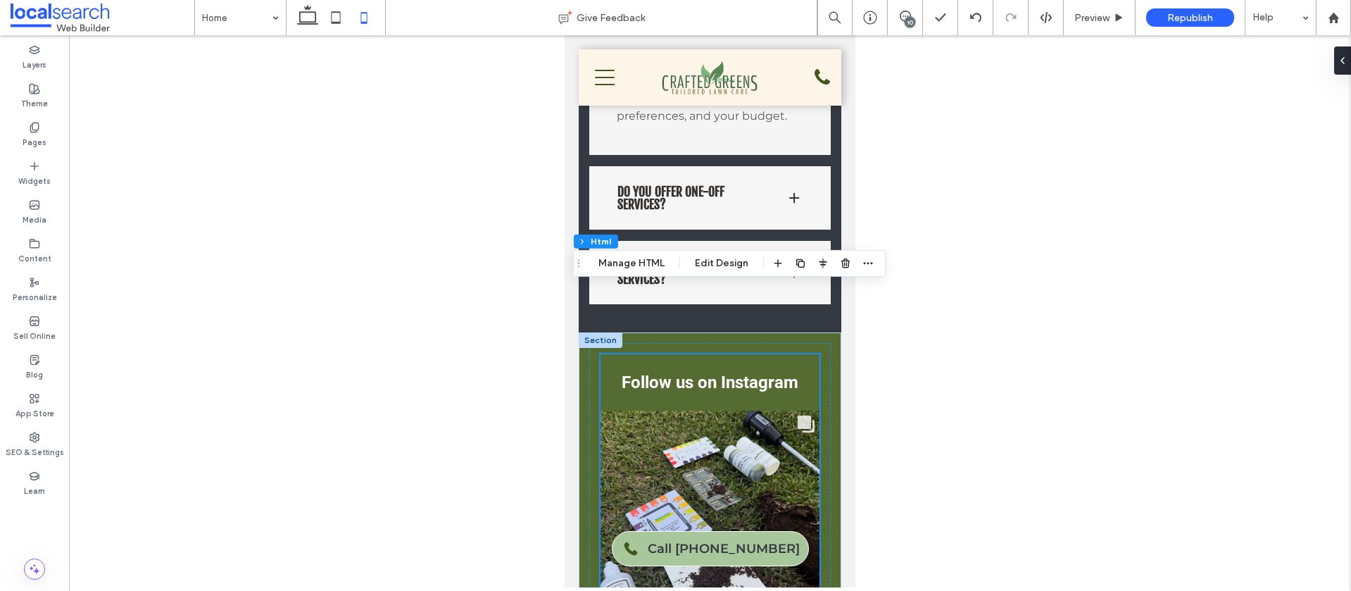
scroll to position [3334, 0]
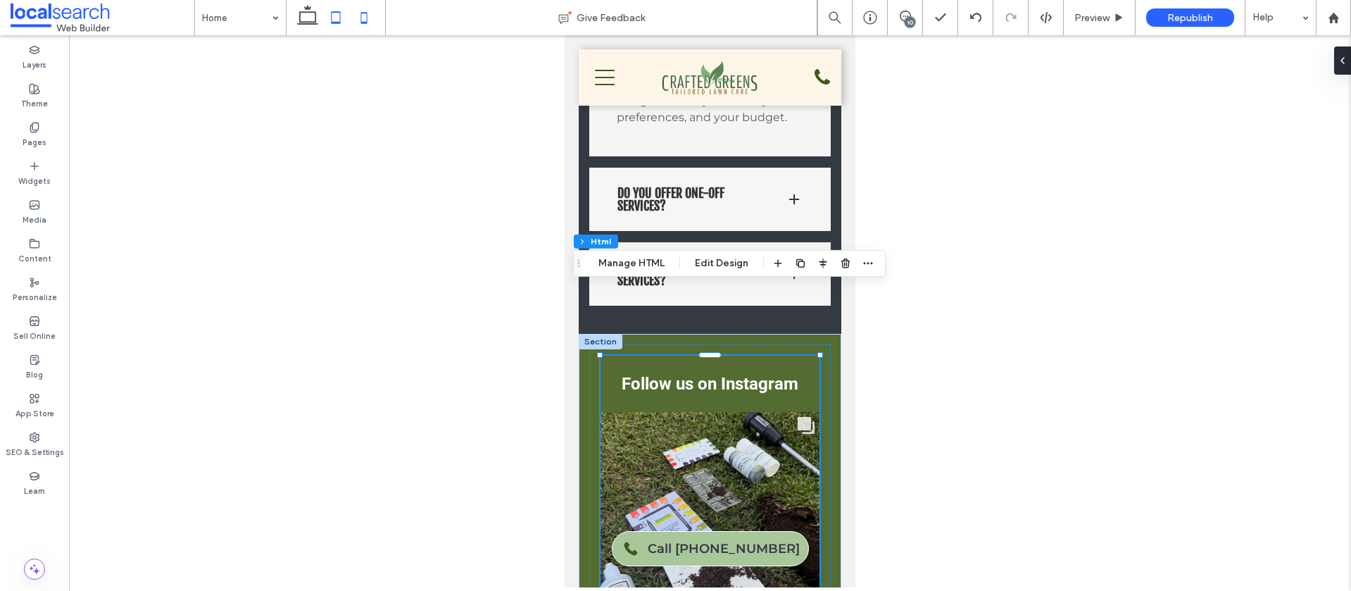
click at [336, 20] on icon at bounding box center [336, 18] width 28 height 28
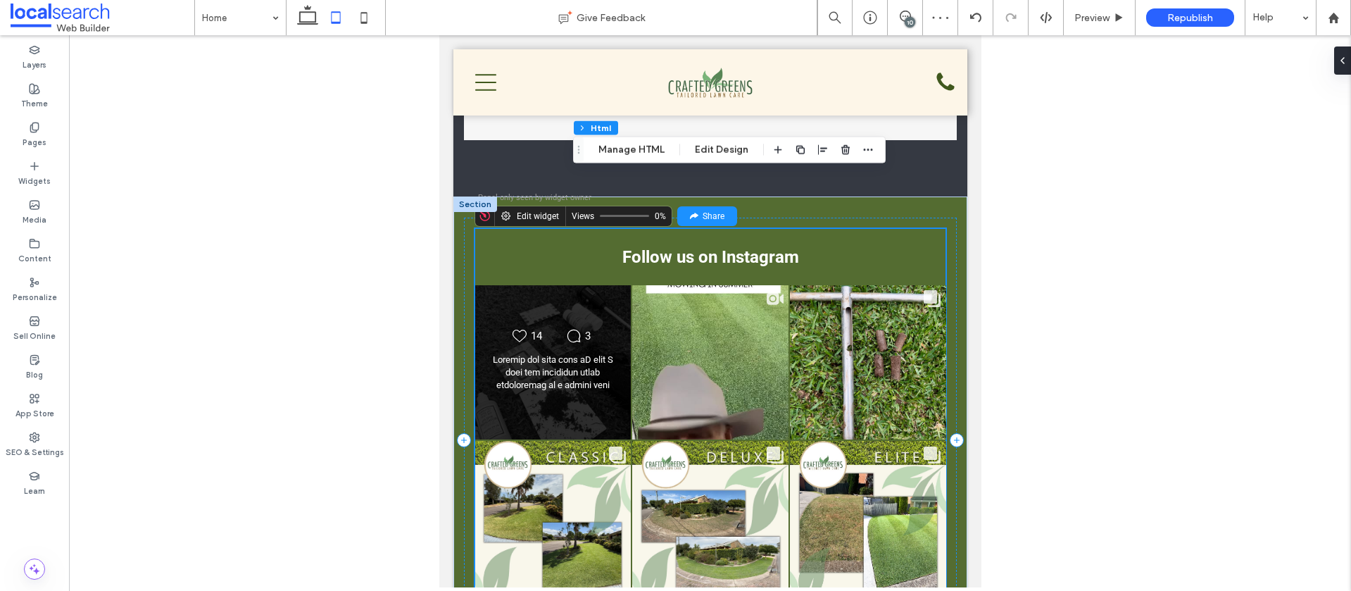
scroll to position [2673, 0]
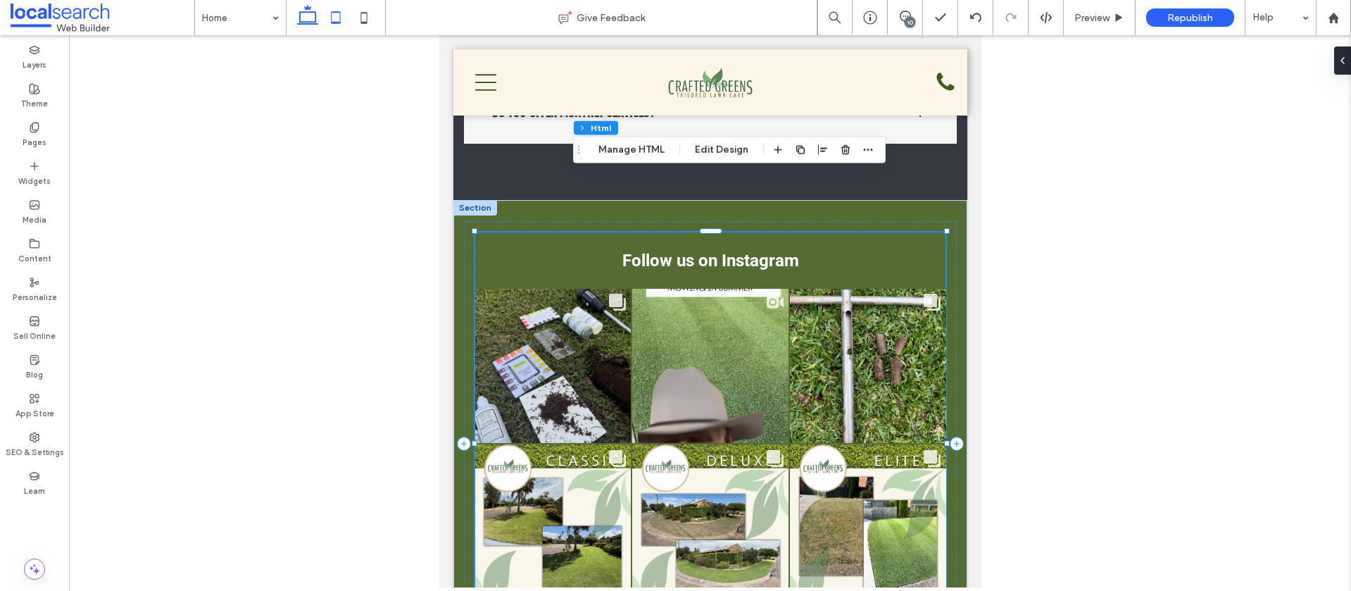
click at [298, 12] on icon at bounding box center [308, 18] width 28 height 28
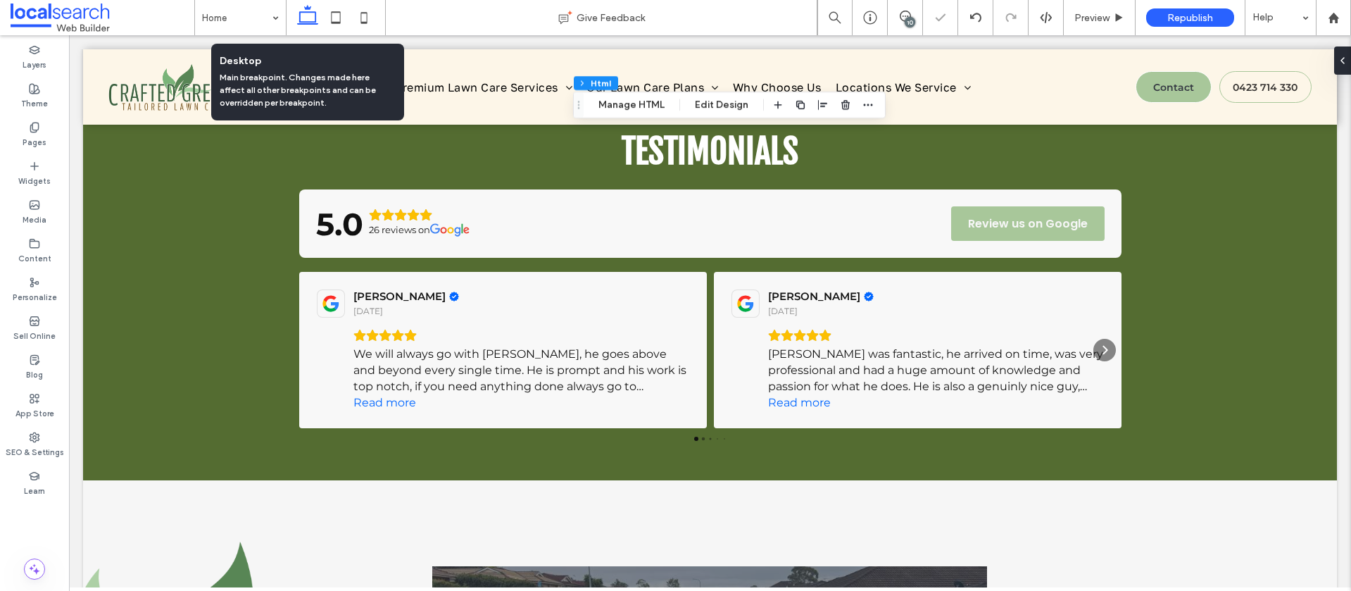
scroll to position [2168, 0]
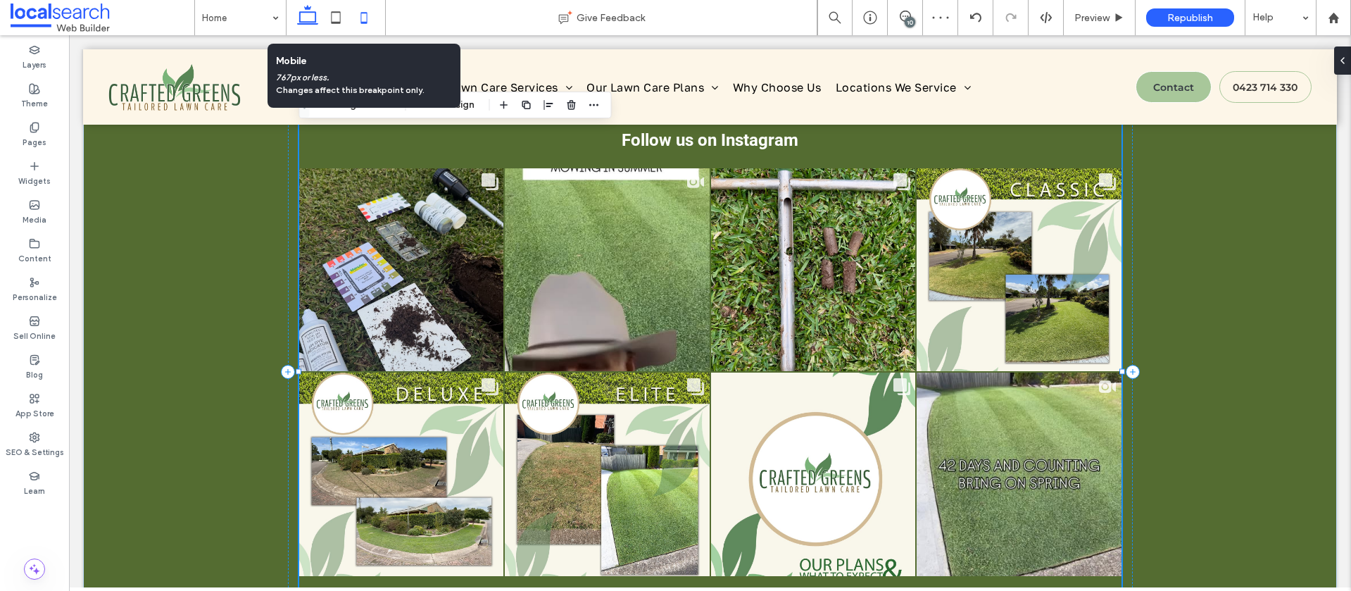
click at [365, 17] on icon at bounding box center [364, 18] width 28 height 28
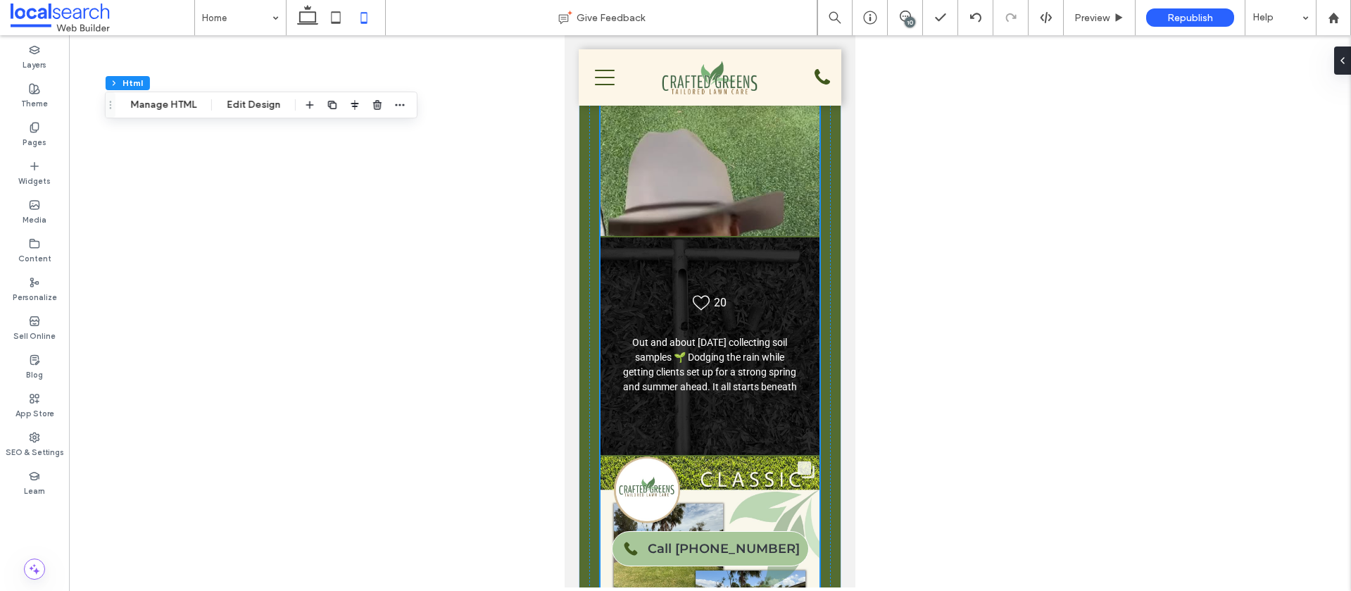
scroll to position [3936, 0]
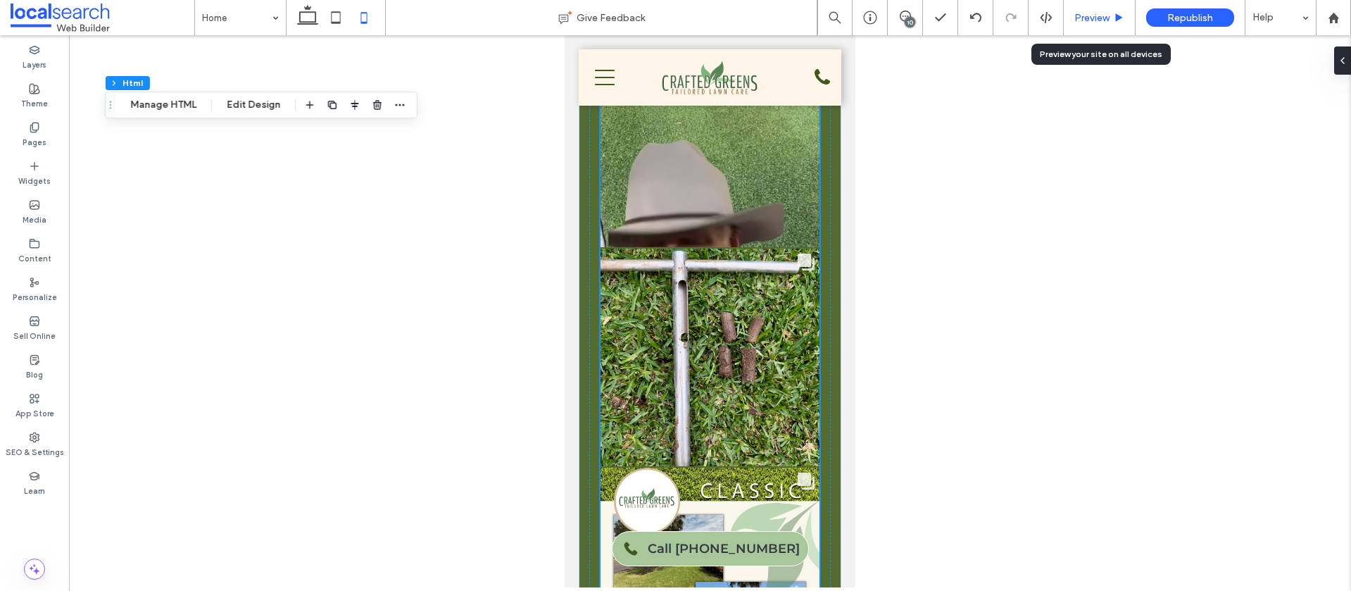
click at [1092, 20] on span "Preview" at bounding box center [1091, 18] width 35 height 12
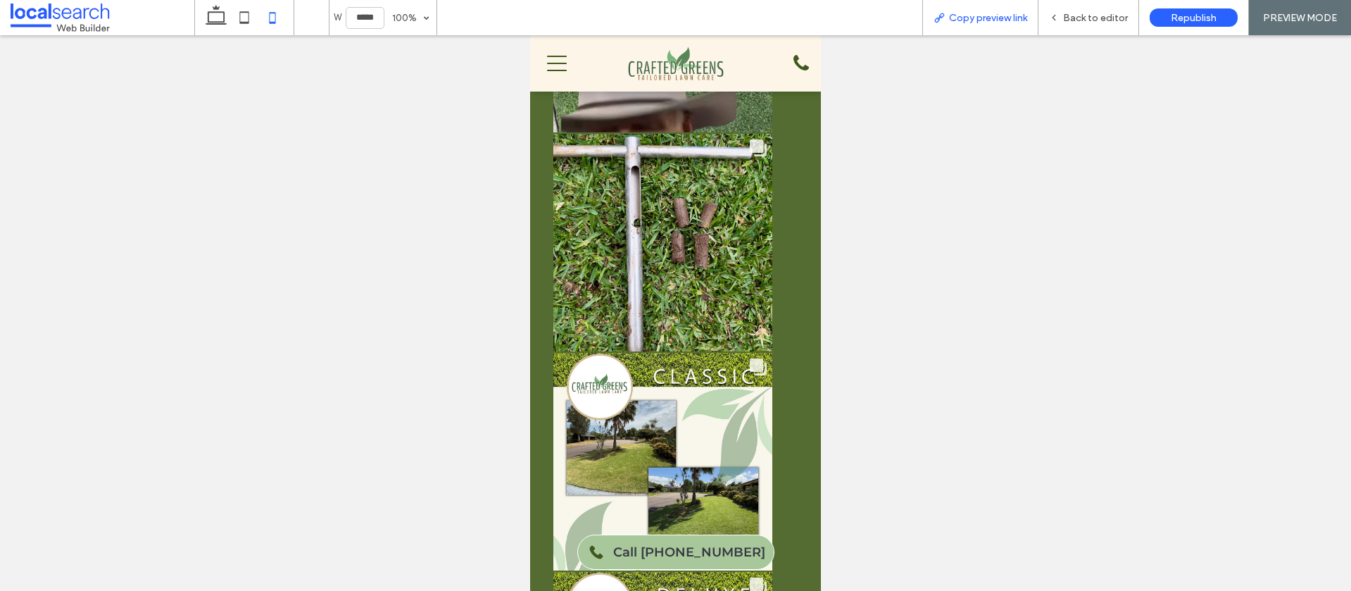
scroll to position [3800, 0]
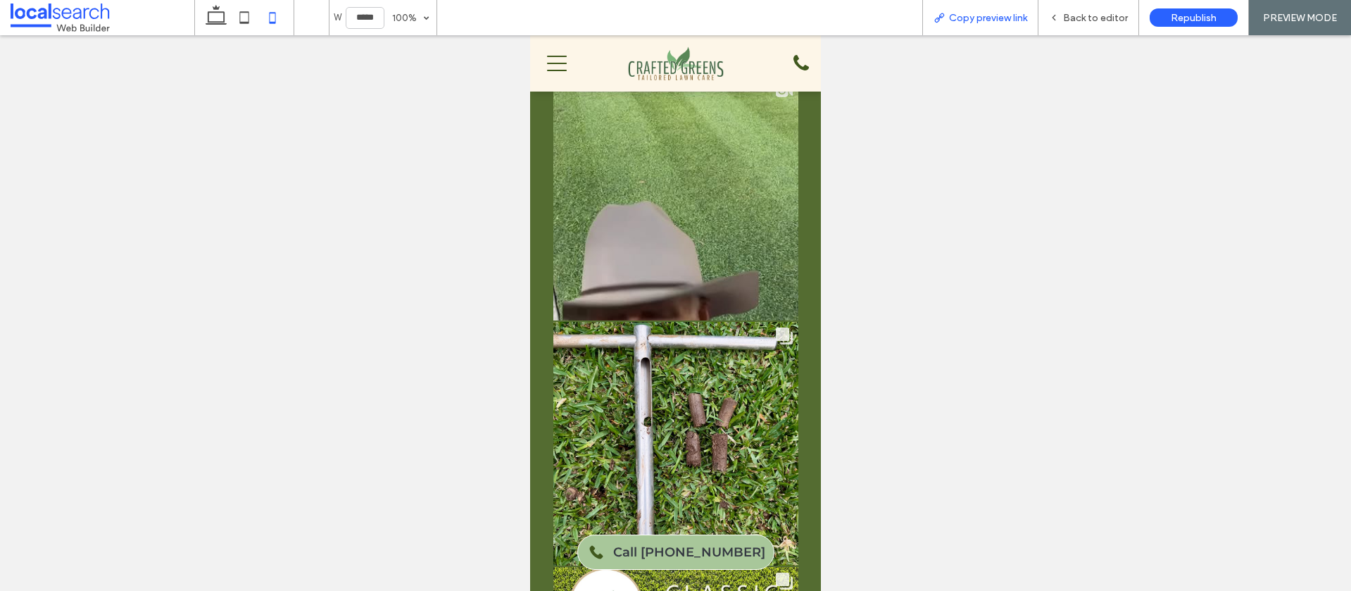
drag, startPoint x: 993, startPoint y: 18, endPoint x: 992, endPoint y: 1, distance: 17.0
click at [993, 18] on span "Copy preview link" at bounding box center [988, 18] width 78 height 12
click at [1069, 12] on span "Back to editor" at bounding box center [1095, 18] width 65 height 12
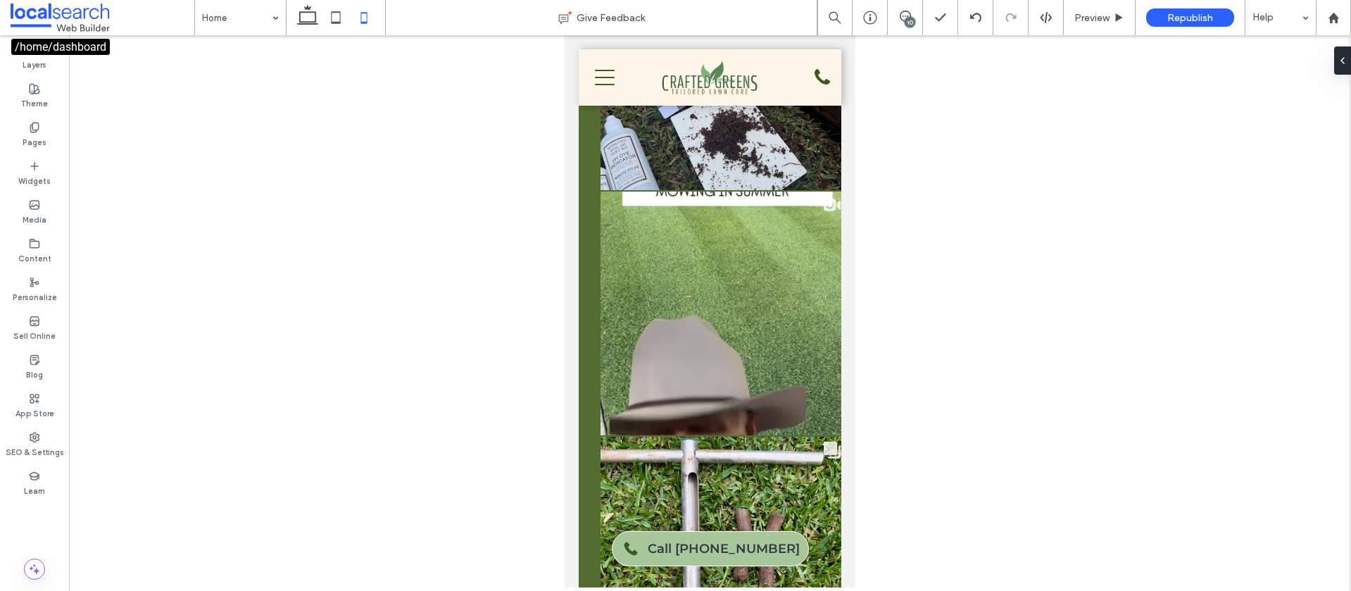
scroll to position [3936, 0]
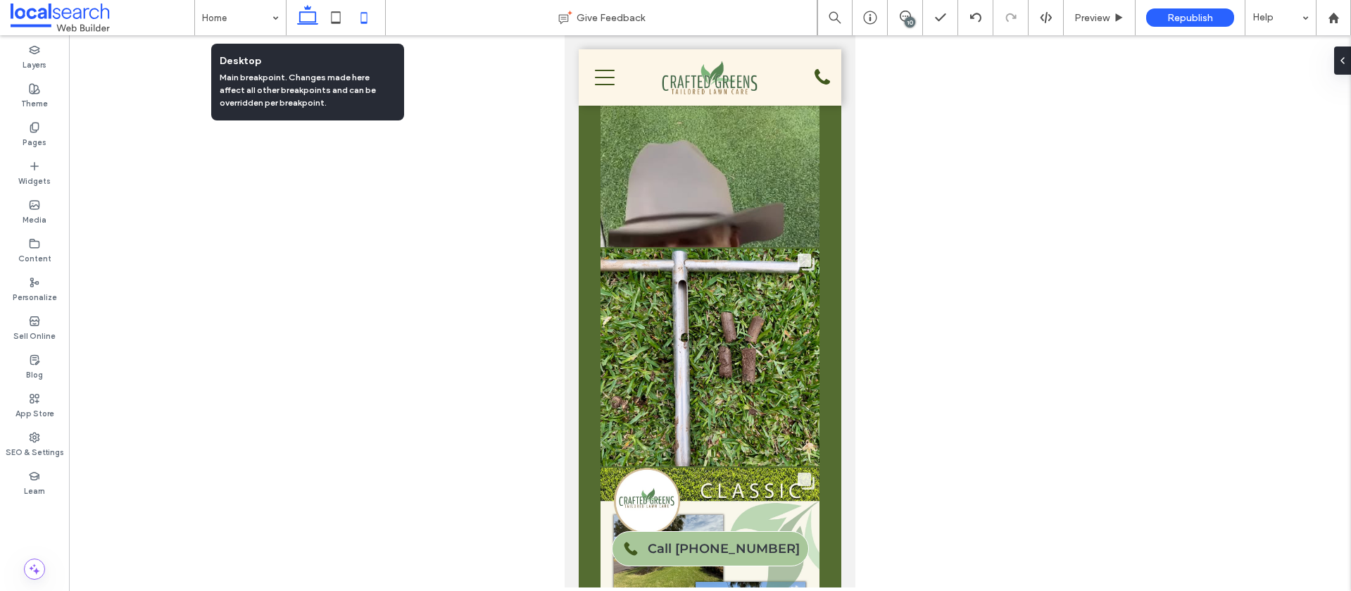
click at [310, 25] on icon at bounding box center [308, 18] width 28 height 28
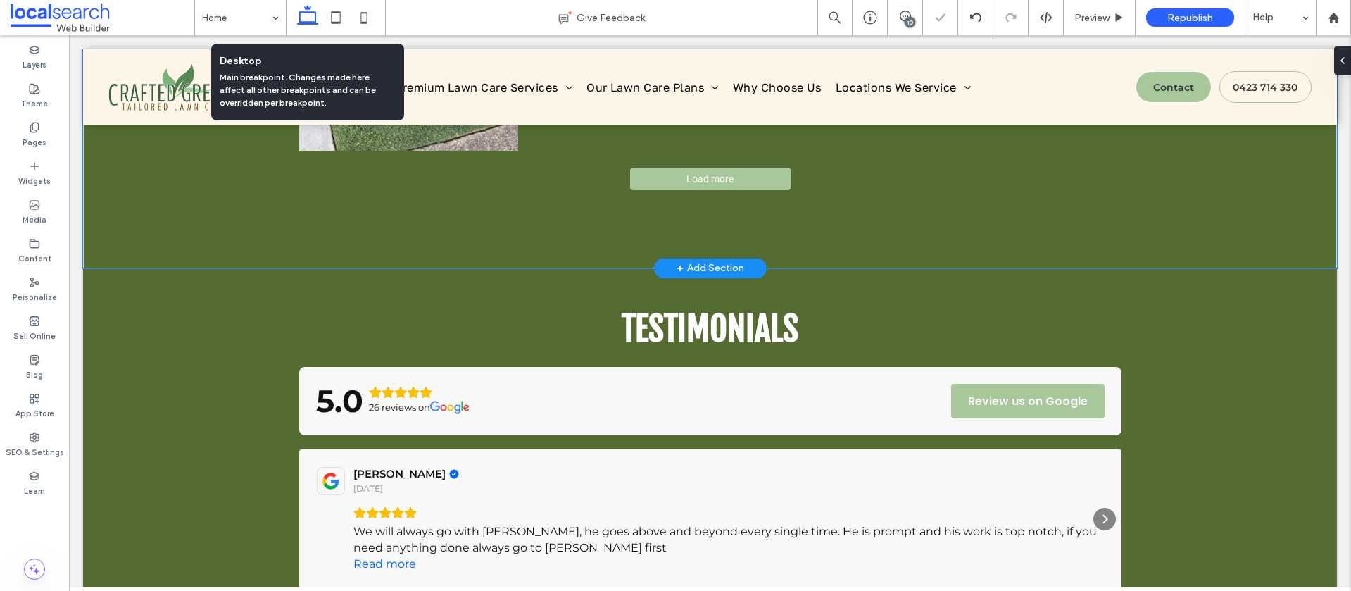
scroll to position [2081, 0]
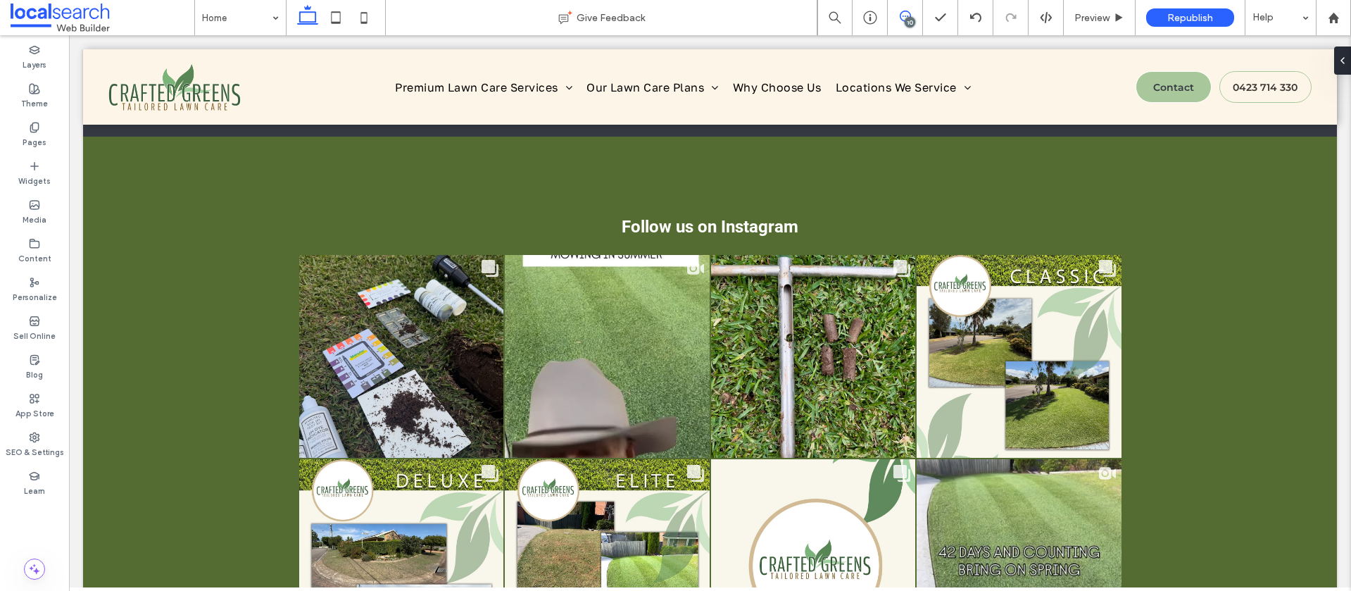
click at [900, 17] on icon at bounding box center [905, 16] width 11 height 11
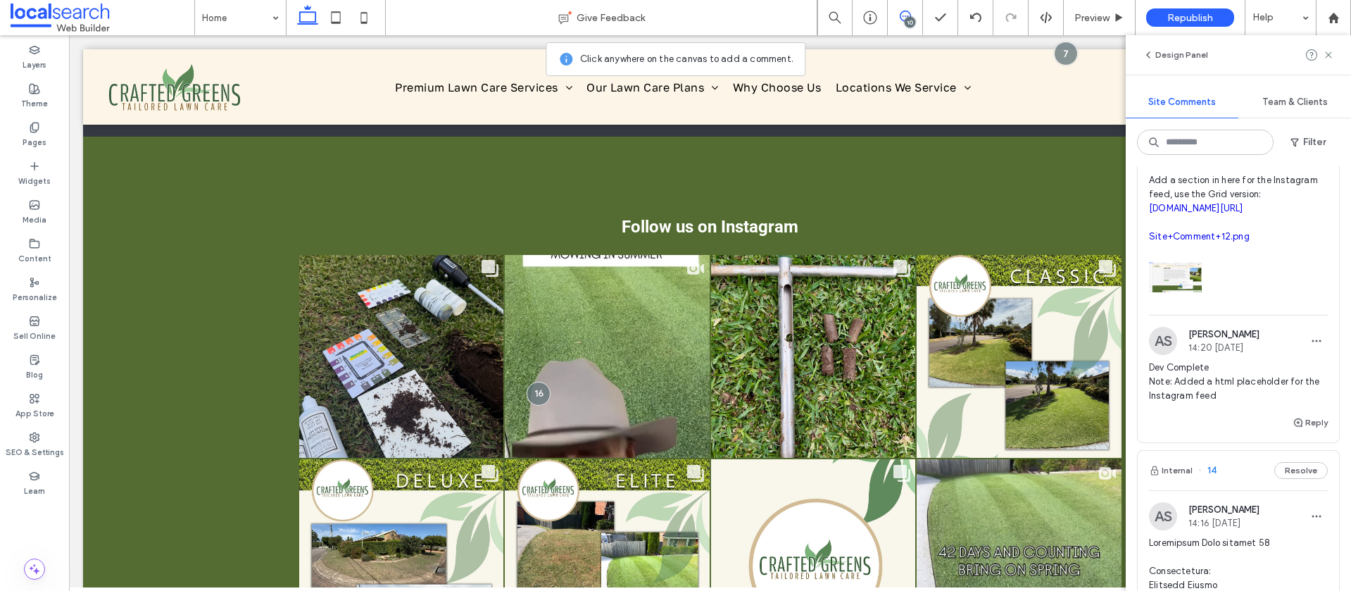
scroll to position [686, 0]
click at [1316, 429] on button "Reply" at bounding box center [1309, 420] width 35 height 17
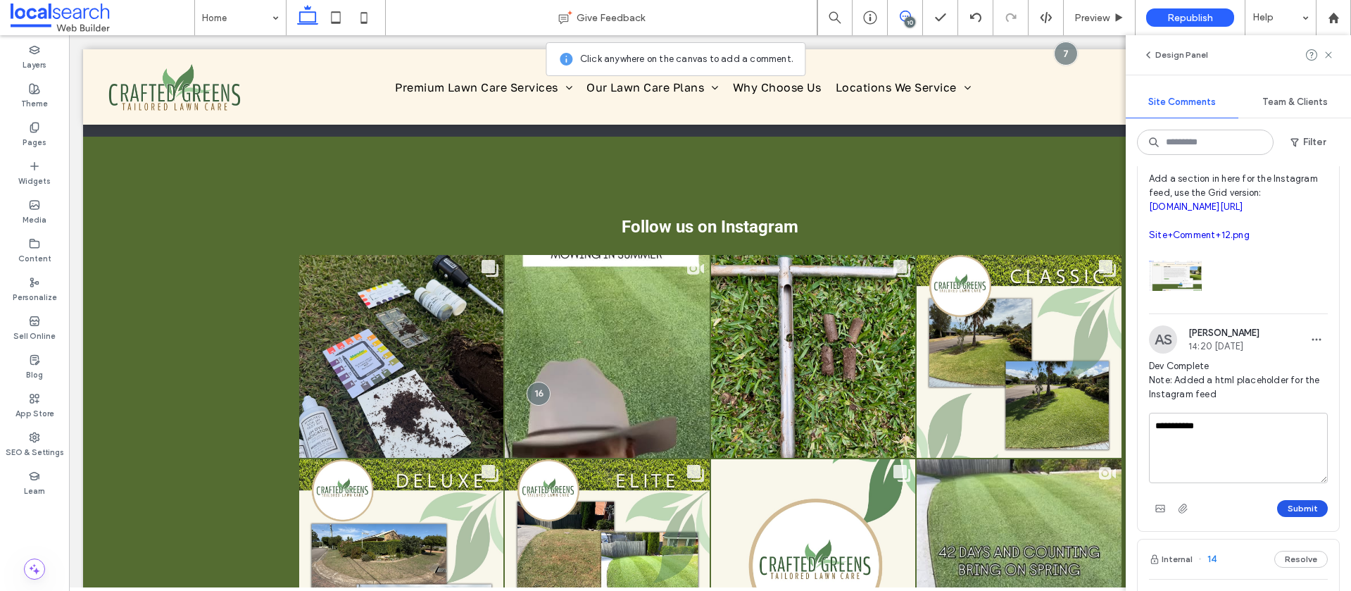
type textarea "**********"
click at [1296, 515] on button "Submit" at bounding box center [1302, 508] width 51 height 17
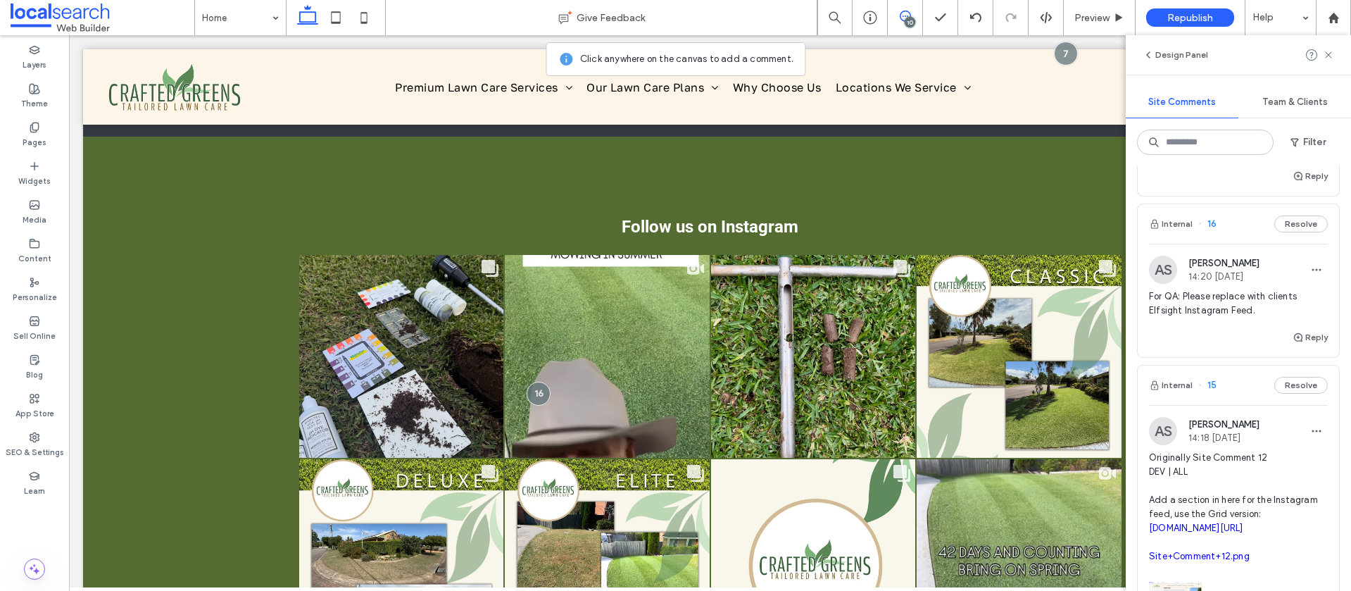
scroll to position [340, 0]
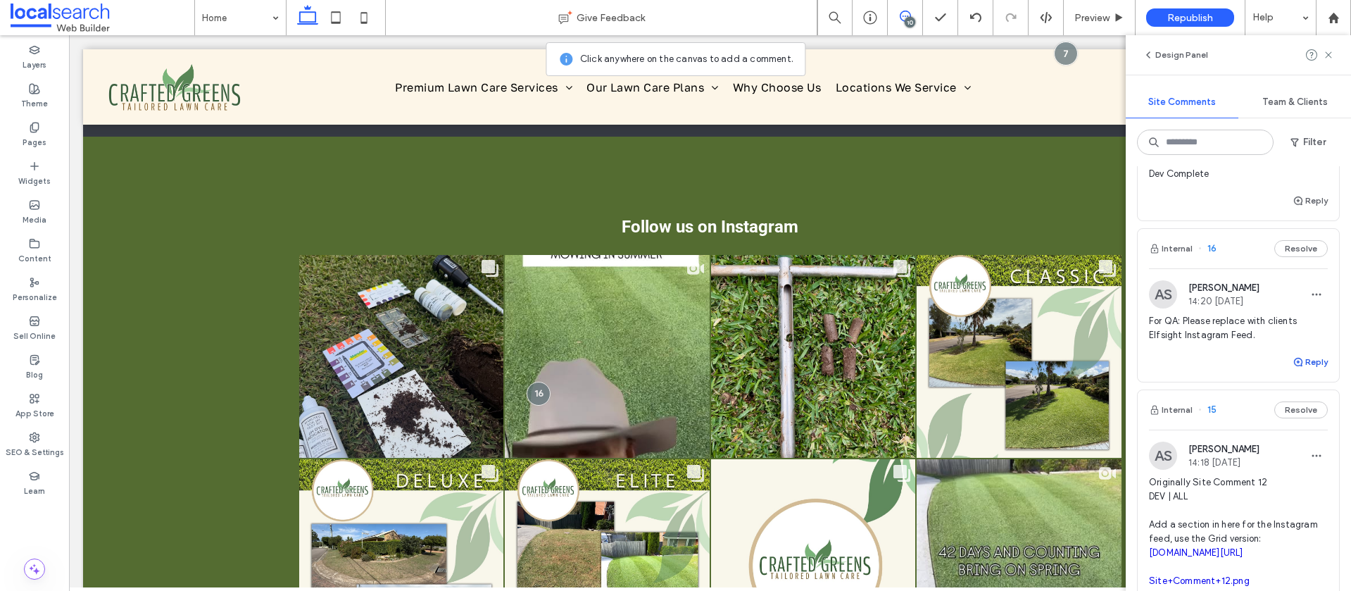
click at [1299, 367] on icon "button" at bounding box center [1297, 361] width 11 height 11
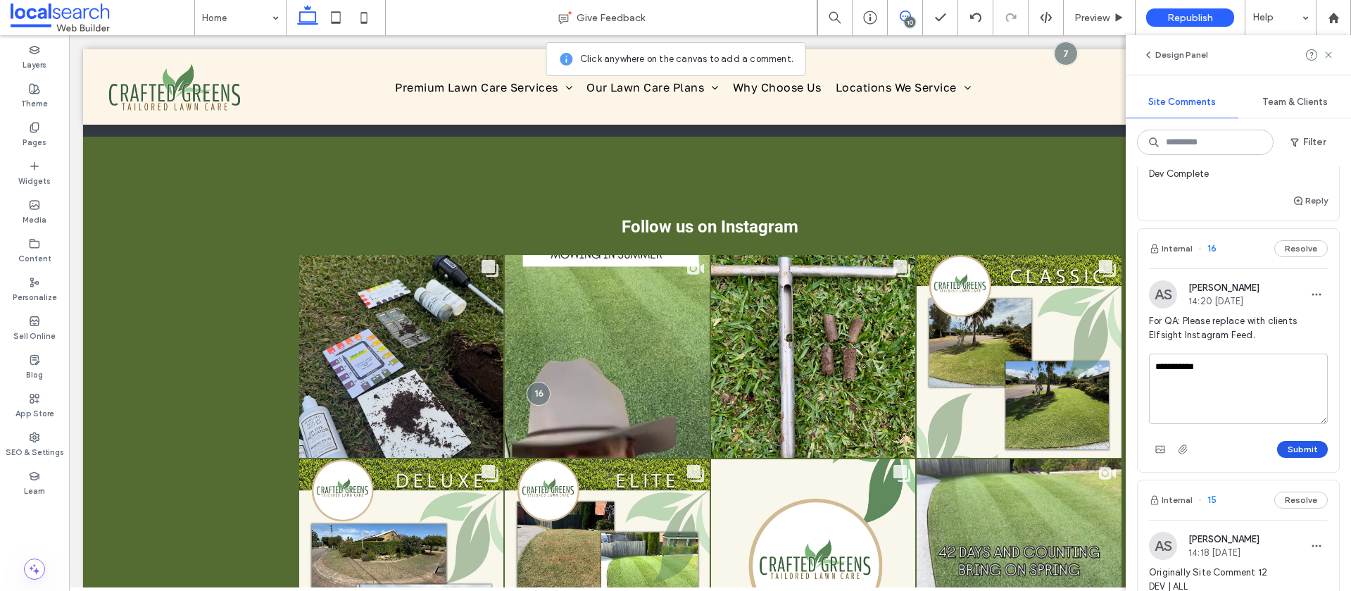
type textarea "**********"
drag, startPoint x: 1317, startPoint y: 462, endPoint x: 1311, endPoint y: 456, distance: 8.5
click at [1317, 458] on button "Submit" at bounding box center [1302, 449] width 51 height 17
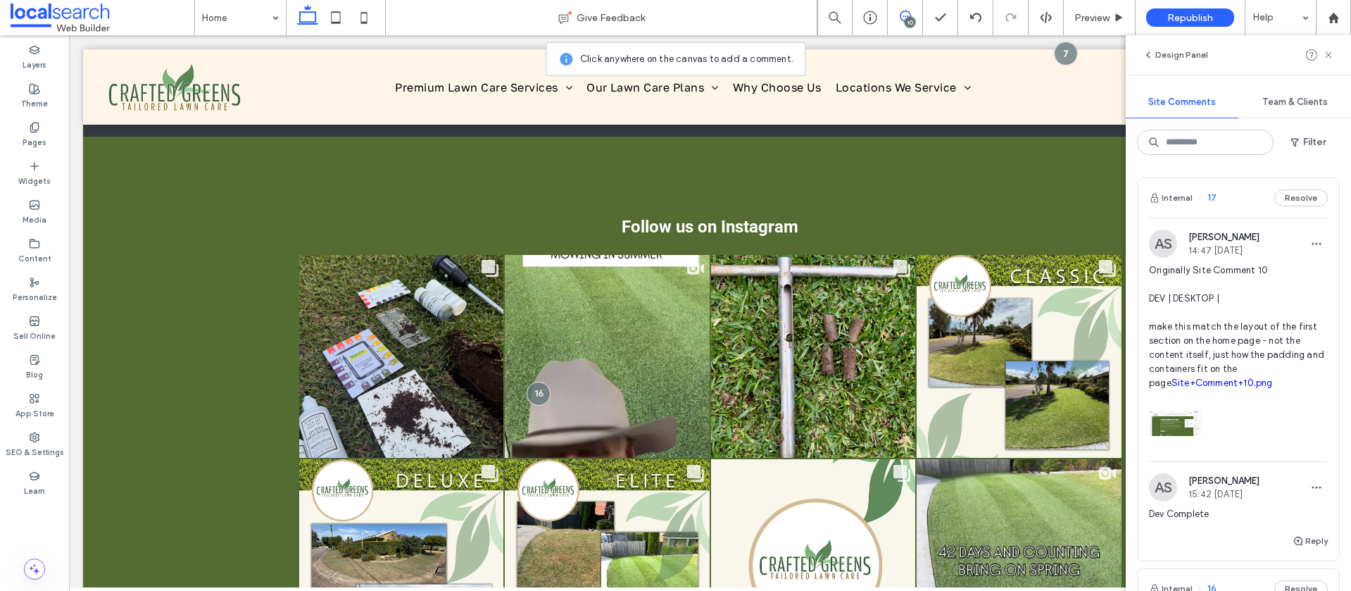
scroll to position [1, 0]
click at [1267, 281] on span "Originally Site Comment 10 DEV | DESKTOP | make this match the layout of the fi…" at bounding box center [1238, 325] width 179 height 127
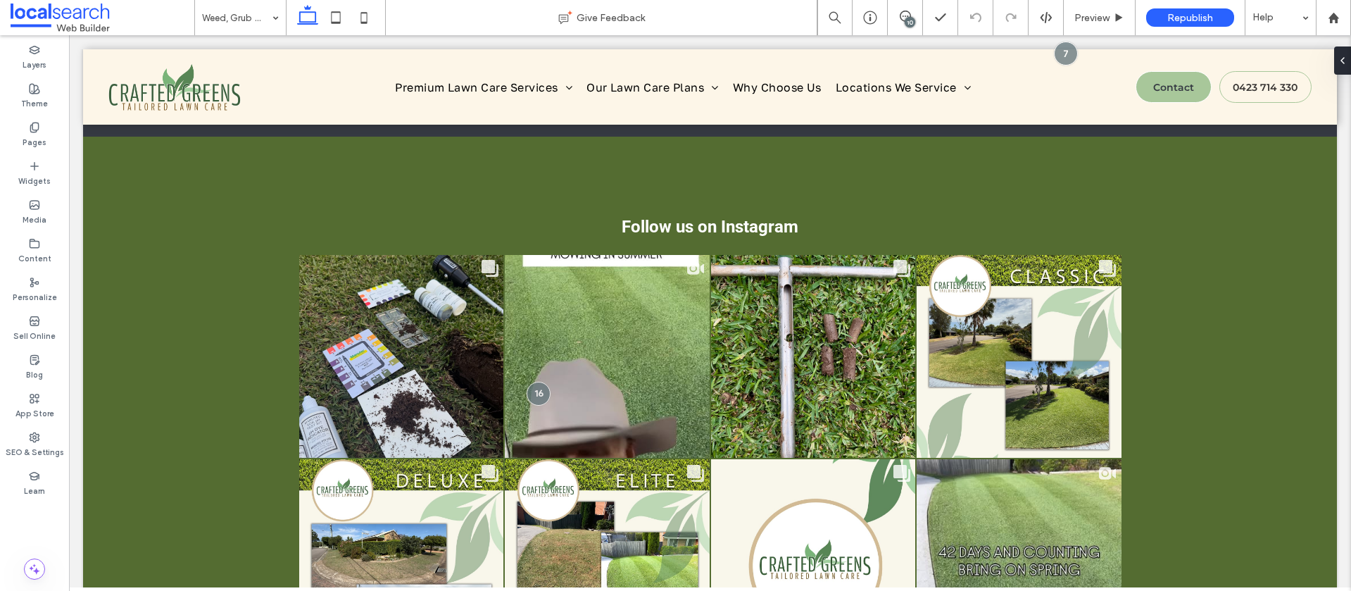
click at [900, 21] on icon at bounding box center [905, 16] width 11 height 11
click at [227, 10] on input at bounding box center [237, 17] width 70 height 35
click at [905, 17] on icon at bounding box center [905, 16] width 11 height 11
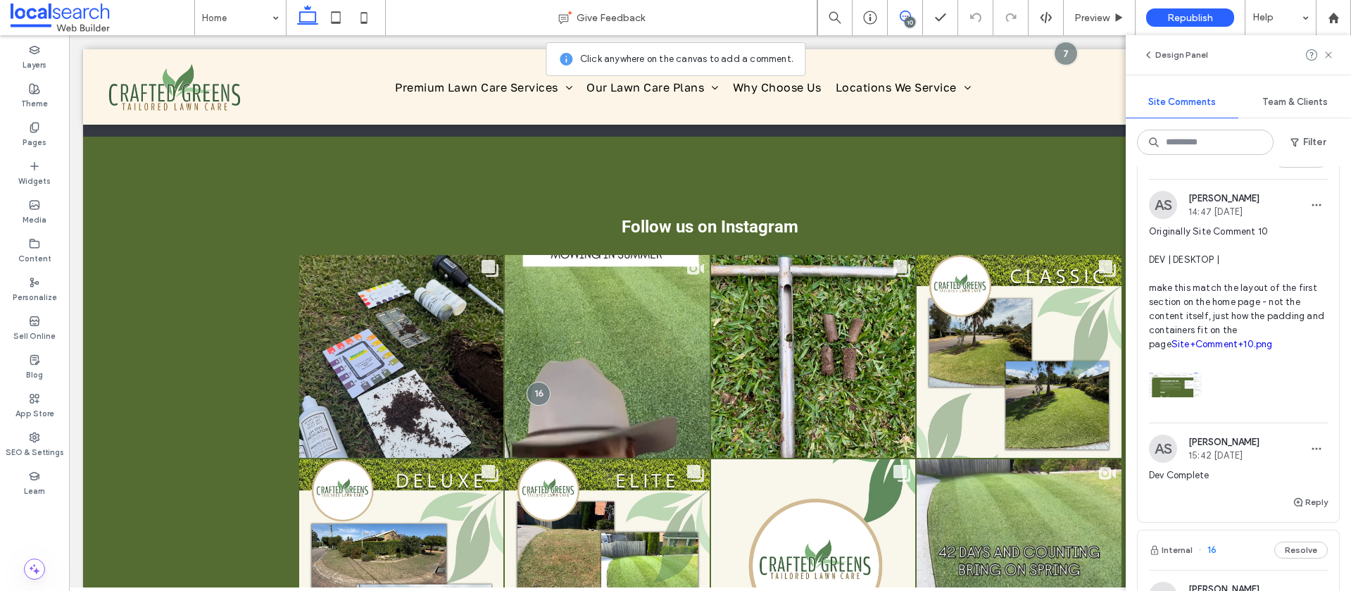
scroll to position [39, 0]
click at [1165, 399] on img at bounding box center [1175, 384] width 53 height 53
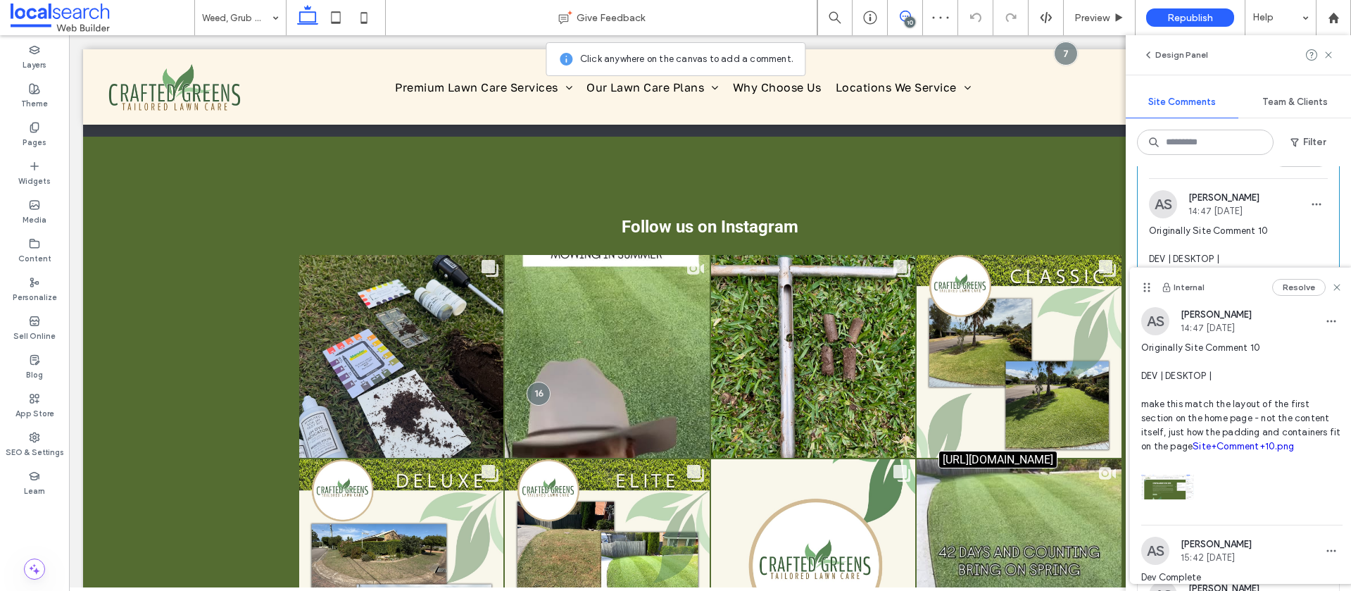
click at [1224, 451] on link "Site+Comment+10.png" at bounding box center [1242, 446] width 101 height 11
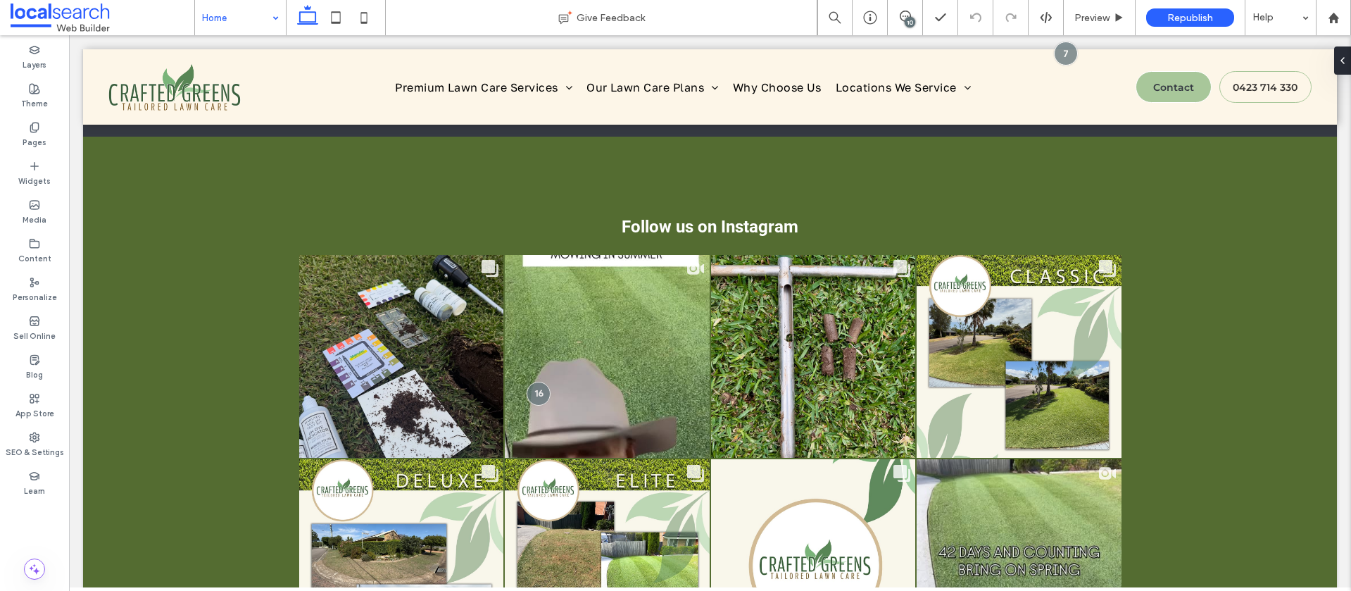
click at [228, 18] on input at bounding box center [237, 17] width 70 height 35
click at [234, 20] on input at bounding box center [237, 17] width 70 height 35
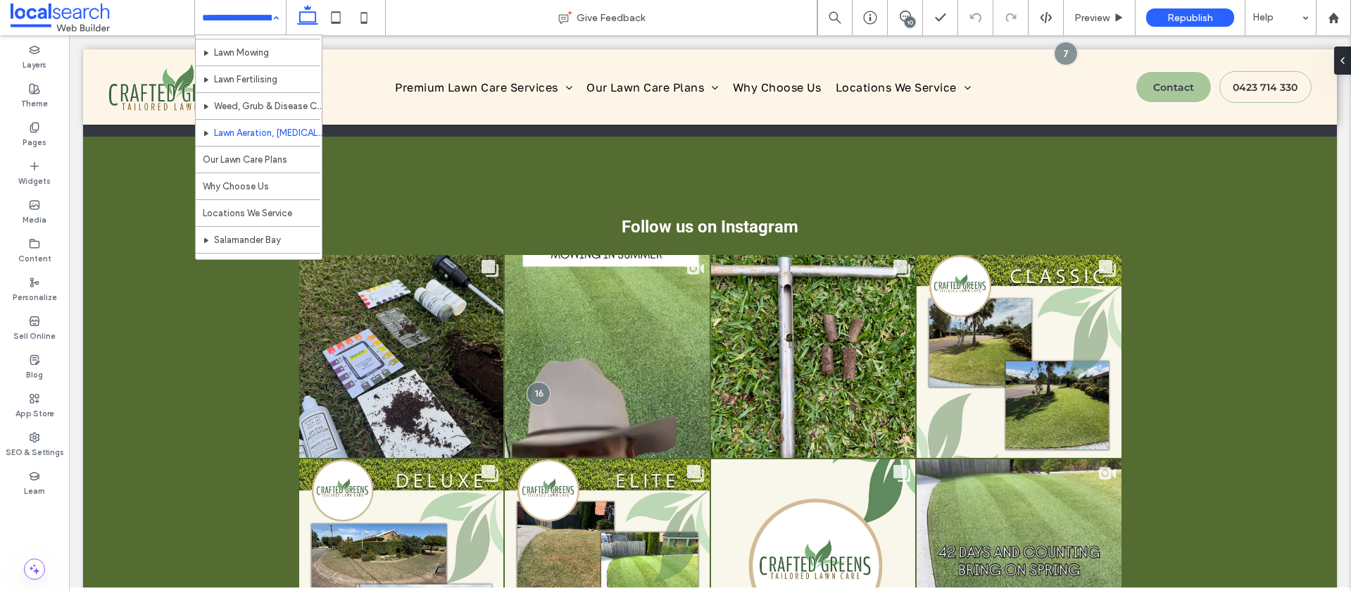
scroll to position [58, 0]
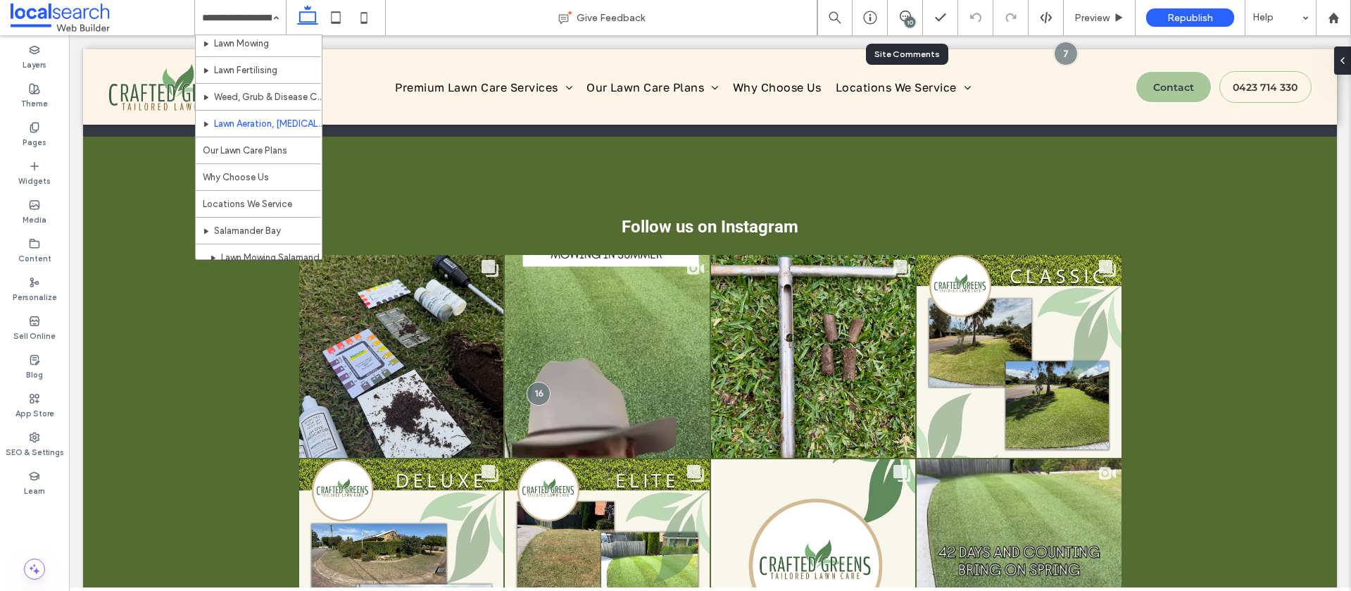
click at [901, 30] on div "10" at bounding box center [905, 17] width 35 height 35
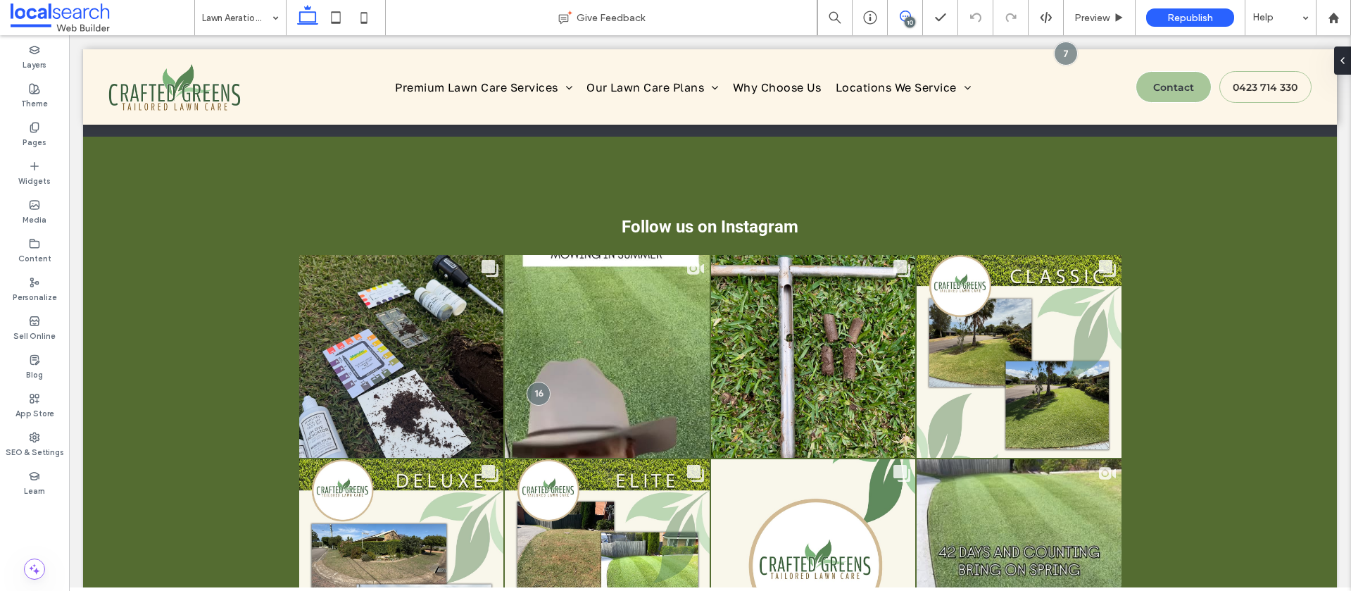
click at [900, 15] on use at bounding box center [905, 16] width 11 height 11
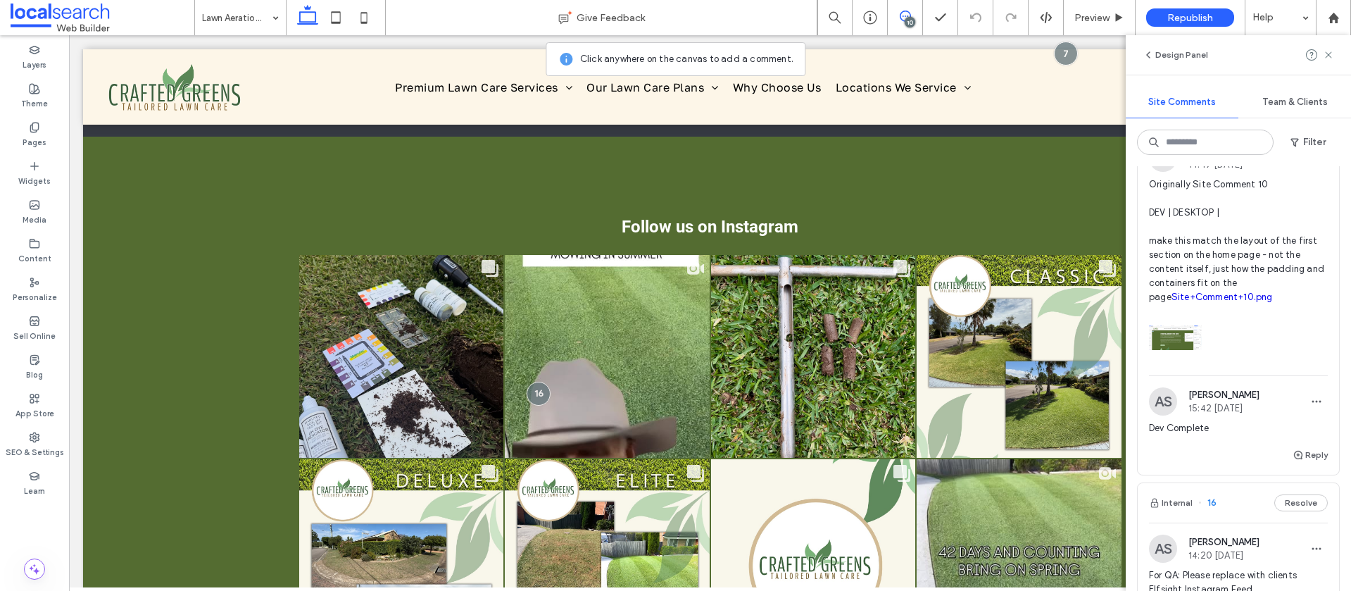
scroll to position [92, 0]
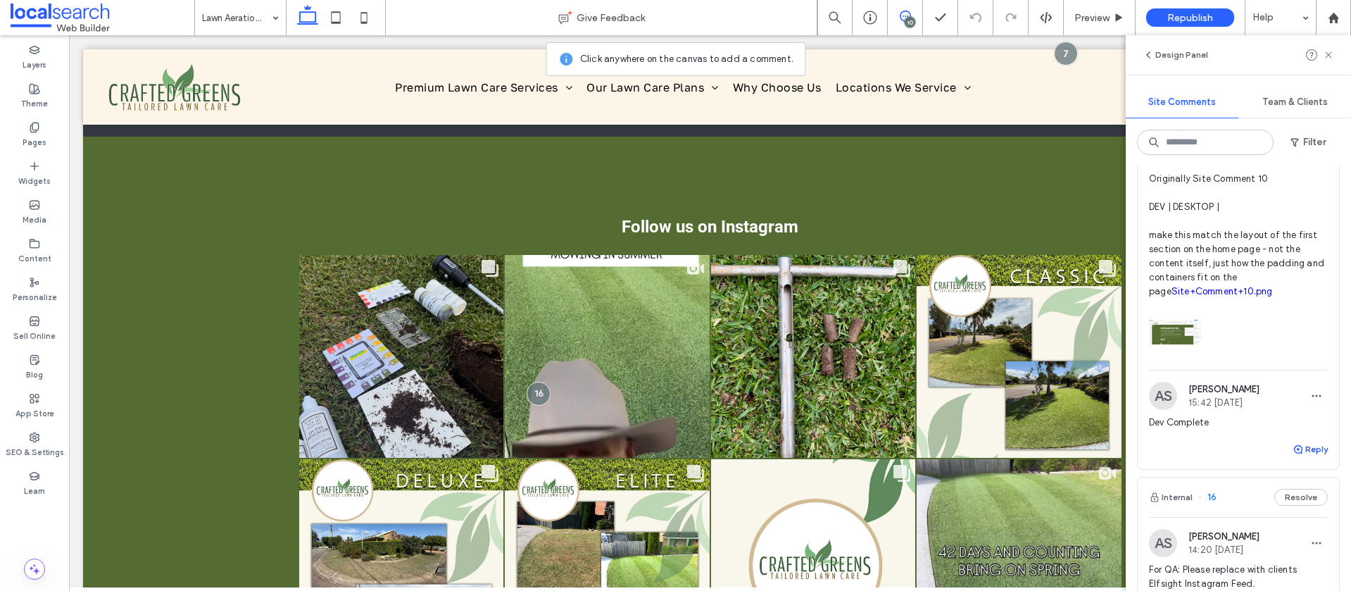
click at [1307, 458] on button "Reply" at bounding box center [1309, 449] width 35 height 17
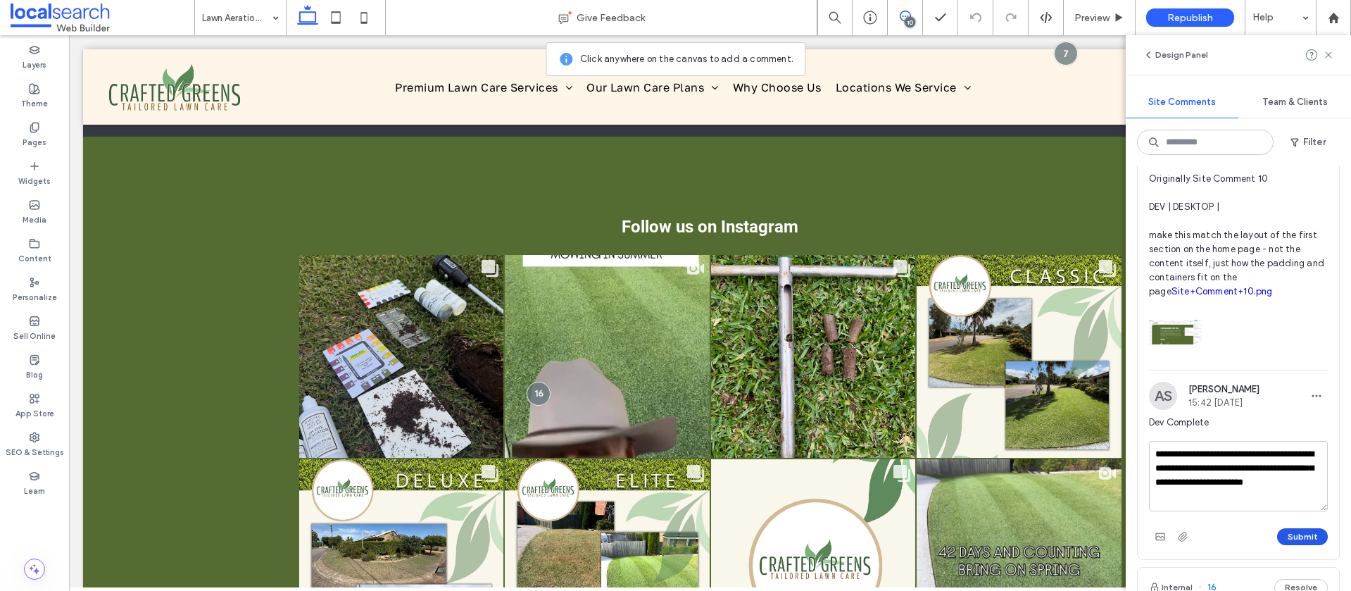
type textarea "**********"
click at [1295, 545] on button "Submit" at bounding box center [1302, 536] width 51 height 17
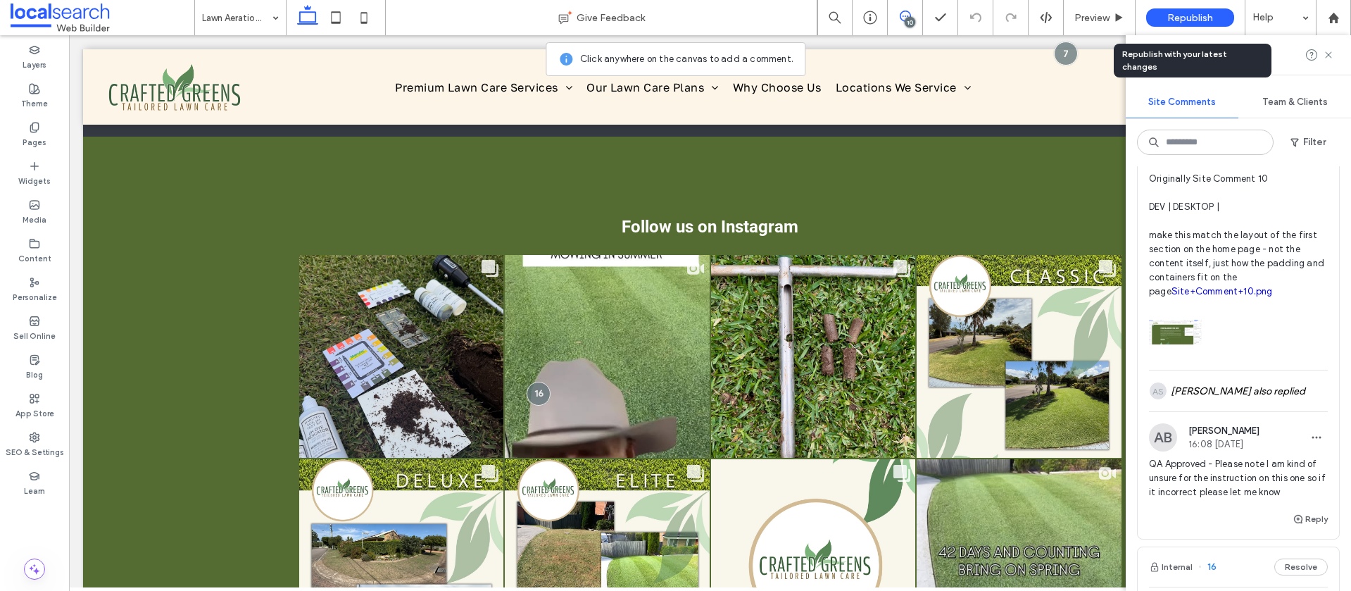
click at [1178, 20] on span "Republish" at bounding box center [1190, 18] width 46 height 12
